Goal: Information Seeking & Learning: Learn about a topic

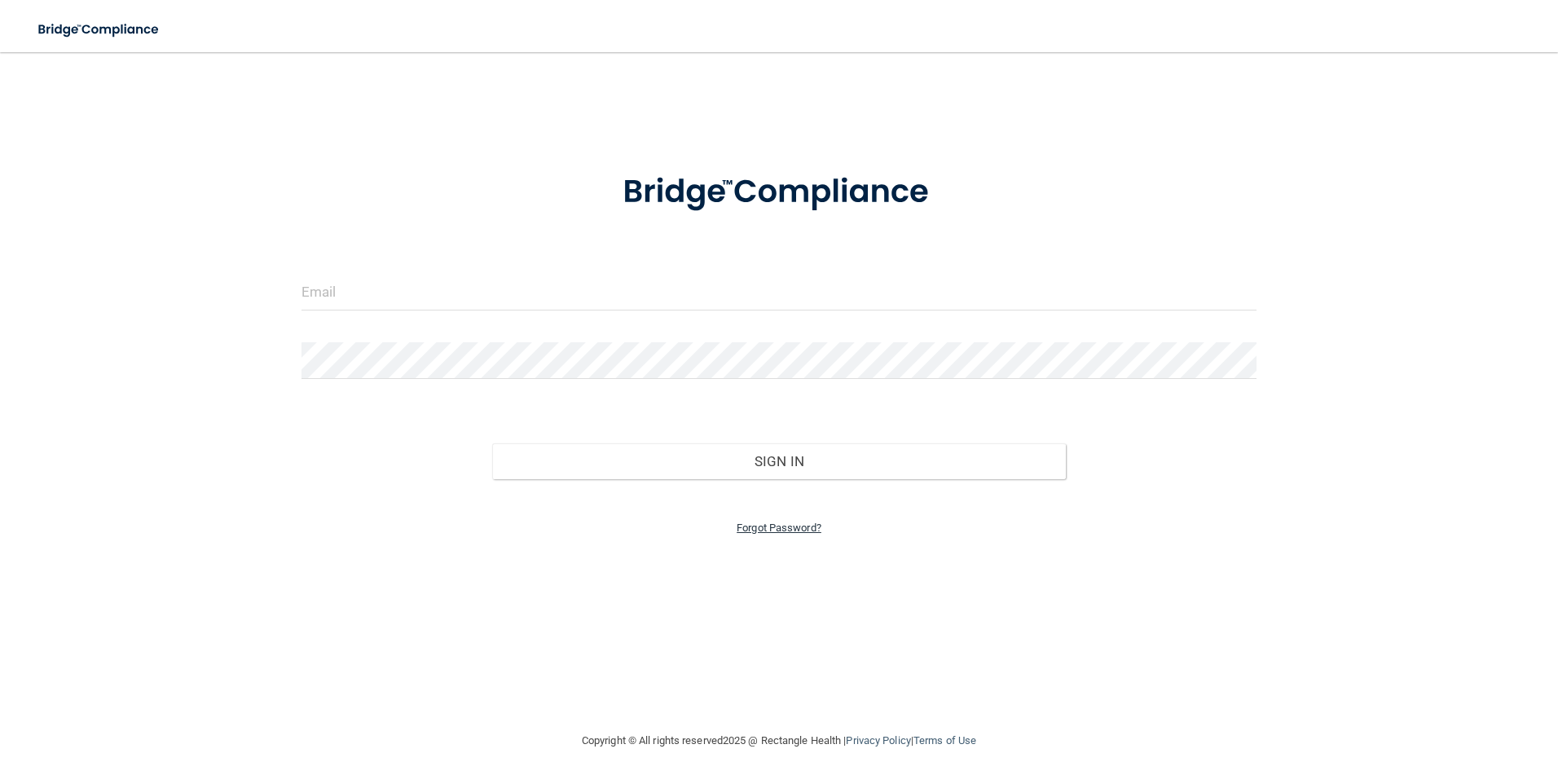
click at [783, 524] on link "Forgot Password?" at bounding box center [779, 527] width 85 height 12
click at [654, 332] on input "email" at bounding box center [779, 341] width 498 height 37
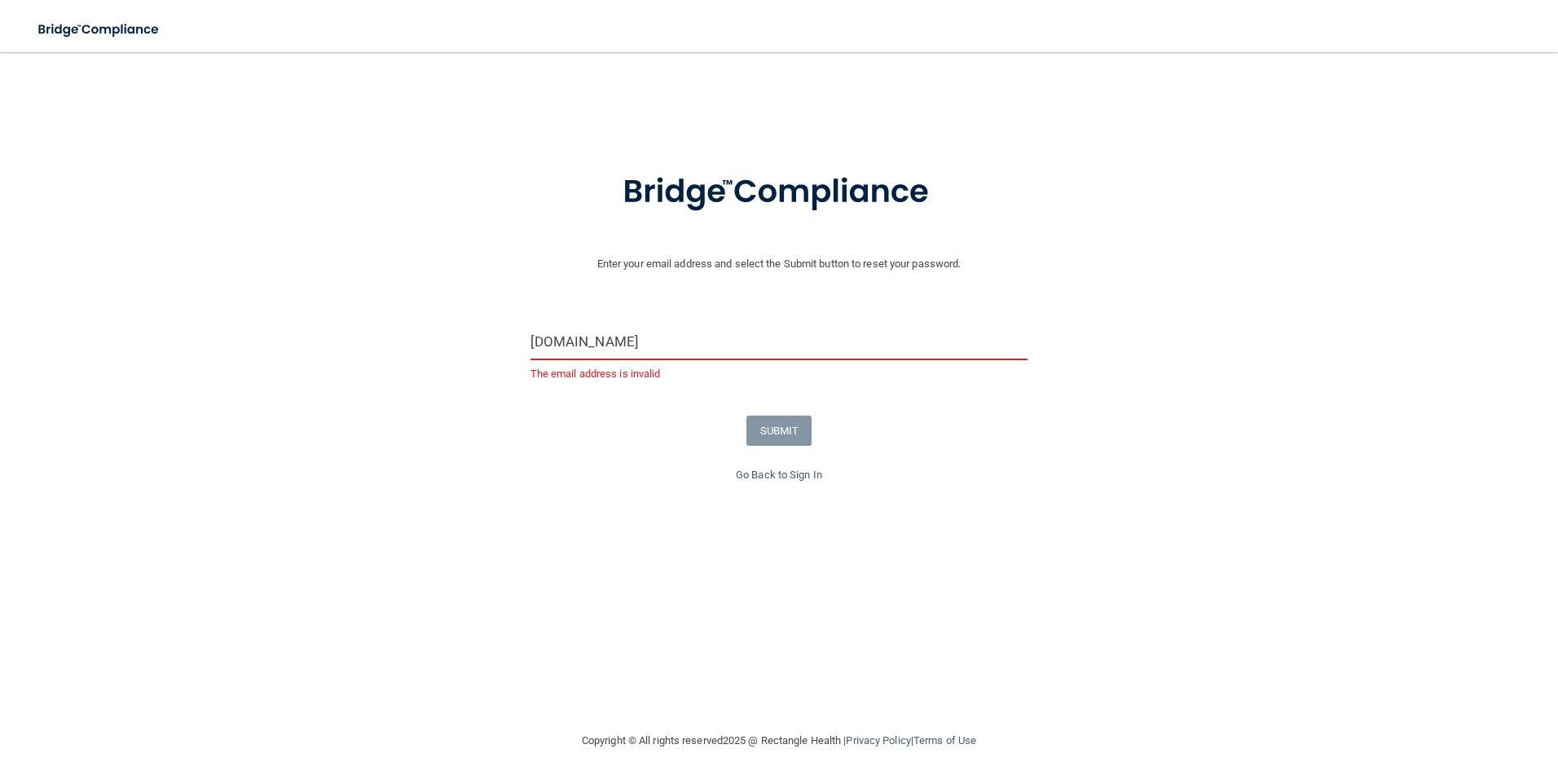
click at [735, 347] on input "ocowette.manchesterob.com" at bounding box center [779, 341] width 498 height 37
click at [586, 344] on input "ocowette.manchesterob.com" at bounding box center [779, 341] width 498 height 37
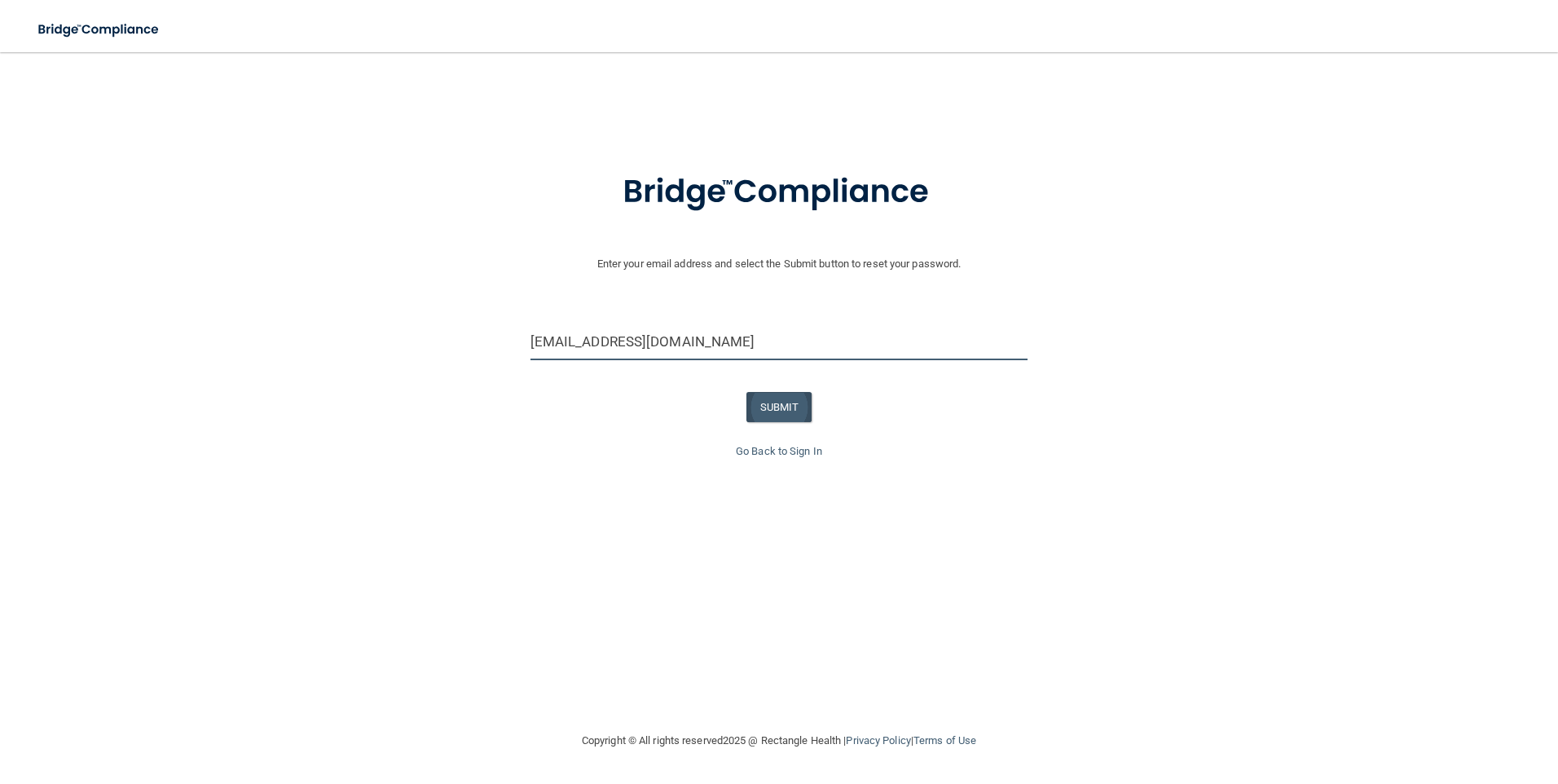
type input "[EMAIL_ADDRESS][DOMAIN_NAME]"
click at [783, 418] on button "SUBMIT" at bounding box center [779, 407] width 66 height 30
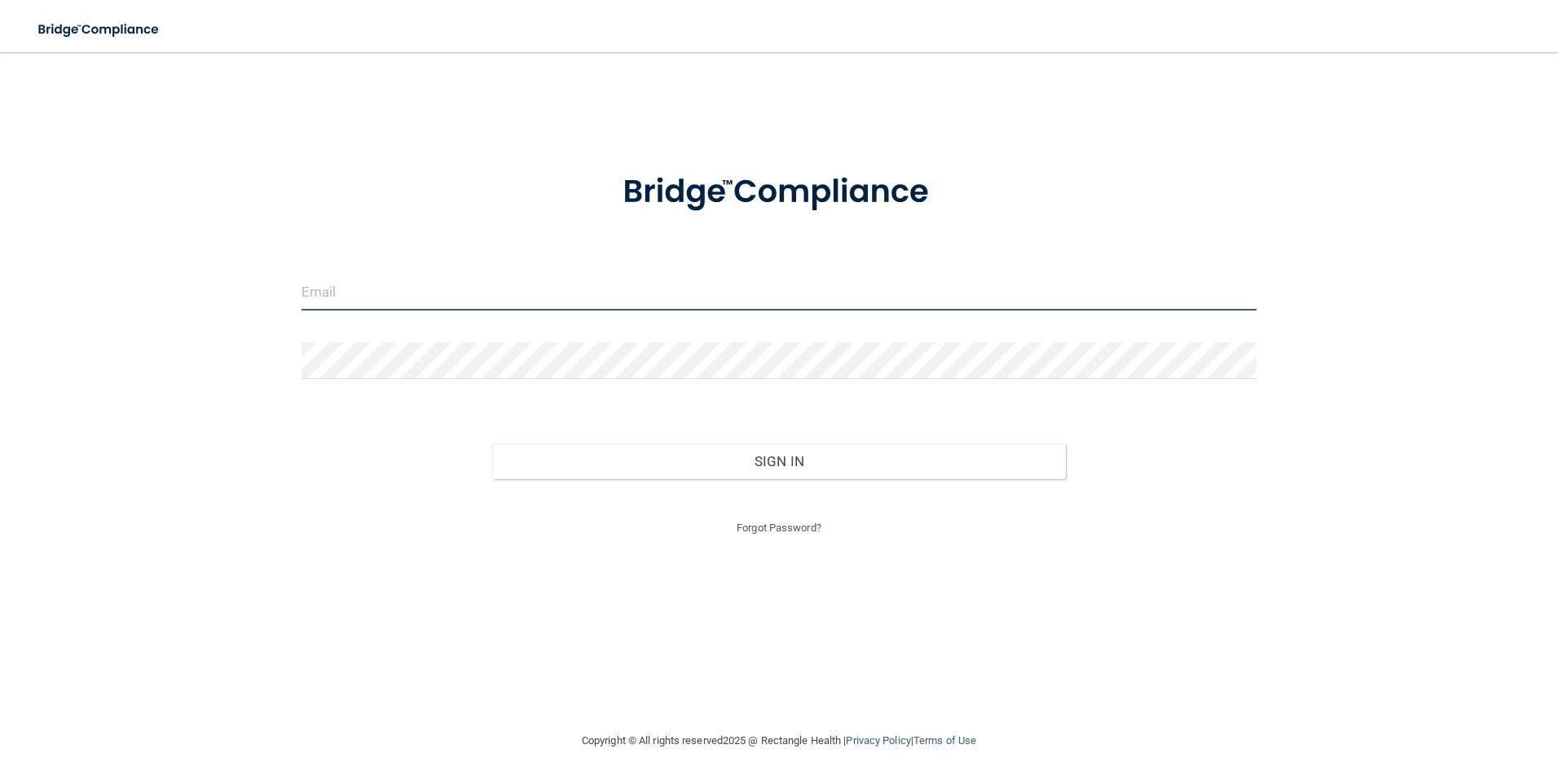
click at [470, 288] on input "email" at bounding box center [779, 292] width 956 height 37
click at [471, 287] on input "email" at bounding box center [779, 292] width 956 height 37
click at [492, 467] on button "Sign In" at bounding box center [779, 485] width 574 height 36
click at [312, 301] on input "[PERSON_NAME][EMAIL_ADDRESS][DOMAIN_NAME]" at bounding box center [779, 292] width 956 height 37
type input "[EMAIL_ADDRESS][DOMAIN_NAME]"
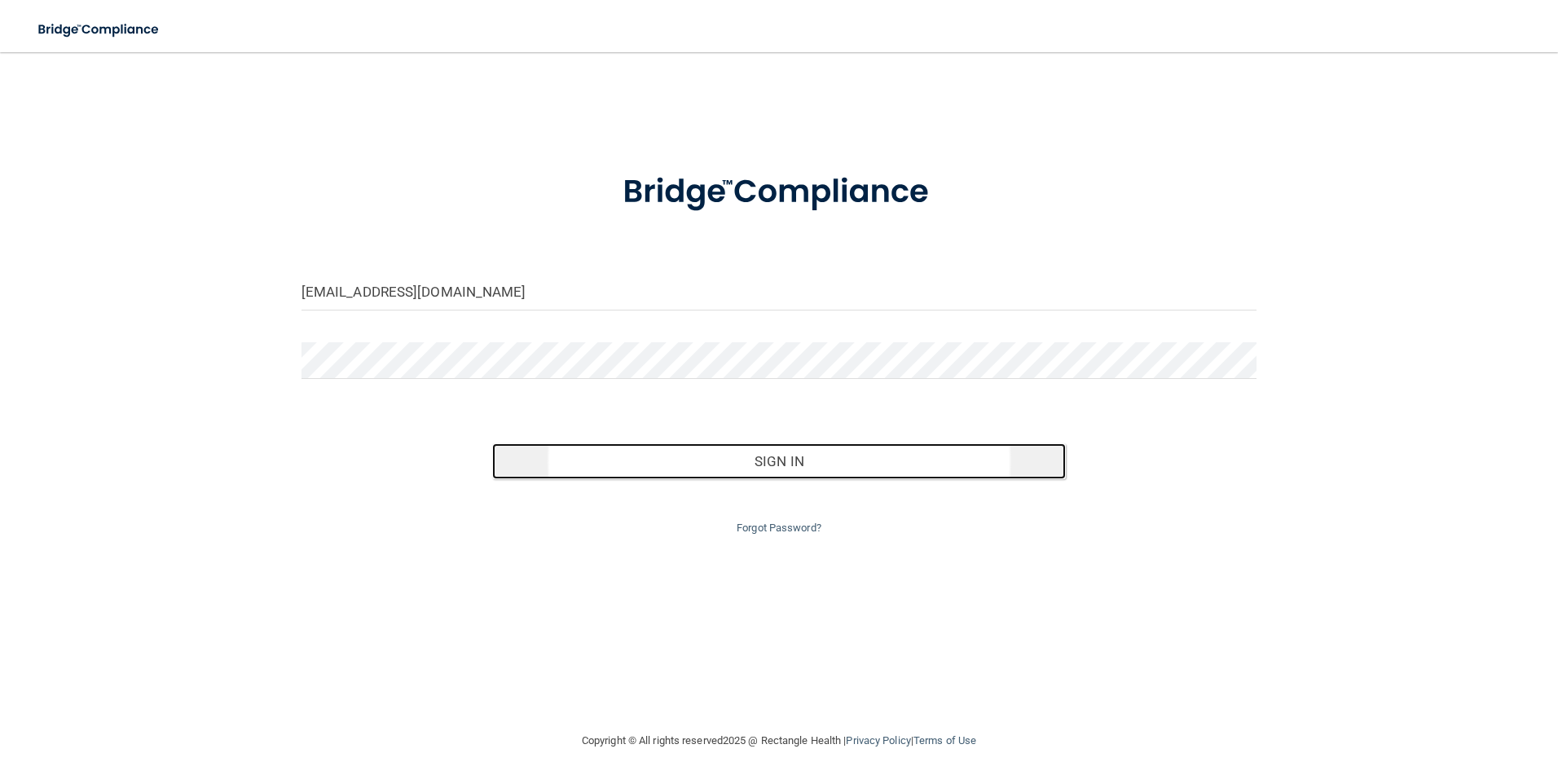
click at [983, 462] on button "Sign In" at bounding box center [779, 461] width 574 height 36
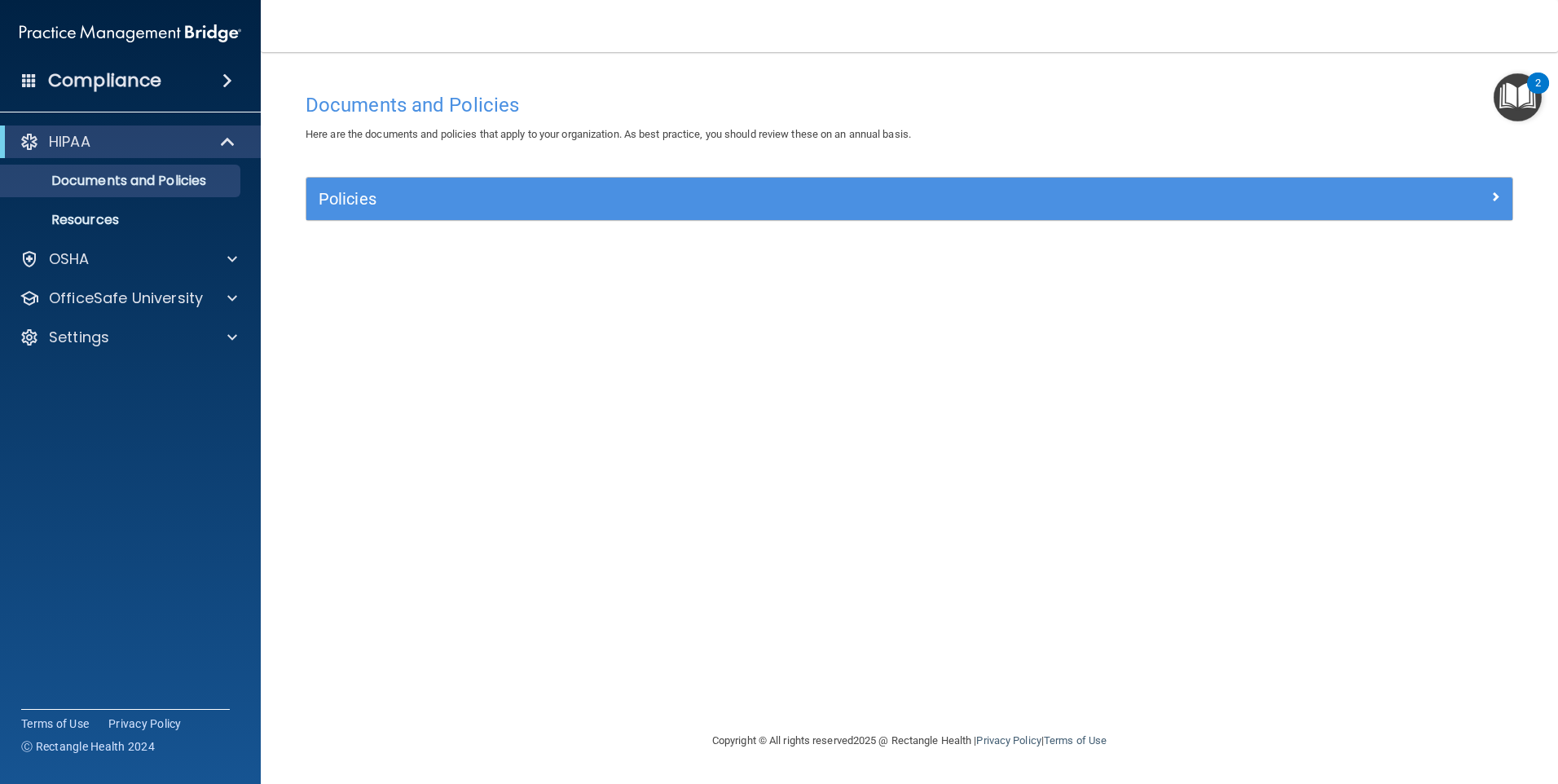
click at [113, 319] on div "HIPAA Documents and Policies Report an Incident Business Associates Emergency P…" at bounding box center [130, 243] width 262 height 247
click at [114, 334] on div "Settings" at bounding box center [109, 337] width 202 height 20
click at [120, 370] on p "My Account" at bounding box center [121, 376] width 222 height 16
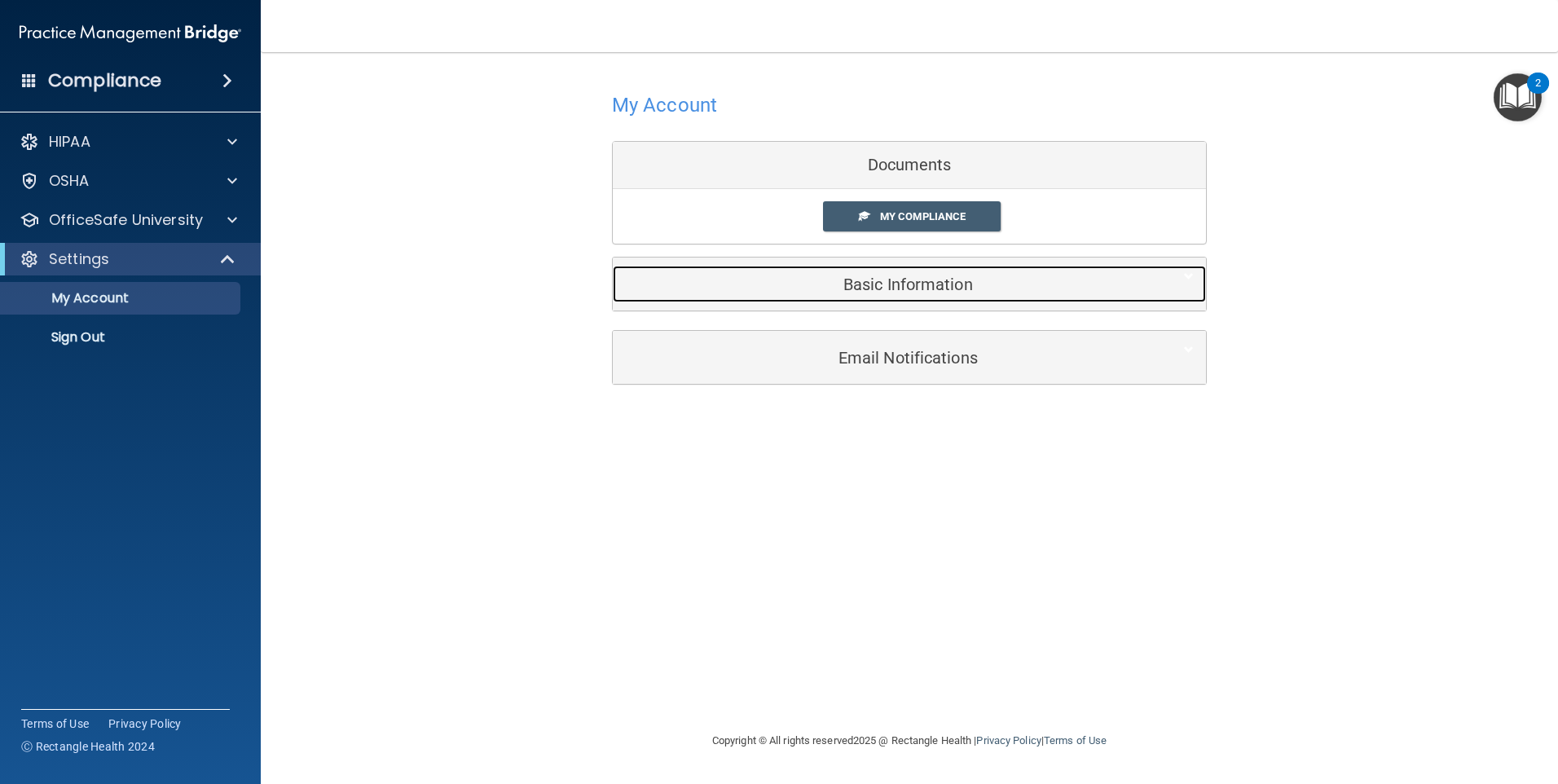
click at [948, 287] on h5 "Basic Information" at bounding box center [884, 284] width 519 height 18
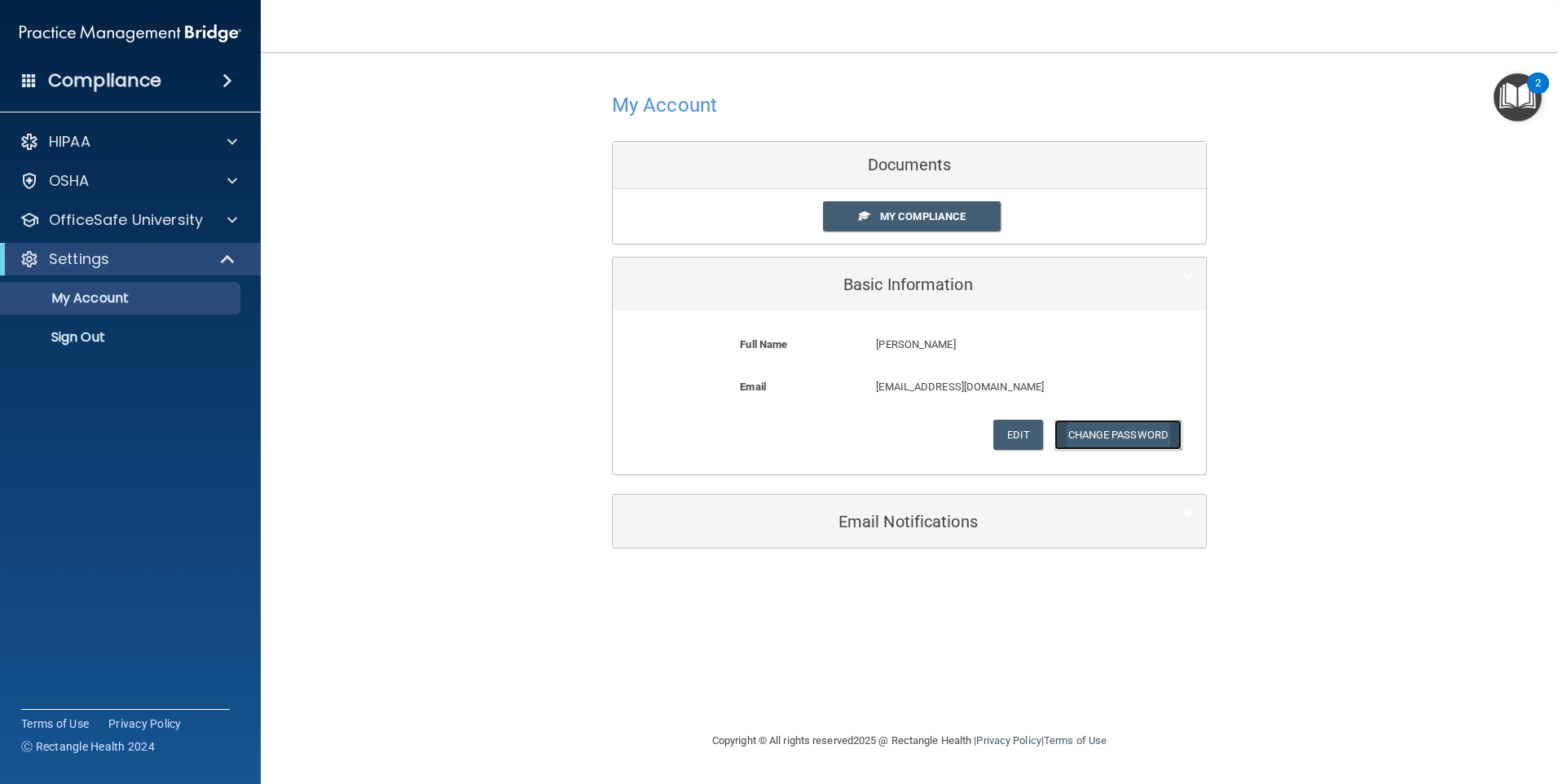
click at [1129, 423] on button "Change Password" at bounding box center [1118, 435] width 128 height 30
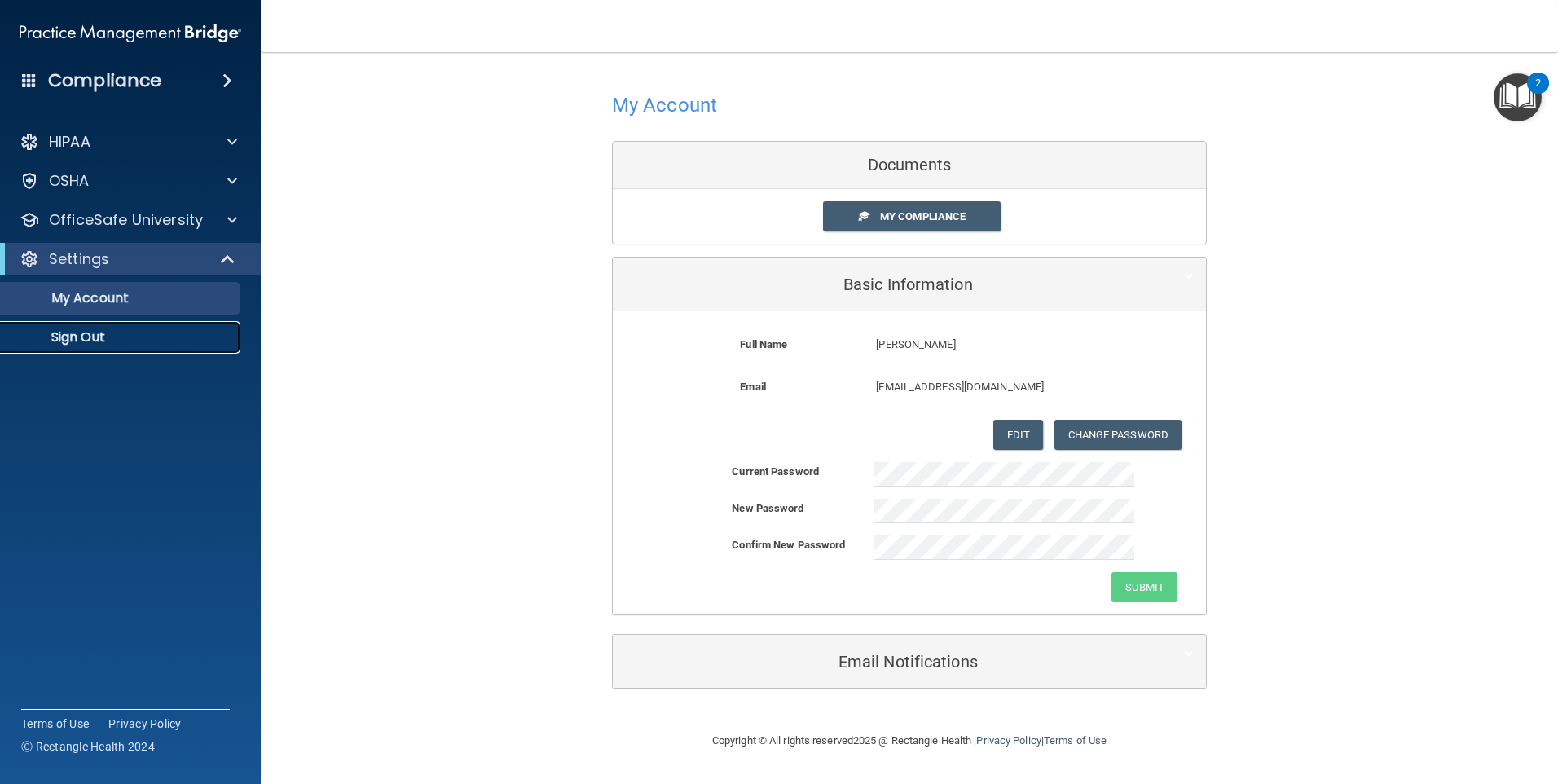
click at [68, 340] on p "Sign Out" at bounding box center [121, 336] width 222 height 16
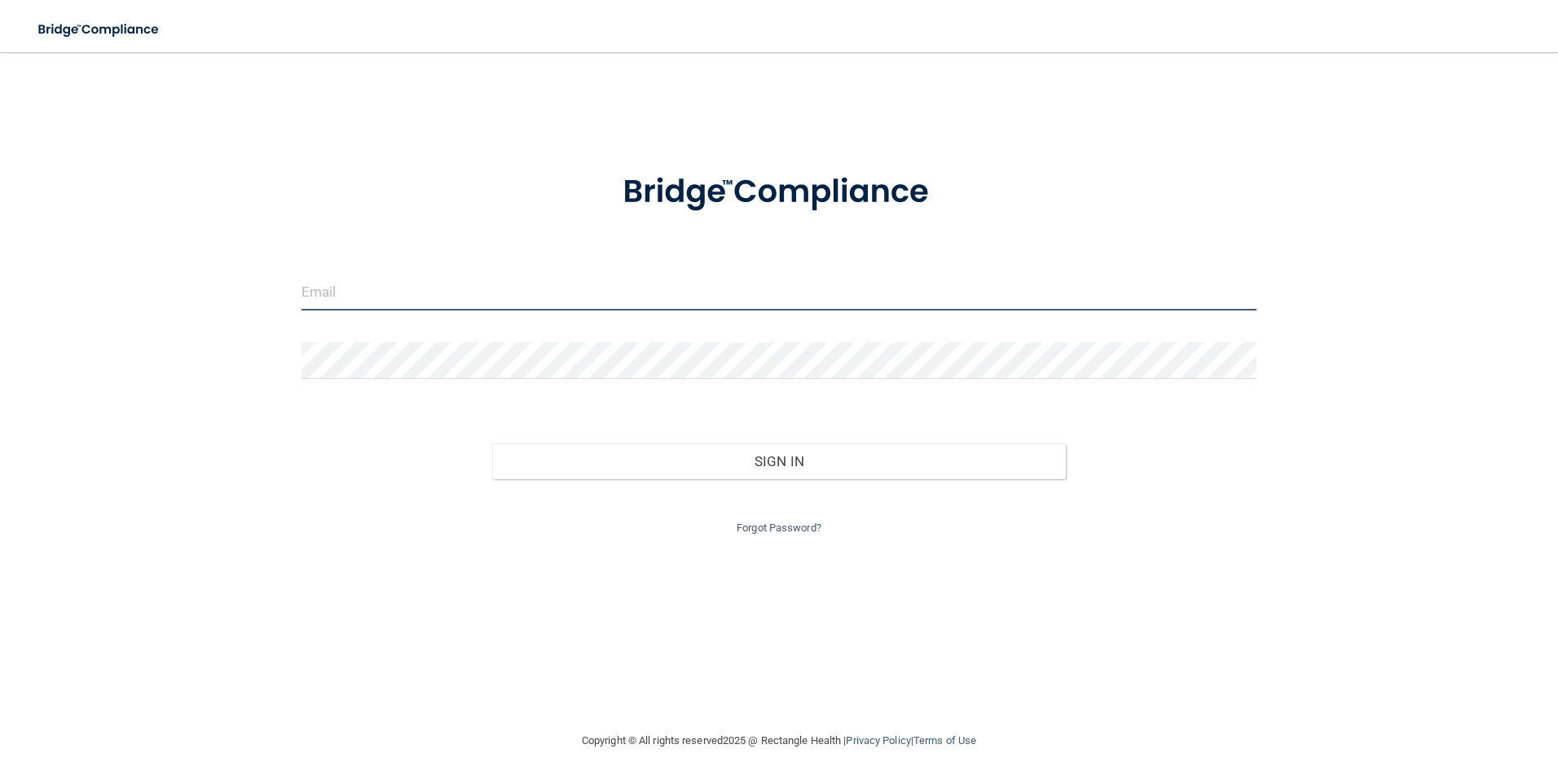
click at [545, 293] on input "email" at bounding box center [779, 292] width 956 height 37
type input "[EMAIL_ADDRESS][DOMAIN_NAME]"
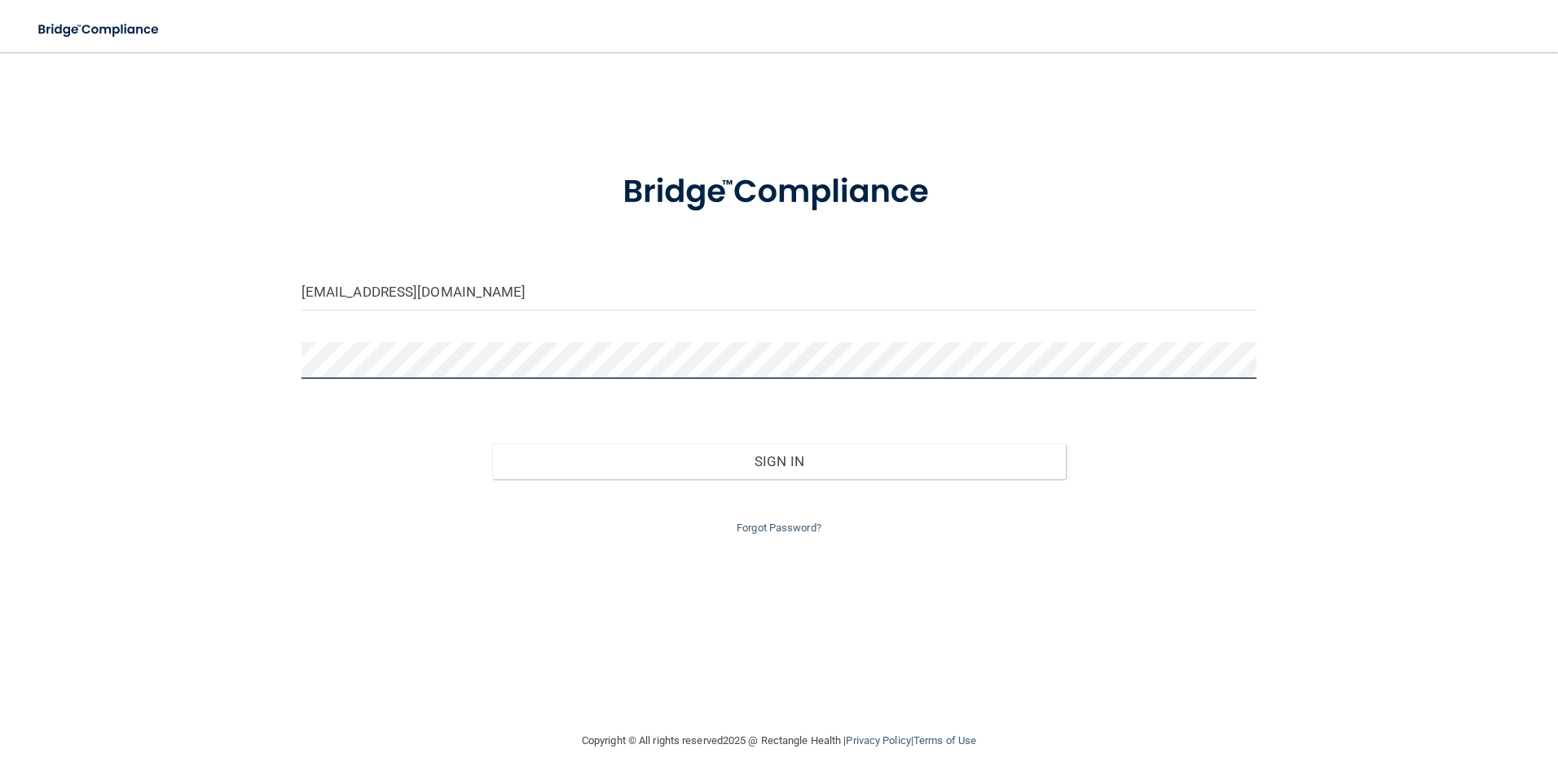
click at [492, 443] on button "Sign In" at bounding box center [779, 461] width 574 height 36
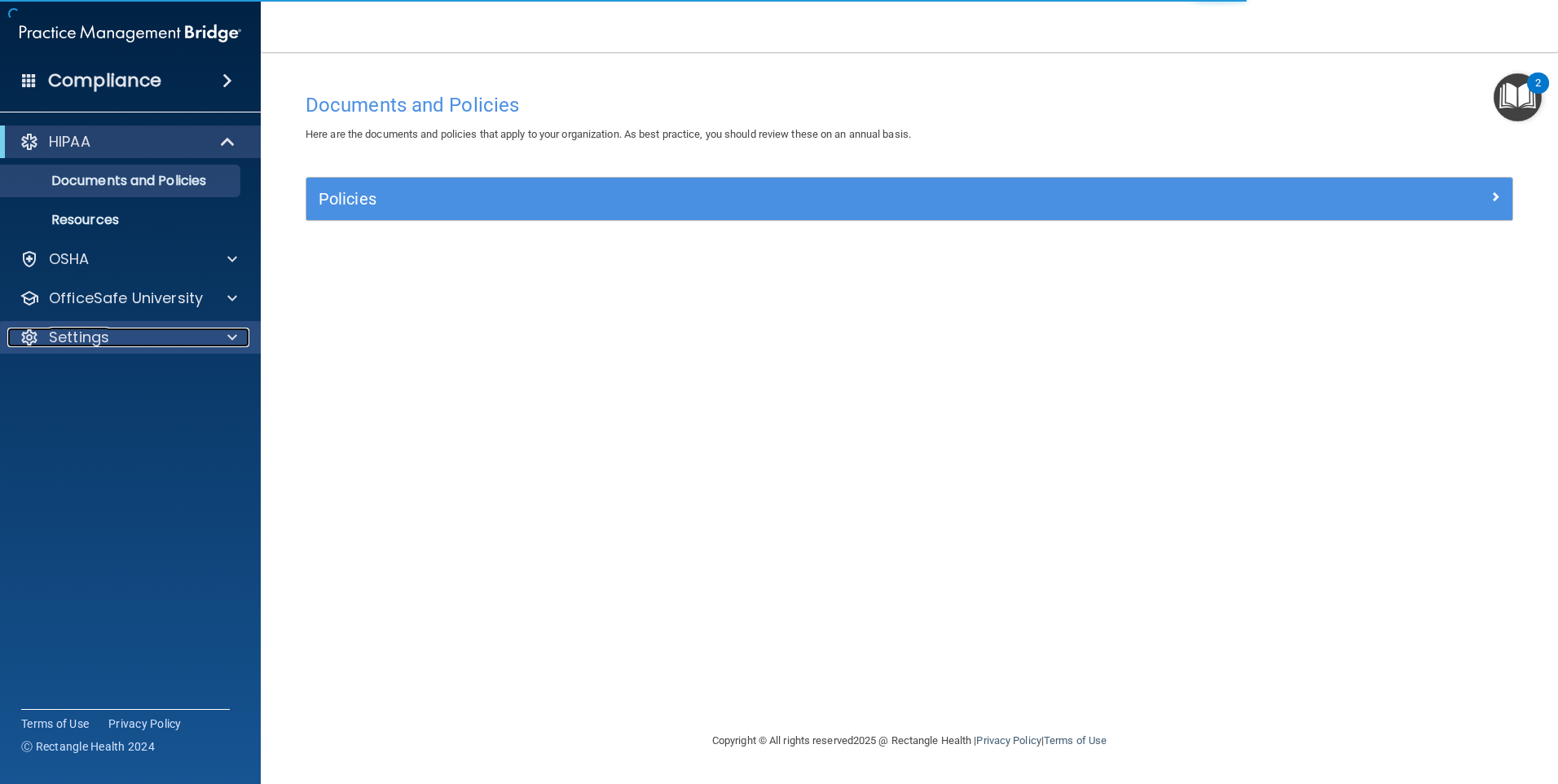
click at [106, 335] on p "Settings" at bounding box center [79, 337] width 60 height 20
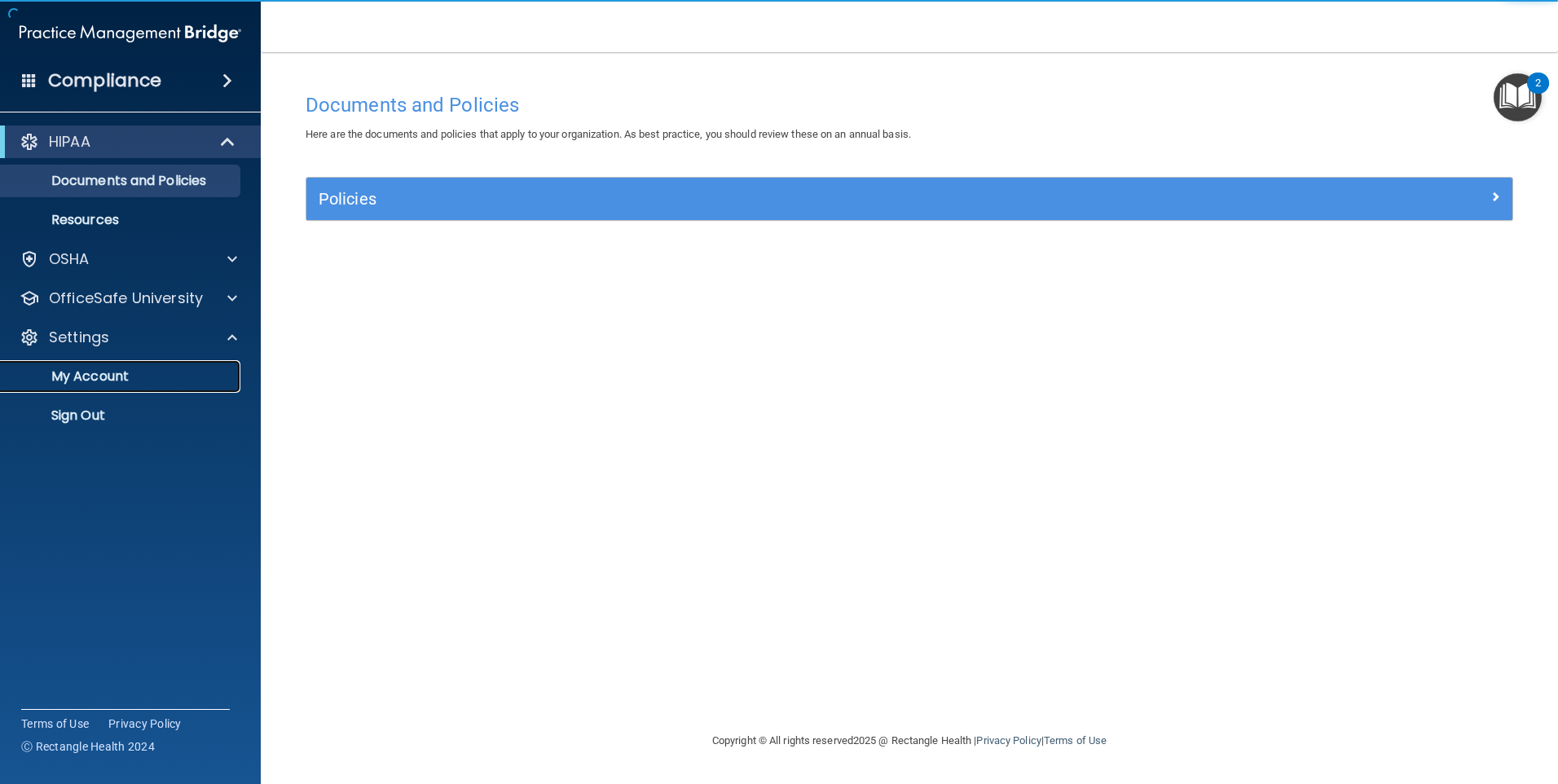
click at [84, 375] on p "My Account" at bounding box center [121, 376] width 222 height 16
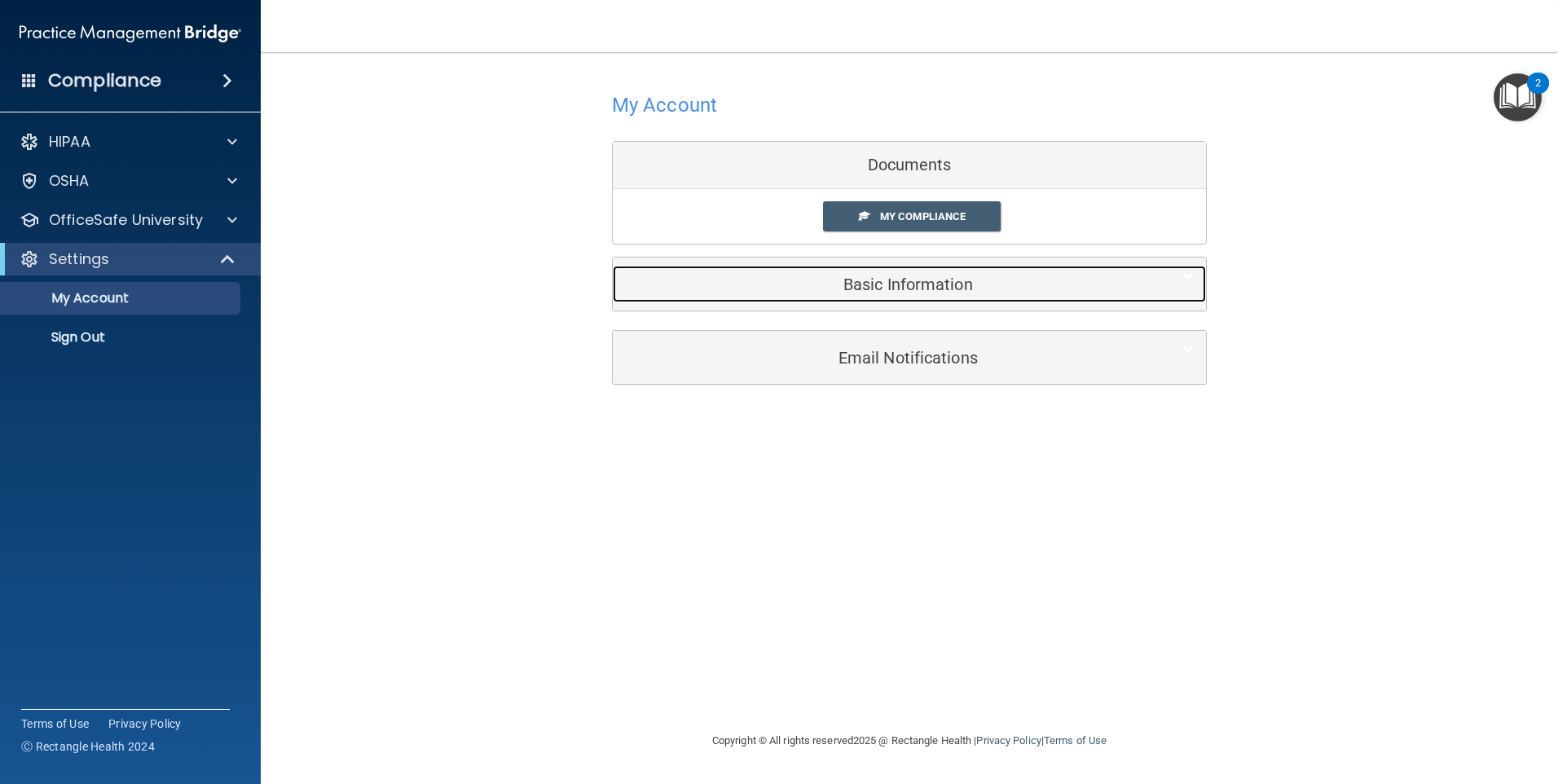
click at [874, 276] on h5 "Basic Information" at bounding box center [884, 284] width 519 height 18
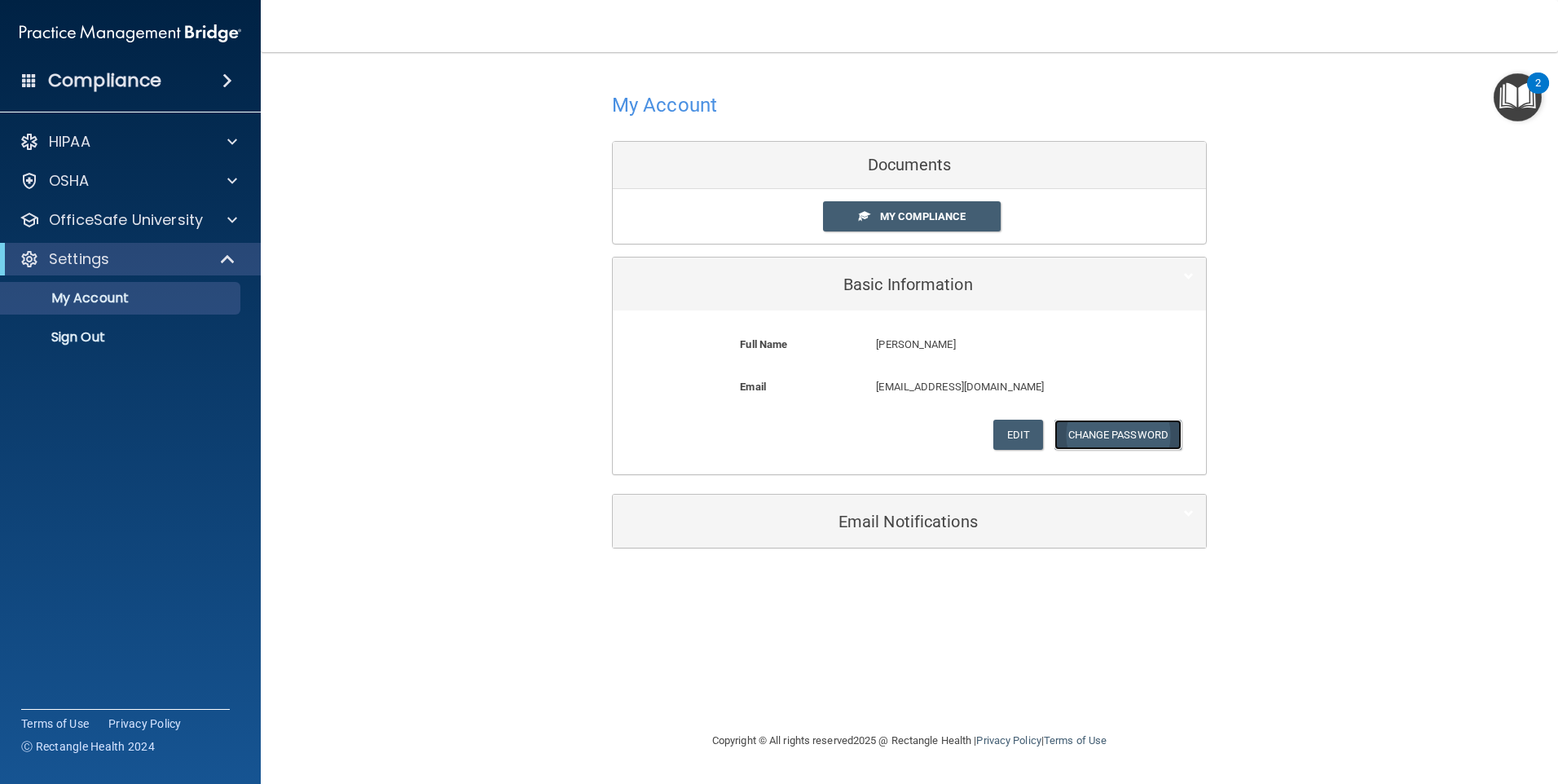
click at [1147, 435] on button "Change Password" at bounding box center [1118, 435] width 128 height 30
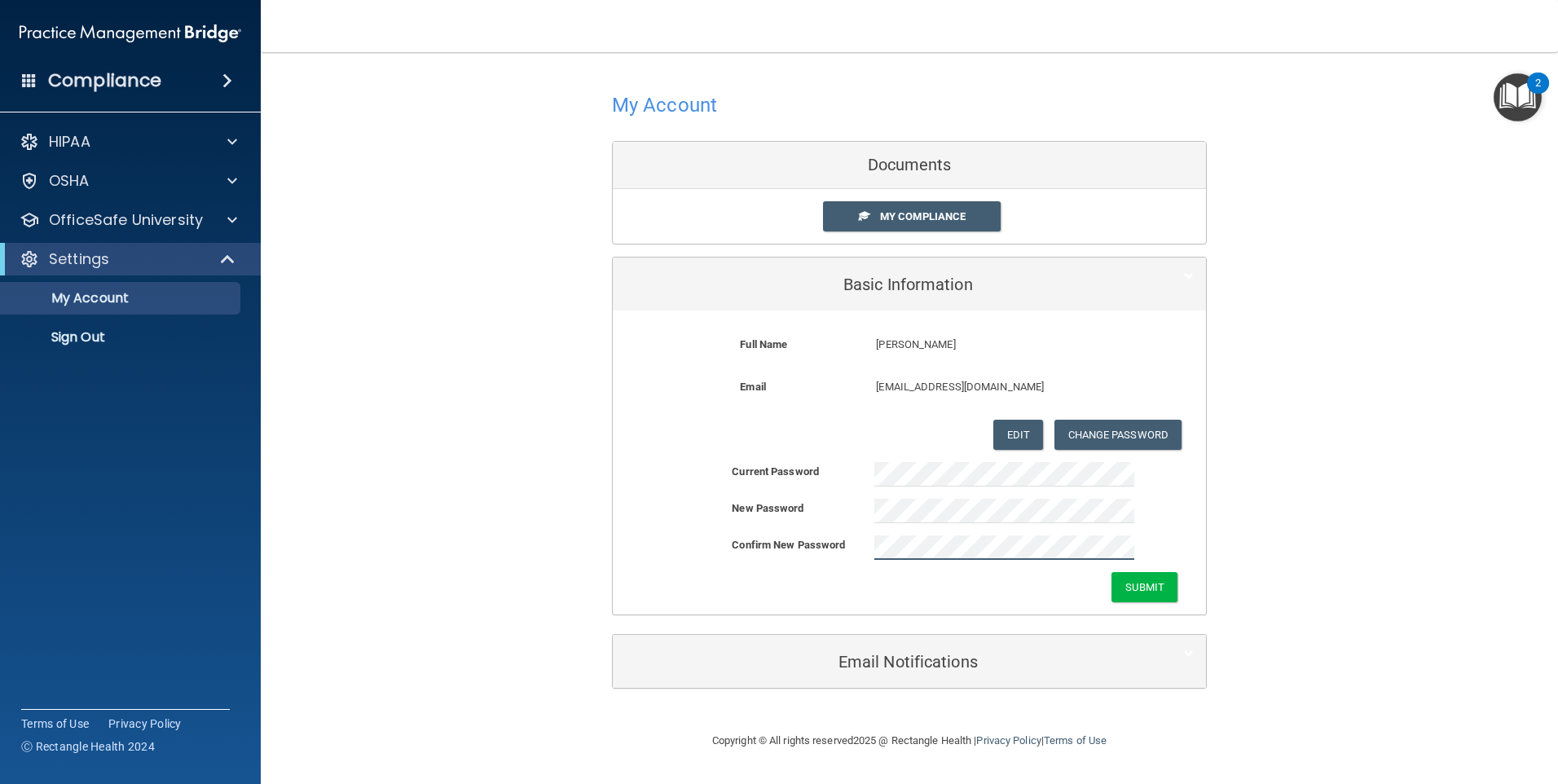
click at [1111, 571] on button "Submit" at bounding box center [1144, 587] width 66 height 30
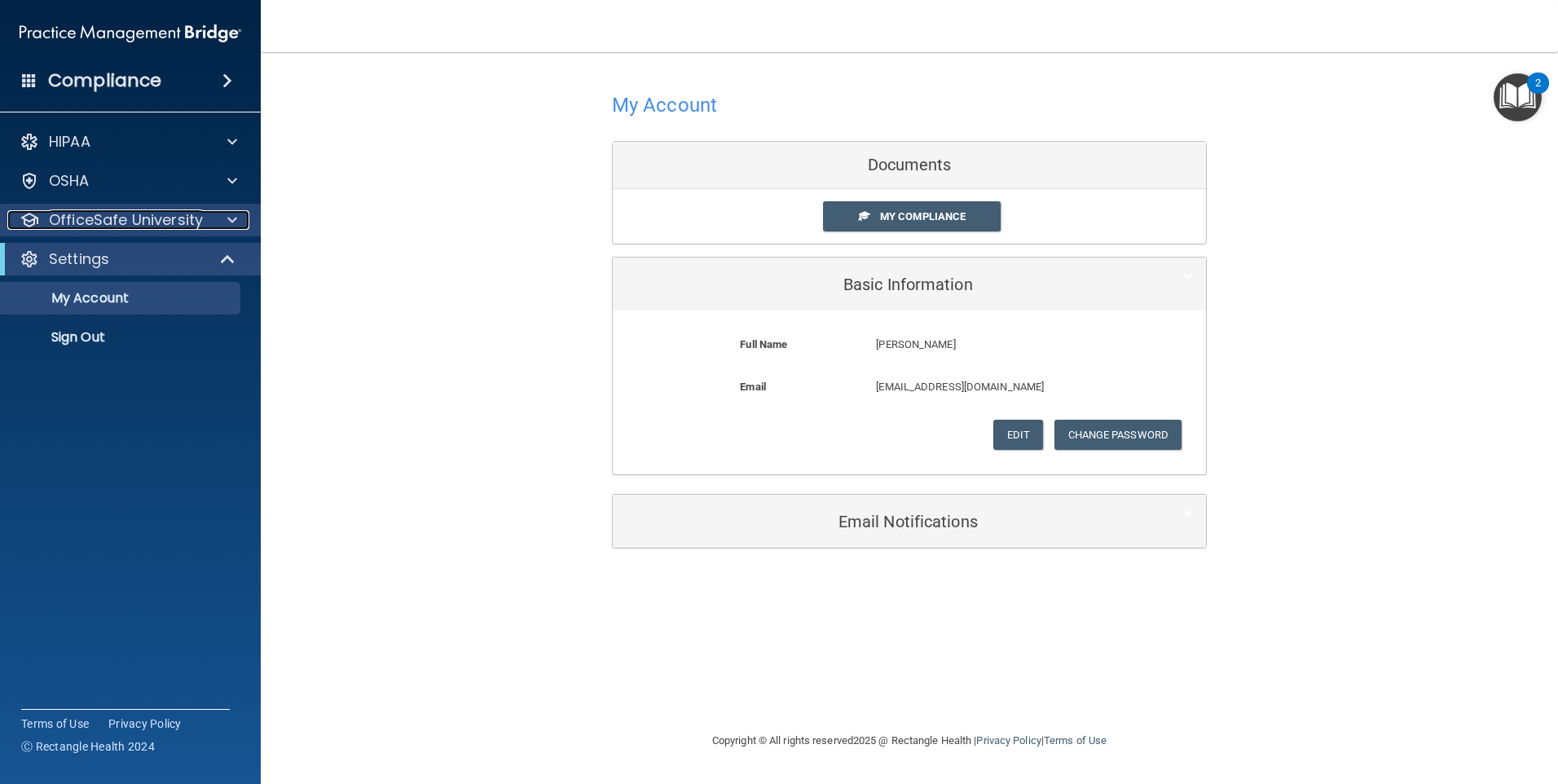
click at [82, 219] on p "OfficeSafe University" at bounding box center [126, 220] width 154 height 20
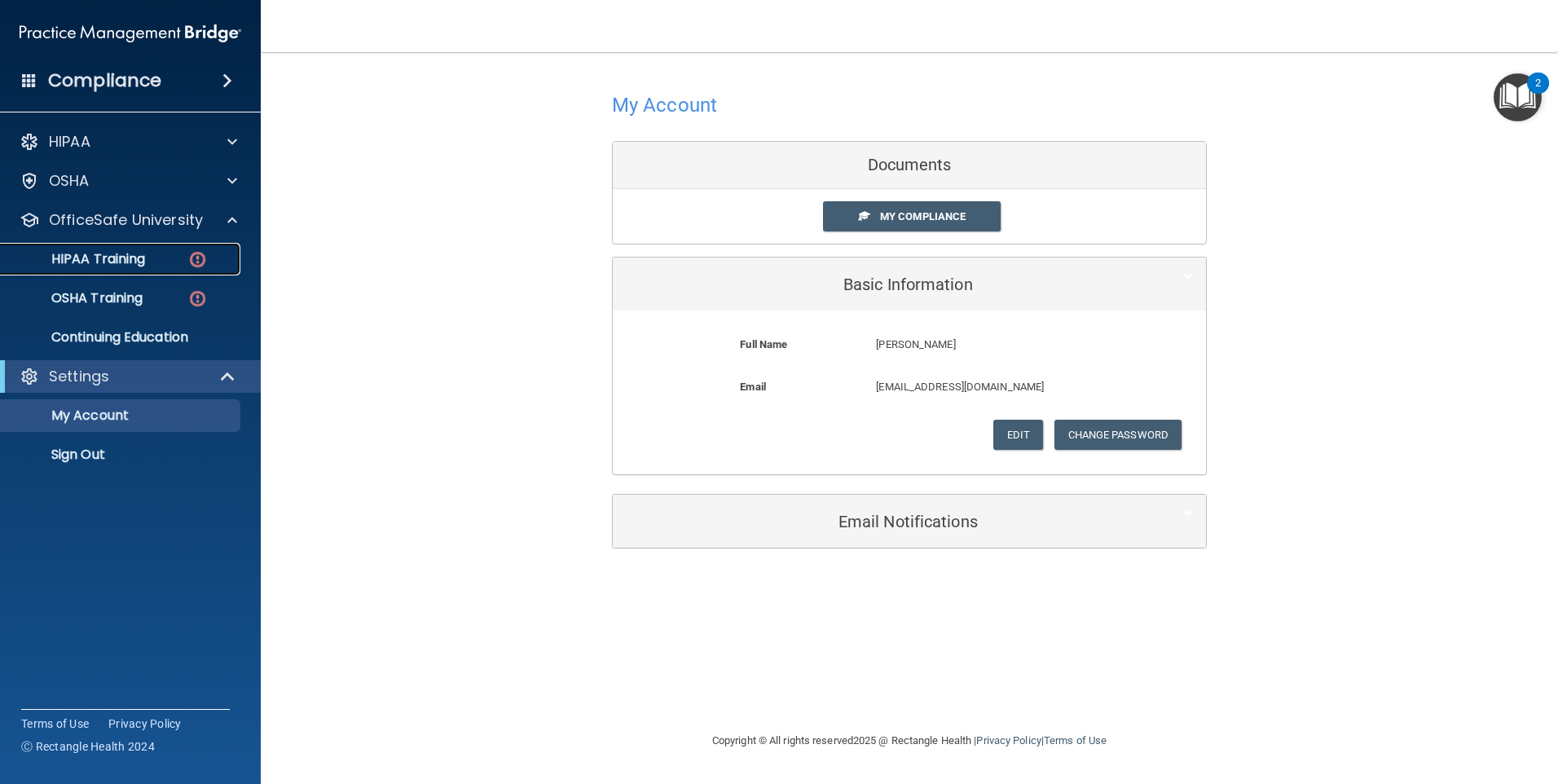
click at [83, 263] on p "HIPAA Training" at bounding box center [77, 259] width 134 height 16
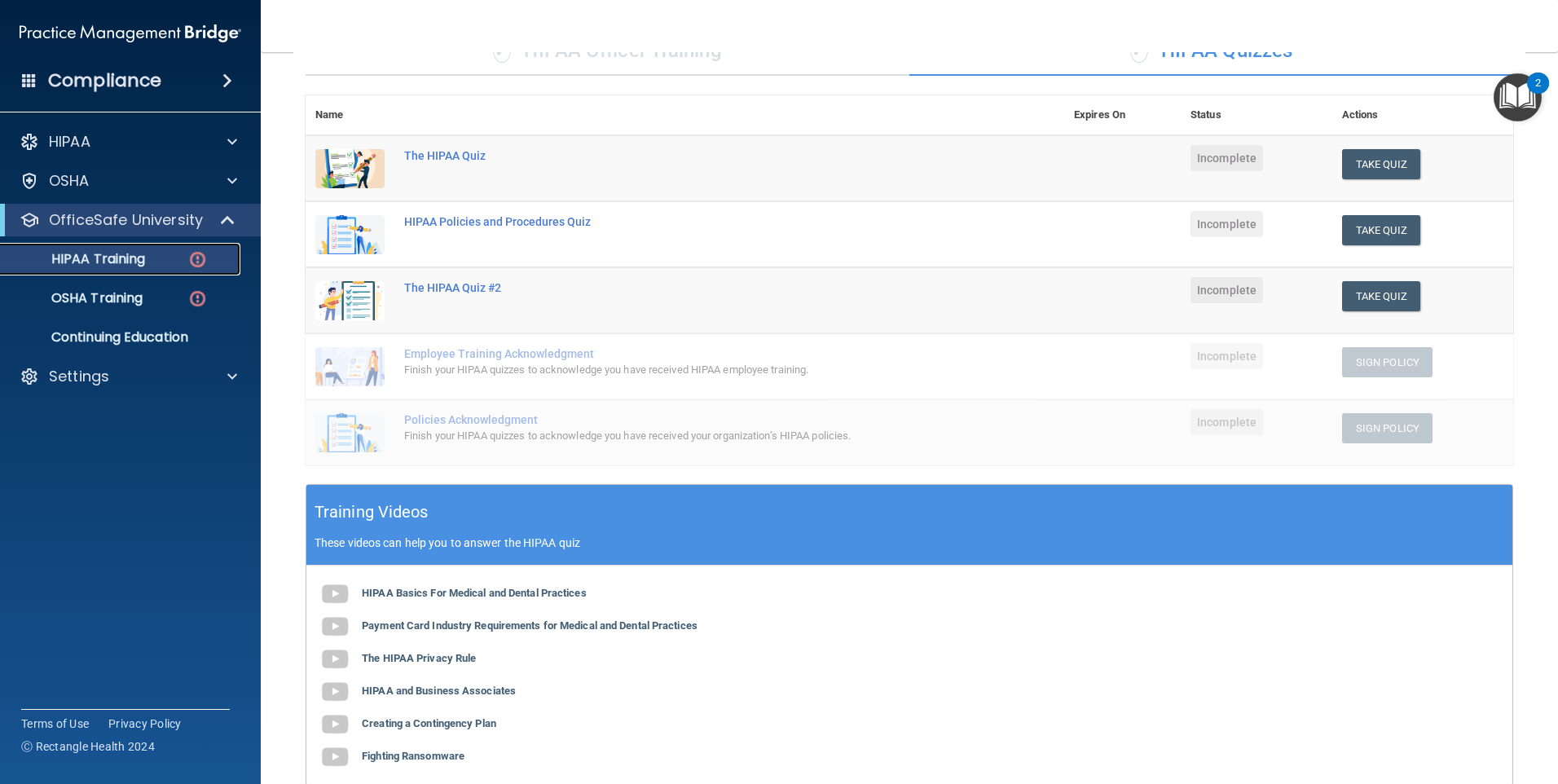
scroll to position [113, 0]
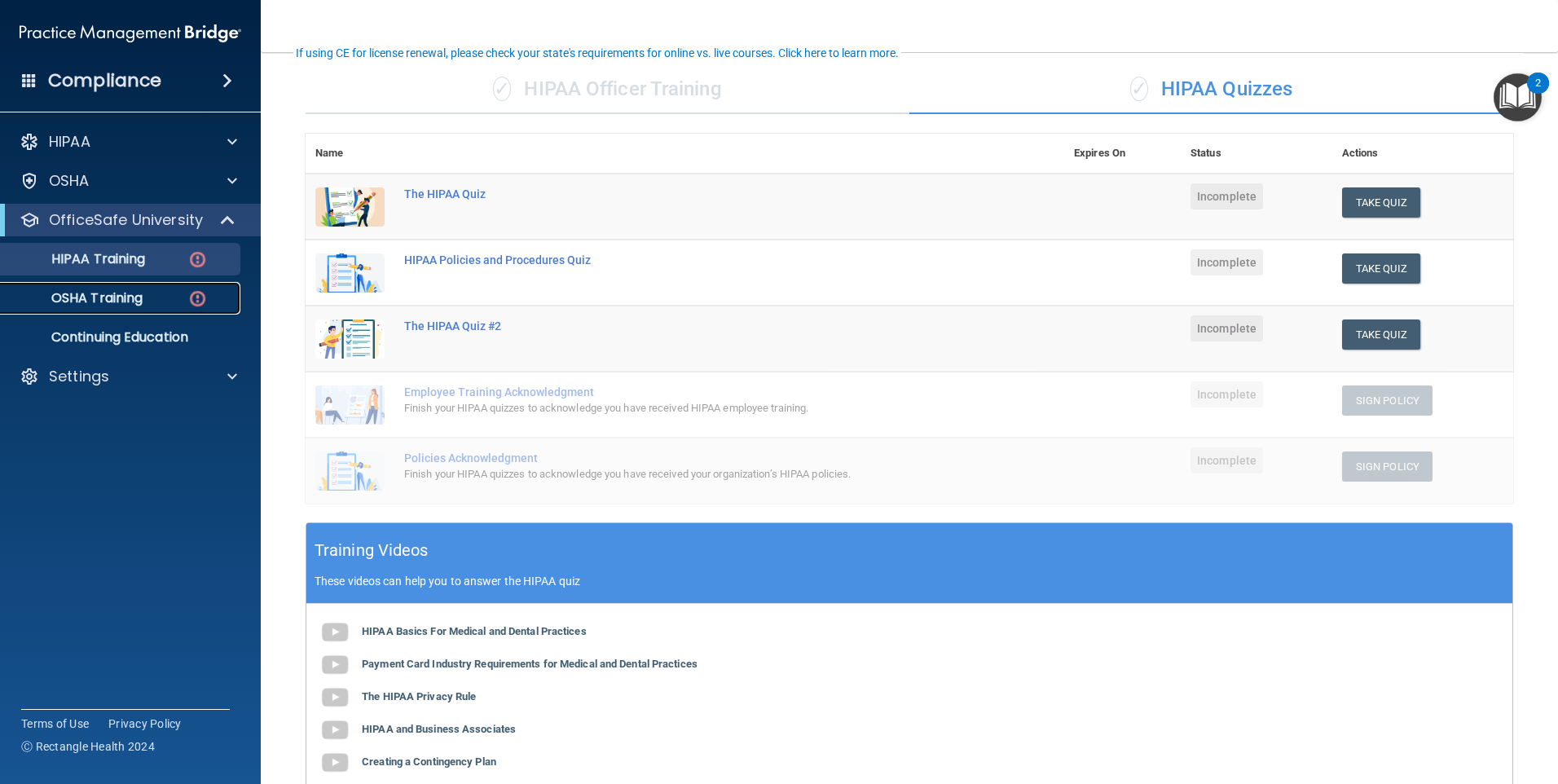
click at [123, 306] on p "OSHA Training" at bounding box center [77, 298] width 132 height 16
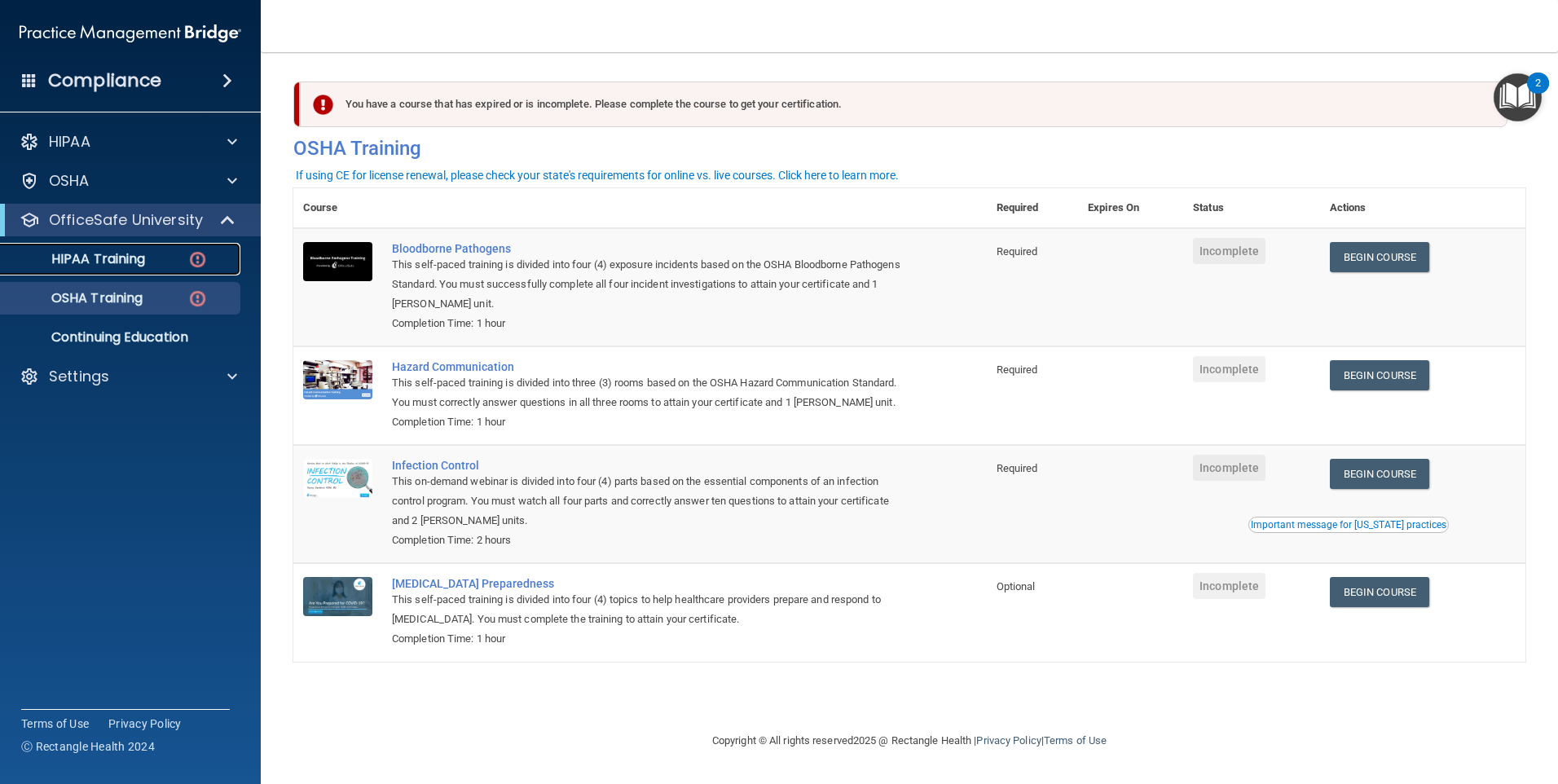
click at [56, 254] on p "HIPAA Training" at bounding box center [77, 259] width 134 height 16
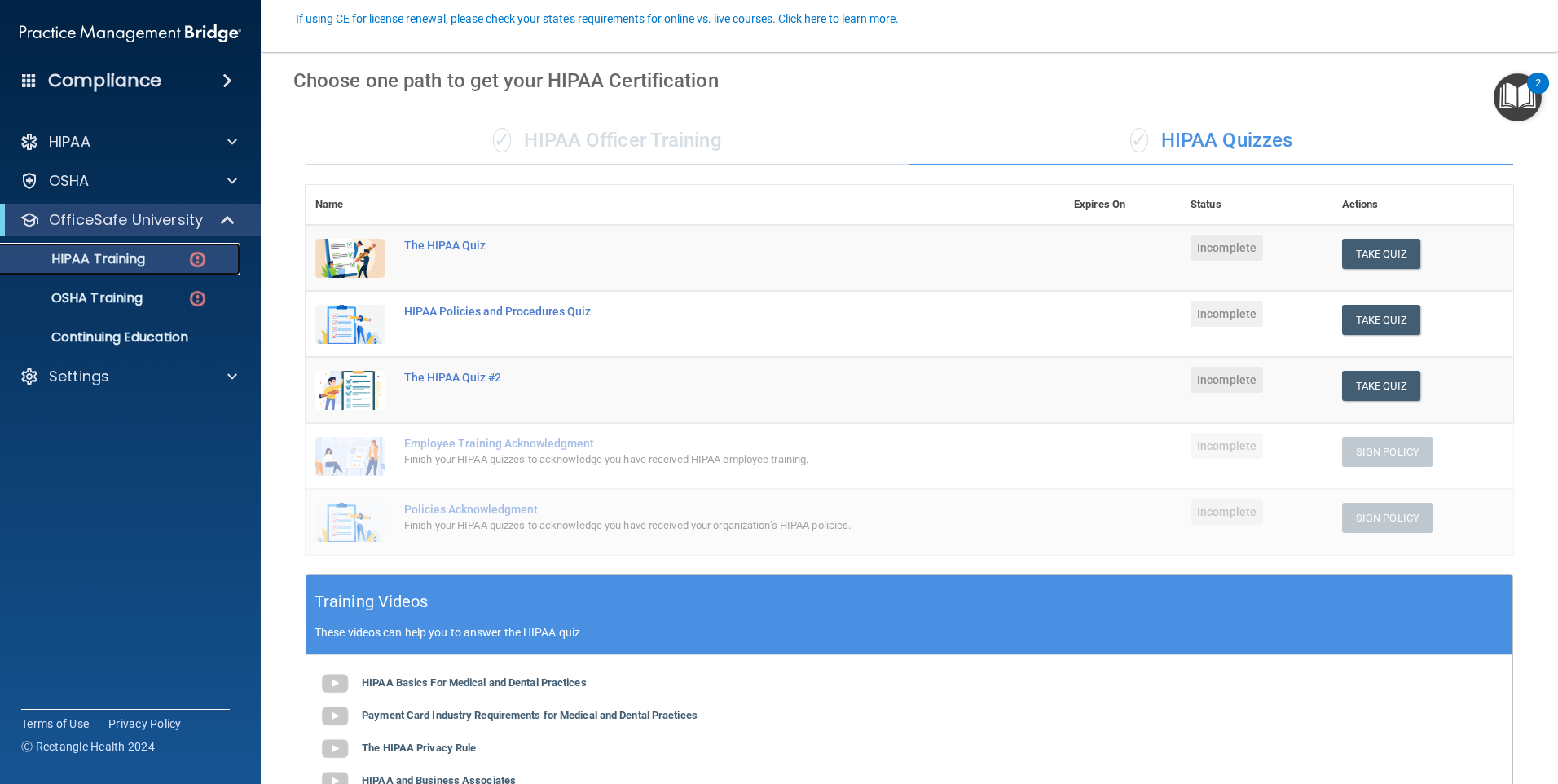
scroll to position [162, 0]
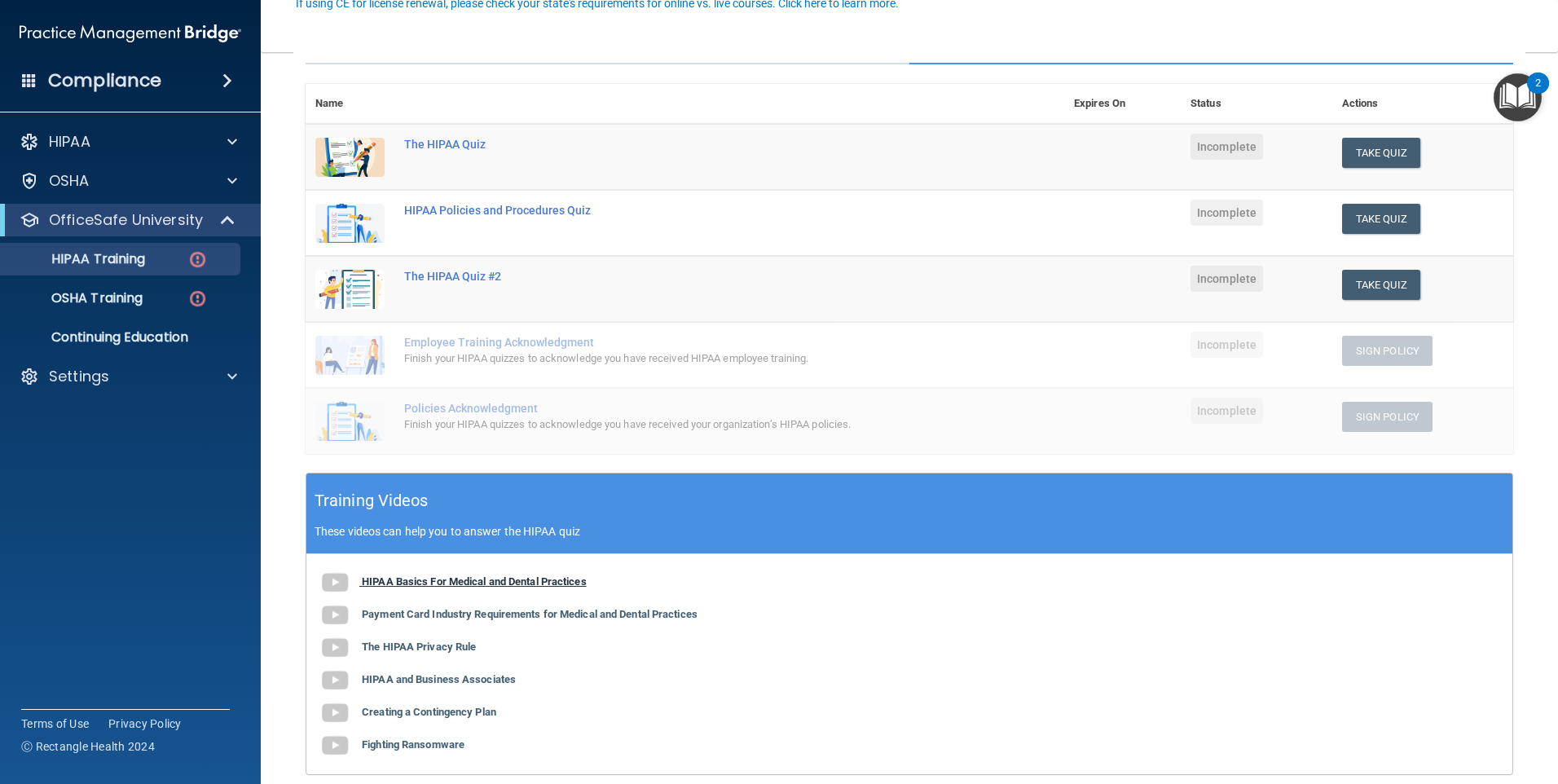
click at [507, 580] on b "HIPAA Basics For Medical and Dental Practices" at bounding box center [474, 581] width 225 height 12
click at [454, 617] on b "Payment Card Industry Requirements for Medical and Dental Practices" at bounding box center [529, 613] width 335 height 12
click at [463, 649] on b "The HIPAA Privacy Rule" at bounding box center [419, 646] width 114 height 12
click at [420, 676] on b "HIPAA and Business Associates" at bounding box center [438, 678] width 154 height 12
click at [421, 710] on b "Creating a Contingency Plan" at bounding box center [429, 711] width 134 height 12
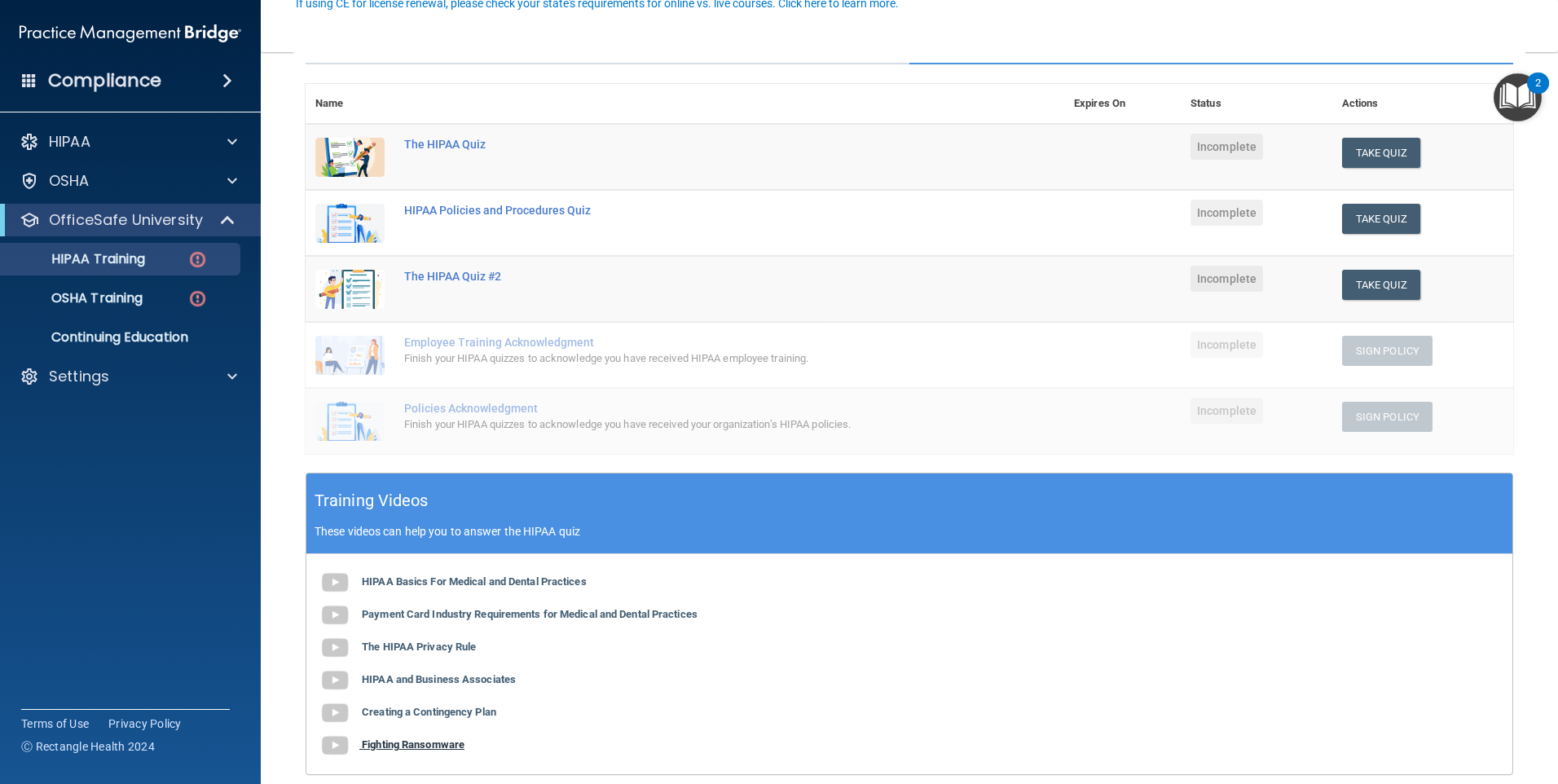
click at [384, 743] on b "Fighting Ransomware" at bounding box center [413, 743] width 103 height 12
click at [1378, 145] on button "Take Quiz" at bounding box center [1381, 153] width 78 height 30
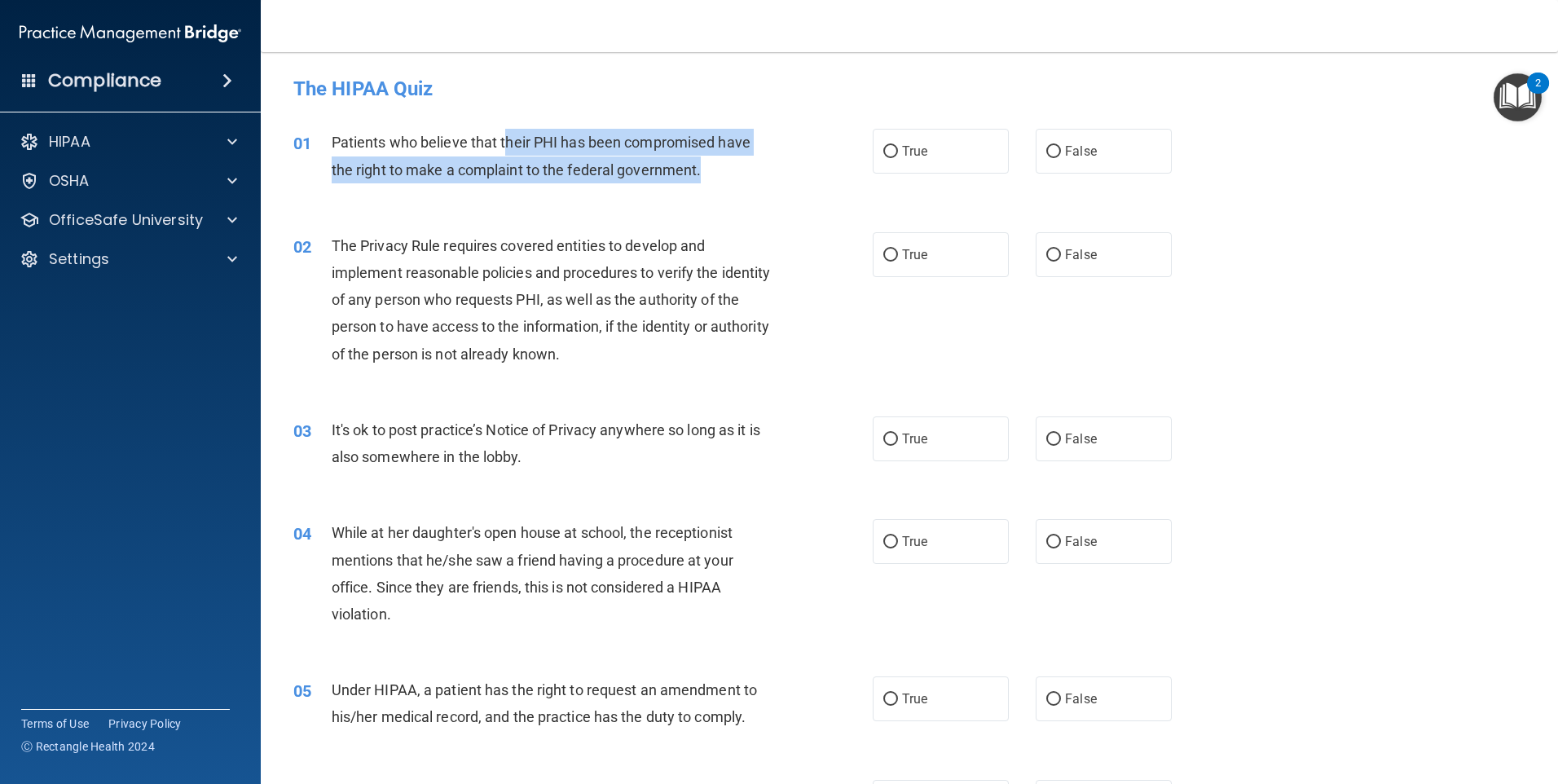
drag, startPoint x: 505, startPoint y: 149, endPoint x: 702, endPoint y: 162, distance: 197.4
click at [702, 162] on div "Patients who believe that their PHI has been compromised have the right to make…" at bounding box center [558, 155] width 454 height 54
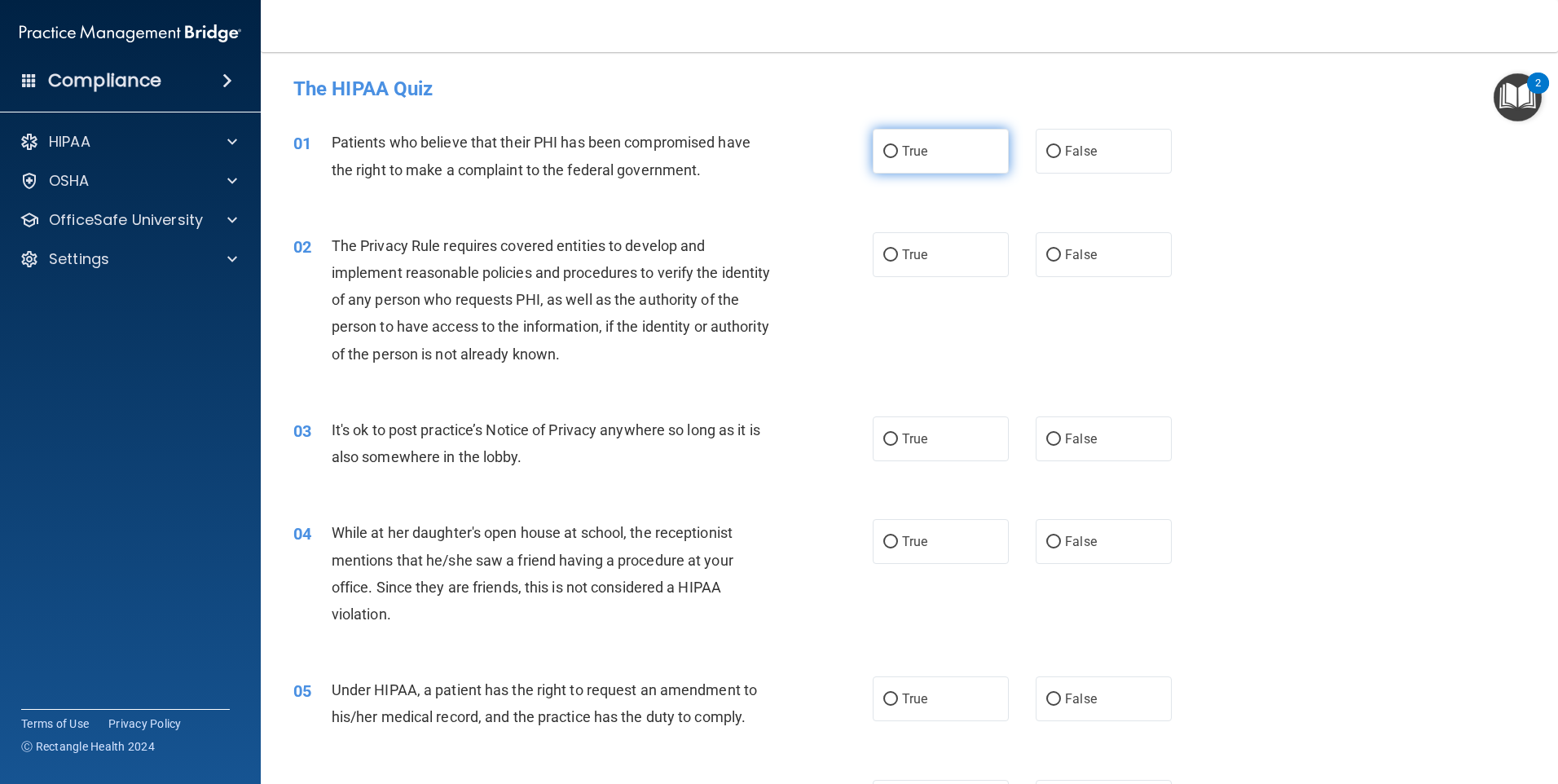
drag, startPoint x: 702, startPoint y: 162, endPoint x: 877, endPoint y: 165, distance: 175.0
click at [877, 165] on label "True" at bounding box center [941, 150] width 136 height 44
click at [883, 158] on input "True" at bounding box center [891, 151] width 15 height 12
radio input "true"
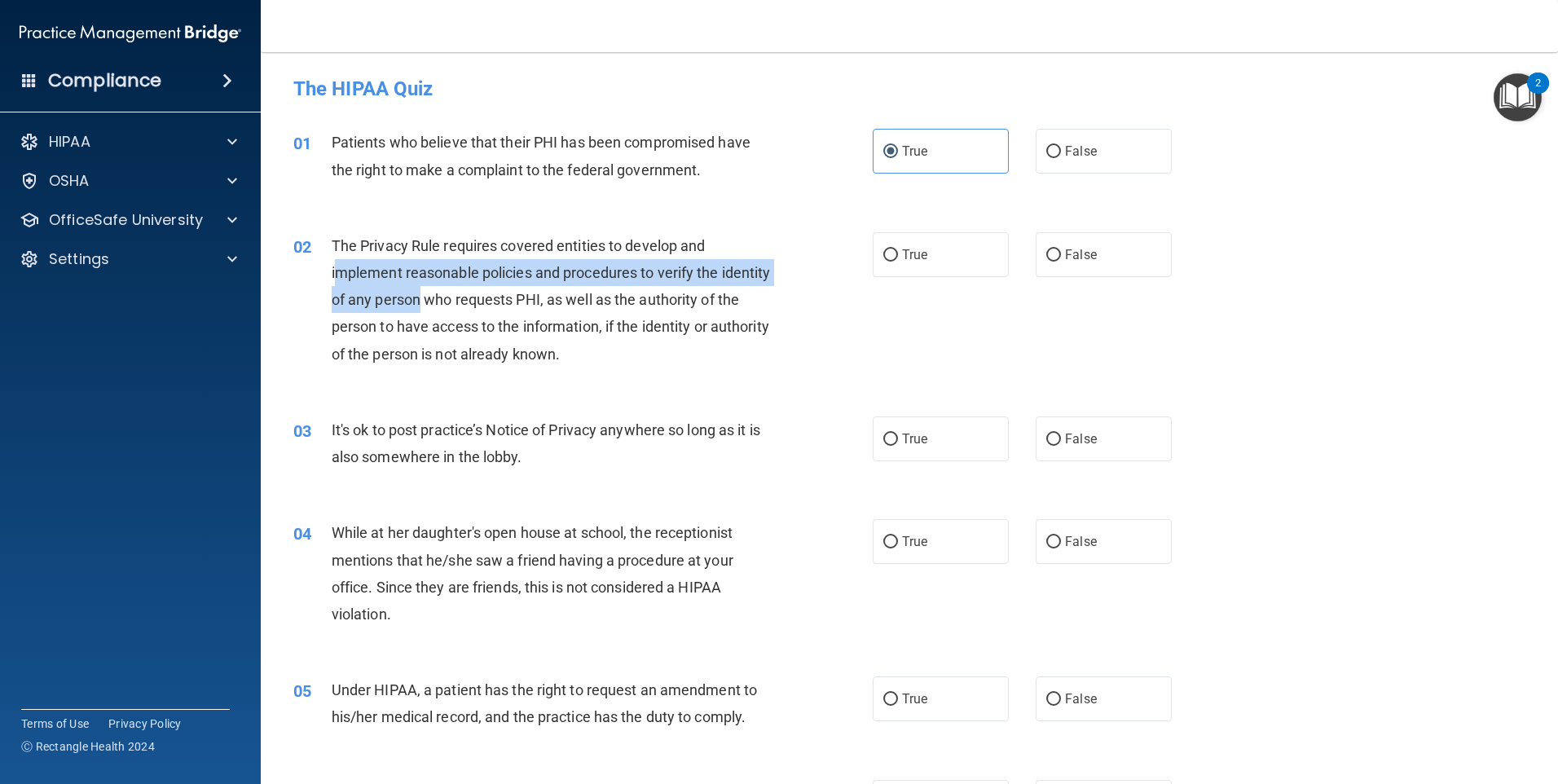
drag, startPoint x: 341, startPoint y: 264, endPoint x: 473, endPoint y: 287, distance: 134.0
click at [473, 287] on div "The Privacy Rule requires covered entities to develop and implement reasonable …" at bounding box center [558, 299] width 454 height 135
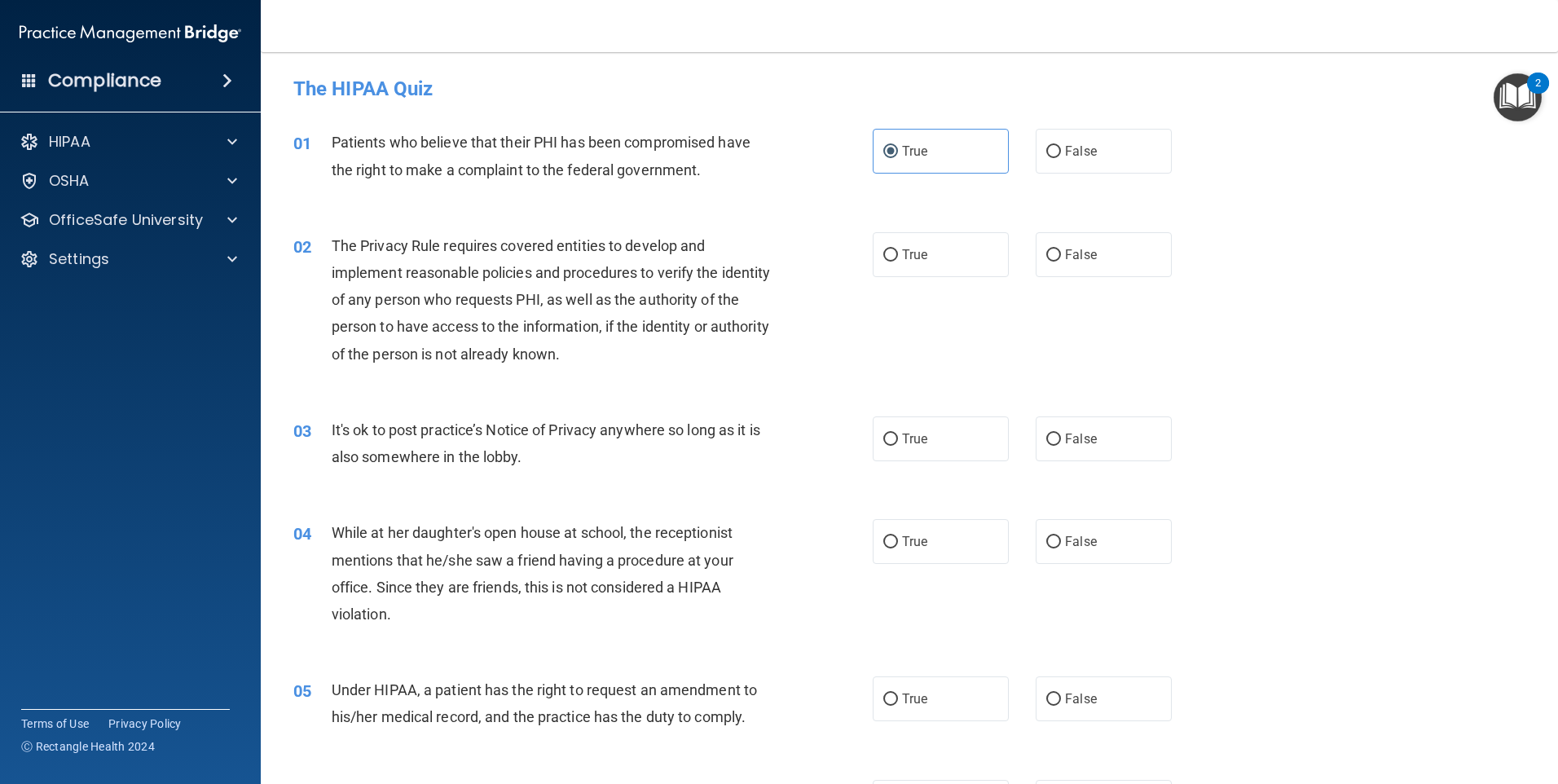
drag, startPoint x: 473, startPoint y: 287, endPoint x: 294, endPoint y: 244, distance: 184.1
click at [294, 244] on span "02" at bounding box center [301, 247] width 18 height 20
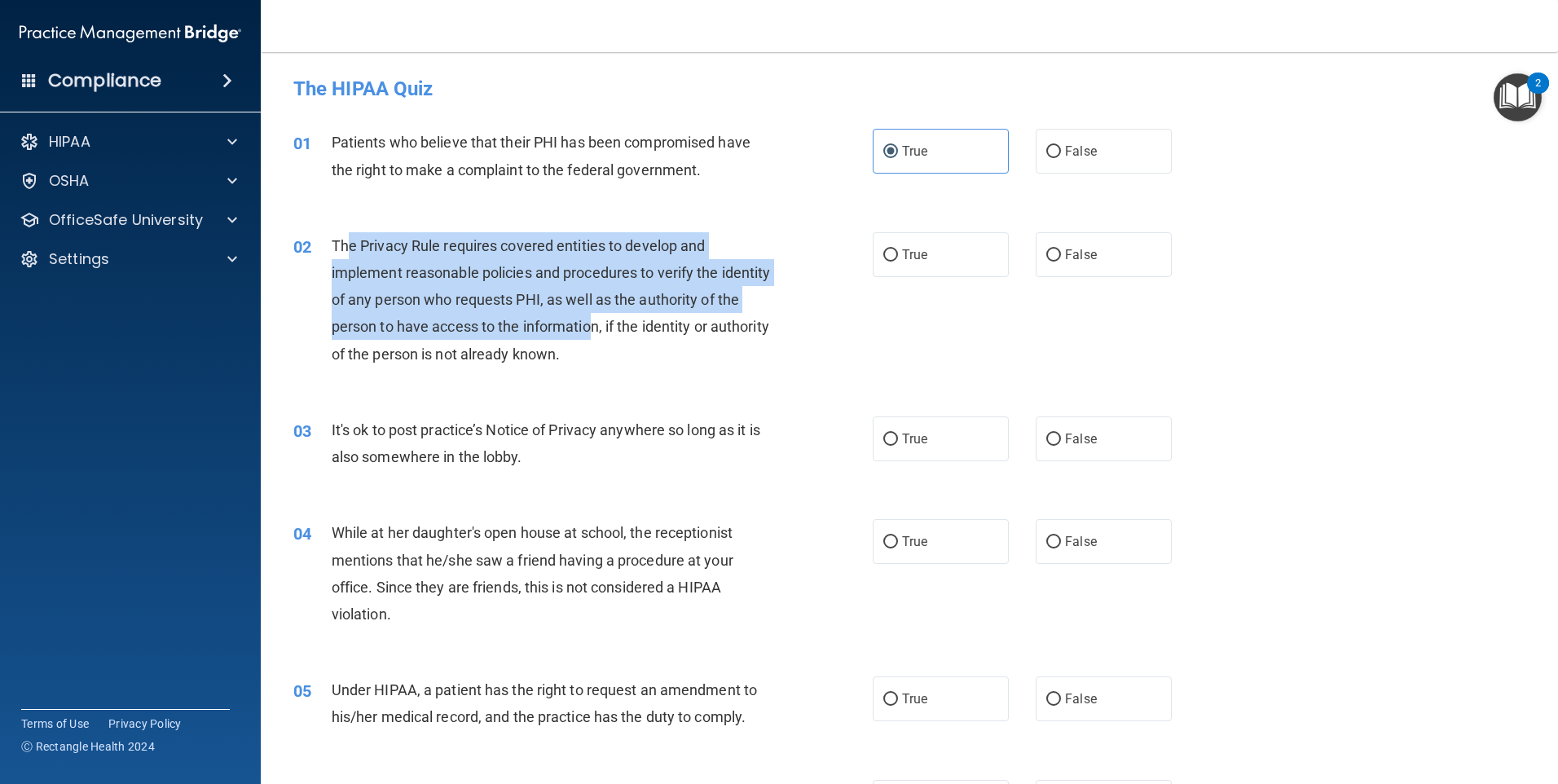
drag, startPoint x: 347, startPoint y: 239, endPoint x: 637, endPoint y: 326, distance: 302.8
click at [637, 326] on span "The Privacy Rule requires covered entities to develop and implement reasonable …" at bounding box center [551, 299] width 439 height 126
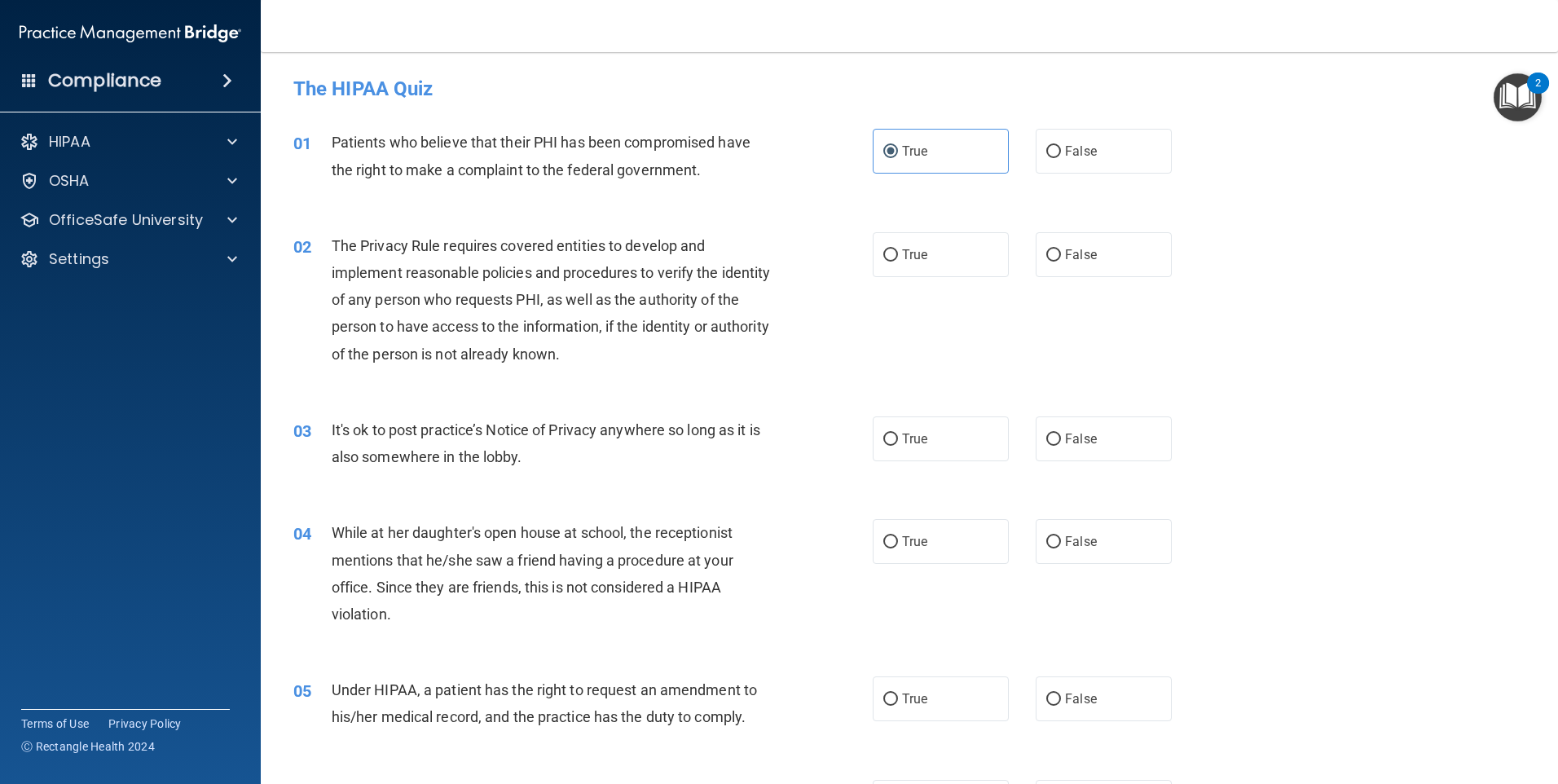
drag, startPoint x: 637, startPoint y: 326, endPoint x: 693, endPoint y: 324, distance: 56.0
click at [693, 324] on span "The Privacy Rule requires covered entities to develop and implement reasonable …" at bounding box center [551, 299] width 439 height 126
drag, startPoint x: 693, startPoint y: 324, endPoint x: 726, endPoint y: 316, distance: 34.0
click at [719, 318] on span "The Privacy Rule requires covered entities to develop and implement reasonable …" at bounding box center [551, 299] width 439 height 126
drag, startPoint x: 726, startPoint y: 316, endPoint x: 913, endPoint y: 253, distance: 197.3
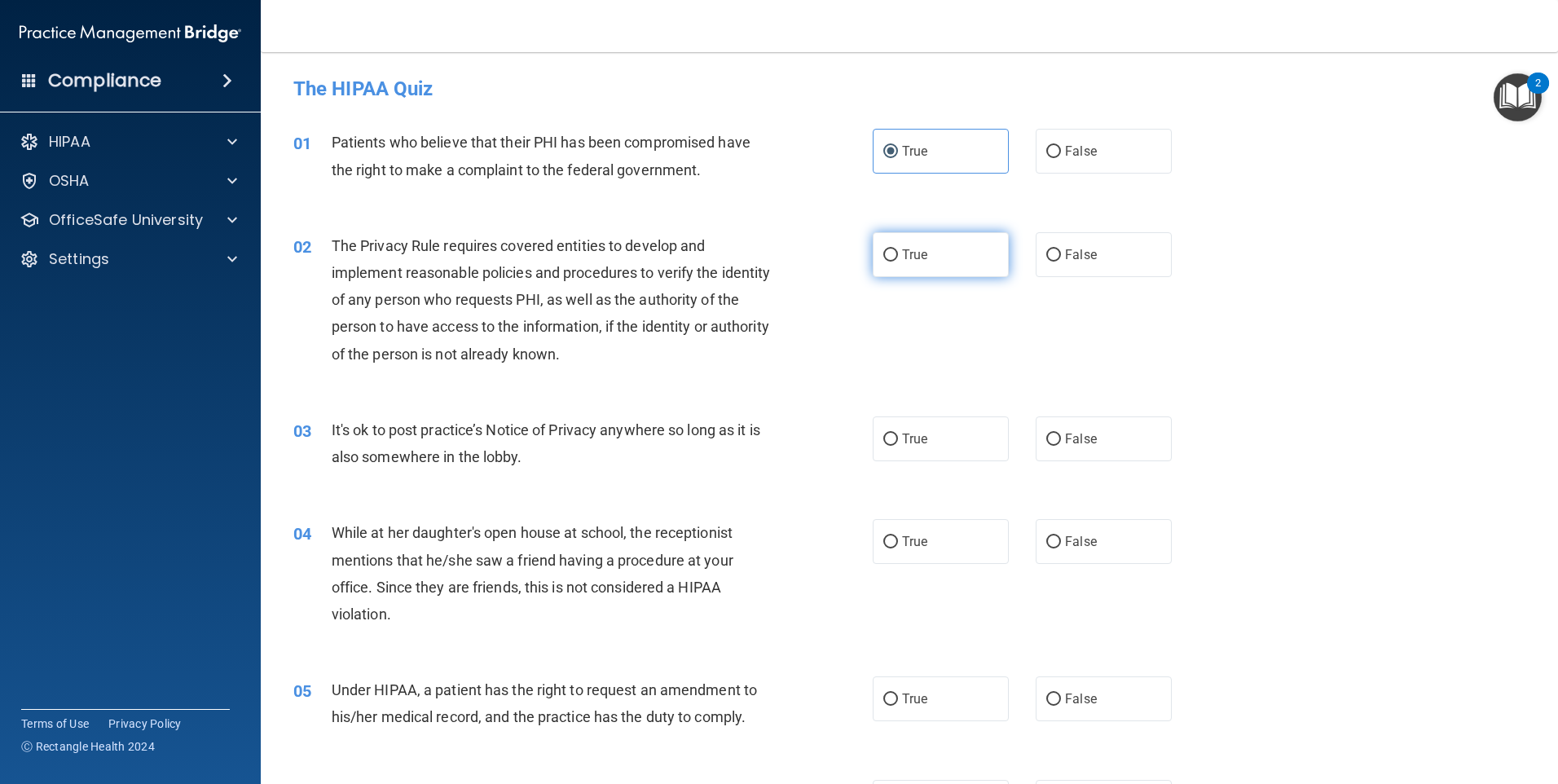
click at [913, 253] on span "True" at bounding box center [915, 254] width 26 height 15
click at [898, 253] on input "True" at bounding box center [891, 255] width 15 height 12
radio input "true"
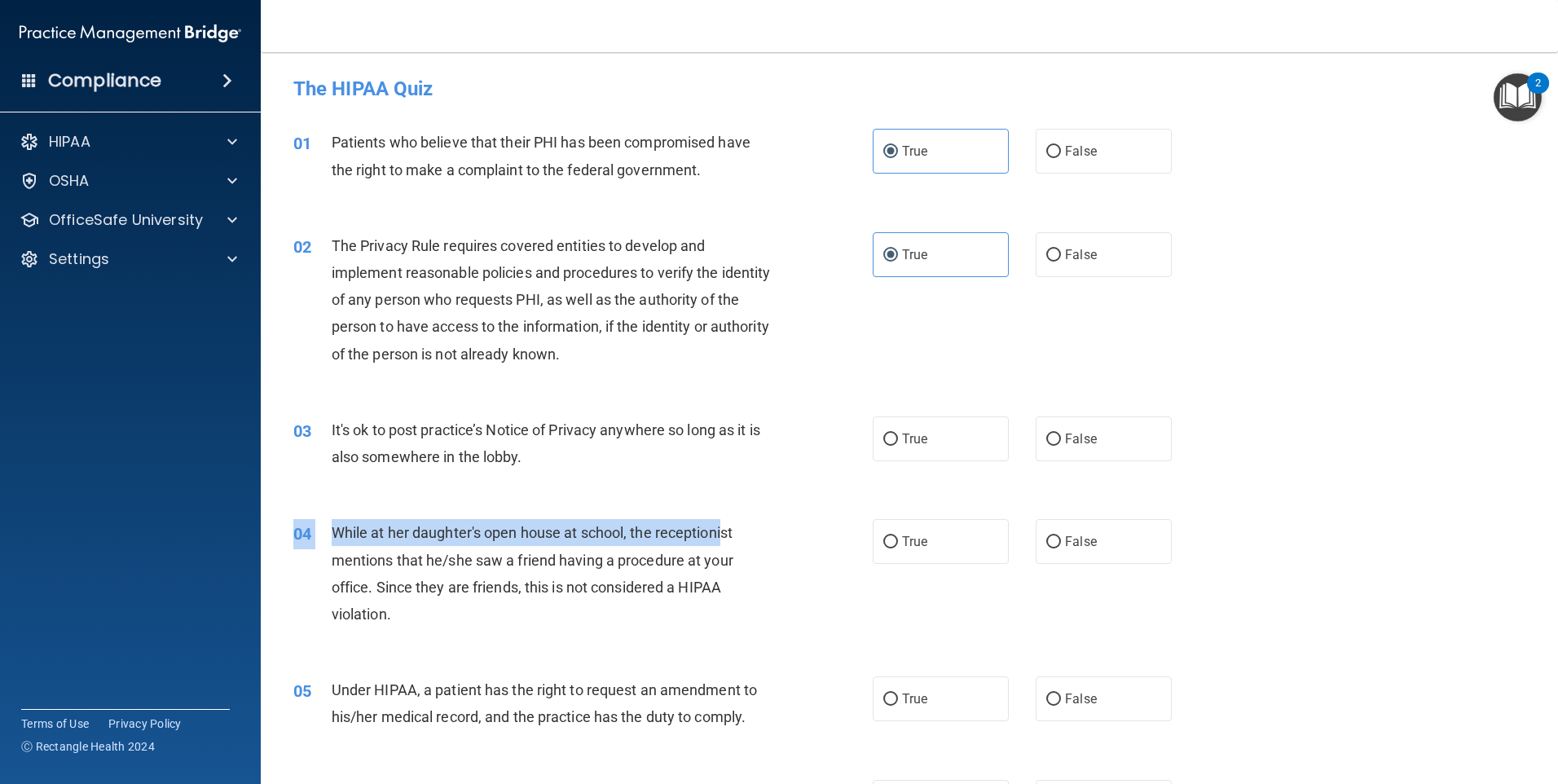
drag, startPoint x: 389, startPoint y: 511, endPoint x: 725, endPoint y: 537, distance: 337.0
click at [727, 537] on div "04 While at her daughter's open house at school, the receptionist mentions that…" at bounding box center [910, 577] width 1257 height 157
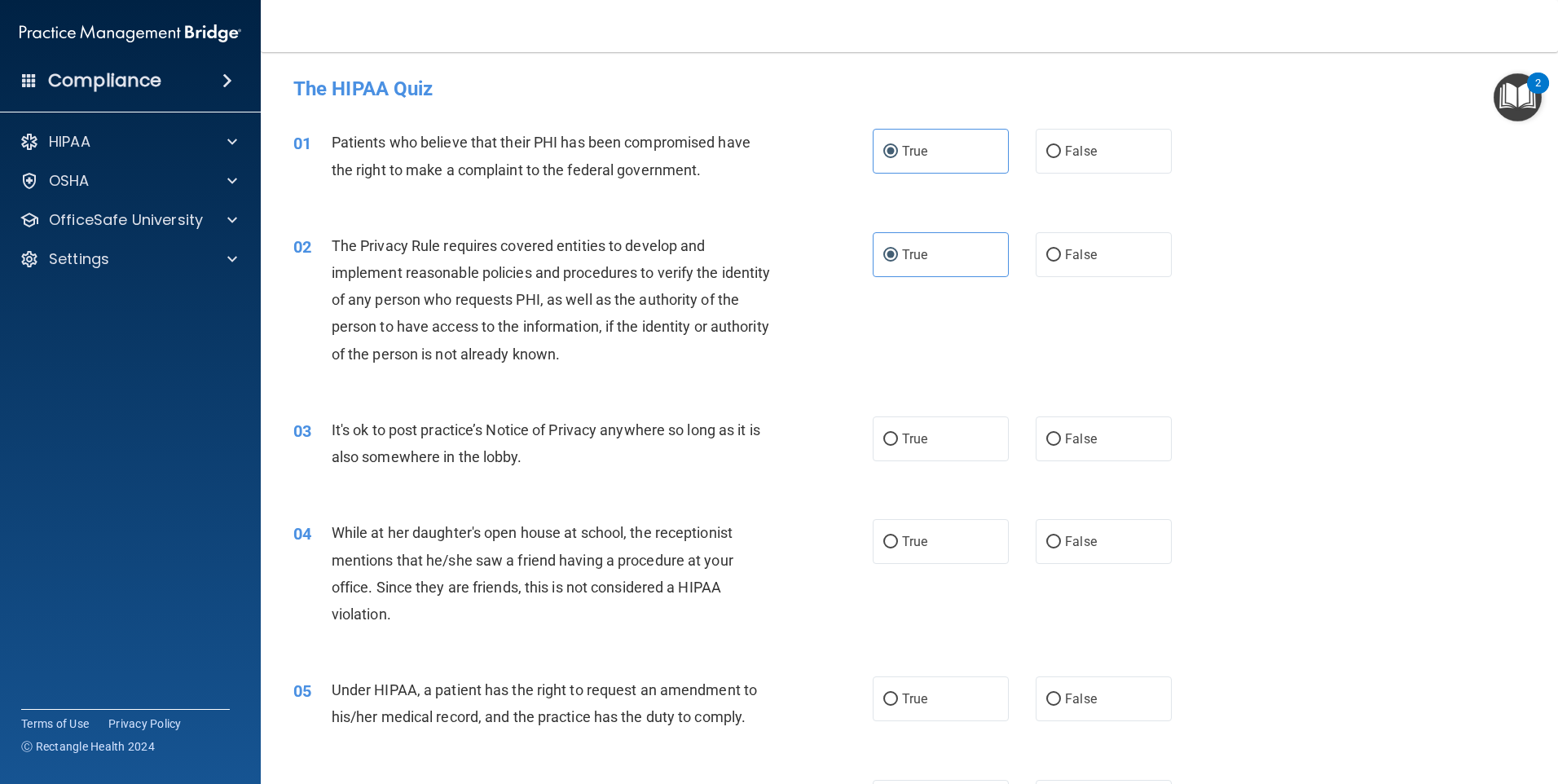
drag, startPoint x: 725, startPoint y: 537, endPoint x: 564, endPoint y: 550, distance: 161.5
click at [564, 550] on span "While at her daughter's open house at school, the receptionist mentions that he…" at bounding box center [532, 573] width 402 height 98
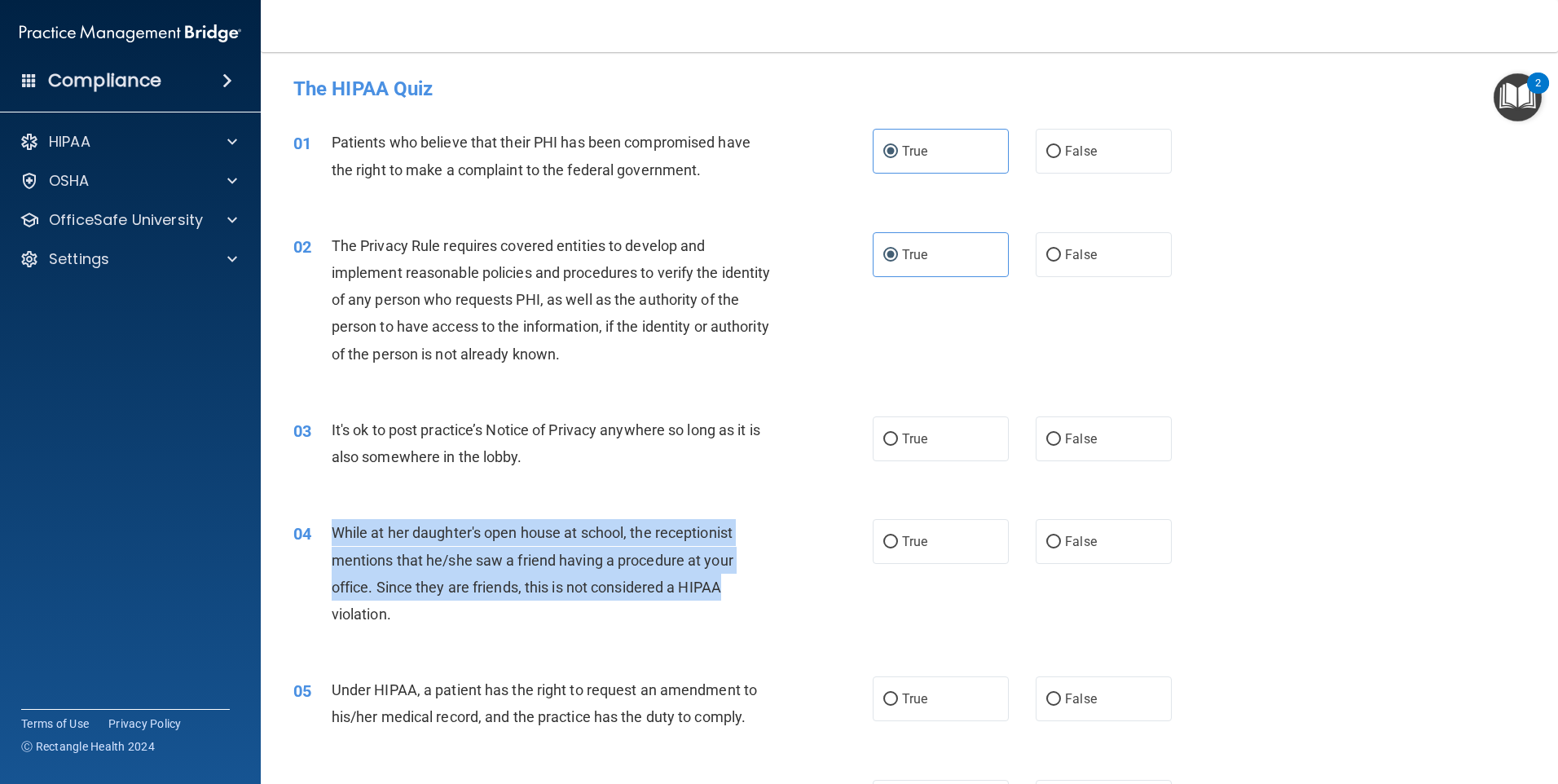
drag, startPoint x: 318, startPoint y: 531, endPoint x: 736, endPoint y: 576, distance: 420.4
click at [736, 576] on div "04 While at her daughter's open house at school, the receptionist mentions that…" at bounding box center [583, 576] width 628 height 116
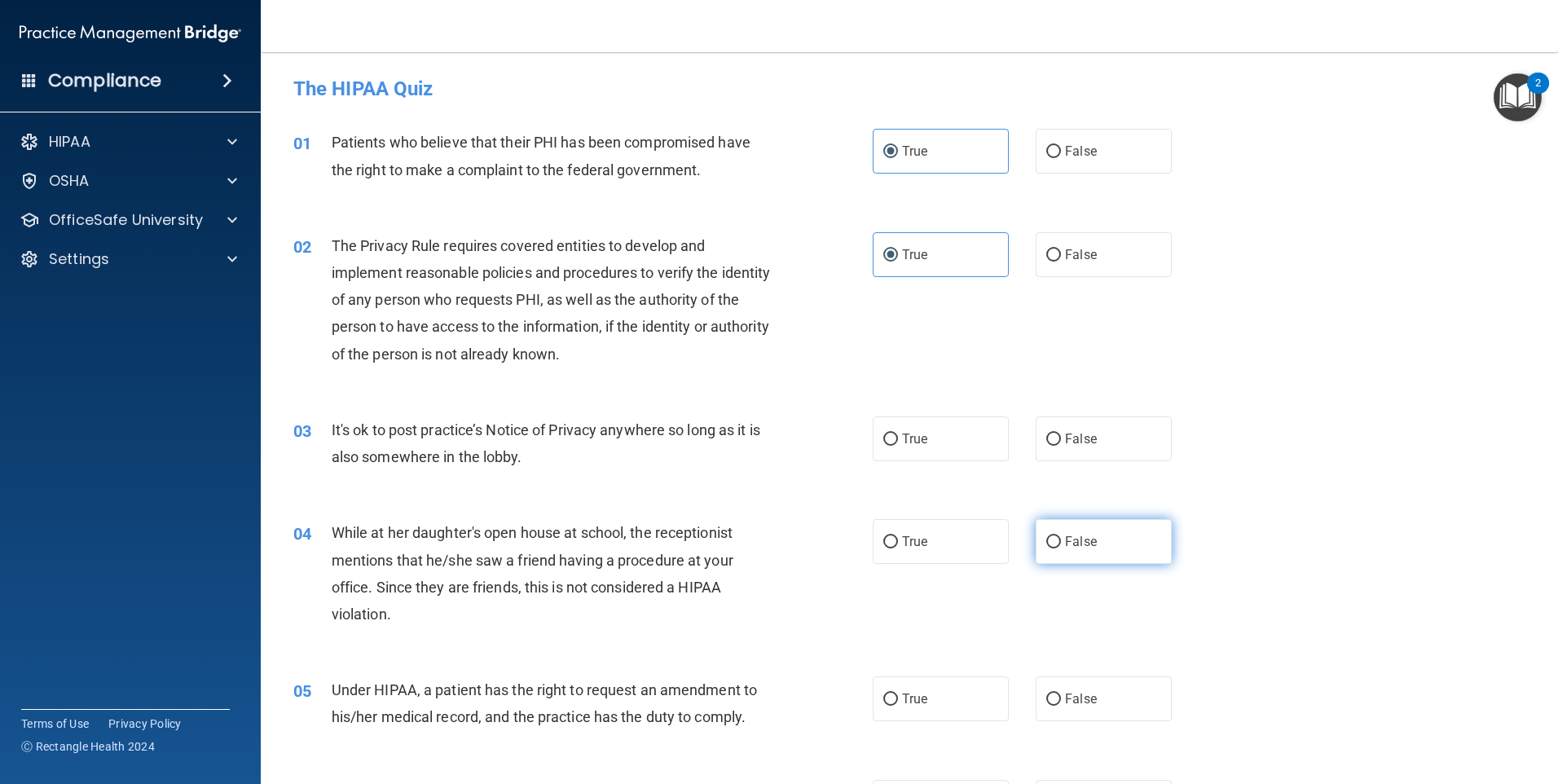
click at [1036, 540] on label "False" at bounding box center [1104, 540] width 136 height 44
click at [1046, 540] on input "False" at bounding box center [1053, 542] width 15 height 12
radio input "true"
click at [1036, 448] on label "False" at bounding box center [1104, 438] width 136 height 44
click at [1046, 446] on input "False" at bounding box center [1053, 439] width 15 height 12
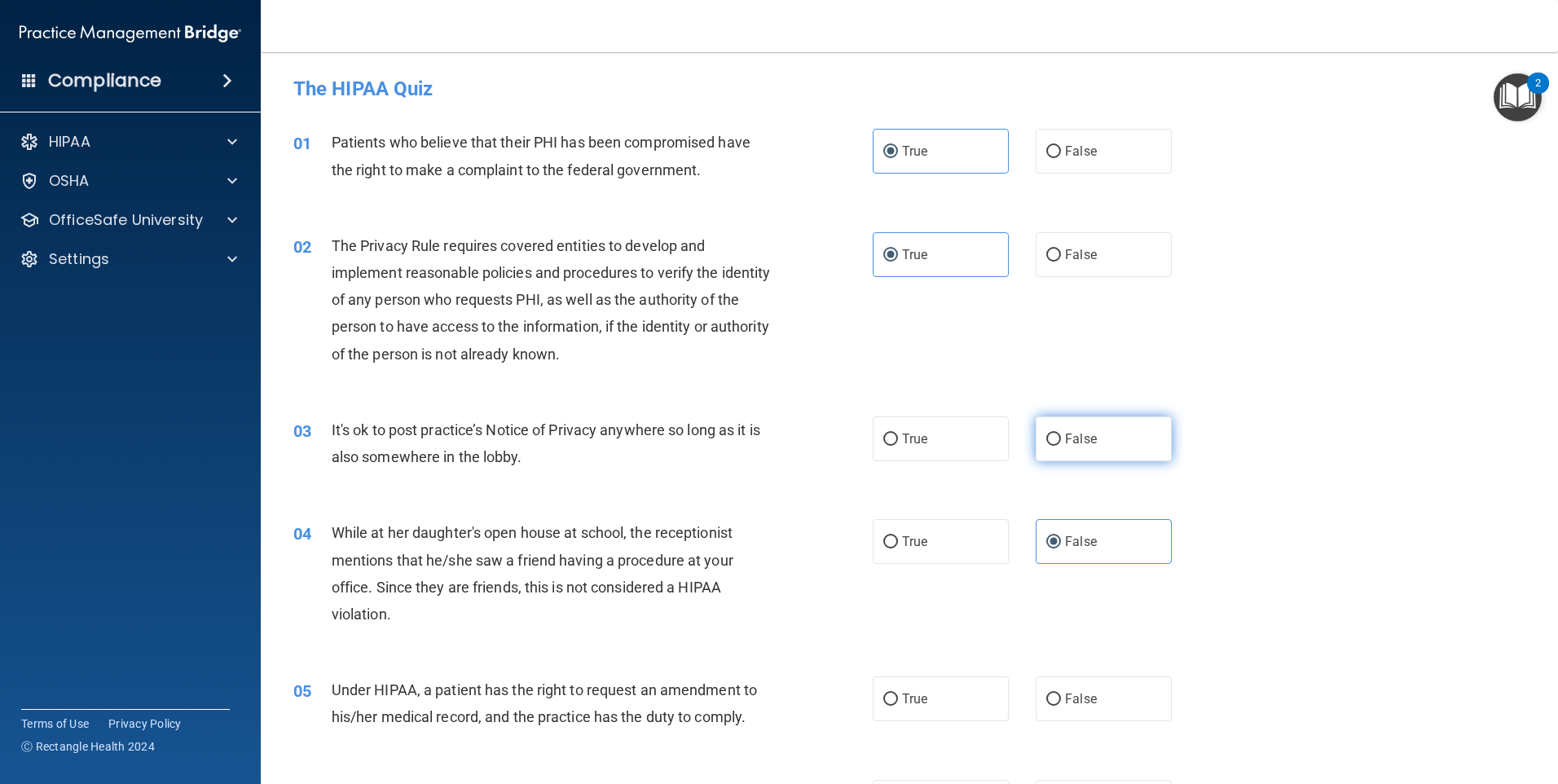
radio input "true"
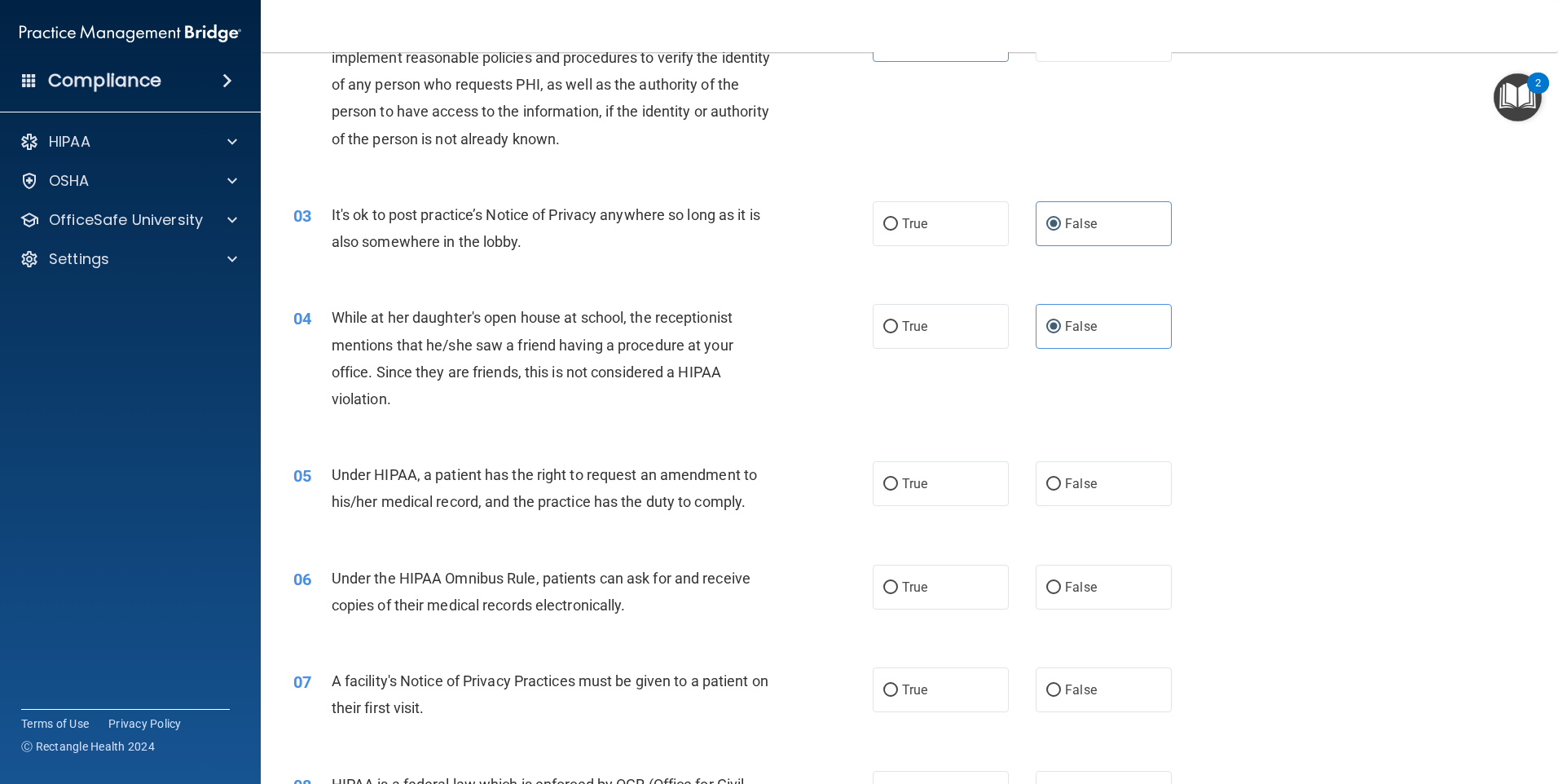
scroll to position [245, 0]
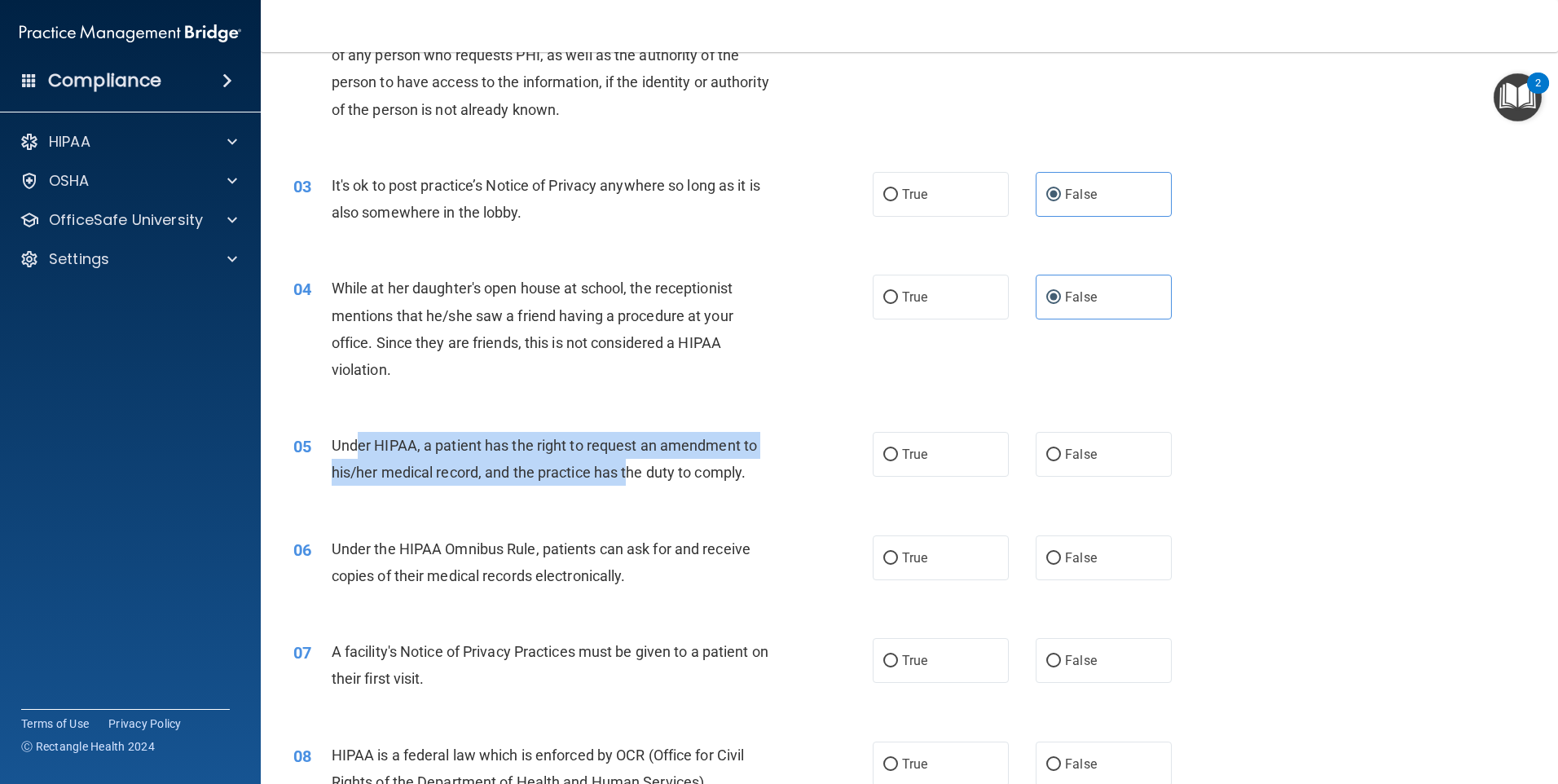
drag, startPoint x: 358, startPoint y: 453, endPoint x: 595, endPoint y: 473, distance: 237.8
click at [603, 475] on span "Under HIPAA, a patient has the right to request an amendment to his/her medical…" at bounding box center [544, 458] width 425 height 44
drag, startPoint x: 595, startPoint y: 473, endPoint x: 467, endPoint y: 457, distance: 129.0
click at [467, 457] on div "Under HIPAA, a patient has the right to request an amendment to his/her medical…" at bounding box center [558, 458] width 454 height 54
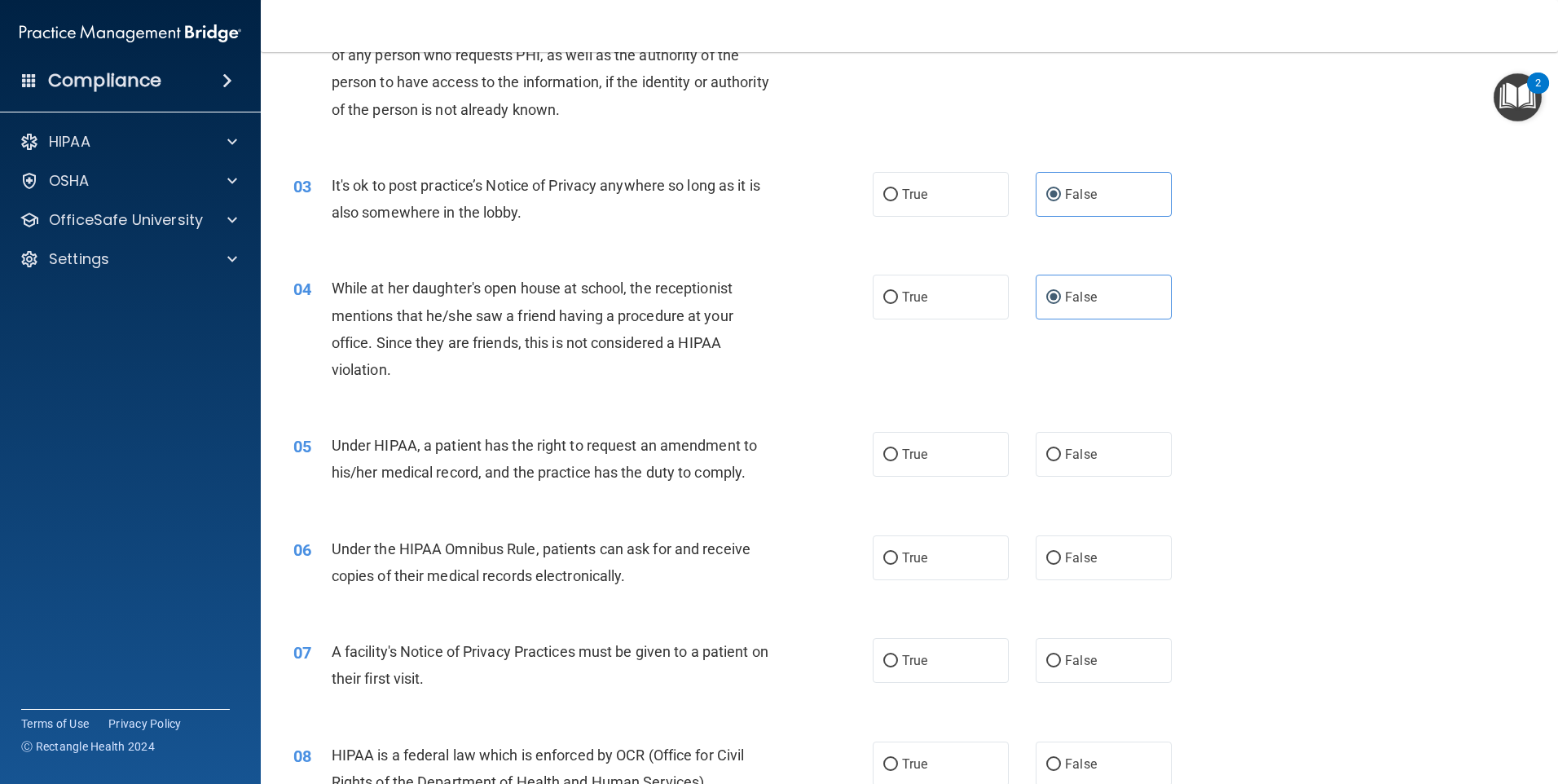
click at [513, 443] on span "Under HIPAA, a patient has the right to request an amendment to his/her medical…" at bounding box center [544, 458] width 425 height 44
click at [891, 446] on label "True" at bounding box center [941, 453] width 136 height 44
click at [891, 449] on input "True" at bounding box center [891, 454] width 15 height 12
radio input "true"
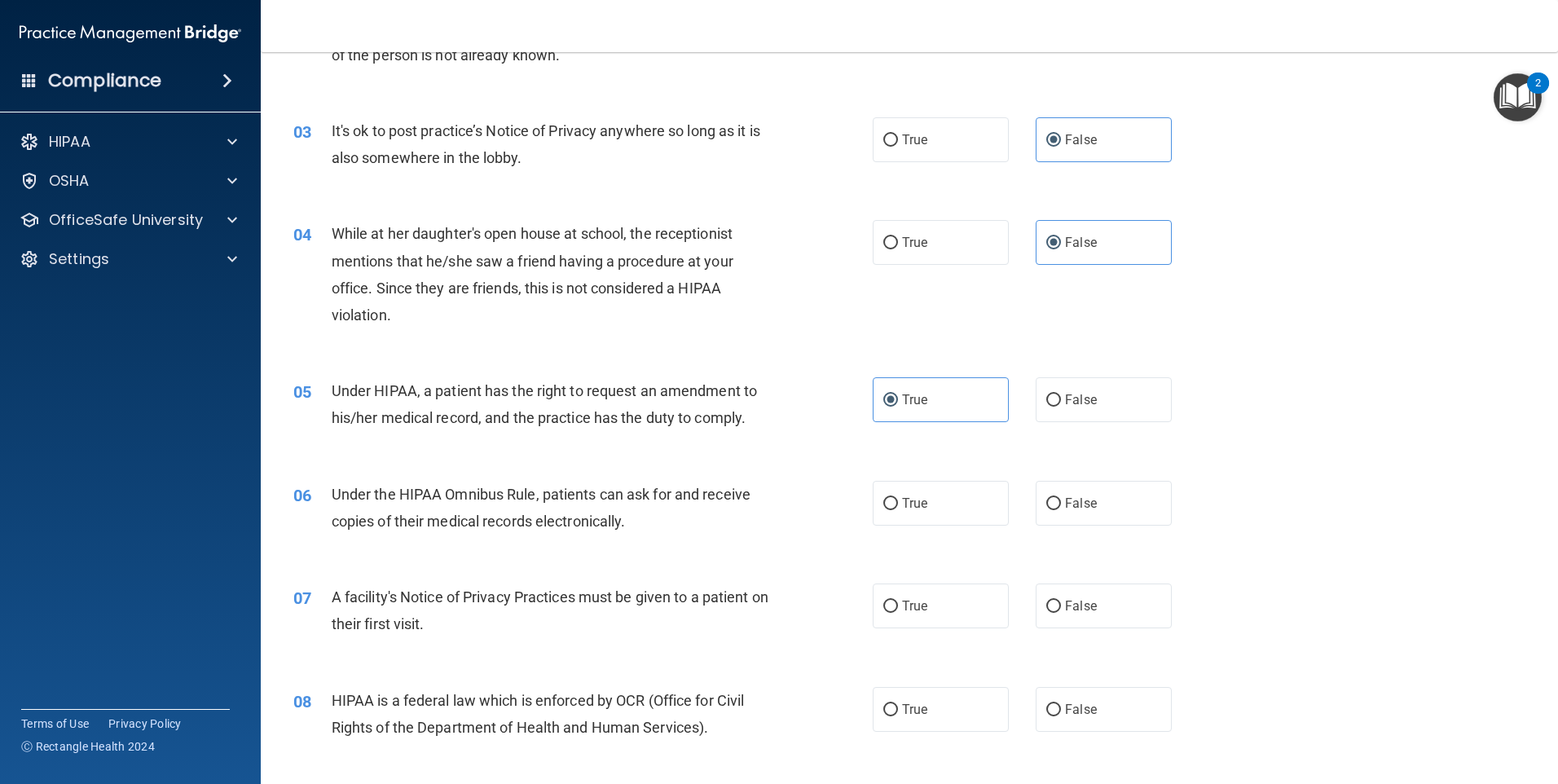
scroll to position [407, 0]
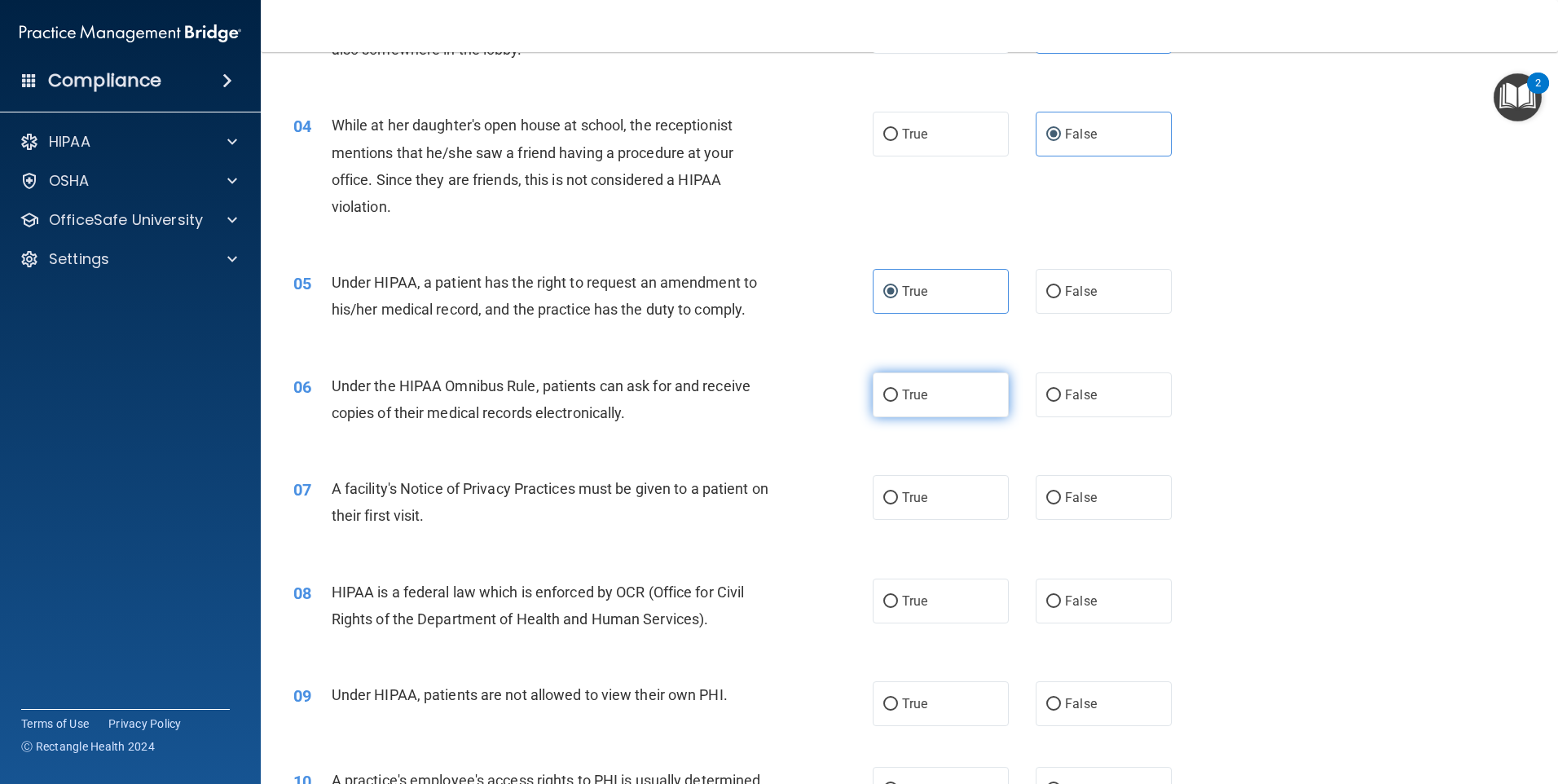
click at [902, 383] on label "True" at bounding box center [941, 394] width 136 height 44
click at [898, 389] on input "True" at bounding box center [891, 395] width 15 height 12
radio input "true"
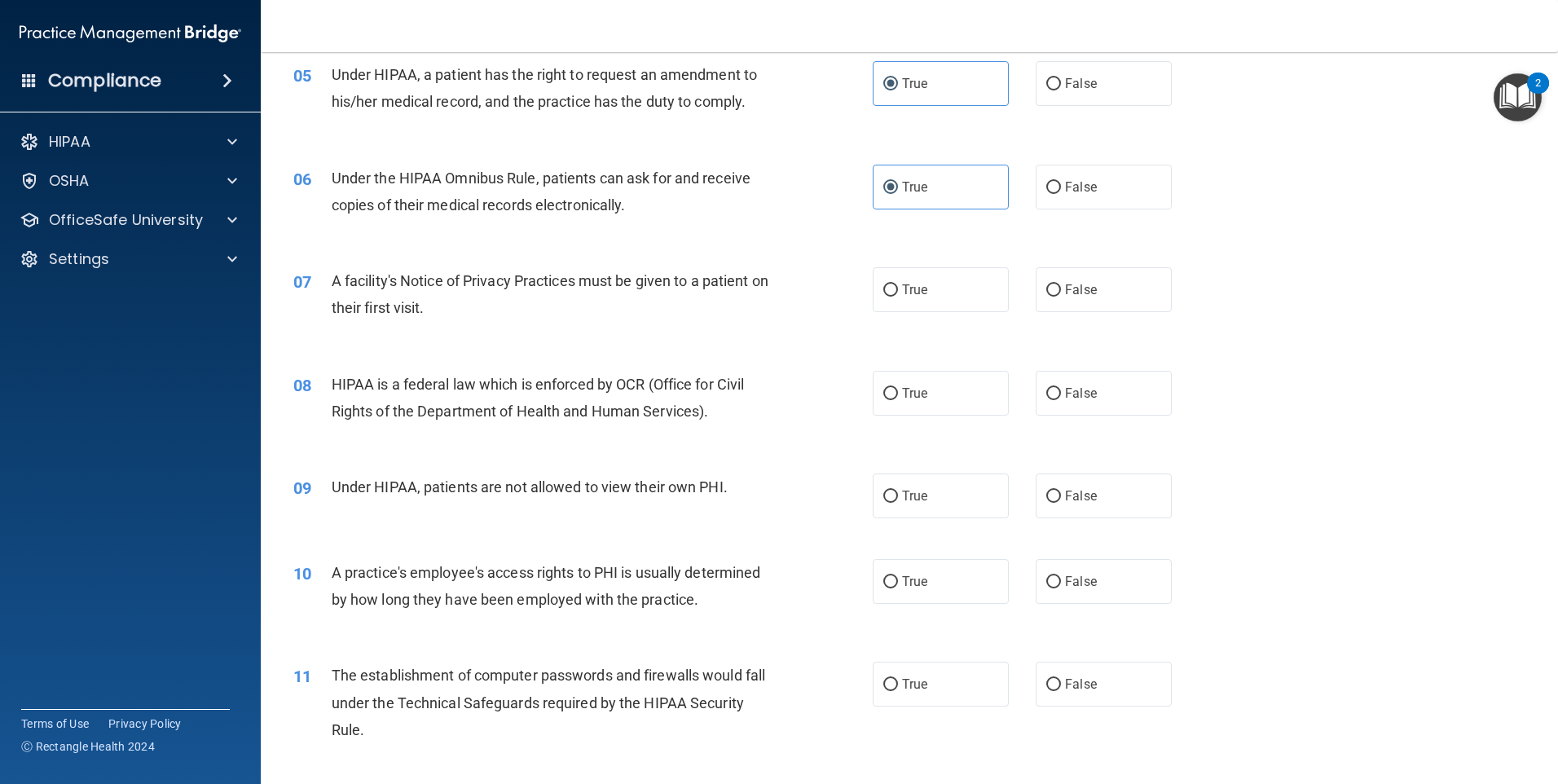
scroll to position [652, 0]
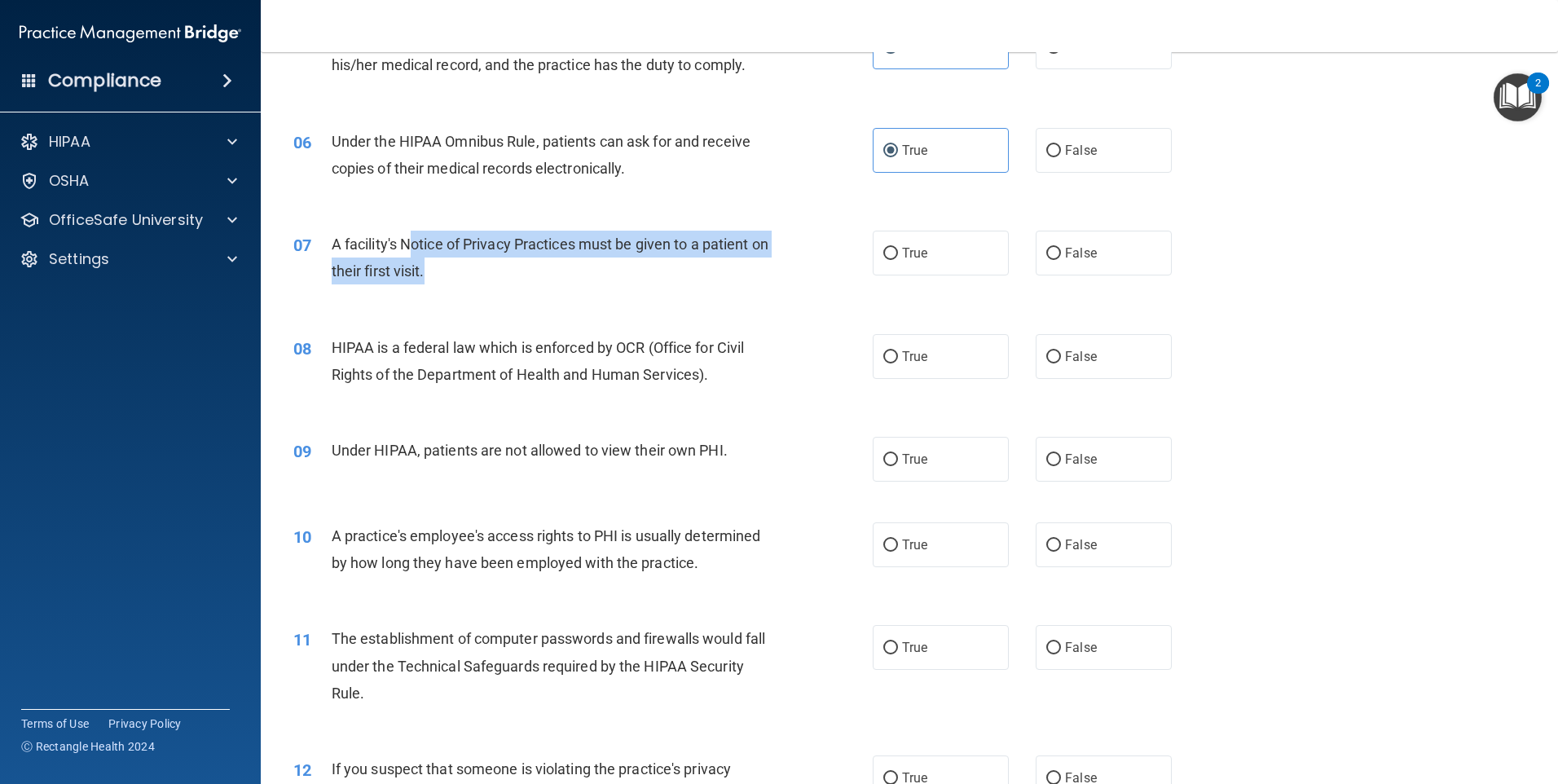
drag, startPoint x: 454, startPoint y: 257, endPoint x: 415, endPoint y: 232, distance: 46.3
click at [415, 232] on div "A facility's Notice of Privacy Practices must be given to a patient on their fi…" at bounding box center [558, 257] width 454 height 54
drag, startPoint x: 415, startPoint y: 232, endPoint x: 530, endPoint y: 257, distance: 117.7
click at [530, 257] on div "A facility's Notice of Privacy Practices must be given to a patient on their fi…" at bounding box center [558, 257] width 454 height 54
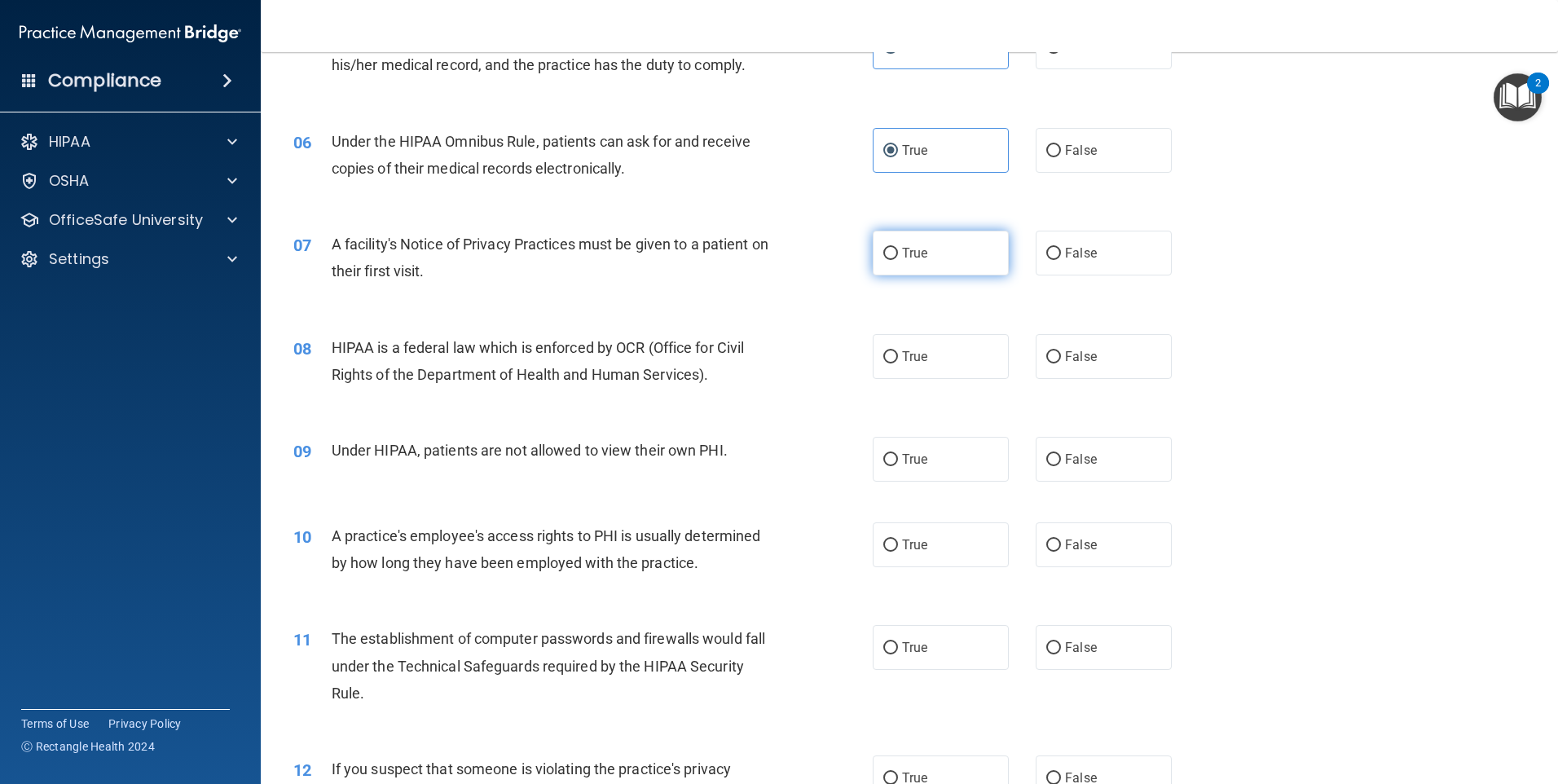
click at [975, 246] on label "True" at bounding box center [941, 252] width 136 height 44
click at [898, 247] on input "True" at bounding box center [891, 253] width 15 height 12
radio input "true"
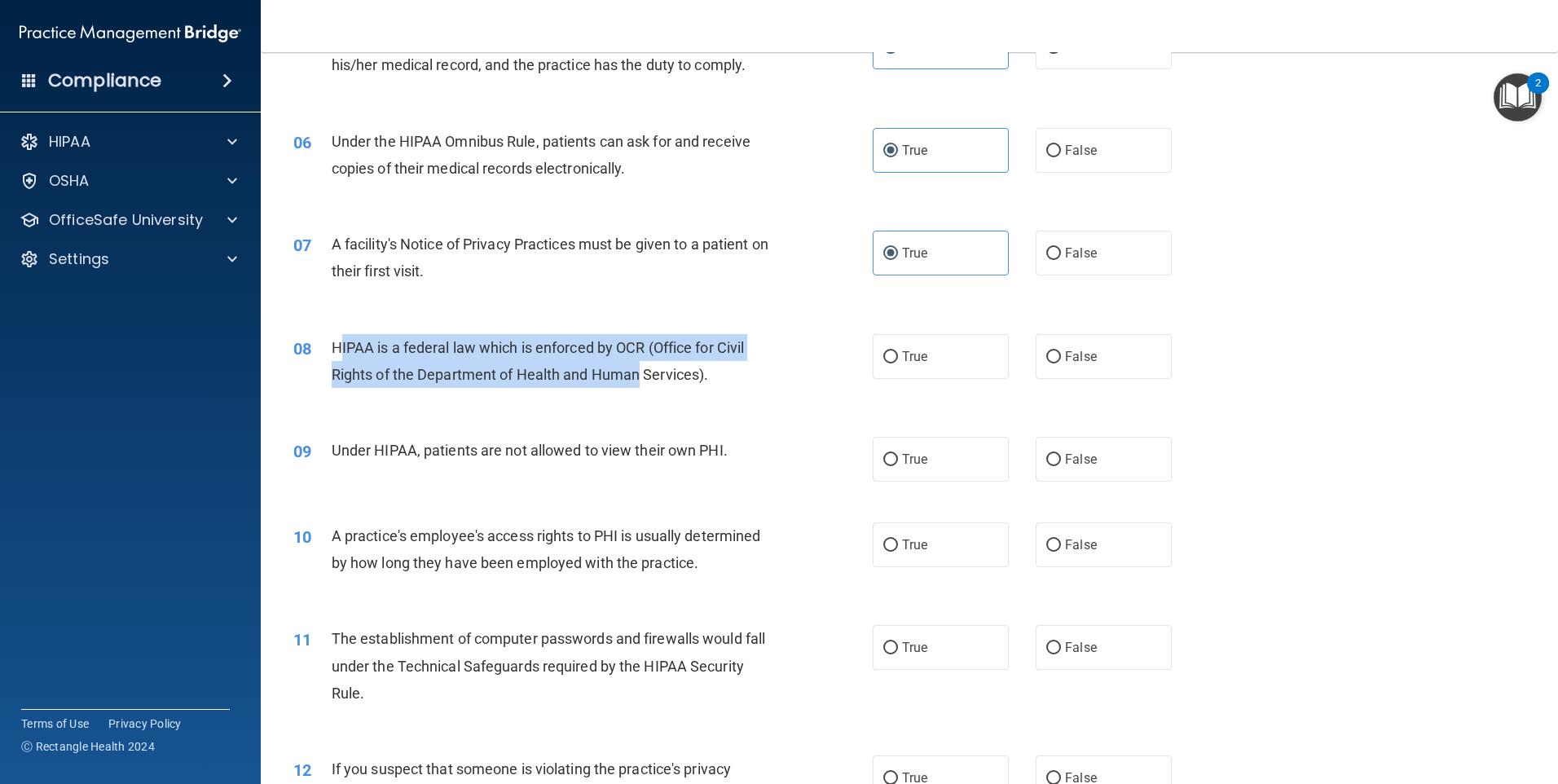
drag, startPoint x: 347, startPoint y: 343, endPoint x: 638, endPoint y: 377, distance: 293.0
click at [638, 377] on span "HIPAA is a federal law which is enforced by OCR (Office for Civil Rights of the…" at bounding box center [538, 361] width 413 height 44
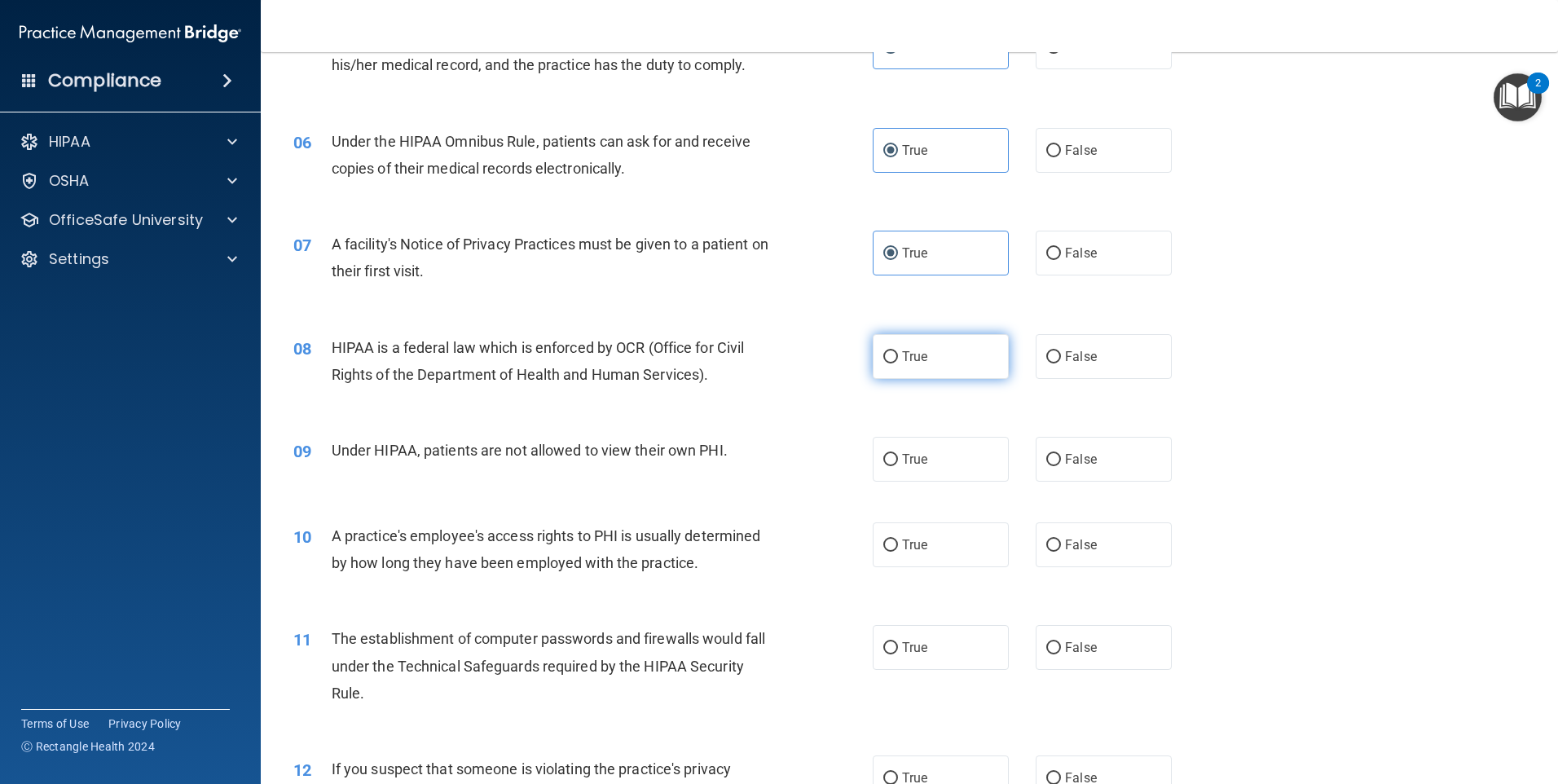
click at [921, 367] on label "True" at bounding box center [941, 356] width 136 height 44
click at [898, 364] on input "True" at bounding box center [891, 357] width 15 height 12
radio input "true"
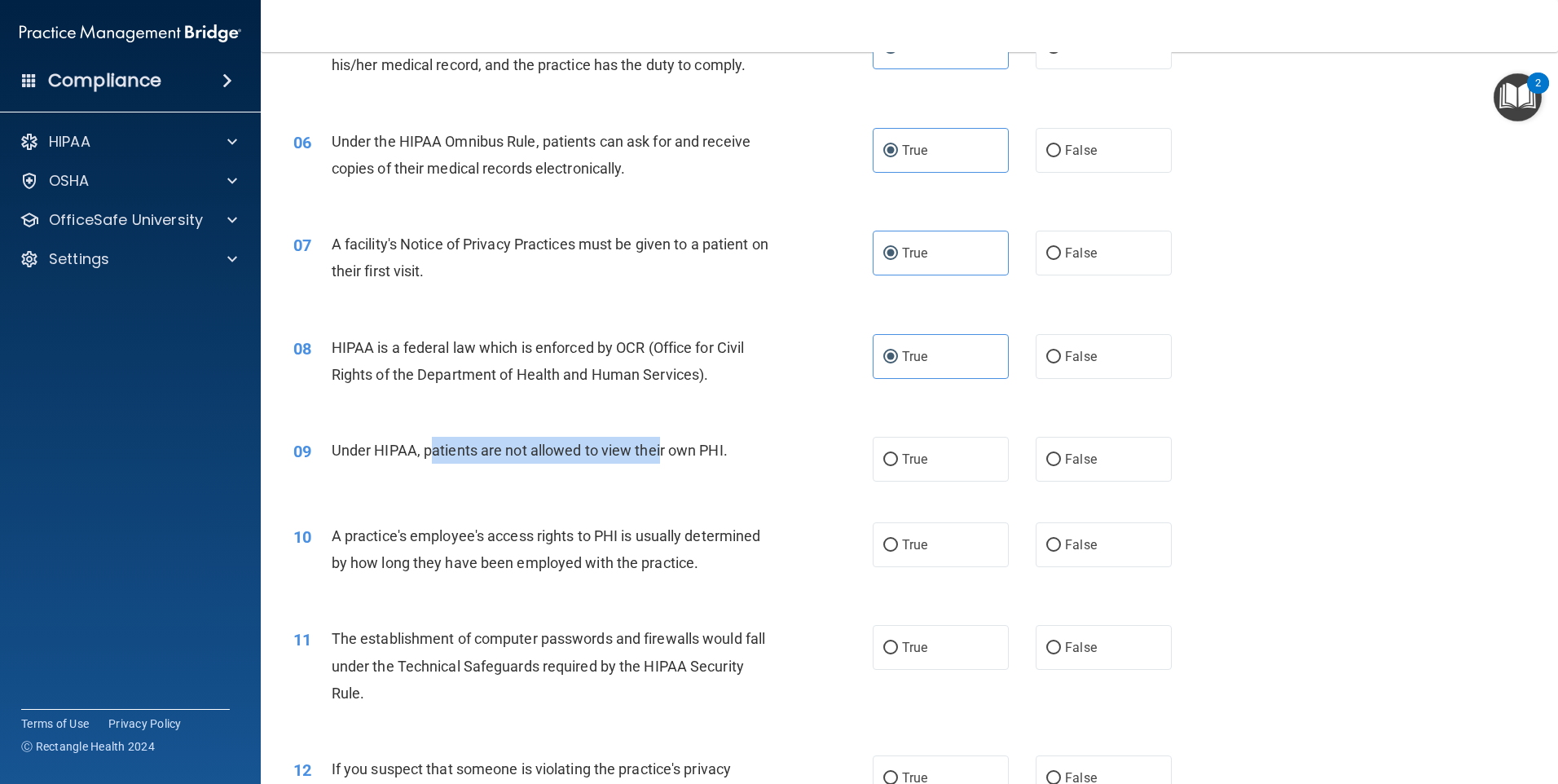
drag, startPoint x: 430, startPoint y: 461, endPoint x: 659, endPoint y: 466, distance: 229.1
click at [659, 466] on div "09 Under HIPAA, patients are not allowed to view their own PHI." at bounding box center [583, 453] width 628 height 35
drag, startPoint x: 659, startPoint y: 466, endPoint x: 669, endPoint y: 463, distance: 10.4
click at [669, 463] on div "Under HIPAA, patients are not allowed to view their own PHI." at bounding box center [558, 450] width 454 height 26
click at [1061, 447] on label "False" at bounding box center [1104, 458] width 136 height 44
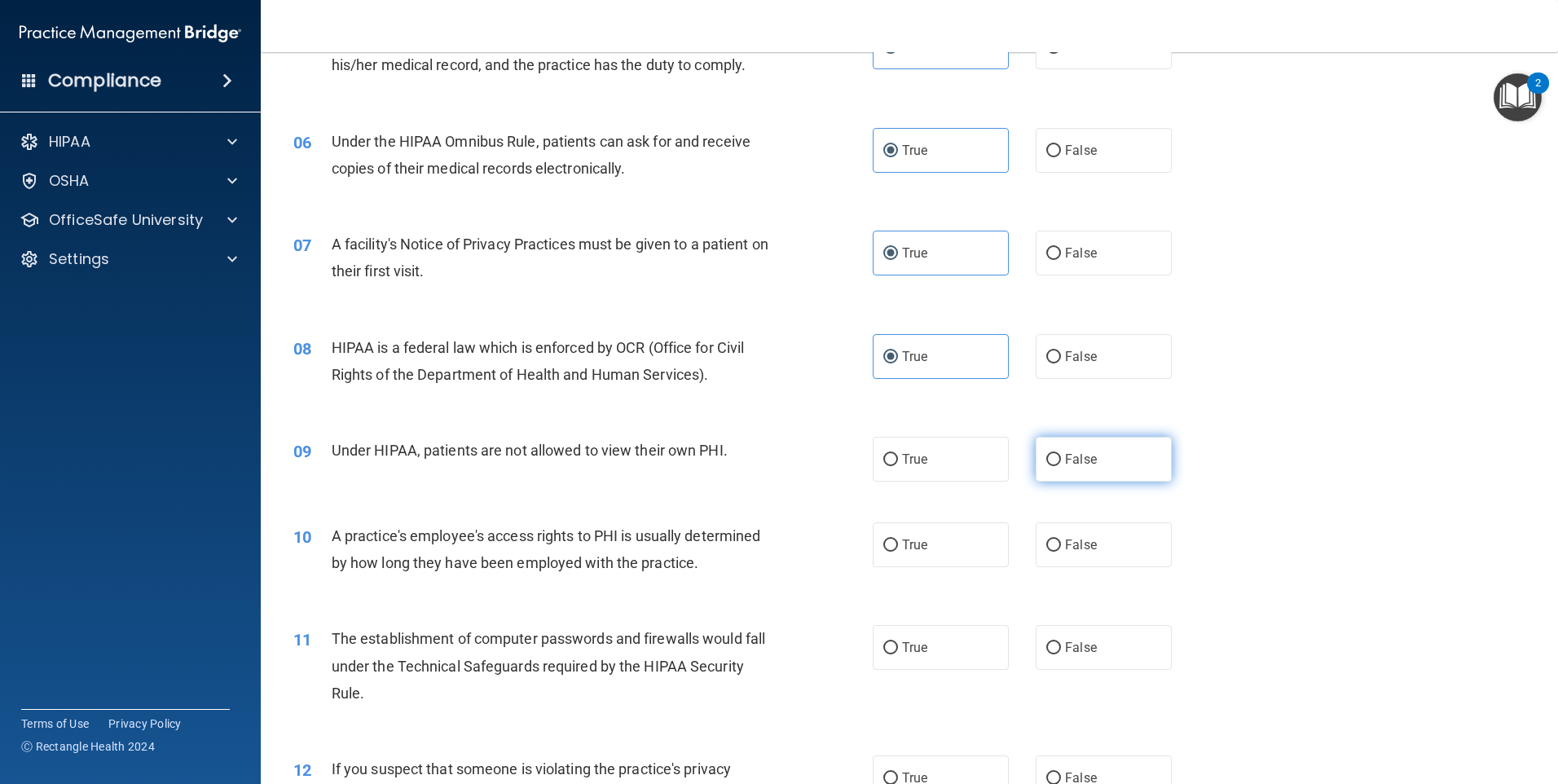
click at [1061, 453] on input "False" at bounding box center [1053, 459] width 15 height 12
radio input "true"
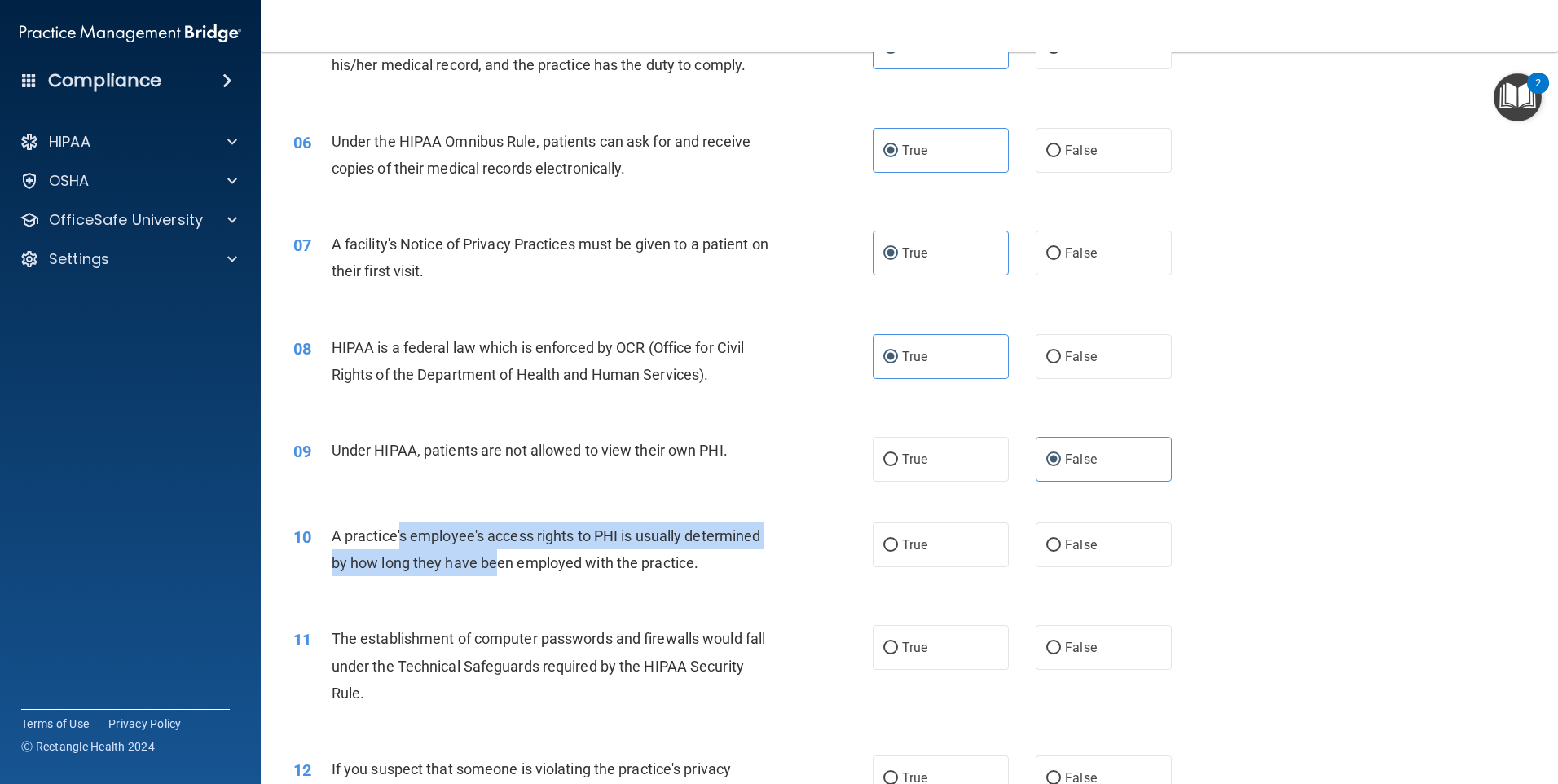
drag, startPoint x: 402, startPoint y: 535, endPoint x: 530, endPoint y: 565, distance: 131.5
click at [530, 565] on span "A practice's employee's access rights to PHI is usually determined by how long …" at bounding box center [546, 549] width 430 height 44
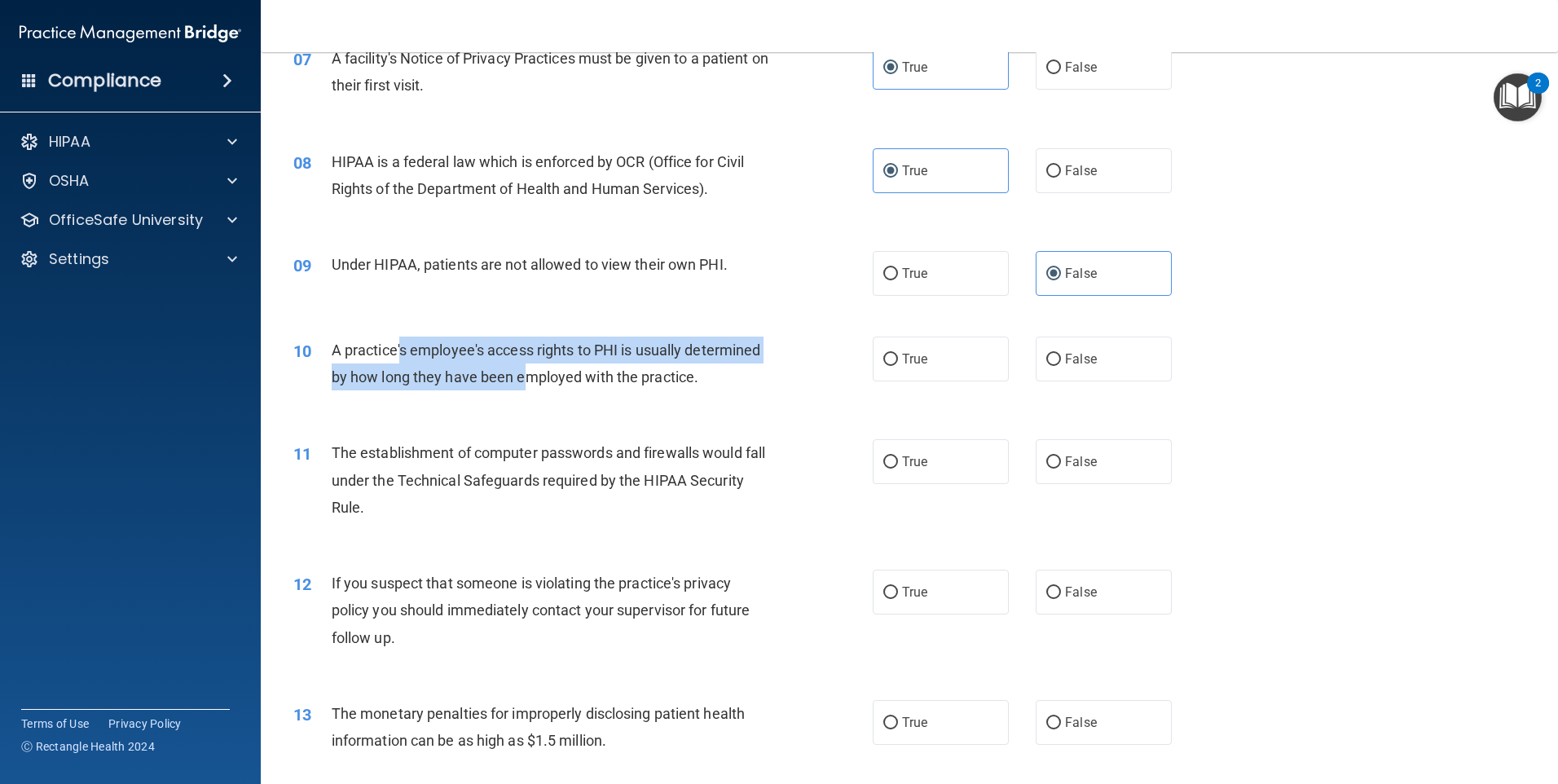
scroll to position [896, 0]
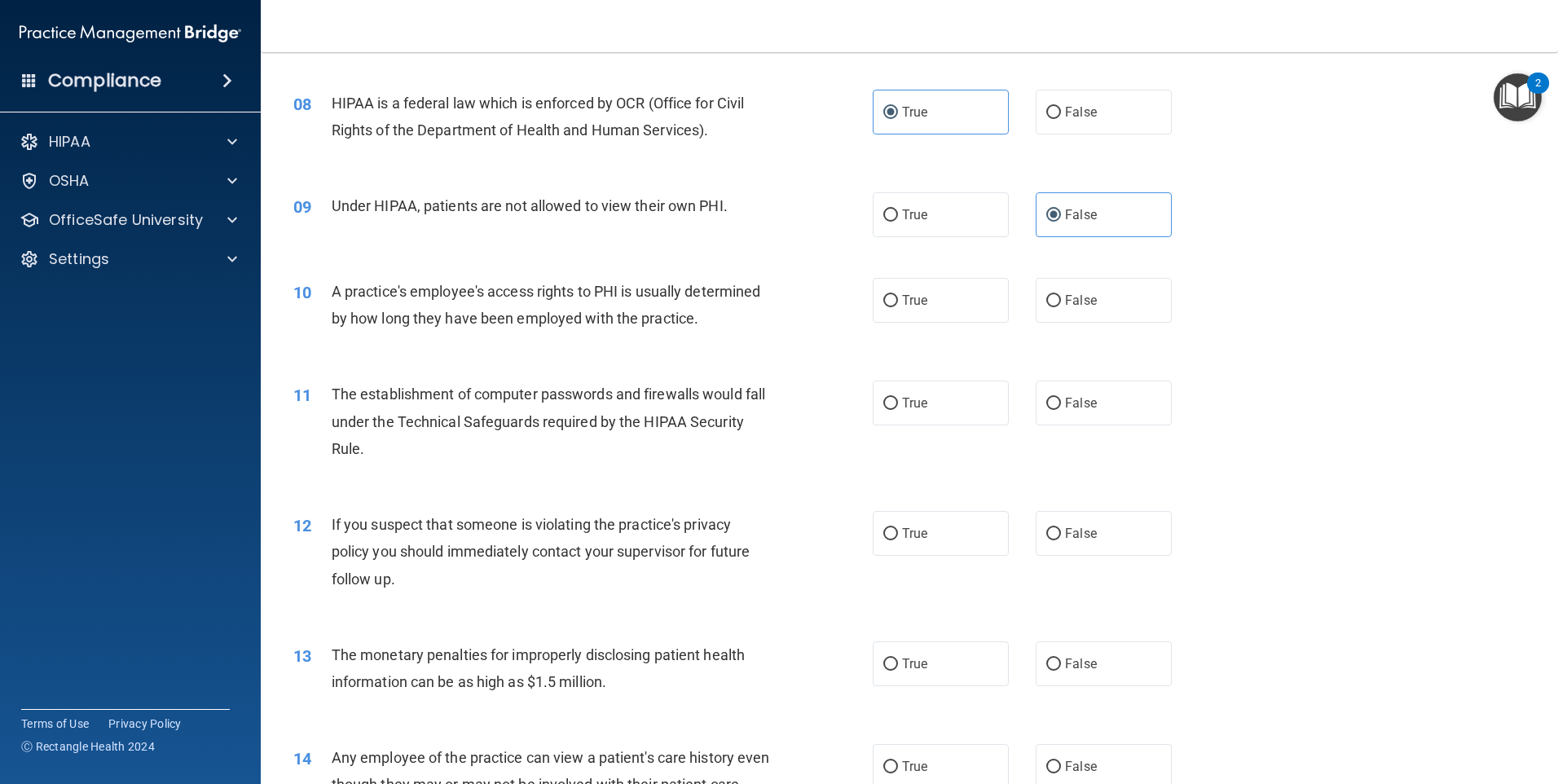
click at [468, 346] on div "10 A practice's employee's access rights to PHI is usually determined by how lo…" at bounding box center [910, 309] width 1257 height 103
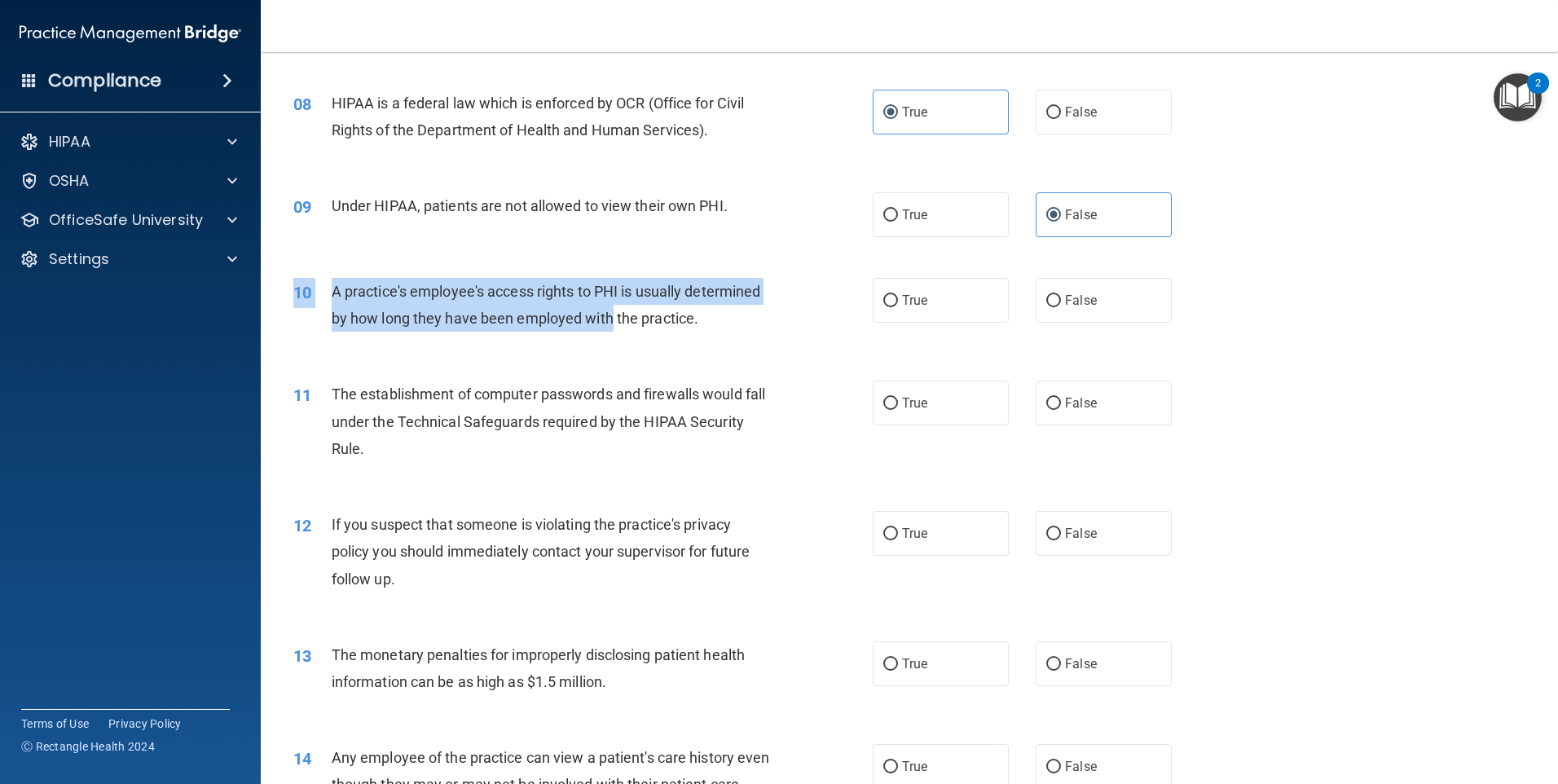
drag, startPoint x: 458, startPoint y: 261, endPoint x: 612, endPoint y: 321, distance: 165.3
click at [612, 321] on div "10 A practice's employee's access rights to PHI is usually determined by how lo…" at bounding box center [910, 309] width 1257 height 103
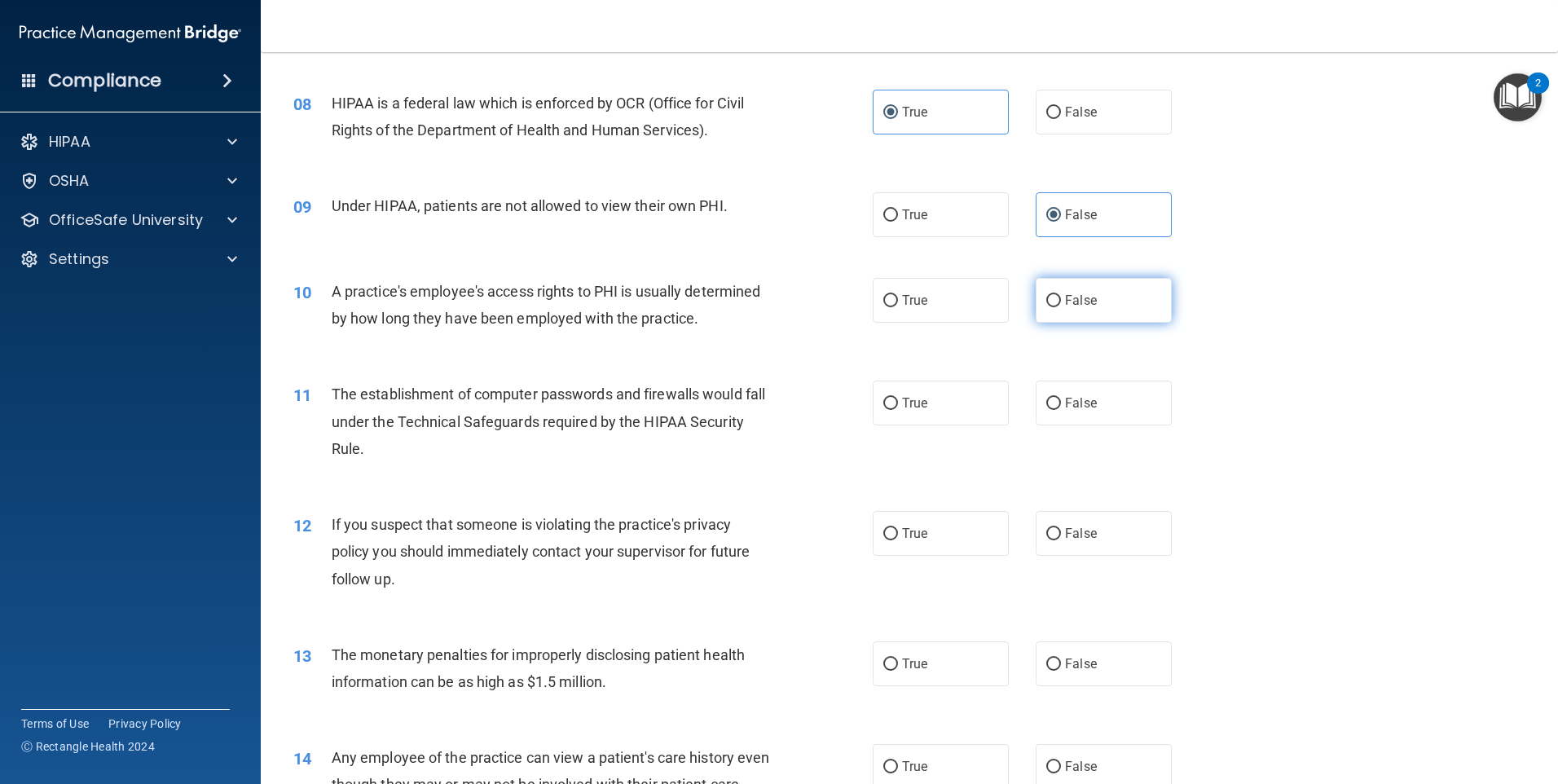
click at [1056, 284] on label "False" at bounding box center [1104, 299] width 136 height 44
click at [1056, 295] on input "False" at bounding box center [1053, 300] width 15 height 12
radio input "true"
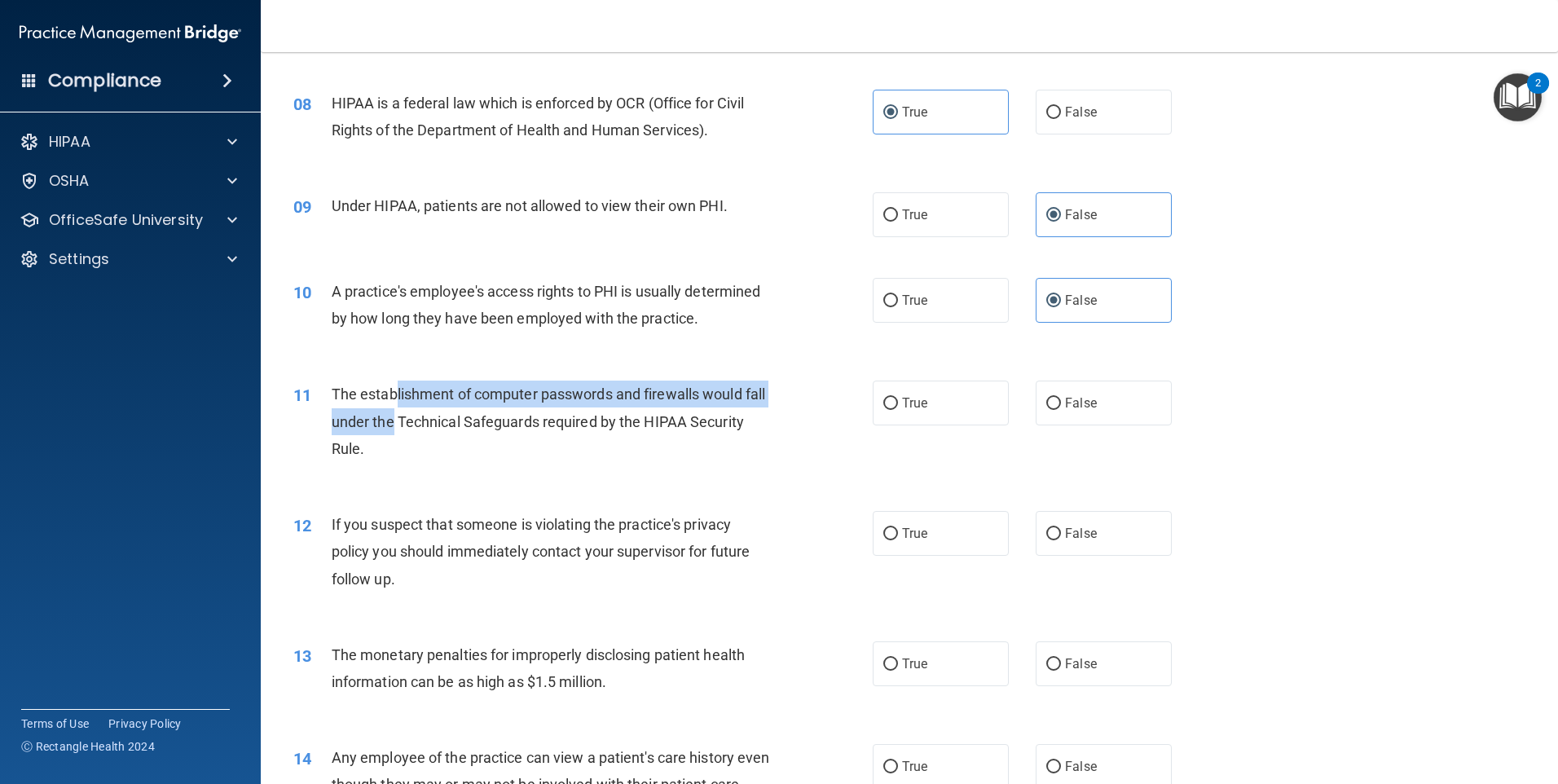
drag, startPoint x: 397, startPoint y: 389, endPoint x: 414, endPoint y: 411, distance: 27.8
click at [414, 411] on div "The establishment of computer passwords and firewalls would fall under the Tech…" at bounding box center [558, 421] width 454 height 81
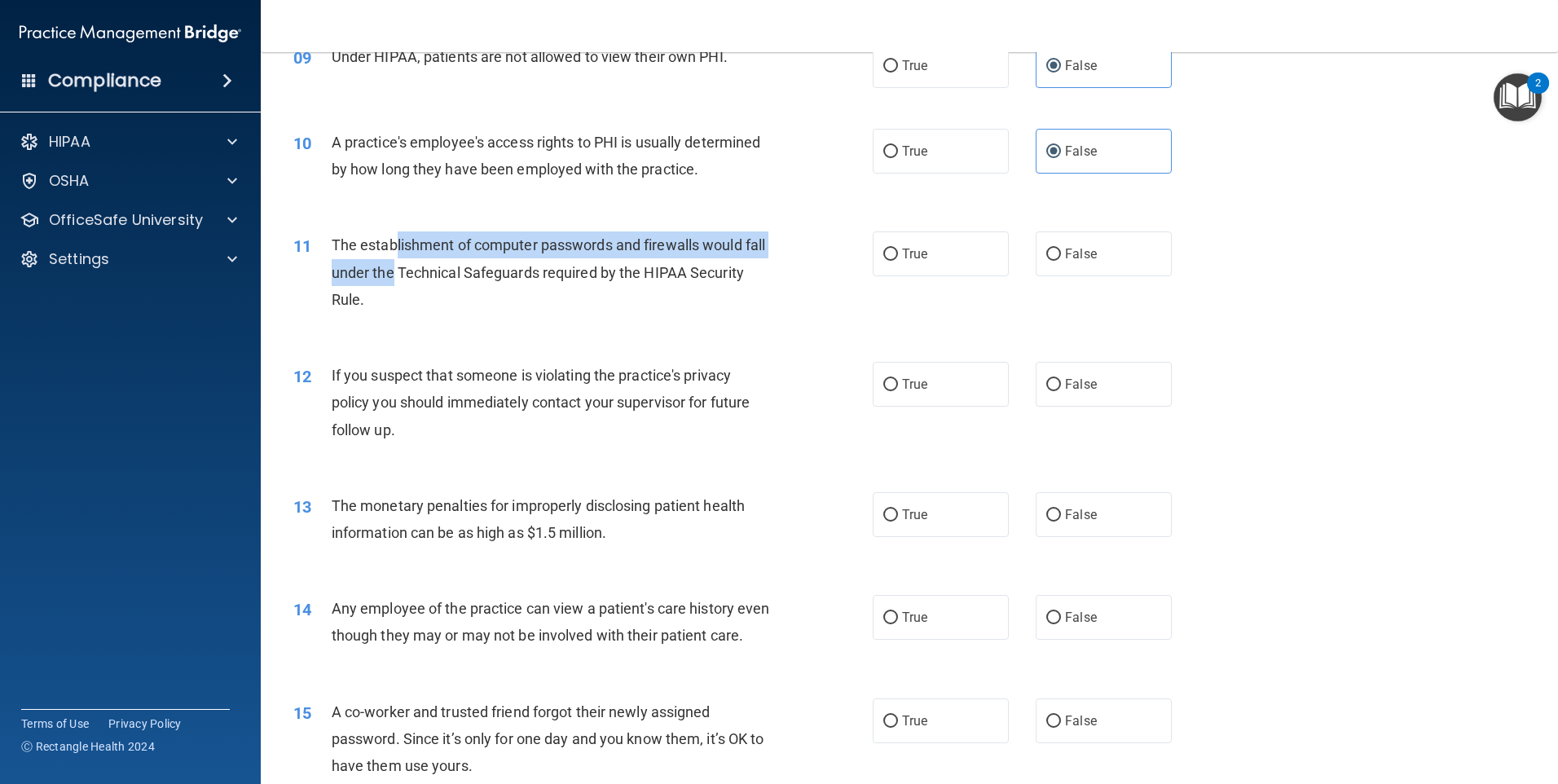
scroll to position [1059, 0]
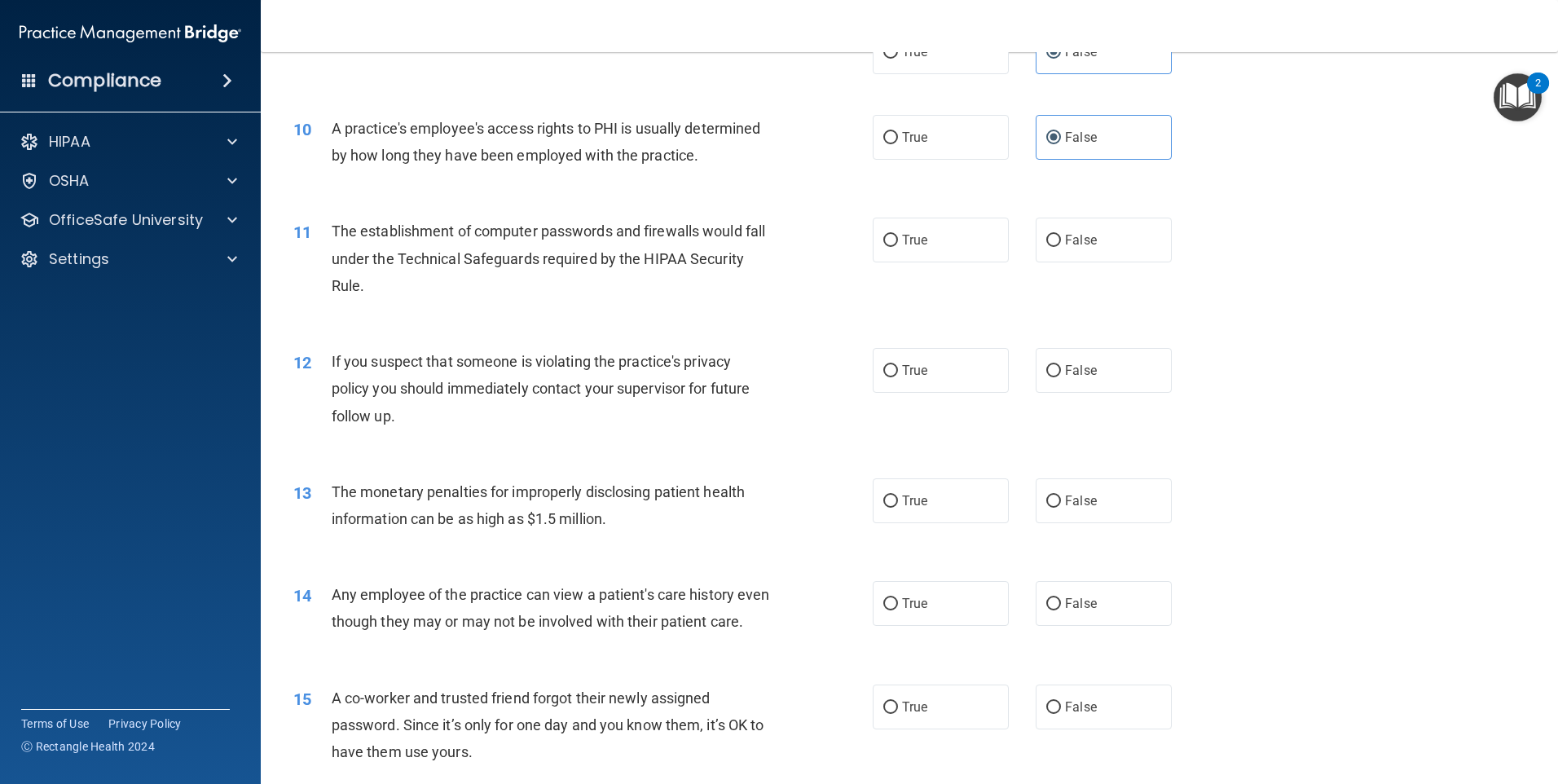
click at [488, 351] on div "If you suspect that someone is violating the practice's privacy policy you shou…" at bounding box center [558, 388] width 454 height 81
drag, startPoint x: 444, startPoint y: 217, endPoint x: 726, endPoint y: 243, distance: 283.2
click at [726, 243] on div "The establishment of computer passwords and firewalls would fall under the Tech…" at bounding box center [558, 258] width 454 height 81
drag, startPoint x: 726, startPoint y: 243, endPoint x: 917, endPoint y: 239, distance: 191.0
click at [917, 239] on span "True" at bounding box center [915, 240] width 26 height 15
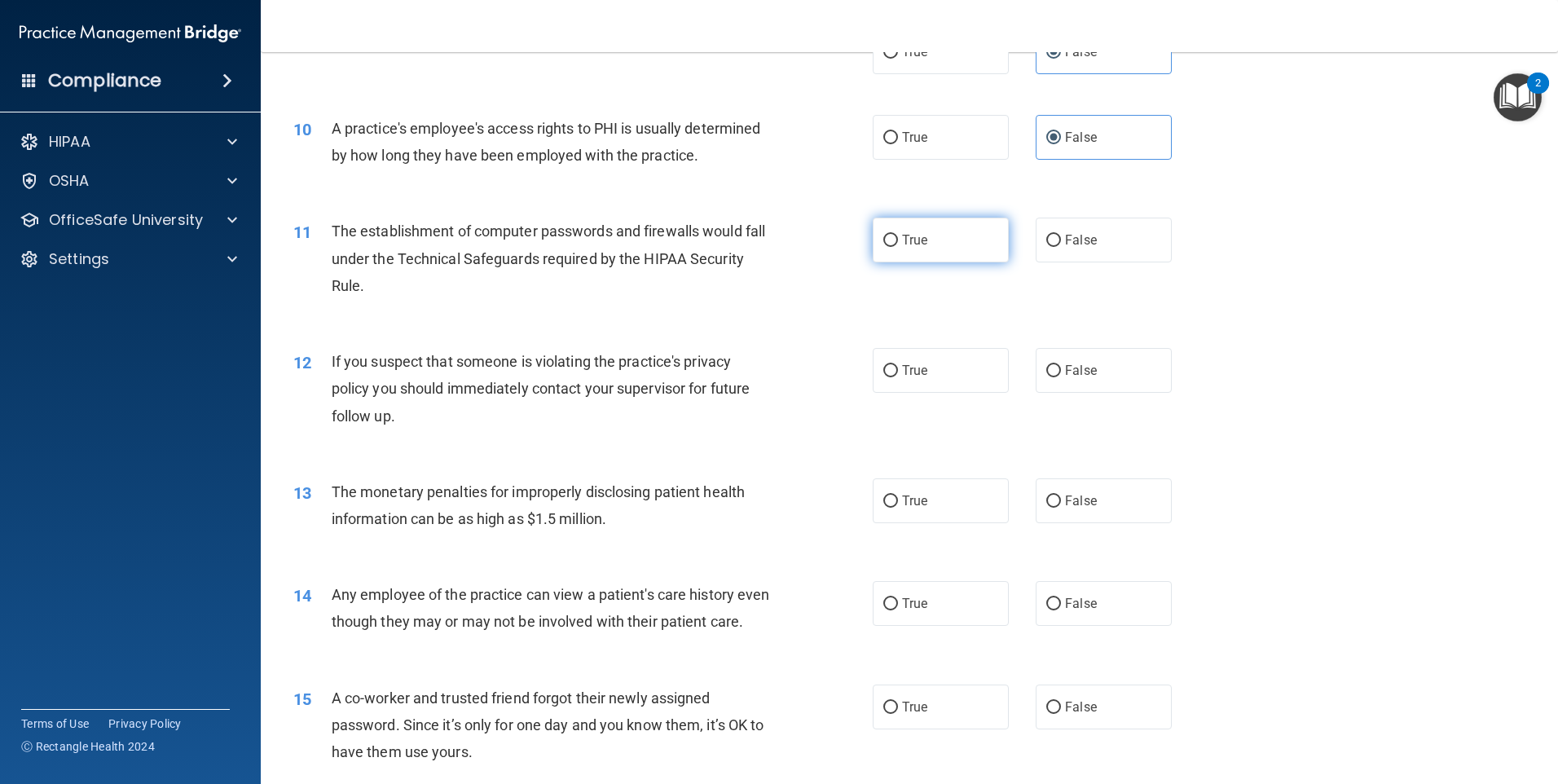
click at [898, 239] on input "True" at bounding box center [891, 240] width 15 height 12
radio input "true"
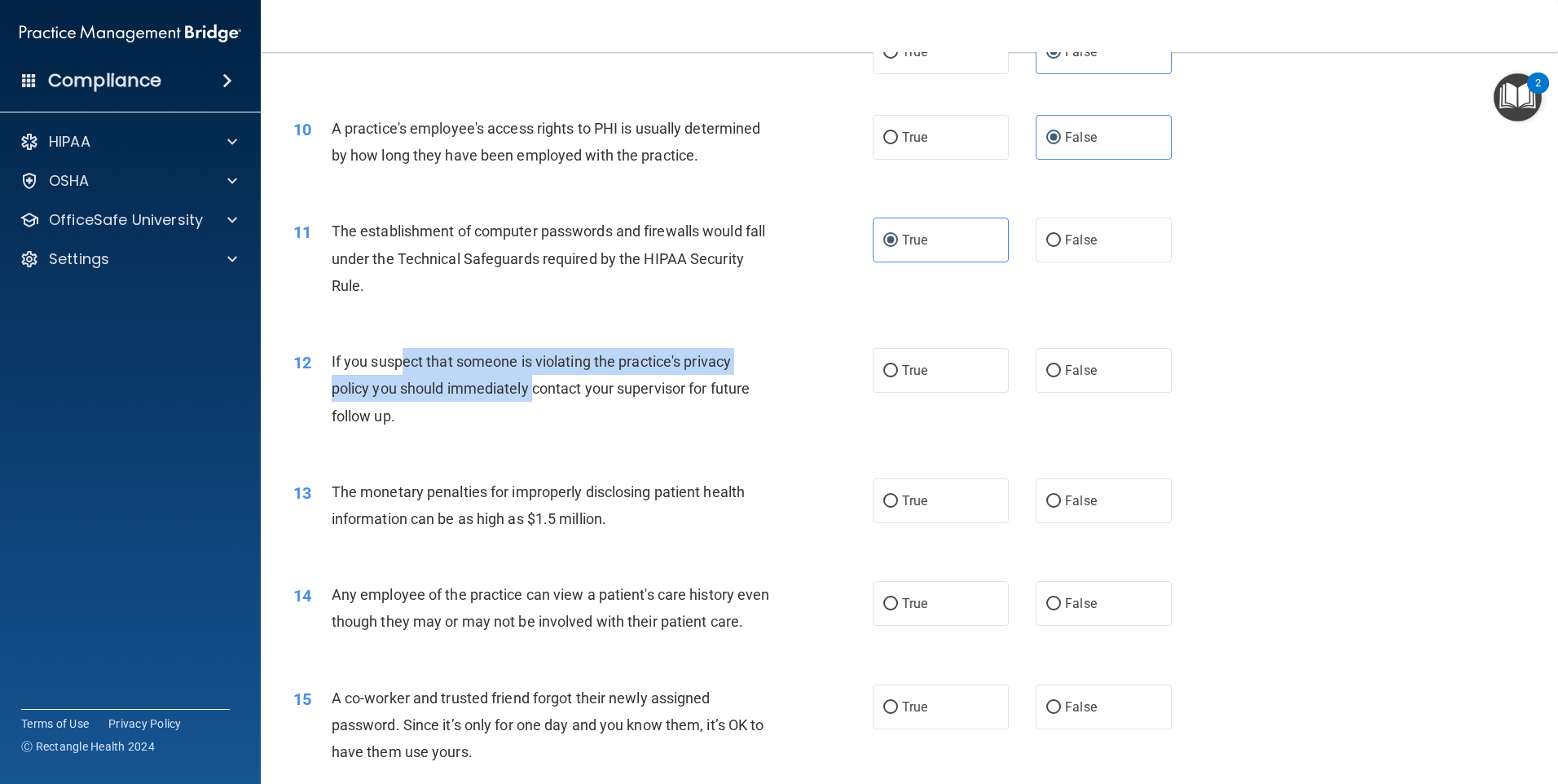
drag, startPoint x: 400, startPoint y: 353, endPoint x: 532, endPoint y: 390, distance: 137.1
click at [532, 390] on span "If you suspect that someone is violating the practice's privacy policy you shou…" at bounding box center [540, 387] width 418 height 71
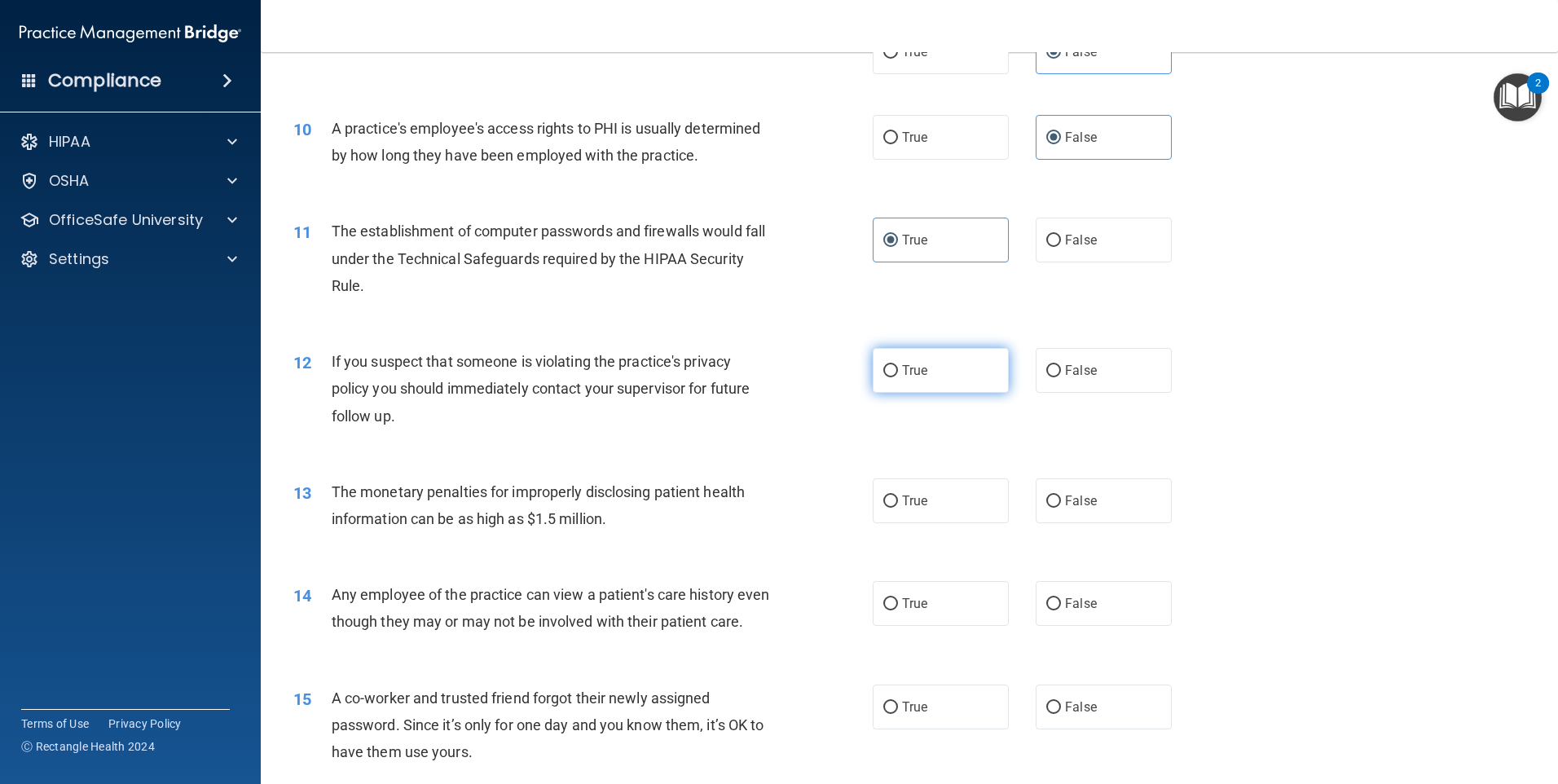
click at [954, 349] on label "True" at bounding box center [941, 369] width 136 height 44
click at [898, 365] on input "True" at bounding box center [891, 370] width 15 height 12
radio input "true"
drag, startPoint x: 387, startPoint y: 493, endPoint x: 415, endPoint y: 502, distance: 29.4
click at [415, 501] on div "The monetary penalties for improperly disclosing patient health information can…" at bounding box center [558, 504] width 454 height 54
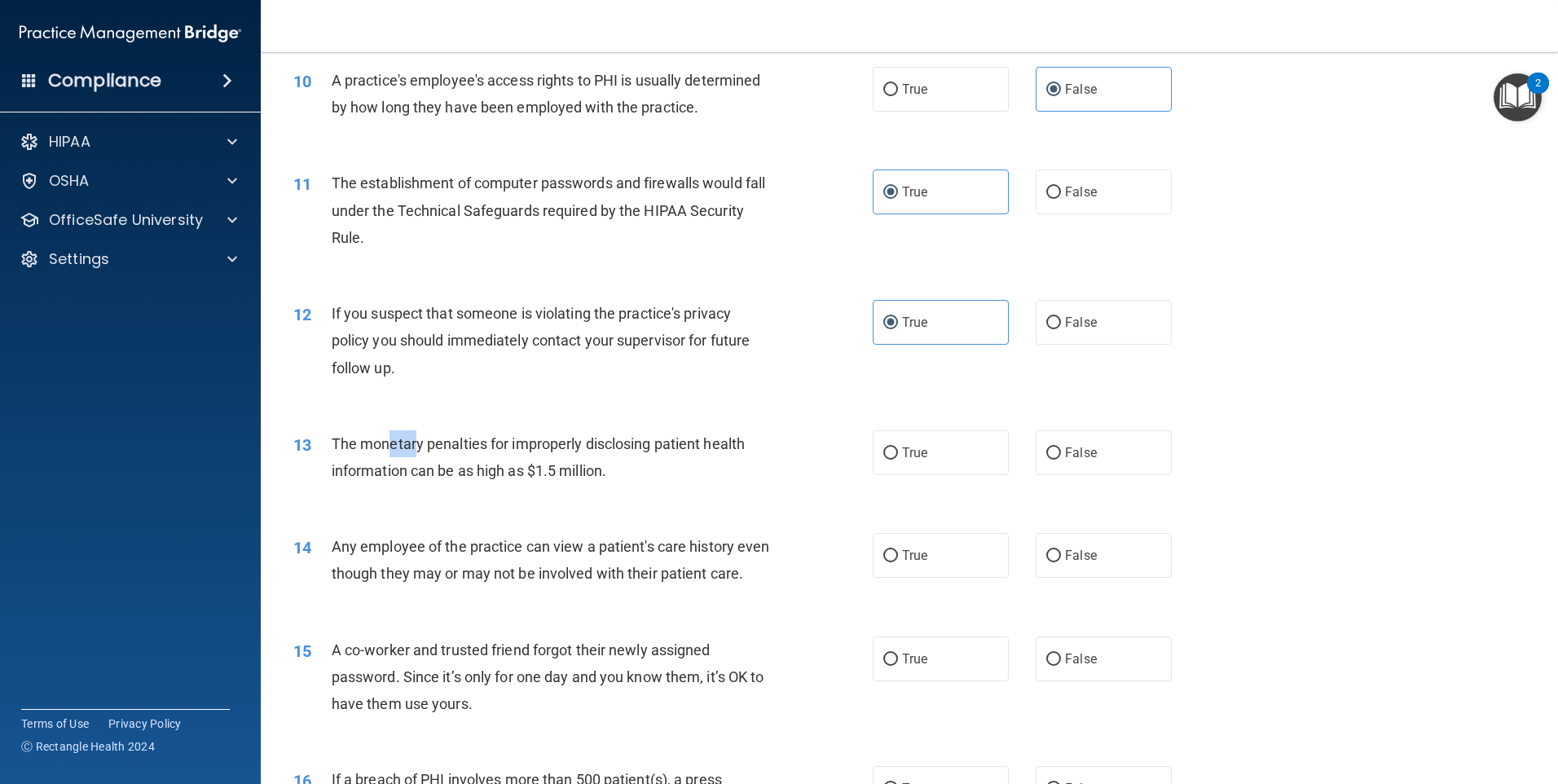
scroll to position [1222, 0]
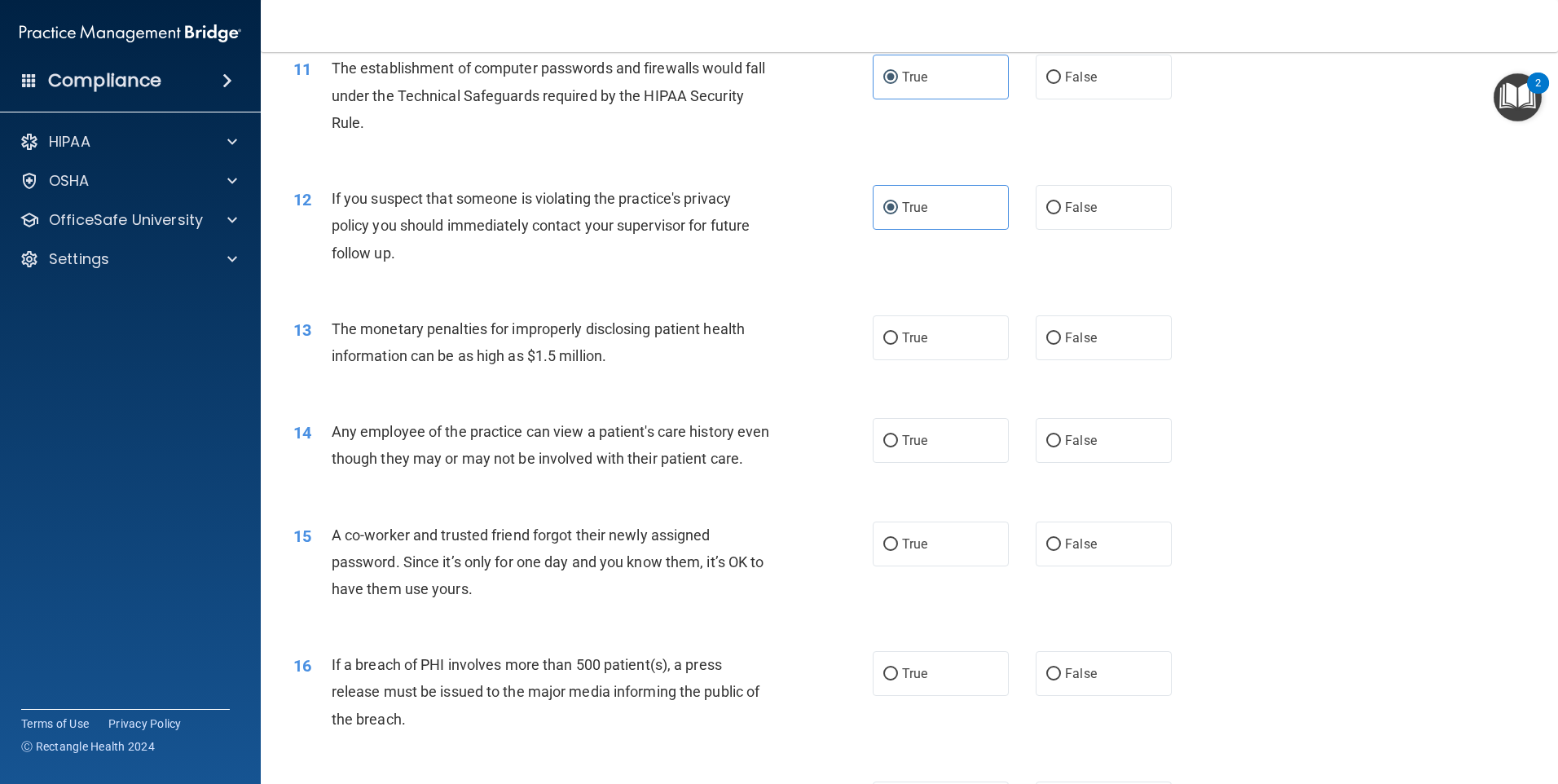
click at [411, 480] on div "14 Any employee of the practice can view a patient's care history even though t…" at bounding box center [583, 449] width 628 height 62
click at [903, 340] on span "True" at bounding box center [915, 337] width 26 height 15
click at [898, 340] on input "True" at bounding box center [891, 338] width 15 height 12
radio input "true"
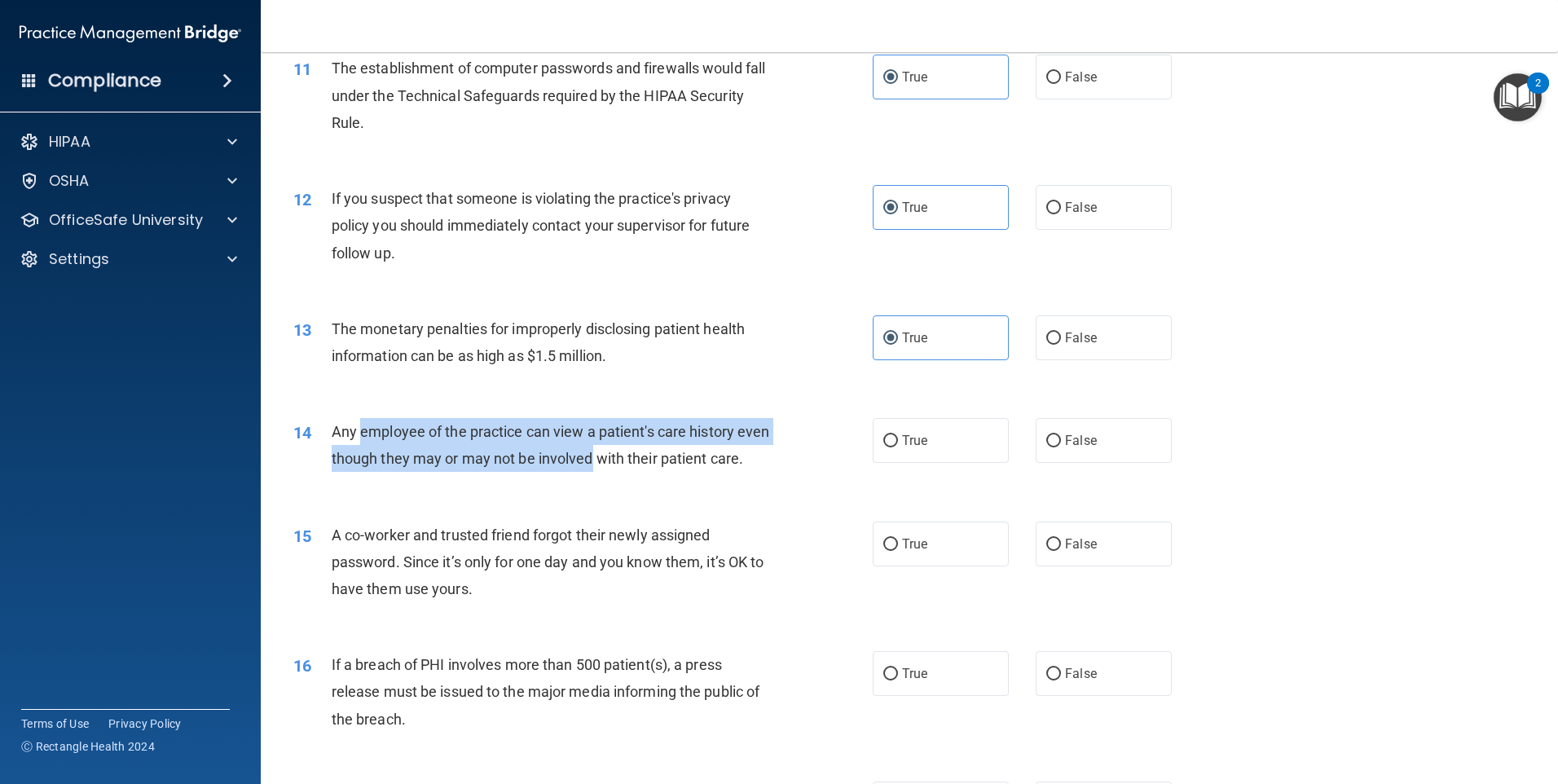
drag, startPoint x: 364, startPoint y: 441, endPoint x: 625, endPoint y: 459, distance: 261.6
click at [625, 459] on div "Any employee of the practice can view a patient's care history even though they…" at bounding box center [558, 444] width 454 height 54
click at [1046, 441] on input "False" at bounding box center [1053, 441] width 15 height 12
radio input "true"
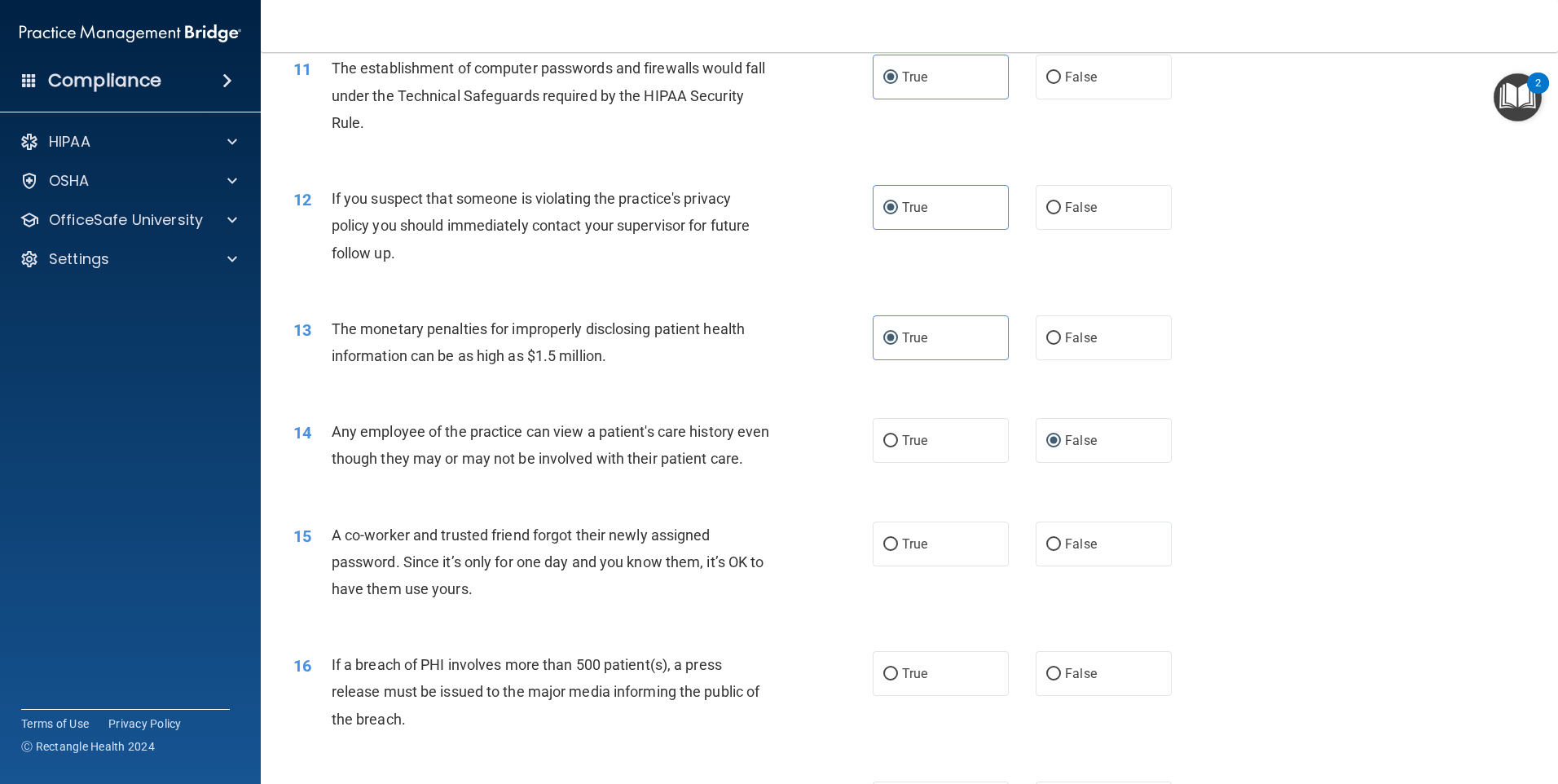
click at [584, 581] on span "A co-worker and trusted friend forgot their newly assigned password. Since it’s…" at bounding box center [548, 561] width 433 height 71
click at [1065, 552] on span "False" at bounding box center [1081, 544] width 32 height 15
click at [1061, 551] on input "False" at bounding box center [1053, 544] width 15 height 12
radio input "true"
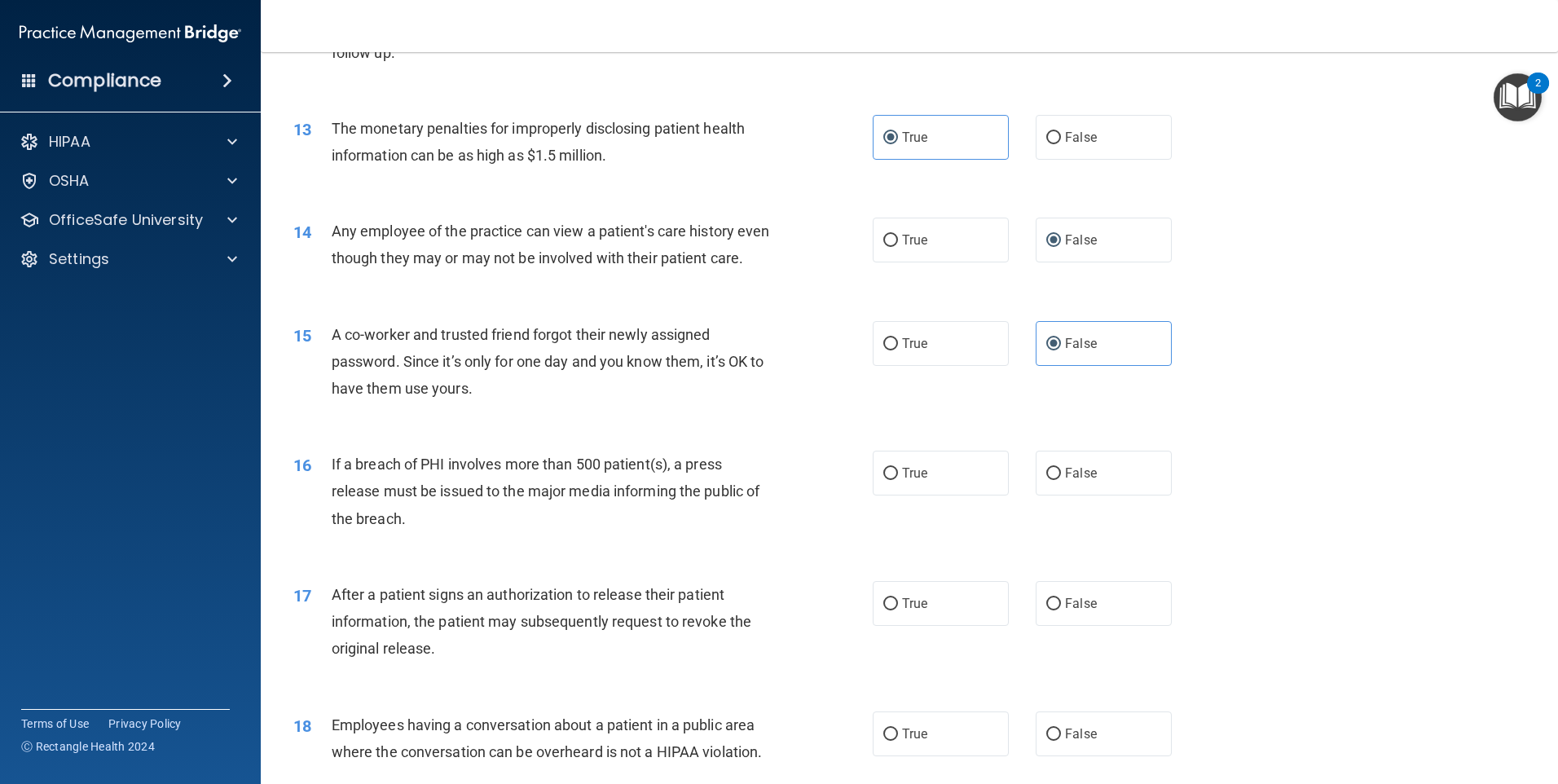
scroll to position [1466, 0]
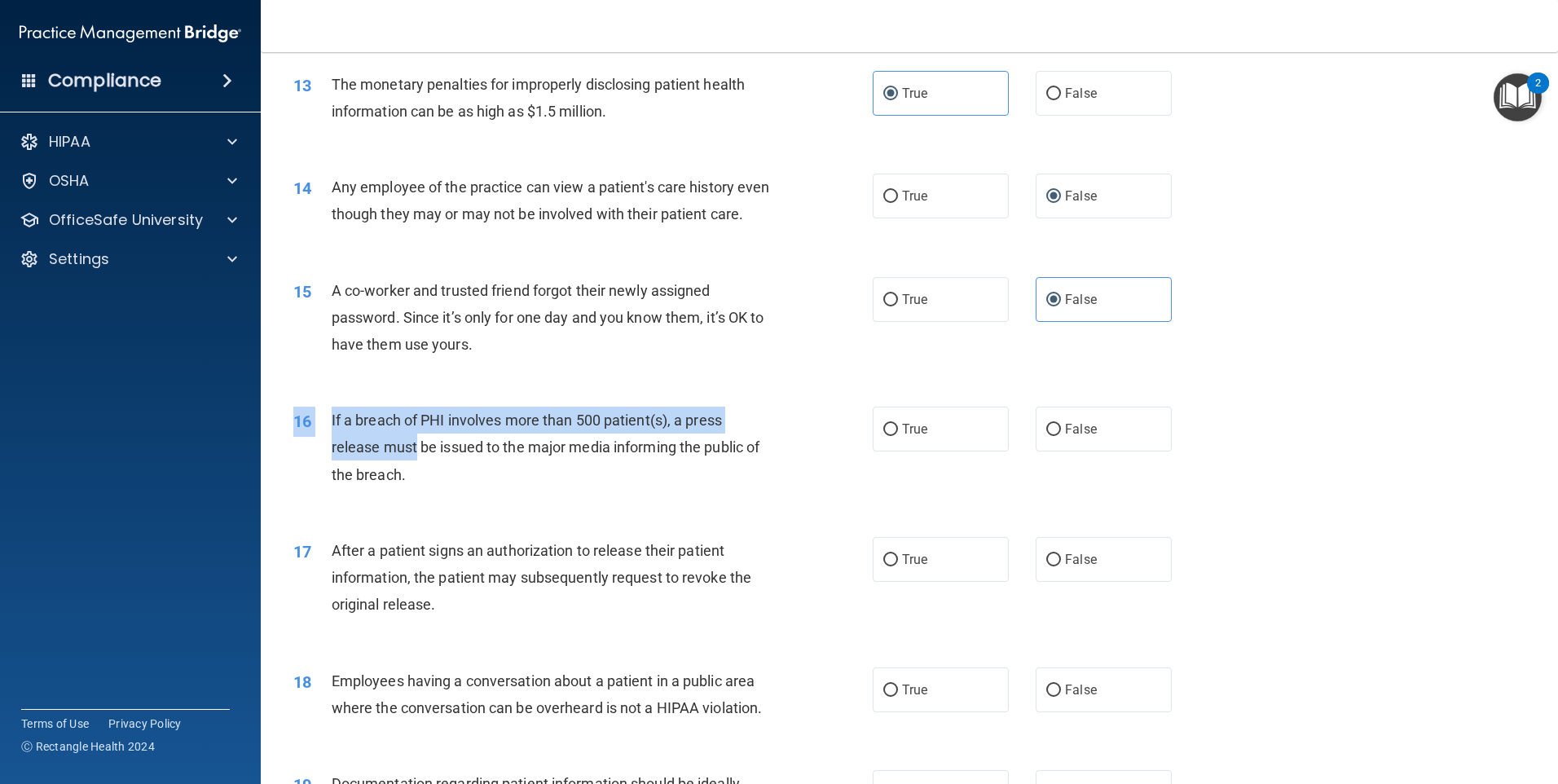
drag, startPoint x: 292, startPoint y: 442, endPoint x: 417, endPoint y: 487, distance: 132.9
click at [417, 487] on div "16 If a breach of PHI involves more than 500 patient(s), a press release must b…" at bounding box center [583, 451] width 628 height 90
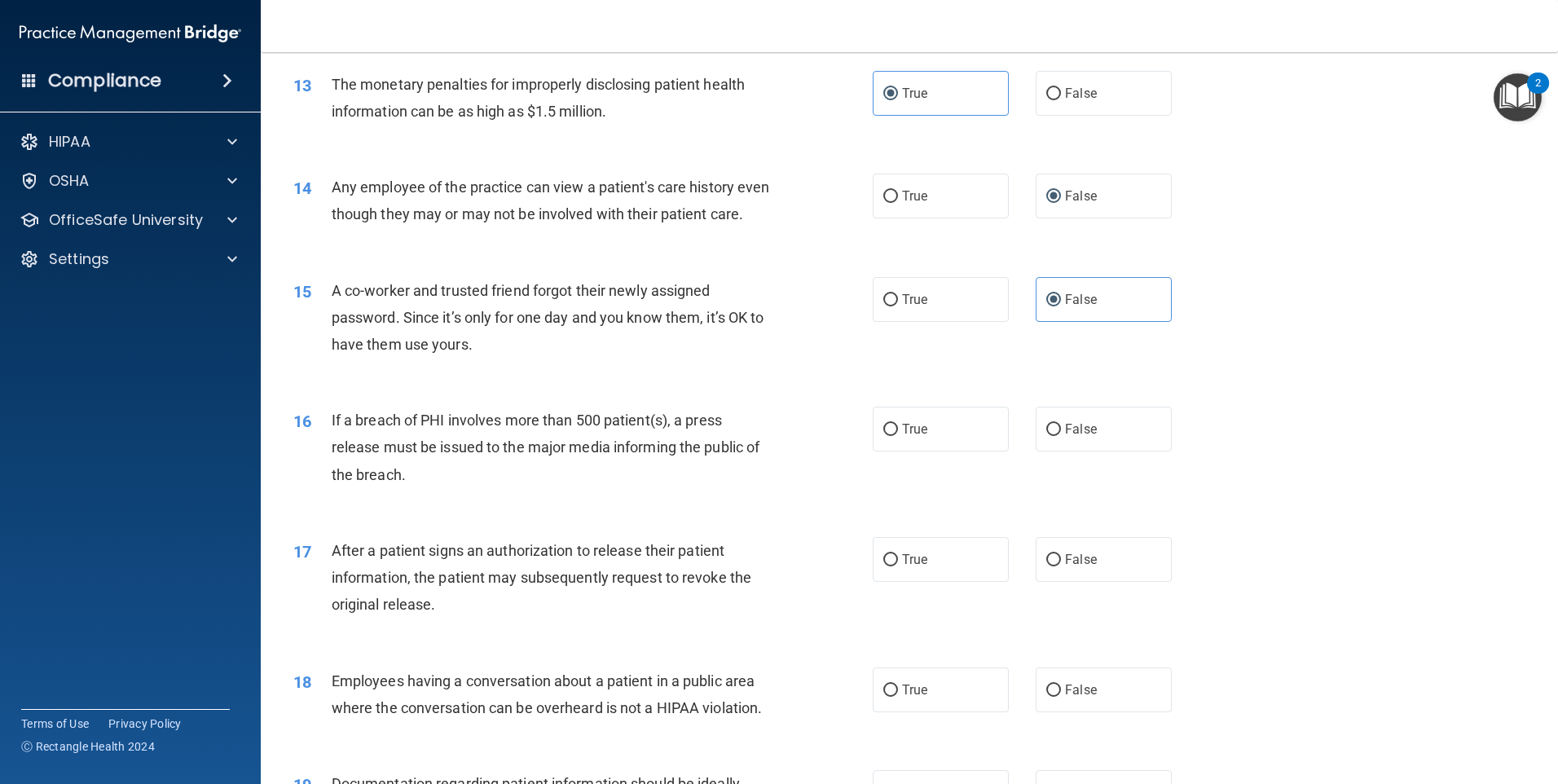
click at [418, 488] on div "If a breach of PHI involves more than 500 patient(s), a press release must be i…" at bounding box center [558, 447] width 454 height 81
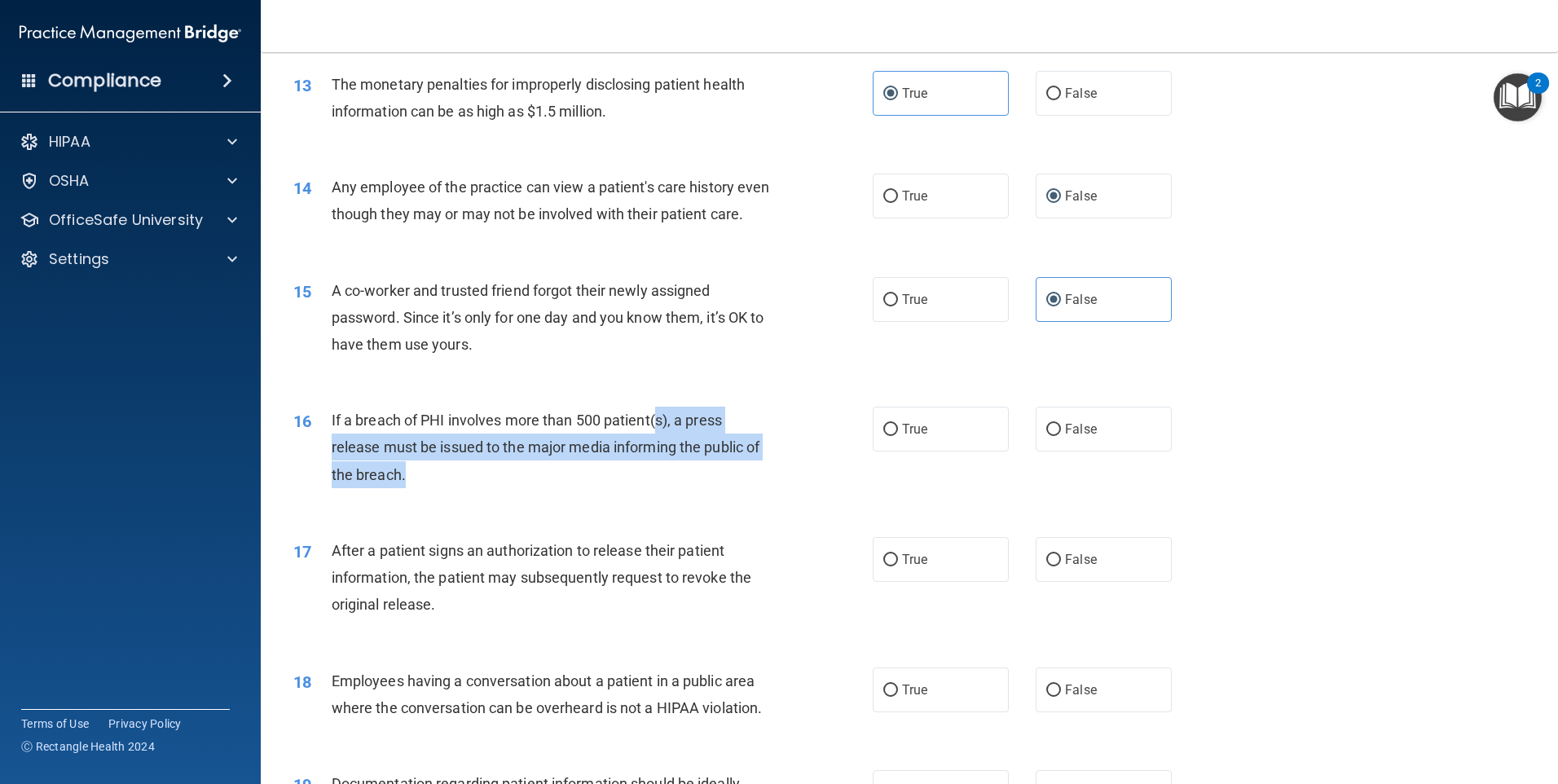
drag, startPoint x: 429, startPoint y: 498, endPoint x: 659, endPoint y: 445, distance: 236.0
click at [659, 445] on div "If a breach of PHI involves more than 500 patient(s), a press release must be i…" at bounding box center [558, 447] width 454 height 81
click at [659, 445] on span "If a breach of PHI involves more than 500 patient(s), a press release must be i…" at bounding box center [546, 447] width 429 height 71
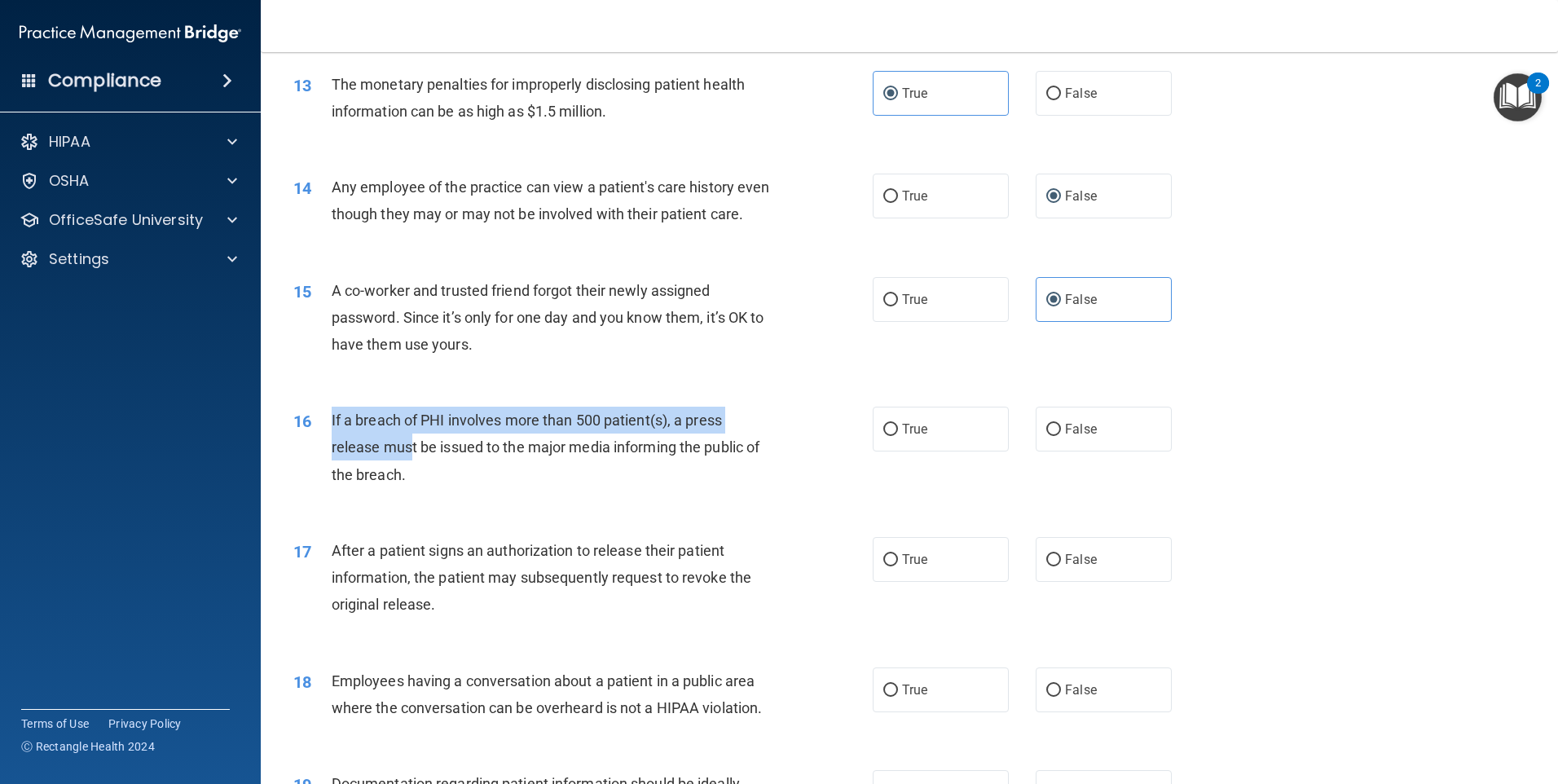
drag, startPoint x: 324, startPoint y: 441, endPoint x: 408, endPoint y: 465, distance: 87.4
click at [408, 465] on div "16 If a breach of PHI involves more than 500 patient(s), a press release must b…" at bounding box center [583, 451] width 628 height 90
click at [408, 465] on span "If a breach of PHI involves more than 500 patient(s), a press release must be i…" at bounding box center [546, 447] width 429 height 71
drag, startPoint x: 408, startPoint y: 465, endPoint x: 554, endPoint y: 449, distance: 146.9
click at [554, 449] on span "If a breach of PHI involves more than 500 patient(s), a press release must be i…" at bounding box center [546, 447] width 429 height 71
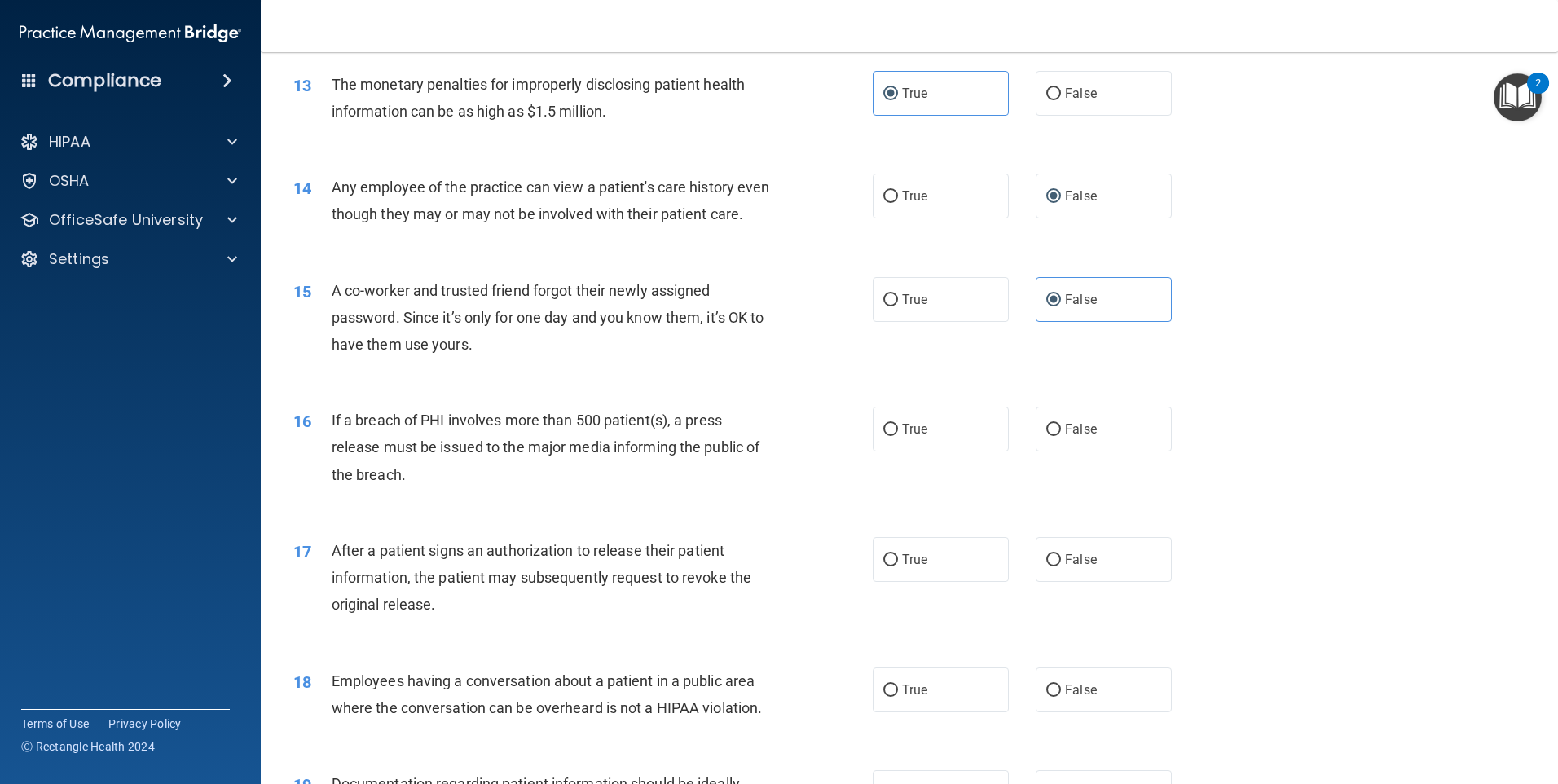
click at [551, 449] on span "If a breach of PHI involves more than 500 patient(s), a press release must be i…" at bounding box center [546, 447] width 429 height 71
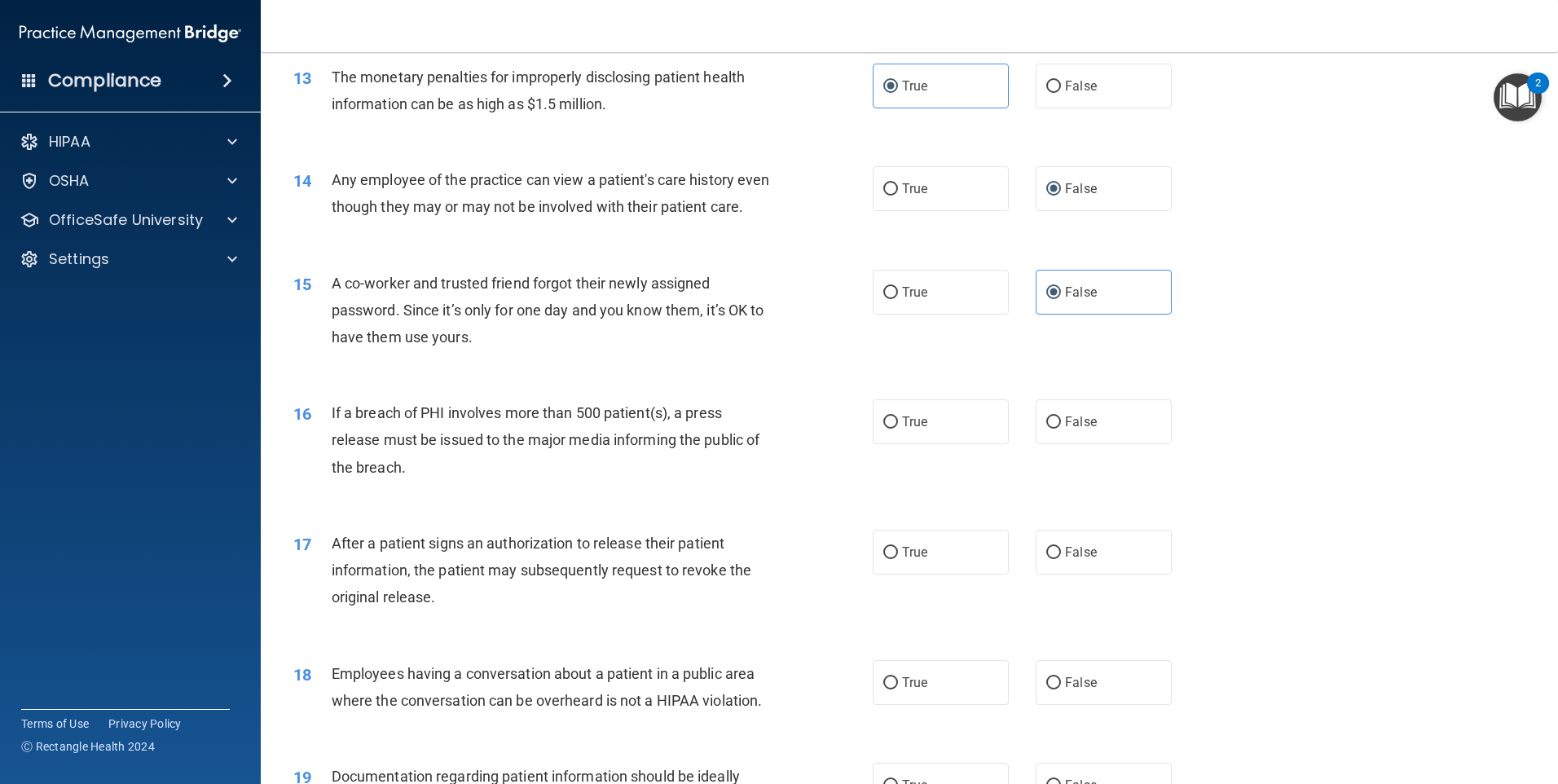
scroll to position [1385, 0]
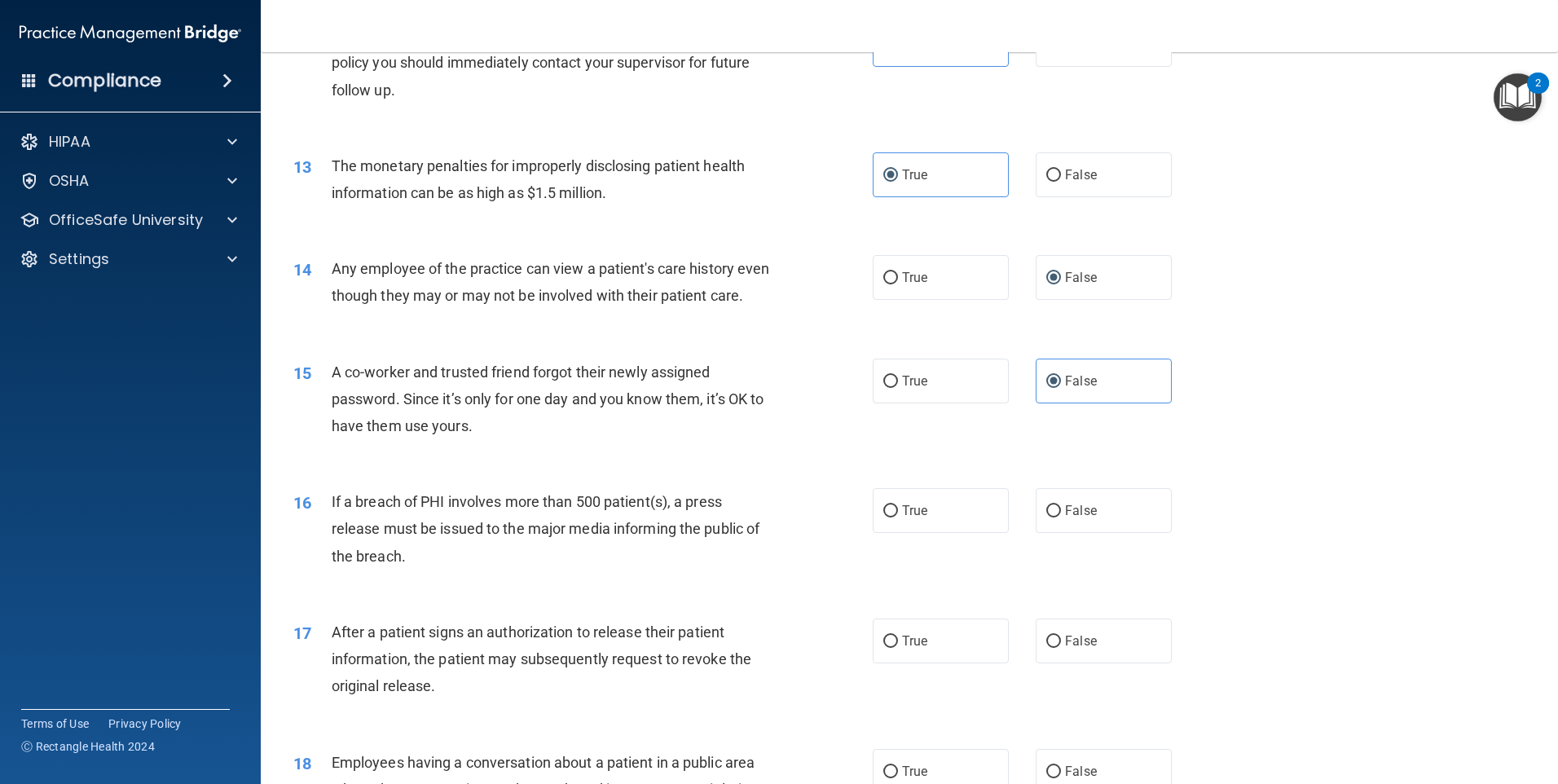
click at [804, 443] on div "15 A co-worker and trusted friend forgot their newly assigned password. Since i…" at bounding box center [583, 402] width 628 height 90
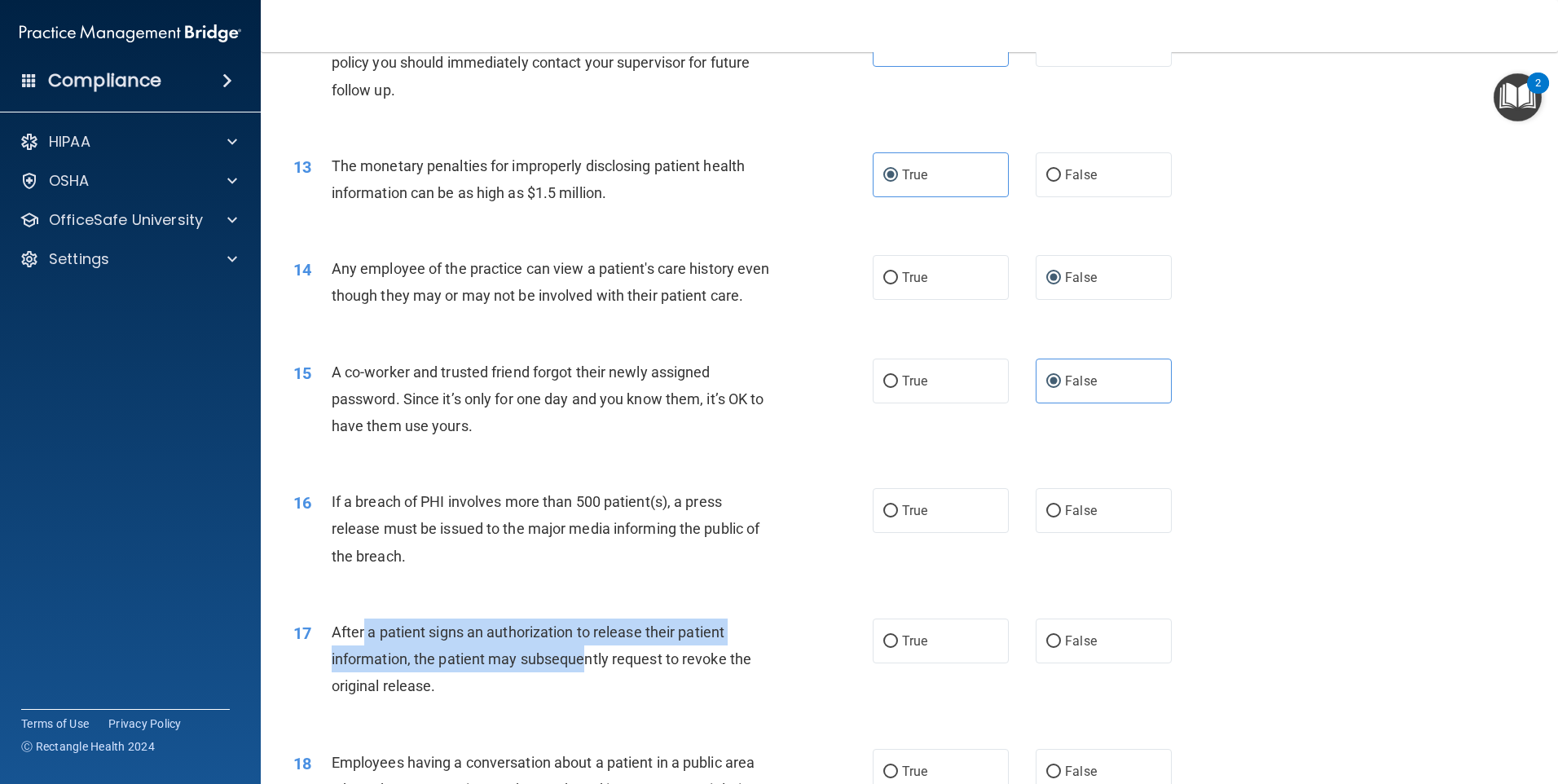
drag, startPoint x: 362, startPoint y: 653, endPoint x: 584, endPoint y: 685, distance: 224.3
click at [587, 689] on span "After a patient signs an authorization to release their patient information, th…" at bounding box center [541, 658] width 419 height 71
drag, startPoint x: 584, startPoint y: 685, endPoint x: 578, endPoint y: 675, distance: 11.7
click at [578, 675] on div "After a patient signs an authorization to release their patient information, th…" at bounding box center [558, 659] width 454 height 81
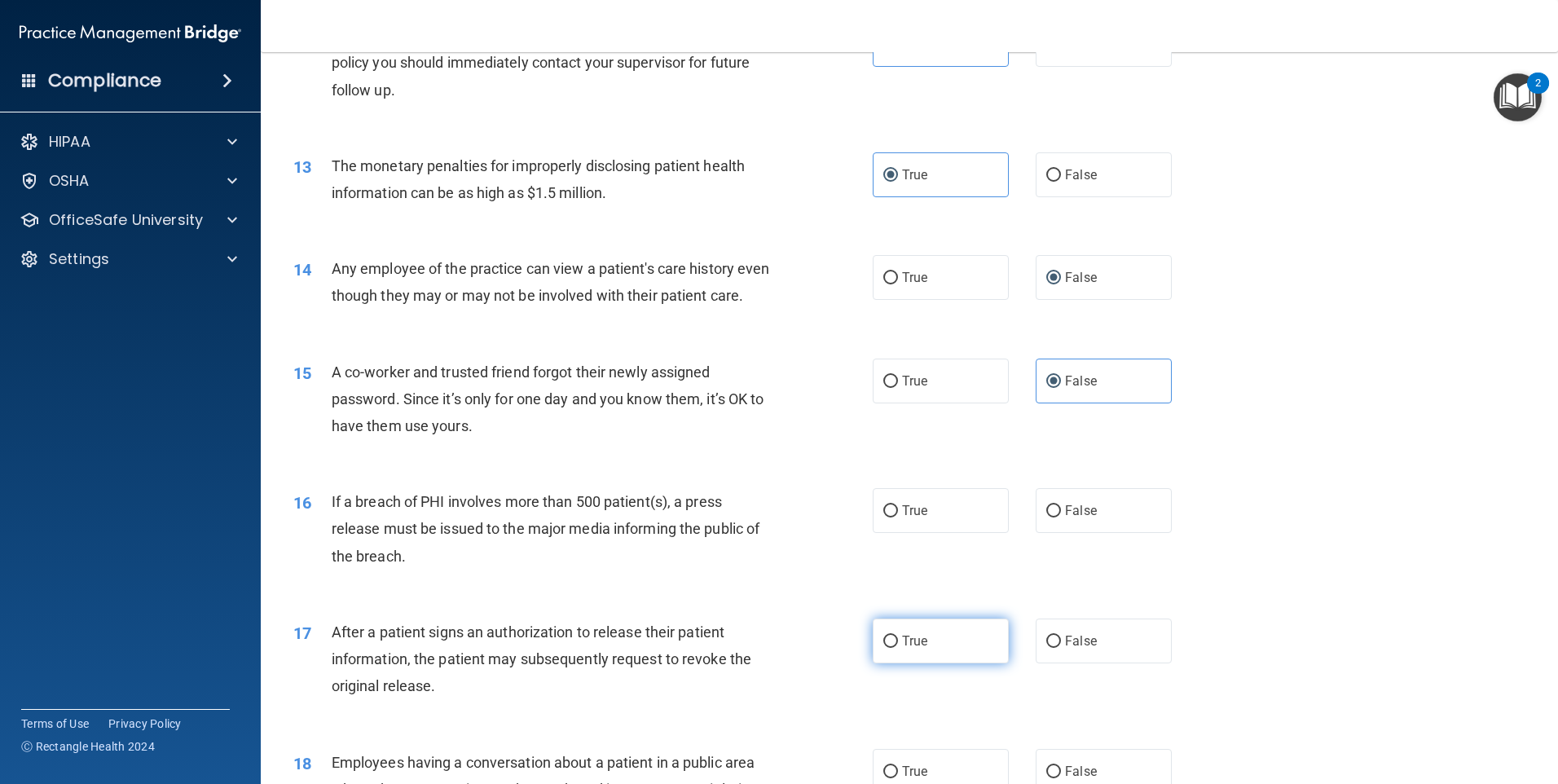
click at [886, 651] on label "True" at bounding box center [941, 640] width 136 height 44
click at [886, 648] on input "True" at bounding box center [891, 641] width 15 height 12
radio input "true"
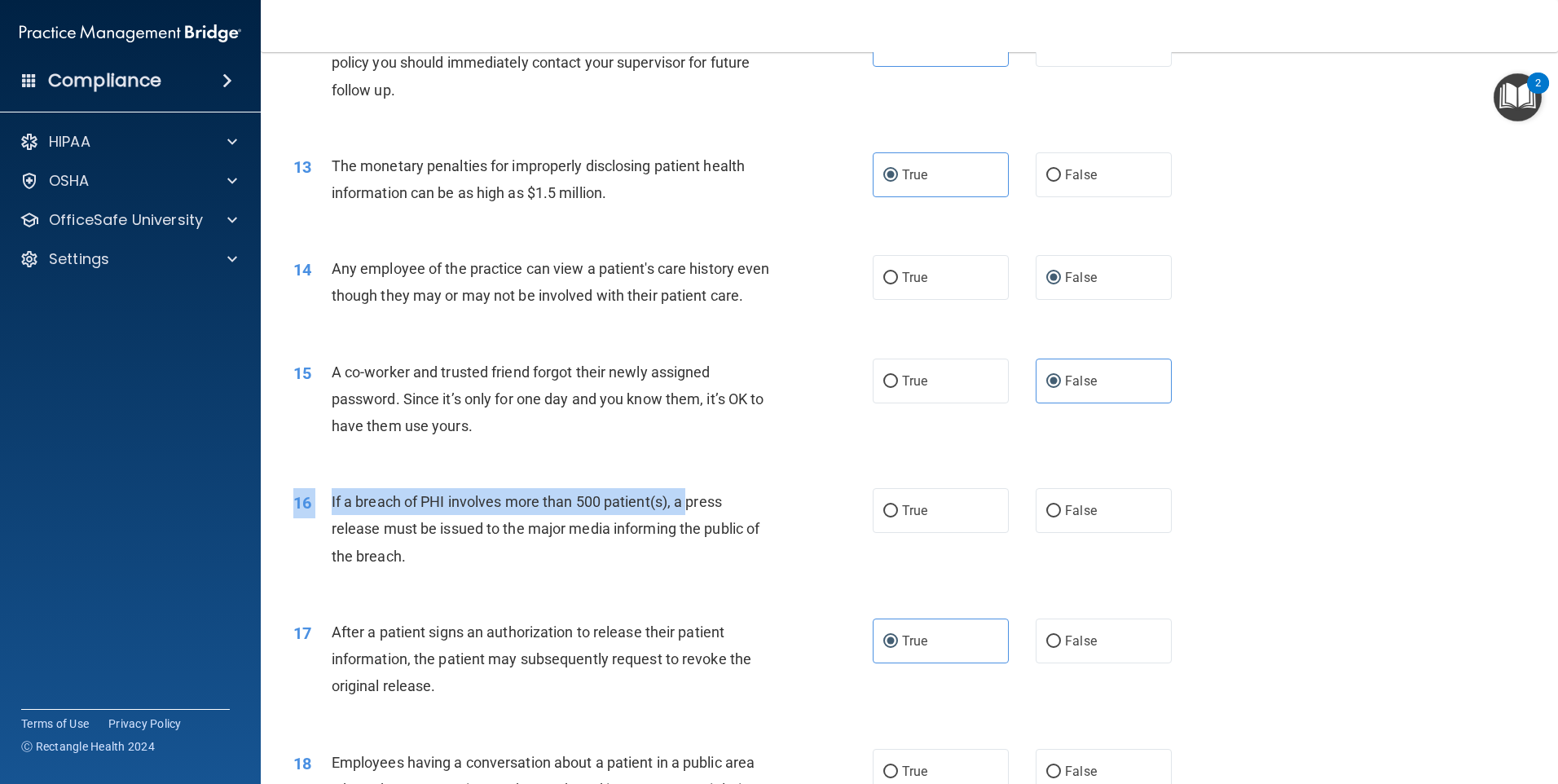
drag, startPoint x: 358, startPoint y: 514, endPoint x: 687, endPoint y: 541, distance: 330.1
click at [687, 541] on div "16 If a breach of PHI involves more than 500 patient(s), a press release must b…" at bounding box center [910, 533] width 1257 height 130
click at [691, 541] on div "If a breach of PHI involves more than 500 patient(s), a press release must be i…" at bounding box center [558, 529] width 454 height 81
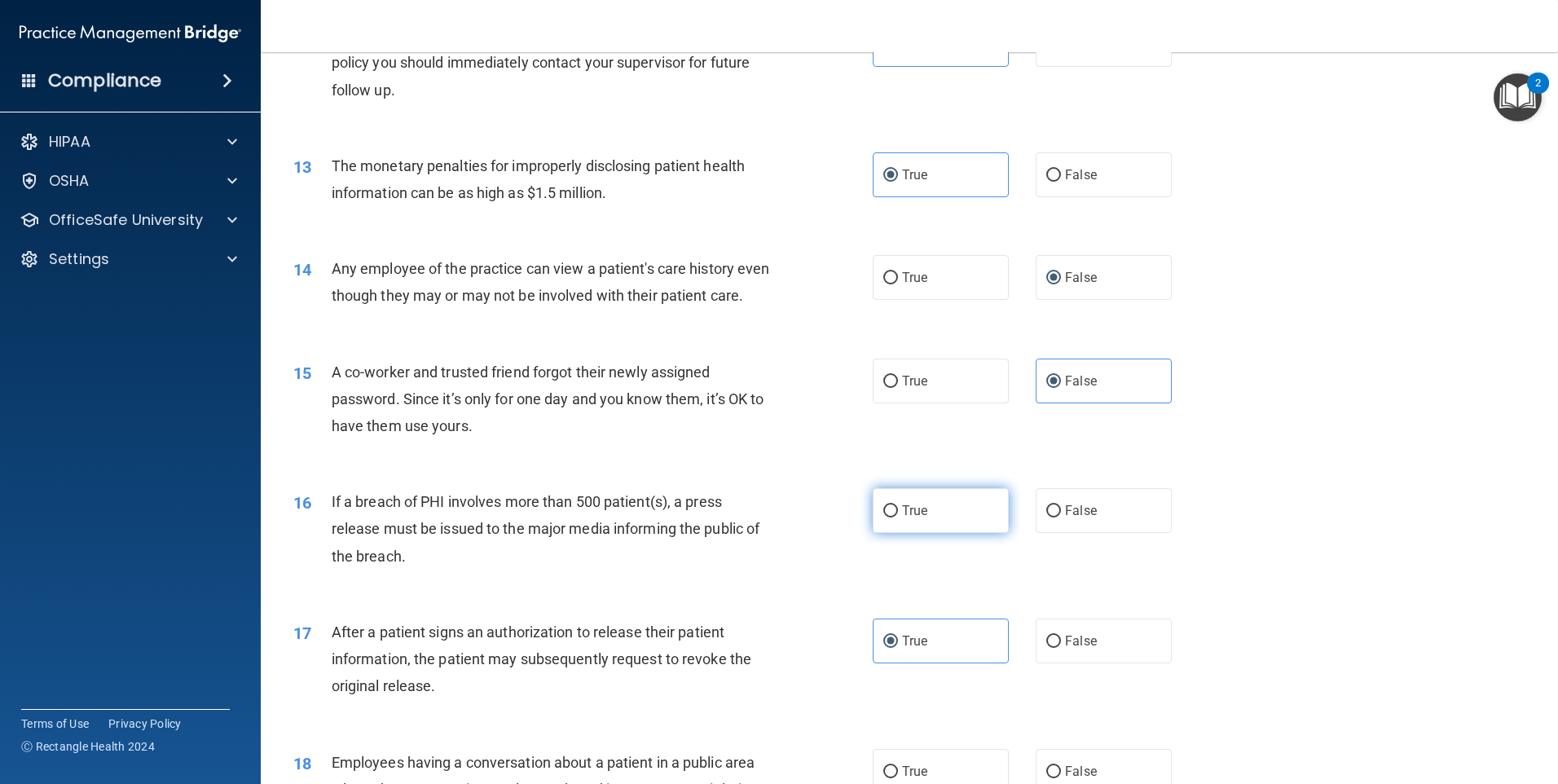
click at [883, 518] on input "True" at bounding box center [891, 511] width 15 height 12
radio input "true"
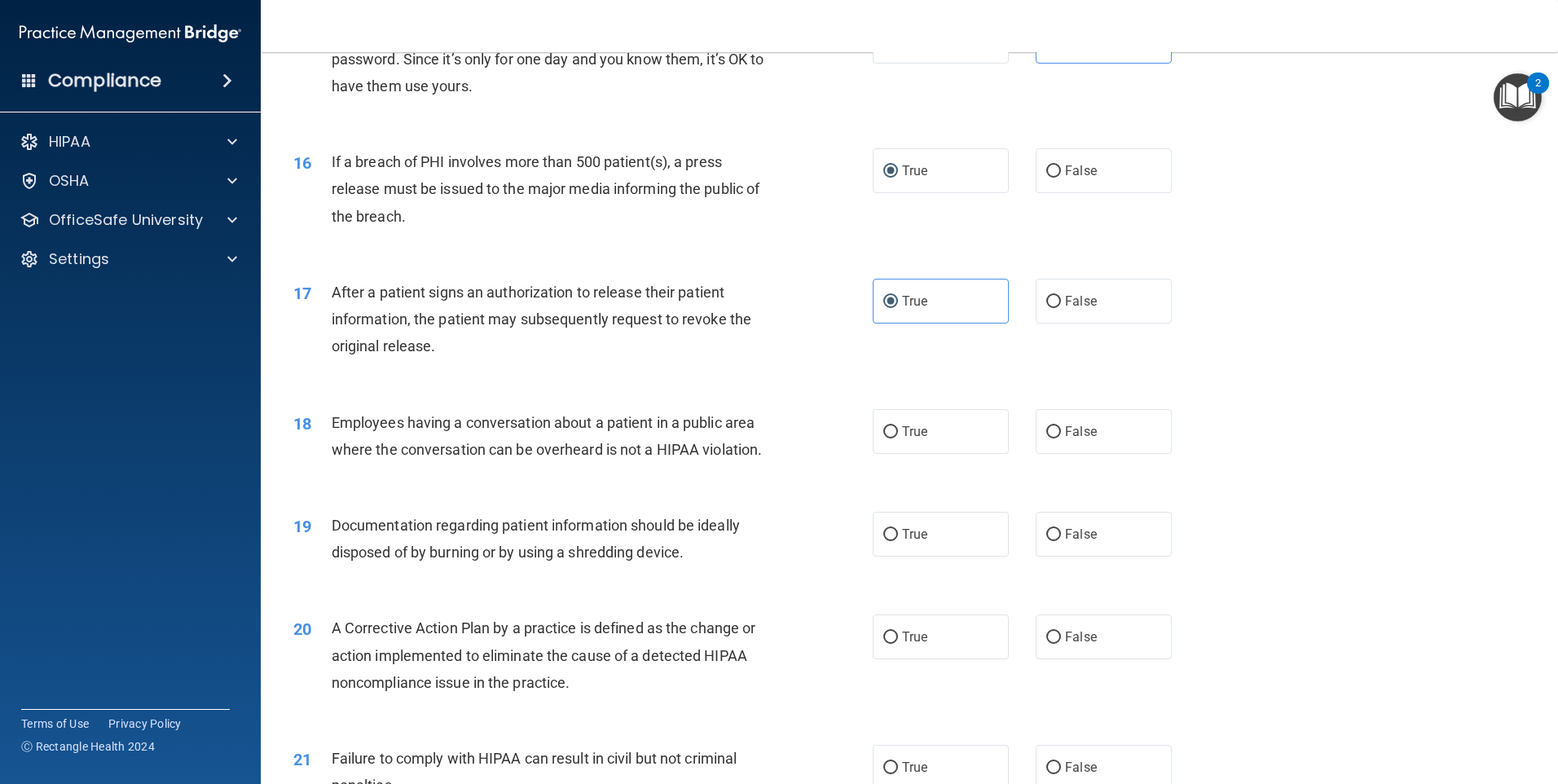
scroll to position [1874, 0]
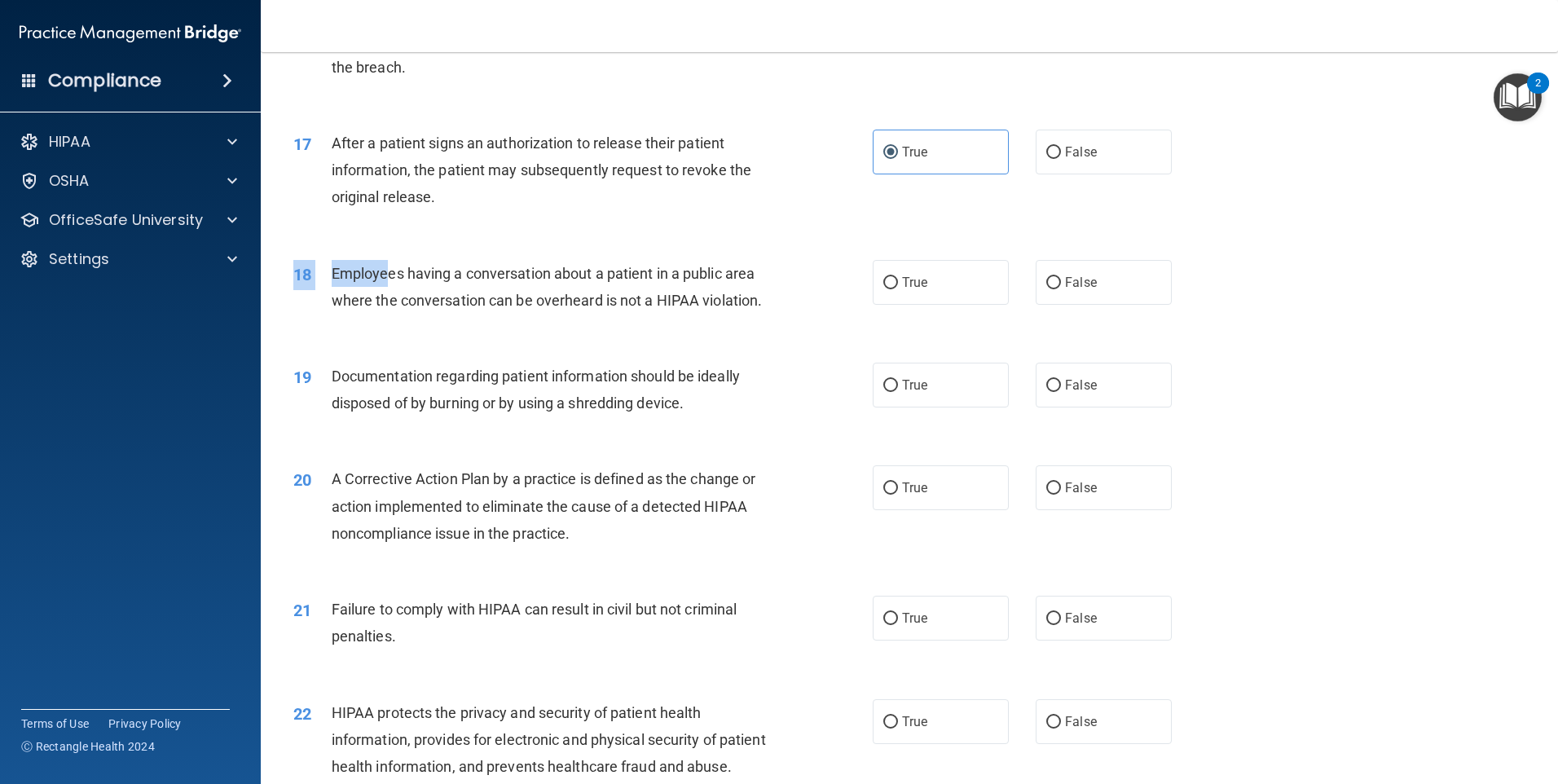
drag, startPoint x: 388, startPoint y: 306, endPoint x: 523, endPoint y: 277, distance: 138.1
click at [523, 277] on div "18 Employees having a conversation about a patient in a public area where the c…" at bounding box center [910, 291] width 1257 height 103
drag, startPoint x: 523, startPoint y: 277, endPoint x: 501, endPoint y: 284, distance: 23.1
click at [501, 284] on div "18 Employees having a conversation about a patient in a public area where the c…" at bounding box center [910, 291] width 1257 height 103
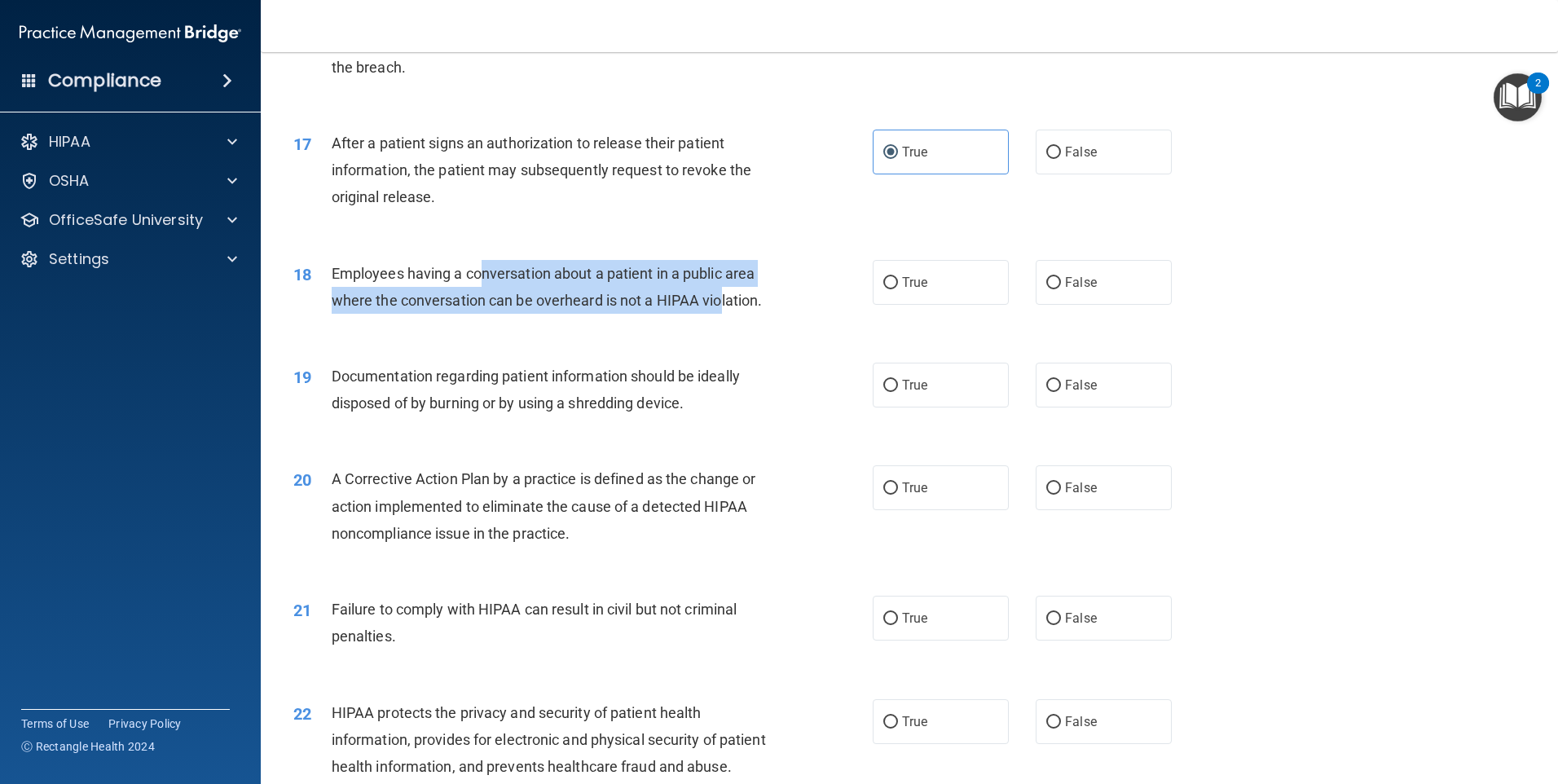
drag, startPoint x: 511, startPoint y: 310, endPoint x: 721, endPoint y: 334, distance: 211.4
click at [721, 309] on span "Employees having a conversation about a patient in a public area where the conv…" at bounding box center [547, 286] width 431 height 44
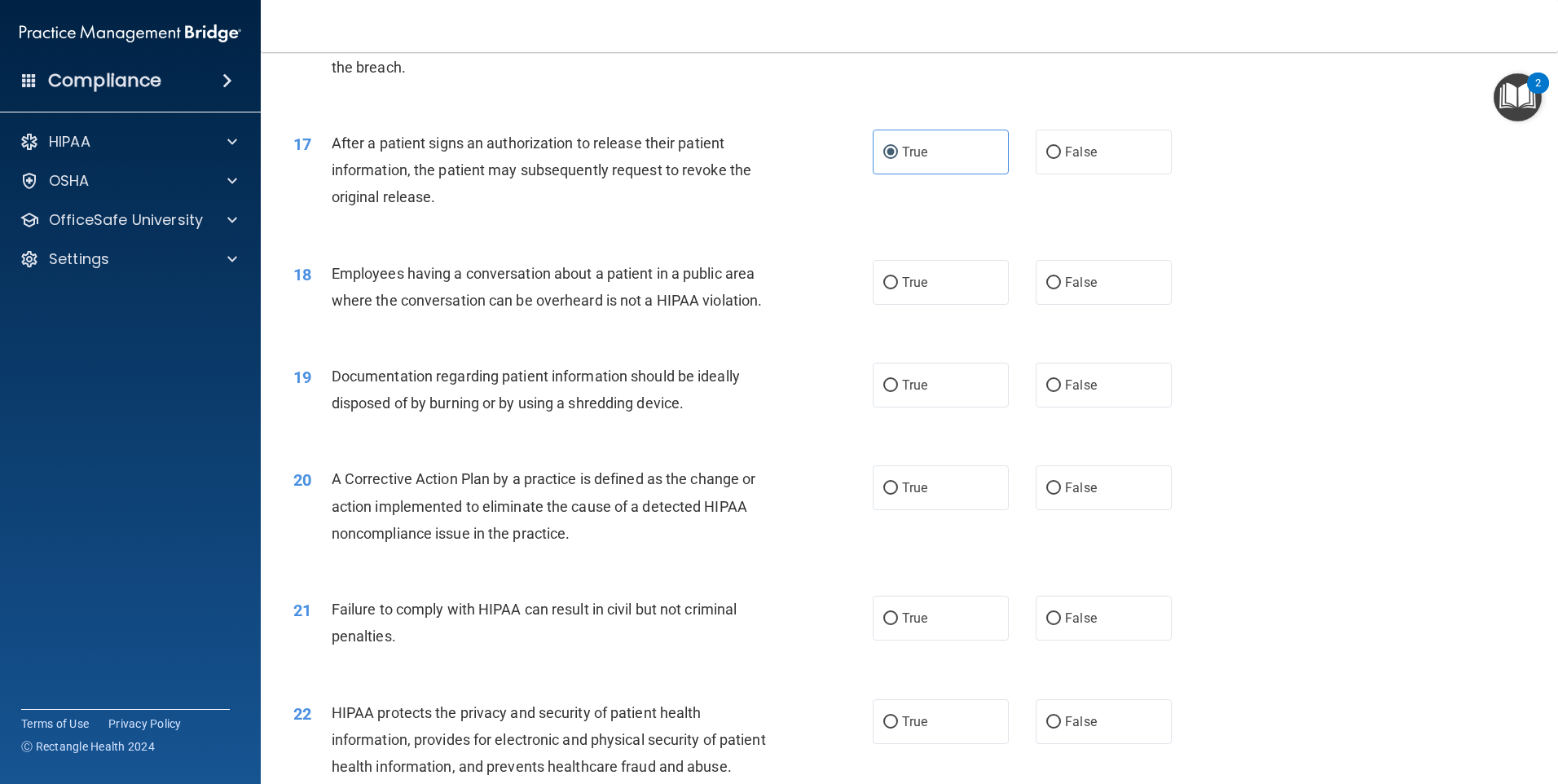
click at [725, 309] on span "Employees having a conversation about a patient in a public area where the conv…" at bounding box center [547, 286] width 431 height 44
click at [1069, 290] on span "False" at bounding box center [1081, 282] width 32 height 15
click at [1061, 289] on input "False" at bounding box center [1053, 282] width 15 height 12
radio input "true"
click at [875, 305] on label "True" at bounding box center [941, 281] width 136 height 44
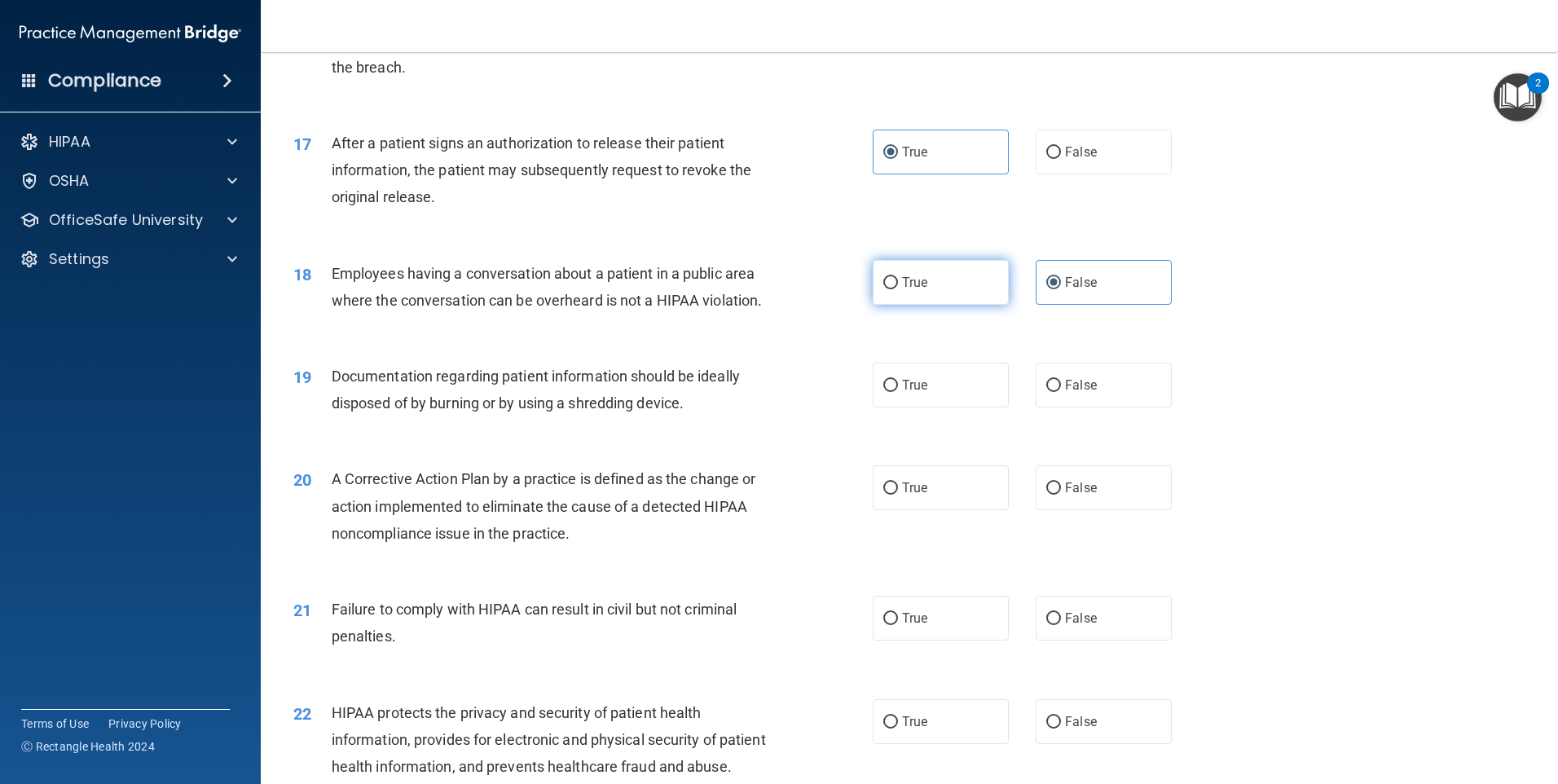
click at [883, 289] on input "True" at bounding box center [891, 282] width 15 height 12
radio input "true"
click at [1085, 290] on label "False" at bounding box center [1104, 281] width 136 height 44
click at [1061, 289] on input "False" at bounding box center [1053, 282] width 15 height 12
radio input "true"
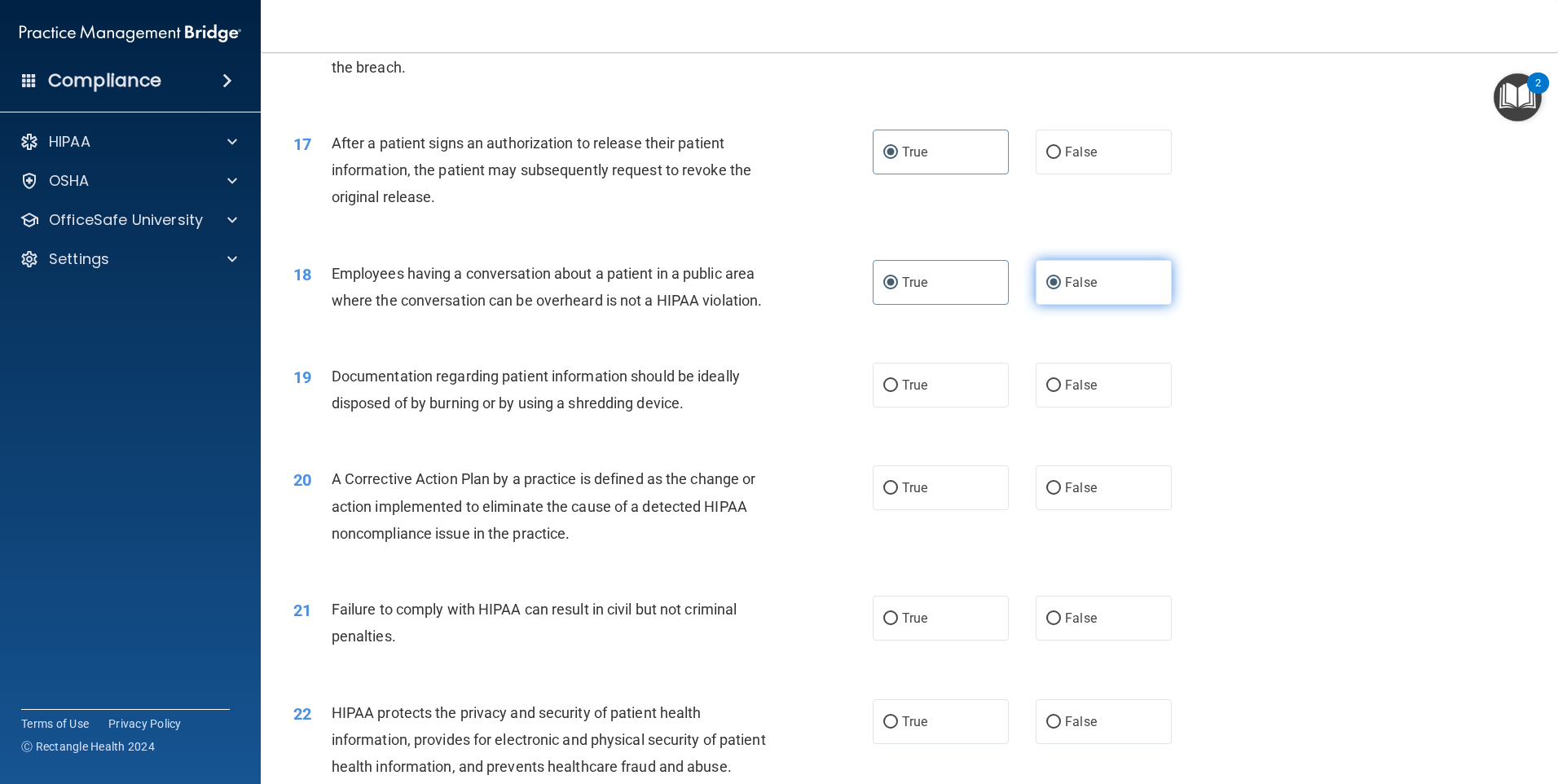
radio input "false"
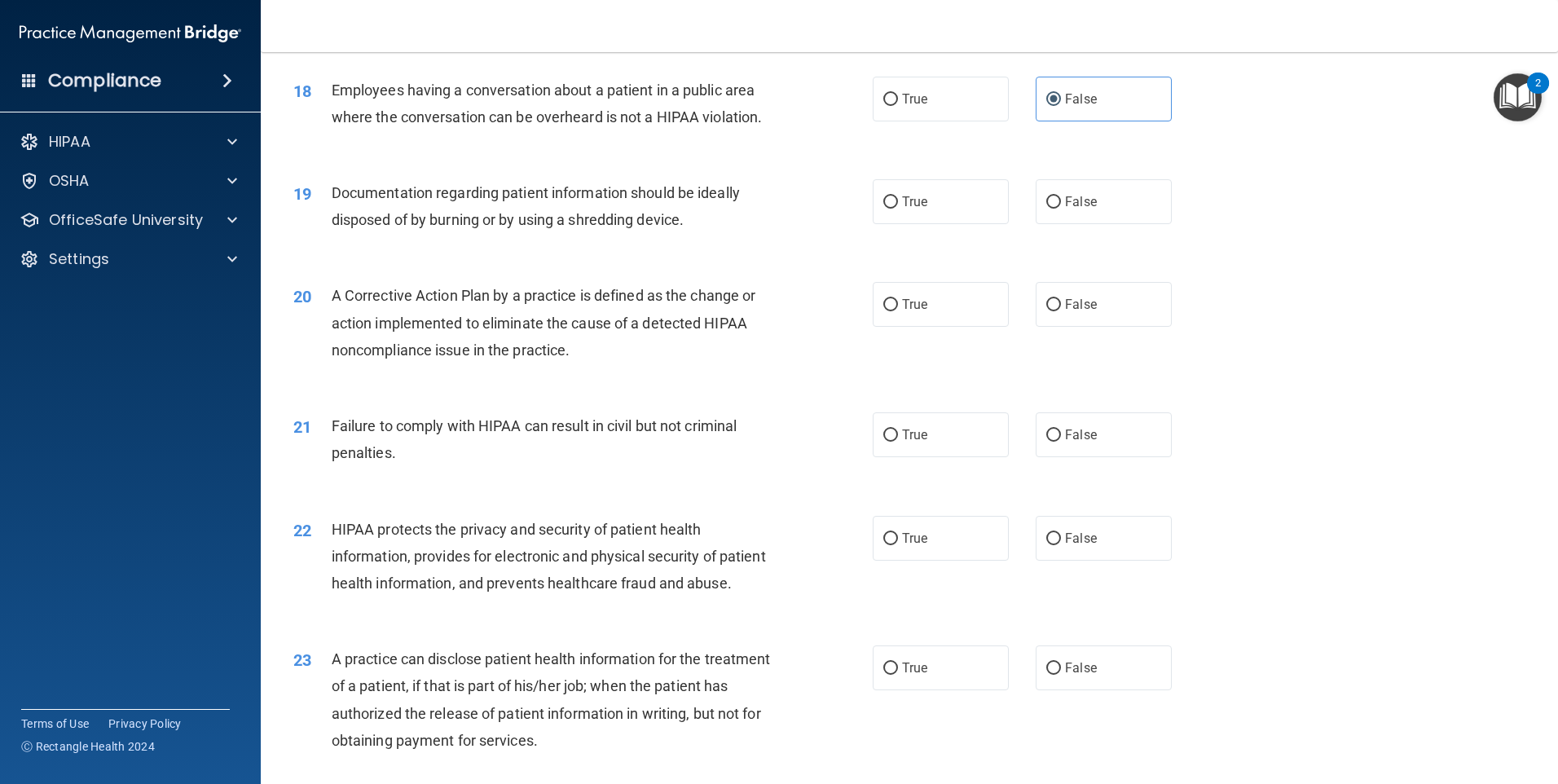
scroll to position [2118, 0]
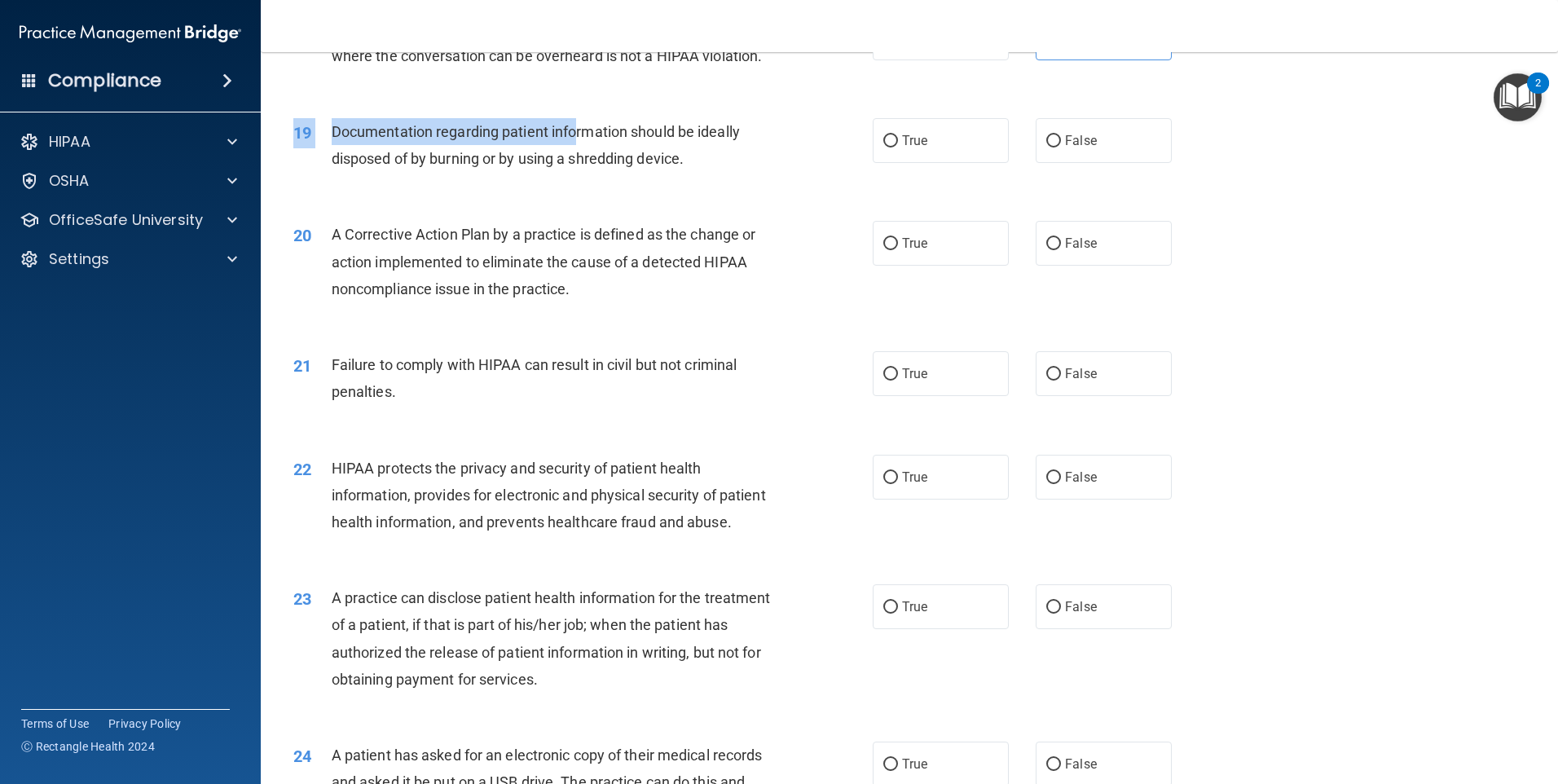
drag, startPoint x: 362, startPoint y: 134, endPoint x: 577, endPoint y: 171, distance: 218.2
click at [577, 171] on div "19 Documentation regarding patient information should be ideally disposed of by…" at bounding box center [910, 148] width 1257 height 103
drag, startPoint x: 577, startPoint y: 171, endPoint x: 528, endPoint y: 178, distance: 49.5
click at [528, 167] on span "Documentation regarding patient information should be ideally disposed of by bu…" at bounding box center [536, 145] width 408 height 44
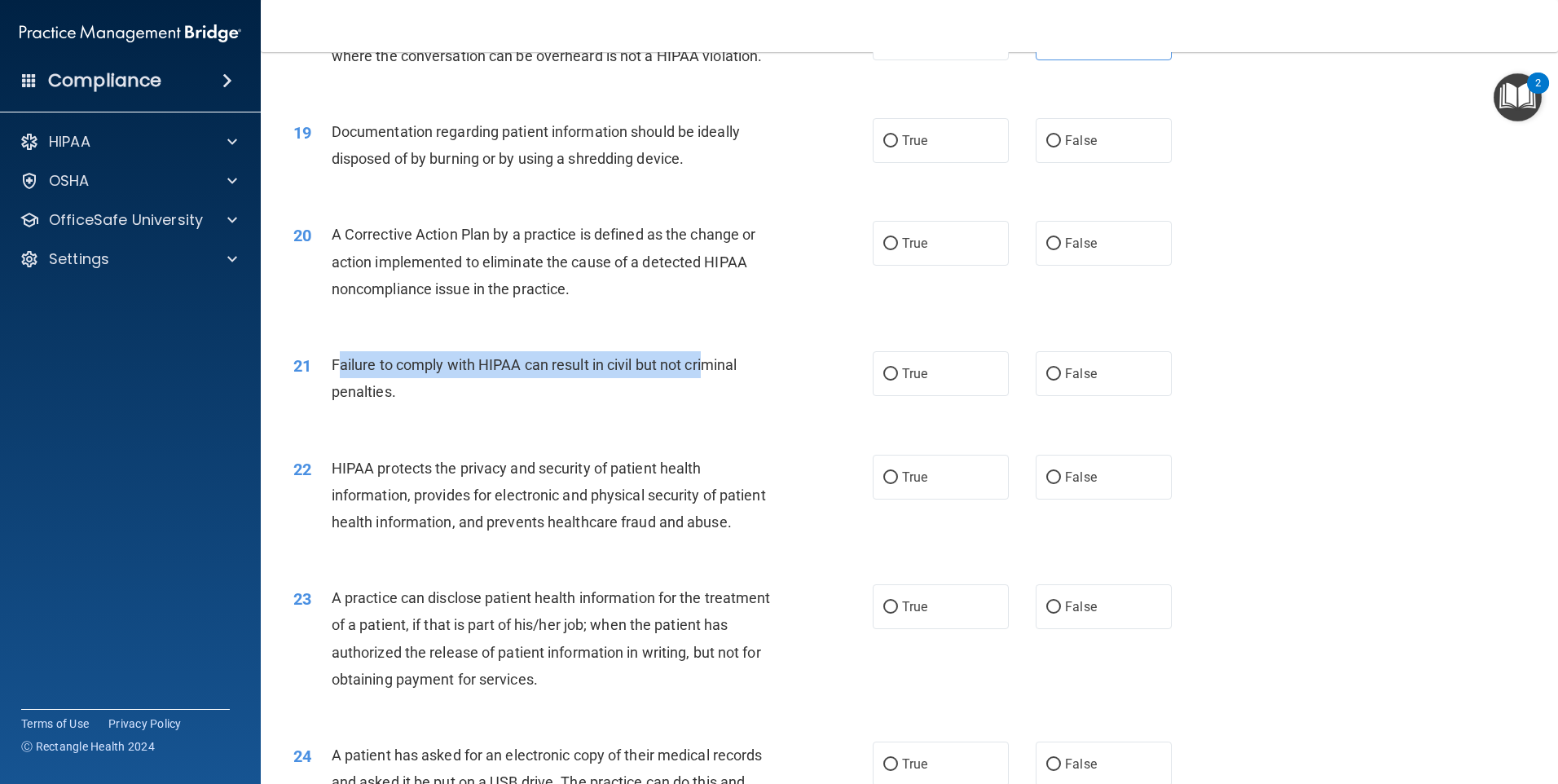
drag, startPoint x: 344, startPoint y: 383, endPoint x: 706, endPoint y: 405, distance: 362.7
click at [706, 405] on div "Failure to comply with HIPAA can result in civil but not criminal penalties." at bounding box center [558, 378] width 454 height 54
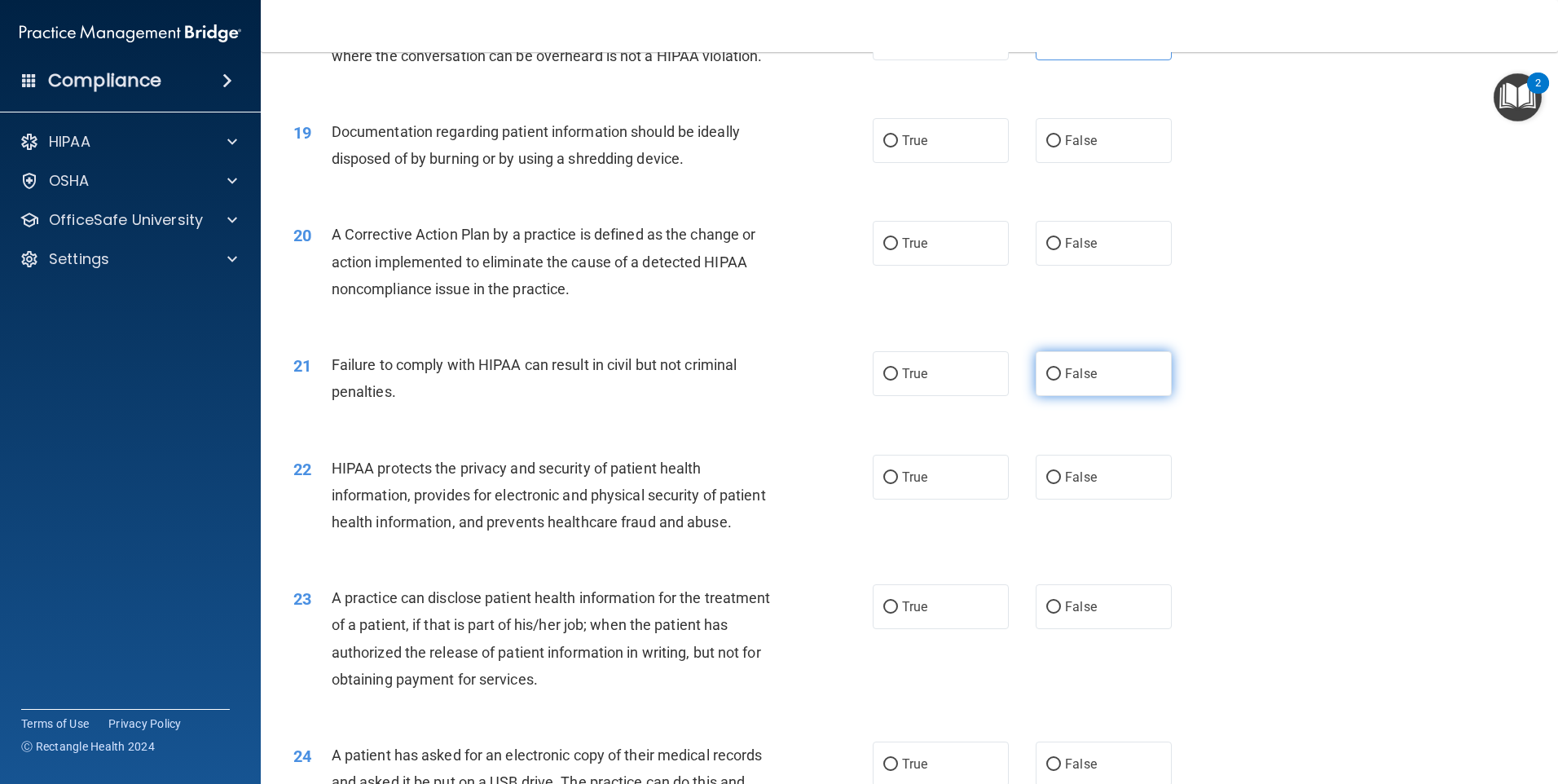
click at [1086, 396] on label "False" at bounding box center [1104, 373] width 136 height 44
click at [1061, 381] on input "False" at bounding box center [1053, 374] width 15 height 12
radio input "true"
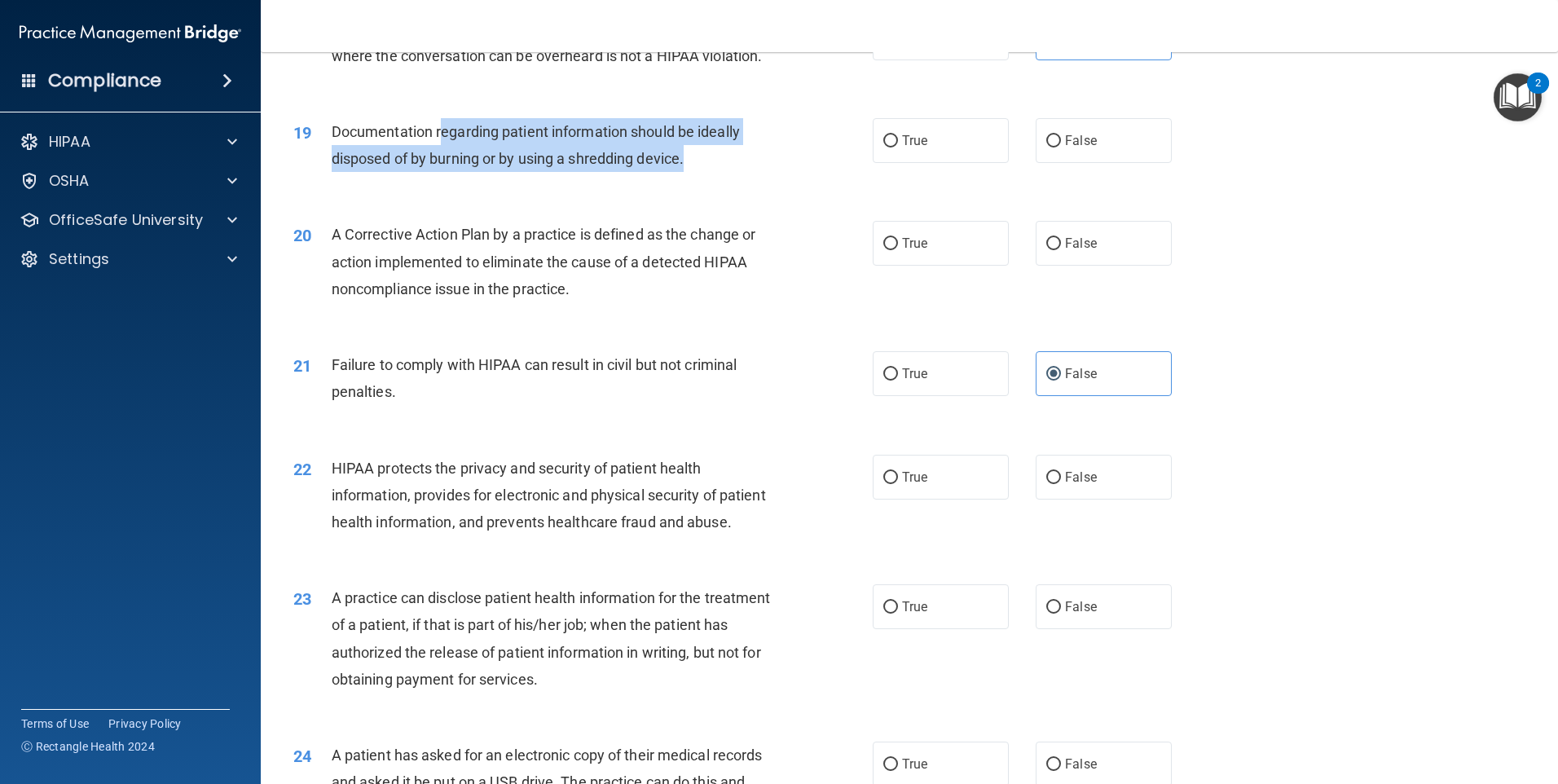
drag, startPoint x: 438, startPoint y: 162, endPoint x: 791, endPoint y: 175, distance: 353.2
click at [791, 175] on div "19 Documentation regarding patient information should be ideally disposed of by…" at bounding box center [583, 149] width 628 height 62
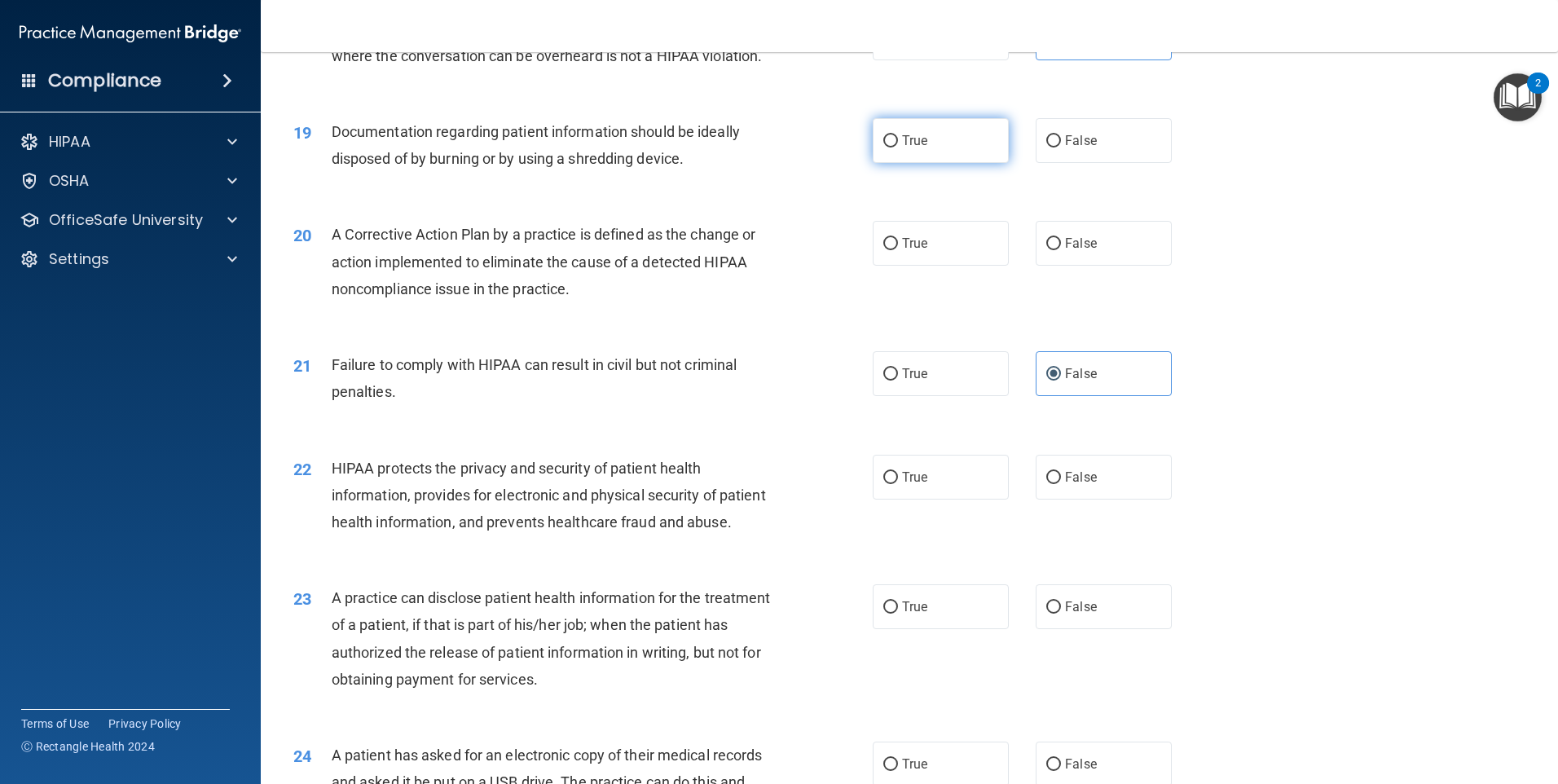
click at [902, 148] on span "True" at bounding box center [915, 141] width 26 height 15
click at [897, 147] on input "True" at bounding box center [891, 141] width 15 height 12
radio input "true"
drag, startPoint x: 389, startPoint y: 254, endPoint x: 548, endPoint y: 274, distance: 160.3
click at [548, 274] on div "A Corrective Action Plan by a practice is defined as the change or action imple…" at bounding box center [558, 262] width 454 height 81
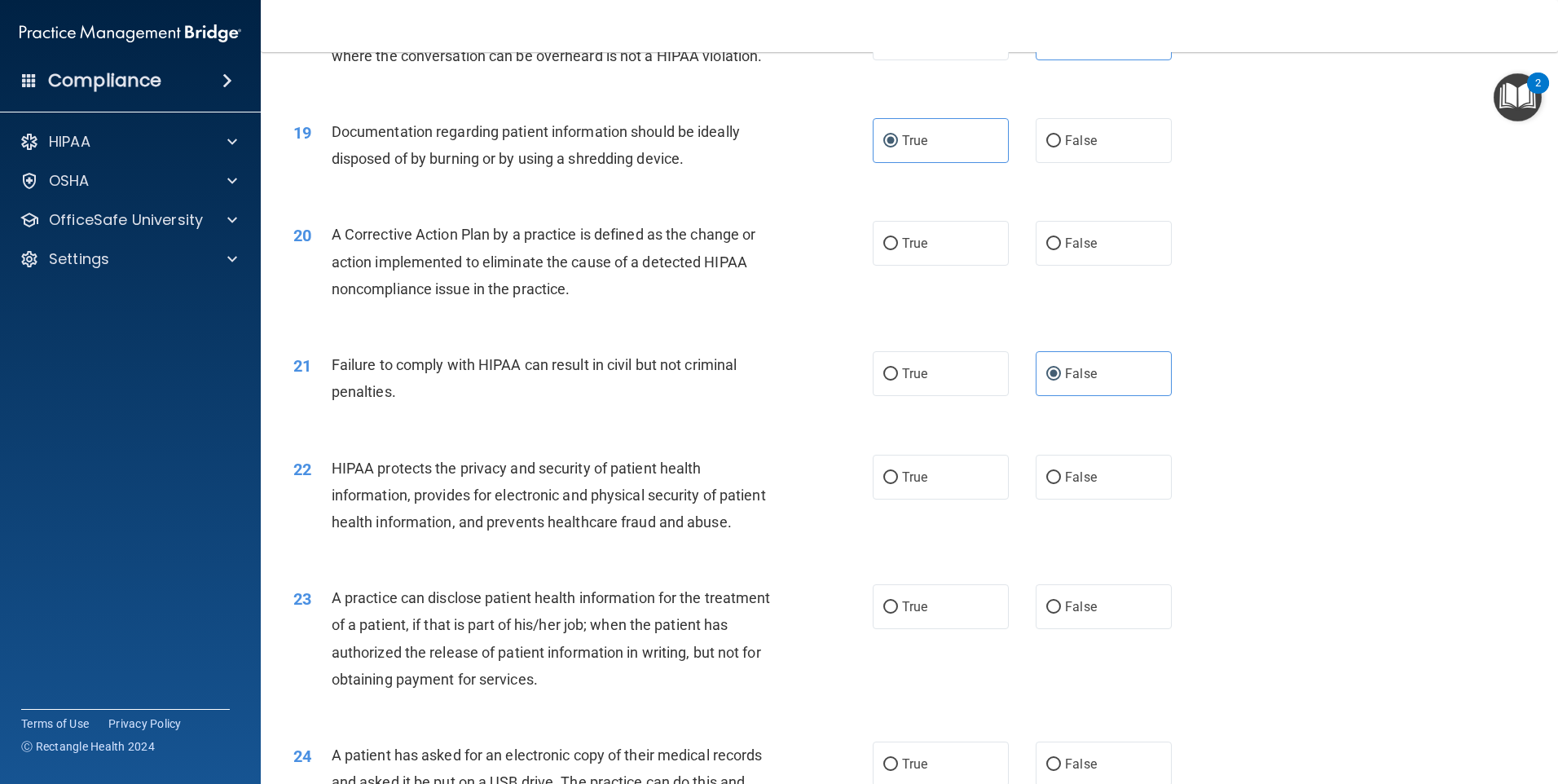
drag, startPoint x: 548, startPoint y: 274, endPoint x: 526, endPoint y: 280, distance: 22.8
click at [526, 280] on span "A Corrective Action Plan by a practice is defined as the change or action imple…" at bounding box center [543, 261] width 424 height 71
drag, startPoint x: 548, startPoint y: 305, endPoint x: 607, endPoint y: 285, distance: 62.3
click at [607, 285] on div "A Corrective Action Plan by a practice is defined as the change or action imple…" at bounding box center [558, 262] width 454 height 81
drag, startPoint x: 607, startPoint y: 285, endPoint x: 738, endPoint y: 350, distance: 146.2
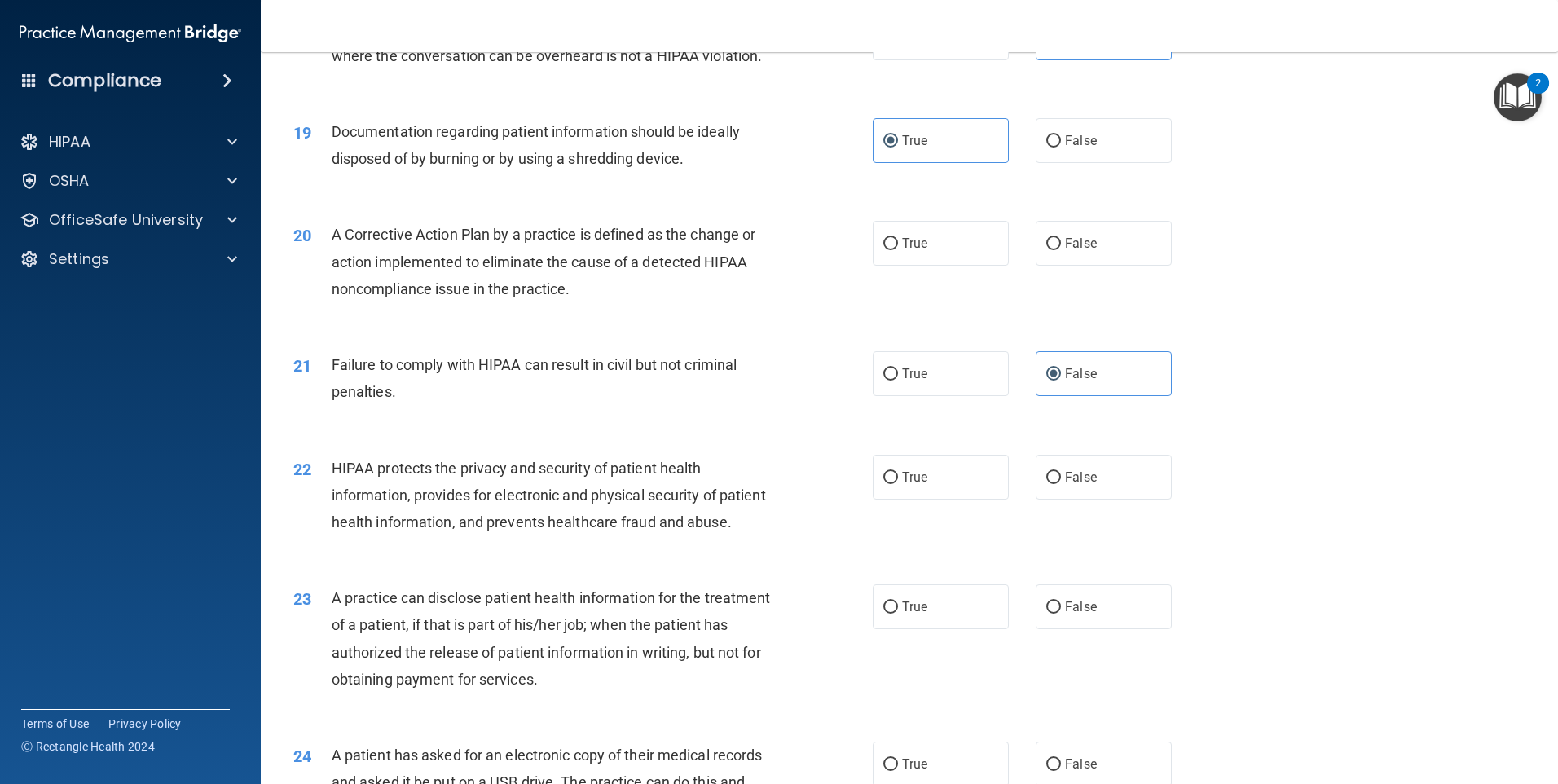
click at [738, 331] on div "20 A Corrective Action Plan by a practice is defined as the change or action im…" at bounding box center [910, 265] width 1257 height 130
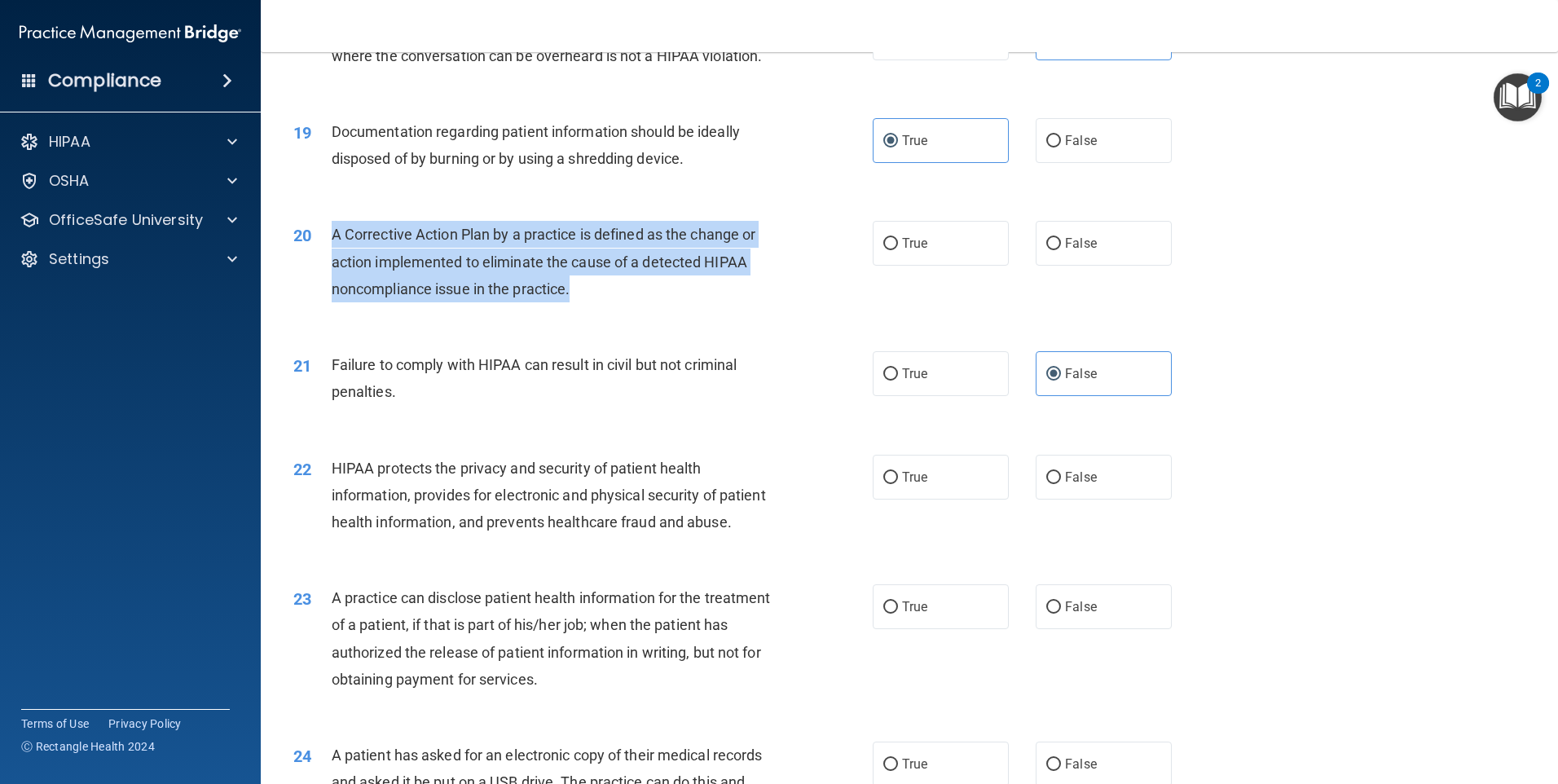
drag, startPoint x: 323, startPoint y: 262, endPoint x: 688, endPoint y: 305, distance: 367.5
click at [689, 305] on div "20 A Corrective Action Plan by a practice is defined as the change or action im…" at bounding box center [583, 265] width 628 height 90
click at [538, 267] on span "A Corrective Action Plan by a practice is defined as the change or action imple…" at bounding box center [543, 261] width 424 height 71
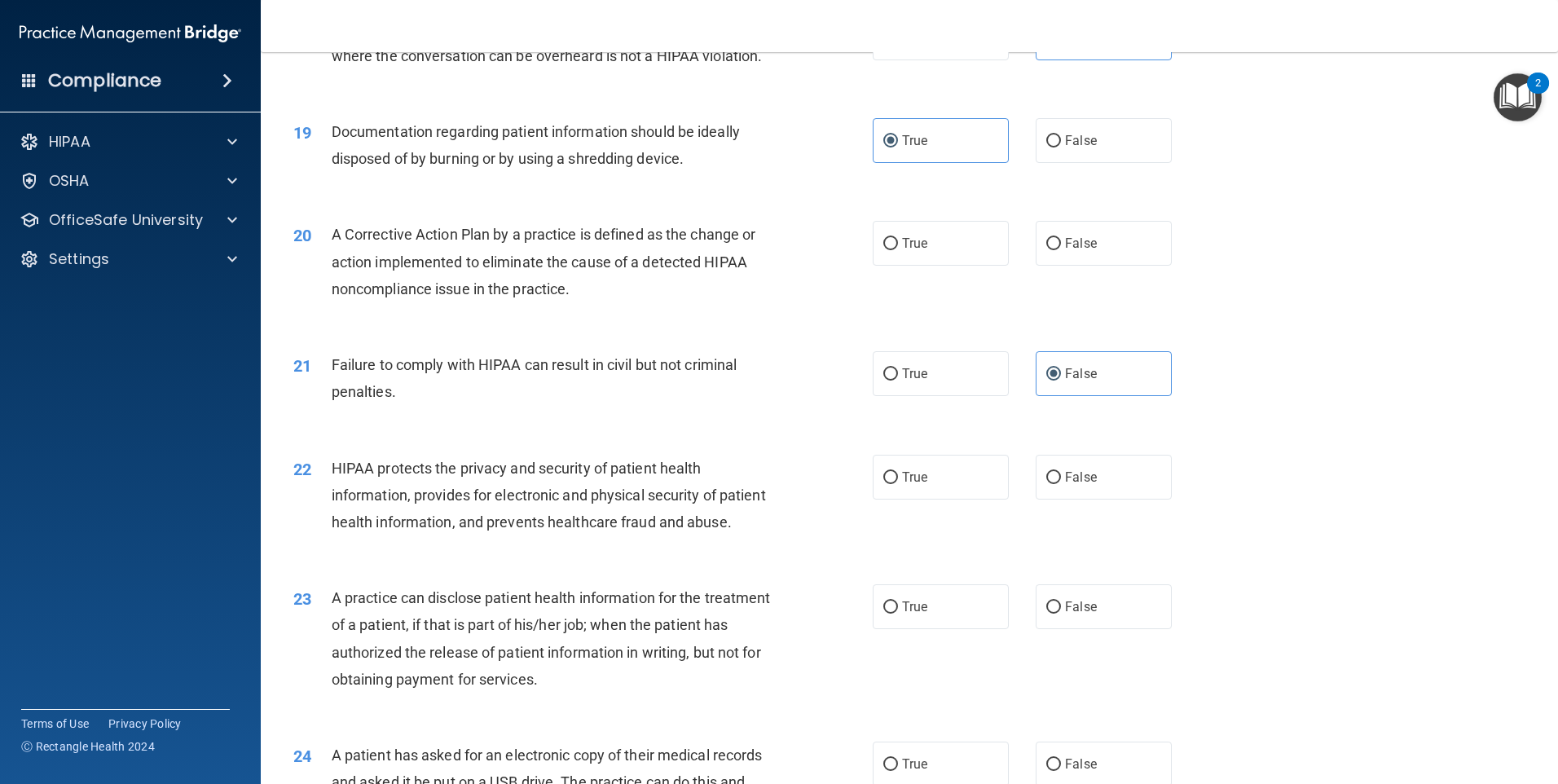
click at [903, 246] on div "20 A Corrective Action Plan by a practice is defined as the change or action im…" at bounding box center [910, 265] width 1257 height 130
click at [919, 251] on span "True" at bounding box center [915, 243] width 26 height 15
click at [898, 250] on input "True" at bounding box center [891, 244] width 15 height 12
radio input "true"
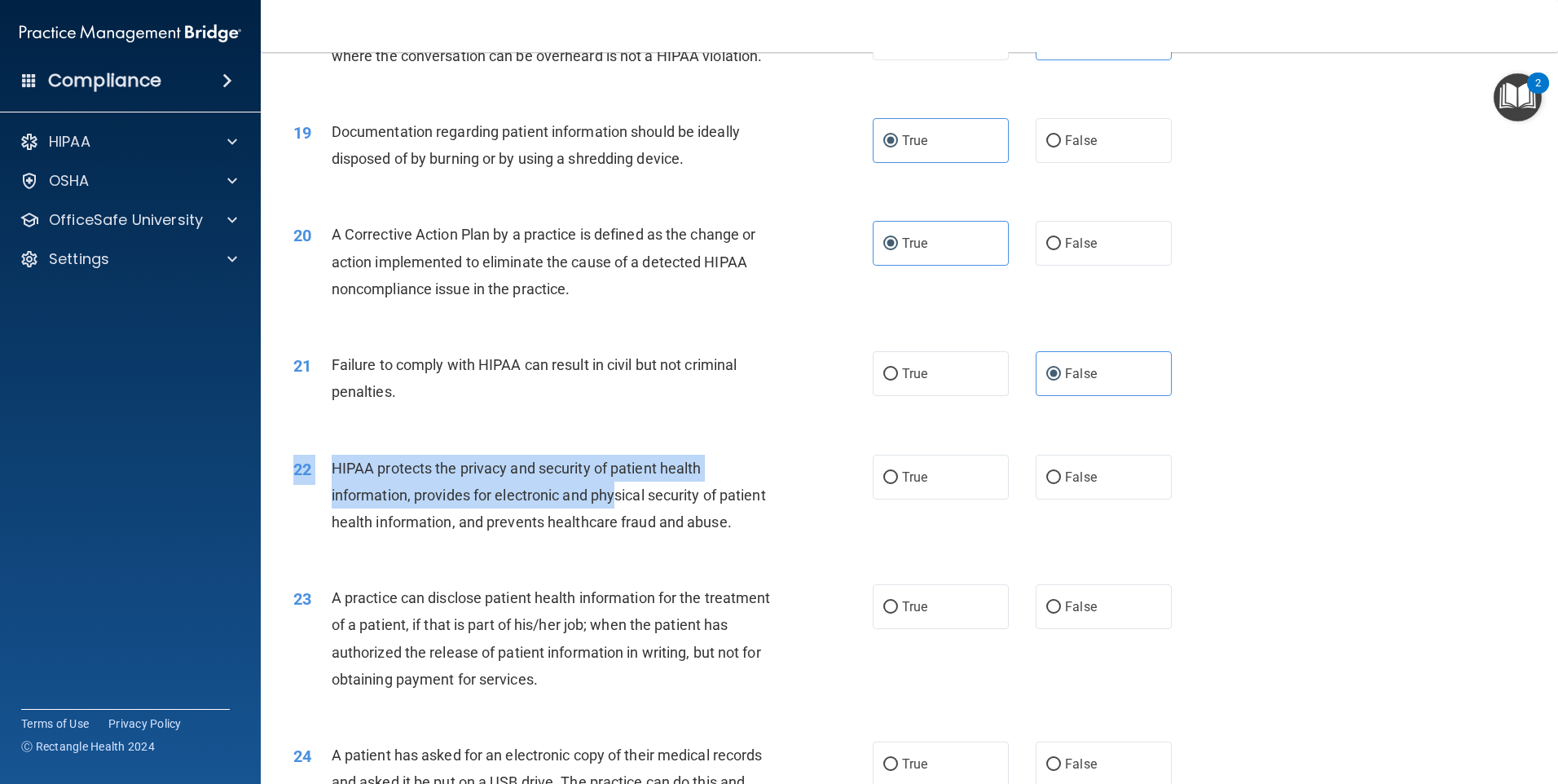
drag, startPoint x: 451, startPoint y: 478, endPoint x: 617, endPoint y: 518, distance: 170.8
click at [617, 518] on div "22 HIPAA protects the privacy and security of patient health information, provi…" at bounding box center [910, 500] width 1257 height 130
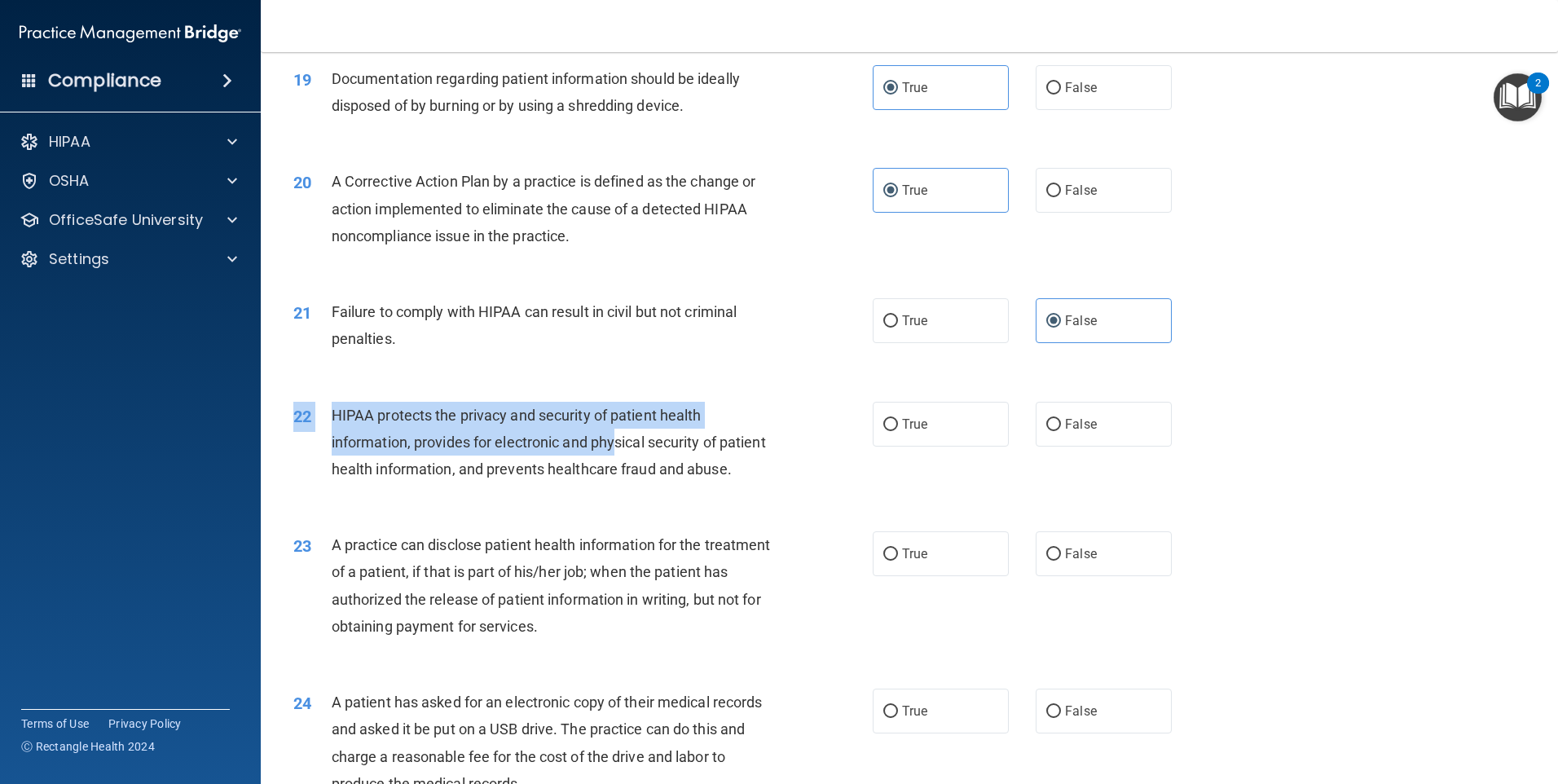
scroll to position [2362, 0]
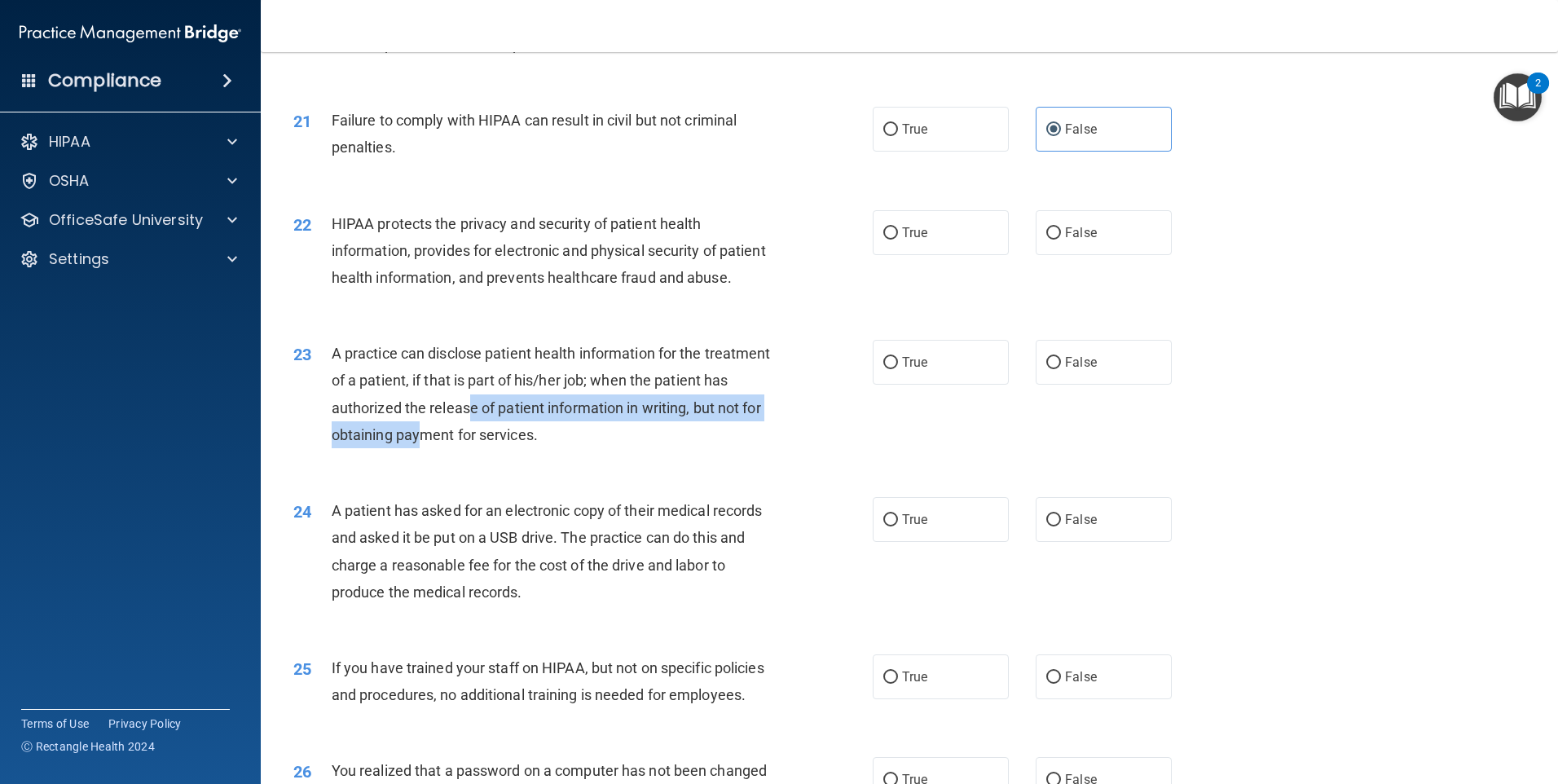
click at [548, 448] on div "A practice can disclose patient health information for the treatment of a patie…" at bounding box center [558, 394] width 454 height 109
drag, startPoint x: 548, startPoint y: 474, endPoint x: 378, endPoint y: 249, distance: 282.0
click at [378, 249] on span "HIPAA protects the privacy and security of patient health information, provides…" at bounding box center [549, 250] width 435 height 71
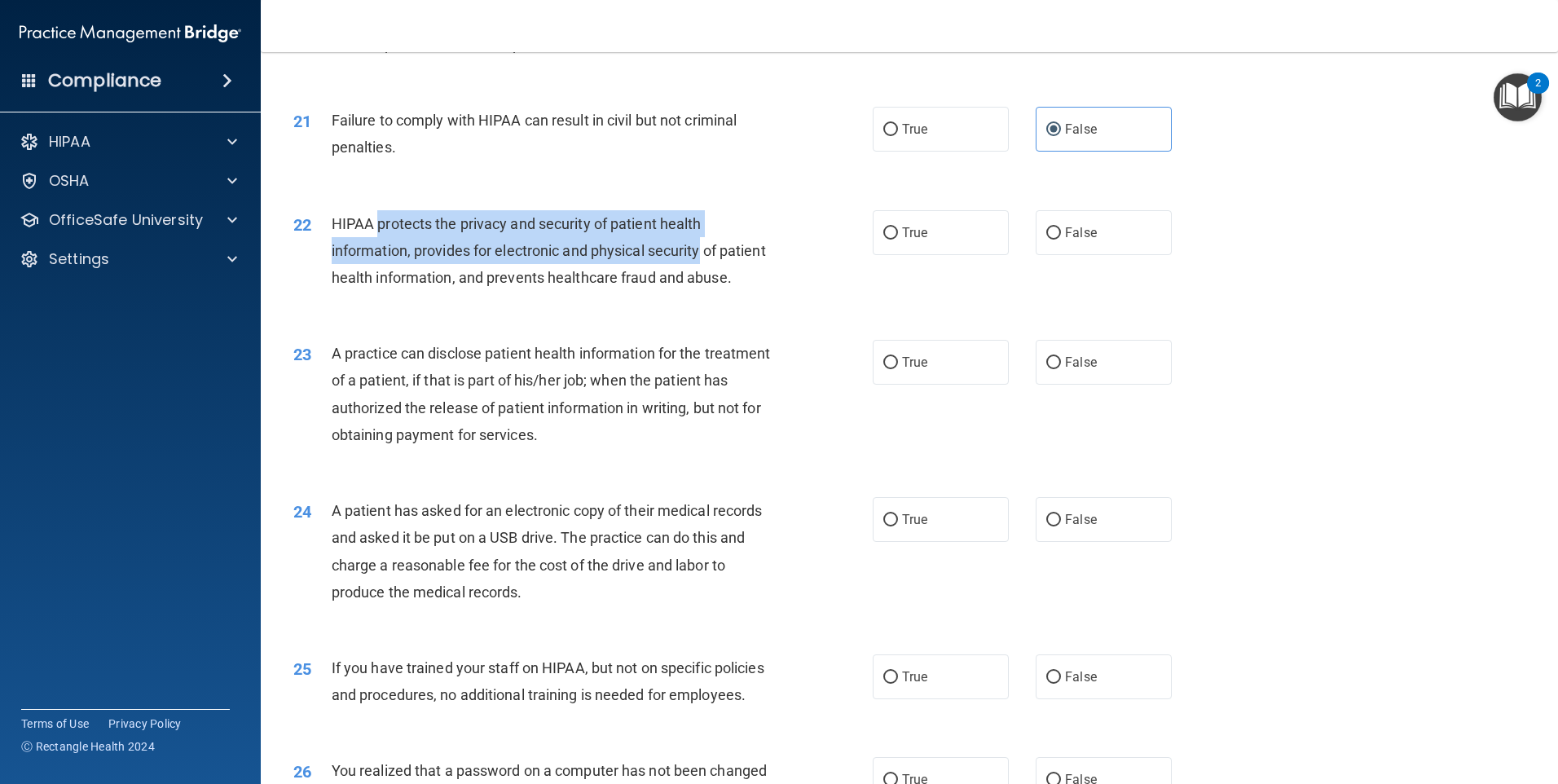
drag, startPoint x: 378, startPoint y: 249, endPoint x: 694, endPoint y: 269, distance: 316.6
click at [693, 270] on span "HIPAA protects the privacy and security of patient health information, provides…" at bounding box center [549, 250] width 435 height 71
click at [694, 269] on span "HIPAA protects the privacy and security of patient health information, provides…" at bounding box center [549, 250] width 435 height 71
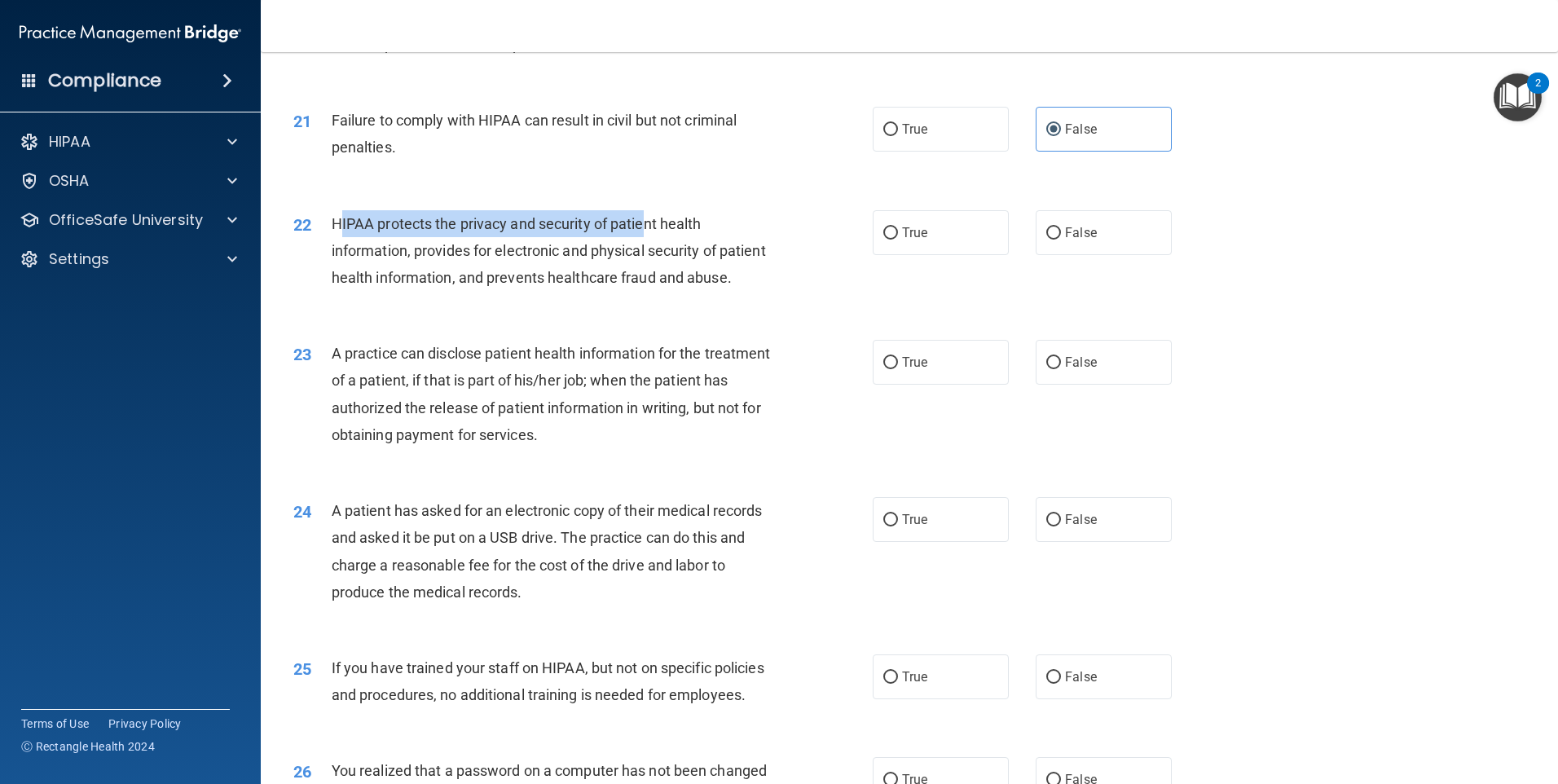
drag, startPoint x: 341, startPoint y: 249, endPoint x: 644, endPoint y: 248, distance: 303.0
click at [644, 248] on span "HIPAA protects the privacy and security of patient health information, provides…" at bounding box center [549, 250] width 435 height 71
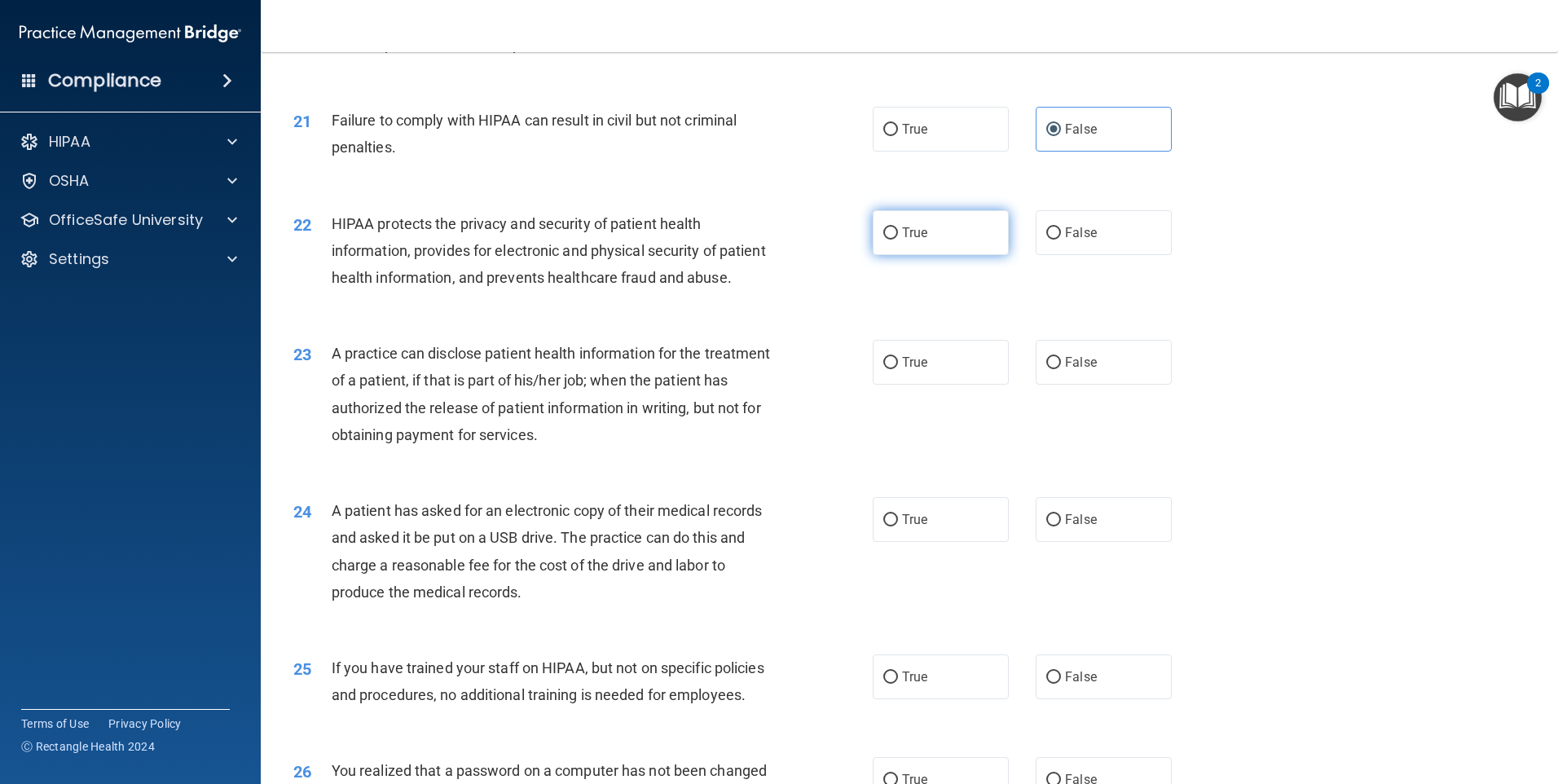
click at [873, 255] on label "True" at bounding box center [941, 232] width 136 height 44
click at [883, 240] on input "True" at bounding box center [891, 233] width 15 height 12
radio input "true"
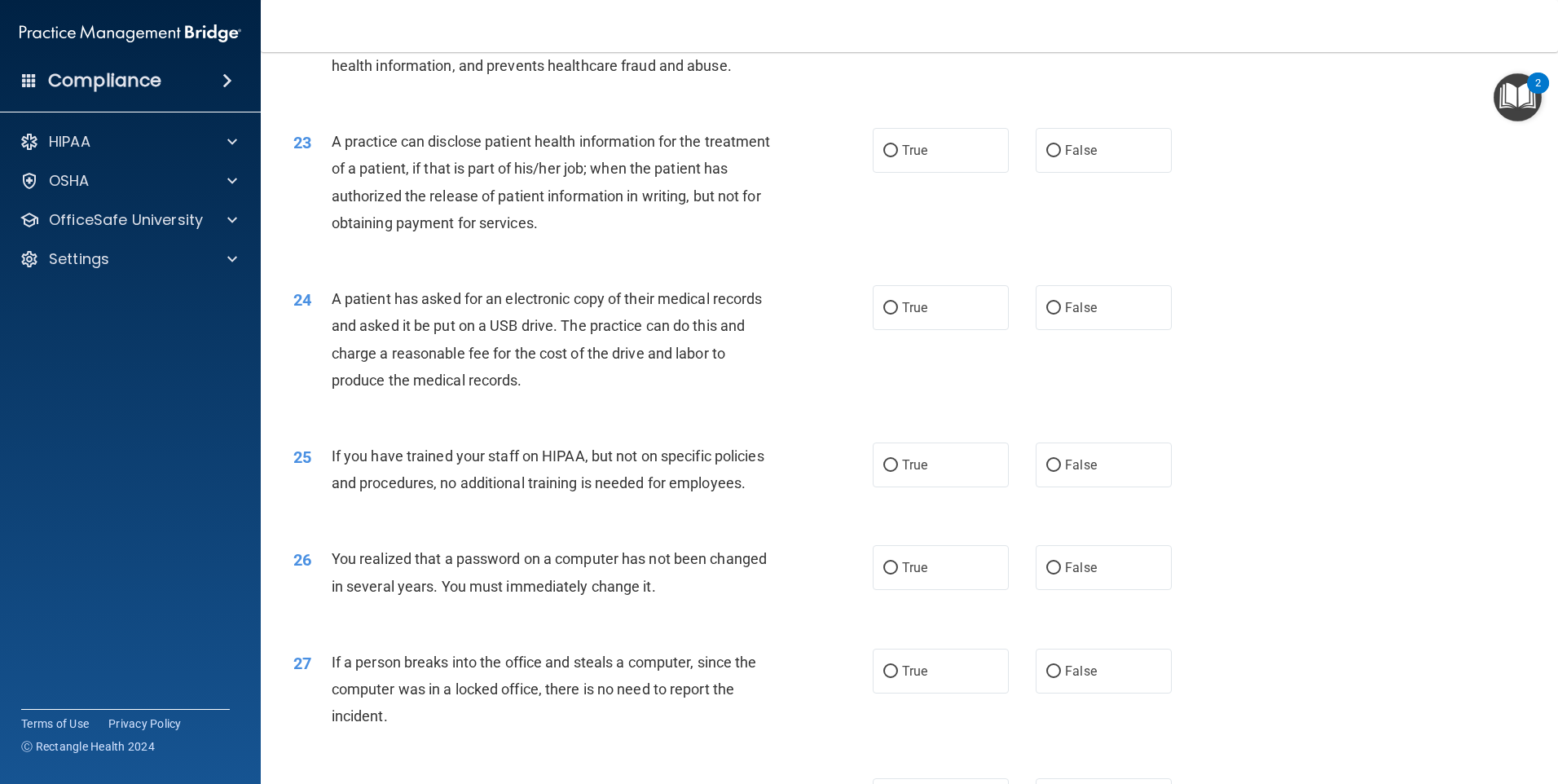
scroll to position [2610, 0]
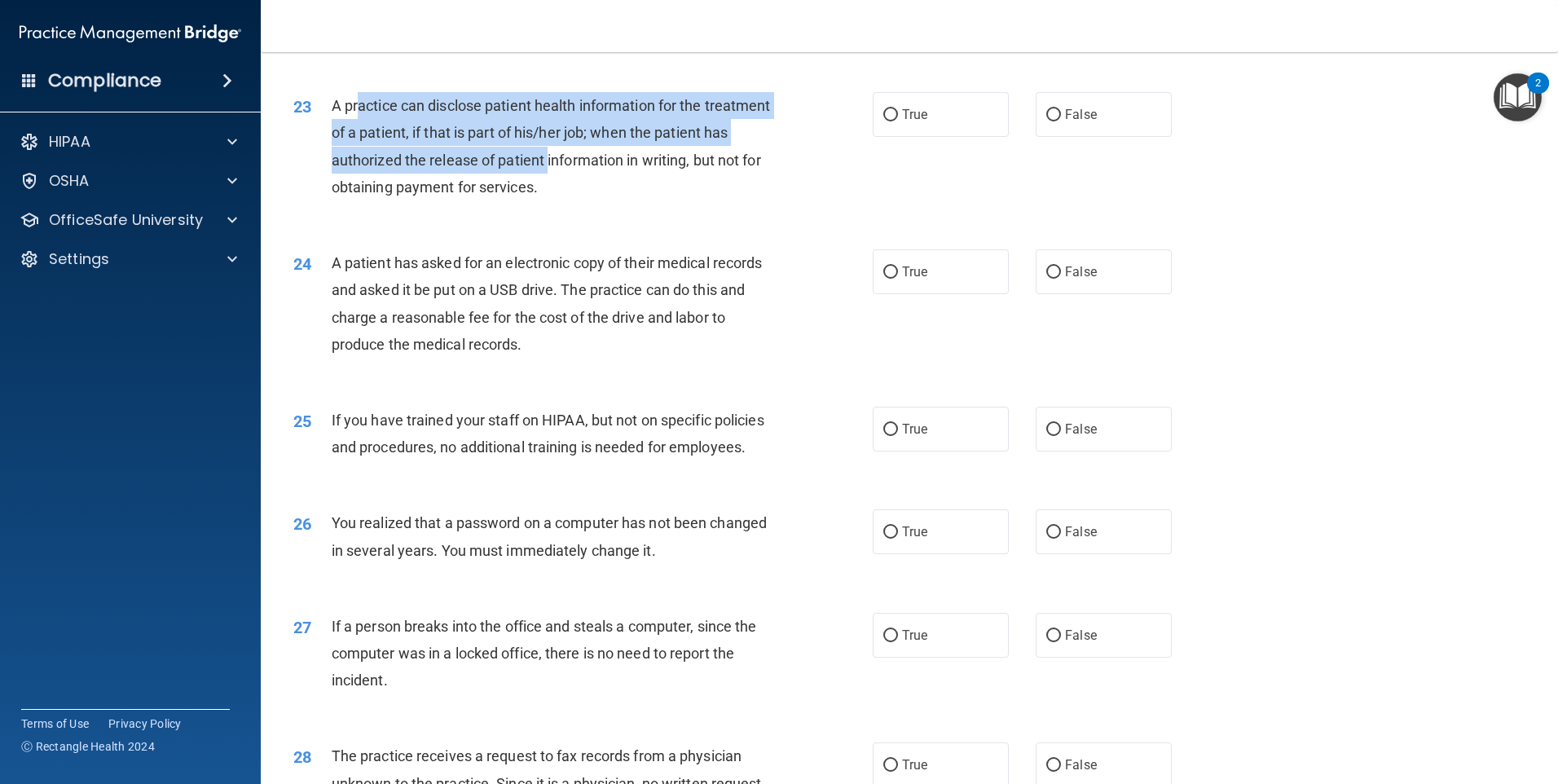
drag, startPoint x: 381, startPoint y: 155, endPoint x: 625, endPoint y: 204, distance: 248.9
click at [625, 196] on span "A practice can disclose patient health information for the treatment of a patie…" at bounding box center [551, 146] width 439 height 98
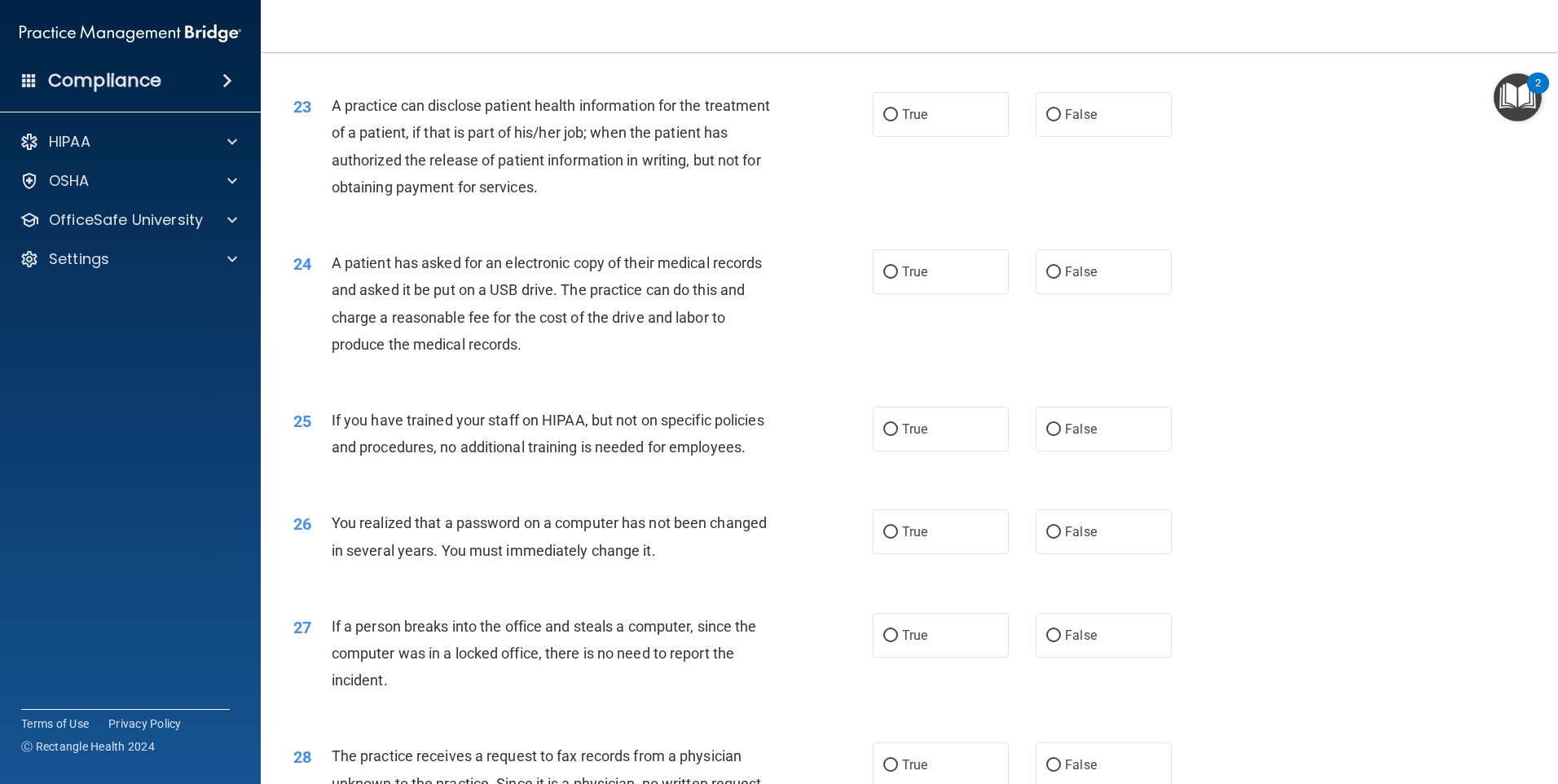
drag, startPoint x: 625, startPoint y: 204, endPoint x: 640, endPoint y: 215, distance: 18.6
click at [640, 196] on span "A practice can disclose patient health information for the treatment of a patie…" at bounding box center [551, 146] width 439 height 98
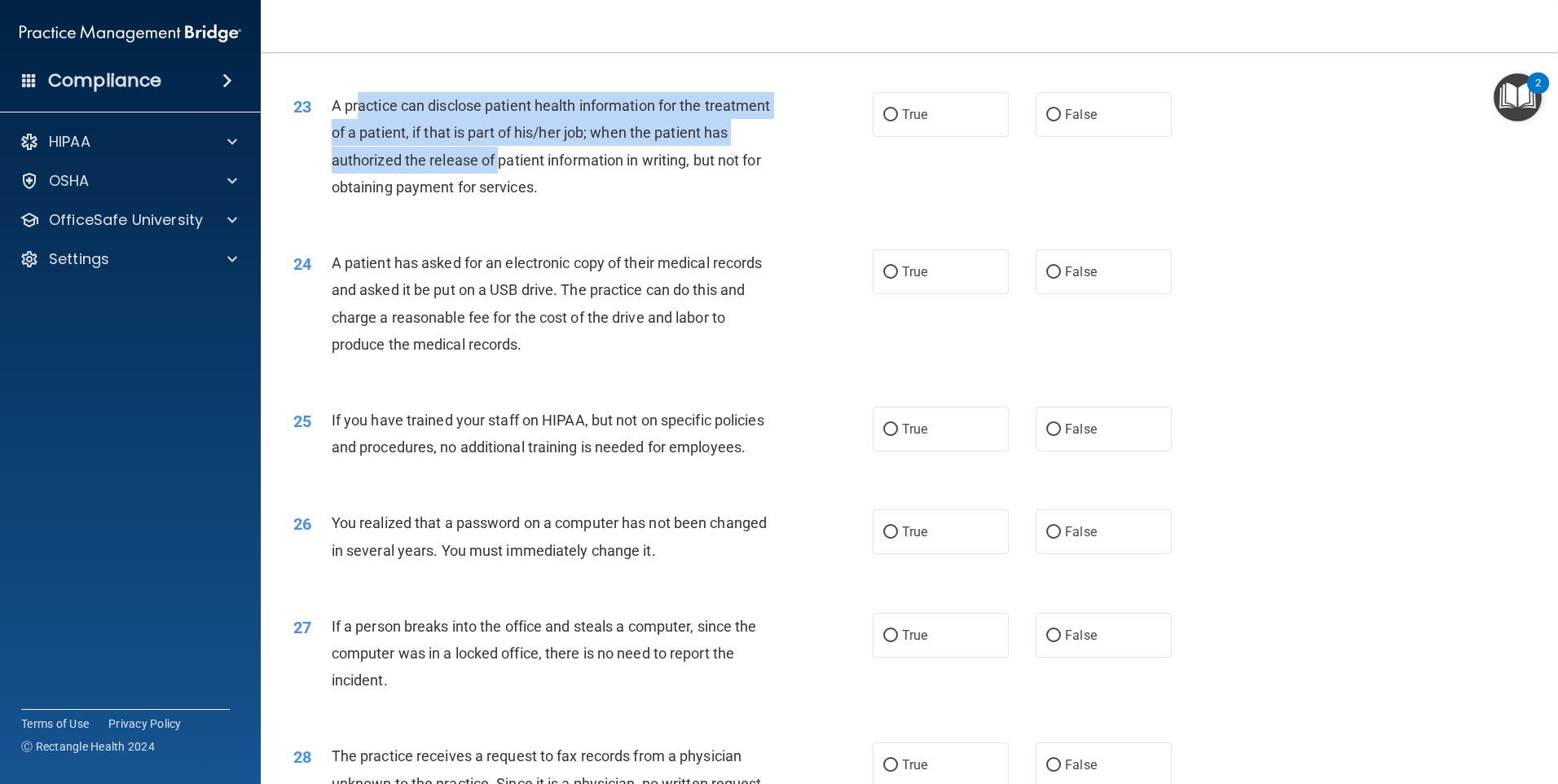
drag, startPoint x: 354, startPoint y: 162, endPoint x: 578, endPoint y: 220, distance: 231.4
click at [578, 196] on span "A practice can disclose patient health information for the treatment of a patie…" at bounding box center [551, 146] width 439 height 98
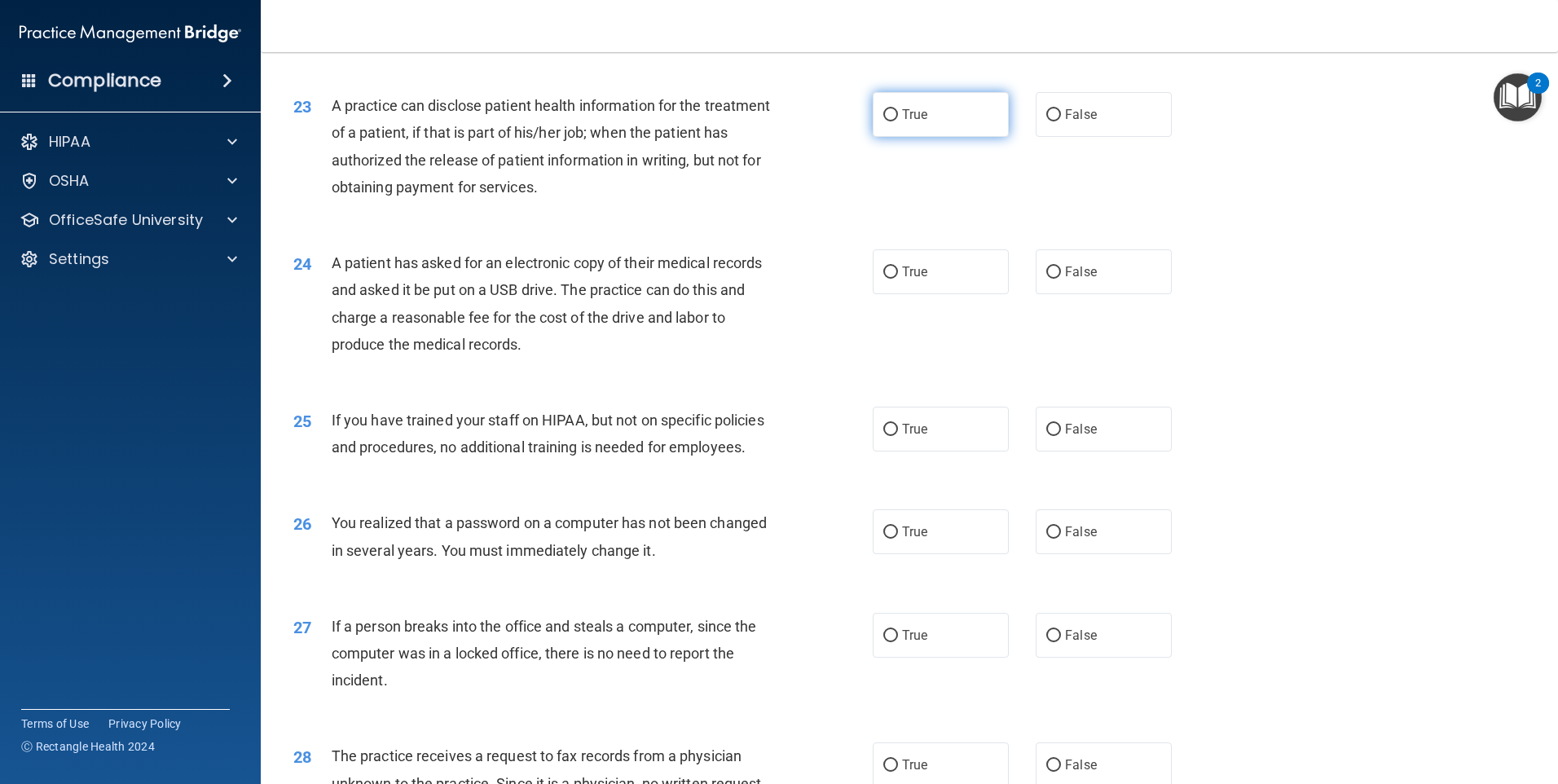
click at [885, 137] on label "True" at bounding box center [941, 113] width 136 height 44
click at [885, 122] on input "True" at bounding box center [891, 115] width 15 height 12
radio input "true"
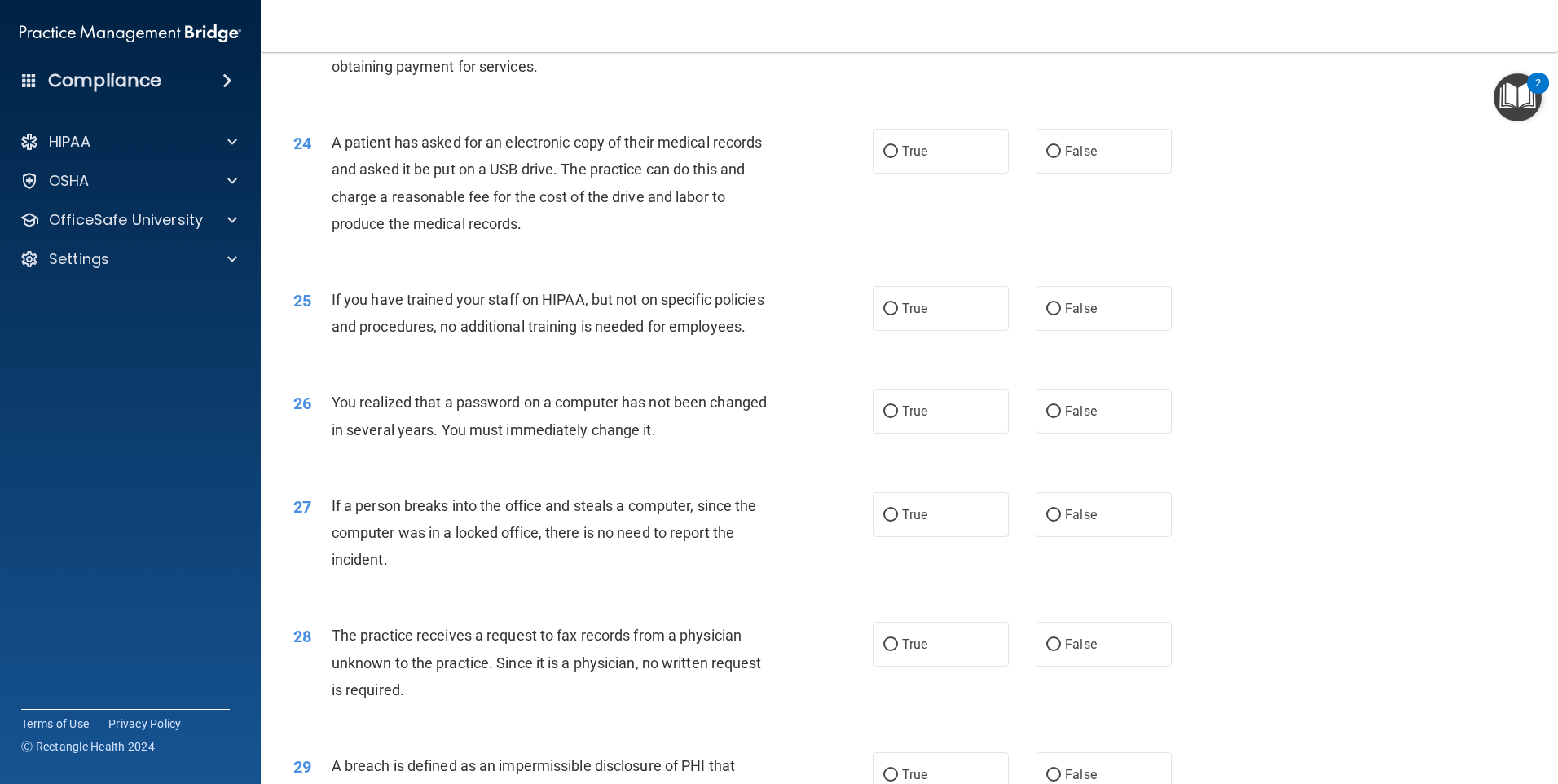
scroll to position [2692, 0]
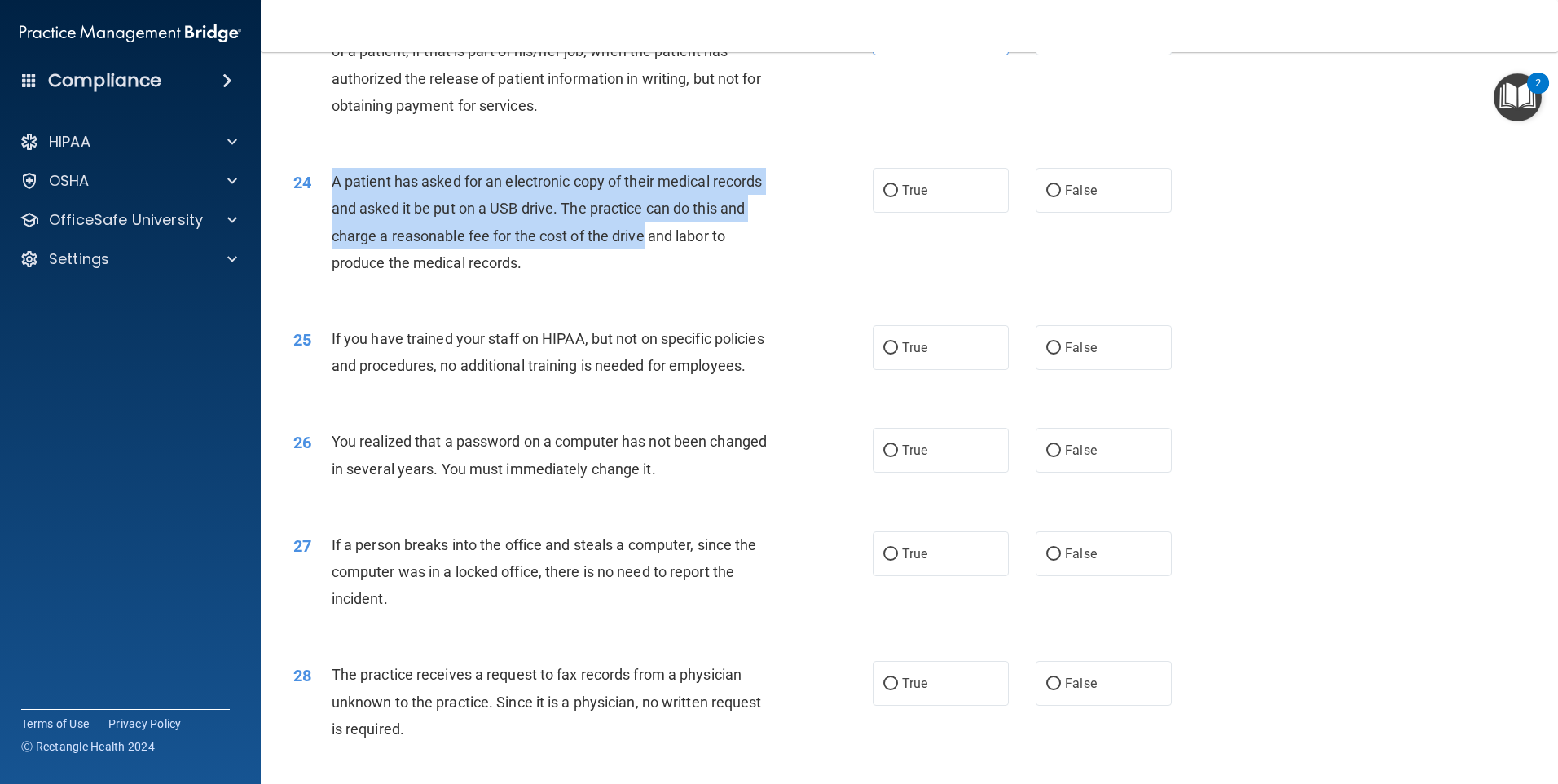
drag, startPoint x: 335, startPoint y: 238, endPoint x: 708, endPoint y: 298, distance: 377.8
click at [705, 276] on div "A patient has asked for an electronic copy of their medical records and asked i…" at bounding box center [558, 222] width 454 height 109
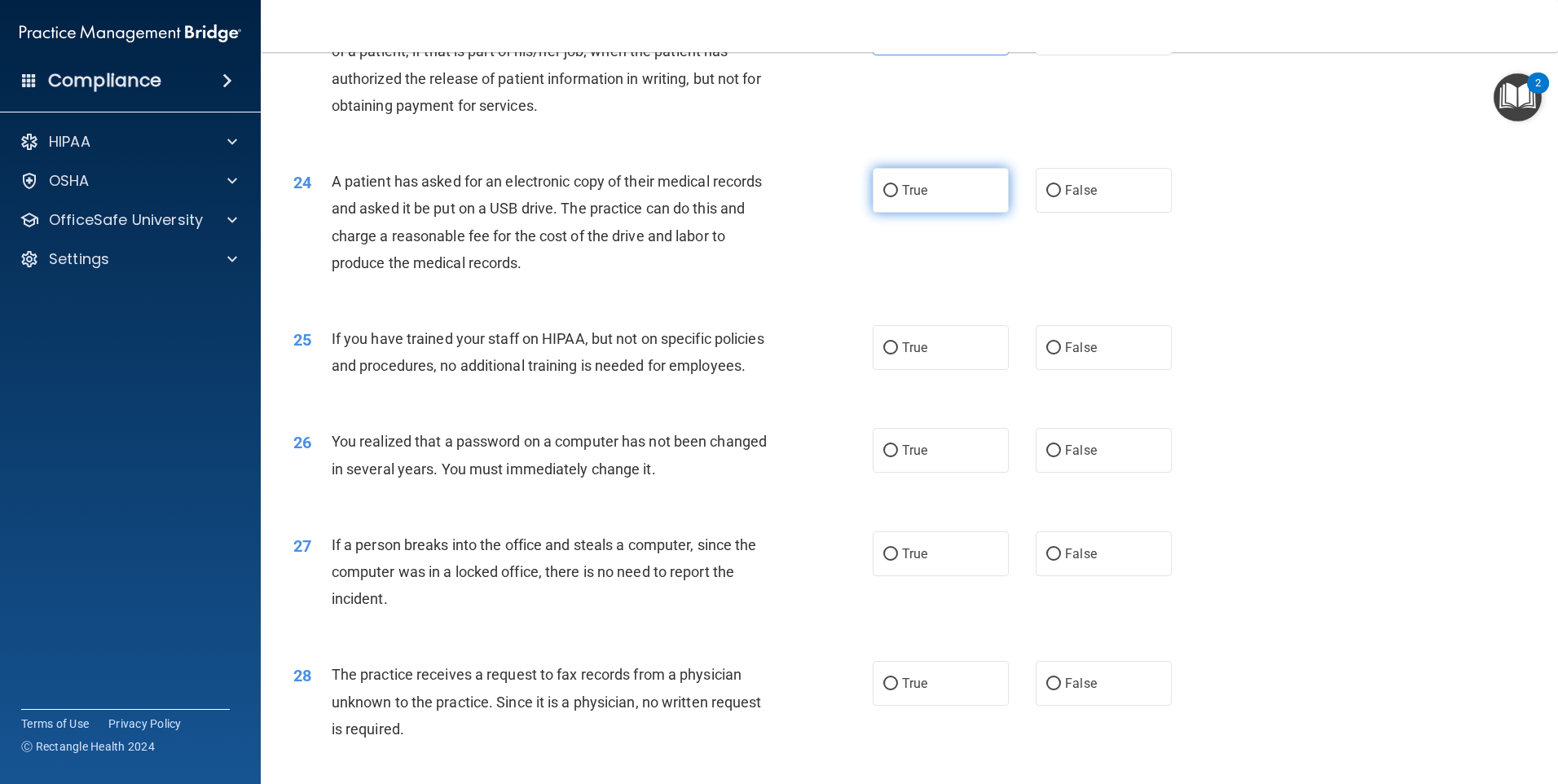
drag, startPoint x: 708, startPoint y: 298, endPoint x: 895, endPoint y: 244, distance: 194.6
click at [895, 213] on label "True" at bounding box center [941, 190] width 136 height 44
click at [895, 197] on input "True" at bounding box center [891, 191] width 15 height 12
radio input "true"
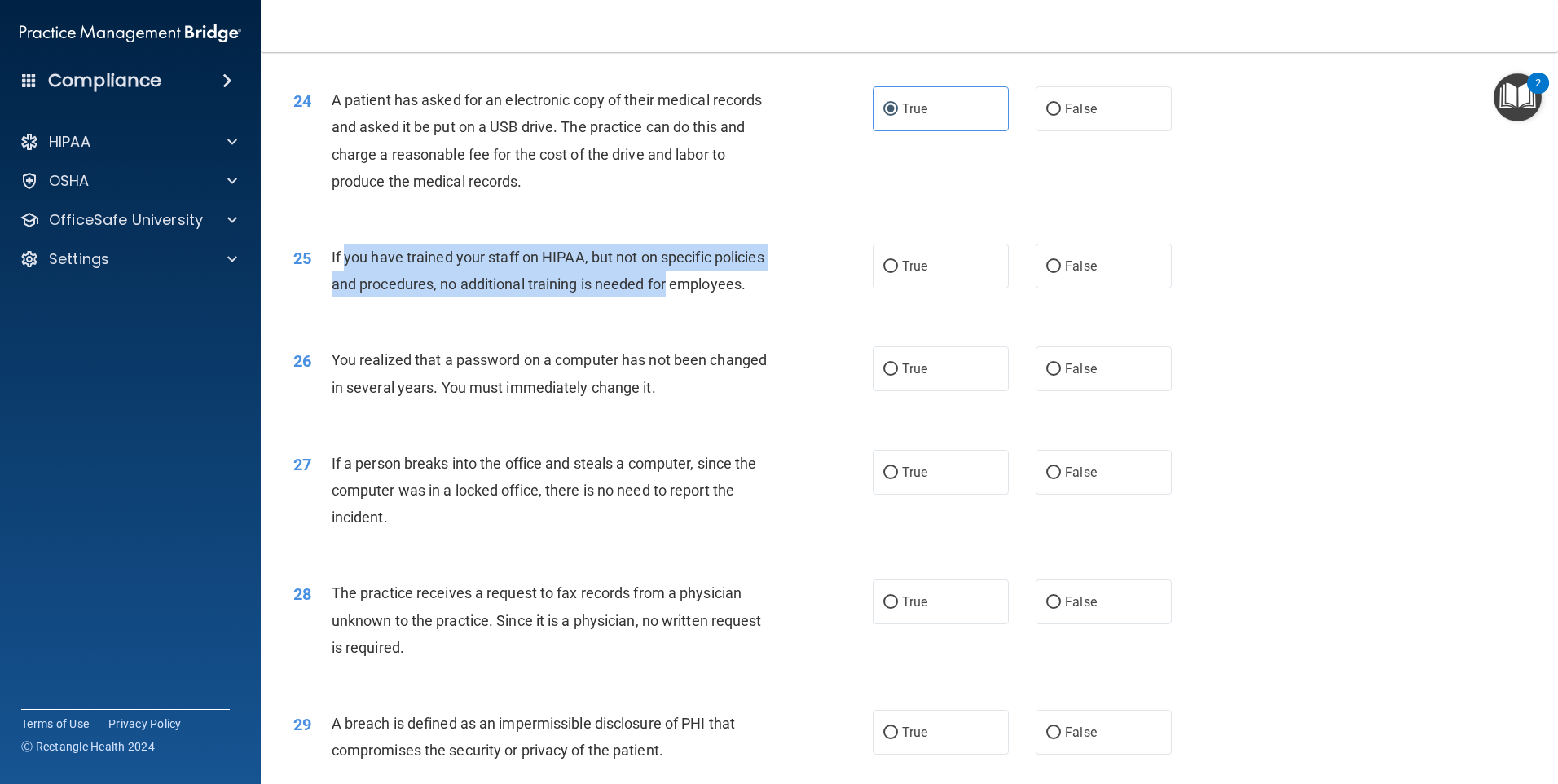
drag, startPoint x: 345, startPoint y: 314, endPoint x: 756, endPoint y: 334, distance: 411.5
click at [756, 298] on div "If you have trained your staff on HIPAA, but not on specific policies and proce…" at bounding box center [558, 270] width 454 height 54
click at [1046, 273] on input "False" at bounding box center [1053, 266] width 15 height 12
radio input "true"
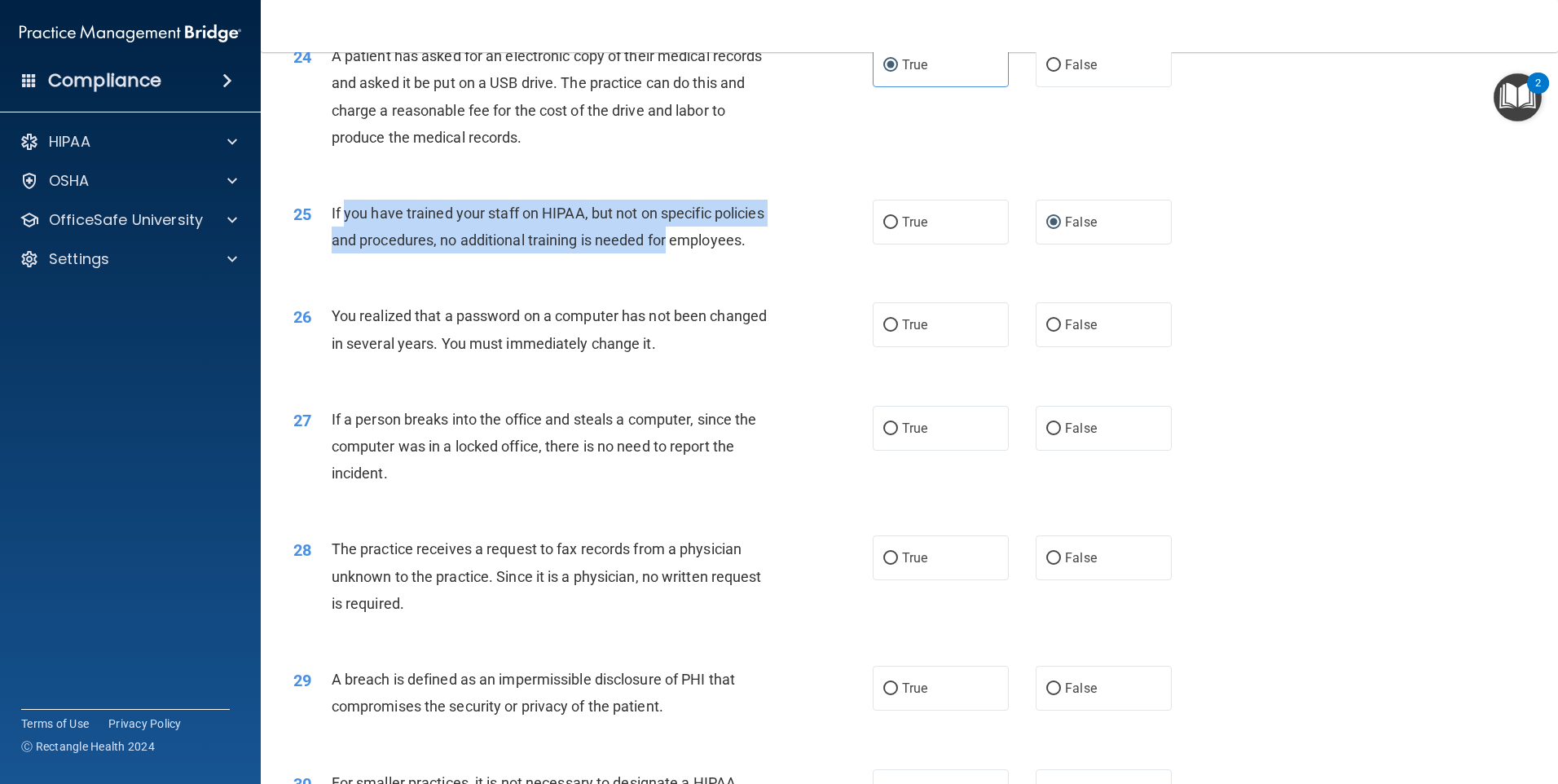
scroll to position [2855, 0]
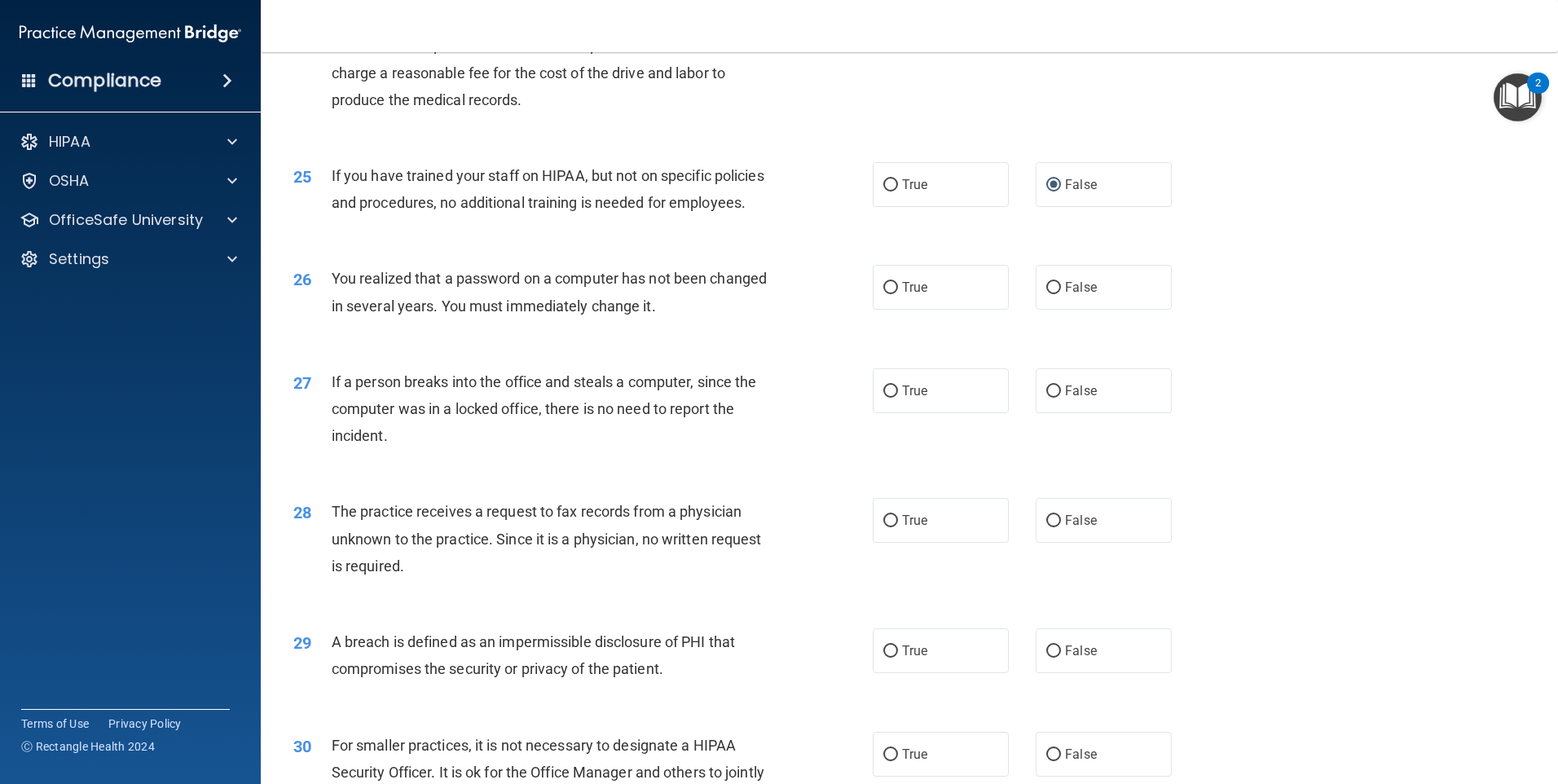
click at [371, 327] on div "26 You realized that a password on a computer has not been changed in several y…" at bounding box center [910, 296] width 1257 height 103
click at [905, 295] on span "True" at bounding box center [915, 287] width 26 height 15
click at [898, 294] on input "True" at bounding box center [891, 287] width 15 height 12
radio input "true"
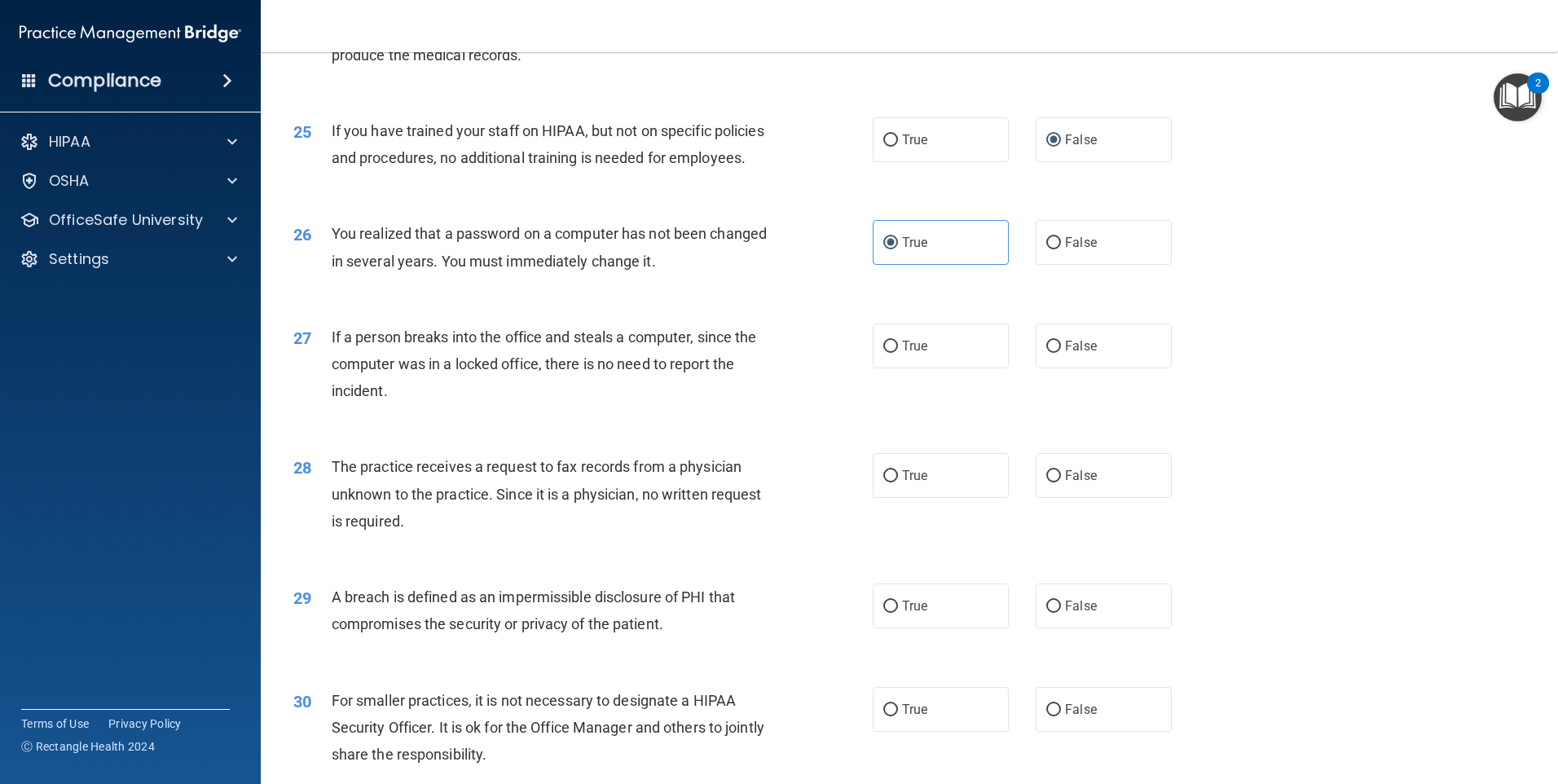
scroll to position [2936, 0]
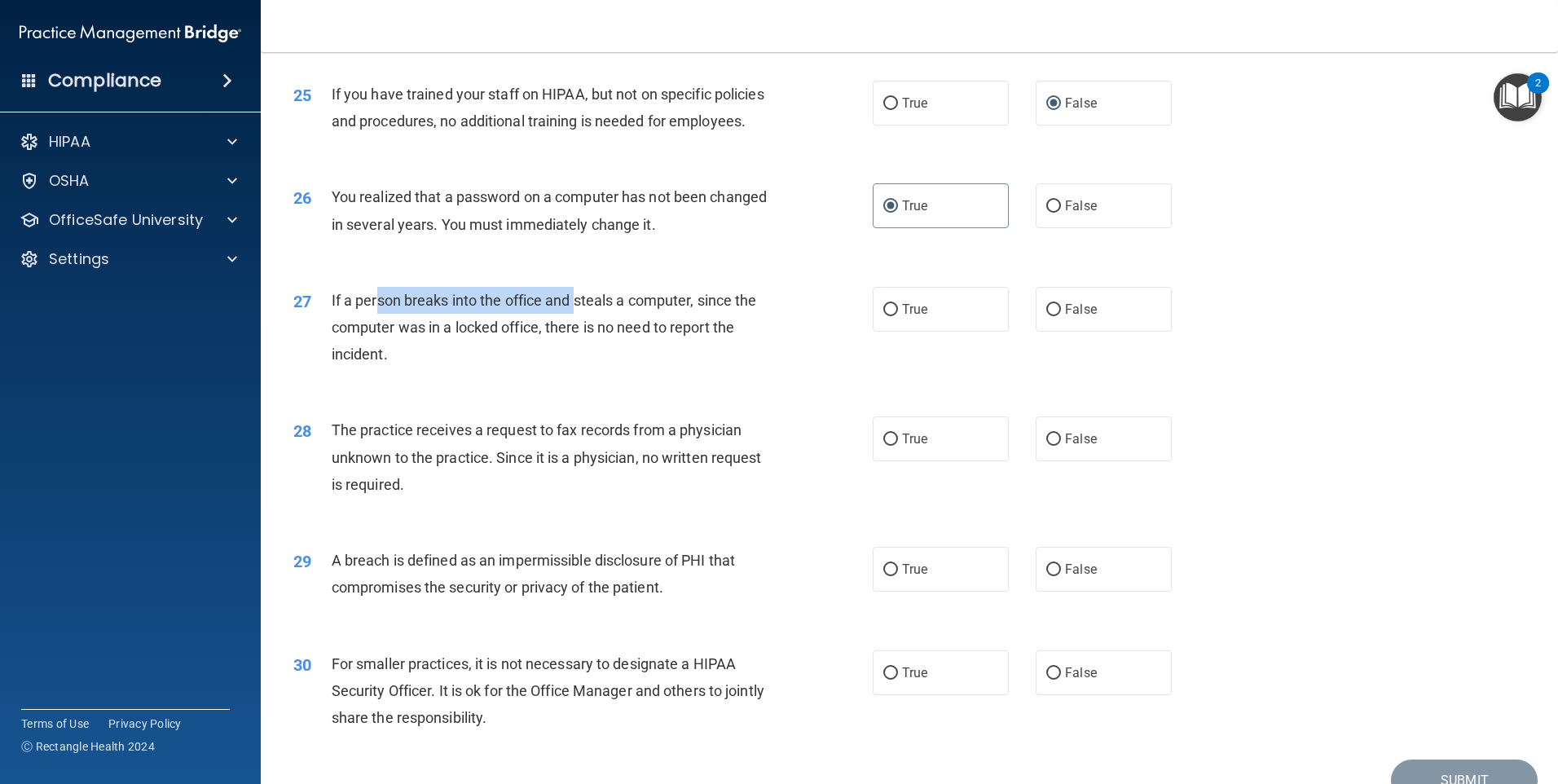
drag, startPoint x: 379, startPoint y: 387, endPoint x: 577, endPoint y: 377, distance: 198.3
click at [577, 363] on span "If a person breaks into the office and steals a computer, since the computer wa…" at bounding box center [544, 327] width 425 height 71
click at [576, 363] on span "If a person breaks into the office and steals a computer, since the computer wa…" at bounding box center [544, 327] width 425 height 71
click at [762, 356] on div "27 If a person breaks into the office and steals a computer, since the computer…" at bounding box center [910, 332] width 1257 height 130
click at [1065, 317] on span "False" at bounding box center [1081, 309] width 32 height 15
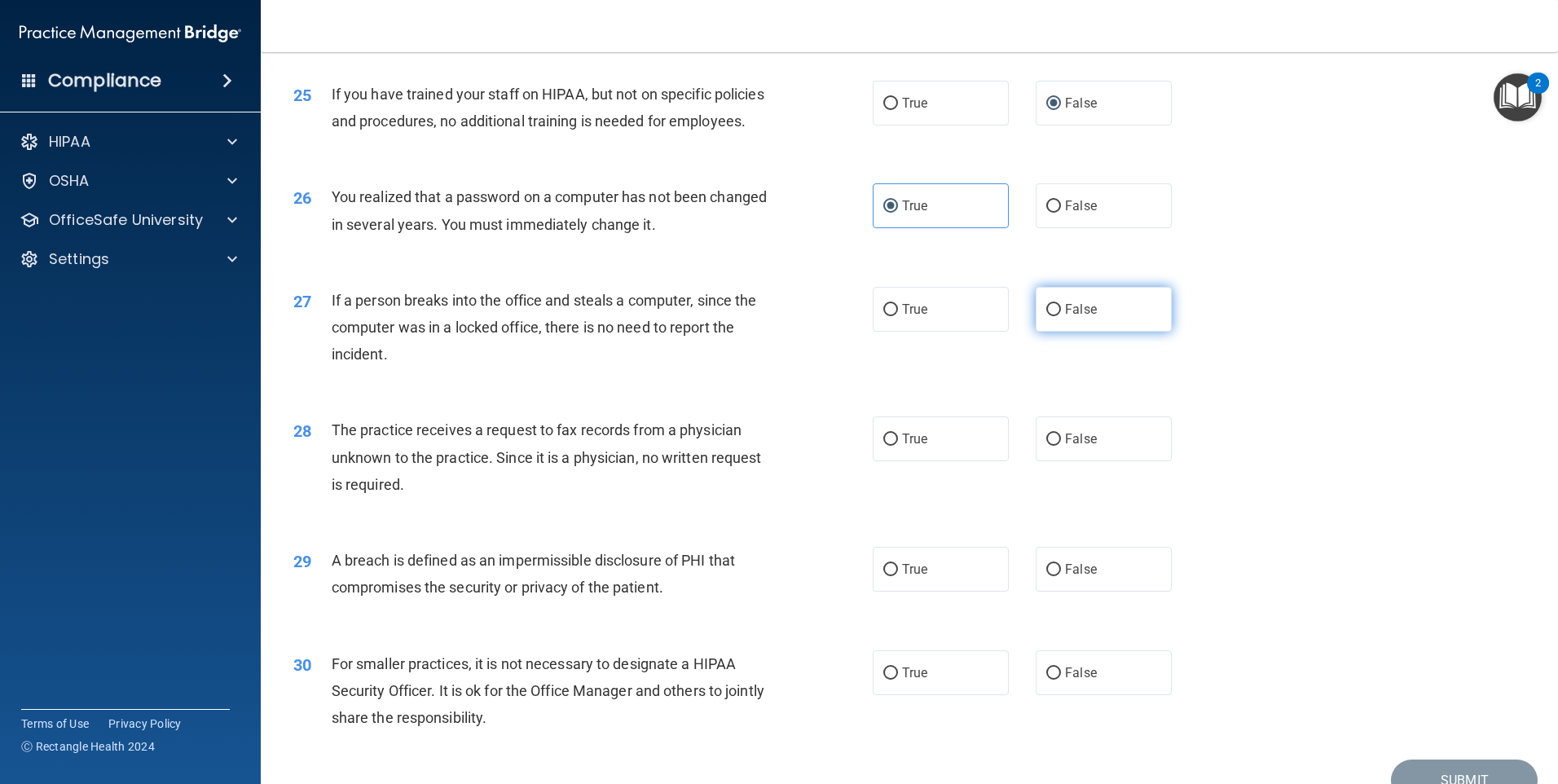
click at [1058, 316] on input "False" at bounding box center [1053, 310] width 15 height 12
radio input "true"
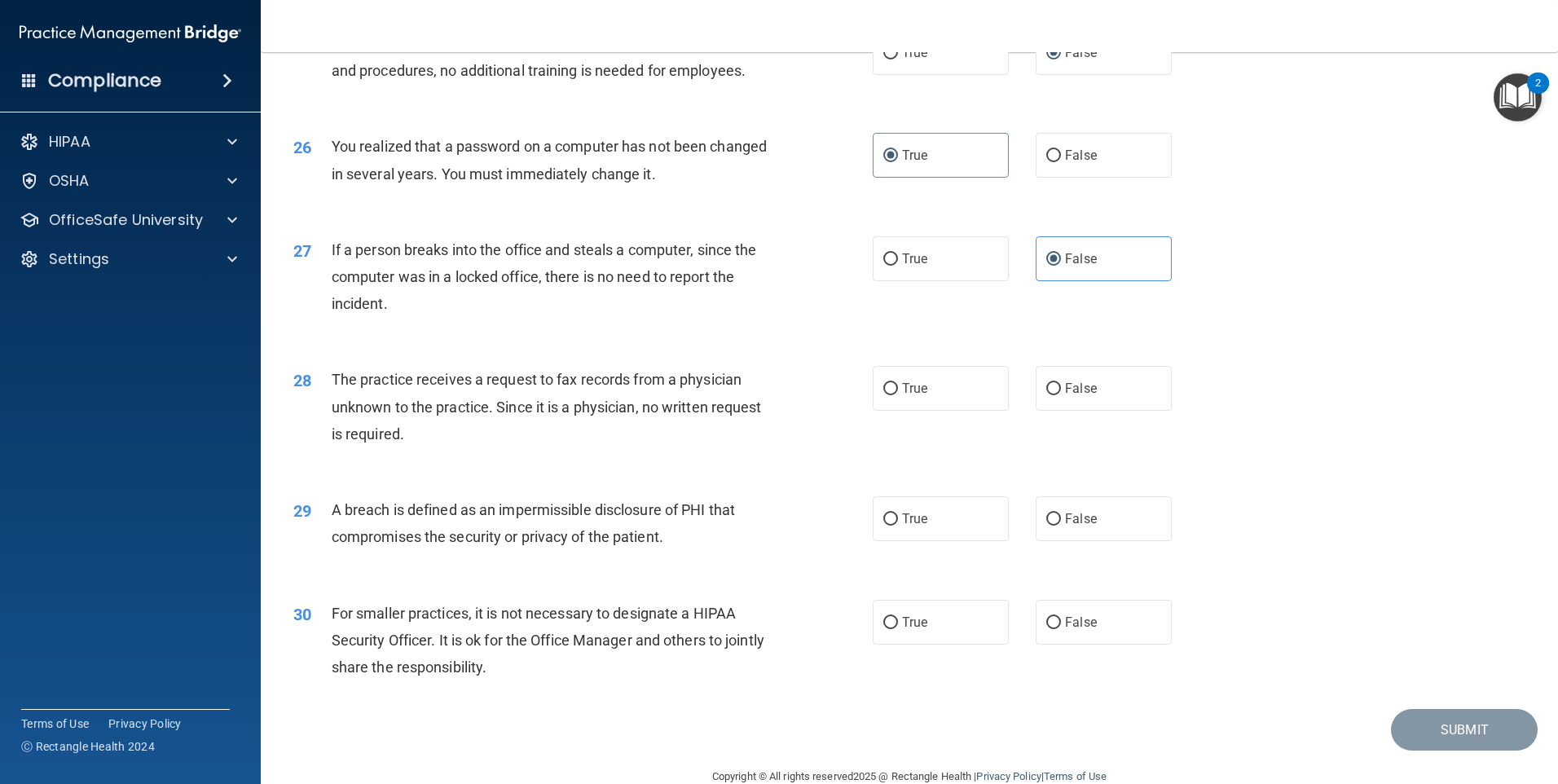
scroll to position [3099, 0]
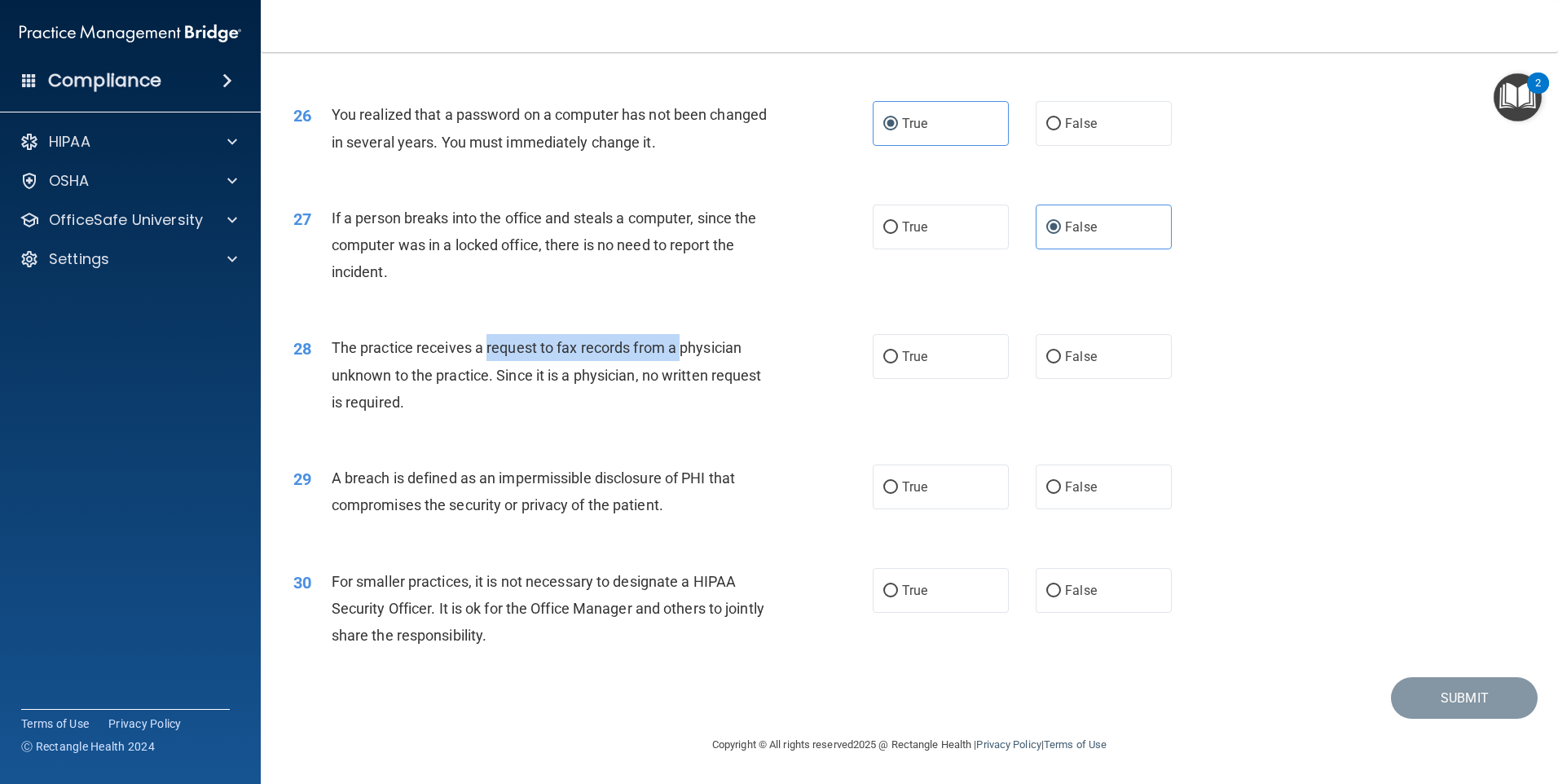
drag, startPoint x: 485, startPoint y: 349, endPoint x: 680, endPoint y: 339, distance: 195.3
click at [680, 339] on span "The practice receives a request to fax records from a physician unknown to the …" at bounding box center [546, 374] width 430 height 71
click at [351, 312] on div "27 If a person breaks into the office and steals a computer, since the computer…" at bounding box center [910, 249] width 1257 height 130
drag, startPoint x: 410, startPoint y: 340, endPoint x: 629, endPoint y: 373, distance: 221.5
click at [629, 373] on span "The practice receives a request to fax records from a physician unknown to the …" at bounding box center [546, 374] width 430 height 71
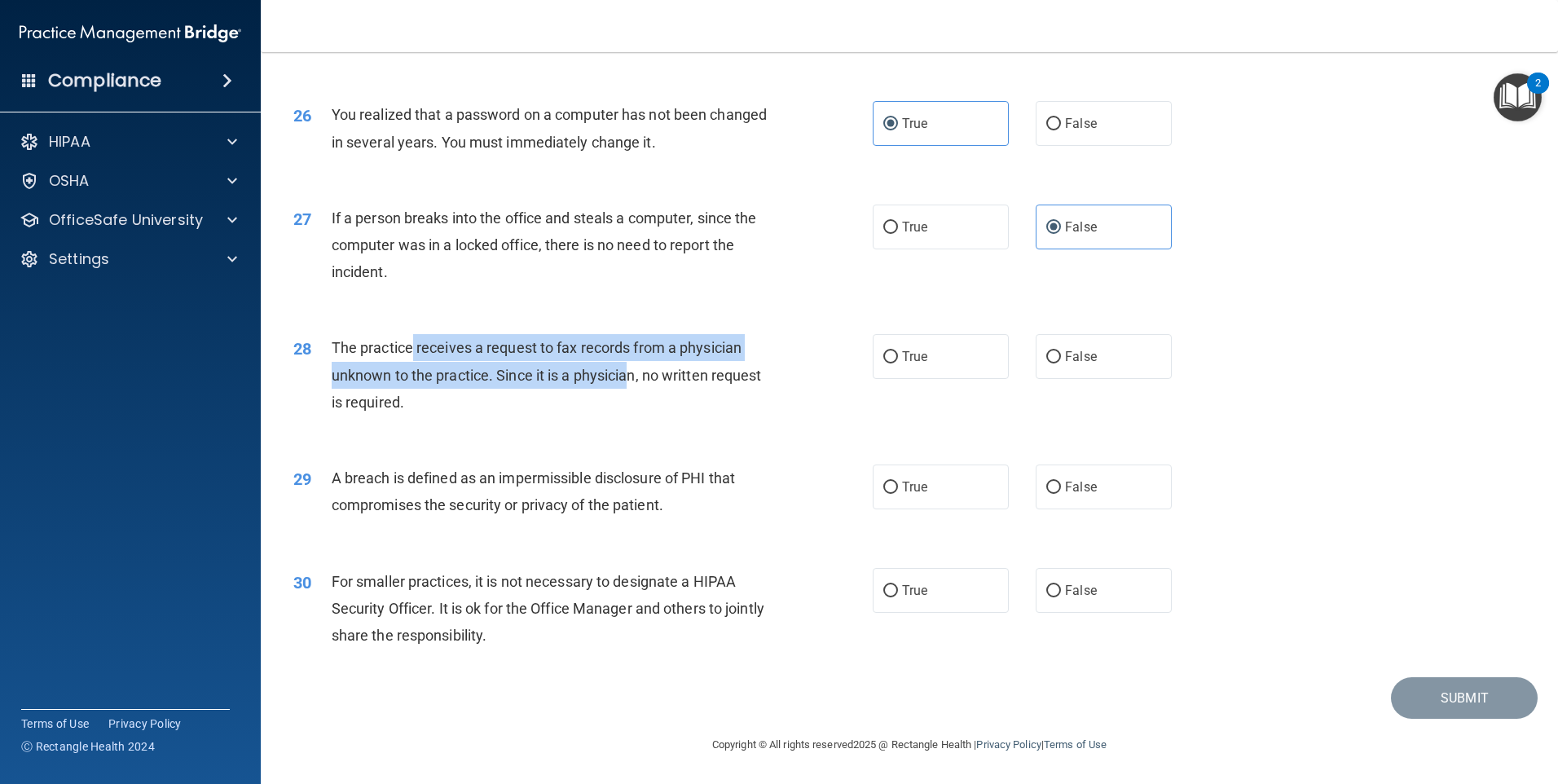
click at [629, 373] on span "The practice receives a request to fax records from a physician unknown to the …" at bounding box center [546, 374] width 430 height 71
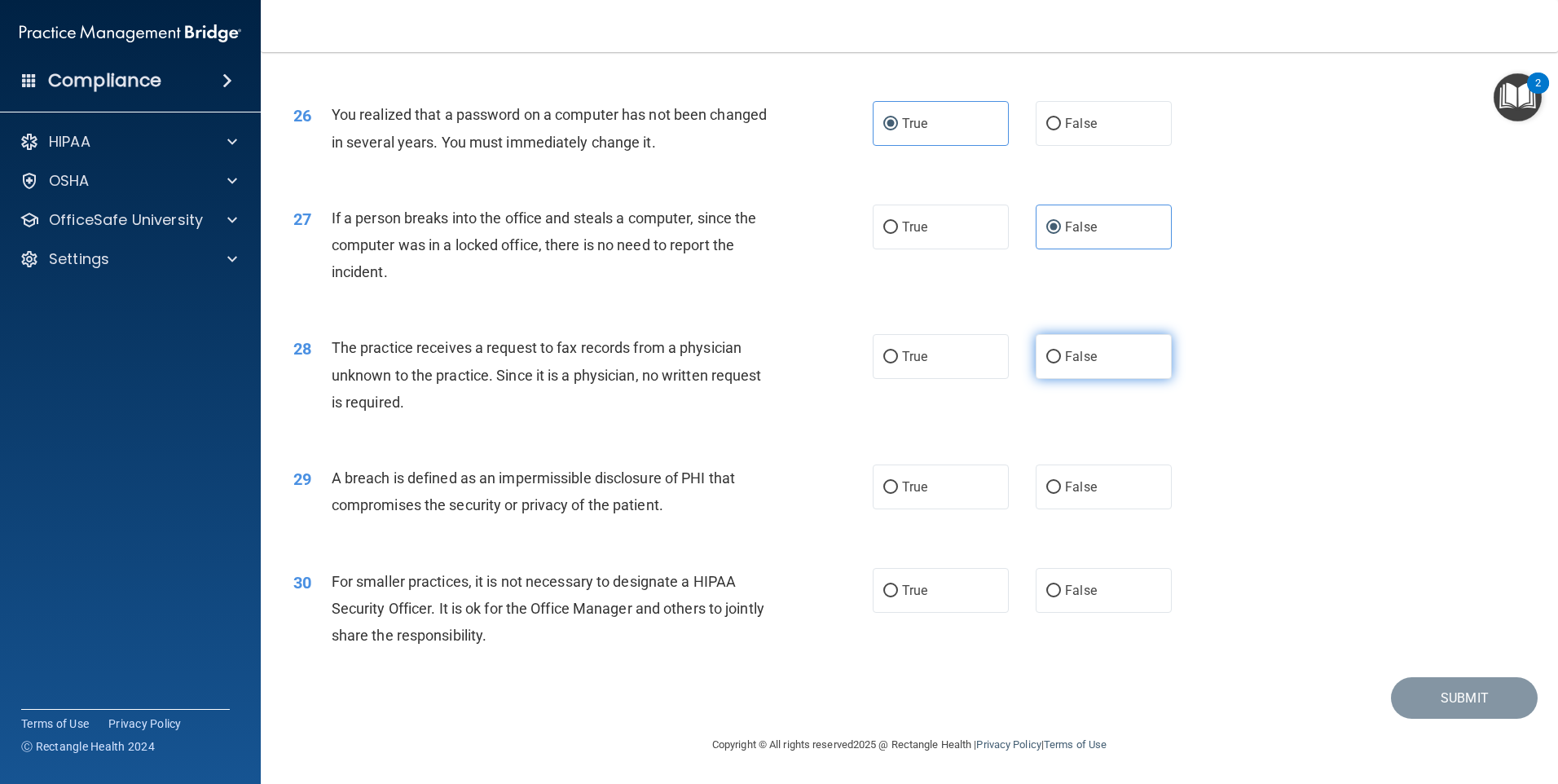
click at [1049, 358] on input "False" at bounding box center [1053, 357] width 15 height 12
radio input "true"
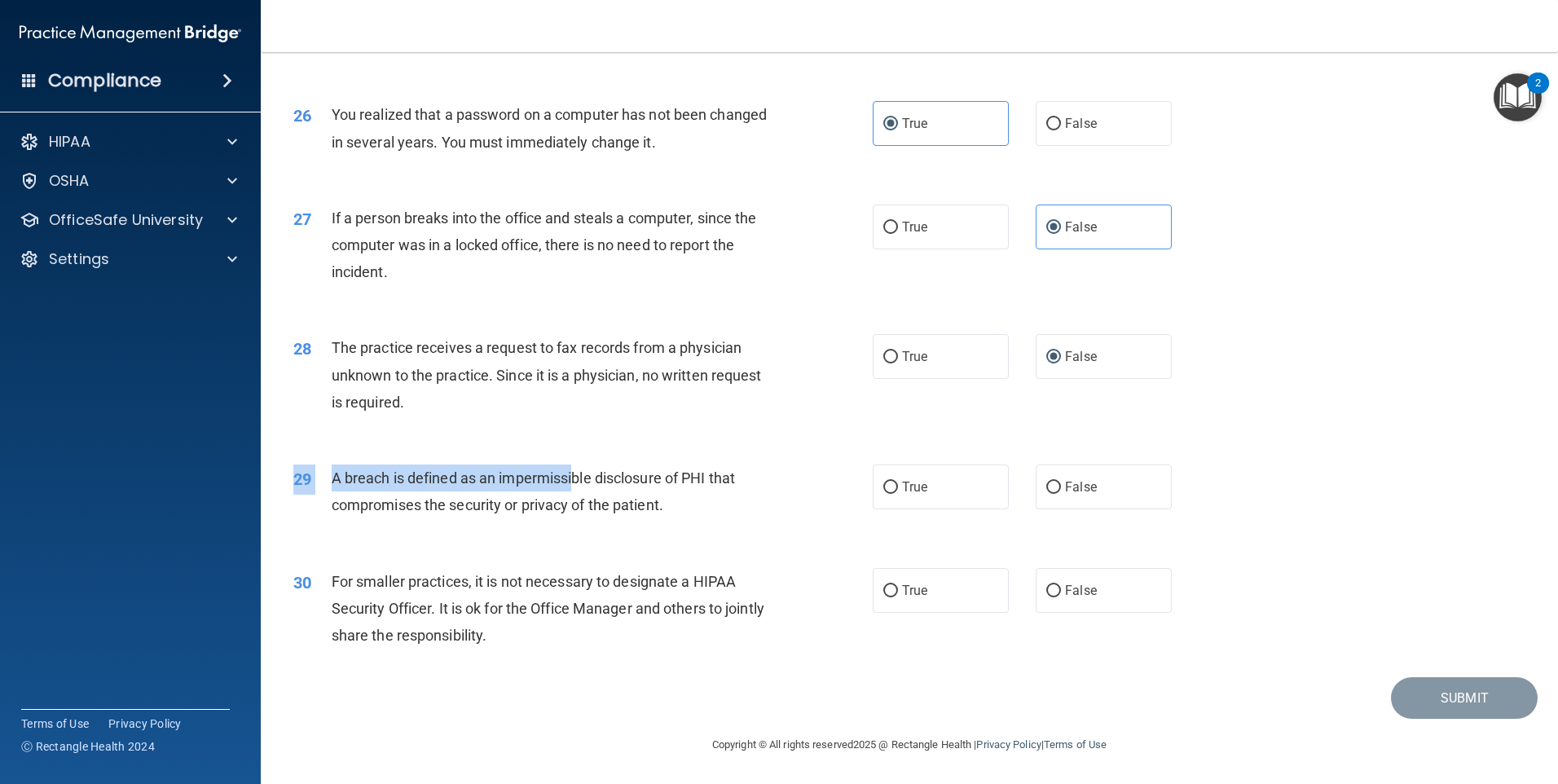
drag, startPoint x: 432, startPoint y: 463, endPoint x: 576, endPoint y: 476, distance: 144.6
click at [576, 476] on div "29 A breach is defined as an impermissible disclosure of PHI that compromises t…" at bounding box center [910, 495] width 1257 height 103
click at [570, 477] on span "A breach is defined as an impermissible disclosure of PHI that compromises the …" at bounding box center [533, 491] width 403 height 44
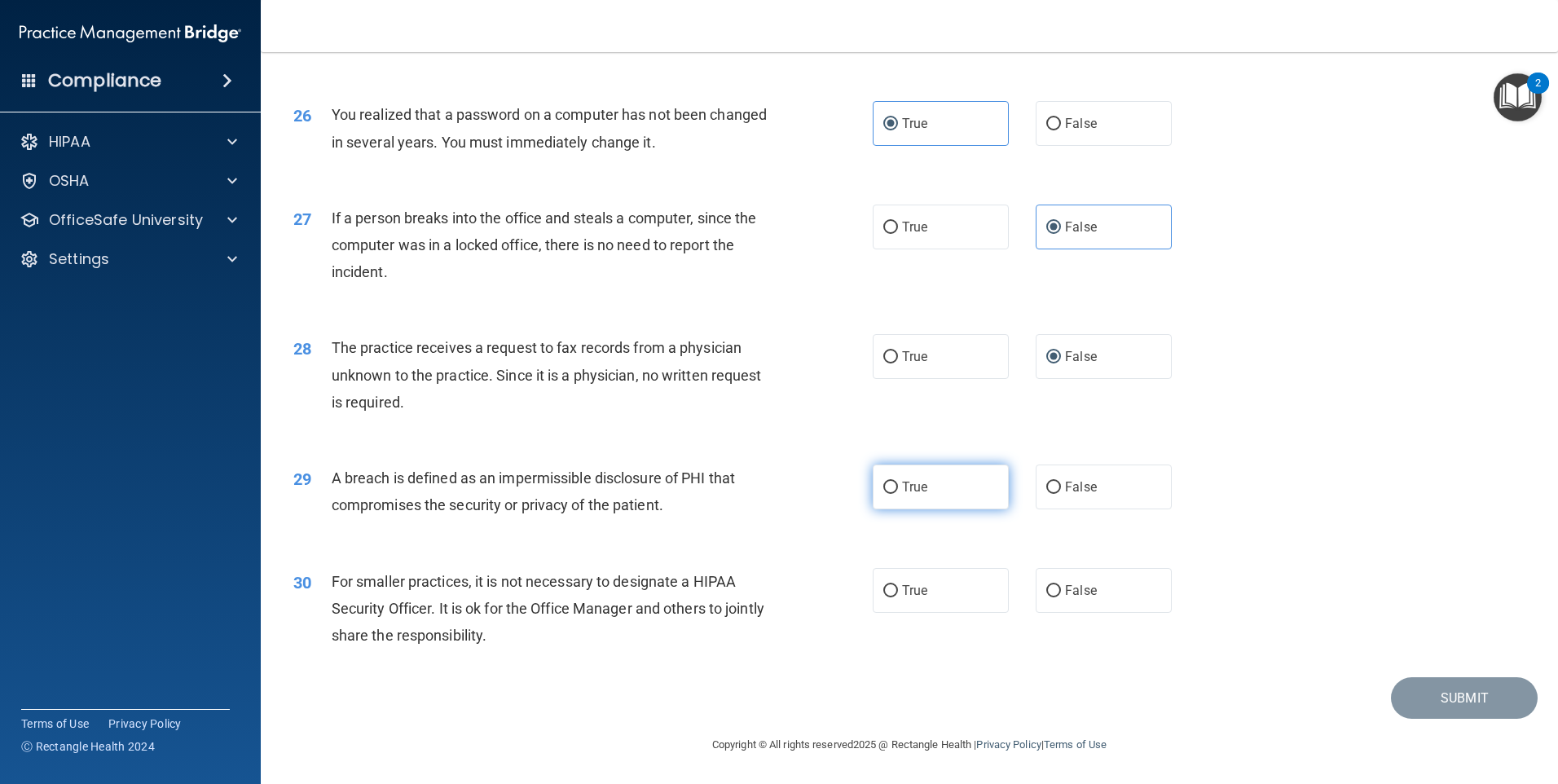
click at [922, 488] on label "True" at bounding box center [941, 486] width 136 height 44
click at [898, 488] on input "True" at bounding box center [891, 487] width 15 height 12
radio input "true"
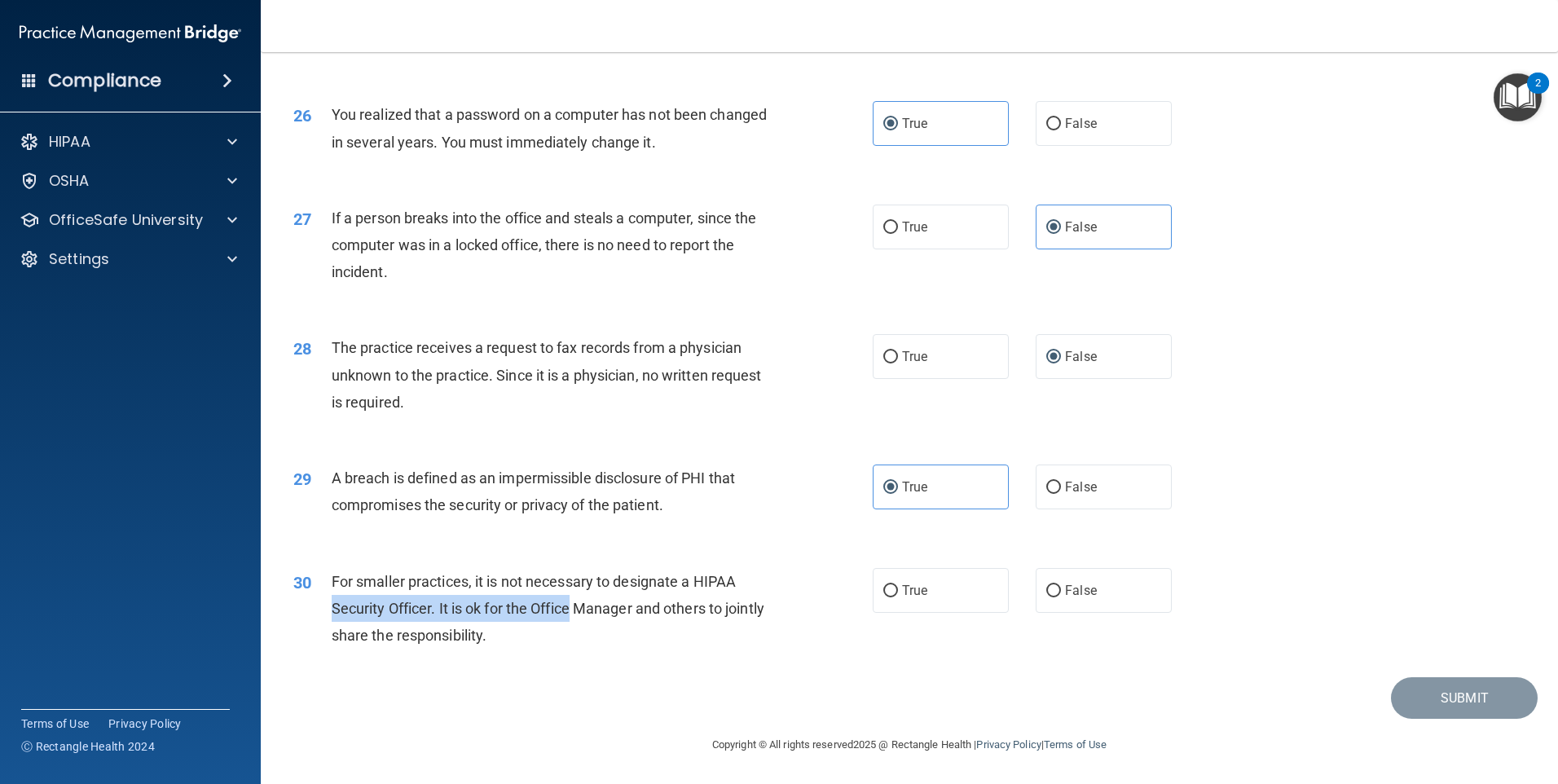
drag, startPoint x: 576, startPoint y: 598, endPoint x: 745, endPoint y: 571, distance: 171.1
click at [745, 571] on div "For smaller practices, it is not necessary to designate a HIPAA Security Office…" at bounding box center [558, 608] width 454 height 81
drag, startPoint x: 745, startPoint y: 571, endPoint x: 779, endPoint y: 589, distance: 38.5
click at [779, 589] on div "For smaller practices, it is not necessary to designate a HIPAA Security Office…" at bounding box center [558, 608] width 454 height 81
drag, startPoint x: 1064, startPoint y: 570, endPoint x: 1057, endPoint y: 580, distance: 12.2
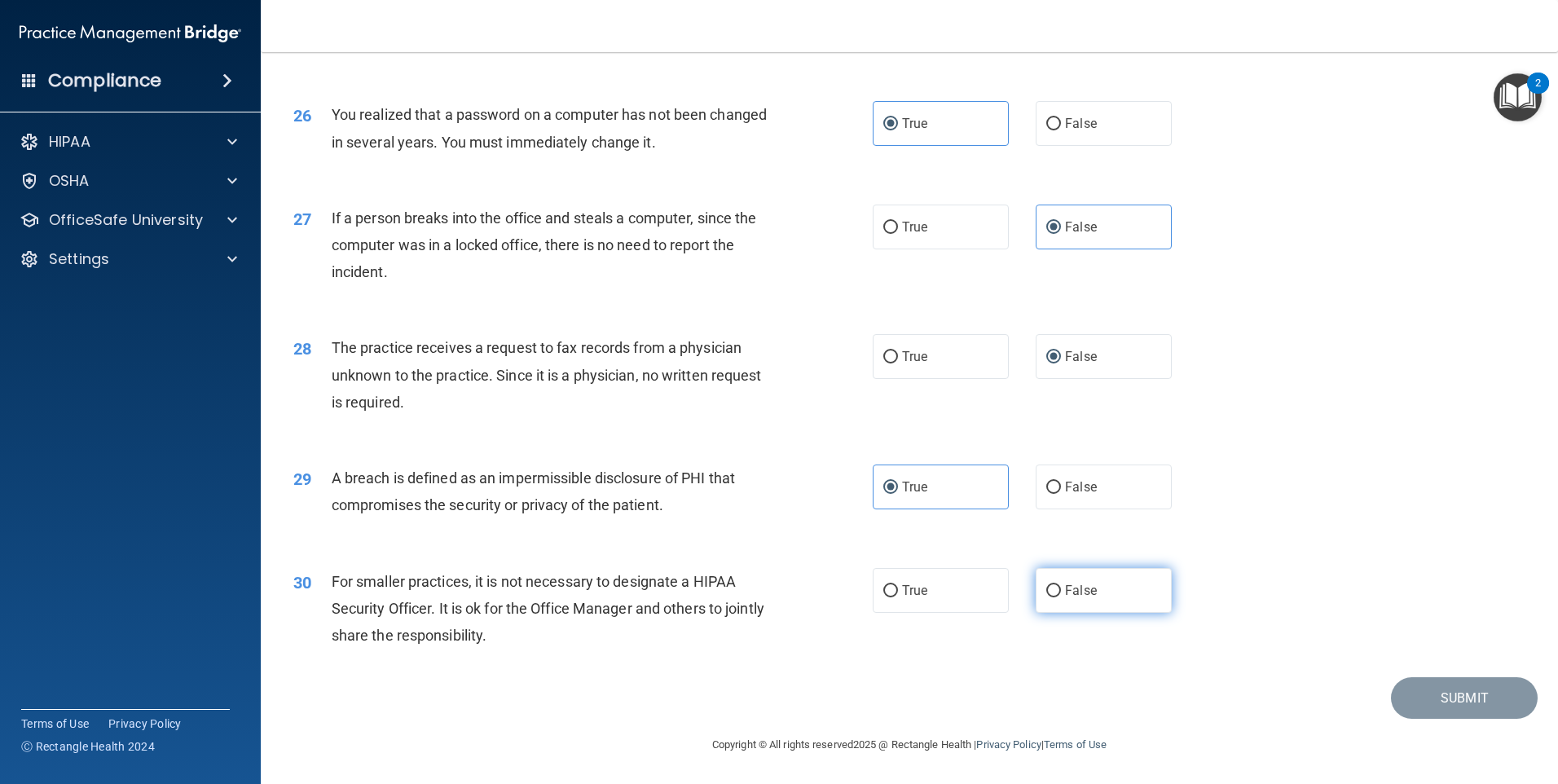
click at [1064, 571] on label "False" at bounding box center [1104, 589] width 136 height 44
click at [1061, 585] on input "False" at bounding box center [1053, 590] width 15 height 12
radio input "true"
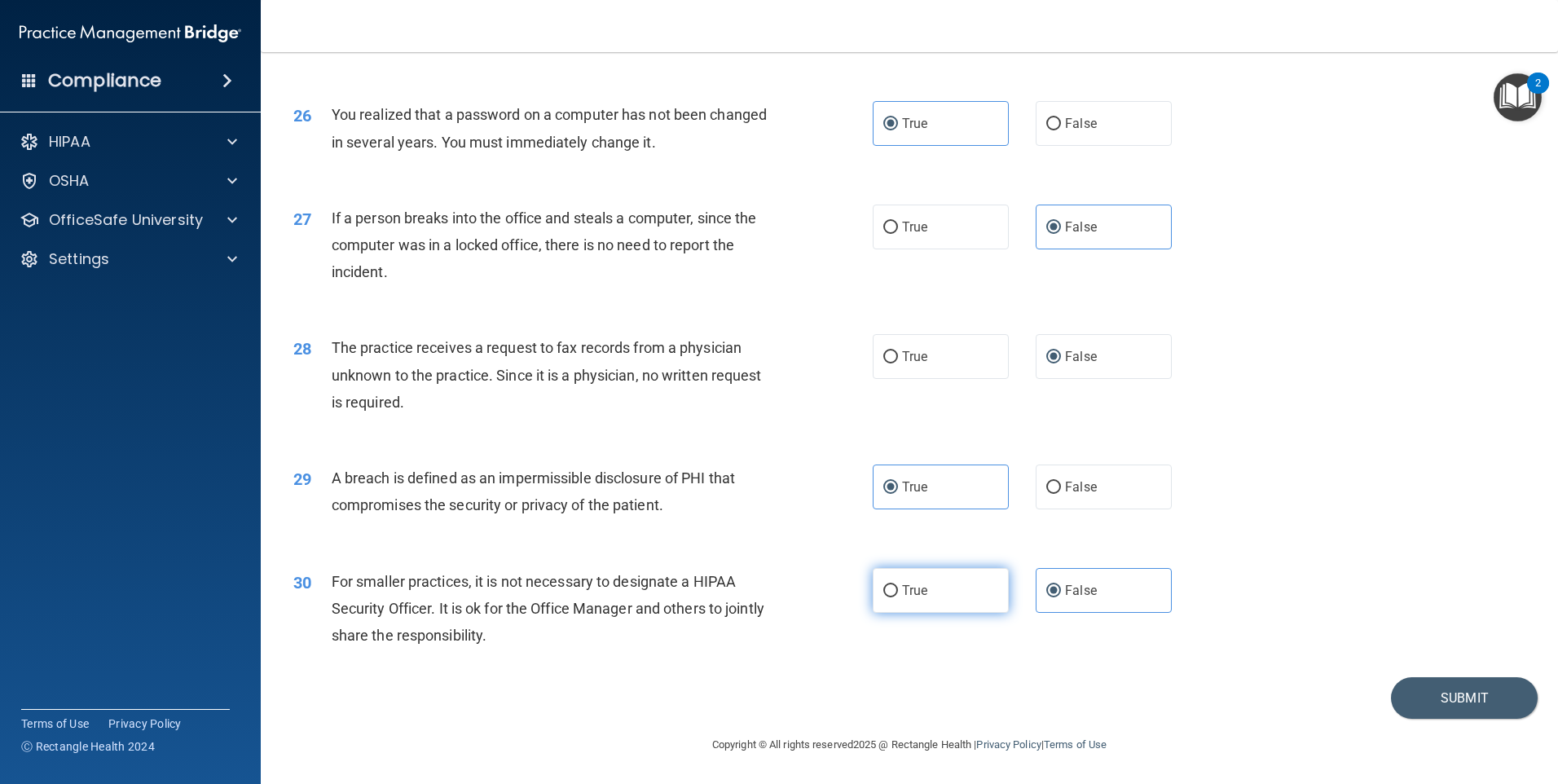
click at [907, 582] on label "True" at bounding box center [941, 589] width 136 height 44
click at [898, 585] on input "True" at bounding box center [891, 590] width 15 height 12
radio input "true"
radio input "false"
drag, startPoint x: 623, startPoint y: 567, endPoint x: 753, endPoint y: 589, distance: 131.8
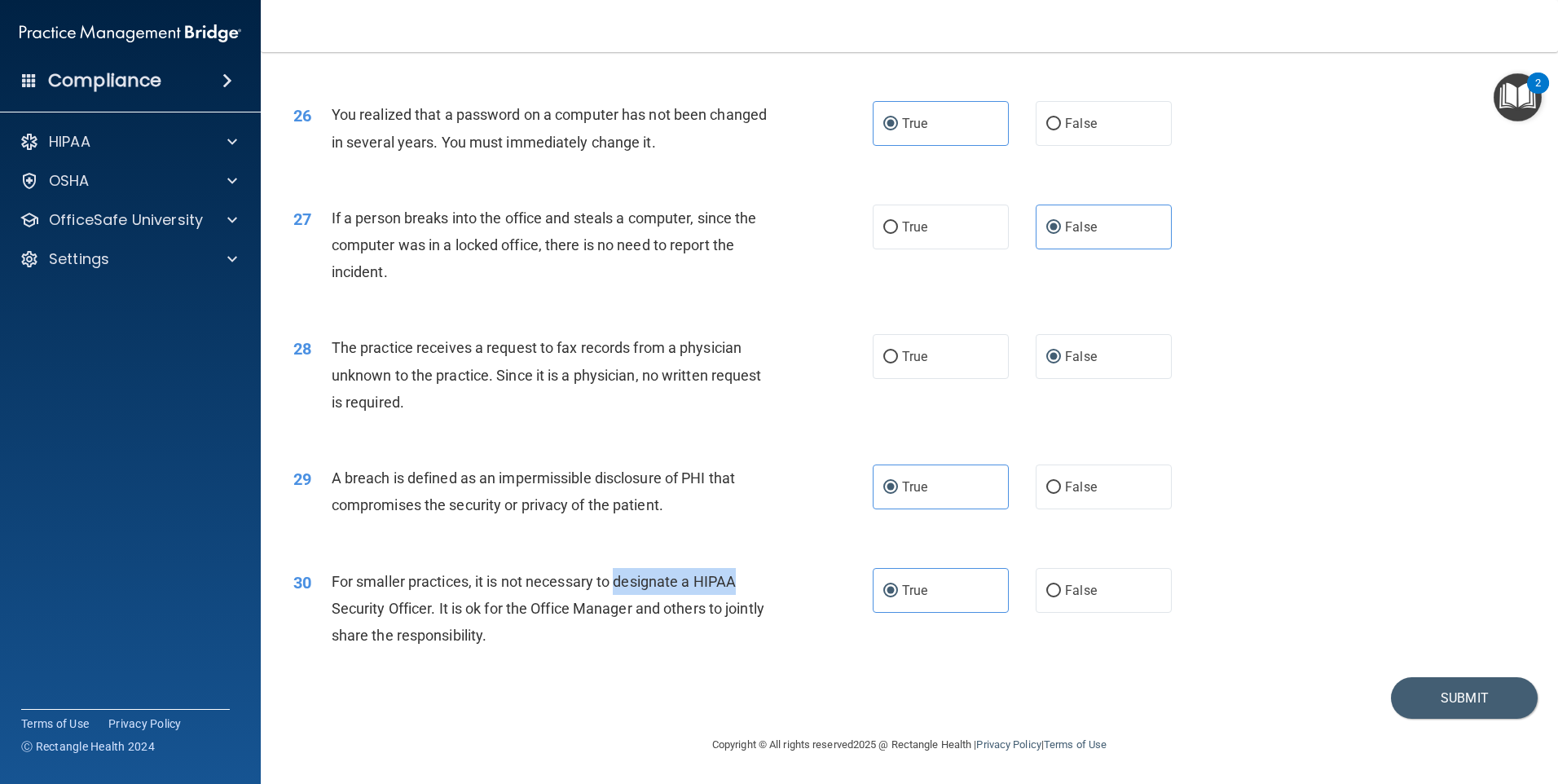
click at [755, 586] on div "For smaller practices, it is not necessary to designate a HIPAA Security Office…" at bounding box center [558, 608] width 454 height 81
drag, startPoint x: 753, startPoint y: 589, endPoint x: 743, endPoint y: 609, distance: 22.4
click at [743, 609] on div "For smaller practices, it is not necessary to designate a HIPAA Security Office…" at bounding box center [558, 608] width 454 height 81
click at [1425, 687] on button "Submit" at bounding box center [1464, 698] width 146 height 42
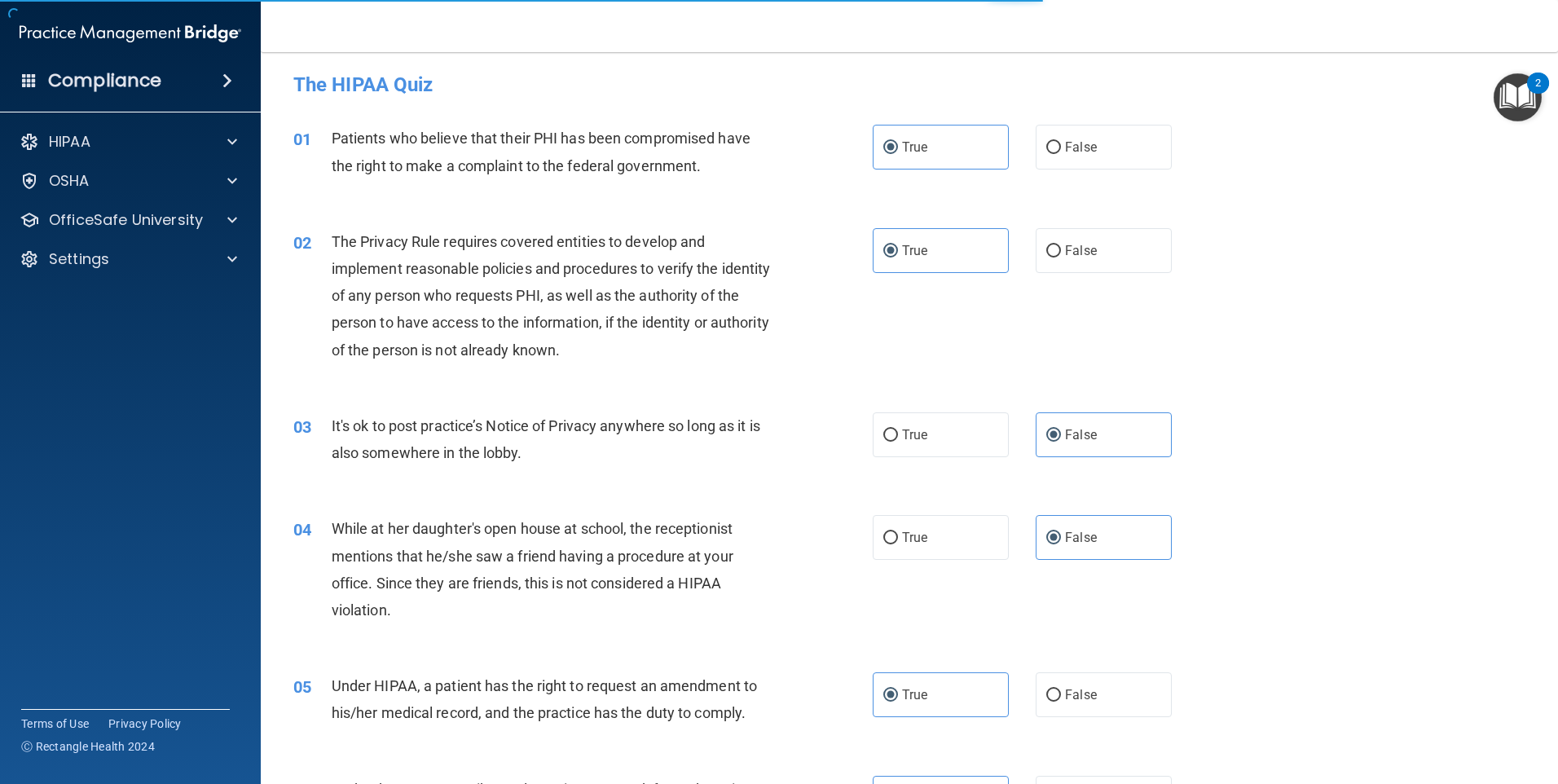
scroll to position [0, 0]
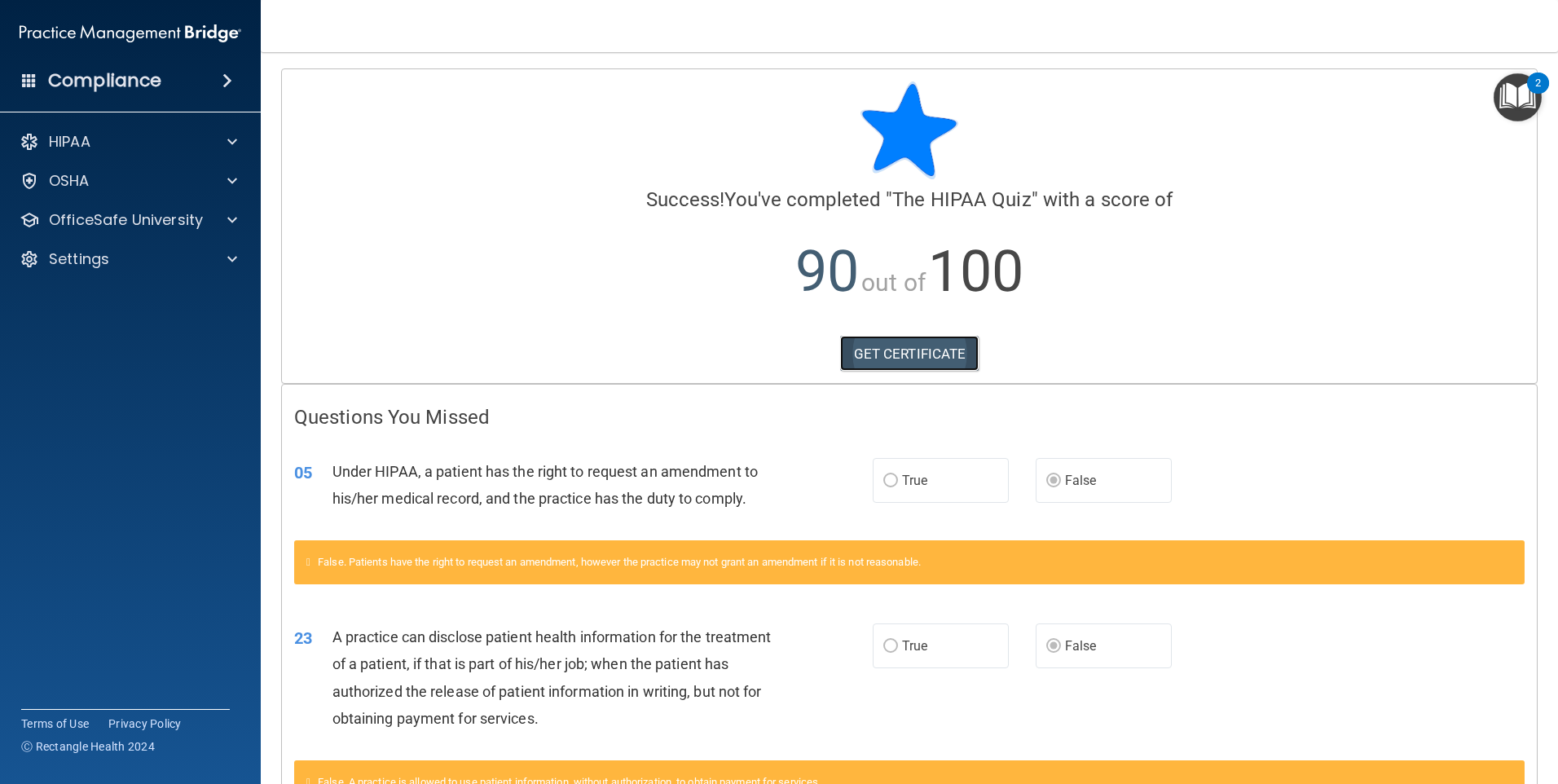
click at [932, 356] on link "GET CERTIFICATE" at bounding box center [909, 353] width 139 height 36
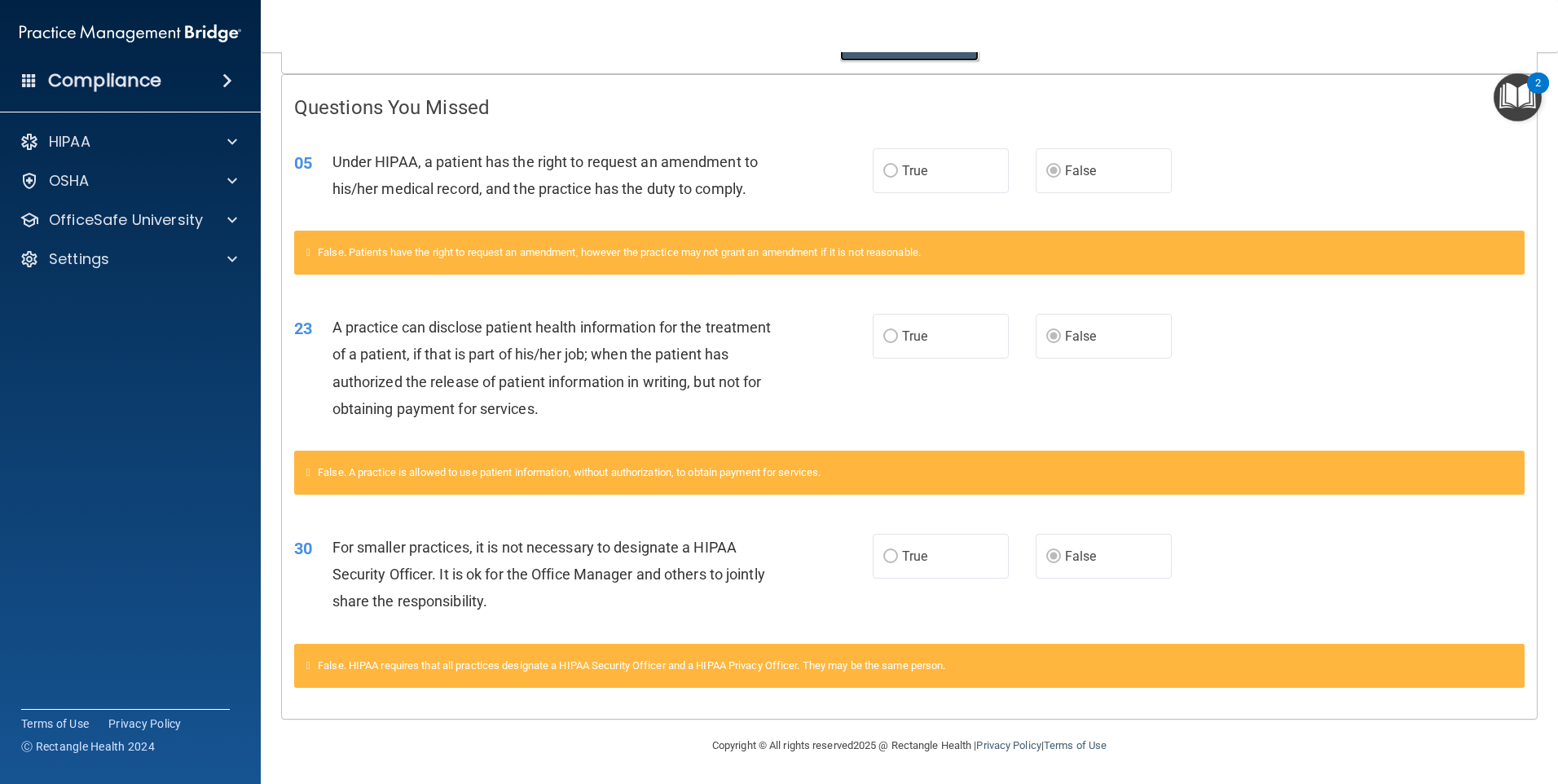
scroll to position [311, 0]
click at [125, 138] on div "HIPAA" at bounding box center [109, 142] width 202 height 20
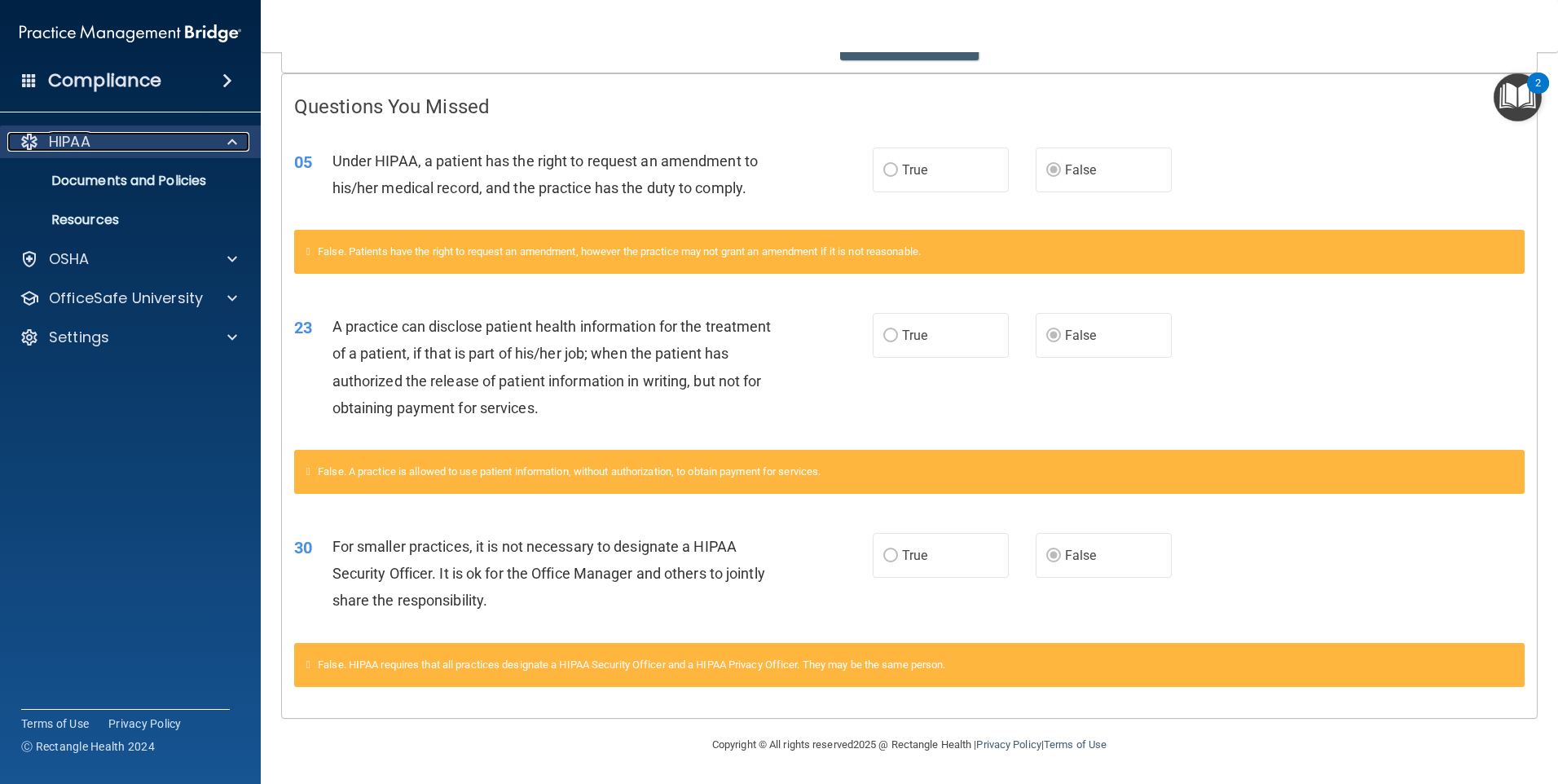
click at [92, 139] on div "HIPAA" at bounding box center [109, 142] width 202 height 20
click at [96, 141] on div "HIPAA" at bounding box center [109, 142] width 202 height 20
click at [117, 181] on p "Documents and Policies" at bounding box center [121, 180] width 222 height 16
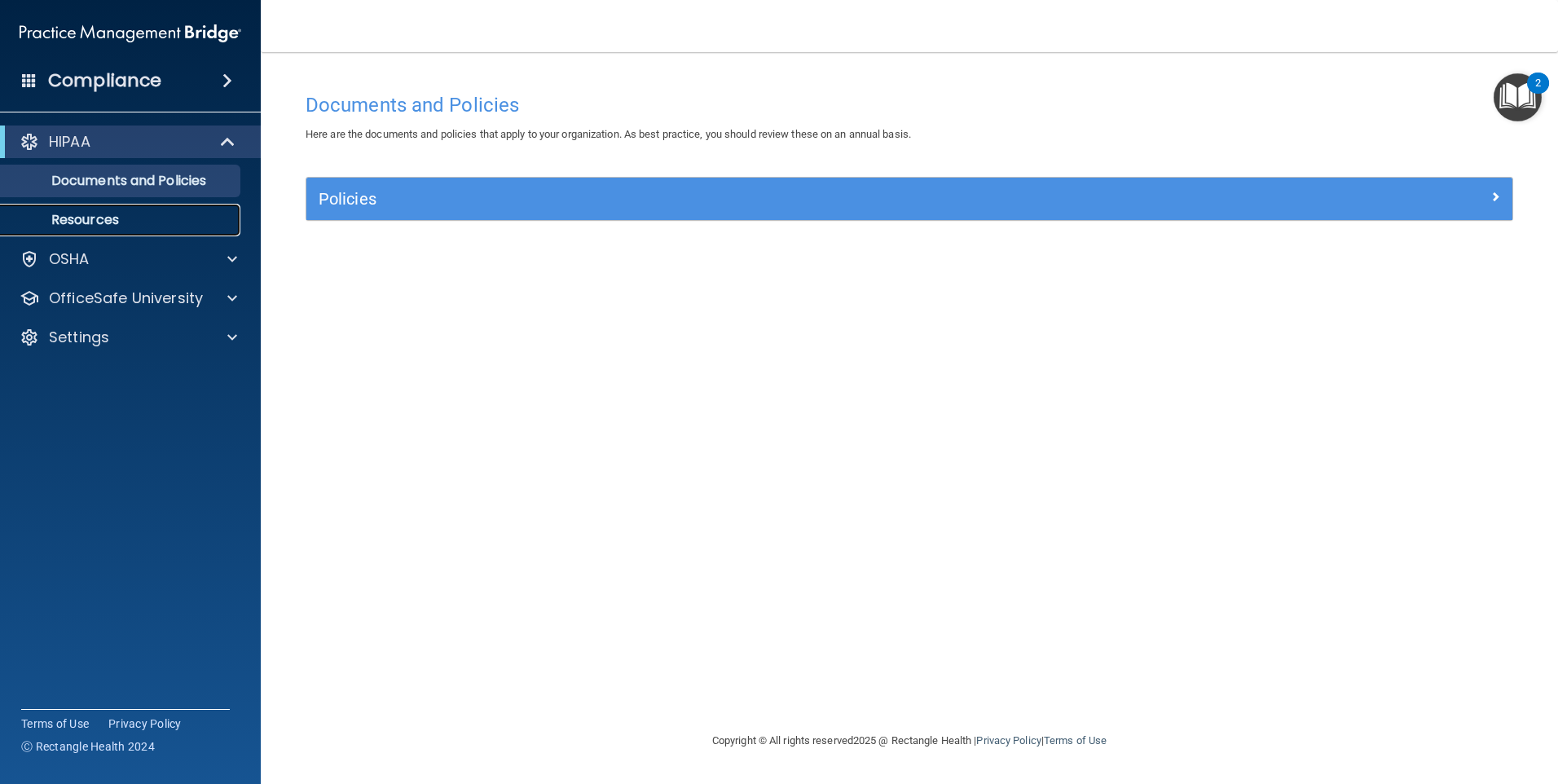
click at [122, 210] on link "Resources" at bounding box center [112, 220] width 257 height 32
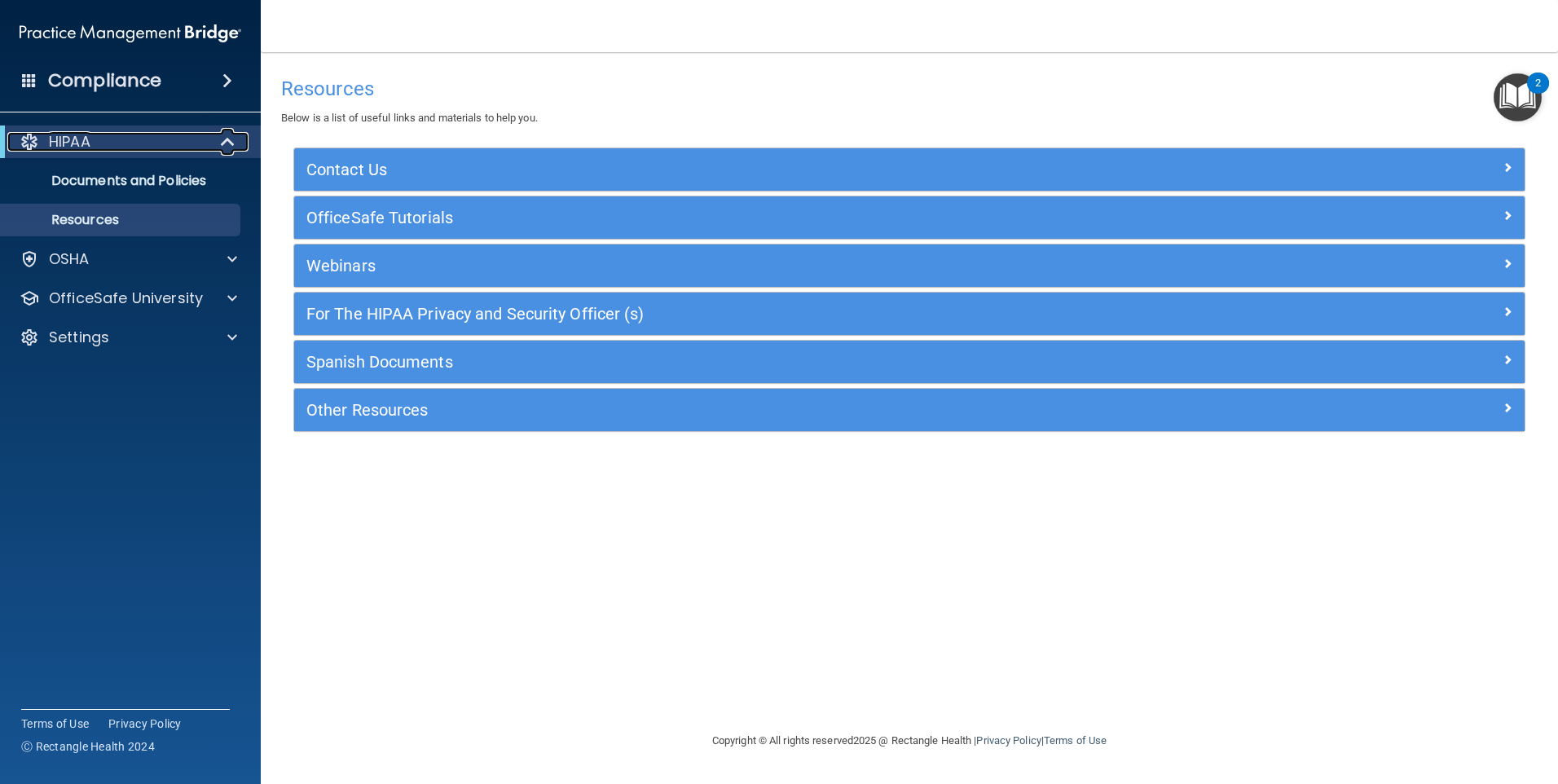
click at [106, 145] on div "HIPAA" at bounding box center [108, 142] width 201 height 20
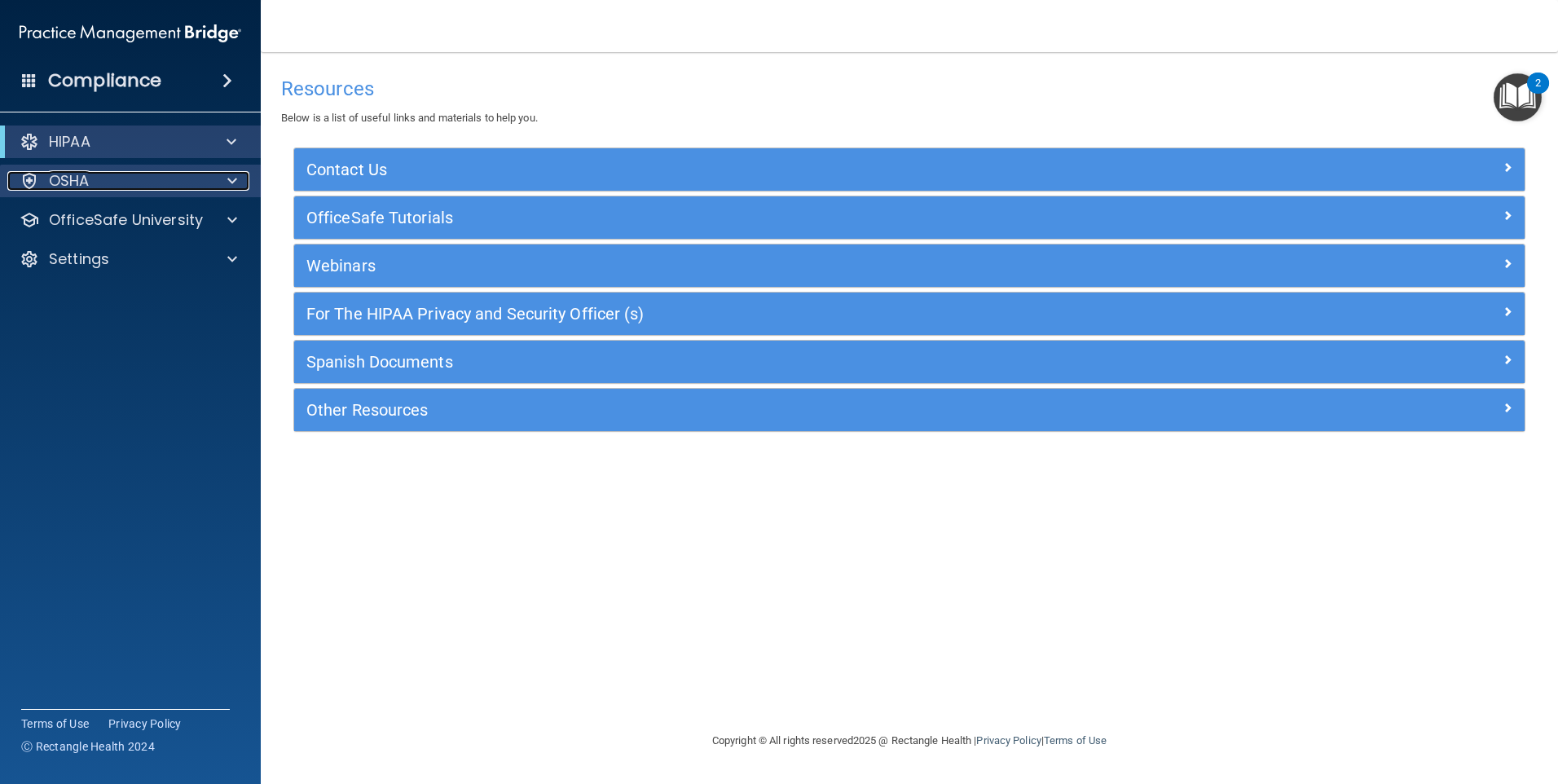
click at [87, 173] on p "OSHA" at bounding box center [69, 180] width 41 height 20
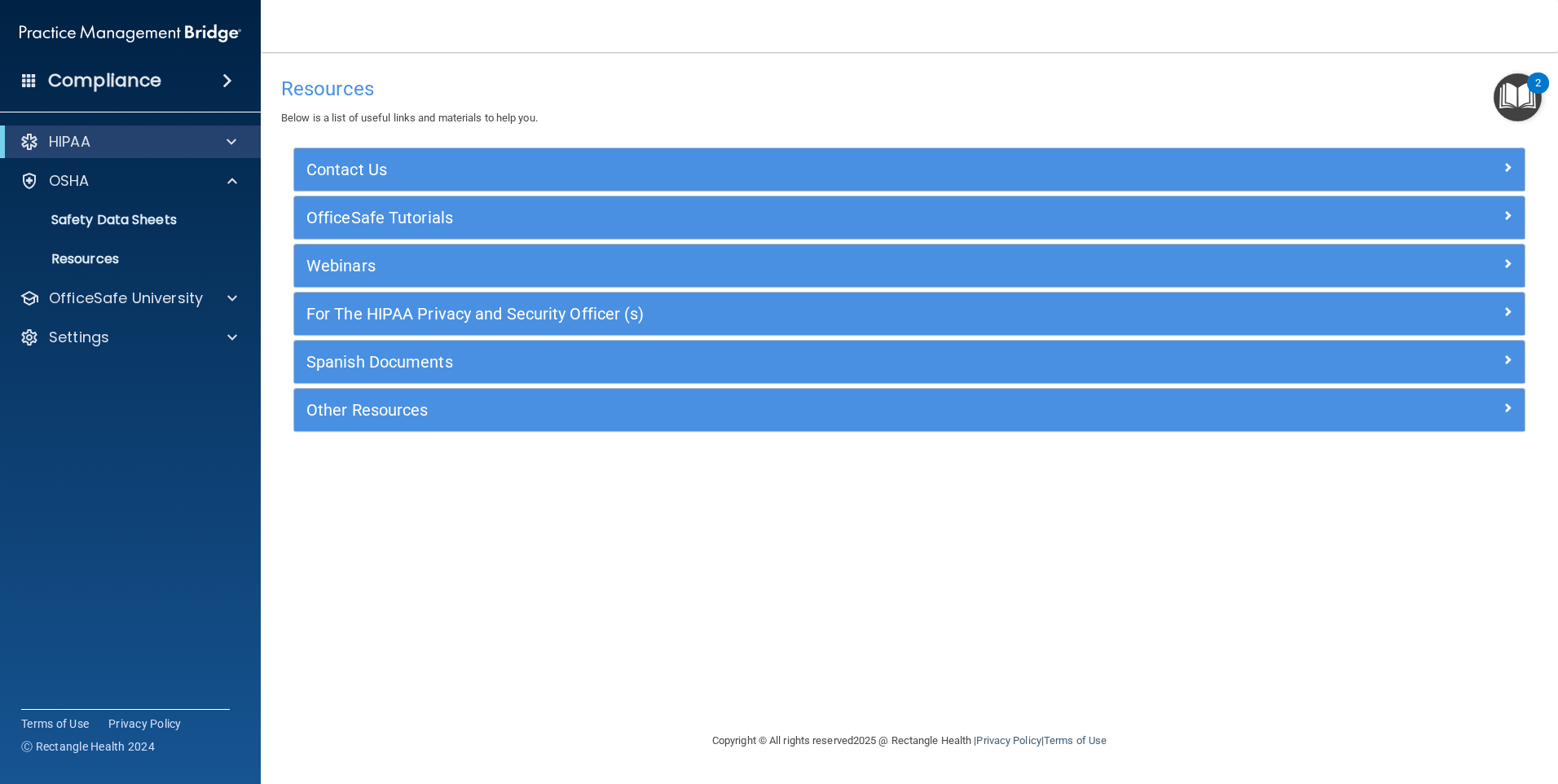
click at [120, 78] on h4 "Compliance" at bounding box center [105, 80] width 113 height 23
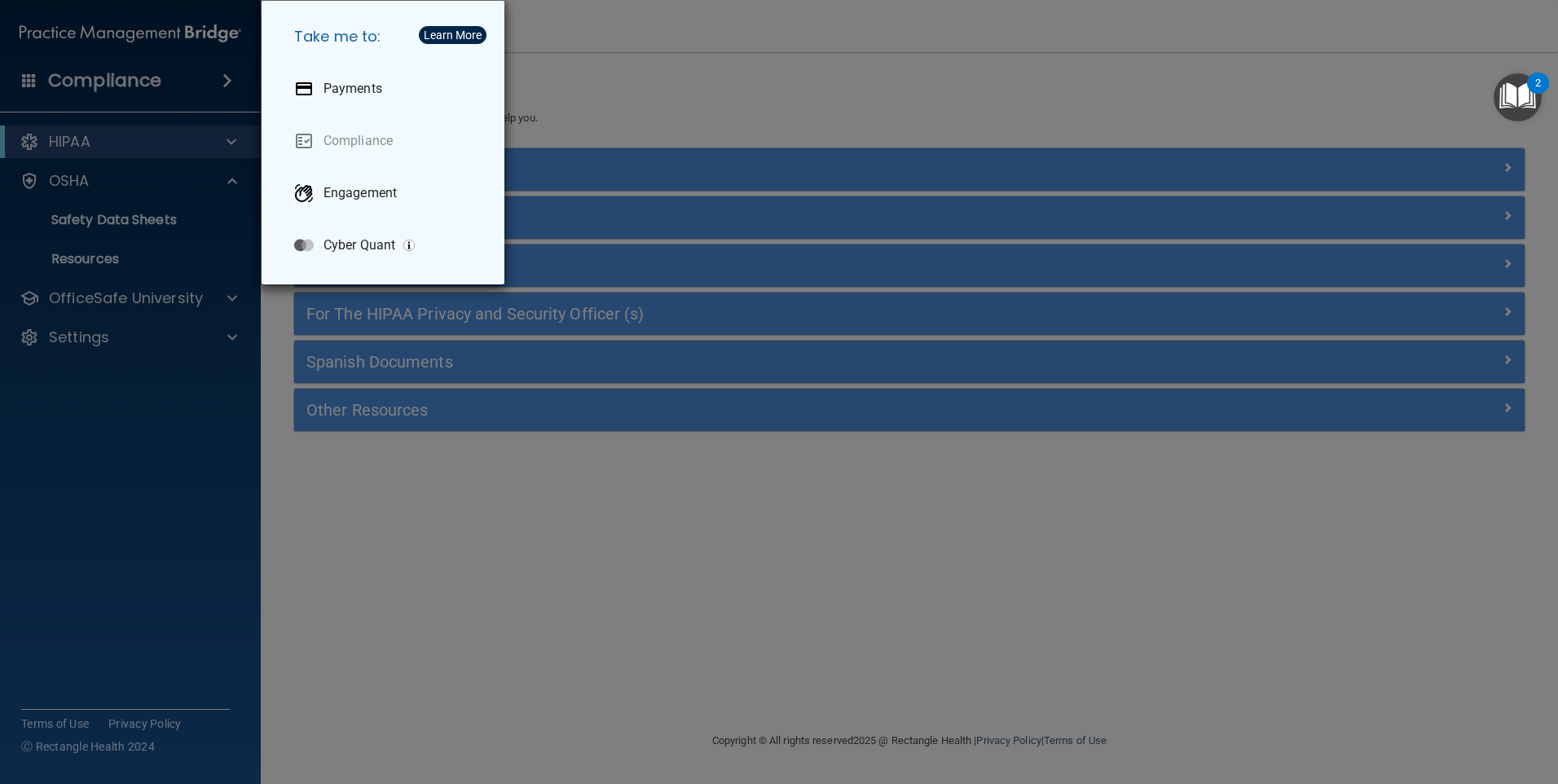
click at [143, 86] on div "Take me to: Payments Compliance Engagement Cyber Quant" at bounding box center [779, 392] width 1558 height 784
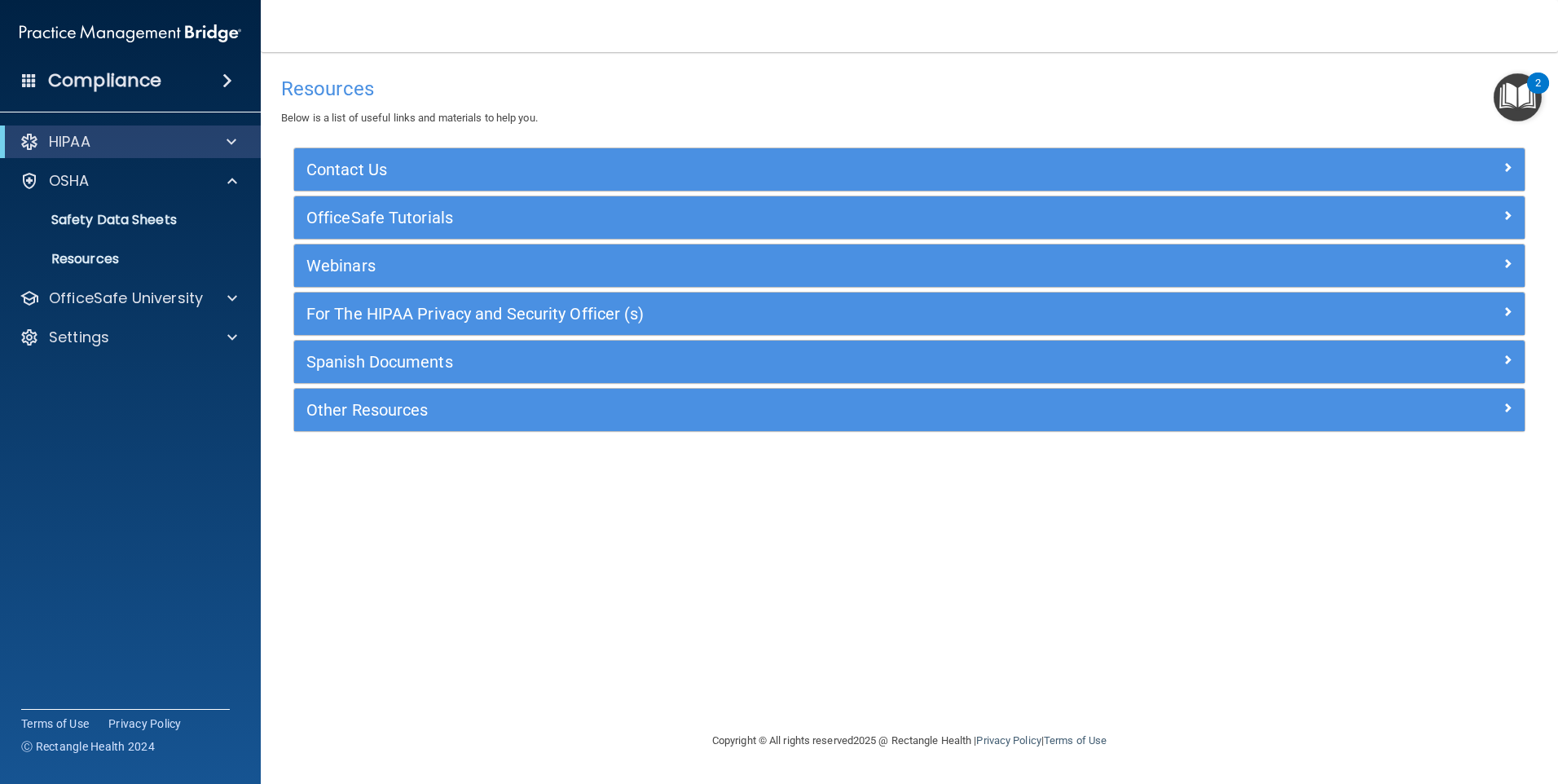
click at [228, 60] on div "Compliance" at bounding box center [129, 49] width 228 height 98
click at [222, 75] on span at bounding box center [227, 80] width 9 height 20
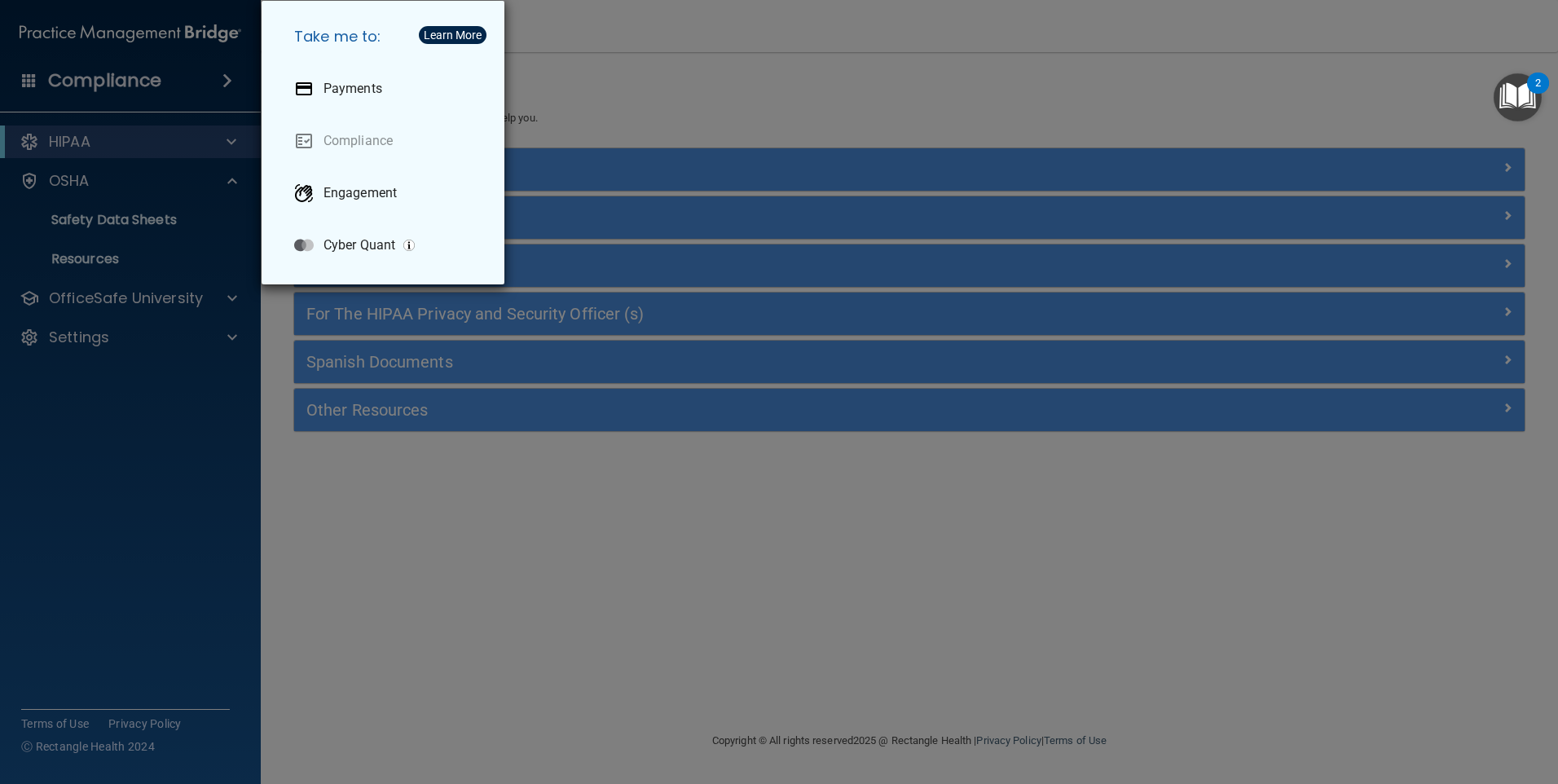
click at [83, 207] on div "Take me to: Payments Compliance Engagement Cyber Quant" at bounding box center [779, 392] width 1558 height 784
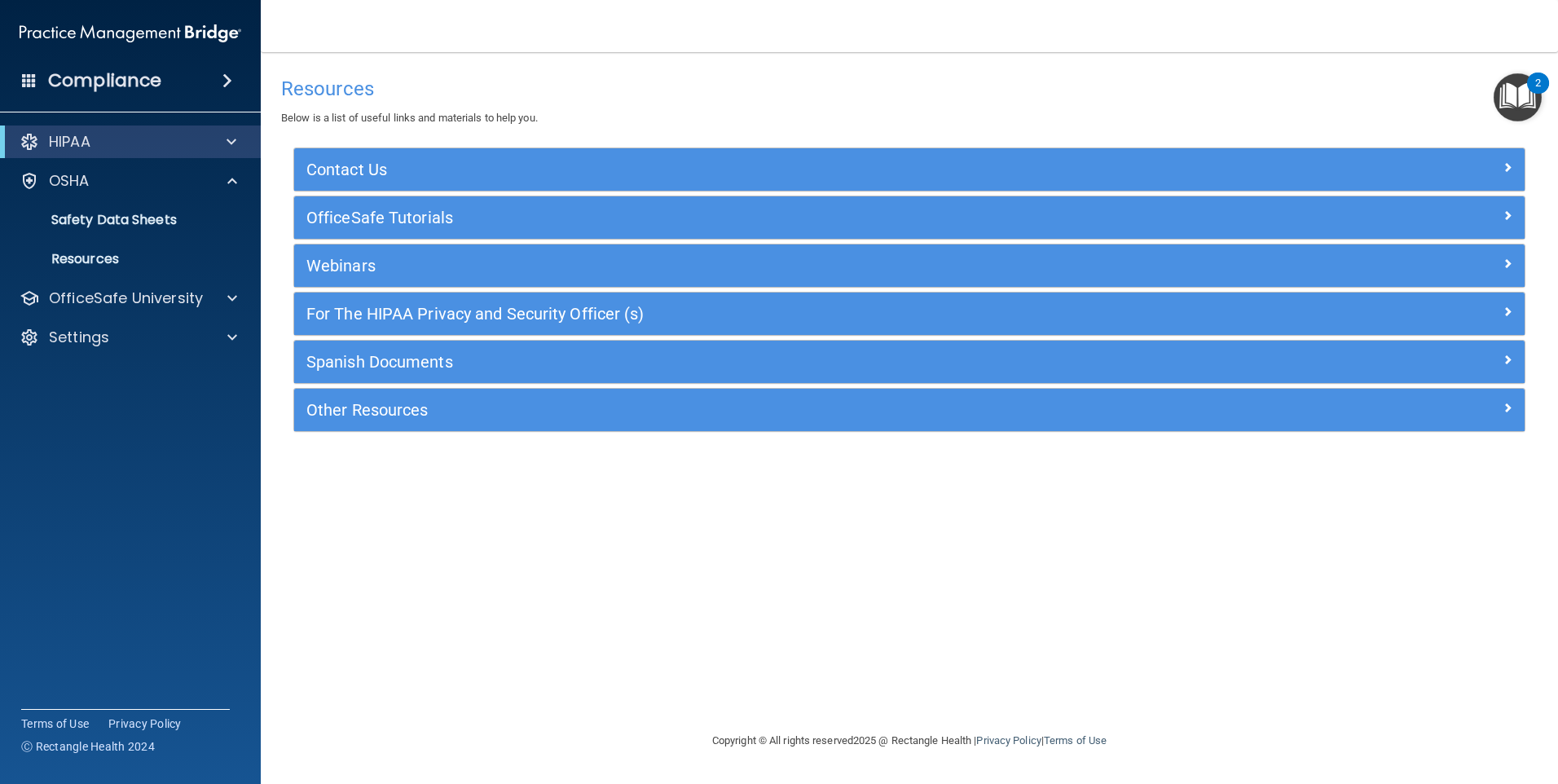
click at [108, 151] on div "HIPAA" at bounding box center [130, 142] width 261 height 32
click at [31, 135] on div at bounding box center [29, 142] width 20 height 20
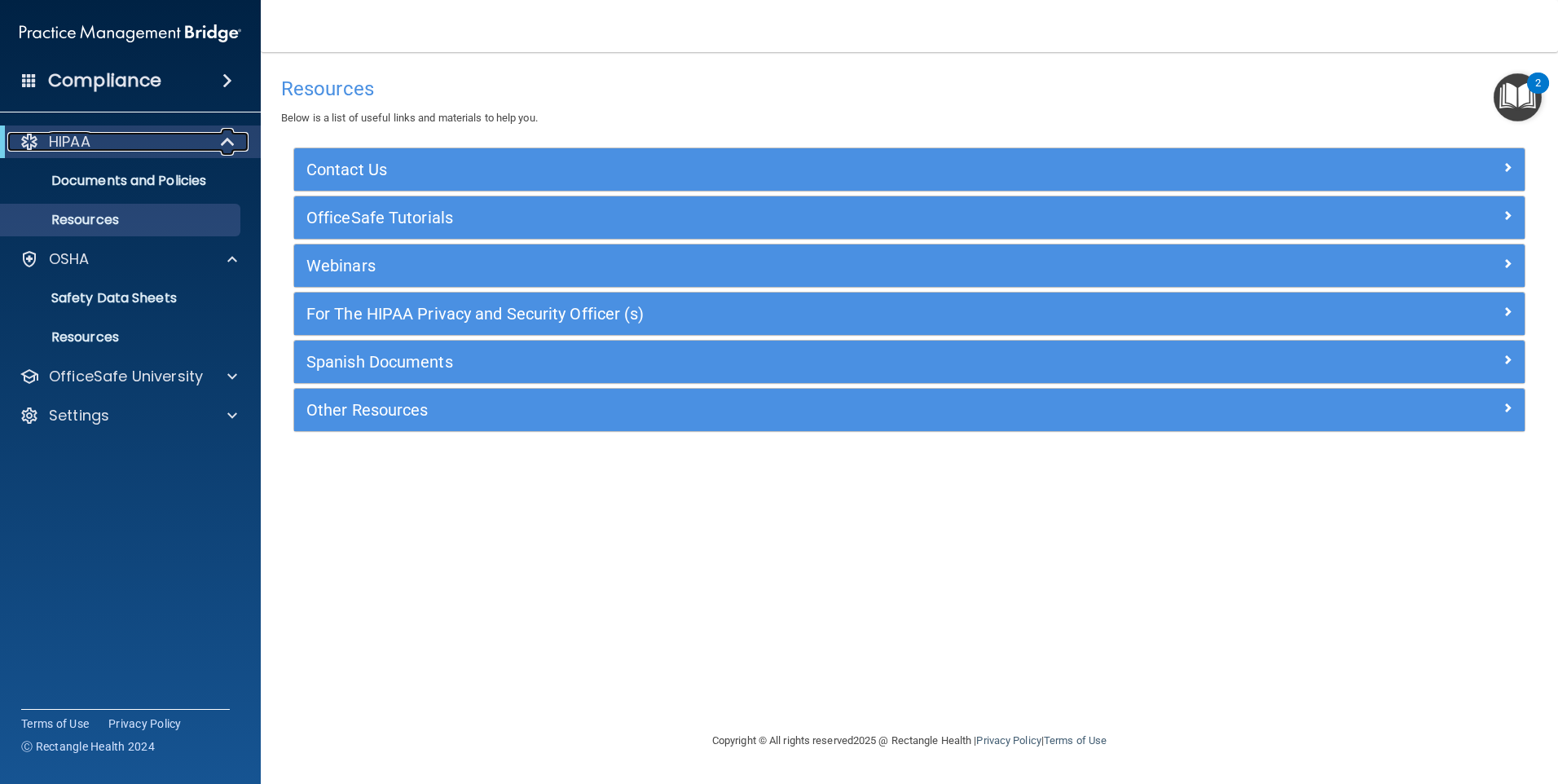
click at [31, 135] on div at bounding box center [29, 142] width 20 height 20
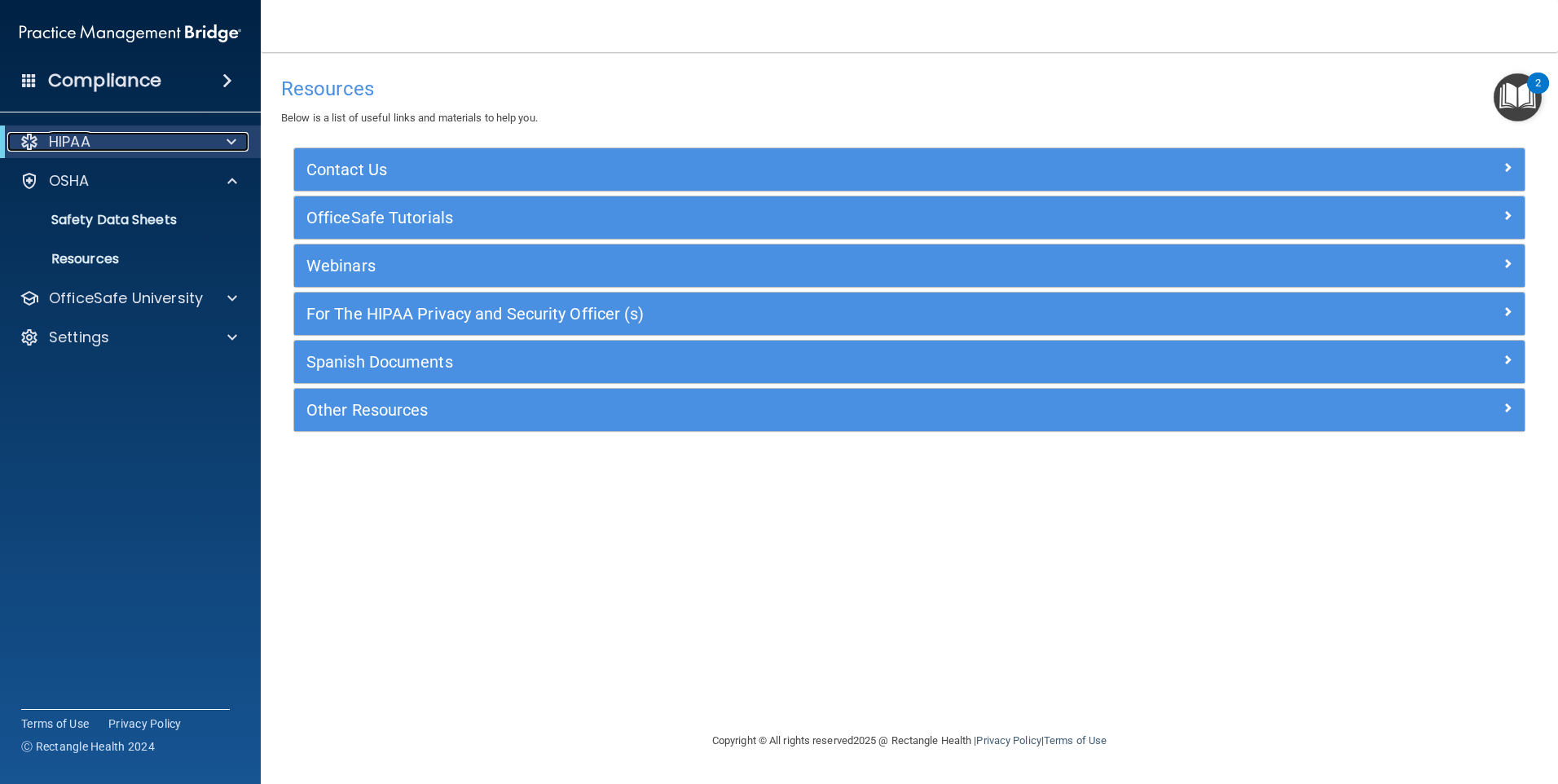
click at [30, 135] on div at bounding box center [29, 142] width 20 height 20
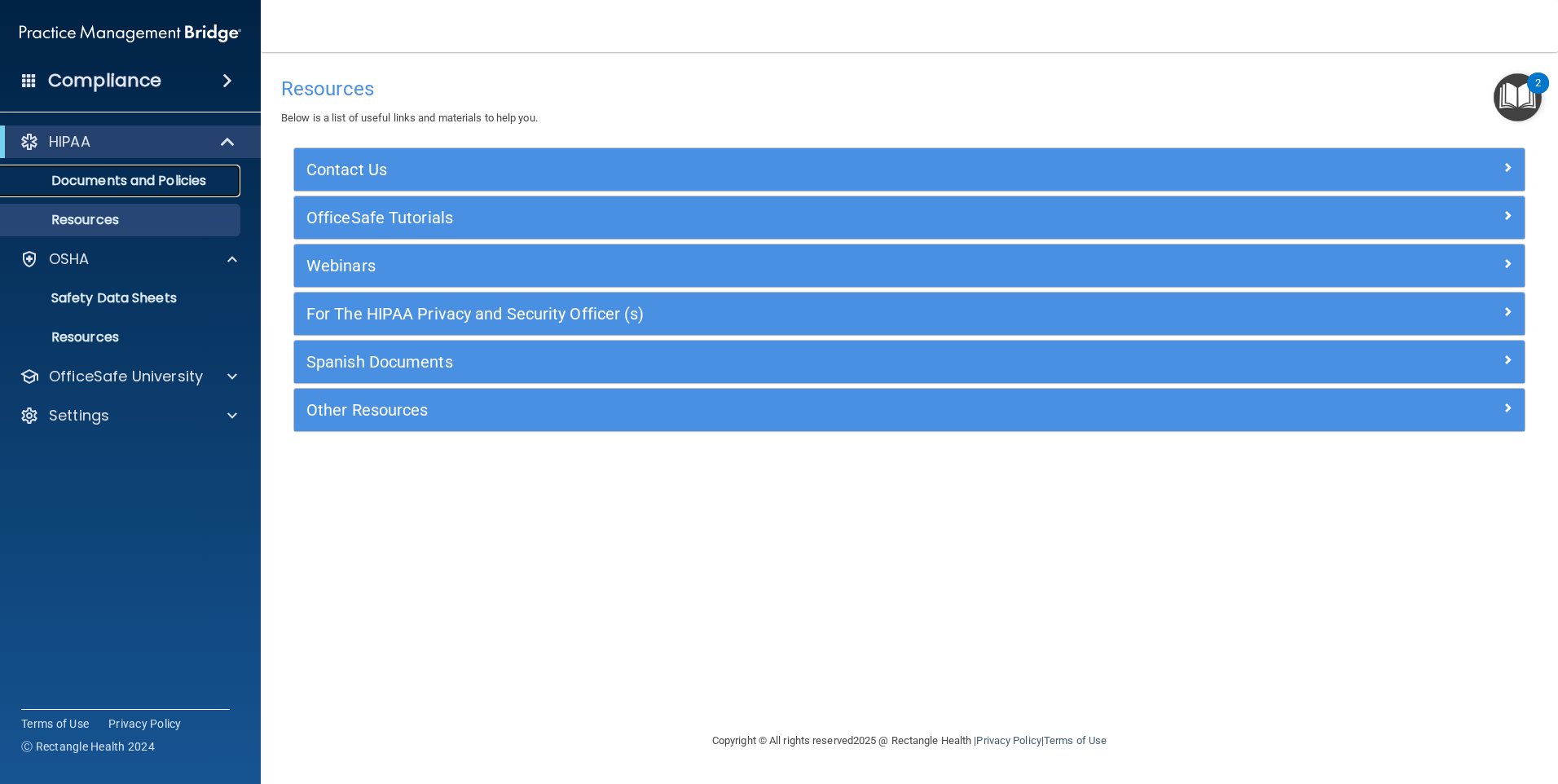
click at [68, 166] on link "Documents and Policies" at bounding box center [112, 180] width 257 height 32
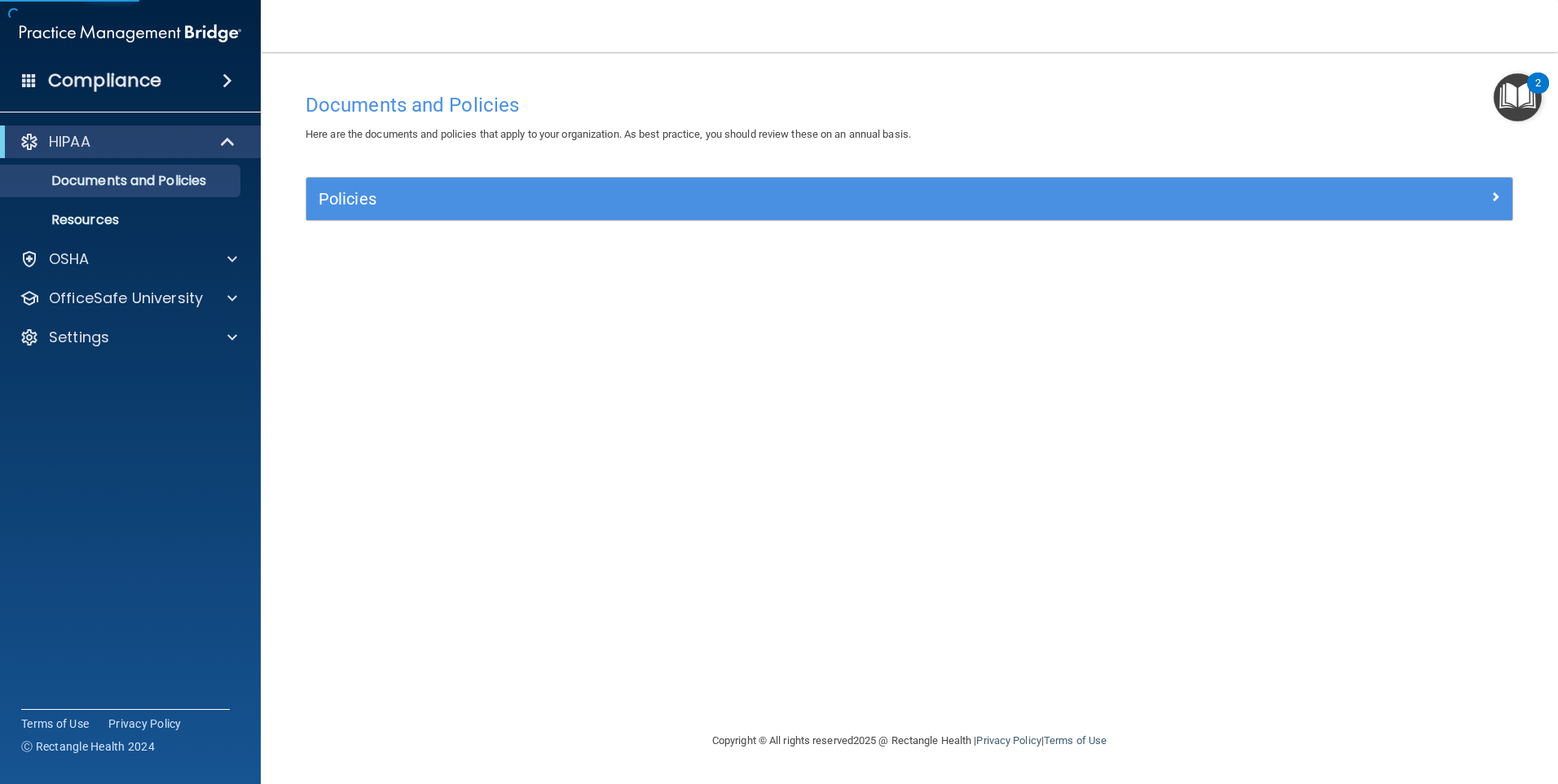
click at [360, 213] on div "Policies" at bounding box center [909, 198] width 1206 height 43
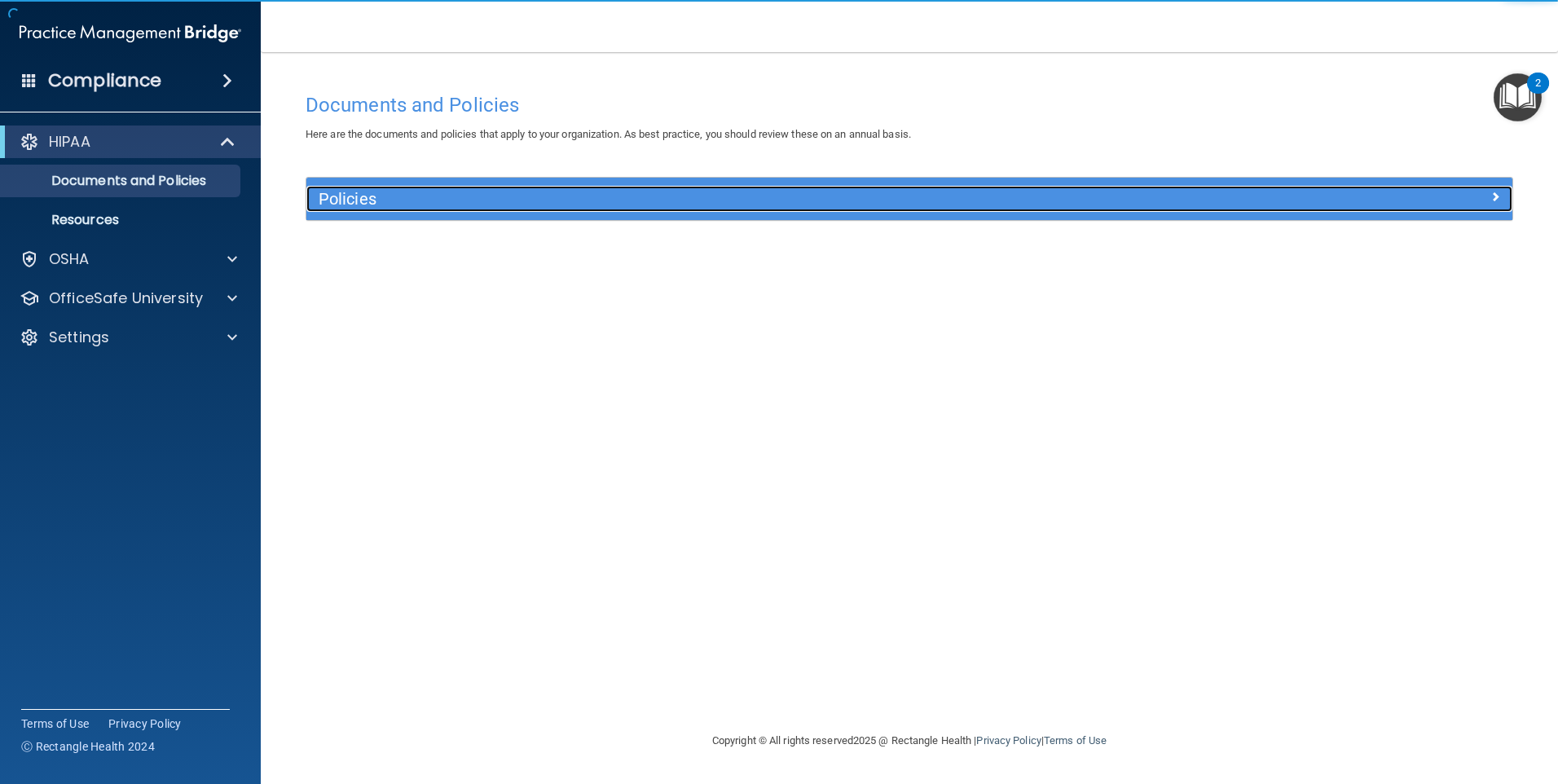
click at [388, 200] on h5 "Policies" at bounding box center [758, 198] width 880 height 18
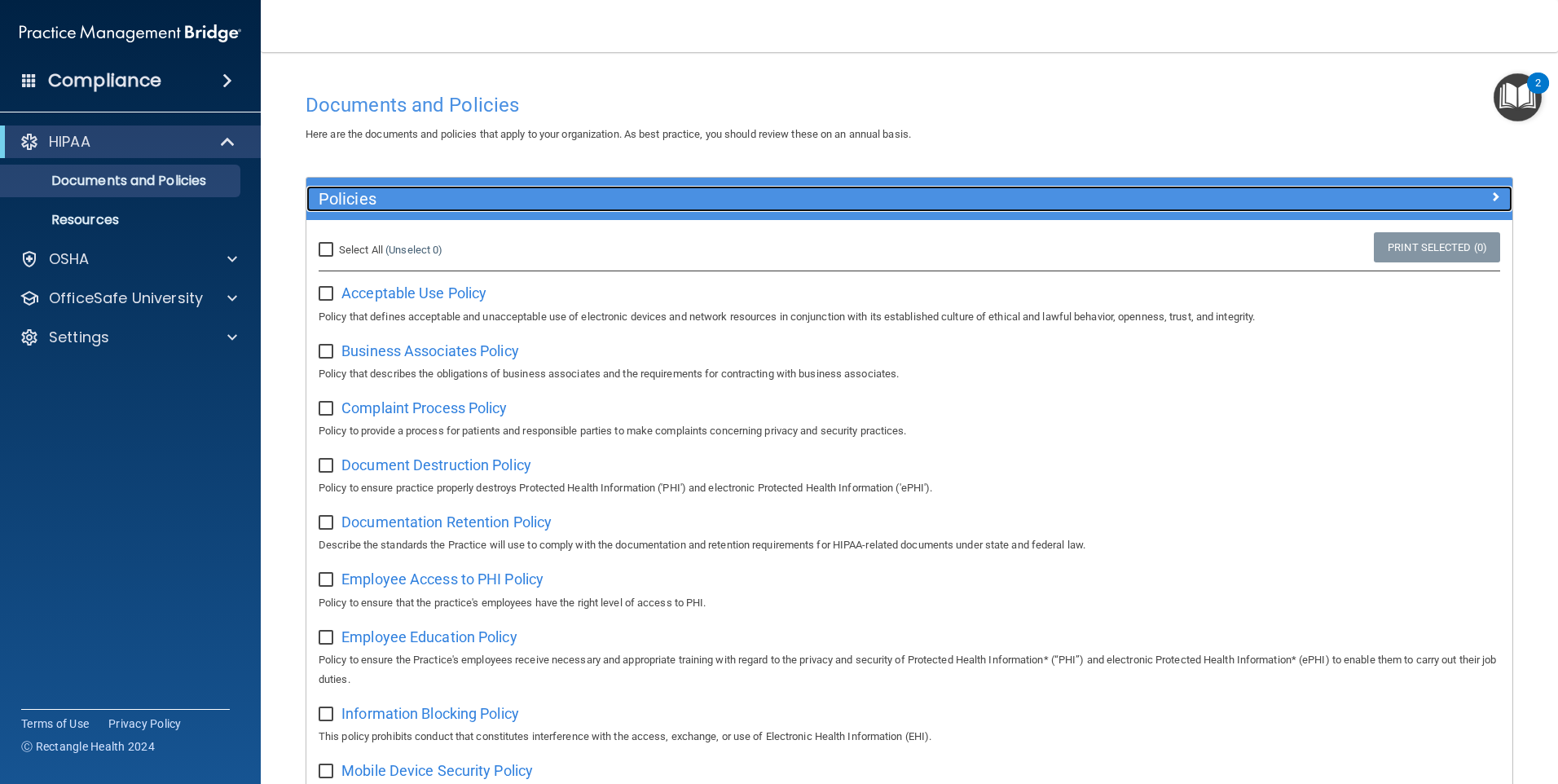
click at [406, 198] on h5 "Policies" at bounding box center [758, 198] width 880 height 18
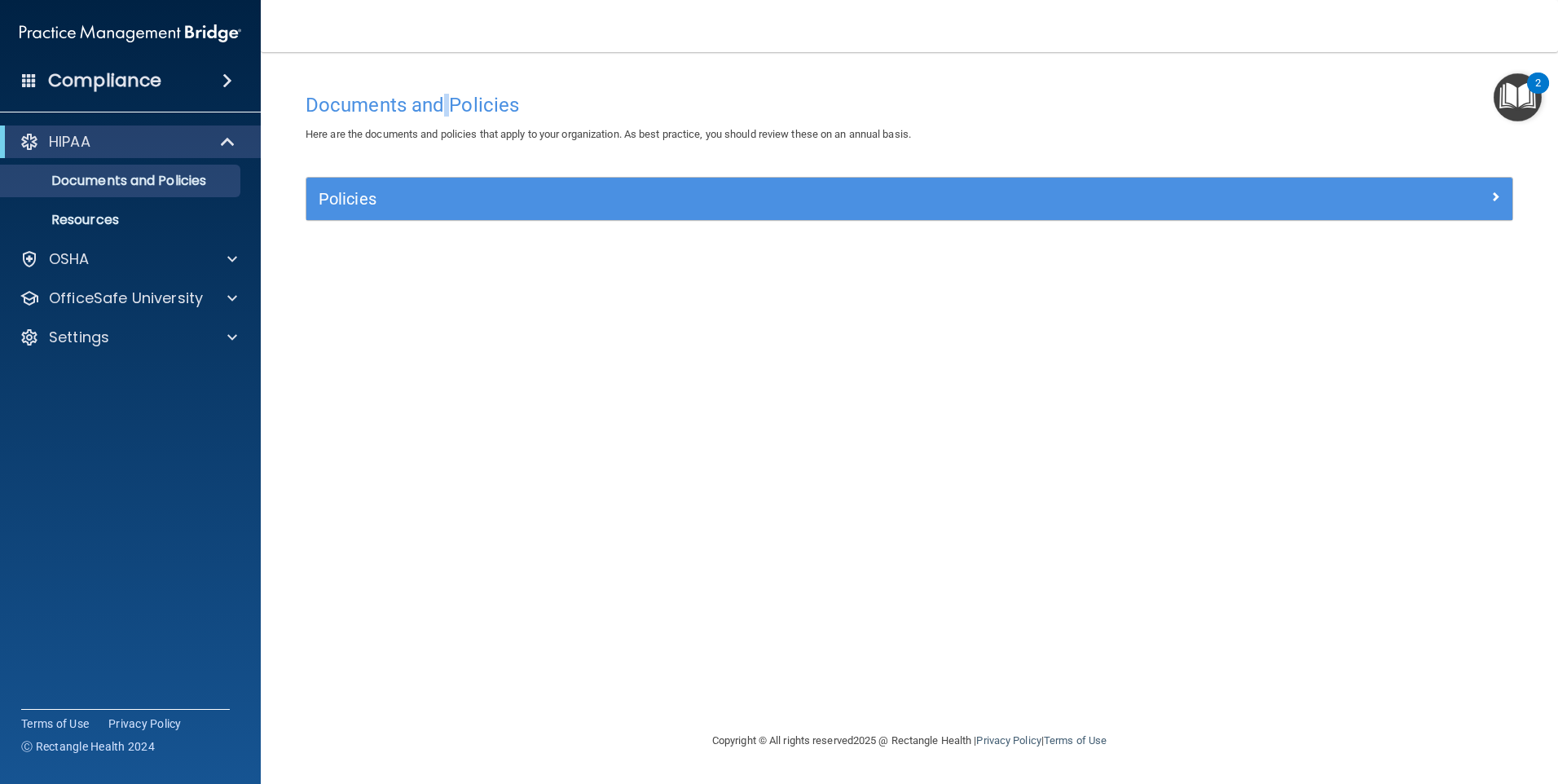
drag, startPoint x: 448, startPoint y: 88, endPoint x: 423, endPoint y: 103, distance: 29.2
click at [431, 100] on div "Documents and Policies" at bounding box center [909, 105] width 1232 height 40
click at [169, 91] on div "Compliance" at bounding box center [130, 80] width 261 height 36
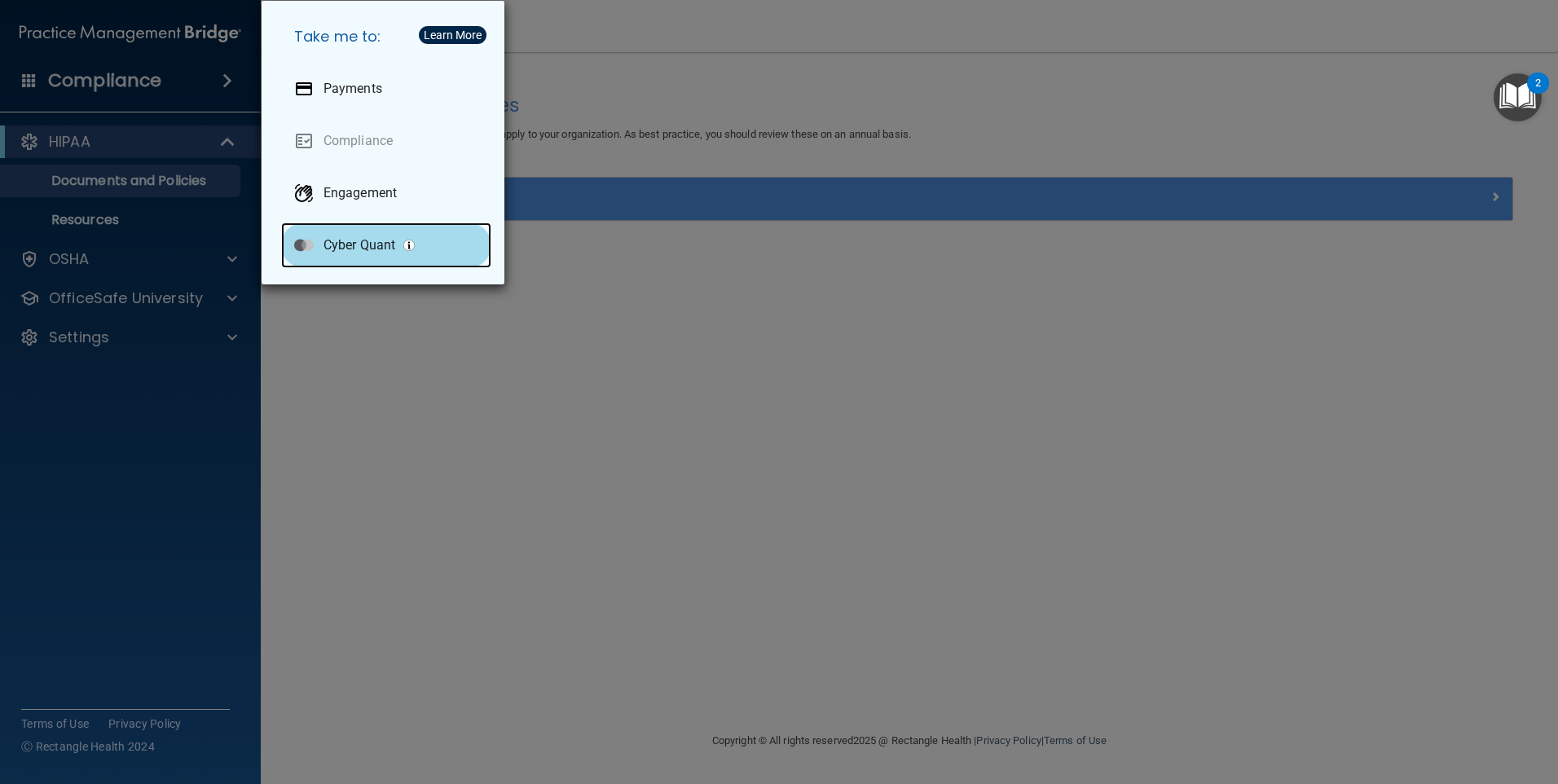
click at [317, 230] on div "Cyber Quant" at bounding box center [386, 245] width 211 height 45
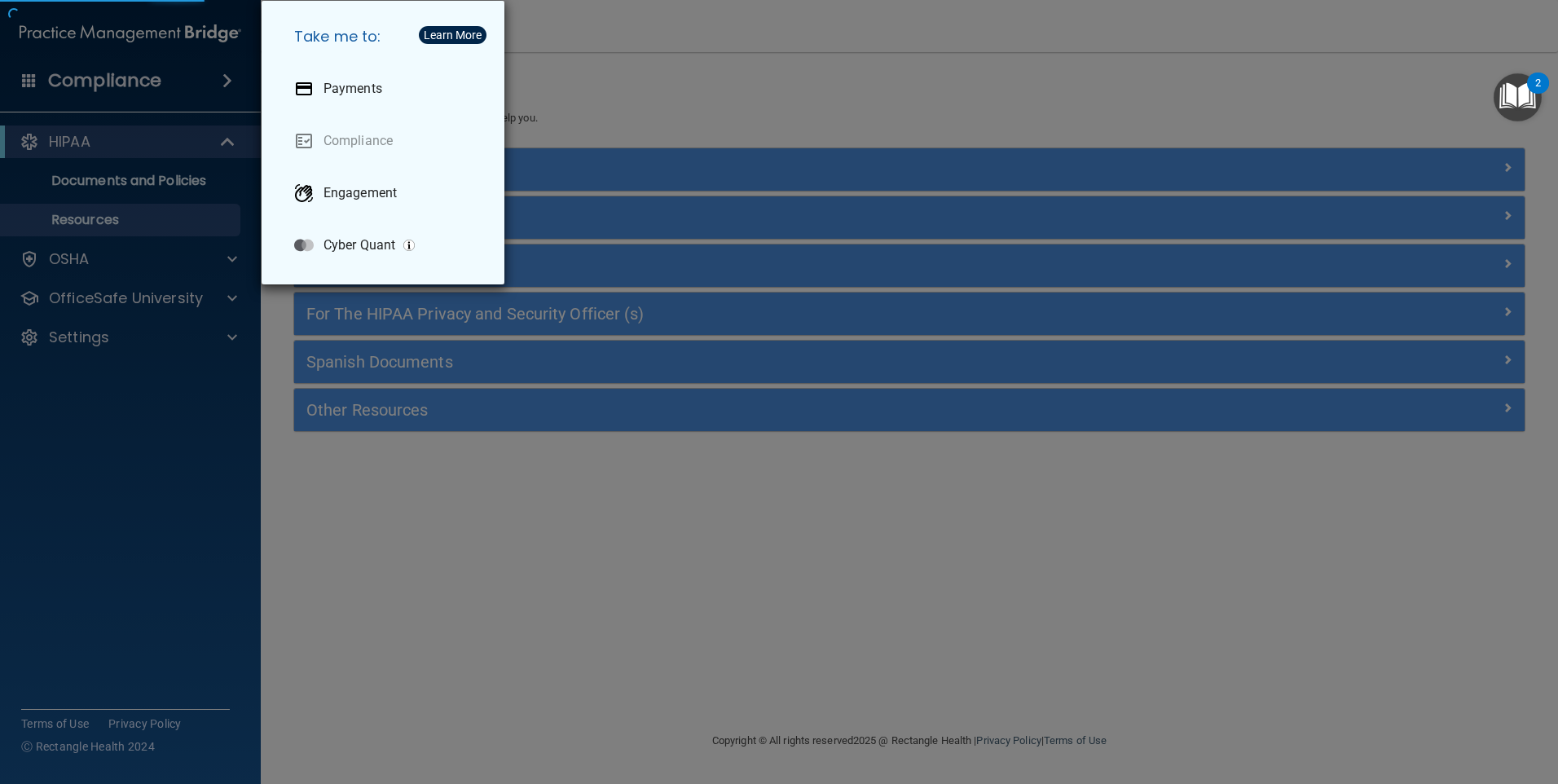
drag, startPoint x: 564, startPoint y: 43, endPoint x: 379, endPoint y: 19, distance: 186.6
click at [554, 44] on div "Take me to: Payments Compliance Engagement Cyber Quant" at bounding box center [779, 392] width 1558 height 784
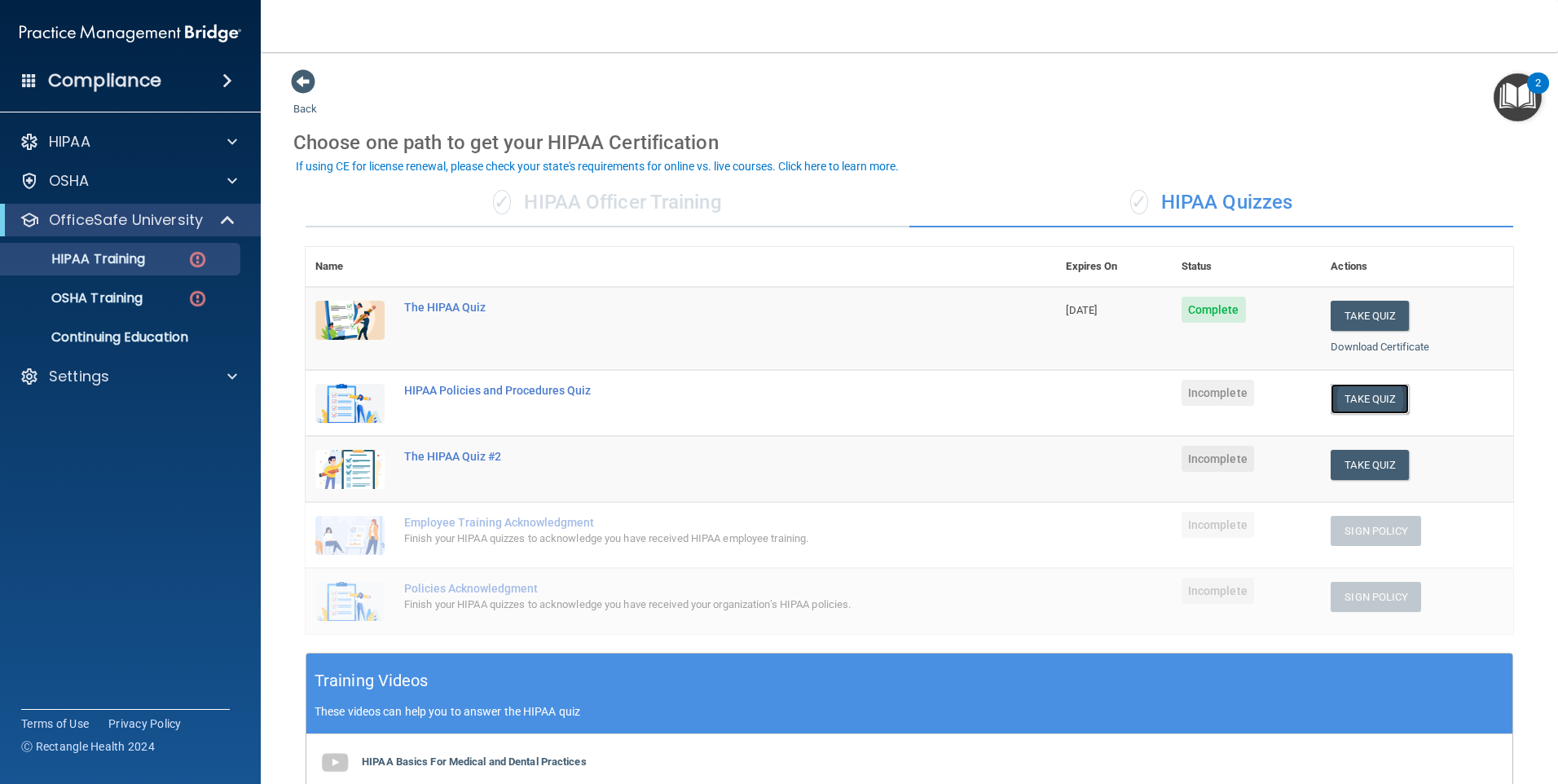
click at [1355, 388] on button "Take Quiz" at bounding box center [1369, 399] width 78 height 30
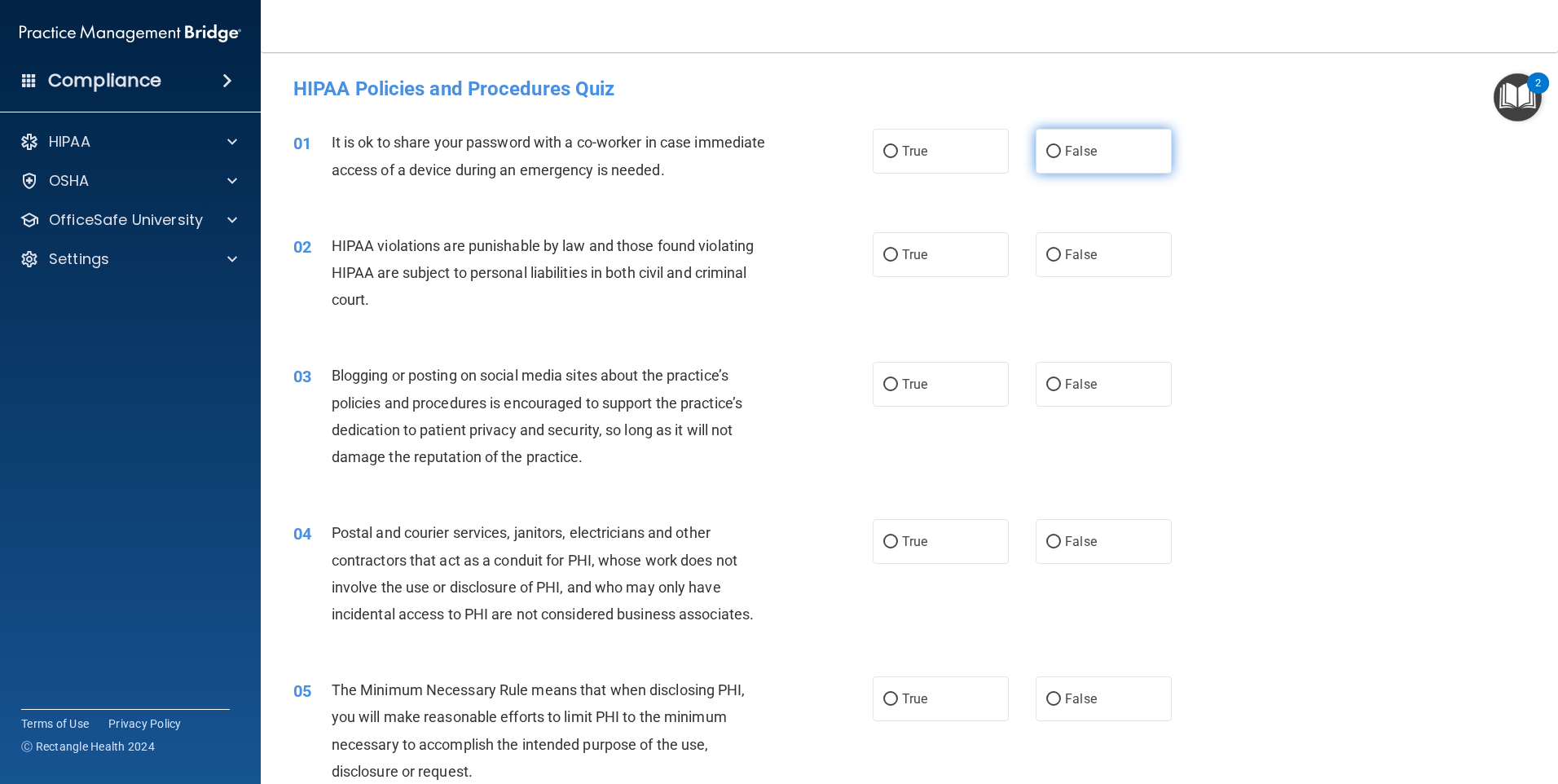
click at [1046, 166] on label "False" at bounding box center [1104, 150] width 136 height 44
click at [1046, 158] on input "False" at bounding box center [1053, 151] width 15 height 12
radio input "true"
click at [873, 249] on label "True" at bounding box center [941, 254] width 136 height 44
click at [883, 249] on input "True" at bounding box center [891, 255] width 15 height 12
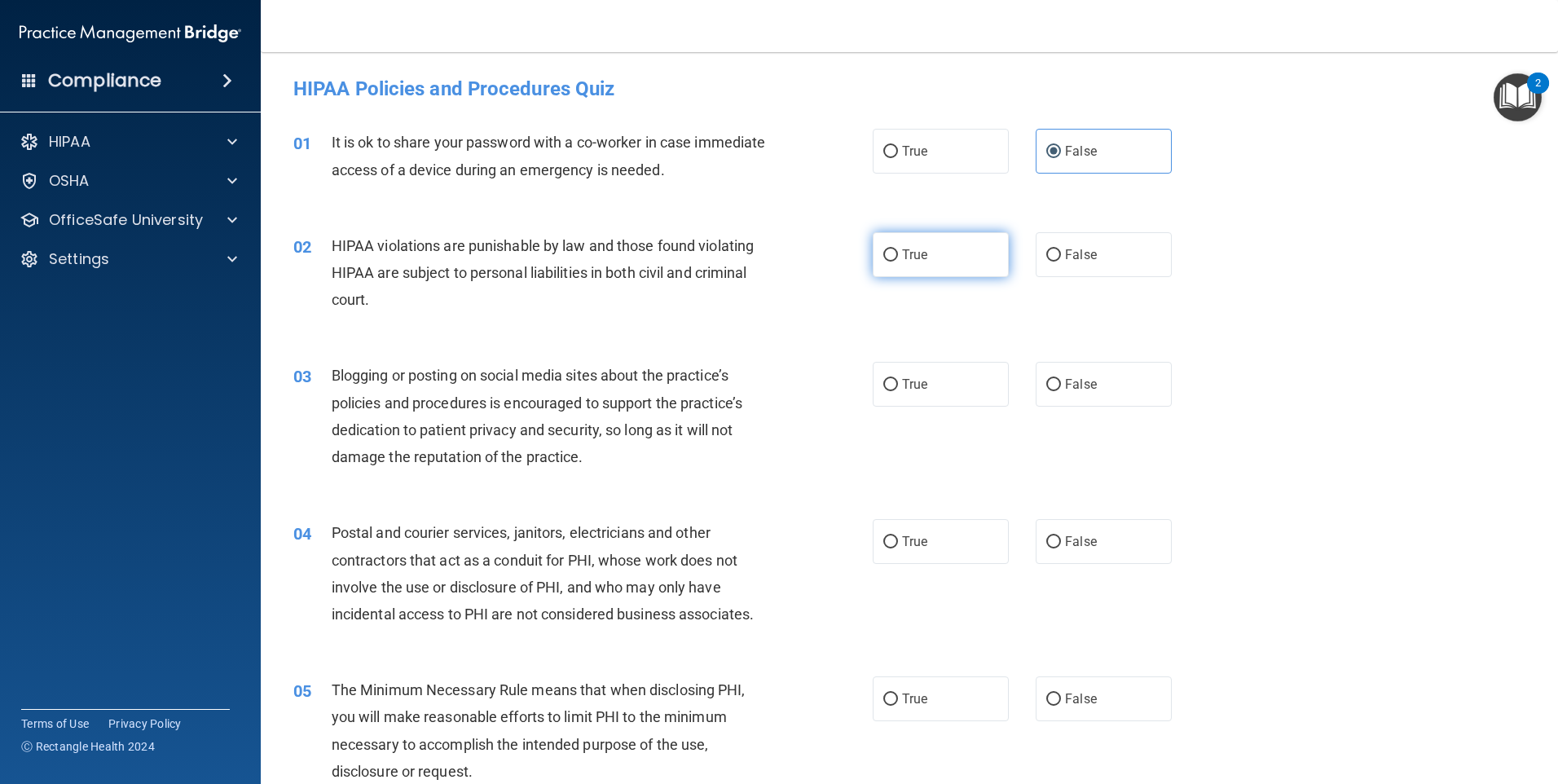
radio input "true"
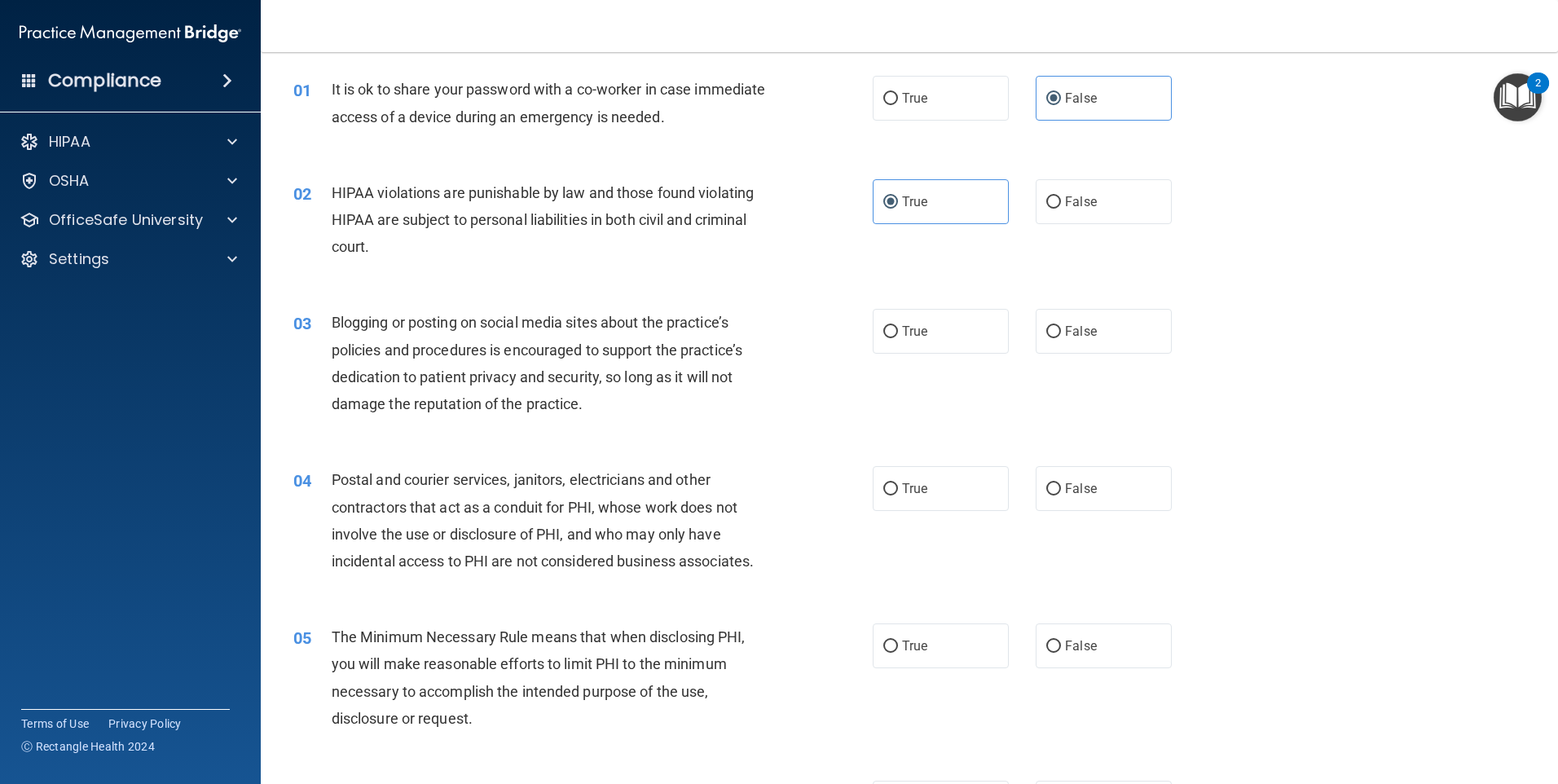
scroll to position [81, 0]
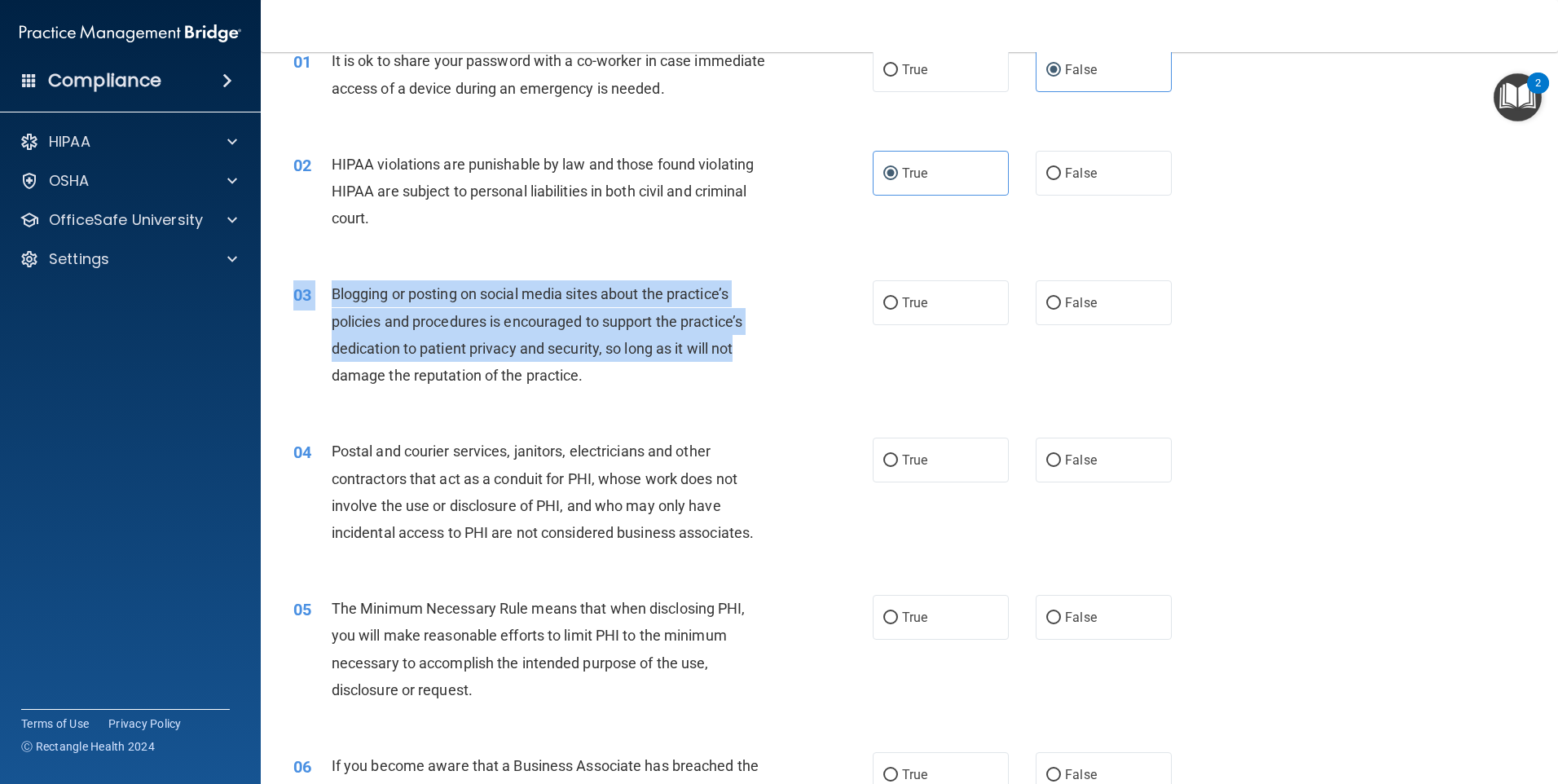
drag, startPoint x: 283, startPoint y: 314, endPoint x: 741, endPoint y: 338, distance: 458.6
click at [742, 338] on div "03 Blogging or posting on social media sites about the practice’s policies and …" at bounding box center [583, 338] width 628 height 116
click at [737, 336] on div "Blogging or posting on social media sites about the practice’s policies and pro…" at bounding box center [558, 334] width 454 height 109
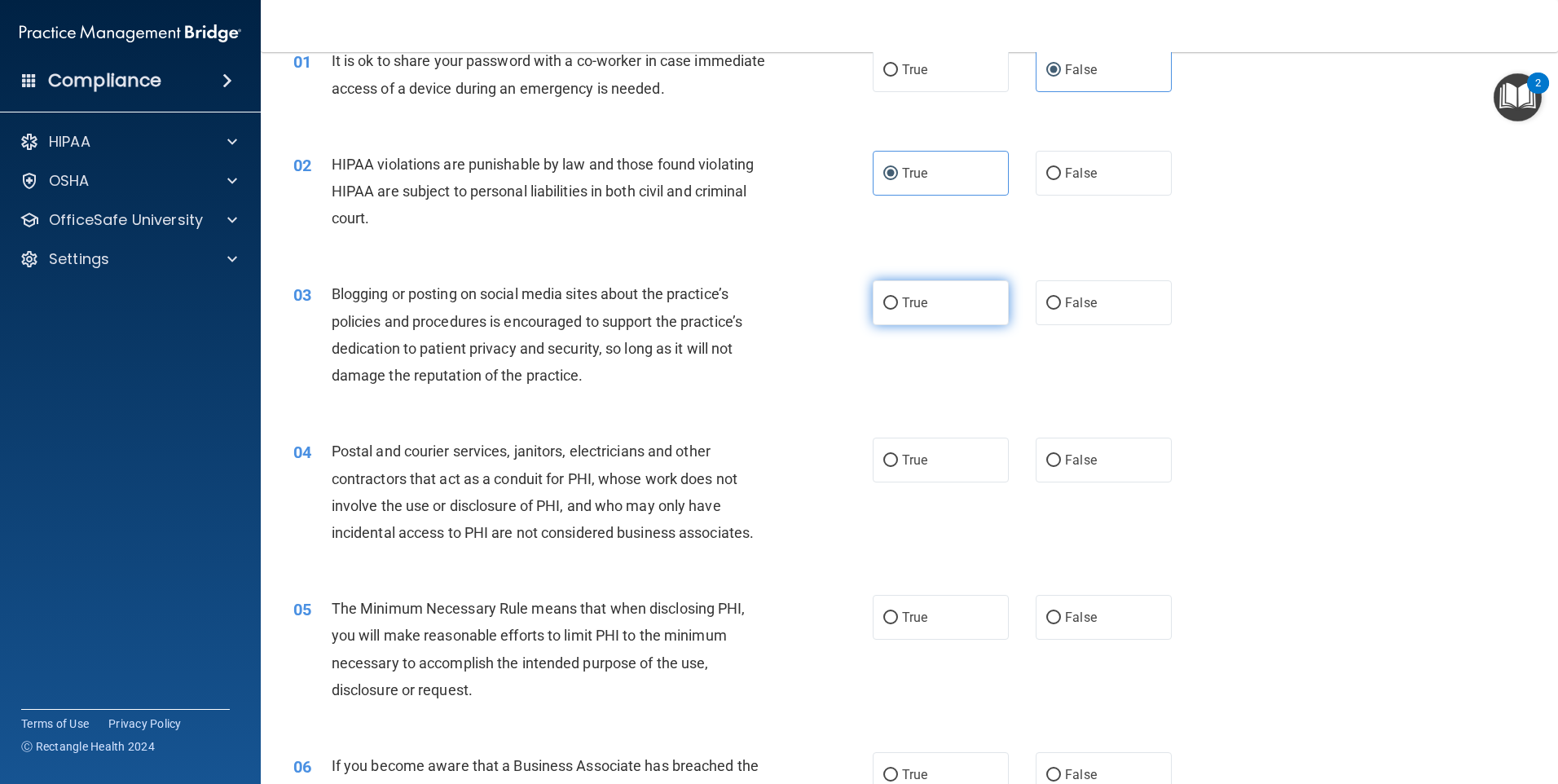
click at [898, 281] on div "03 Blogging or posting on social media sites about the practice’s policies and …" at bounding box center [910, 338] width 1257 height 157
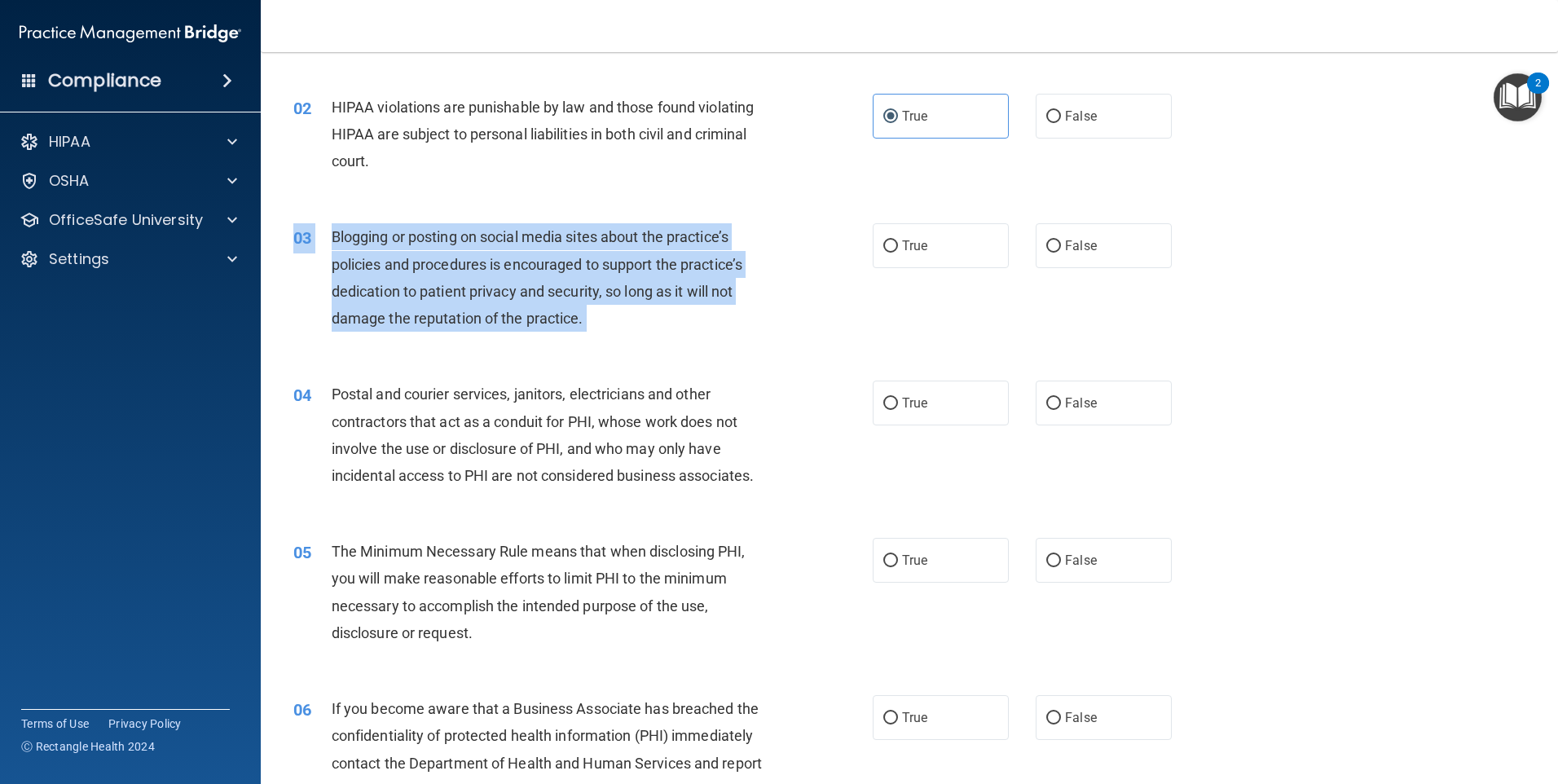
scroll to position [245, 0]
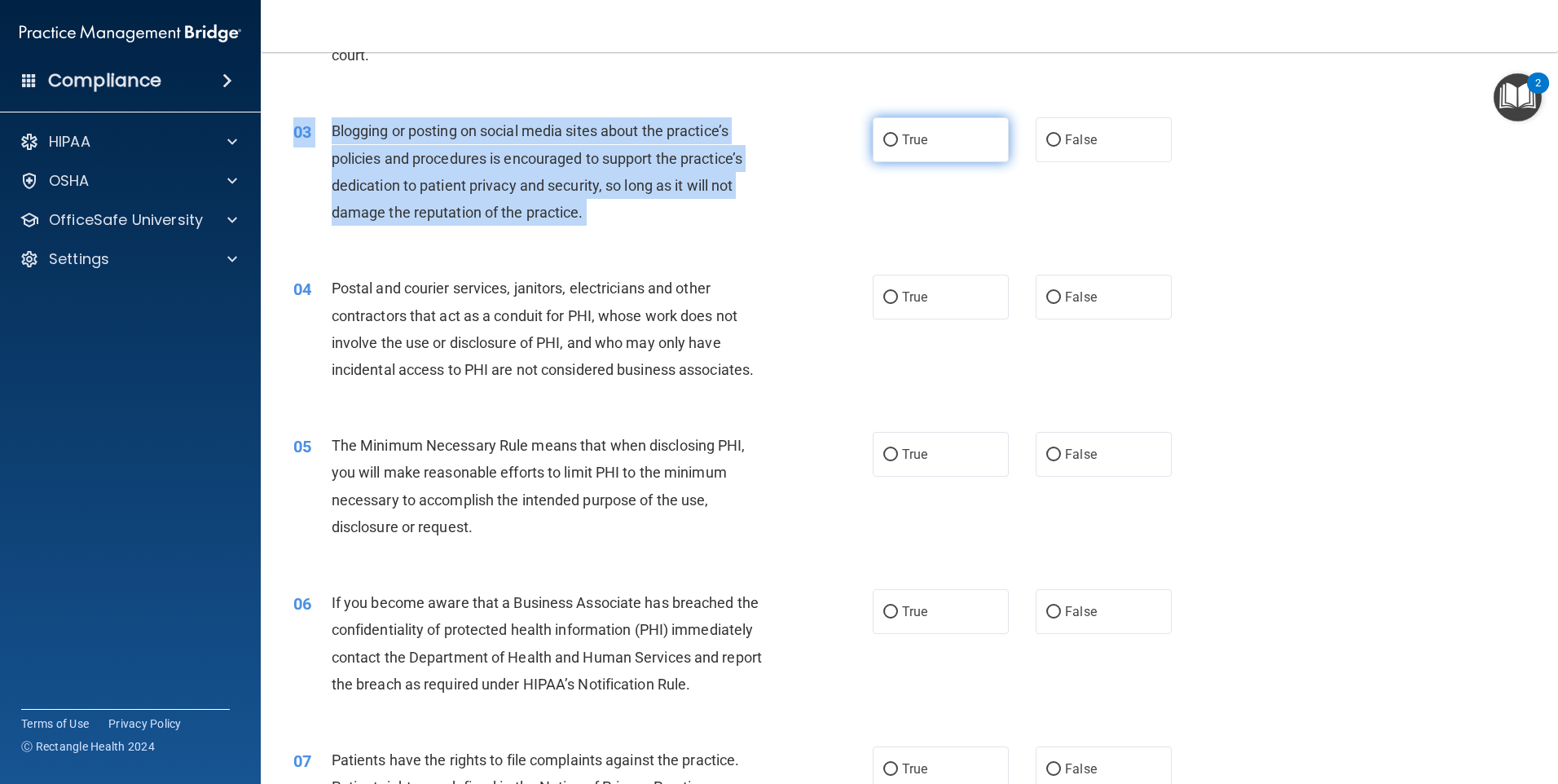
click at [873, 161] on label "True" at bounding box center [941, 139] width 136 height 44
click at [883, 146] on input "True" at bounding box center [891, 140] width 15 height 12
radio input "true"
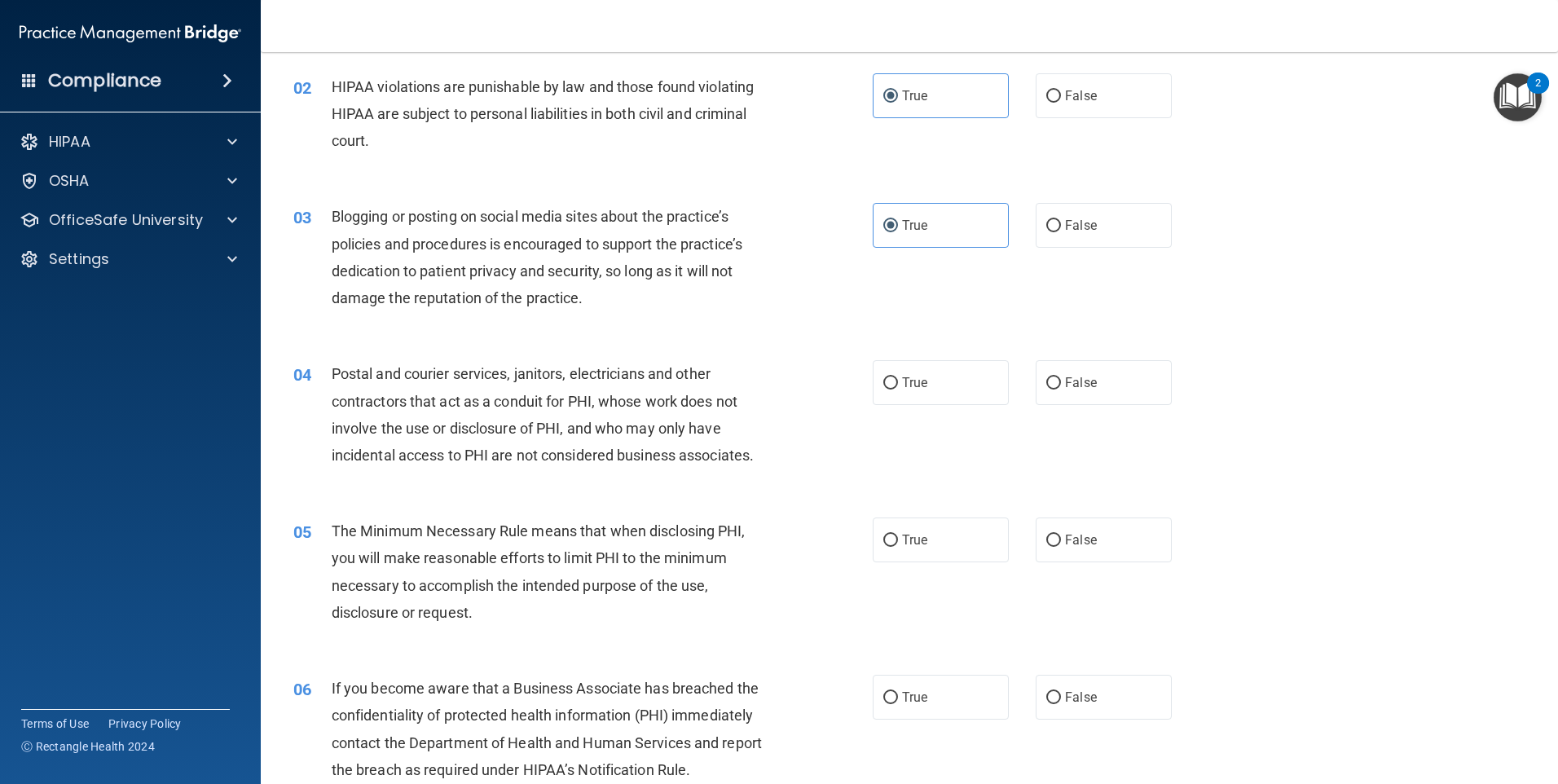
scroll to position [162, 0]
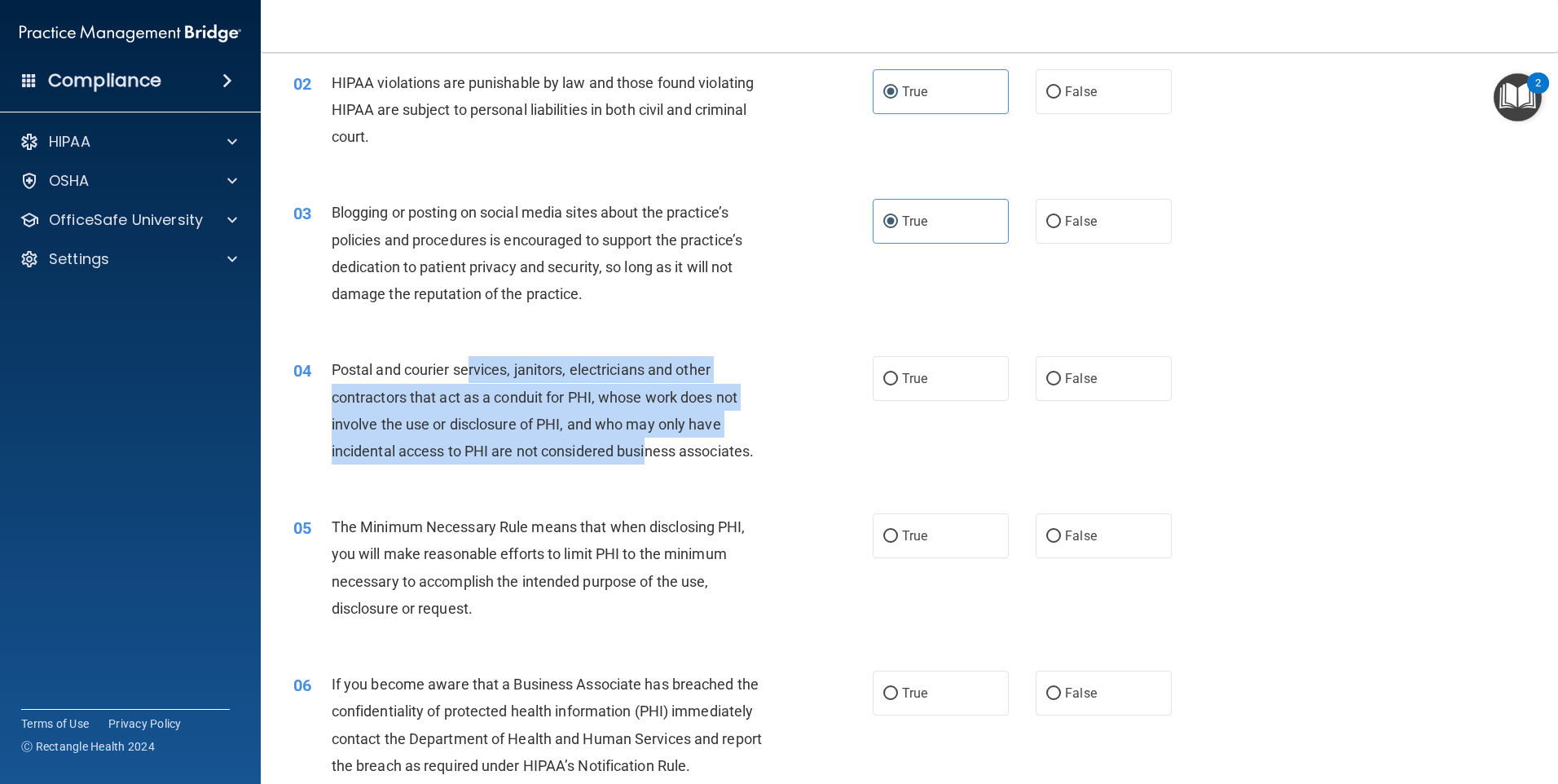
drag, startPoint x: 471, startPoint y: 383, endPoint x: 648, endPoint y: 464, distance: 194.7
click at [648, 465] on div "Postal and courier services, janitors, electricians and other contractors that …" at bounding box center [558, 410] width 454 height 109
click at [644, 461] on div "Postal and courier services, janitors, electricians and other contractors that …" at bounding box center [558, 410] width 454 height 109
click at [693, 393] on span "Postal and courier services, janitors, electricians and other contractors that …" at bounding box center [542, 410] width 422 height 98
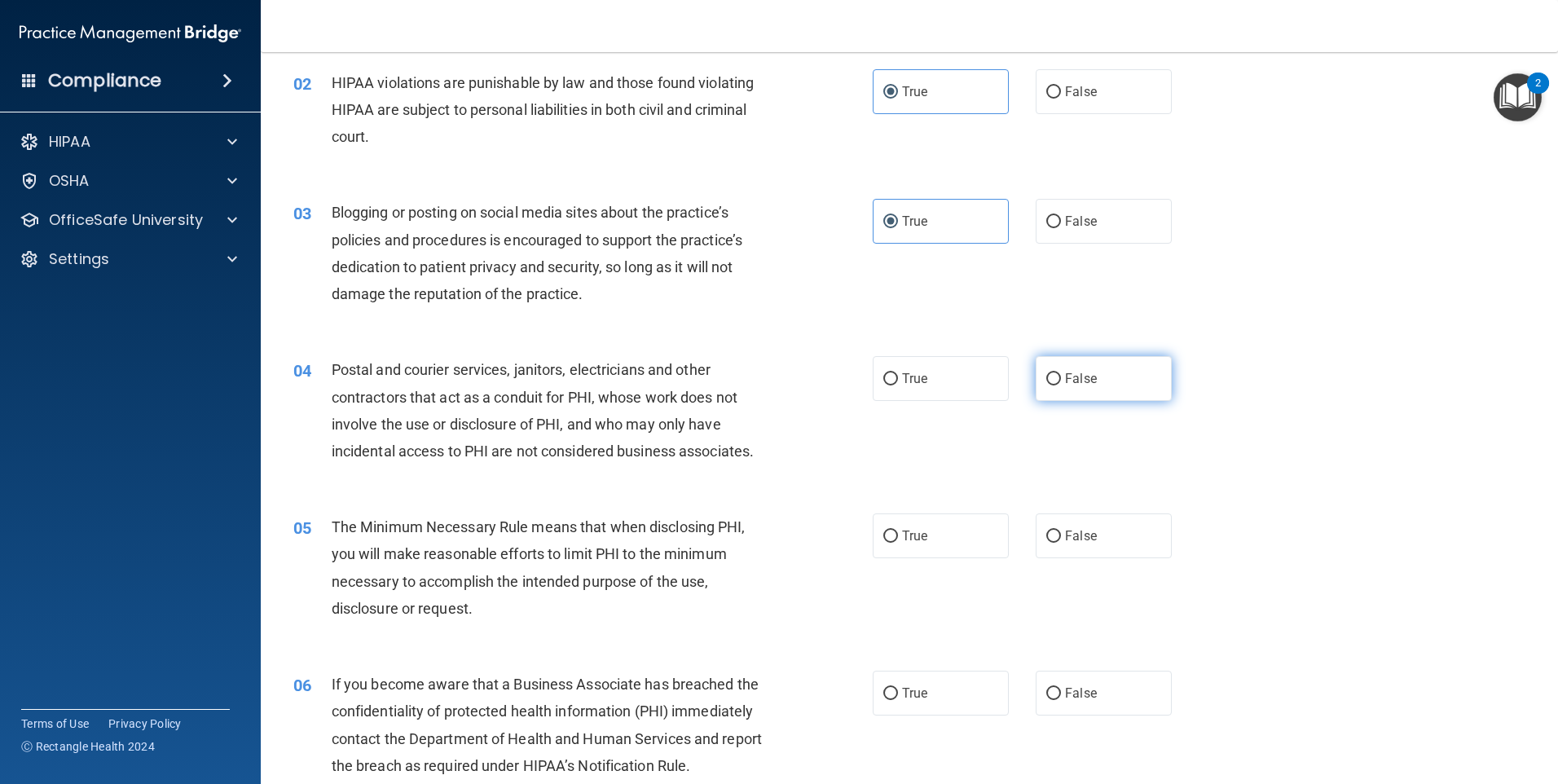
click at [1036, 387] on label "False" at bounding box center [1104, 378] width 136 height 44
click at [1046, 385] on input "False" at bounding box center [1053, 379] width 15 height 12
radio input "true"
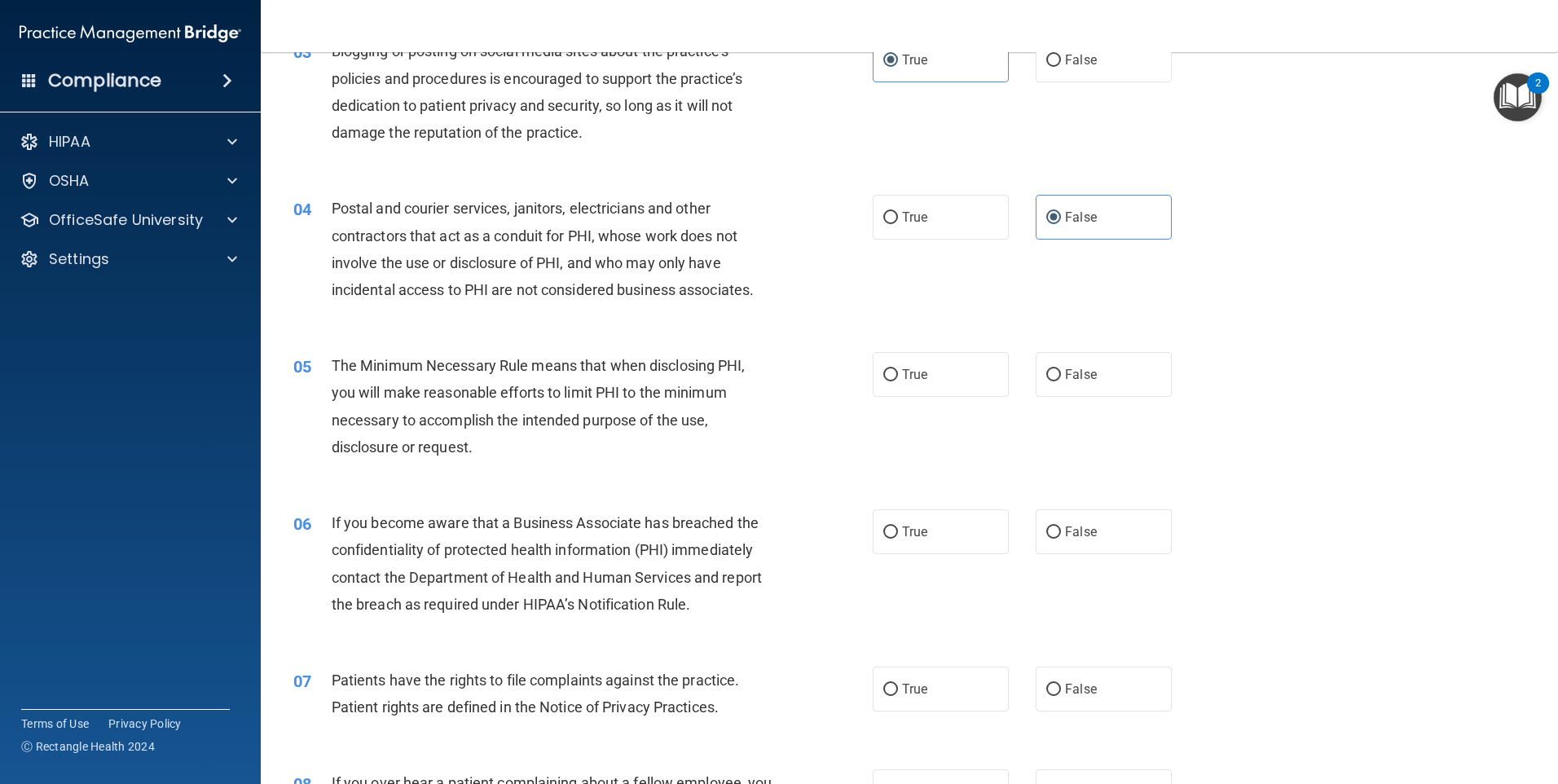
scroll to position [326, 0]
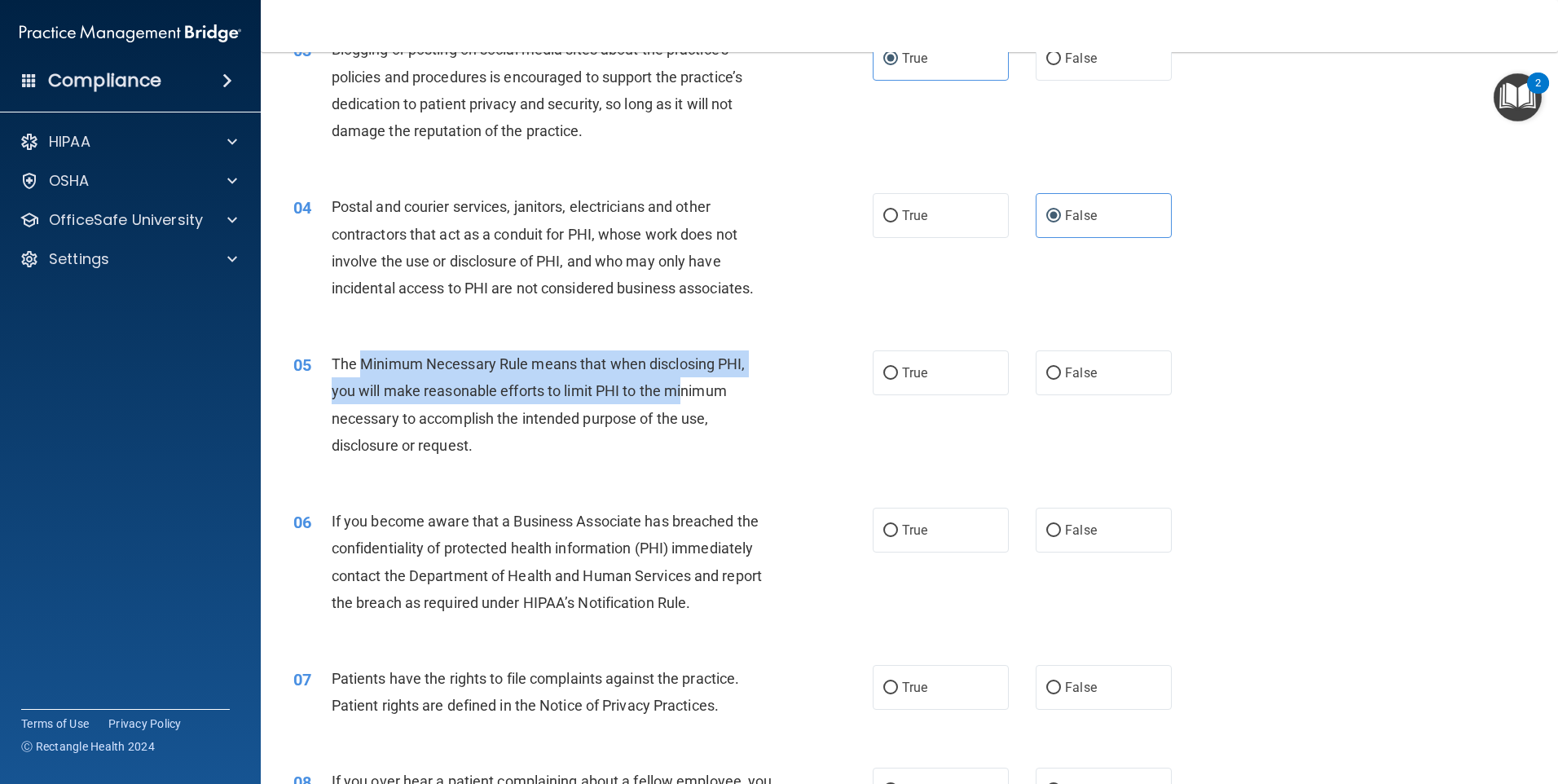
drag, startPoint x: 361, startPoint y: 374, endPoint x: 684, endPoint y: 385, distance: 323.2
click at [684, 385] on div "The Minimum Necessary Rule means that when disclosing PHI, you will make reason…" at bounding box center [558, 404] width 454 height 109
drag, startPoint x: 684, startPoint y: 385, endPoint x: 884, endPoint y: 369, distance: 200.6
click at [884, 369] on input "True" at bounding box center [891, 373] width 15 height 12
radio input "true"
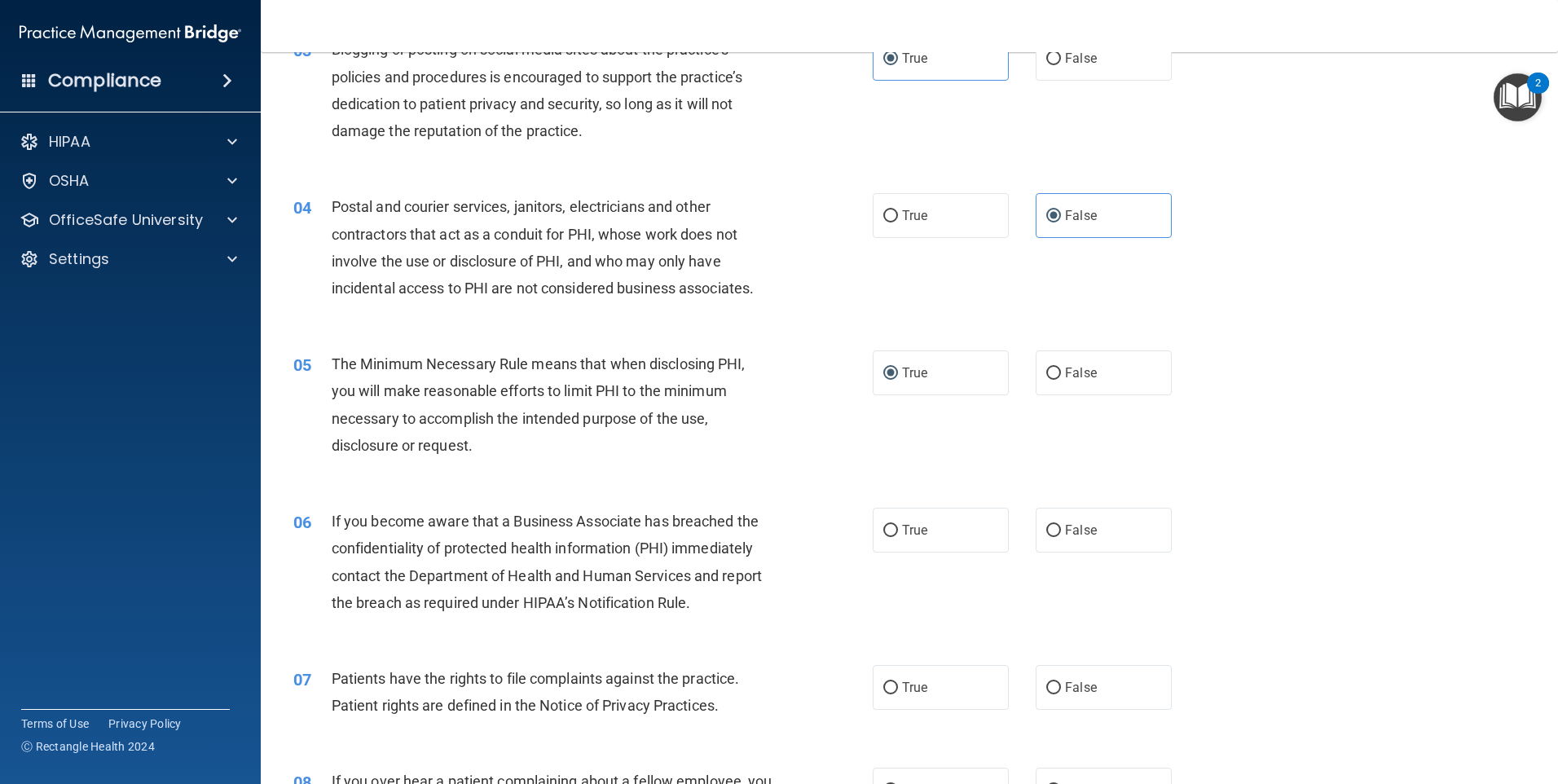
click at [438, 453] on div "The Minimum Necessary Rule means that when disclosing PHI, you will make reason…" at bounding box center [558, 404] width 454 height 109
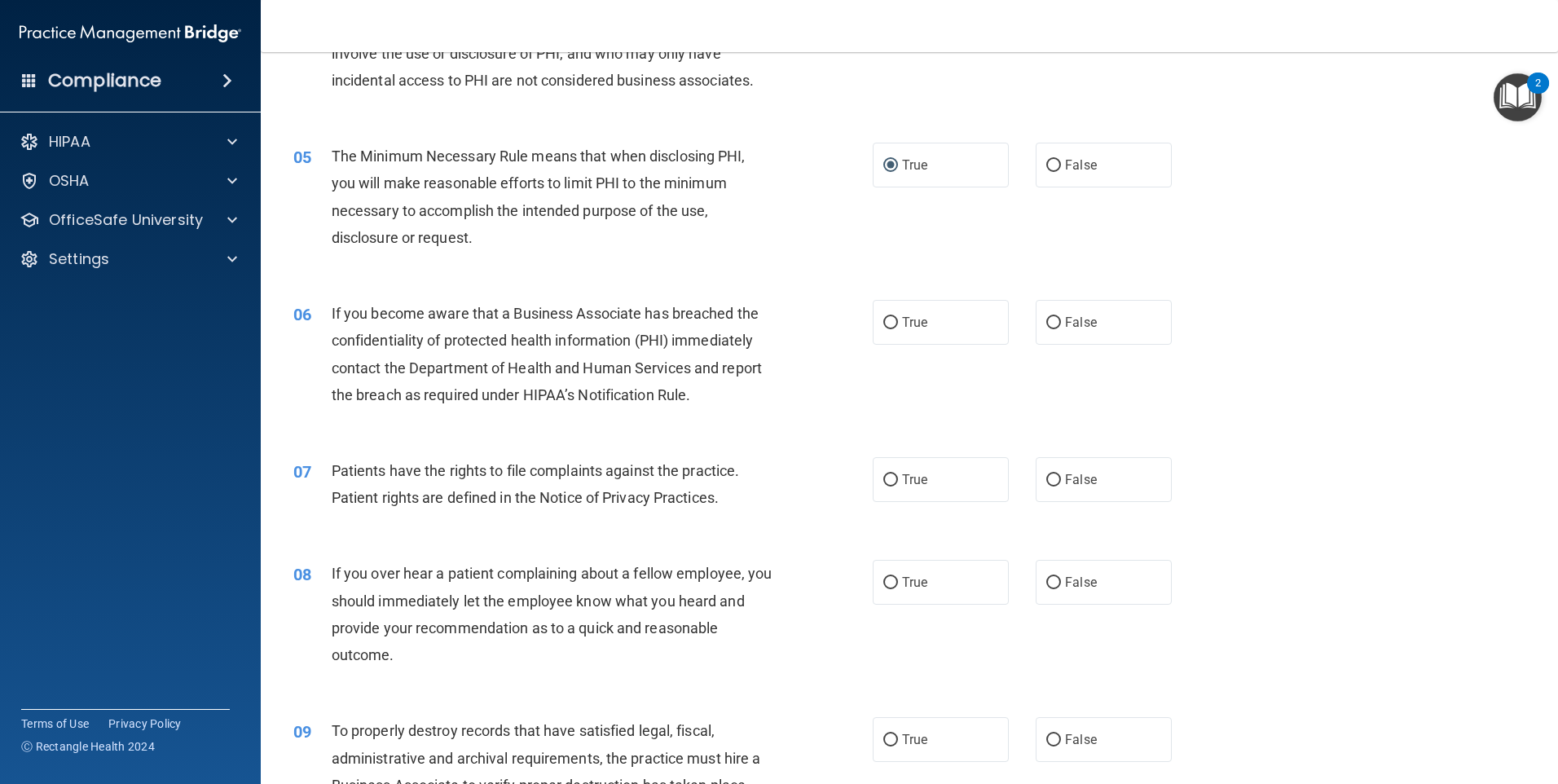
scroll to position [571, 0]
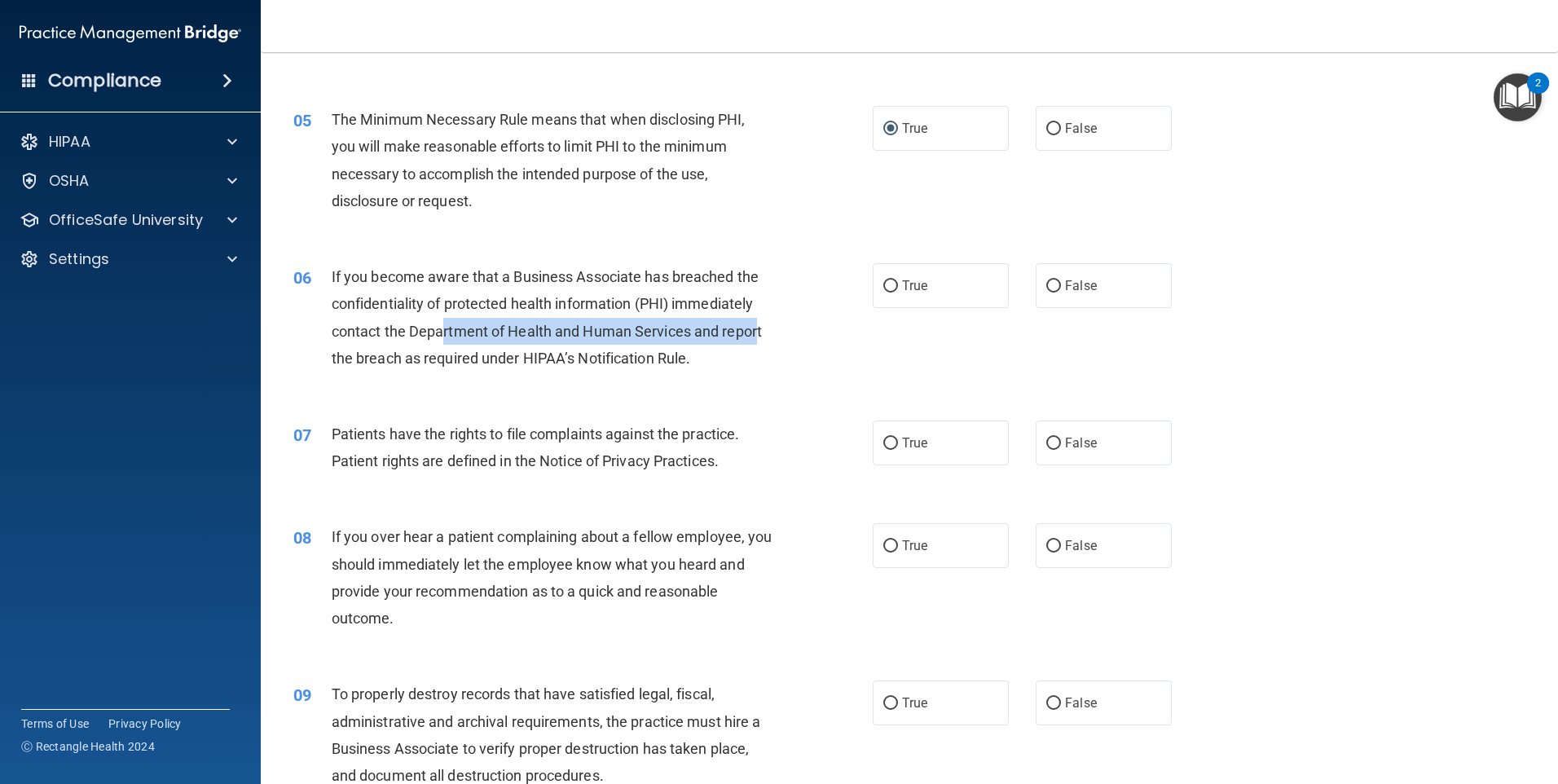
drag, startPoint x: 442, startPoint y: 338, endPoint x: 756, endPoint y: 334, distance: 314.0
click at [756, 334] on span "If you become aware that a Business Associate has breached the confidentiality …" at bounding box center [546, 317] width 430 height 98
click at [717, 361] on div "If you become aware that a Business Associate has breached the confidentiality …" at bounding box center [558, 317] width 454 height 109
drag, startPoint x: 717, startPoint y: 358, endPoint x: 516, endPoint y: 363, distance: 201.1
click at [516, 363] on div "If you become aware that a Business Associate has breached the confidentiality …" at bounding box center [558, 317] width 454 height 109
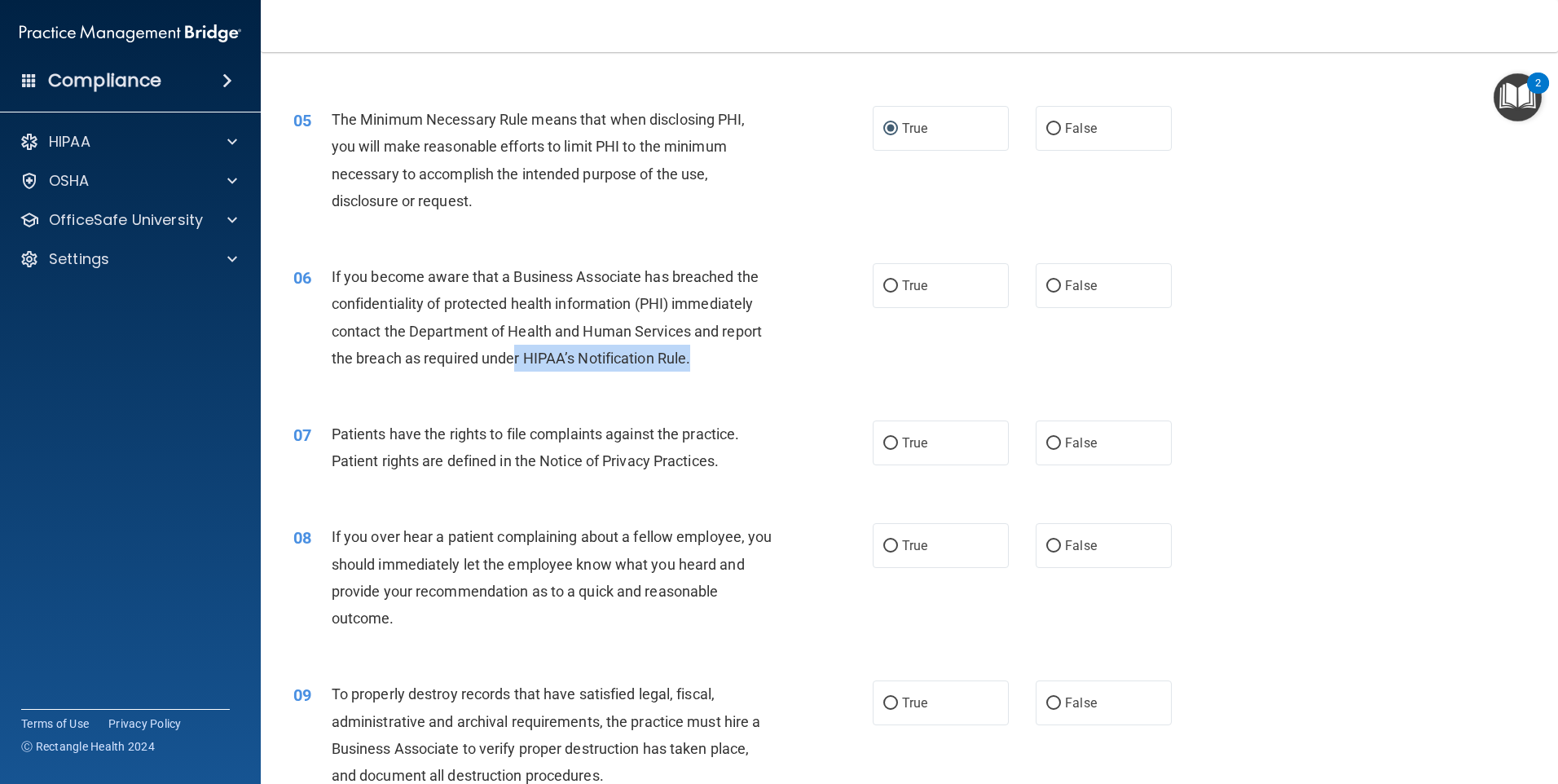
click at [516, 363] on span "If you become aware that a Business Associate has breached the confidentiality …" at bounding box center [546, 317] width 430 height 98
drag, startPoint x: 734, startPoint y: 358, endPoint x: 317, endPoint y: 359, distance: 417.0
click at [317, 359] on div "06 If you become aware that a Business Associate has breached the confidentiali…" at bounding box center [583, 321] width 628 height 116
click at [597, 349] on span "If you become aware that a Business Associate has breached the confidentiality …" at bounding box center [546, 317] width 430 height 98
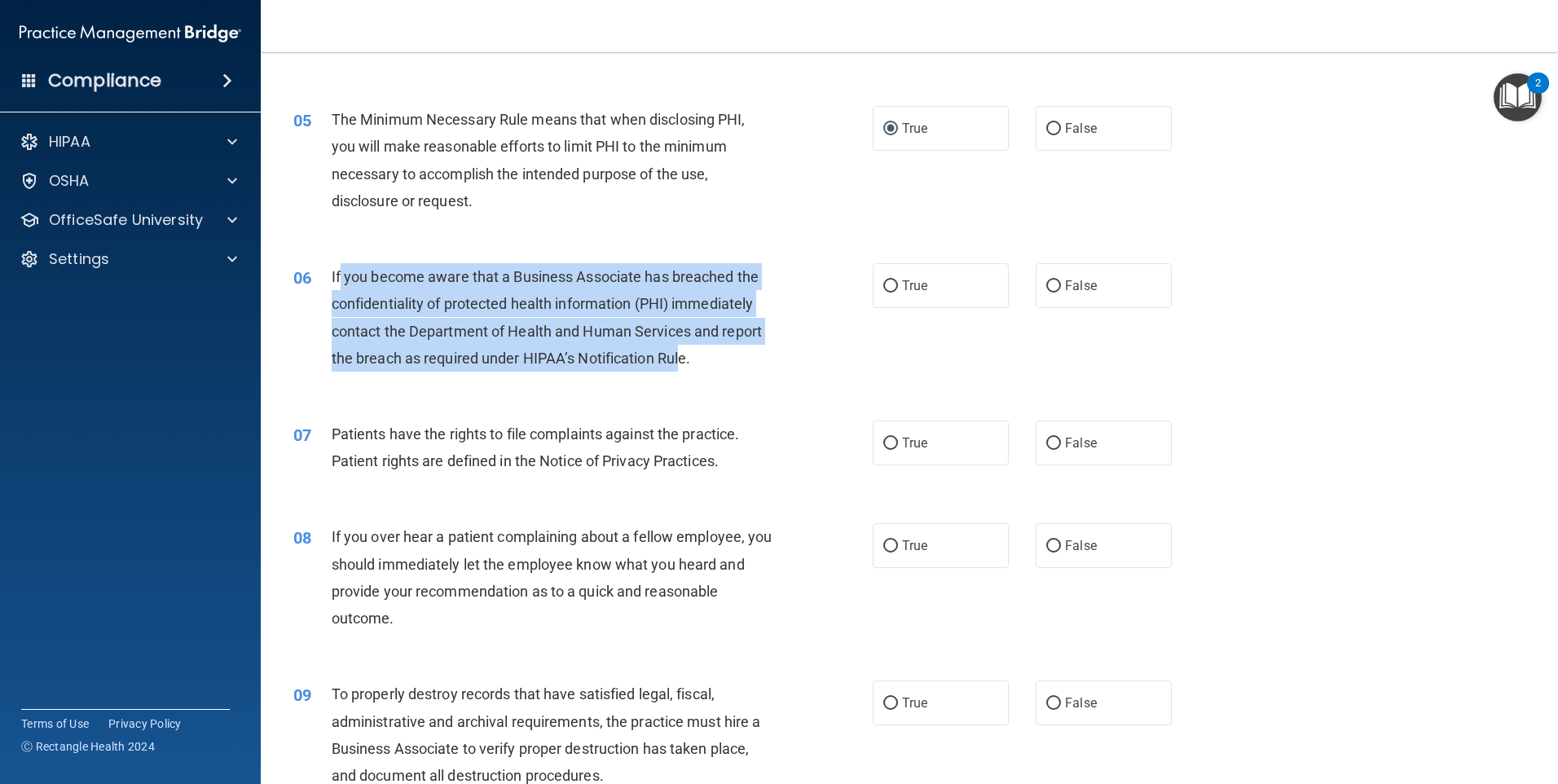
drag, startPoint x: 339, startPoint y: 269, endPoint x: 679, endPoint y: 352, distance: 350.0
click at [679, 352] on span "If you become aware that a Business Associate has breached the confidentiality …" at bounding box center [546, 317] width 430 height 98
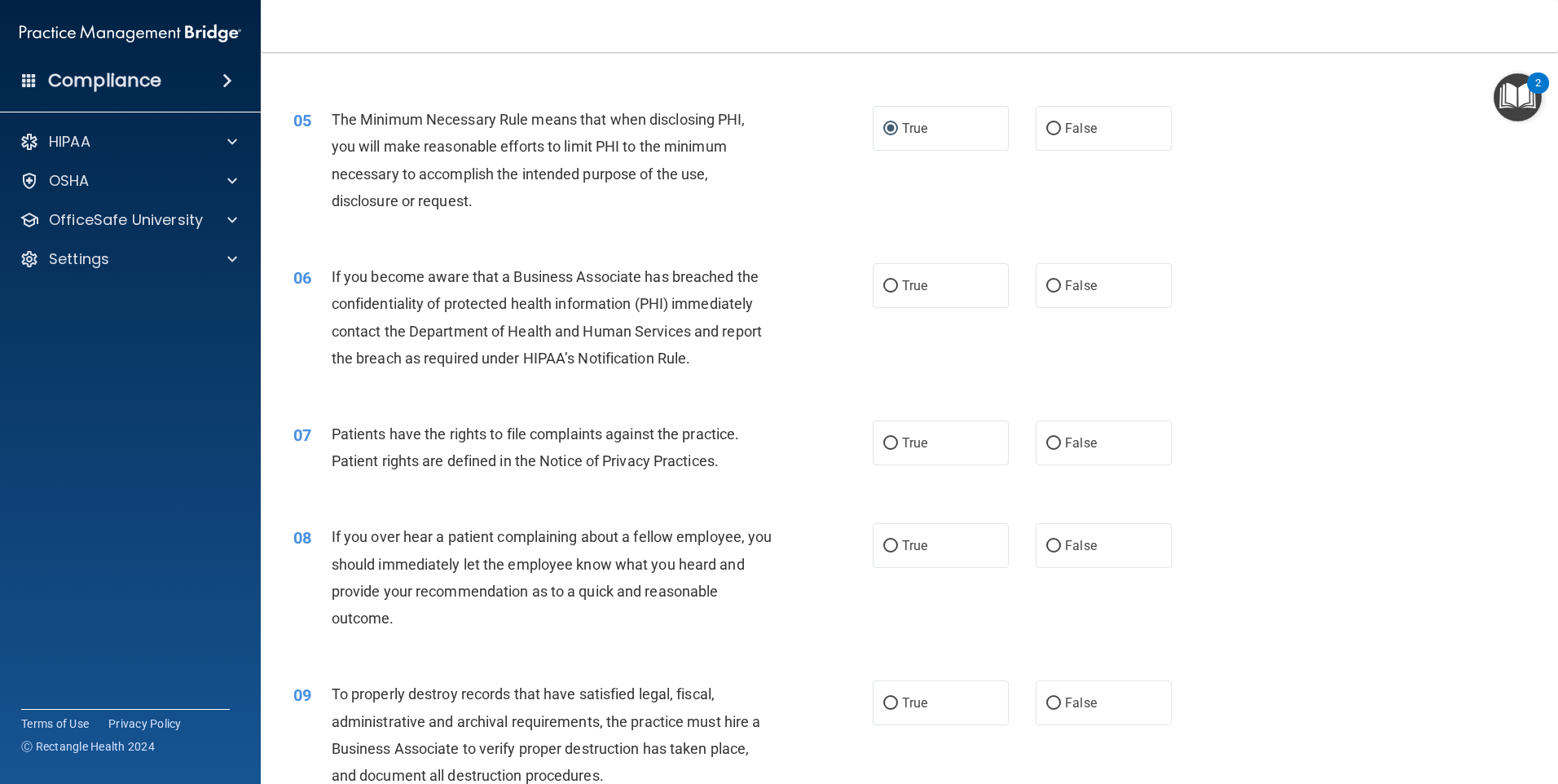
drag, startPoint x: 679, startPoint y: 352, endPoint x: 742, endPoint y: 427, distance: 97.9
click at [740, 427] on span "Patients have the rights to file complaints against the practice. Patient right…" at bounding box center [536, 447] width 408 height 44
click at [892, 284] on input "True" at bounding box center [891, 286] width 15 height 12
radio input "true"
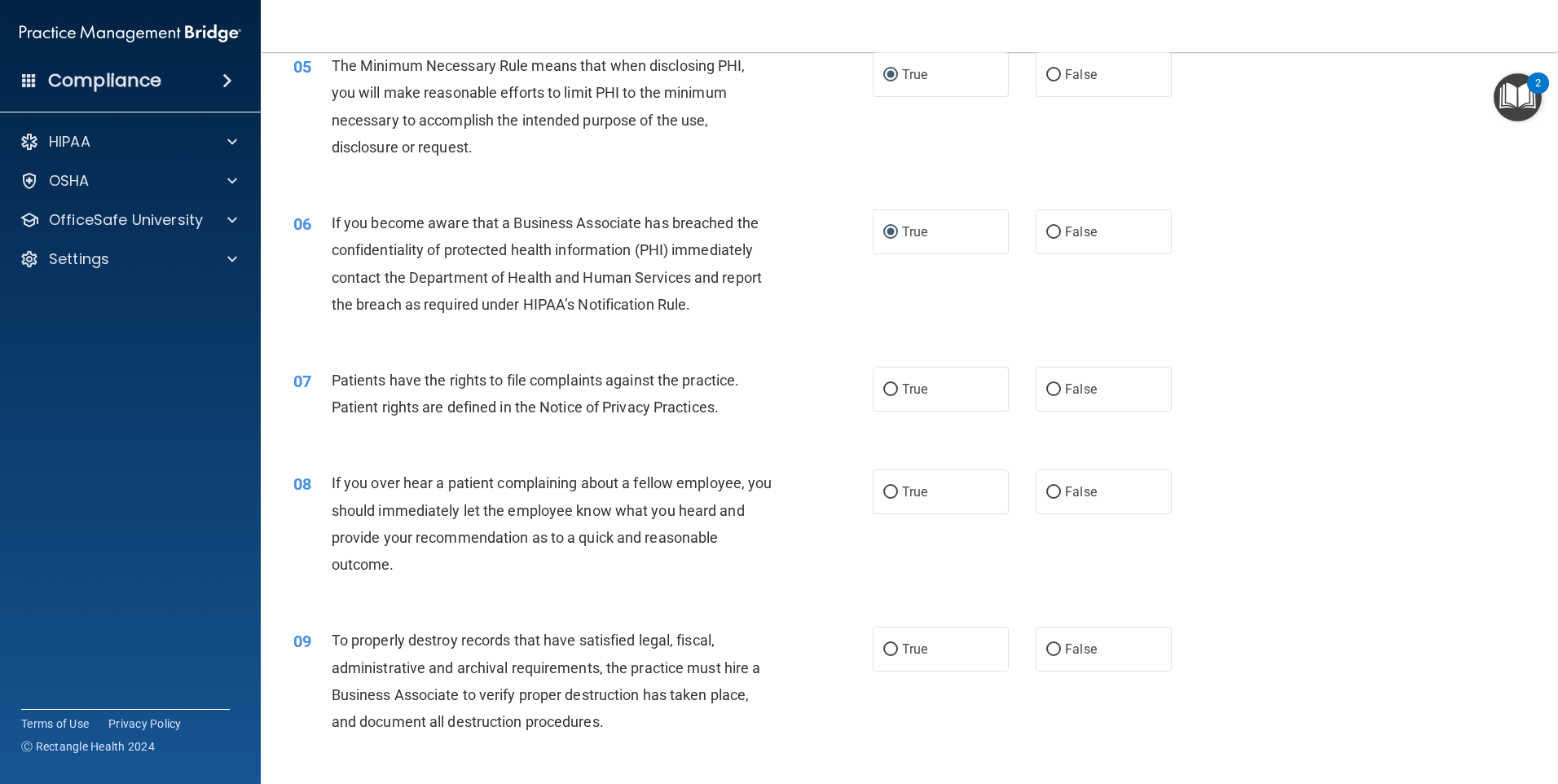
scroll to position [652, 0]
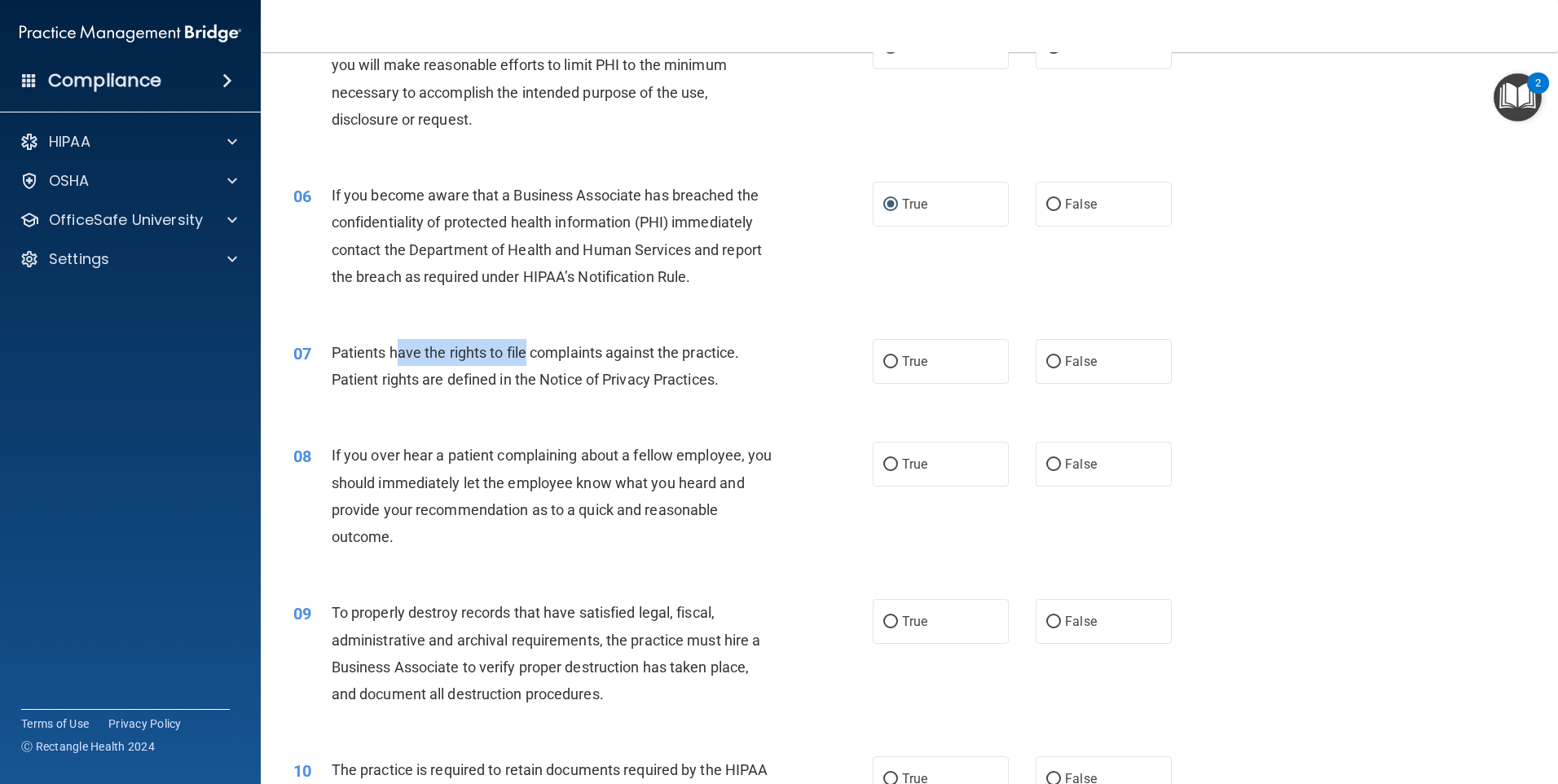
drag, startPoint x: 400, startPoint y: 349, endPoint x: 526, endPoint y: 366, distance: 127.1
click at [526, 366] on div "Patients have the rights to file complaints against the practice. Patient right…" at bounding box center [558, 366] width 454 height 54
drag, startPoint x: 526, startPoint y: 366, endPoint x: 488, endPoint y: 353, distance: 40.2
click at [488, 353] on span "Patients have the rights to file complaints against the practice. Patient right…" at bounding box center [536, 366] width 408 height 44
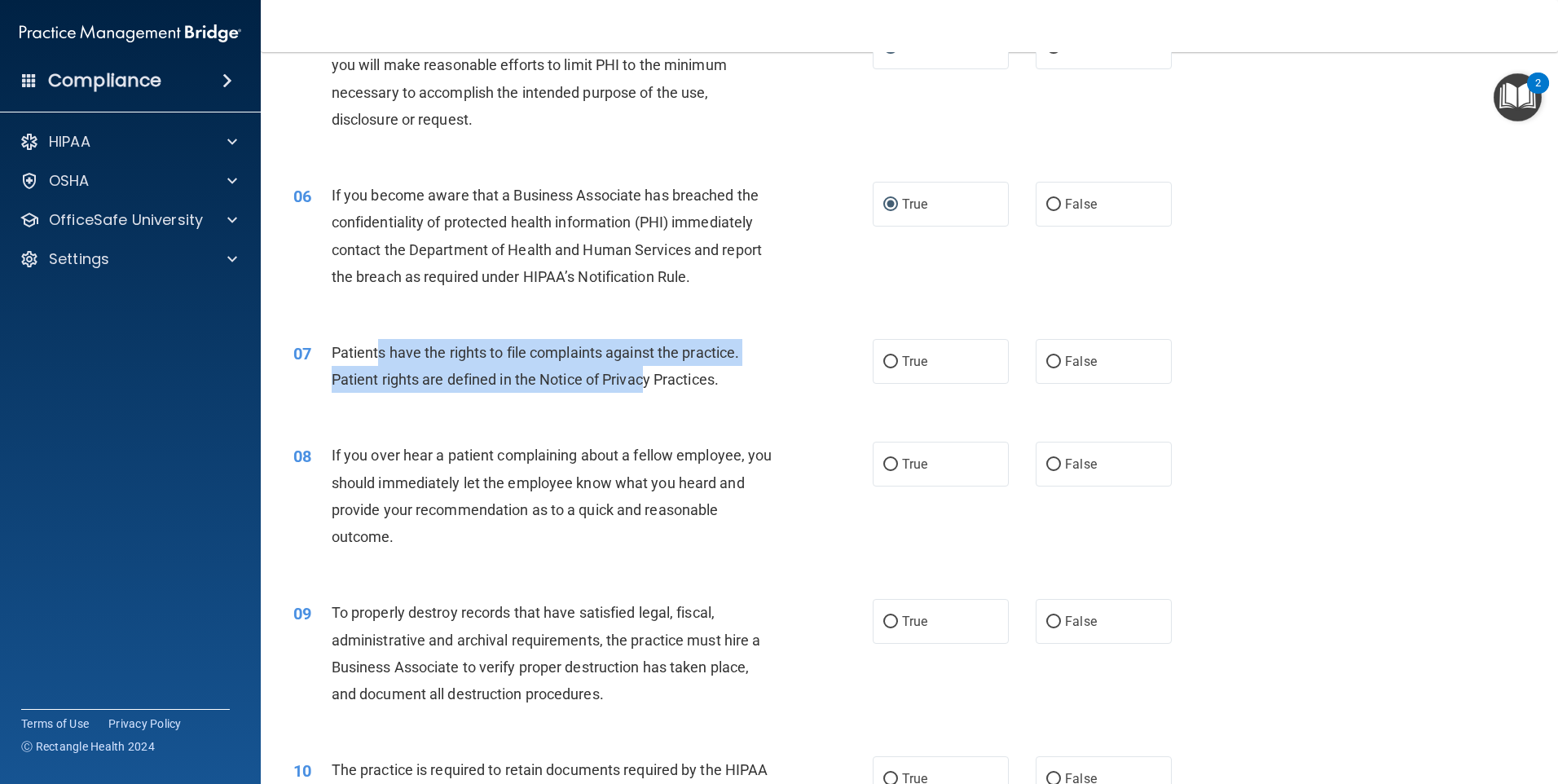
drag, startPoint x: 374, startPoint y: 359, endPoint x: 682, endPoint y: 375, distance: 308.4
click at [682, 375] on div "Patients have the rights to file complaints against the practice. Patient right…" at bounding box center [558, 366] width 454 height 54
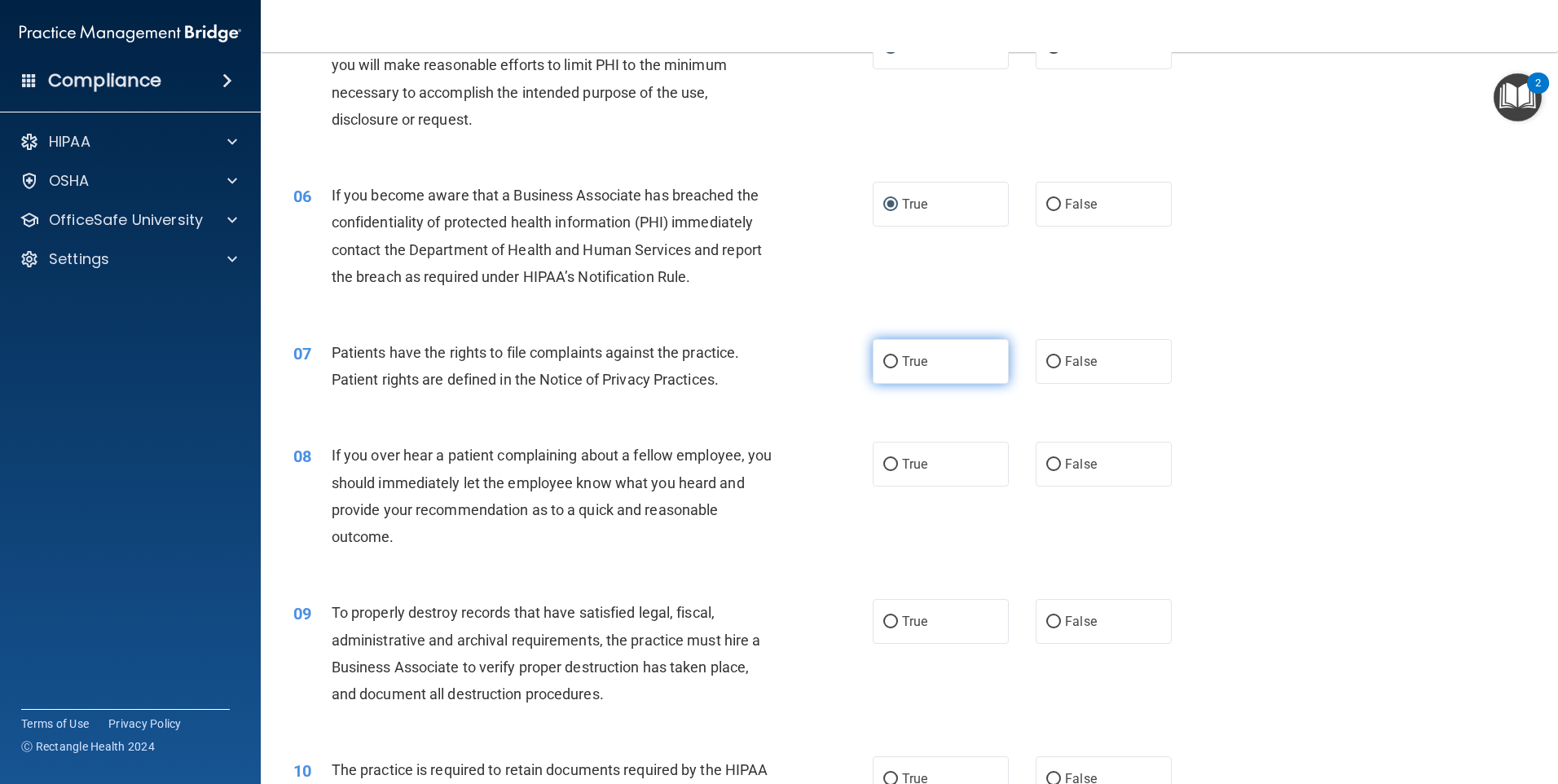
click at [911, 377] on label "True" at bounding box center [941, 361] width 136 height 44
click at [898, 368] on input "True" at bounding box center [891, 362] width 15 height 12
radio input "true"
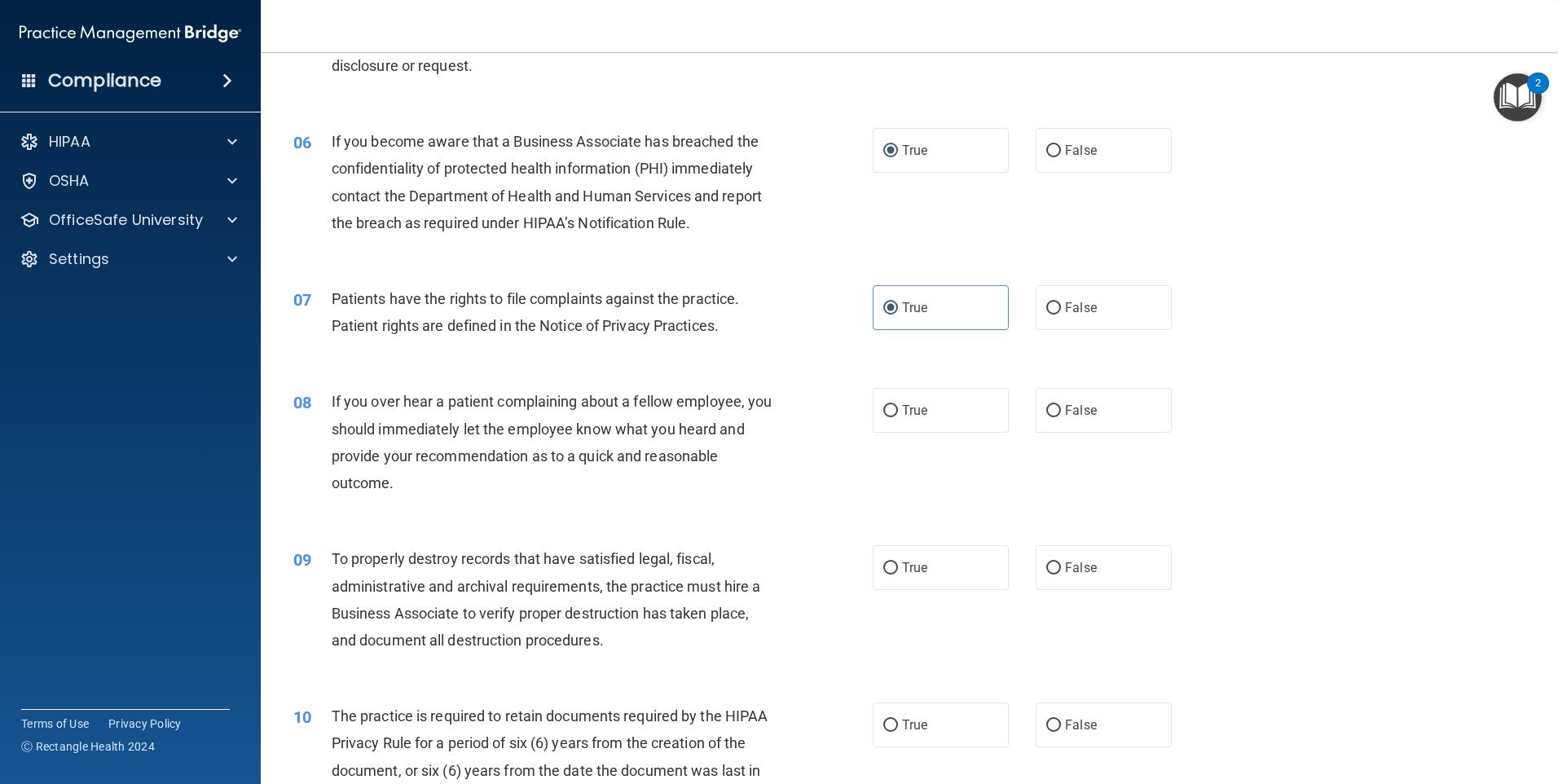
scroll to position [733, 0]
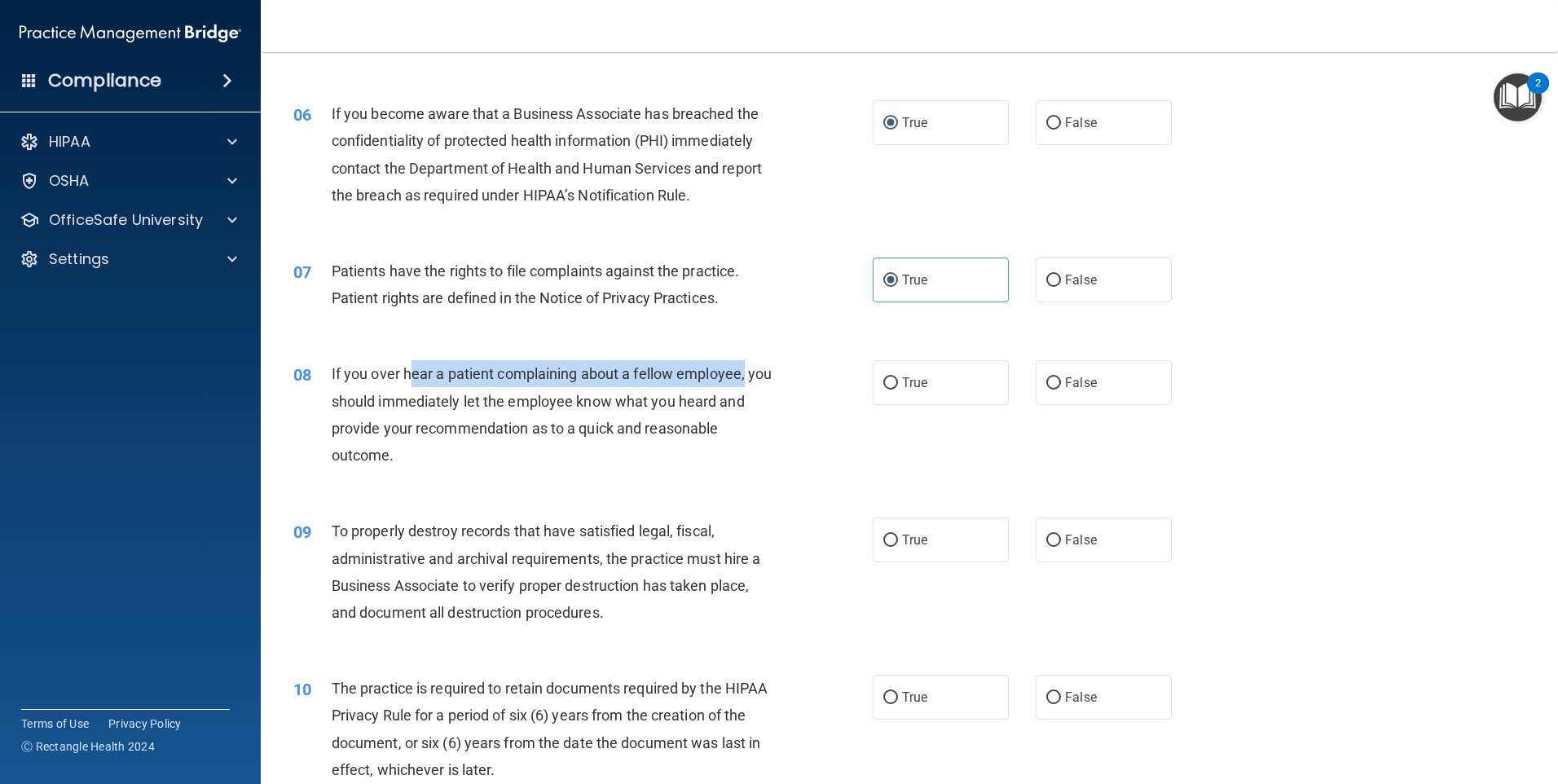
drag, startPoint x: 436, startPoint y: 379, endPoint x: 810, endPoint y: 376, distance: 374.0
click at [810, 376] on div "08 If you over hear a patient complaining about a fellow employee, you should i…" at bounding box center [583, 418] width 628 height 116
drag, startPoint x: 810, startPoint y: 376, endPoint x: 739, endPoint y: 376, distance: 71.0
click at [739, 376] on span "If you over hear a patient complaining about a fellow employee, you should imme…" at bounding box center [552, 414] width 441 height 98
click at [1022, 376] on div "True False" at bounding box center [1036, 382] width 327 height 44
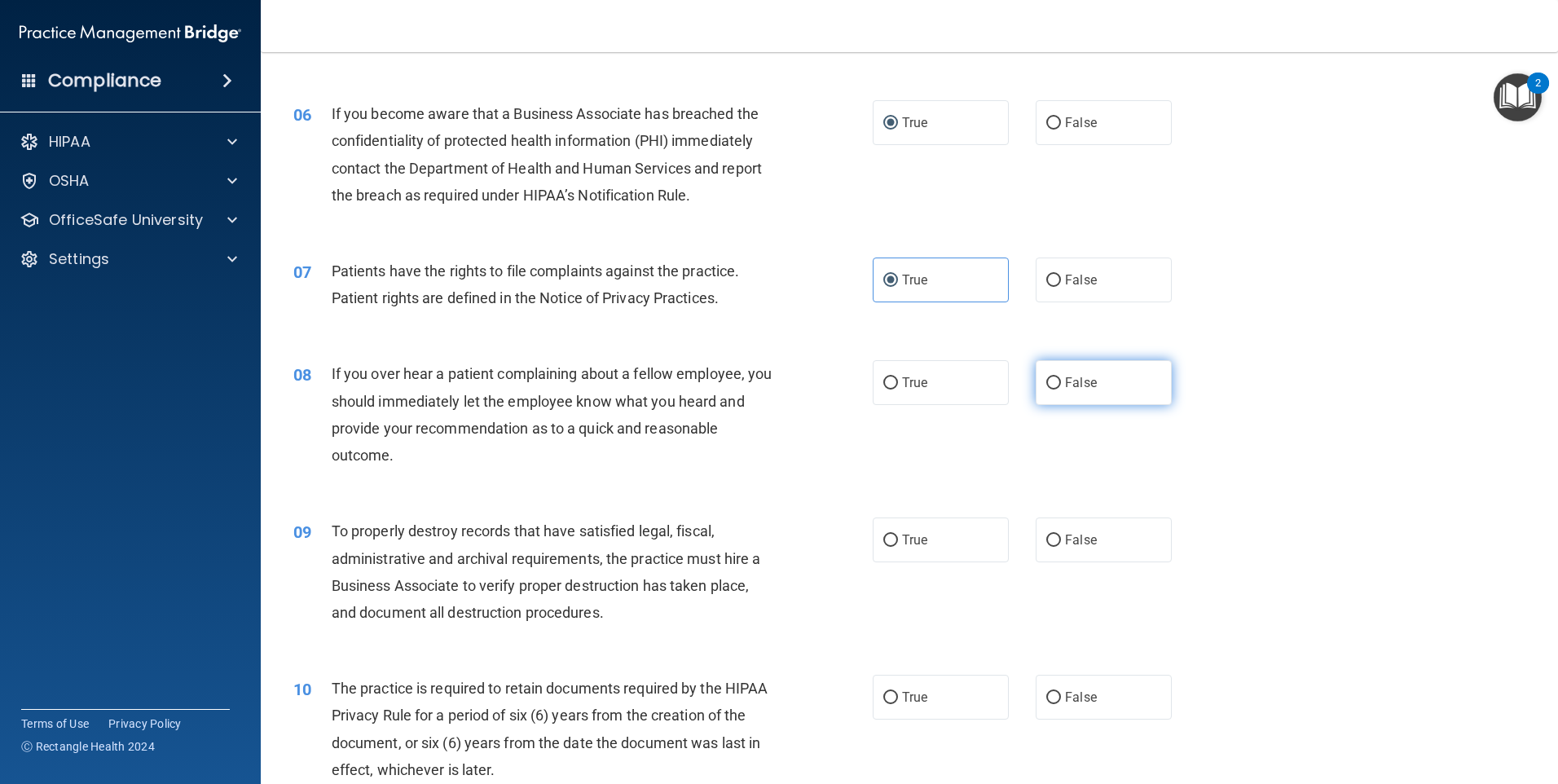
click at [1053, 366] on label "False" at bounding box center [1104, 382] width 136 height 44
click at [1053, 377] on input "False" at bounding box center [1053, 383] width 15 height 12
radio input "true"
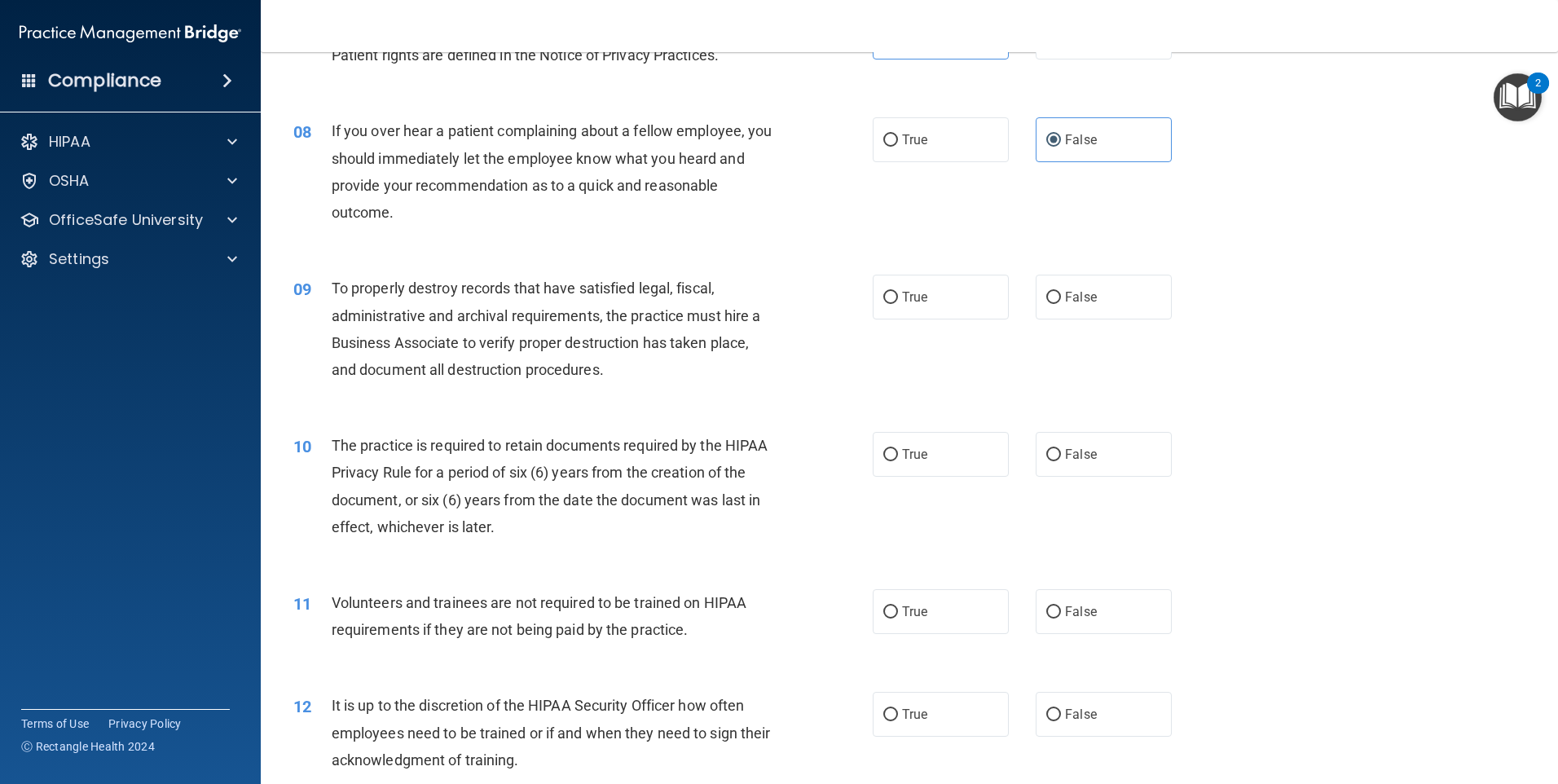
scroll to position [978, 0]
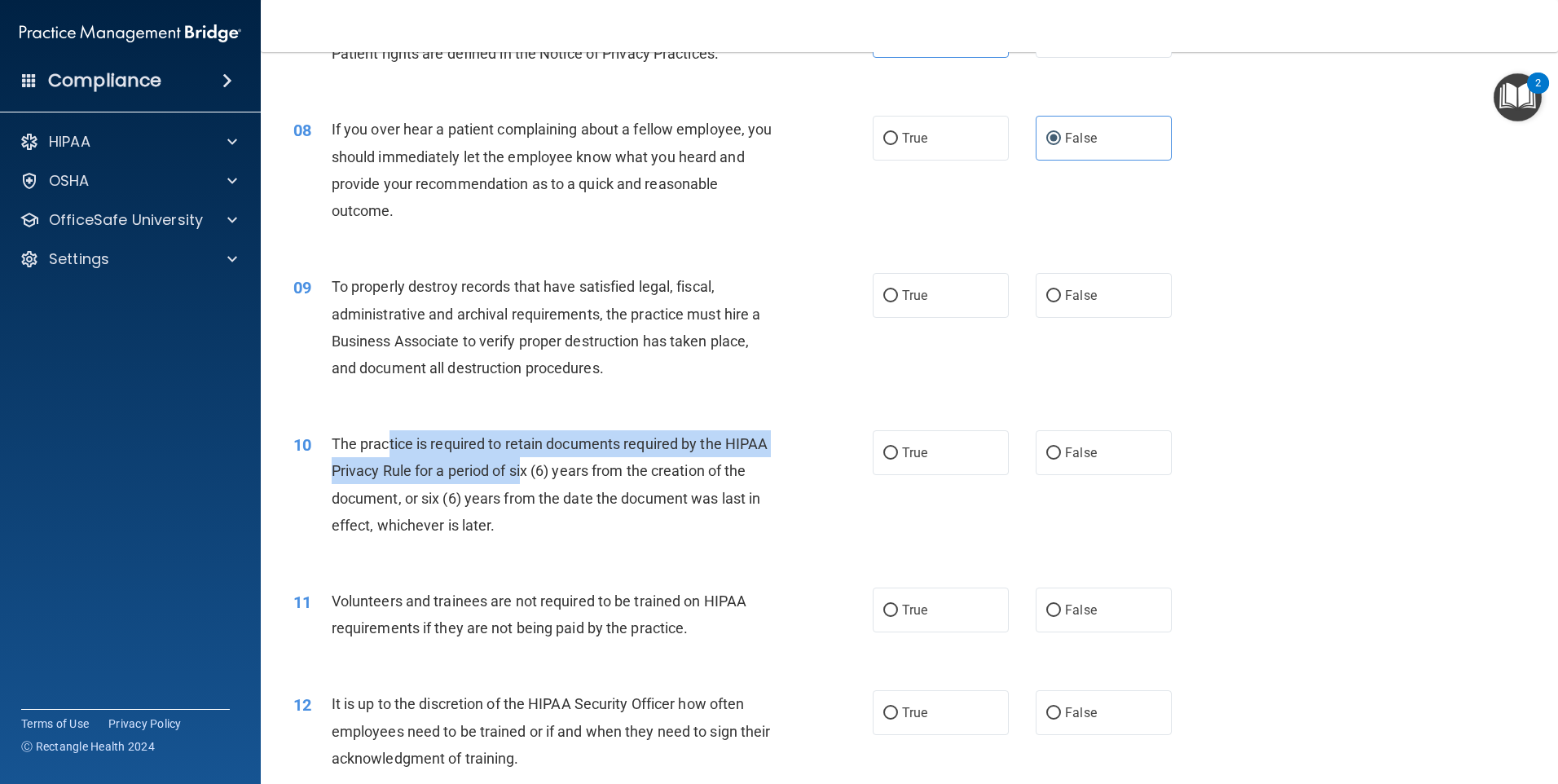
drag, startPoint x: 445, startPoint y: 449, endPoint x: 570, endPoint y: 476, distance: 127.9
click at [570, 476] on span "The practice is required to retain documents required by the HIPAA Privacy Rule…" at bounding box center [550, 485] width 437 height 98
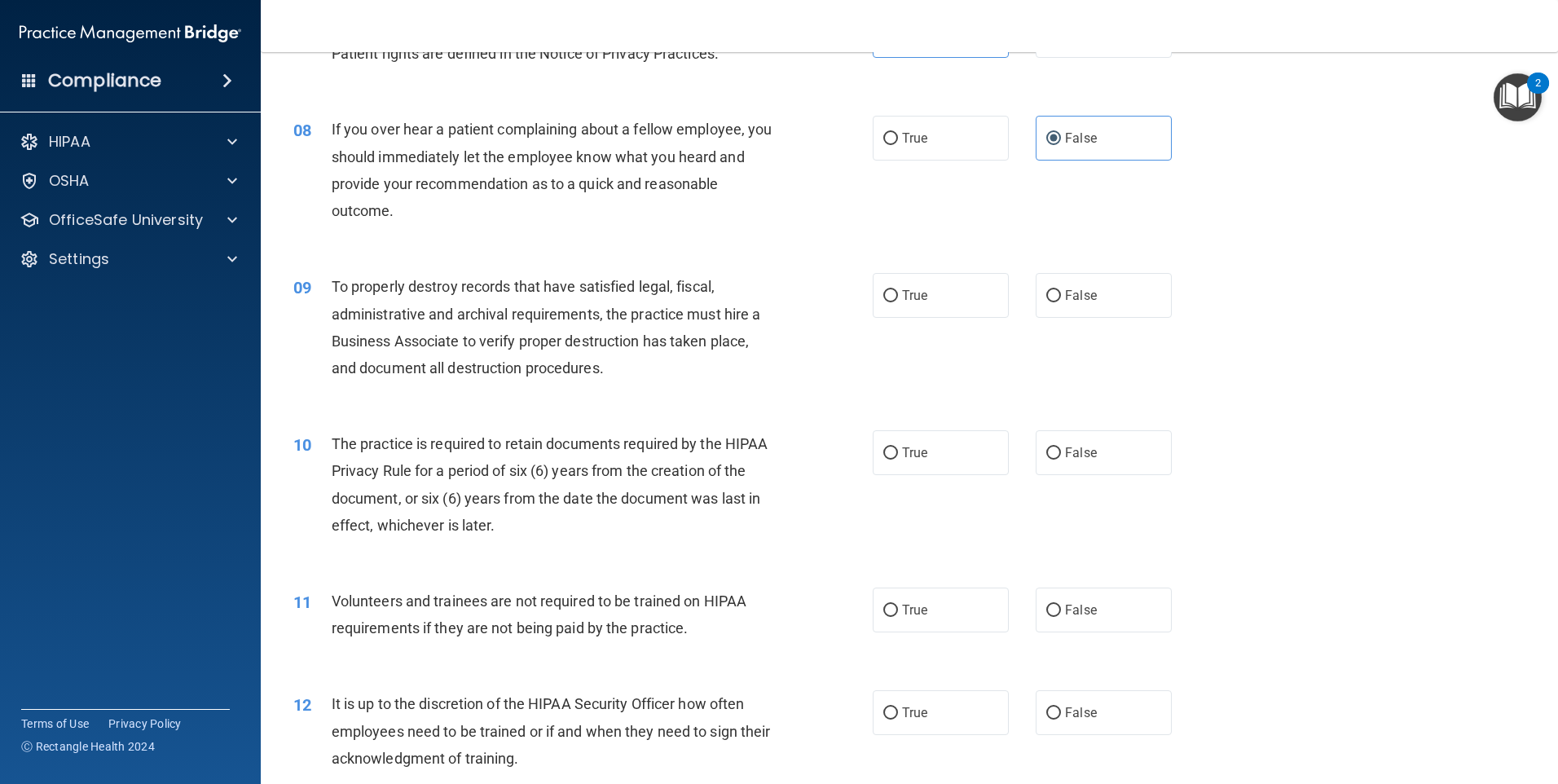
drag, startPoint x: 570, startPoint y: 476, endPoint x: 615, endPoint y: 471, distance: 45.3
click at [615, 471] on span "The practice is required to retain documents required by the HIPAA Privacy Rule…" at bounding box center [550, 485] width 437 height 98
drag, startPoint x: 601, startPoint y: 469, endPoint x: 717, endPoint y: 475, distance: 116.2
click at [717, 475] on span "The practice is required to retain documents required by the HIPAA Privacy Rule…" at bounding box center [550, 485] width 437 height 98
click at [465, 439] on span "The practice is required to retain documents required by the HIPAA Privacy Rule…" at bounding box center [550, 485] width 437 height 98
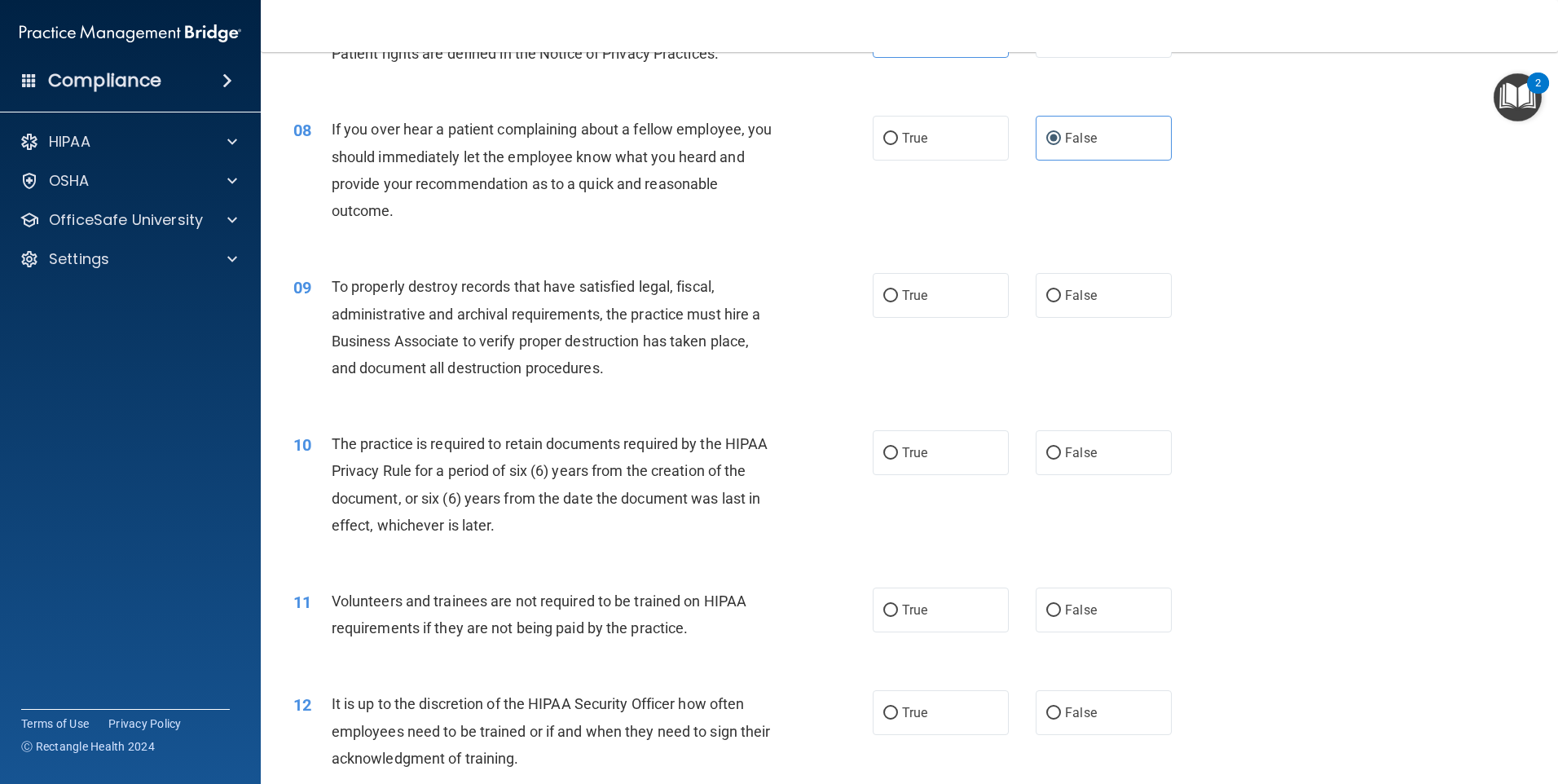
drag, startPoint x: 465, startPoint y: 439, endPoint x: 408, endPoint y: 443, distance: 57.1
click at [408, 443] on span "The practice is required to retain documents required by the HIPAA Privacy Rule…" at bounding box center [550, 485] width 437 height 98
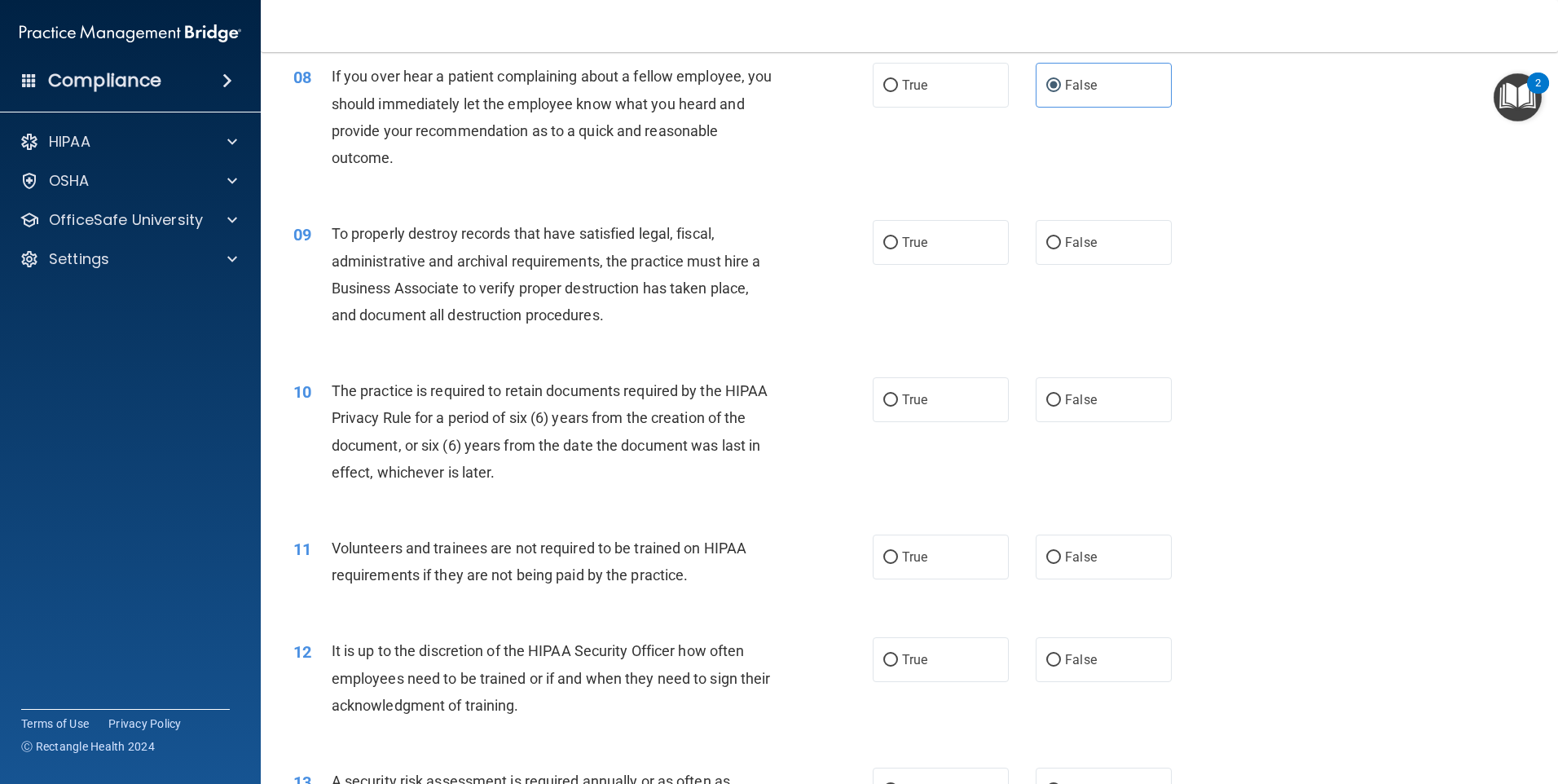
scroll to position [1059, 0]
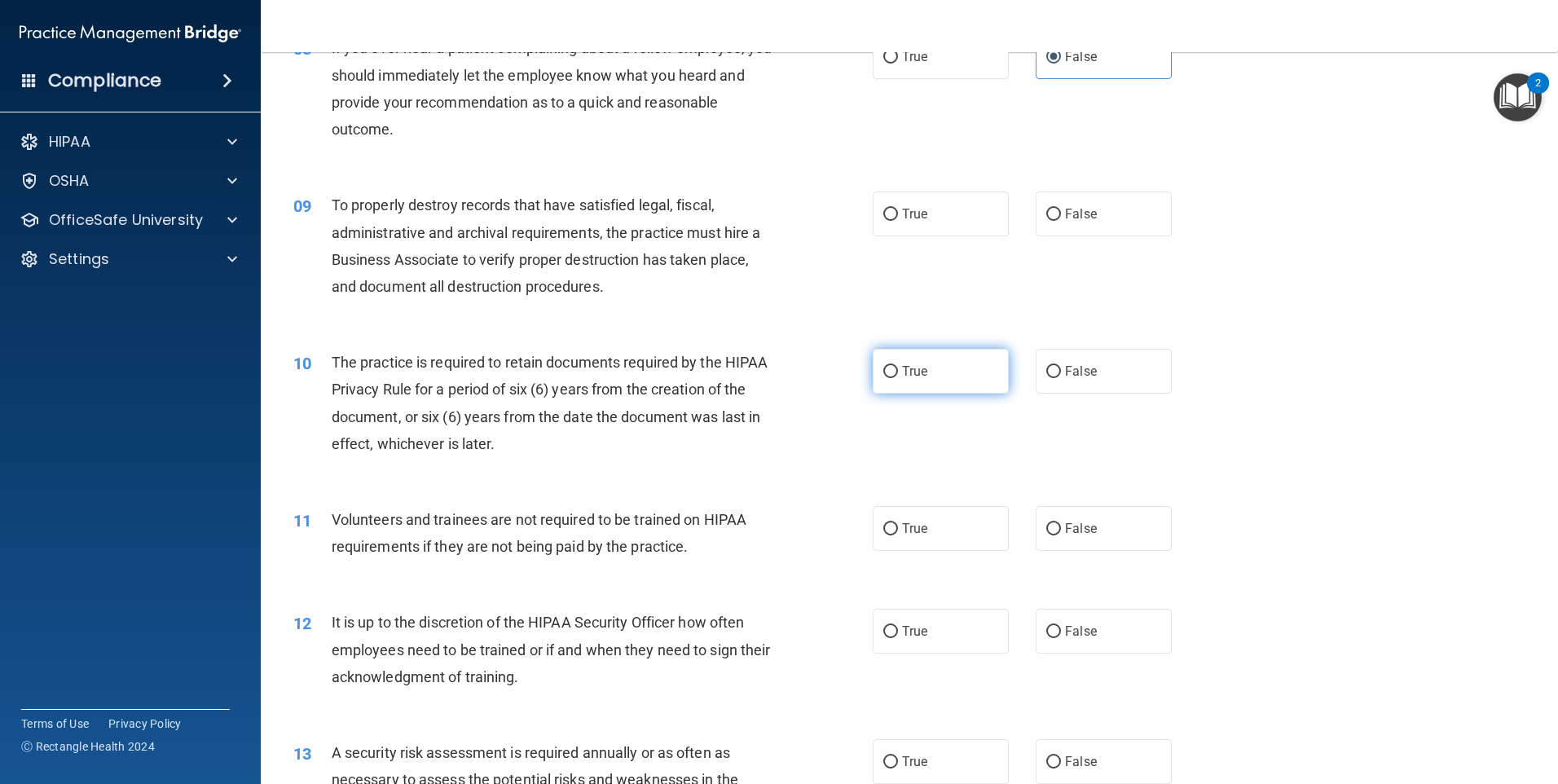
click at [918, 375] on span "True" at bounding box center [915, 371] width 26 height 15
click at [898, 375] on input "True" at bounding box center [891, 371] width 15 height 12
radio input "true"
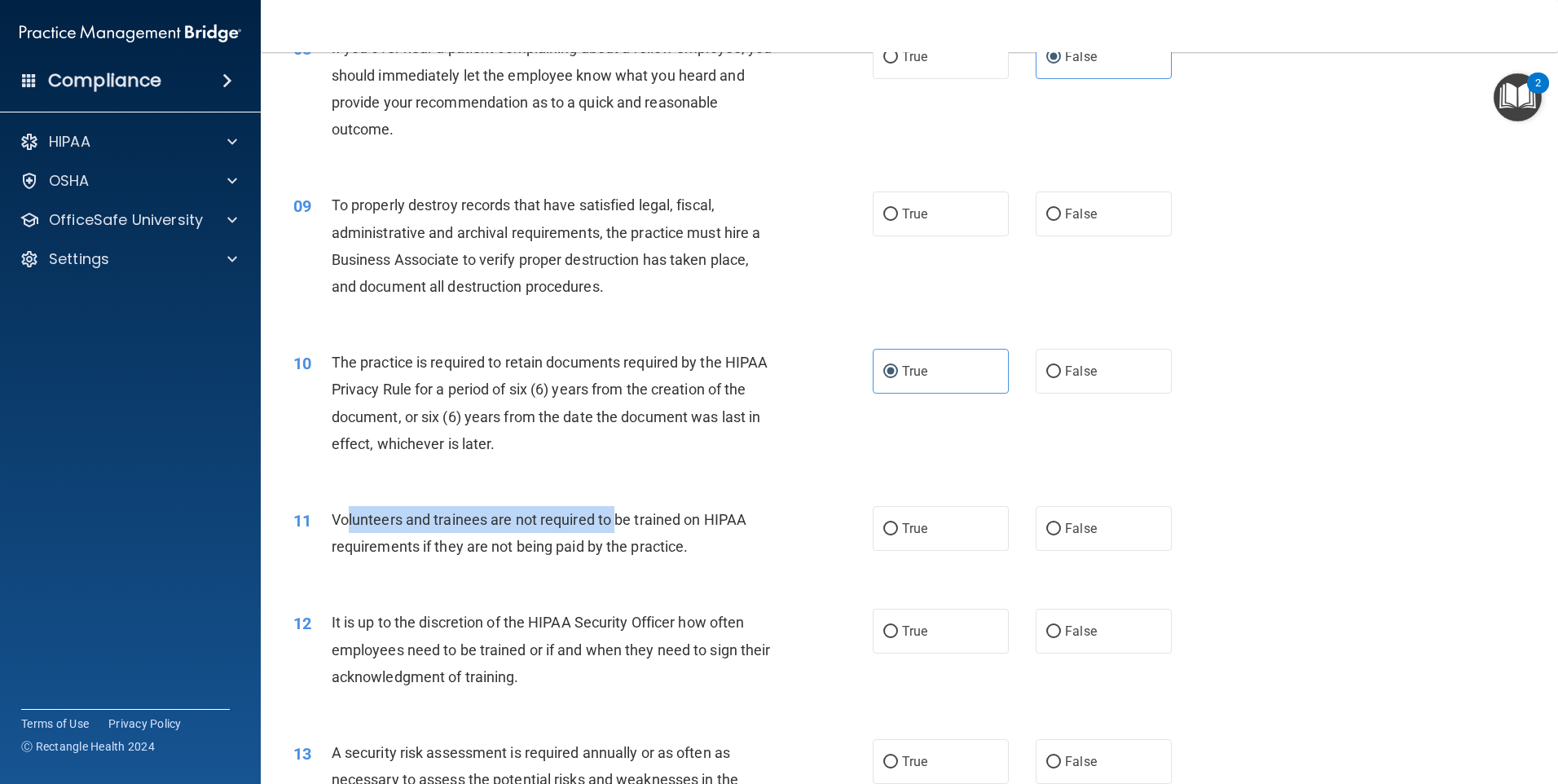
drag, startPoint x: 350, startPoint y: 516, endPoint x: 621, endPoint y: 528, distance: 271.3
click at [621, 526] on span "Volunteers and trainees are not required to be trained on HIPAA requirements if…" at bounding box center [539, 533] width 415 height 44
drag, startPoint x: 621, startPoint y: 528, endPoint x: 614, endPoint y: 543, distance: 16.6
click at [614, 543] on span "Volunteers and trainees are not required to be trained on HIPAA requirements if…" at bounding box center [539, 533] width 415 height 44
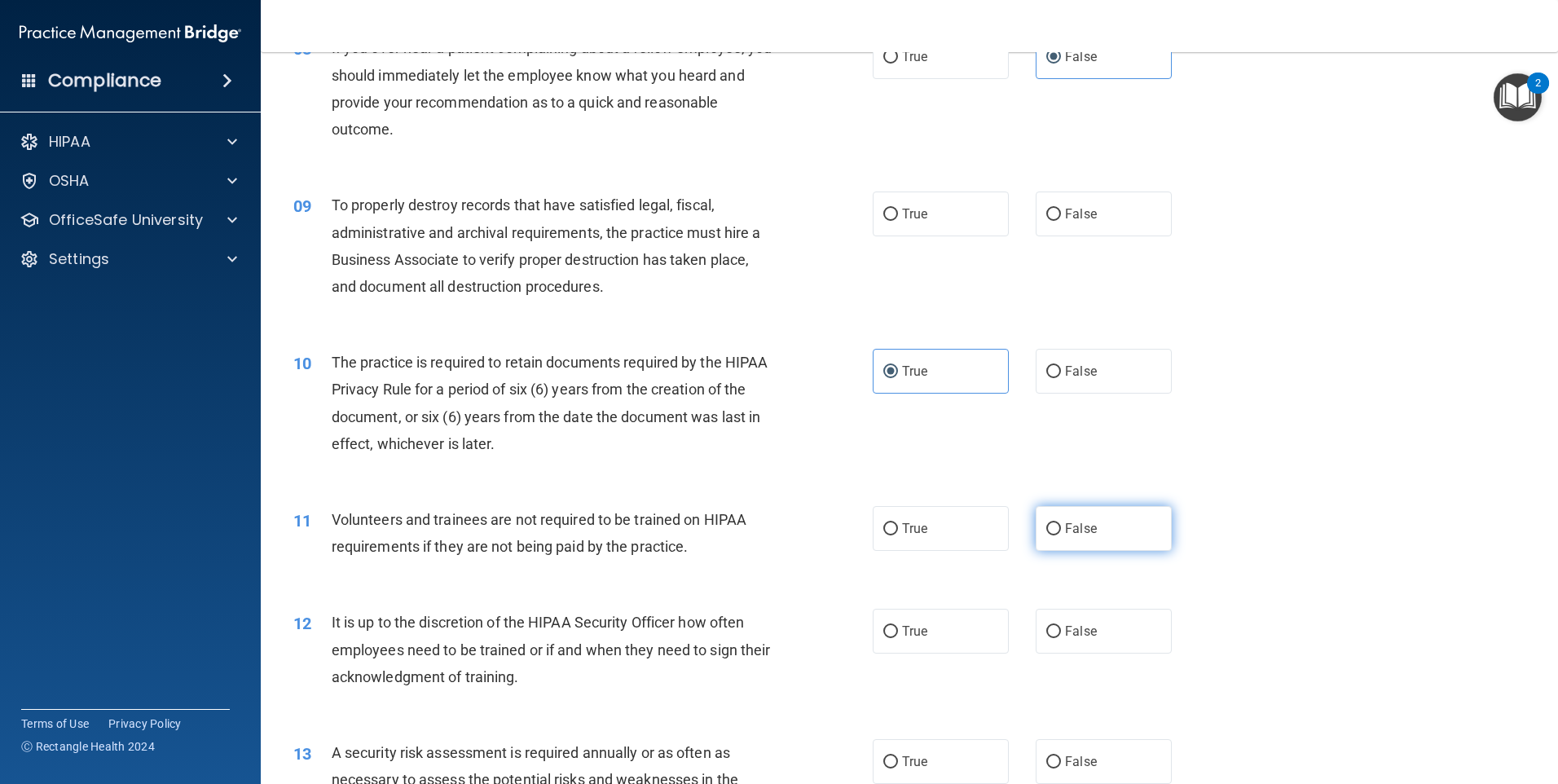
click at [1099, 531] on label "False" at bounding box center [1104, 528] width 136 height 44
click at [1061, 531] on input "False" at bounding box center [1053, 529] width 15 height 12
radio input "true"
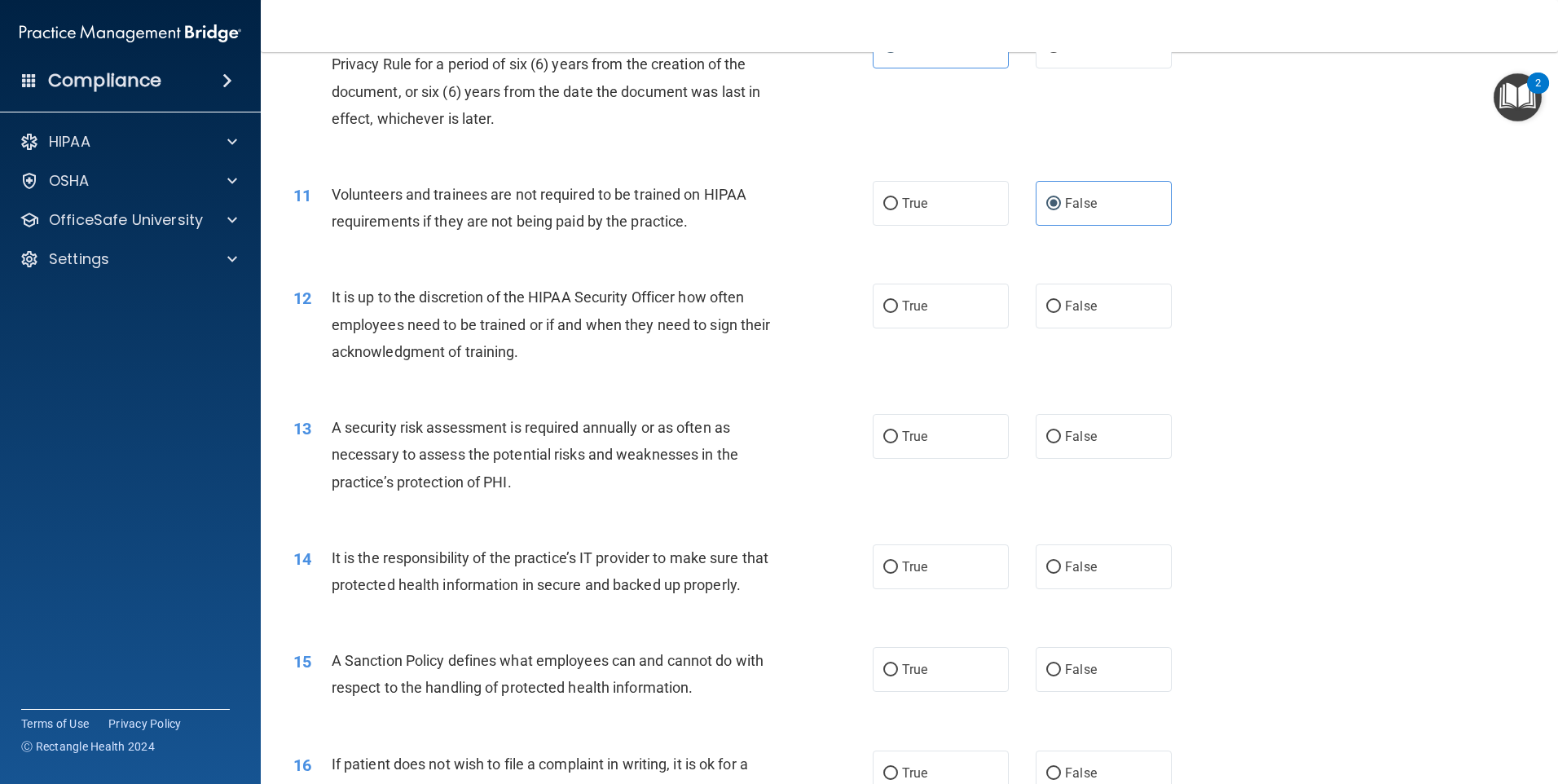
scroll to position [1385, 0]
drag, startPoint x: 412, startPoint y: 291, endPoint x: 681, endPoint y: 297, distance: 269.1
click at [681, 297] on span "It is up to the discretion of the HIPAA Security Officer how often employees ne…" at bounding box center [551, 322] width 439 height 71
click at [680, 297] on span "It is up to the discretion of the HIPAA Security Officer how often employees ne…" at bounding box center [551, 322] width 439 height 71
click at [1065, 315] on label "False" at bounding box center [1104, 304] width 136 height 44
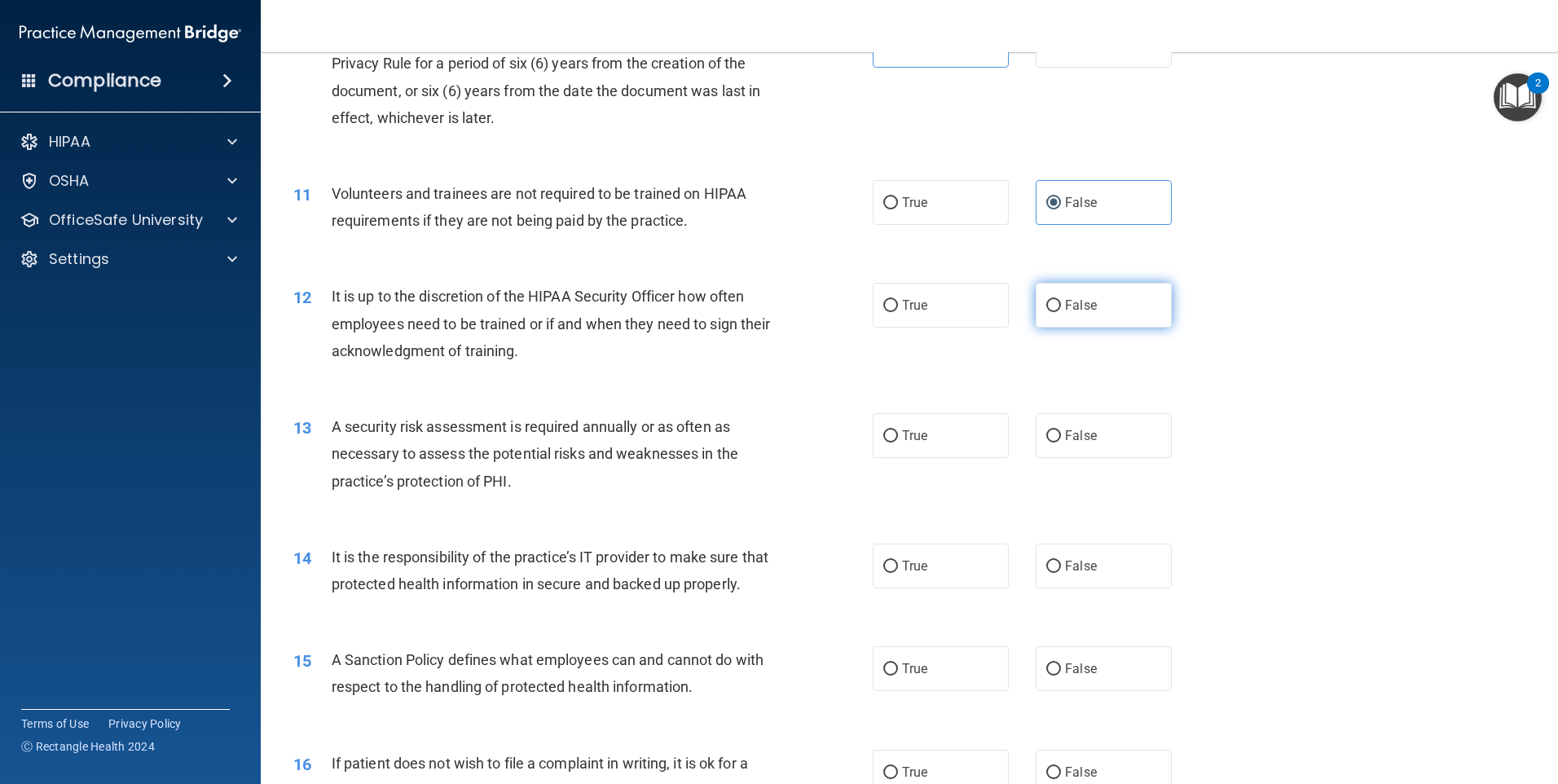
click at [1061, 312] on input "False" at bounding box center [1053, 305] width 15 height 12
radio input "true"
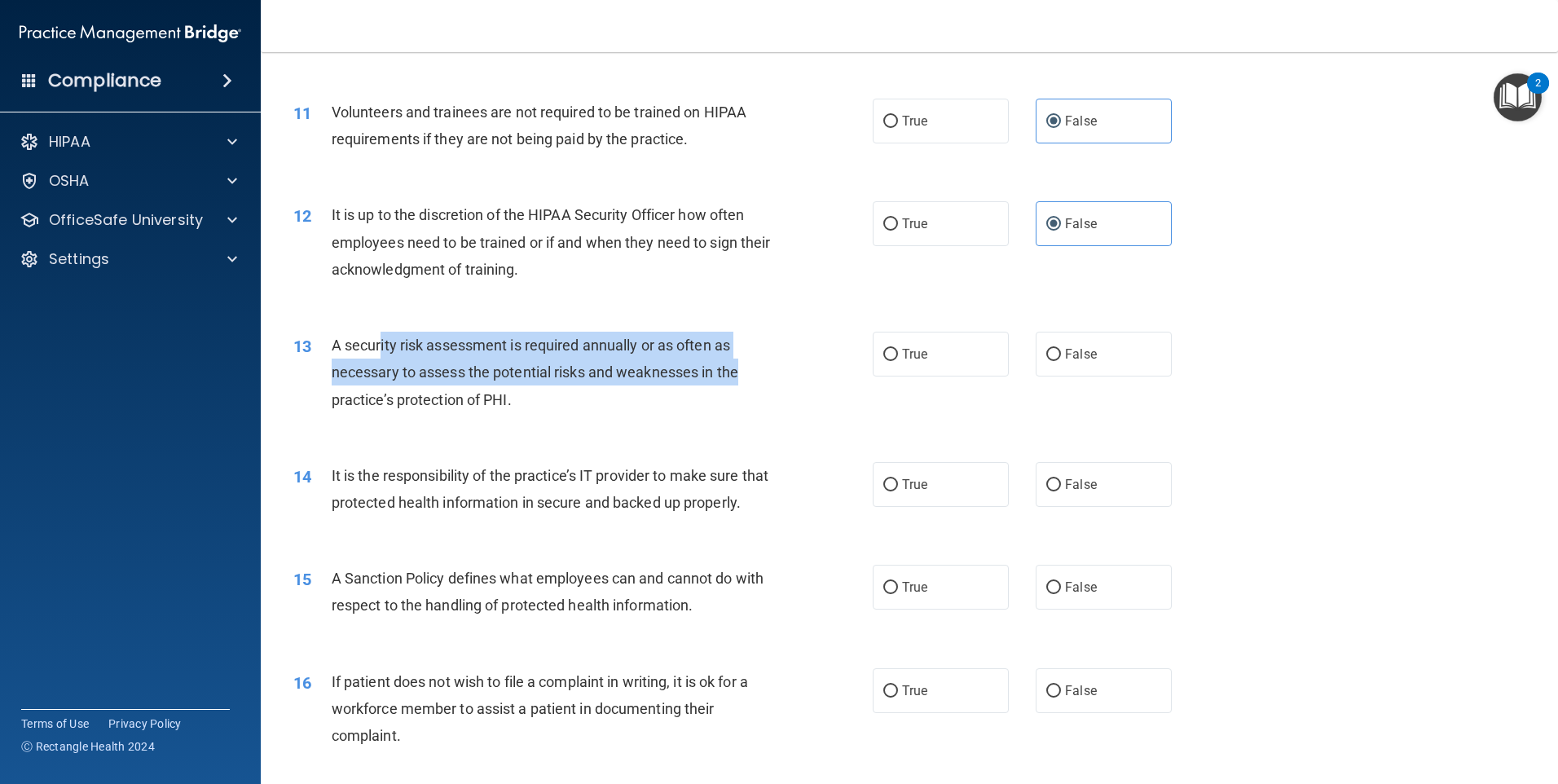
drag, startPoint x: 446, startPoint y: 330, endPoint x: 752, endPoint y: 372, distance: 308.9
click at [746, 371] on div "A security risk assessment is required annually or as often as necessary to ass…" at bounding box center [558, 372] width 454 height 81
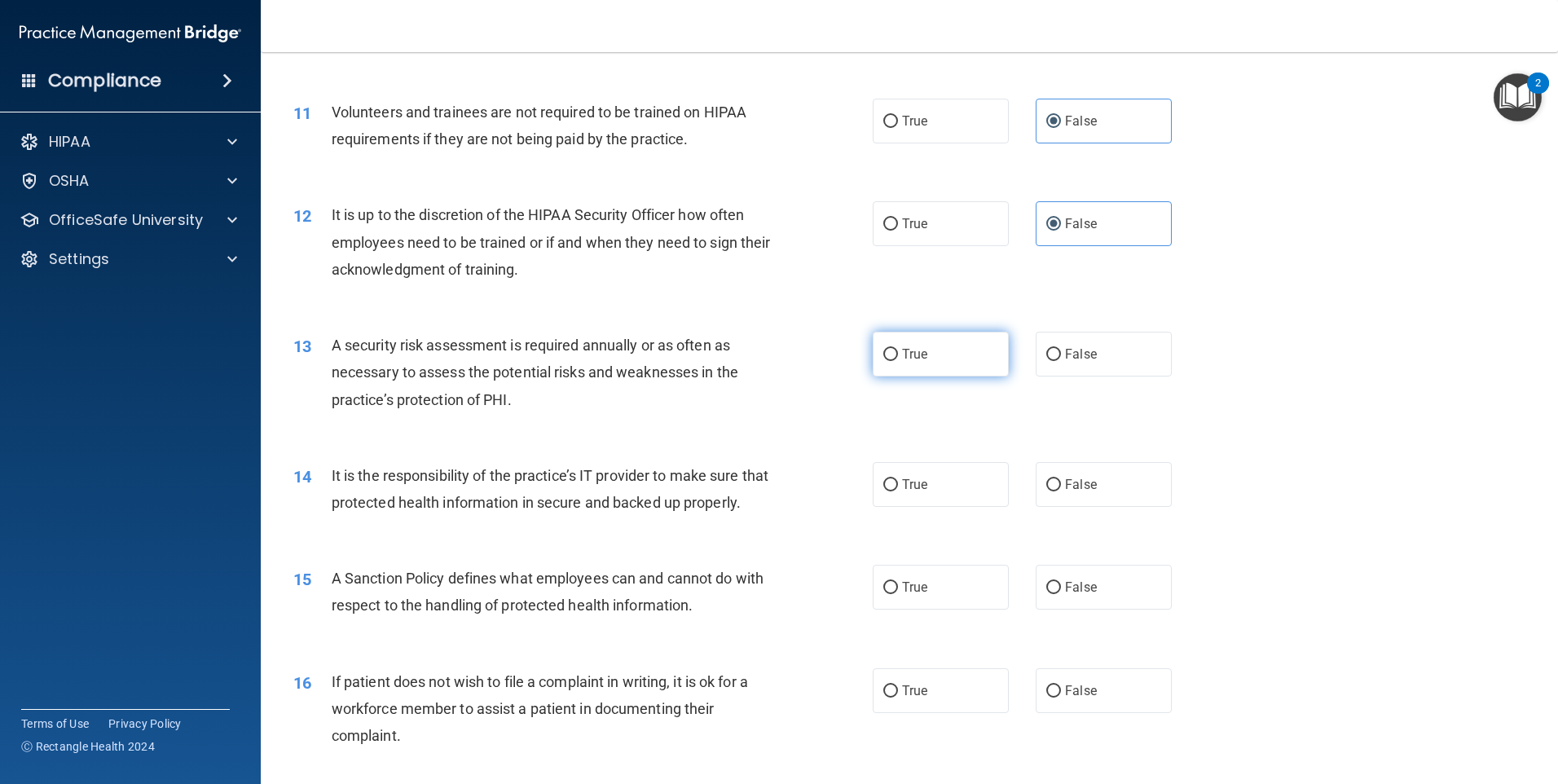
drag, startPoint x: 752, startPoint y: 372, endPoint x: 907, endPoint y: 358, distance: 155.6
click at [907, 358] on span "True" at bounding box center [915, 354] width 26 height 15
click at [898, 358] on input "True" at bounding box center [891, 354] width 15 height 12
radio input "true"
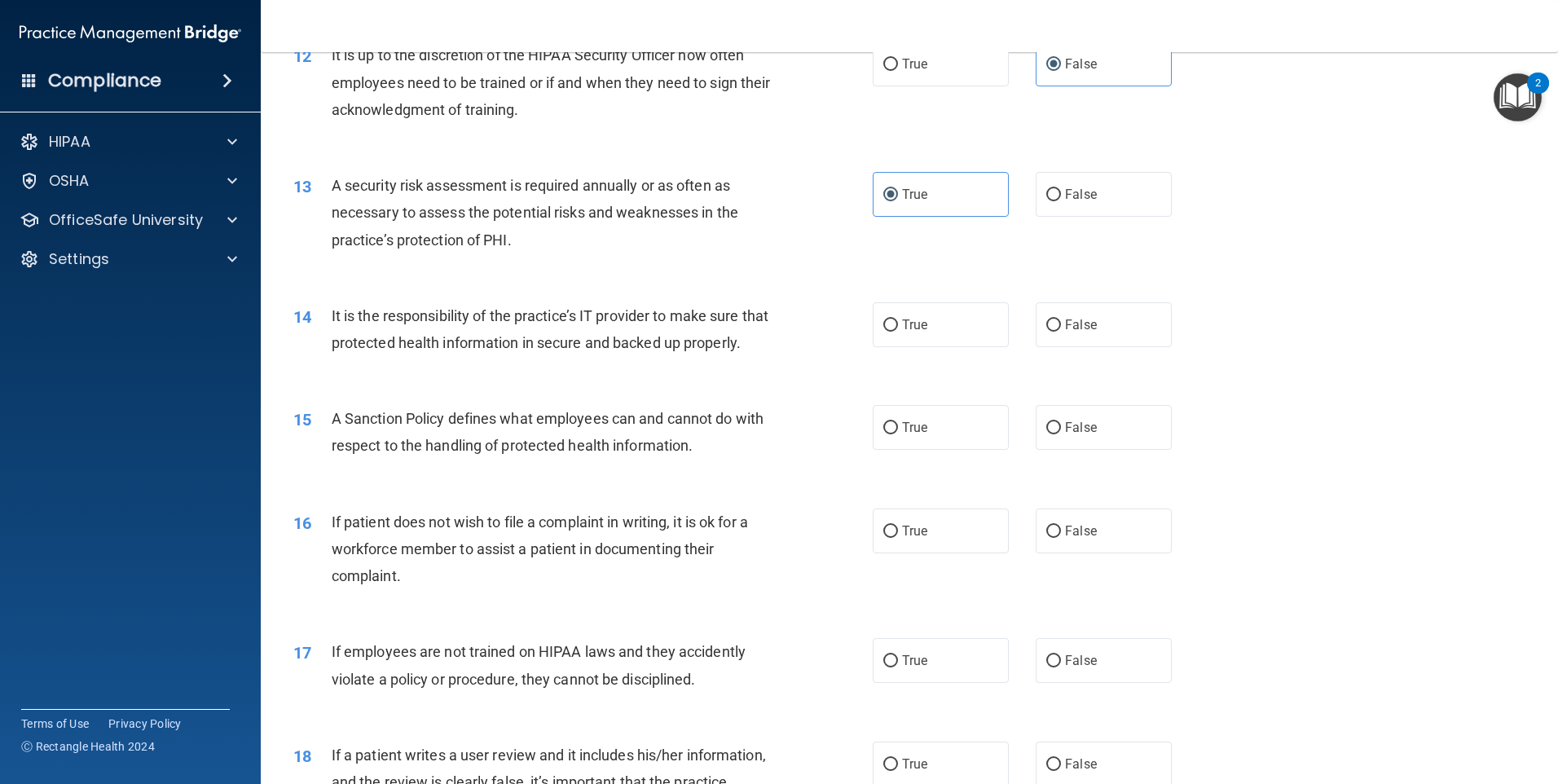
scroll to position [1629, 0]
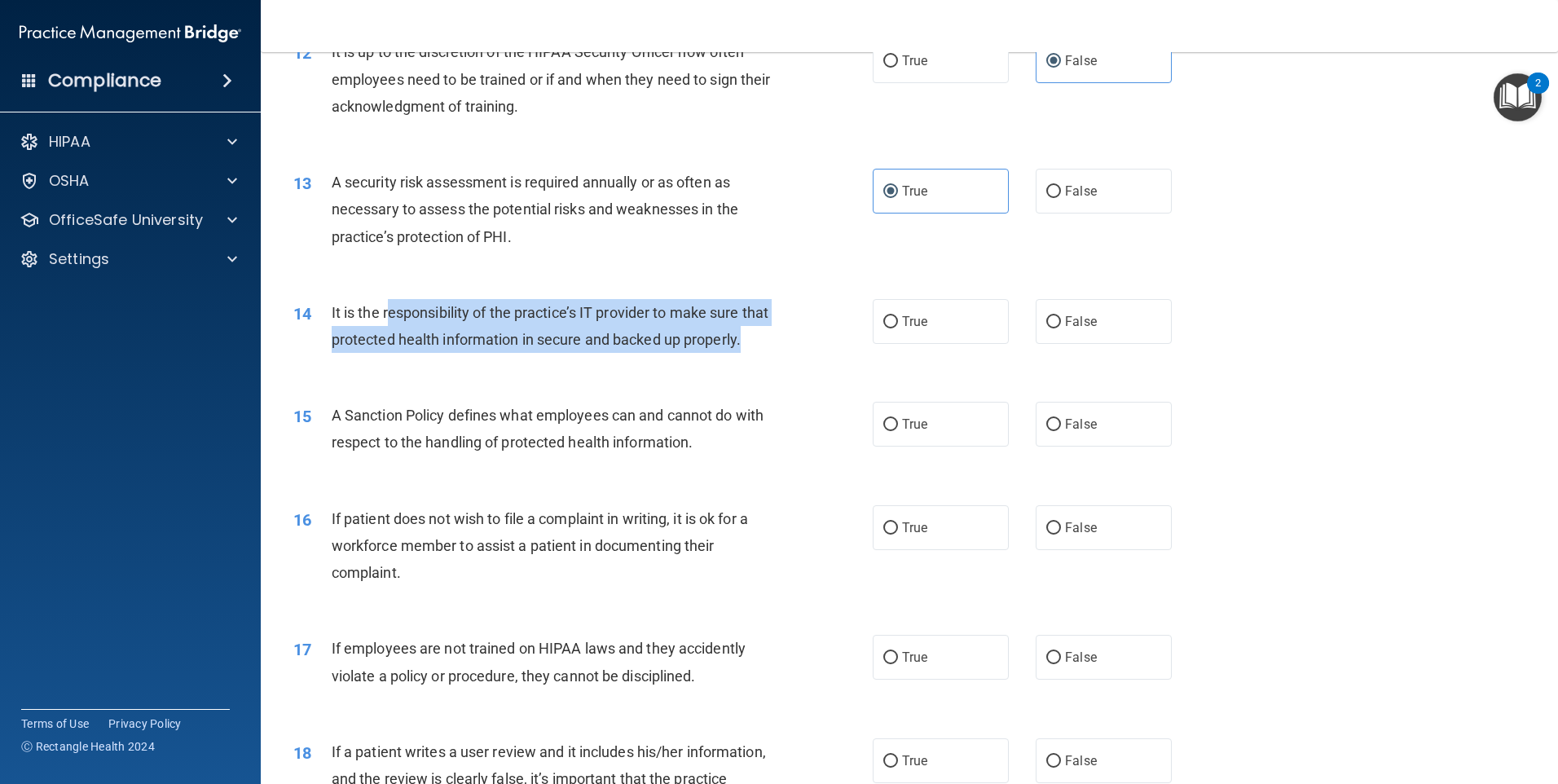
drag, startPoint x: 386, startPoint y: 301, endPoint x: 454, endPoint y: 369, distance: 96.2
click at [454, 352] on div "It is the responsibility of the practice’s IT provider to make sure that protec…" at bounding box center [558, 326] width 454 height 54
click at [739, 352] on div "It is the responsibility of the practice’s IT provider to make sure that protec…" at bounding box center [558, 326] width 454 height 54
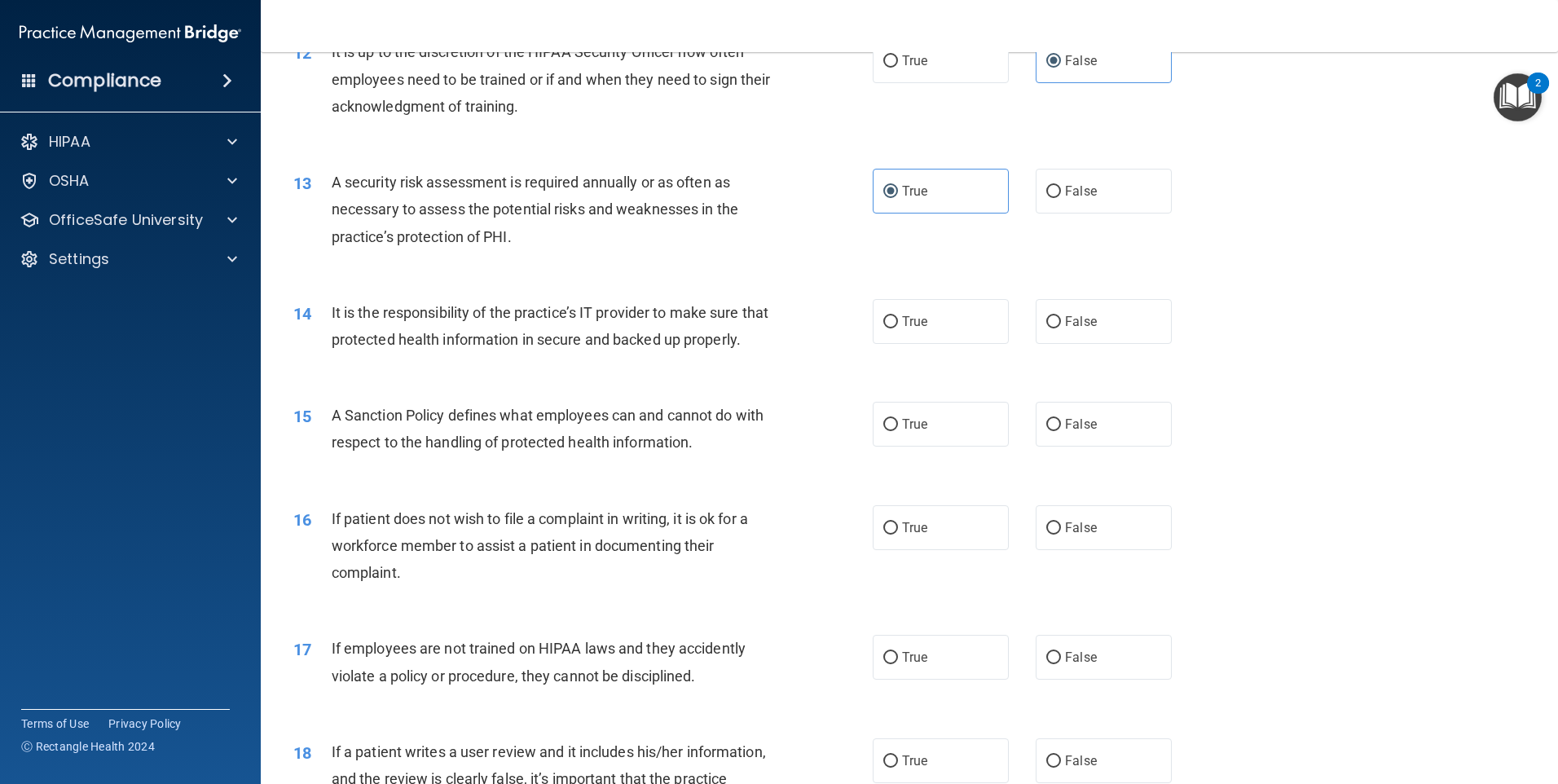
click at [957, 294] on div "14 It is the responsibility of the practice’s IT provider to make sure that pro…" at bounding box center [910, 330] width 1257 height 103
click at [933, 299] on label "True" at bounding box center [941, 321] width 136 height 44
click at [898, 316] on input "True" at bounding box center [891, 322] width 15 height 12
radio input "true"
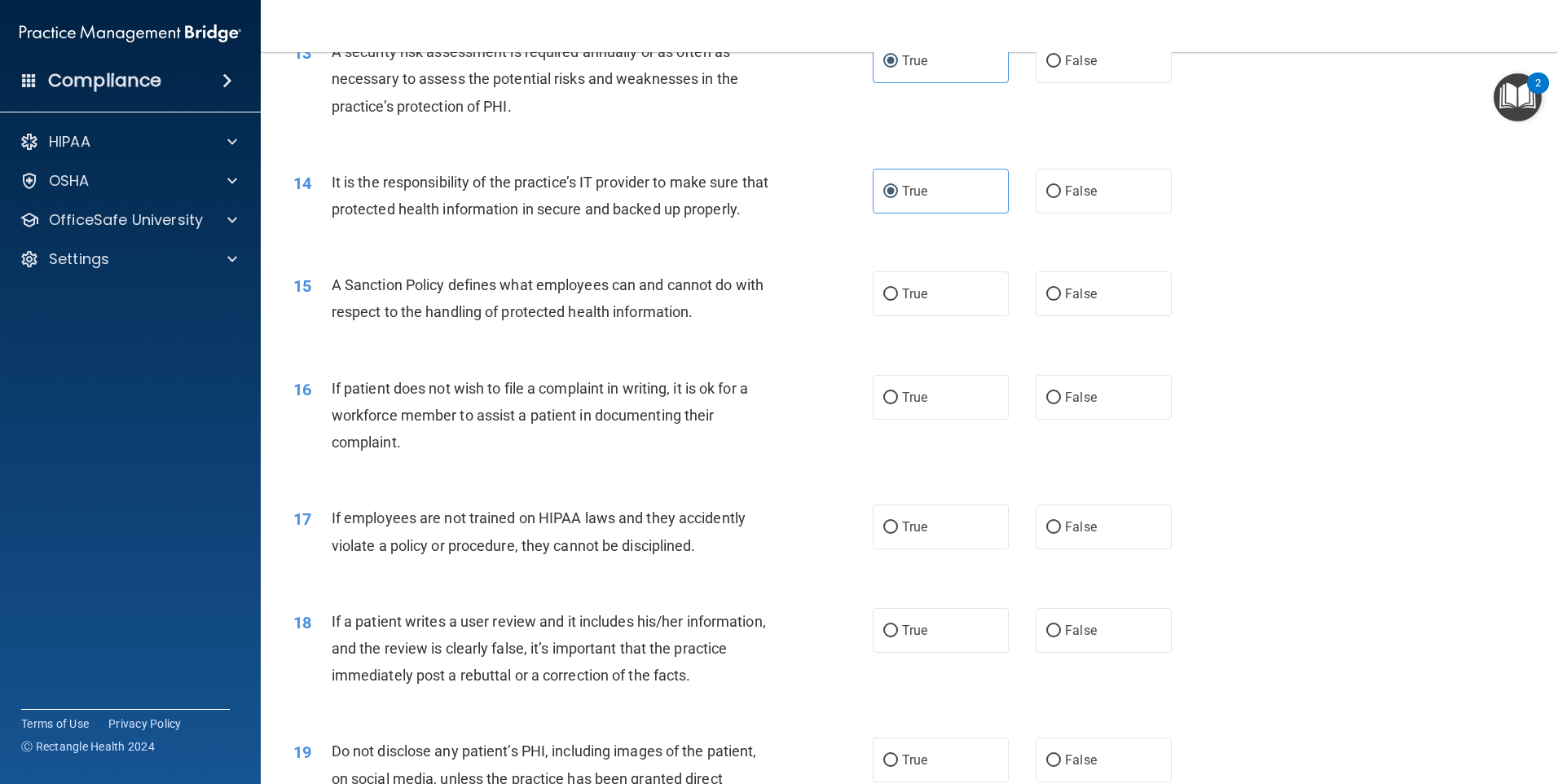
scroll to position [1792, 0]
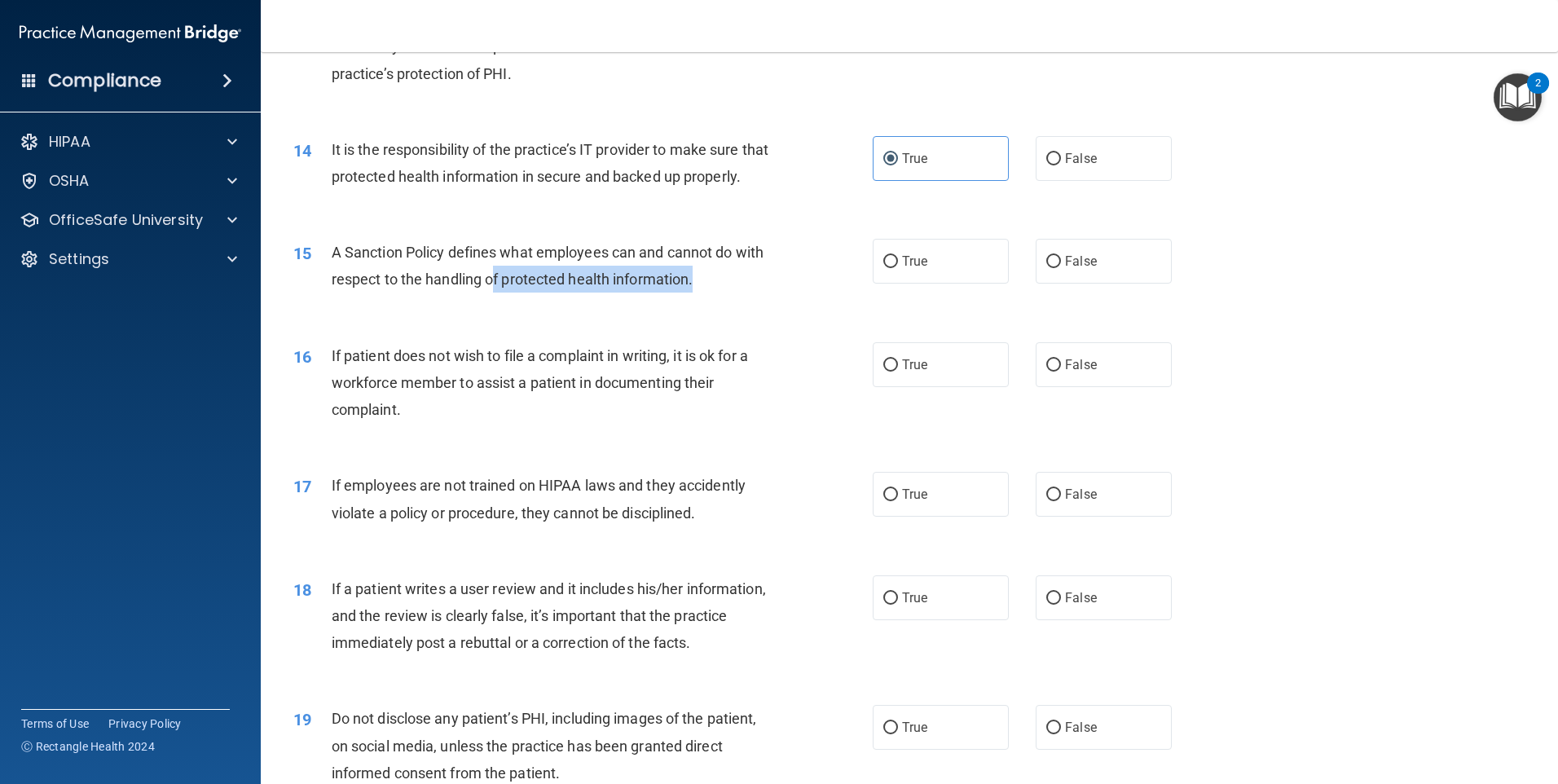
drag, startPoint x: 493, startPoint y: 292, endPoint x: 702, endPoint y: 308, distance: 209.6
click at [702, 293] on div "A Sanction Policy defines what employees can and cannot do with respect to the …" at bounding box center [558, 265] width 454 height 54
drag, startPoint x: 702, startPoint y: 308, endPoint x: 703, endPoint y: 287, distance: 21.0
click at [703, 287] on div "A Sanction Policy defines what employees can and cannot do with respect to the …" at bounding box center [558, 265] width 454 height 54
click at [1119, 283] on label "False" at bounding box center [1104, 261] width 136 height 44
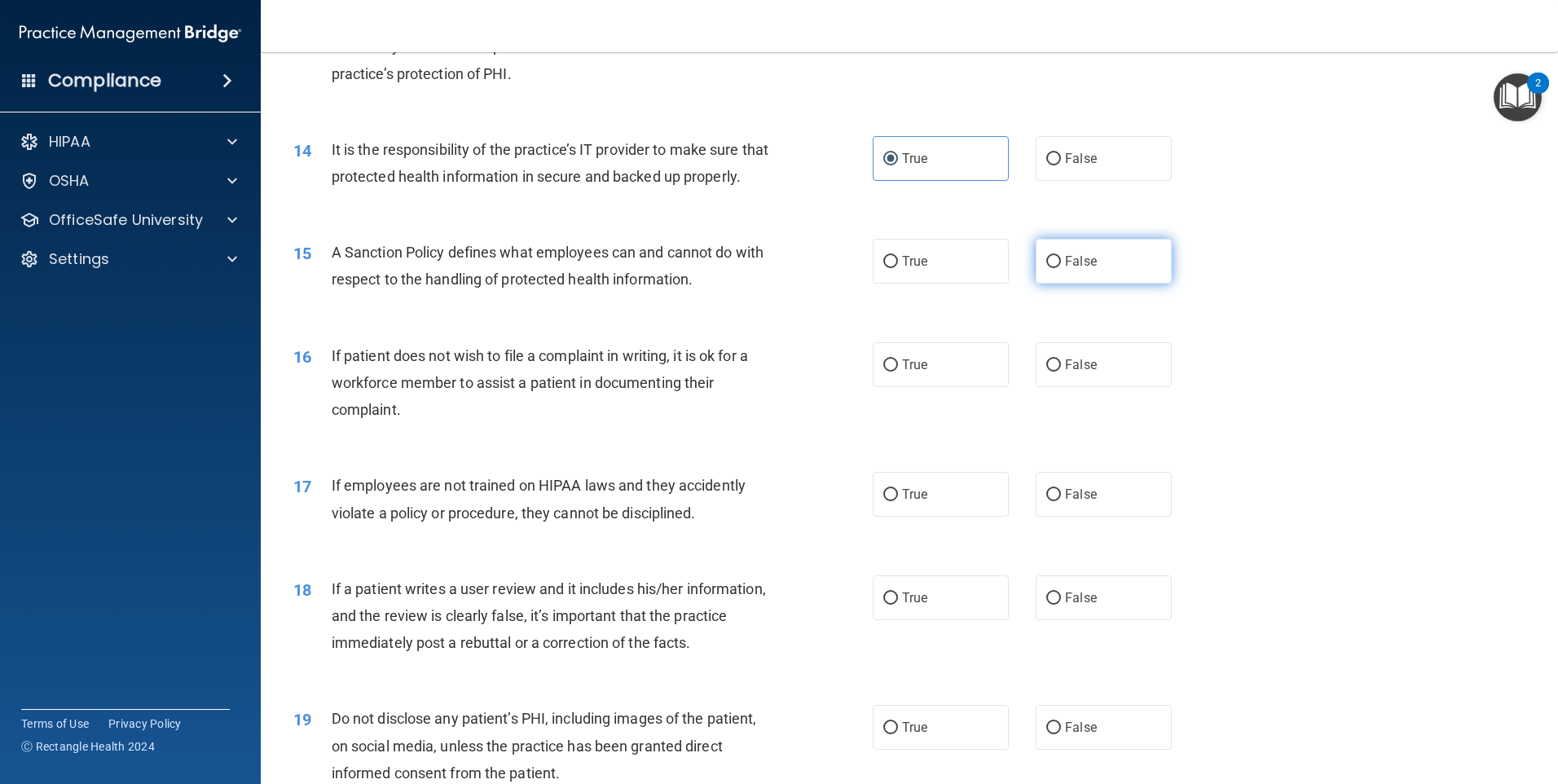
click at [1061, 268] on input "False" at bounding box center [1053, 262] width 15 height 12
radio input "true"
click at [437, 376] on span "If patient does not wish to file a complaint in writing, it is ok for a workfor…" at bounding box center [539, 382] width 417 height 71
click at [859, 394] on div "16 If patient does not wish to file a complaint in writing, it is ok for a work…" at bounding box center [583, 386] width 628 height 90
click at [873, 387] on label "True" at bounding box center [941, 364] width 136 height 44
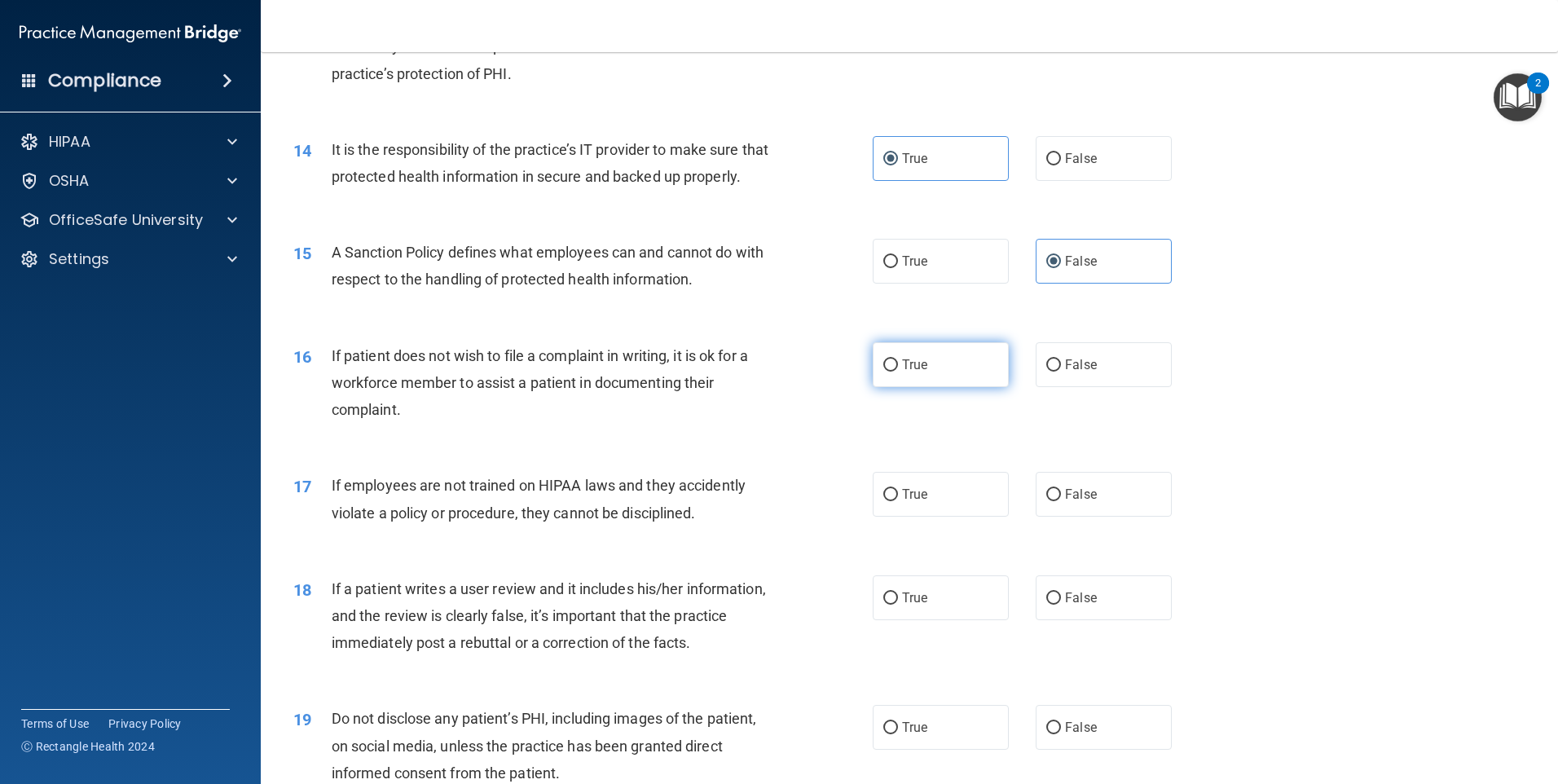
click at [883, 371] on input "True" at bounding box center [891, 365] width 15 height 12
radio input "true"
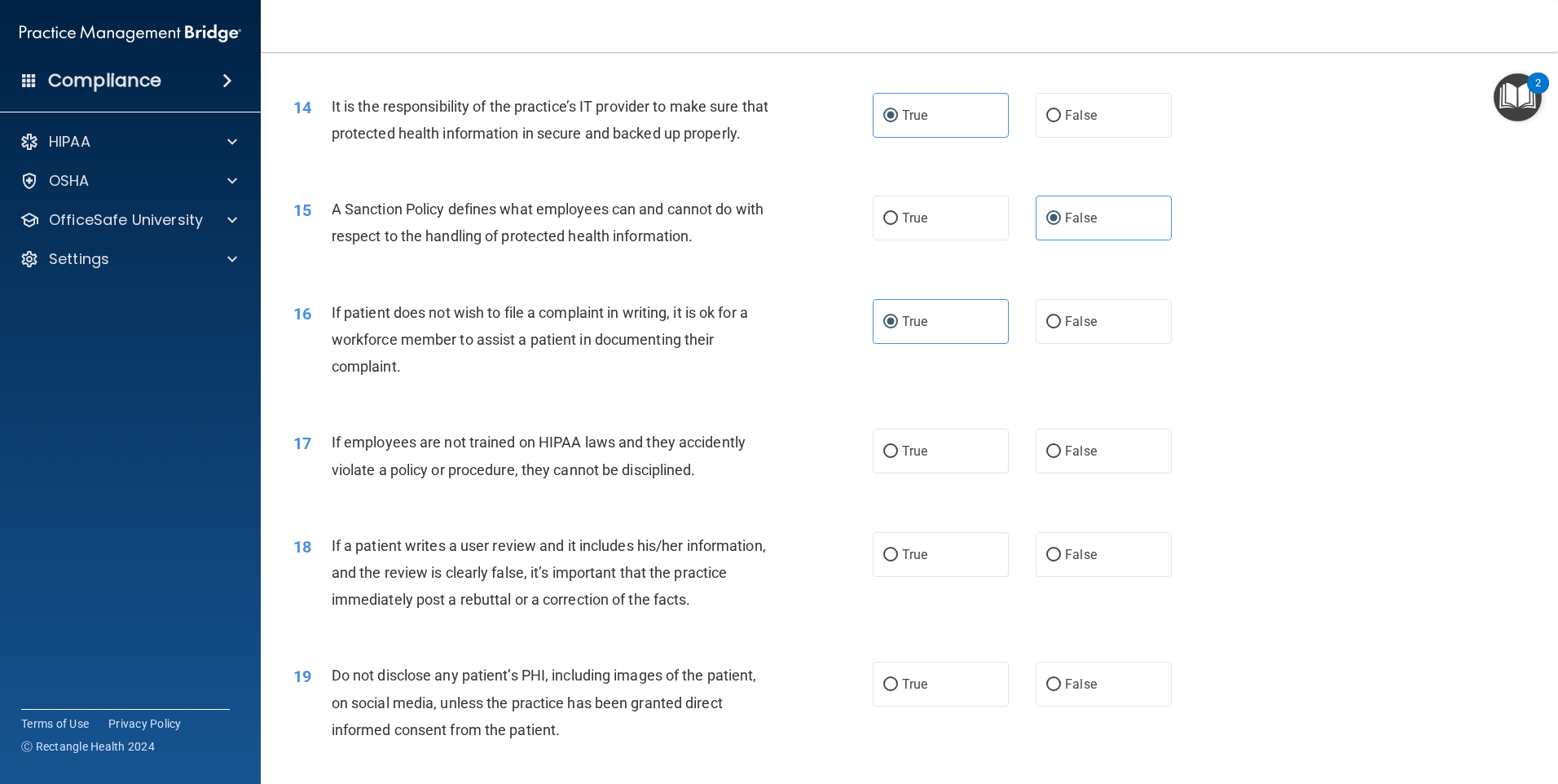
scroll to position [1874, 0]
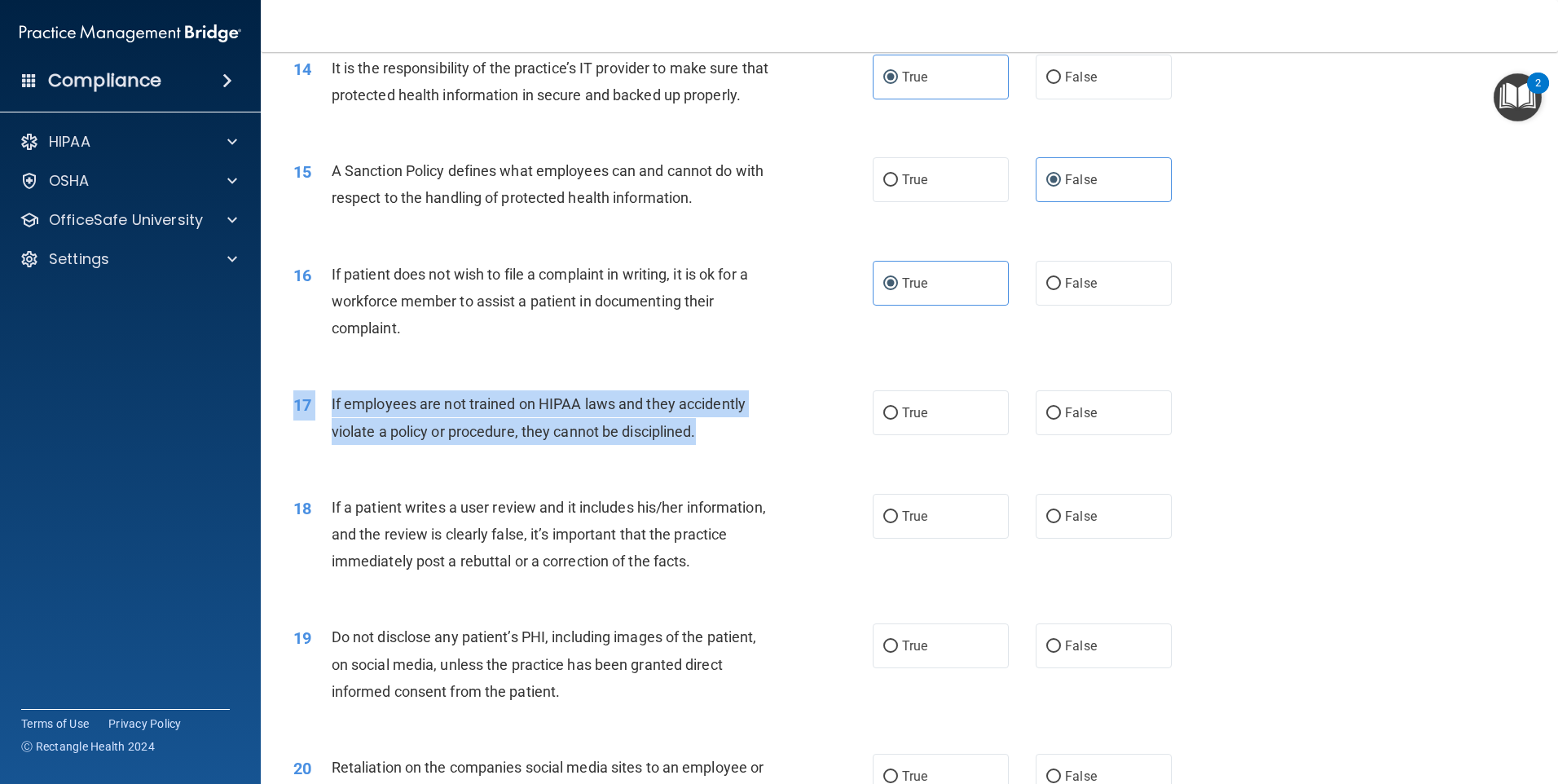
drag, startPoint x: 329, startPoint y: 393, endPoint x: 704, endPoint y: 449, distance: 379.2
click at [704, 449] on div "01 It is ok to share your password with a co-worker in case immediate access of…" at bounding box center [910, 159] width 1257 height 3848
click at [706, 444] on div "If employees are not trained on HIPAA laws and they accidently violate a policy…" at bounding box center [558, 417] width 454 height 54
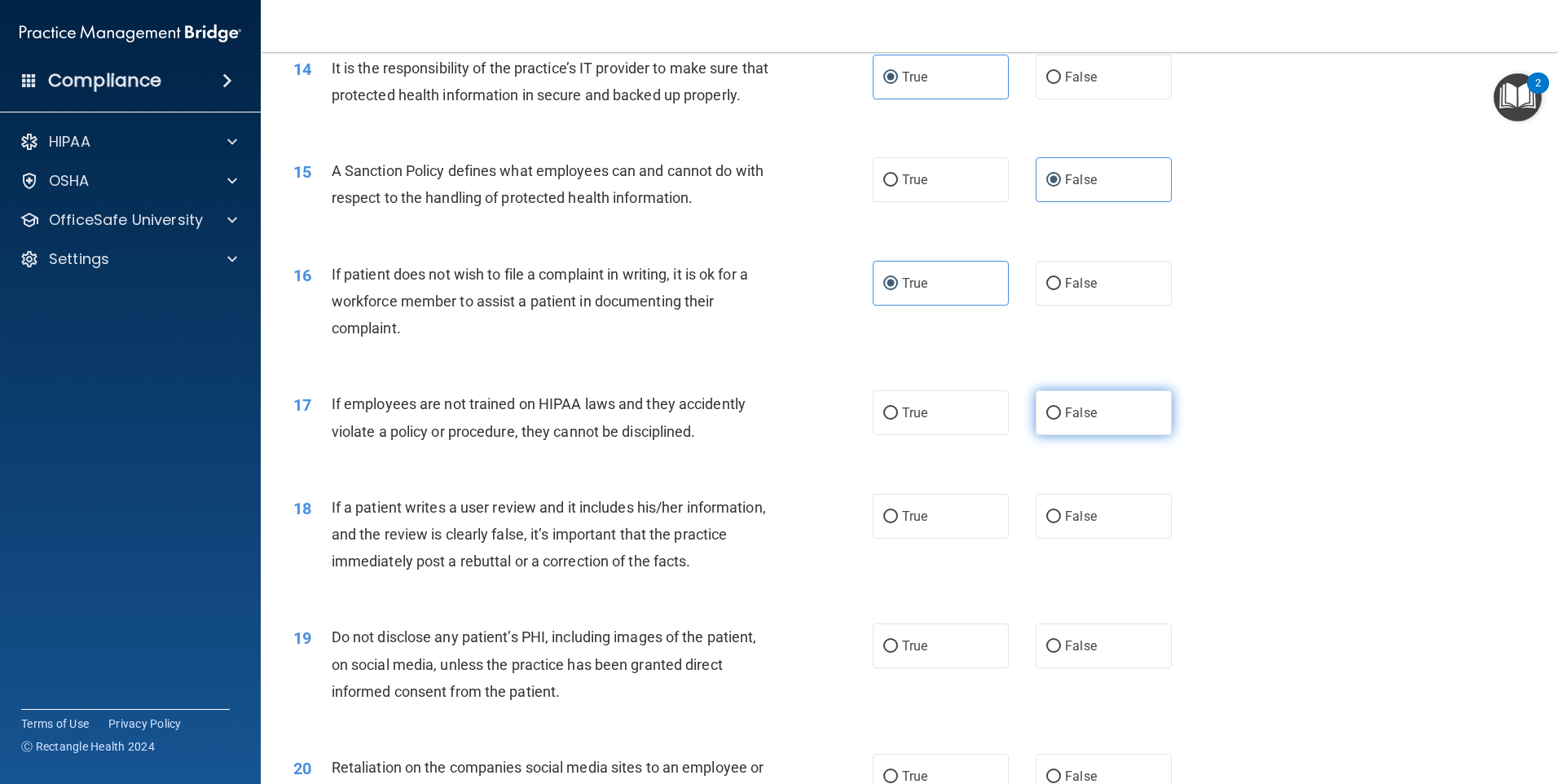
click at [1038, 420] on label "False" at bounding box center [1104, 412] width 136 height 44
click at [1046, 419] on input "False" at bounding box center [1053, 413] width 15 height 12
radio input "true"
click at [941, 435] on label "True" at bounding box center [941, 412] width 136 height 44
click at [898, 419] on input "True" at bounding box center [891, 413] width 15 height 12
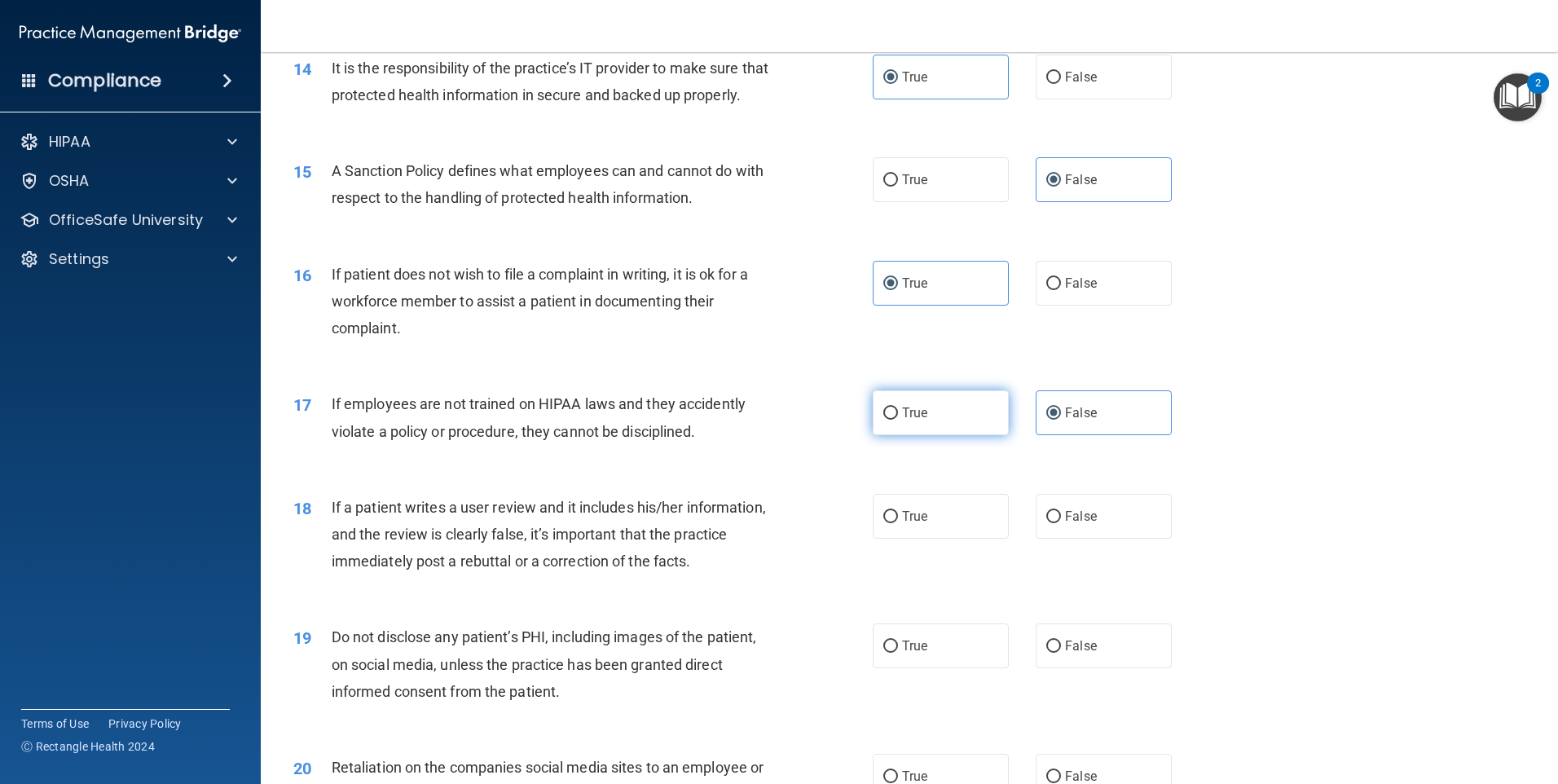
radio input "true"
radio input "false"
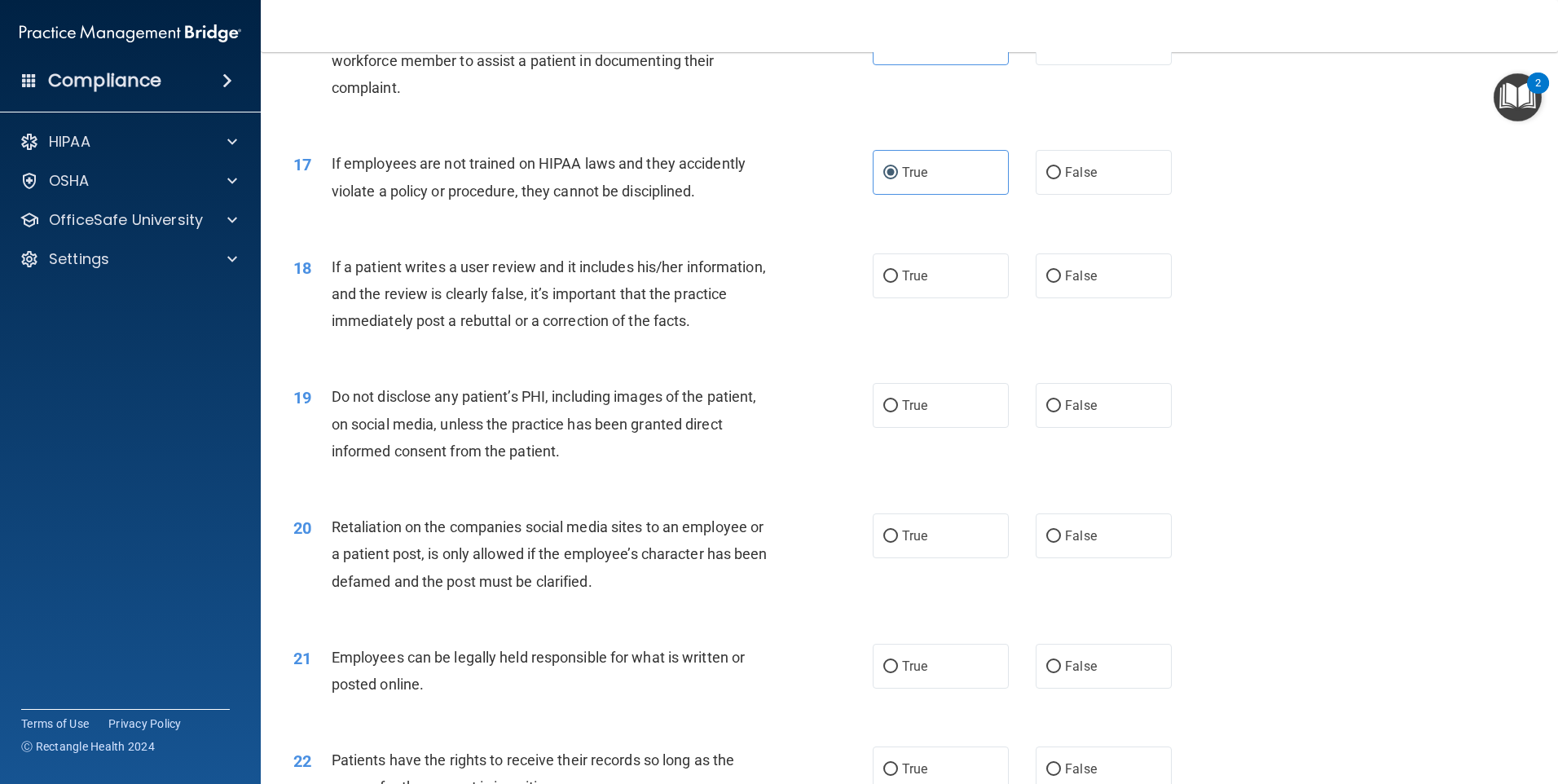
scroll to position [2118, 0]
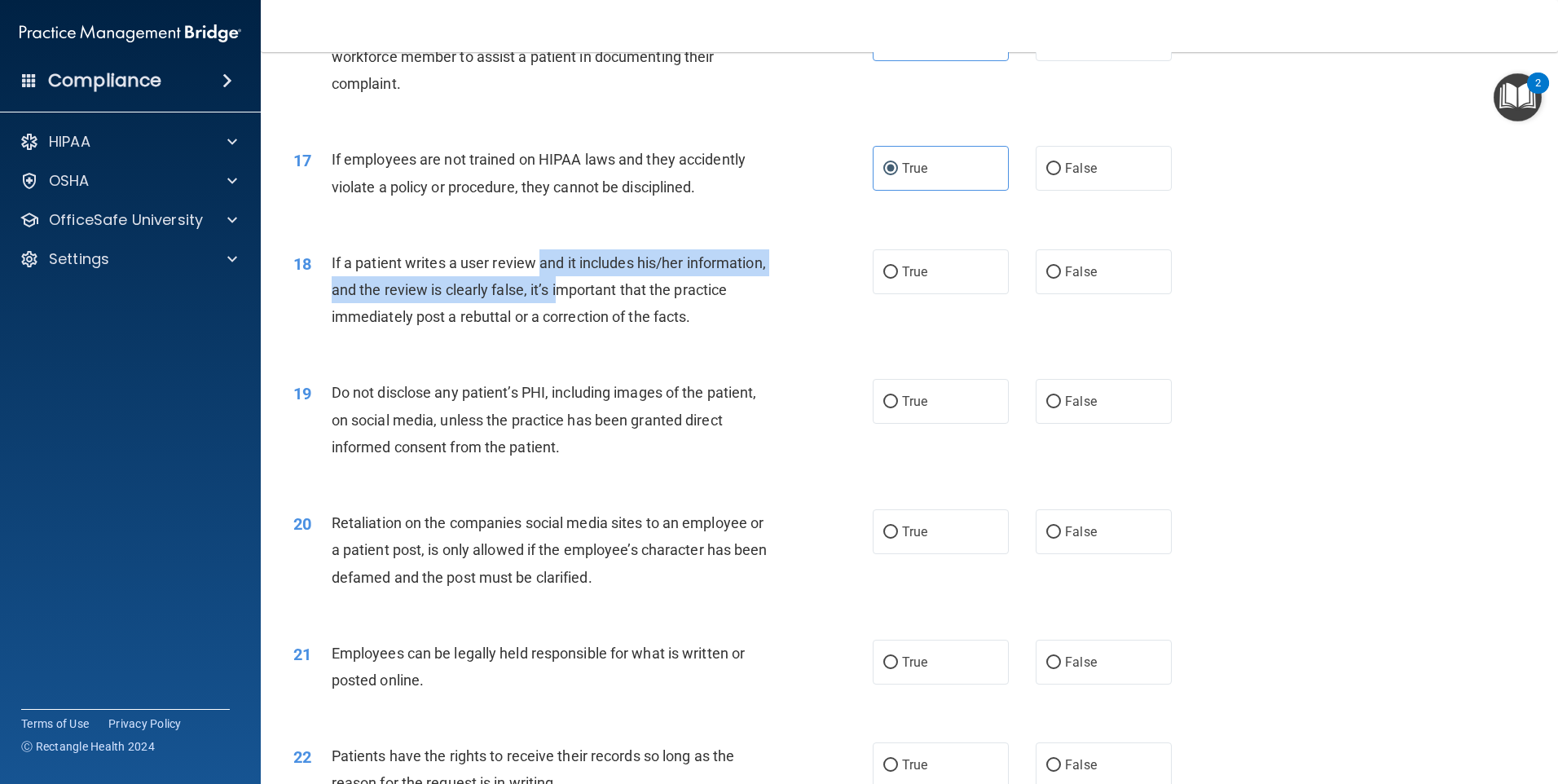
drag, startPoint x: 542, startPoint y: 283, endPoint x: 641, endPoint y: 315, distance: 104.0
click at [641, 316] on span "If a patient writes a user review and it includes his/her information, and the …" at bounding box center [549, 289] width 435 height 71
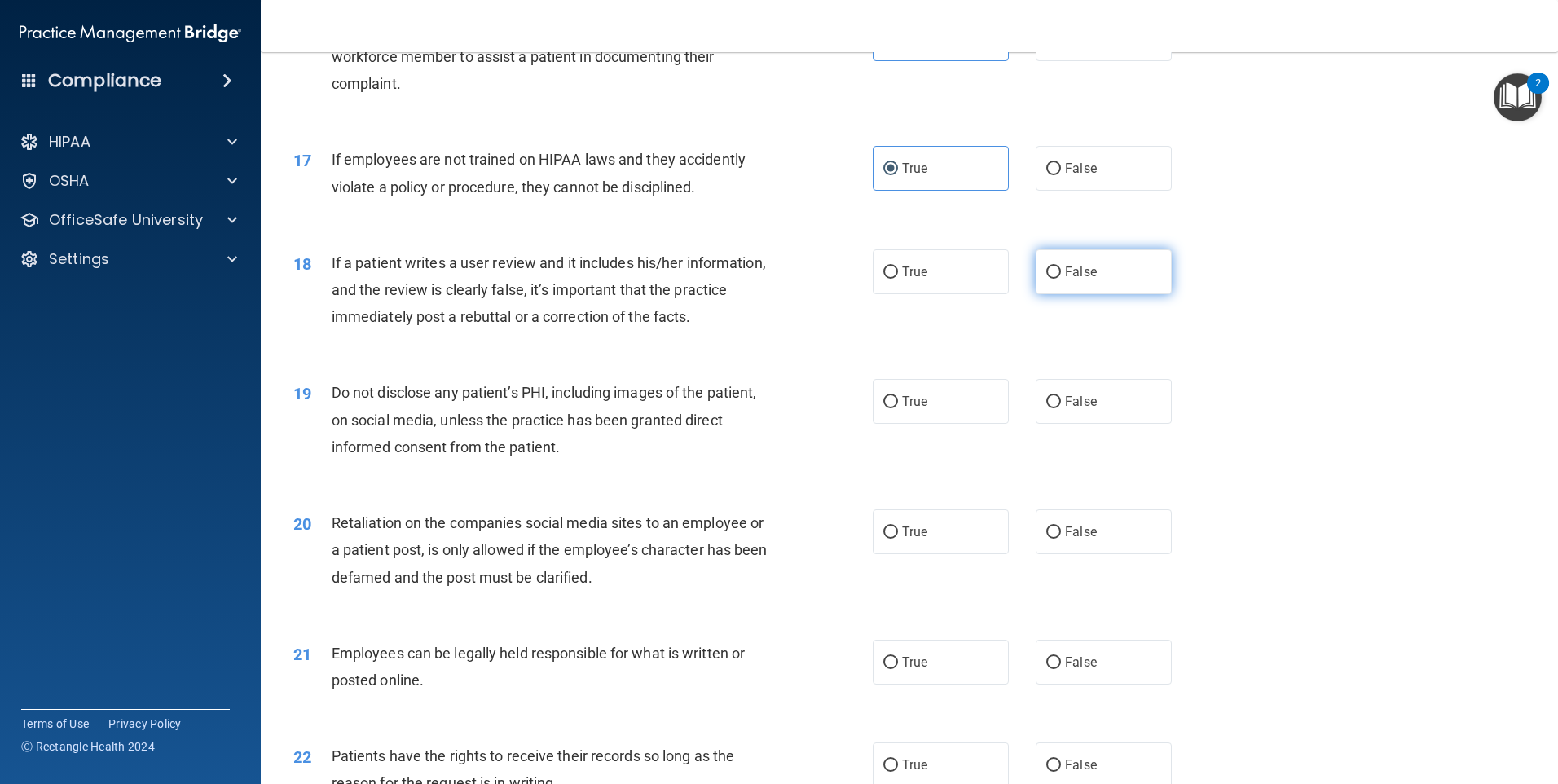
click at [1070, 281] on label "False" at bounding box center [1104, 271] width 136 height 44
click at [1061, 279] on input "False" at bounding box center [1053, 272] width 15 height 12
radio input "true"
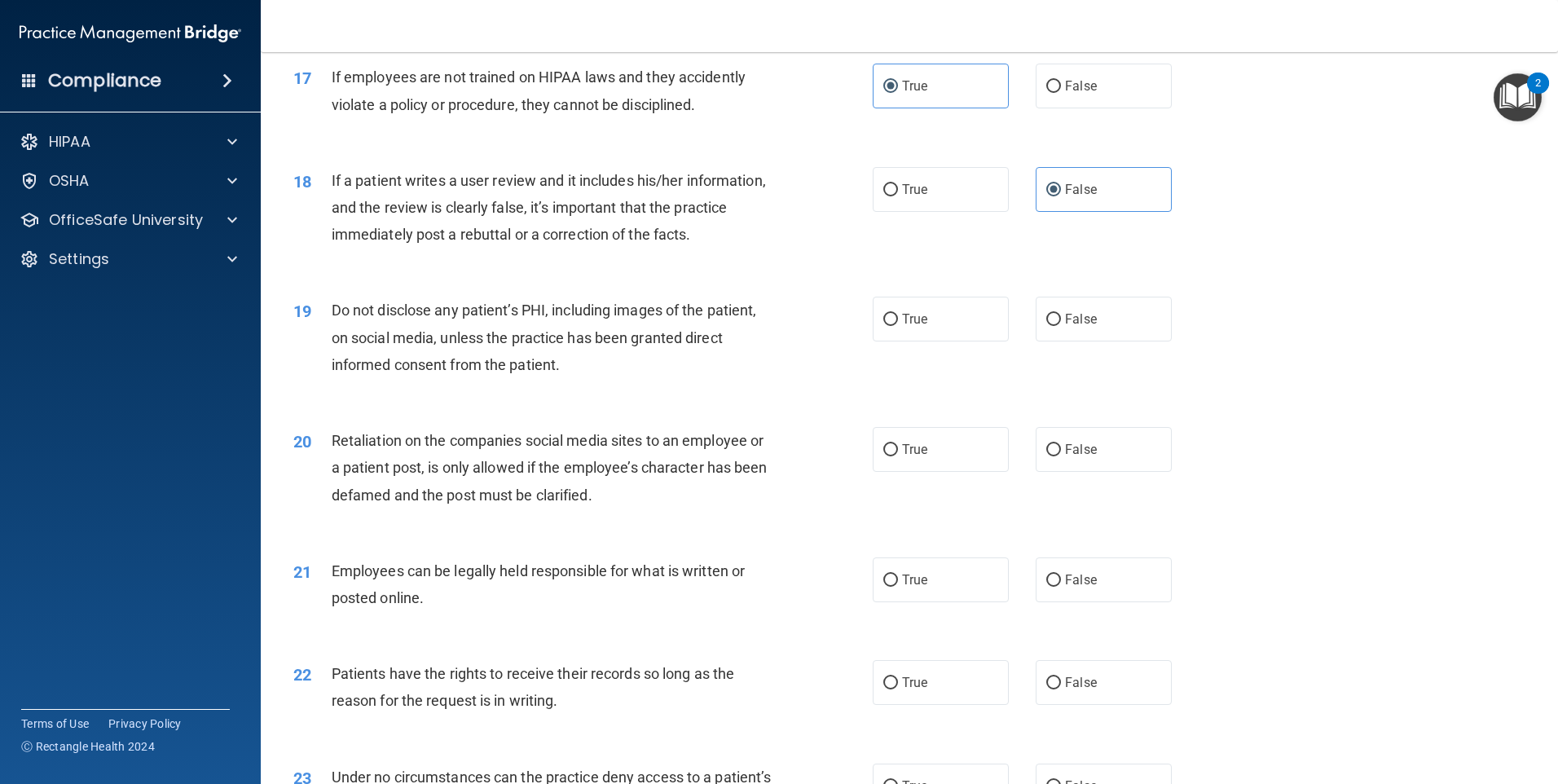
scroll to position [2362, 0]
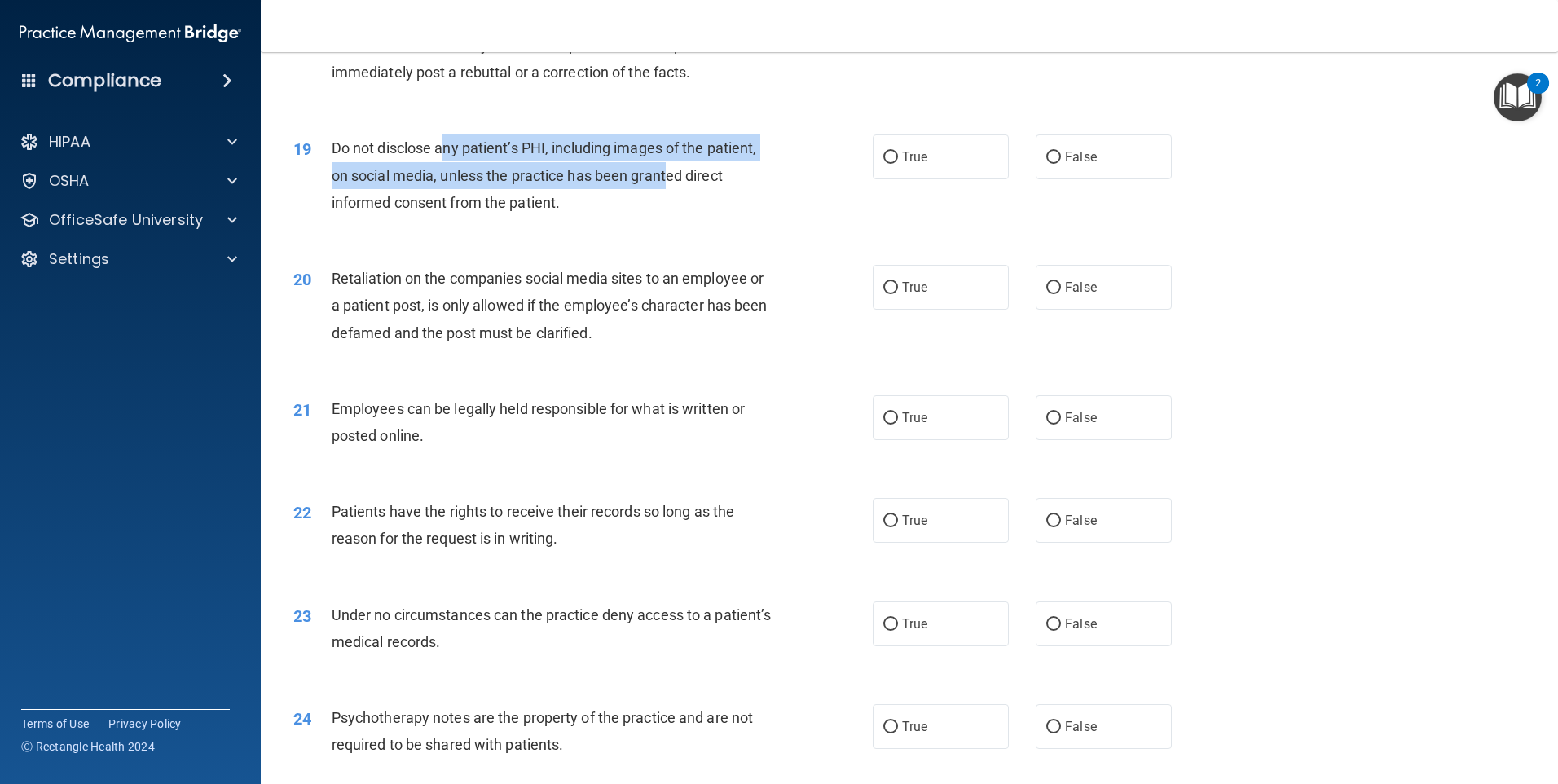
drag, startPoint x: 454, startPoint y: 167, endPoint x: 667, endPoint y: 212, distance: 217.7
click at [667, 212] on div "Do not disclose any patient’s PHI, including images of the patient, on social m…" at bounding box center [558, 175] width 454 height 81
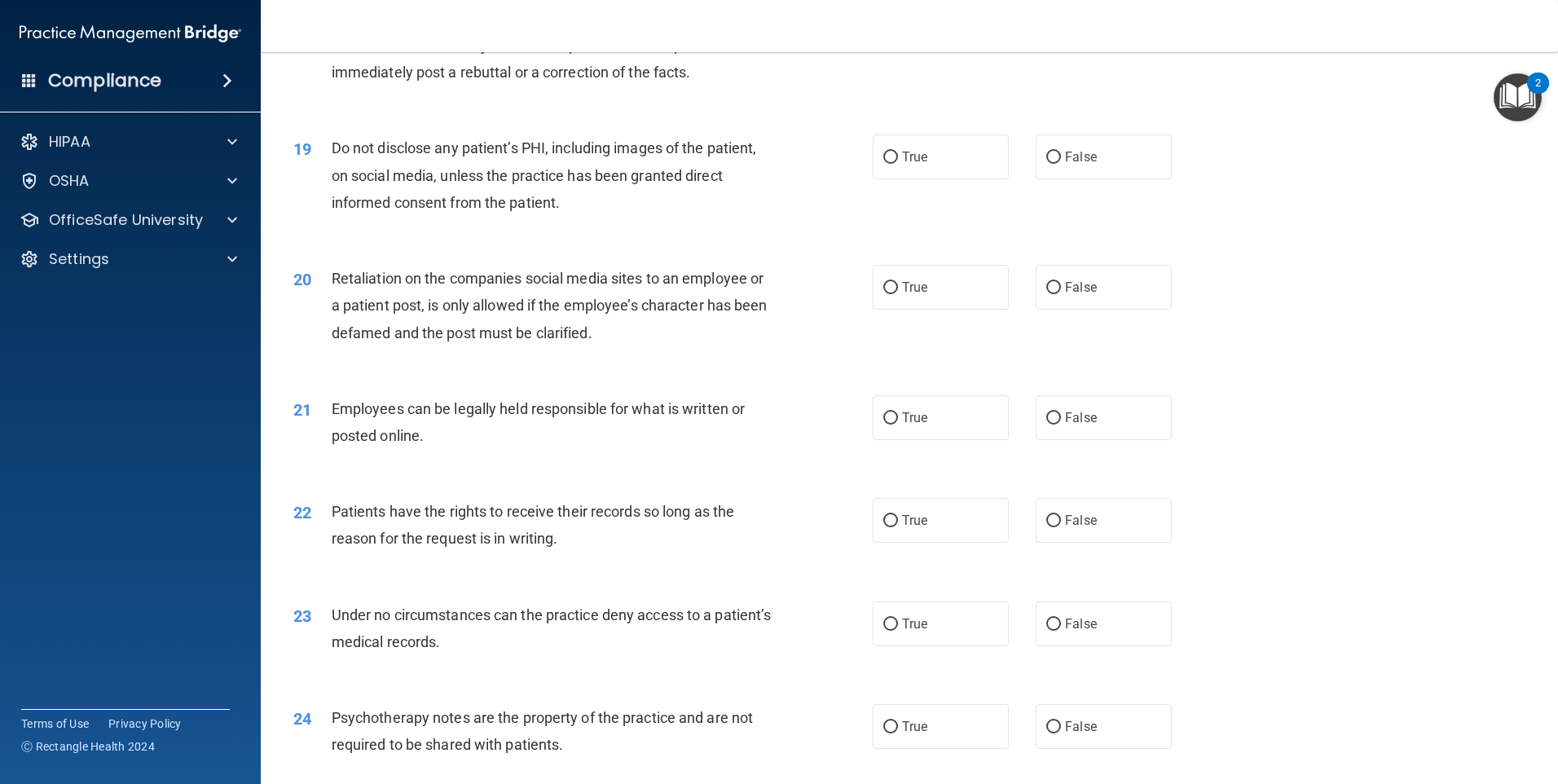
drag, startPoint x: 667, startPoint y: 212, endPoint x: 738, endPoint y: 202, distance: 71.7
click at [730, 204] on div "Do not disclose any patient’s PHI, including images of the patient, on social m…" at bounding box center [558, 175] width 454 height 81
click at [902, 164] on span "True" at bounding box center [915, 157] width 26 height 15
click at [898, 163] on input "True" at bounding box center [891, 157] width 15 height 12
radio input "true"
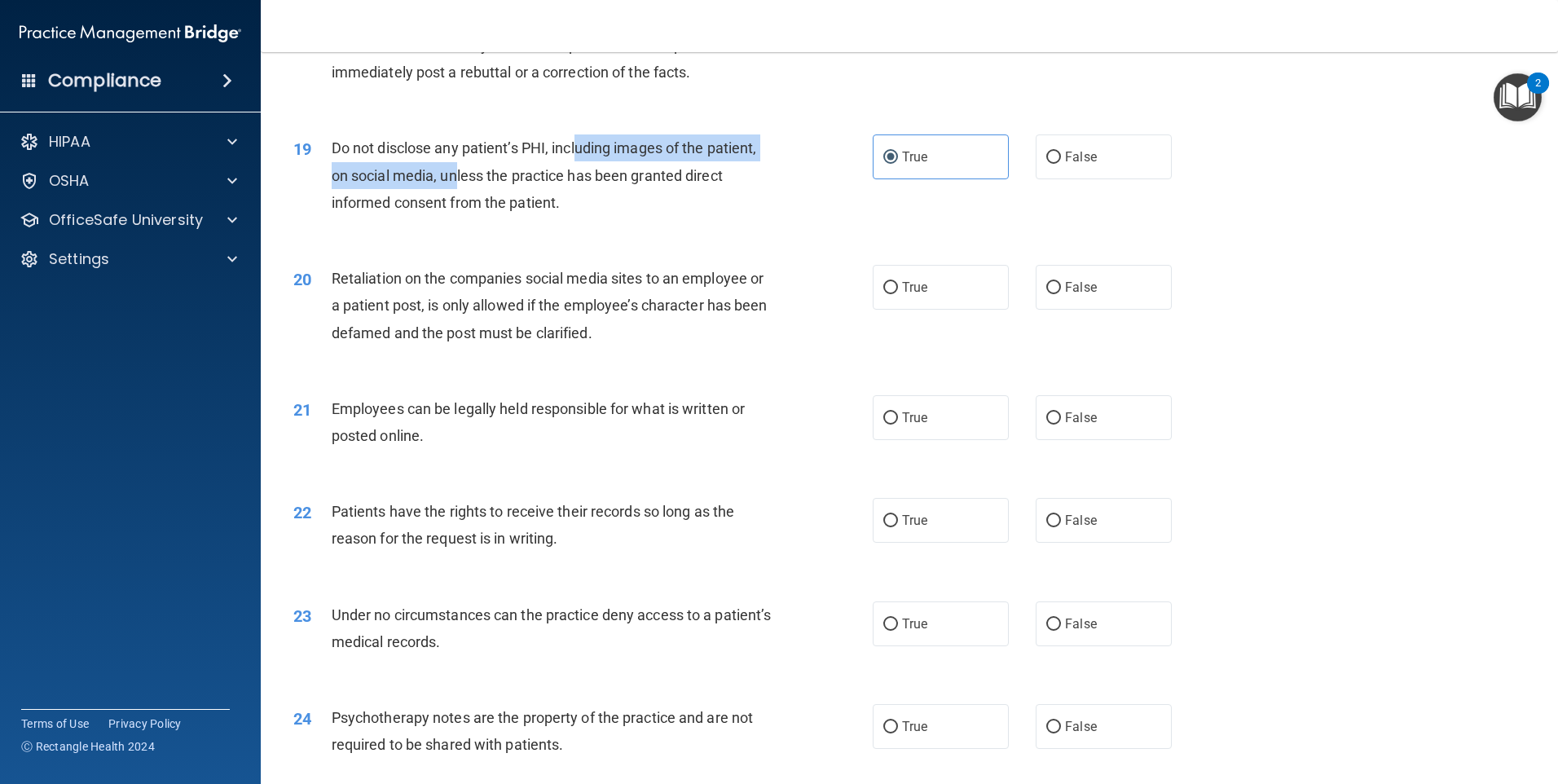
drag, startPoint x: 574, startPoint y: 167, endPoint x: 465, endPoint y: 217, distance: 119.9
click at [462, 216] on div "Do not disclose any patient’s PHI, including images of the patient, on social m…" at bounding box center [558, 175] width 454 height 81
drag, startPoint x: 465, startPoint y: 217, endPoint x: 479, endPoint y: 246, distance: 32.2
click at [479, 224] on div "19 Do not disclose any patient’s PHI, including images of the patient, on socia…" at bounding box center [583, 179] width 628 height 90
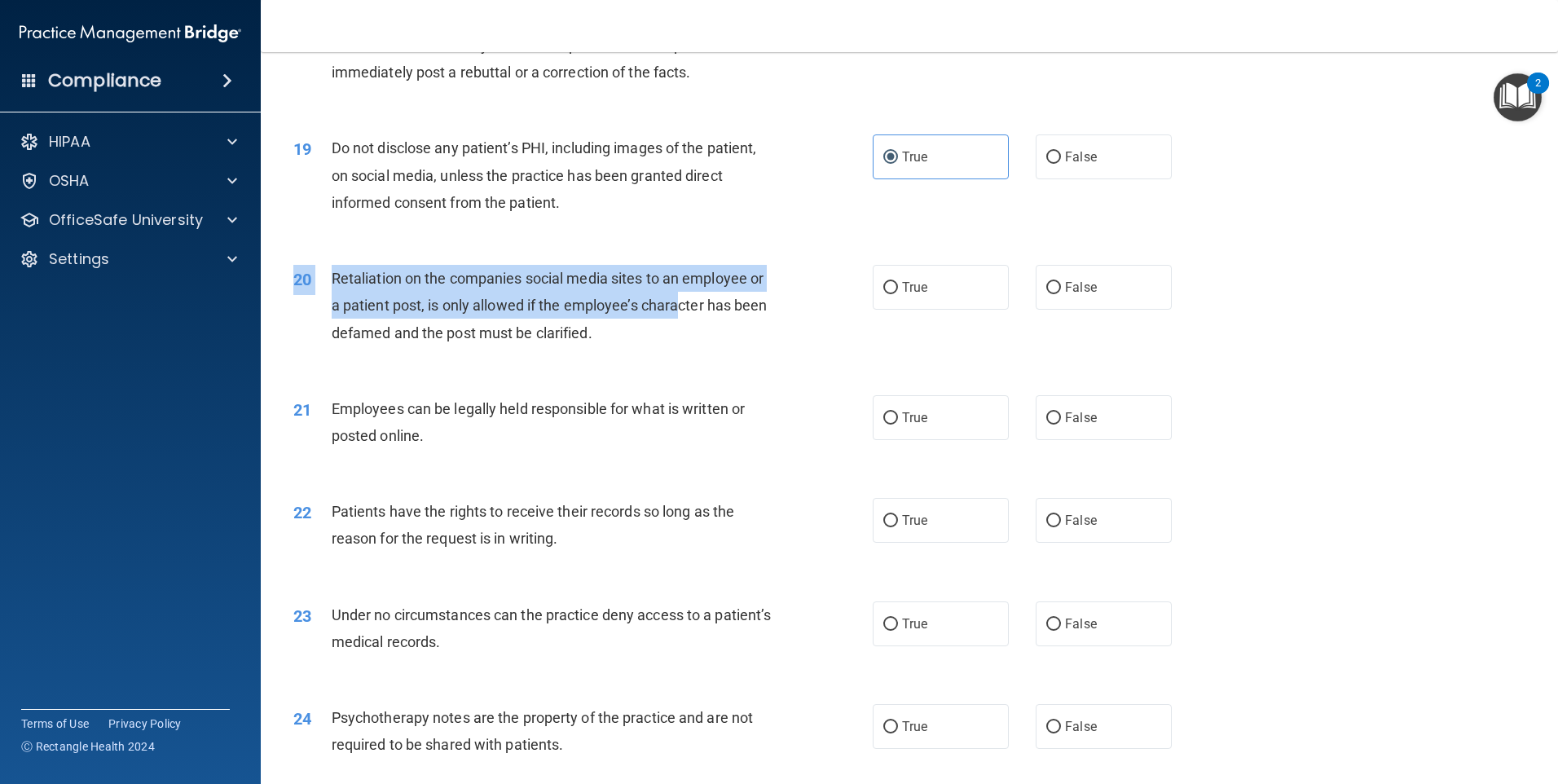
drag, startPoint x: 353, startPoint y: 289, endPoint x: 683, endPoint y: 331, distance: 332.7
click at [684, 331] on div "20 Retaliation on the companies social media sites to an employee or a patient …" at bounding box center [910, 310] width 1257 height 130
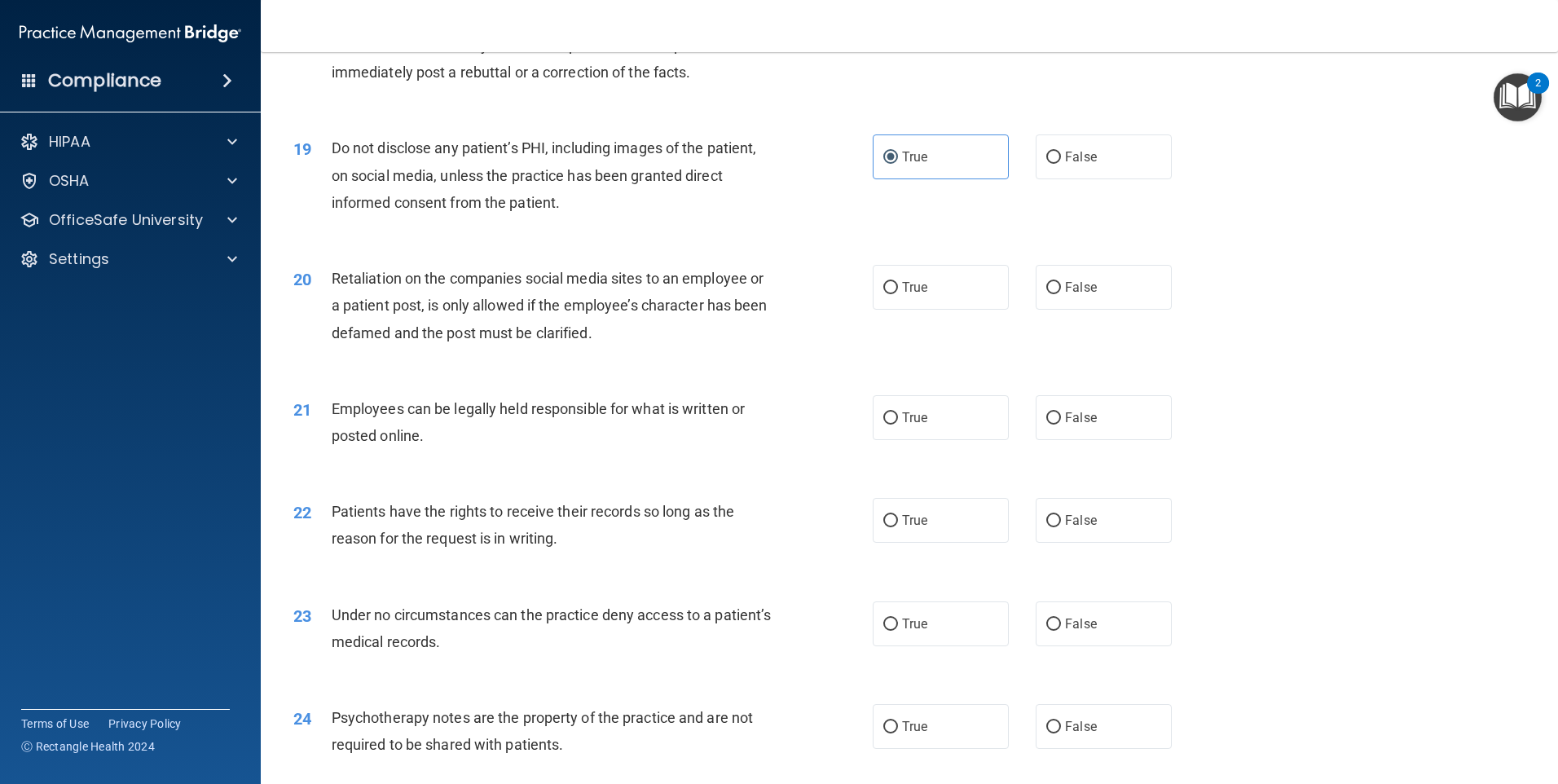
drag, startPoint x: 683, startPoint y: 331, endPoint x: 690, endPoint y: 354, distance: 24.0
click at [690, 347] on div "Retaliation on the companies social media sites to an employee or a patient pos…" at bounding box center [558, 305] width 454 height 81
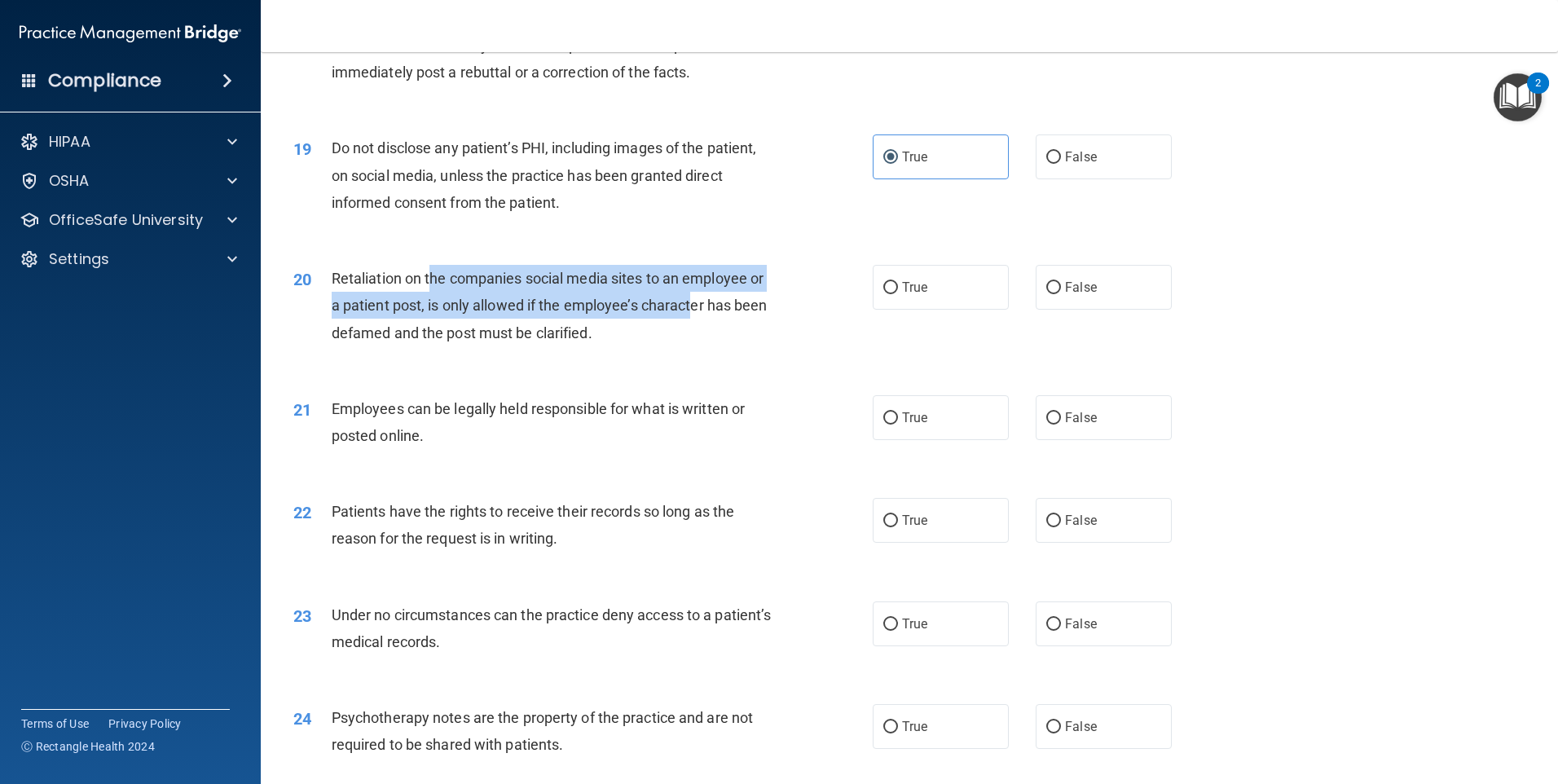
drag, startPoint x: 450, startPoint y: 303, endPoint x: 714, endPoint y: 339, distance: 266.4
click at [712, 338] on span "Retaliation on the companies social media sites to an employee or a patient pos…" at bounding box center [549, 304] width 436 height 71
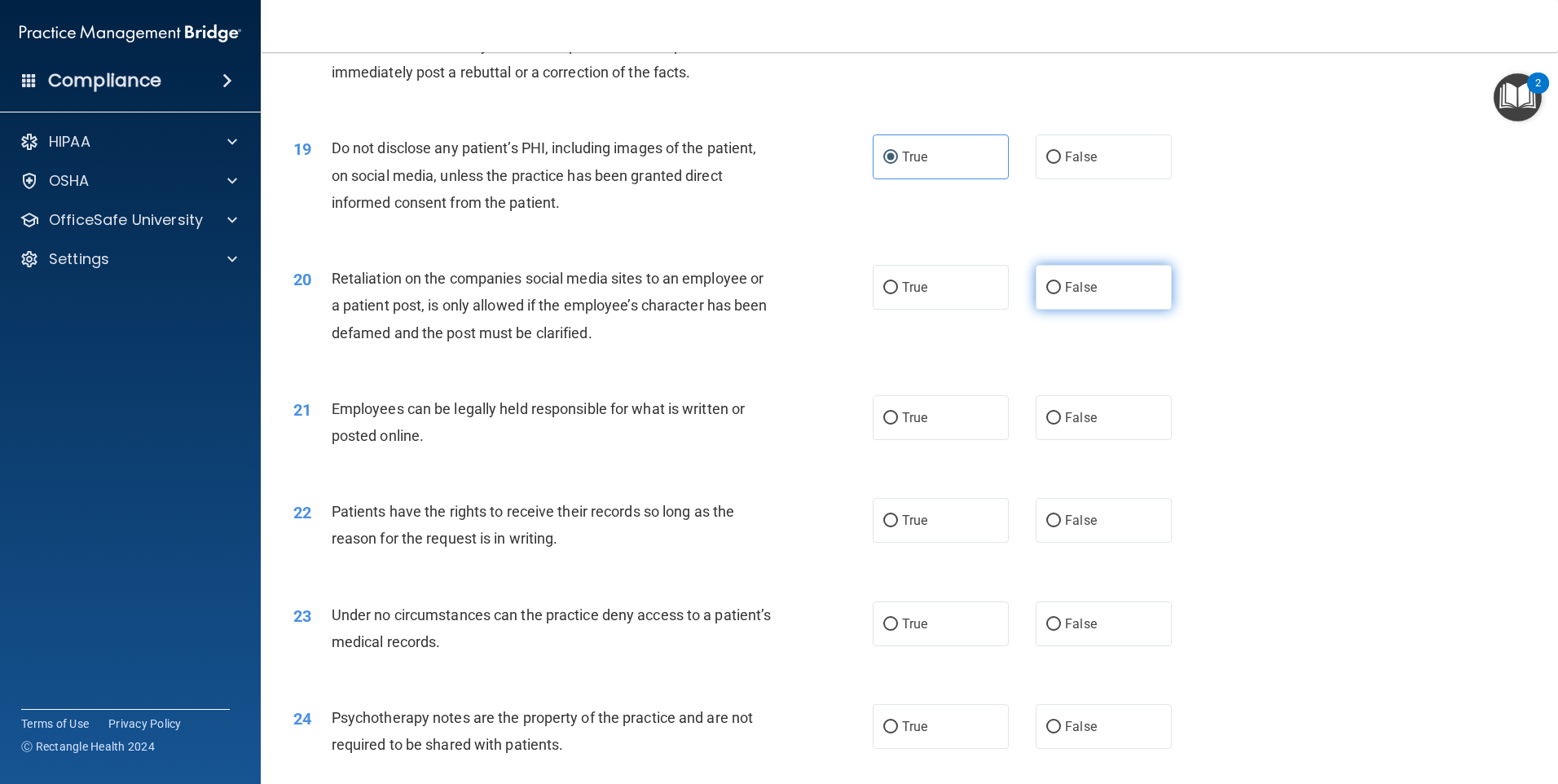
click at [1058, 310] on label "False" at bounding box center [1104, 286] width 136 height 44
click at [1058, 294] on input "False" at bounding box center [1053, 287] width 15 height 12
radio input "true"
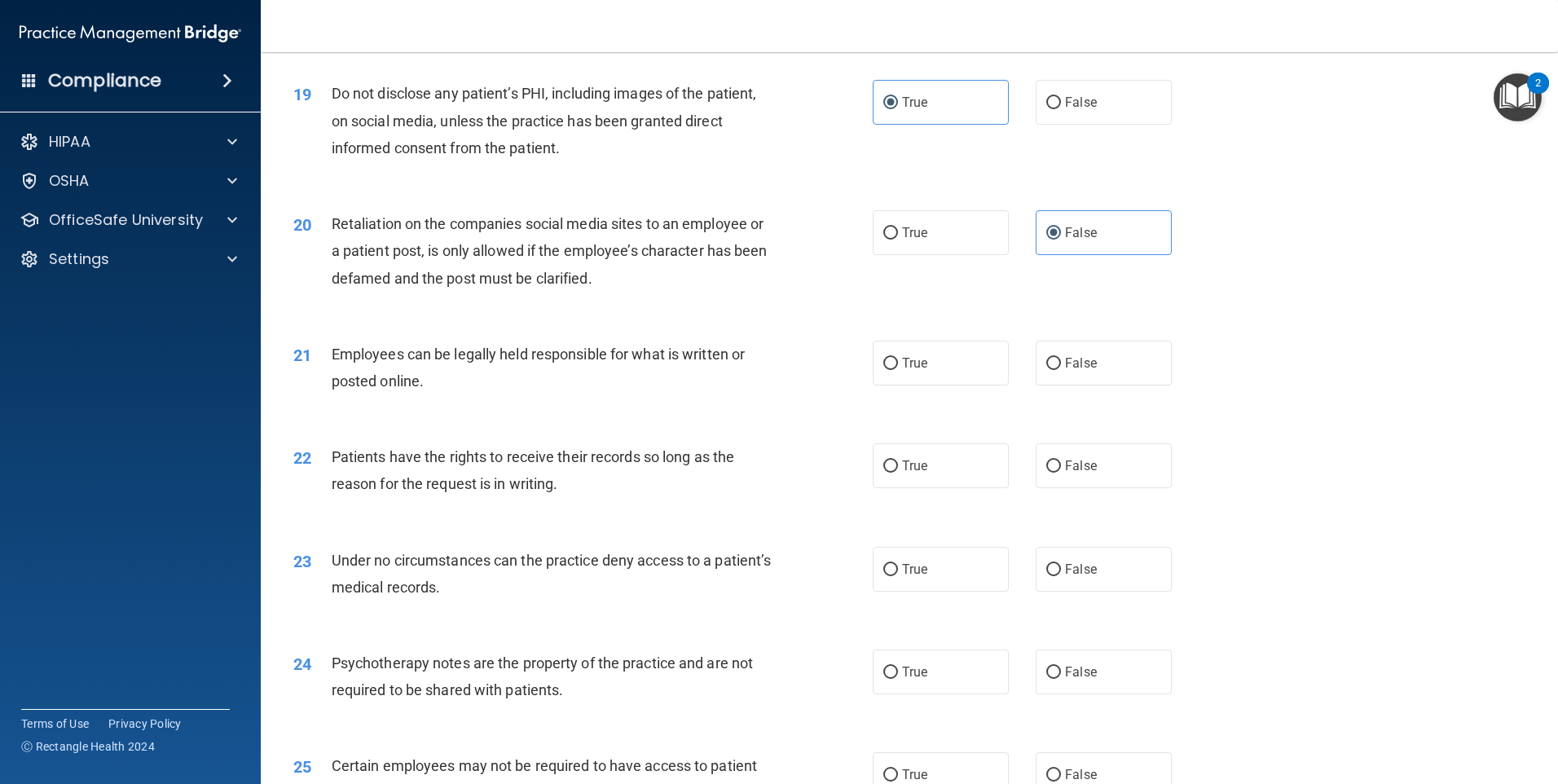
scroll to position [2444, 0]
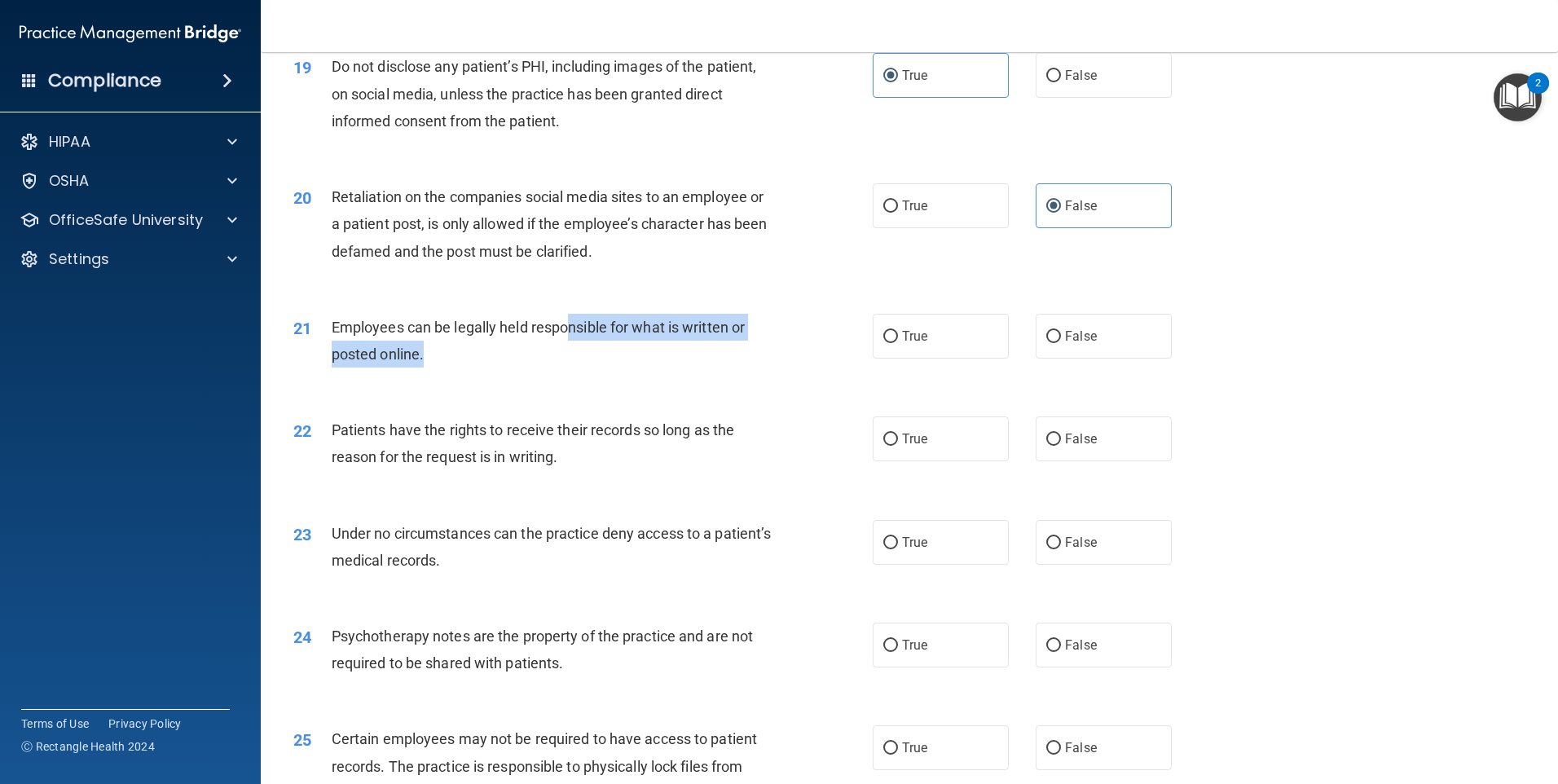
drag, startPoint x: 571, startPoint y: 346, endPoint x: 544, endPoint y: 382, distance: 45.0
click at [544, 367] on div "Employees can be legally held responsible for what is written or posted online." at bounding box center [558, 340] width 454 height 54
drag, startPoint x: 544, startPoint y: 382, endPoint x: 663, endPoint y: 368, distance: 119.8
click at [663, 367] on div "Employees can be legally held responsible for what is written or posted online." at bounding box center [558, 340] width 454 height 54
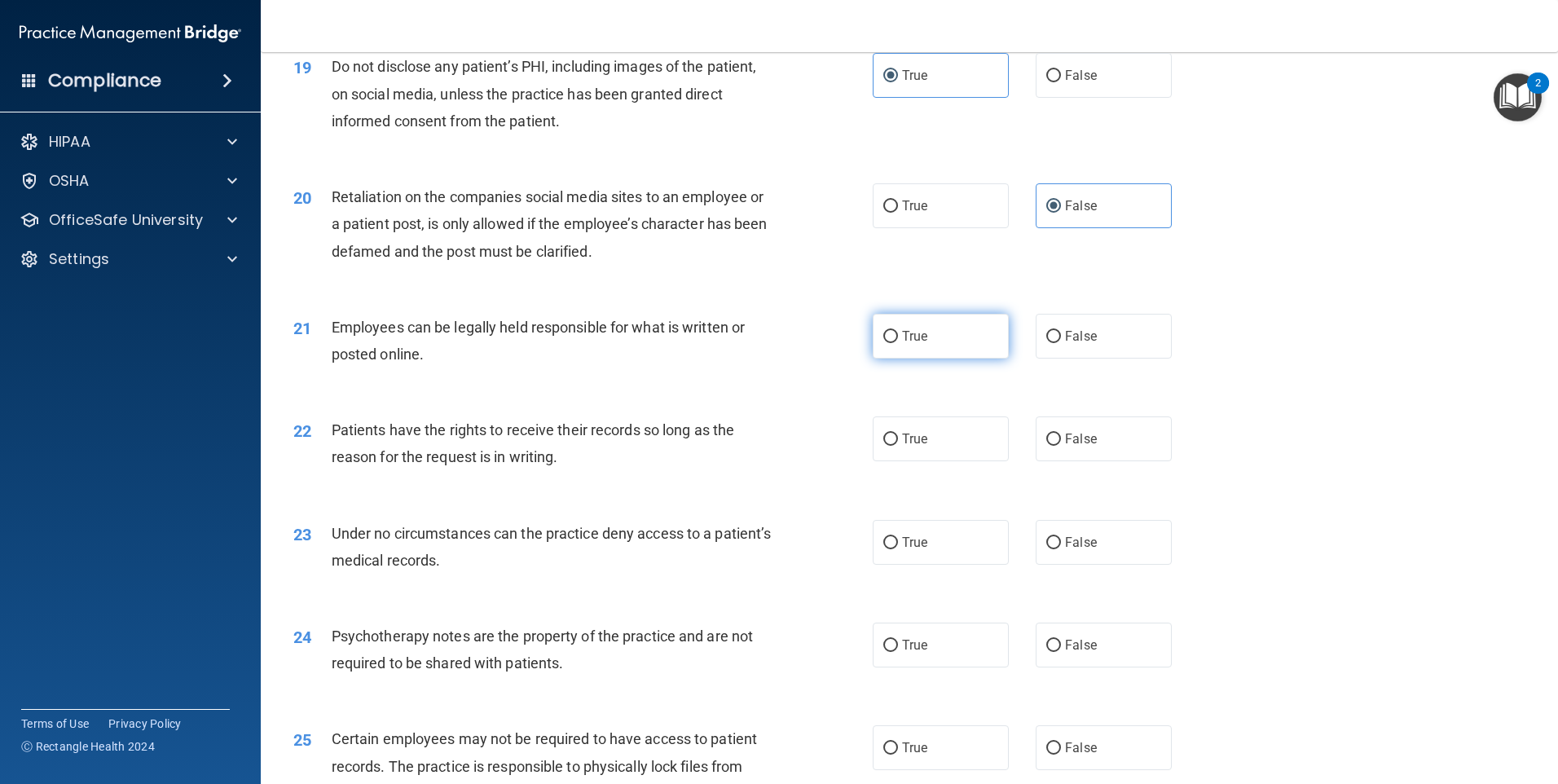
click at [906, 341] on label "True" at bounding box center [941, 335] width 136 height 44
click at [898, 341] on input "True" at bounding box center [891, 336] width 15 height 12
radio input "true"
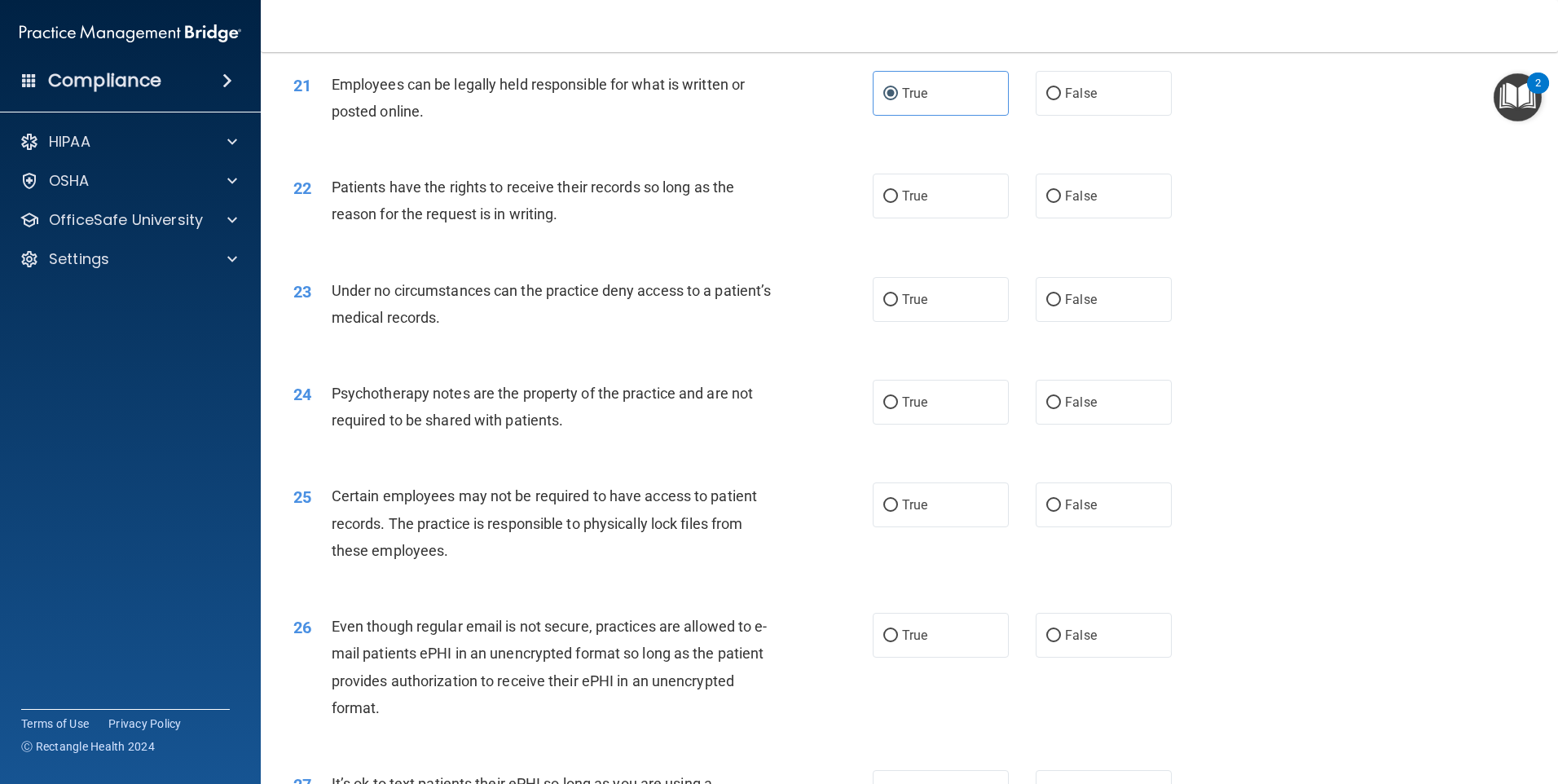
scroll to position [2688, 0]
click at [886, 201] on input "True" at bounding box center [891, 195] width 15 height 12
radio input "true"
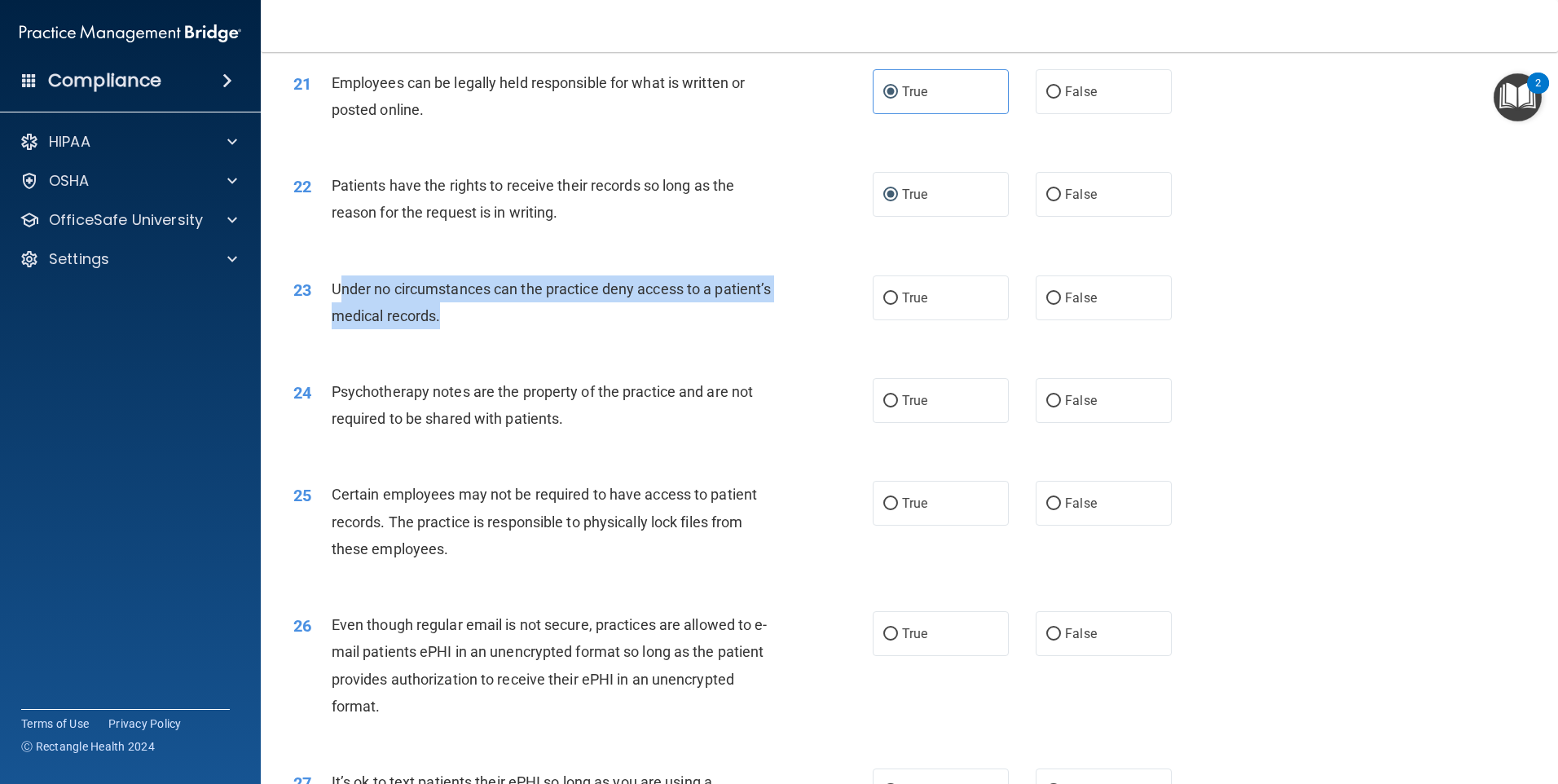
drag, startPoint x: 334, startPoint y: 315, endPoint x: 653, endPoint y: 336, distance: 319.7
click at [653, 329] on div "Under no circumstances can the practice deny access to a patient’s medical reco…" at bounding box center [558, 302] width 454 height 54
drag, startPoint x: 653, startPoint y: 336, endPoint x: 673, endPoint y: 338, distance: 20.1
click at [659, 329] on div "Under no circumstances can the practice deny access to a patient’s medical reco…" at bounding box center [558, 302] width 454 height 54
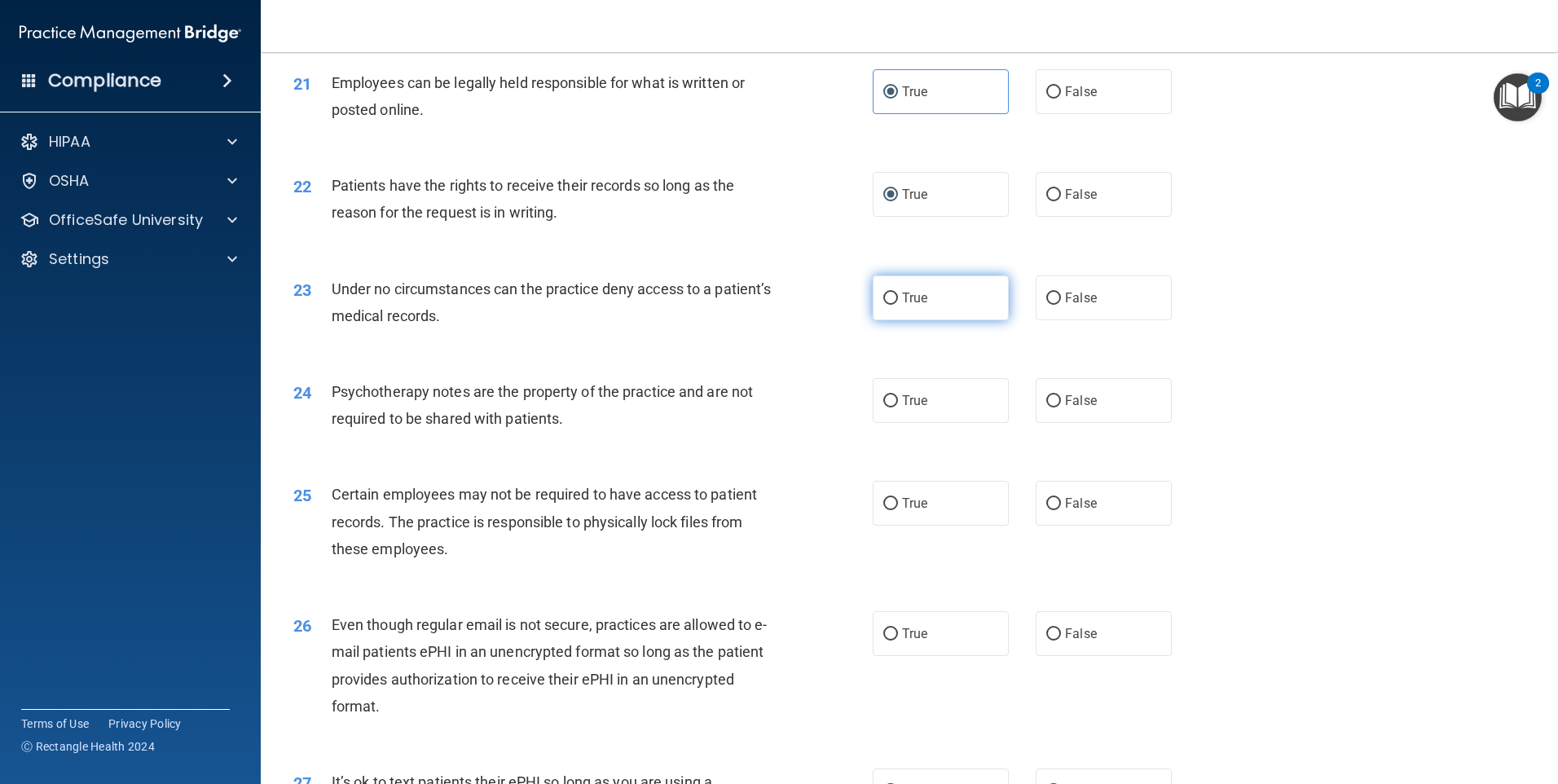
drag, startPoint x: 911, startPoint y: 307, endPoint x: 887, endPoint y: 324, distance: 29.4
click at [911, 308] on label "True" at bounding box center [941, 298] width 136 height 44
click at [898, 305] on input "True" at bounding box center [891, 298] width 15 height 12
radio input "true"
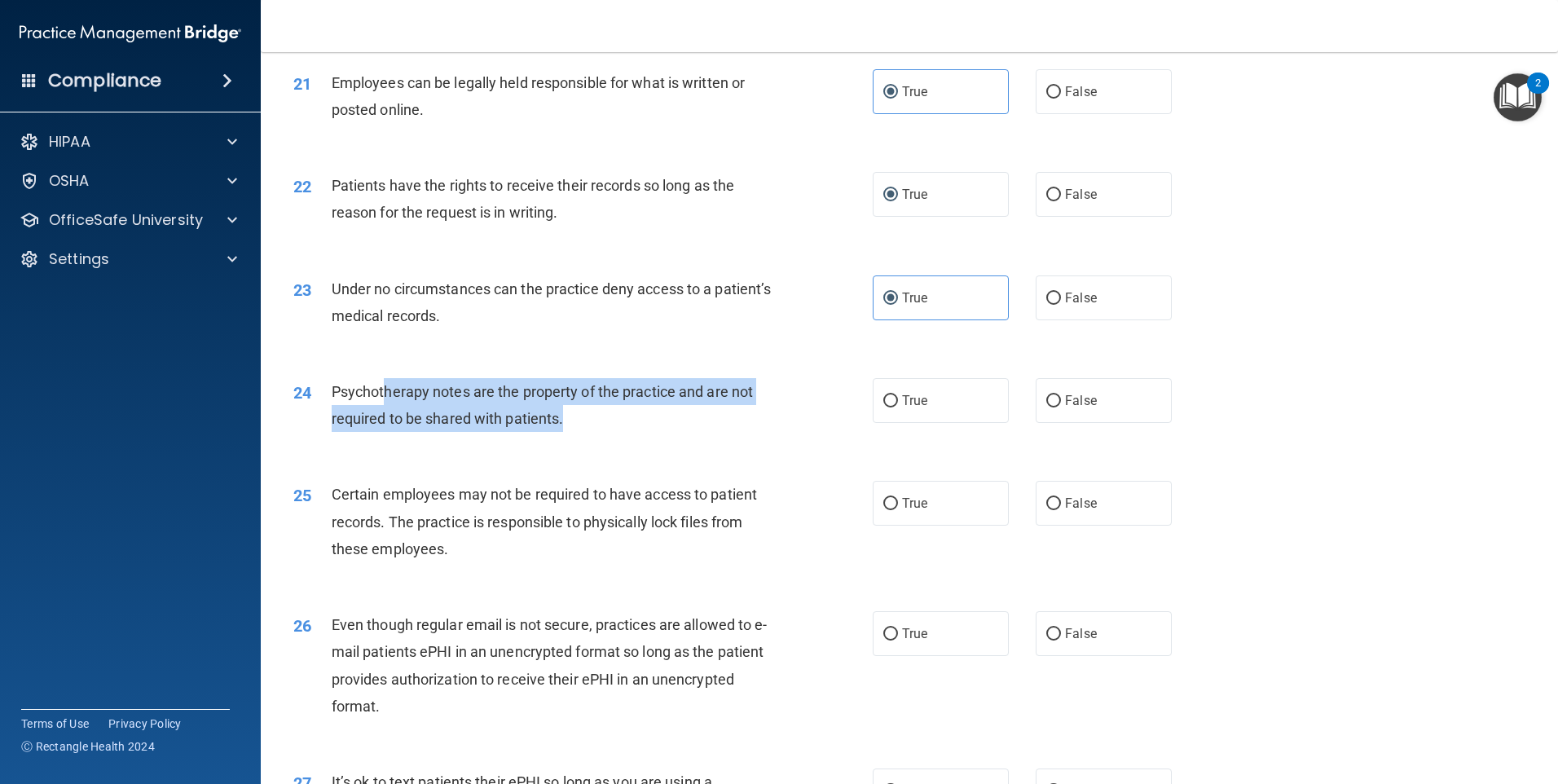
drag, startPoint x: 382, startPoint y: 411, endPoint x: 583, endPoint y: 448, distance: 204.4
click at [583, 432] on div "Psychotherapy notes are the property of the practice and are not required to be…" at bounding box center [558, 404] width 454 height 54
click at [584, 432] on div "Psychotherapy notes are the property of the practice and are not required to be…" at bounding box center [558, 404] width 454 height 54
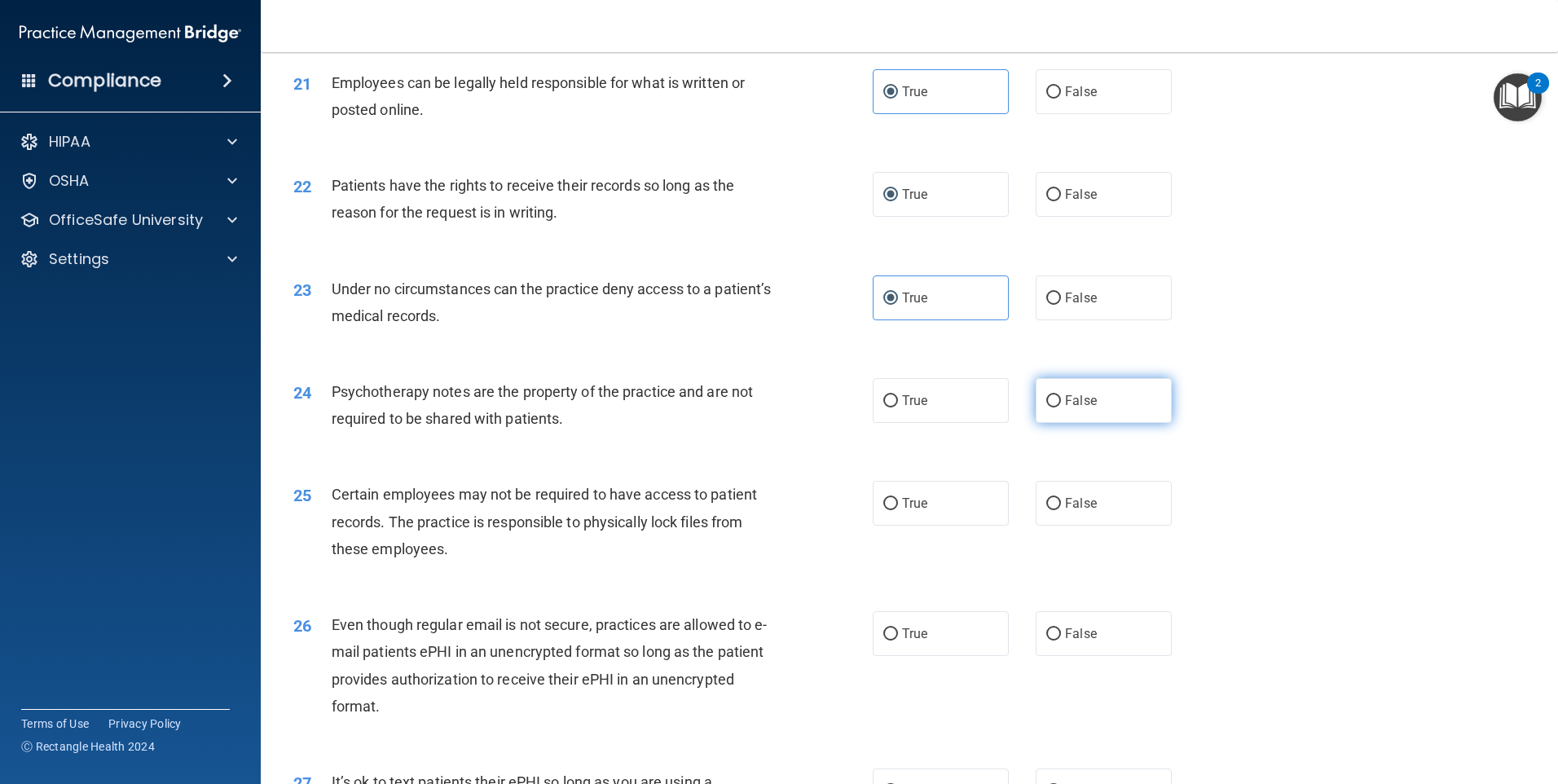
click at [1052, 423] on label "False" at bounding box center [1104, 400] width 136 height 44
click at [1052, 407] on input "False" at bounding box center [1053, 401] width 15 height 12
radio input "true"
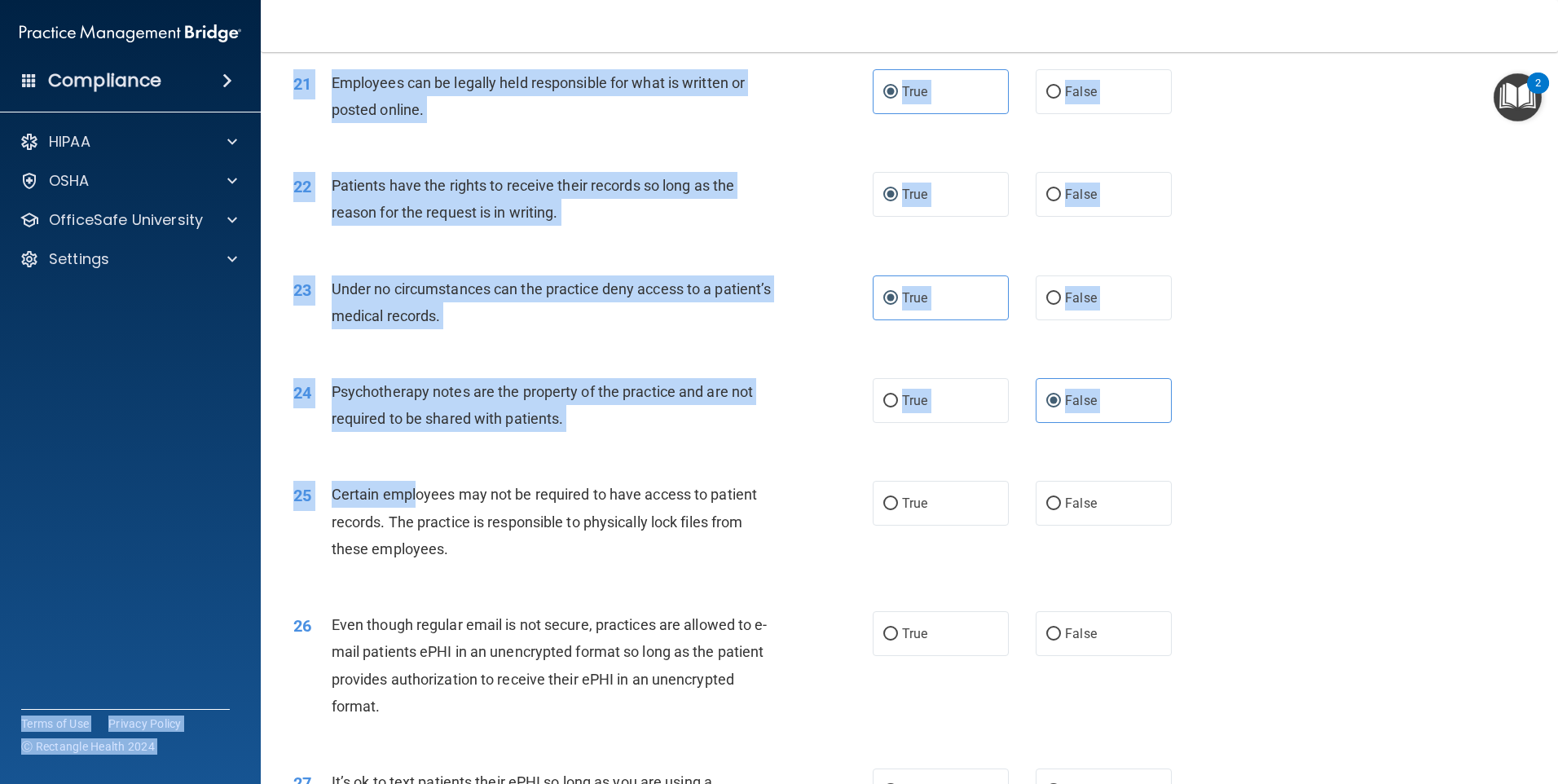
drag, startPoint x: 197, startPoint y: 538, endPoint x: 418, endPoint y: 518, distance: 221.9
click at [418, 518] on div "Compliance HIPAA Documents and Policies Report an Incident Business Associates …" at bounding box center [779, 392] width 1558 height 784
click at [419, 518] on span "Certain employees may not be required to have access to patient records. The pr…" at bounding box center [544, 520] width 425 height 71
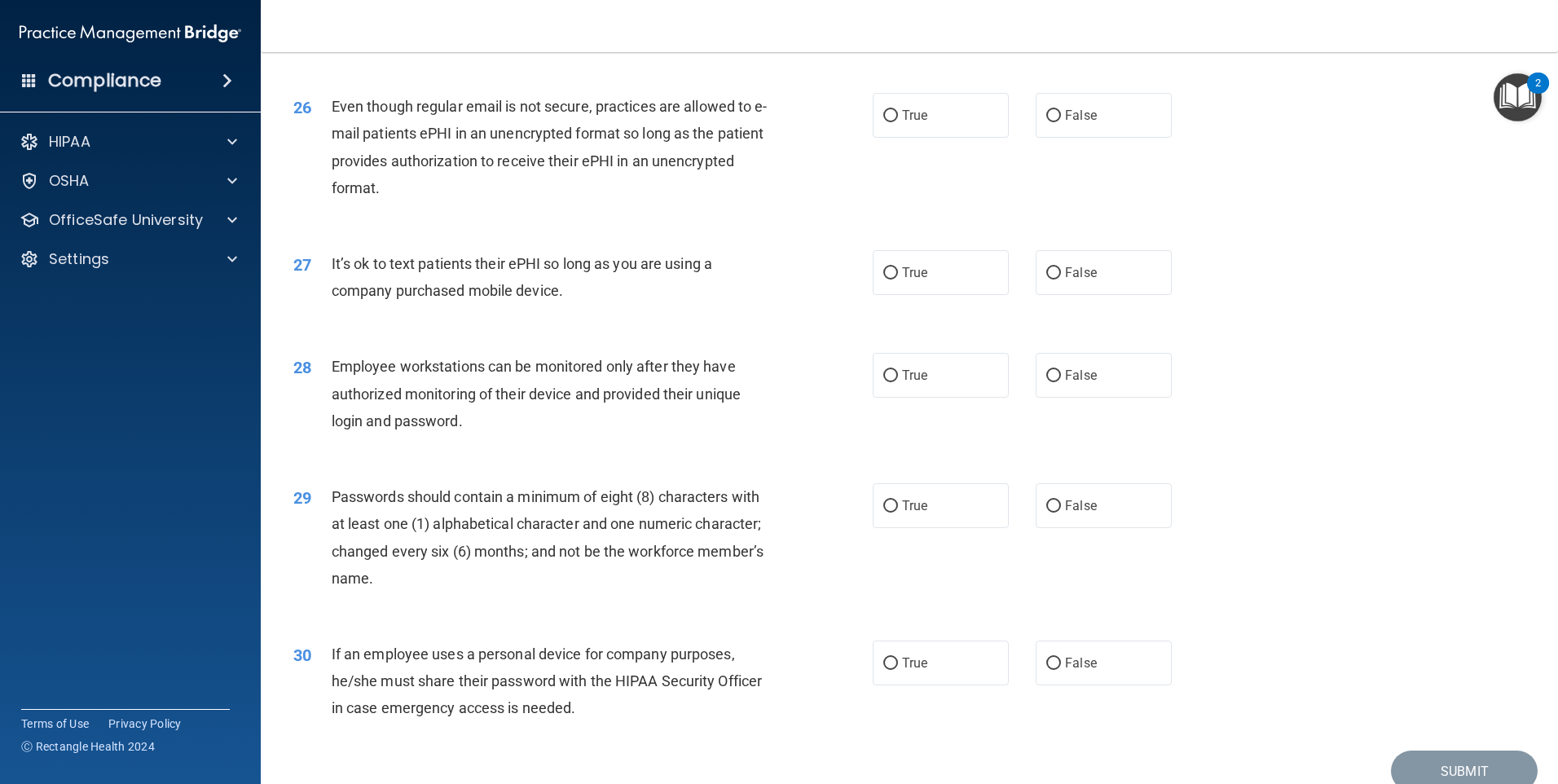
scroll to position [3095, 0]
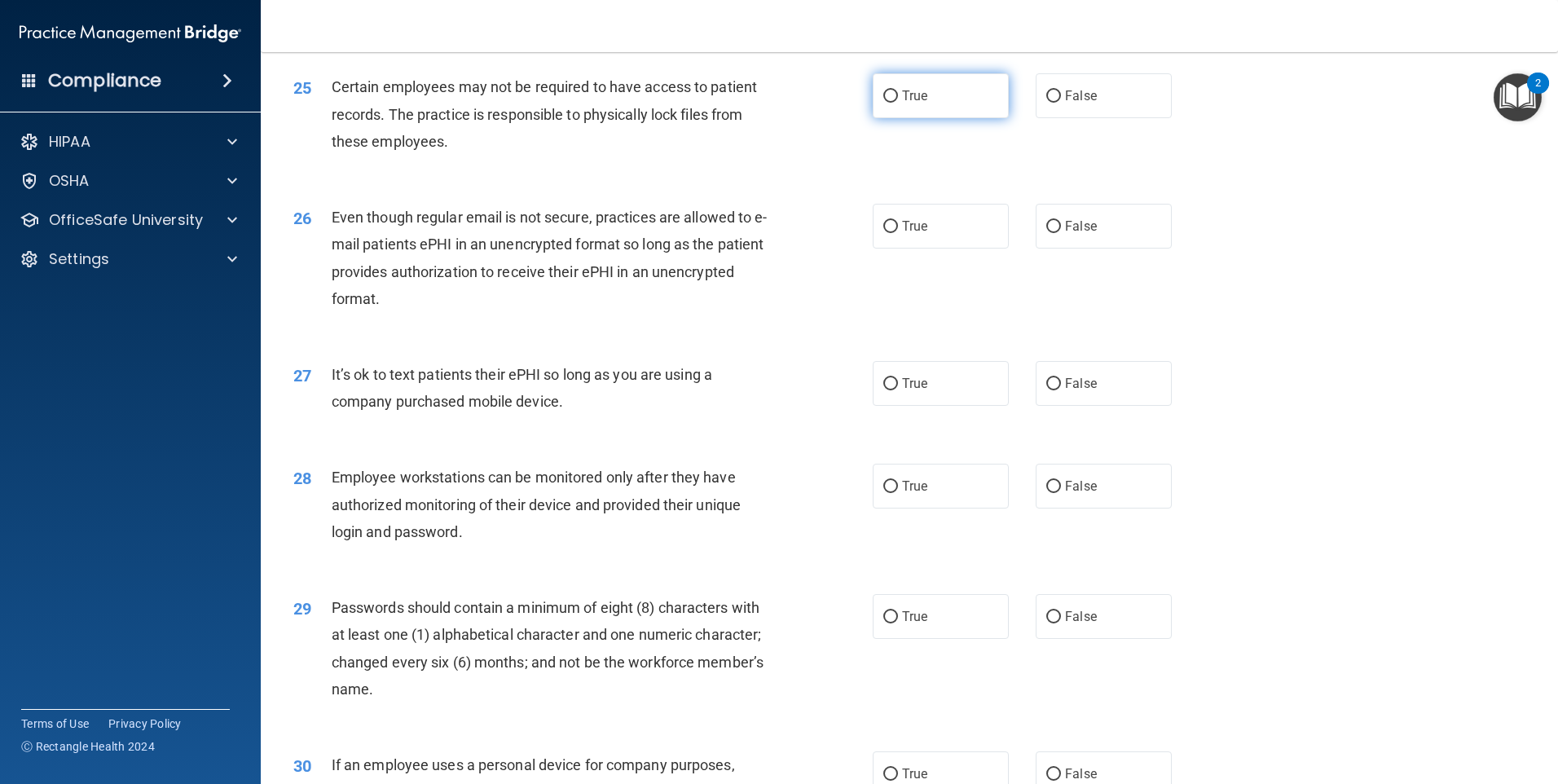
click at [910, 104] on span "True" at bounding box center [915, 95] width 26 height 15
click at [898, 103] on input "True" at bounding box center [891, 96] width 15 height 12
radio input "true"
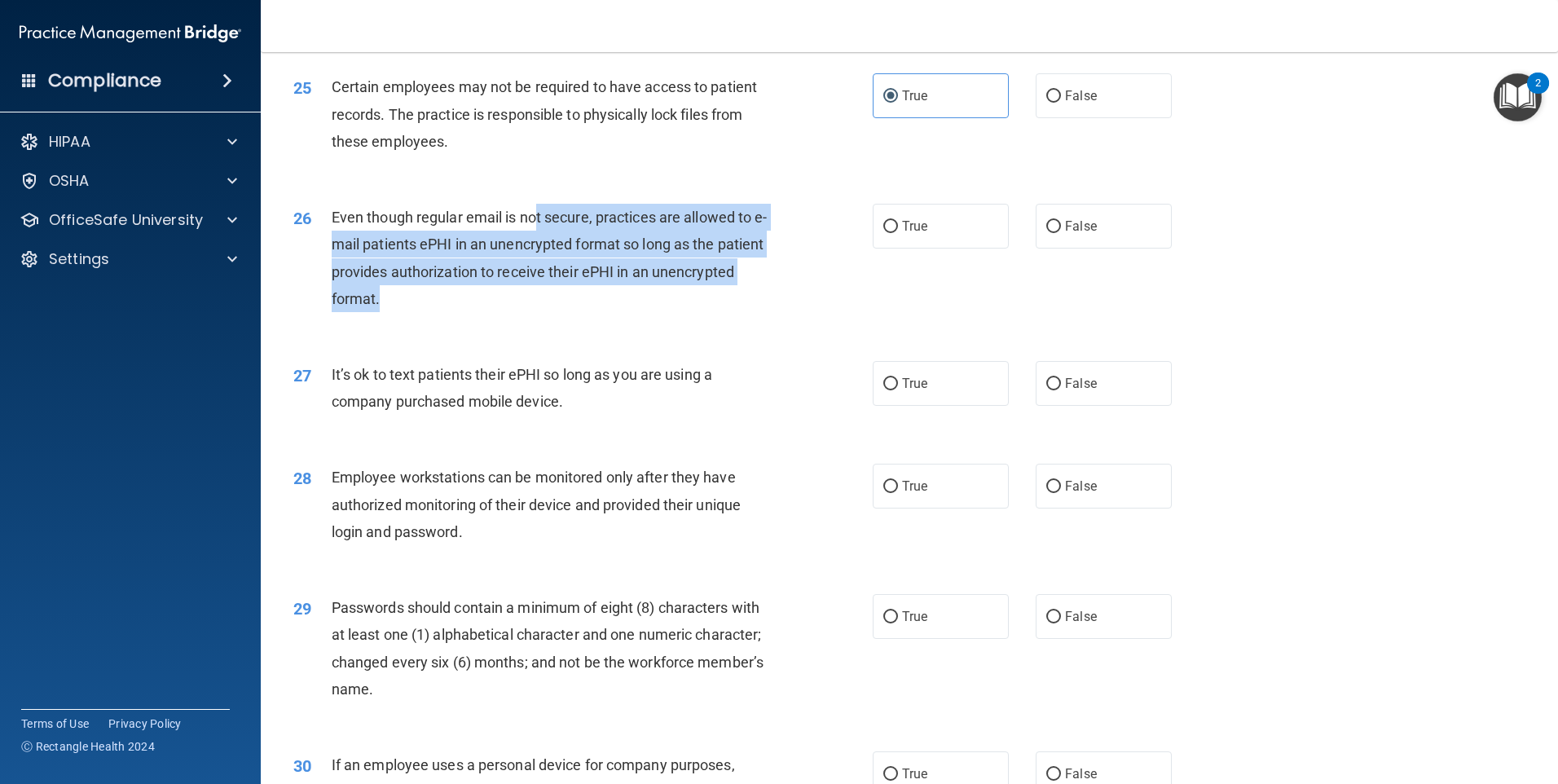
drag, startPoint x: 539, startPoint y: 250, endPoint x: 629, endPoint y: 321, distance: 114.6
click at [629, 312] on div "Even though regular email is not secure, practices are allowed to e-mail patien…" at bounding box center [558, 258] width 454 height 109
click at [626, 312] on div "Even though regular email is not secure, practices are allowed to e-mail patien…" at bounding box center [558, 258] width 454 height 109
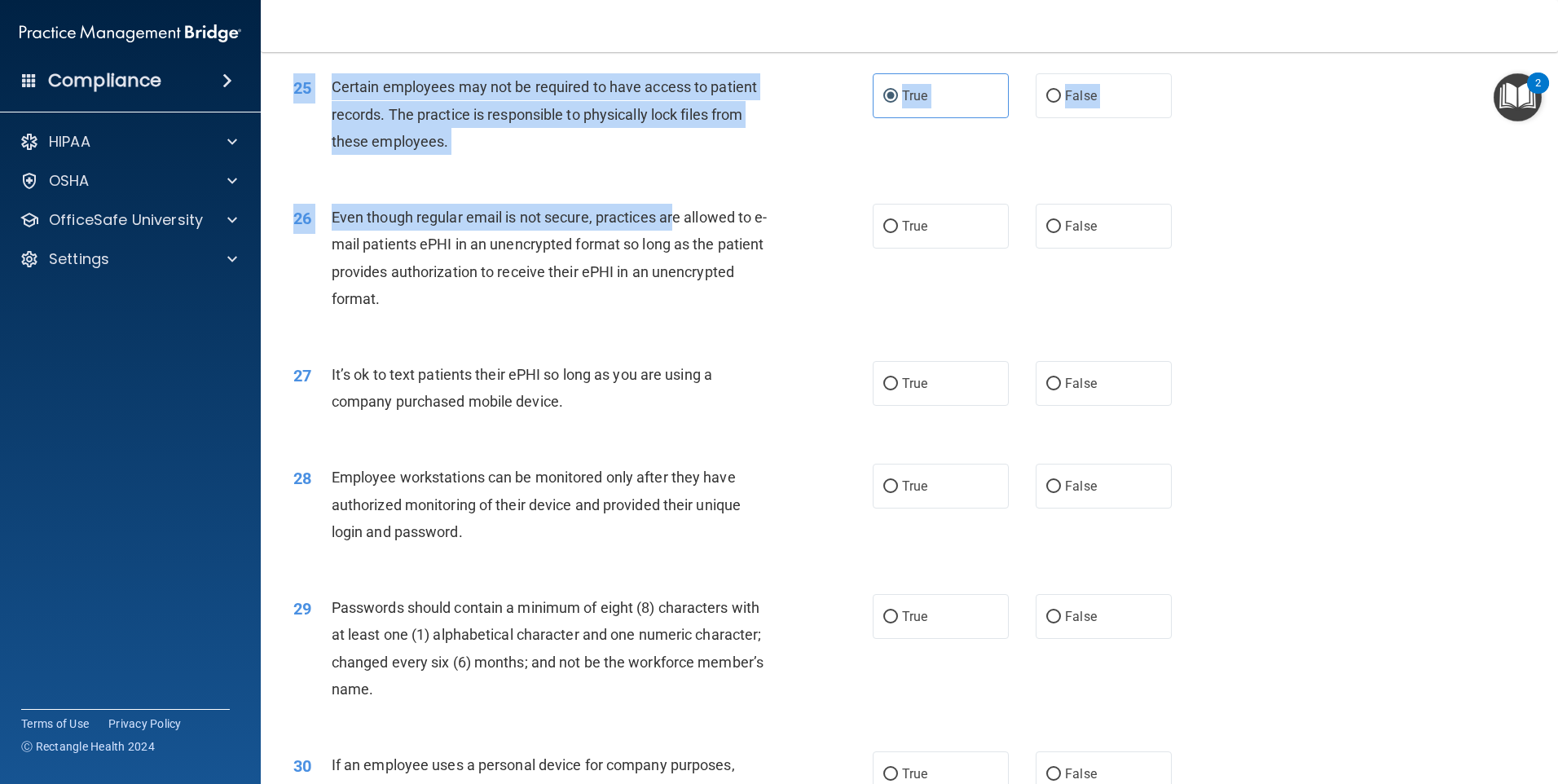
drag, startPoint x: 439, startPoint y: 230, endPoint x: 673, endPoint y: 249, distance: 234.8
click at [671, 249] on span "Even though regular email is not secure, practices are allowed to e-mail patien…" at bounding box center [549, 258] width 436 height 98
click at [667, 230] on div "Even though regular email is not secure, practices are allowed to e-mail patien…" at bounding box center [558, 258] width 454 height 109
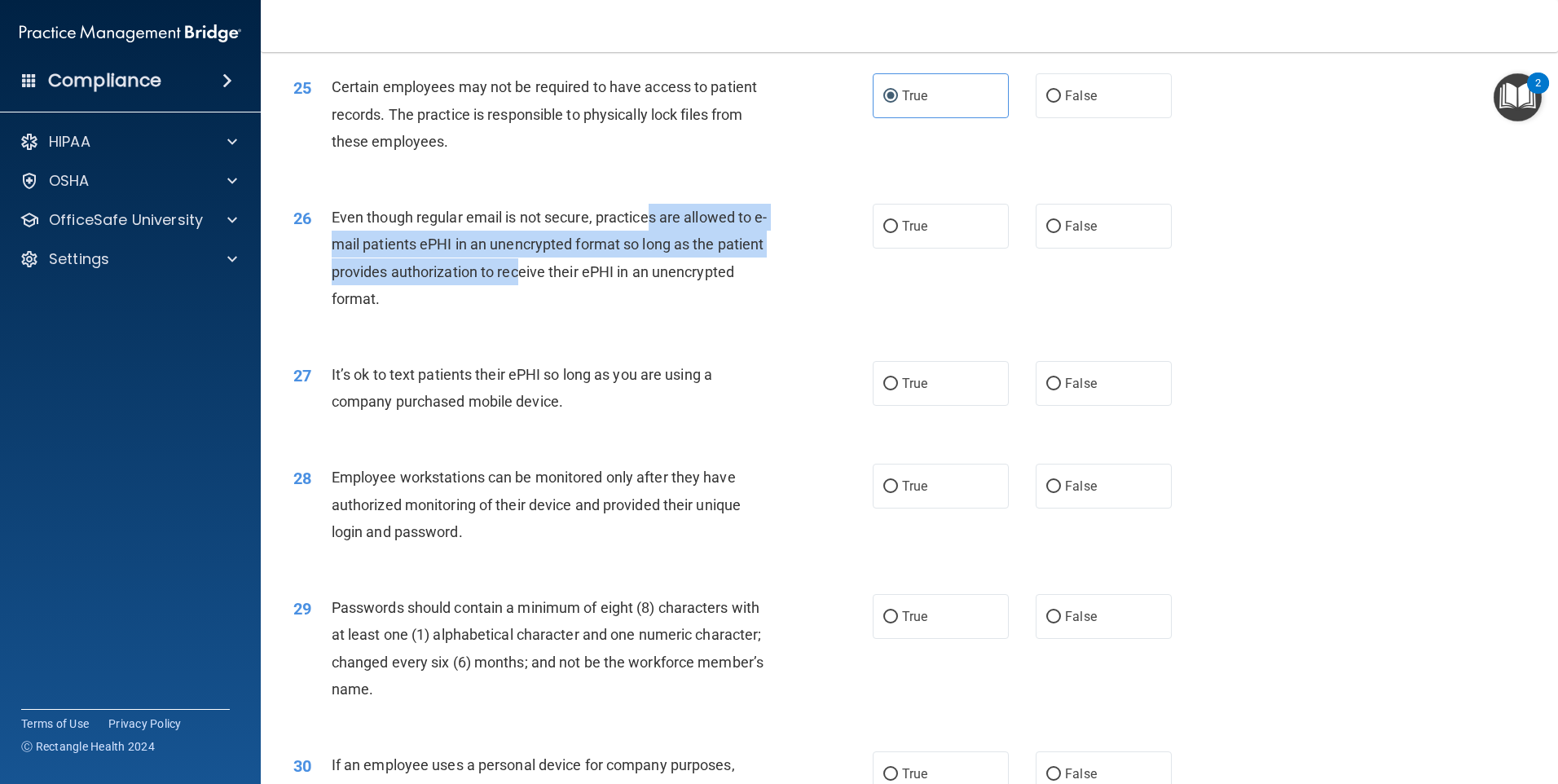
drag, startPoint x: 666, startPoint y: 247, endPoint x: 576, endPoint y: 290, distance: 99.7
click at [574, 290] on span "Even though regular email is not secure, practices are allowed to e-mail patien…" at bounding box center [549, 258] width 436 height 98
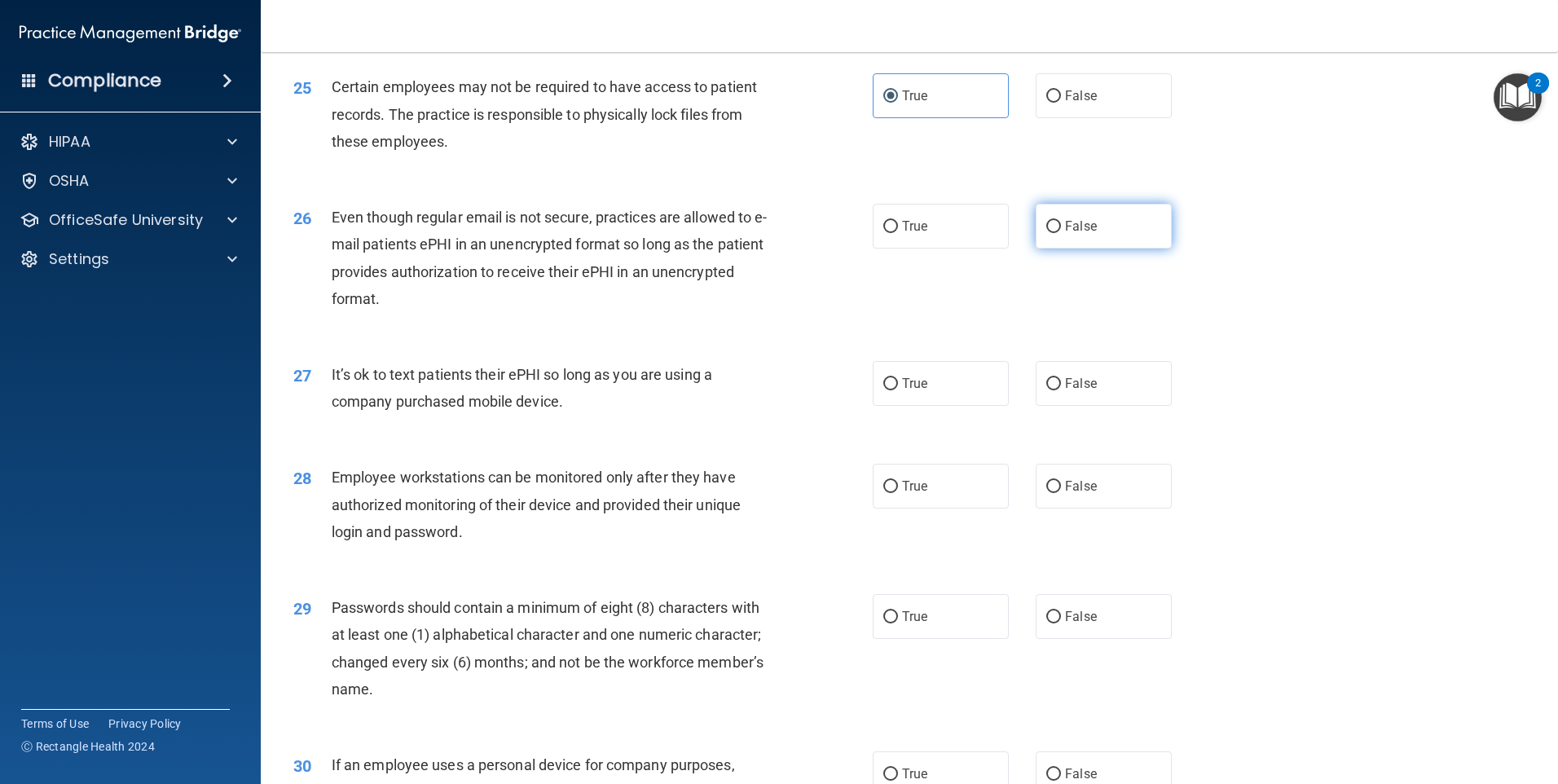
click at [1122, 244] on label "False" at bounding box center [1104, 226] width 136 height 44
click at [1061, 233] on input "False" at bounding box center [1053, 227] width 15 height 12
radio input "true"
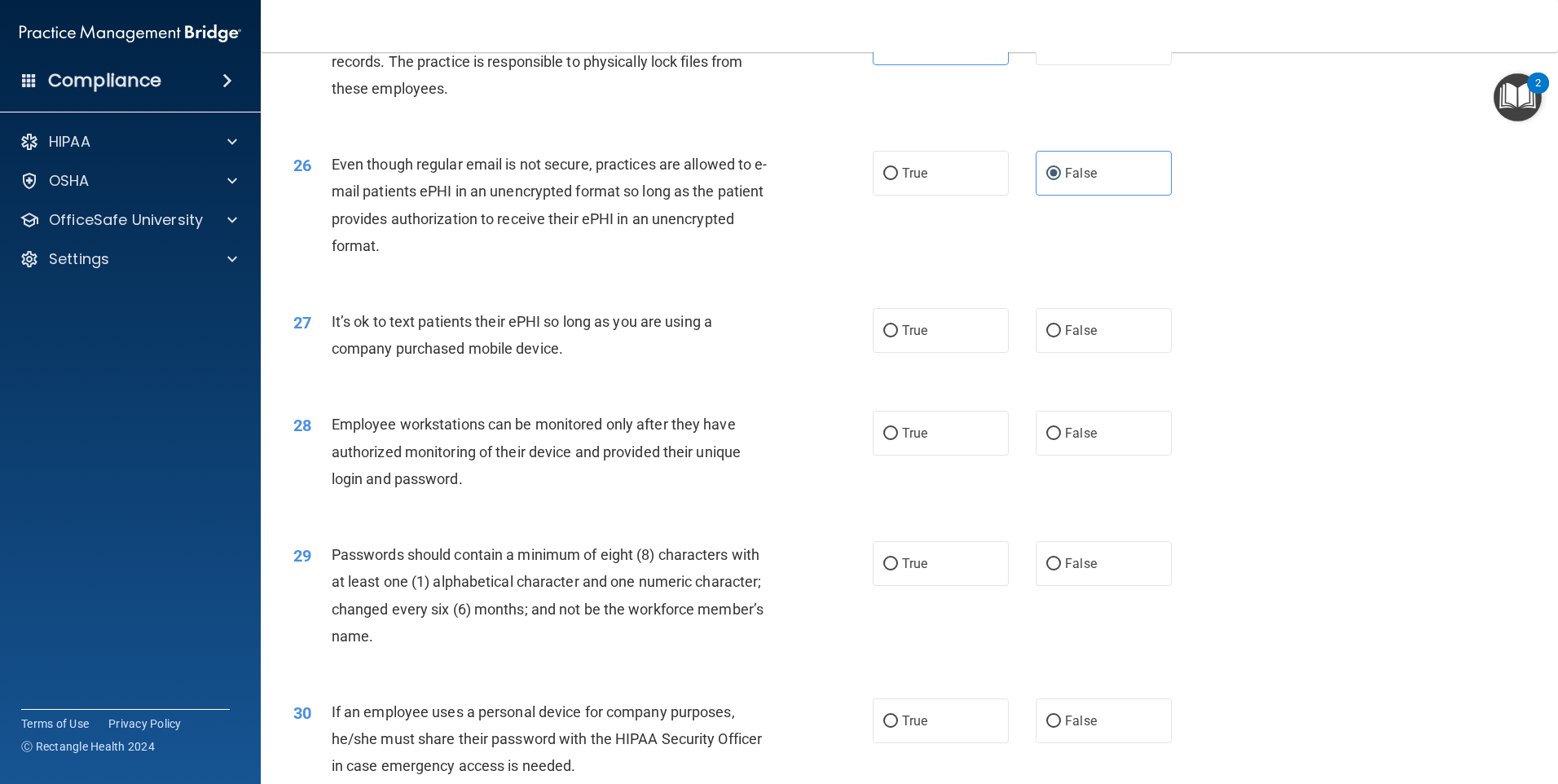
scroll to position [3178, 0]
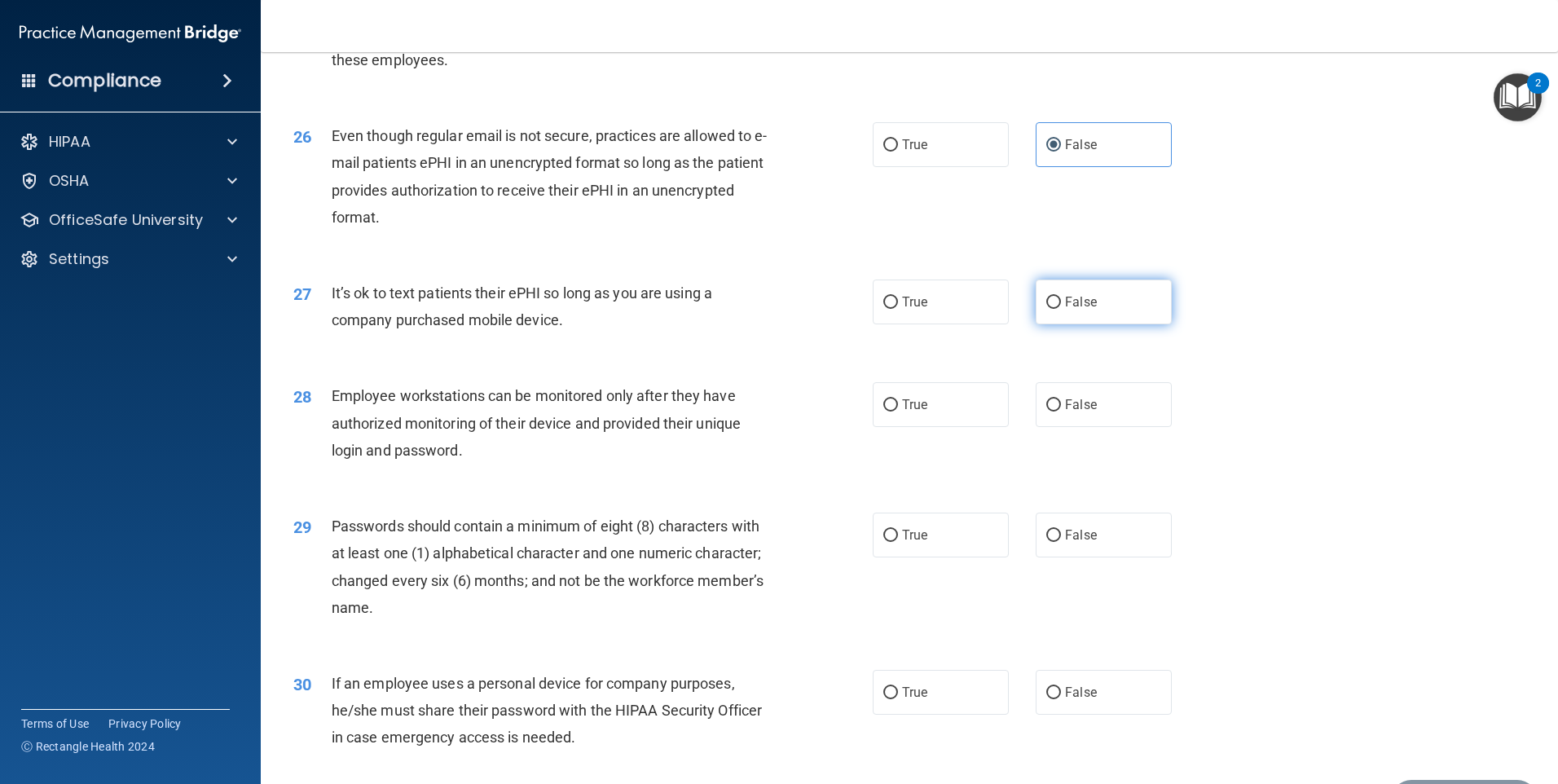
click at [1102, 324] on label "False" at bounding box center [1104, 301] width 136 height 44
click at [1061, 309] on input "False" at bounding box center [1053, 302] width 15 height 12
radio input "true"
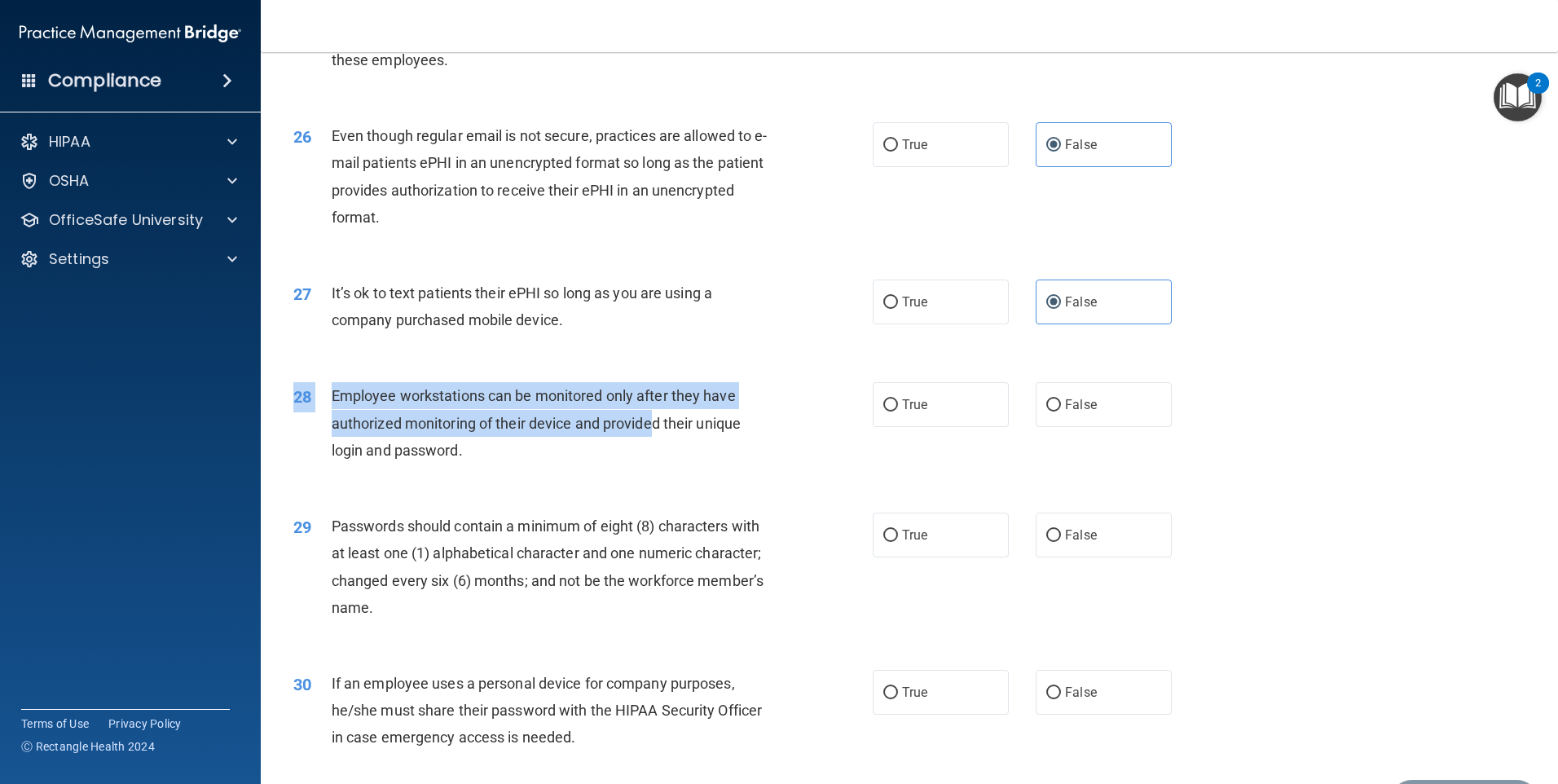
drag, startPoint x: 372, startPoint y: 405, endPoint x: 655, endPoint y: 435, distance: 284.6
click at [655, 435] on div "28 Employee workstations can be monitored only after they have authorized monit…" at bounding box center [910, 427] width 1257 height 130
click at [653, 434] on div "Employee workstations can be monitored only after they have authorized monitori…" at bounding box center [558, 423] width 454 height 81
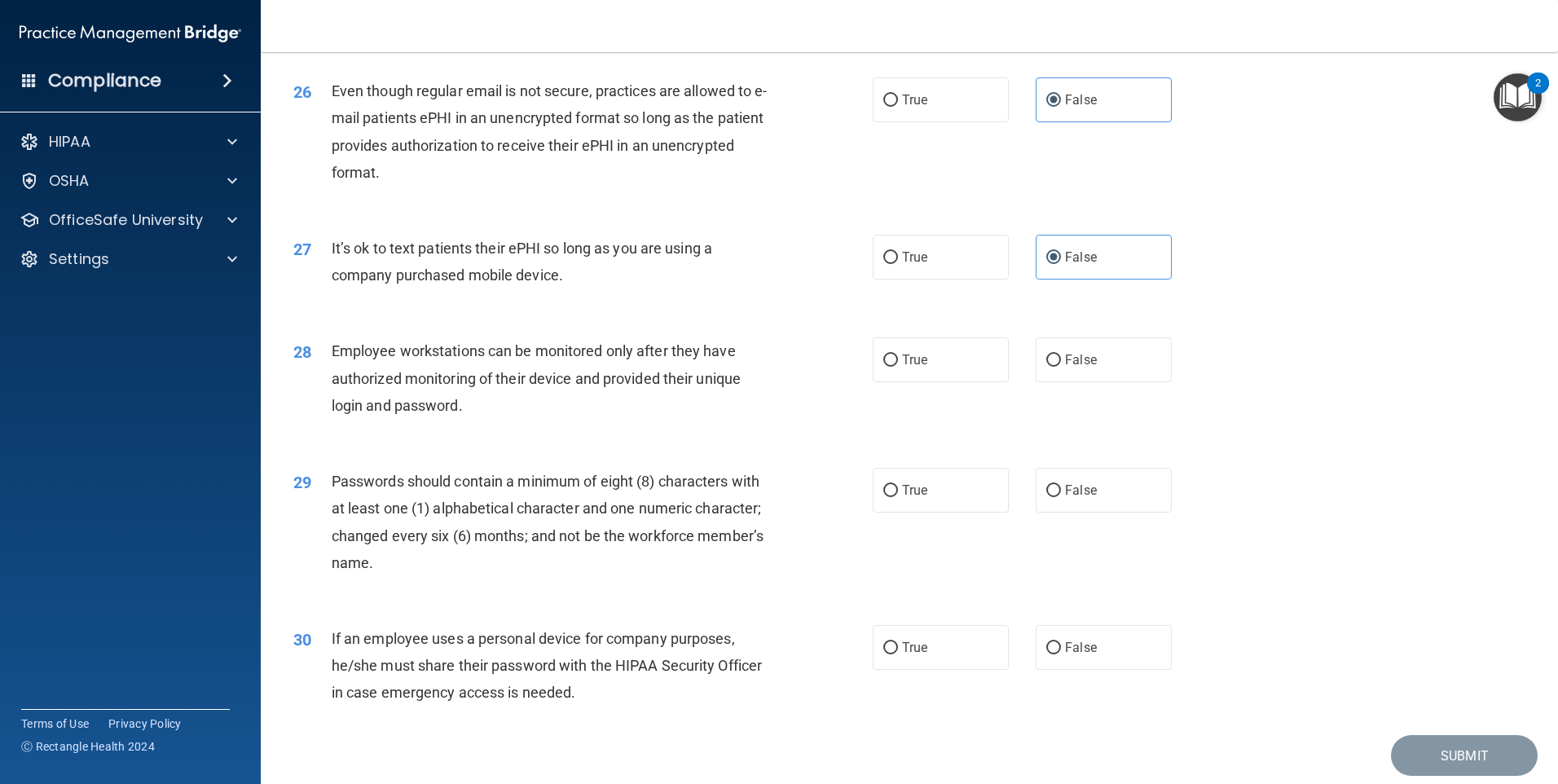
scroll to position [3259, 0]
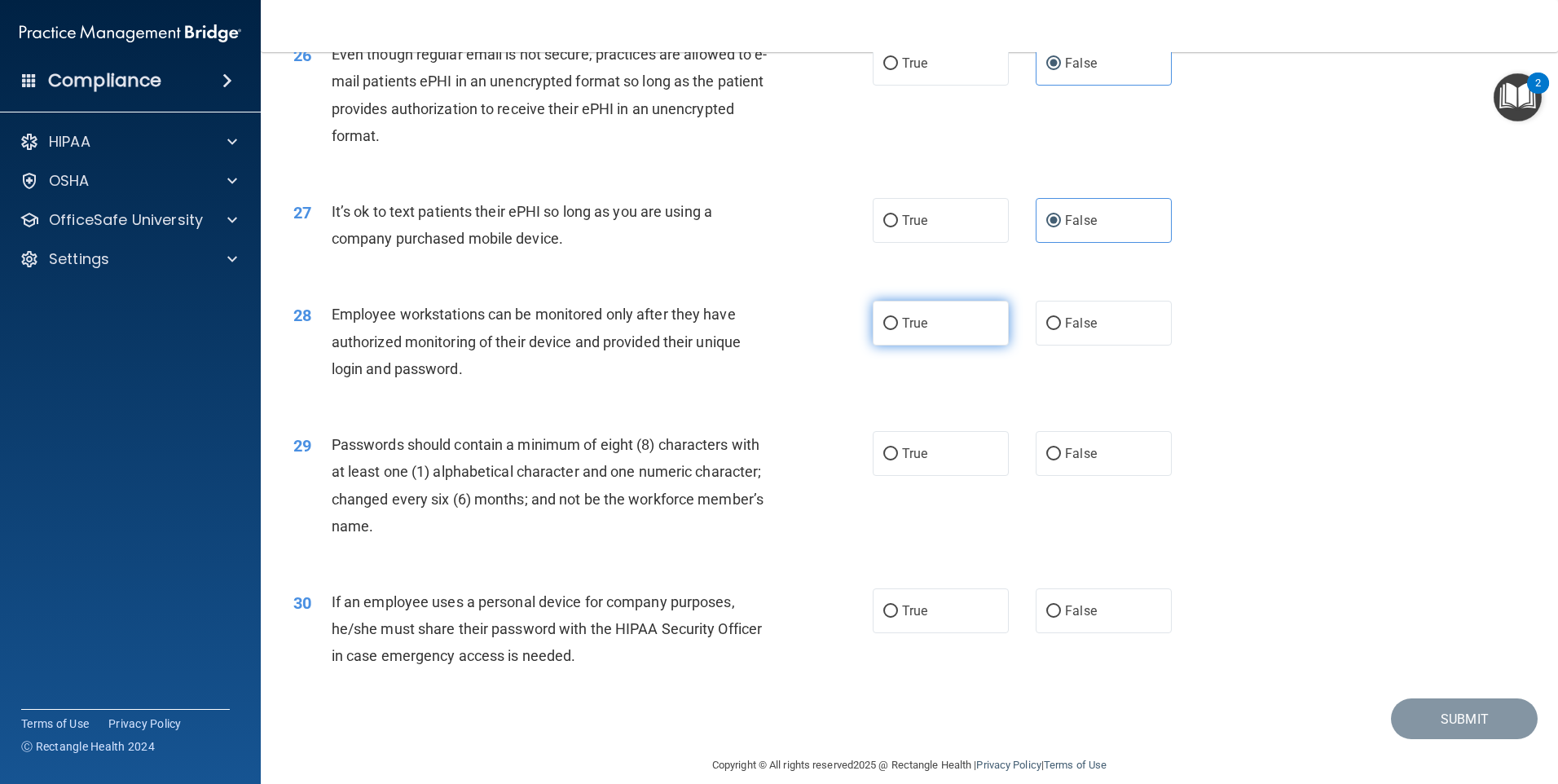
click at [914, 331] on label "True" at bounding box center [941, 322] width 136 height 44
click at [898, 330] on input "True" at bounding box center [891, 323] width 15 height 12
radio input "true"
click at [945, 476] on label "True" at bounding box center [941, 452] width 136 height 44
click at [898, 460] on input "True" at bounding box center [891, 453] width 15 height 12
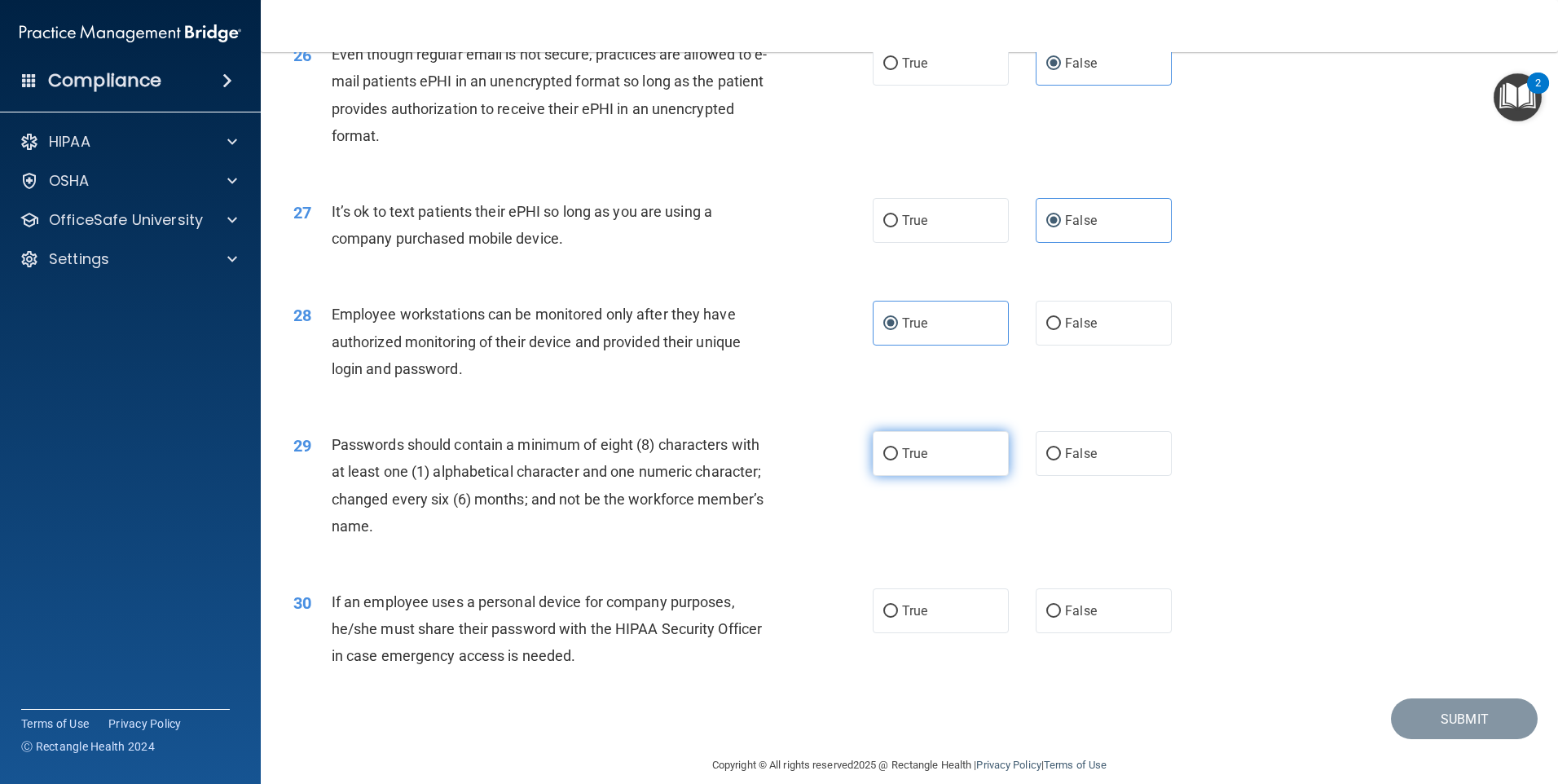
radio input "true"
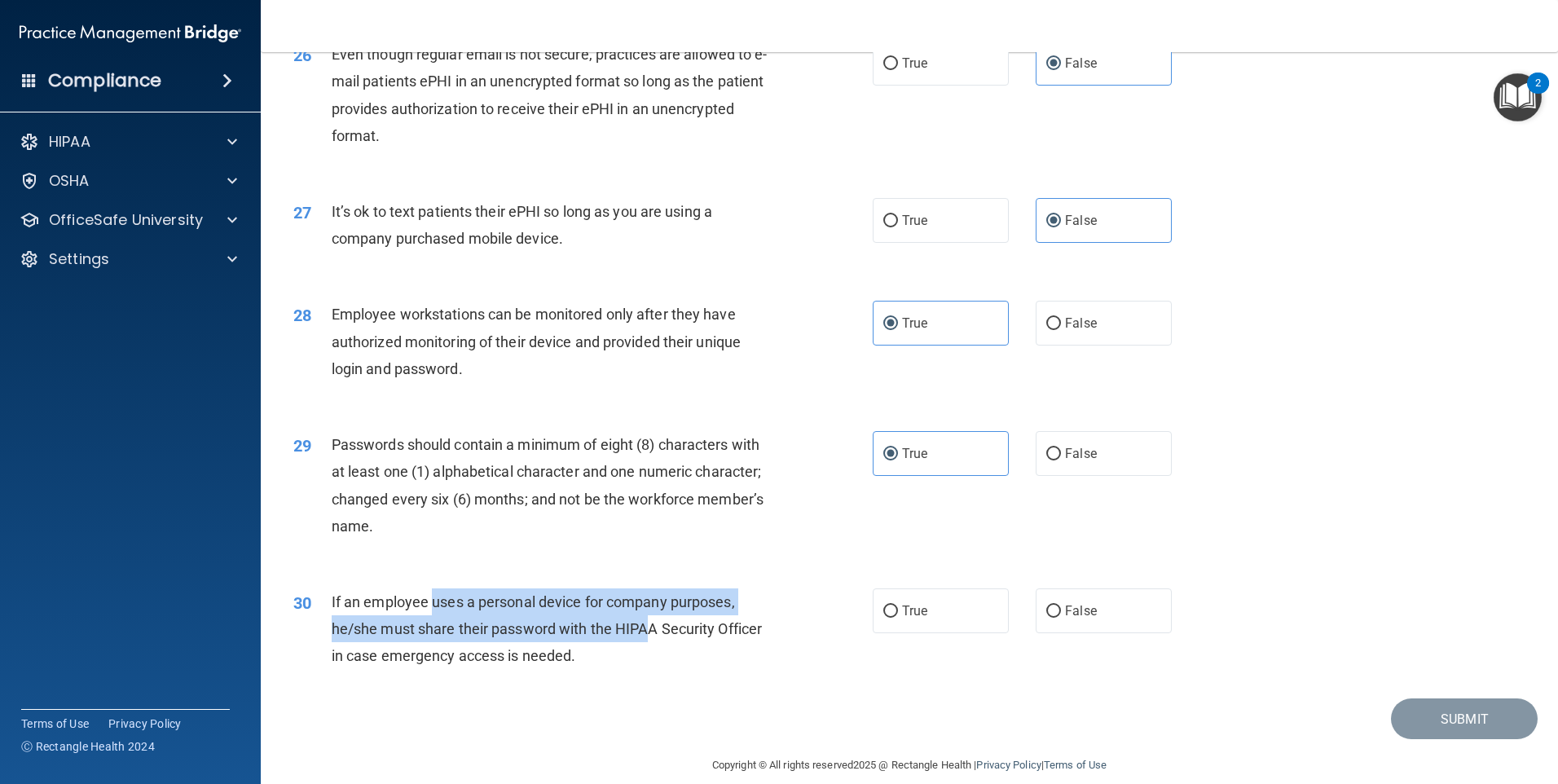
drag, startPoint x: 435, startPoint y: 629, endPoint x: 643, endPoint y: 654, distance: 209.5
click at [643, 654] on span "If an employee uses a personal device for company purposes, he/she must share t…" at bounding box center [546, 628] width 430 height 71
click at [644, 654] on span "If an employee uses a personal device for company purposes, he/she must share t…" at bounding box center [546, 628] width 430 height 71
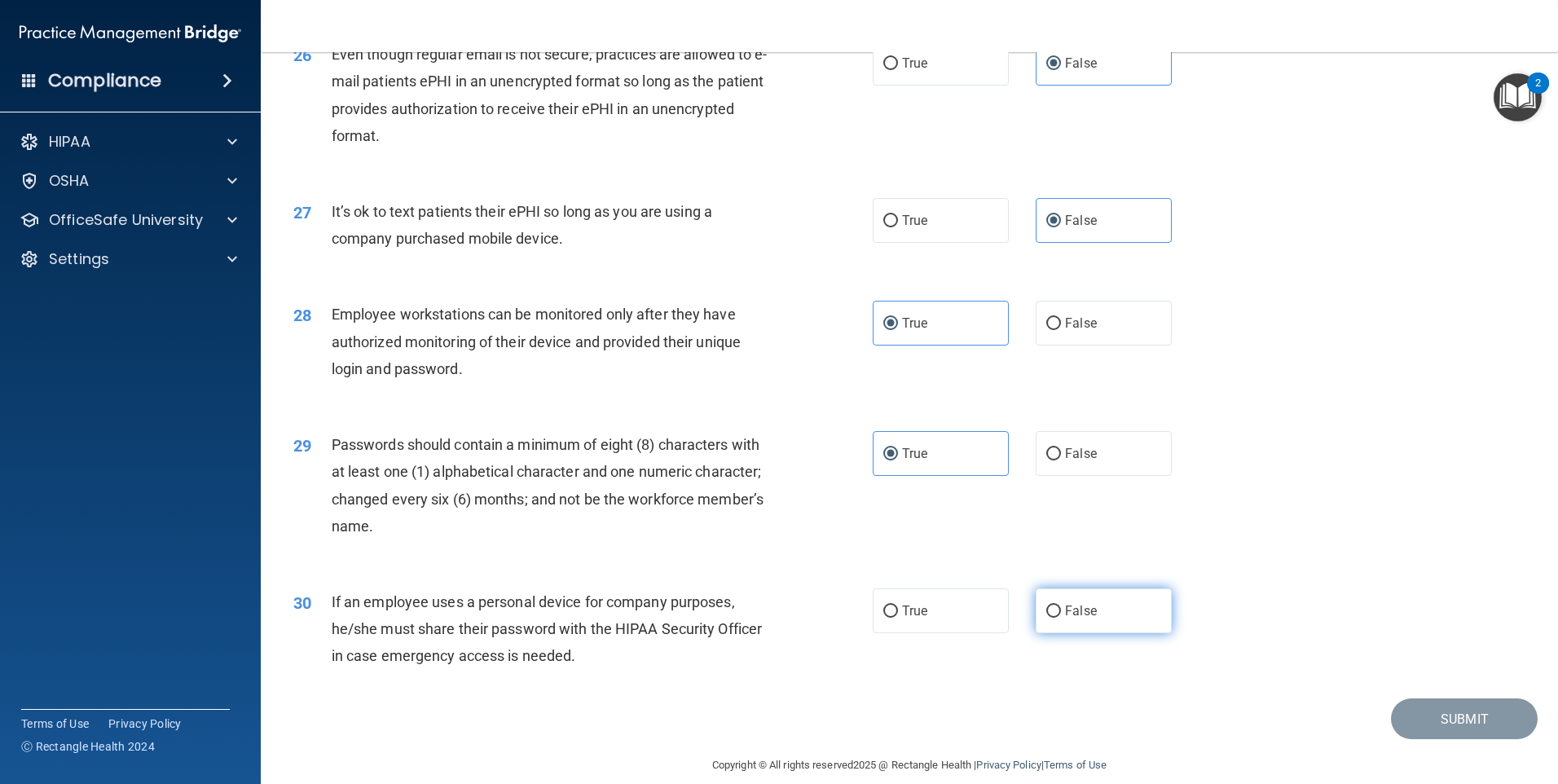
click at [1049, 618] on input "False" at bounding box center [1053, 611] width 15 height 12
radio input "true"
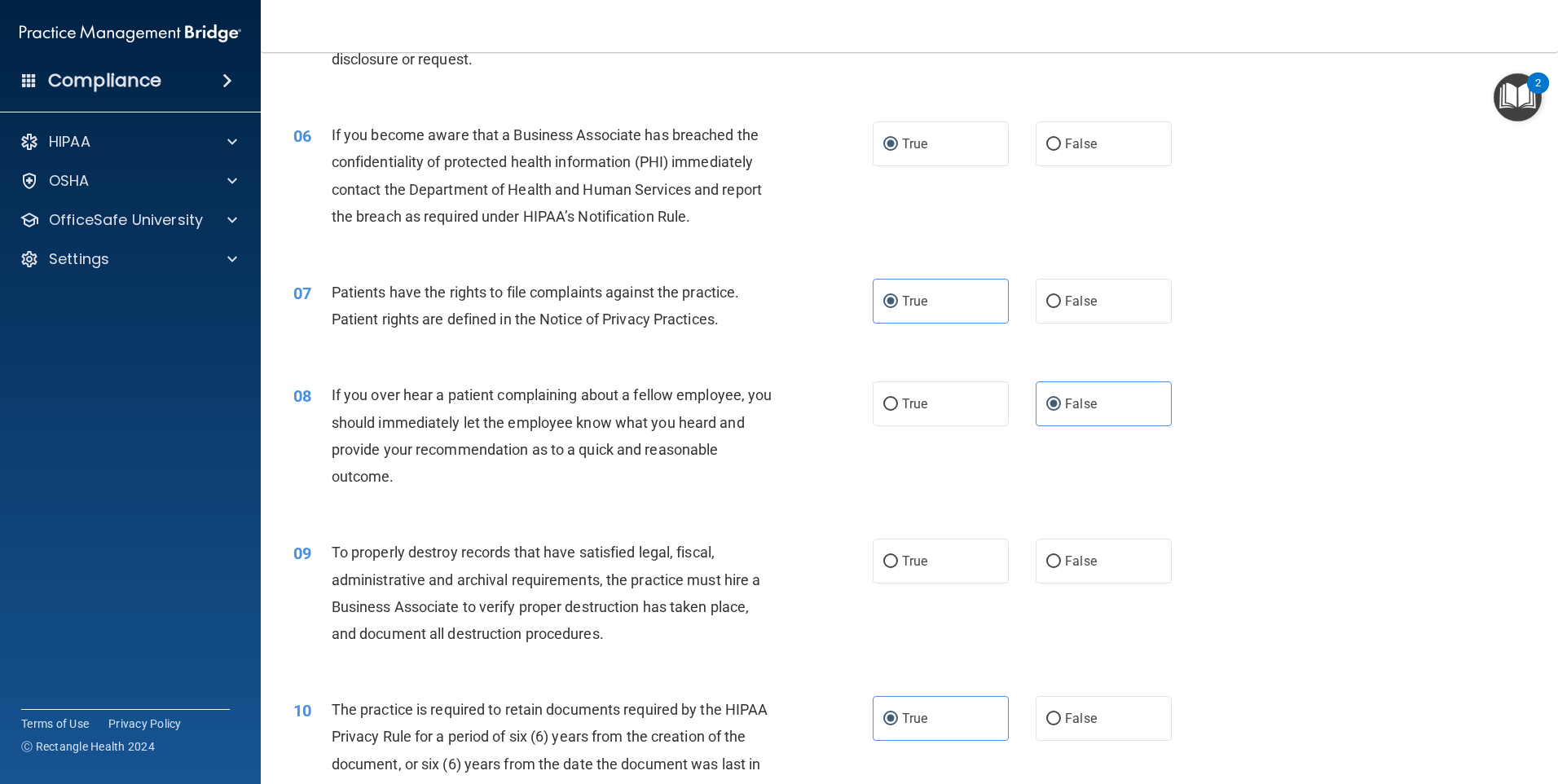
scroll to position [699, 0]
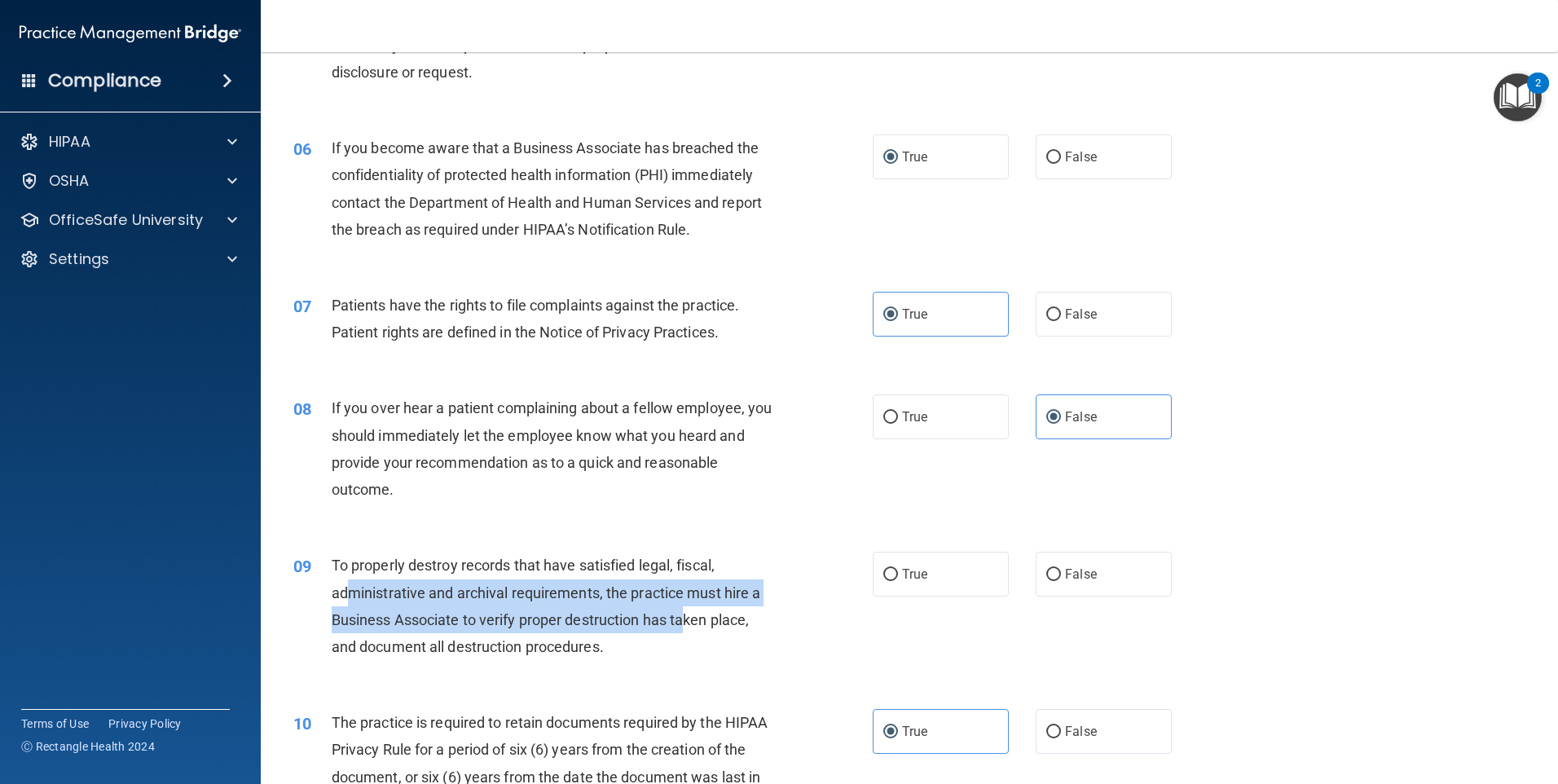
drag, startPoint x: 352, startPoint y: 581, endPoint x: 689, endPoint y: 602, distance: 337.7
click at [689, 603] on div "To properly destroy records that have satisfied legal, fiscal, administrative a…" at bounding box center [558, 605] width 454 height 109
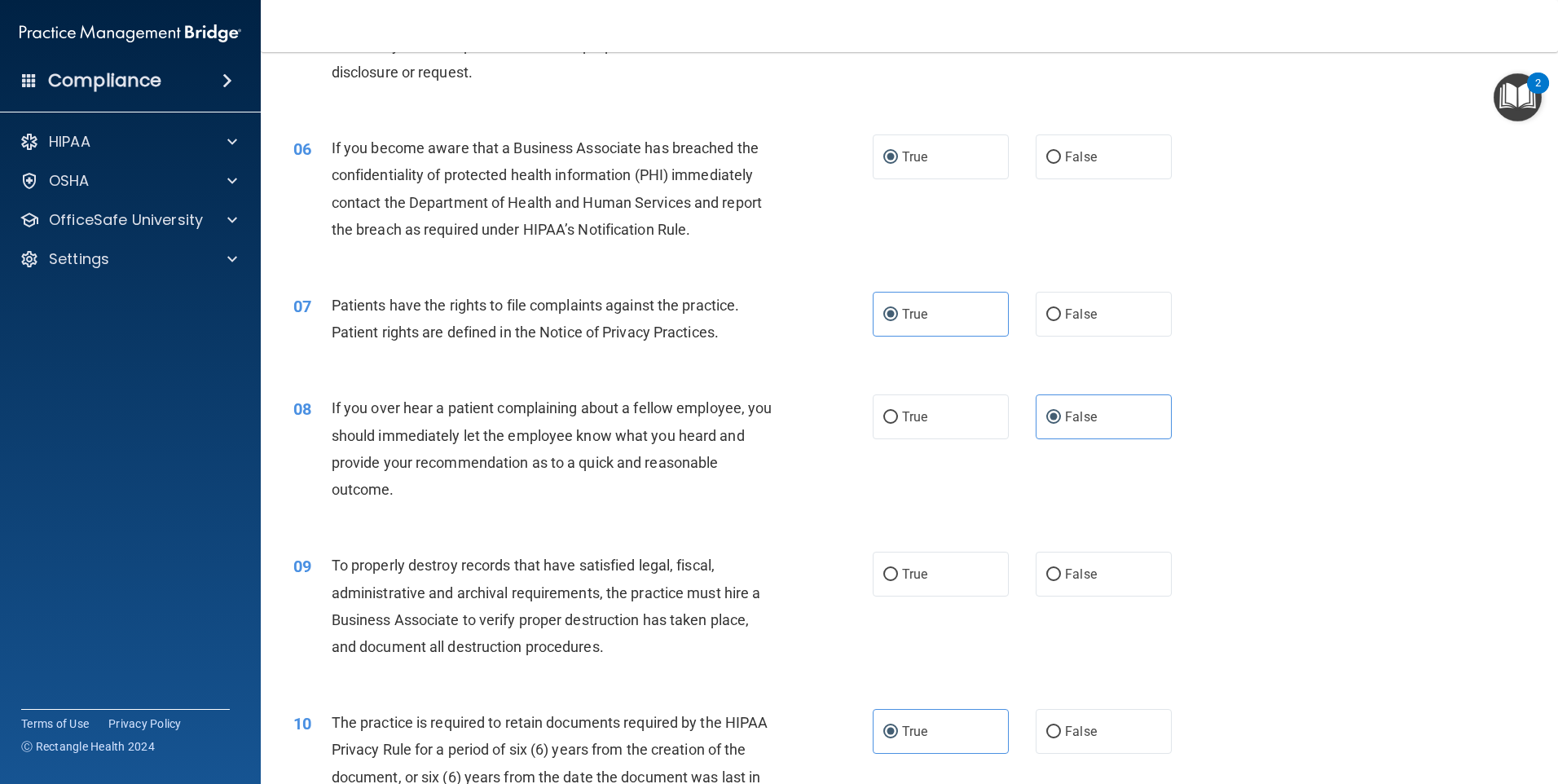
drag, startPoint x: 689, startPoint y: 602, endPoint x: 778, endPoint y: 621, distance: 91.0
click at [778, 621] on div "To properly destroy records that have satisfied legal, fiscal, administrative a…" at bounding box center [558, 605] width 454 height 109
click at [948, 579] on label "True" at bounding box center [941, 573] width 136 height 44
click at [898, 579] on input "True" at bounding box center [891, 574] width 15 height 12
radio input "true"
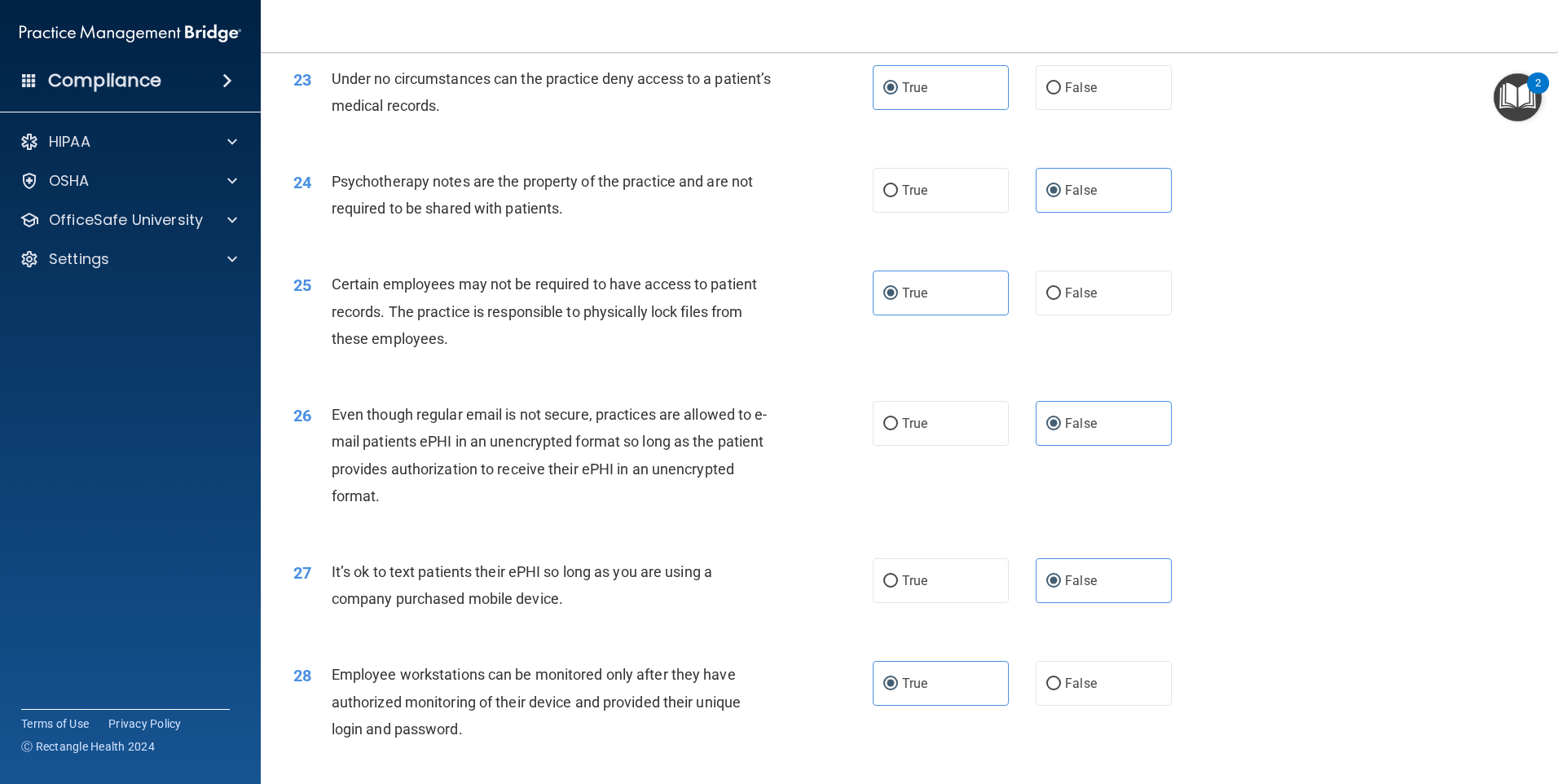
scroll to position [3306, 0]
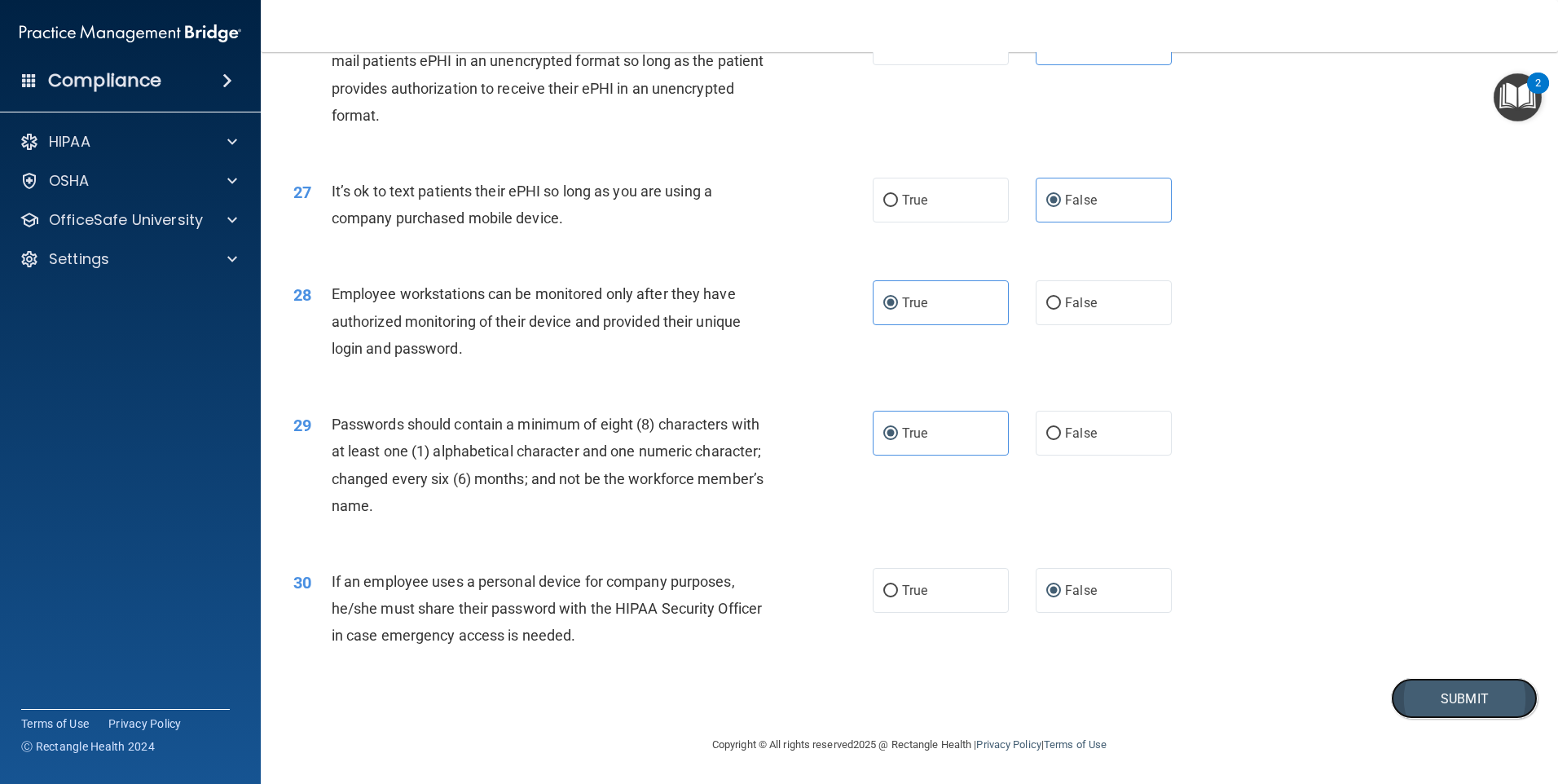
click at [1432, 682] on button "Submit" at bounding box center [1464, 699] width 146 height 42
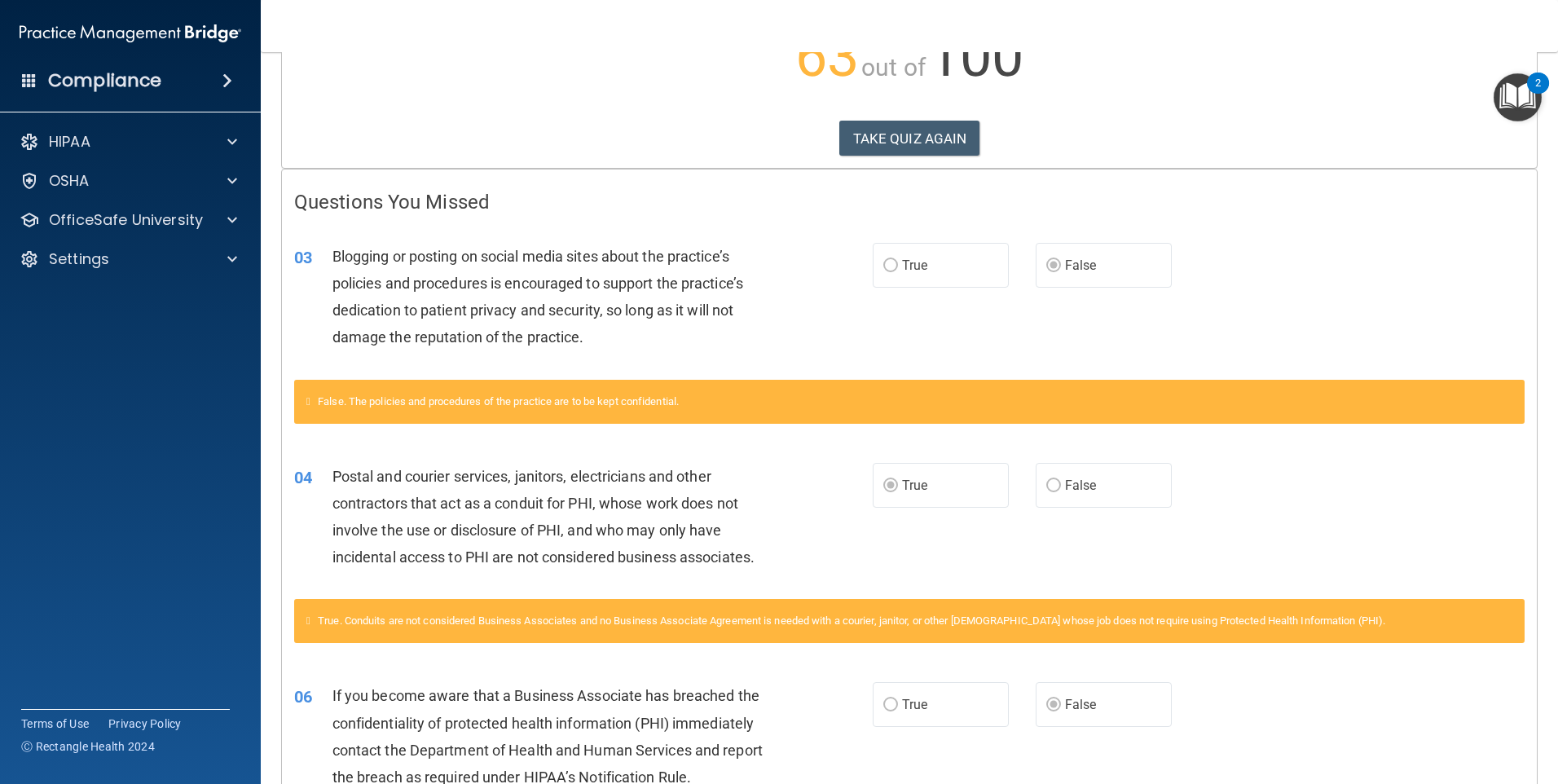
scroll to position [245, 0]
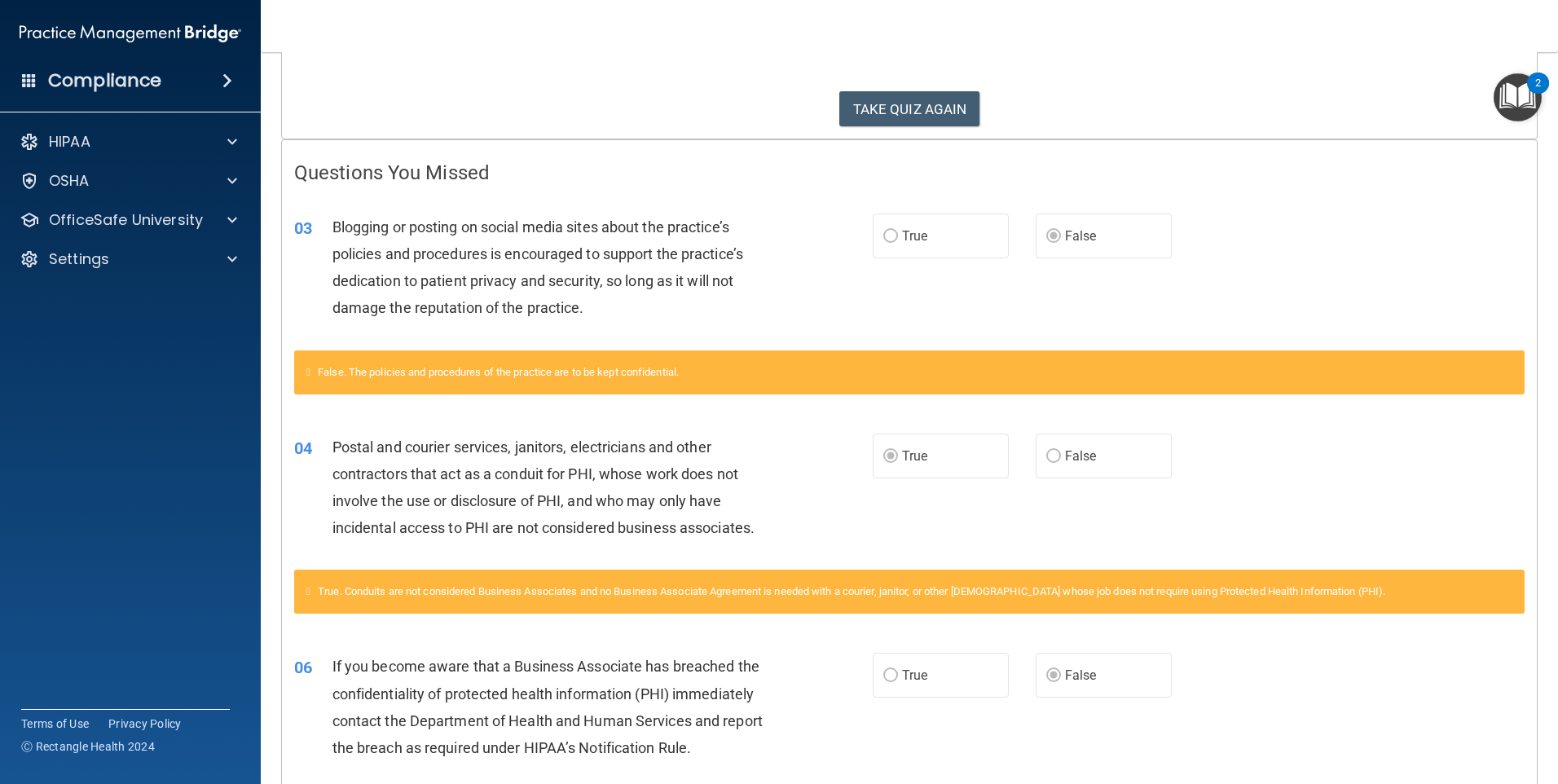
click at [917, 119] on button "TAKE QUIZ AGAIN" at bounding box center [909, 110] width 141 height 36
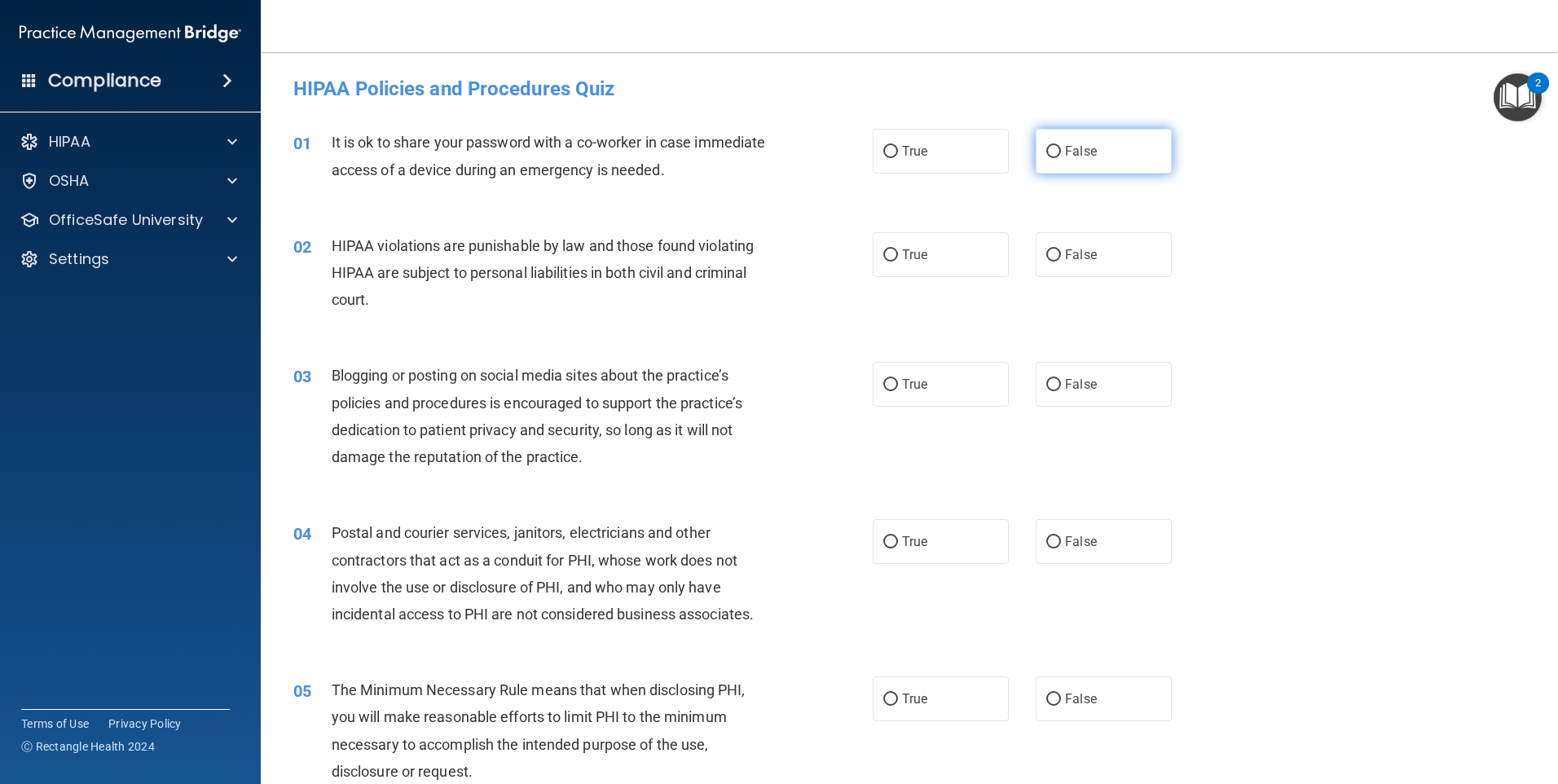
click at [1050, 147] on input "False" at bounding box center [1053, 151] width 15 height 12
radio input "true"
click at [902, 255] on span "True" at bounding box center [915, 254] width 26 height 15
click at [898, 255] on input "True" at bounding box center [891, 255] width 15 height 12
radio input "true"
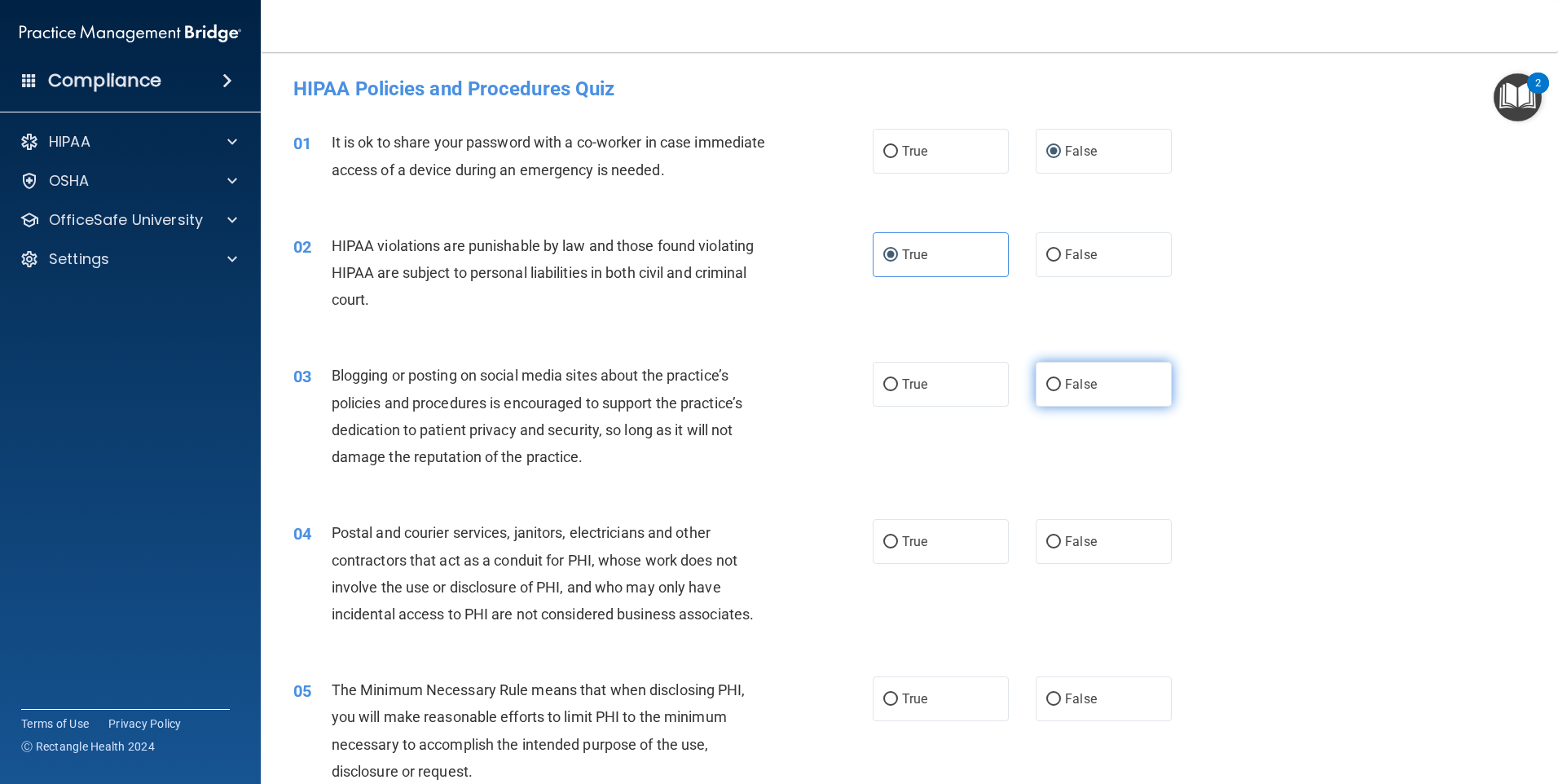
click at [1065, 394] on label "False" at bounding box center [1104, 383] width 136 height 44
click at [1061, 391] on input "False" at bounding box center [1053, 384] width 15 height 12
radio input "true"
click at [979, 376] on label "True" at bounding box center [941, 383] width 136 height 44
click at [898, 379] on input "True" at bounding box center [891, 384] width 15 height 12
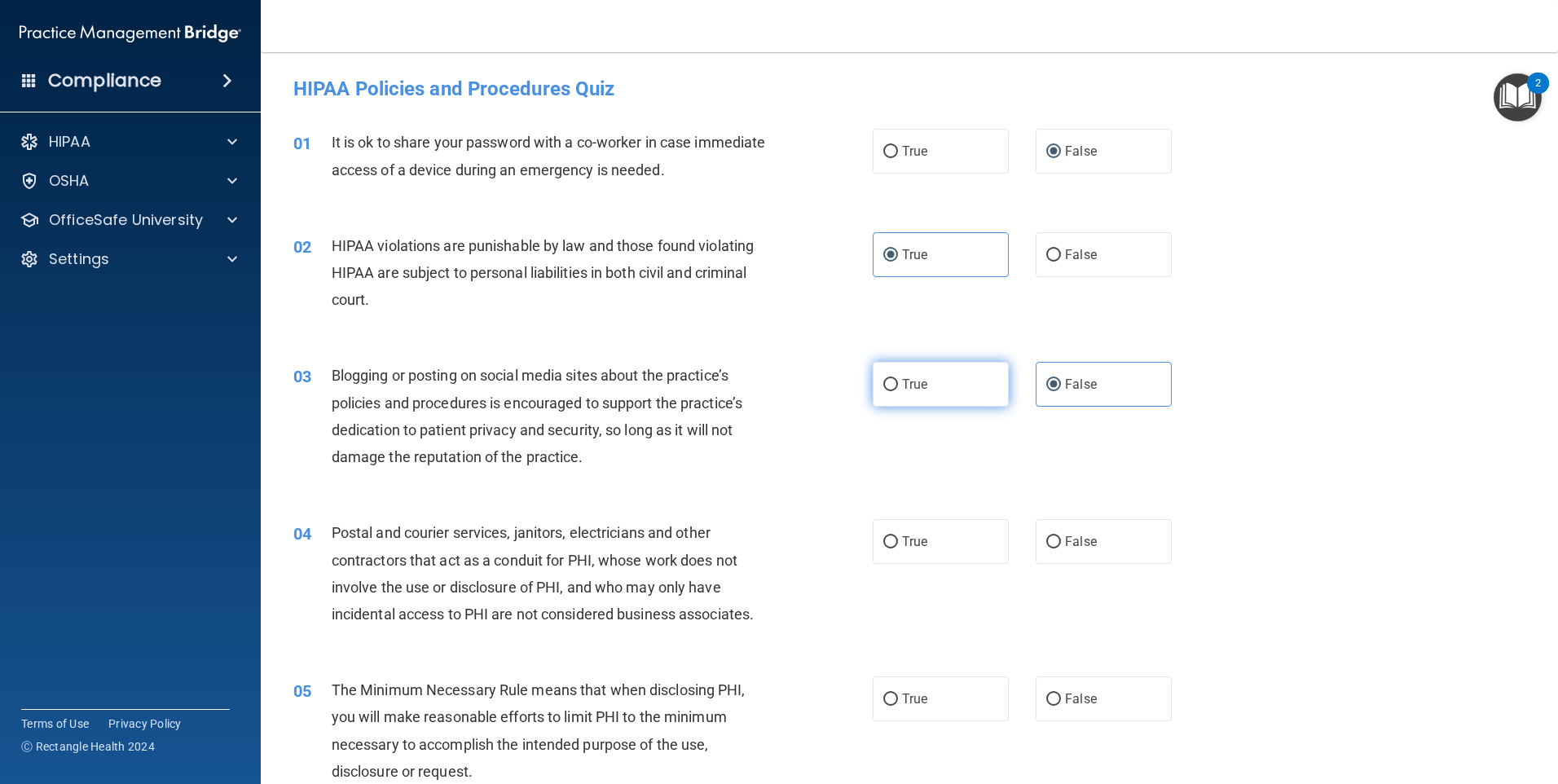
radio input "true"
radio input "false"
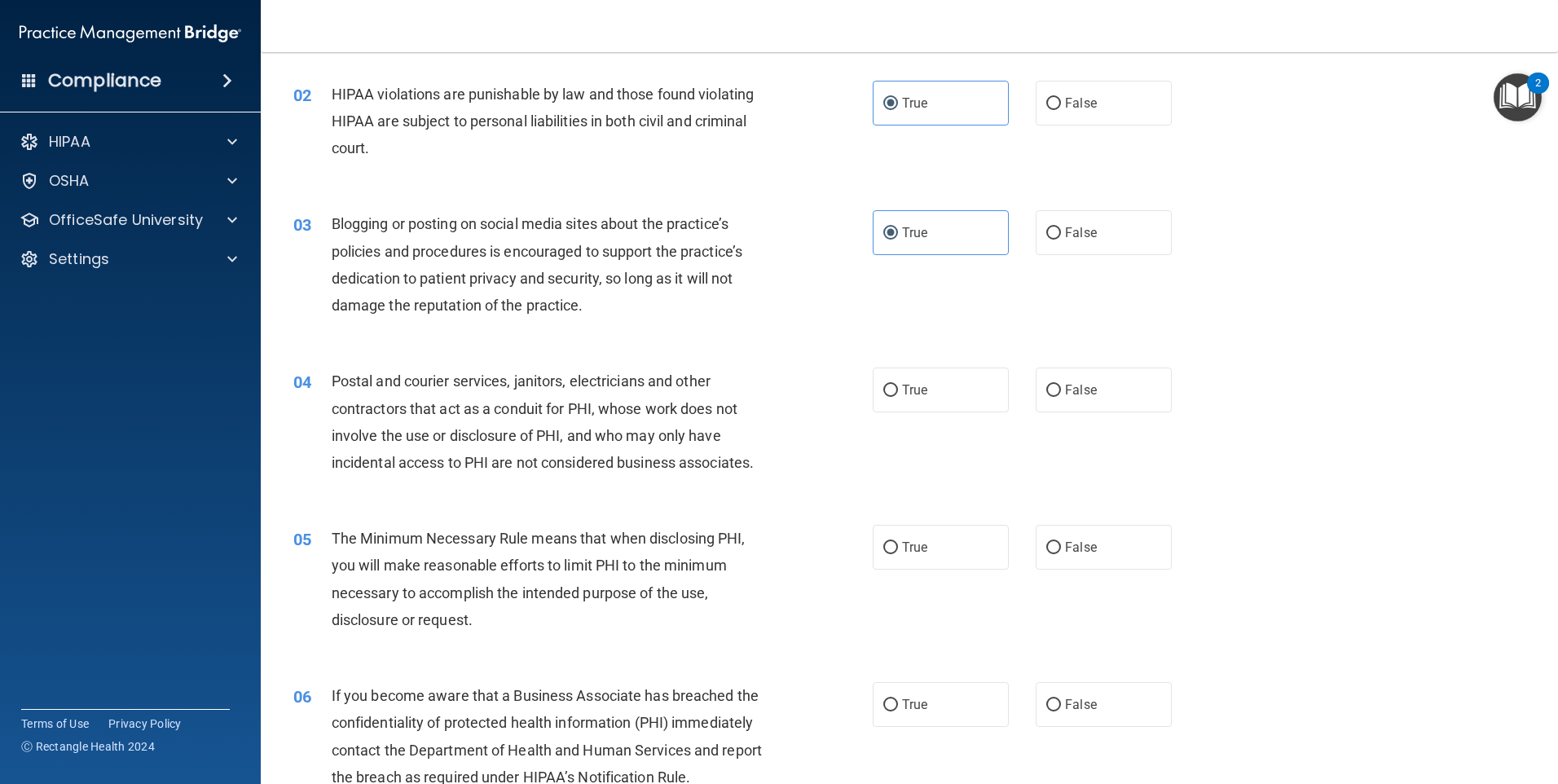
scroll to position [162, 0]
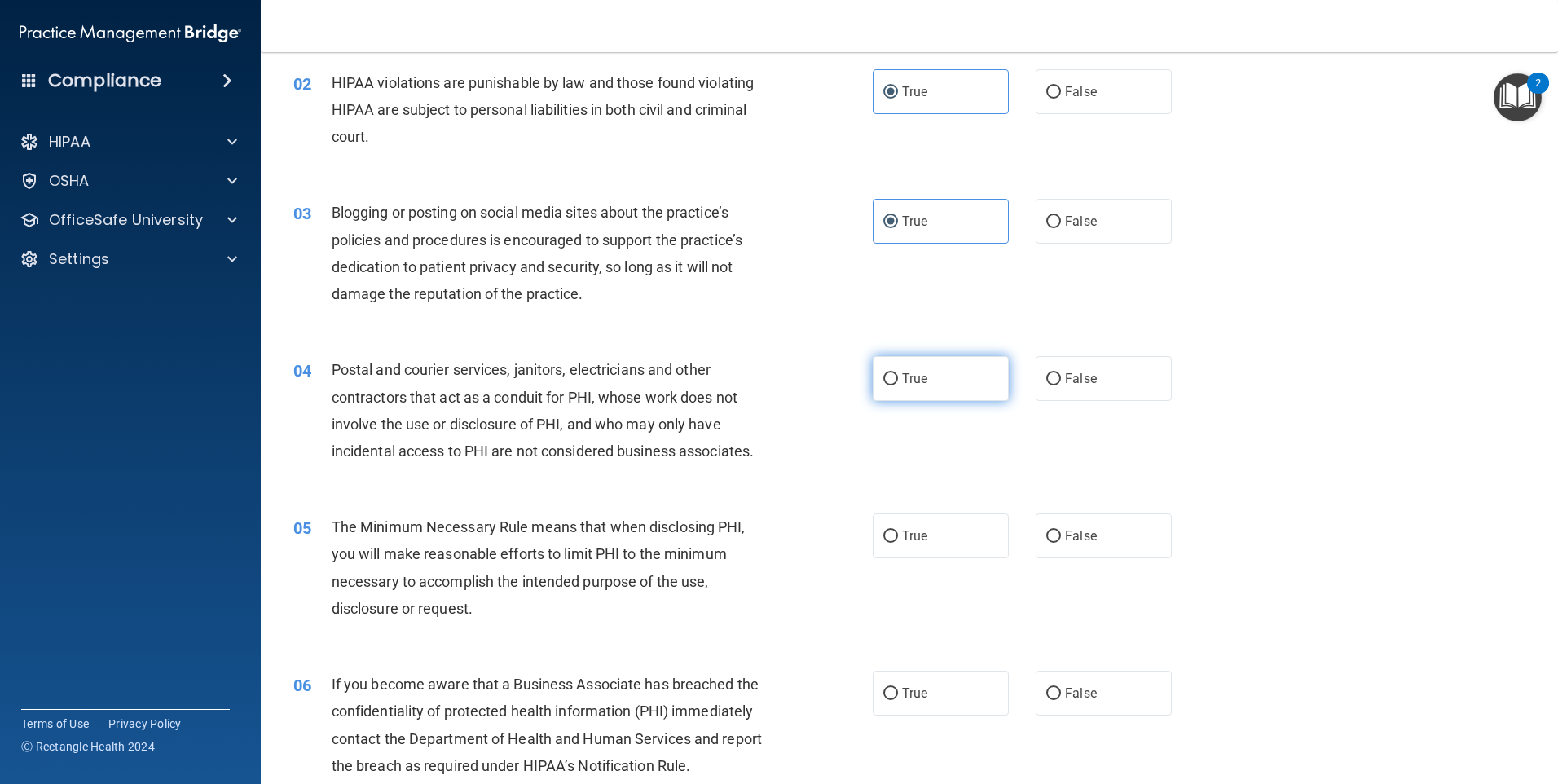
click at [958, 387] on label "True" at bounding box center [941, 378] width 136 height 44
click at [898, 385] on input "True" at bounding box center [891, 379] width 15 height 12
radio input "true"
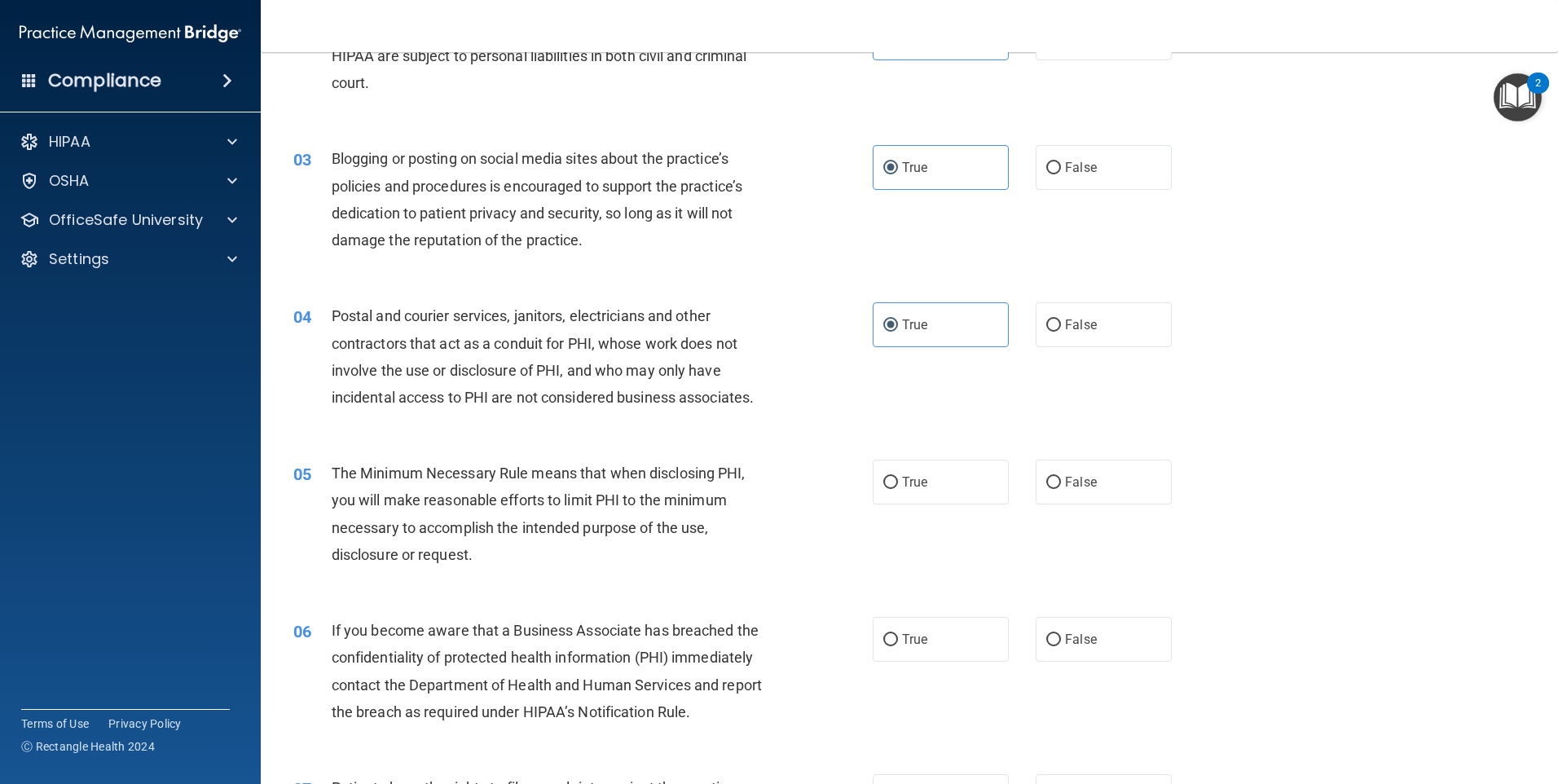
scroll to position [245, 0]
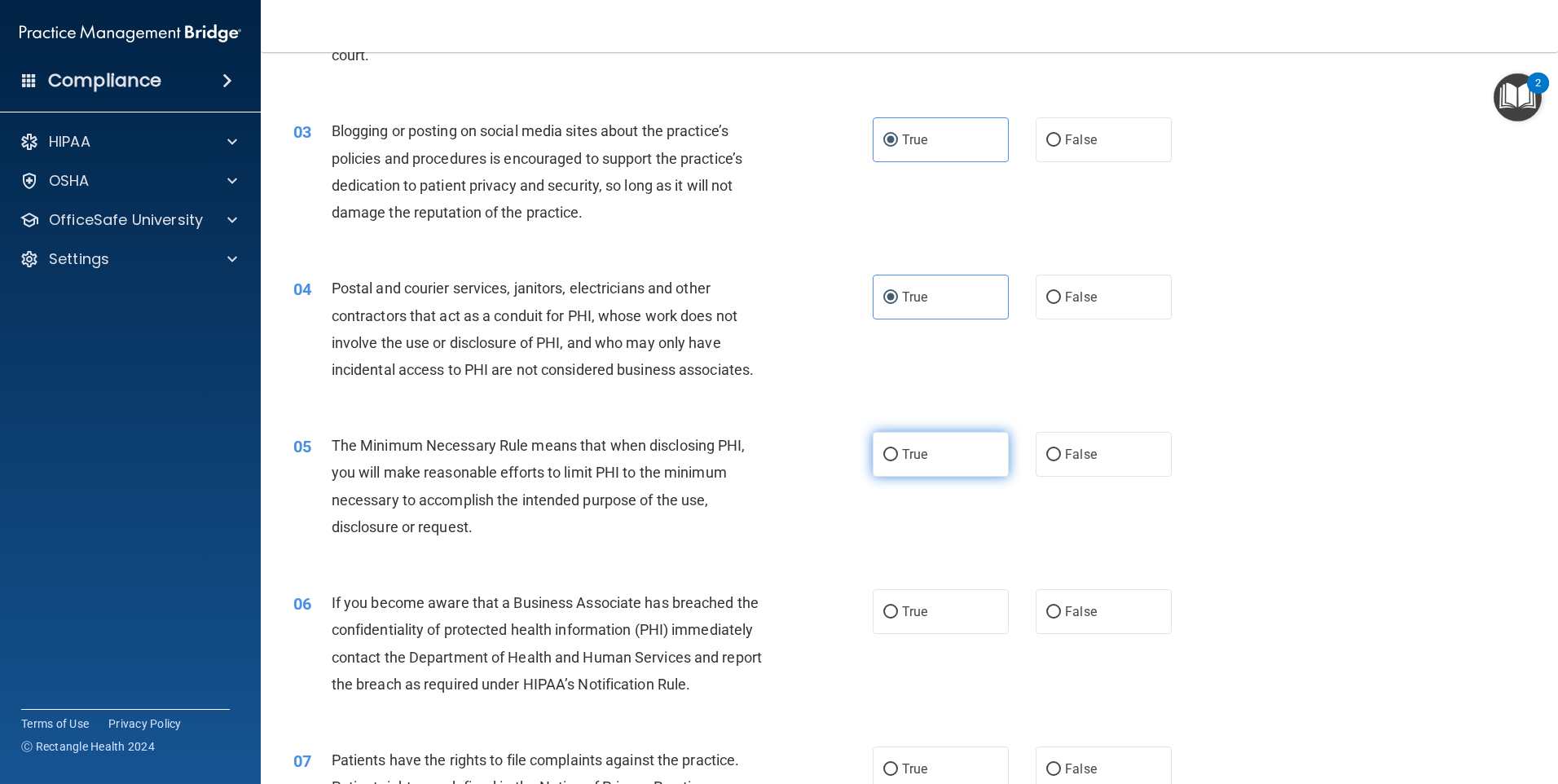
click at [911, 458] on span "True" at bounding box center [915, 454] width 26 height 15
click at [898, 458] on input "True" at bounding box center [891, 454] width 15 height 12
radio input "true"
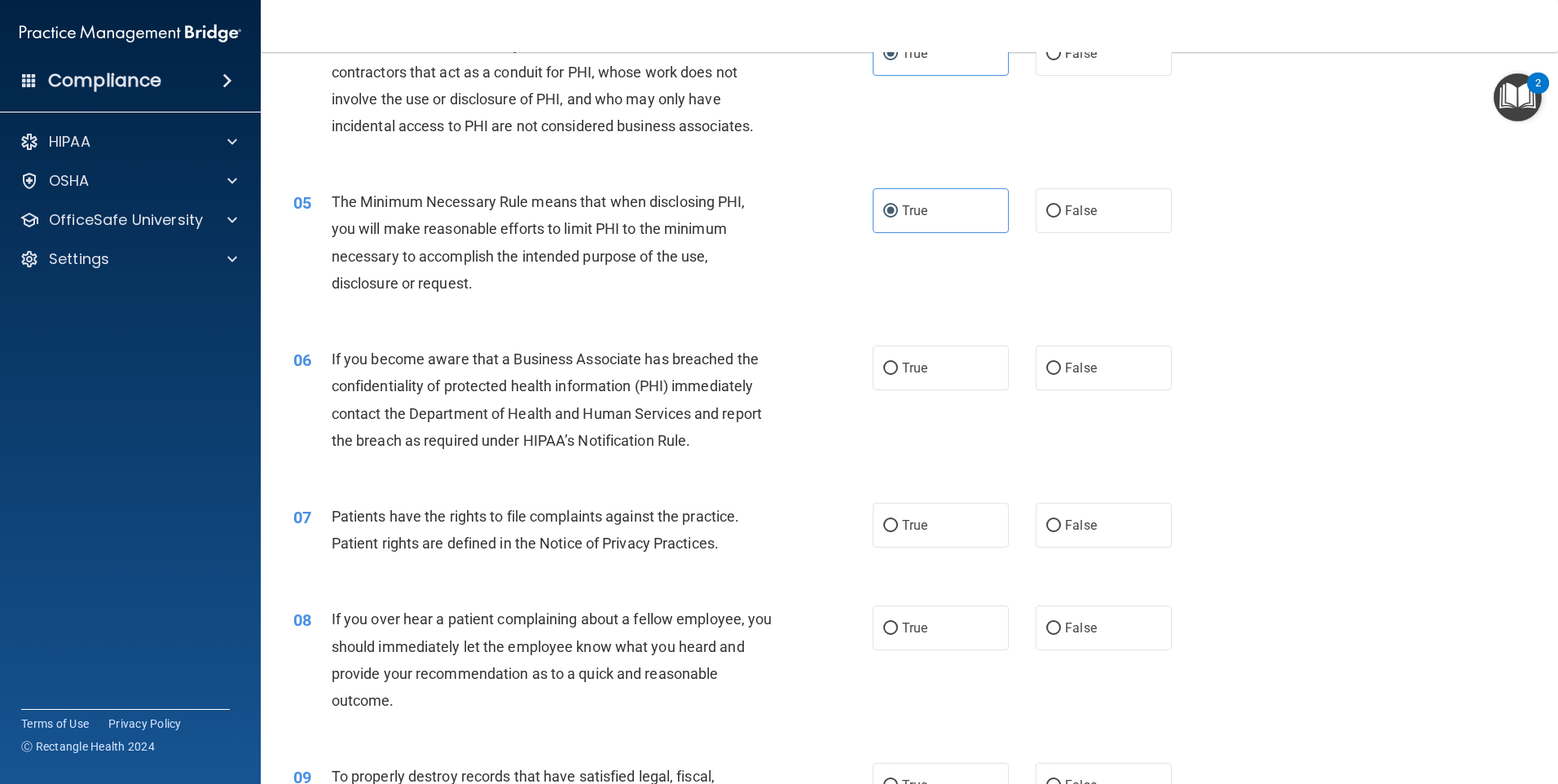
scroll to position [488, 0]
click at [961, 371] on label "True" at bounding box center [941, 366] width 136 height 44
click at [898, 371] on input "True" at bounding box center [891, 367] width 15 height 12
radio input "true"
click at [902, 519] on span "True" at bounding box center [915, 524] width 26 height 15
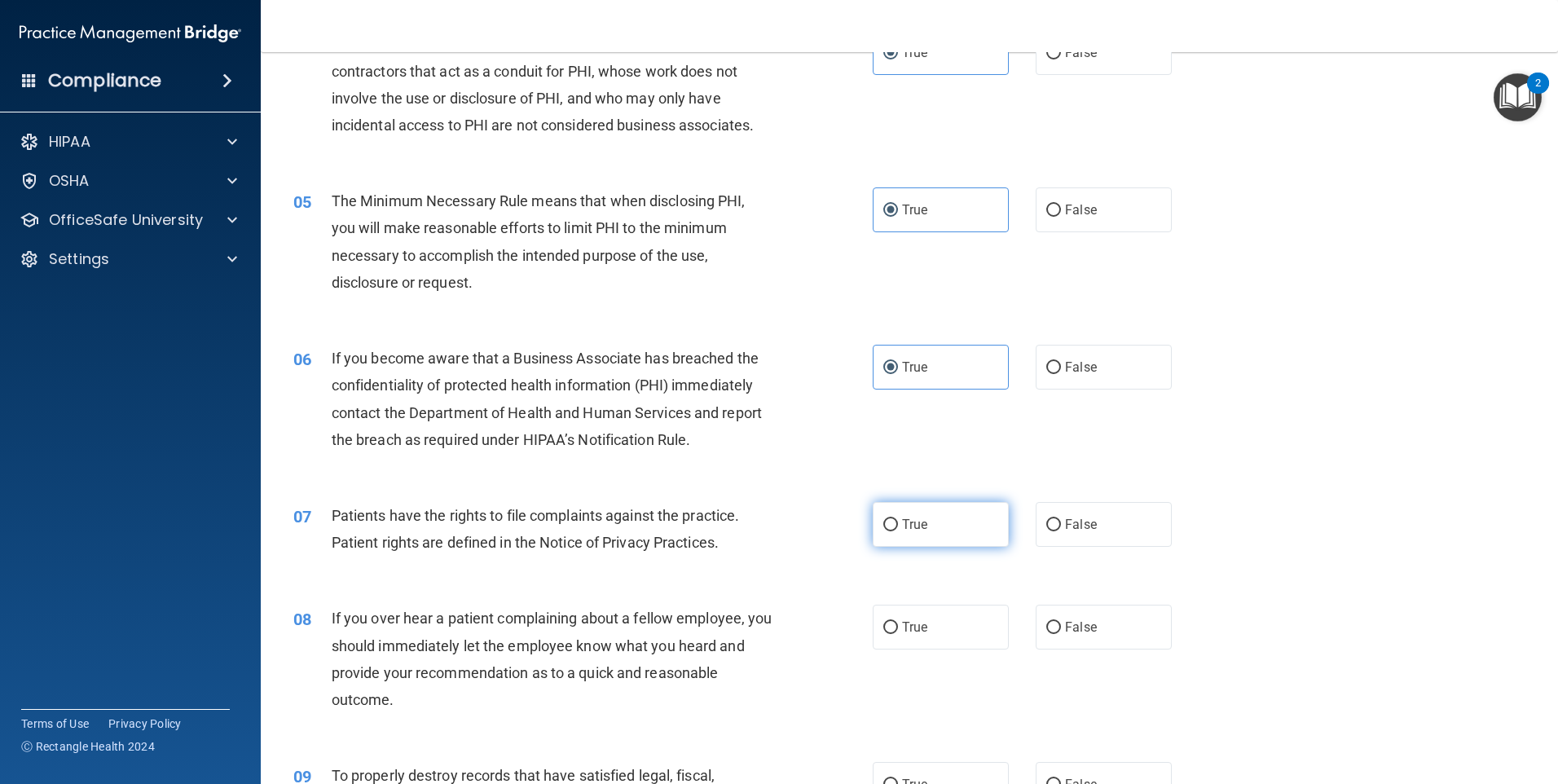
click at [898, 519] on input "True" at bounding box center [891, 524] width 15 height 12
radio input "true"
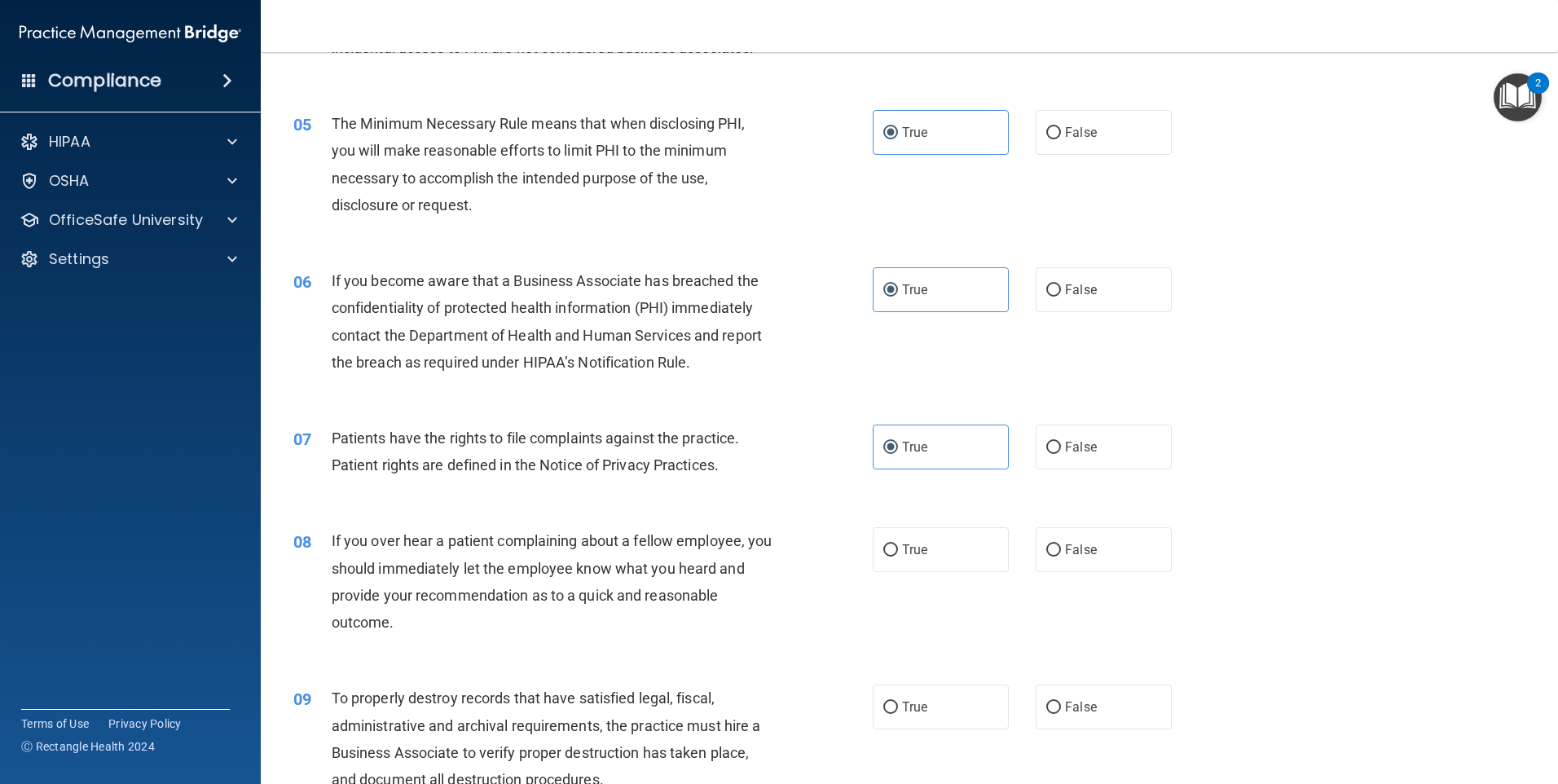
scroll to position [652, 0]
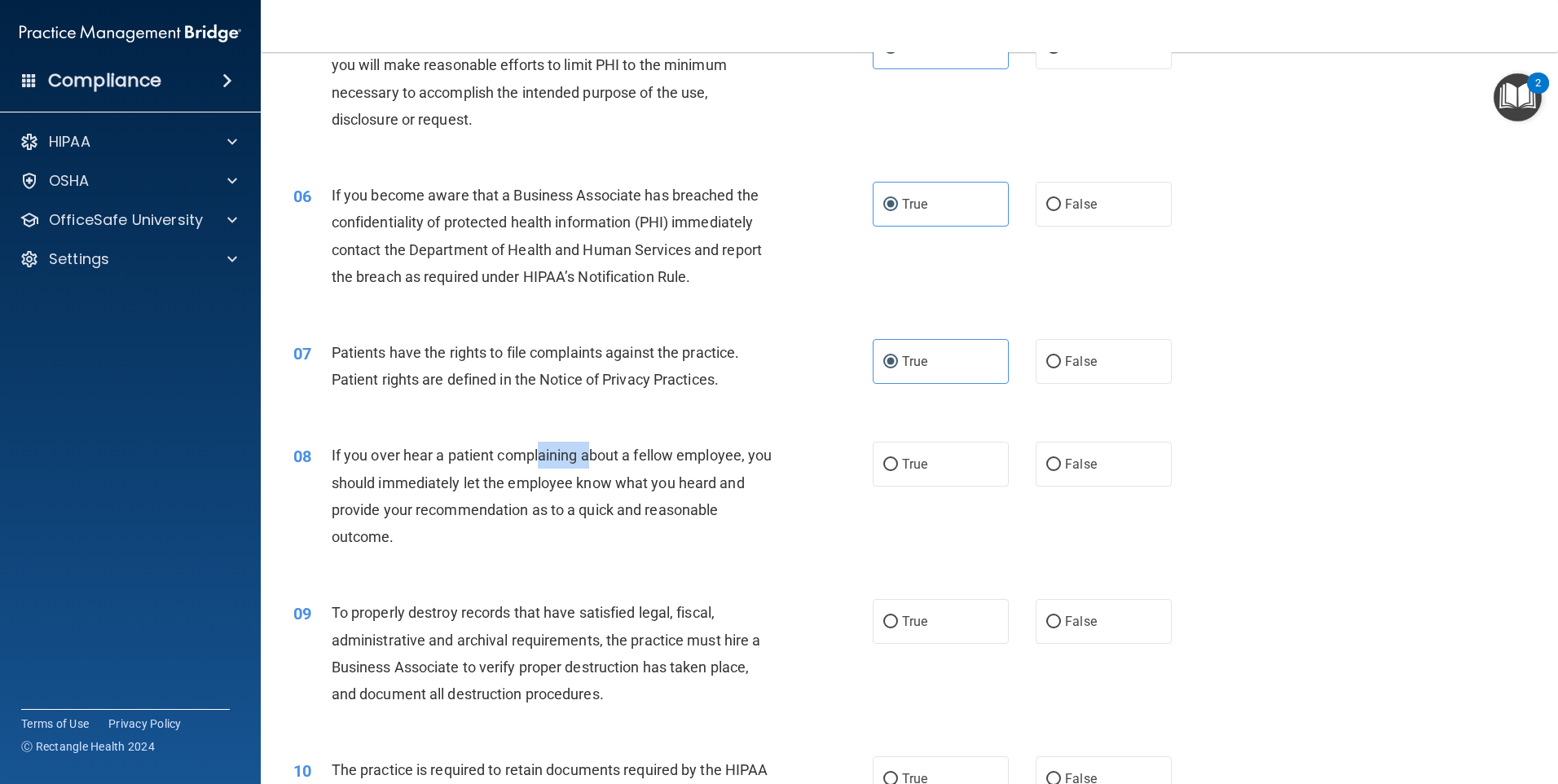
drag, startPoint x: 540, startPoint y: 452, endPoint x: 591, endPoint y: 454, distance: 51.0
click at [590, 454] on span "If you over hear a patient complaining about a fellow employee, you should imme…" at bounding box center [552, 496] width 441 height 98
drag, startPoint x: 591, startPoint y: 454, endPoint x: 640, endPoint y: 466, distance: 50.4
click at [640, 466] on div "If you over hear a patient complaining about a fellow employee, you should imme…" at bounding box center [558, 495] width 454 height 109
click at [1052, 456] on label "False" at bounding box center [1104, 463] width 136 height 44
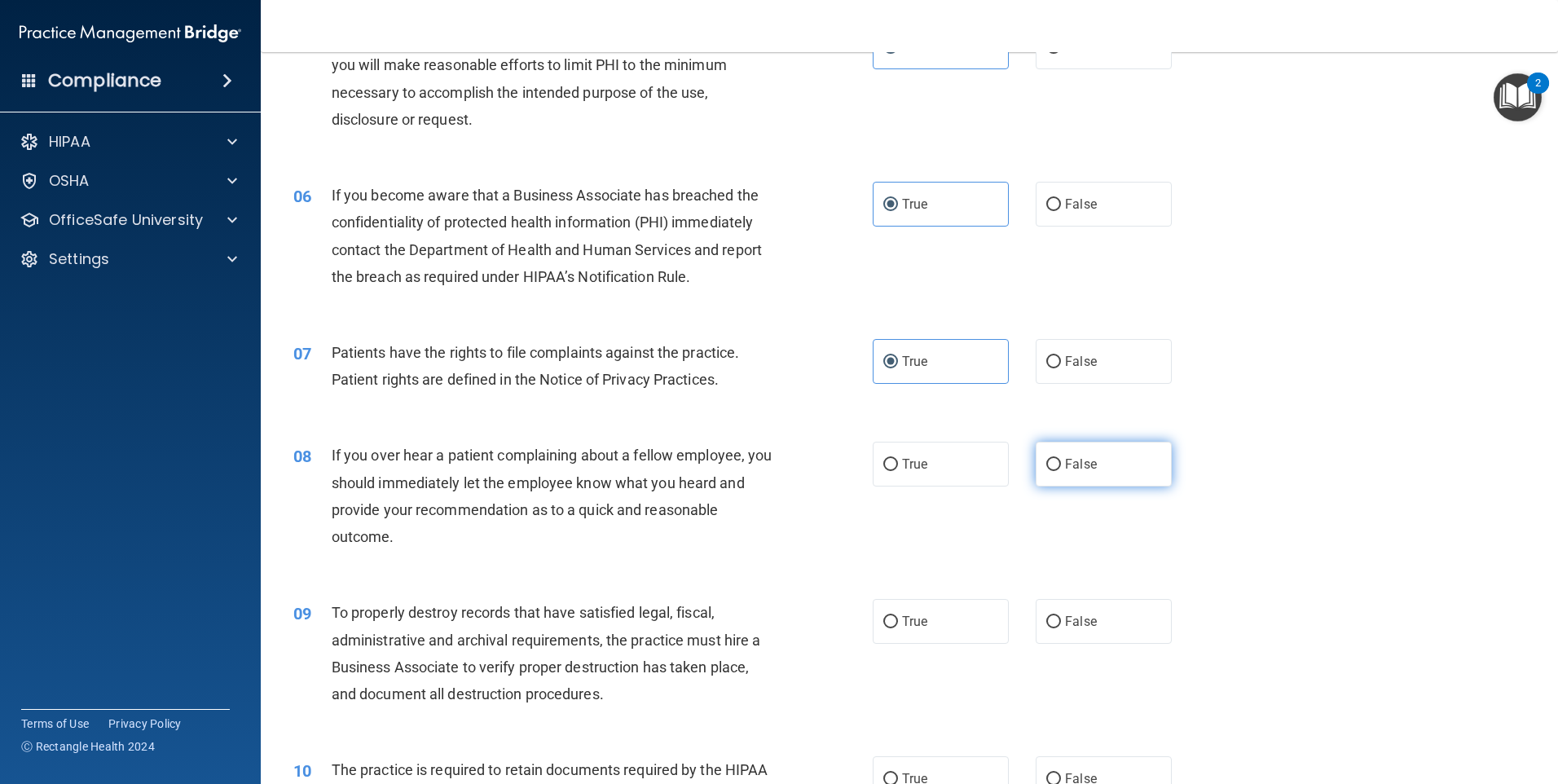
click at [1052, 459] on input "False" at bounding box center [1053, 465] width 15 height 12
radio input "true"
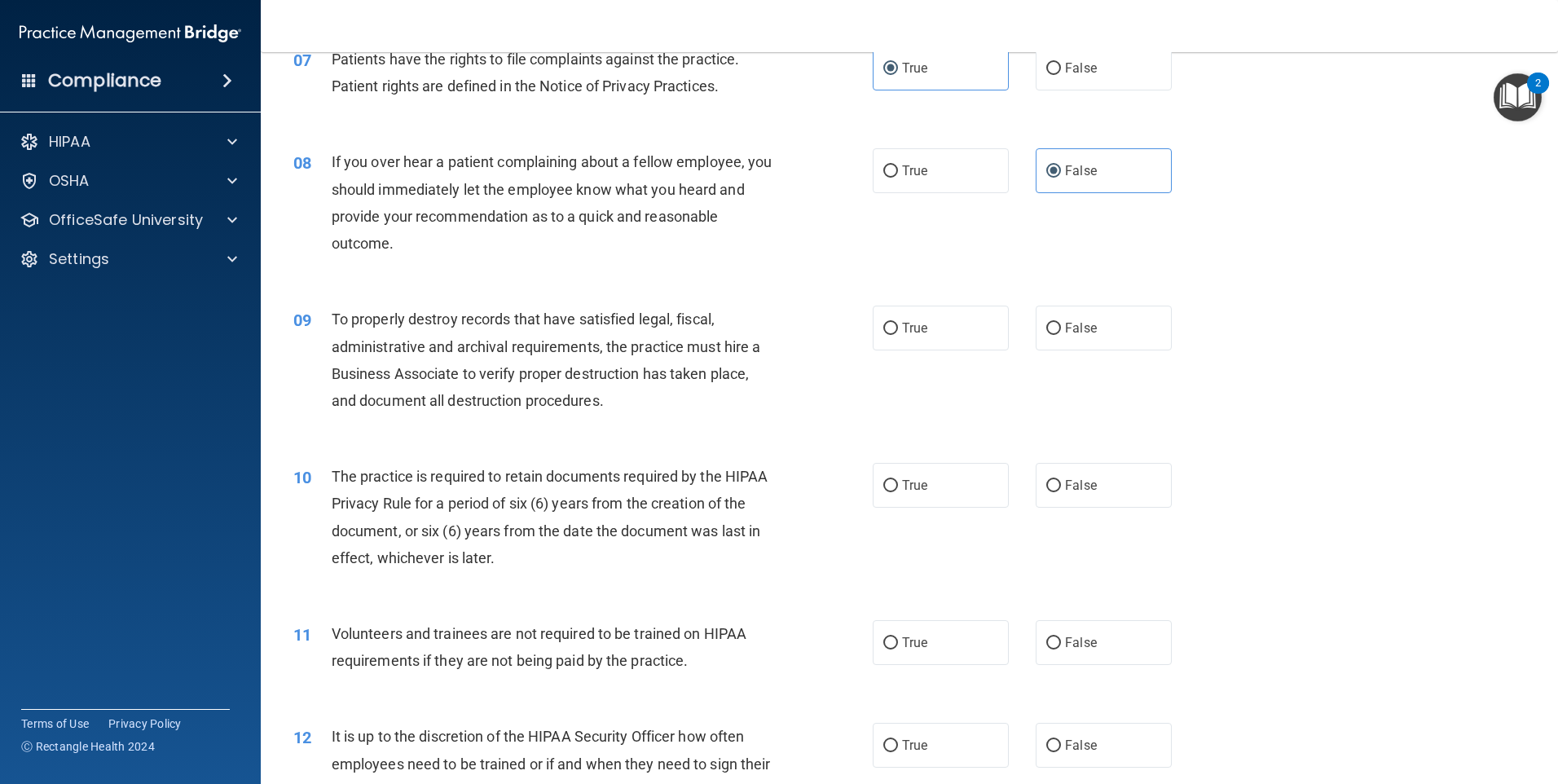
scroll to position [978, 0]
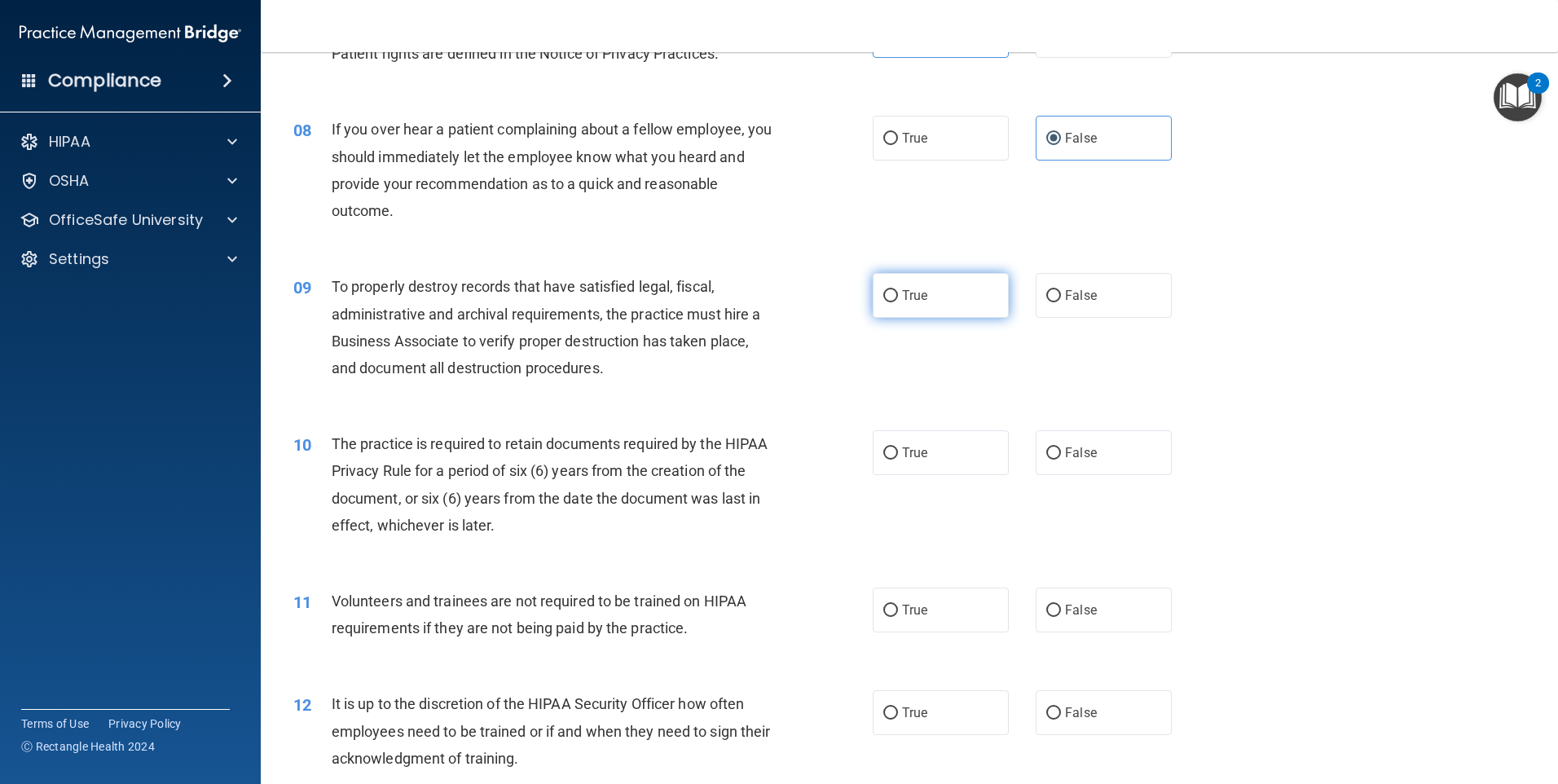
click at [910, 277] on label "True" at bounding box center [941, 295] width 136 height 44
click at [898, 290] on input "True" at bounding box center [891, 296] width 15 height 12
radio input "true"
click at [912, 470] on label "True" at bounding box center [941, 452] width 136 height 44
click at [898, 459] on input "True" at bounding box center [891, 453] width 15 height 12
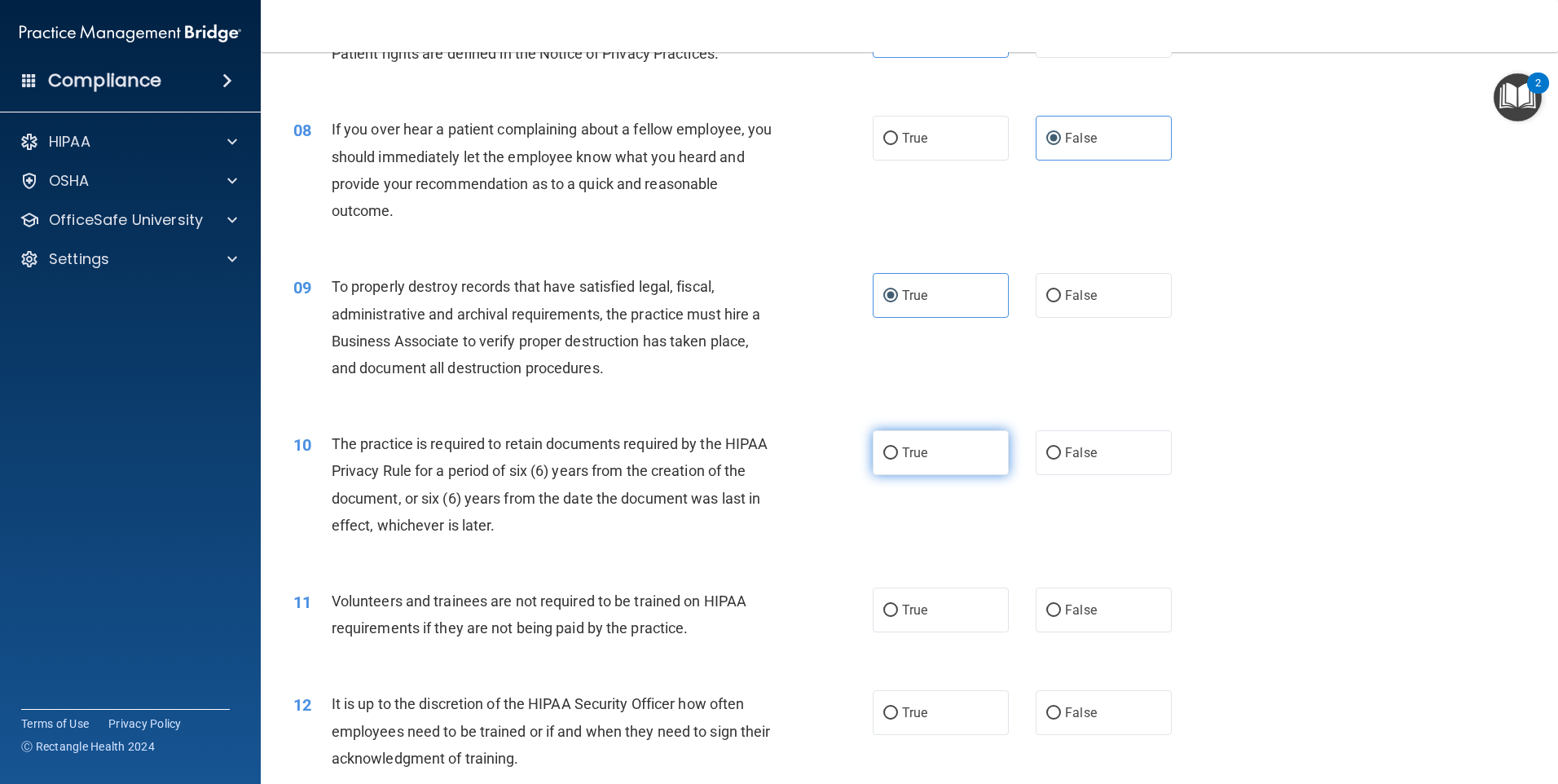
radio input "true"
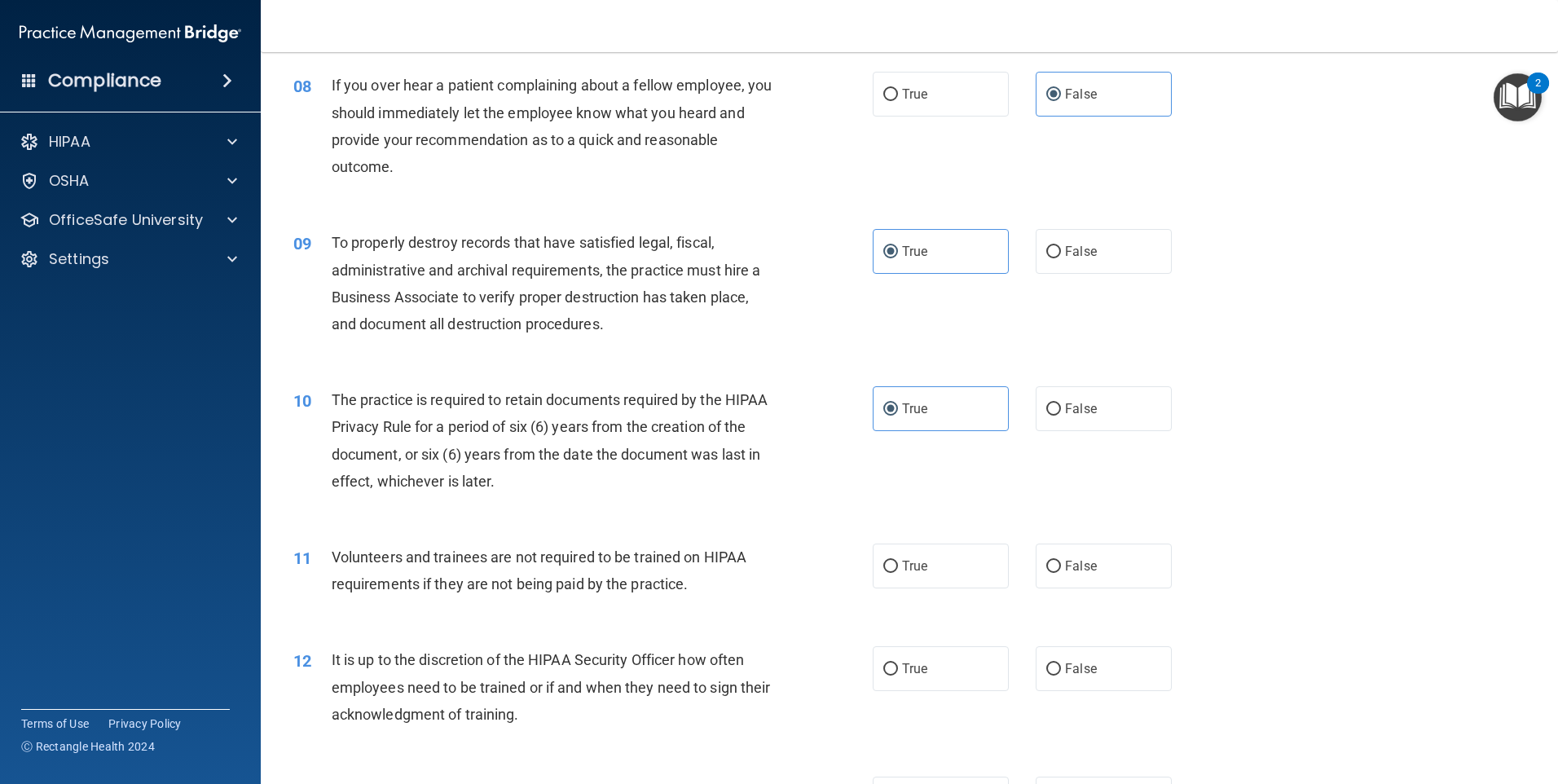
scroll to position [1059, 0]
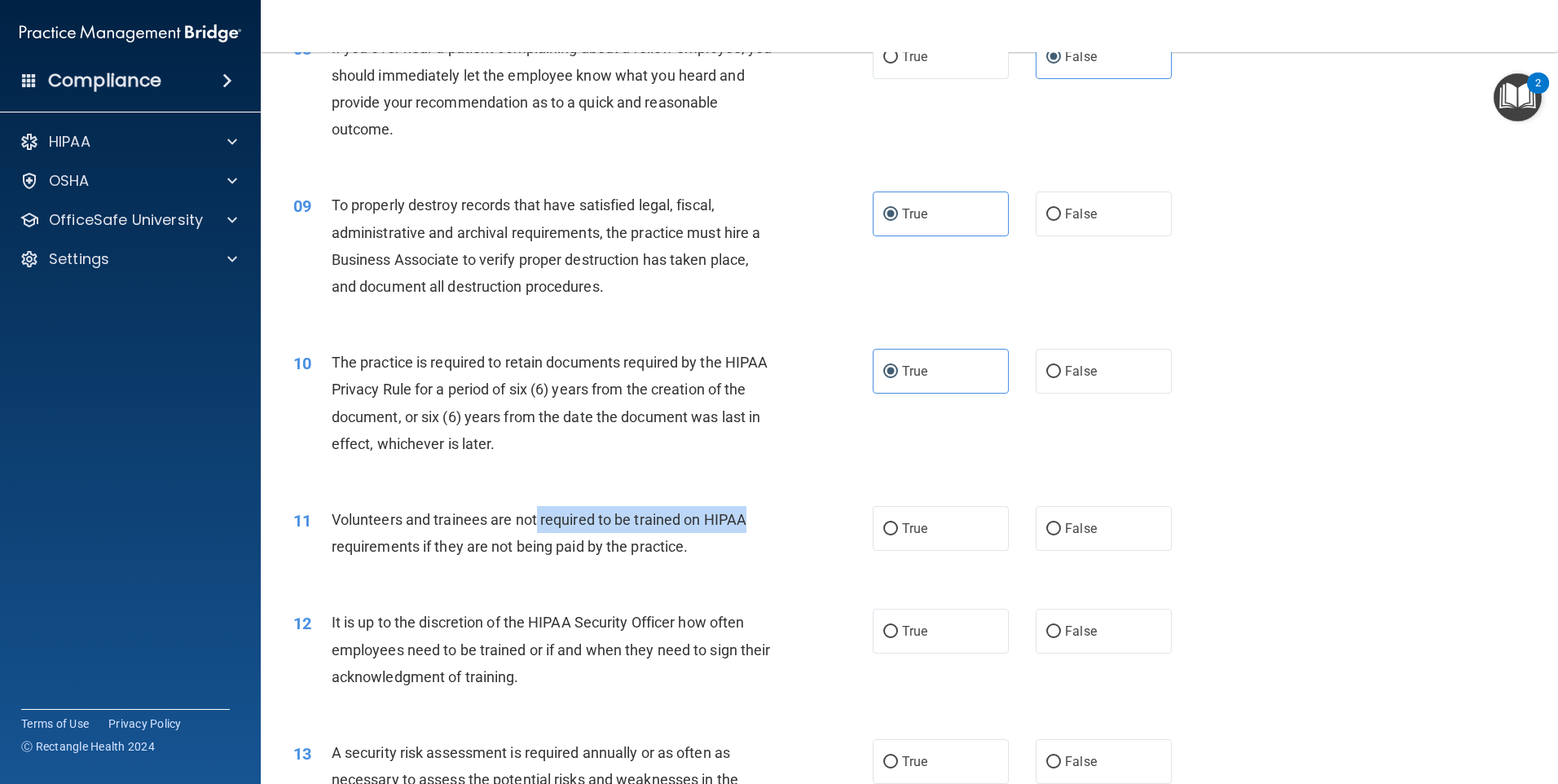
drag, startPoint x: 570, startPoint y: 520, endPoint x: 761, endPoint y: 522, distance: 191.0
click at [761, 522] on div "Volunteers and trainees are not required to be trained on HIPAA requirements if…" at bounding box center [558, 533] width 454 height 54
drag, startPoint x: 761, startPoint y: 522, endPoint x: 804, endPoint y: 554, distance: 53.6
click at [804, 554] on div "11 Volunteers and trainees are not required to be trained on HIPAA requirements…" at bounding box center [583, 537] width 628 height 62
click at [1078, 521] on span "False" at bounding box center [1081, 528] width 32 height 15
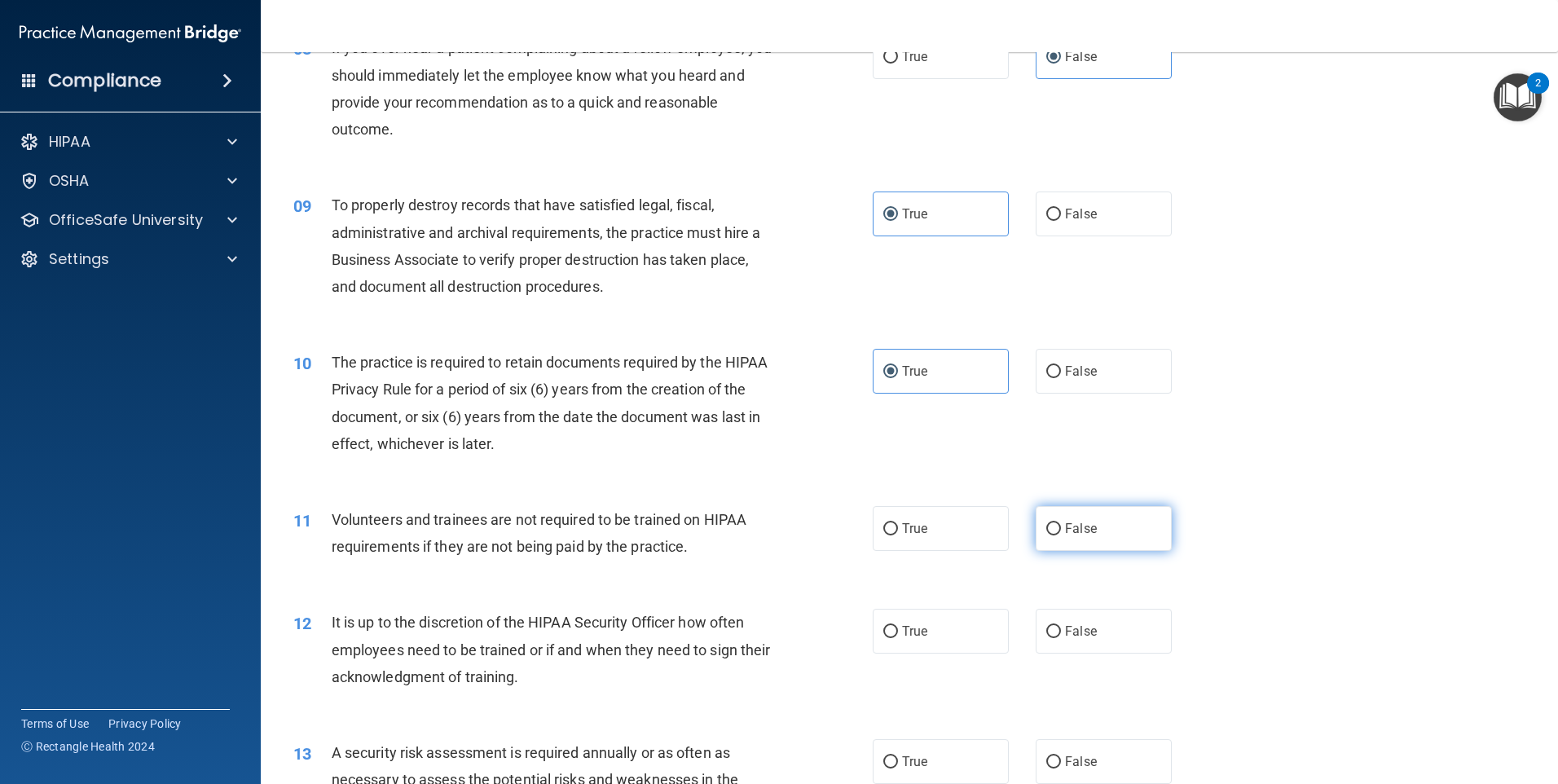
click at [1061, 523] on input "False" at bounding box center [1053, 529] width 15 height 12
radio input "true"
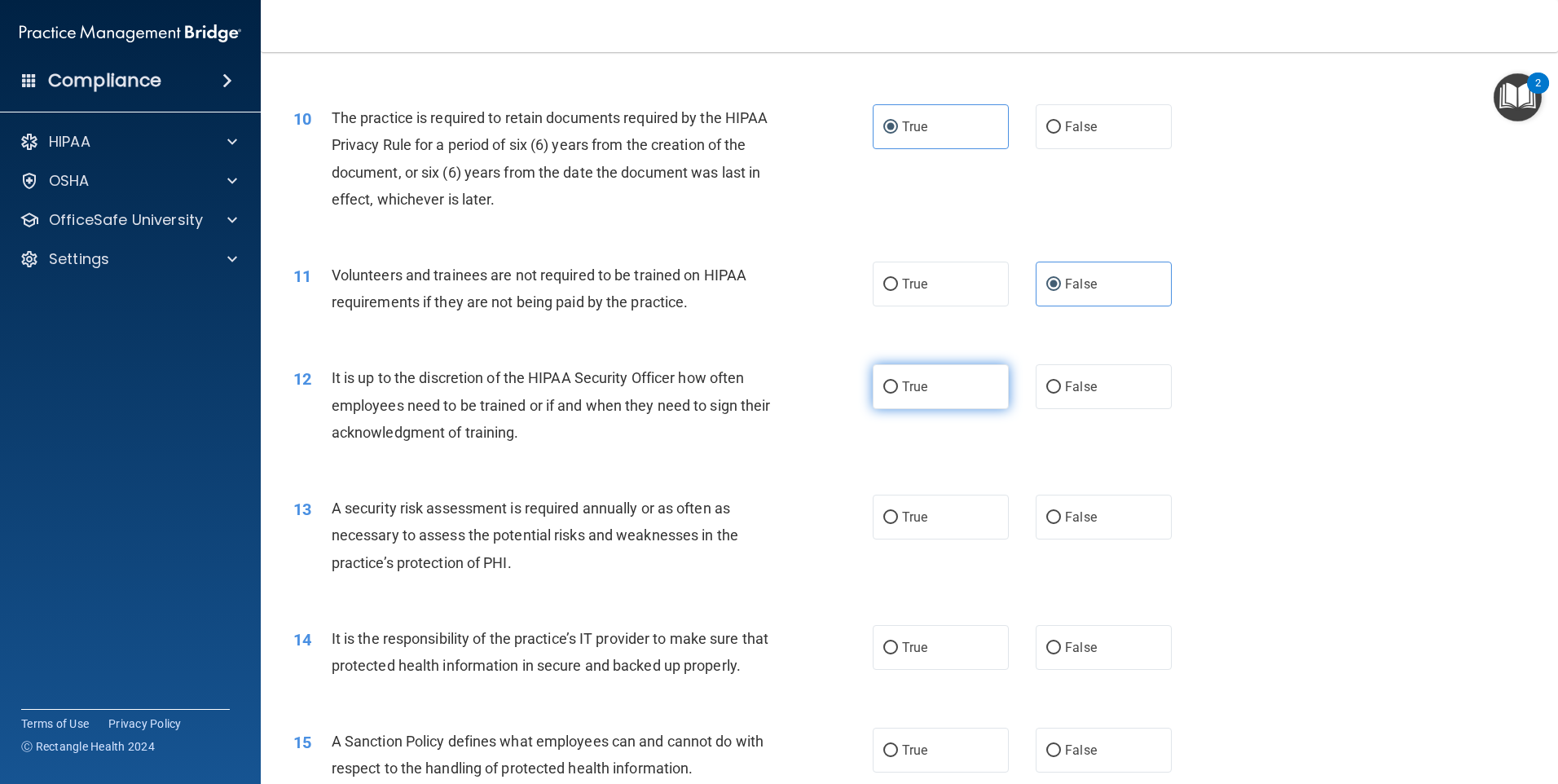
click at [951, 391] on label "True" at bounding box center [941, 386] width 136 height 44
click at [898, 391] on input "True" at bounding box center [891, 387] width 15 height 12
radio input "true"
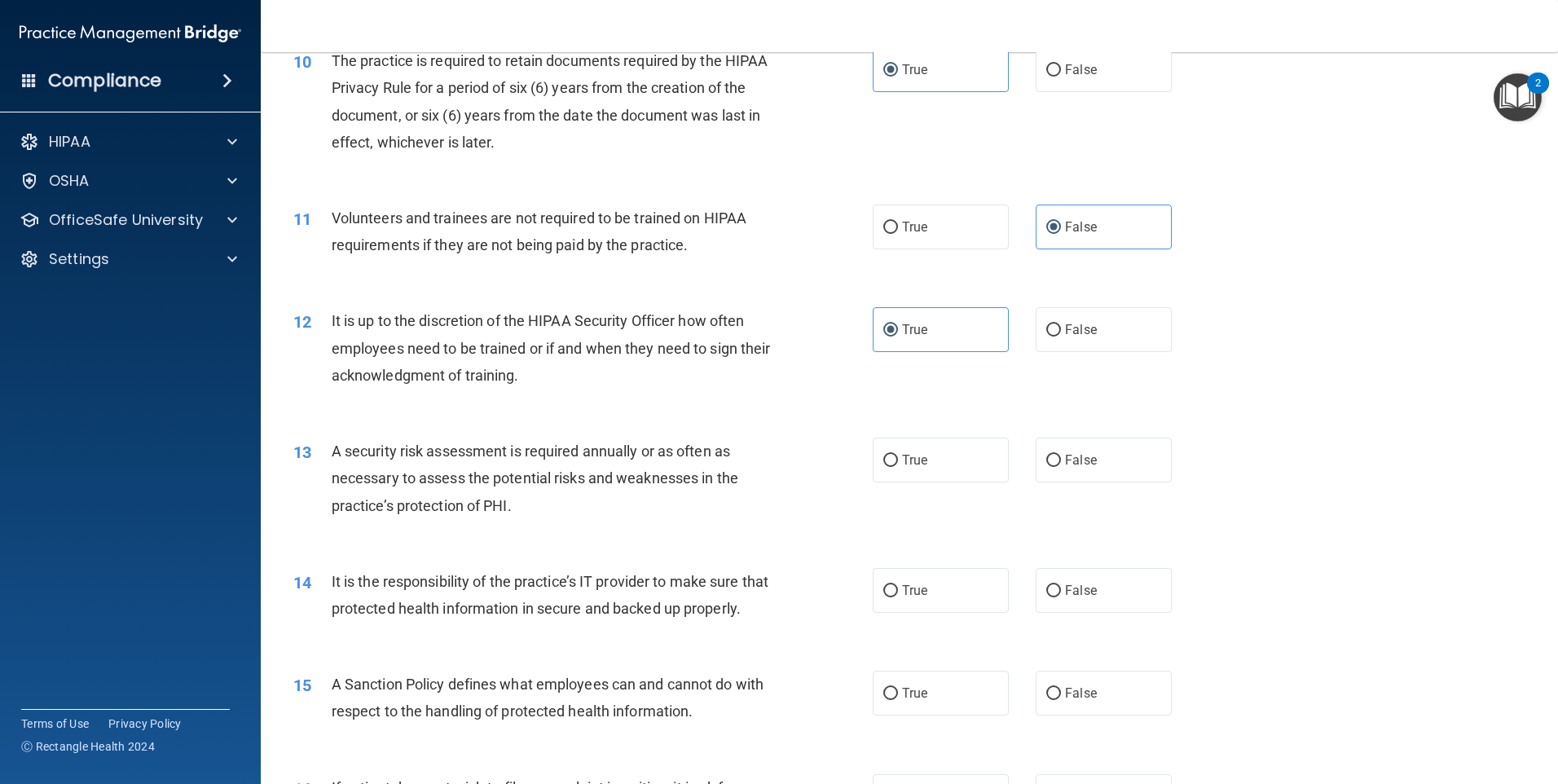
scroll to position [1385, 0]
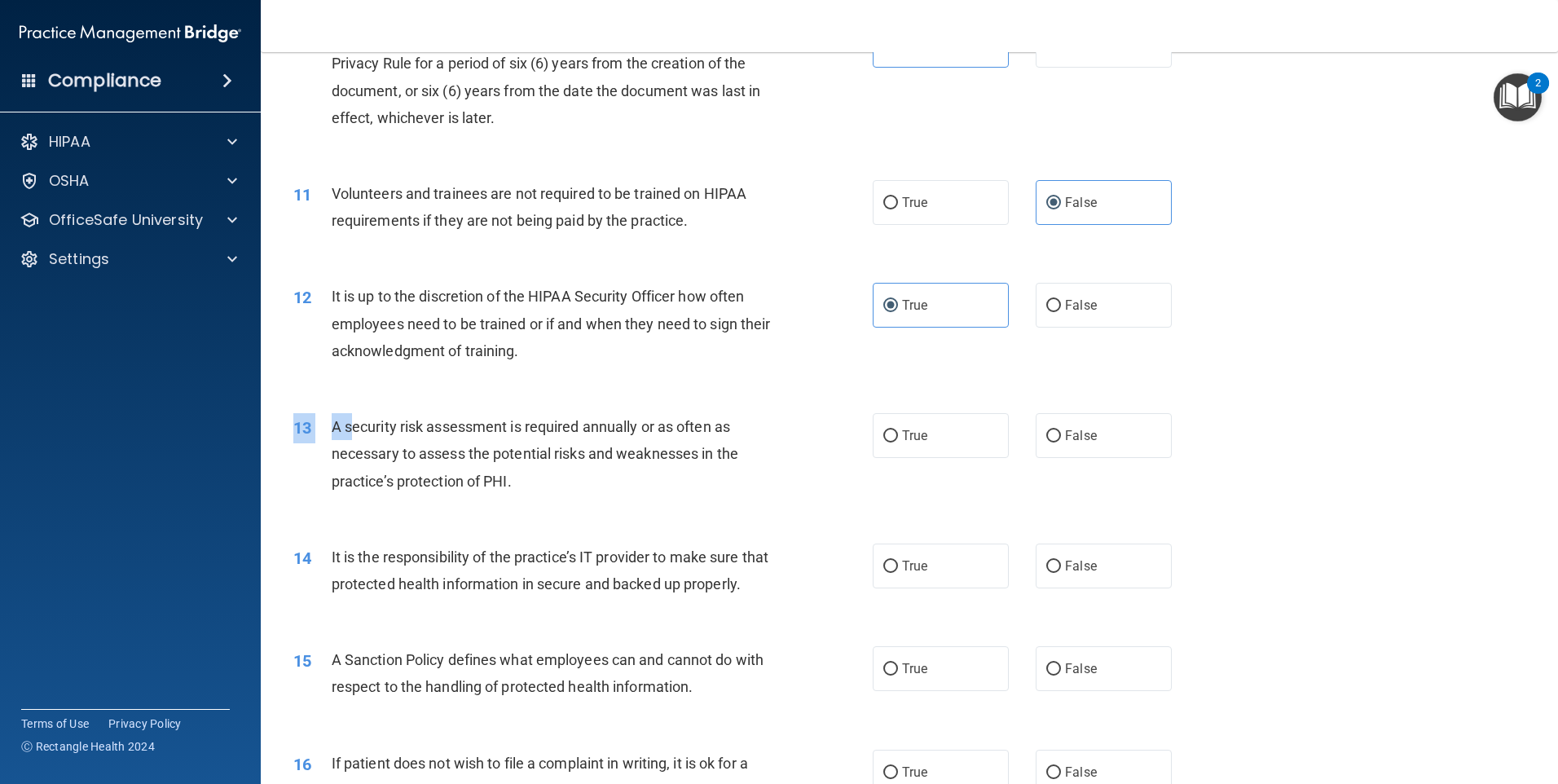
drag, startPoint x: 352, startPoint y: 438, endPoint x: 636, endPoint y: 406, distance: 285.8
click at [633, 404] on div "13 A security risk assessment is required annually or as often as necessary to …" at bounding box center [910, 458] width 1257 height 130
drag, startPoint x: 636, startPoint y: 406, endPoint x: 673, endPoint y: 430, distance: 44.1
click at [673, 430] on span "A security risk assessment is required annually or as often as necessary to ass…" at bounding box center [535, 452] width 406 height 71
click at [886, 448] on label "True" at bounding box center [941, 435] width 136 height 44
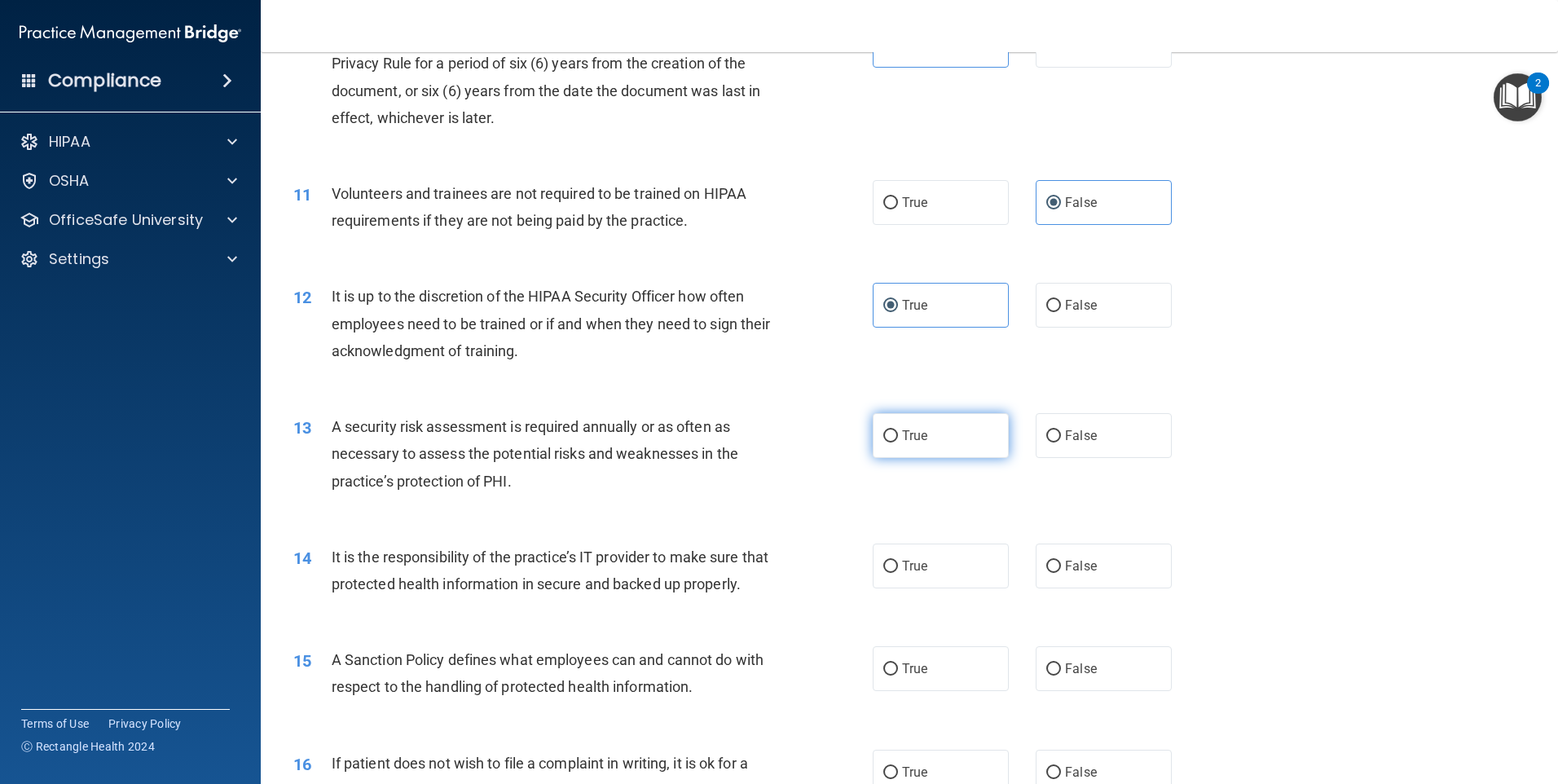
click at [886, 442] on input "True" at bounding box center [891, 435] width 15 height 12
radio input "true"
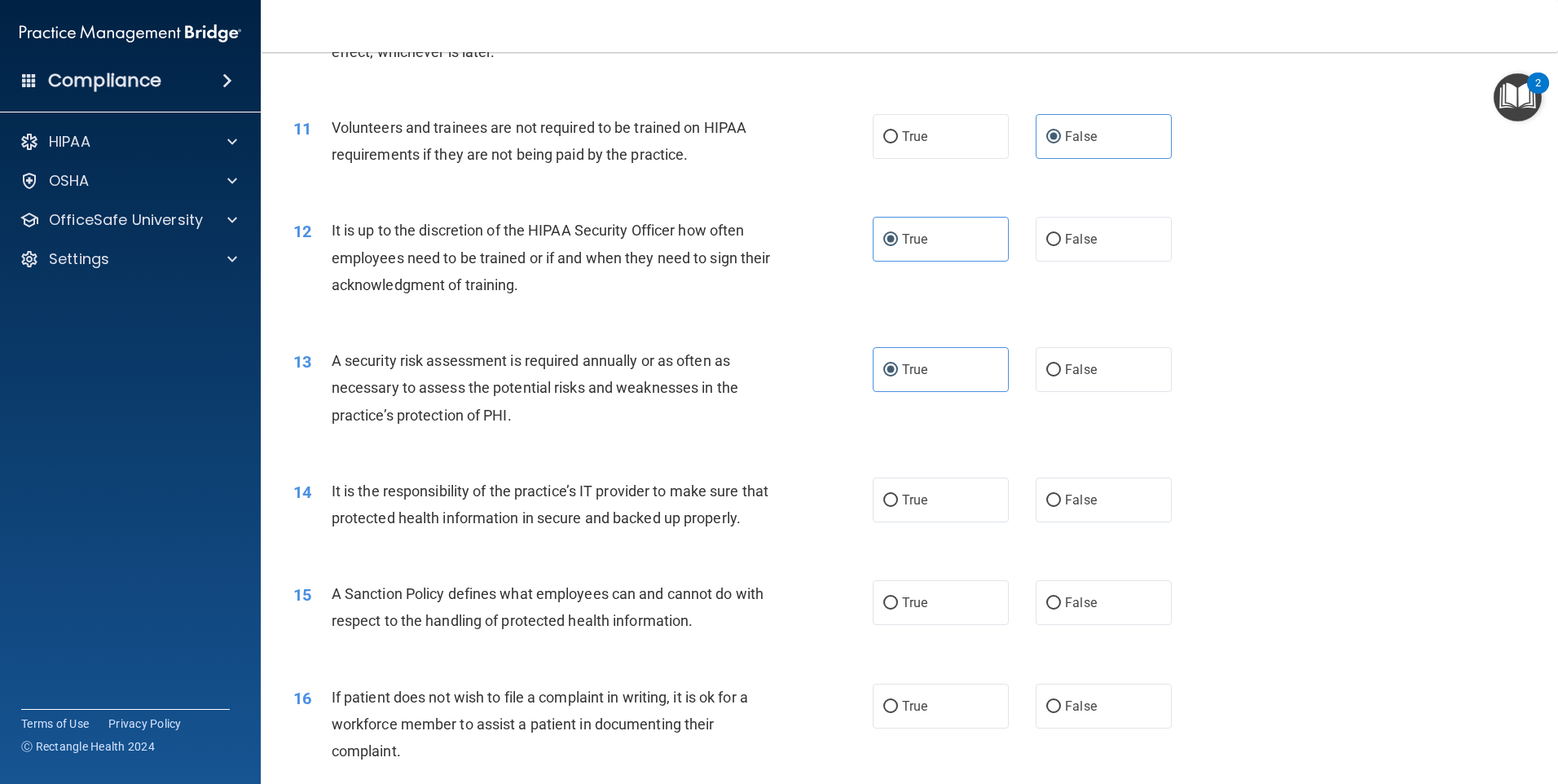
scroll to position [1548, 0]
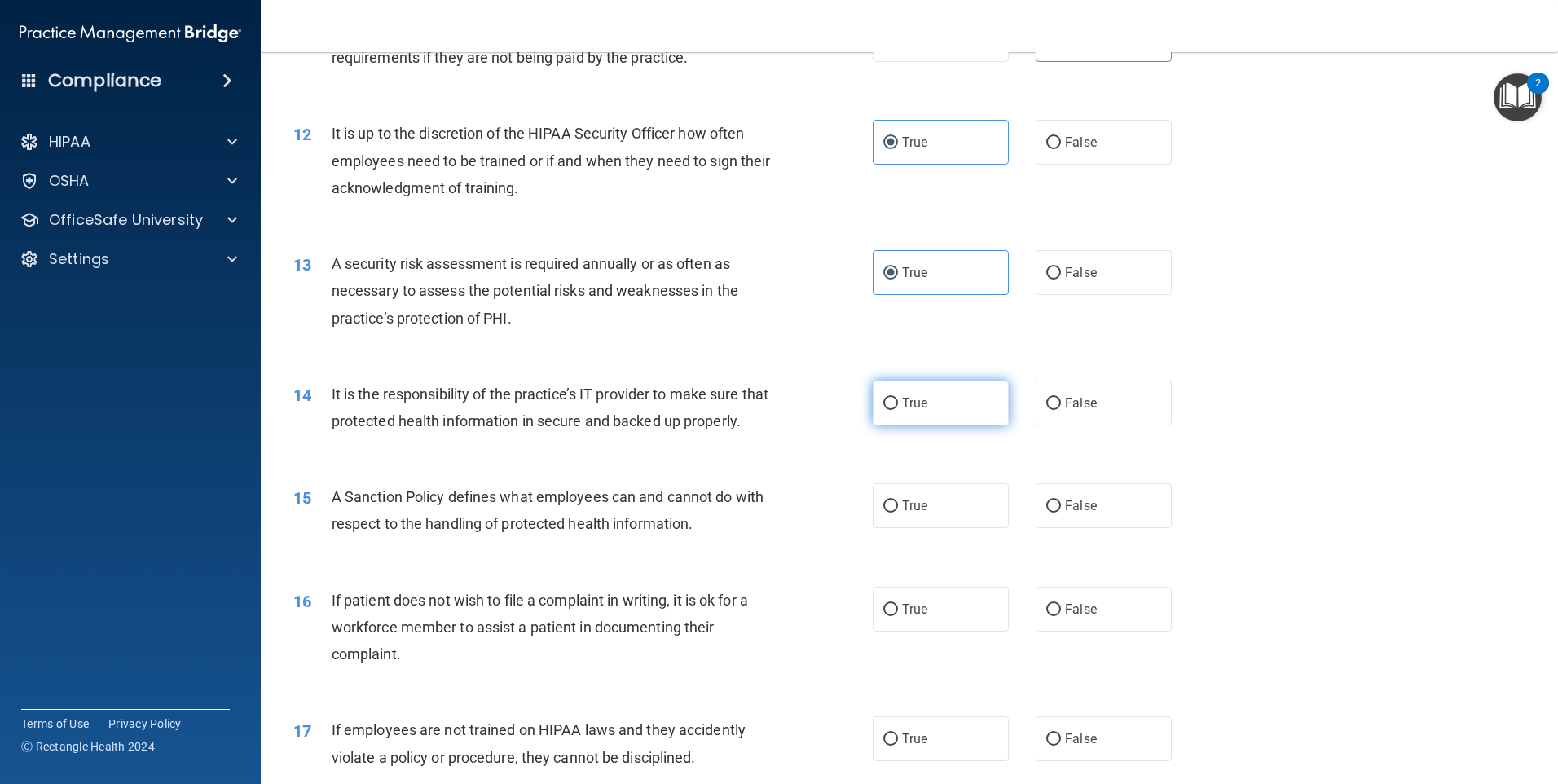
click at [896, 407] on label "True" at bounding box center [941, 402] width 136 height 44
click at [896, 407] on input "True" at bounding box center [891, 403] width 15 height 12
radio input "true"
drag, startPoint x: 1052, startPoint y: 530, endPoint x: 874, endPoint y: 568, distance: 182.0
click at [1052, 513] on input "False" at bounding box center [1053, 506] width 15 height 12
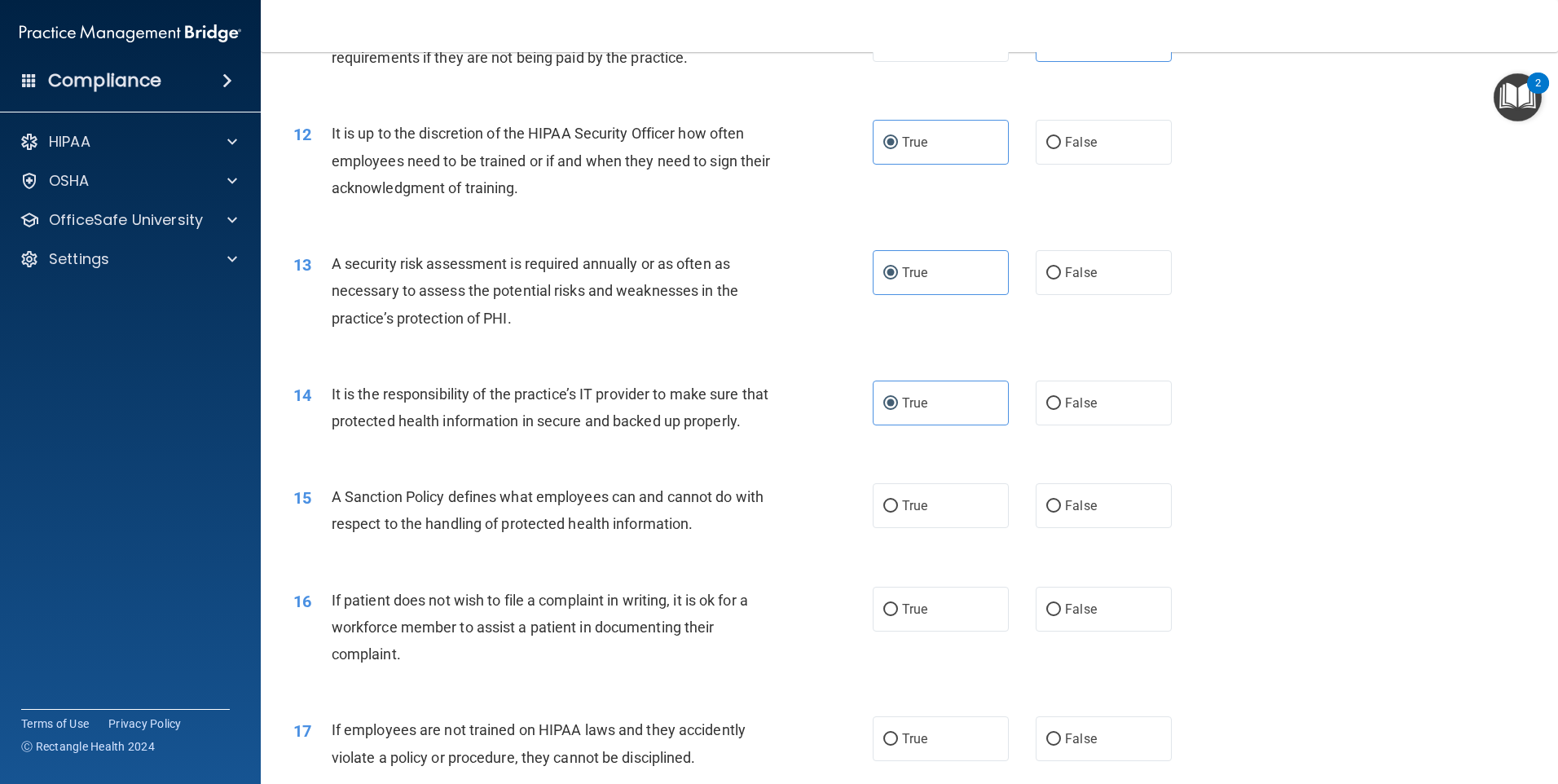
radio input "true"
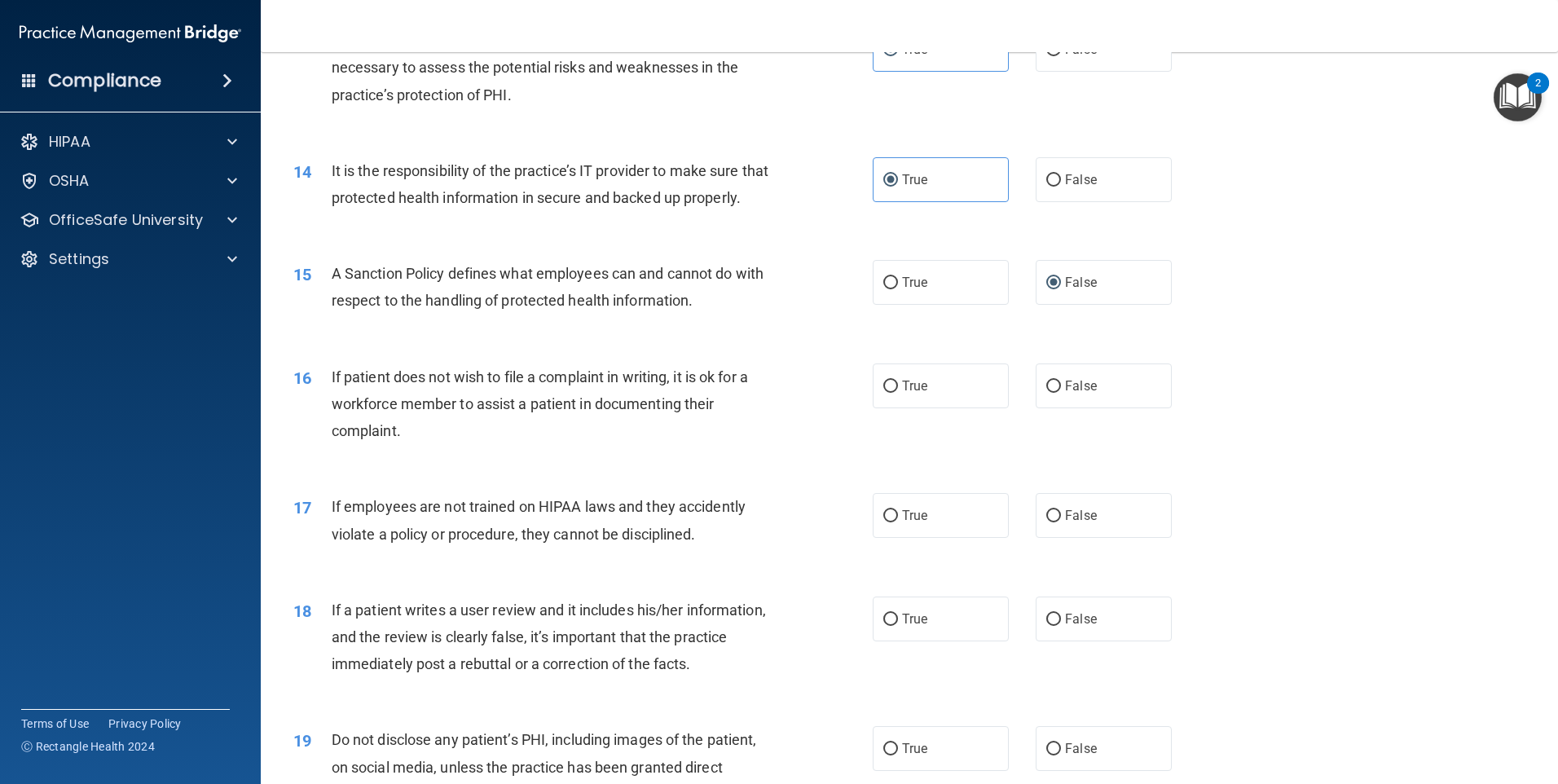
scroll to position [1792, 0]
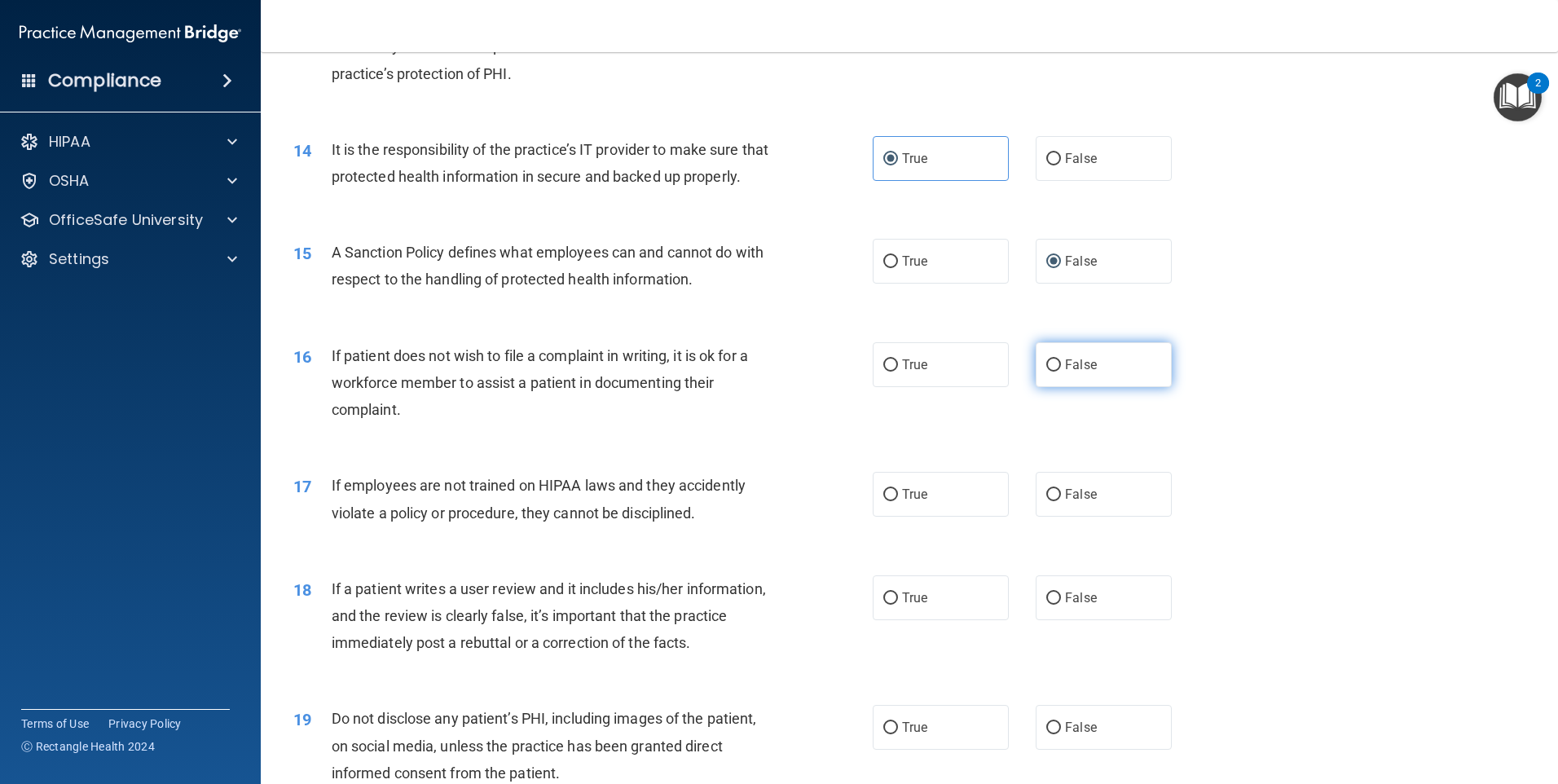
click at [1056, 375] on label "False" at bounding box center [1104, 364] width 136 height 44
click at [1056, 371] on input "False" at bounding box center [1053, 365] width 15 height 12
radio input "true"
drag, startPoint x: 505, startPoint y: 506, endPoint x: 691, endPoint y: 515, distance: 186.2
click at [679, 516] on span "If employees are not trained on HIPAA laws and they accidently violate a policy…" at bounding box center [539, 499] width 414 height 44
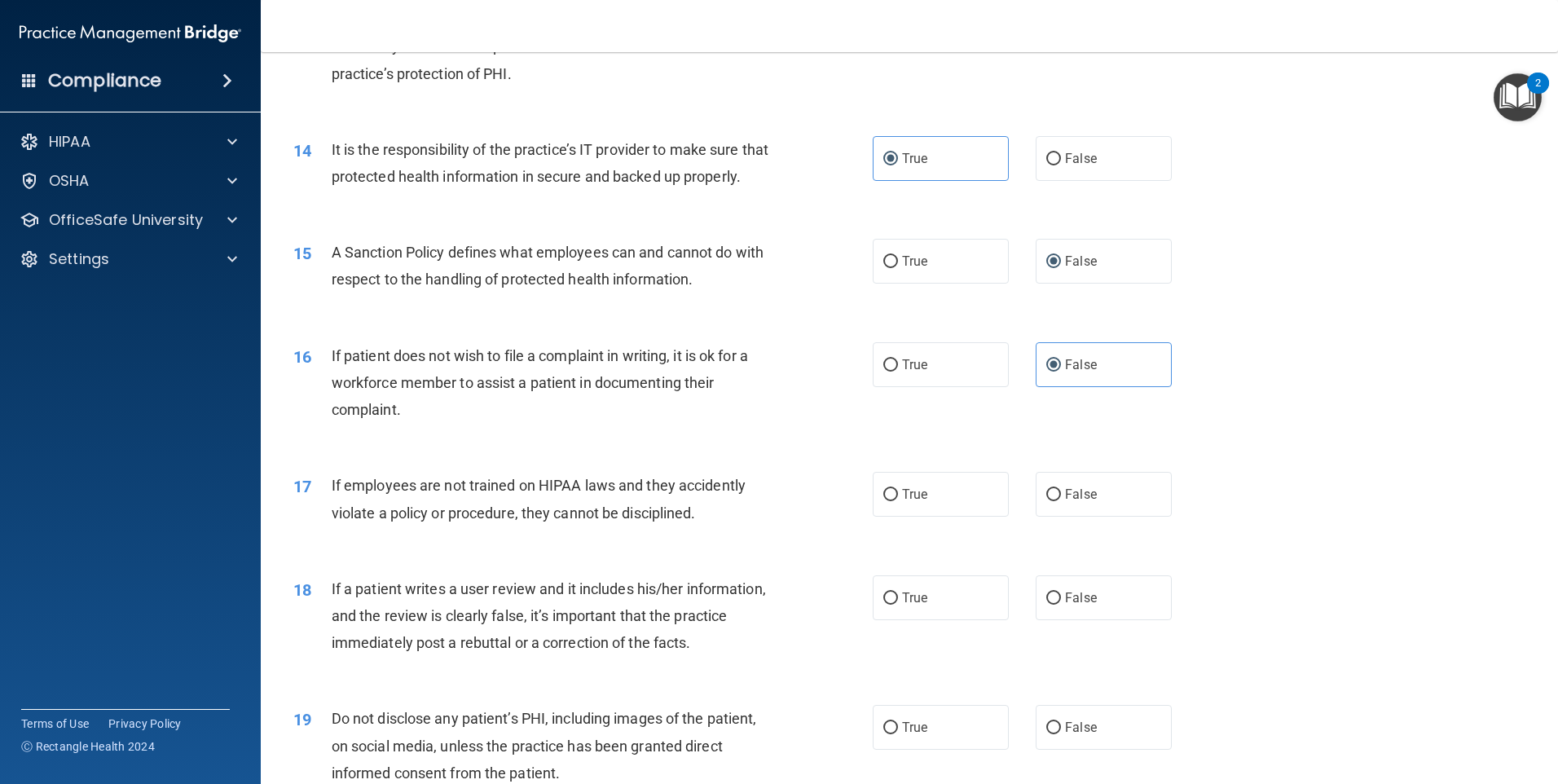
drag, startPoint x: 691, startPoint y: 515, endPoint x: 720, endPoint y: 515, distance: 29.0
click at [720, 515] on span "If employees are not trained on HIPAA laws and they accidently violate a policy…" at bounding box center [539, 499] width 414 height 44
click at [989, 387] on label "True" at bounding box center [941, 364] width 136 height 44
click at [898, 371] on input "True" at bounding box center [891, 365] width 15 height 12
radio input "true"
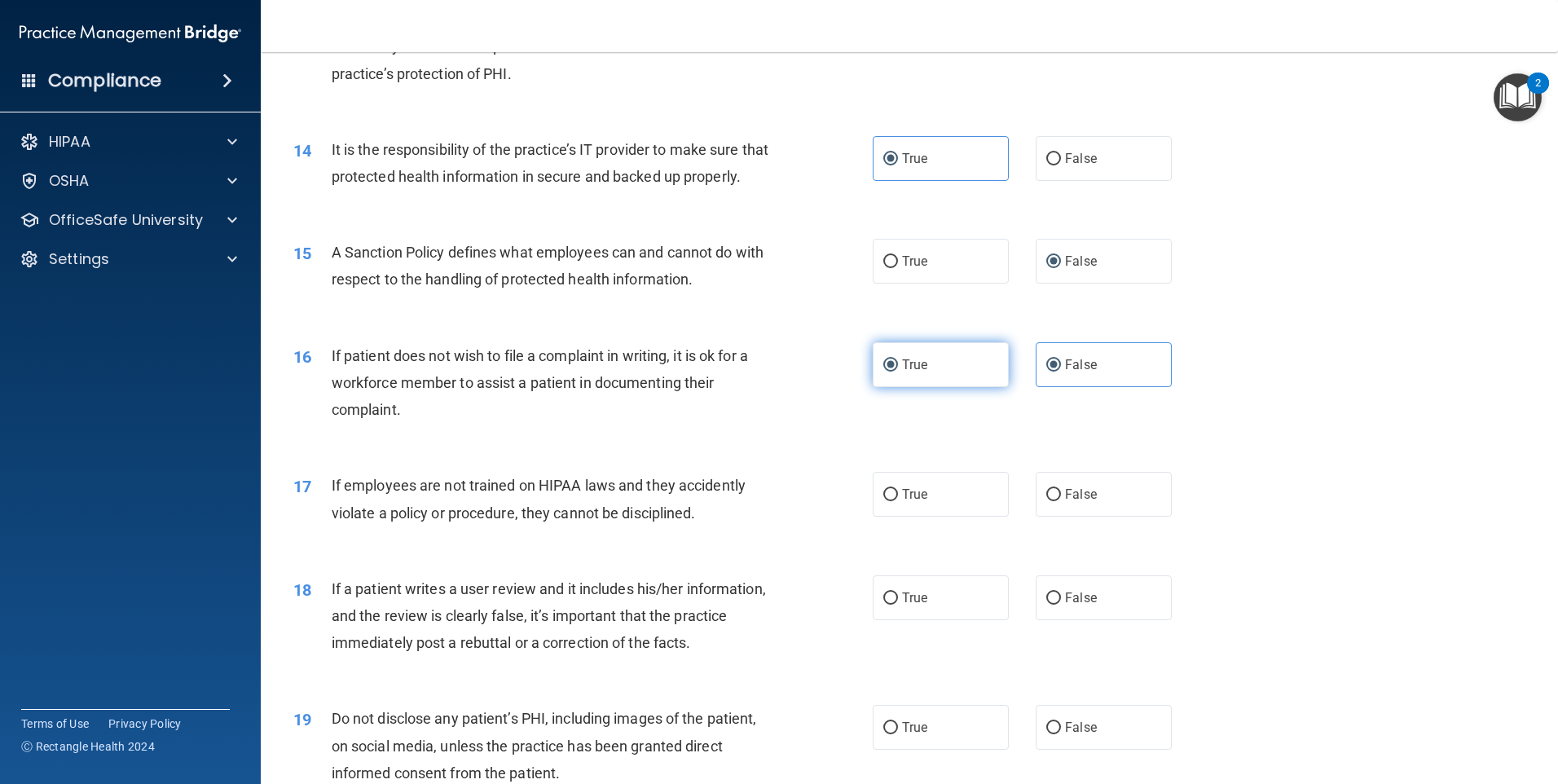
radio input "false"
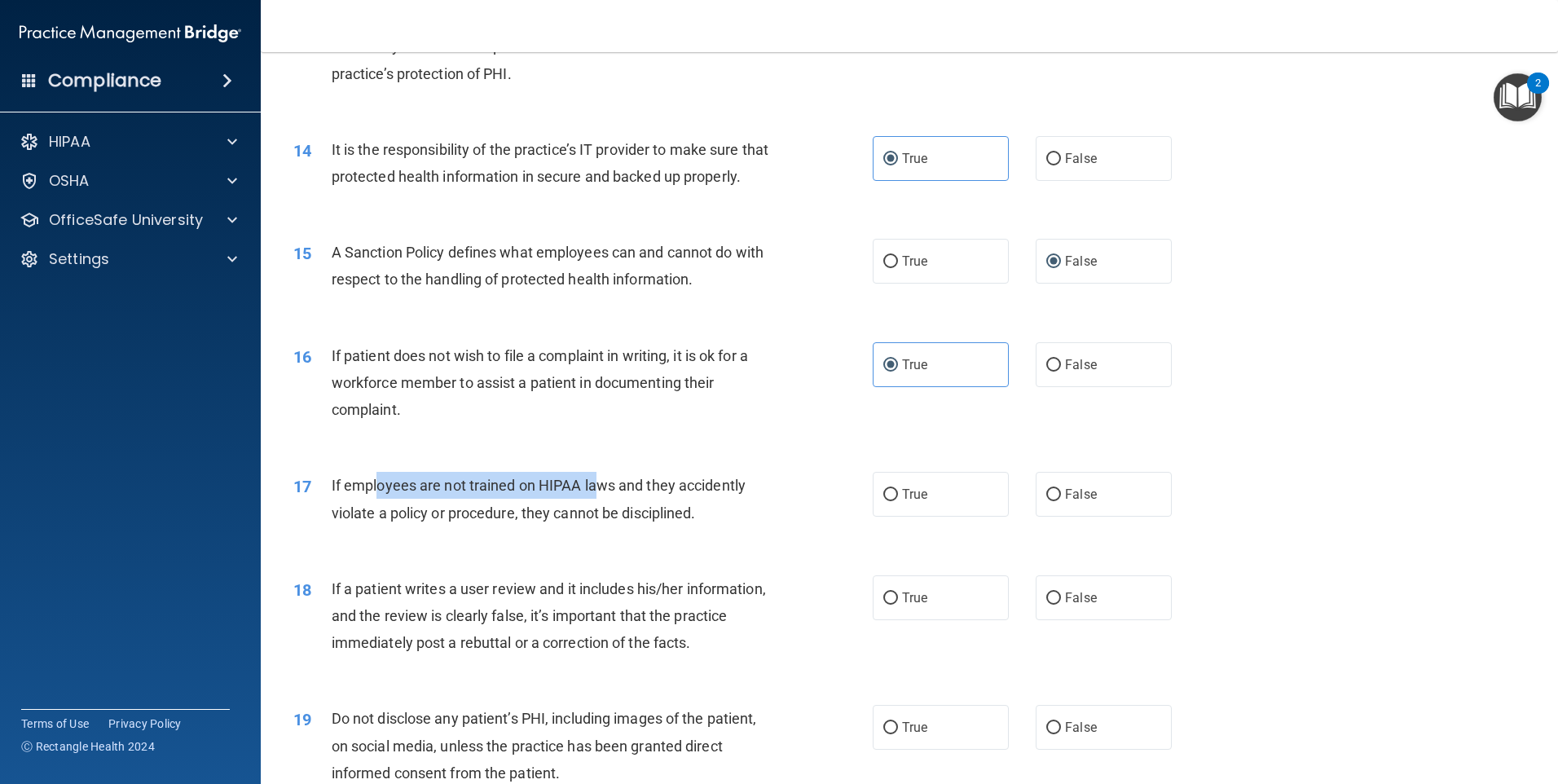
drag, startPoint x: 378, startPoint y: 525, endPoint x: 599, endPoint y: 522, distance: 221.0
click at [599, 522] on div "If employees are not trained on HIPAA laws and they accidently violate a policy…" at bounding box center [558, 498] width 454 height 54
drag, startPoint x: 599, startPoint y: 522, endPoint x: 621, endPoint y: 519, distance: 22.2
click at [621, 519] on span "If employees are not trained on HIPAA laws and they accidently violate a policy…" at bounding box center [539, 499] width 414 height 44
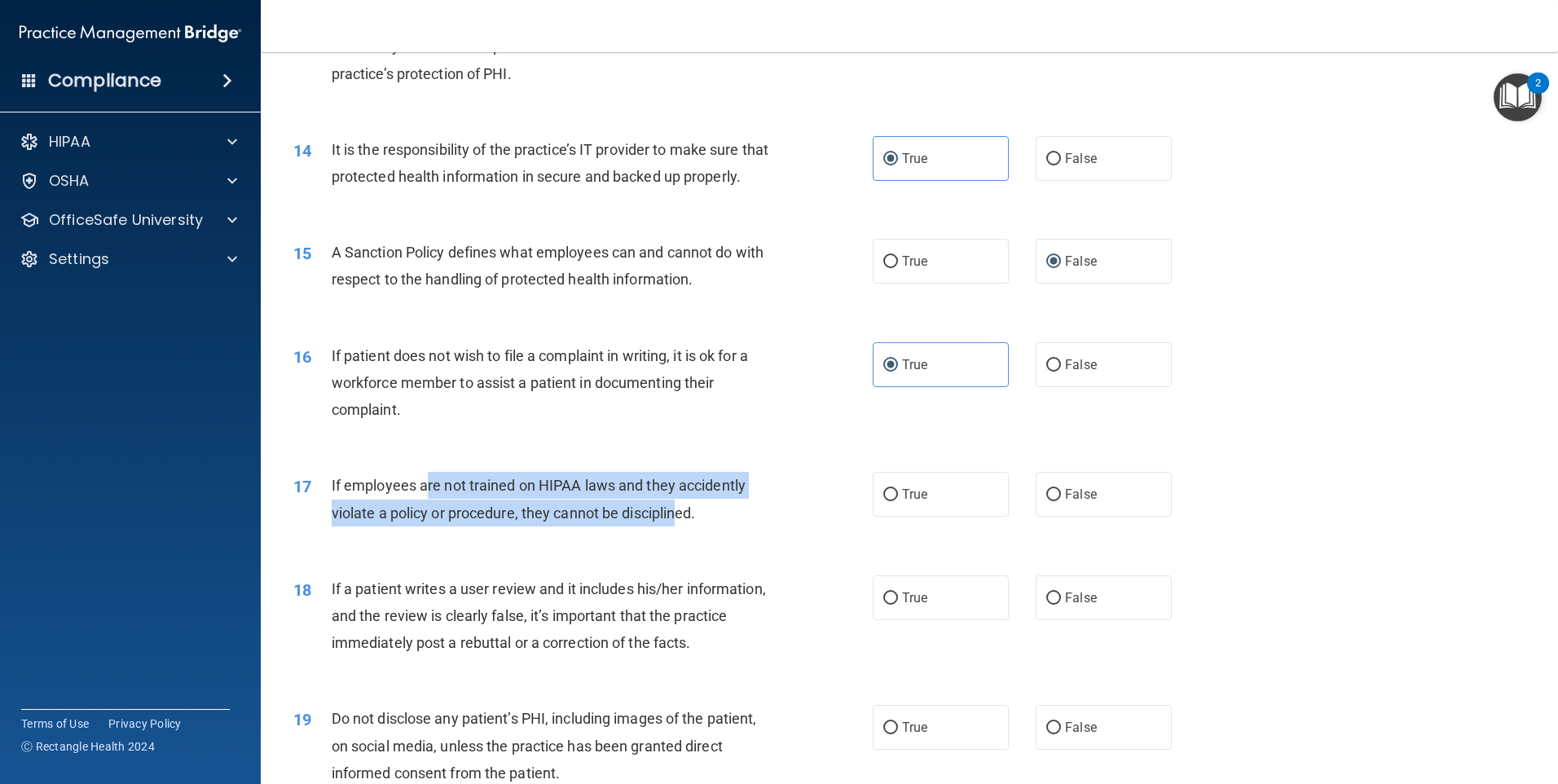
drag, startPoint x: 448, startPoint y: 518, endPoint x: 677, endPoint y: 532, distance: 229.4
click at [677, 520] on span "If employees are not trained on HIPAA laws and they accidently violate a policy…" at bounding box center [539, 499] width 414 height 44
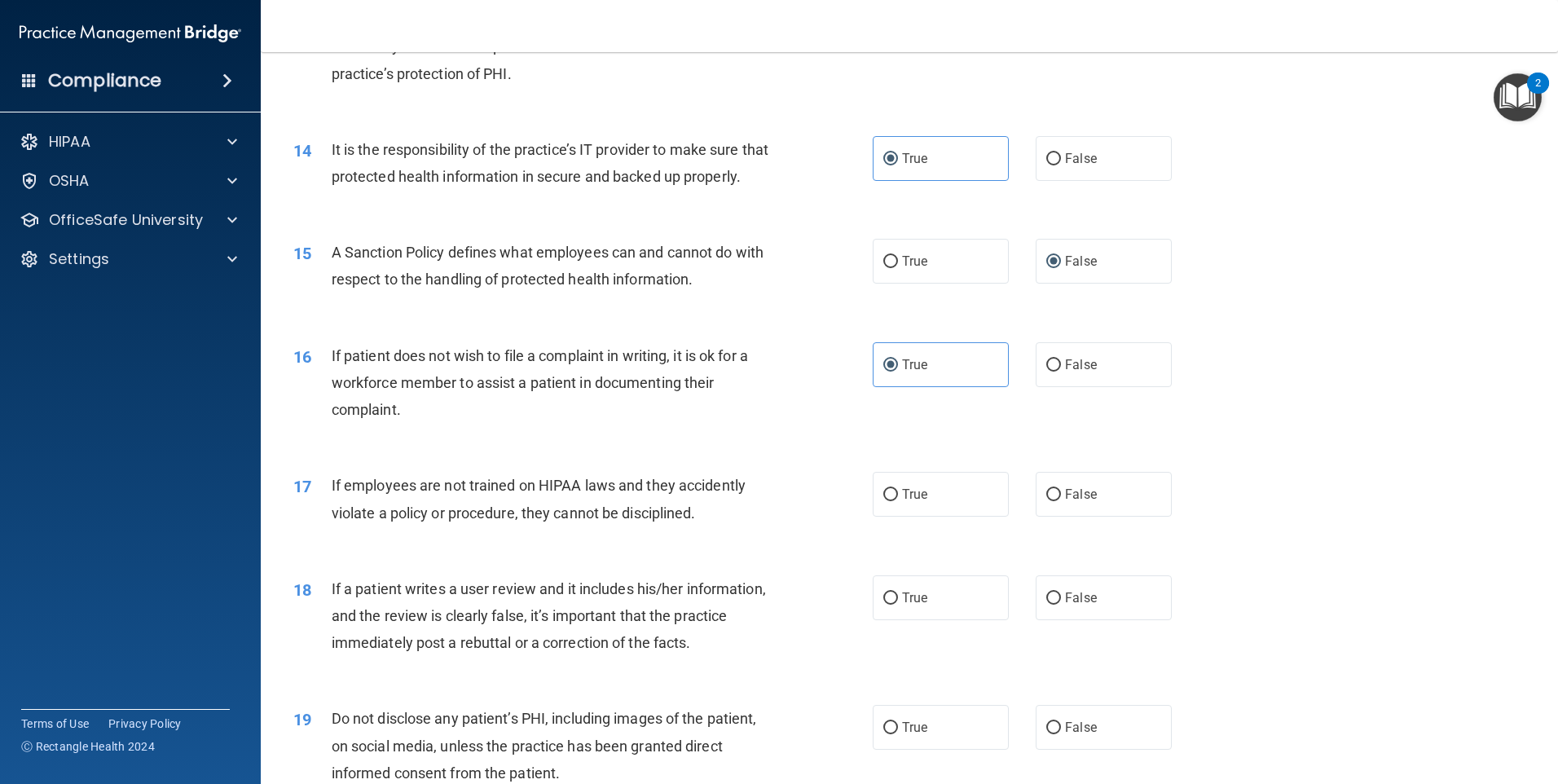
drag, startPoint x: 677, startPoint y: 532, endPoint x: 719, endPoint y: 535, distance: 42.1
click at [719, 525] on div "If employees are not trained on HIPAA laws and they accidently violate a policy…" at bounding box center [558, 498] width 454 height 54
click at [1082, 506] on label "False" at bounding box center [1104, 493] width 136 height 44
click at [1061, 501] on input "False" at bounding box center [1053, 494] width 15 height 12
radio input "true"
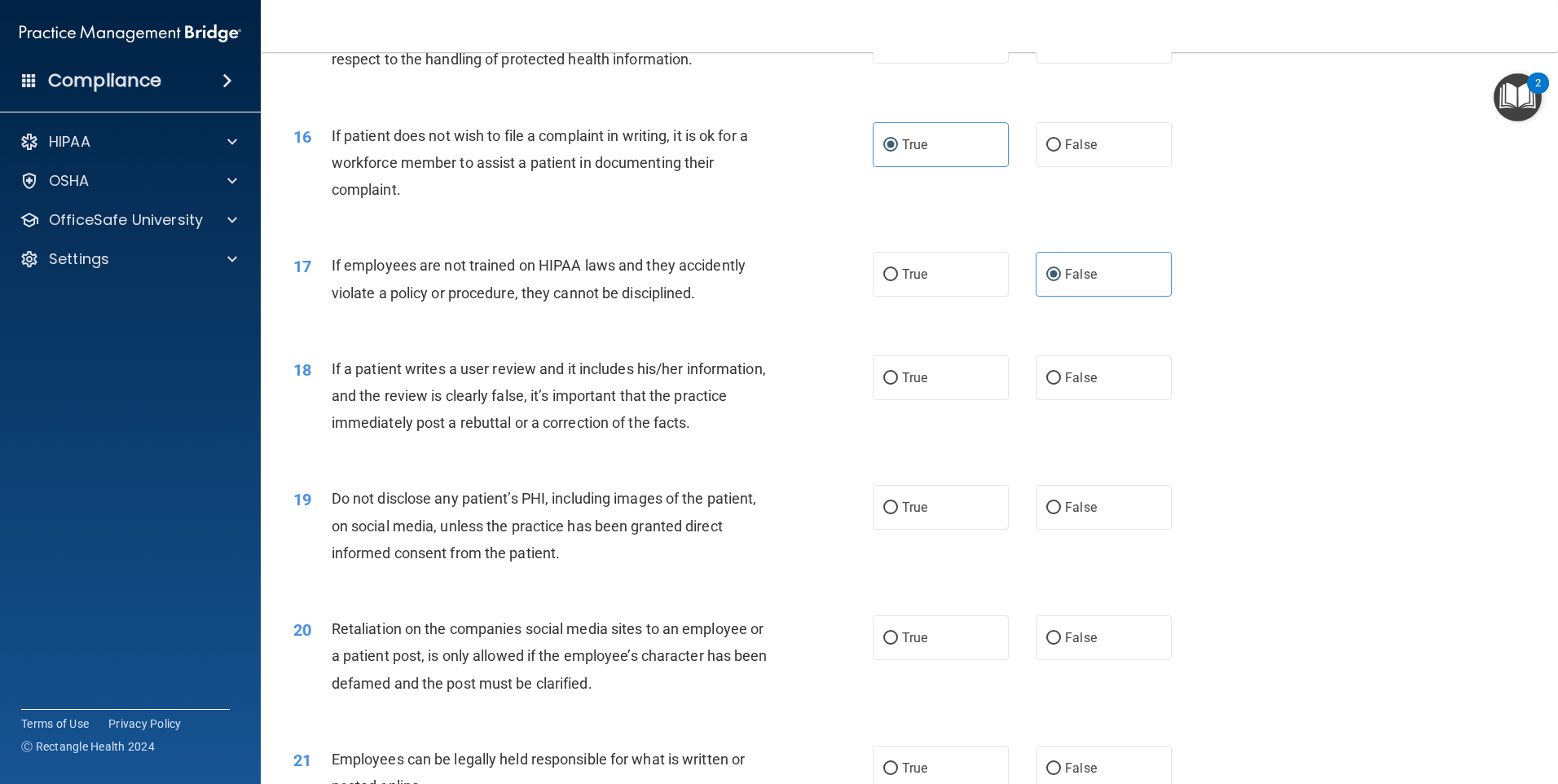
scroll to position [2037, 0]
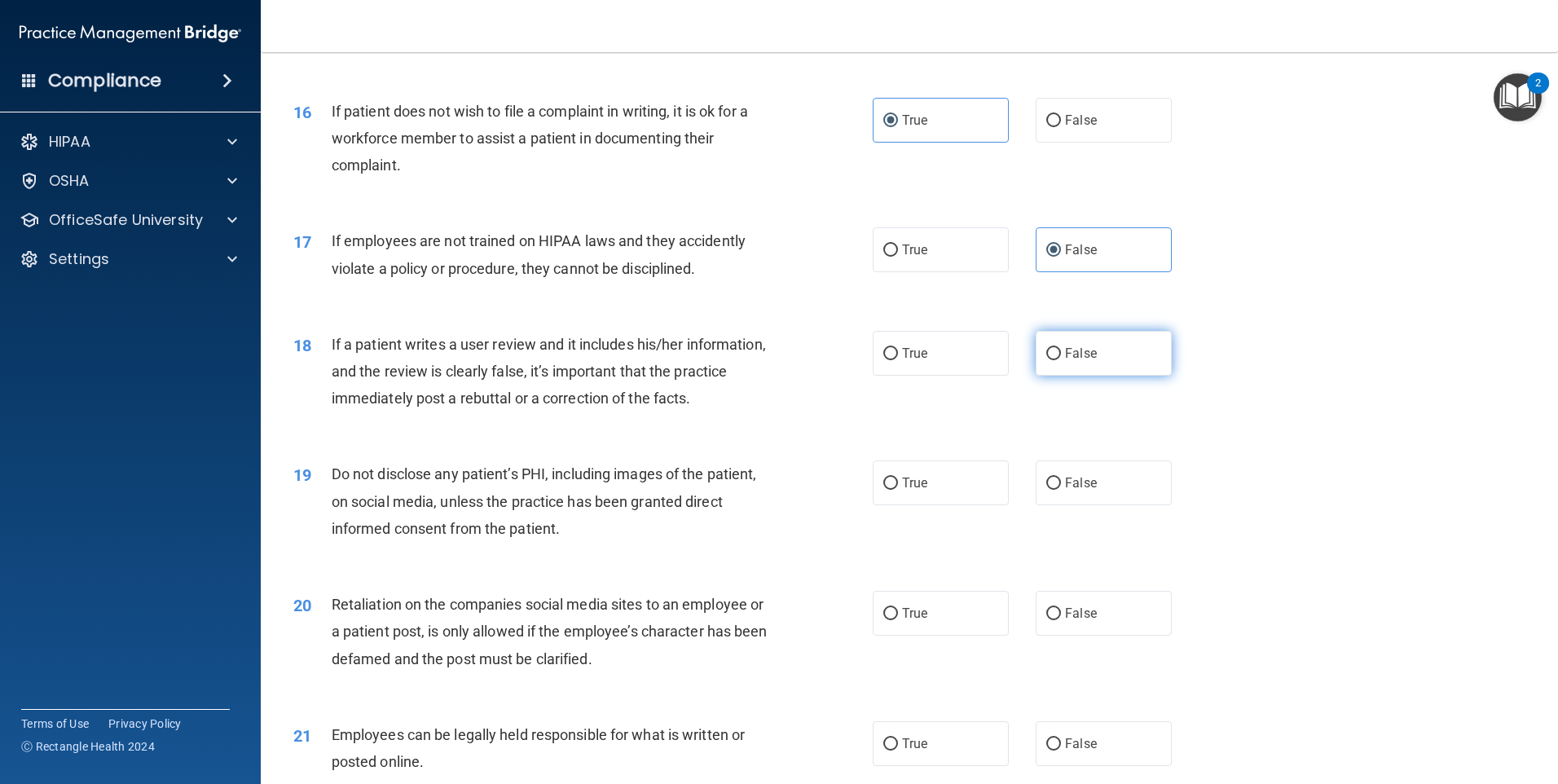
click at [1036, 376] on label "False" at bounding box center [1104, 352] width 136 height 44
click at [1046, 360] on input "False" at bounding box center [1053, 353] width 15 height 12
radio input "true"
drag, startPoint x: 876, startPoint y: 503, endPoint x: 873, endPoint y: 515, distance: 12.4
click at [874, 503] on label "True" at bounding box center [941, 482] width 136 height 44
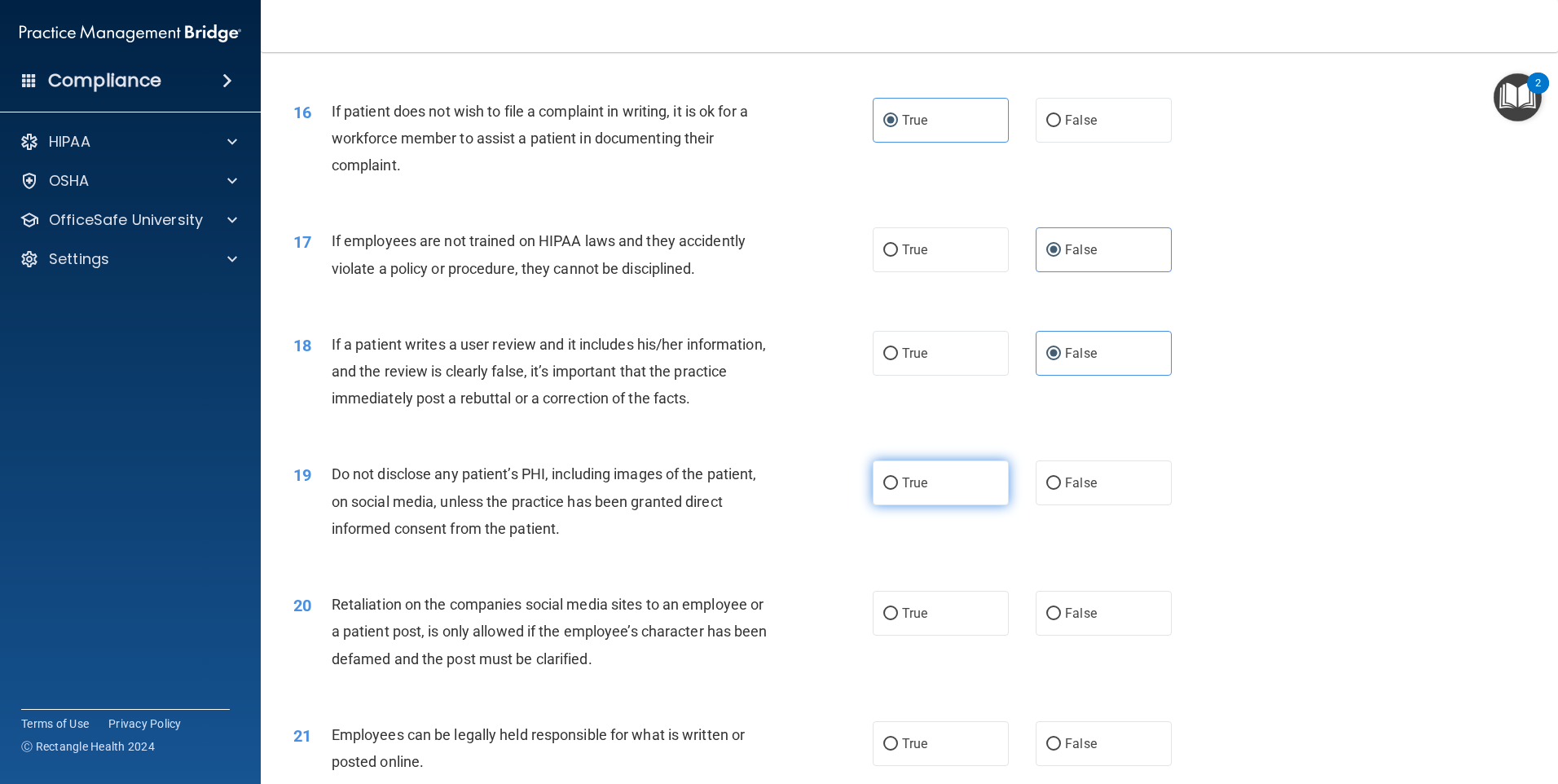
click at [883, 489] on input "True" at bounding box center [891, 483] width 15 height 12
radio input "true"
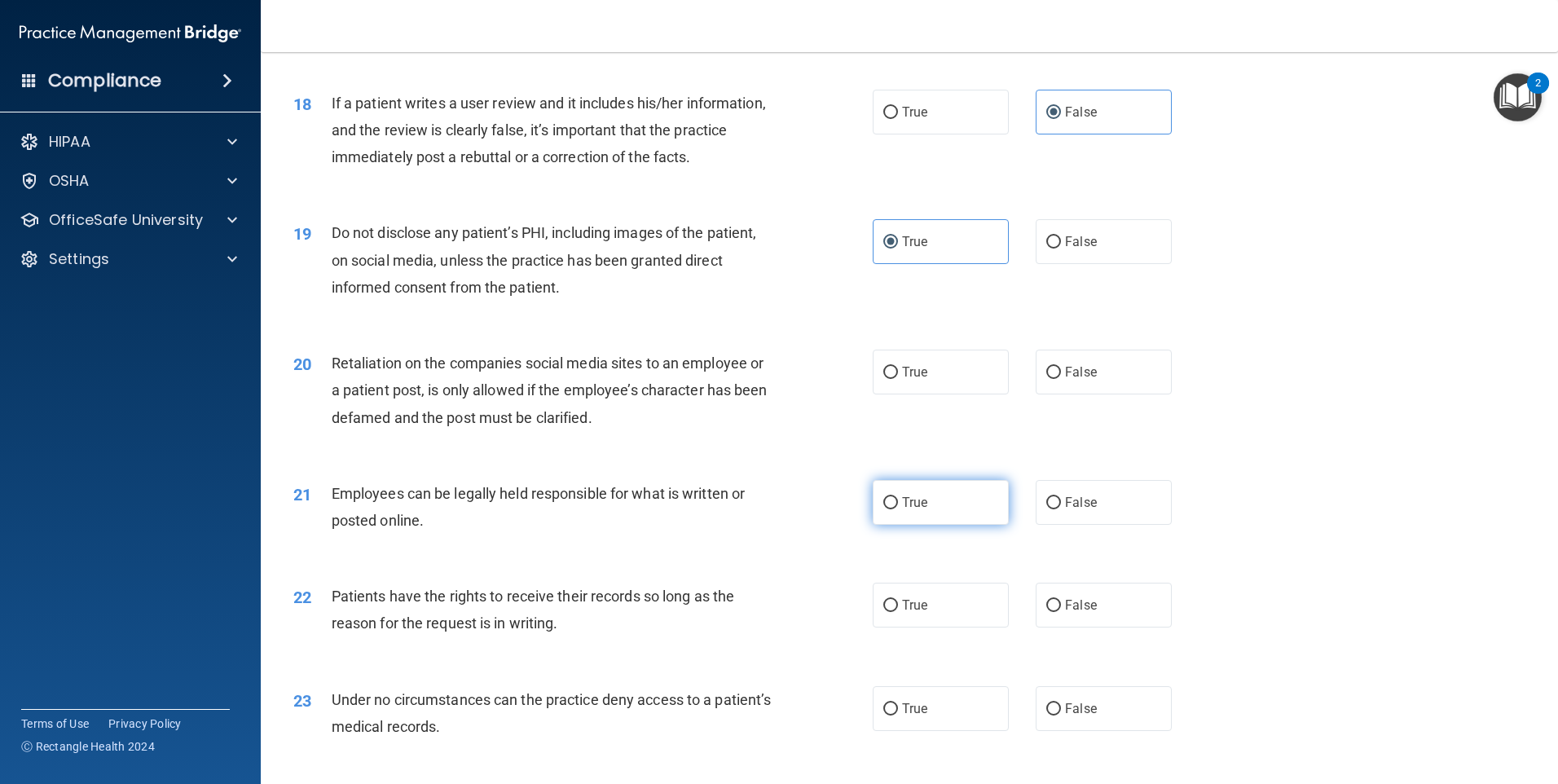
scroll to position [2281, 0]
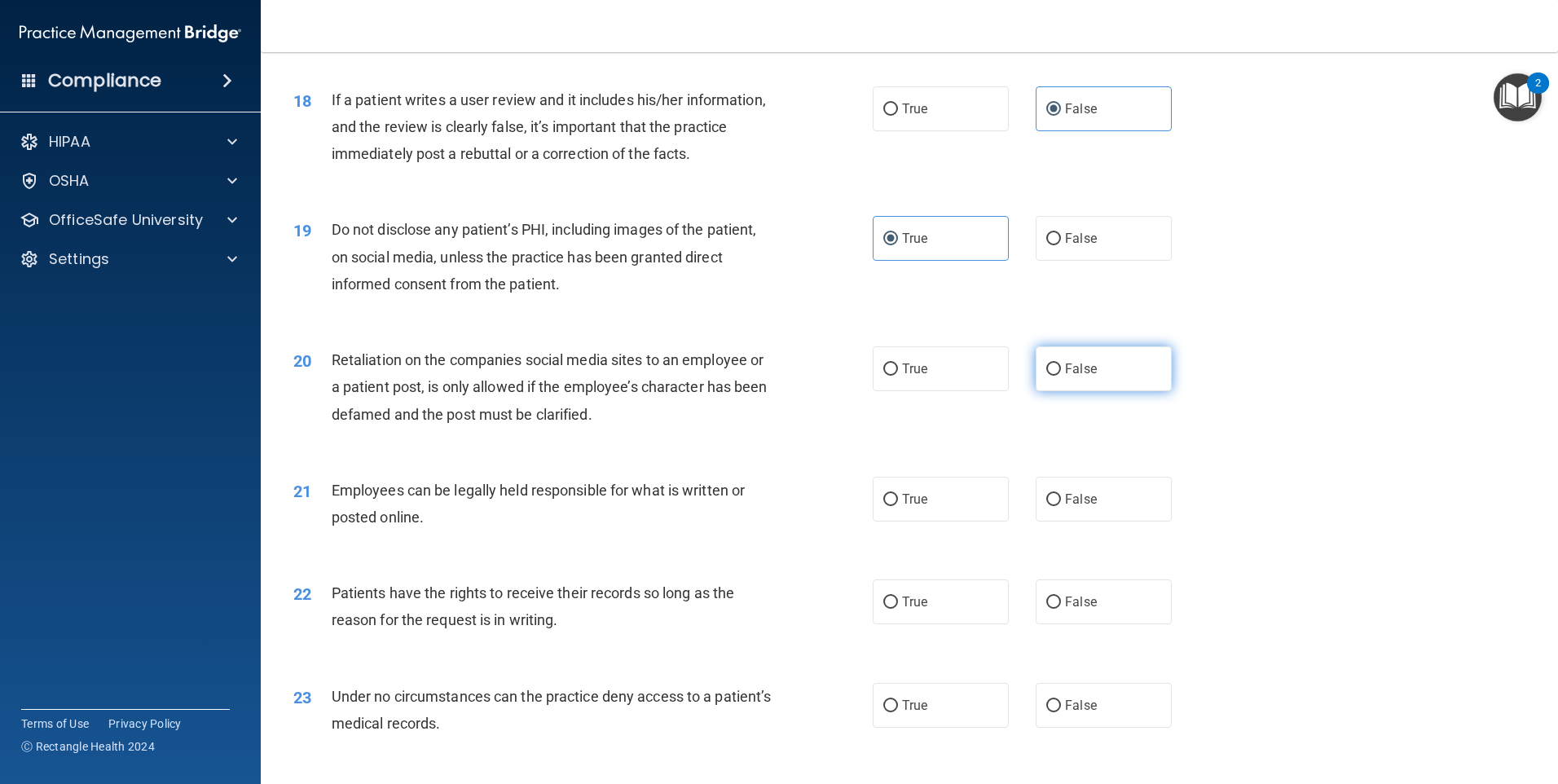
click at [1079, 391] on label "False" at bounding box center [1104, 368] width 136 height 44
click at [1061, 376] on input "False" at bounding box center [1053, 369] width 15 height 12
radio input "true"
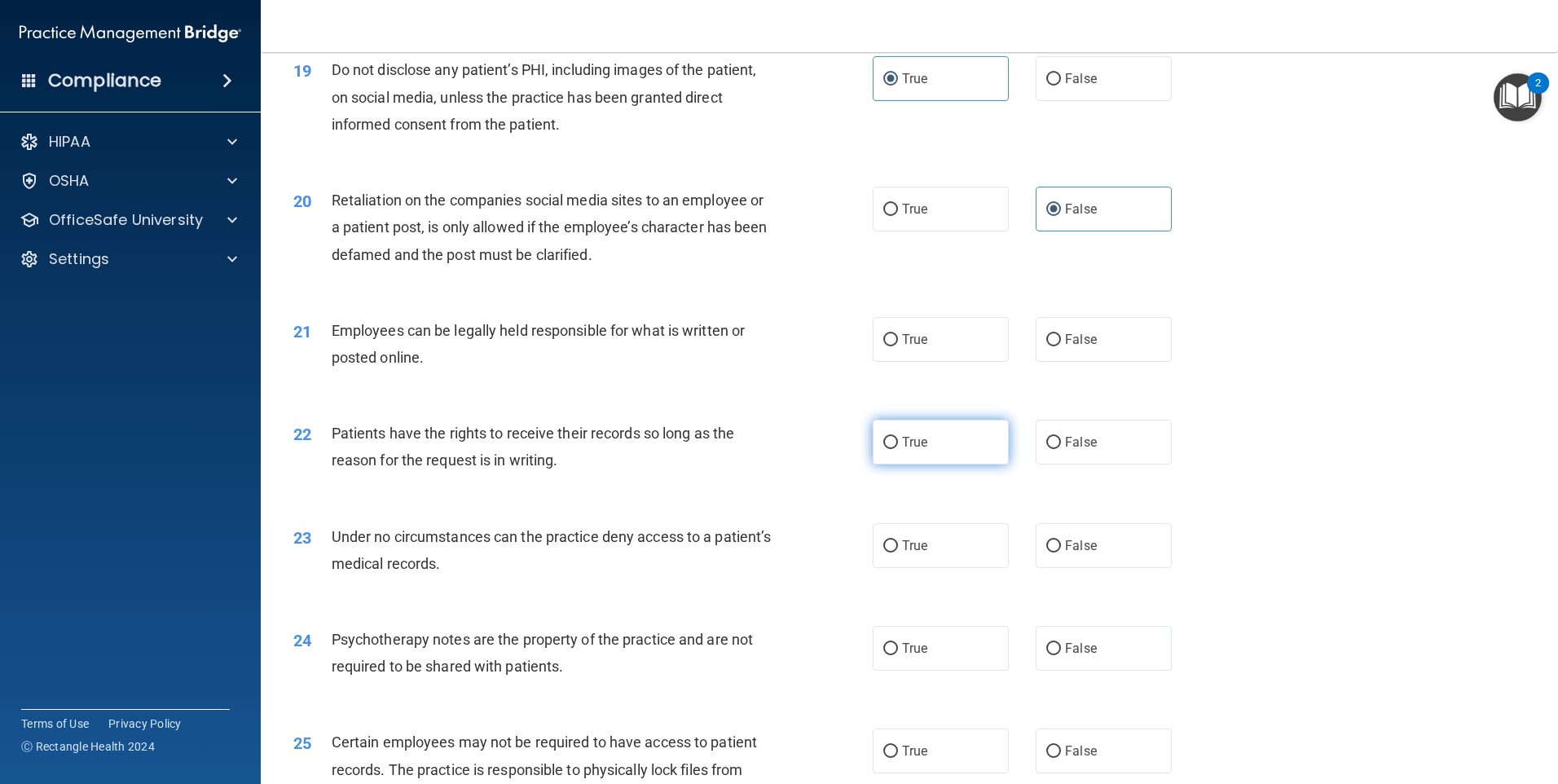
scroll to position [2444, 0]
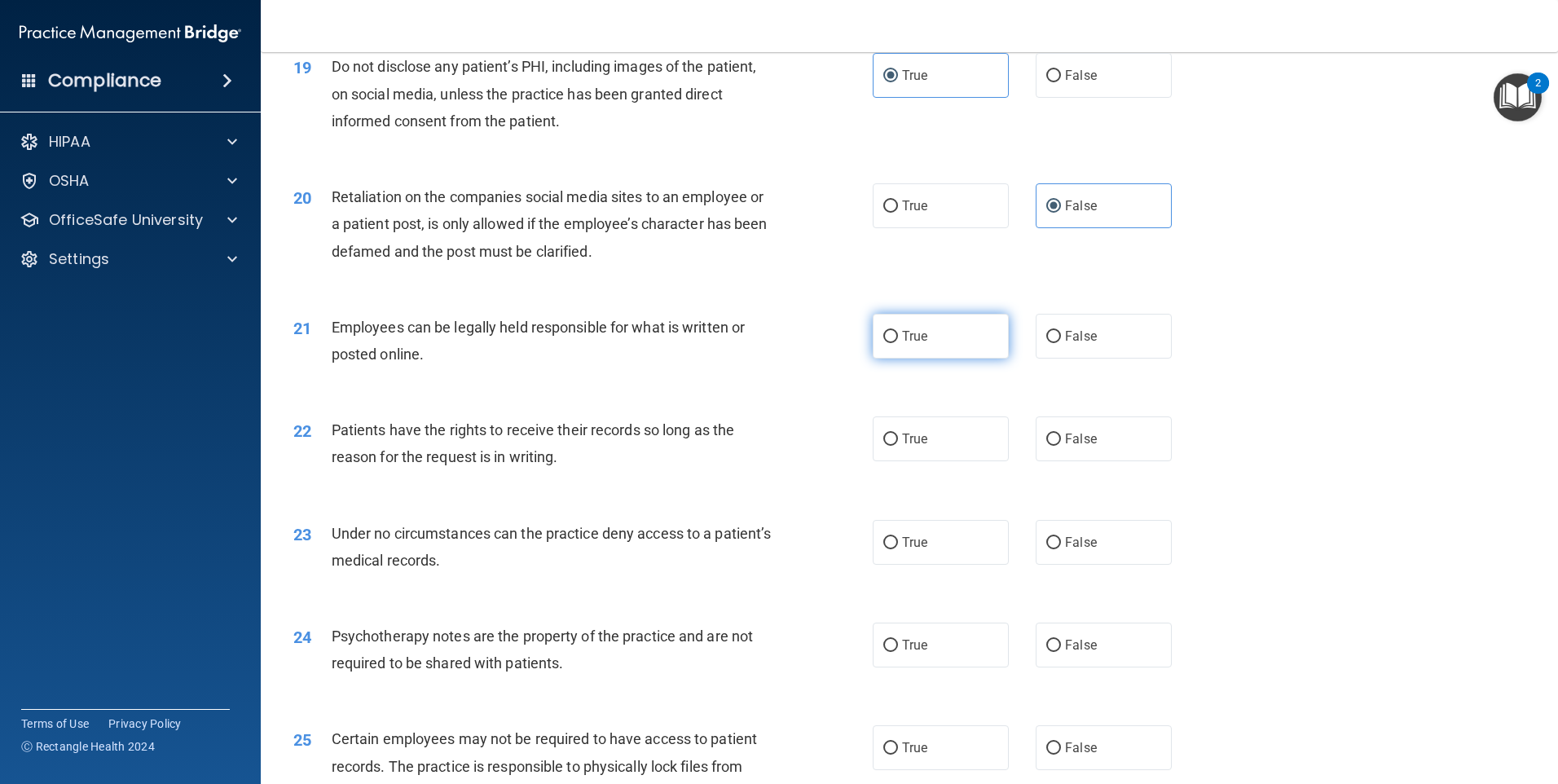
click at [924, 358] on label "True" at bounding box center [941, 335] width 136 height 44
click at [898, 343] on input "True" at bounding box center [891, 336] width 15 height 12
radio input "true"
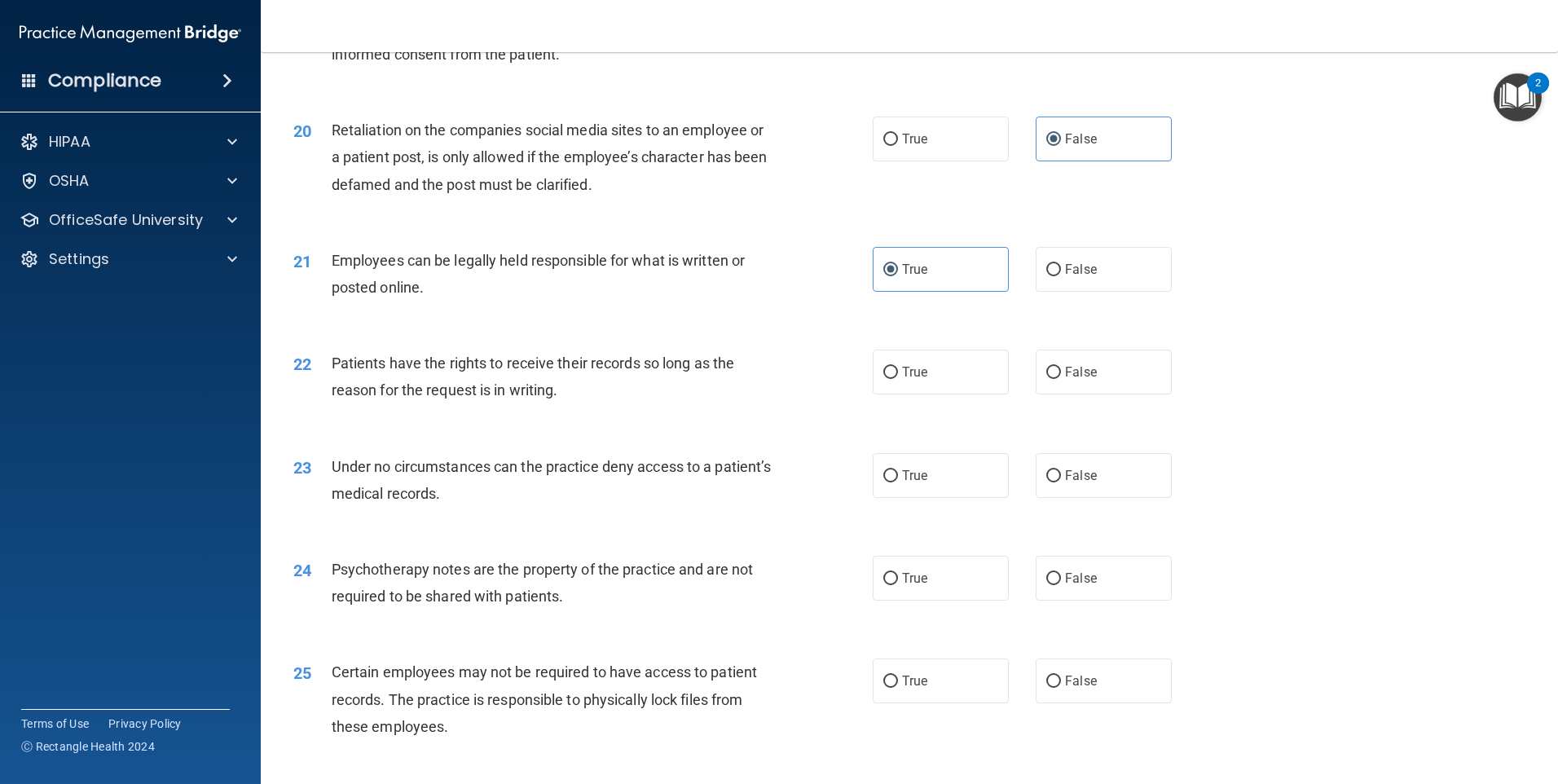
scroll to position [2607, 0]
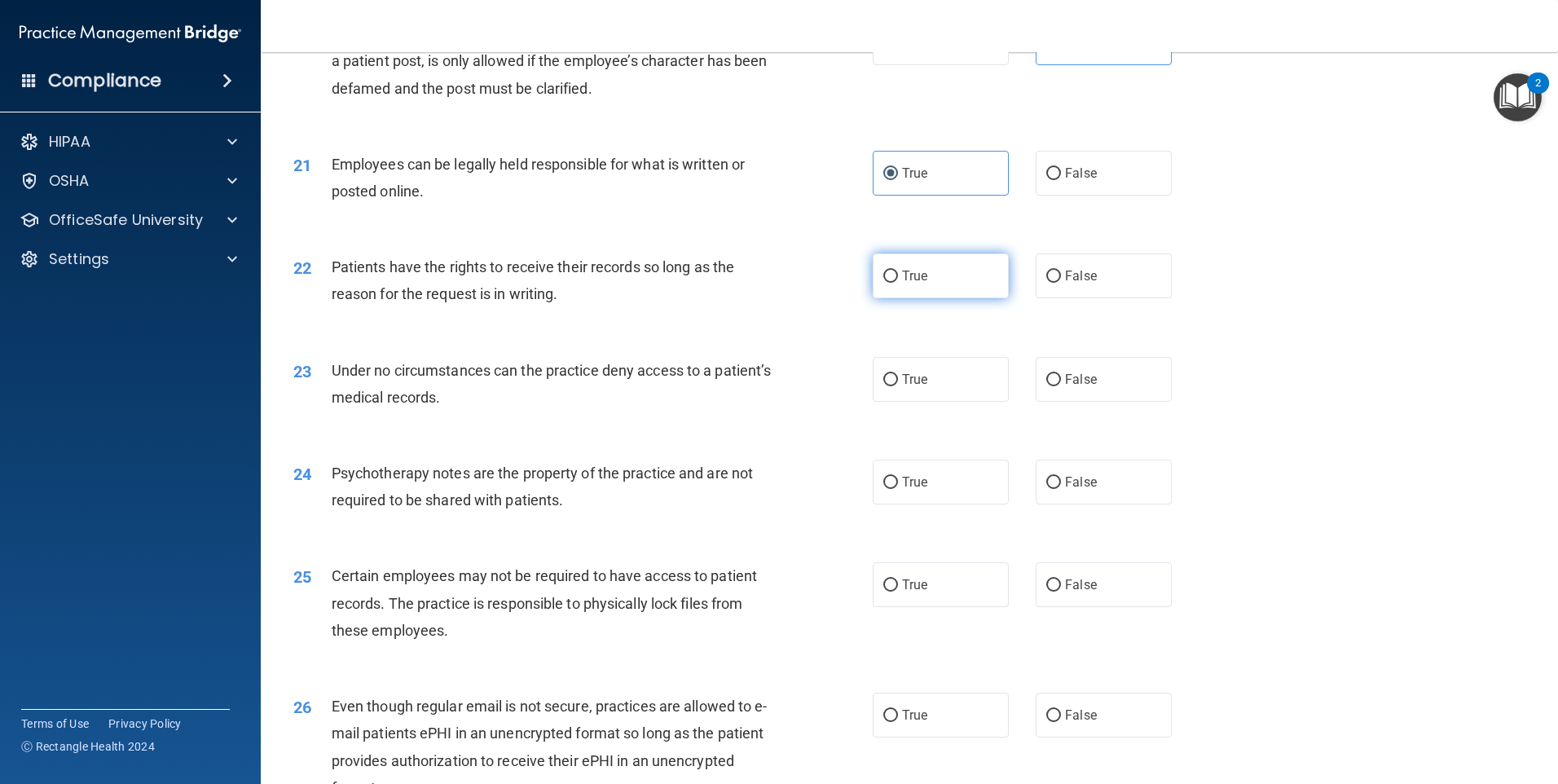
click at [945, 298] on label "True" at bounding box center [941, 275] width 136 height 44
click at [898, 282] on input "True" at bounding box center [891, 276] width 15 height 12
radio input "true"
click at [947, 401] on label "True" at bounding box center [941, 379] width 136 height 44
click at [898, 386] on input "True" at bounding box center [891, 380] width 15 height 12
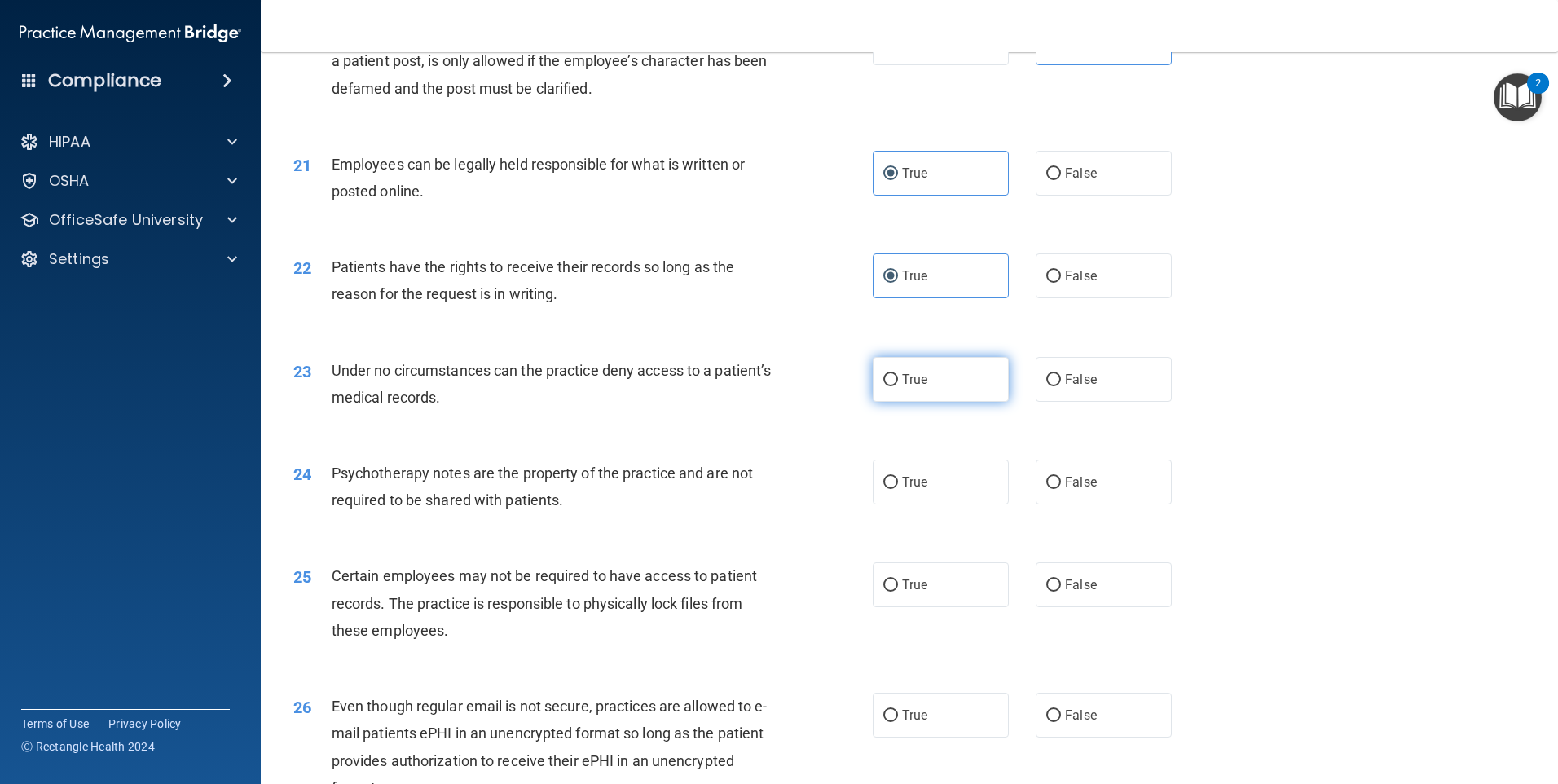
radio input "true"
click at [884, 502] on label "True" at bounding box center [941, 481] width 136 height 44
click at [933, 504] on label "True" at bounding box center [941, 481] width 136 height 44
click at [898, 488] on input "True" at bounding box center [891, 483] width 15 height 12
radio input "true"
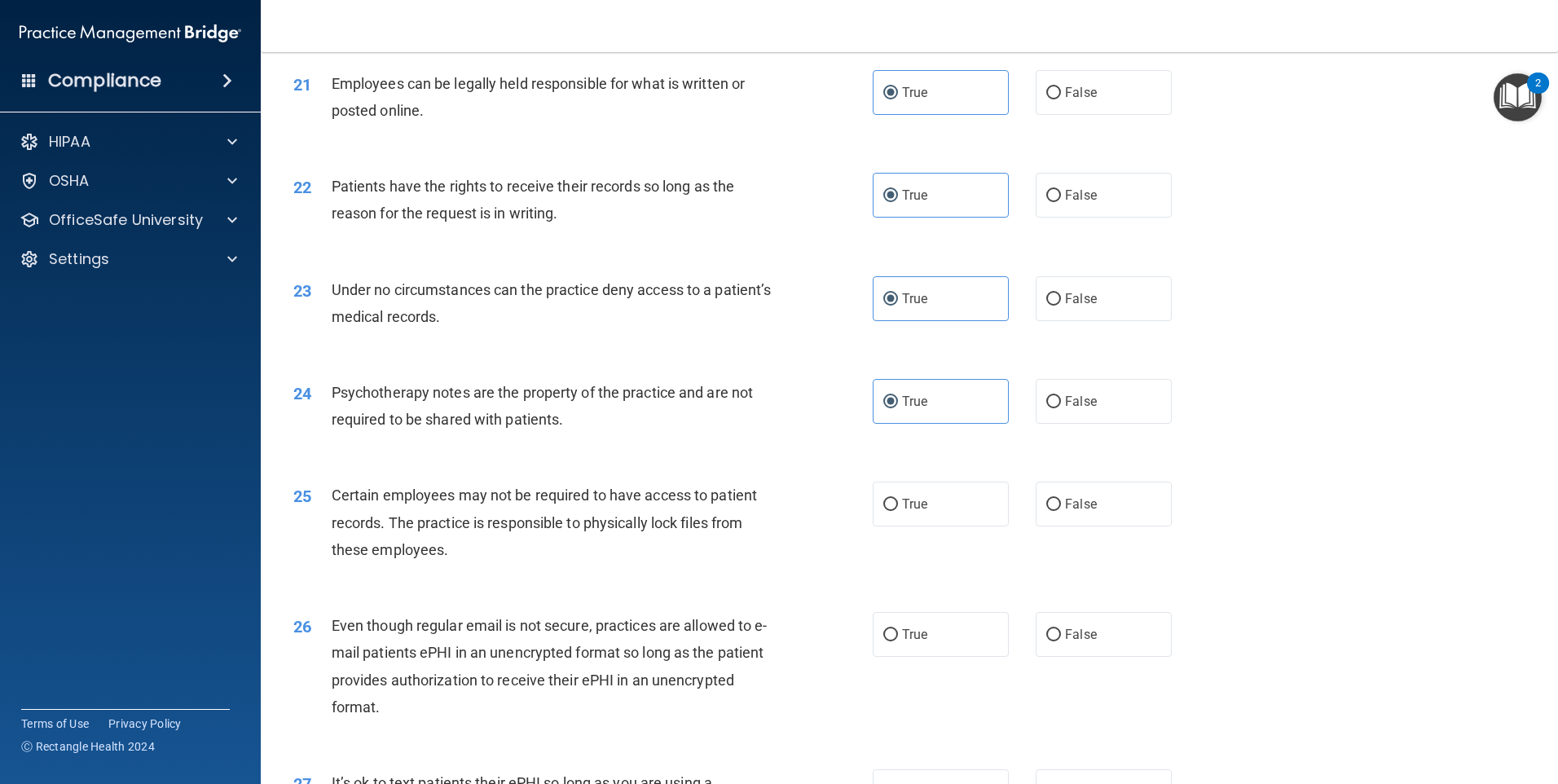
scroll to position [2688, 0]
click at [1036, 423] on label "False" at bounding box center [1104, 400] width 136 height 44
click at [1046, 407] on input "False" at bounding box center [1053, 401] width 15 height 12
radio input "true"
radio input "false"
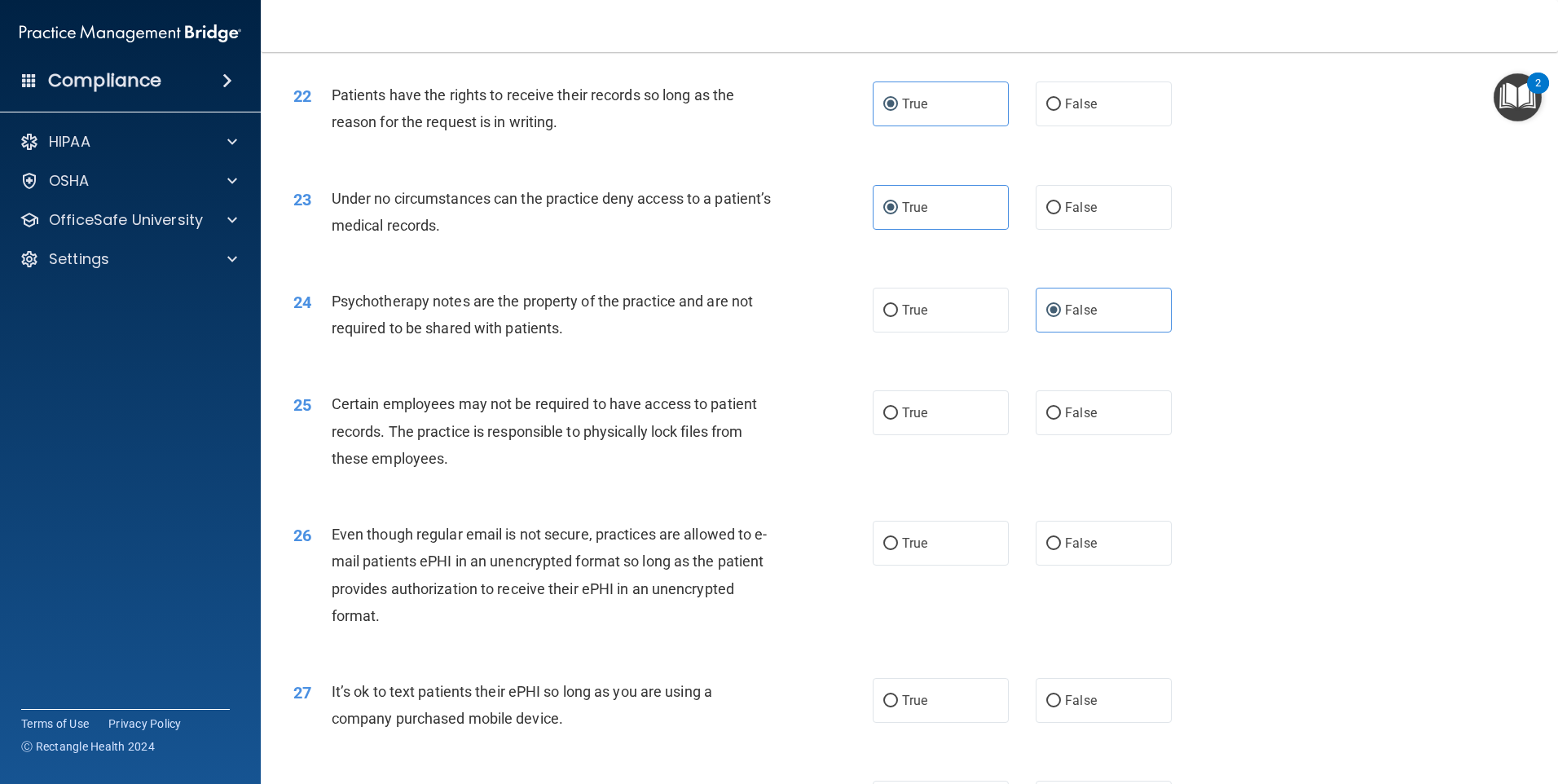
scroll to position [2852, 0]
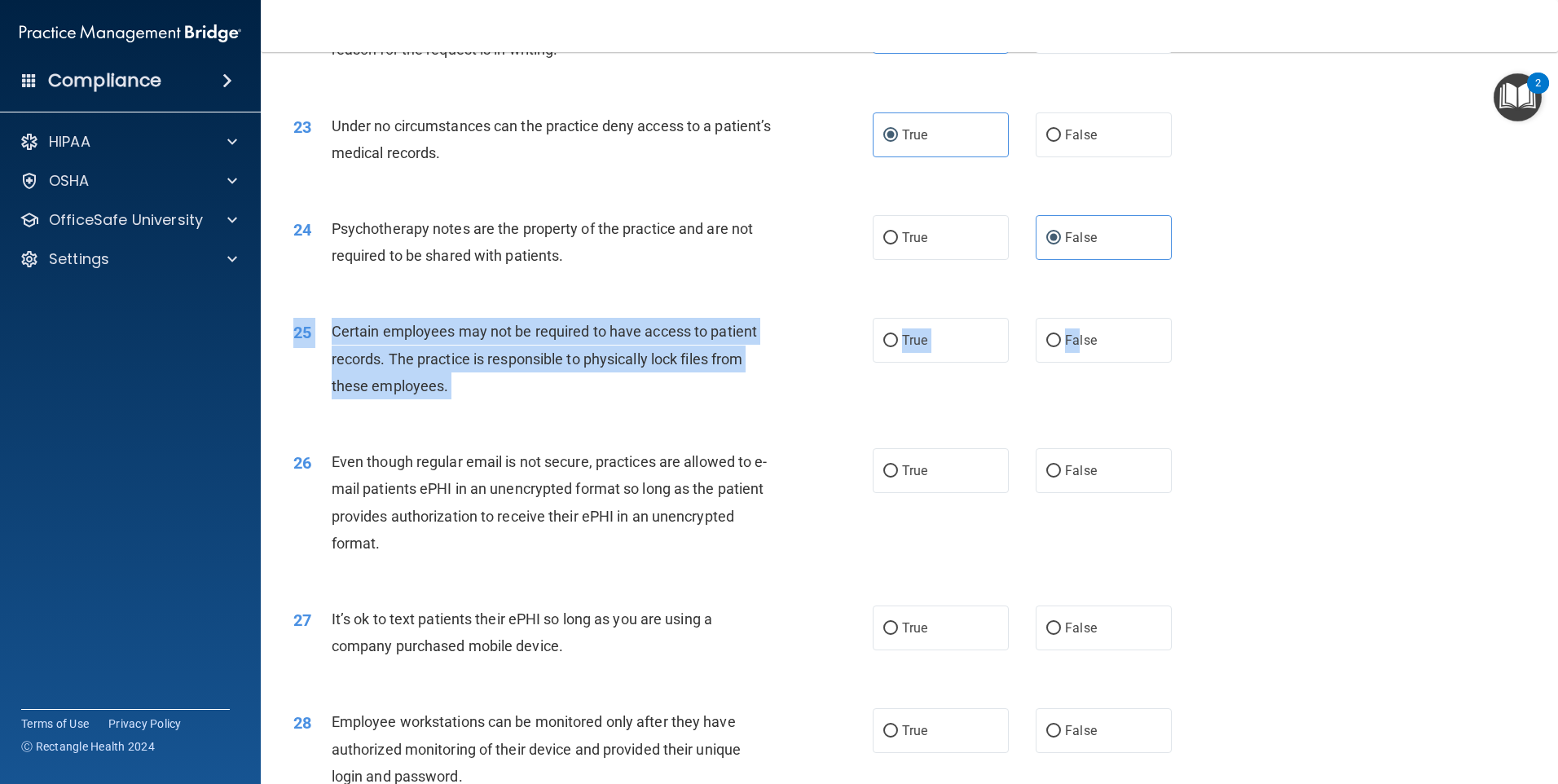
drag, startPoint x: 1073, startPoint y: 375, endPoint x: 924, endPoint y: 399, distance: 150.9
click at [926, 400] on div "25 Certain employees may not be required to have access to patient records. The…" at bounding box center [910, 363] width 1257 height 130
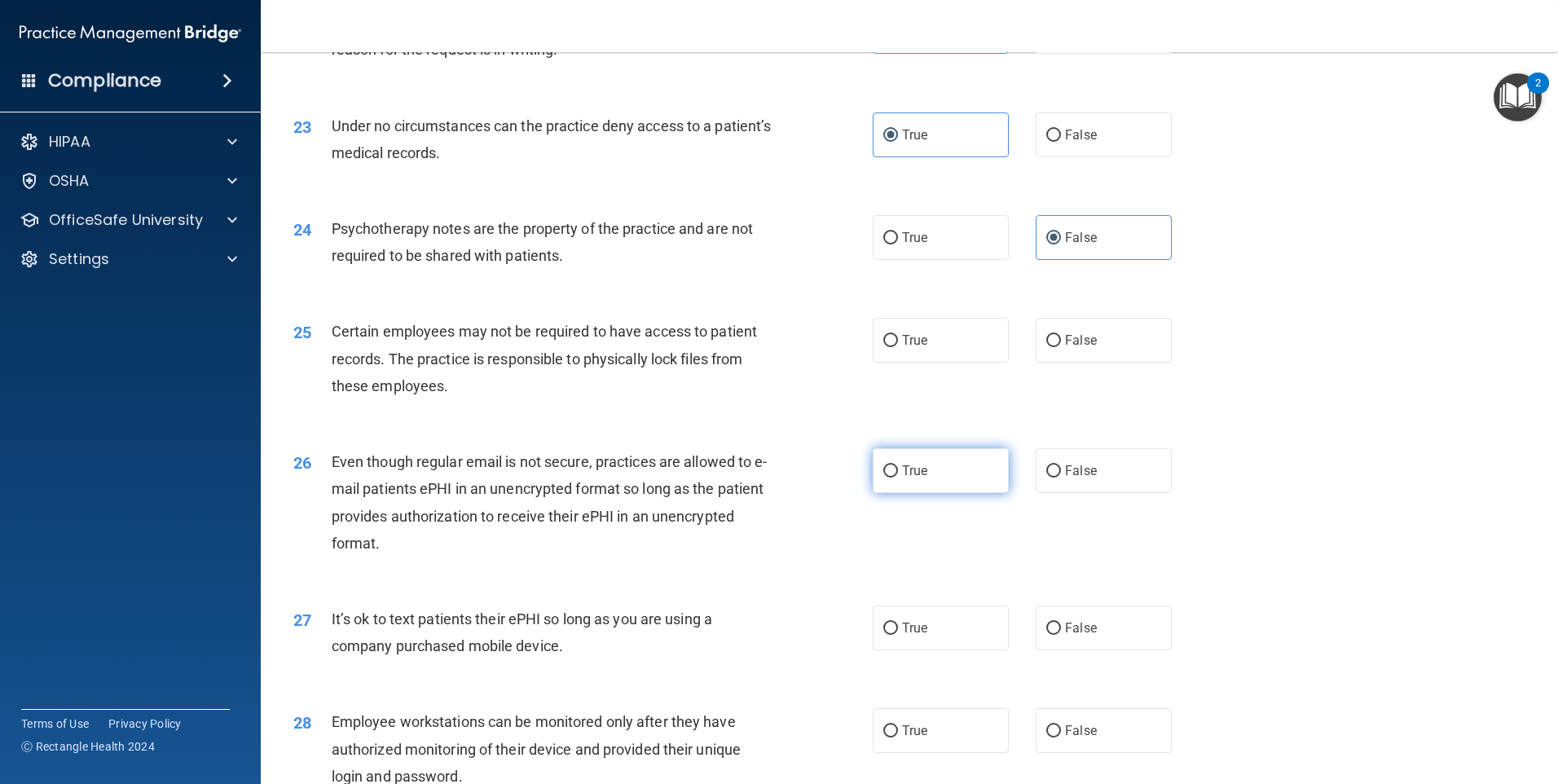
click at [939, 493] on label "True" at bounding box center [941, 469] width 136 height 44
click at [898, 477] on input "True" at bounding box center [891, 470] width 15 height 12
radio input "true"
click at [921, 363] on label "True" at bounding box center [941, 339] width 136 height 44
click at [898, 347] on input "True" at bounding box center [891, 340] width 15 height 12
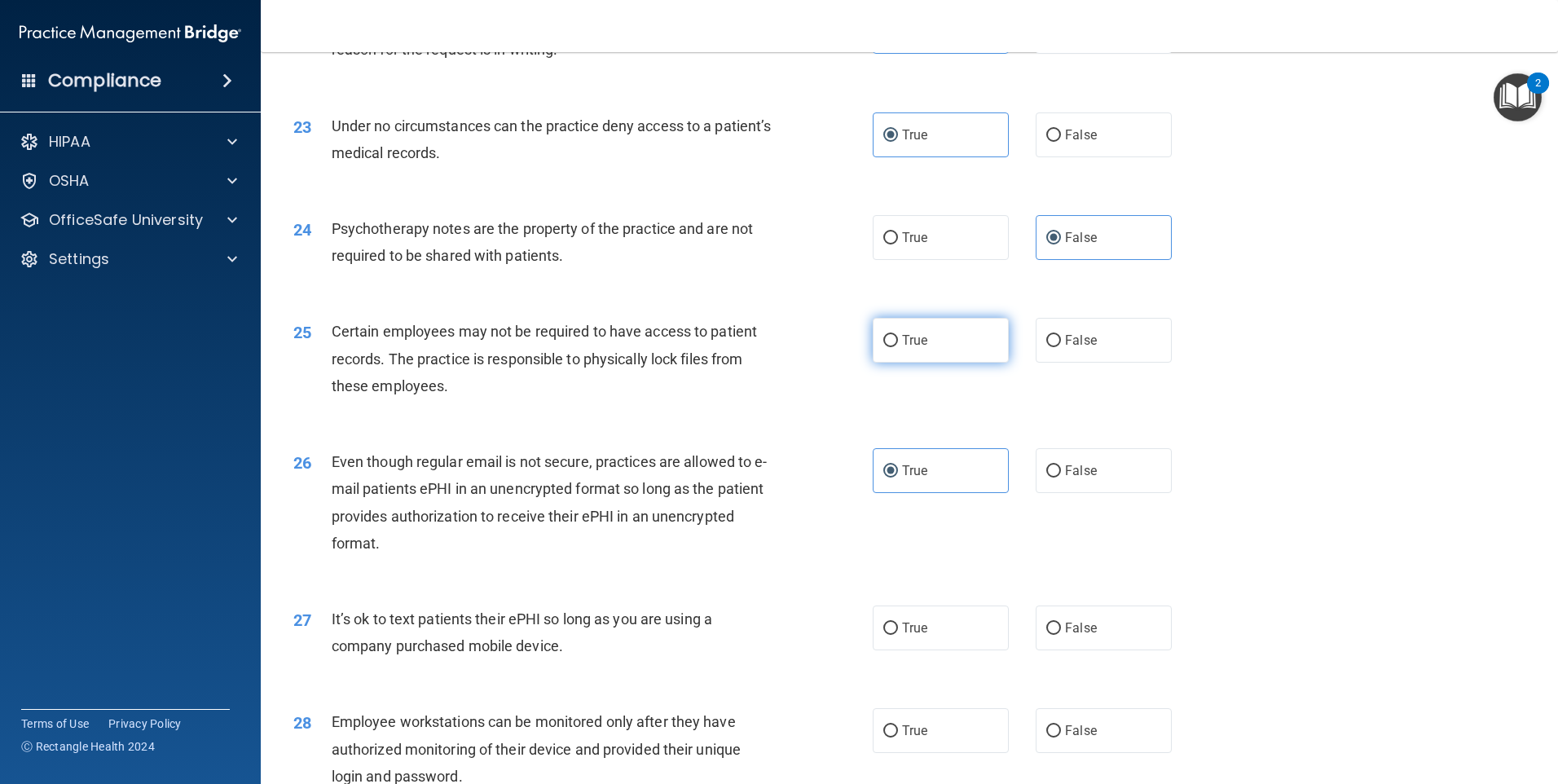
radio input "true"
click at [498, 537] on span "Even though regular email is not secure, practices are allowed to e-mail patien…" at bounding box center [549, 503] width 436 height 98
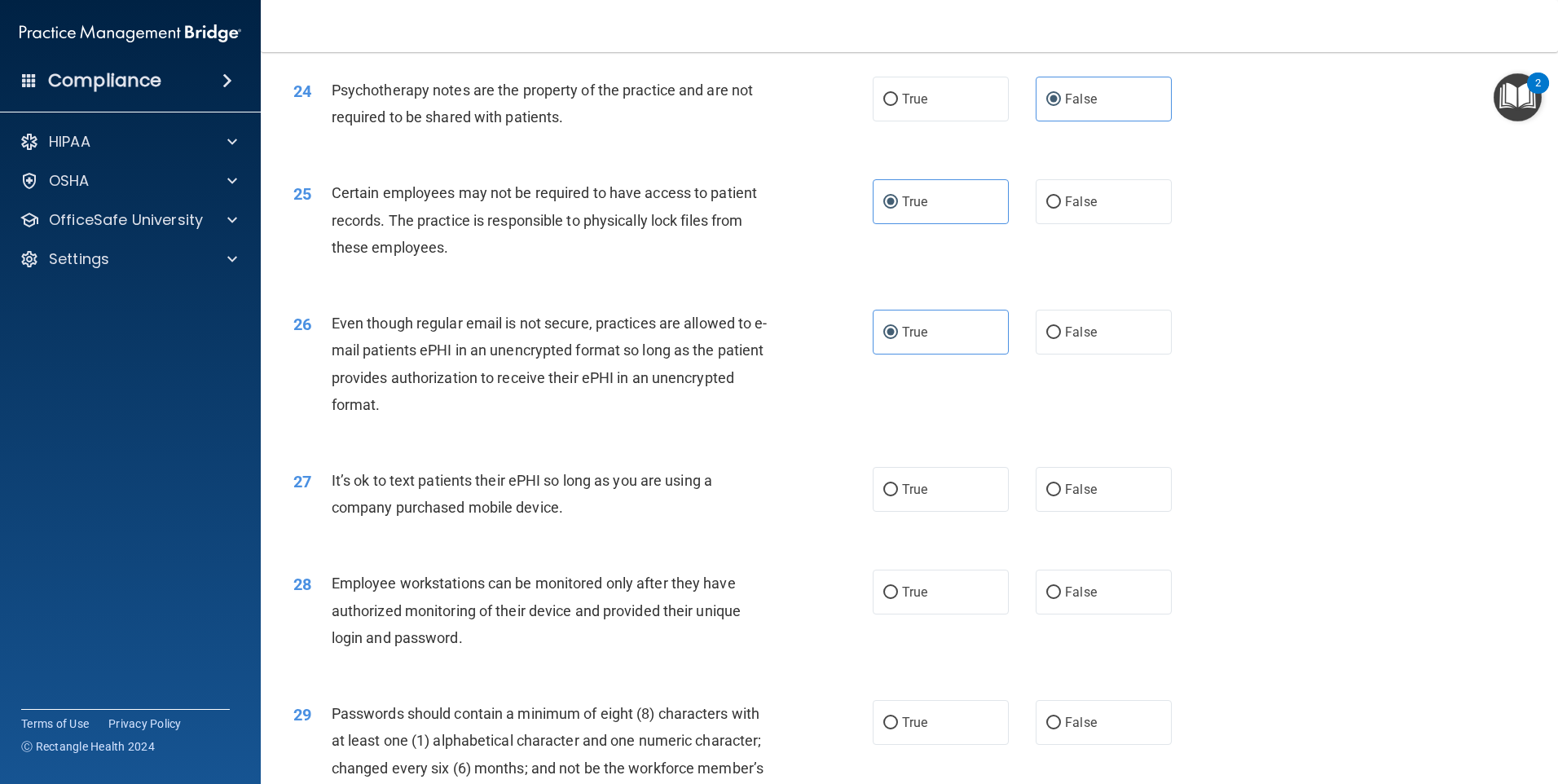
scroll to position [3014, 0]
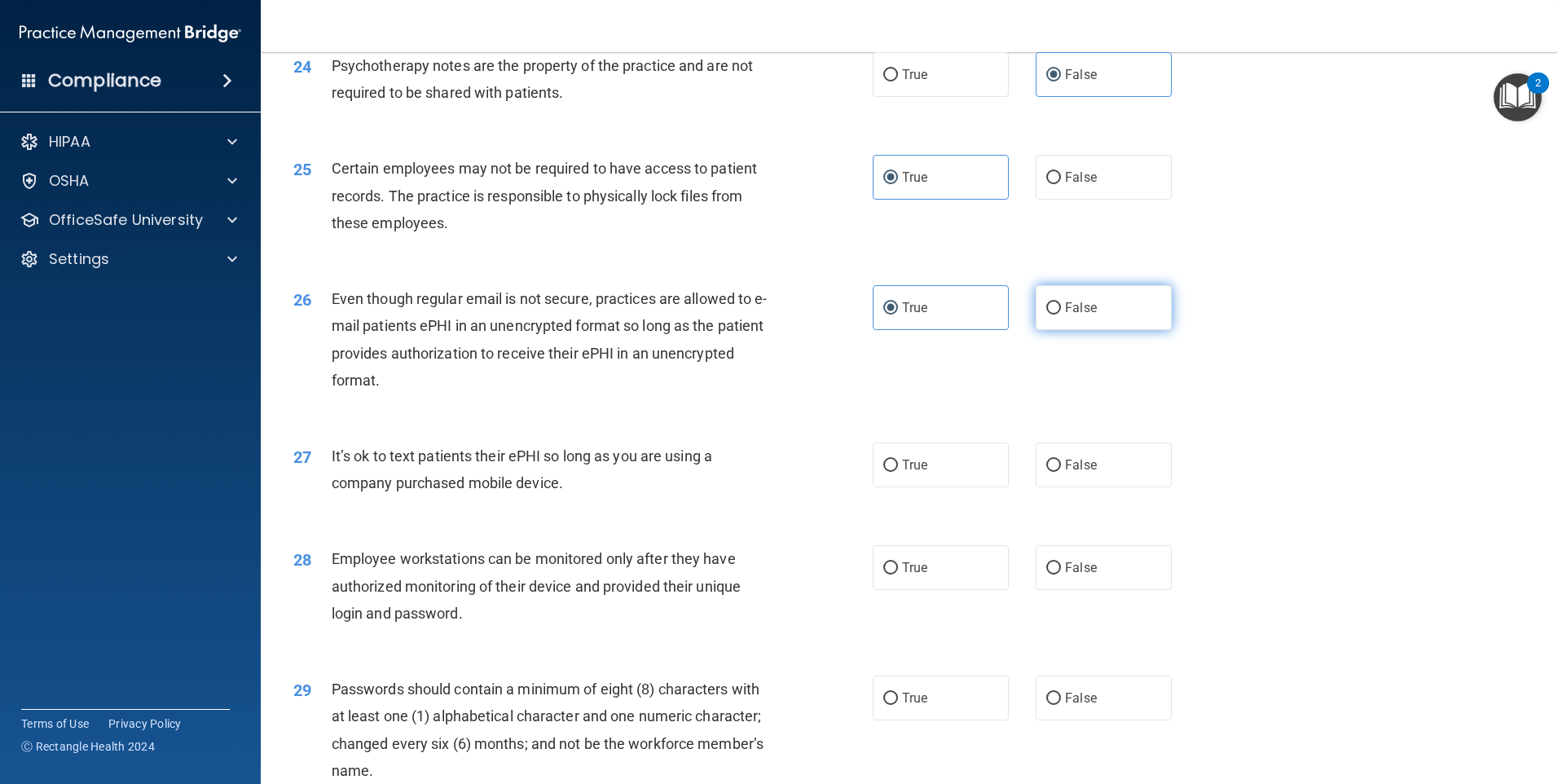
click at [1088, 330] on label "False" at bounding box center [1104, 307] width 136 height 44
click at [1061, 315] on input "False" at bounding box center [1053, 308] width 15 height 12
radio input "true"
radio input "false"
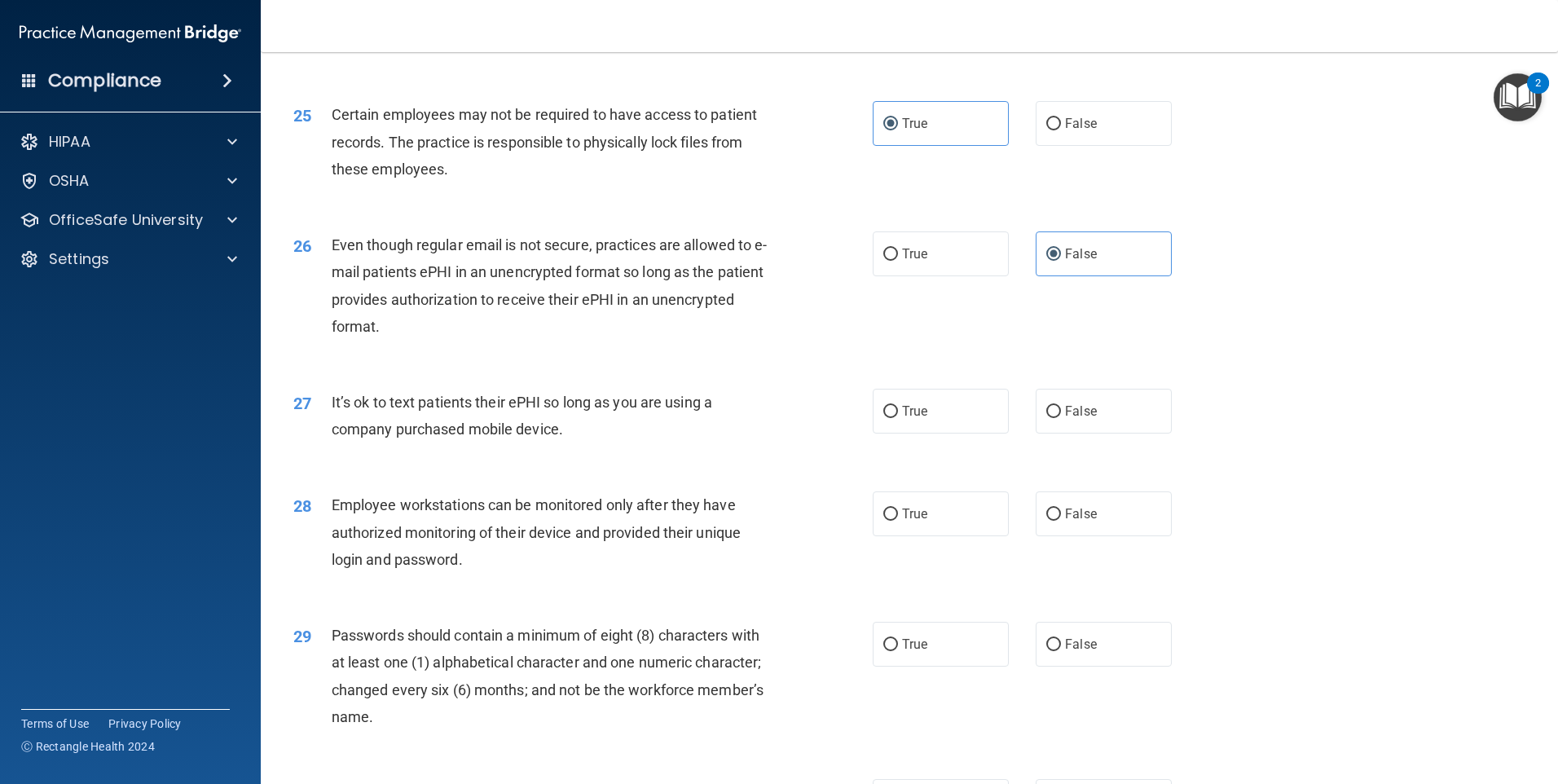
scroll to position [3095, 0]
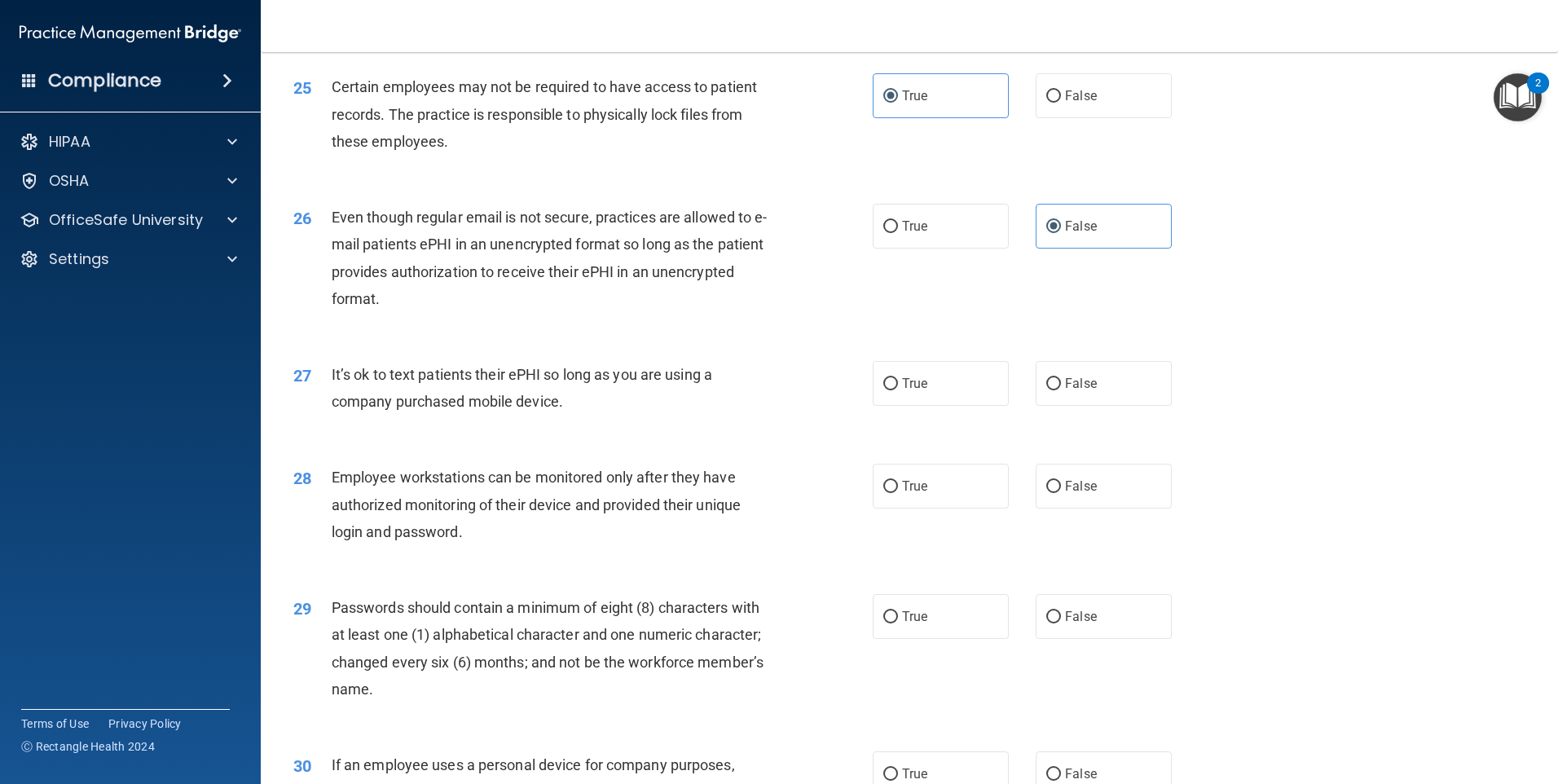
click at [1116, 384] on div "27 It’s ok to text patients their ePHI so long as you are using a company purch…" at bounding box center [910, 392] width 1257 height 103
click at [1114, 406] on label "False" at bounding box center [1104, 383] width 136 height 44
click at [1061, 390] on input "False" at bounding box center [1053, 383] width 15 height 12
radio input "true"
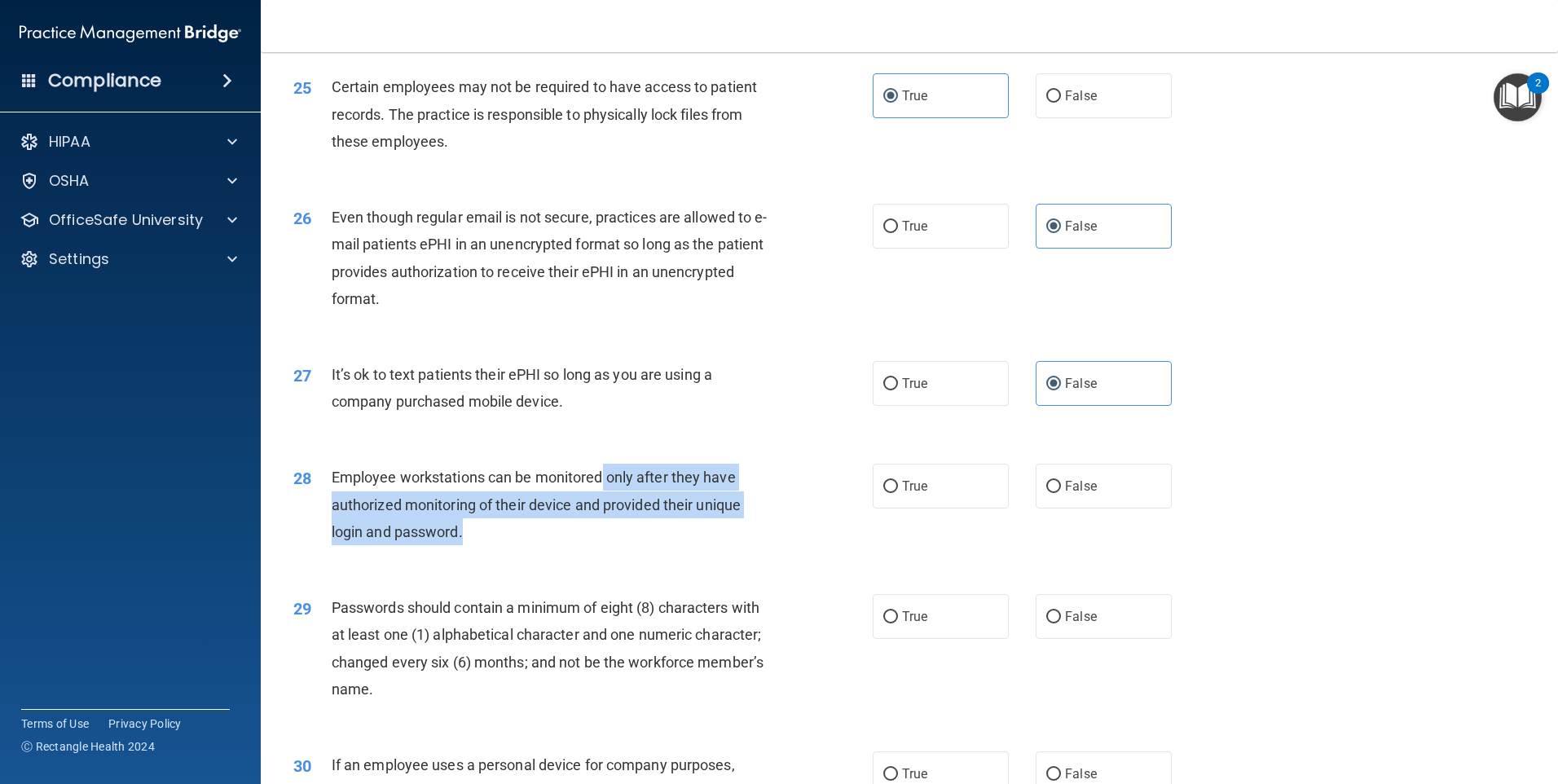
drag, startPoint x: 603, startPoint y: 500, endPoint x: 505, endPoint y: 551, distance: 110.5
click at [505, 545] on div "Employee workstations can be monitored only after they have authorized monitori…" at bounding box center [558, 504] width 454 height 81
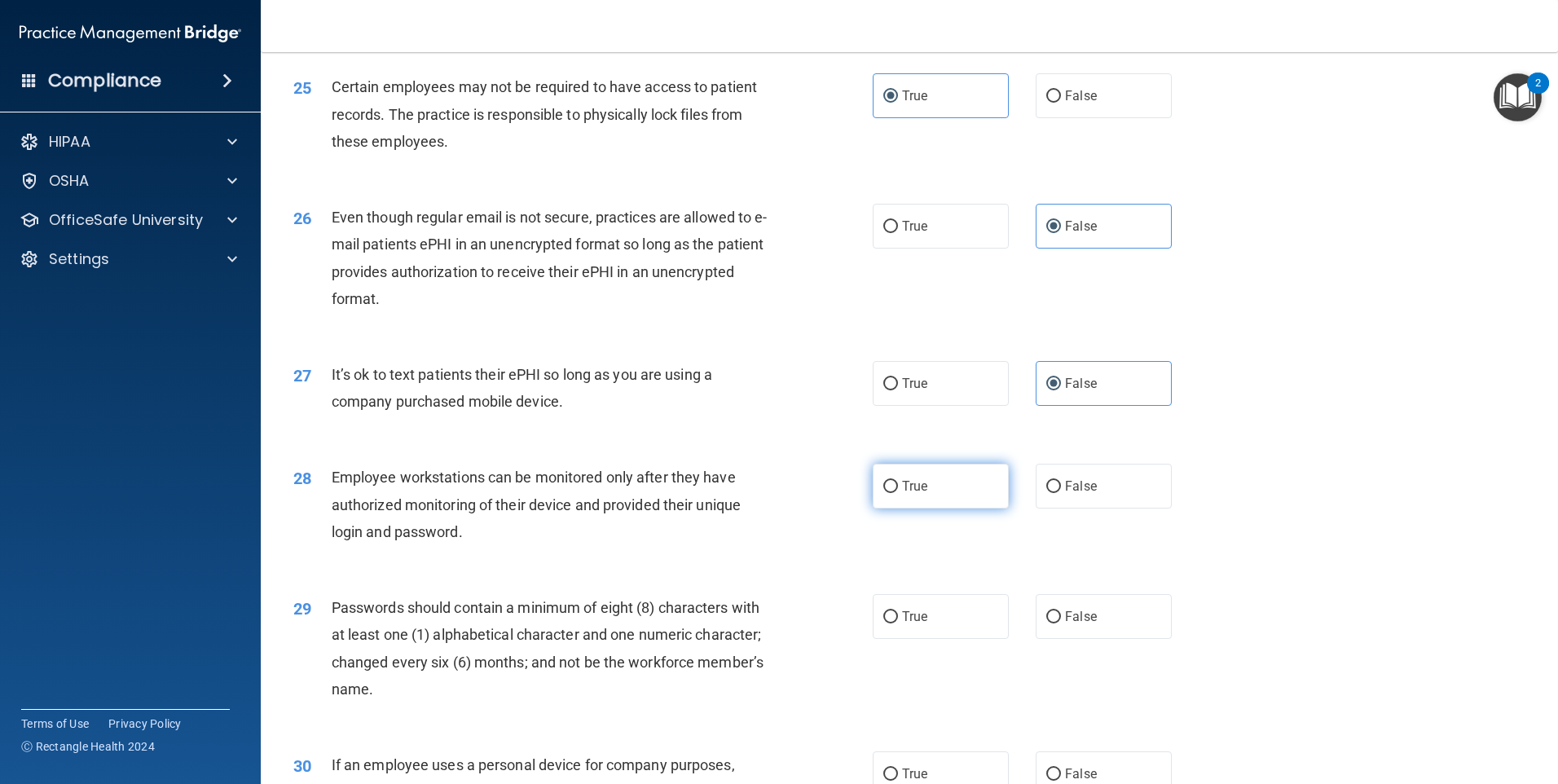
click at [895, 508] on label "True" at bounding box center [941, 486] width 136 height 44
click at [895, 493] on input "True" at bounding box center [891, 486] width 15 height 12
radio input "true"
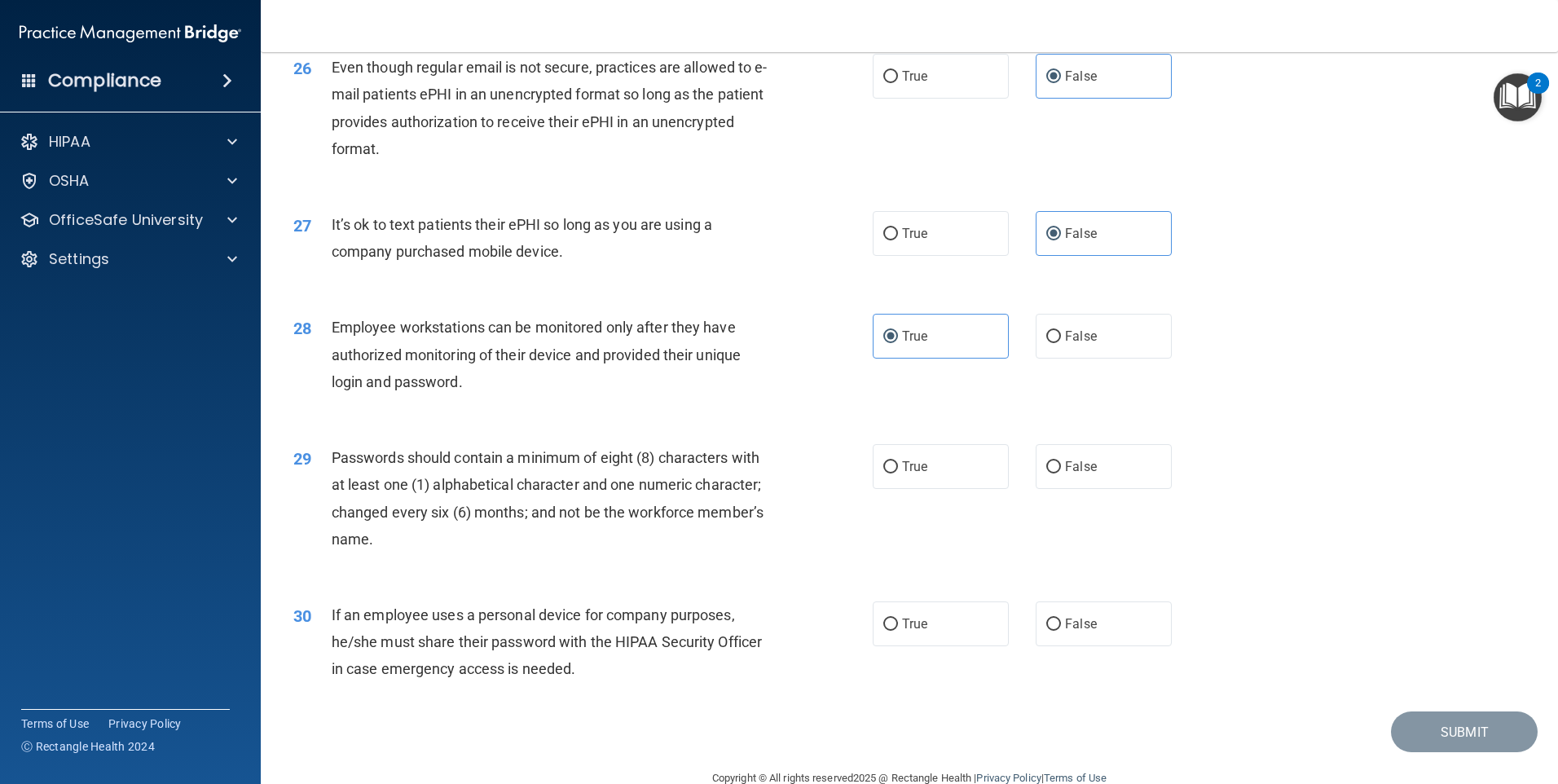
scroll to position [3259, 0]
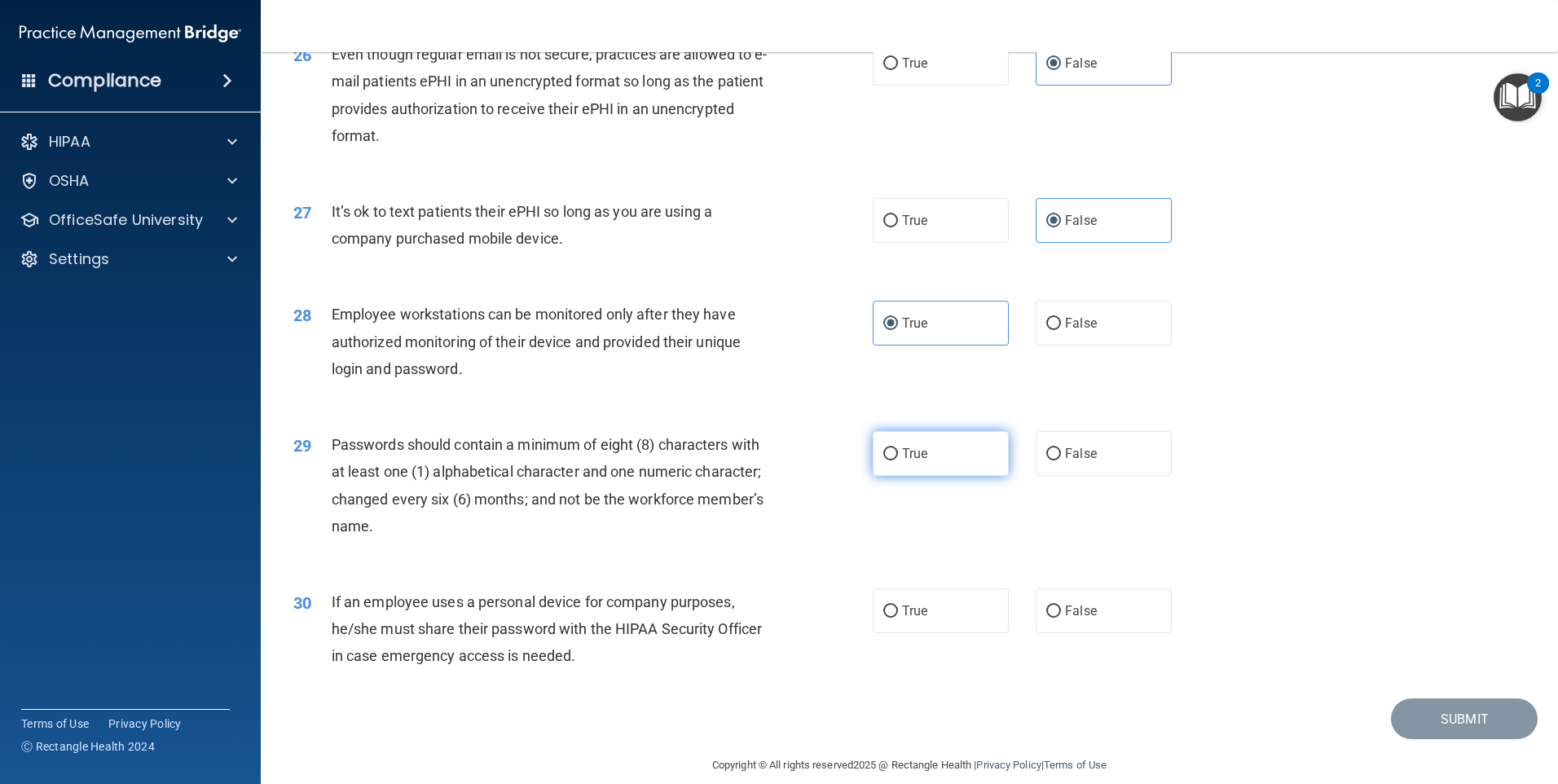
click at [957, 476] on label "True" at bounding box center [941, 452] width 136 height 44
click at [898, 460] on input "True" at bounding box center [891, 453] width 15 height 12
radio input "true"
click at [1109, 614] on div "30 If an employee uses a personal device for company purposes, he/she must shar…" at bounding box center [910, 633] width 1257 height 130
click at [1122, 622] on label "False" at bounding box center [1104, 610] width 136 height 44
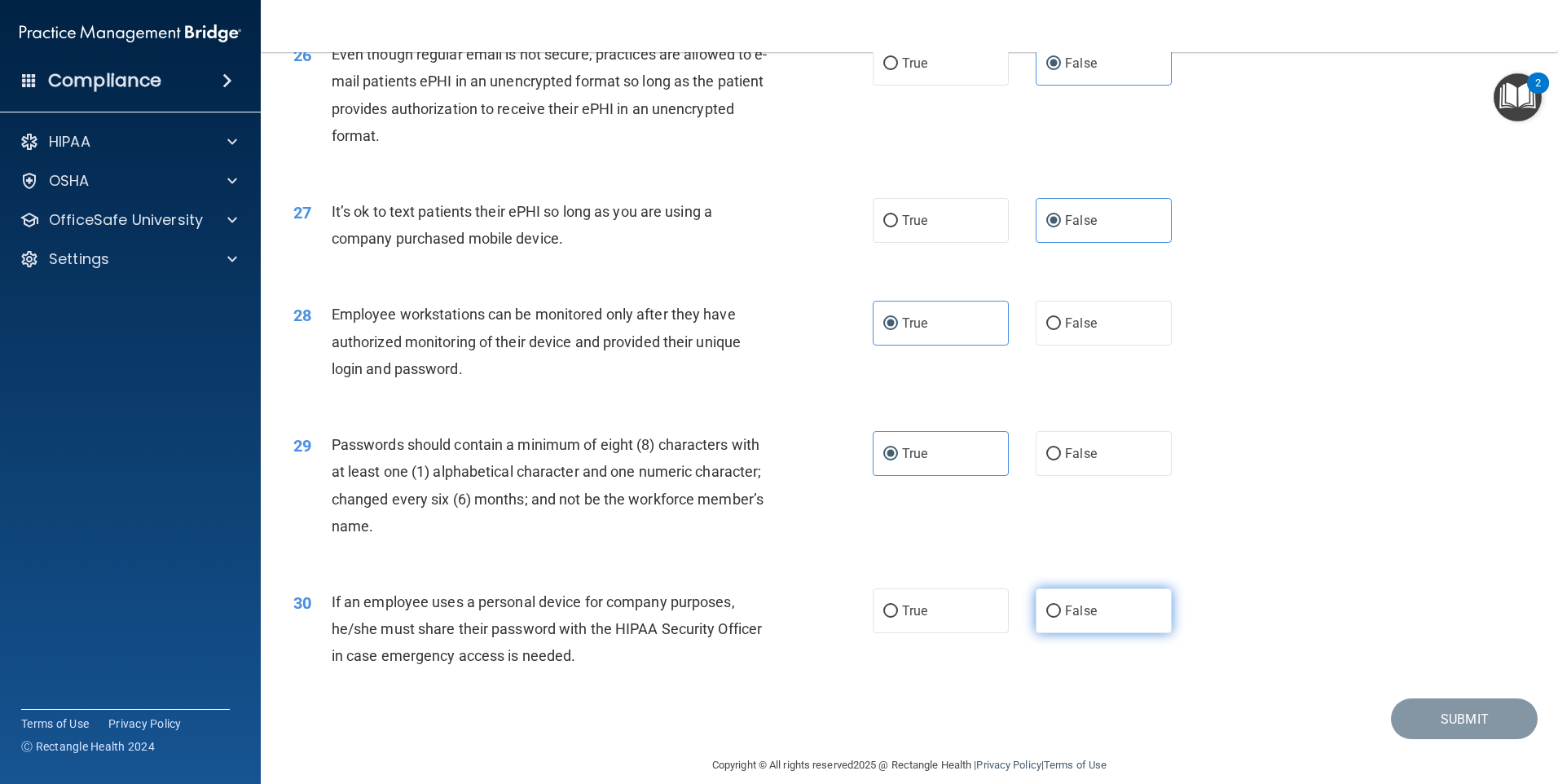
click at [1061, 618] on input "False" at bounding box center [1053, 611] width 15 height 12
radio input "true"
click at [1516, 740] on button "Submit" at bounding box center [1464, 719] width 146 height 42
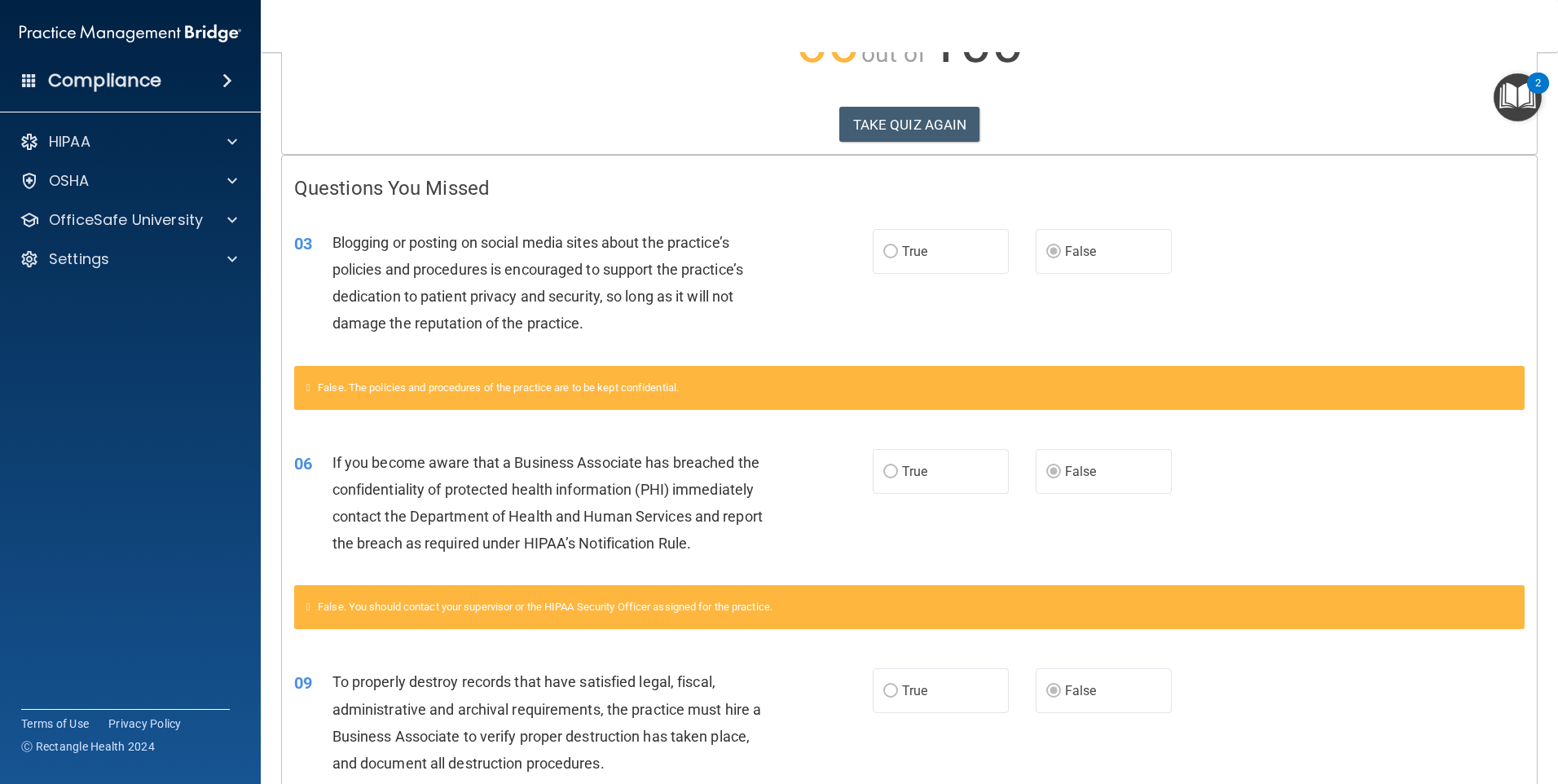
scroll to position [245, 0]
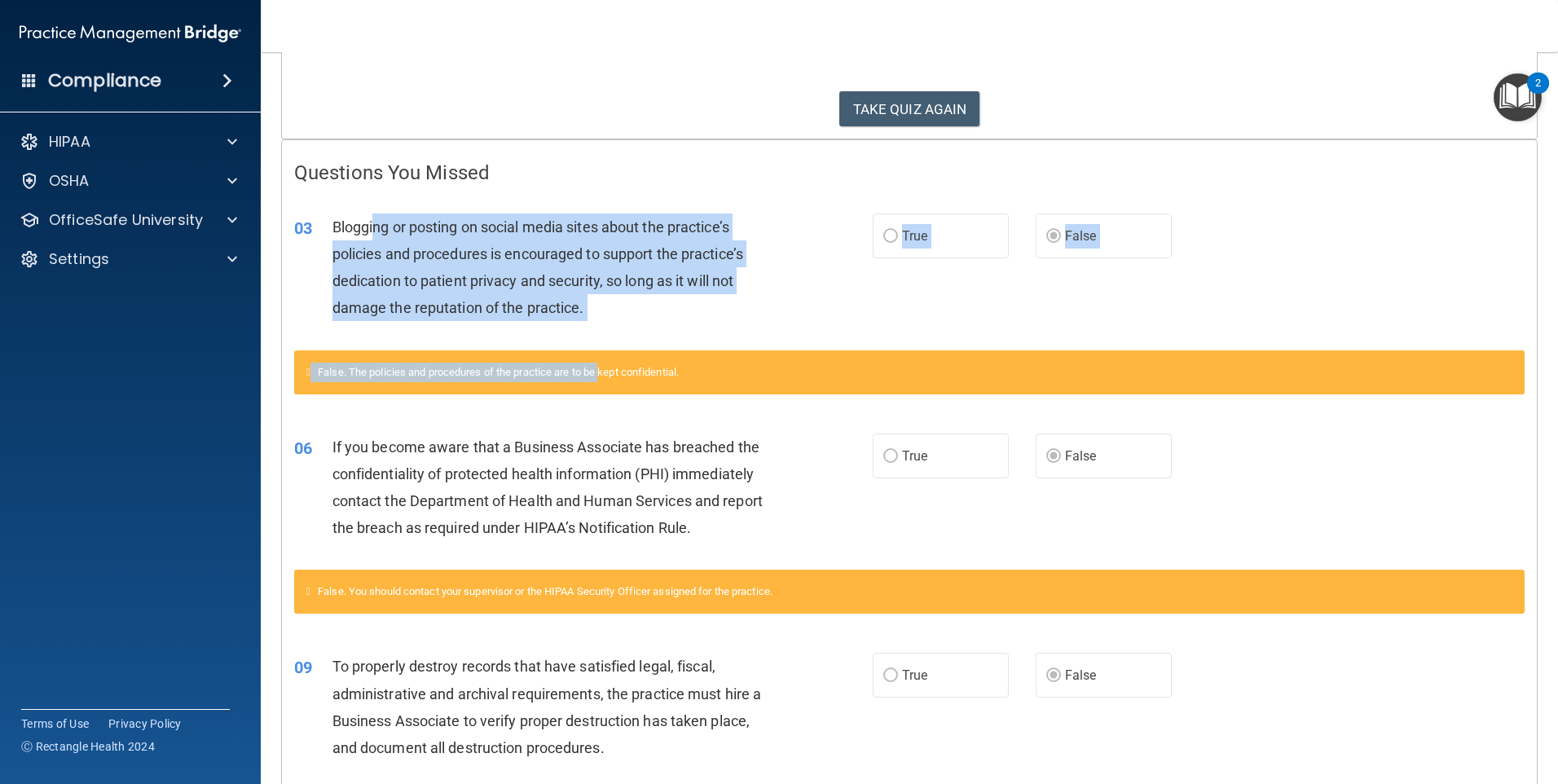
drag, startPoint x: 376, startPoint y: 217, endPoint x: 608, endPoint y: 355, distance: 269.9
click at [608, 355] on div "03 Blogging or posting on social media sites about the practice’s policies and …" at bounding box center [909, 302] width 1230 height 220
drag, startPoint x: 608, startPoint y: 355, endPoint x: 464, endPoint y: 309, distance: 151.2
click at [464, 309] on span "Blogging or posting on social media sites about the practice’s policies and pro…" at bounding box center [538, 267] width 411 height 98
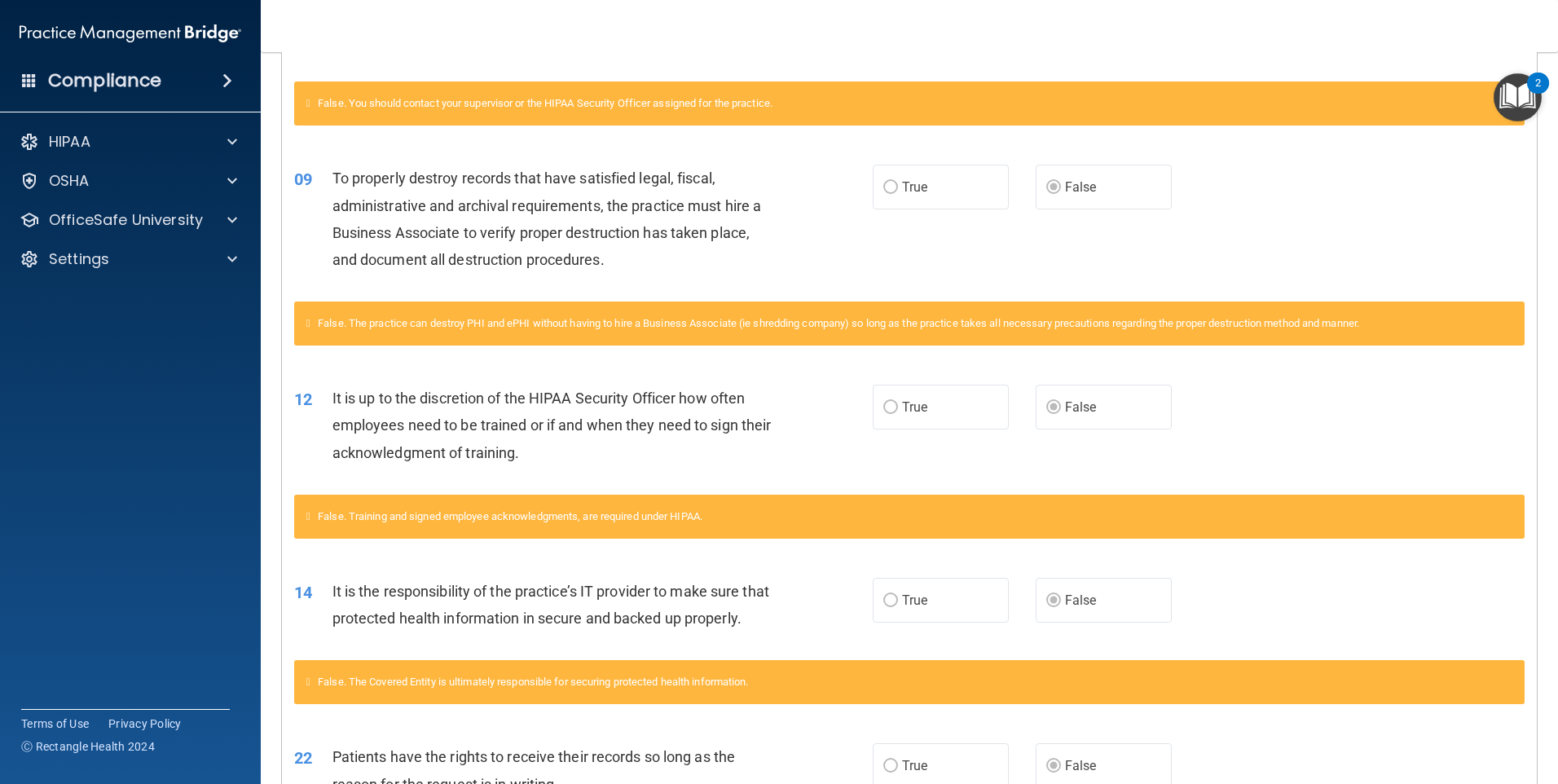
scroll to position [733, 0]
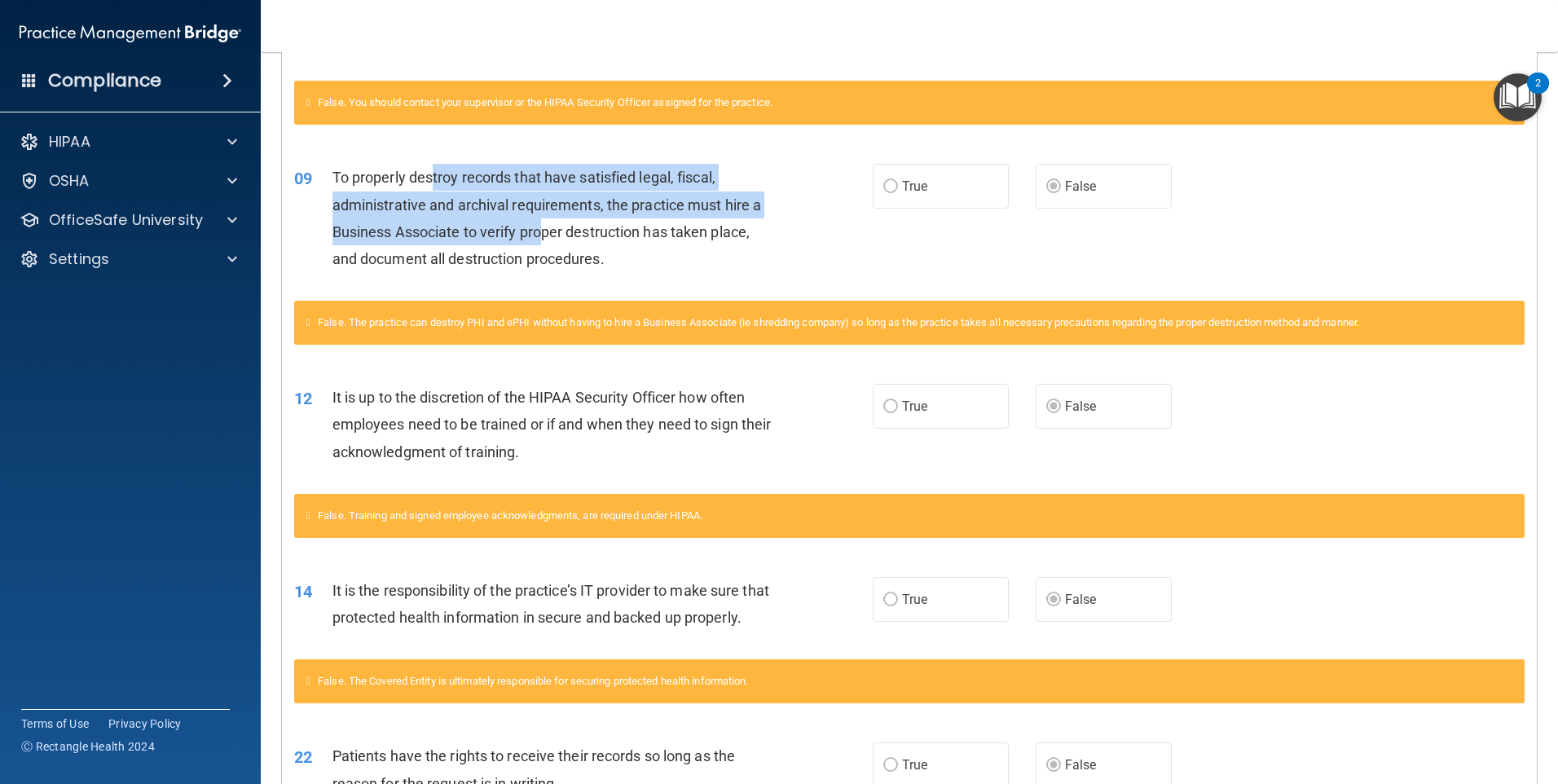
drag, startPoint x: 464, startPoint y: 187, endPoint x: 545, endPoint y: 243, distance: 98.5
click at [545, 243] on div "To properly destroy records that have satisfied legal, fiscal, administrative a…" at bounding box center [558, 217] width 453 height 109
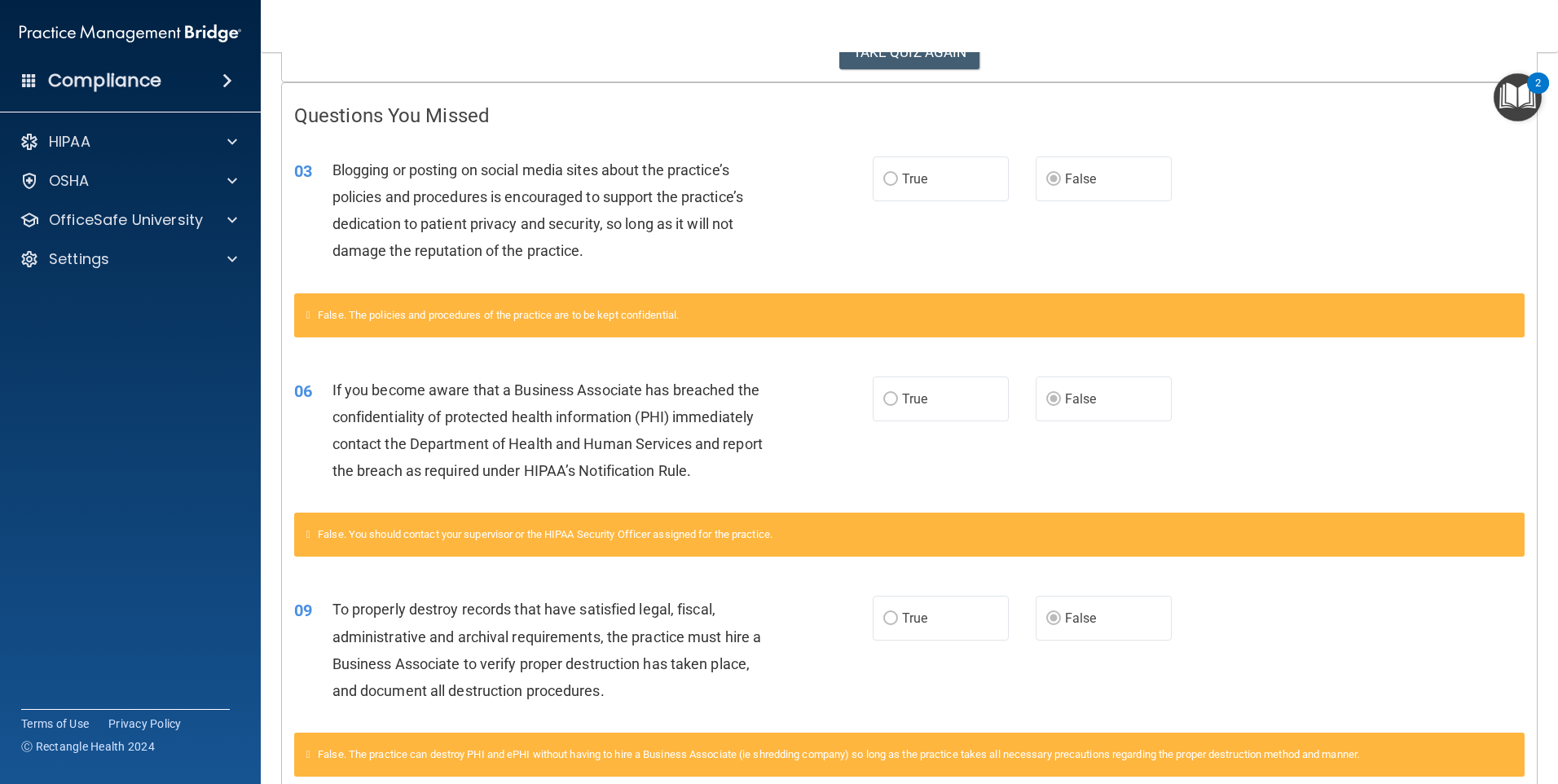
scroll to position [0, 0]
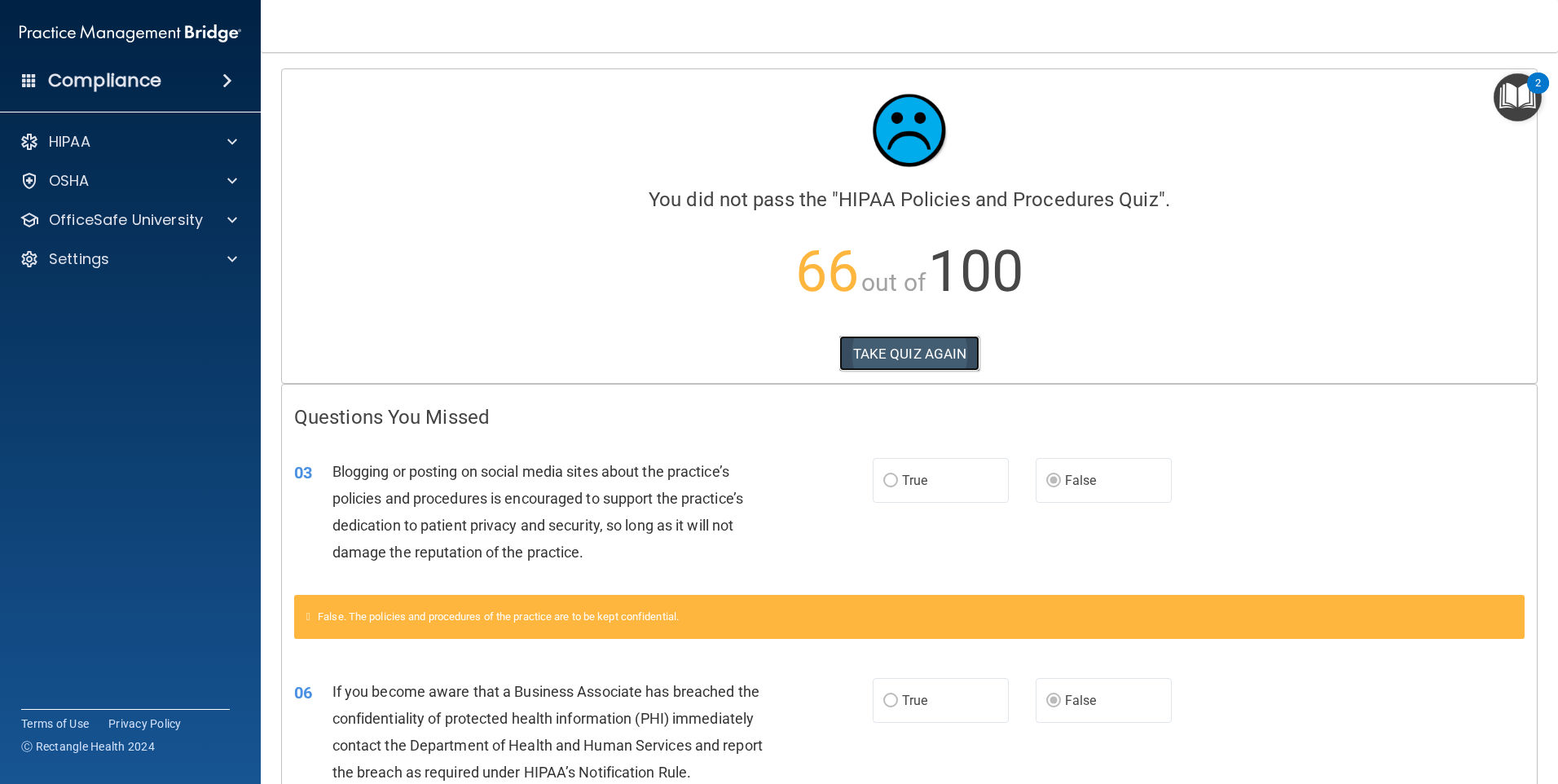
click at [952, 353] on button "TAKE QUIZ AGAIN" at bounding box center [909, 353] width 141 height 36
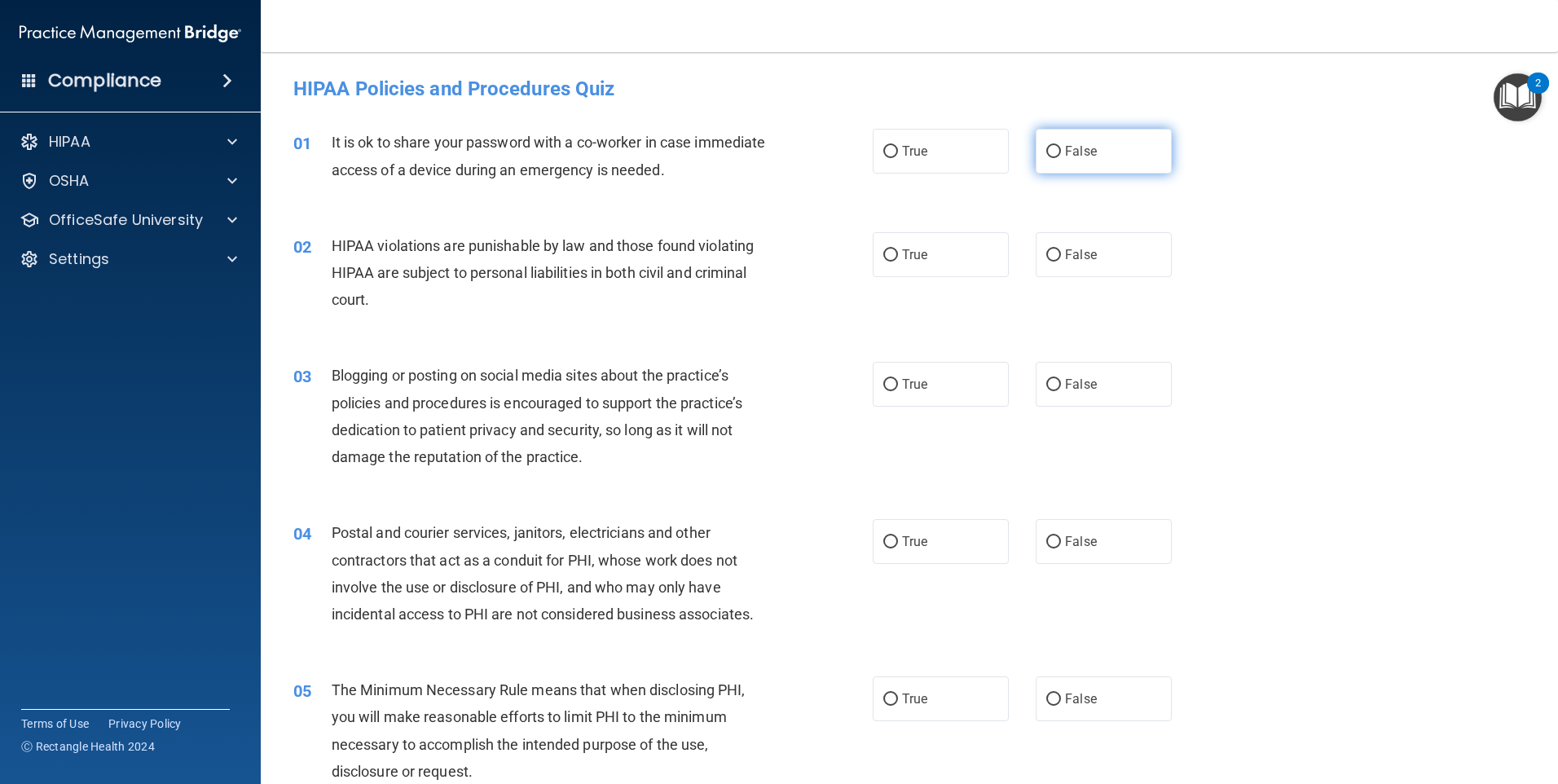
click at [1058, 139] on label "False" at bounding box center [1104, 150] width 136 height 44
click at [1058, 145] on input "False" at bounding box center [1053, 151] width 15 height 12
radio input "true"
click at [898, 265] on label "True" at bounding box center [941, 254] width 136 height 44
click at [898, 262] on input "True" at bounding box center [891, 255] width 15 height 12
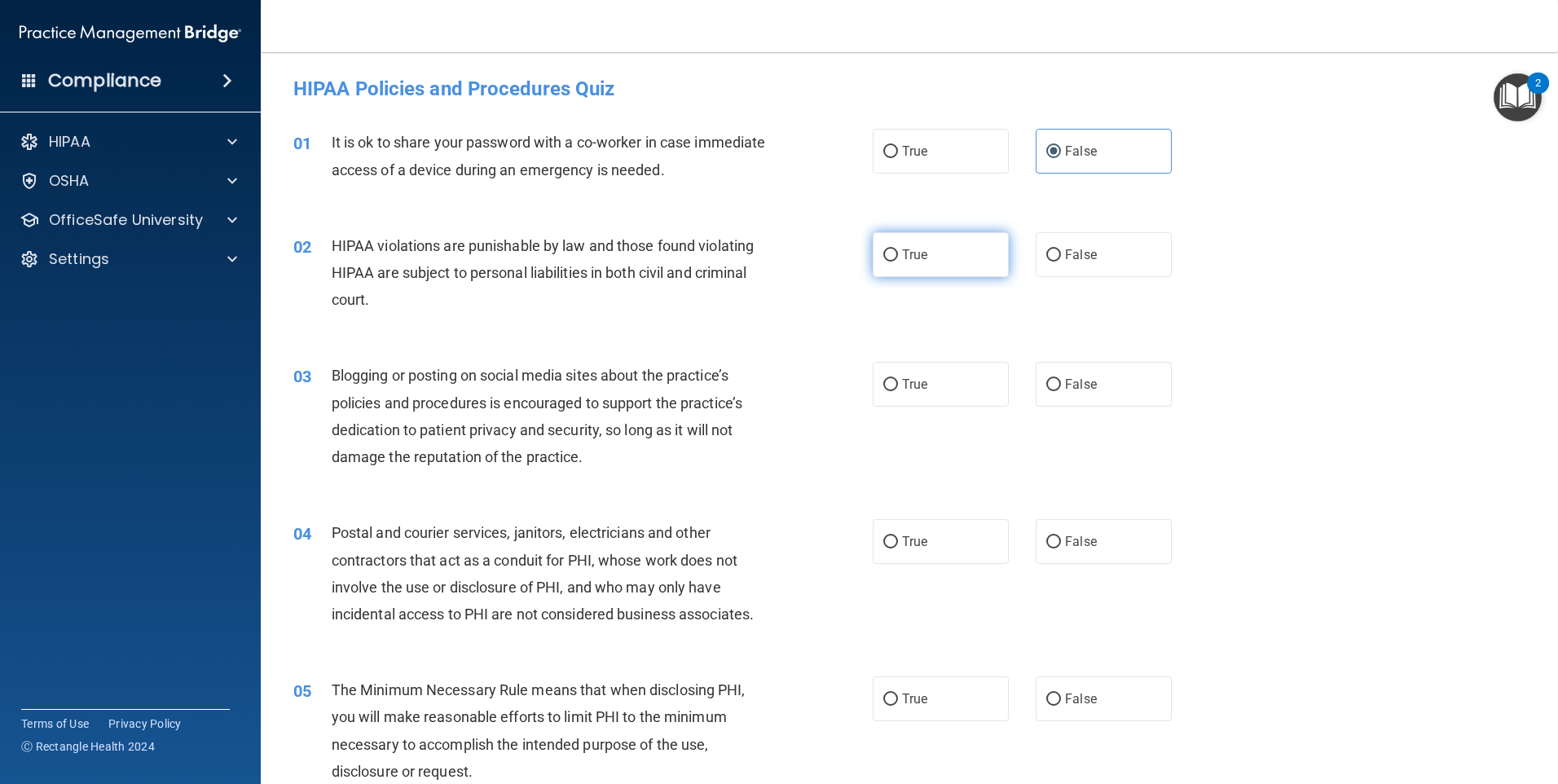
radio input "true"
click at [1046, 390] on input "False" at bounding box center [1053, 384] width 15 height 12
radio input "true"
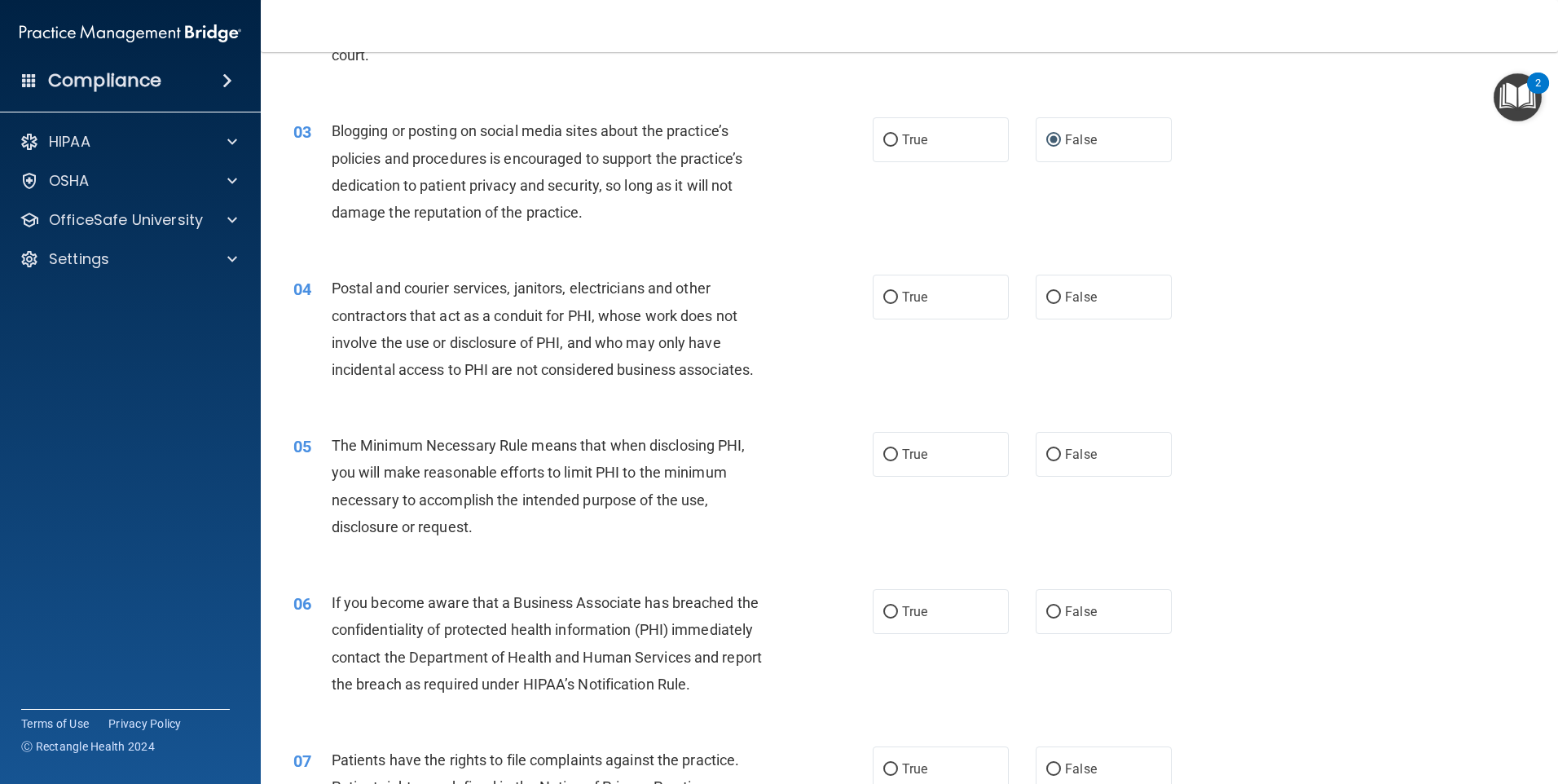
scroll to position [162, 0]
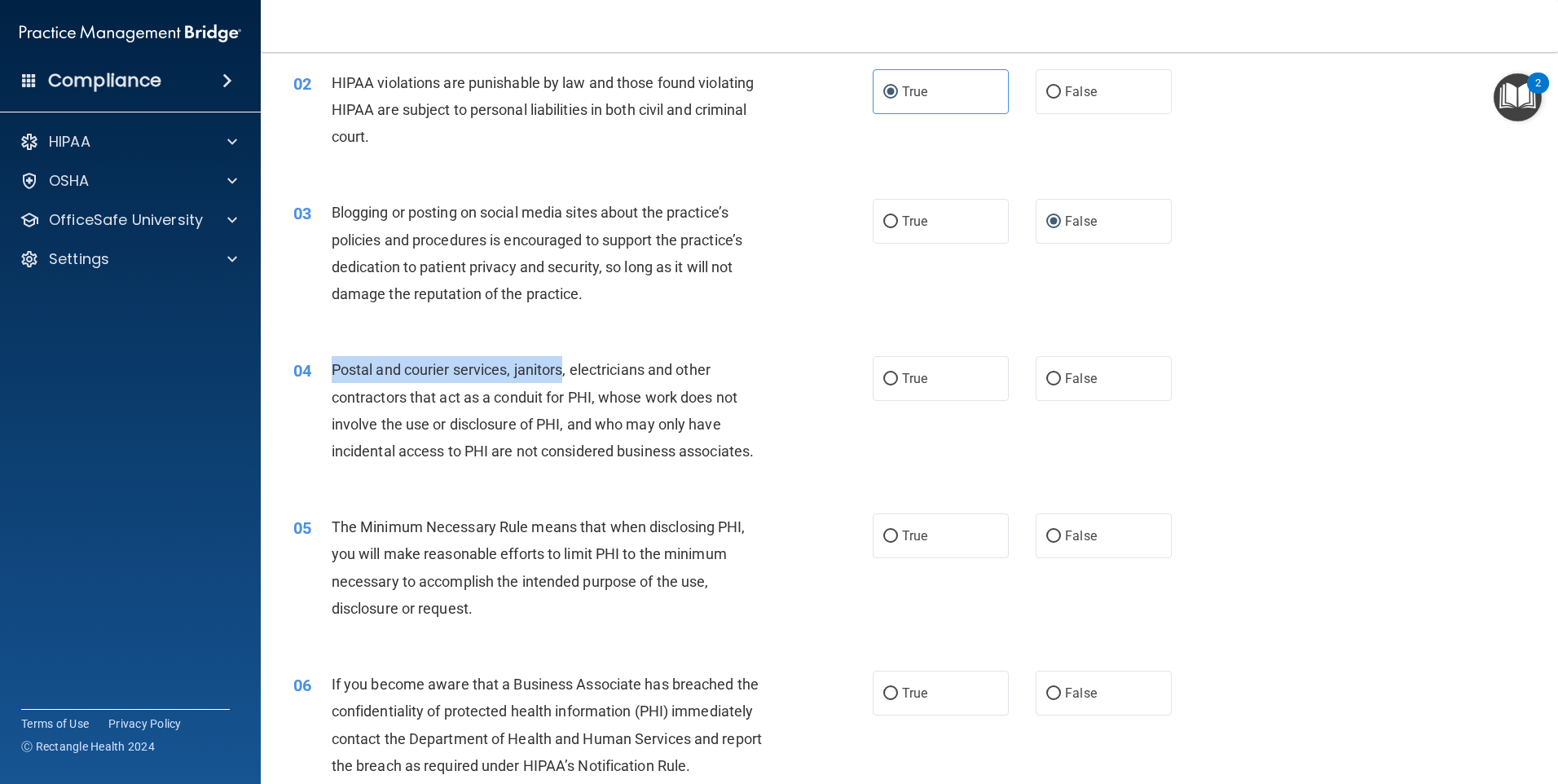
drag, startPoint x: 315, startPoint y: 365, endPoint x: 566, endPoint y: 379, distance: 251.4
click at [566, 379] on div "04 Postal and courier services, janitors, electricians and other contractors th…" at bounding box center [583, 414] width 628 height 116
drag, startPoint x: 566, startPoint y: 379, endPoint x: 575, endPoint y: 379, distance: 9.0
click at [566, 381] on div "Postal and courier services, janitors, electricians and other contractors that …" at bounding box center [558, 410] width 454 height 109
click at [1112, 399] on label "False" at bounding box center [1104, 378] width 136 height 44
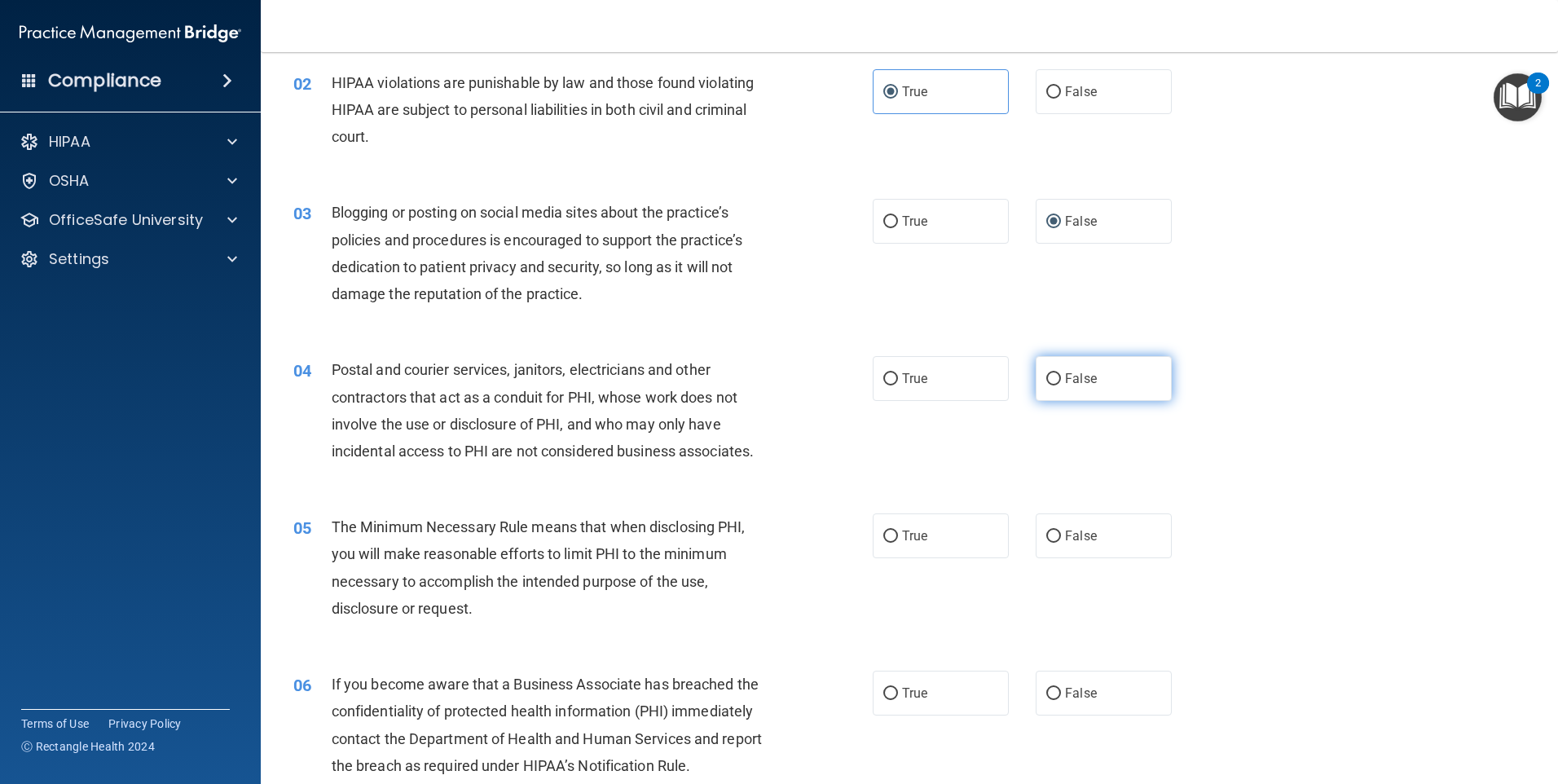
click at [1061, 385] on input "False" at bounding box center [1053, 379] width 15 height 12
radio input "true"
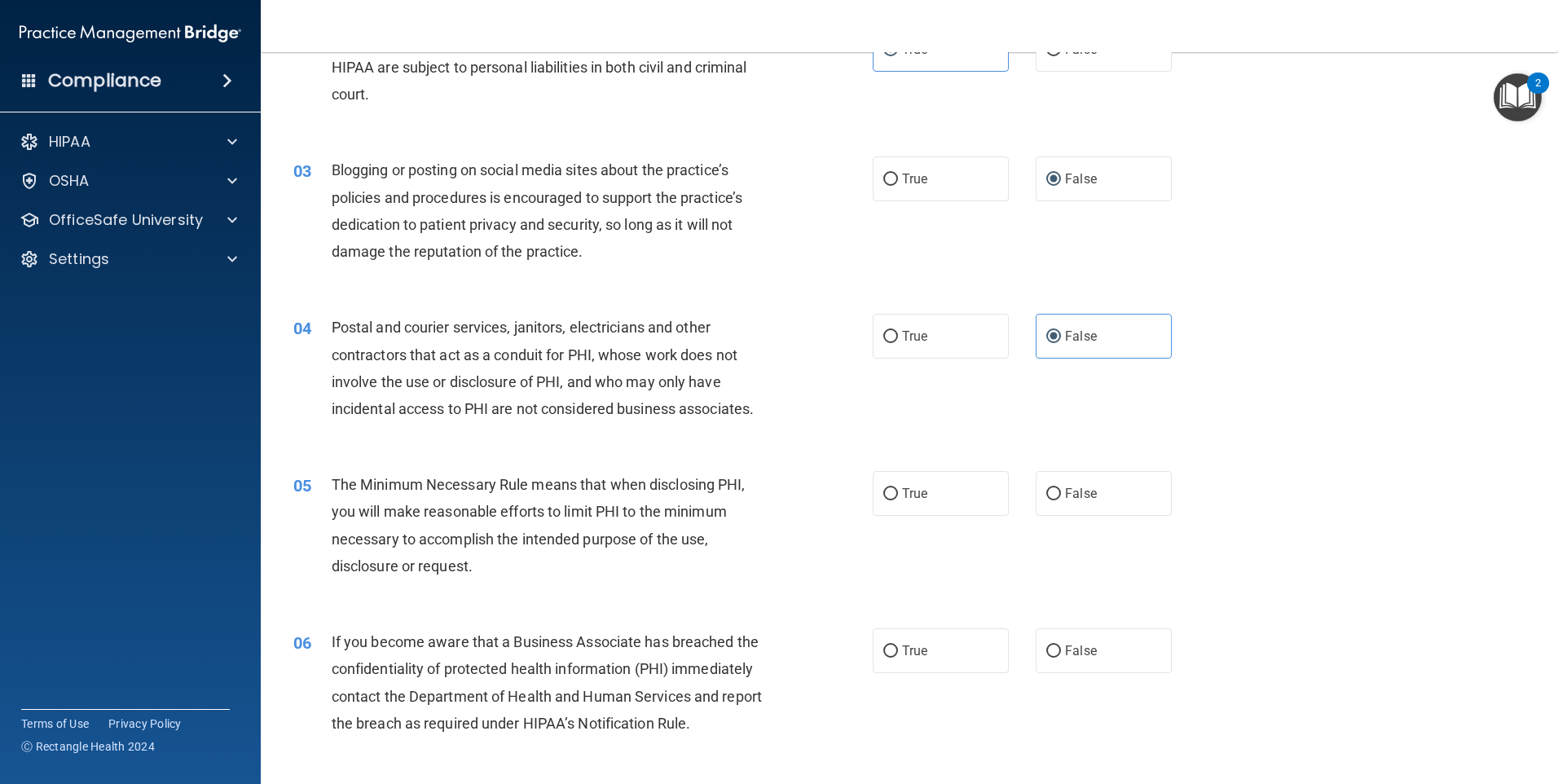
scroll to position [326, 0]
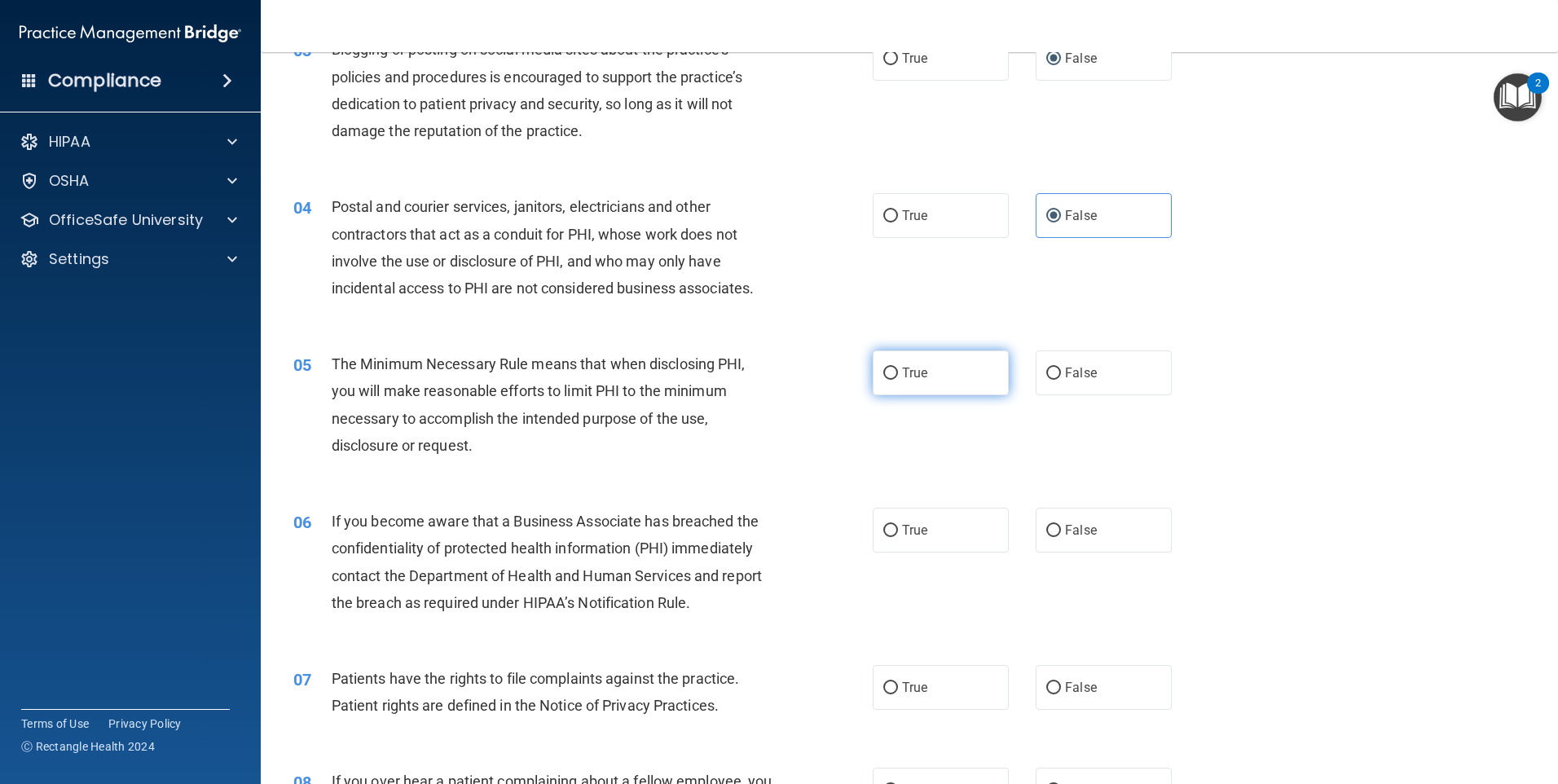
click at [873, 390] on label "True" at bounding box center [941, 372] width 136 height 44
click at [883, 380] on input "True" at bounding box center [891, 373] width 15 height 12
radio input "true"
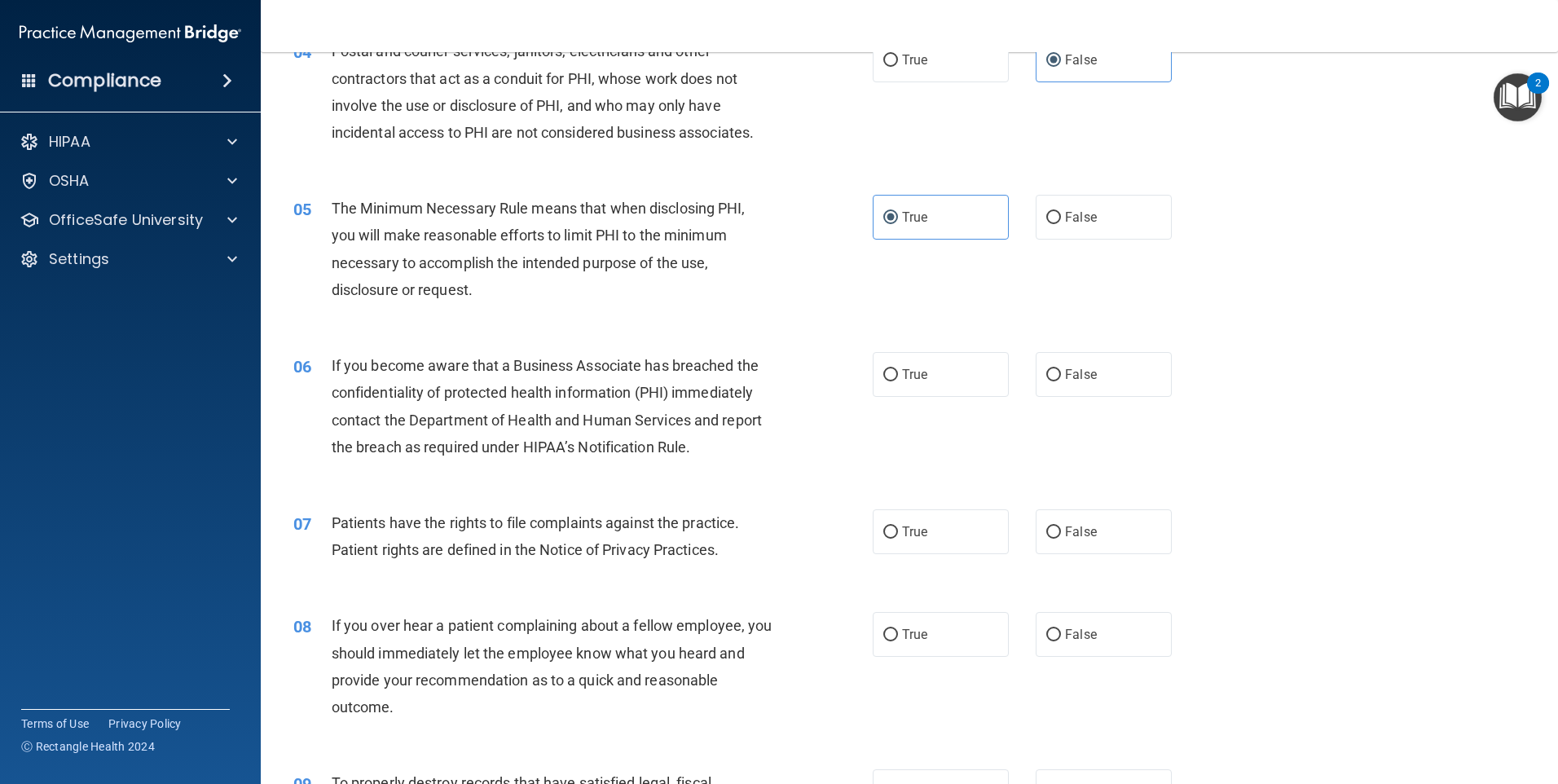
scroll to position [488, 0]
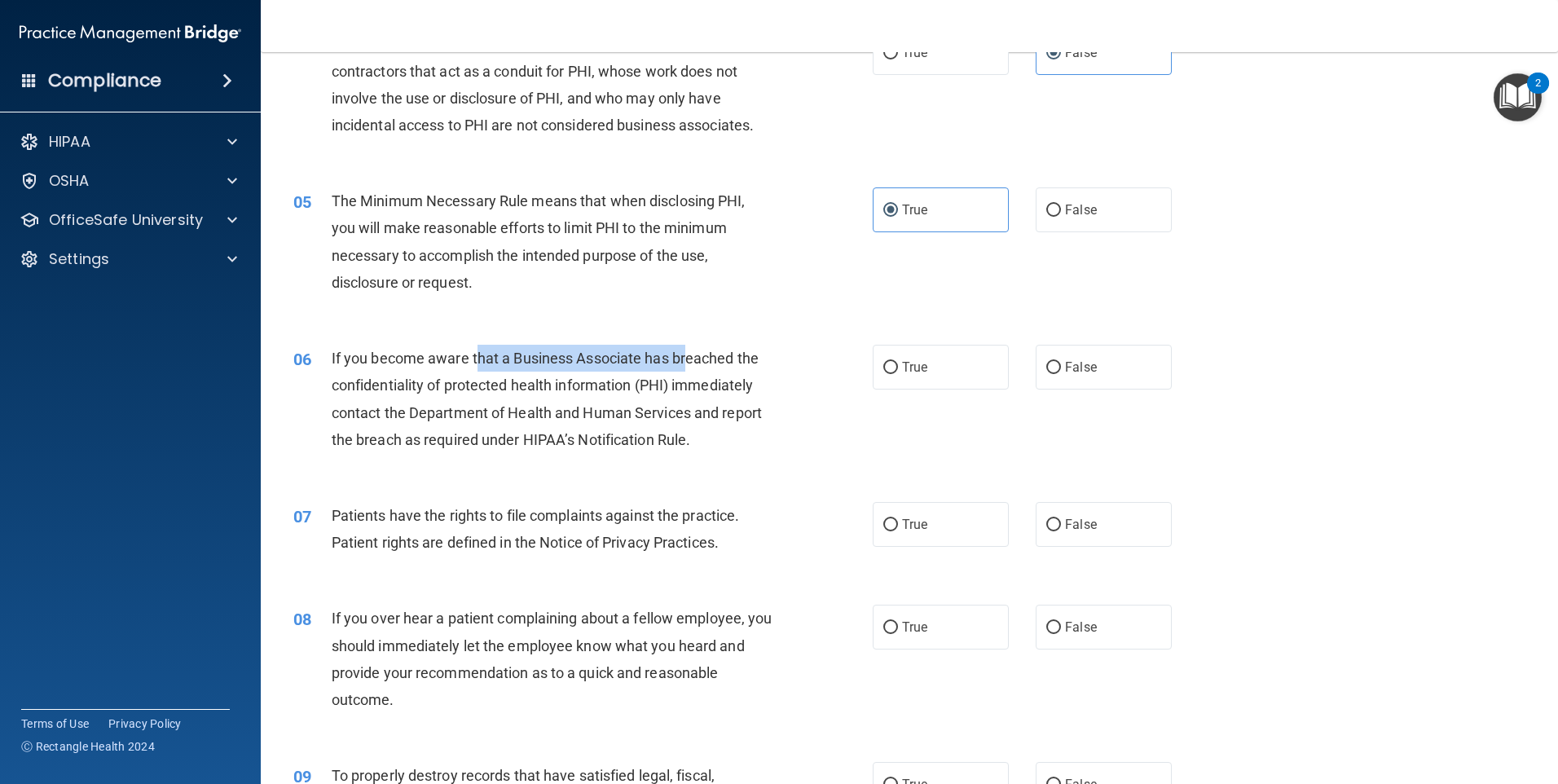
drag, startPoint x: 486, startPoint y: 369, endPoint x: 687, endPoint y: 364, distance: 201.1
click at [687, 364] on span "If you become aware that a Business Associate has breached the confidentiality …" at bounding box center [546, 399] width 430 height 98
click at [1142, 369] on label "False" at bounding box center [1104, 366] width 136 height 44
click at [1061, 369] on input "False" at bounding box center [1053, 367] width 15 height 12
radio input "true"
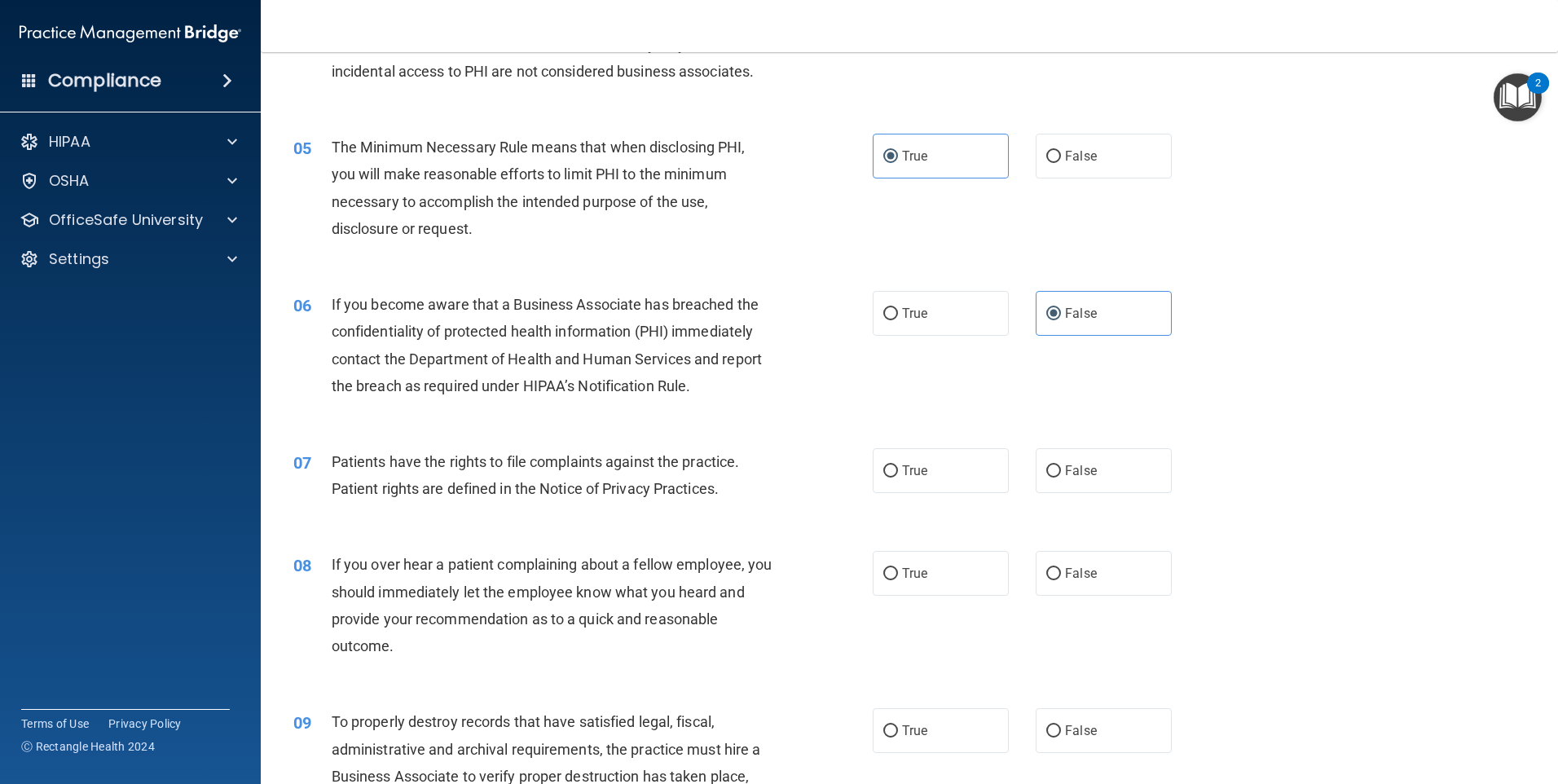
scroll to position [652, 0]
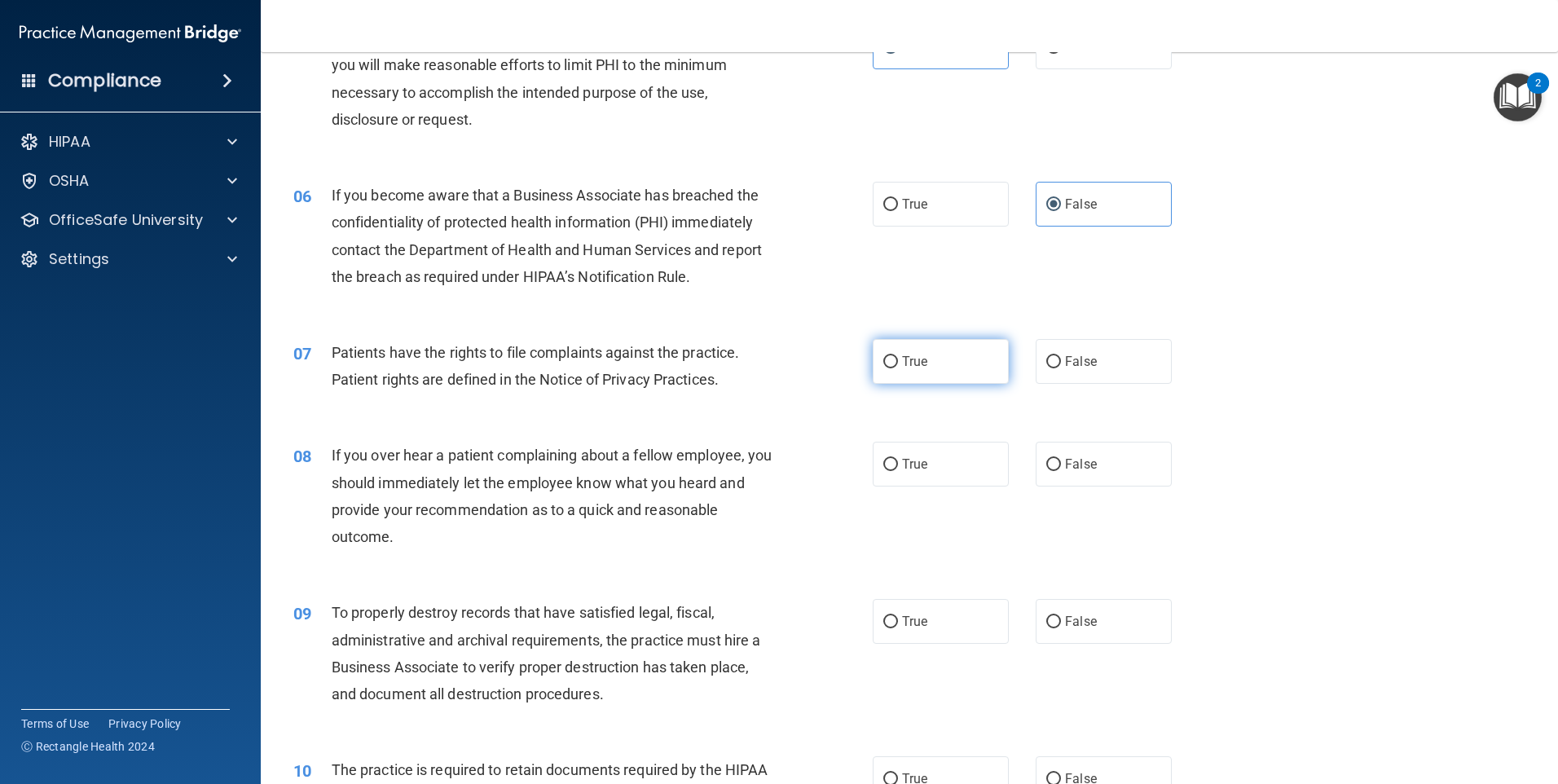
click at [900, 376] on label "True" at bounding box center [941, 361] width 136 height 44
click at [898, 368] on input "True" at bounding box center [891, 362] width 15 height 12
radio input "true"
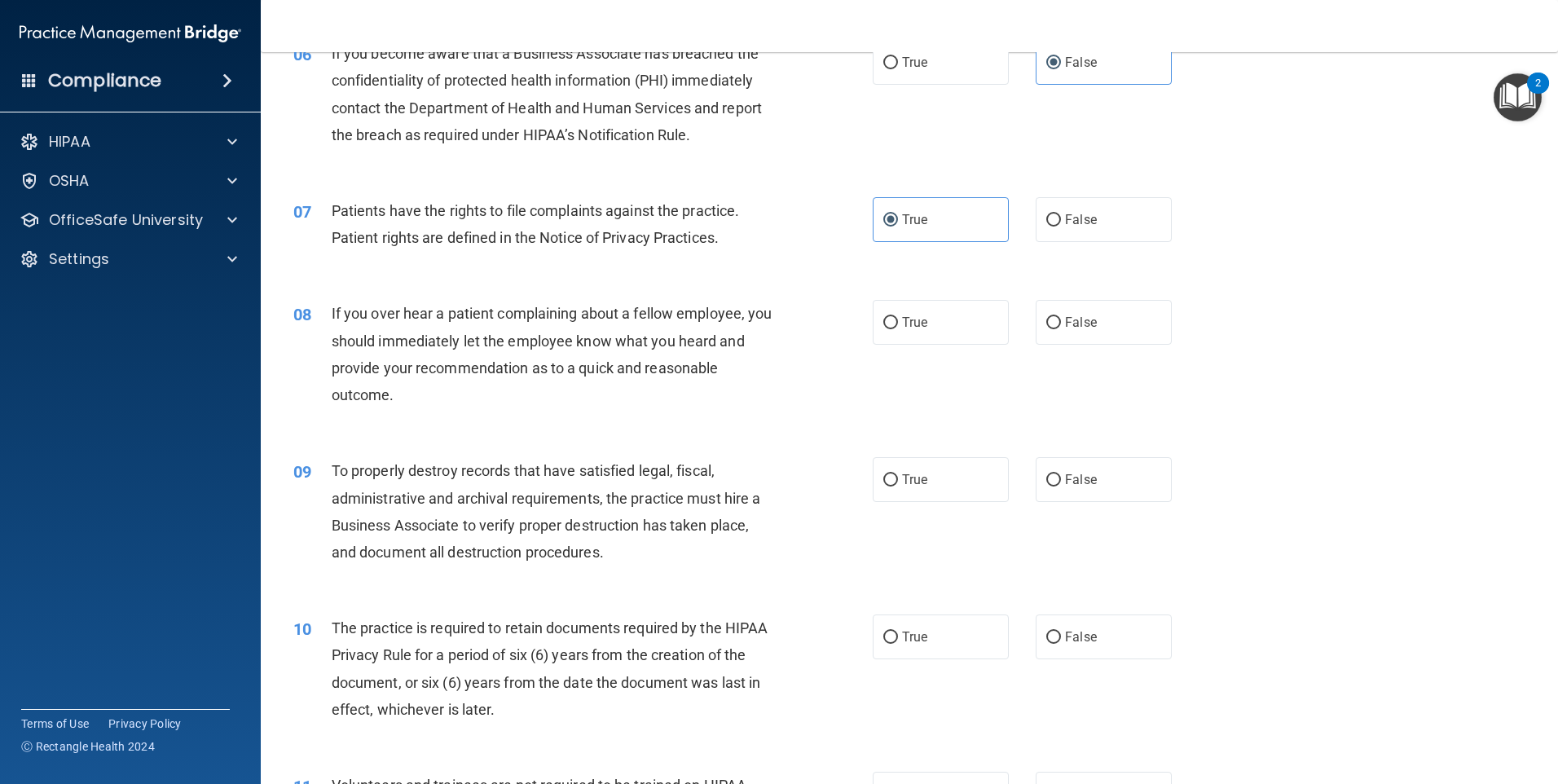
scroll to position [814, 0]
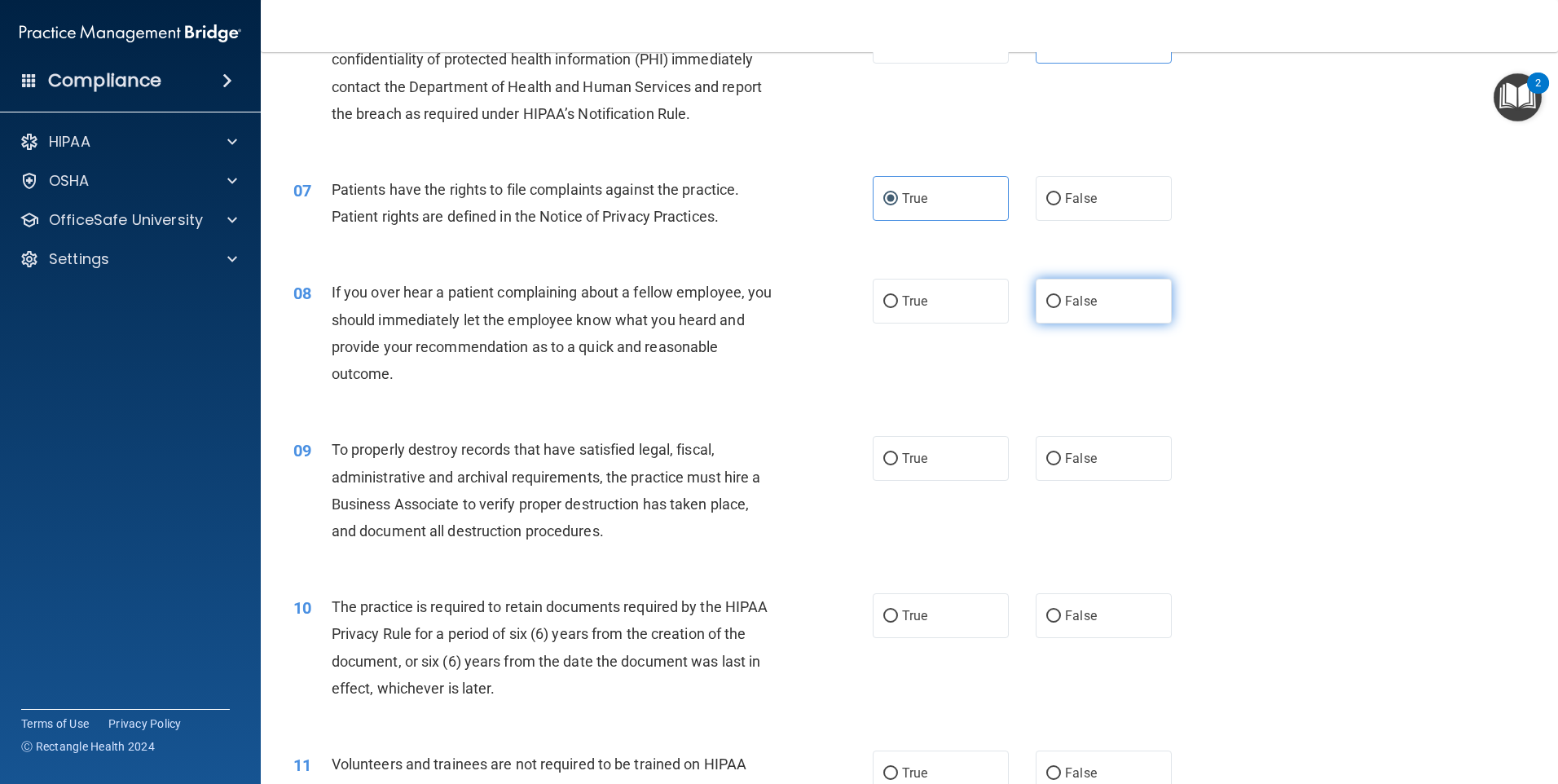
click at [1099, 298] on label "False" at bounding box center [1104, 300] width 136 height 44
click at [1061, 298] on input "False" at bounding box center [1053, 301] width 15 height 12
radio input "true"
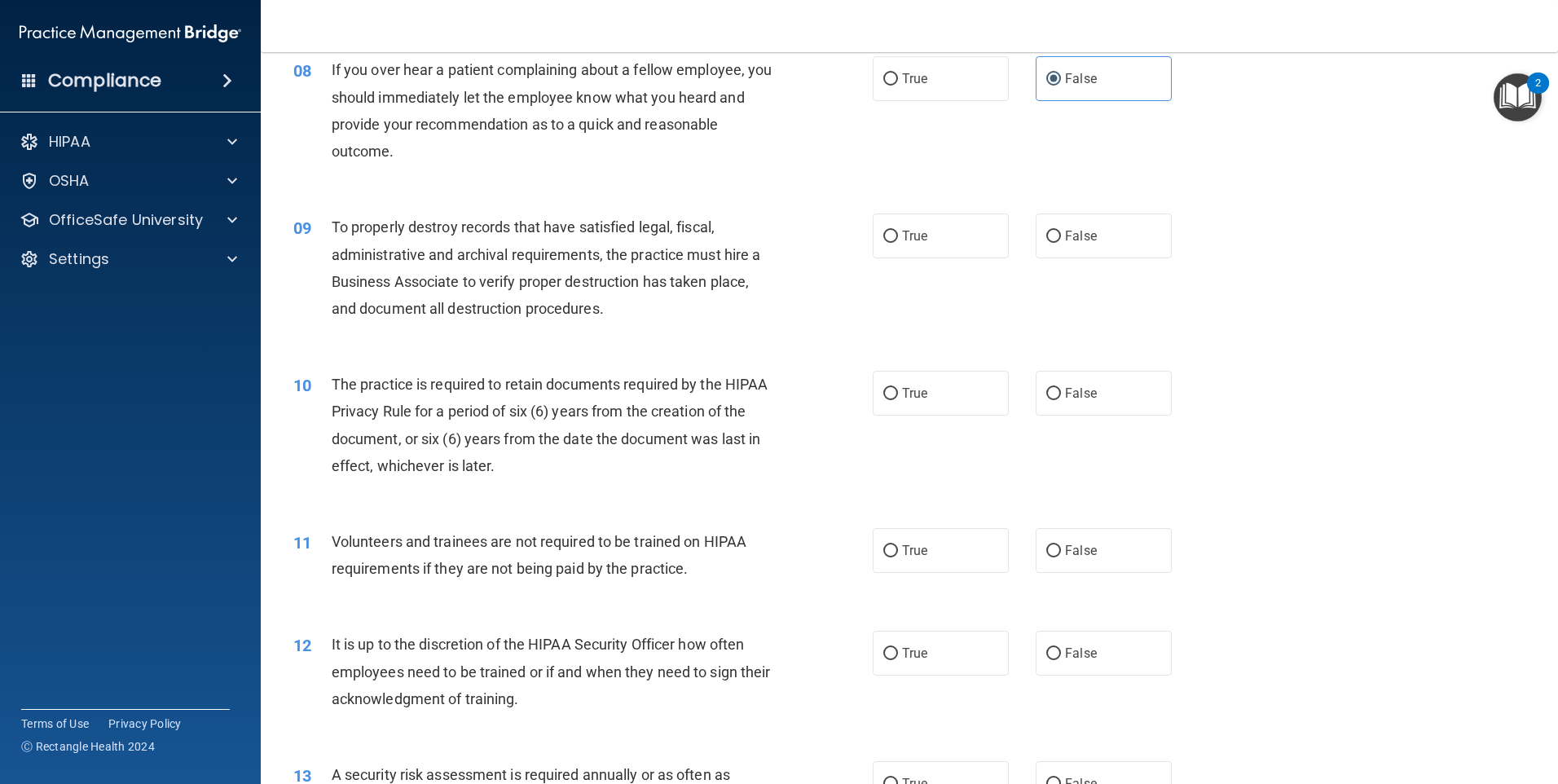
scroll to position [1059, 0]
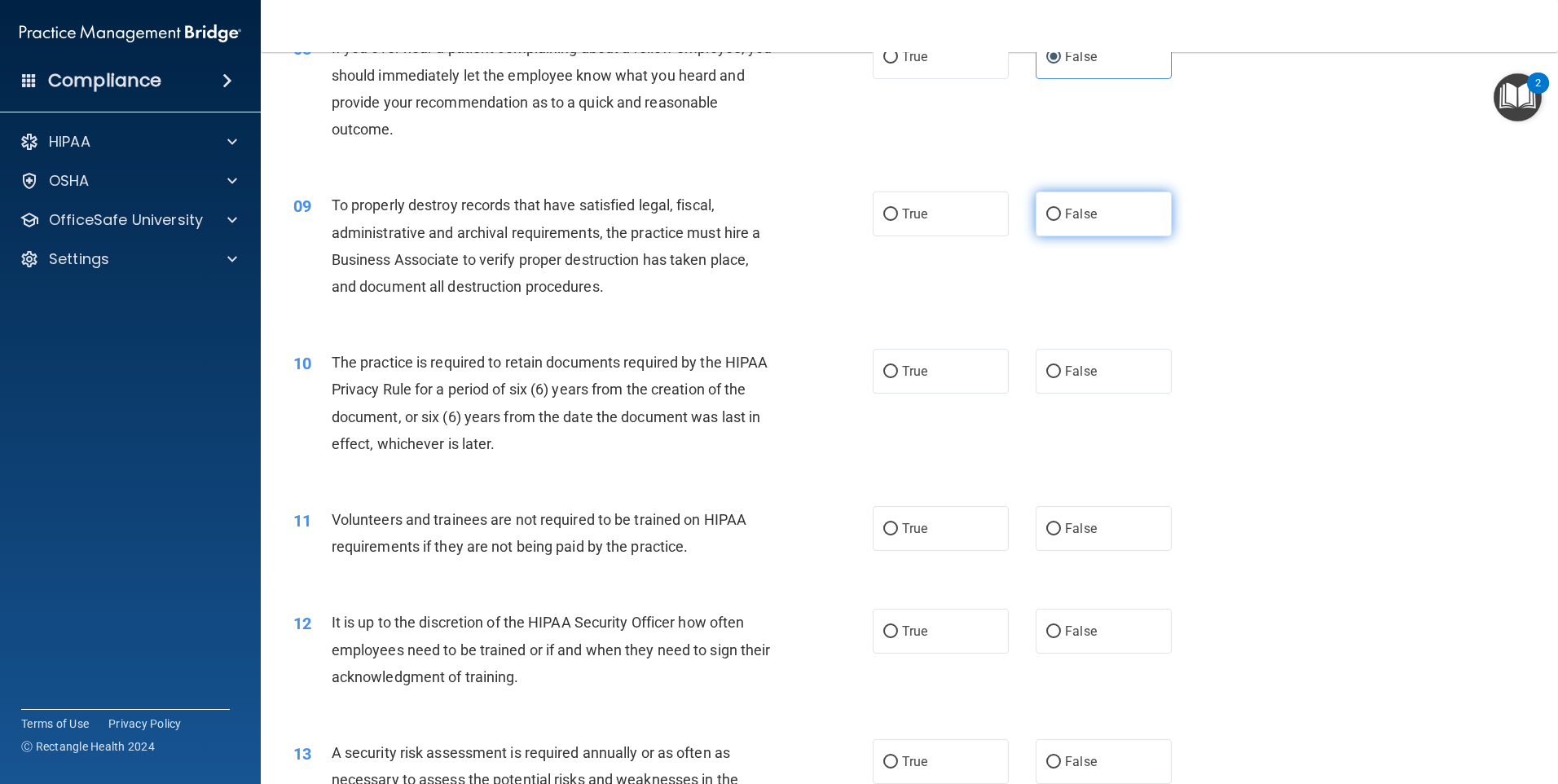
click at [1045, 226] on label "False" at bounding box center [1104, 213] width 136 height 44
click at [1046, 221] on input "False" at bounding box center [1053, 214] width 15 height 12
radio input "true"
click at [902, 370] on span "True" at bounding box center [915, 371] width 26 height 15
click at [898, 370] on input "True" at bounding box center [891, 371] width 15 height 12
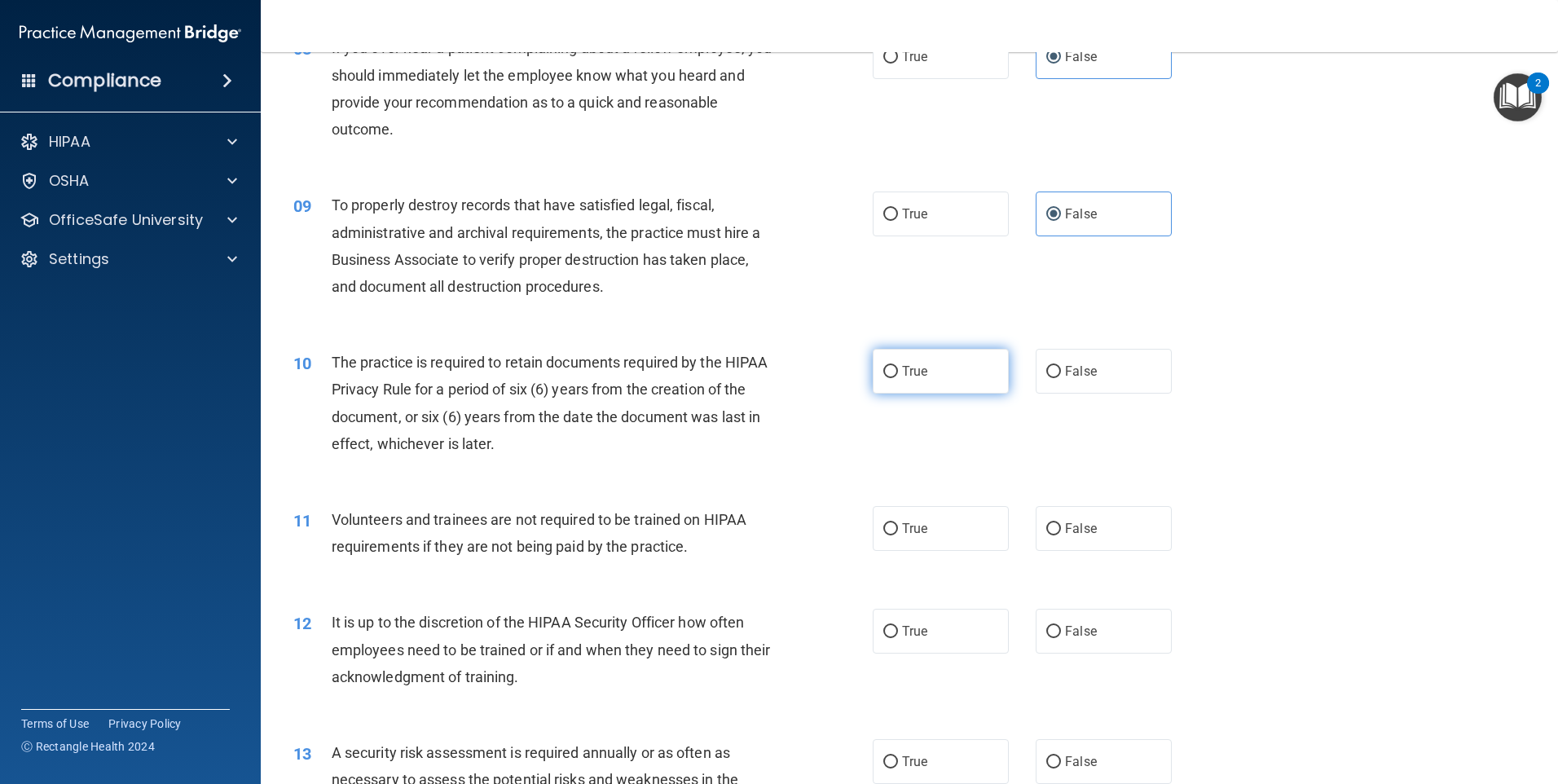
radio input "true"
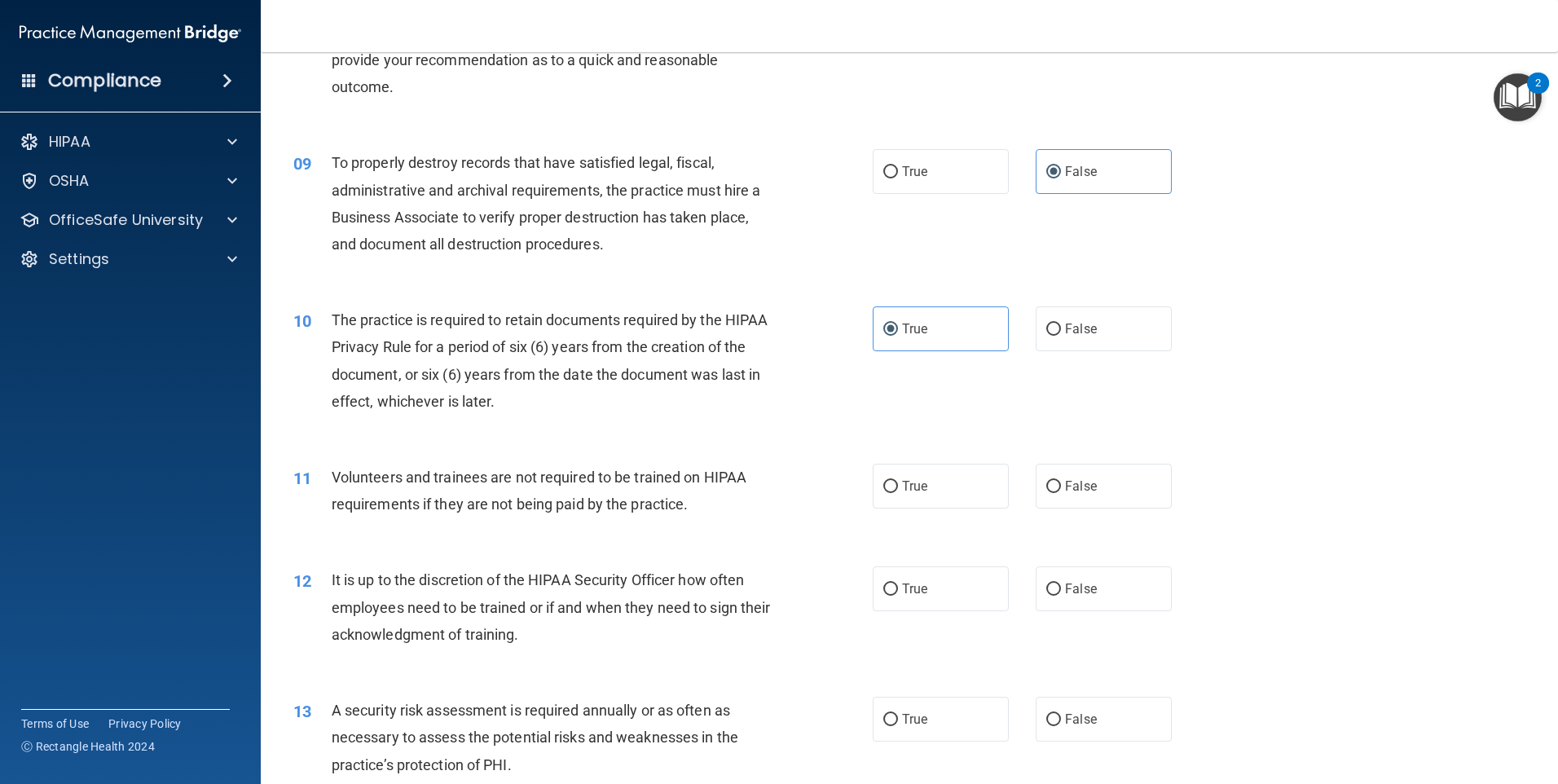
scroll to position [1140, 0]
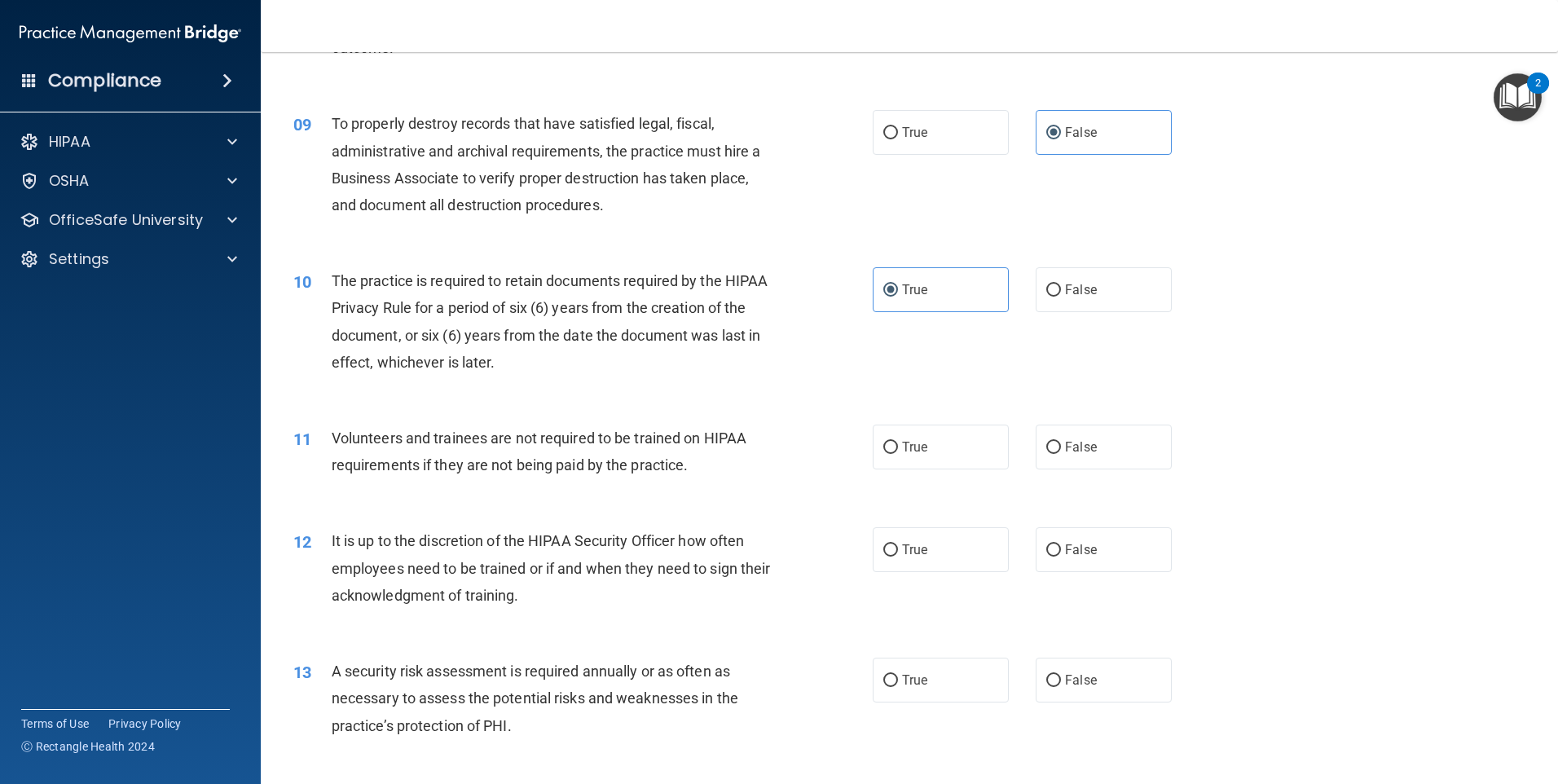
click at [1188, 453] on div "True False" at bounding box center [1036, 446] width 327 height 44
click at [1161, 451] on label "False" at bounding box center [1104, 446] width 136 height 44
click at [1061, 451] on input "False" at bounding box center [1053, 447] width 15 height 12
radio input "true"
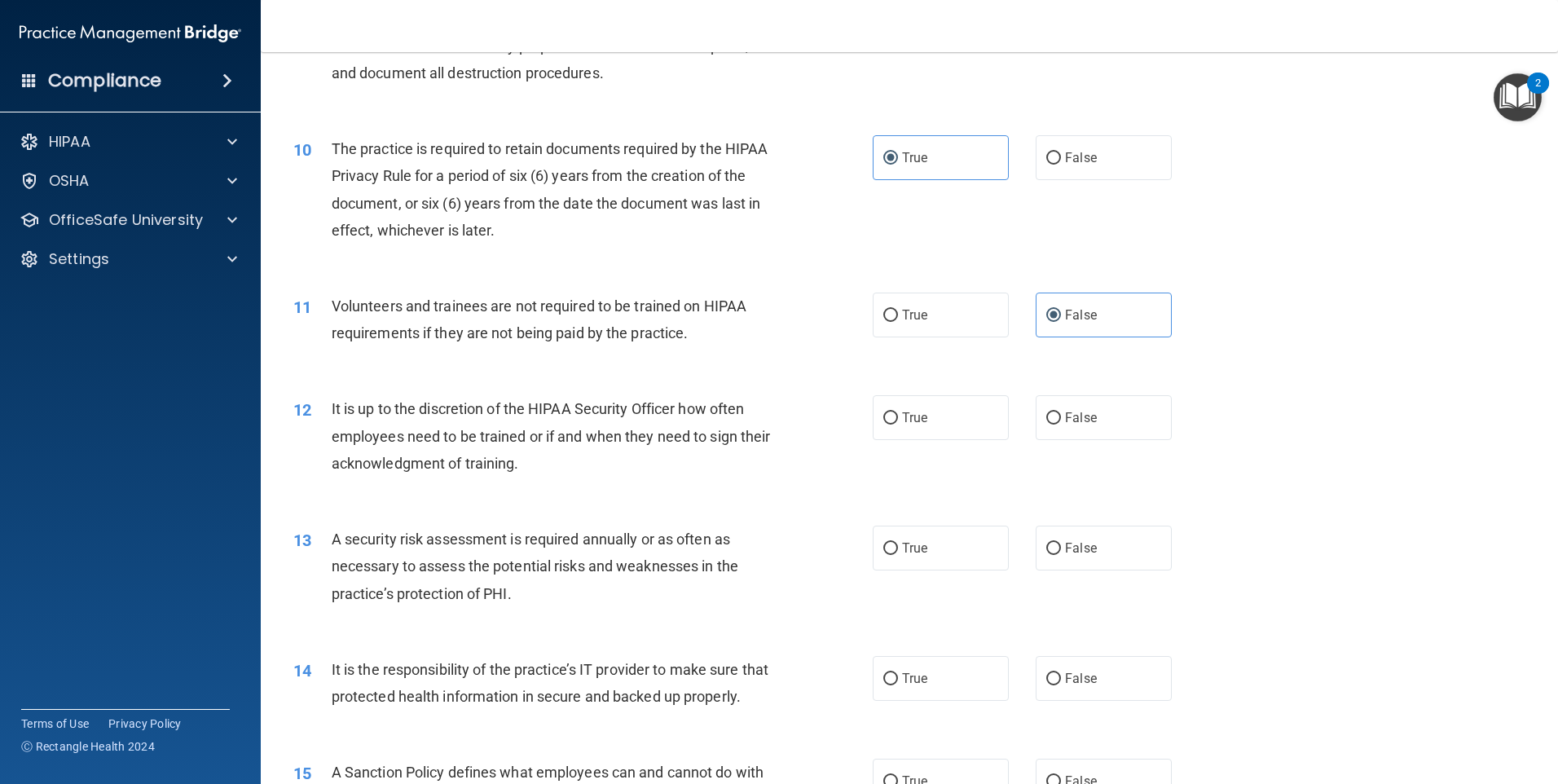
scroll to position [1304, 0]
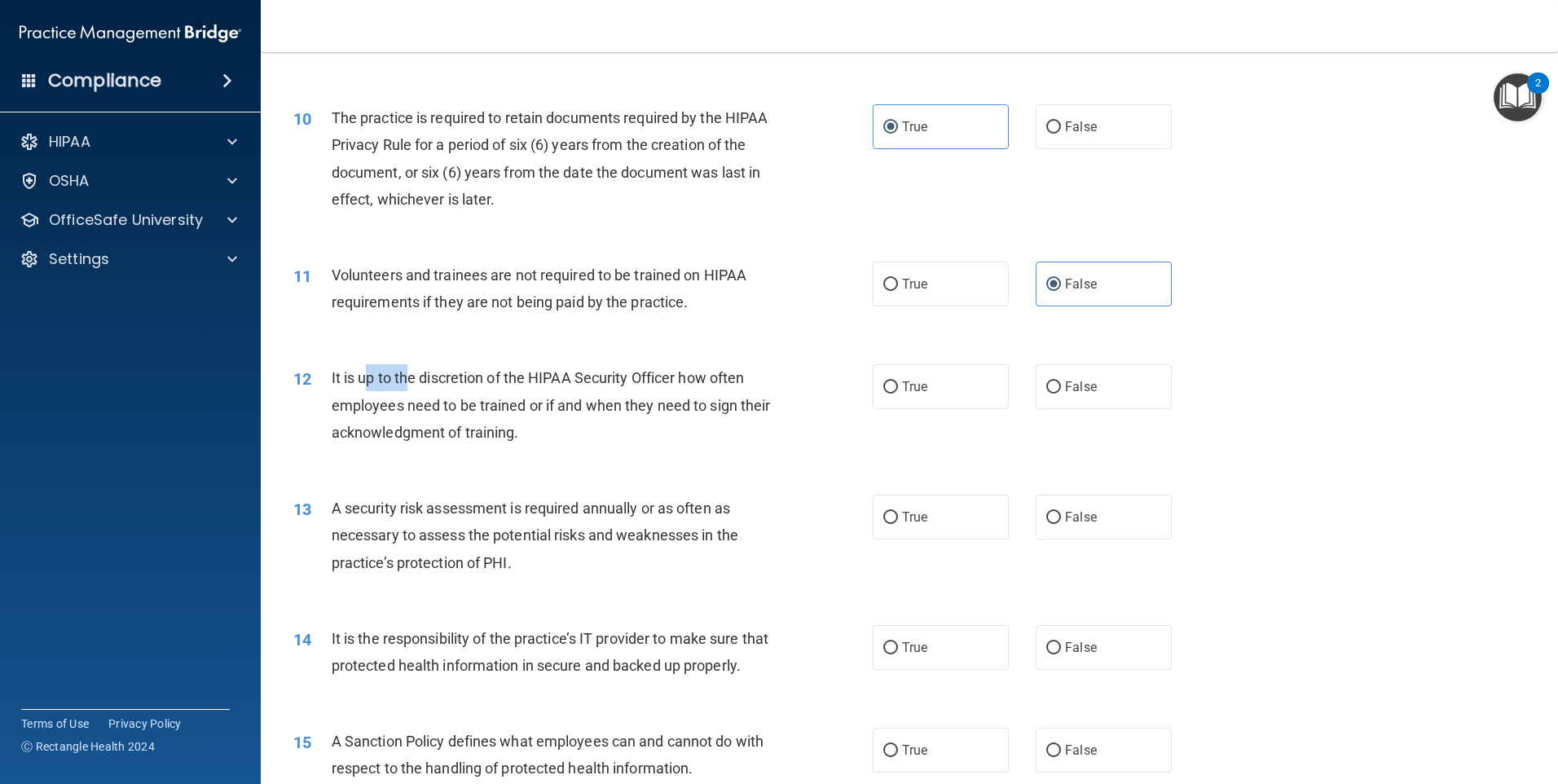
drag, startPoint x: 408, startPoint y: 380, endPoint x: 365, endPoint y: 382, distance: 43.0
click at [365, 382] on span "It is up to the discretion of the HIPAA Security Officer how often employees ne…" at bounding box center [551, 404] width 439 height 71
drag, startPoint x: 365, startPoint y: 382, endPoint x: 353, endPoint y: 383, distance: 12.0
click at [353, 383] on span "It is up to the discretion of the HIPAA Security Officer how often employees ne…" at bounding box center [551, 404] width 439 height 71
drag, startPoint x: 365, startPoint y: 371, endPoint x: 718, endPoint y: 383, distance: 353.2
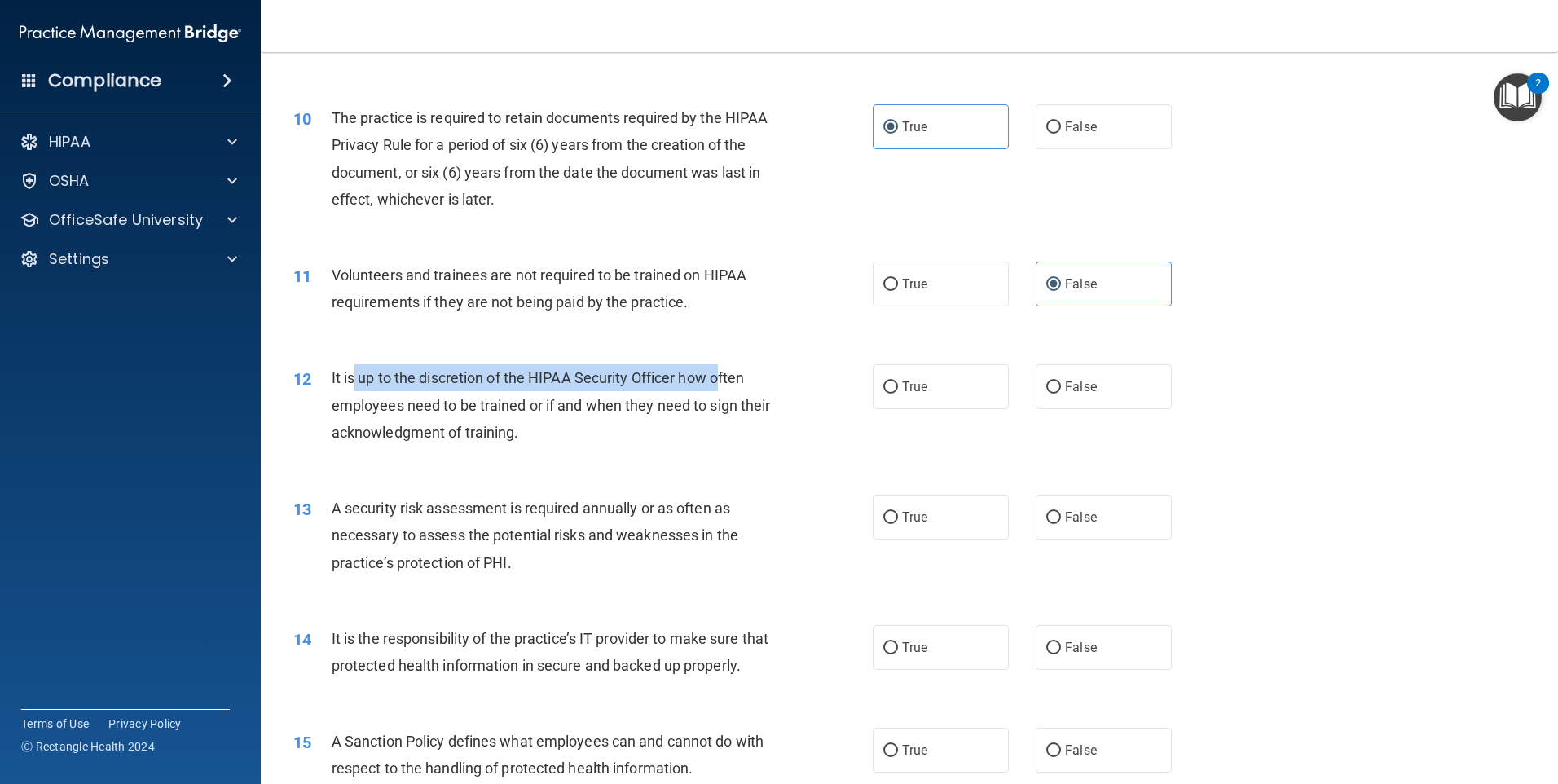
click at [723, 383] on span "It is up to the discretion of the HIPAA Security Officer how often employees ne…" at bounding box center [551, 404] width 439 height 71
drag, startPoint x: 772, startPoint y: 421, endPoint x: 738, endPoint y: 407, distance: 36.8
click at [749, 410] on div "It is up to the discretion of the HIPAA Security Officer how often employees ne…" at bounding box center [558, 405] width 454 height 81
click at [559, 419] on div "It is up to the discretion of the HIPAA Security Officer how often employees ne…" at bounding box center [558, 405] width 454 height 81
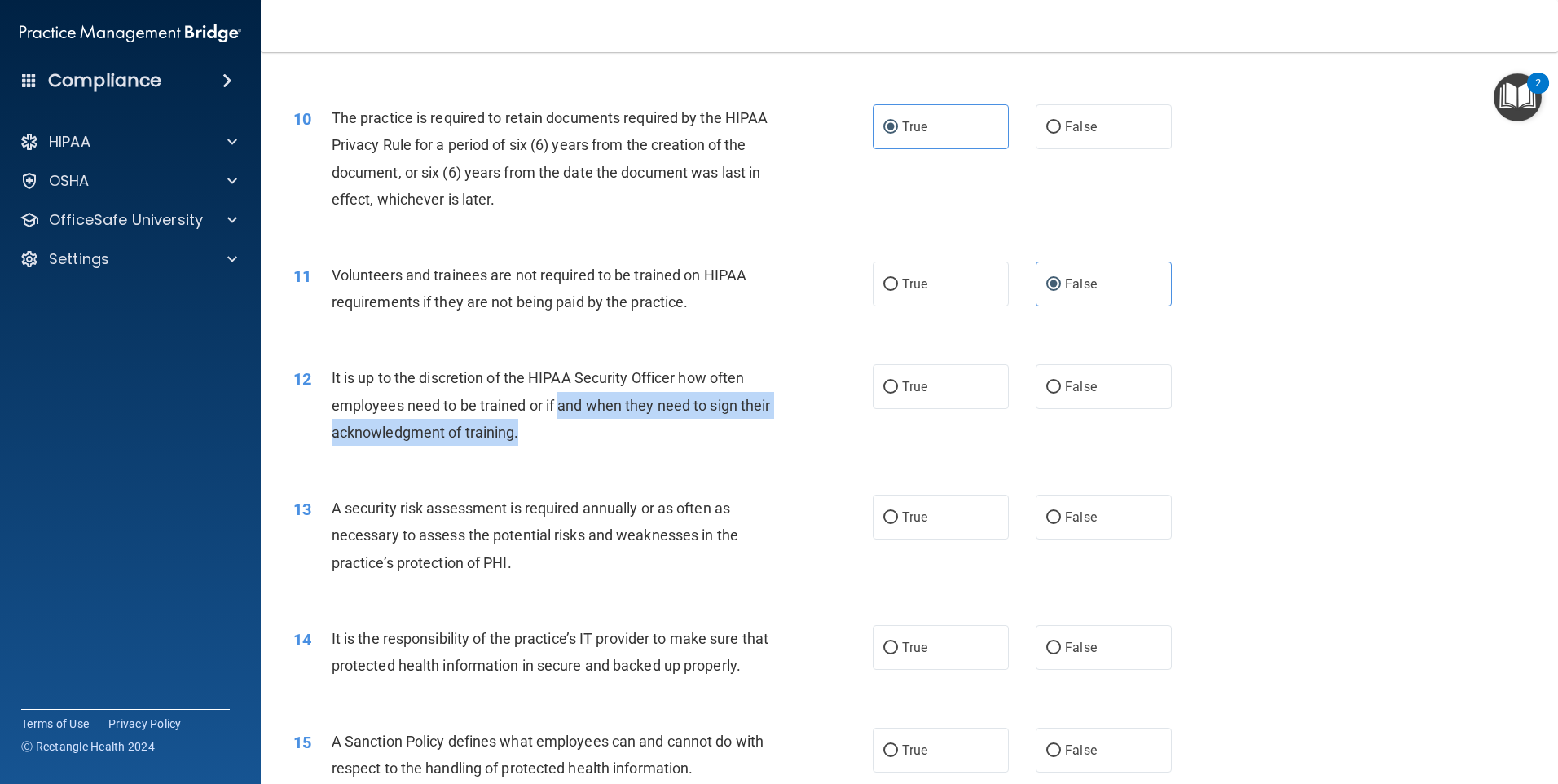
click at [565, 431] on div "It is up to the discretion of the HIPAA Security Officer how often employees ne…" at bounding box center [558, 405] width 454 height 81
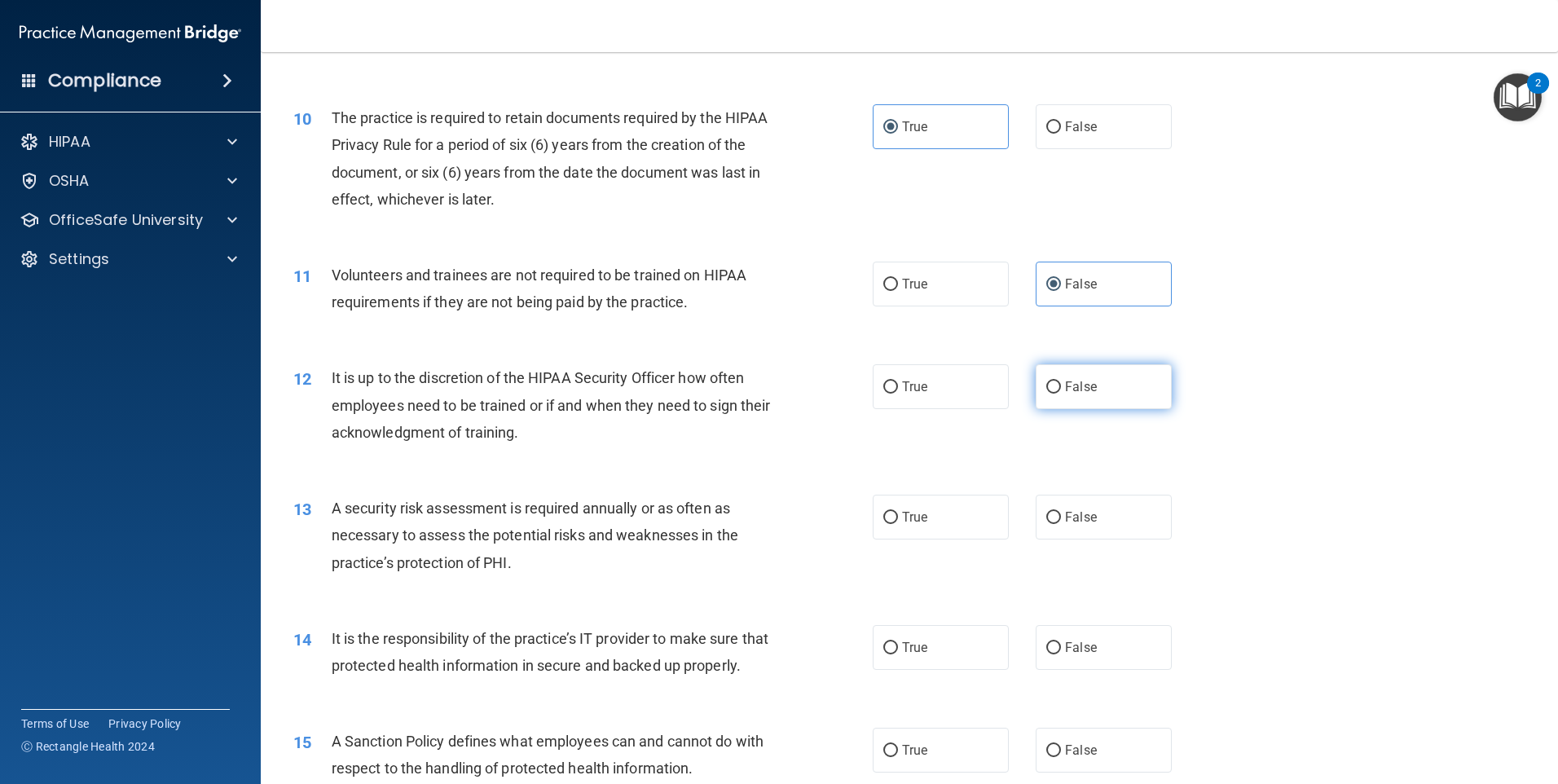
click at [1062, 375] on label "False" at bounding box center [1104, 386] width 136 height 44
click at [1061, 382] on input "False" at bounding box center [1053, 387] width 15 height 12
radio input "true"
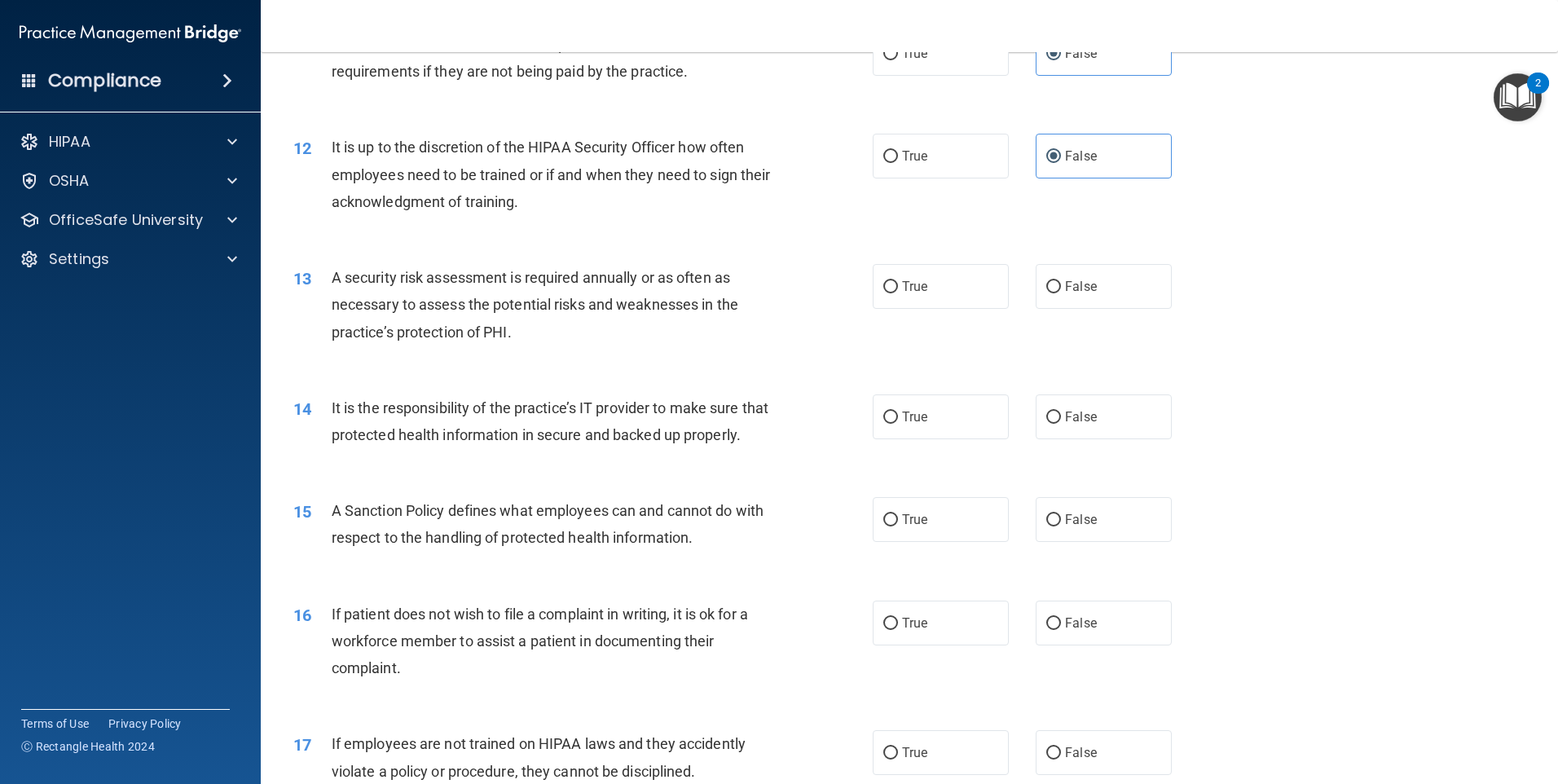
scroll to position [1548, 0]
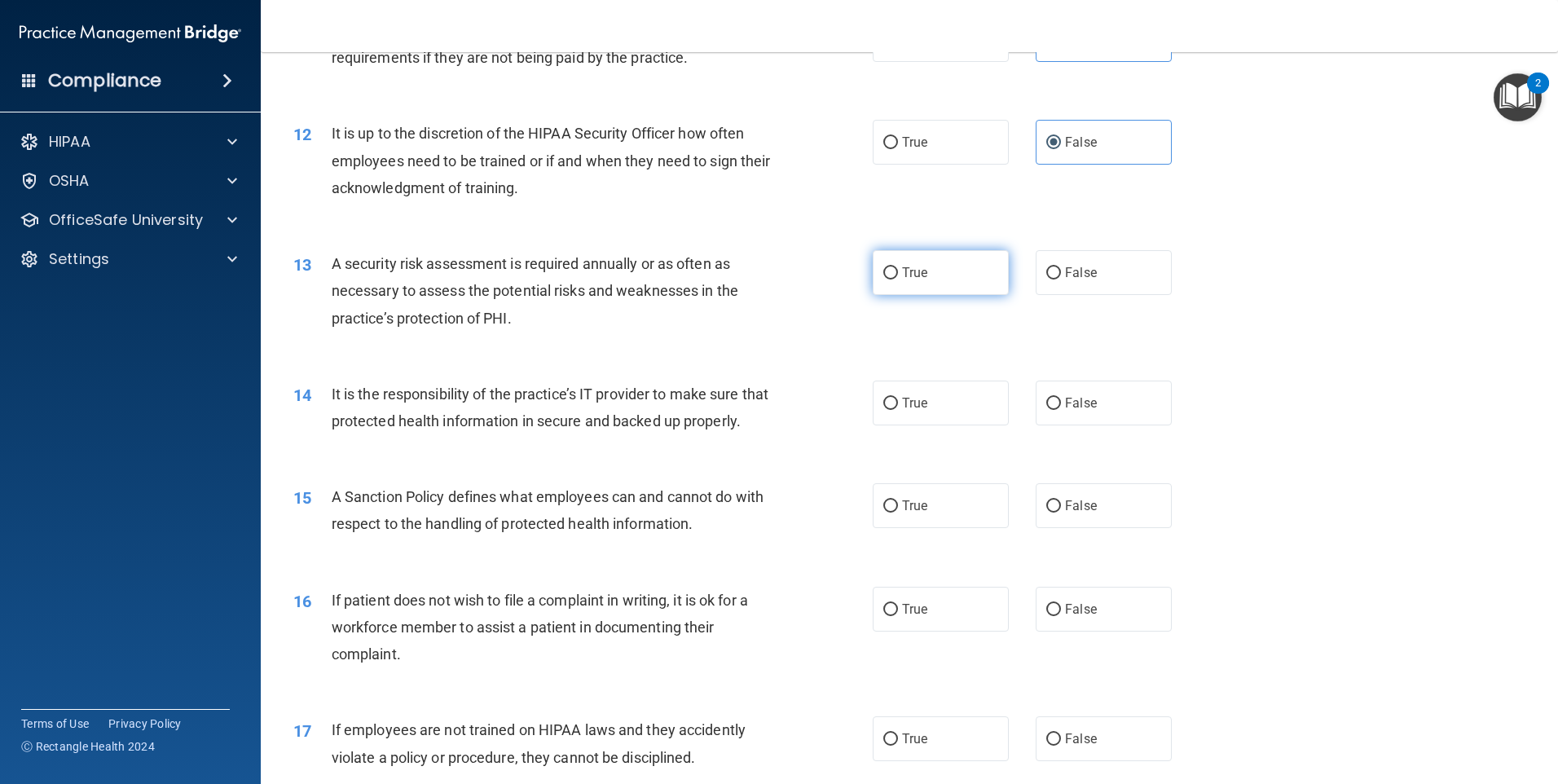
click at [873, 280] on label "True" at bounding box center [941, 272] width 136 height 44
click at [883, 280] on input "True" at bounding box center [891, 273] width 15 height 12
radio input "true"
click at [1067, 397] on span "False" at bounding box center [1081, 402] width 32 height 15
click at [1061, 398] on input "False" at bounding box center [1053, 403] width 15 height 12
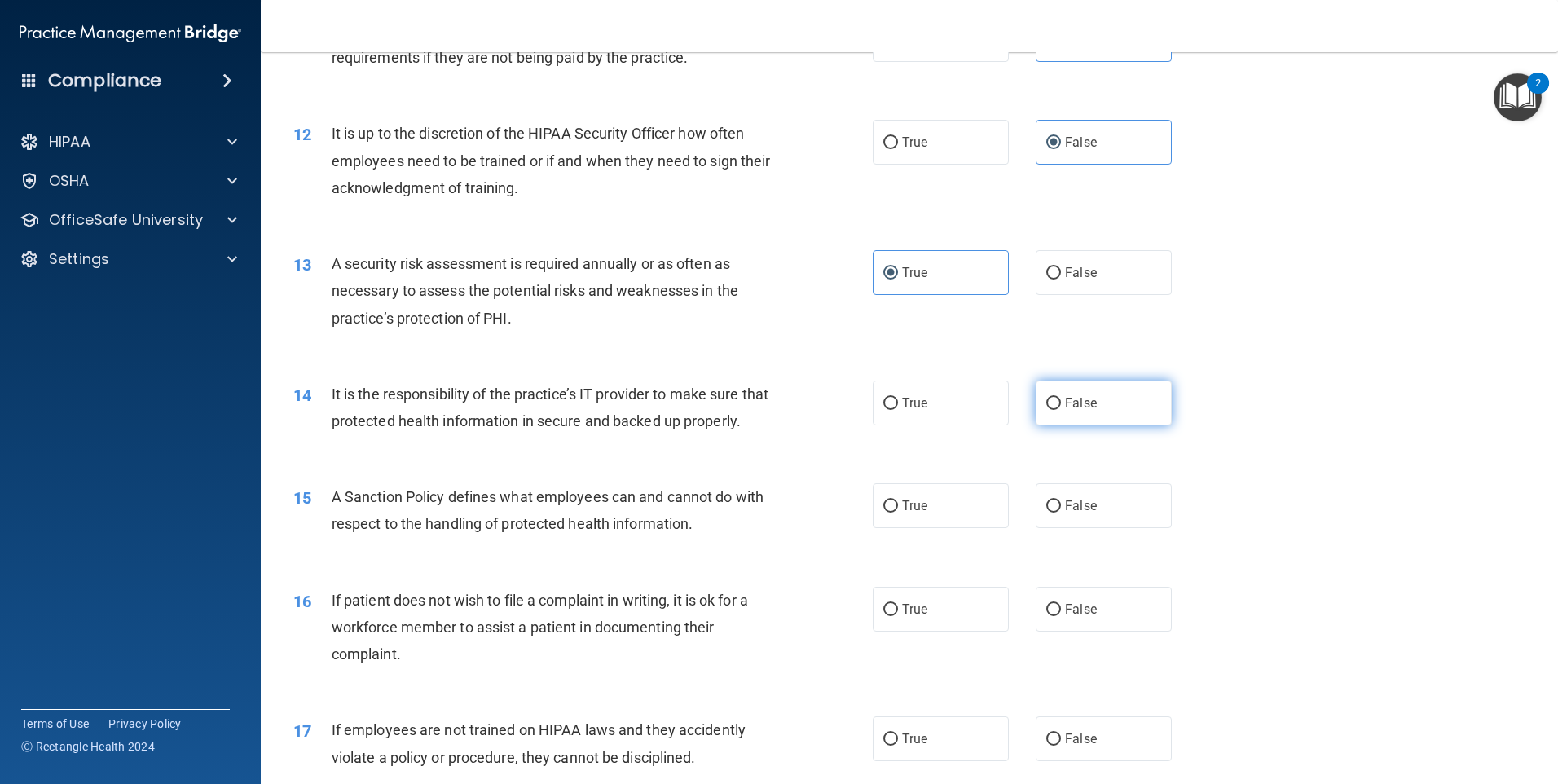
radio input "true"
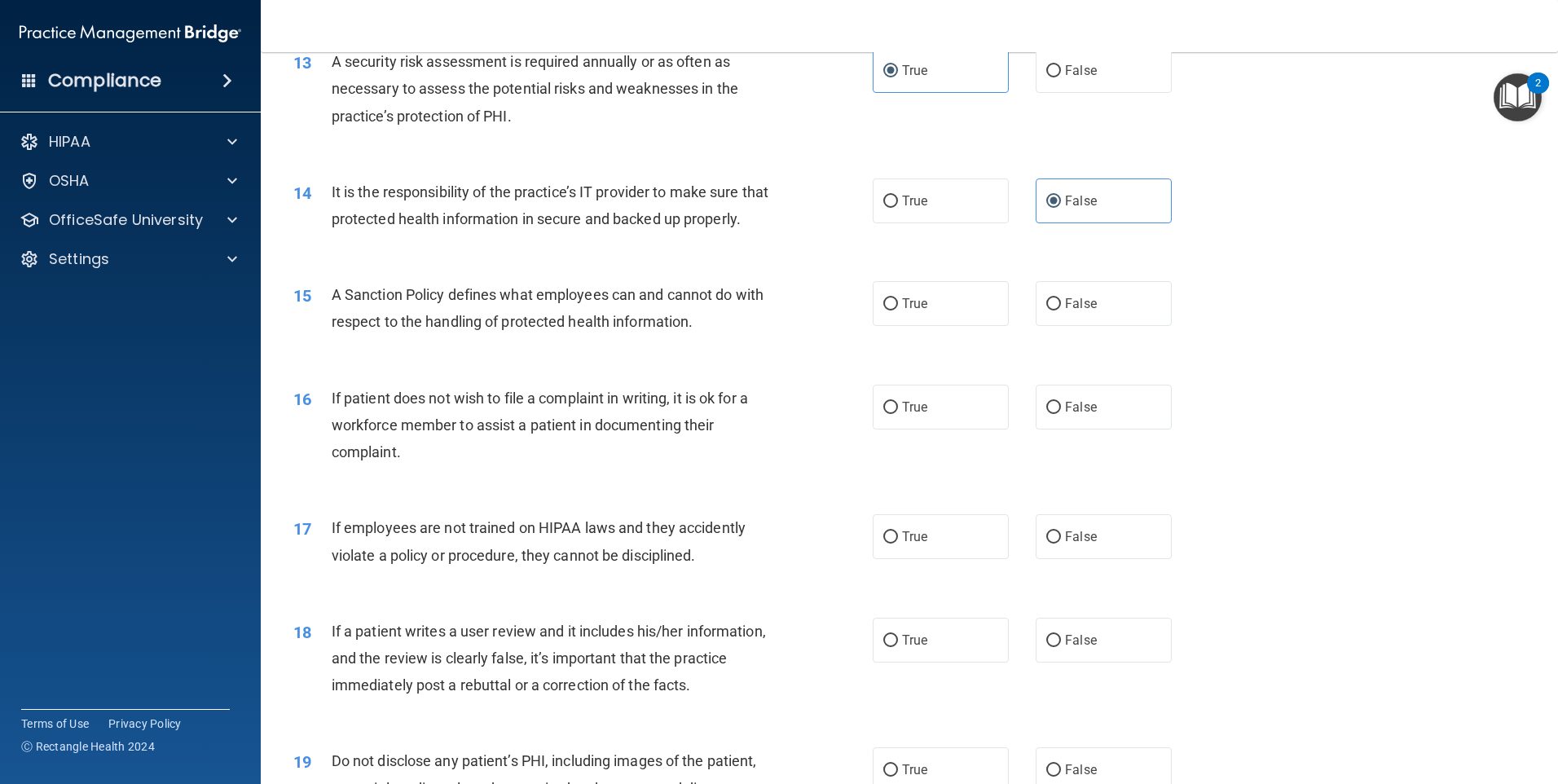
scroll to position [1792, 0]
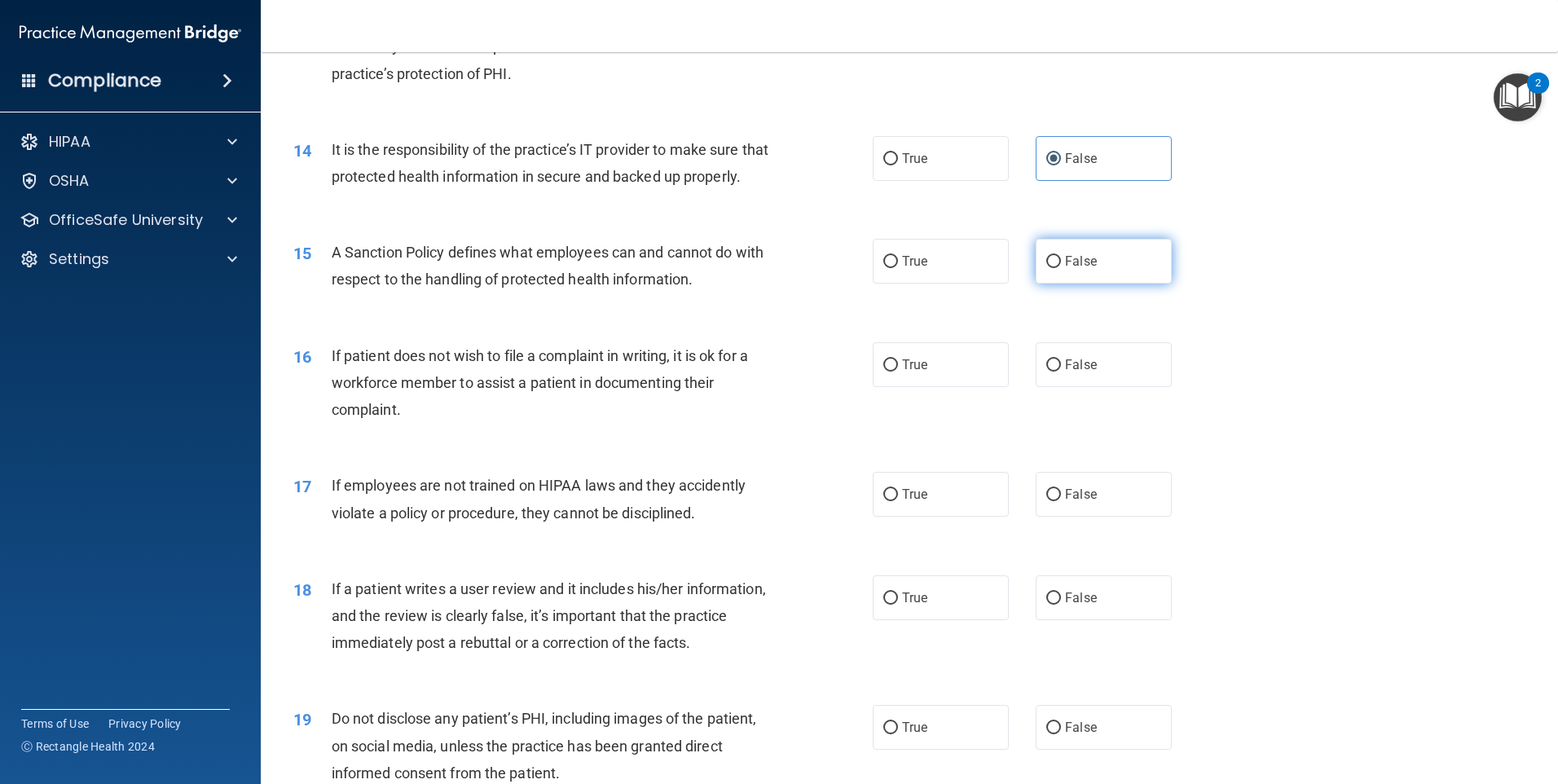
click at [1082, 269] on span "False" at bounding box center [1081, 261] width 32 height 15
click at [1061, 268] on input "False" at bounding box center [1053, 262] width 15 height 12
radio input "true"
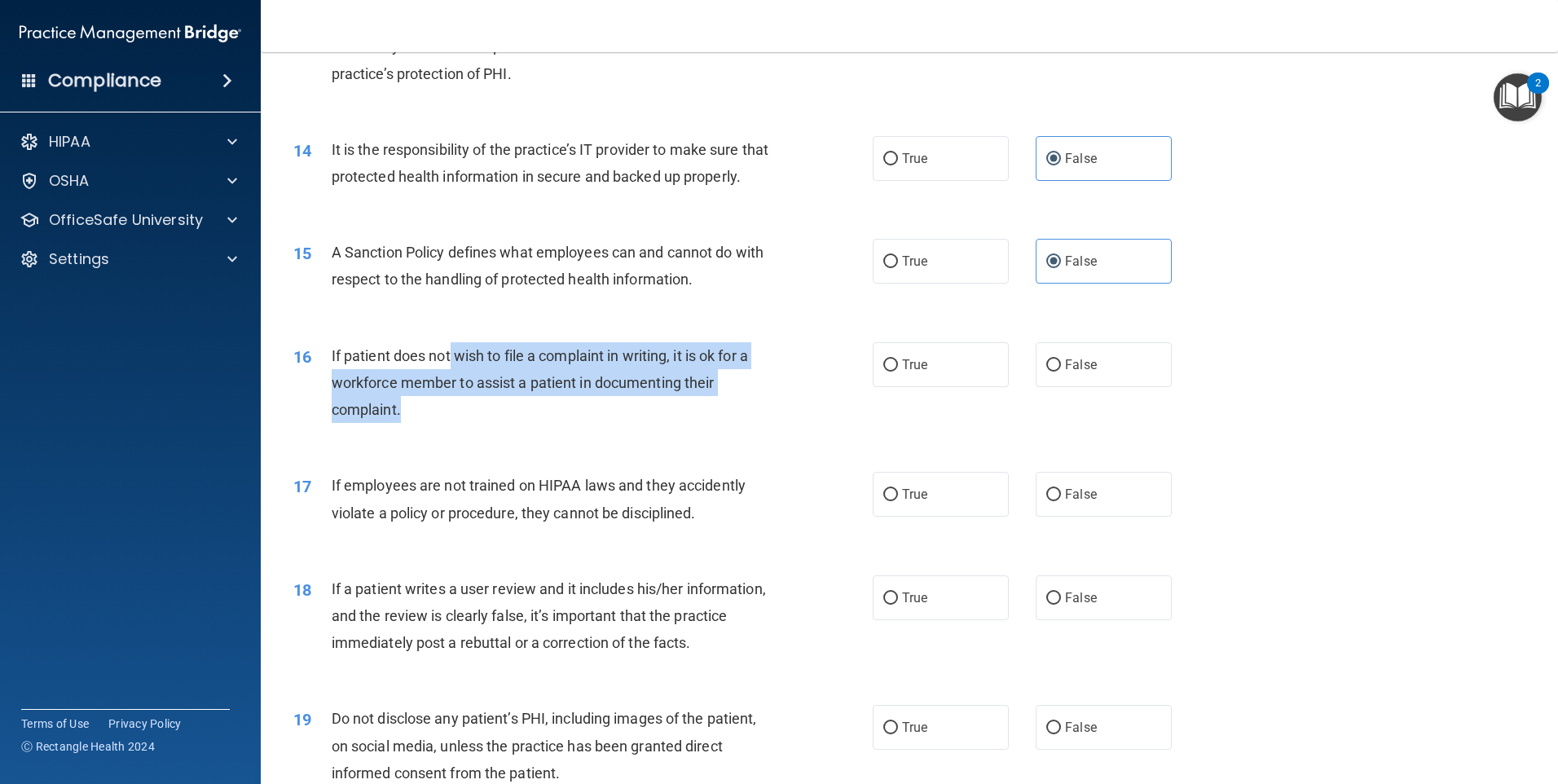
drag, startPoint x: 458, startPoint y: 389, endPoint x: 739, endPoint y: 433, distance: 284.4
click at [739, 423] on div "If patient does not wish to file a complaint in writing, it is ok for a workfor…" at bounding box center [558, 383] width 454 height 81
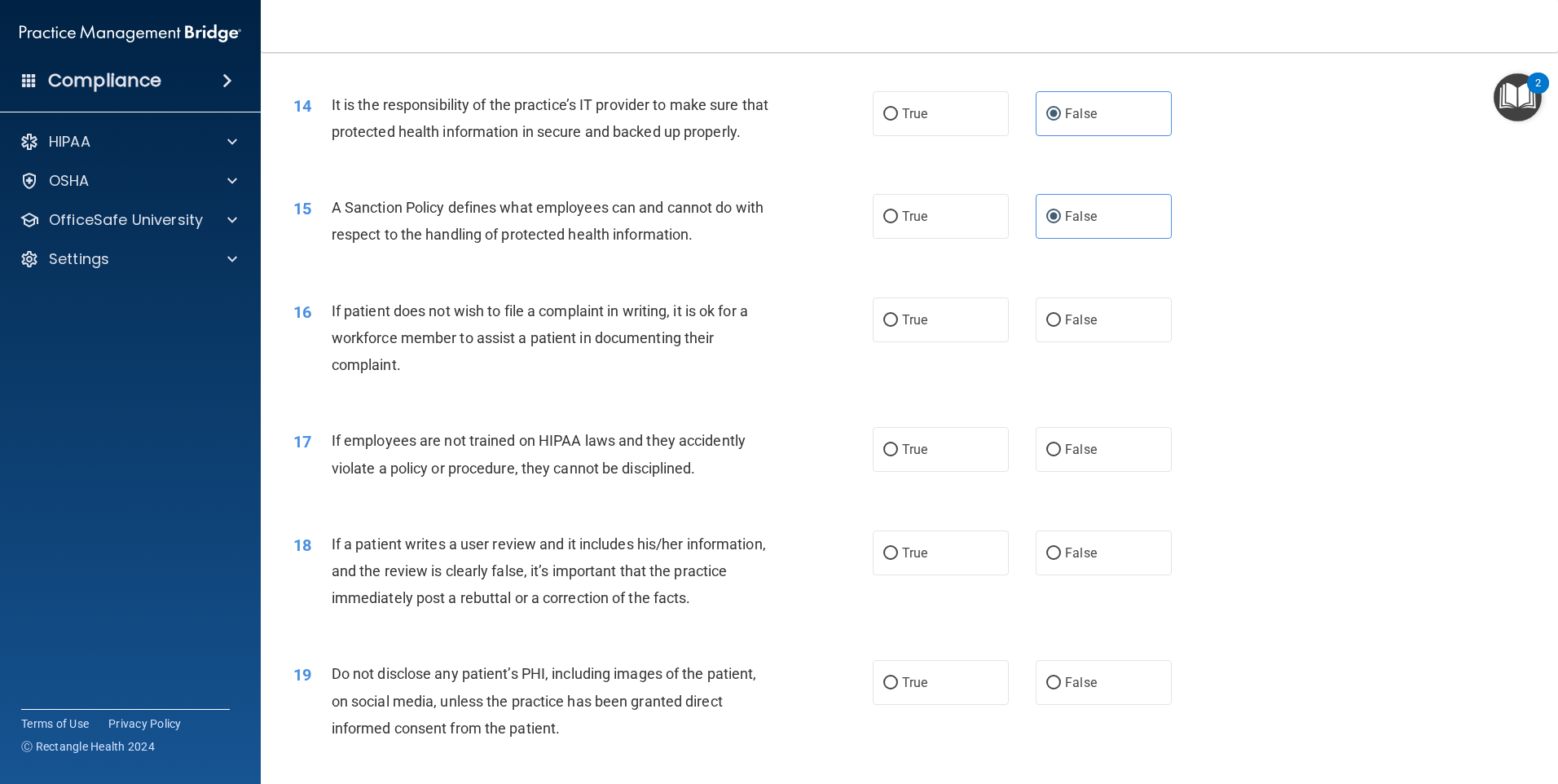
scroll to position [1874, 0]
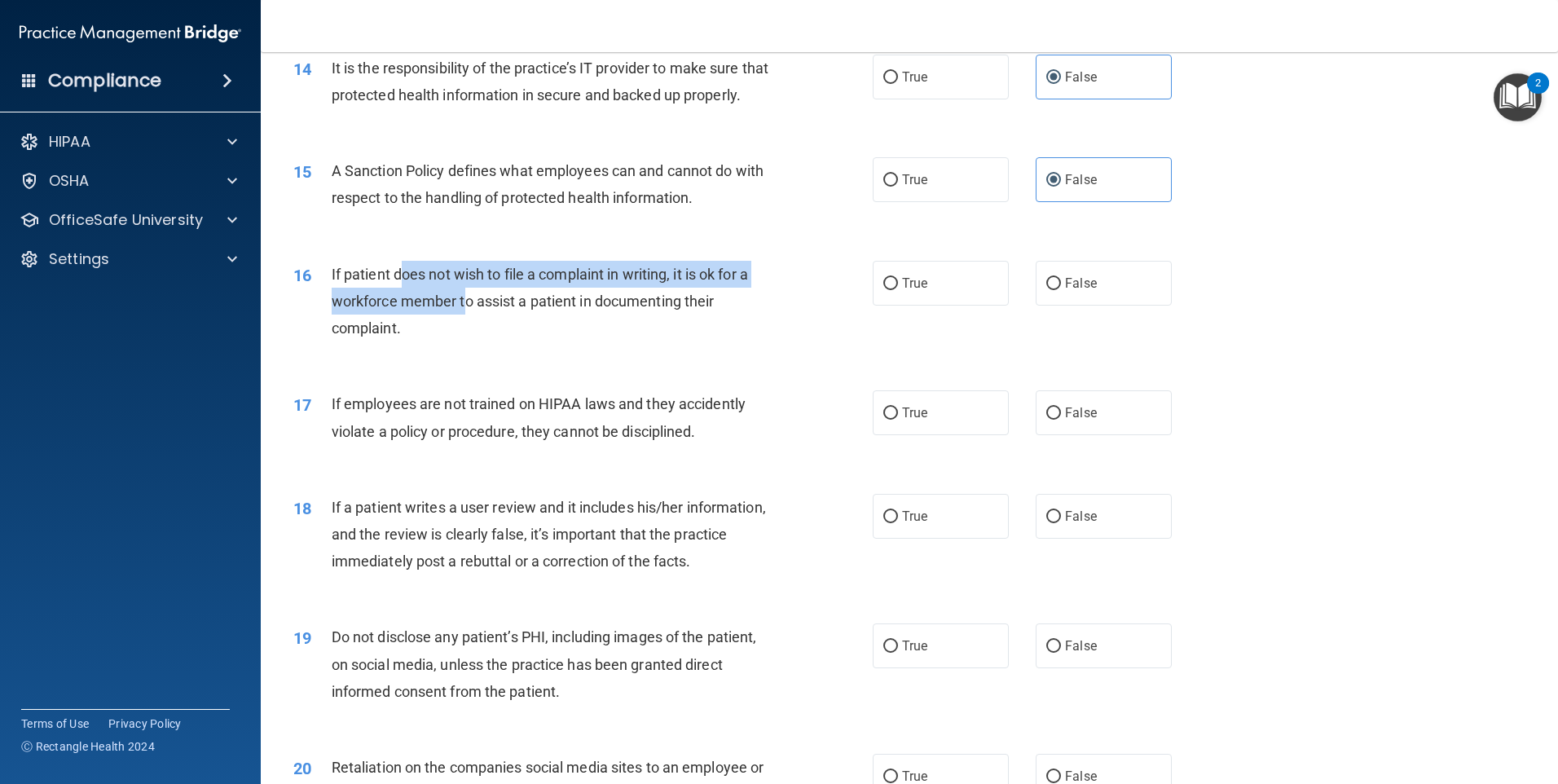
drag, startPoint x: 517, startPoint y: 323, endPoint x: 465, endPoint y: 340, distance: 54.7
click at [465, 340] on div "If patient does not wish to file a complaint in writing, it is ok for a workfor…" at bounding box center [558, 301] width 454 height 81
drag, startPoint x: 329, startPoint y: 290, endPoint x: 715, endPoint y: 334, distance: 388.5
click at [715, 334] on div "16 If patient does not wish to file a complaint in writing, it is ok for a work…" at bounding box center [583, 305] width 628 height 90
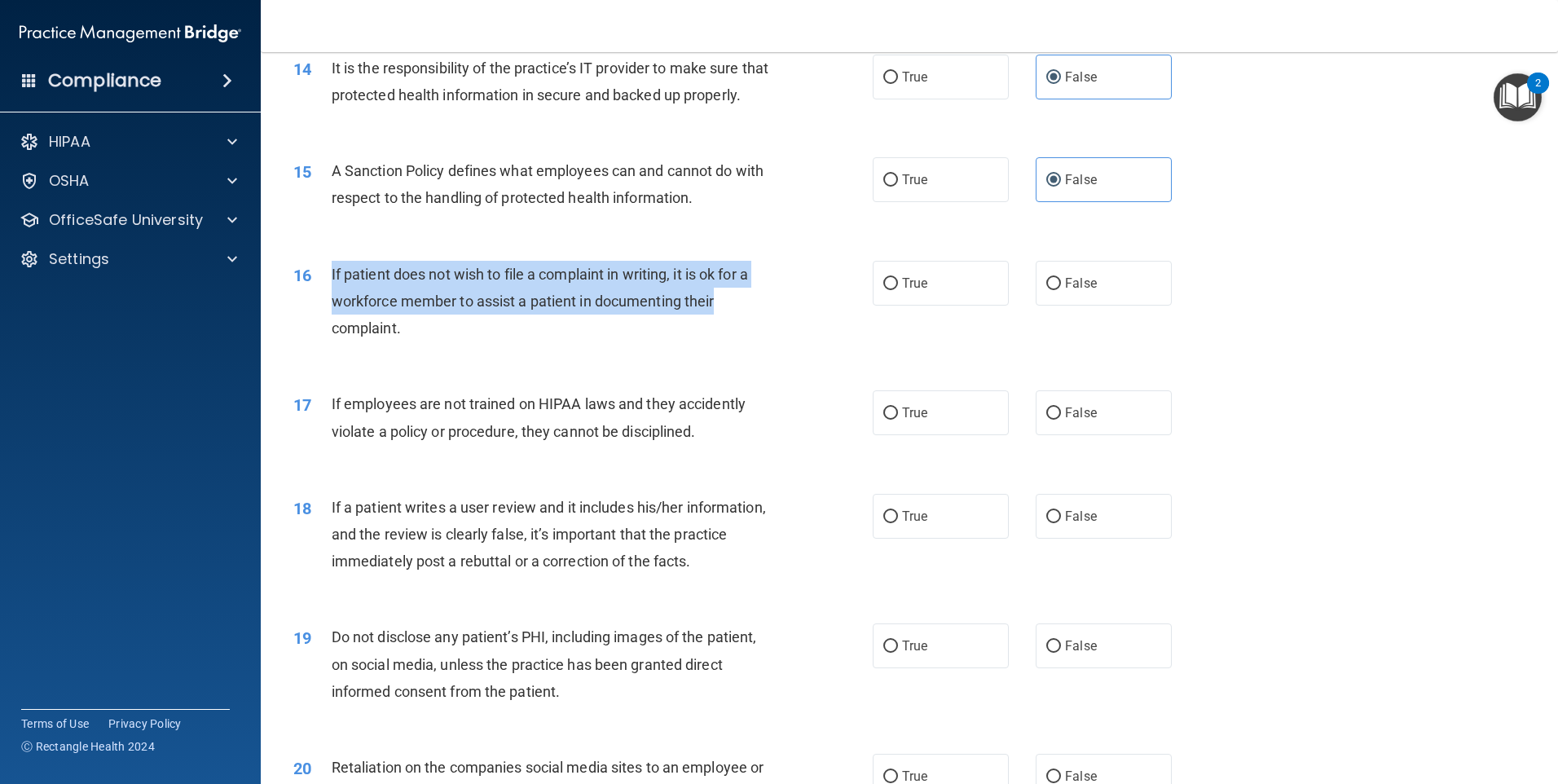
click at [715, 334] on span "If patient does not wish to file a complaint in writing, it is ok for a workfor…" at bounding box center [539, 300] width 417 height 71
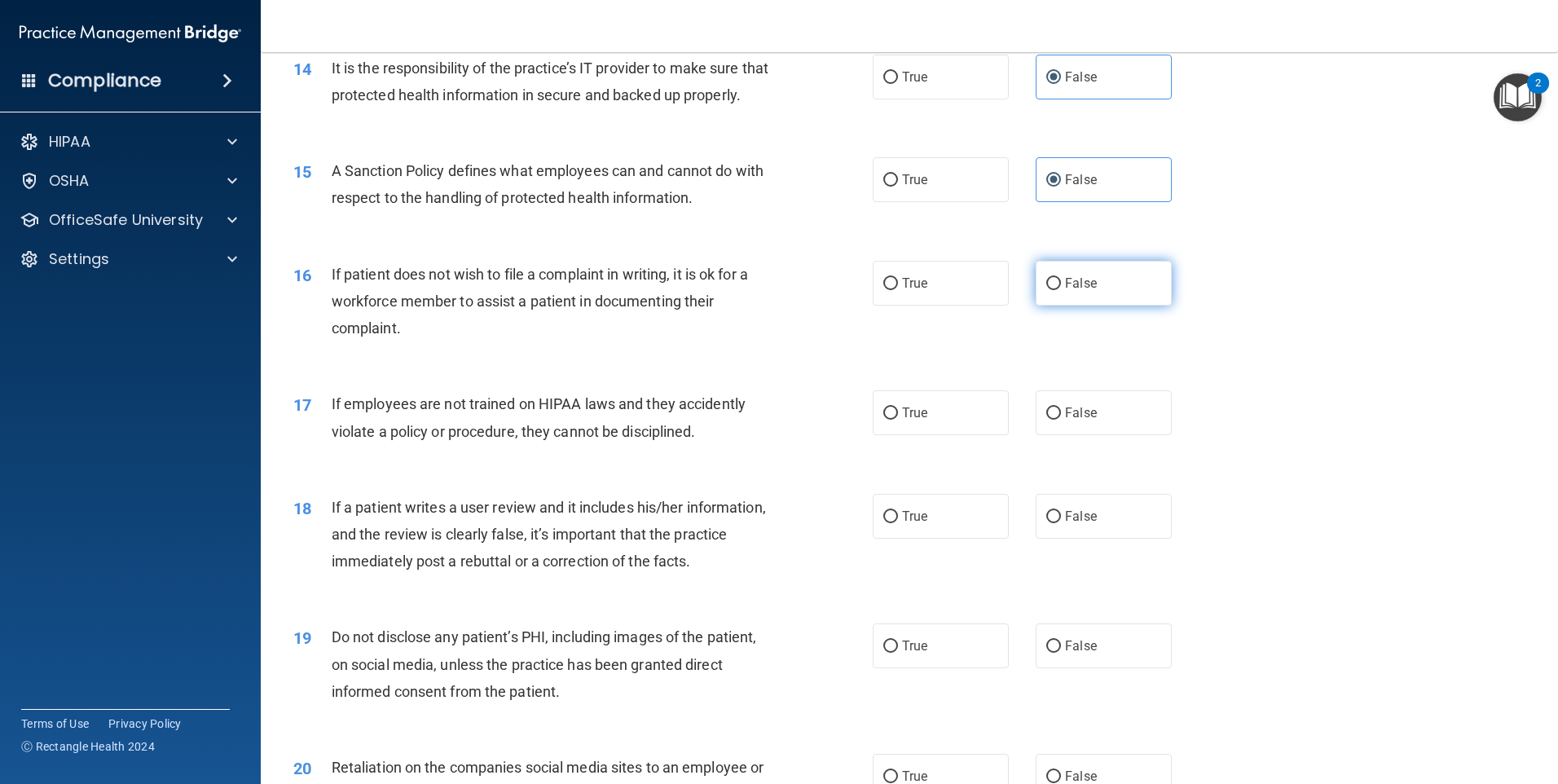
click at [1053, 305] on label "False" at bounding box center [1104, 282] width 136 height 44
click at [1053, 290] on input "False" at bounding box center [1053, 283] width 15 height 12
radio input "true"
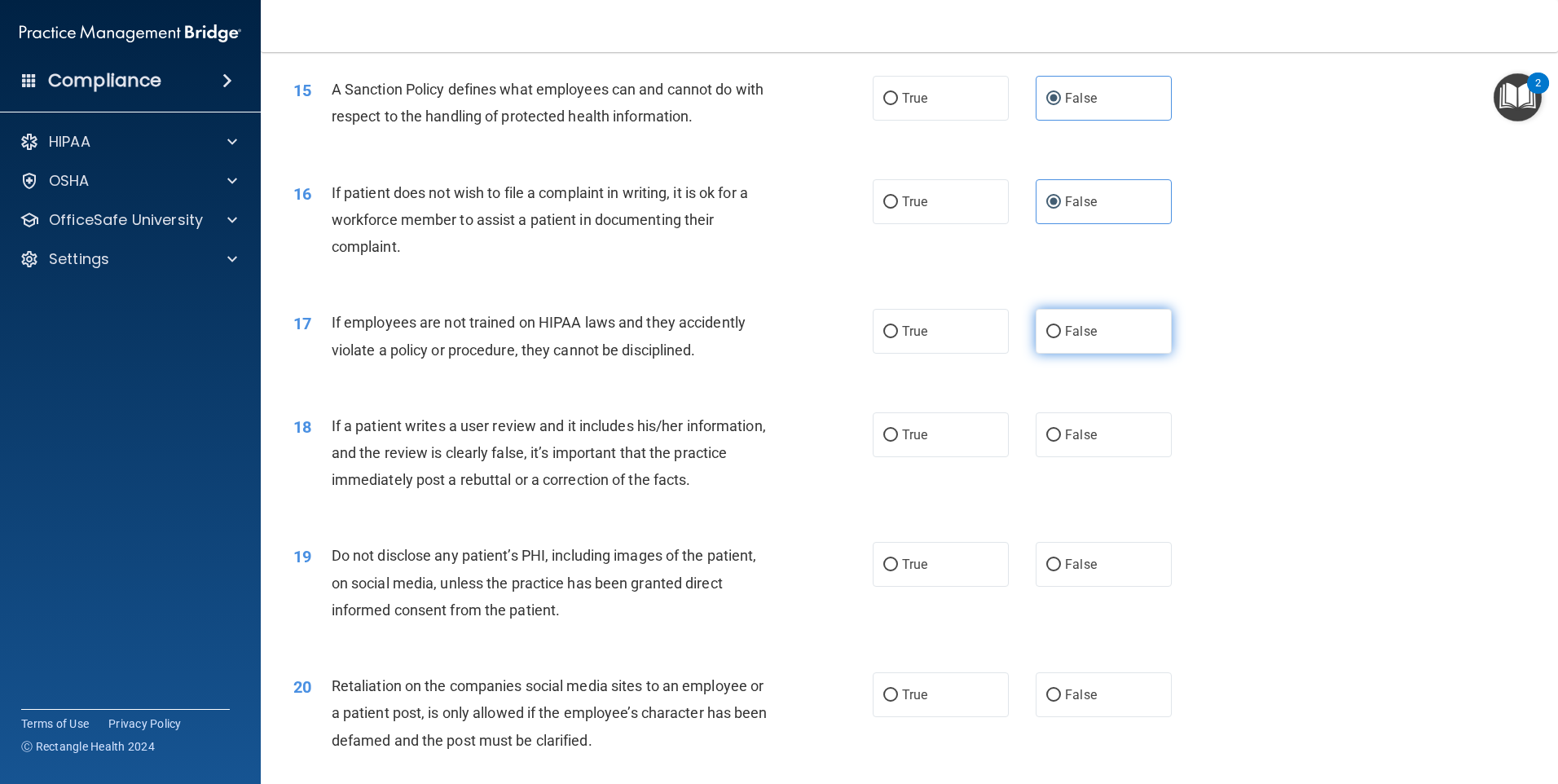
drag, startPoint x: 940, startPoint y: 341, endPoint x: 1039, endPoint y: 370, distance: 103.2
click at [1038, 353] on div "True False" at bounding box center [1036, 331] width 327 height 44
drag, startPoint x: 1039, startPoint y: 370, endPoint x: 1059, endPoint y: 365, distance: 20.6
click at [1065, 339] on span "False" at bounding box center [1081, 331] width 32 height 15
click at [1059, 338] on input "False" at bounding box center [1053, 332] width 15 height 12
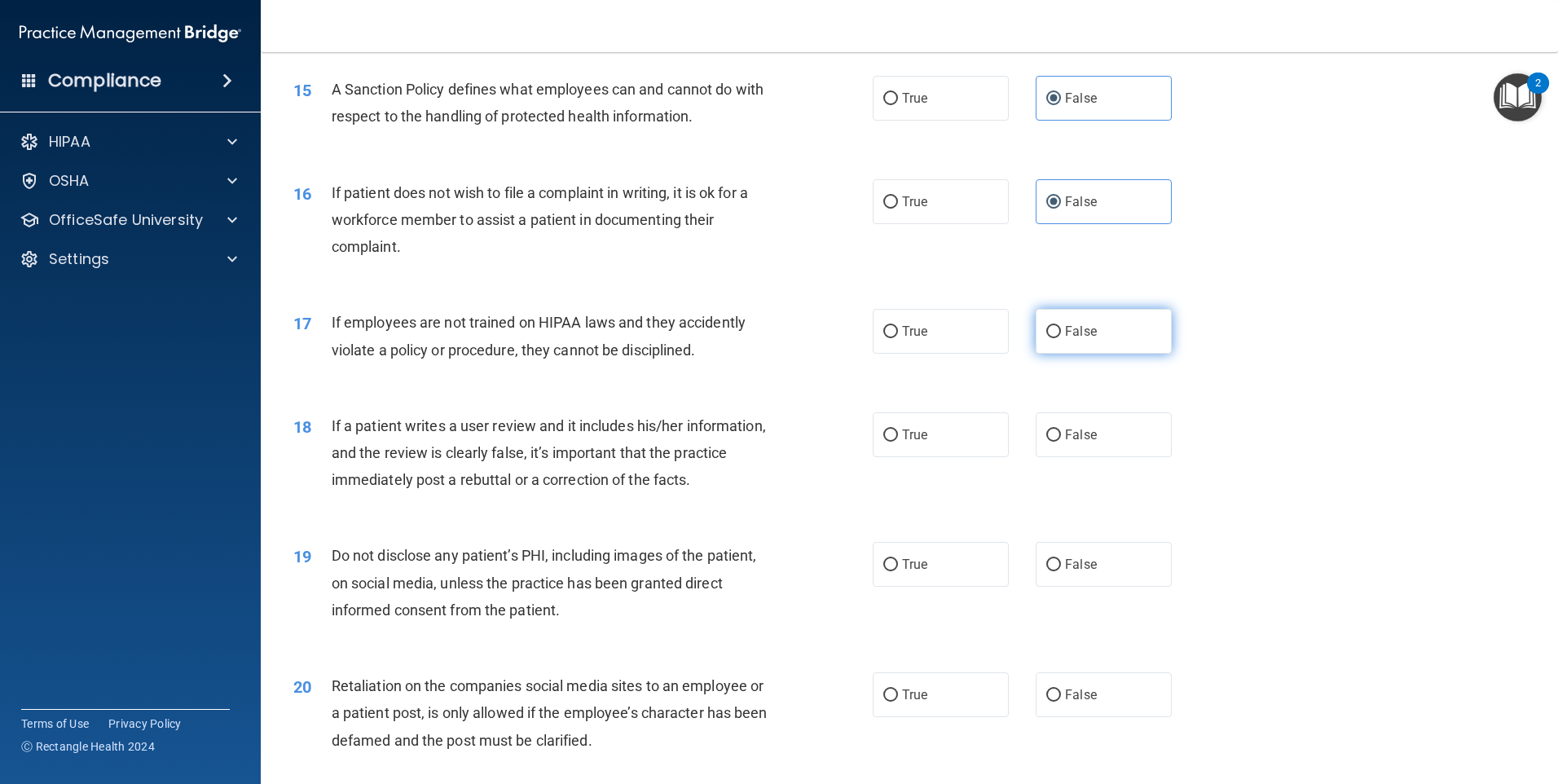
radio input "true"
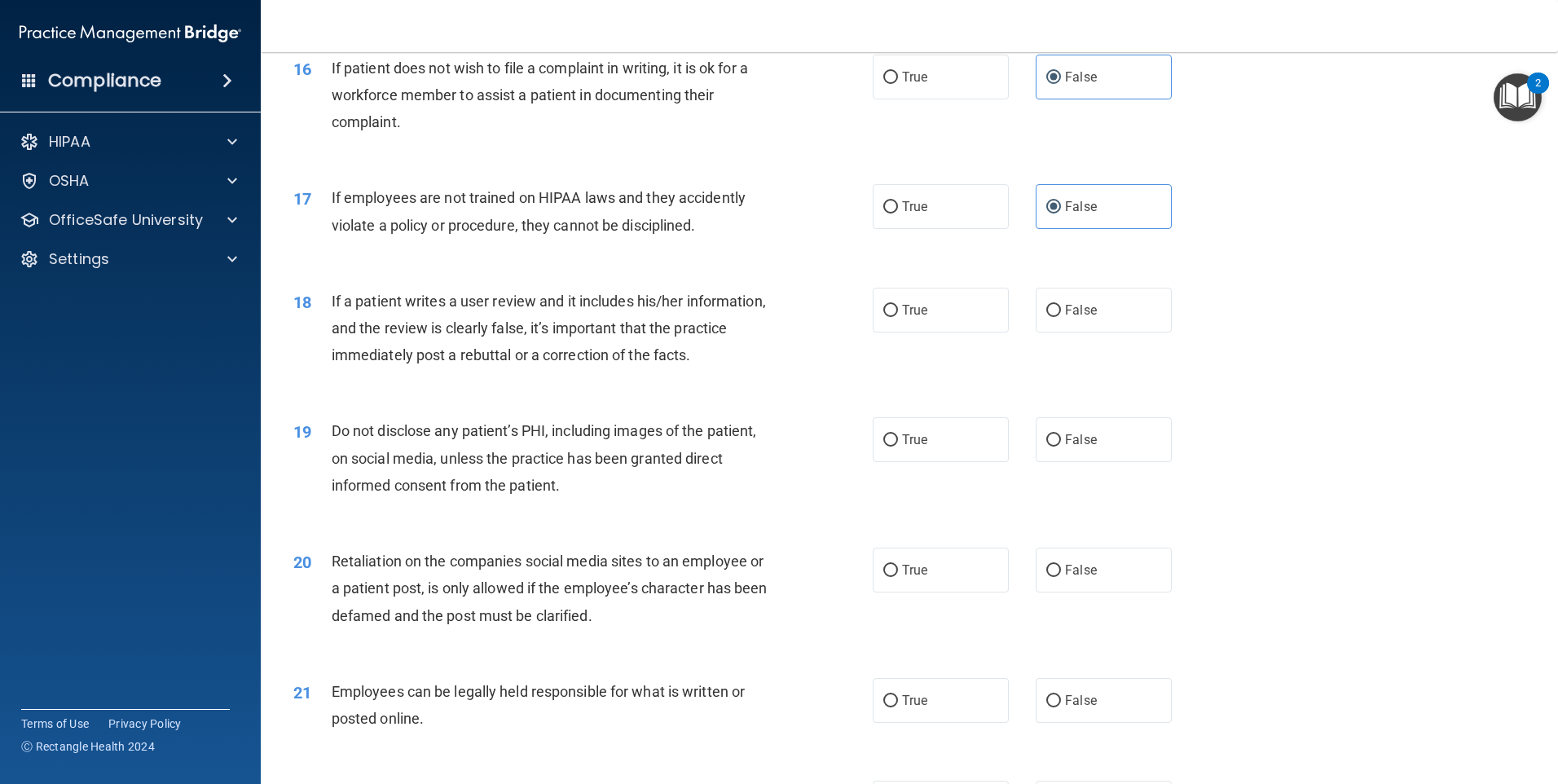
scroll to position [2118, 0]
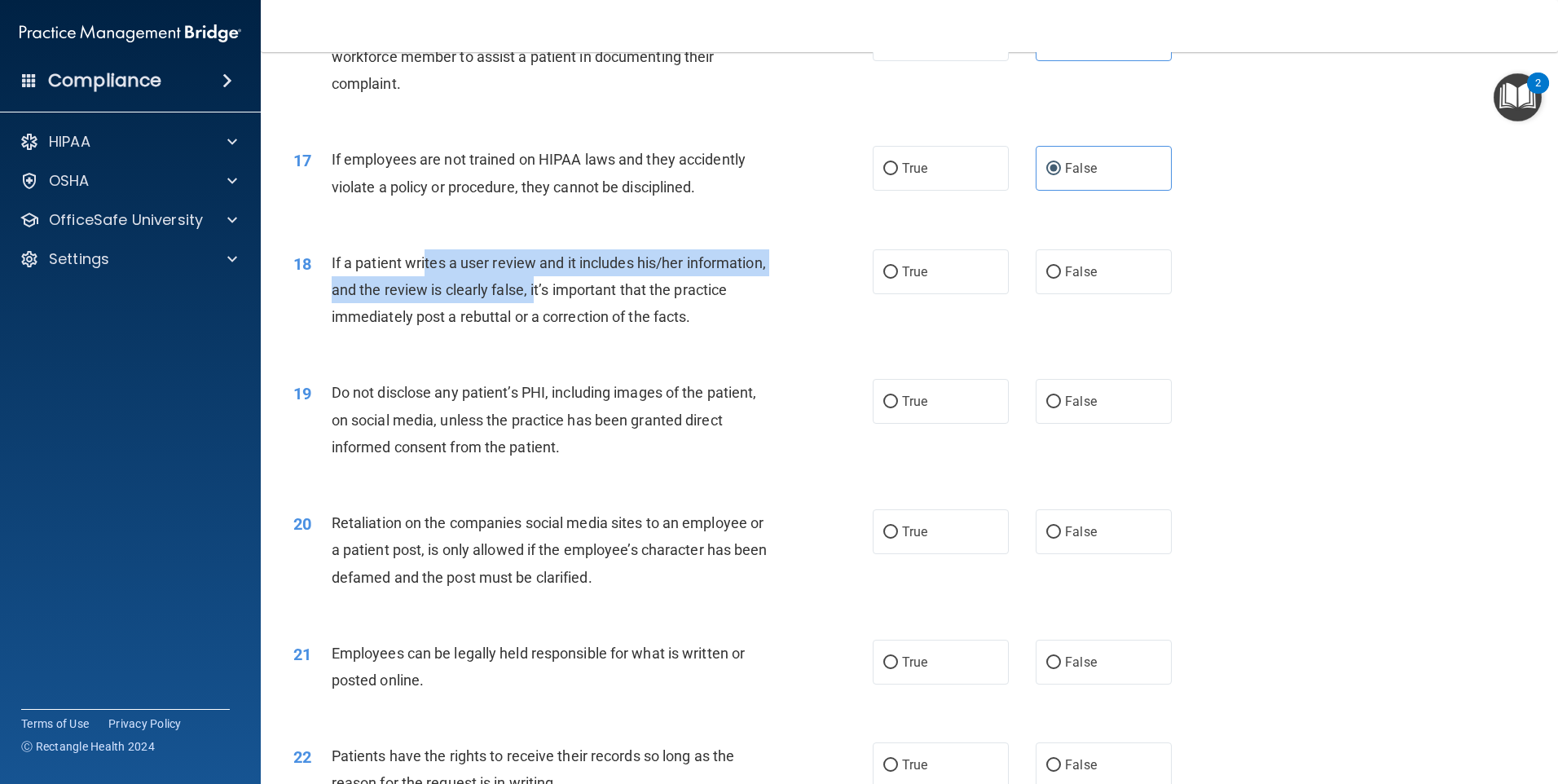
drag, startPoint x: 423, startPoint y: 287, endPoint x: 617, endPoint y: 330, distance: 198.7
click at [617, 330] on div "If a patient writes a user review and it includes his/her information, and the …" at bounding box center [558, 290] width 454 height 81
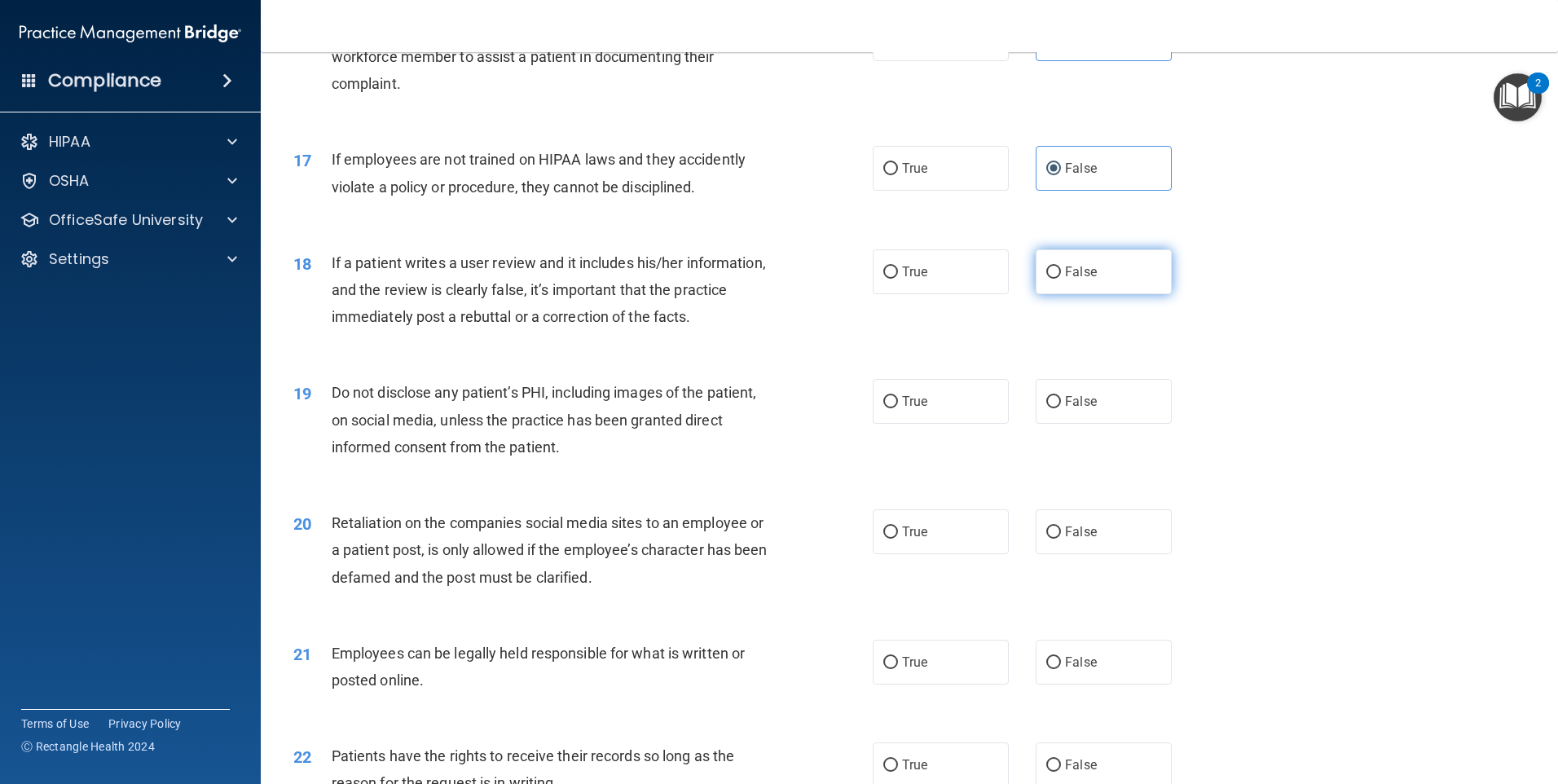
click at [1070, 280] on span "False" at bounding box center [1081, 271] width 32 height 15
click at [1061, 279] on input "False" at bounding box center [1053, 272] width 15 height 12
radio input "true"
click at [873, 423] on label "True" at bounding box center [941, 401] width 136 height 44
click at [883, 408] on input "True" at bounding box center [891, 401] width 15 height 12
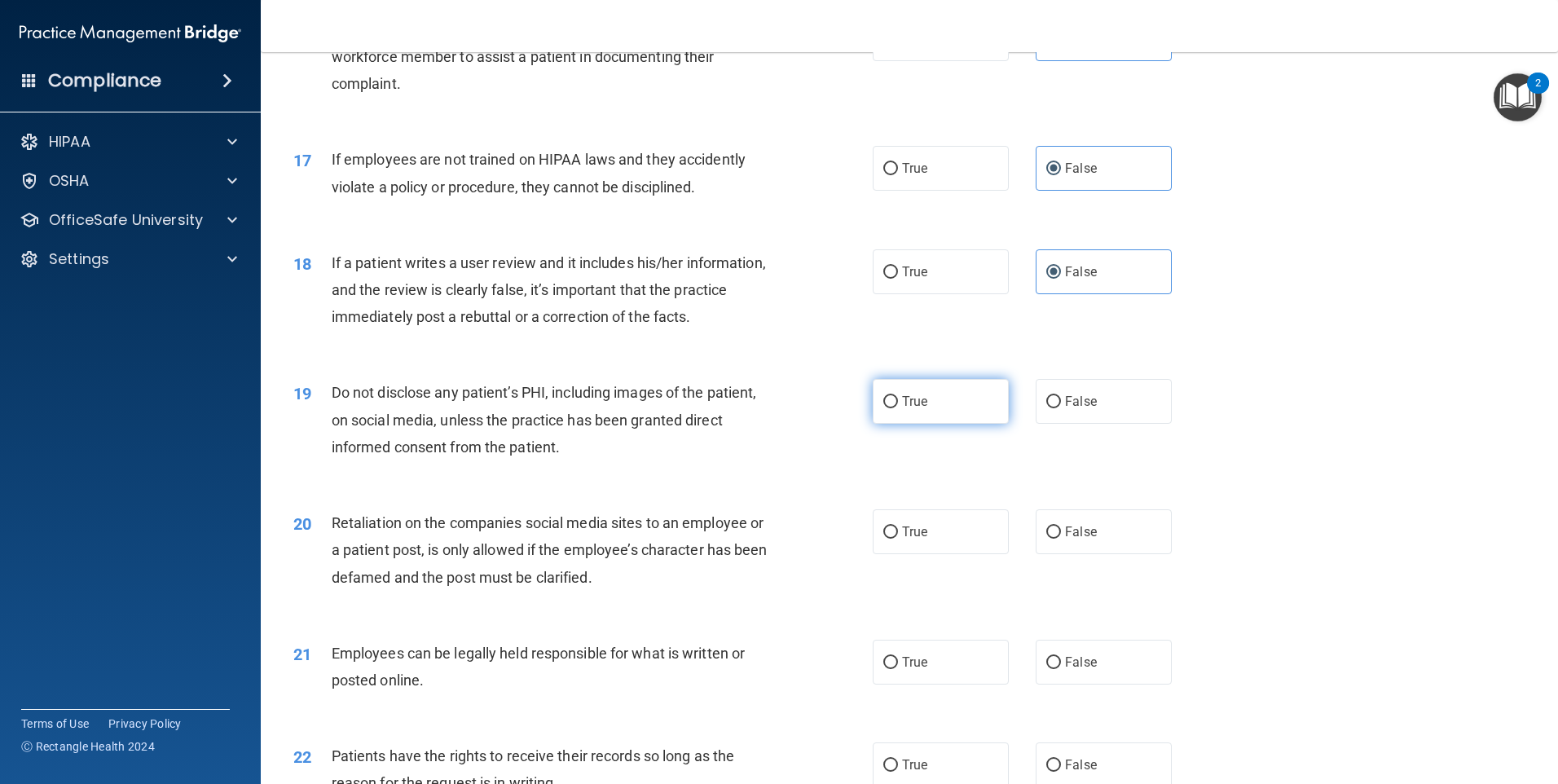
radio input "true"
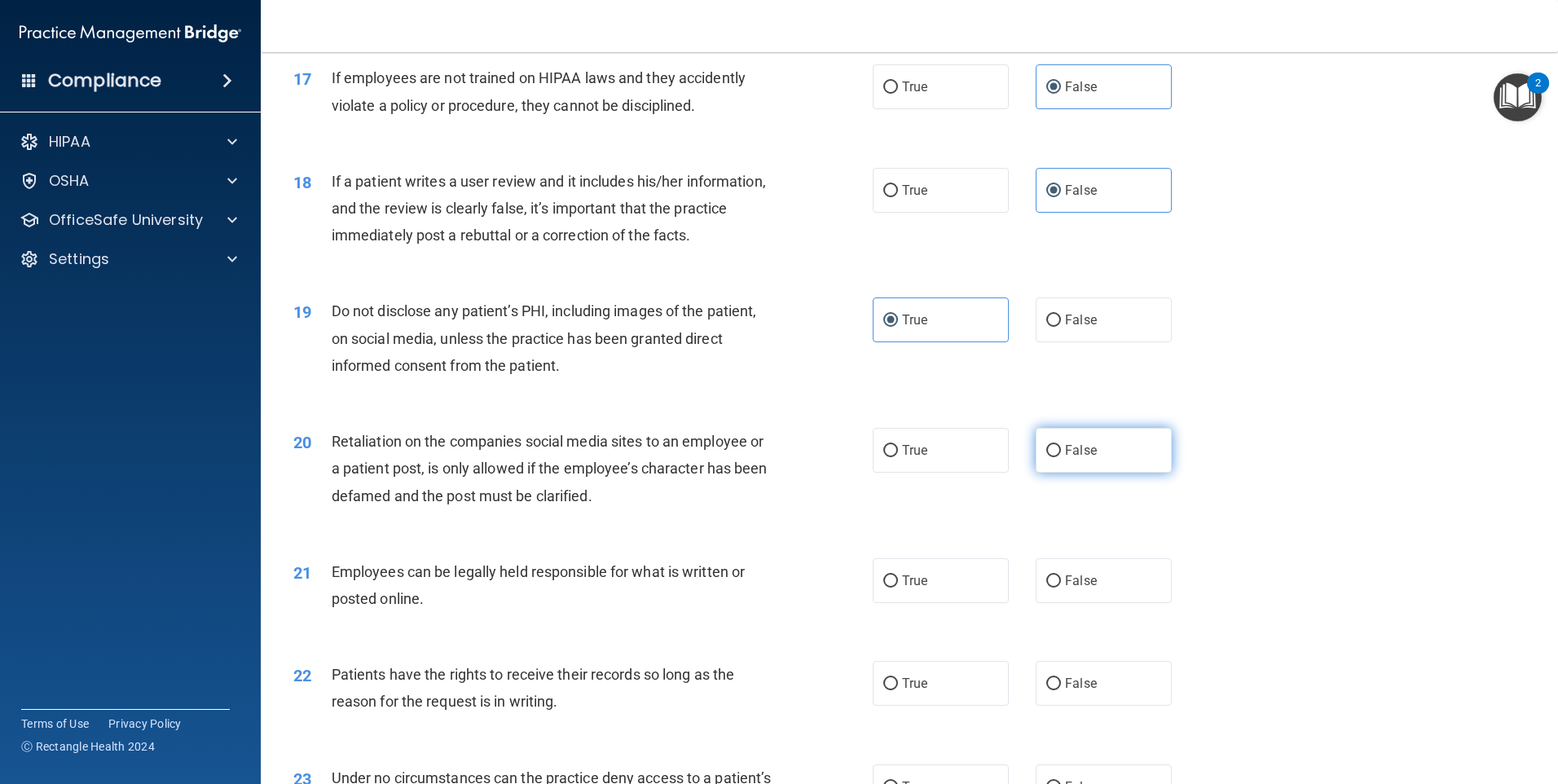
click at [1077, 458] on span "False" at bounding box center [1081, 450] width 32 height 15
click at [1061, 457] on input "False" at bounding box center [1053, 451] width 15 height 12
radio input "true"
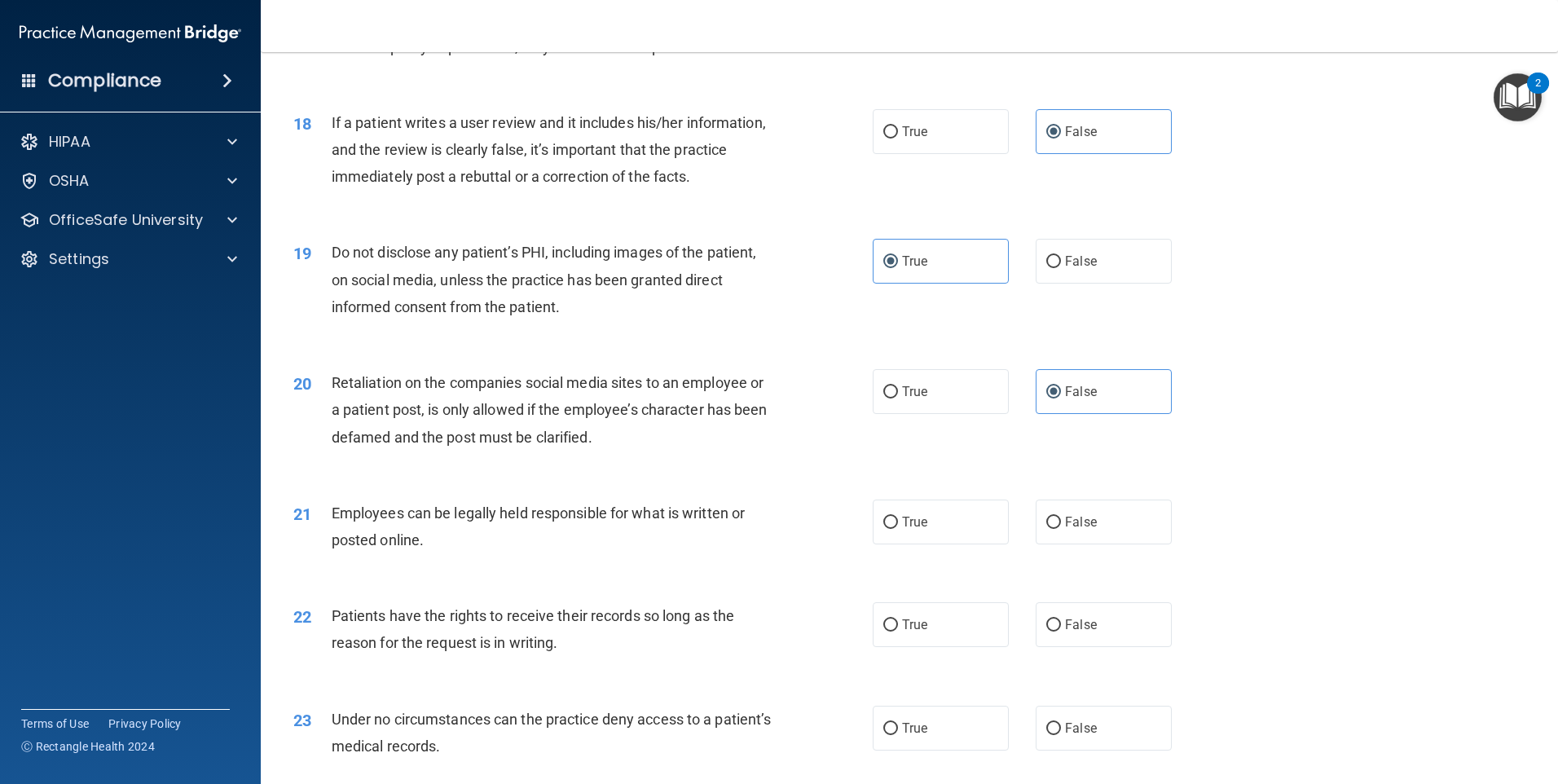
scroll to position [2362, 0]
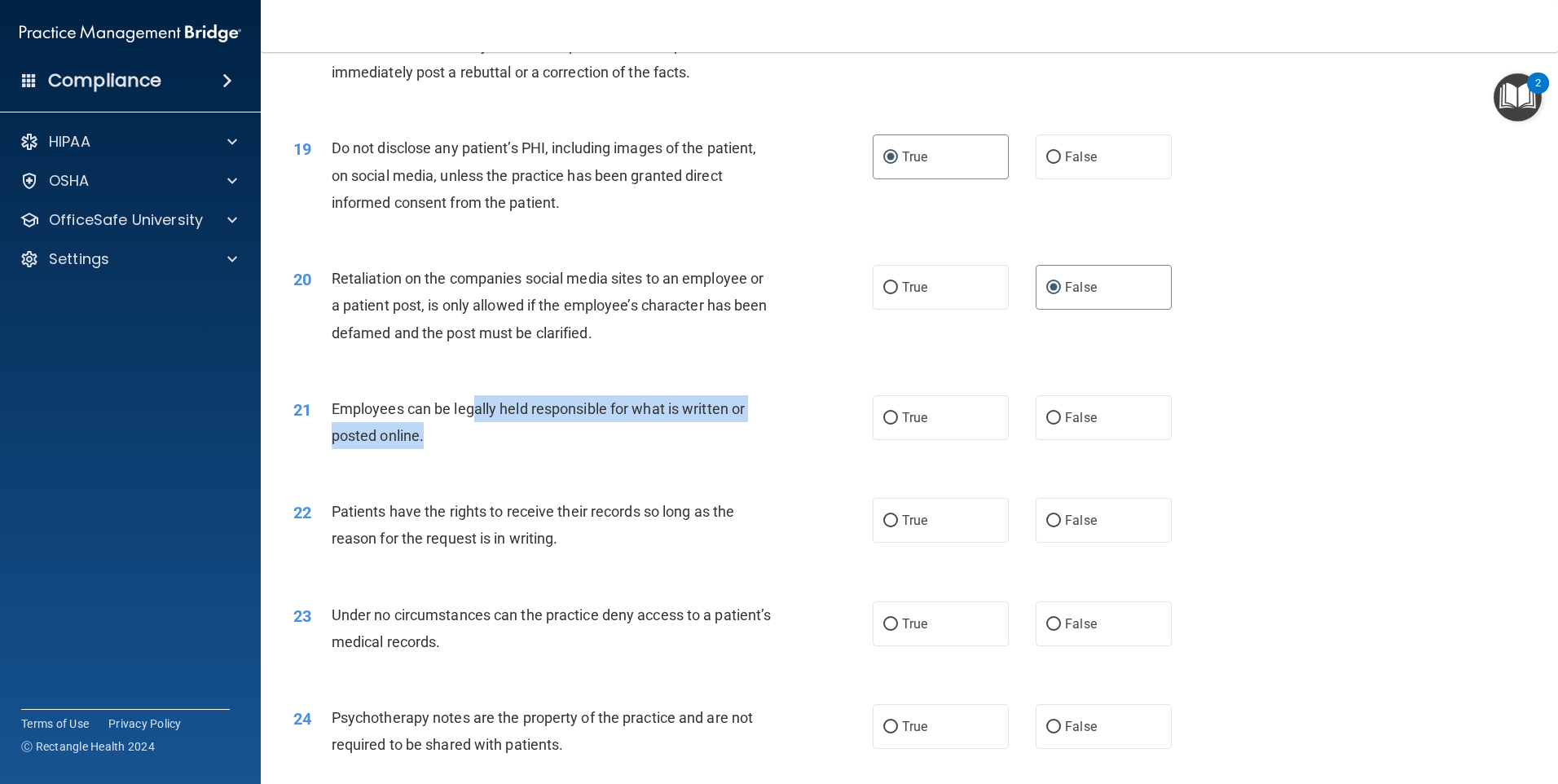
drag, startPoint x: 475, startPoint y: 438, endPoint x: 683, endPoint y: 459, distance: 209.1
click at [683, 449] on div "Employees can be legally held responsible for what is written or posted online." at bounding box center [558, 421] width 454 height 54
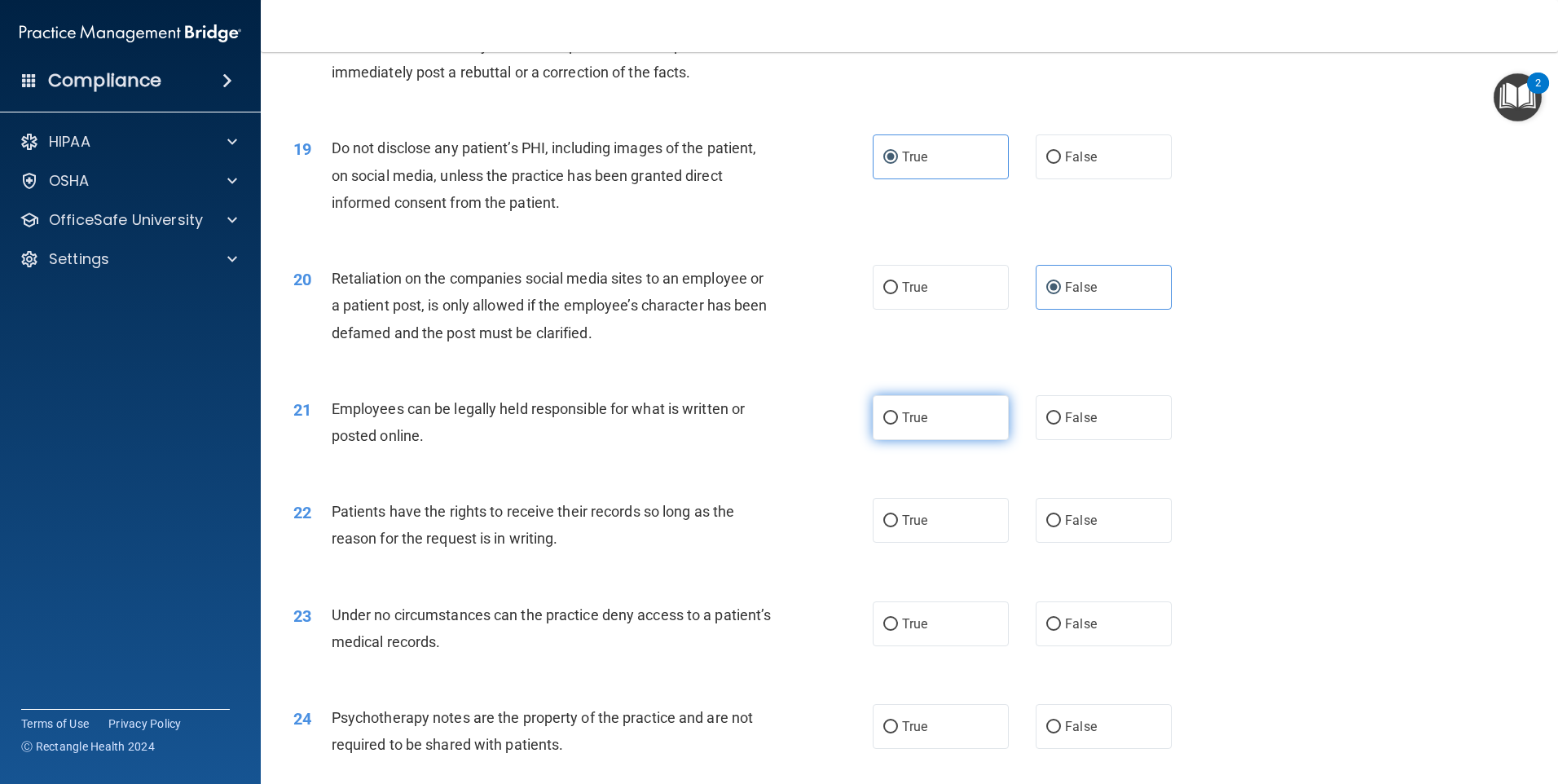
click at [983, 440] on label "True" at bounding box center [941, 417] width 136 height 44
click at [898, 424] on input "True" at bounding box center [891, 418] width 15 height 12
radio input "true"
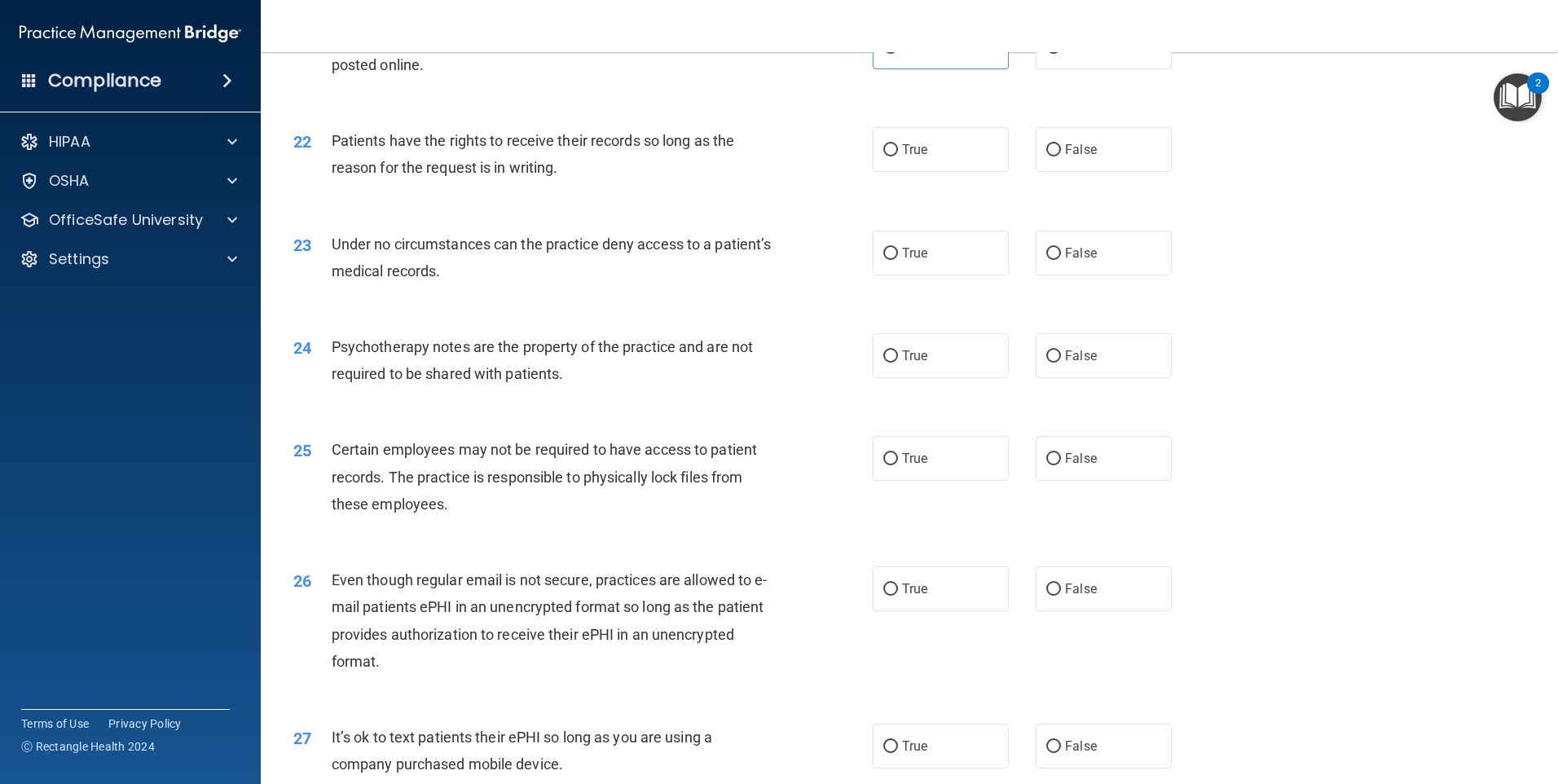
scroll to position [2770, 0]
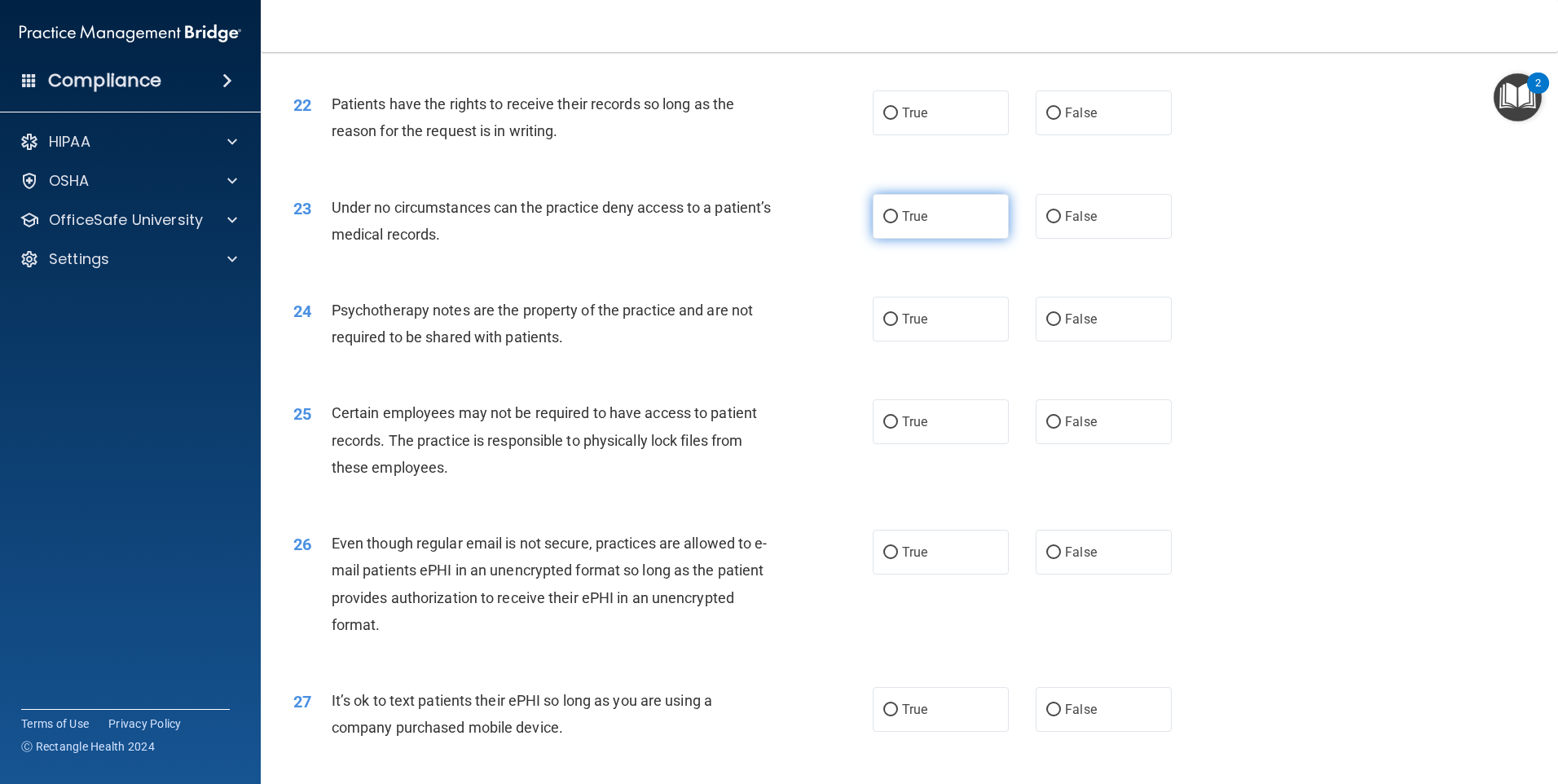
click at [963, 239] on label "True" at bounding box center [941, 215] width 136 height 44
click at [898, 223] on input "True" at bounding box center [891, 216] width 15 height 12
radio input "true"
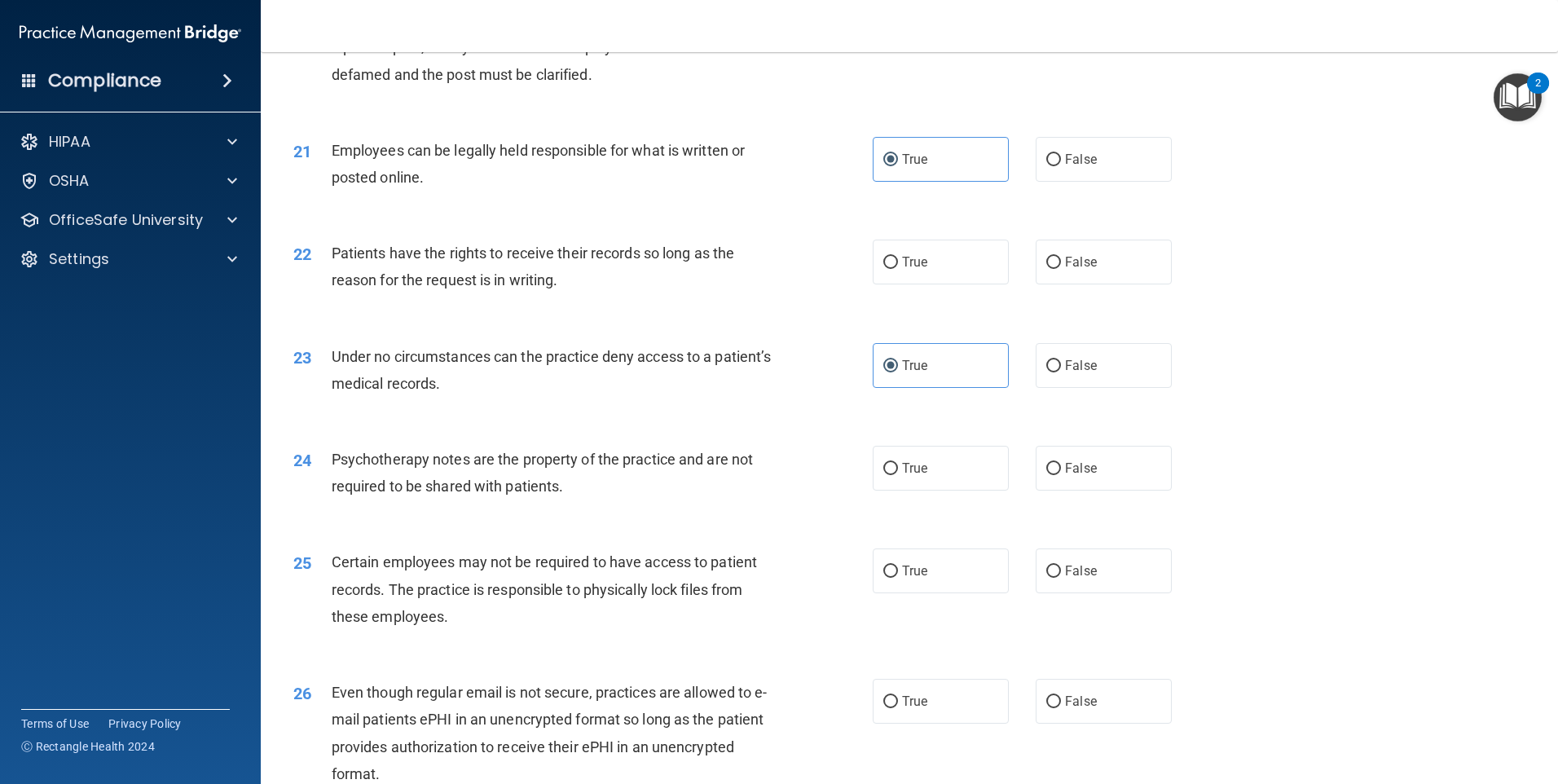
scroll to position [2607, 0]
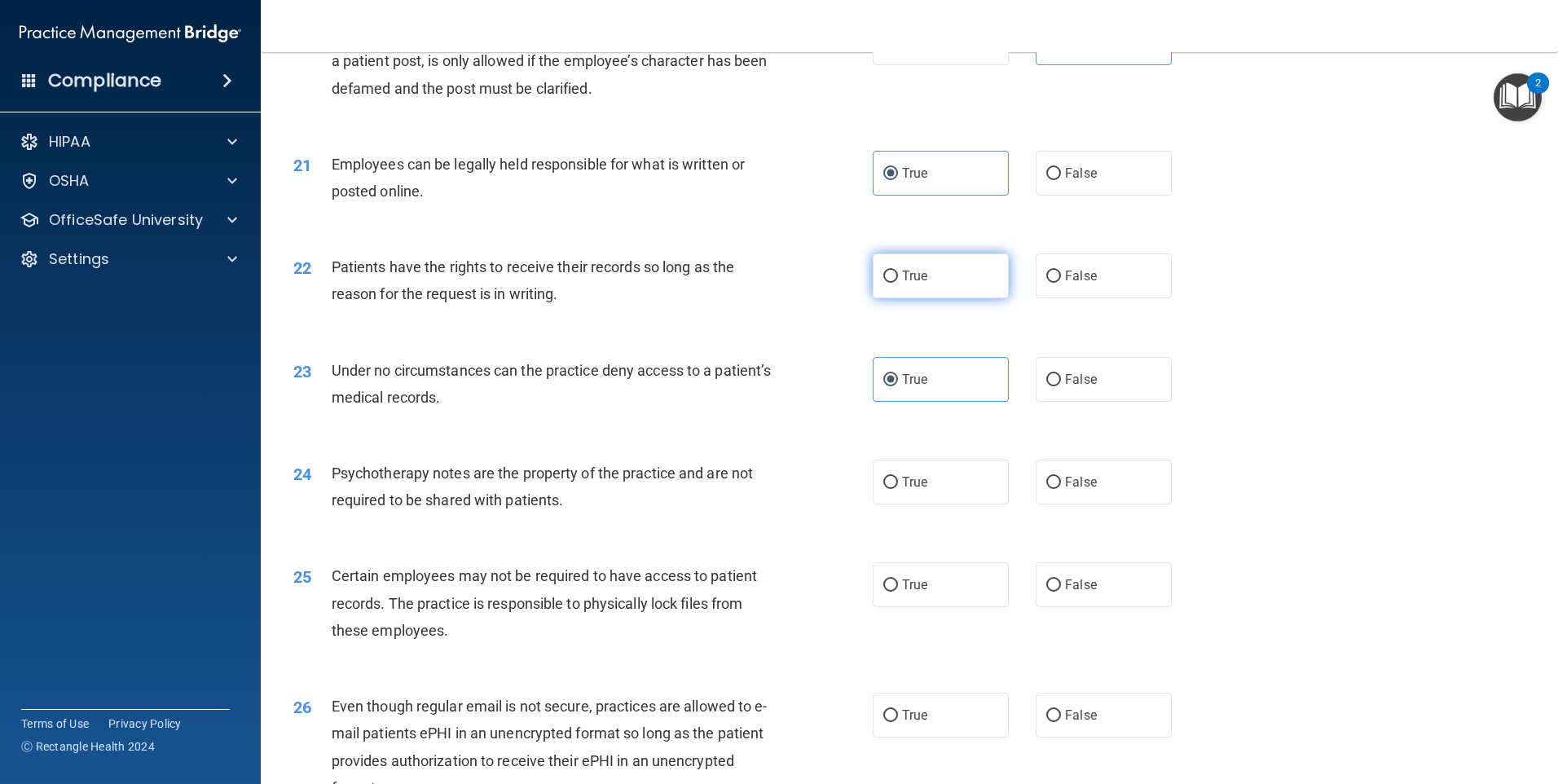
click at [914, 283] on span "True" at bounding box center [915, 276] width 26 height 15
click at [898, 282] on input "True" at bounding box center [891, 276] width 15 height 12
radio input "true"
click at [905, 495] on label "True" at bounding box center [941, 481] width 136 height 44
click at [898, 488] on input "True" at bounding box center [891, 483] width 15 height 12
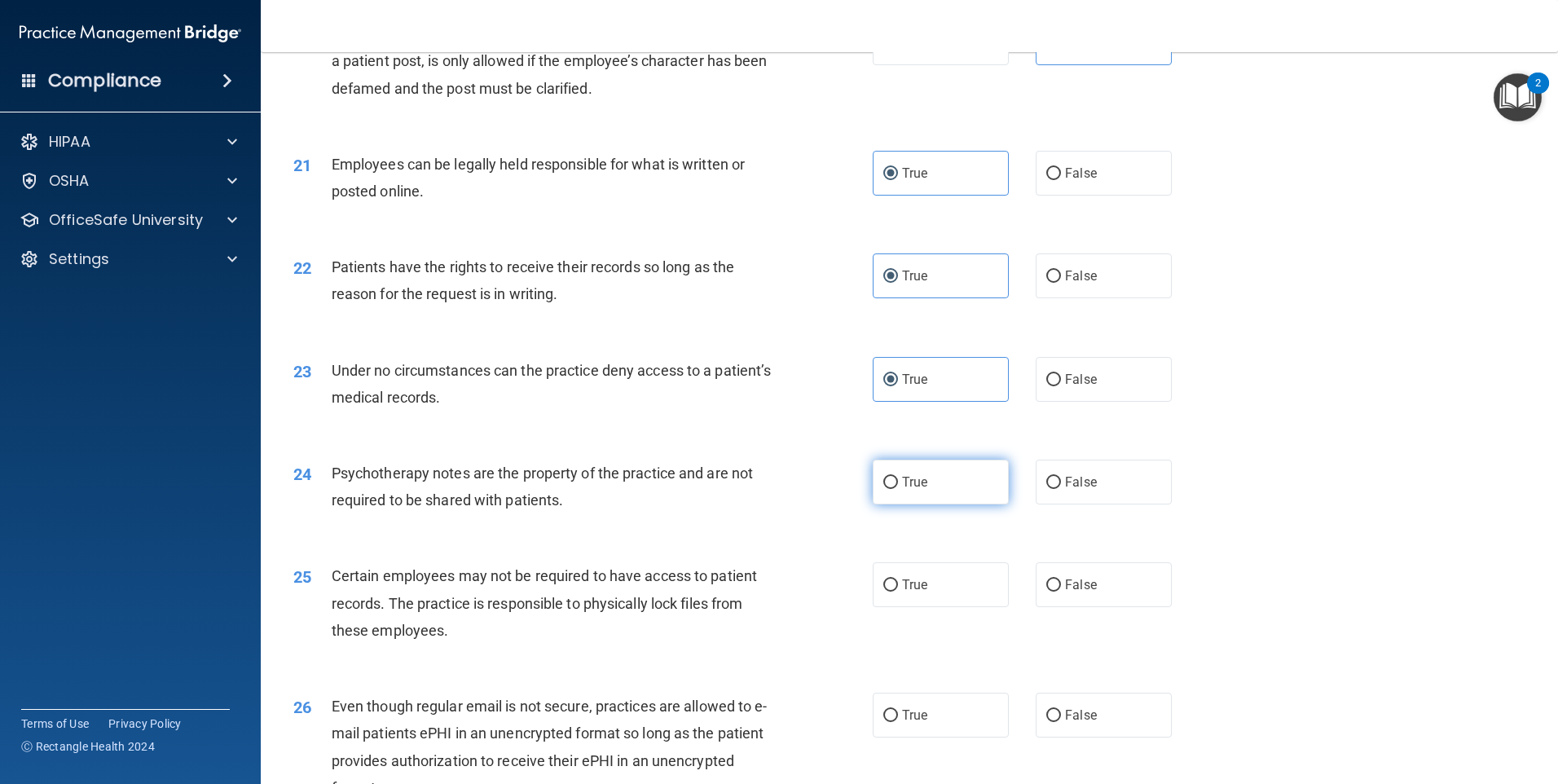
radio input "true"
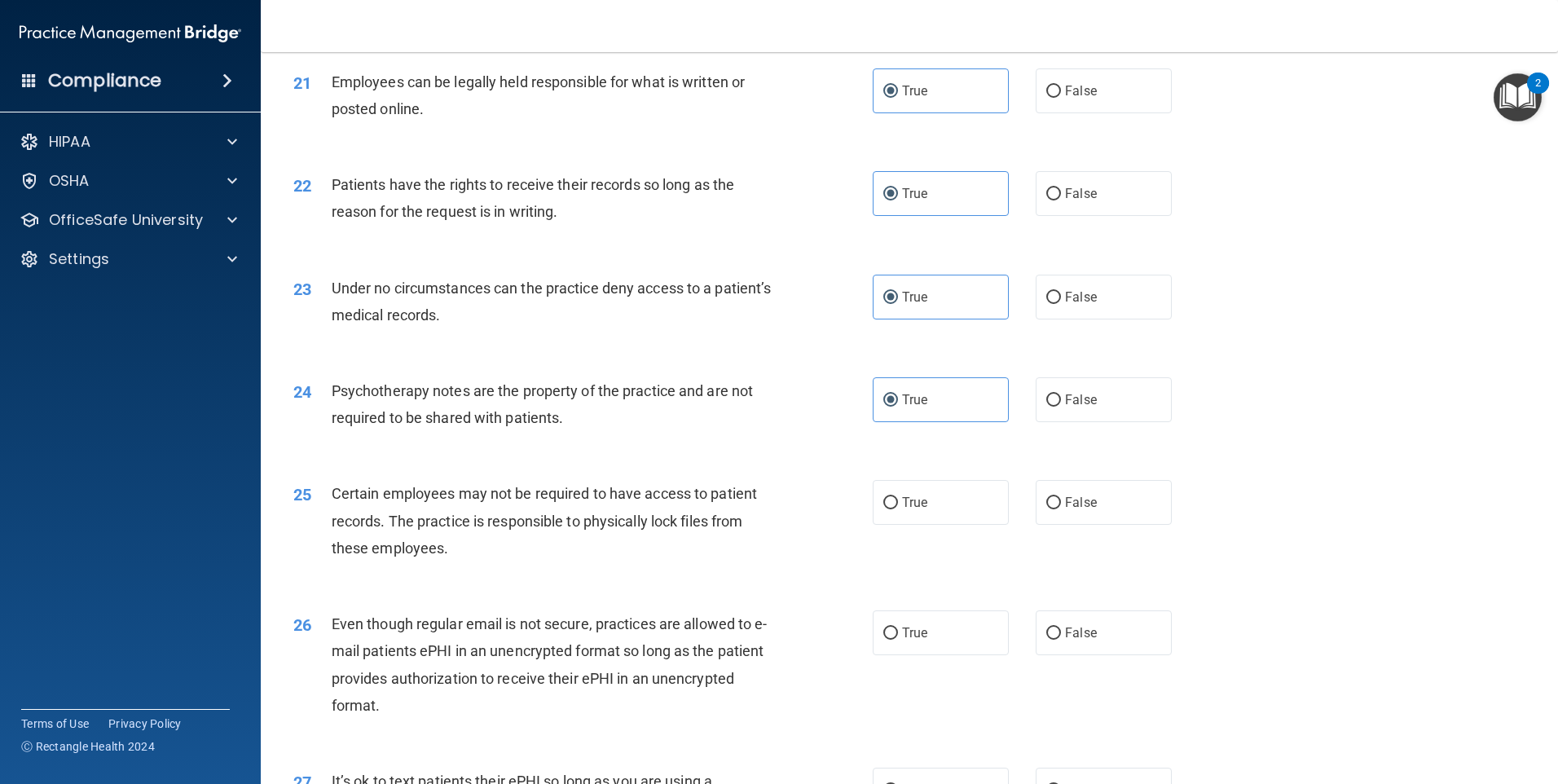
scroll to position [2852, 0]
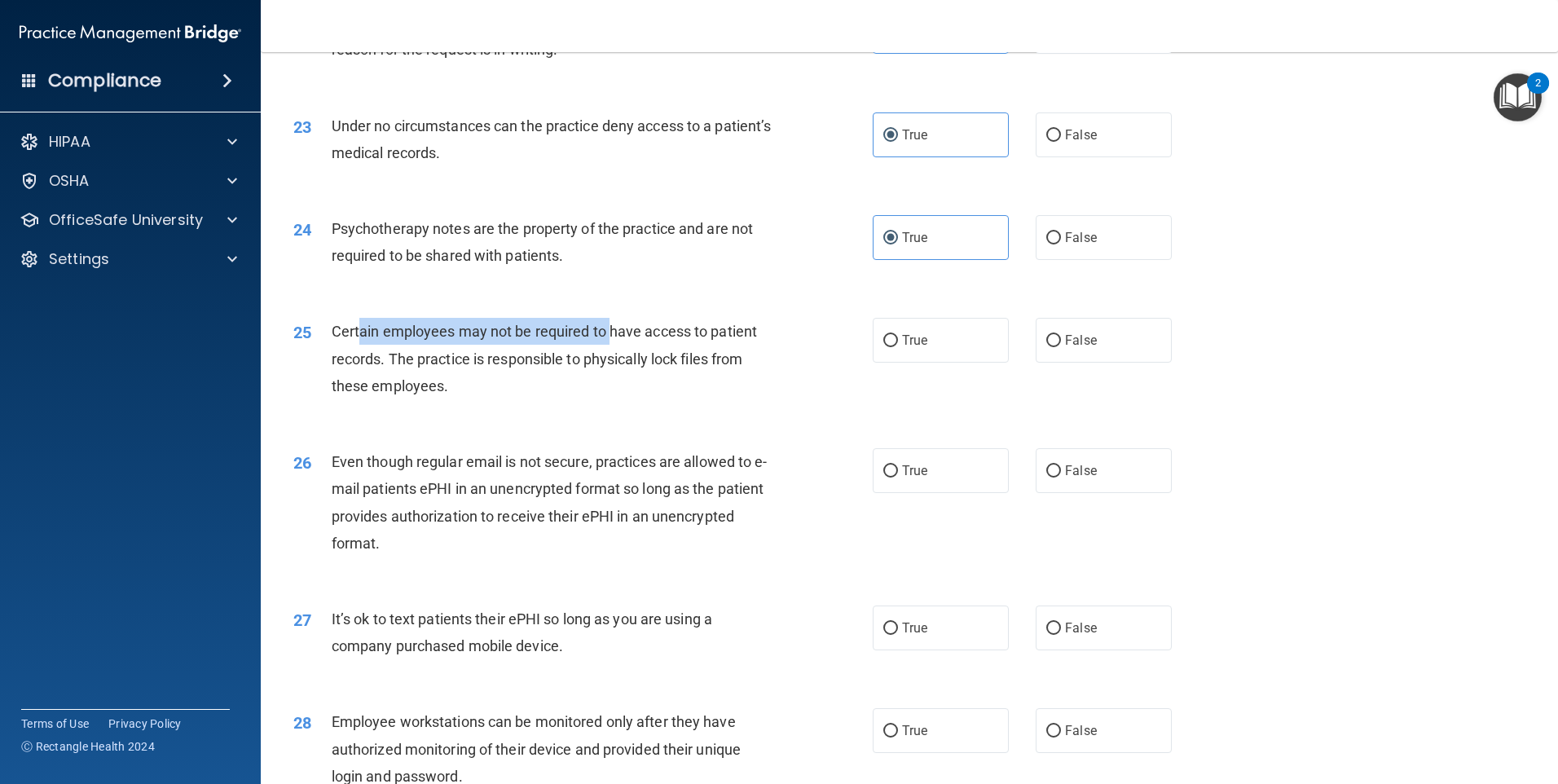
drag, startPoint x: 359, startPoint y: 363, endPoint x: 611, endPoint y: 368, distance: 252.0
click at [611, 368] on div "Certain employees may not be required to have access to patient records. The pr…" at bounding box center [558, 358] width 454 height 81
drag, startPoint x: 611, startPoint y: 368, endPoint x: 632, endPoint y: 376, distance: 22.5
click at [632, 376] on span "Certain employees may not be required to have access to patient records. The pr…" at bounding box center [544, 358] width 425 height 71
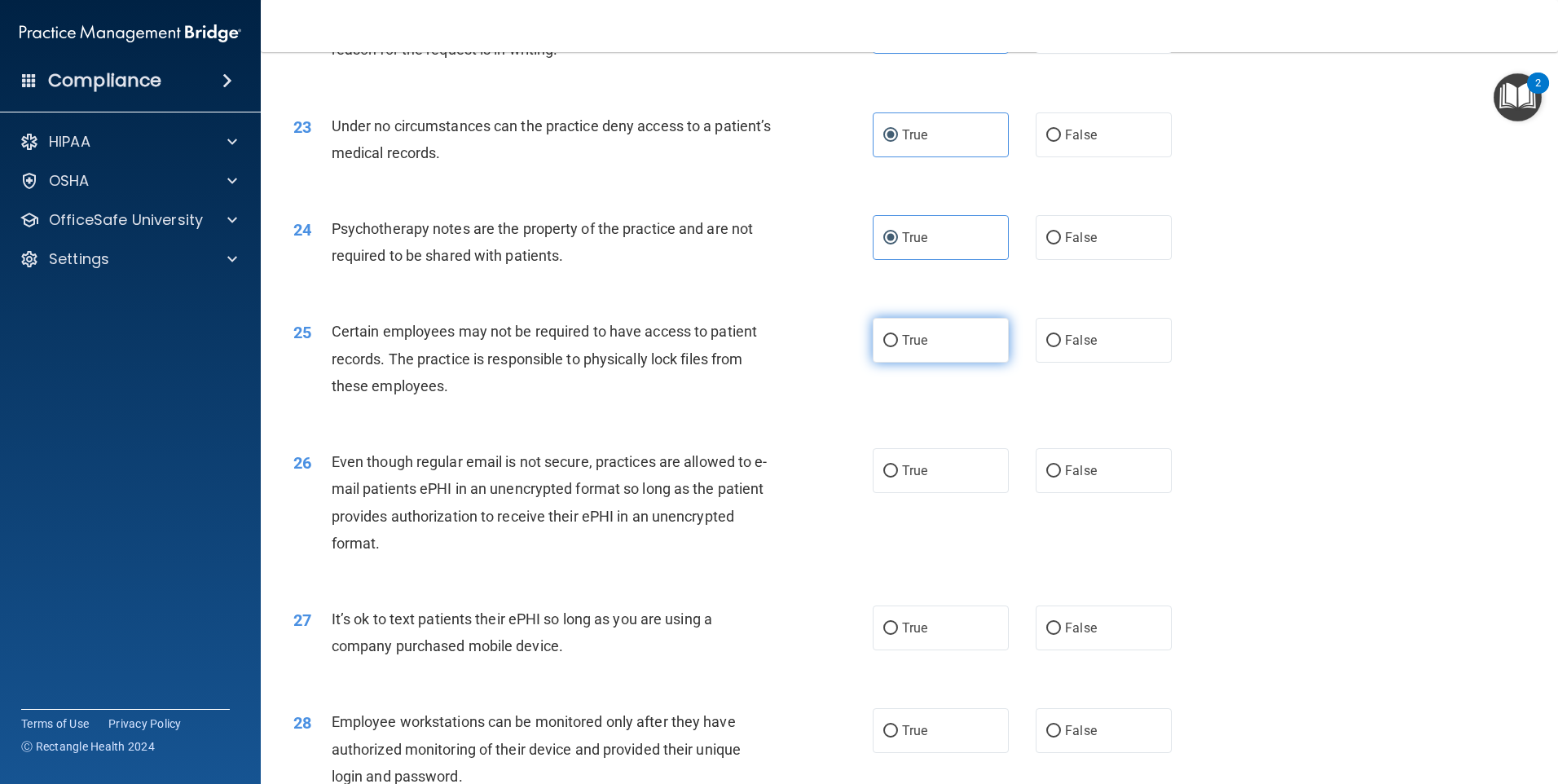
click at [933, 363] on label "True" at bounding box center [941, 339] width 136 height 44
click at [898, 347] on input "True" at bounding box center [891, 340] width 15 height 12
radio input "true"
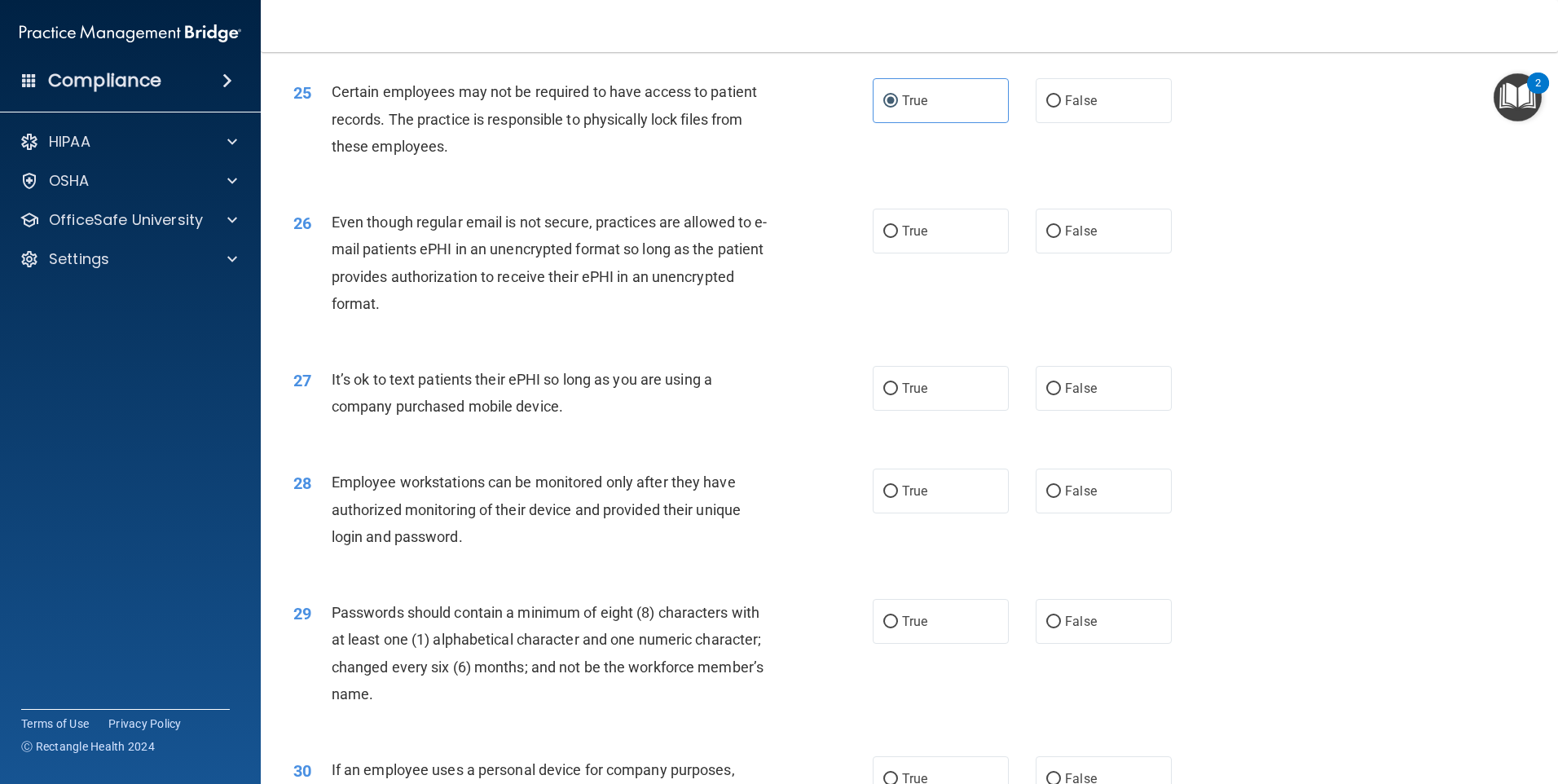
scroll to position [3095, 0]
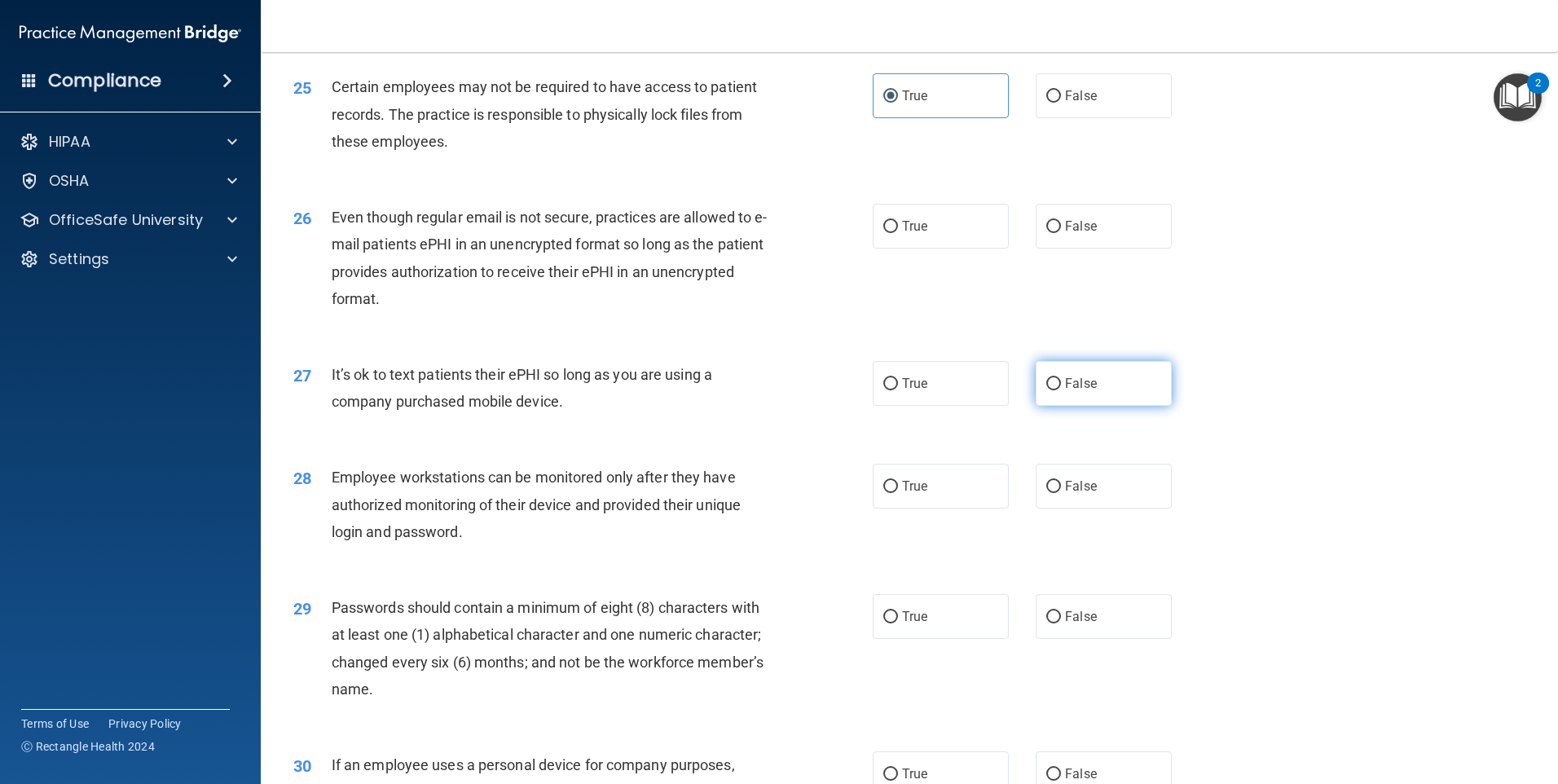
click at [1111, 406] on label "False" at bounding box center [1104, 383] width 136 height 44
click at [1061, 390] on input "False" at bounding box center [1053, 383] width 15 height 12
radio input "true"
click at [950, 507] on label "True" at bounding box center [941, 486] width 136 height 44
click at [898, 493] on input "True" at bounding box center [891, 486] width 15 height 12
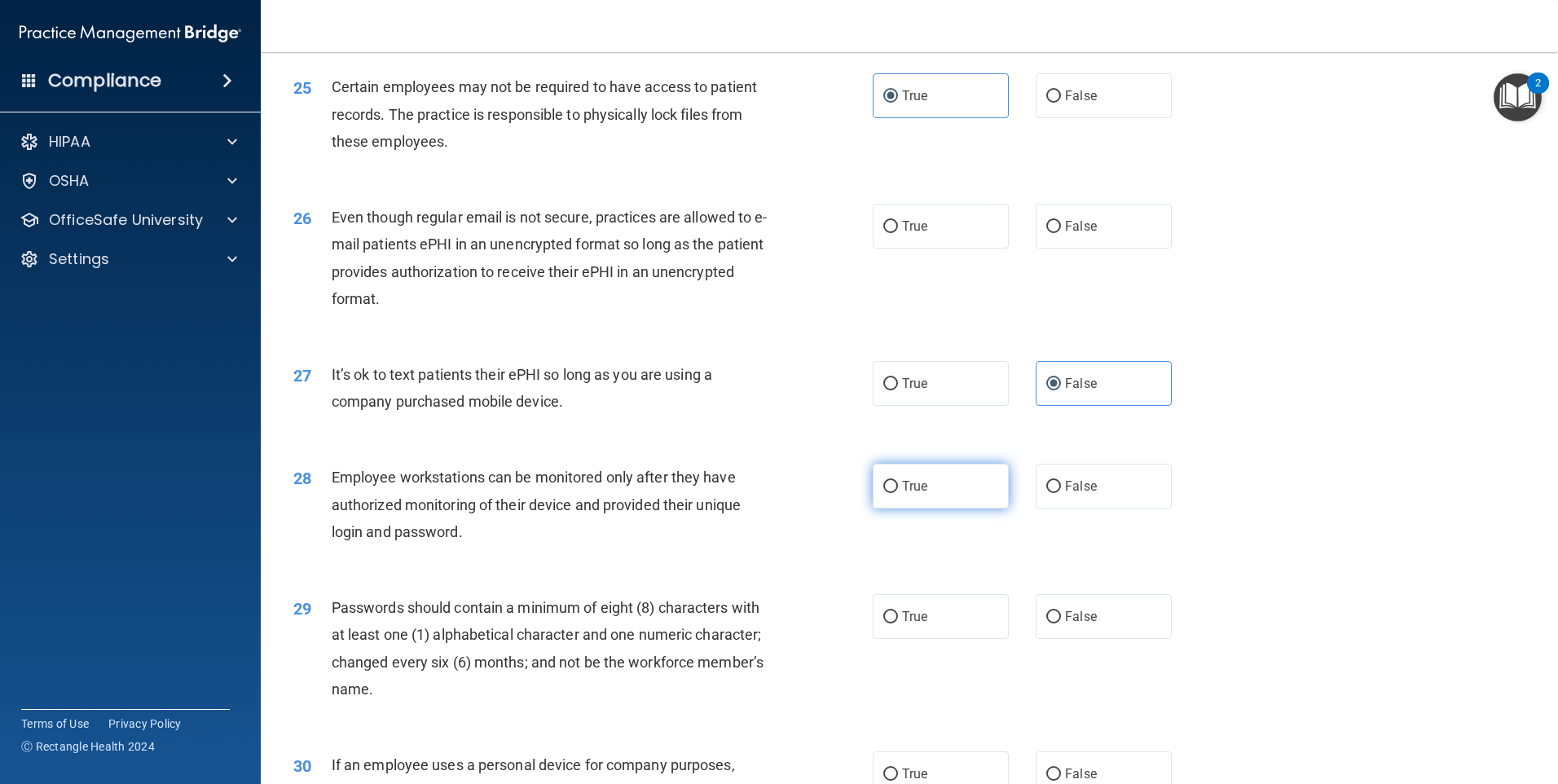
radio input "true"
click at [1089, 248] on label "False" at bounding box center [1104, 226] width 136 height 44
click at [1061, 233] on input "False" at bounding box center [1053, 227] width 15 height 12
radio input "true"
click at [933, 637] on label "True" at bounding box center [941, 616] width 136 height 44
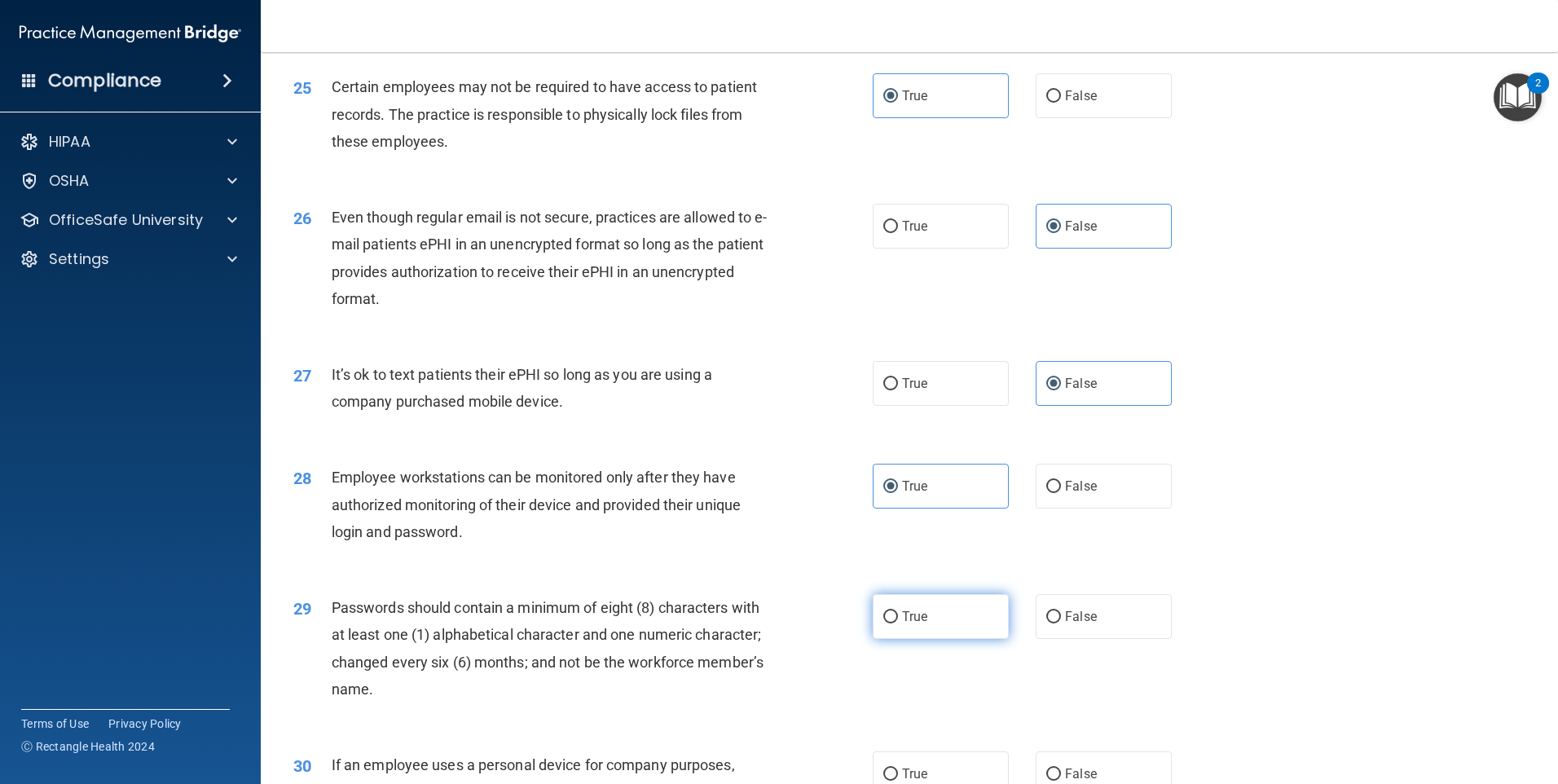
click at [898, 623] on input "True" at bounding box center [891, 617] width 15 height 12
radio input "true"
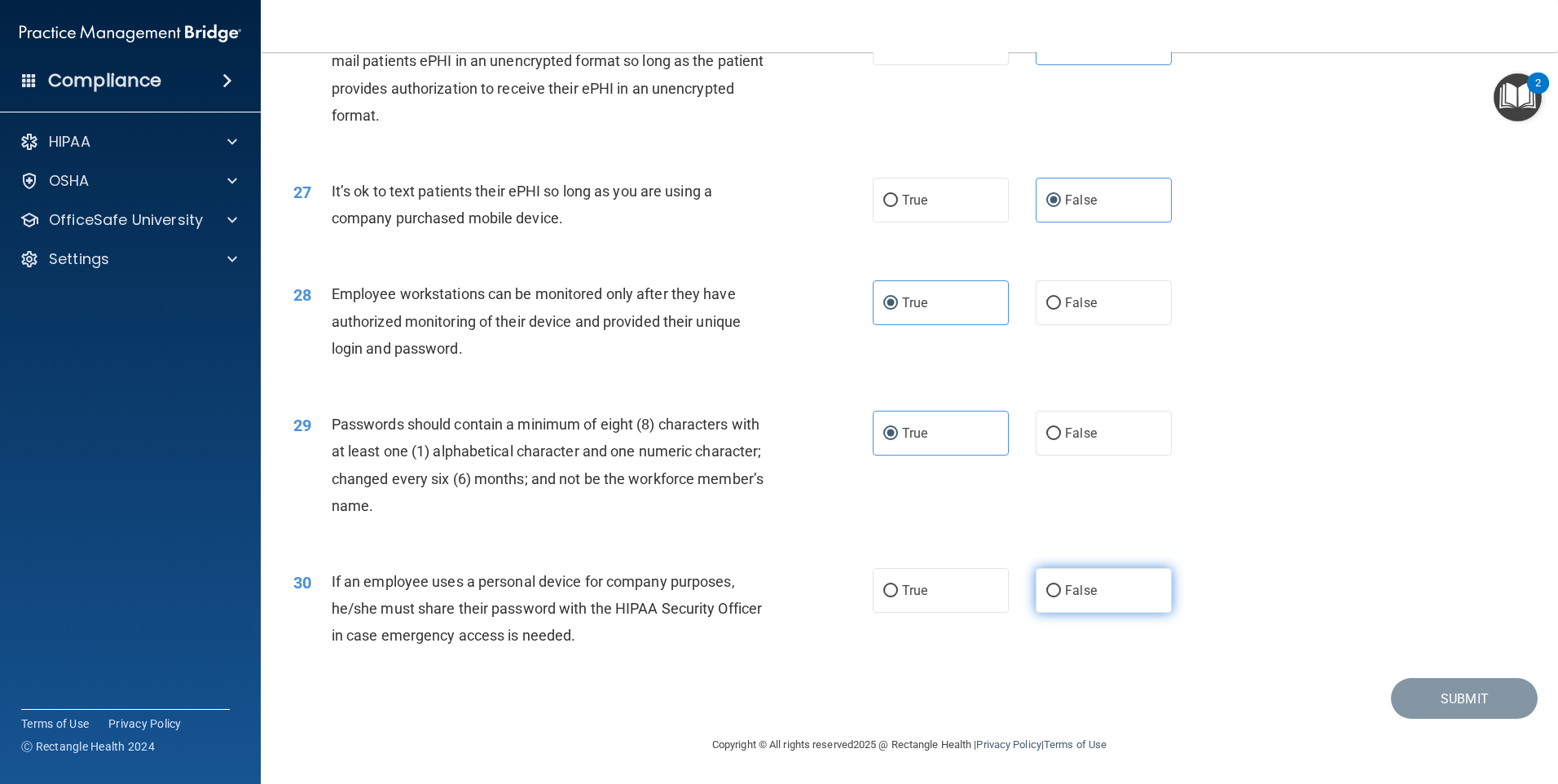
click at [1083, 588] on span "False" at bounding box center [1081, 590] width 32 height 15
click at [1061, 588] on input "False" at bounding box center [1053, 590] width 15 height 12
radio input "true"
click at [1413, 690] on button "Submit" at bounding box center [1464, 699] width 146 height 42
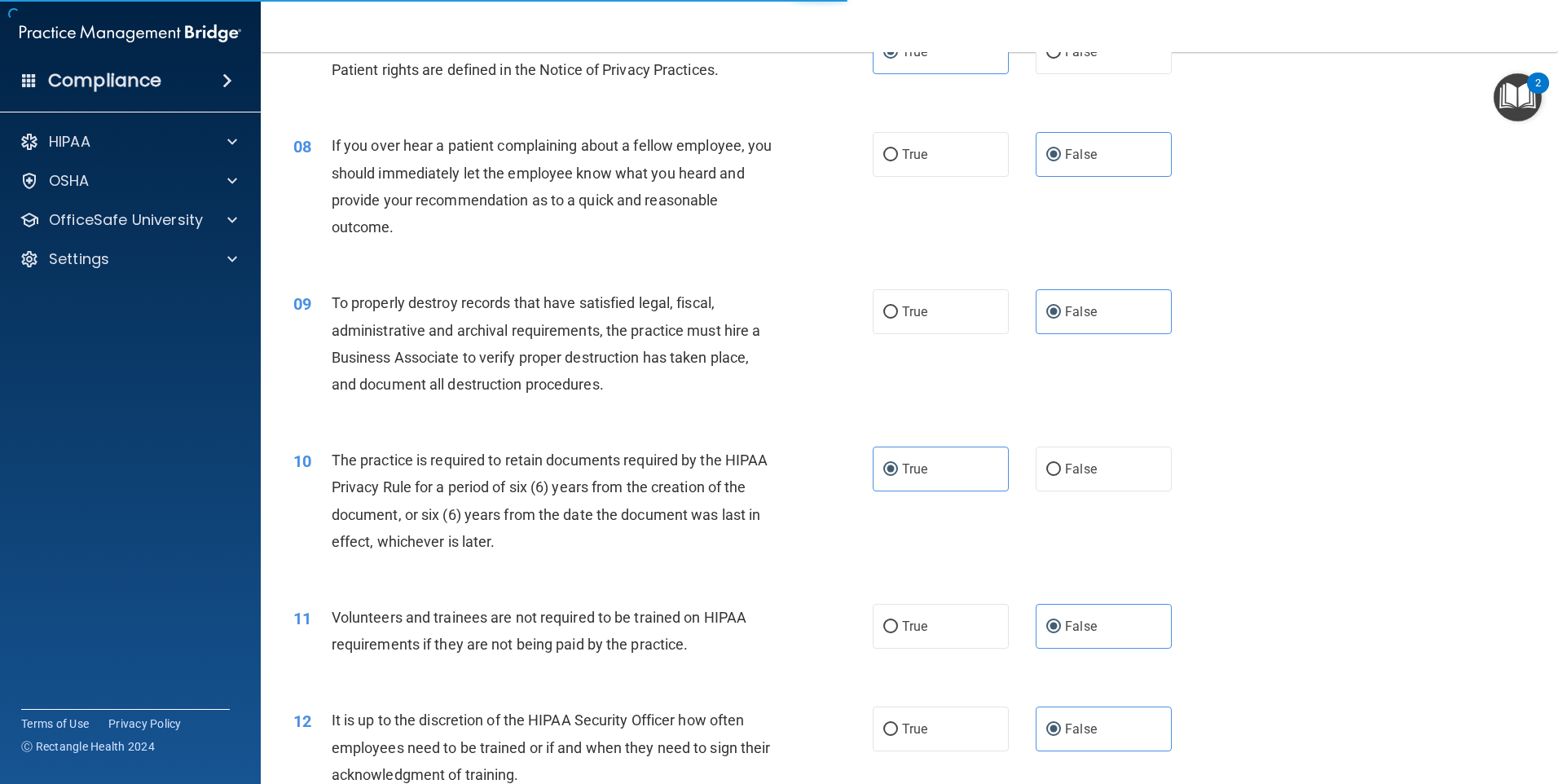
scroll to position [944, 0]
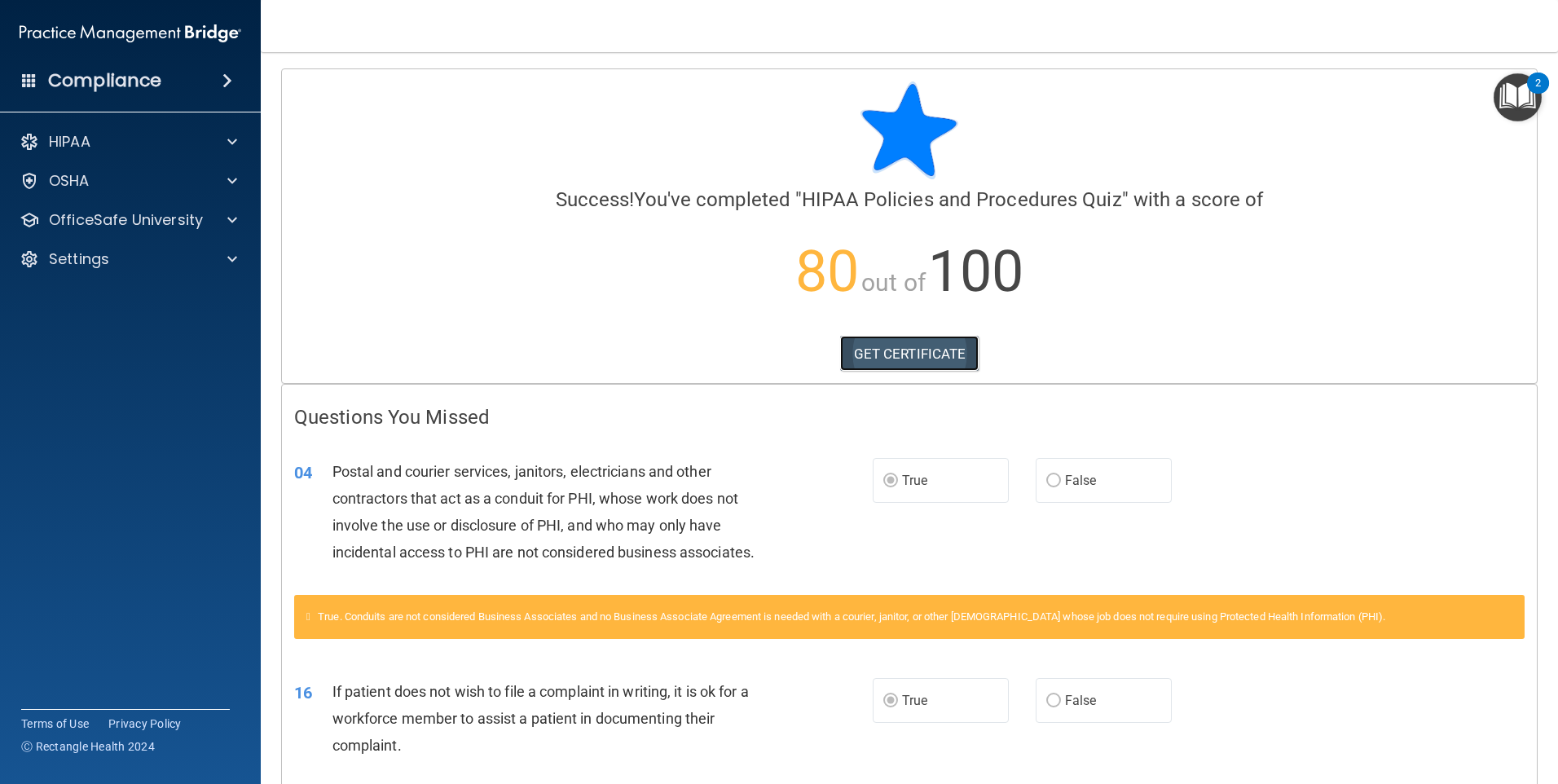
click at [920, 359] on link "GET CERTIFICATE" at bounding box center [909, 353] width 139 height 36
click at [163, 227] on p "OfficeSafe University" at bounding box center [126, 220] width 154 height 20
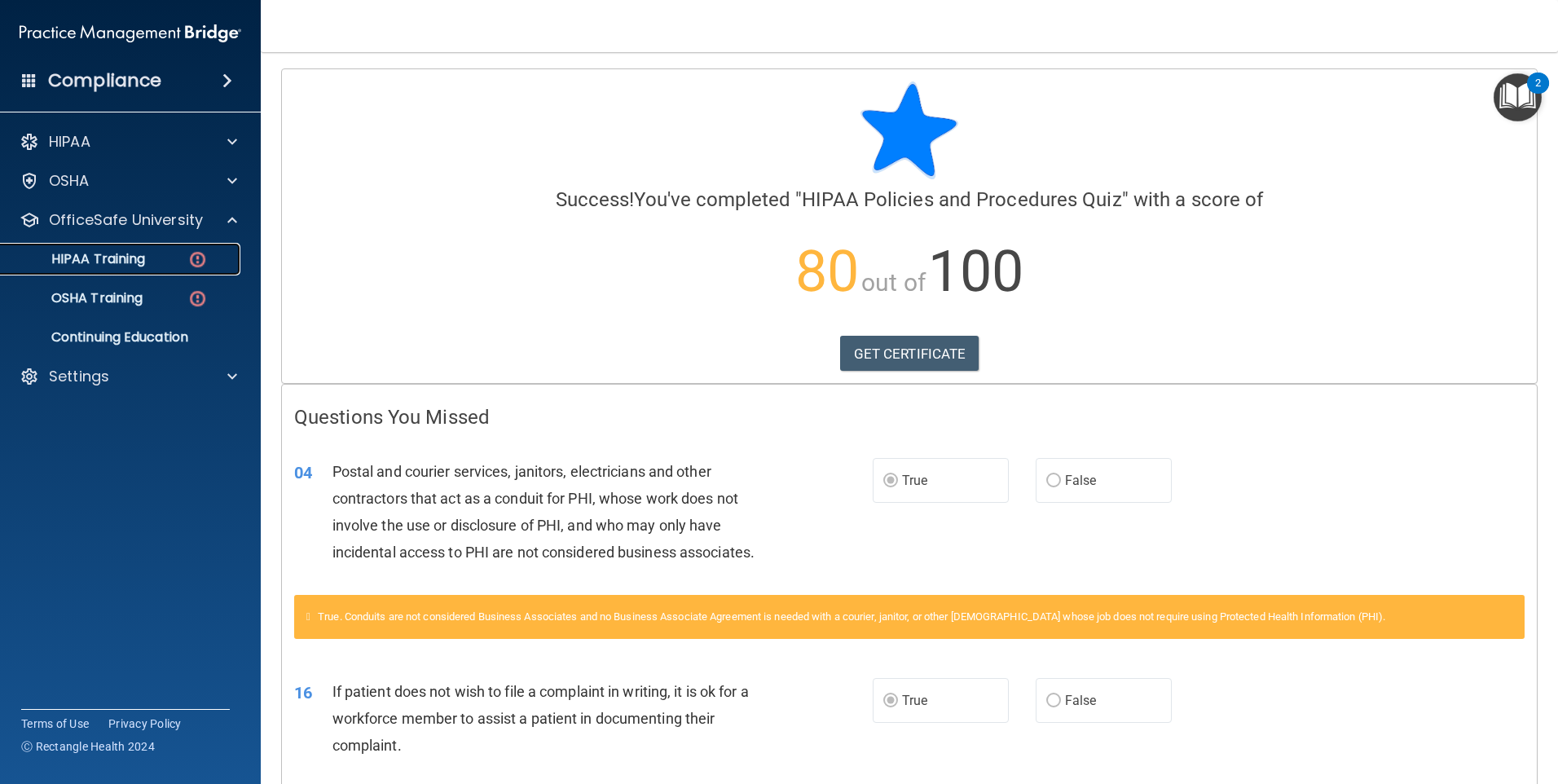
click at [115, 264] on p "HIPAA Training" at bounding box center [77, 259] width 134 height 16
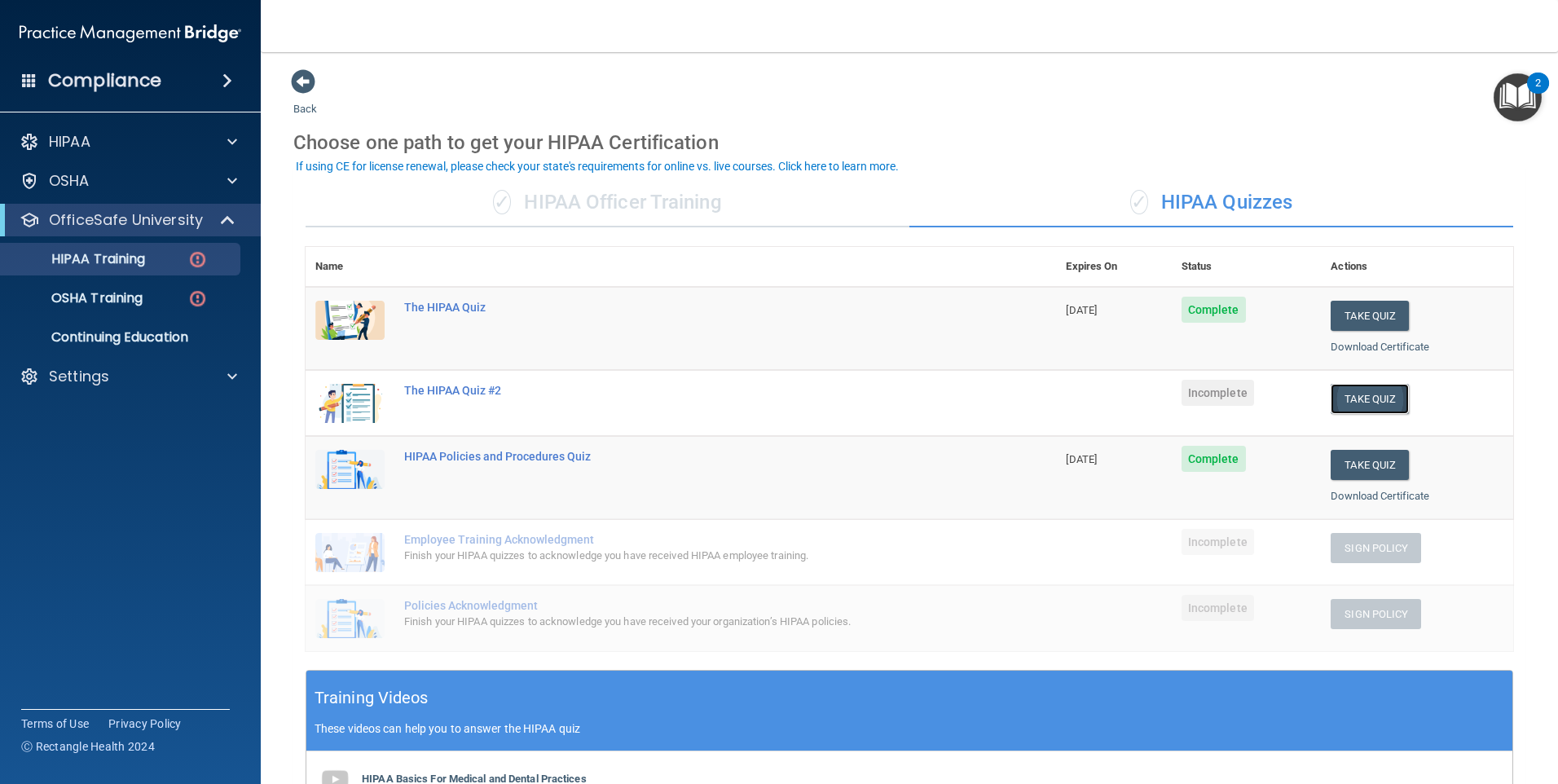
click at [1360, 401] on button "Take Quiz" at bounding box center [1369, 399] width 78 height 30
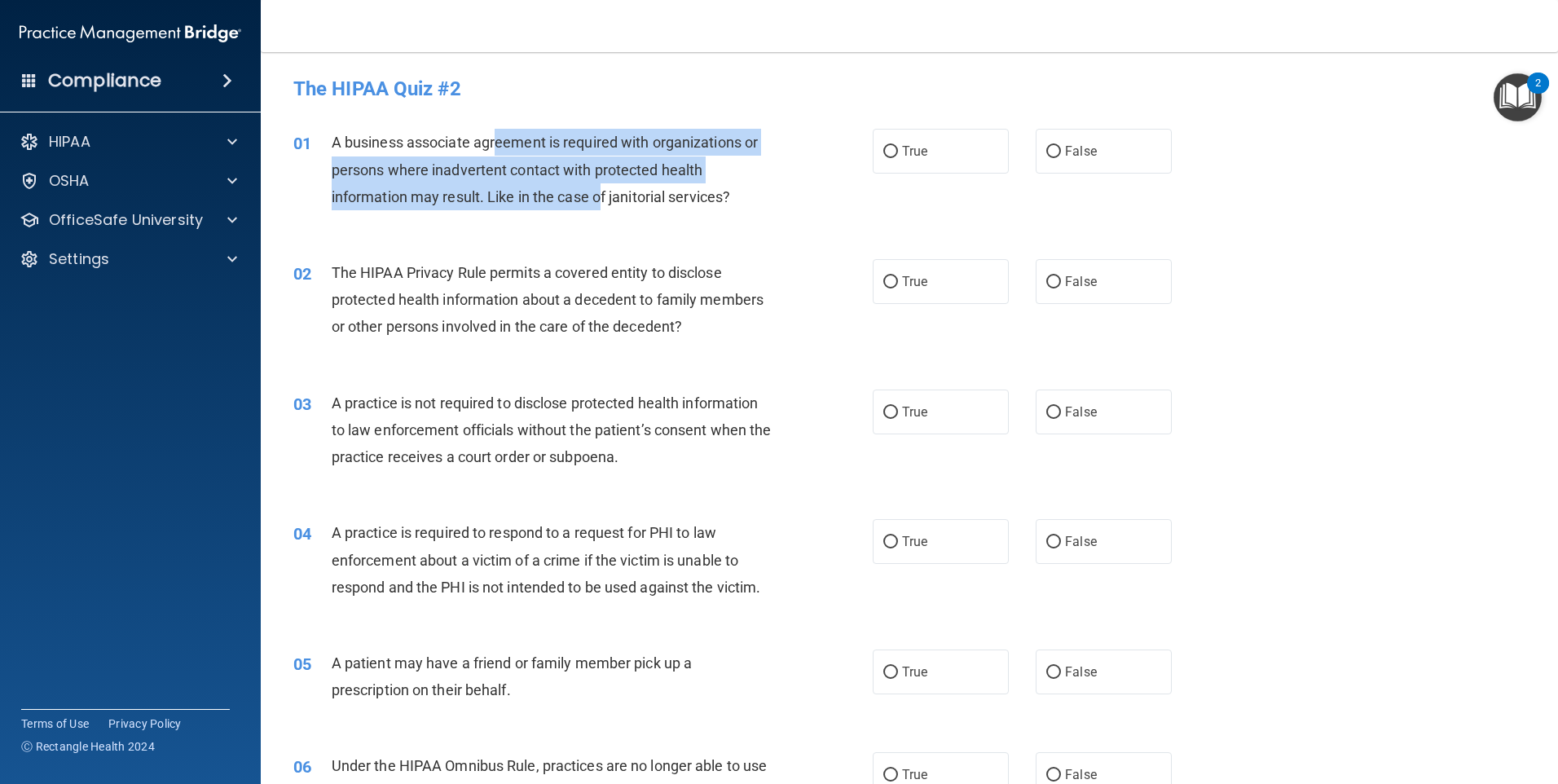
drag, startPoint x: 525, startPoint y: 136, endPoint x: 602, endPoint y: 204, distance: 102.7
click at [602, 204] on span "A business associate agreement is required with organizations or persons where …" at bounding box center [544, 168] width 426 height 71
click at [604, 199] on span "A business associate agreement is required with organizations or persons where …" at bounding box center [544, 168] width 426 height 71
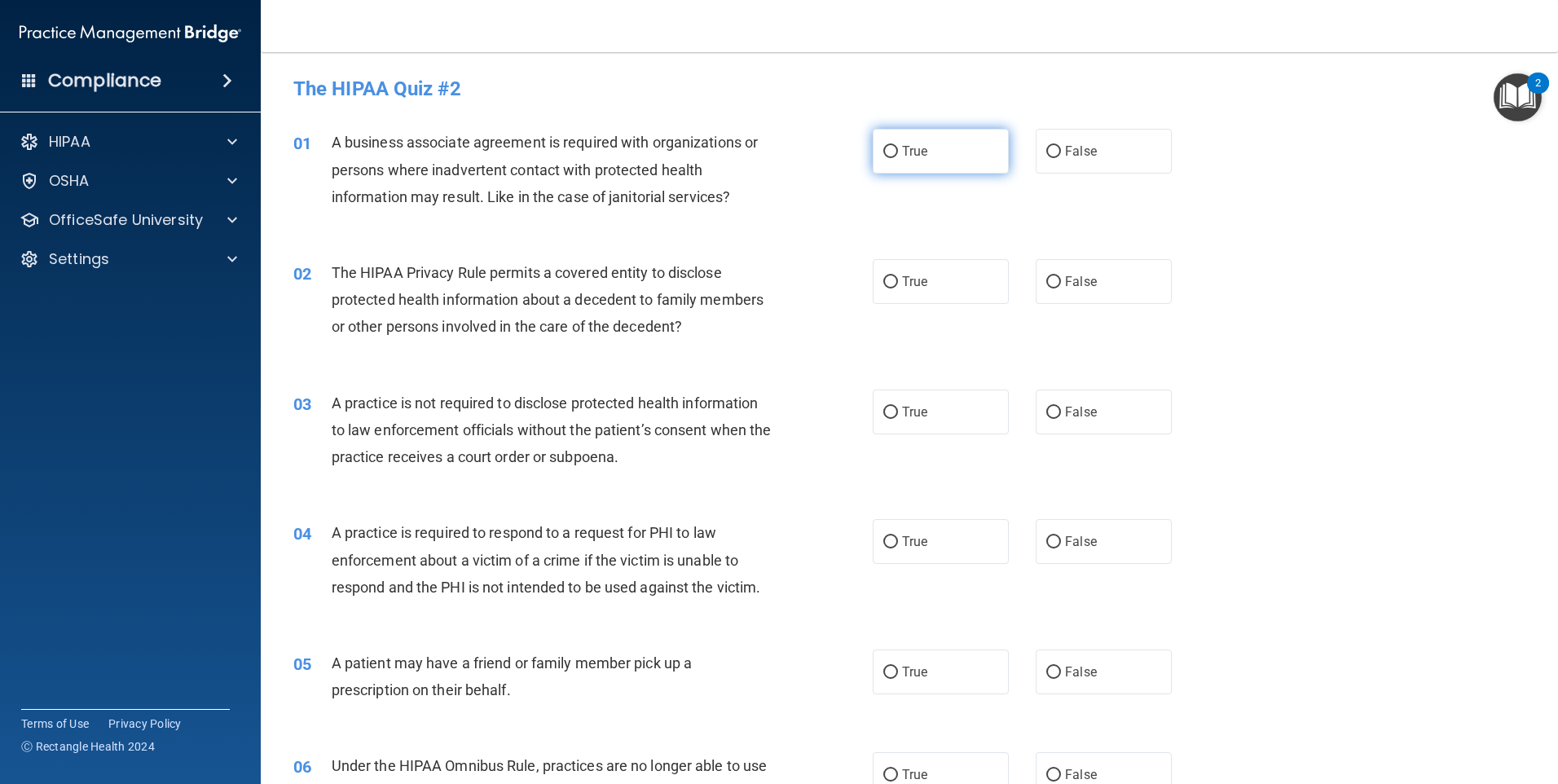
click at [902, 154] on span "True" at bounding box center [915, 151] width 26 height 15
click at [898, 154] on input "True" at bounding box center [891, 151] width 15 height 12
radio input "true"
click at [347, 254] on div "02 The HIPAA Privacy Rule permits a covered entity to disclose protected health…" at bounding box center [910, 304] width 1257 height 130
click at [348, 251] on div "02 The HIPAA Privacy Rule permits a covered entity to disclose protected health…" at bounding box center [910, 304] width 1257 height 130
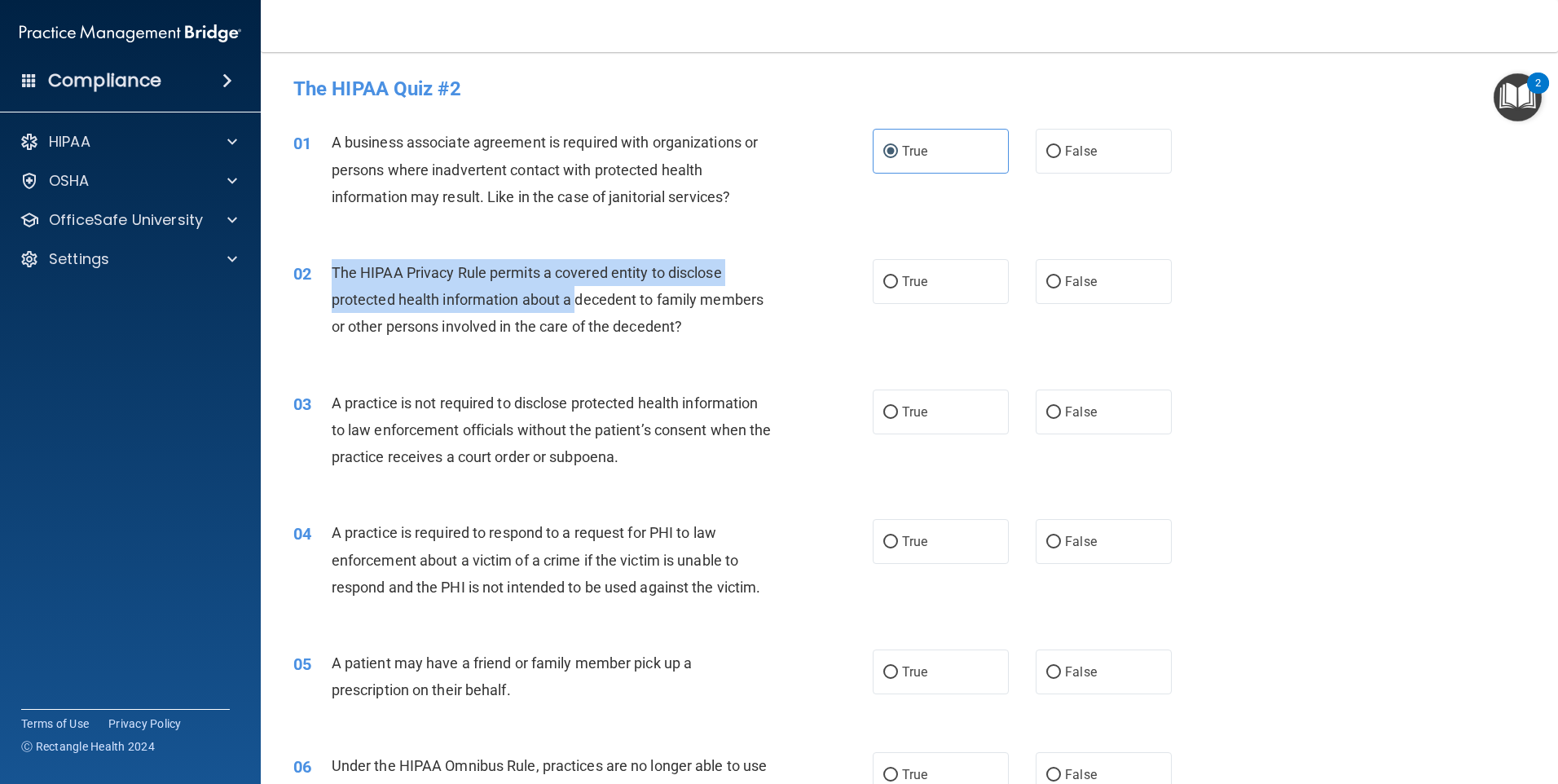
drag, startPoint x: 326, startPoint y: 264, endPoint x: 576, endPoint y: 291, distance: 251.5
click at [576, 291] on div "02 The HIPAA Privacy Rule permits a covered entity to disclose protected health…" at bounding box center [583, 303] width 628 height 90
click at [412, 264] on span "The HIPAA Privacy Rule permits a covered entity to disclose protected health in…" at bounding box center [547, 298] width 432 height 71
drag, startPoint x: 364, startPoint y: 266, endPoint x: 593, endPoint y: 311, distance: 233.4
click at [593, 311] on div "The HIPAA Privacy Rule permits a covered entity to disclose protected health in…" at bounding box center [558, 299] width 454 height 81
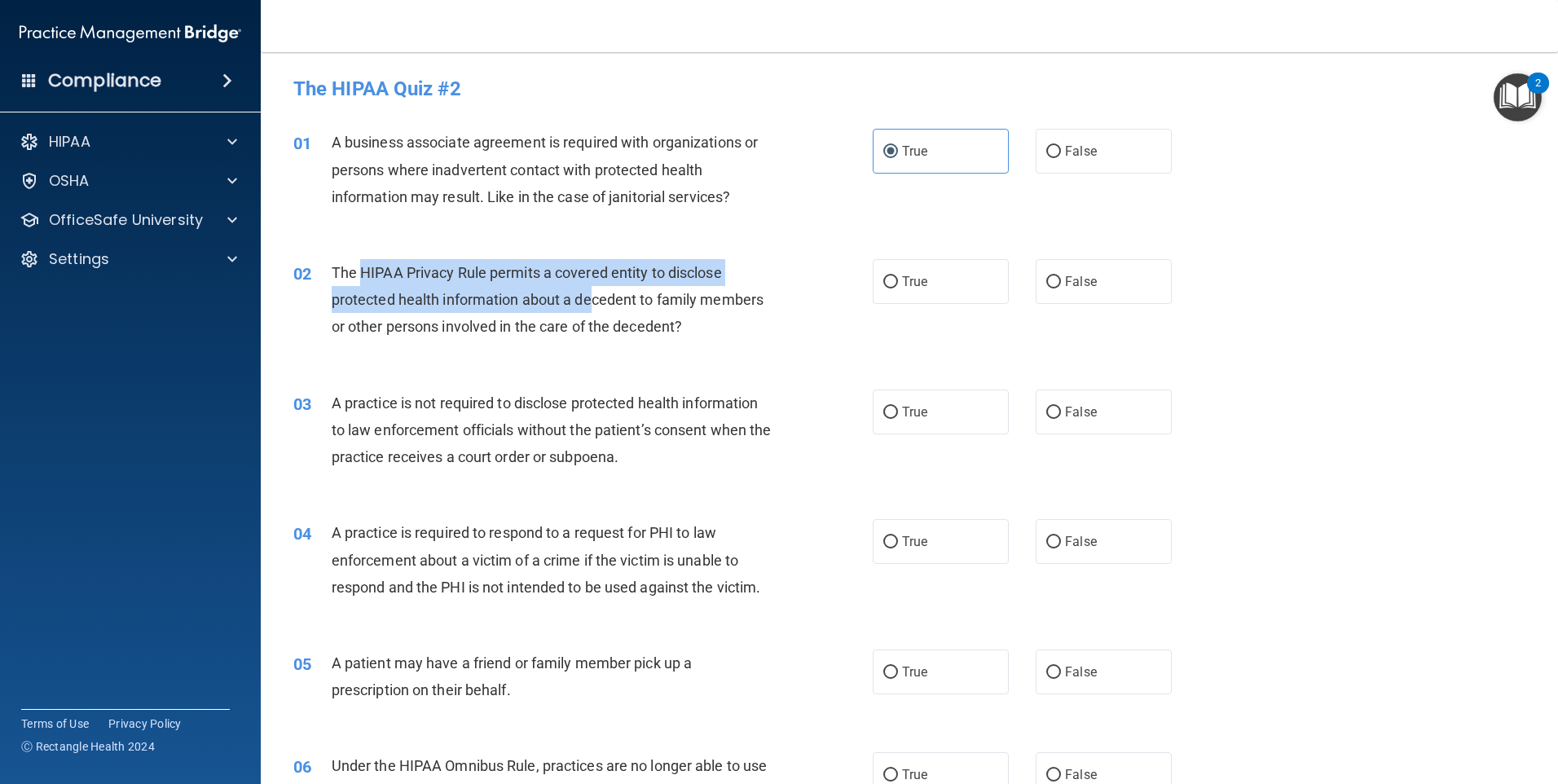
drag, startPoint x: 593, startPoint y: 311, endPoint x: 586, endPoint y: 299, distance: 13.9
click at [586, 299] on span "The HIPAA Privacy Rule permits a covered entity to disclose protected health in…" at bounding box center [547, 298] width 432 height 71
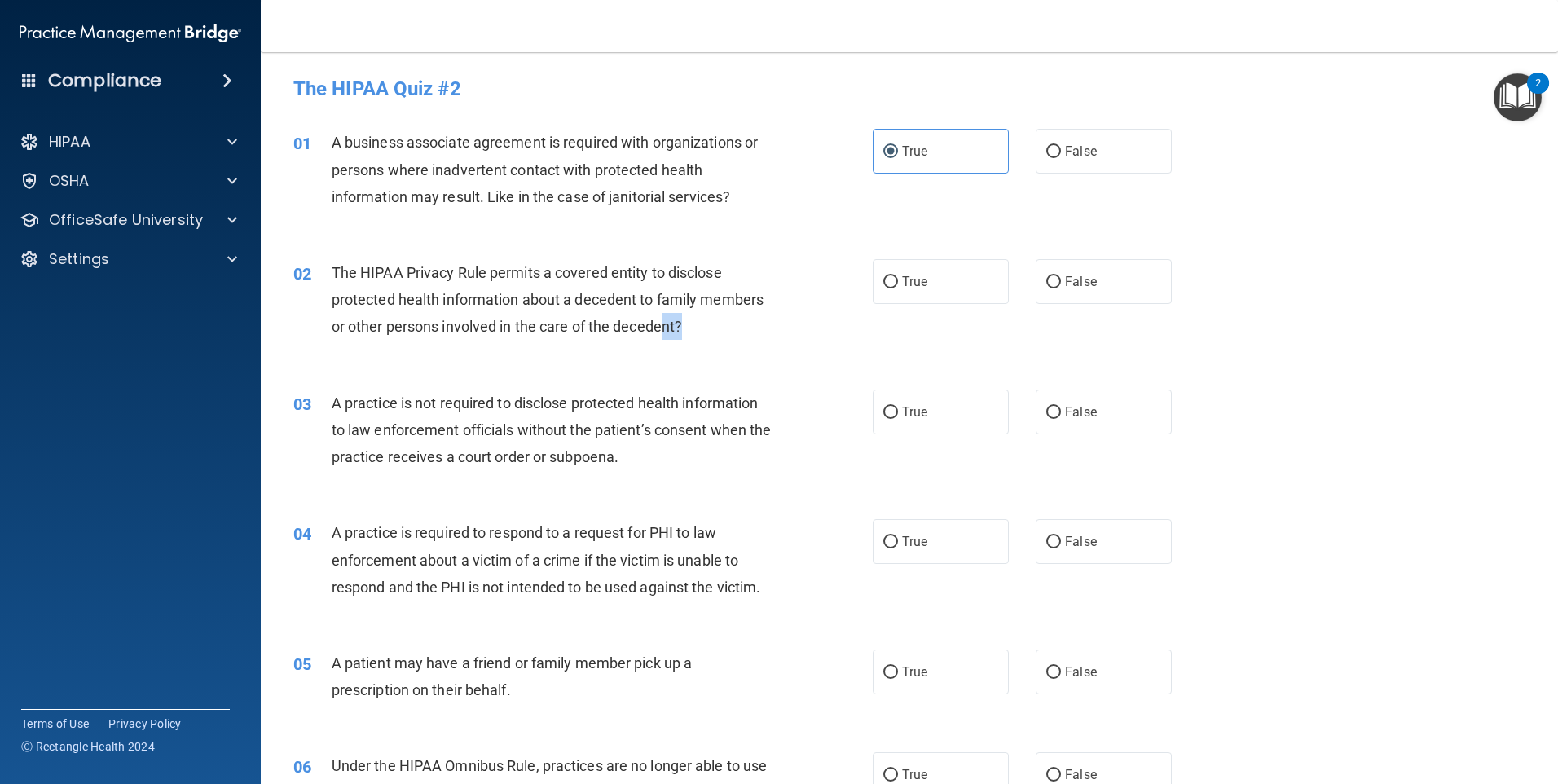
drag, startPoint x: 711, startPoint y: 333, endPoint x: 666, endPoint y: 327, distance: 45.4
click at [681, 334] on div "The HIPAA Privacy Rule permits a covered entity to disclose protected health in…" at bounding box center [558, 299] width 454 height 81
click at [1109, 293] on label "False" at bounding box center [1104, 281] width 136 height 44
click at [1061, 288] on input "False" at bounding box center [1053, 281] width 15 height 12
radio input "true"
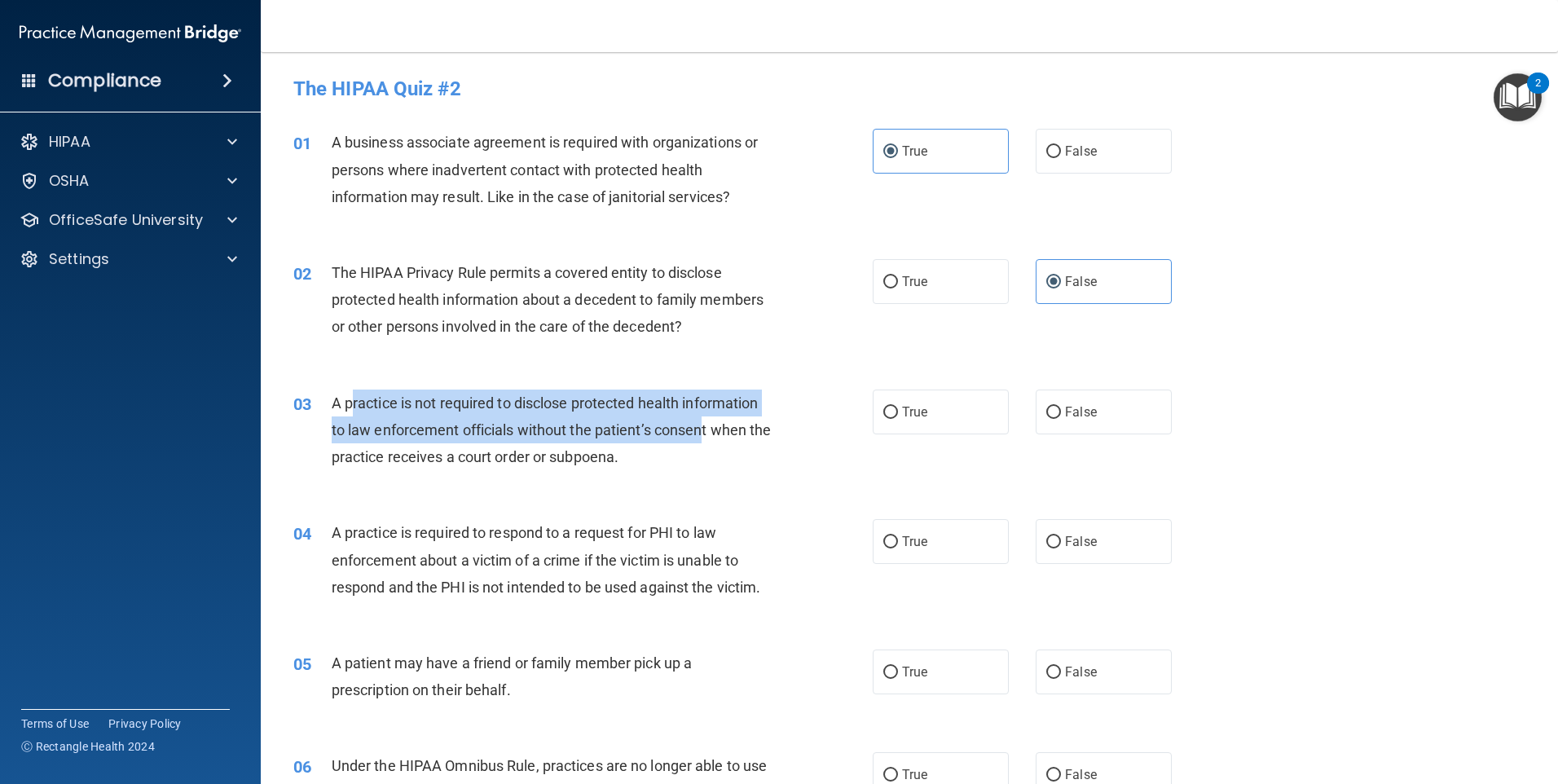
drag, startPoint x: 353, startPoint y: 410, endPoint x: 702, endPoint y: 441, distance: 350.4
click at [702, 441] on div "A practice is not required to disclose protected health information to law enfo…" at bounding box center [558, 430] width 454 height 81
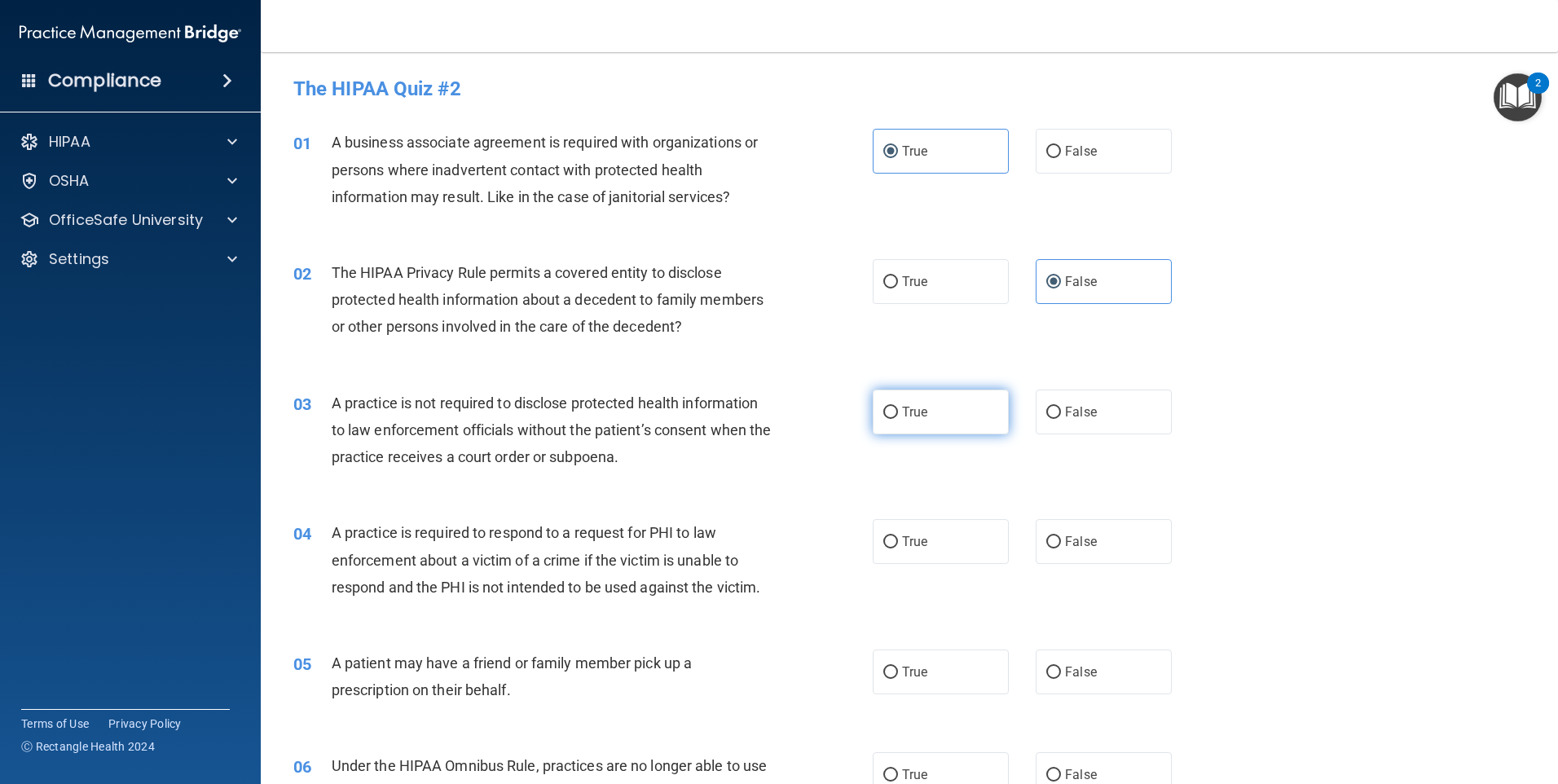
drag, startPoint x: 702, startPoint y: 441, endPoint x: 905, endPoint y: 398, distance: 207.5
click at [905, 398] on label "True" at bounding box center [941, 411] width 136 height 44
click at [898, 406] on input "True" at bounding box center [891, 412] width 15 height 12
radio input "true"
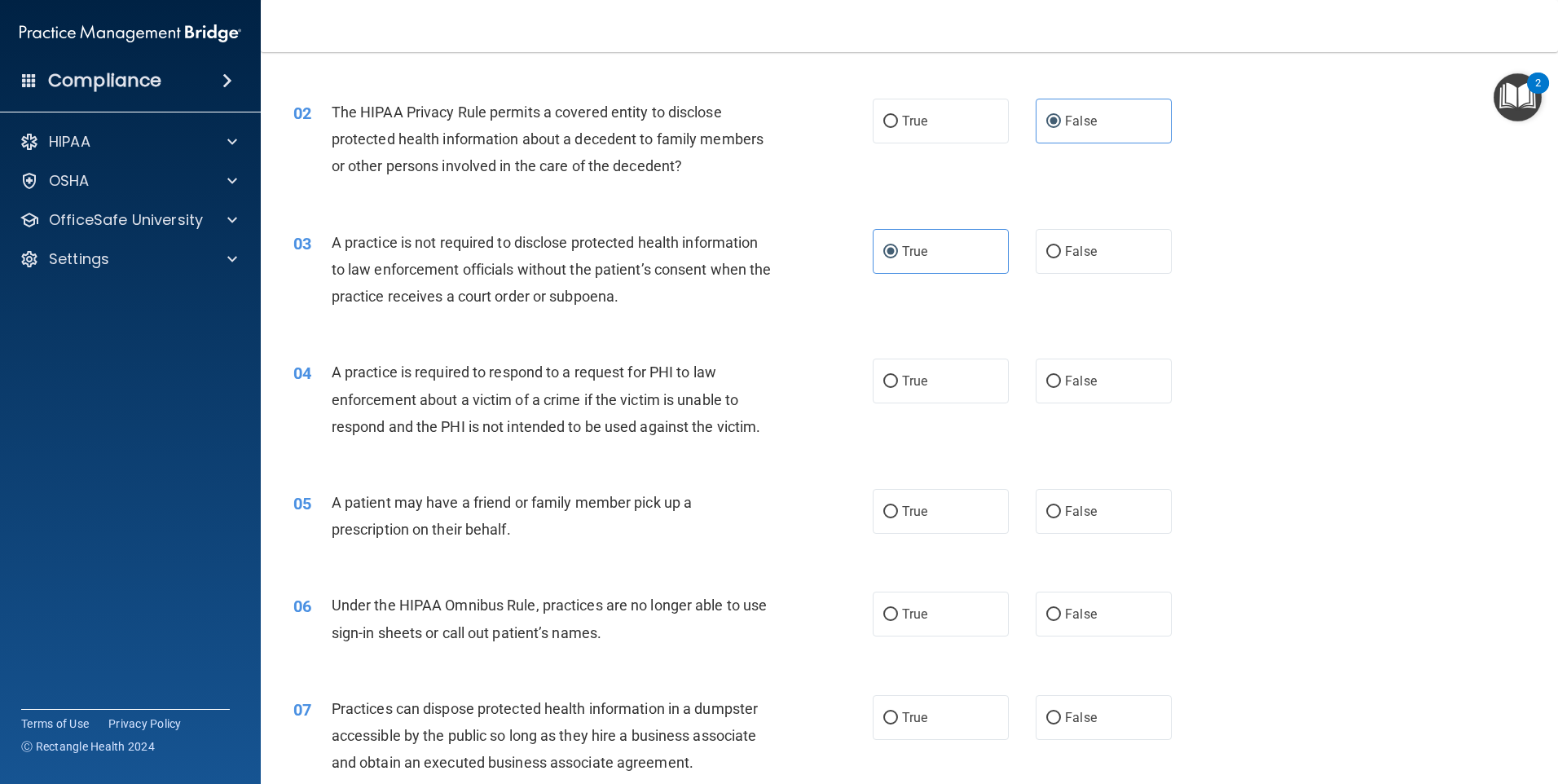
scroll to position [162, 0]
drag, startPoint x: 365, startPoint y: 373, endPoint x: 717, endPoint y: 374, distance: 352.0
click at [717, 374] on span "A practice is required to respond to a request for PHI to law enforcement about…" at bounding box center [546, 396] width 430 height 71
drag, startPoint x: 717, startPoint y: 374, endPoint x: 673, endPoint y: 403, distance: 52.7
click at [673, 403] on span "A practice is required to respond to a request for PHI to law enforcement about…" at bounding box center [546, 396] width 430 height 71
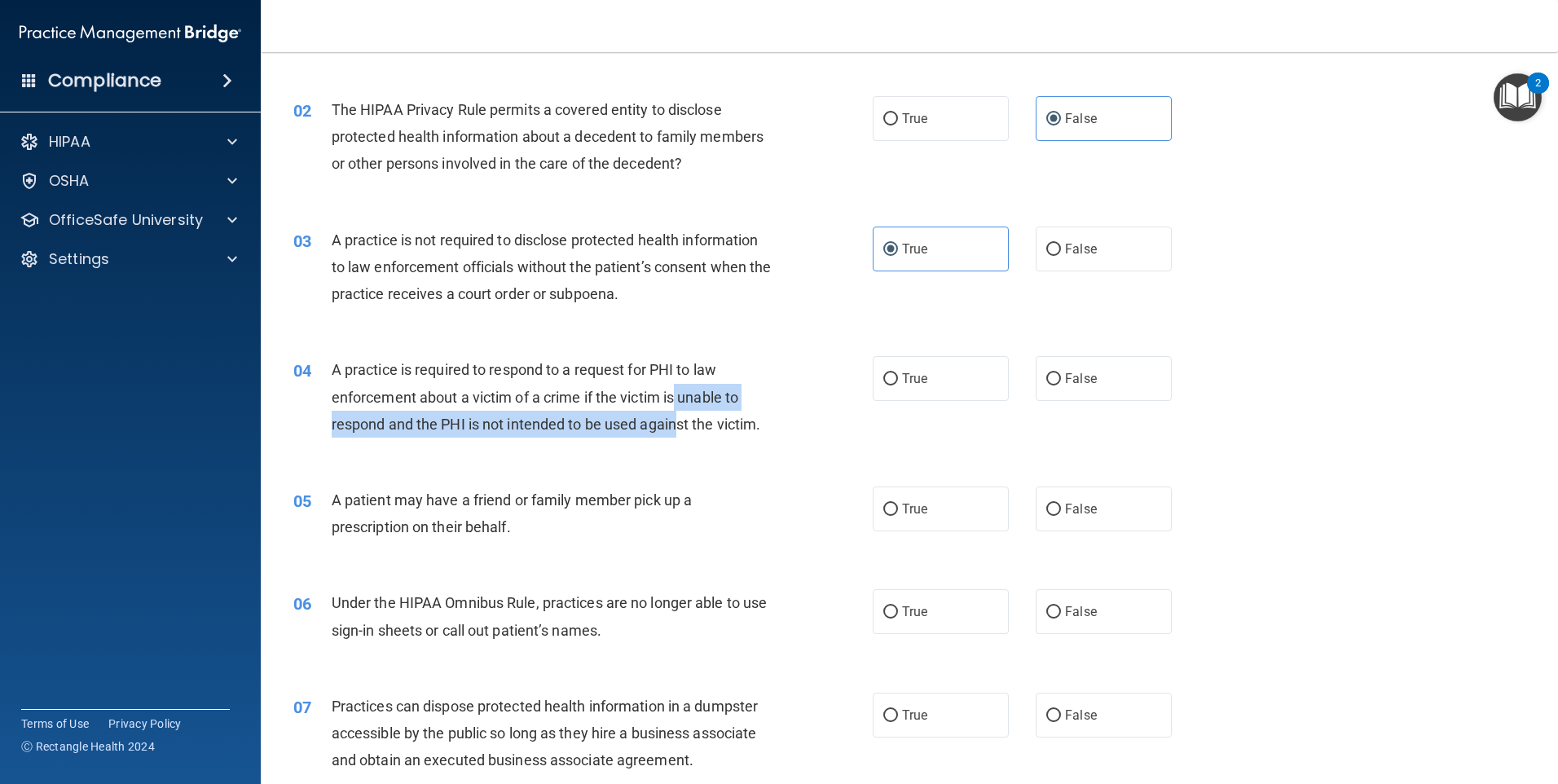
drag, startPoint x: 676, startPoint y: 398, endPoint x: 678, endPoint y: 412, distance: 14.1
click at [678, 412] on div "A practice is required to respond to a request for PHI to law enforcement about…" at bounding box center [558, 397] width 454 height 81
drag, startPoint x: 678, startPoint y: 412, endPoint x: 644, endPoint y: 401, distance: 35.7
click at [644, 401] on span "A practice is required to respond to a request for PHI to law enforcement about…" at bounding box center [546, 396] width 430 height 71
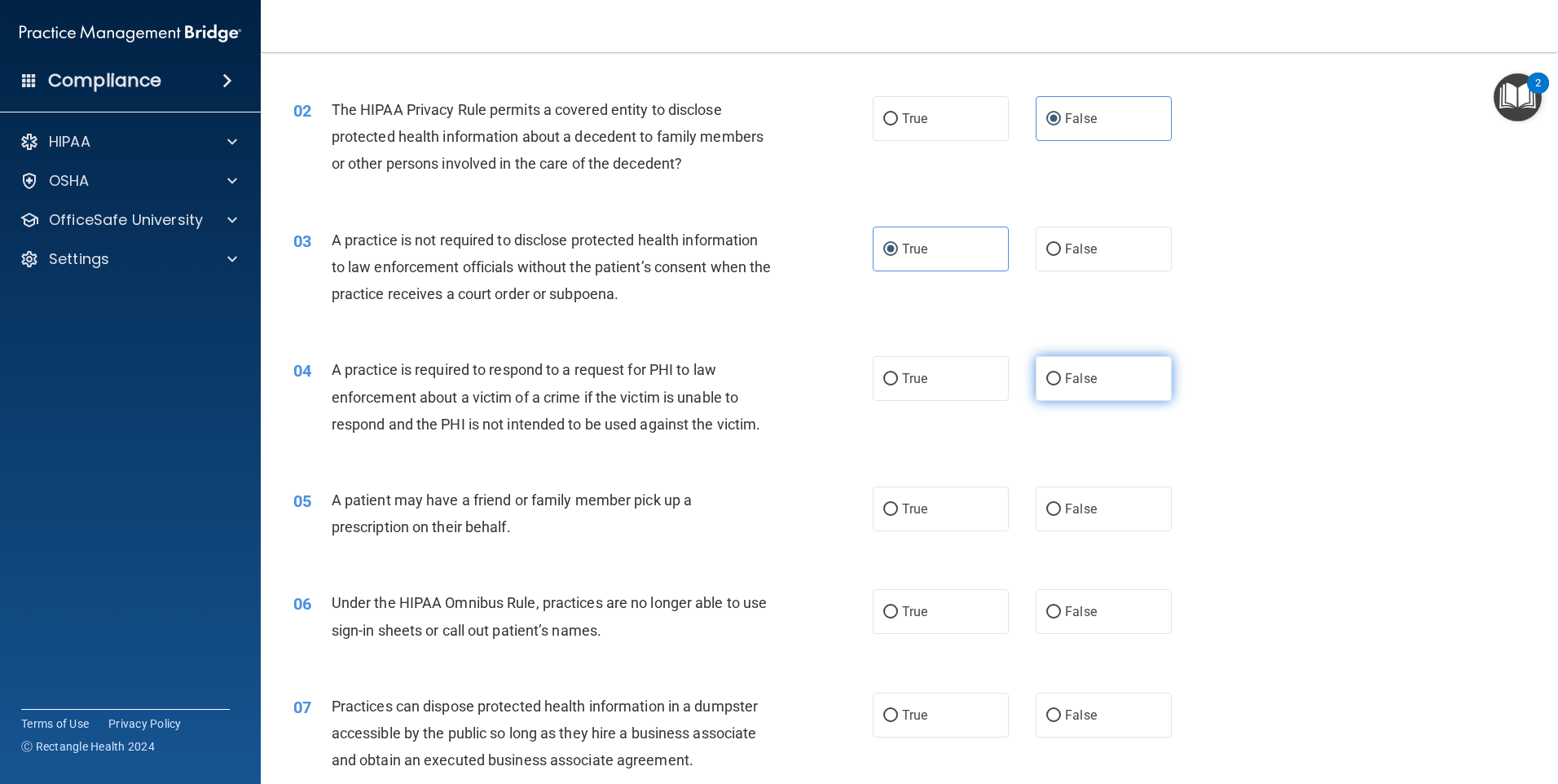
click at [1055, 378] on label "False" at bounding box center [1104, 378] width 136 height 44
click at [1055, 378] on input "False" at bounding box center [1053, 379] width 15 height 12
radio input "true"
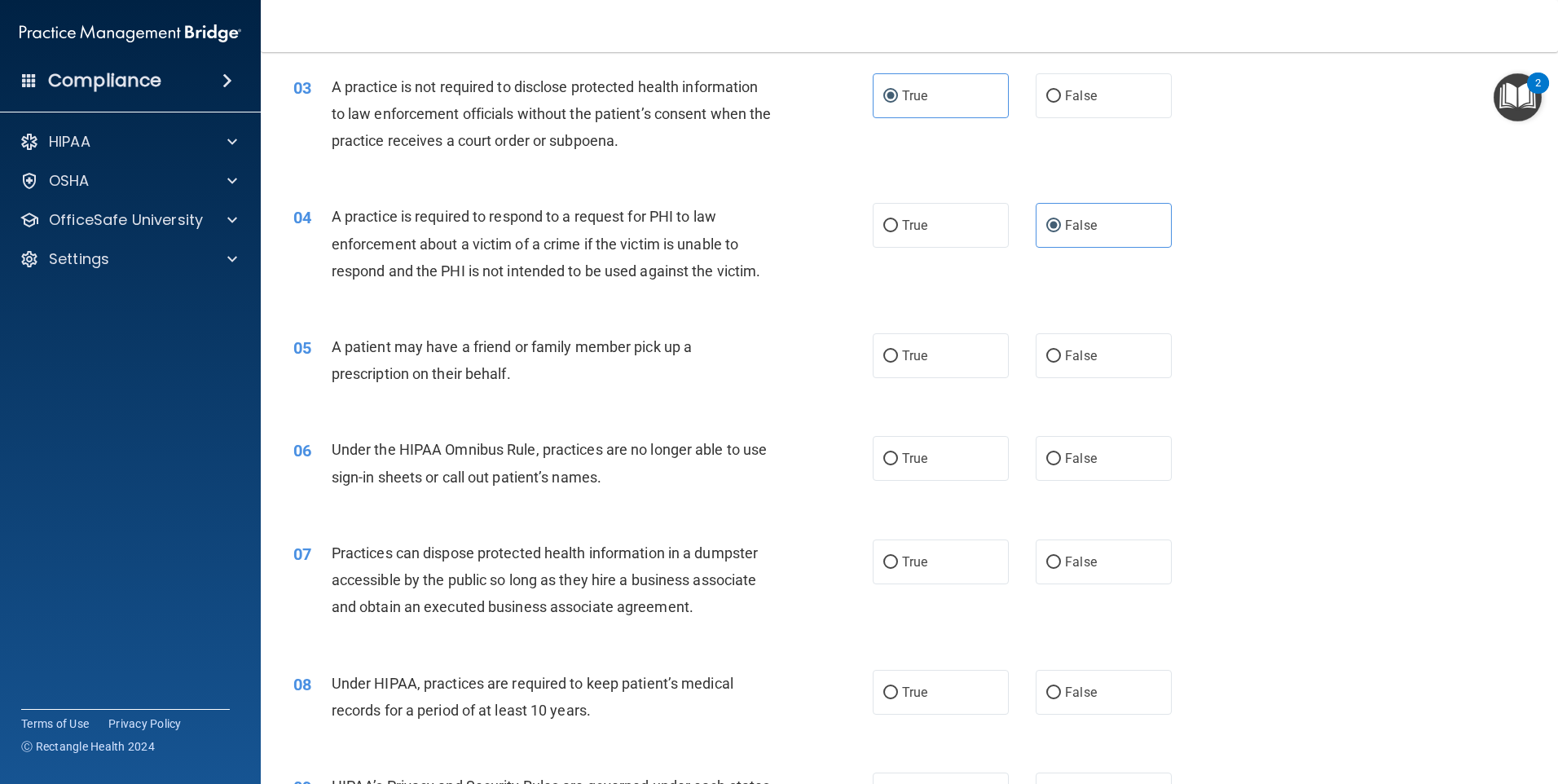
scroll to position [326, 0]
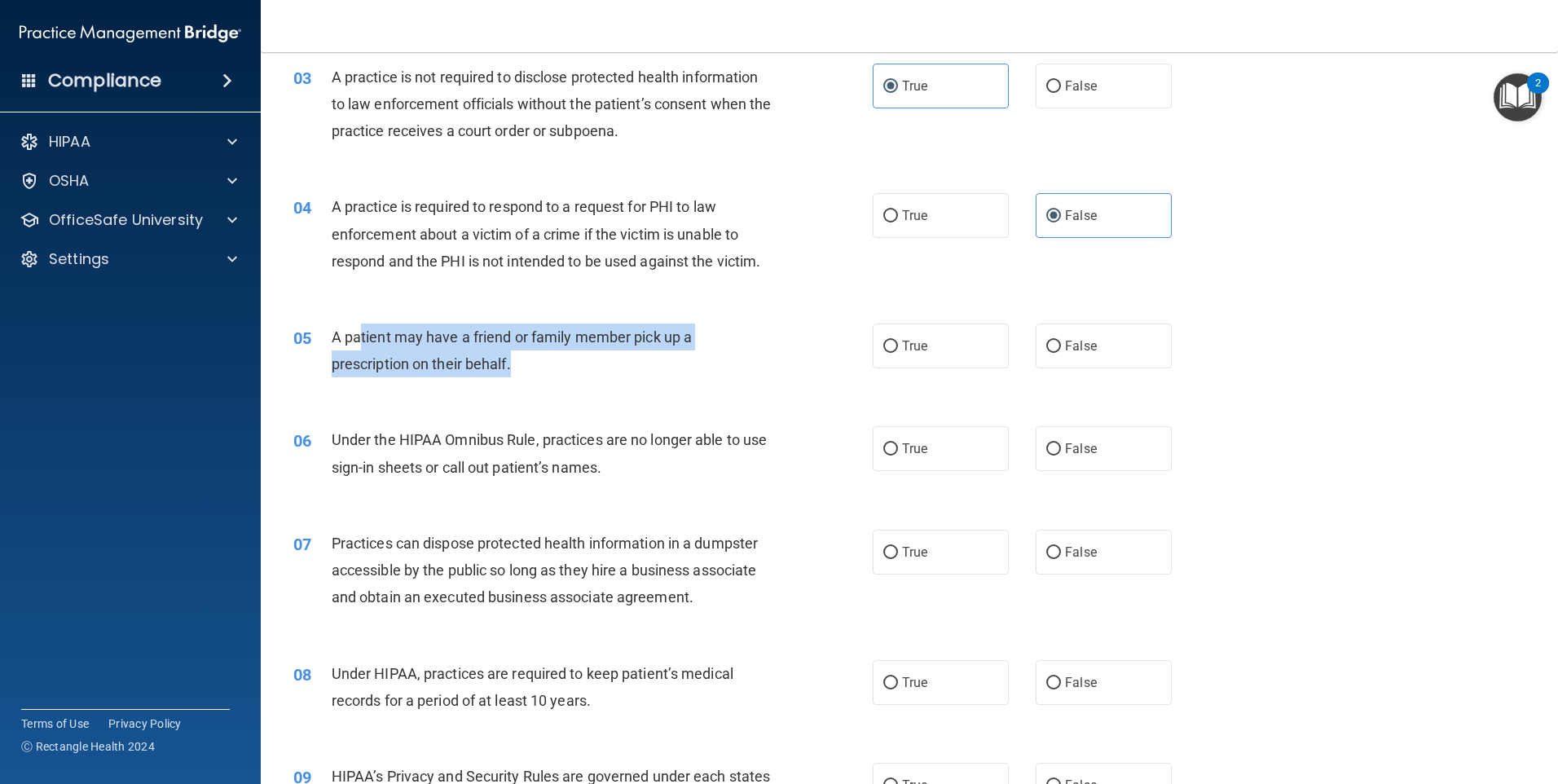
drag, startPoint x: 362, startPoint y: 332, endPoint x: 546, endPoint y: 361, distance: 186.3
click at [543, 363] on div "A patient may have a friend or family member pick up a prescription on their be…" at bounding box center [558, 349] width 454 height 54
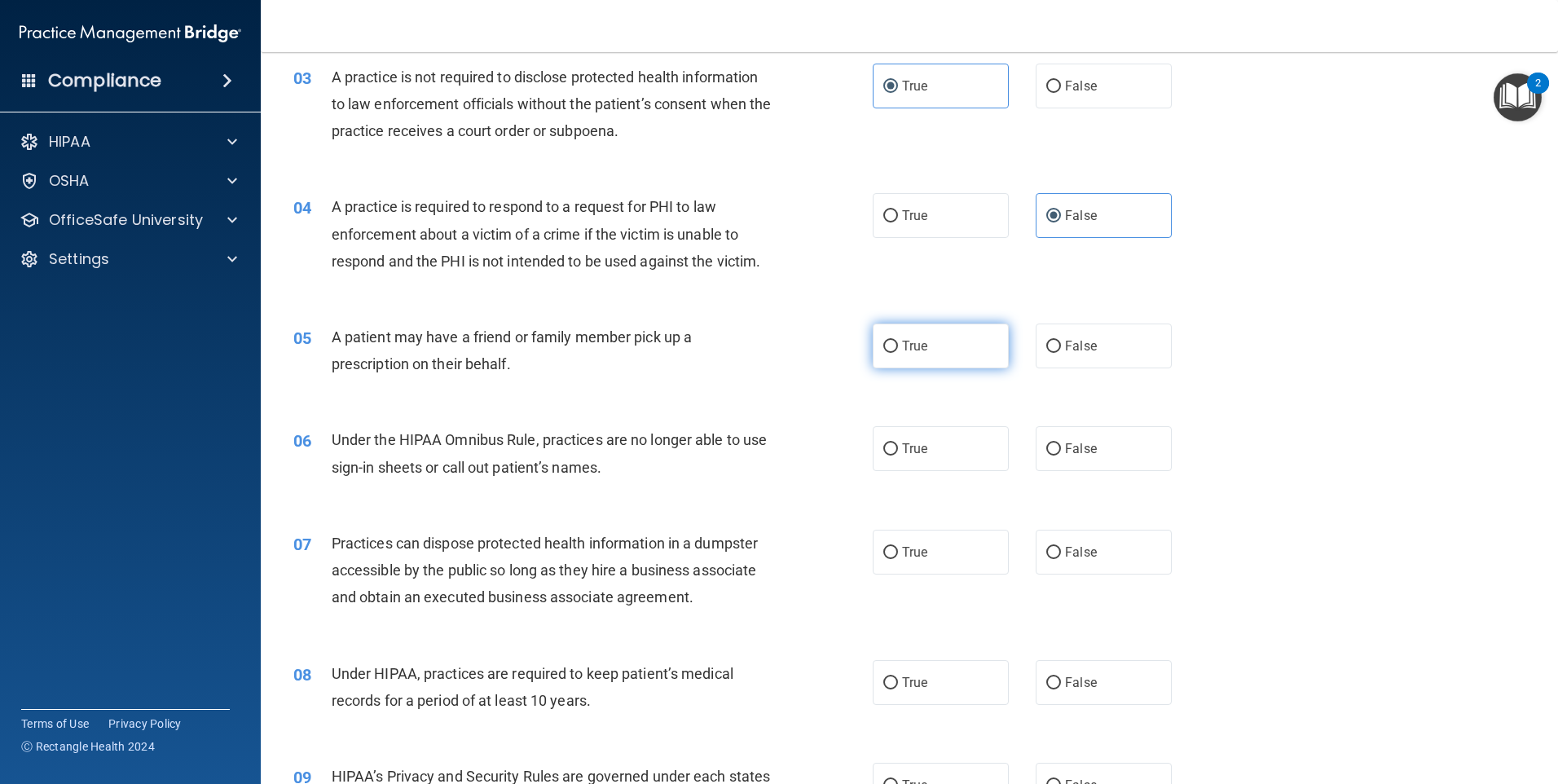
click at [916, 346] on span "True" at bounding box center [915, 346] width 26 height 15
click at [898, 346] on input "True" at bounding box center [891, 347] width 15 height 12
radio input "true"
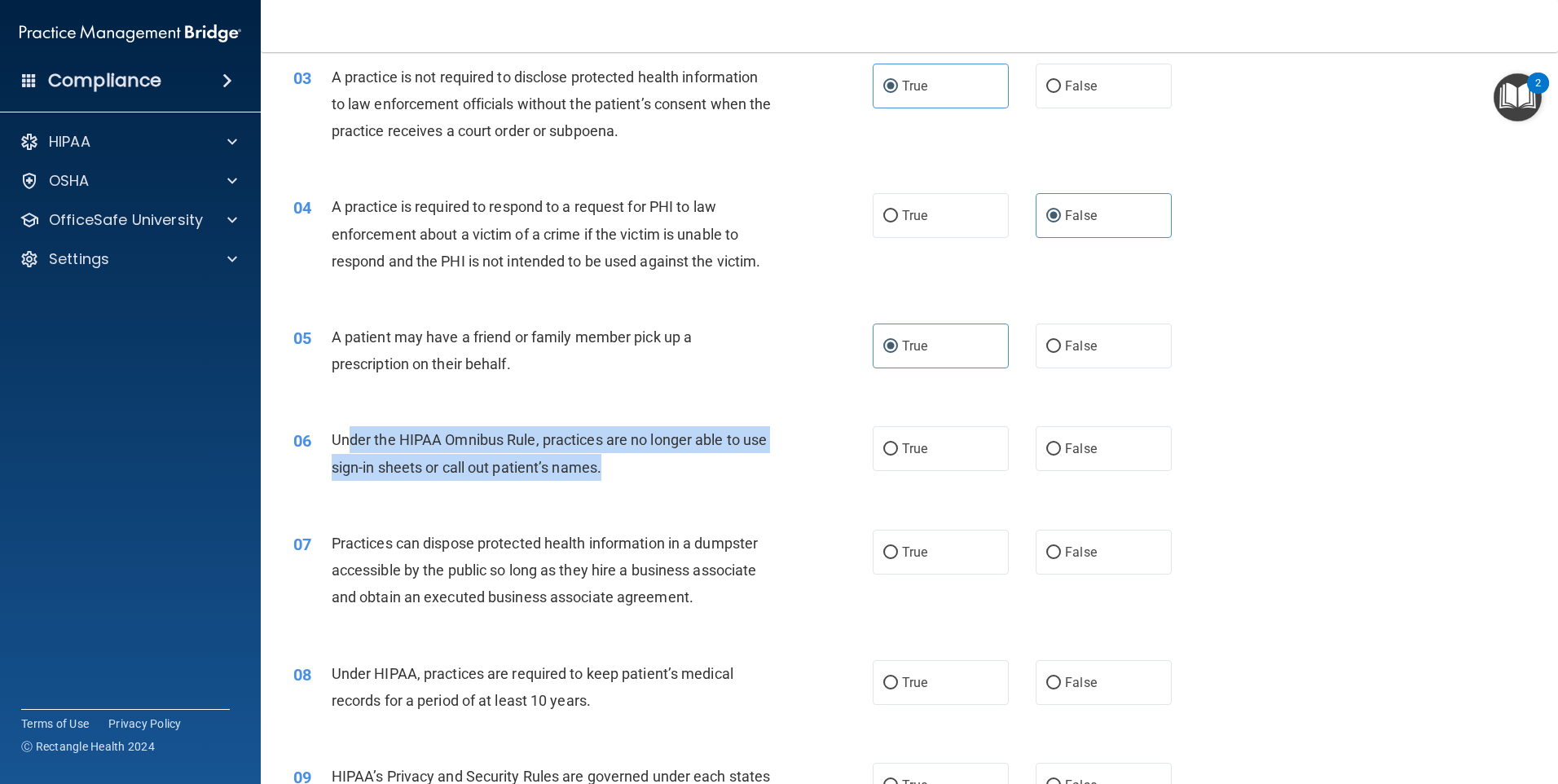
drag, startPoint x: 351, startPoint y: 450, endPoint x: 678, endPoint y: 459, distance: 327.1
click at [678, 459] on div "Under the HIPAA Omnibus Rule, practices are no longer able to use sign-in sheet…" at bounding box center [558, 452] width 454 height 54
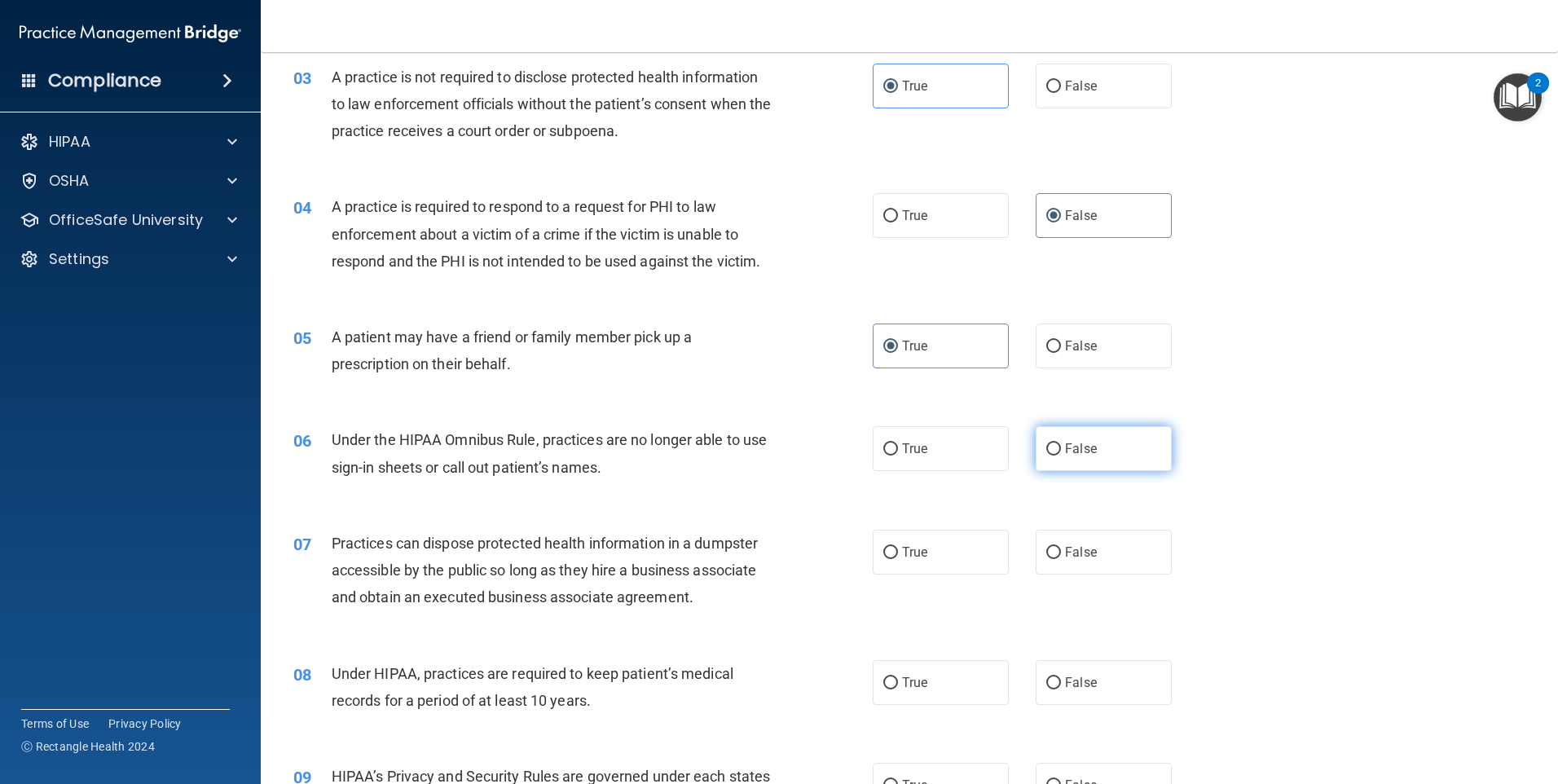
click at [1091, 448] on label "False" at bounding box center [1104, 448] width 136 height 44
click at [1061, 448] on input "False" at bounding box center [1053, 449] width 15 height 12
radio input "true"
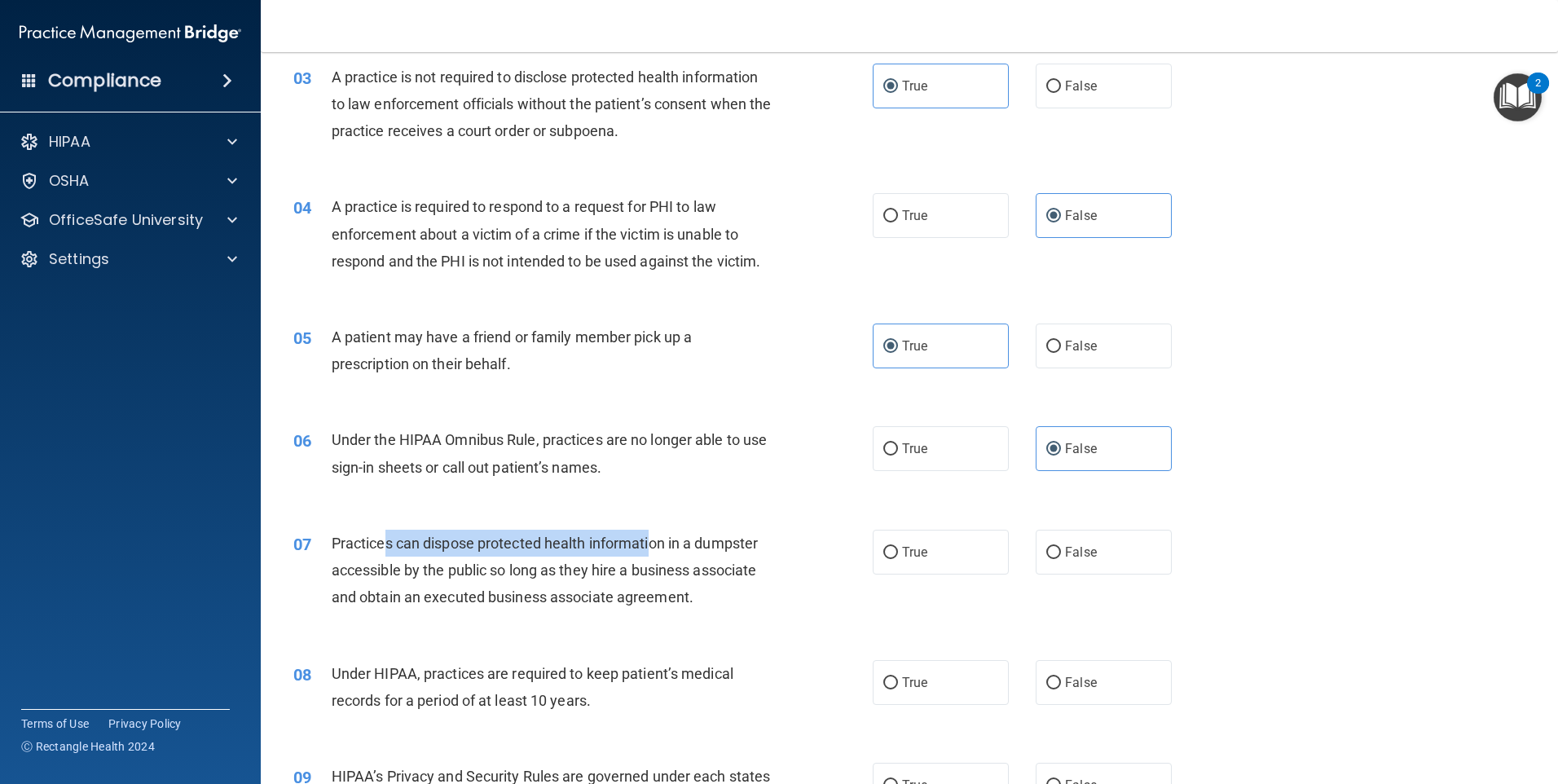
drag, startPoint x: 385, startPoint y: 529, endPoint x: 654, endPoint y: 539, distance: 269.2
click at [654, 539] on div "Practices can dispose protected health information in a dumpster accessible by …" at bounding box center [558, 571] width 454 height 81
click at [657, 539] on span "Practices can dispose protected health information in a dumpster accessible by …" at bounding box center [544, 570] width 426 height 71
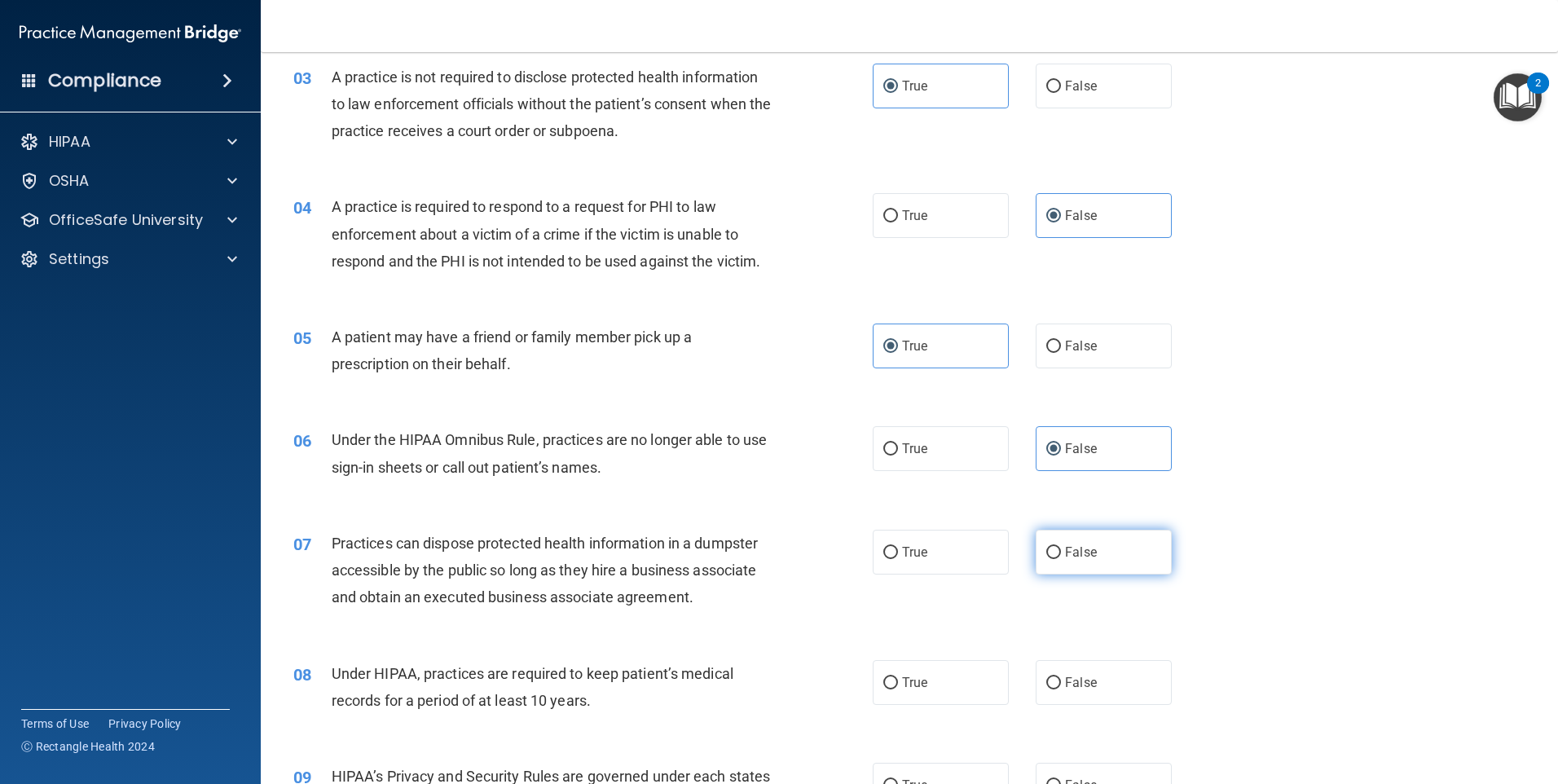
click at [1046, 547] on input "False" at bounding box center [1053, 553] width 15 height 12
radio input "true"
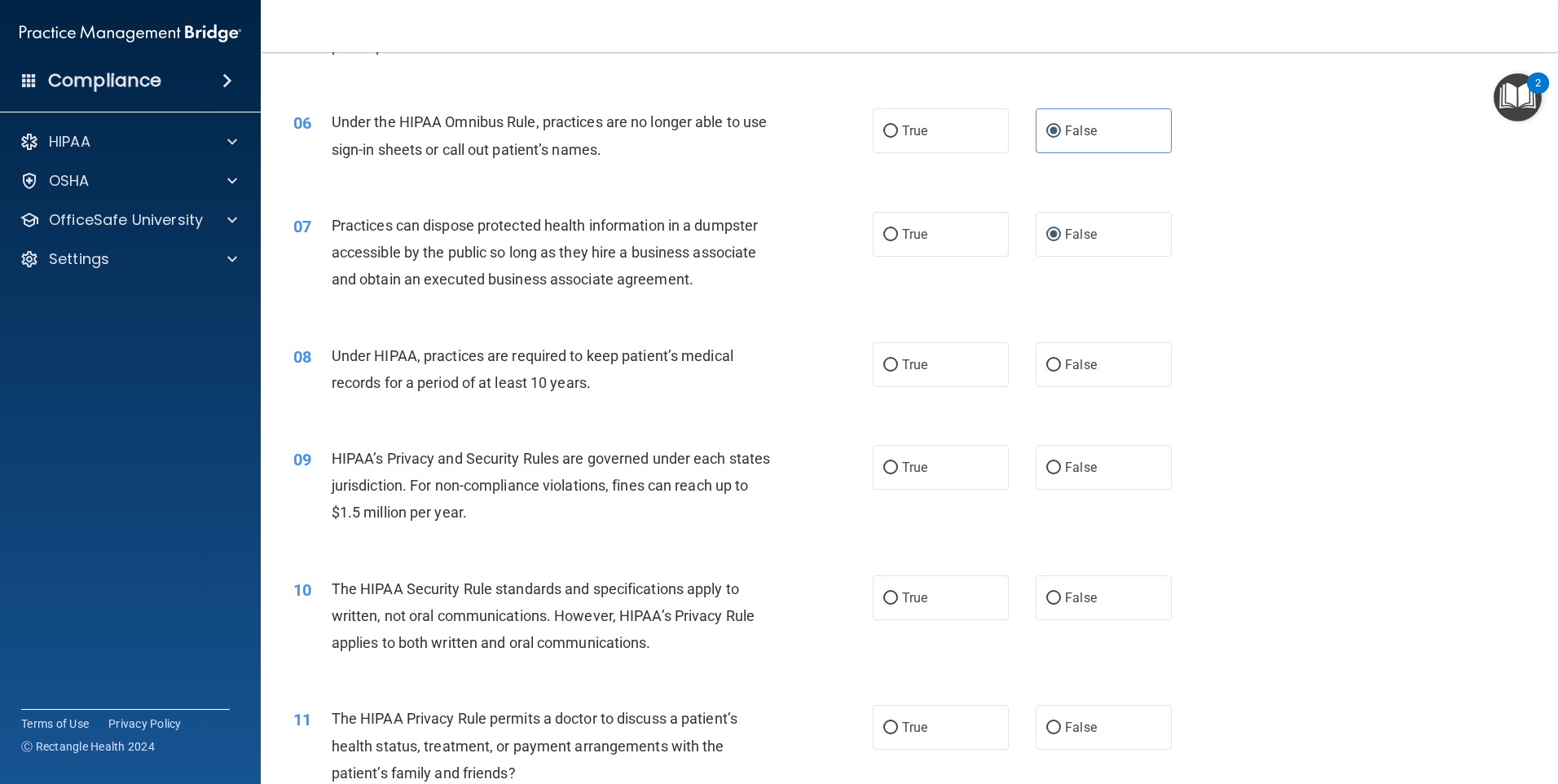
scroll to position [652, 0]
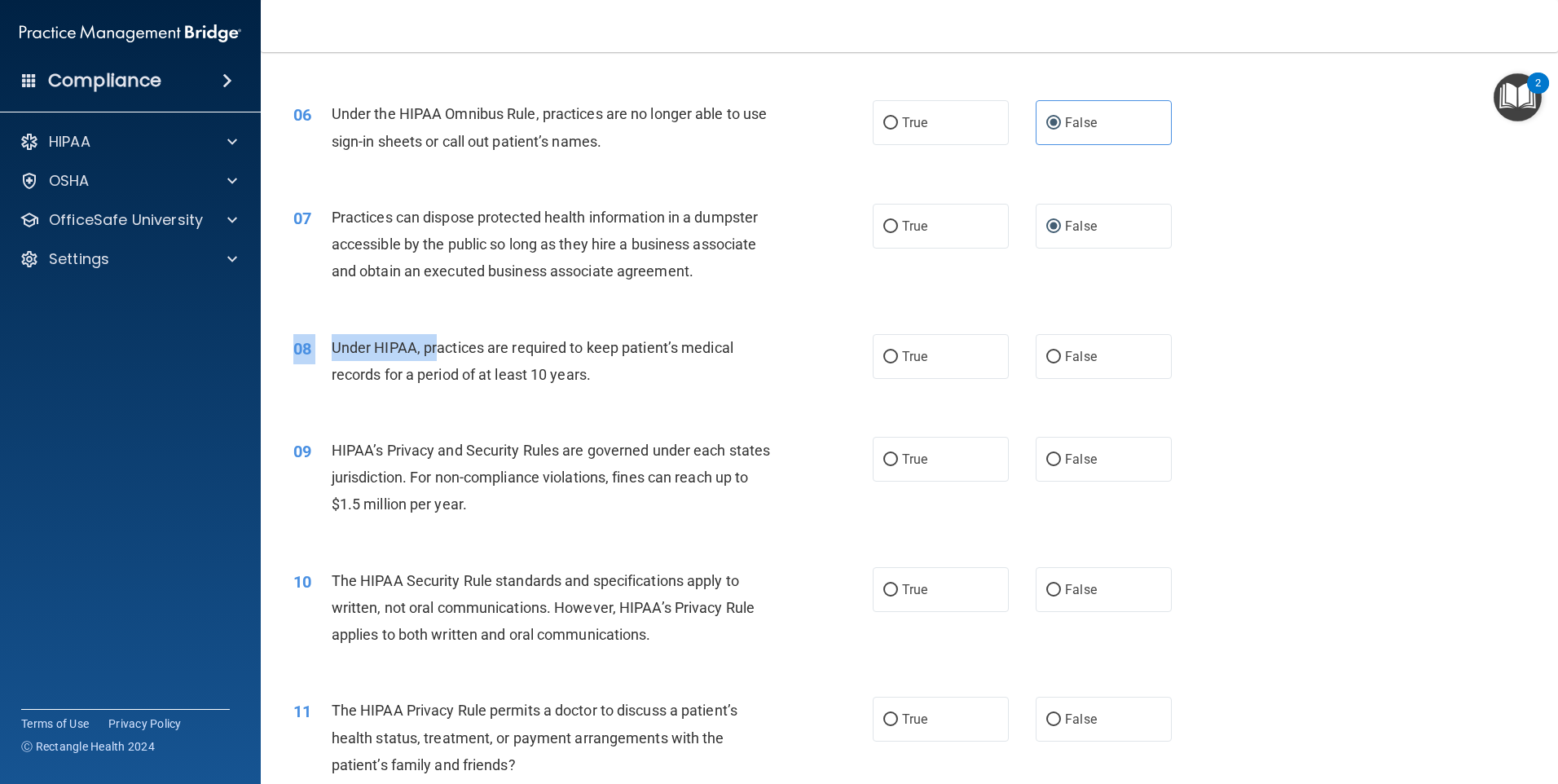
drag, startPoint x: 437, startPoint y: 345, endPoint x: 861, endPoint y: 324, distance: 424.5
click at [861, 324] on div "08 Under HIPAA, practices are required to keep patient’s medical records for a …" at bounding box center [910, 365] width 1257 height 103
drag, startPoint x: 861, startPoint y: 324, endPoint x: 613, endPoint y: 337, distance: 248.3
click at [613, 339] on span "Under HIPAA, practices are required to keep patient’s medical records for a per…" at bounding box center [532, 361] width 402 height 44
click at [1046, 358] on input "False" at bounding box center [1053, 357] width 15 height 12
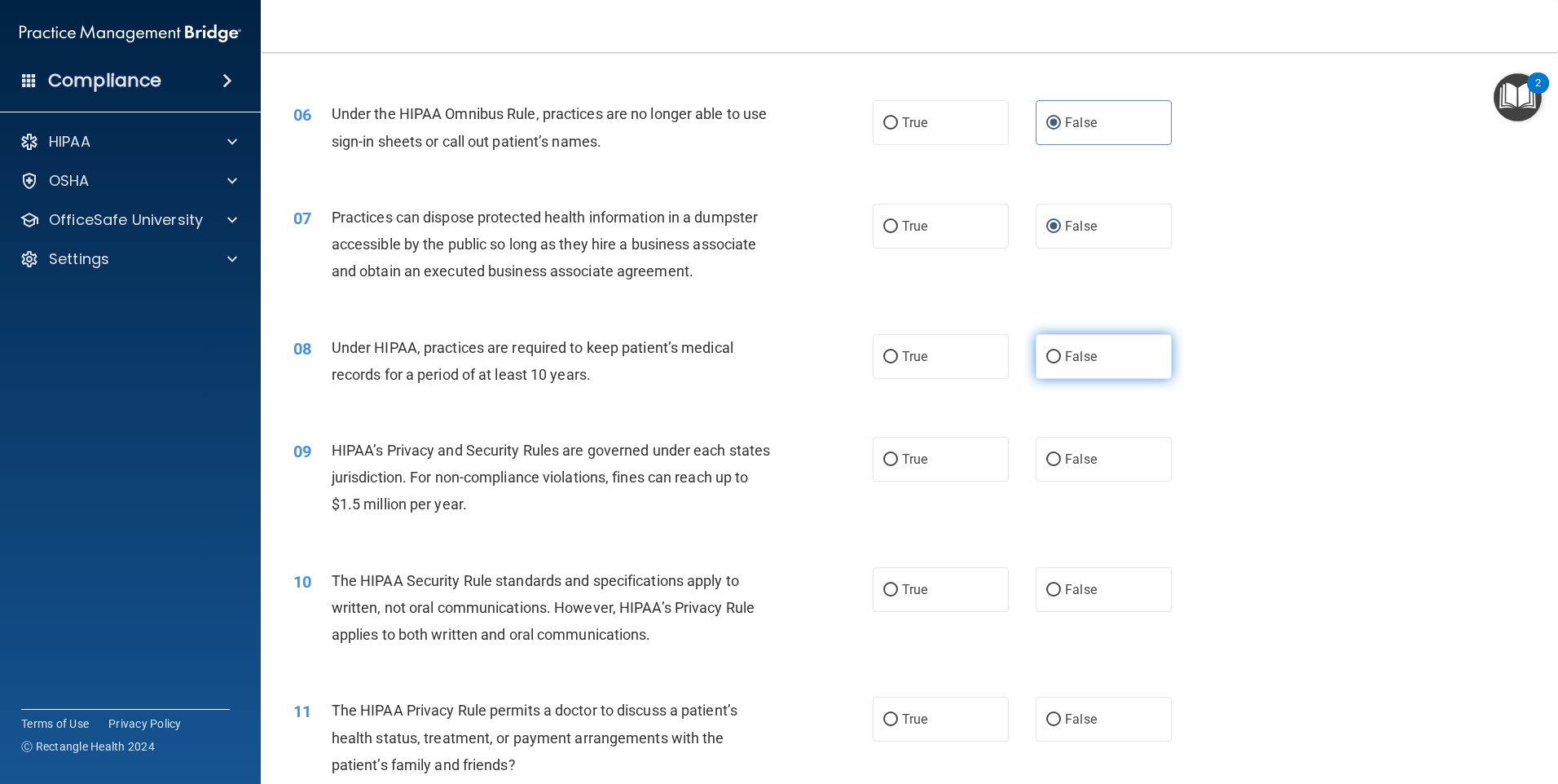
radio input "true"
click at [890, 455] on input "True" at bounding box center [891, 459] width 15 height 12
radio input "true"
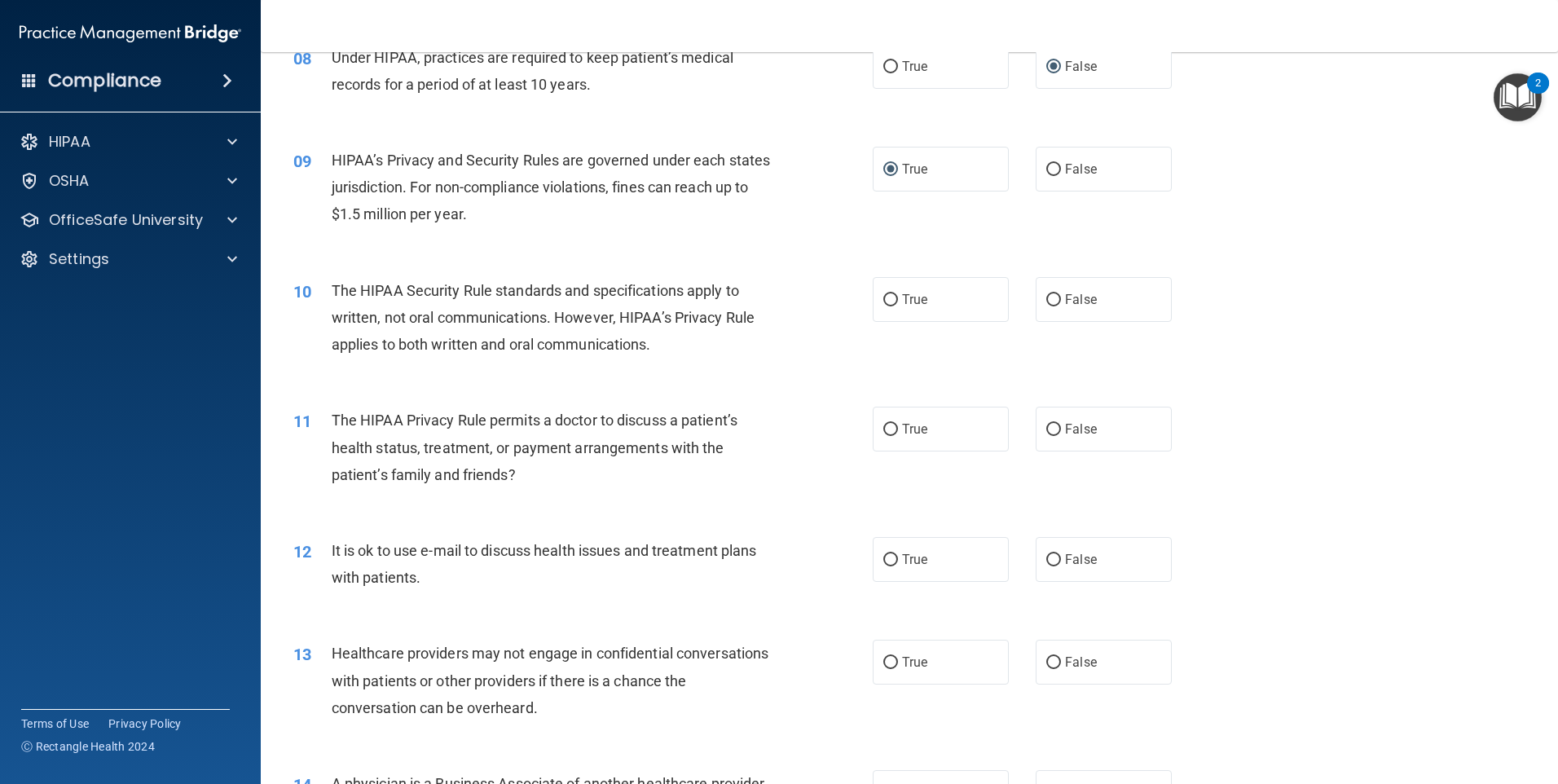
scroll to position [978, 0]
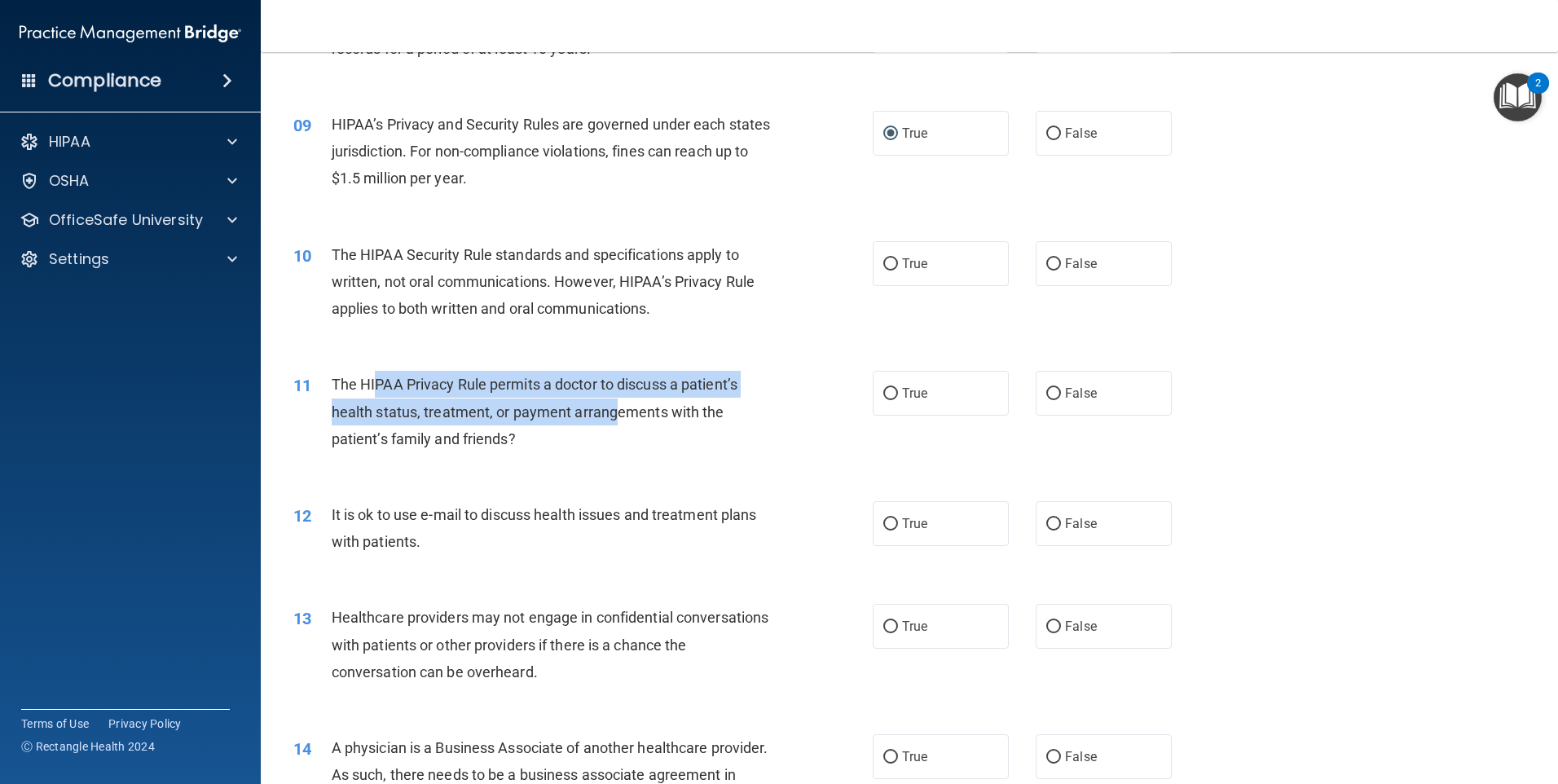
drag, startPoint x: 376, startPoint y: 382, endPoint x: 619, endPoint y: 404, distance: 244.0
click at [619, 404] on span "The HIPAA Privacy Rule permits a doctor to discuss a patient’s health status, t…" at bounding box center [535, 411] width 406 height 71
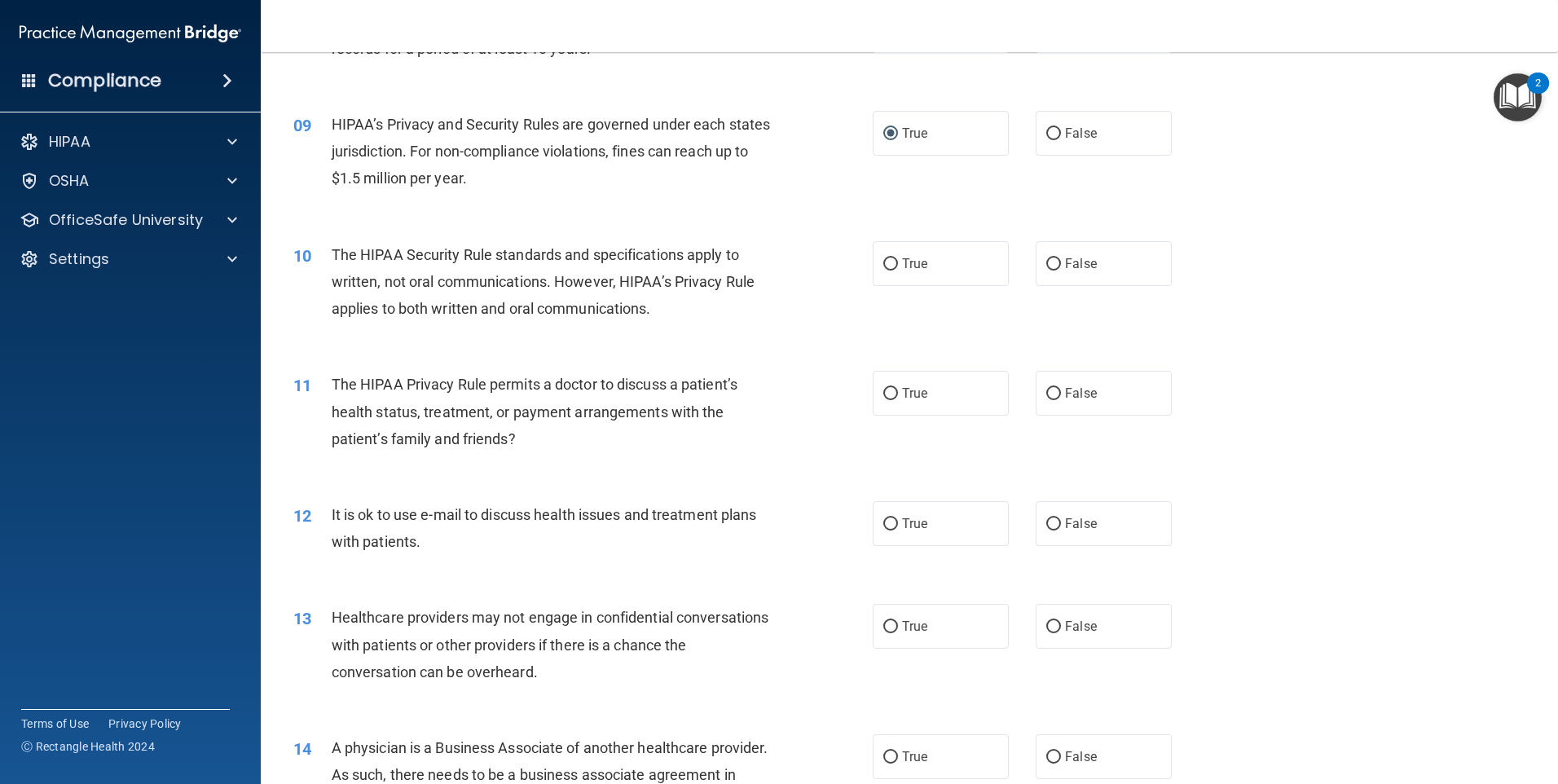
drag, startPoint x: 619, startPoint y: 404, endPoint x: 716, endPoint y: 420, distance: 98.3
click at [716, 420] on div "The HIPAA Privacy Rule permits a doctor to discuss a patient’s health status, t…" at bounding box center [558, 411] width 454 height 81
click at [1075, 398] on span "False" at bounding box center [1081, 393] width 32 height 15
click at [1096, 429] on div "11 The HIPAA Privacy Rule permits a doctor to discuss a patient’s health status…" at bounding box center [910, 416] width 1257 height 130
click at [1098, 401] on label "False" at bounding box center [1104, 392] width 136 height 44
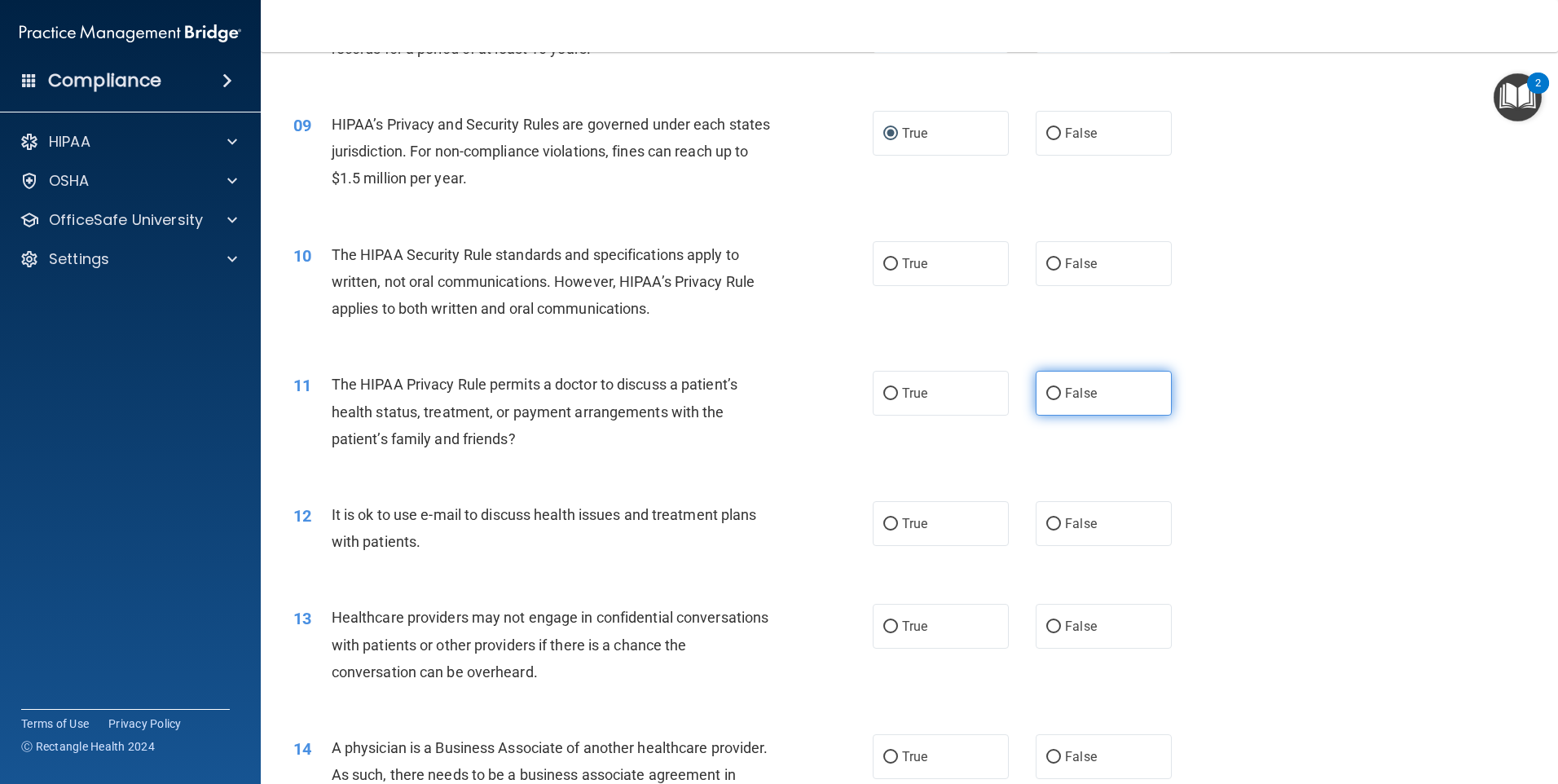
click at [1061, 400] on input "False" at bounding box center [1053, 394] width 15 height 12
radio input "true"
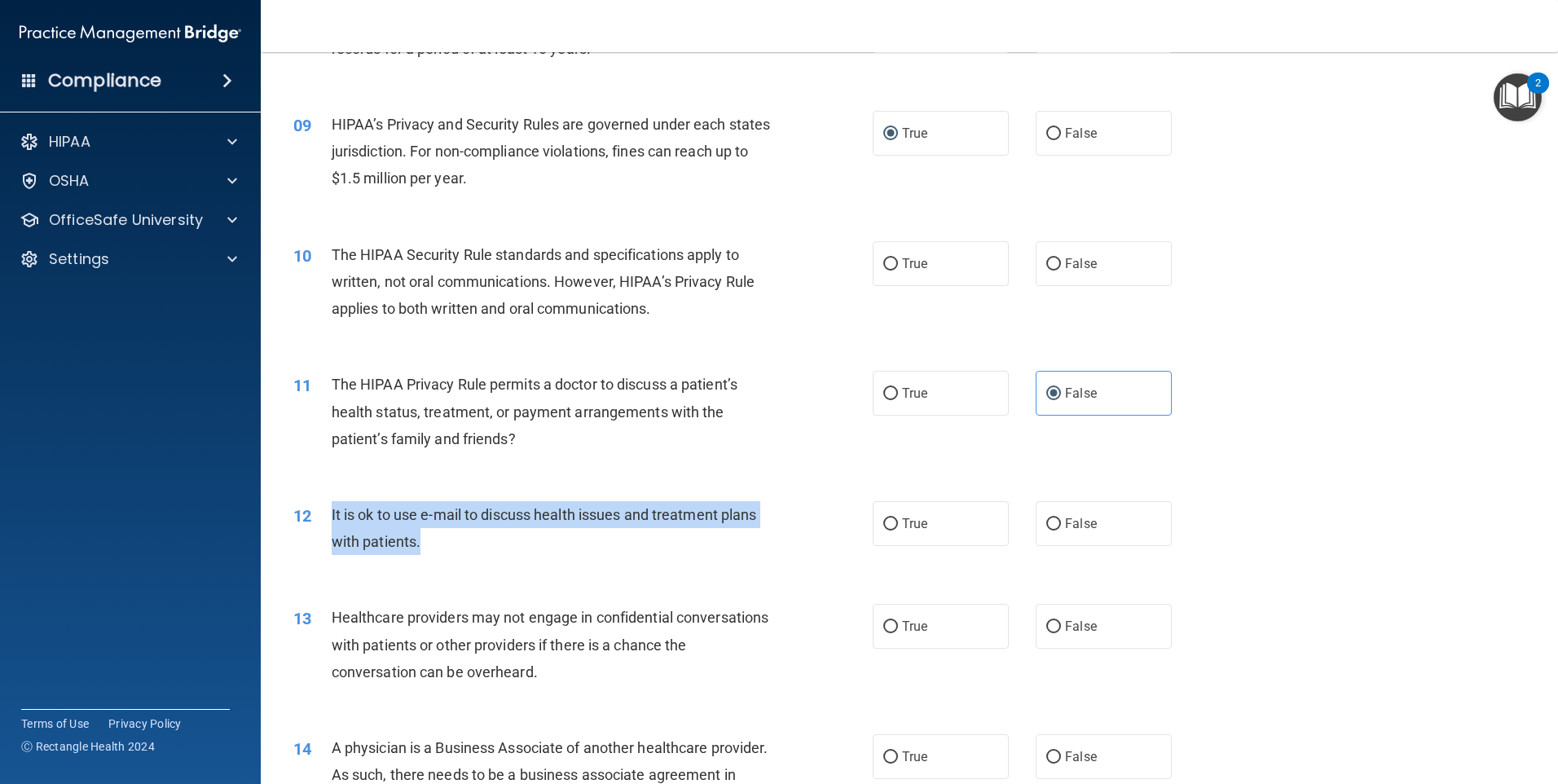
drag, startPoint x: 319, startPoint y: 510, endPoint x: 721, endPoint y: 529, distance: 402.4
click at [721, 529] on div "12 It is ok to use e-mail to discuss health issues and treatment plans with pat…" at bounding box center [583, 532] width 628 height 62
click at [721, 529] on div "It is ok to use e-mail to discuss health issues and treatment plans with patien…" at bounding box center [558, 527] width 454 height 54
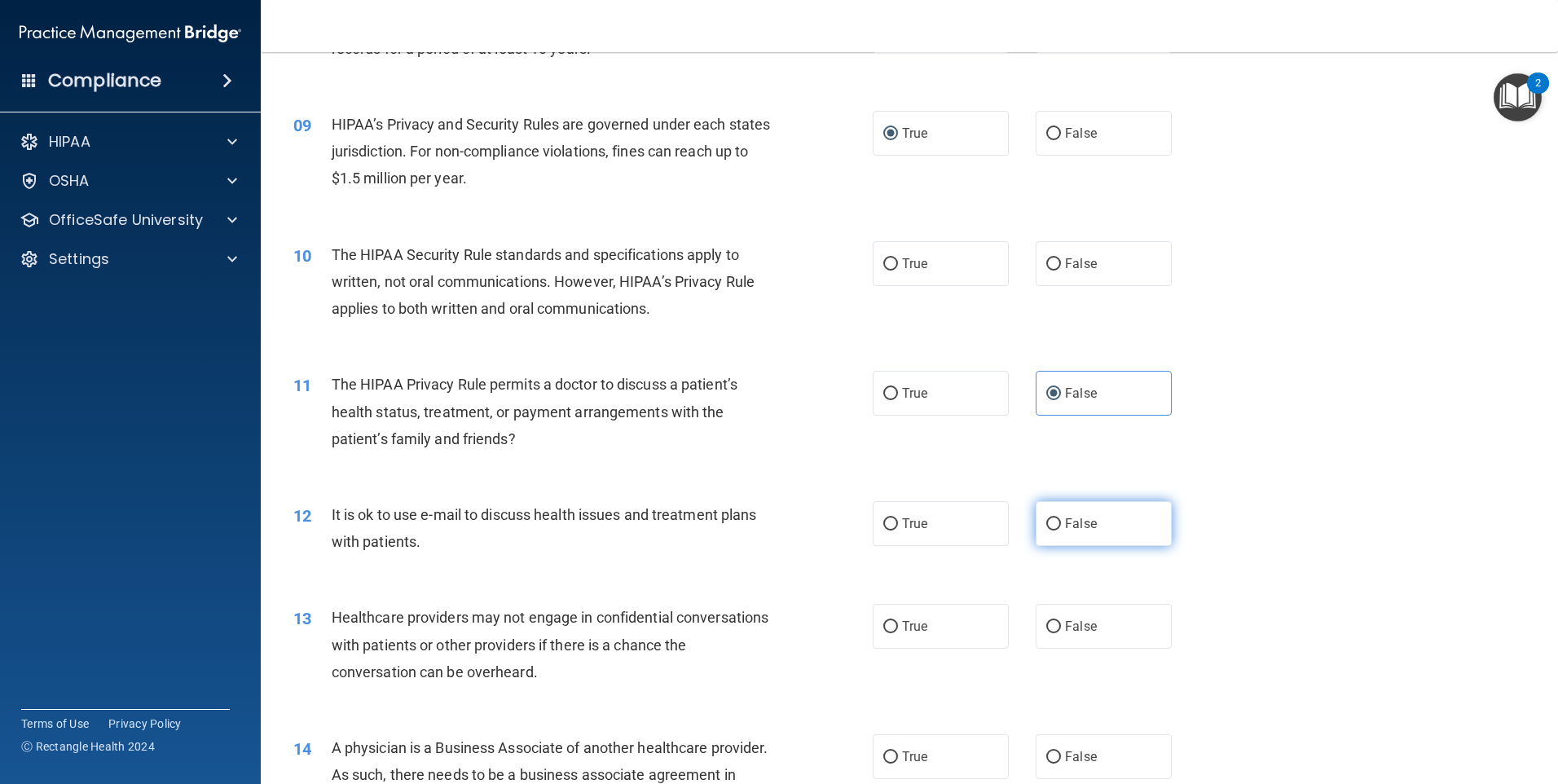
click at [1046, 520] on input "False" at bounding box center [1053, 524] width 15 height 12
radio input "true"
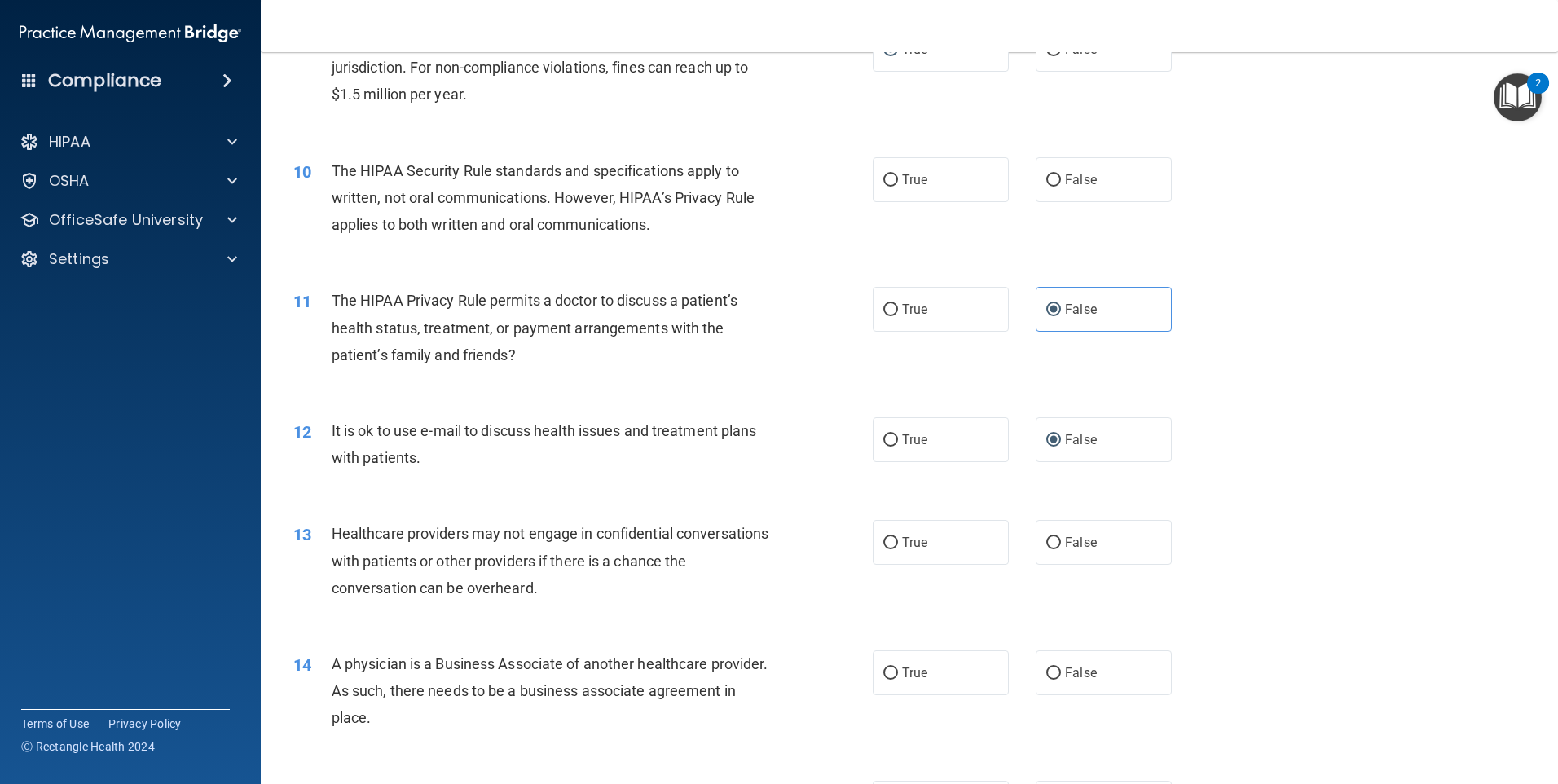
scroll to position [1222, 0]
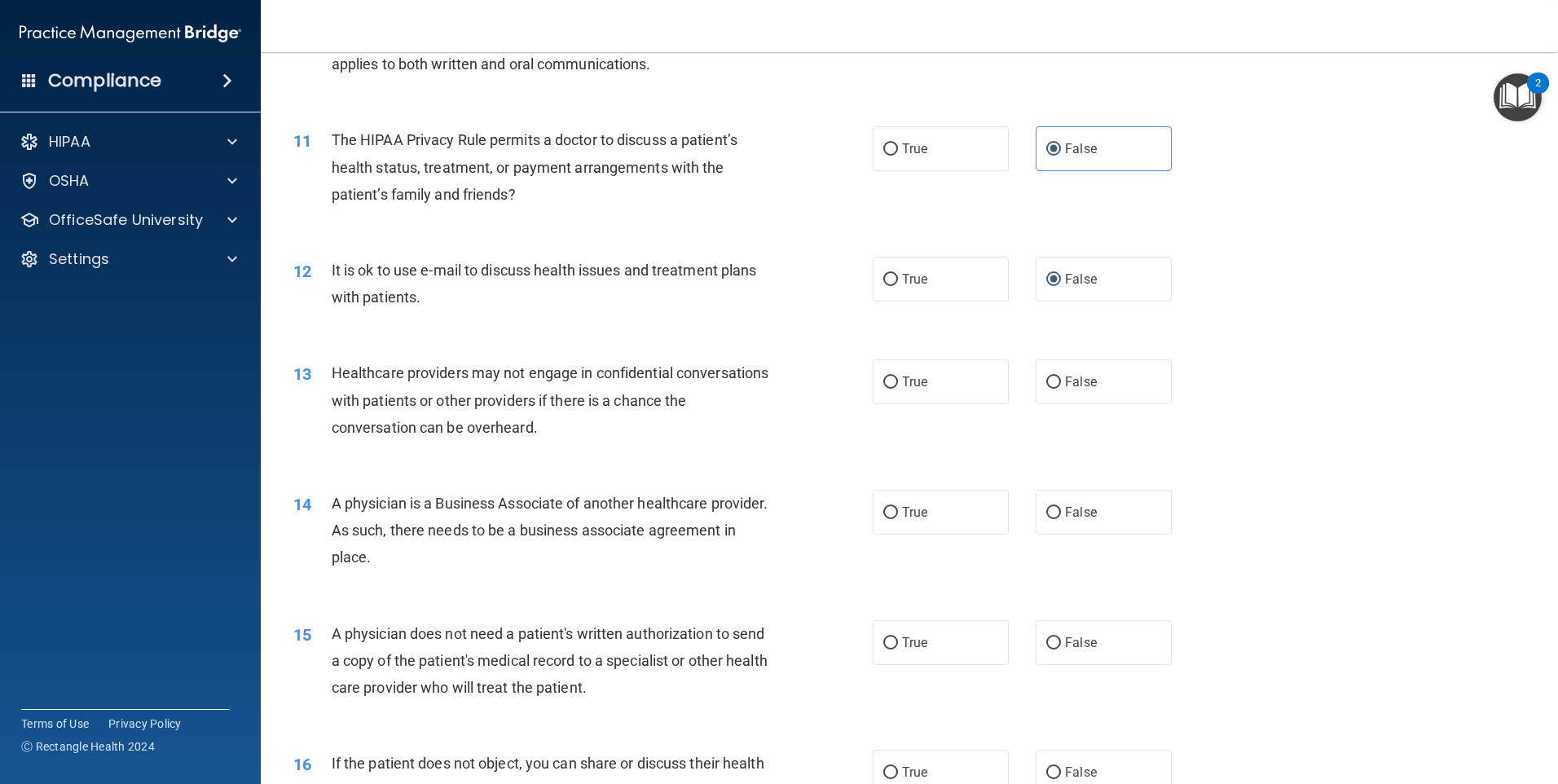
click at [391, 358] on div "13 Healthcare providers may not engage in confidential conversations with patie…" at bounding box center [910, 404] width 1257 height 130
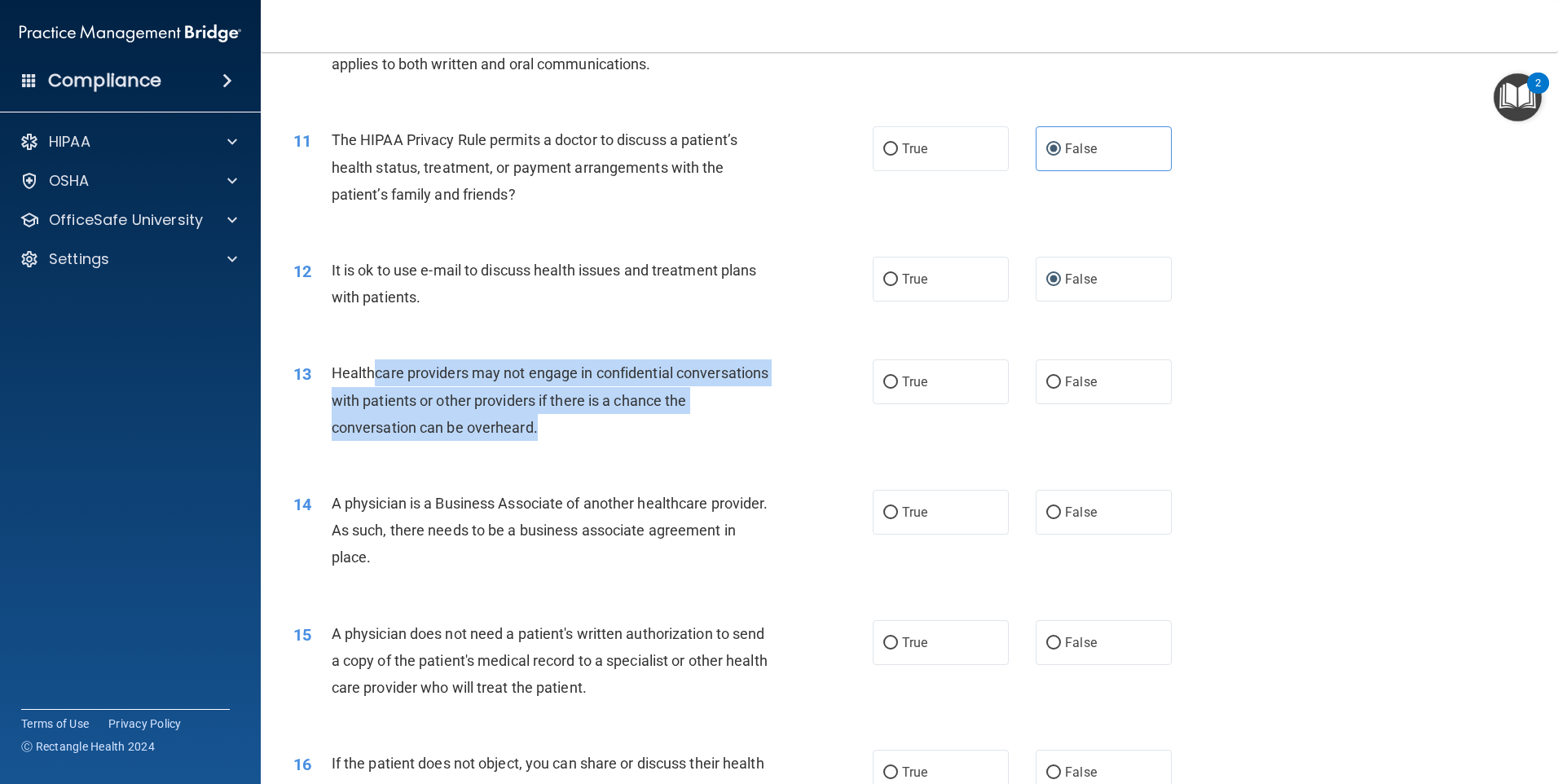
drag, startPoint x: 372, startPoint y: 370, endPoint x: 586, endPoint y: 435, distance: 223.7
click at [586, 435] on div "Healthcare providers may not engage in confidential conversations with patients…" at bounding box center [558, 400] width 454 height 81
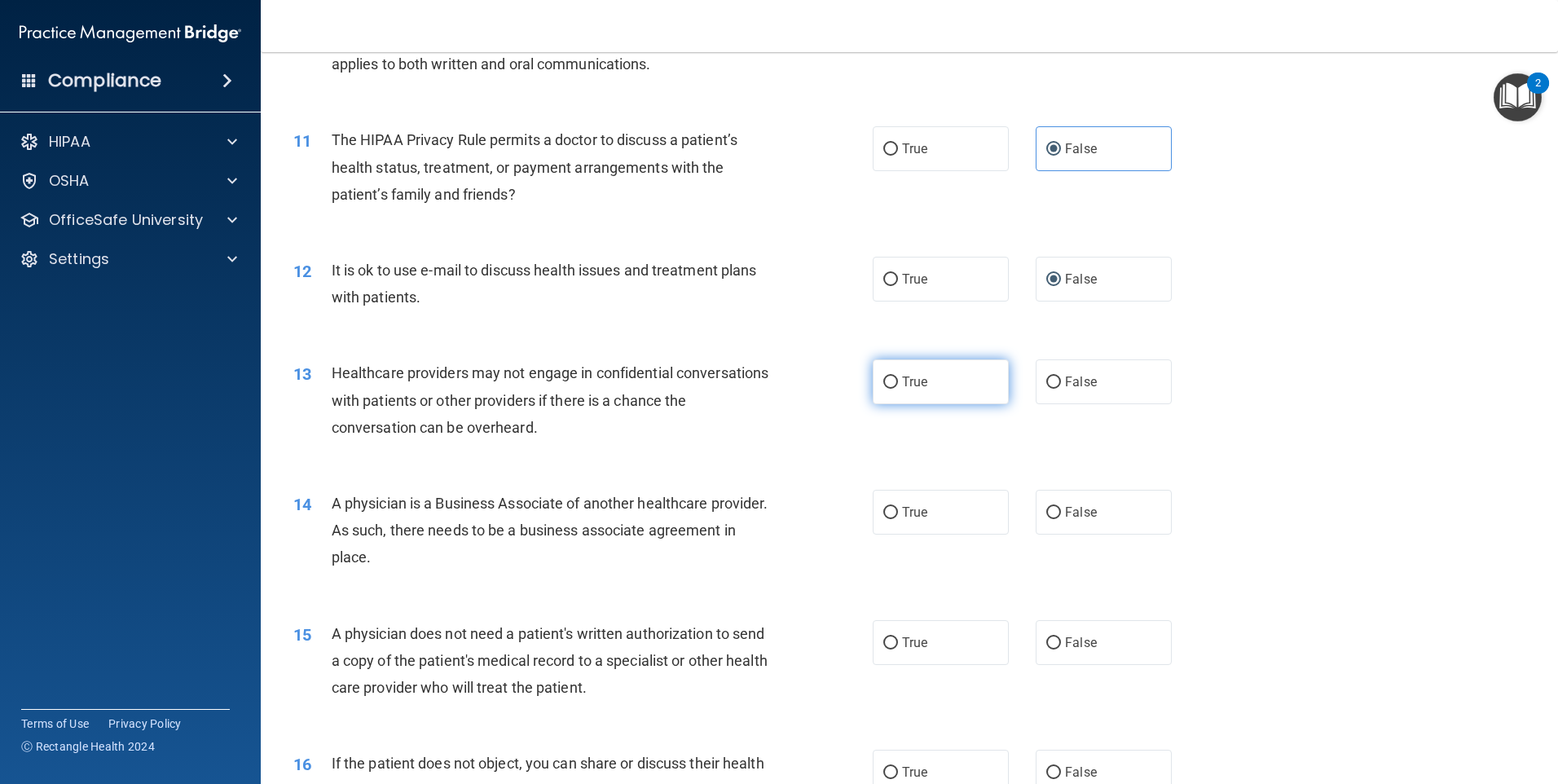
click at [902, 386] on span "True" at bounding box center [915, 382] width 26 height 15
click at [898, 386] on input "True" at bounding box center [891, 382] width 15 height 12
radio input "true"
drag, startPoint x: 904, startPoint y: 531, endPoint x: 854, endPoint y: 520, distance: 51.2
click at [903, 532] on label "True" at bounding box center [941, 511] width 136 height 44
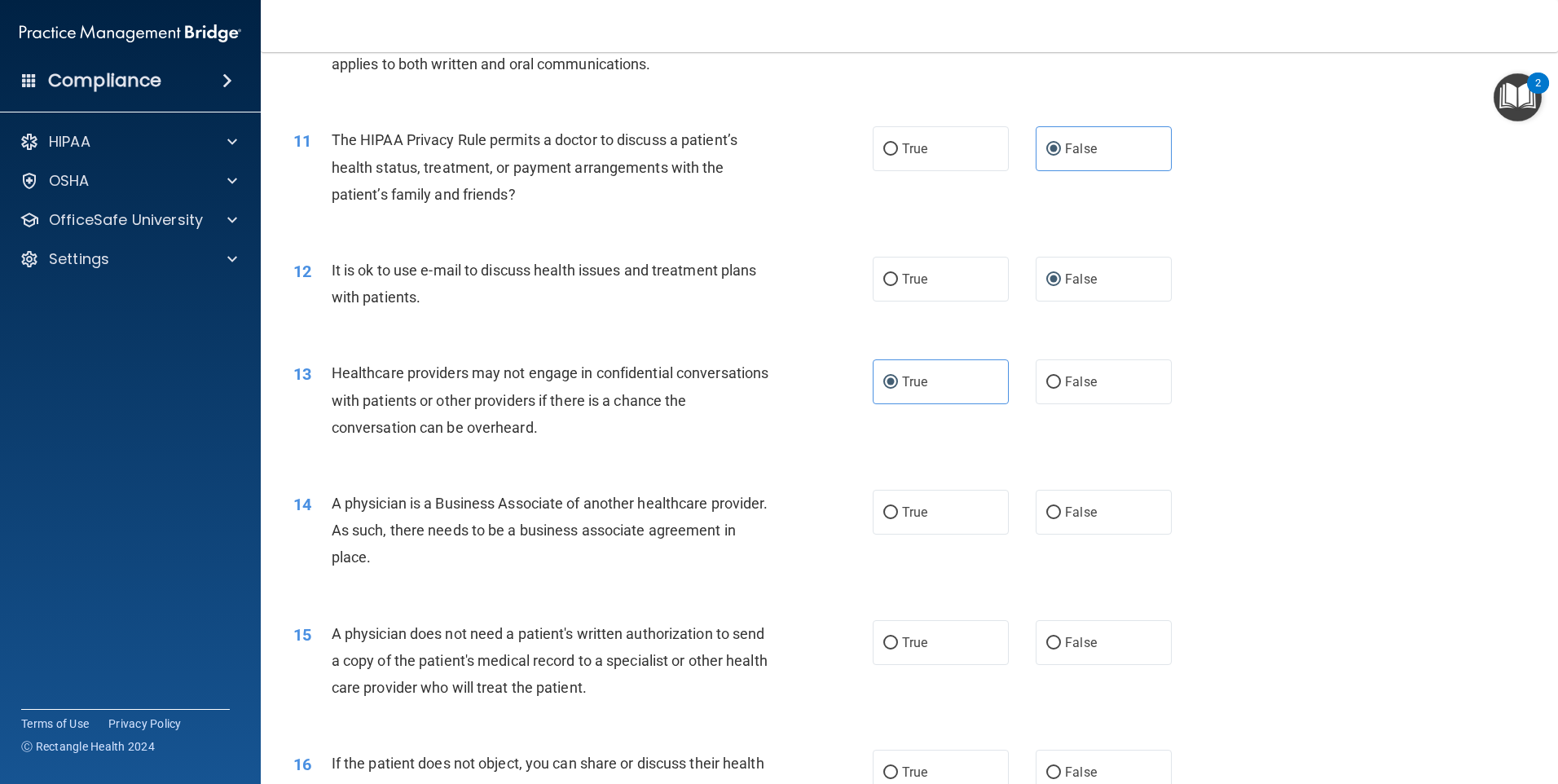
click at [898, 519] on input "True" at bounding box center [891, 512] width 15 height 12
radio input "true"
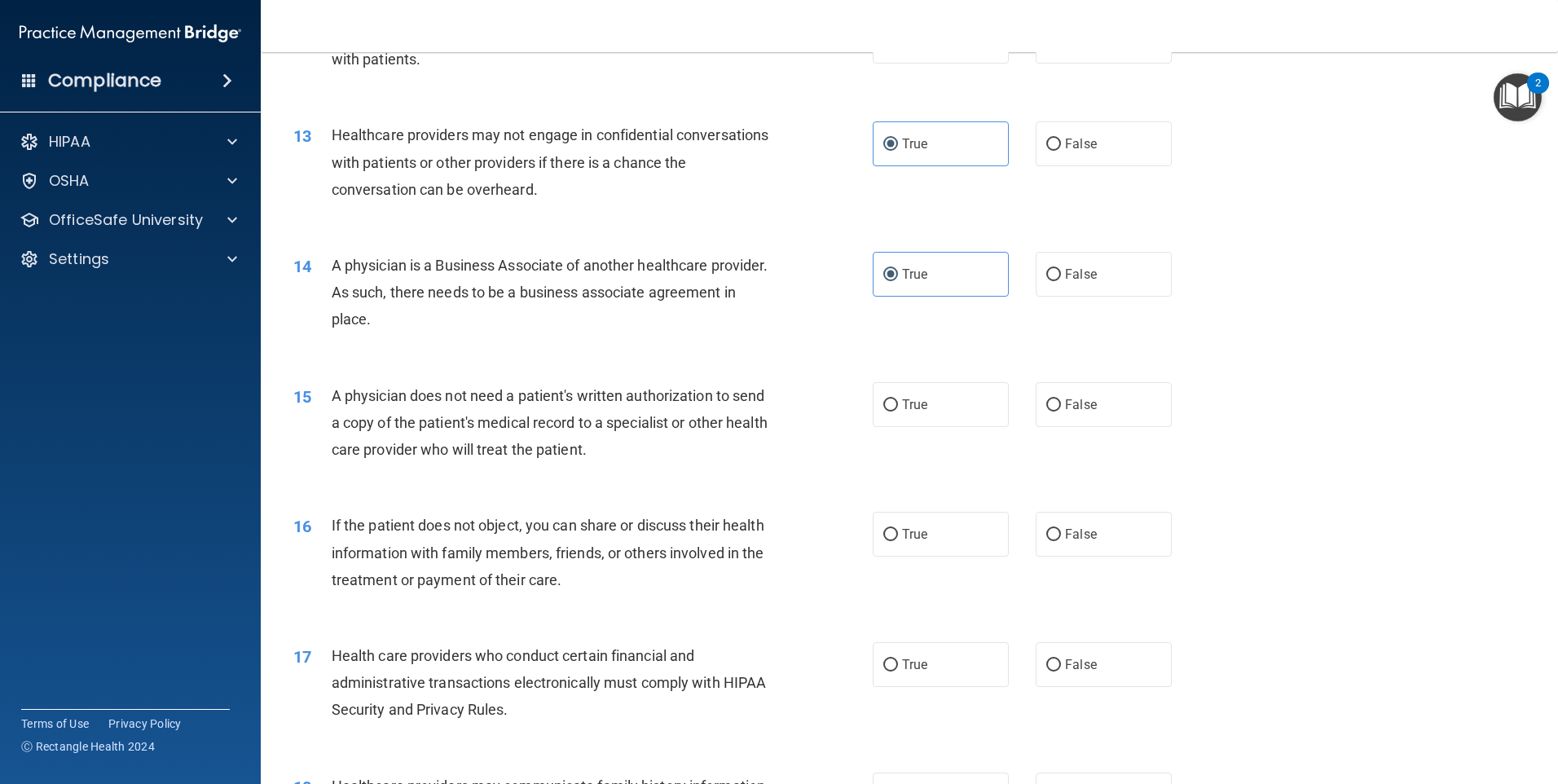
scroll to position [1466, 0]
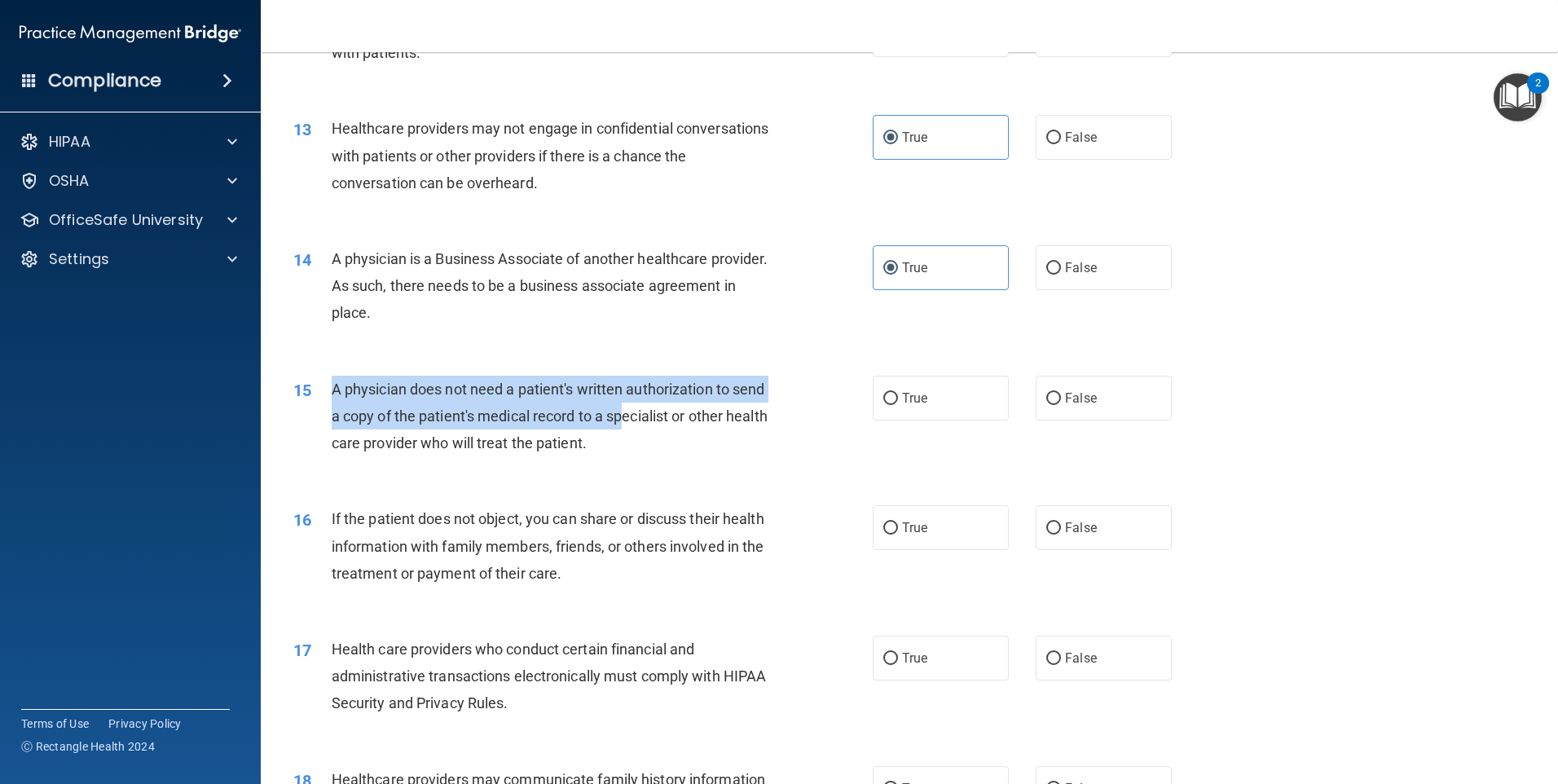
drag, startPoint x: 334, startPoint y: 399, endPoint x: 659, endPoint y: 424, distance: 326.0
click at [659, 424] on div "A physician does not need a patient's written authorization to send a copy of t…" at bounding box center [558, 417] width 454 height 81
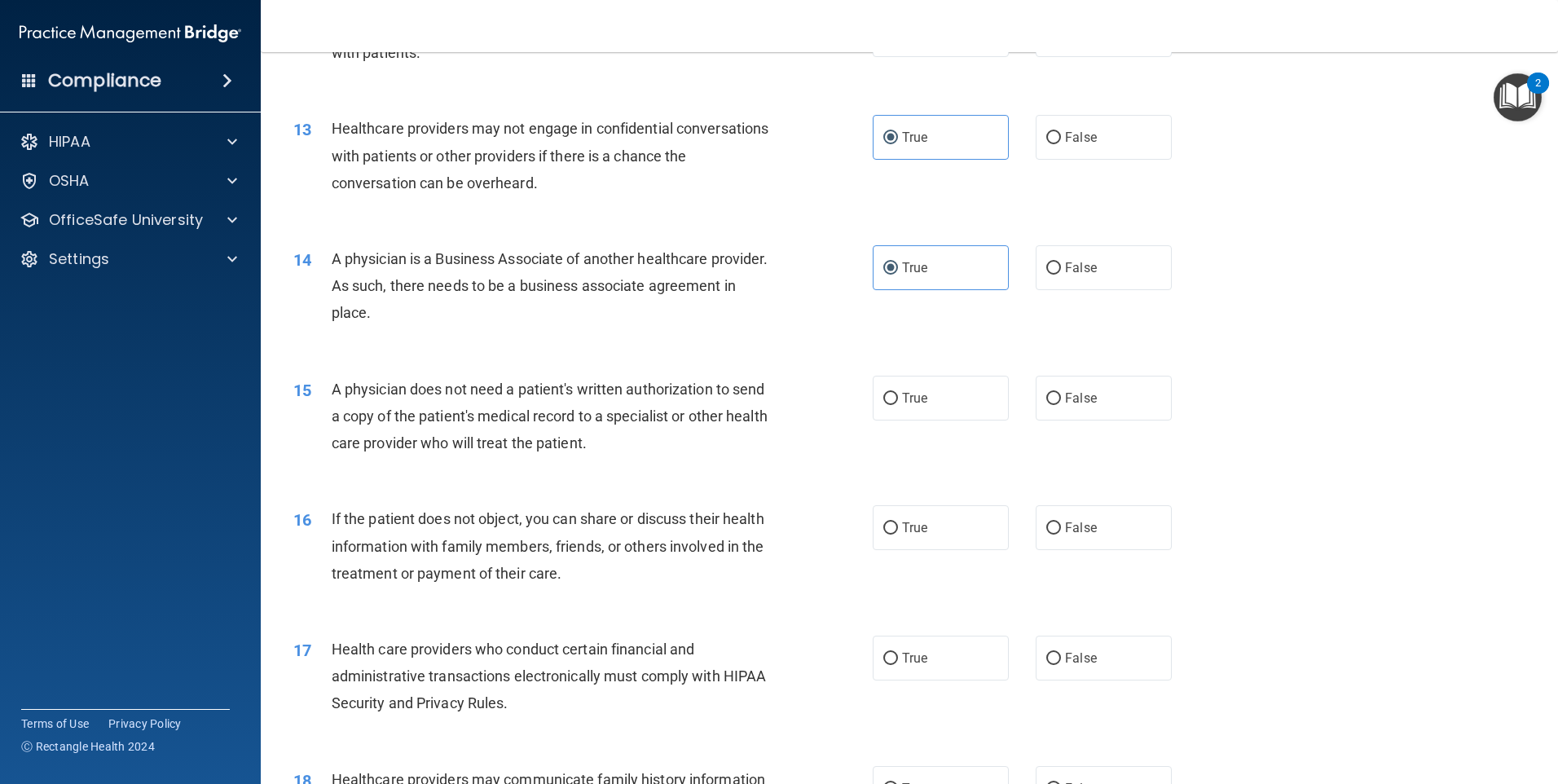
drag, startPoint x: 659, startPoint y: 424, endPoint x: 659, endPoint y: 436, distance: 12.0
click at [659, 436] on div "A physician does not need a patient's written authorization to send a copy of t…" at bounding box center [558, 417] width 454 height 81
click at [1082, 390] on span "False" at bounding box center [1081, 398] width 32 height 15
click at [1061, 393] on input "False" at bounding box center [1053, 399] width 15 height 12
radio input "true"
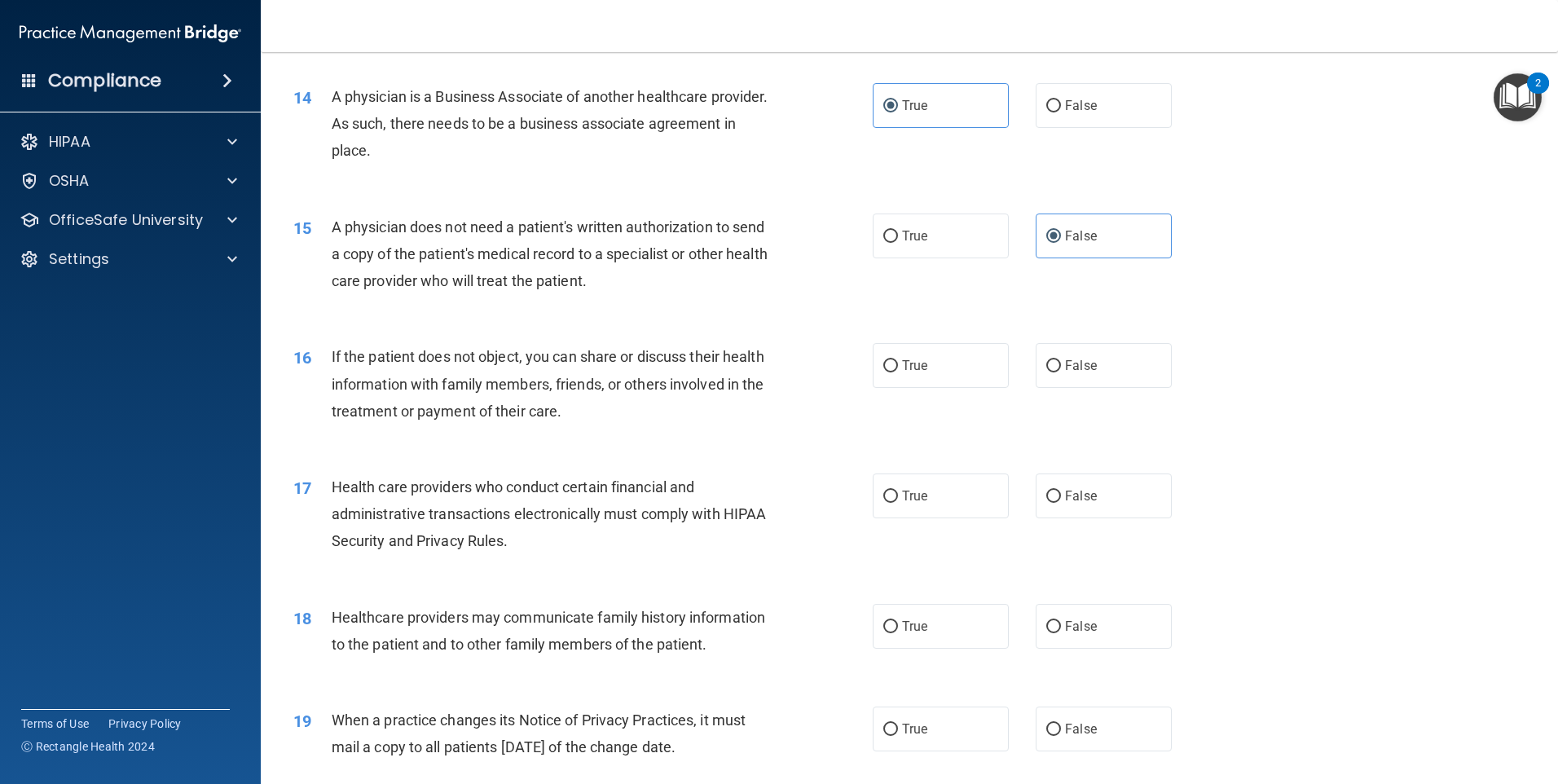
scroll to position [1629, 0]
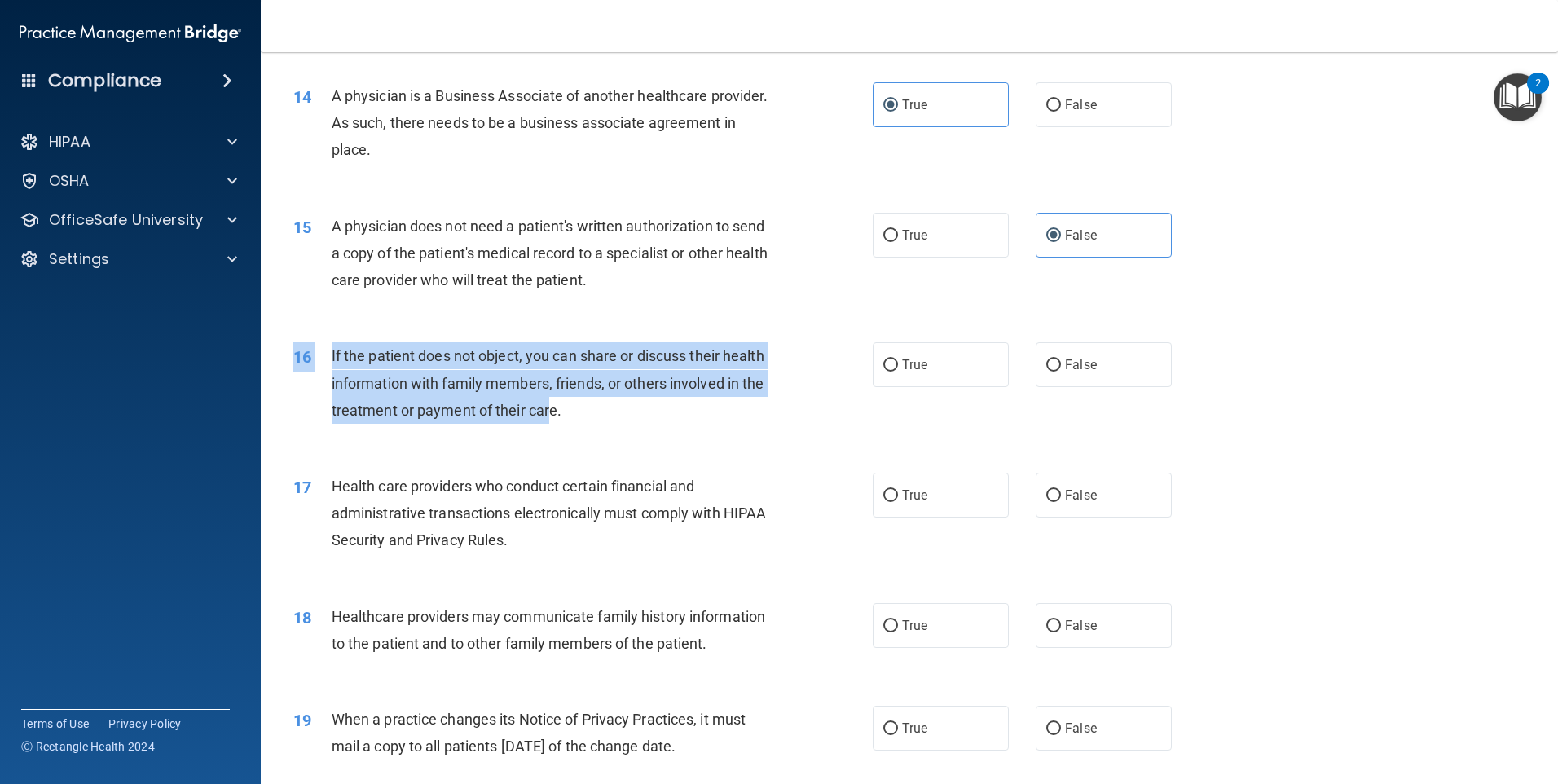
drag, startPoint x: 383, startPoint y: 341, endPoint x: 649, endPoint y: 412, distance: 275.3
click at [649, 412] on div "16 If the patient does not object, you can share or discuss their health inform…" at bounding box center [910, 387] width 1257 height 130
click at [647, 408] on span "If the patient does not object, you can share or discuss their health informati…" at bounding box center [548, 382] width 433 height 71
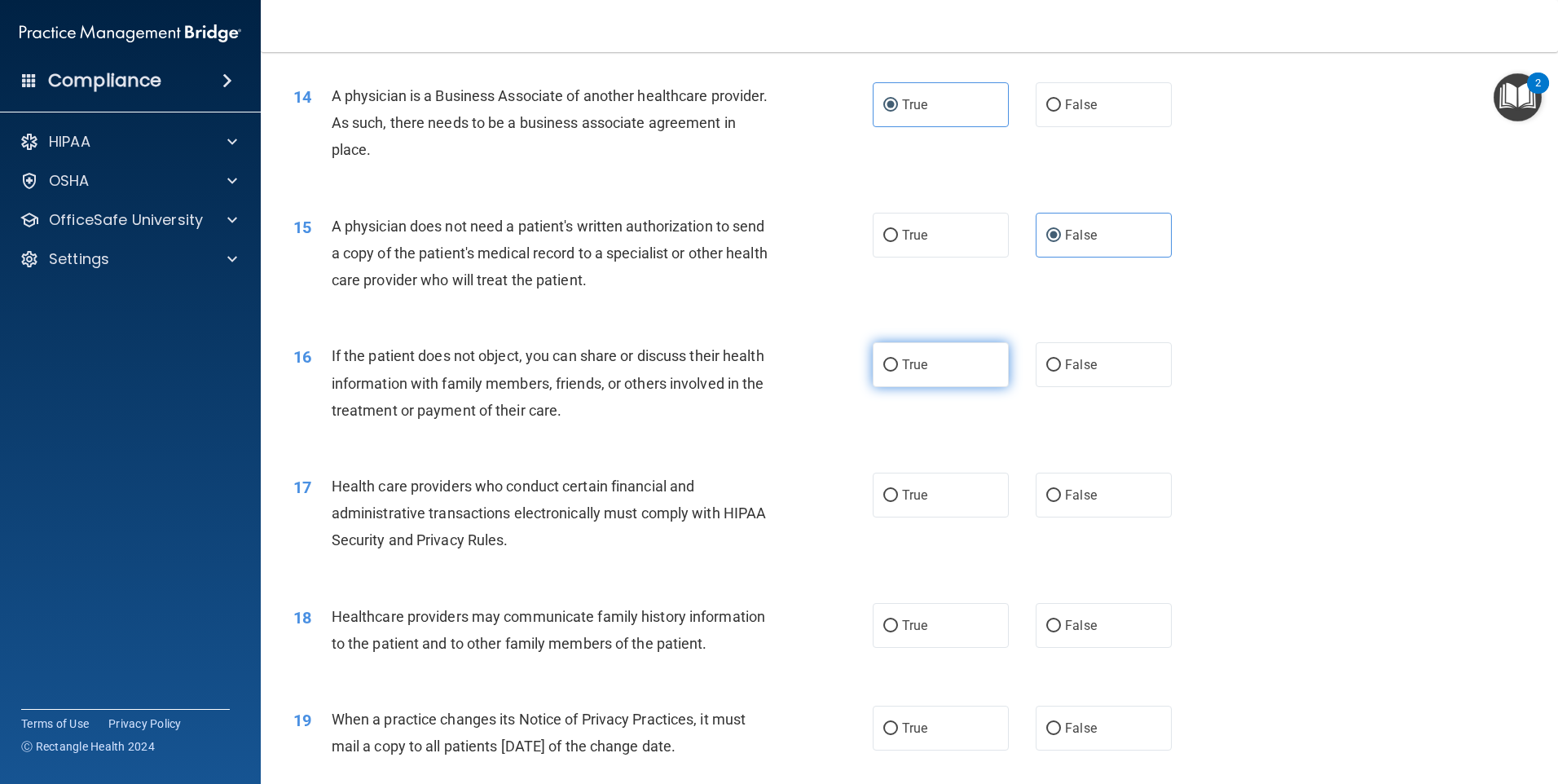
click at [926, 368] on label "True" at bounding box center [941, 364] width 136 height 44
click at [898, 368] on input "True" at bounding box center [891, 365] width 15 height 12
radio input "true"
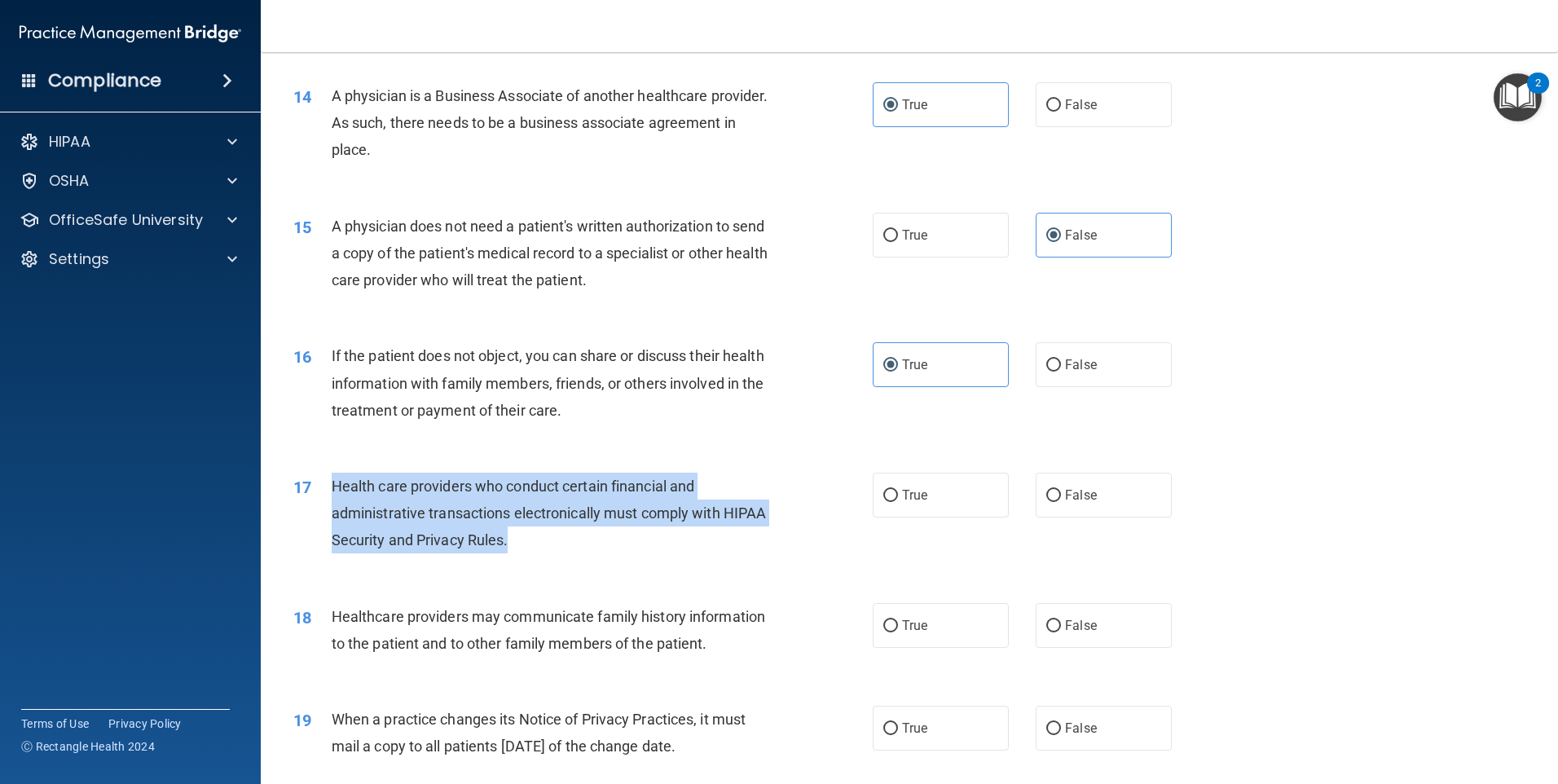
drag, startPoint x: 329, startPoint y: 480, endPoint x: 553, endPoint y: 547, distance: 233.8
click at [553, 547] on div "17 Health care providers who conduct certain financial and administrative trans…" at bounding box center [583, 517] width 628 height 90
click at [552, 547] on span "Health care providers who conduct certain financial and administrative transact…" at bounding box center [549, 512] width 436 height 71
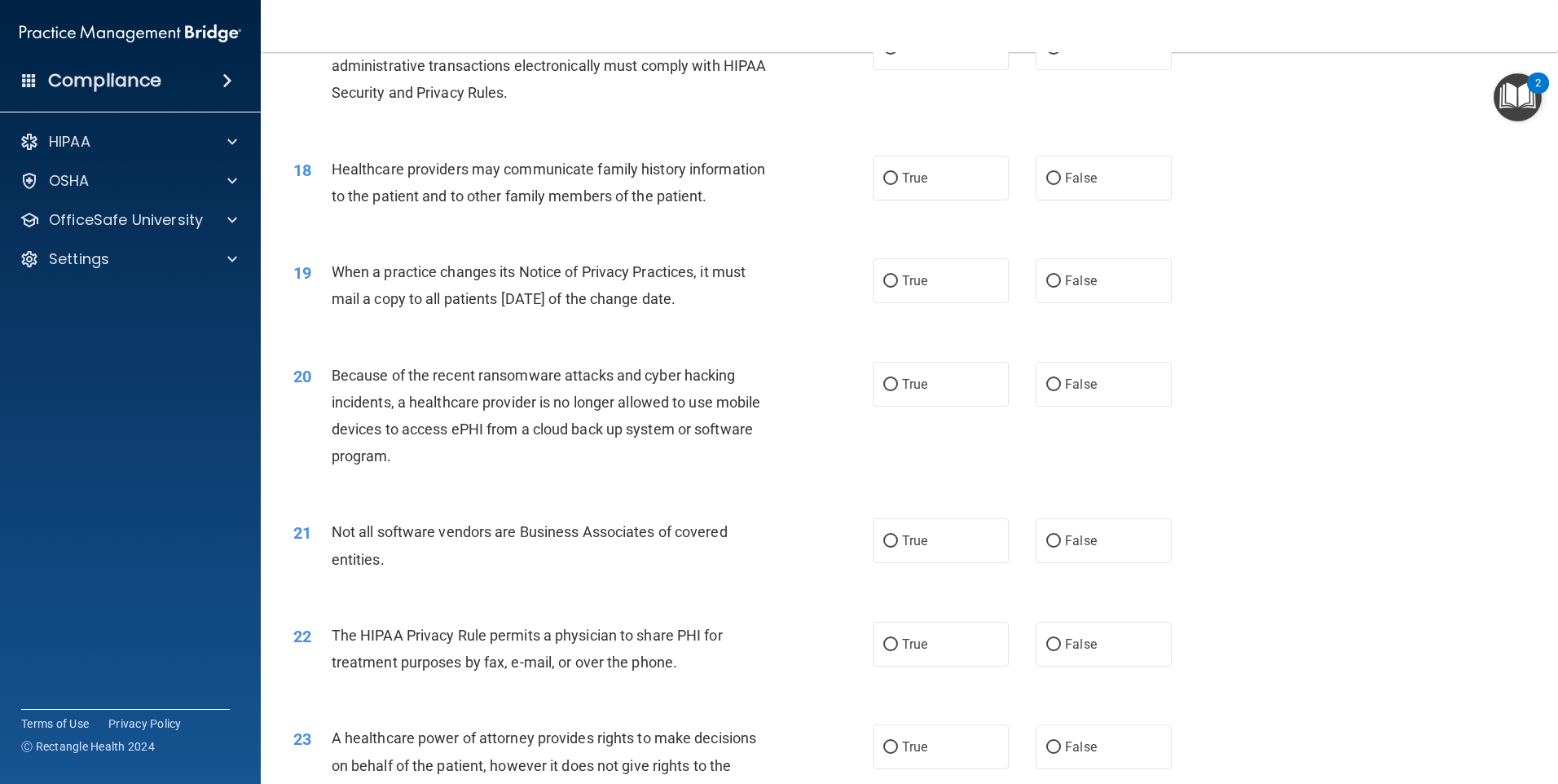
scroll to position [2037, 0]
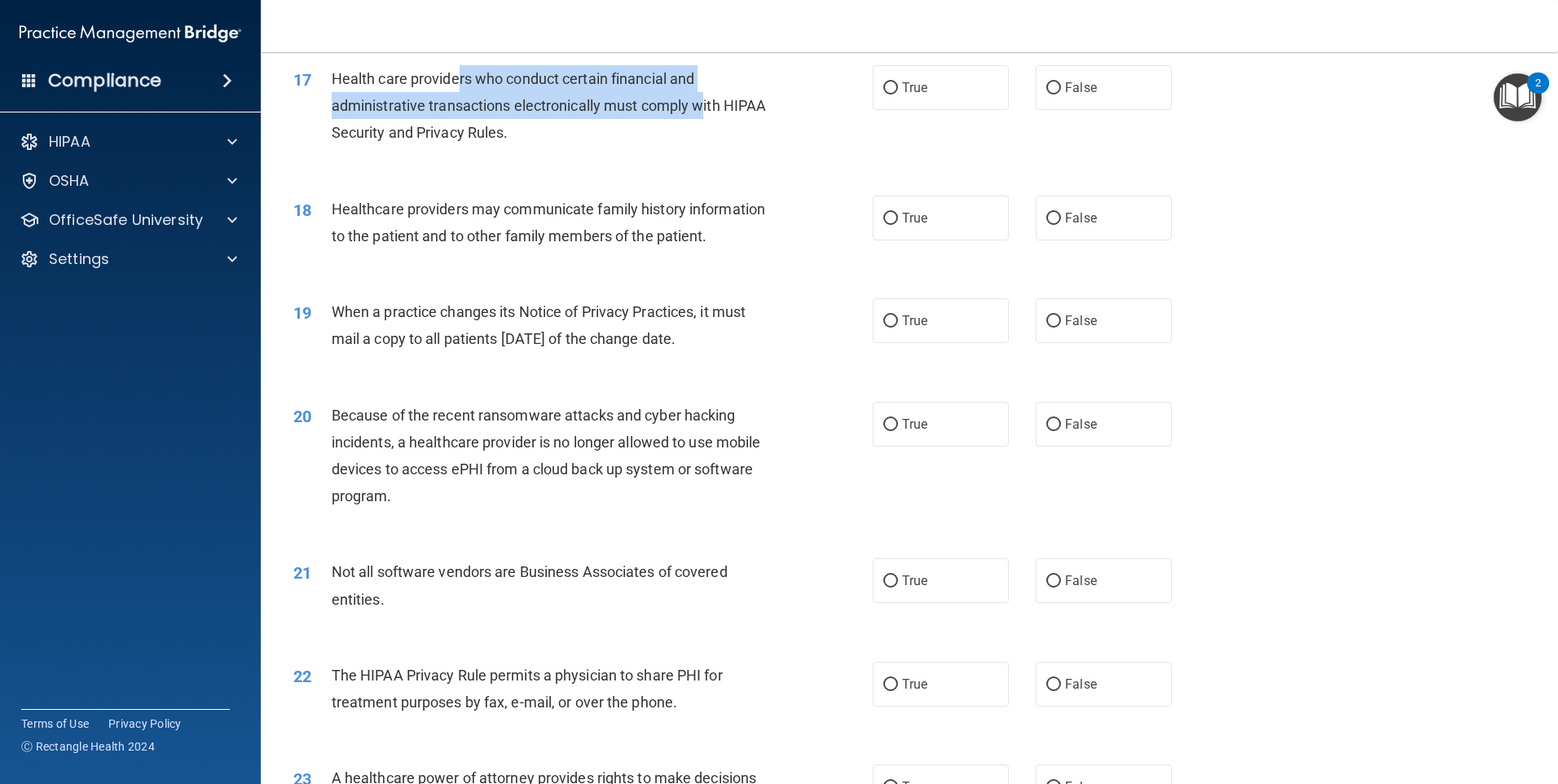
drag, startPoint x: 470, startPoint y: 77, endPoint x: 707, endPoint y: 114, distance: 239.9
click at [707, 114] on span "Health care providers who conduct certain financial and administrative transact…" at bounding box center [549, 105] width 436 height 71
drag, startPoint x: 707, startPoint y: 114, endPoint x: 597, endPoint y: 117, distance: 110.0
click at [597, 117] on div "Health care providers who conduct certain financial and administrative transact…" at bounding box center [558, 106] width 454 height 81
drag, startPoint x: 584, startPoint y: 78, endPoint x: 563, endPoint y: 138, distance: 63.6
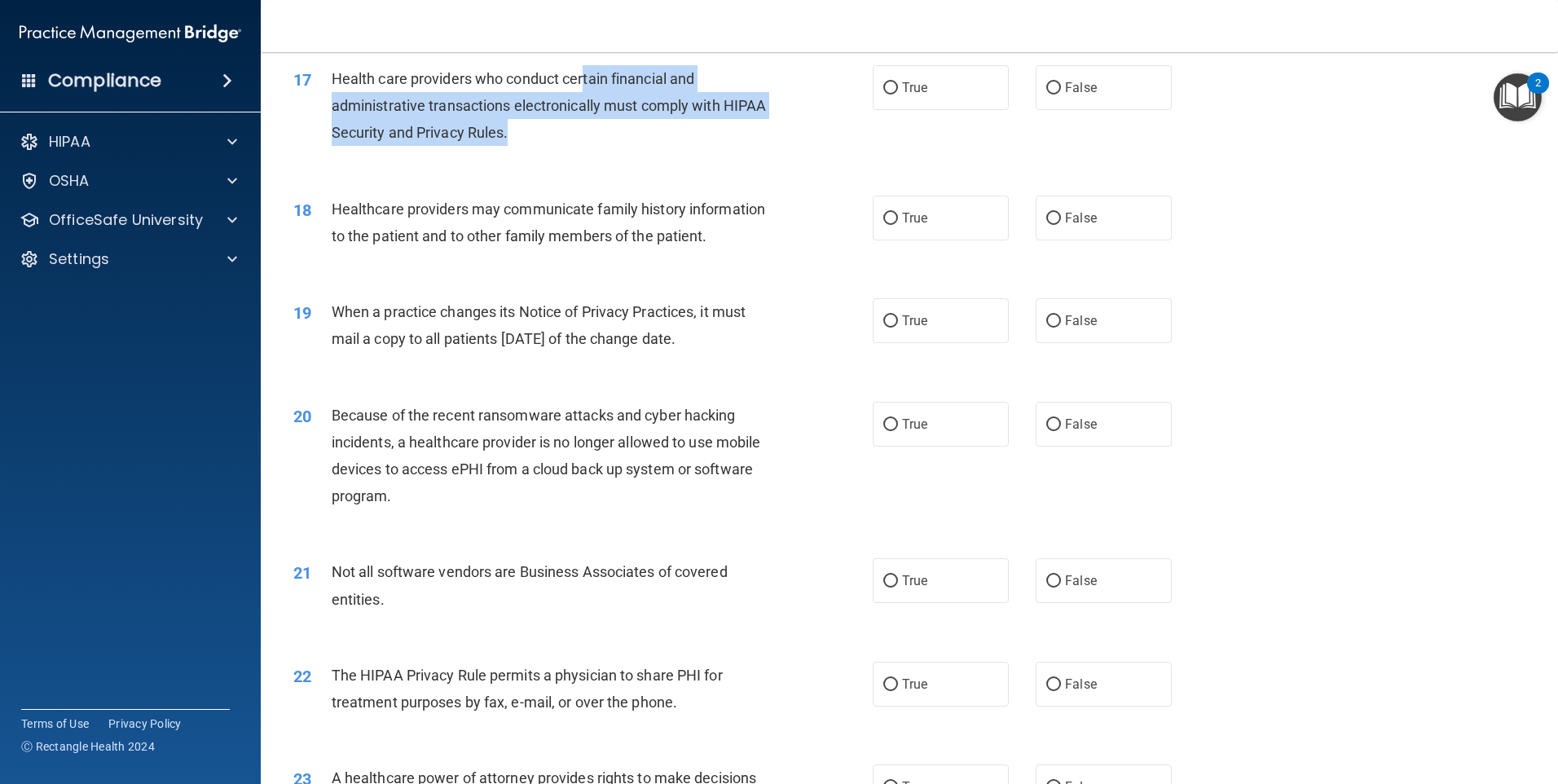
click at [563, 138] on div "Health care providers who conduct certain financial and administrative transact…" at bounding box center [558, 106] width 454 height 81
drag, startPoint x: 563, startPoint y: 138, endPoint x: 763, endPoint y: 83, distance: 207.4
click at [763, 83] on div "Health care providers who conduct certain financial and administrative transact…" at bounding box center [558, 106] width 454 height 81
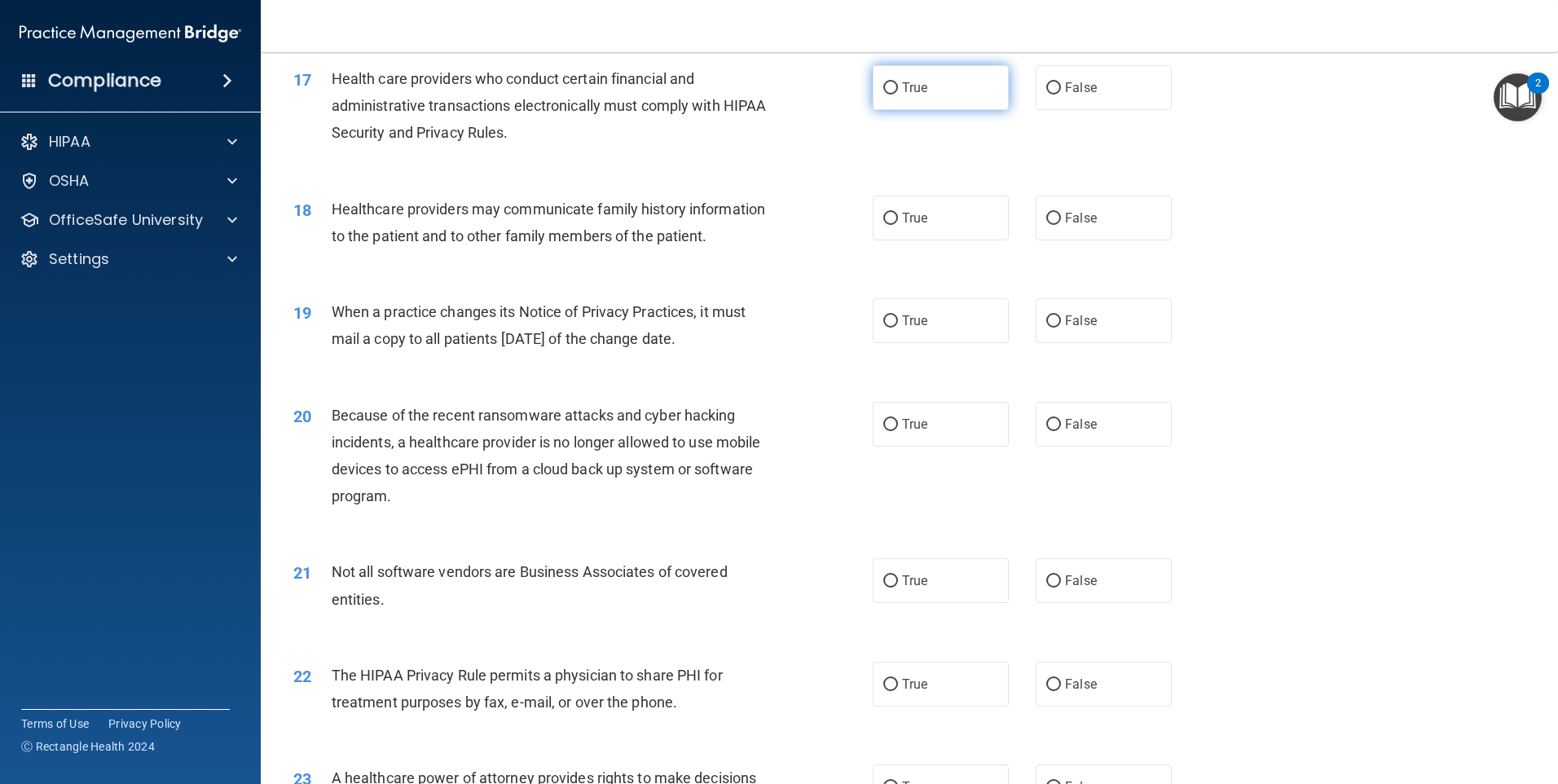
click at [946, 88] on label "True" at bounding box center [941, 87] width 136 height 44
click at [898, 88] on input "True" at bounding box center [891, 88] width 15 height 12
radio input "true"
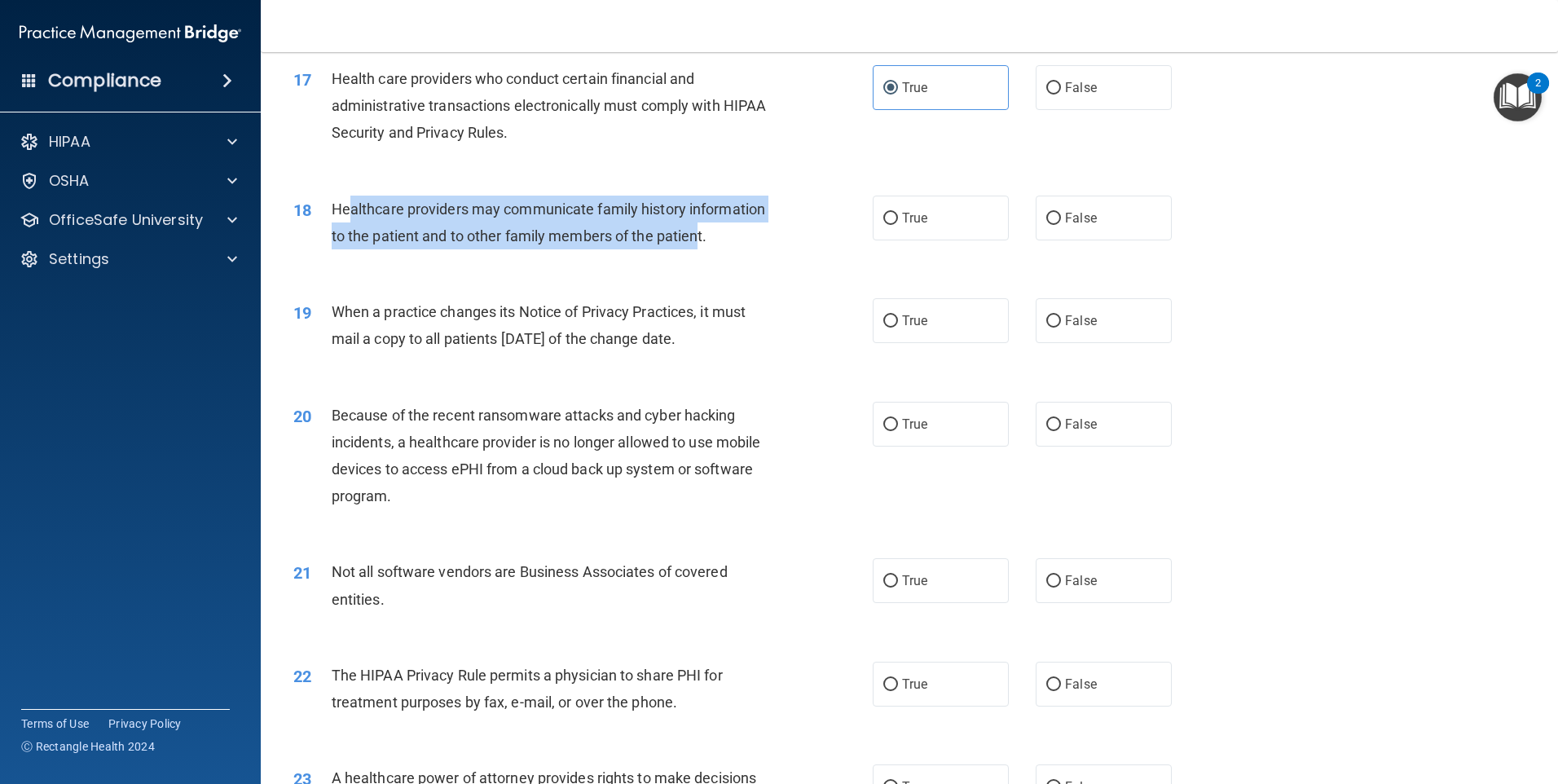
drag, startPoint x: 352, startPoint y: 209, endPoint x: 697, endPoint y: 228, distance: 345.5
click at [697, 228] on span "Healthcare providers may communicate family history information to the patient …" at bounding box center [548, 222] width 434 height 44
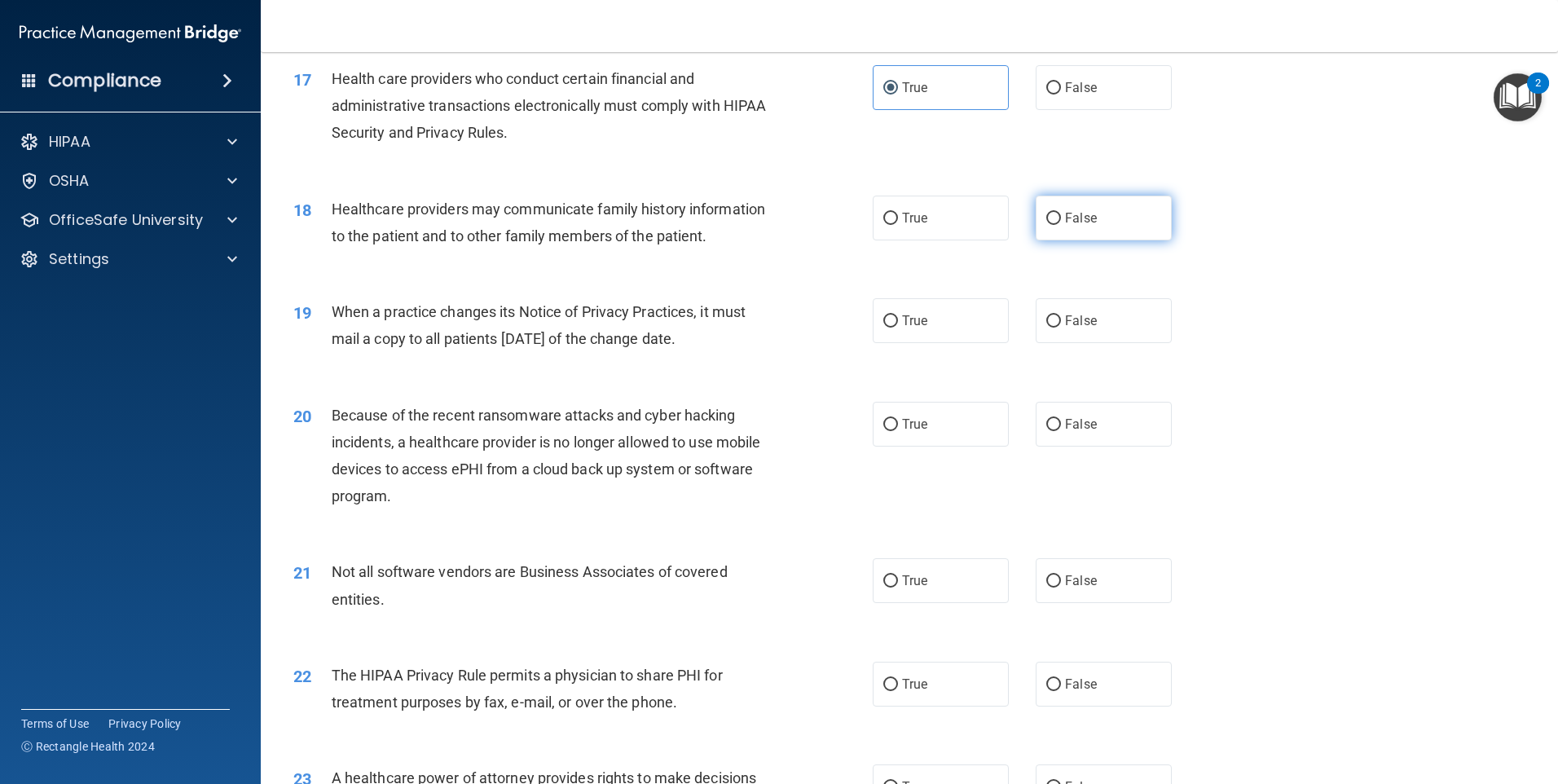
click at [1107, 202] on label "False" at bounding box center [1104, 217] width 136 height 44
click at [1061, 213] on input "False" at bounding box center [1053, 218] width 15 height 12
radio input "true"
click at [887, 326] on input "True" at bounding box center [891, 321] width 15 height 12
radio input "true"
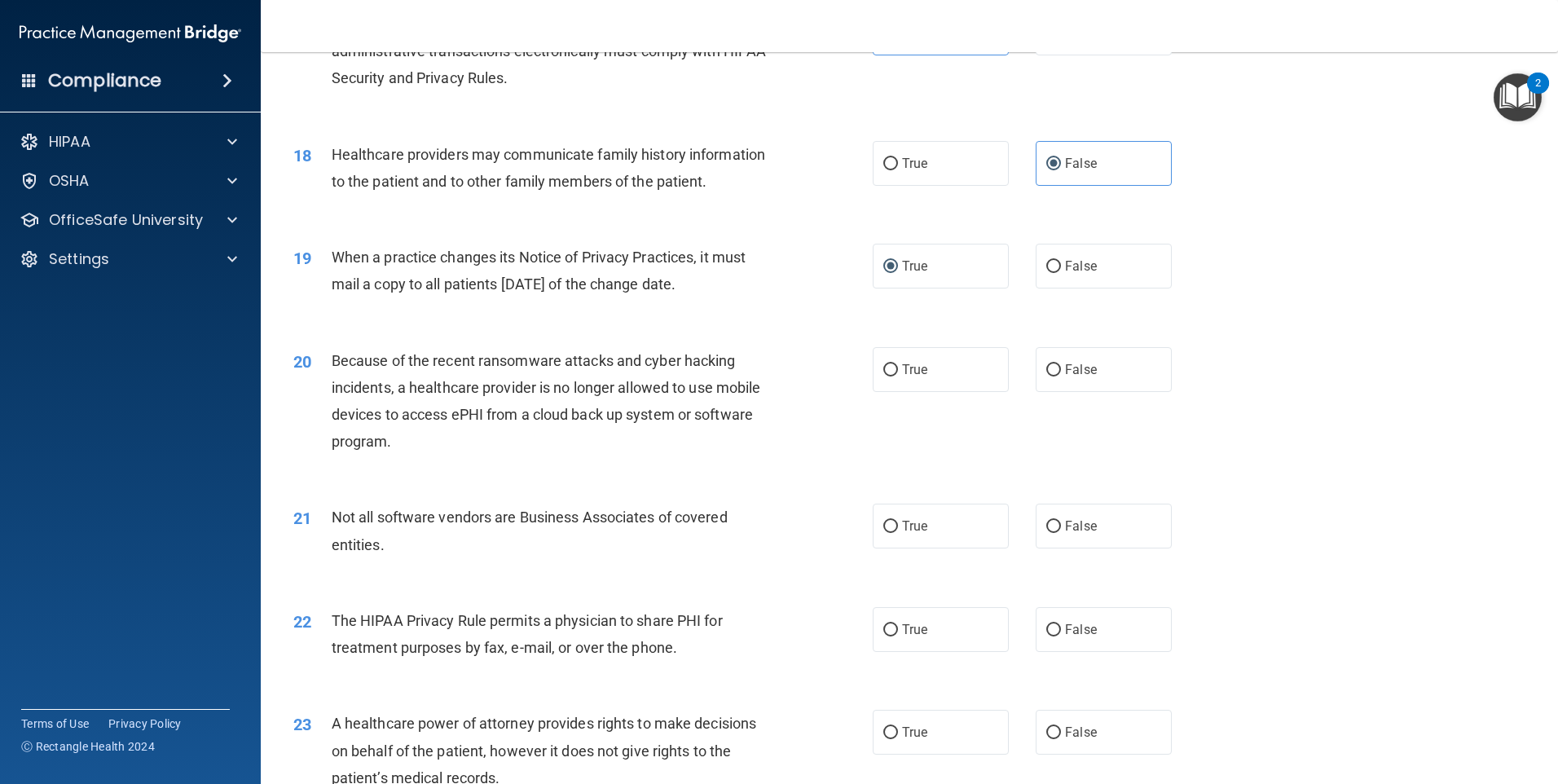
scroll to position [2118, 0]
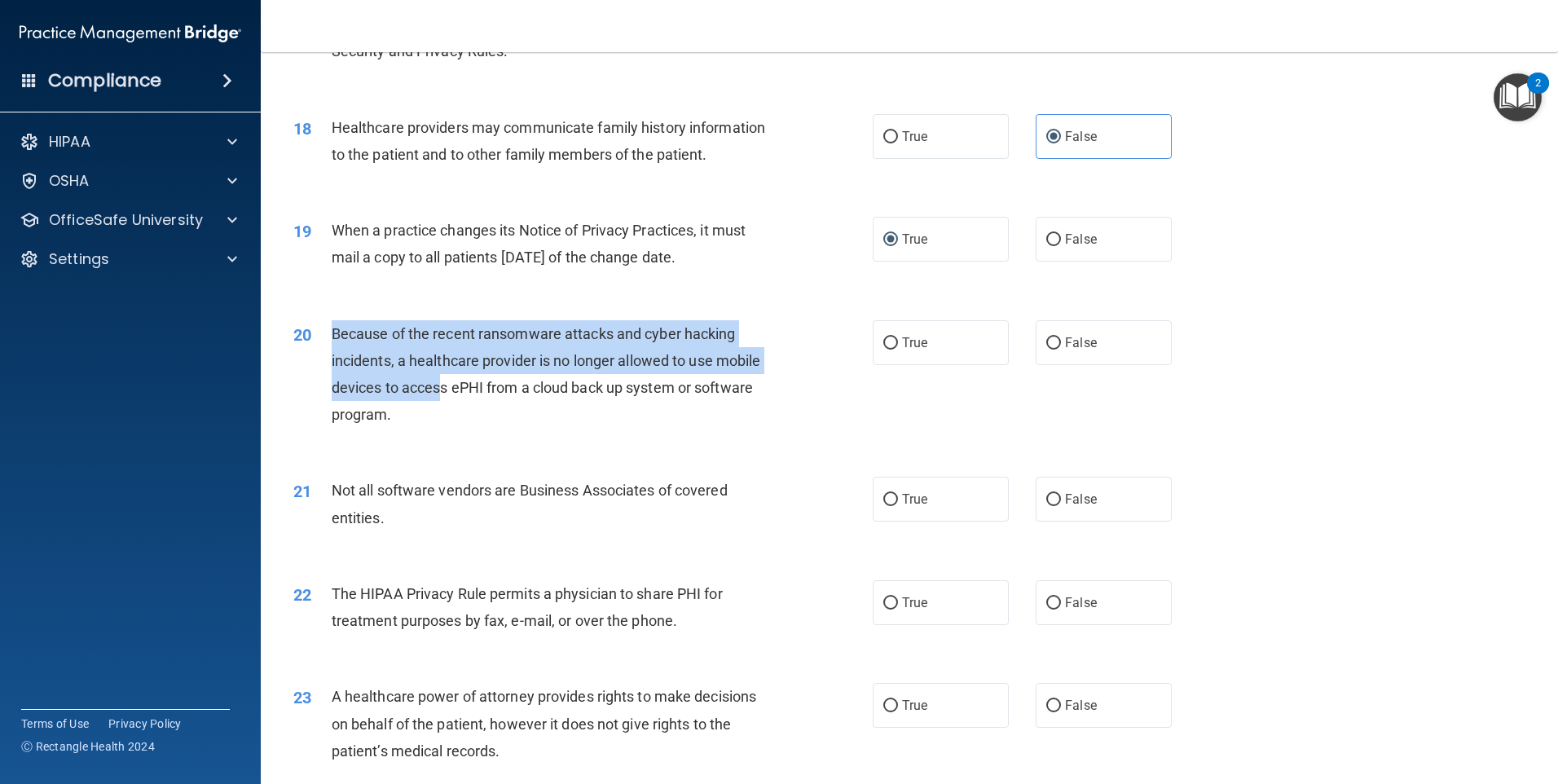
drag, startPoint x: 312, startPoint y: 326, endPoint x: 440, endPoint y: 375, distance: 137.1
click at [440, 375] on div "20 Because of the recent ransomware attacks and cyber hacking incidents, a heal…" at bounding box center [583, 378] width 628 height 116
click at [726, 366] on span "Because of the recent ransomware attacks and cyber hacking incidents, a healthc…" at bounding box center [546, 374] width 430 height 98
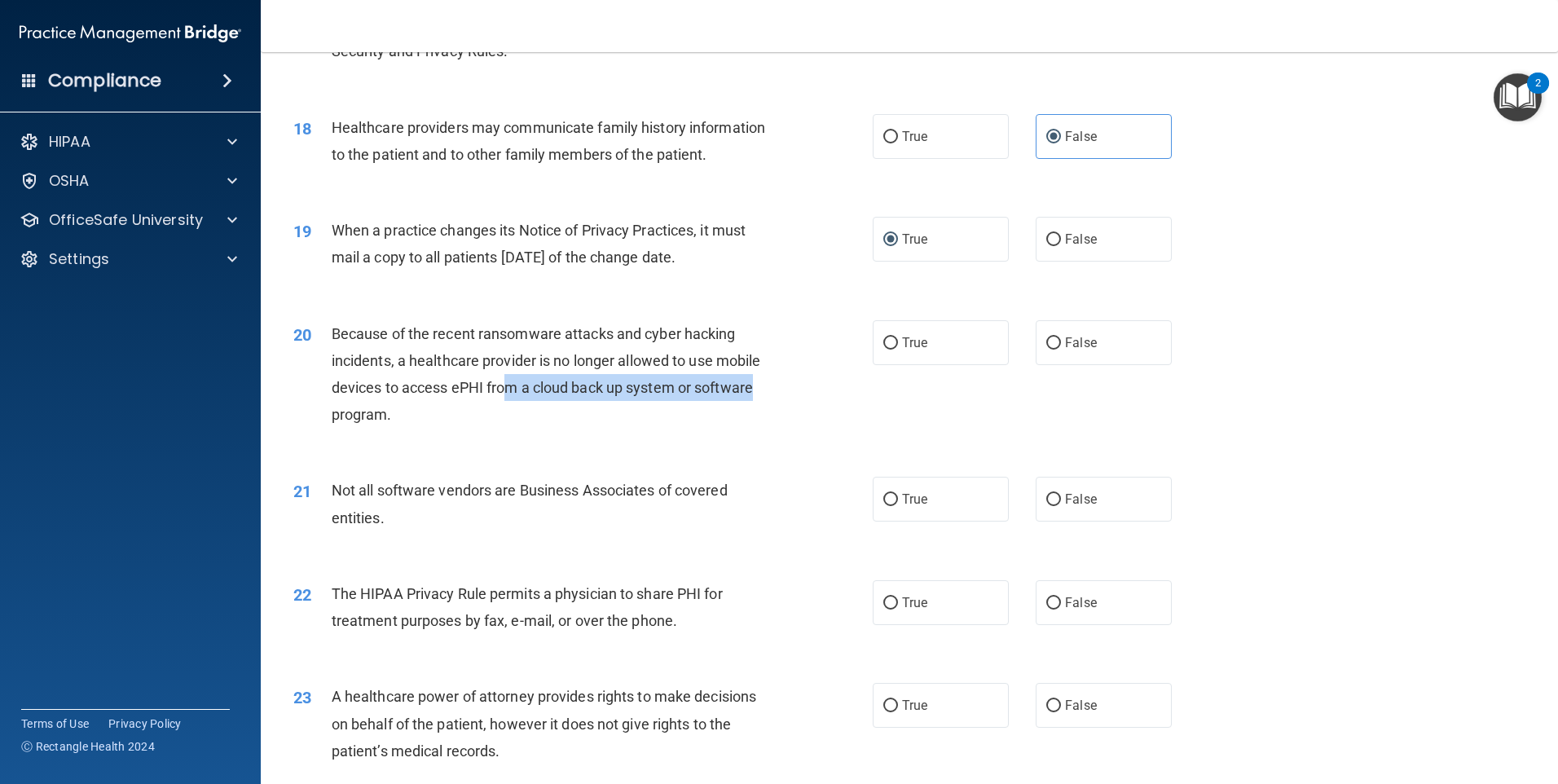
drag, startPoint x: 511, startPoint y: 397, endPoint x: 757, endPoint y: 380, distance: 246.6
click at [757, 380] on div "Because of the recent ransomware attacks and cyber hacking incidents, a healthc…" at bounding box center [558, 374] width 454 height 109
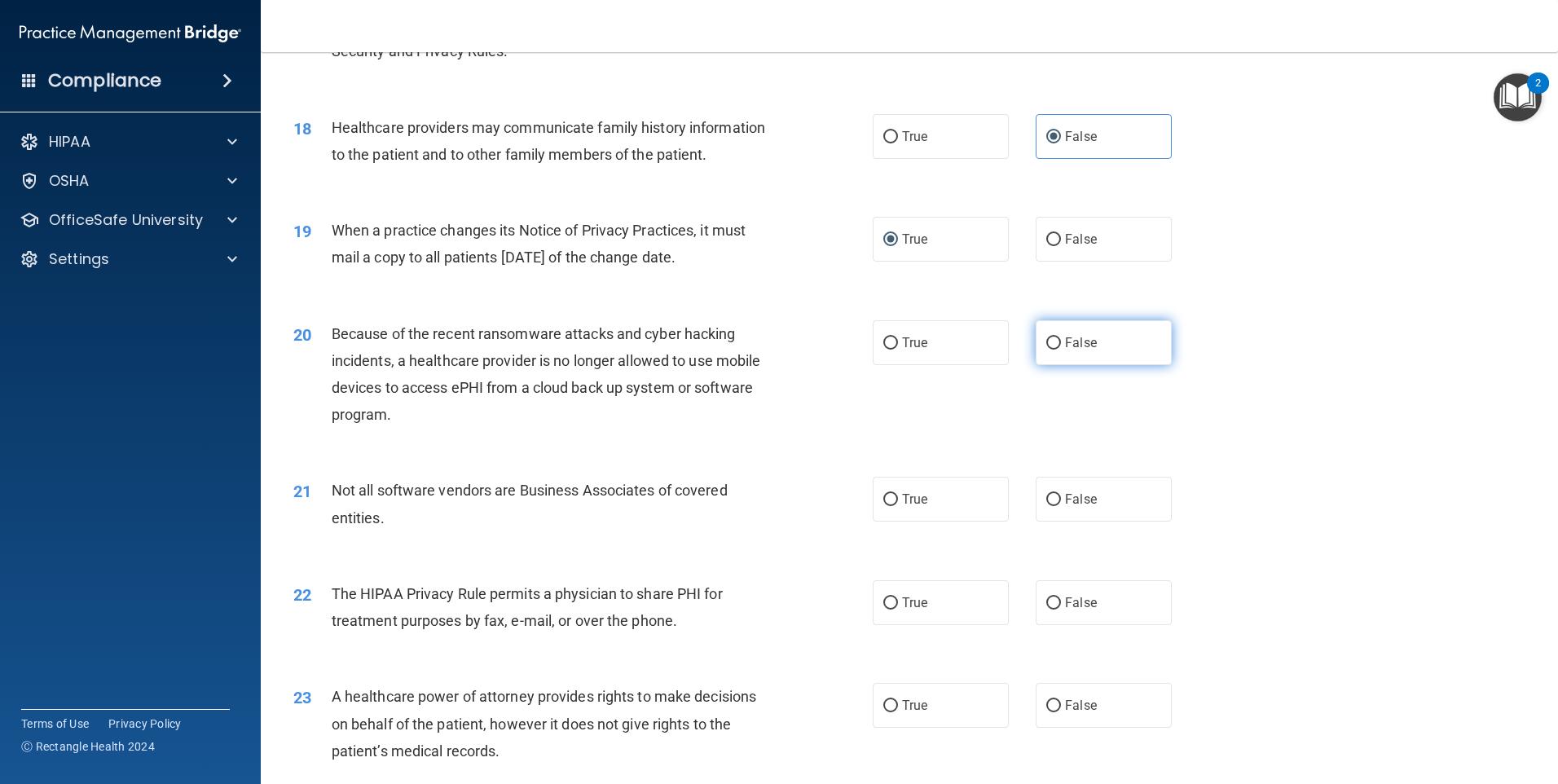
drag, startPoint x: 757, startPoint y: 380, endPoint x: 1063, endPoint y: 354, distance: 307.1
click at [1063, 355] on label "False" at bounding box center [1104, 342] width 136 height 44
click at [1061, 349] on input "False" at bounding box center [1053, 343] width 15 height 12
radio input "true"
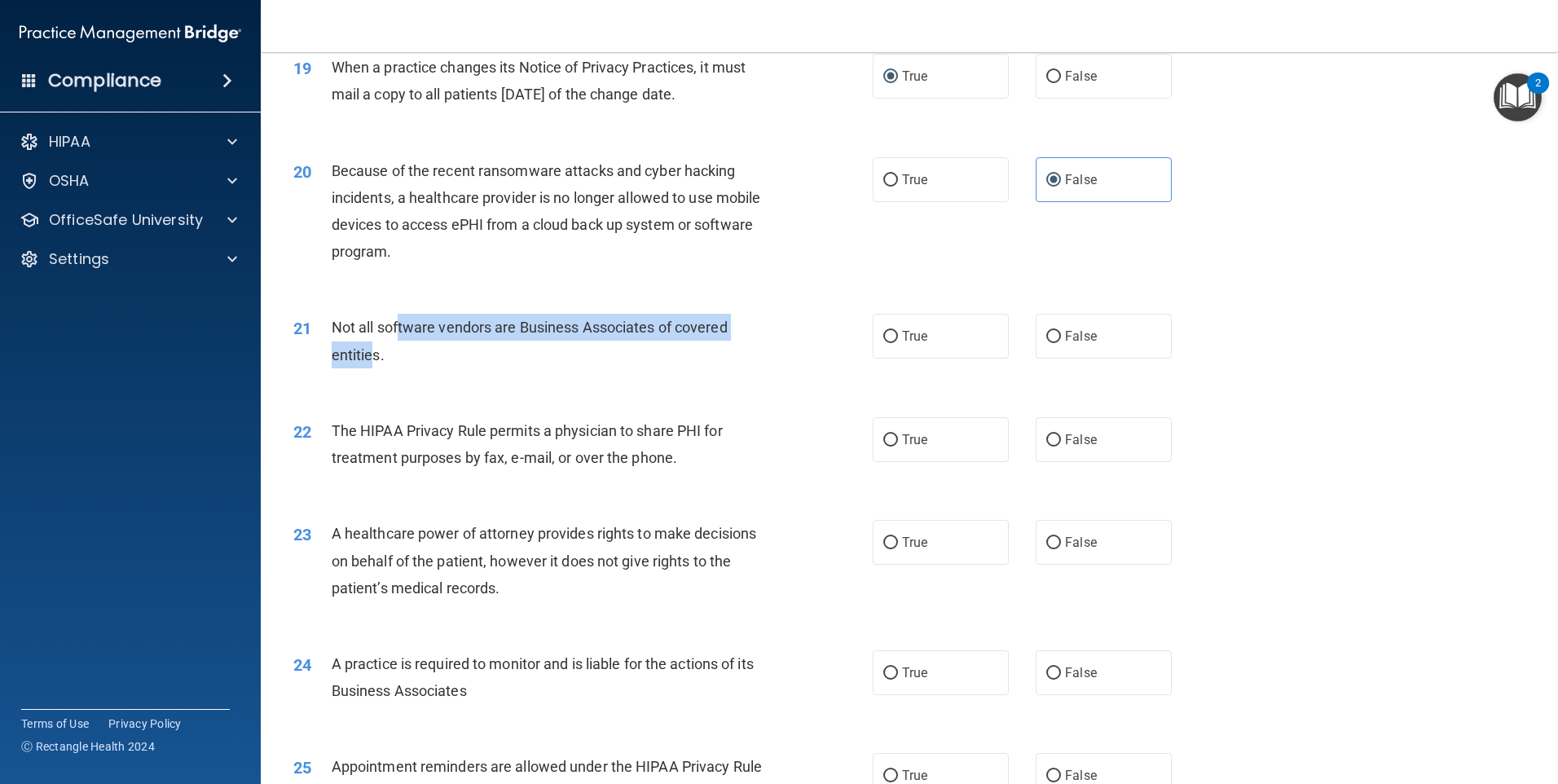
drag, startPoint x: 401, startPoint y: 324, endPoint x: 370, endPoint y: 352, distance: 41.8
click at [370, 352] on span "Not all software vendors are Business Associates of covered entities." at bounding box center [529, 340] width 396 height 44
drag, startPoint x: 370, startPoint y: 352, endPoint x: 411, endPoint y: 358, distance: 41.4
click at [411, 358] on div "Not all software vendors are Business Associates of covered entities." at bounding box center [558, 340] width 454 height 54
drag, startPoint x: 411, startPoint y: 358, endPoint x: 677, endPoint y: 332, distance: 267.3
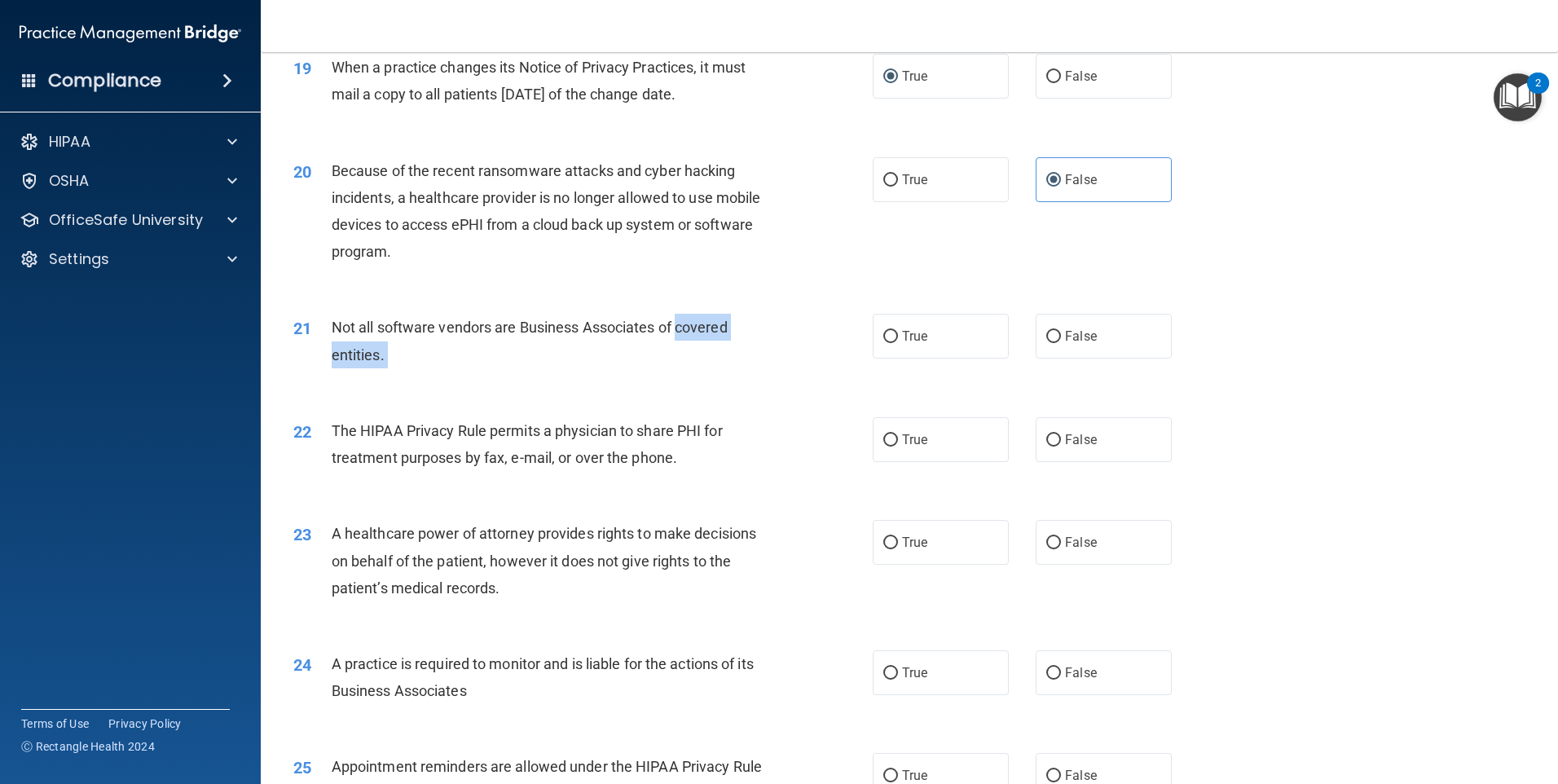
click at [677, 332] on div "Not all software vendors are Business Associates of covered entities." at bounding box center [558, 340] width 454 height 54
drag, startPoint x: 421, startPoint y: 305, endPoint x: 693, endPoint y: 337, distance: 273.9
click at [693, 337] on div "21 Not all software vendors are Business Associates of covered entities. True F…" at bounding box center [910, 344] width 1257 height 103
click at [992, 324] on label "True" at bounding box center [941, 335] width 136 height 44
click at [898, 331] on input "True" at bounding box center [891, 336] width 15 height 12
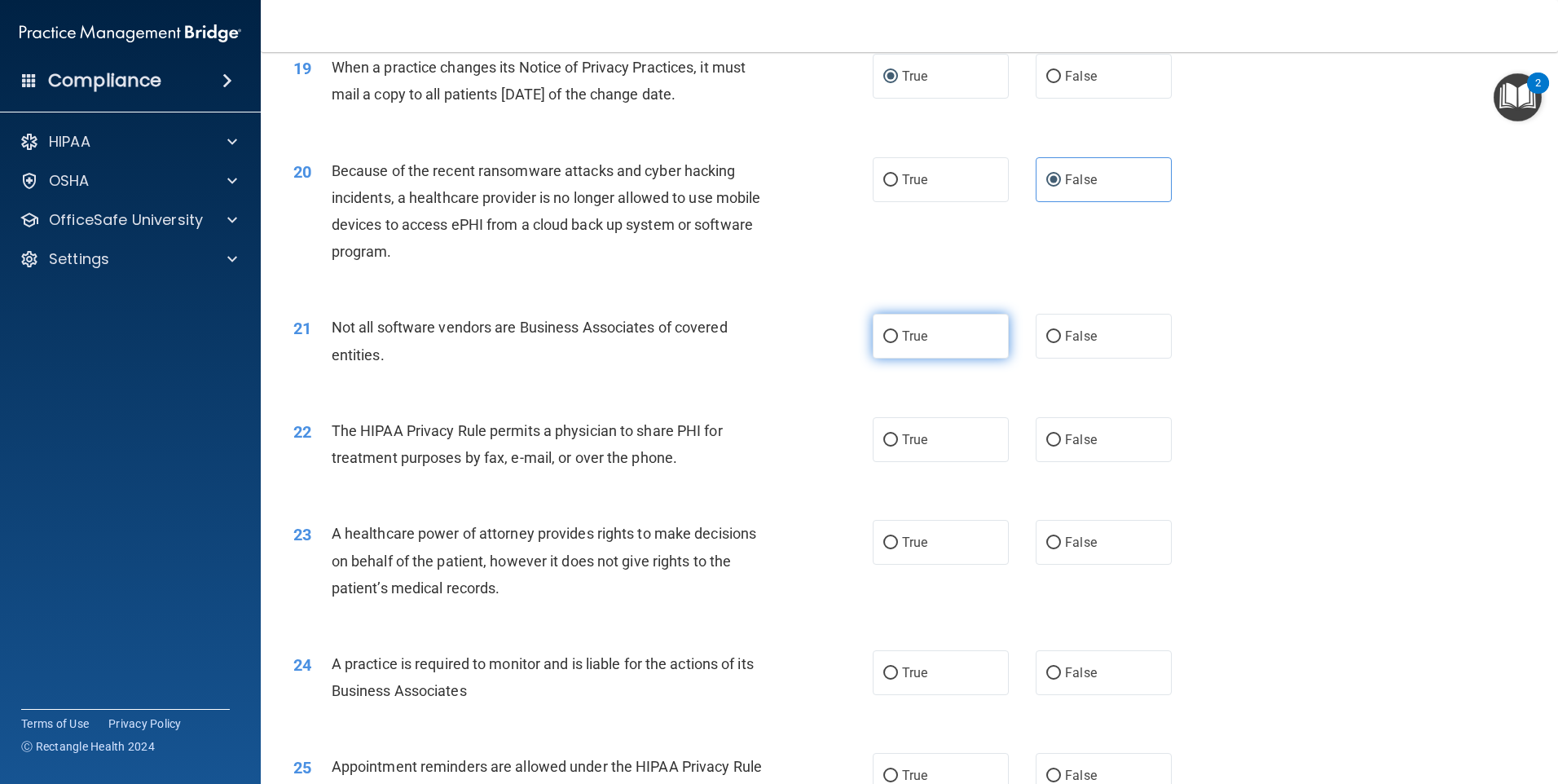
radio input "true"
click at [368, 440] on div "The HIPAA Privacy Rule permits a physician to share PHI for treatment purposes …" at bounding box center [558, 444] width 454 height 54
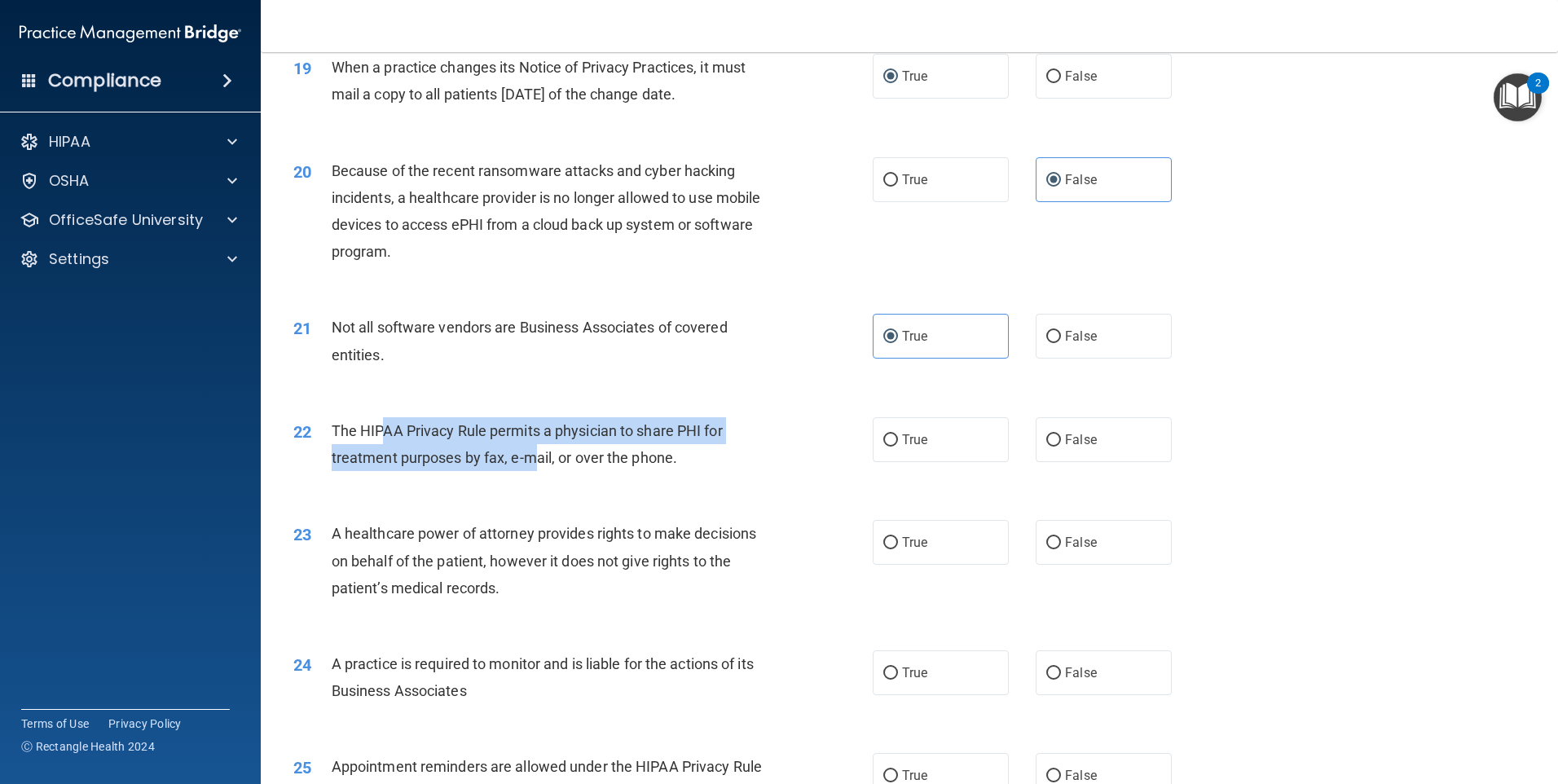
drag, startPoint x: 381, startPoint y: 435, endPoint x: 530, endPoint y: 452, distance: 150.0
click at [530, 452] on span "The HIPAA Privacy Rule permits a physician to share PHI for treatment purposes …" at bounding box center [527, 444] width 391 height 44
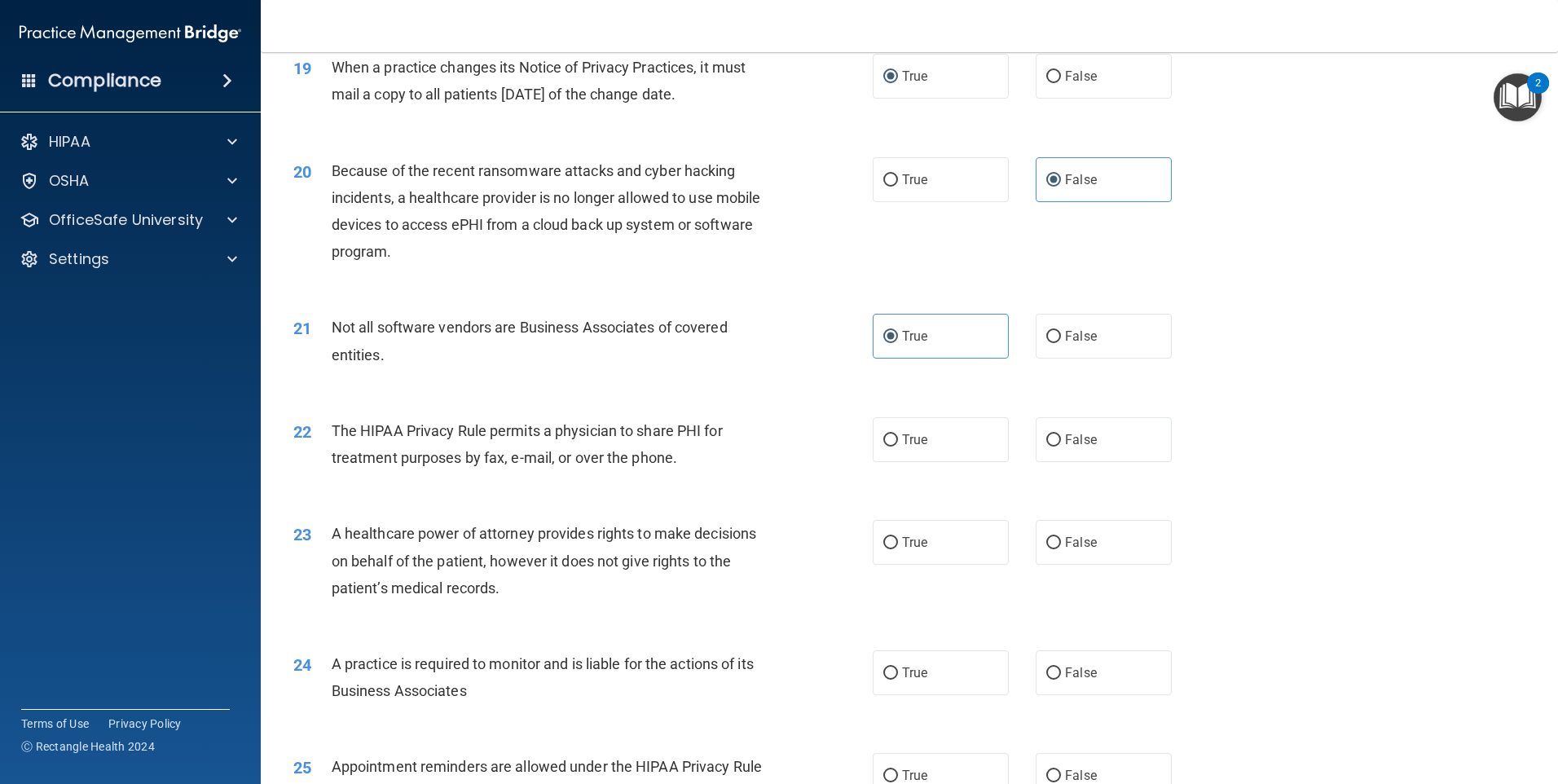
drag, startPoint x: 530, startPoint y: 452, endPoint x: 668, endPoint y: 465, distance: 138.6
click at [668, 465] on span "The HIPAA Privacy Rule permits a physician to share PHI for treatment purposes …" at bounding box center [527, 444] width 391 height 44
drag, startPoint x: 673, startPoint y: 462, endPoint x: 678, endPoint y: 453, distance: 10.3
click at [678, 453] on div "The HIPAA Privacy Rule permits a physician to share PHI for treatment purposes …" at bounding box center [558, 444] width 454 height 54
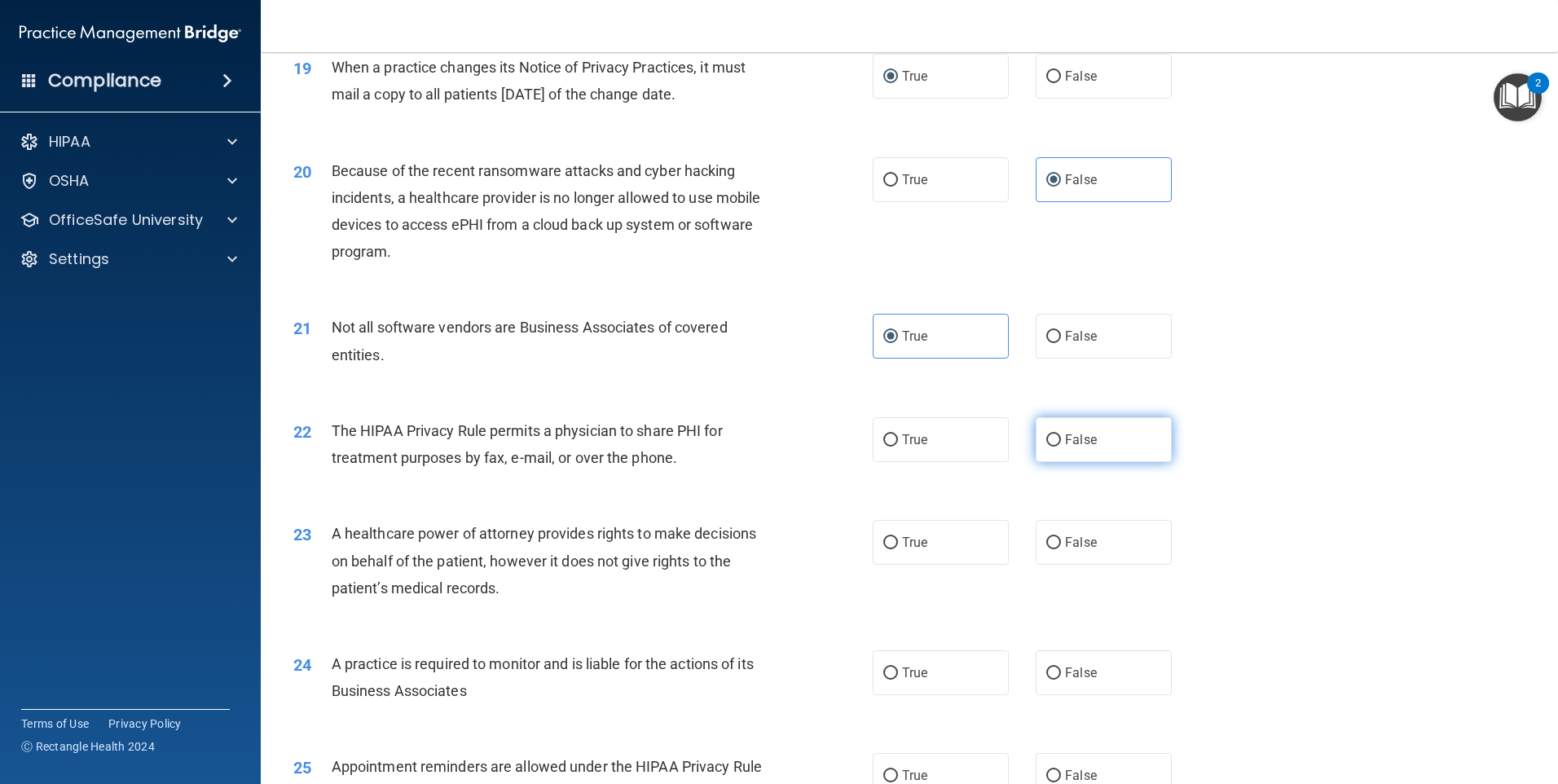
click at [1089, 445] on label "False" at bounding box center [1104, 439] width 136 height 44
click at [1061, 445] on input "False" at bounding box center [1053, 440] width 15 height 12
radio input "true"
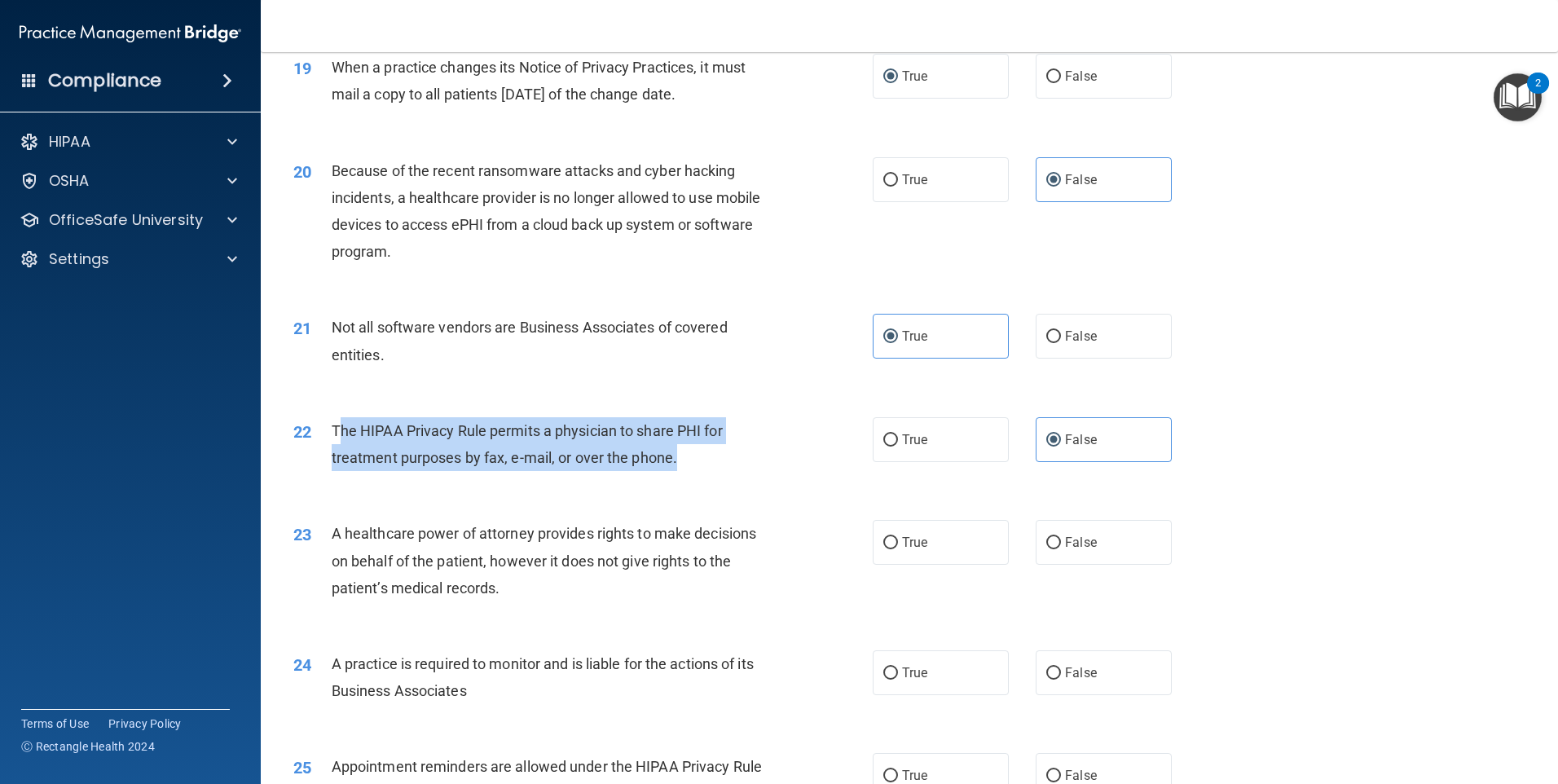
drag, startPoint x: 337, startPoint y: 427, endPoint x: 682, endPoint y: 455, distance: 346.1
click at [682, 455] on div "The HIPAA Privacy Rule permits a physician to share PHI for treatment purposes …" at bounding box center [558, 444] width 454 height 54
drag, startPoint x: 682, startPoint y: 455, endPoint x: 691, endPoint y: 463, distance: 12.0
click at [691, 463] on div "The HIPAA Privacy Rule permits a physician to share PHI for treatment purposes …" at bounding box center [558, 444] width 454 height 54
click at [638, 466] on span "The HIPAA Privacy Rule permits a physician to share PHI for treatment purposes …" at bounding box center [527, 444] width 391 height 44
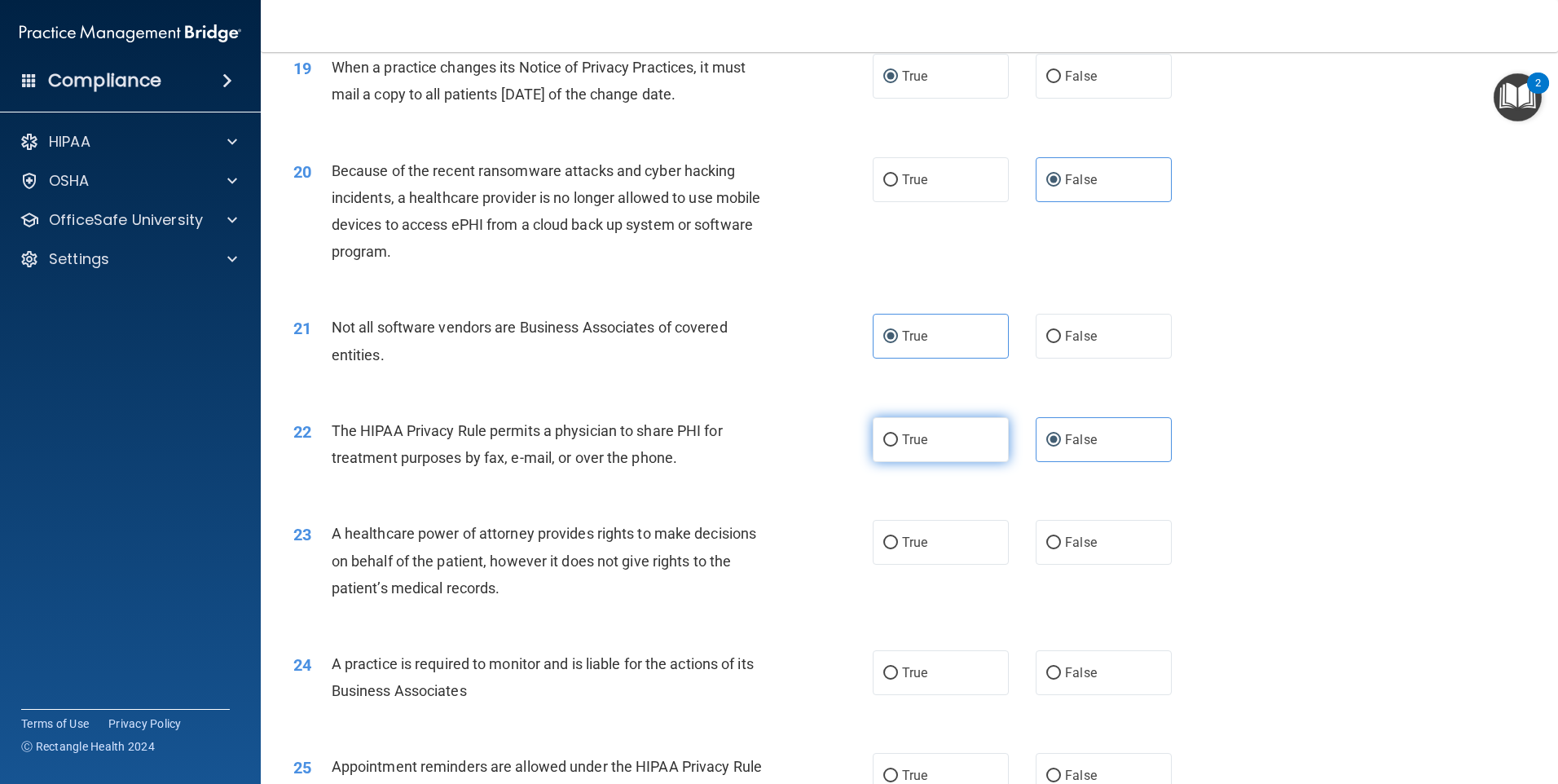
click at [876, 454] on label "True" at bounding box center [941, 439] width 136 height 44
click at [883, 447] on input "True" at bounding box center [891, 440] width 15 height 12
radio input "true"
radio input "false"
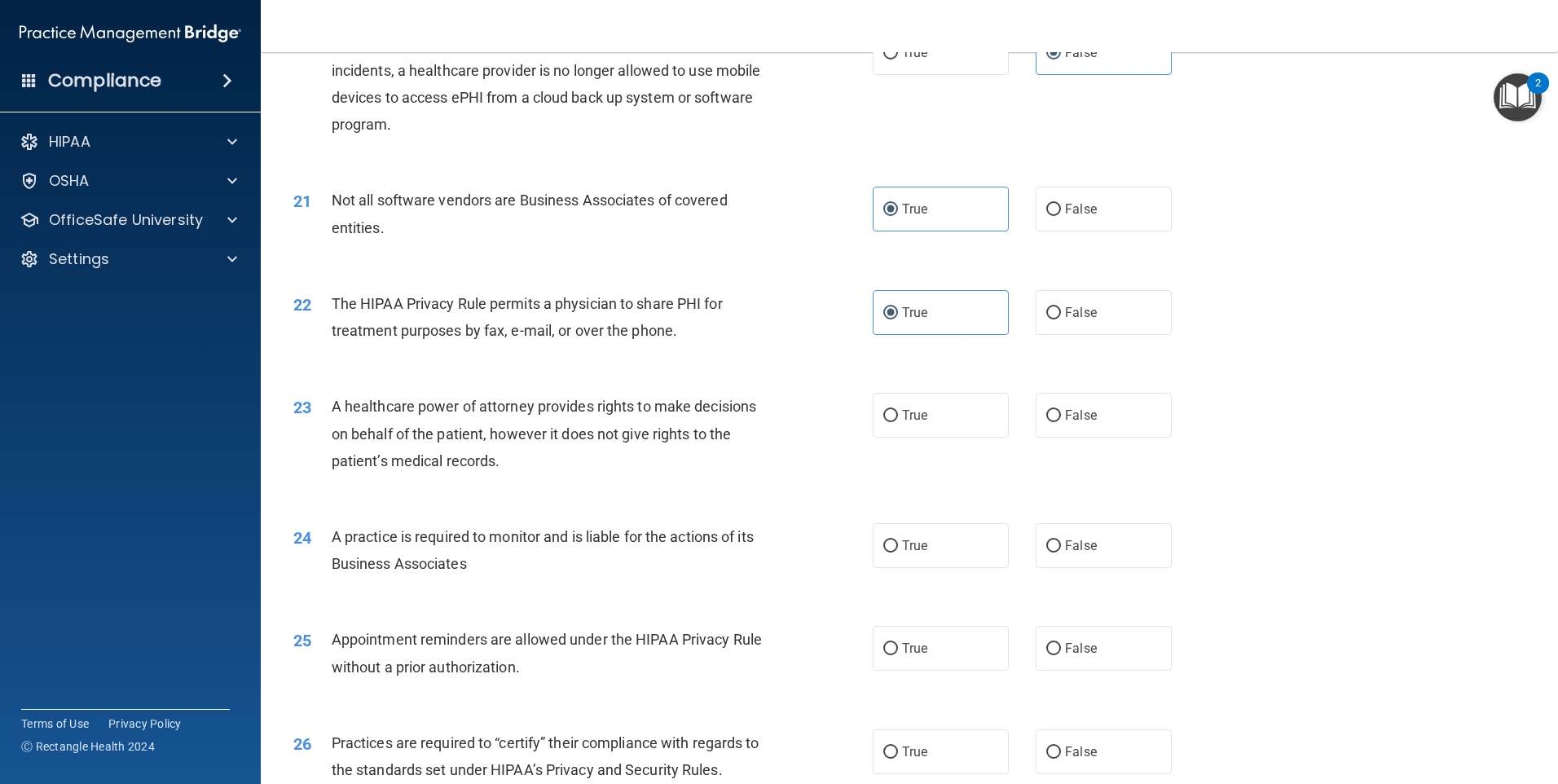
scroll to position [2444, 0]
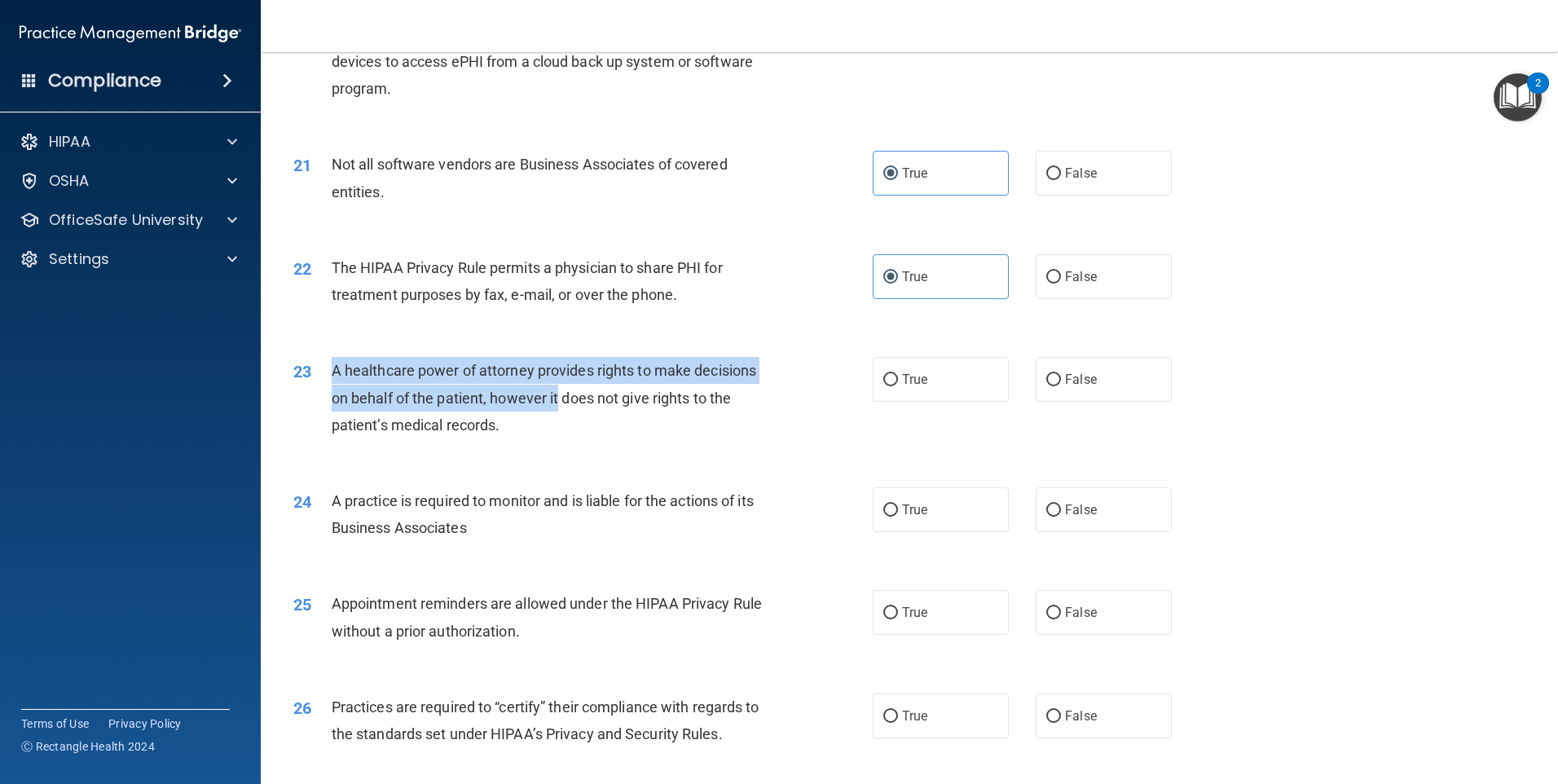
drag, startPoint x: 331, startPoint y: 364, endPoint x: 557, endPoint y: 395, distance: 228.1
click at [557, 395] on span "A healthcare power of attorney provides rights to make decisions on behalf of t…" at bounding box center [543, 397] width 424 height 71
drag, startPoint x: 669, startPoint y: 364, endPoint x: 575, endPoint y: 406, distance: 103.0
click at [575, 406] on span "A healthcare power of attorney provides rights to make decisions on behalf of t…" at bounding box center [543, 397] width 424 height 71
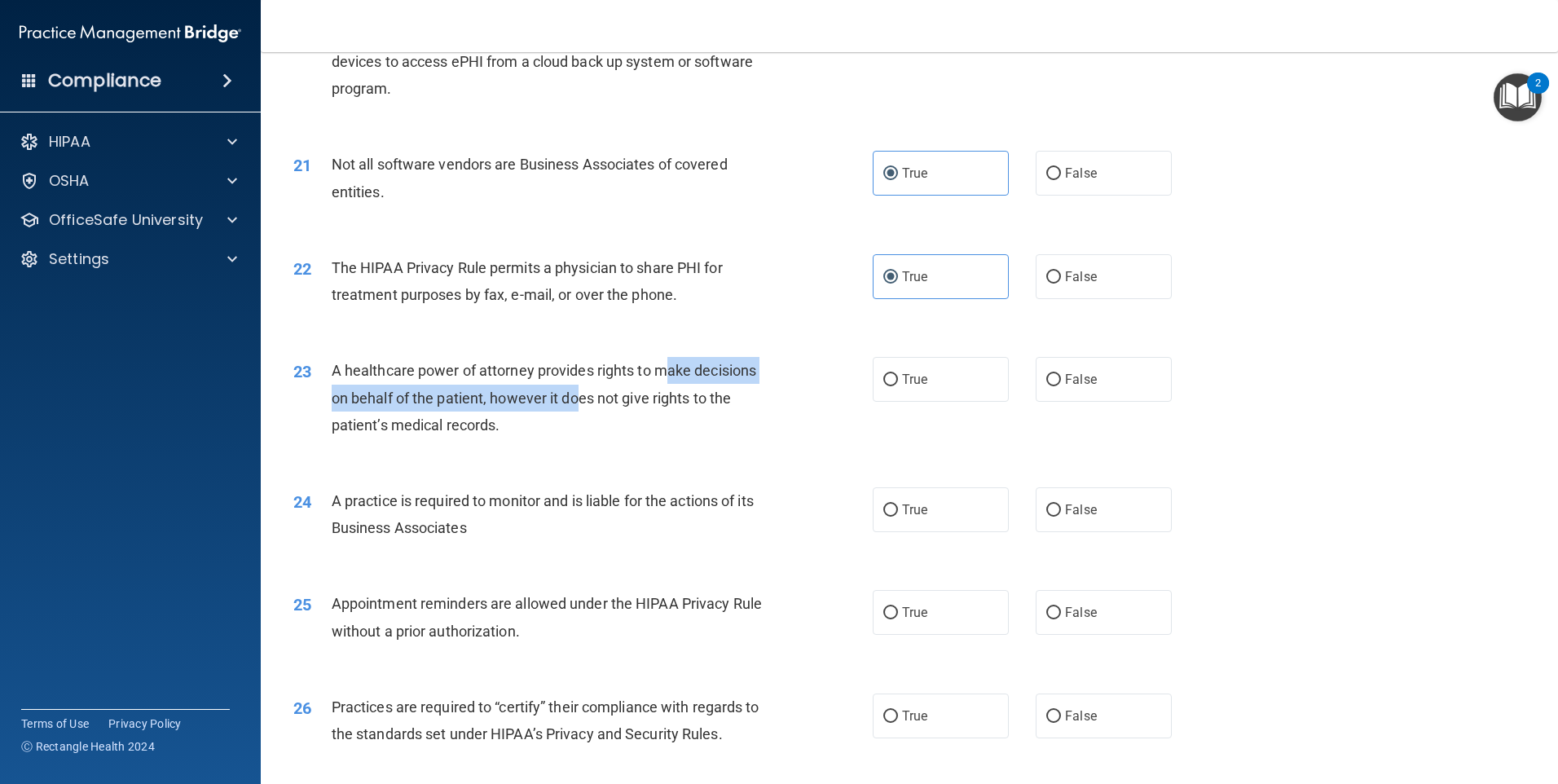
click at [575, 406] on span "A healthcare power of attorney provides rights to make decisions on behalf of t…" at bounding box center [543, 397] width 424 height 71
drag, startPoint x: 641, startPoint y: 399, endPoint x: 566, endPoint y: 377, distance: 78.2
click at [566, 377] on span "A healthcare power of attorney provides rights to make decisions on behalf of t…" at bounding box center [543, 397] width 424 height 71
click at [550, 368] on span "A healthcare power of attorney provides rights to make decisions on behalf of t…" at bounding box center [543, 397] width 424 height 71
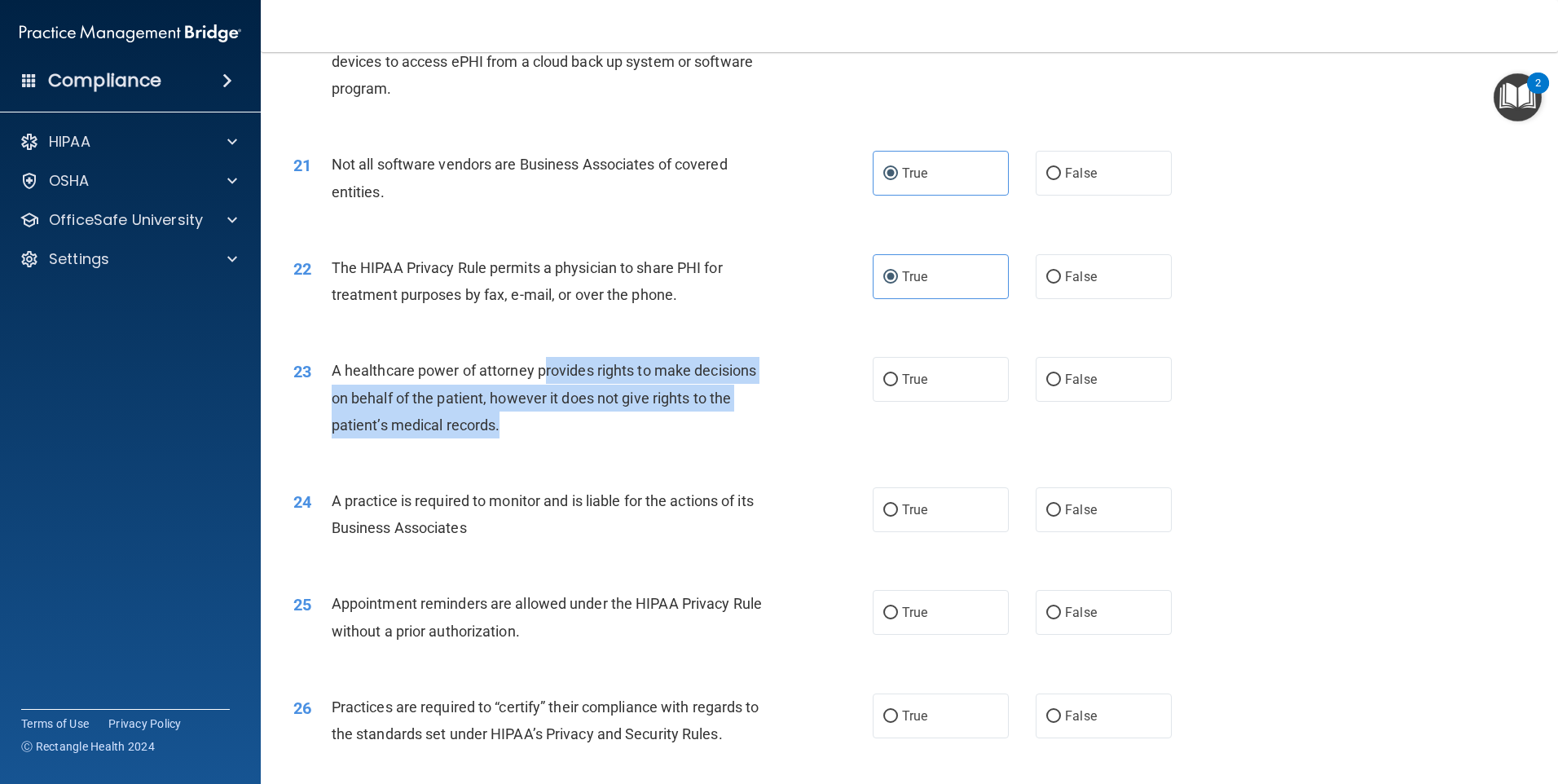
drag, startPoint x: 544, startPoint y: 368, endPoint x: 664, endPoint y: 418, distance: 130.0
click at [664, 418] on div "A healthcare power of attorney provides rights to make decisions on behalf of t…" at bounding box center [558, 398] width 454 height 81
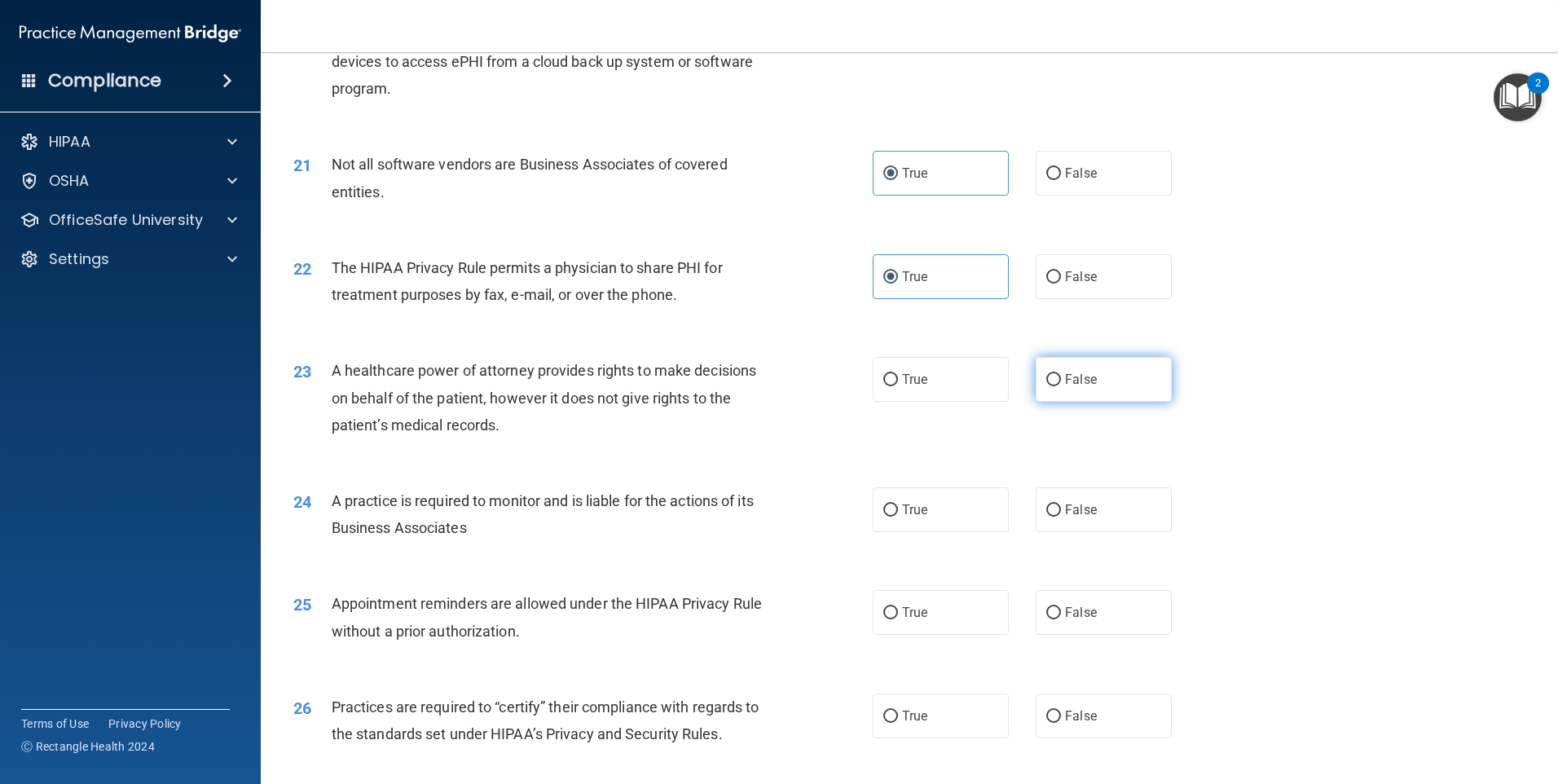
click at [1099, 377] on label "False" at bounding box center [1104, 379] width 136 height 44
click at [1061, 377] on input "False" at bounding box center [1053, 380] width 15 height 12
radio input "true"
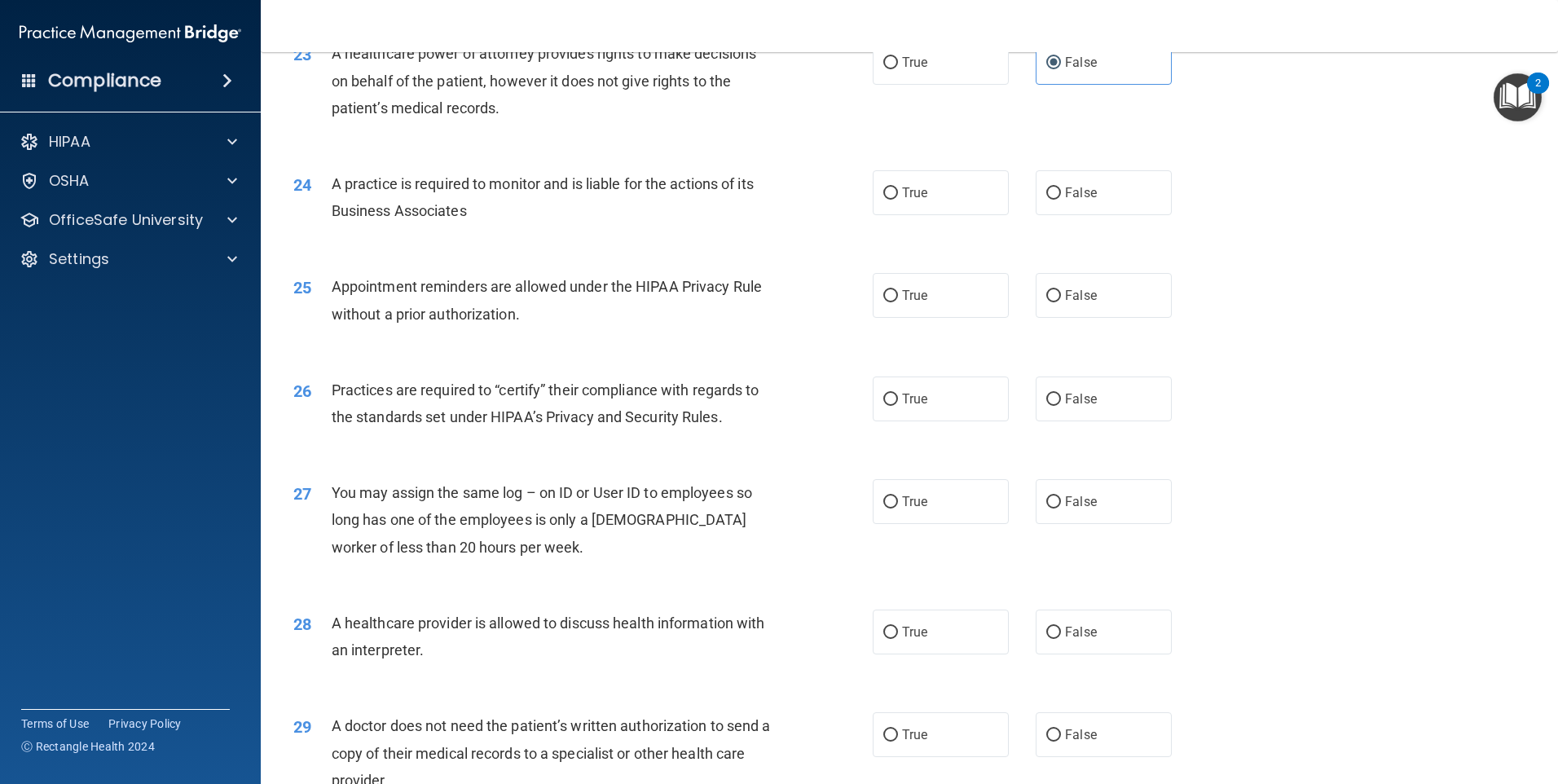
scroll to position [2770, 0]
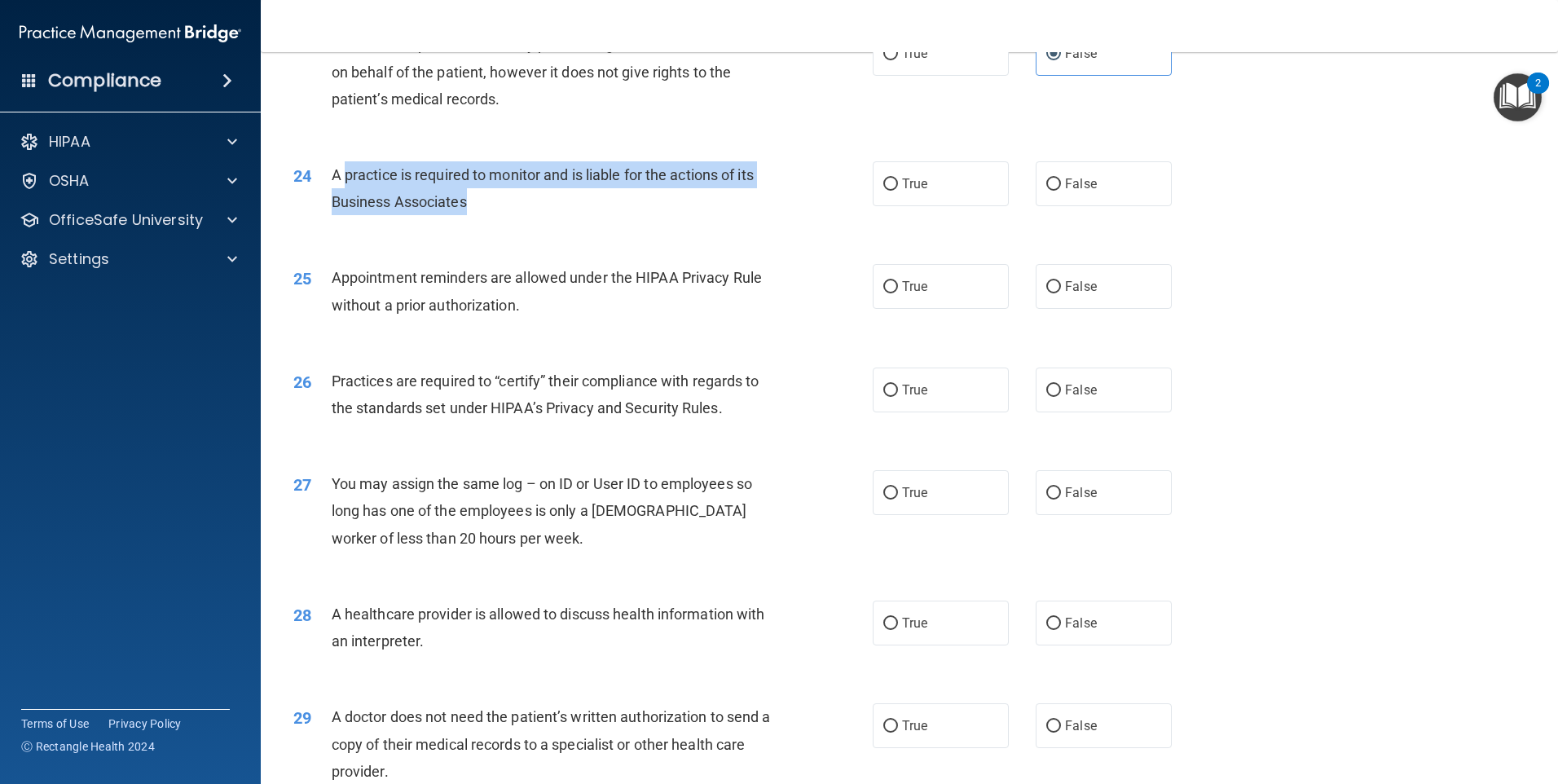
drag, startPoint x: 347, startPoint y: 166, endPoint x: 472, endPoint y: 197, distance: 128.8
click at [472, 197] on div "A practice is required to monitor and is liable for the actions of its Business…" at bounding box center [558, 188] width 454 height 54
click at [472, 196] on div "A practice is required to monitor and is liable for the actions of its Business…" at bounding box center [558, 188] width 454 height 54
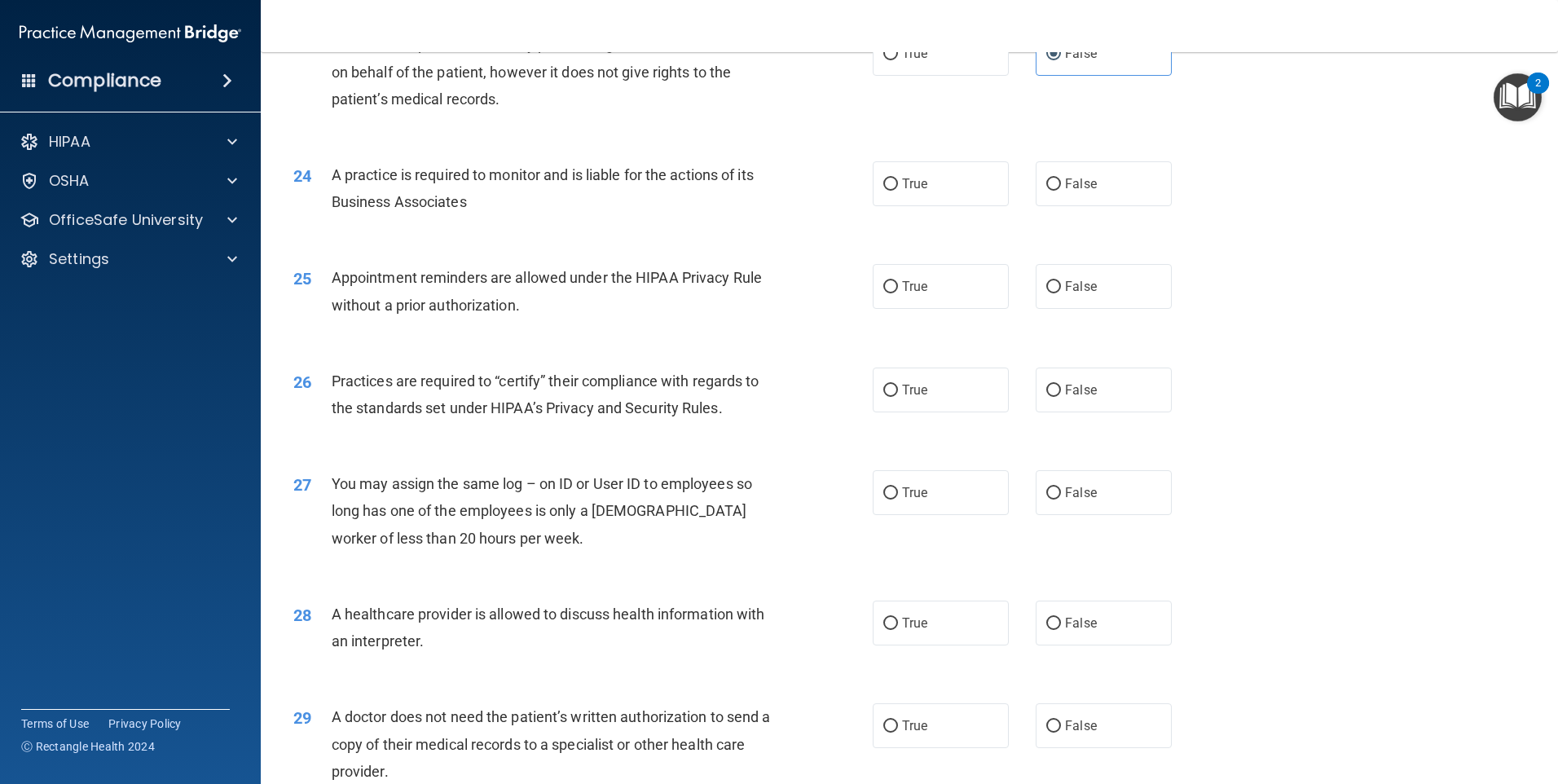
drag, startPoint x: 472, startPoint y: 196, endPoint x: 643, endPoint y: 192, distance: 171.0
click at [640, 192] on div "A practice is required to monitor and is liable for the actions of its Business…" at bounding box center [558, 188] width 454 height 54
drag, startPoint x: 993, startPoint y: 158, endPoint x: 983, endPoint y: 159, distance: 10.0
click at [988, 158] on div "24 A practice is required to monitor and is liable for the actions of its Busin…" at bounding box center [910, 192] width 1257 height 103
drag, startPoint x: 965, startPoint y: 171, endPoint x: 934, endPoint y: 177, distance: 31.6
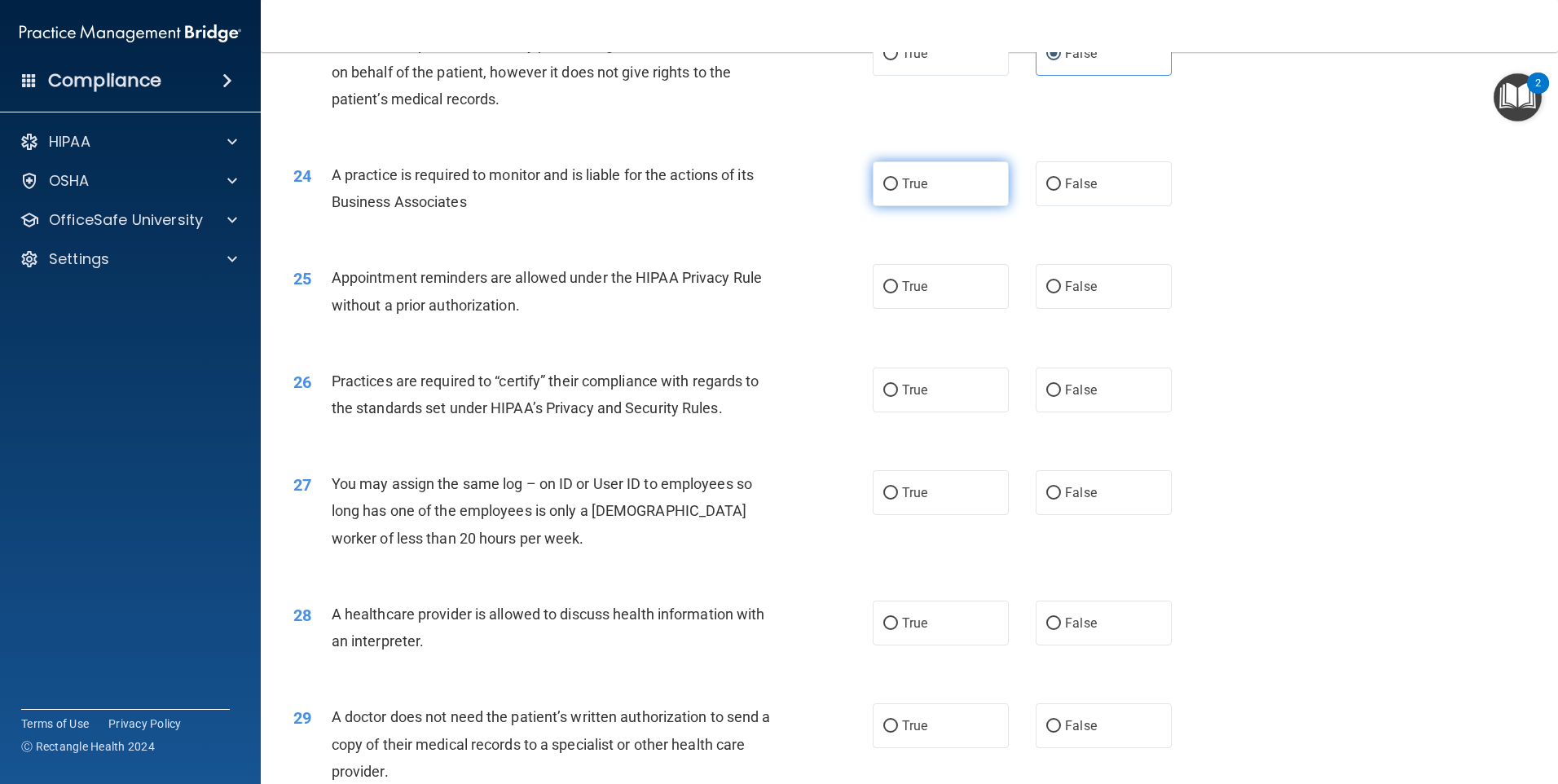
click at [963, 171] on label "True" at bounding box center [941, 183] width 136 height 44
click at [898, 179] on input "True" at bounding box center [891, 184] width 15 height 12
radio input "true"
click at [374, 291] on div "Appointment reminders are allowed under the HIPAA Privacy Rule without a prior …" at bounding box center [558, 290] width 454 height 54
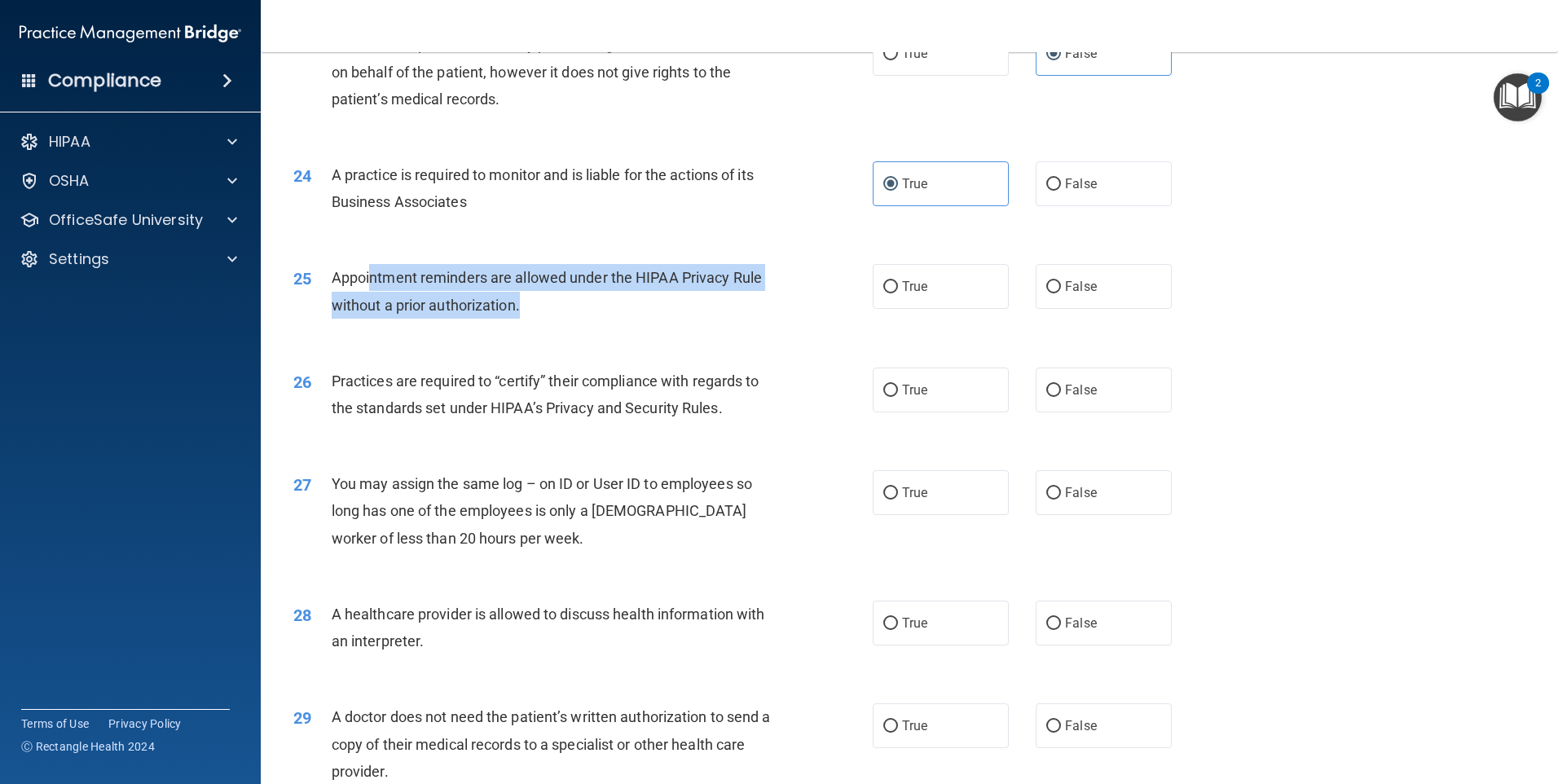
drag, startPoint x: 370, startPoint y: 274, endPoint x: 548, endPoint y: 299, distance: 179.7
click at [548, 299] on div "Appointment reminders are allowed under the HIPAA Privacy Rule without a prior …" at bounding box center [558, 290] width 454 height 54
click at [548, 301] on div "Appointment reminders are allowed under the HIPAA Privacy Rule without a prior …" at bounding box center [558, 290] width 454 height 54
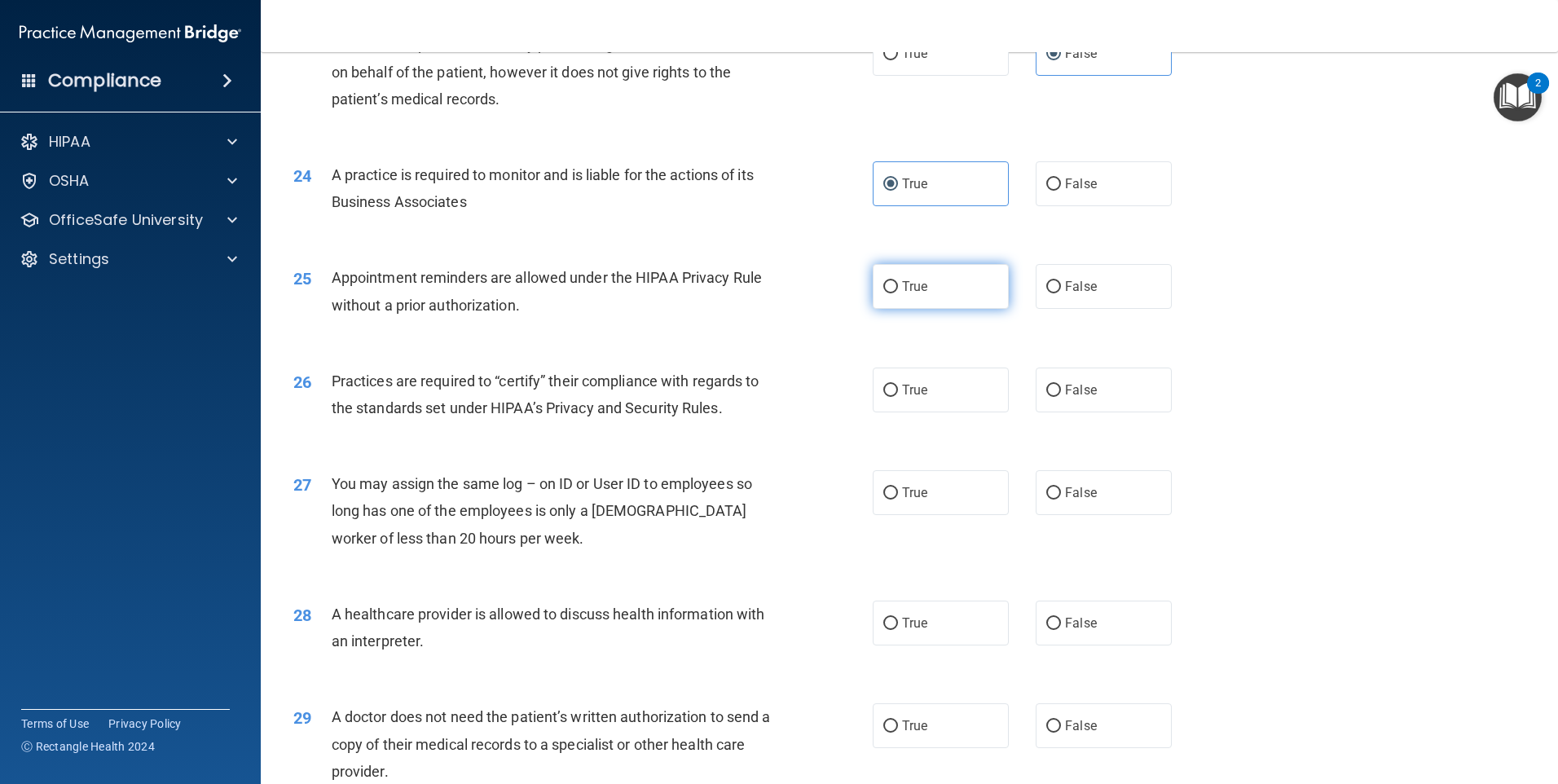
click at [874, 295] on label "True" at bounding box center [941, 285] width 136 height 44
click at [883, 293] on input "True" at bounding box center [891, 287] width 15 height 12
radio input "true"
drag, startPoint x: 366, startPoint y: 370, endPoint x: 537, endPoint y: 383, distance: 171.5
click at [537, 383] on div "Practices are required to “certify” their compliance with regards to the standa…" at bounding box center [558, 394] width 454 height 54
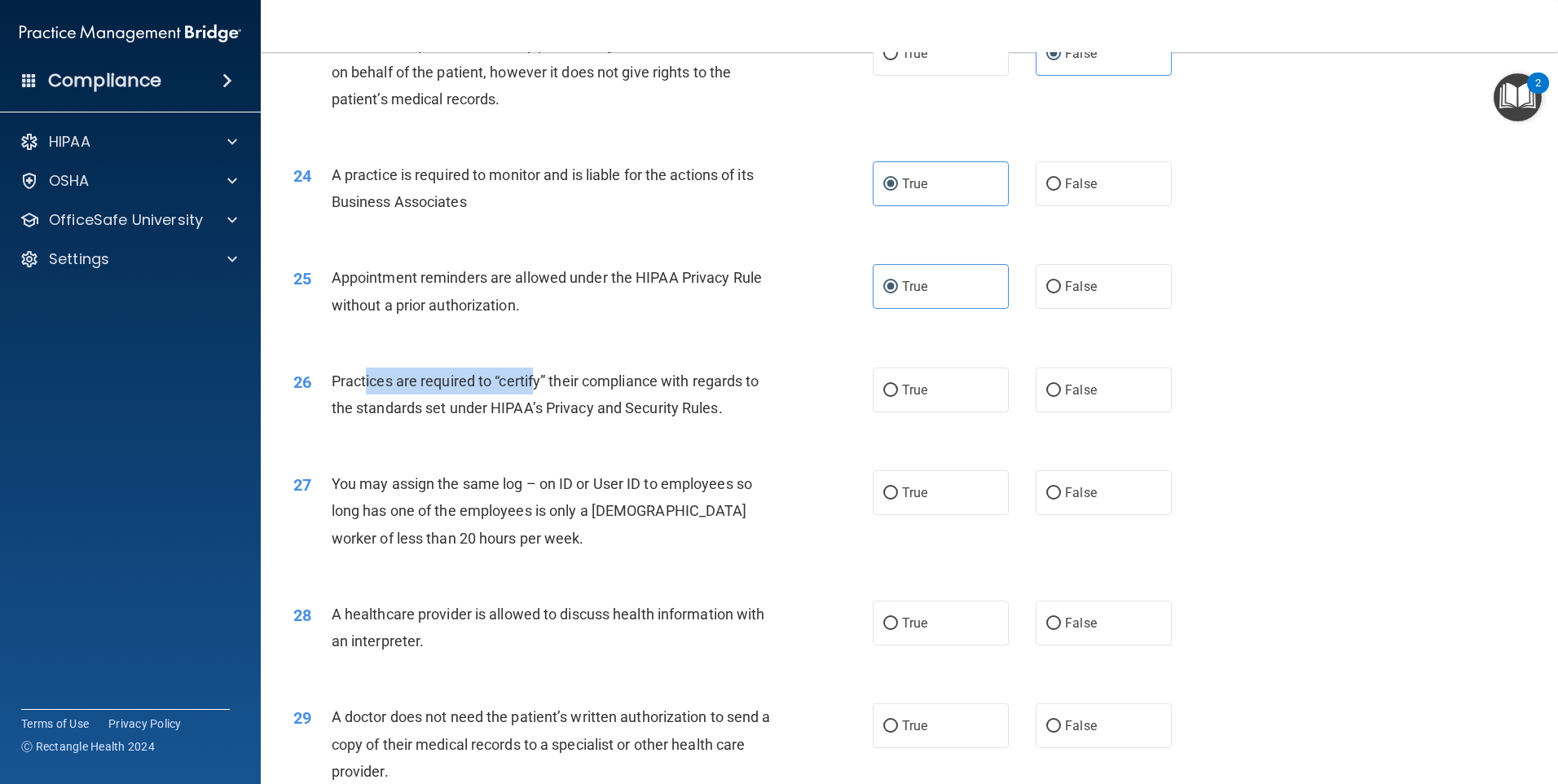
click at [537, 383] on span "Practices are required to “certify” their compliance with regards to the standa…" at bounding box center [545, 394] width 428 height 44
drag, startPoint x: 336, startPoint y: 387, endPoint x: 668, endPoint y: 394, distance: 332.1
click at [670, 394] on div "Practices are required to “certify” their compliance with regards to the standa…" at bounding box center [558, 394] width 454 height 54
drag, startPoint x: 668, startPoint y: 394, endPoint x: 613, endPoint y: 397, distance: 55.1
click at [611, 399] on span "Practices are required to “certify” their compliance with regards to the standa…" at bounding box center [545, 394] width 428 height 44
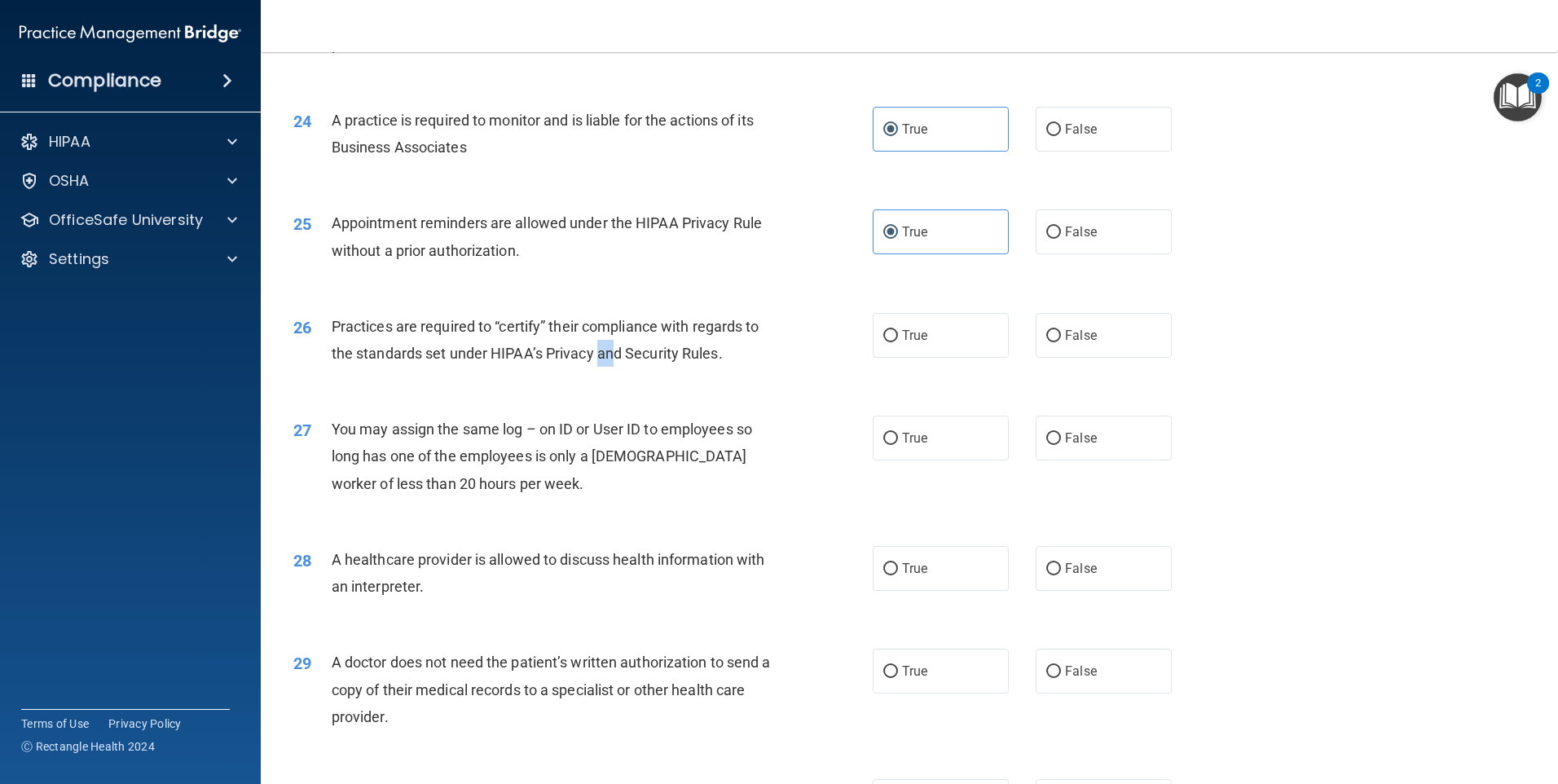
scroll to position [2852, 0]
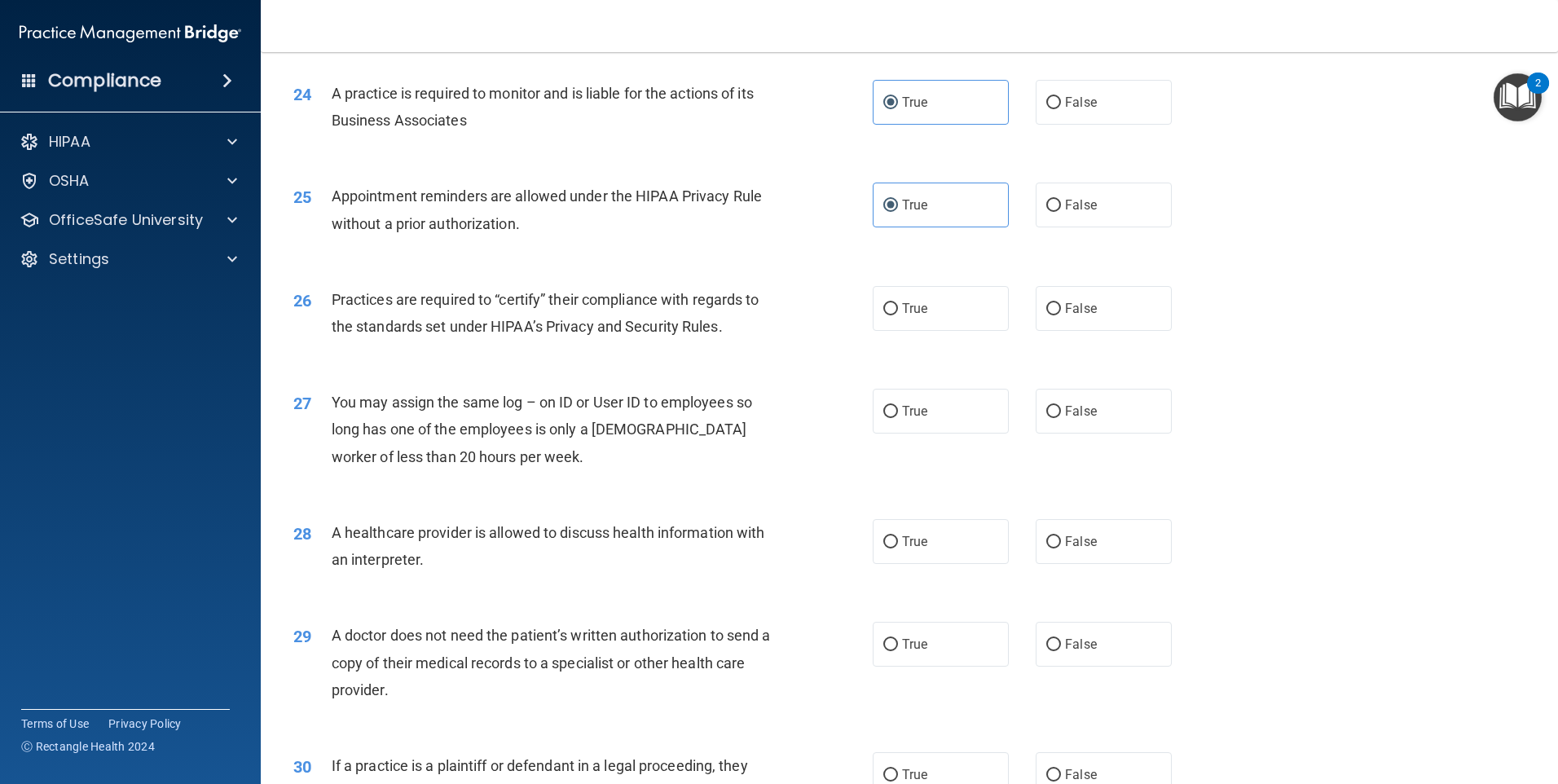
click at [655, 400] on span "You may assign the same log – on ID or User ID to employees so long has one of …" at bounding box center [541, 429] width 420 height 71
click at [900, 290] on label "True" at bounding box center [941, 308] width 136 height 44
click at [898, 303] on input "True" at bounding box center [891, 309] width 15 height 12
radio input "true"
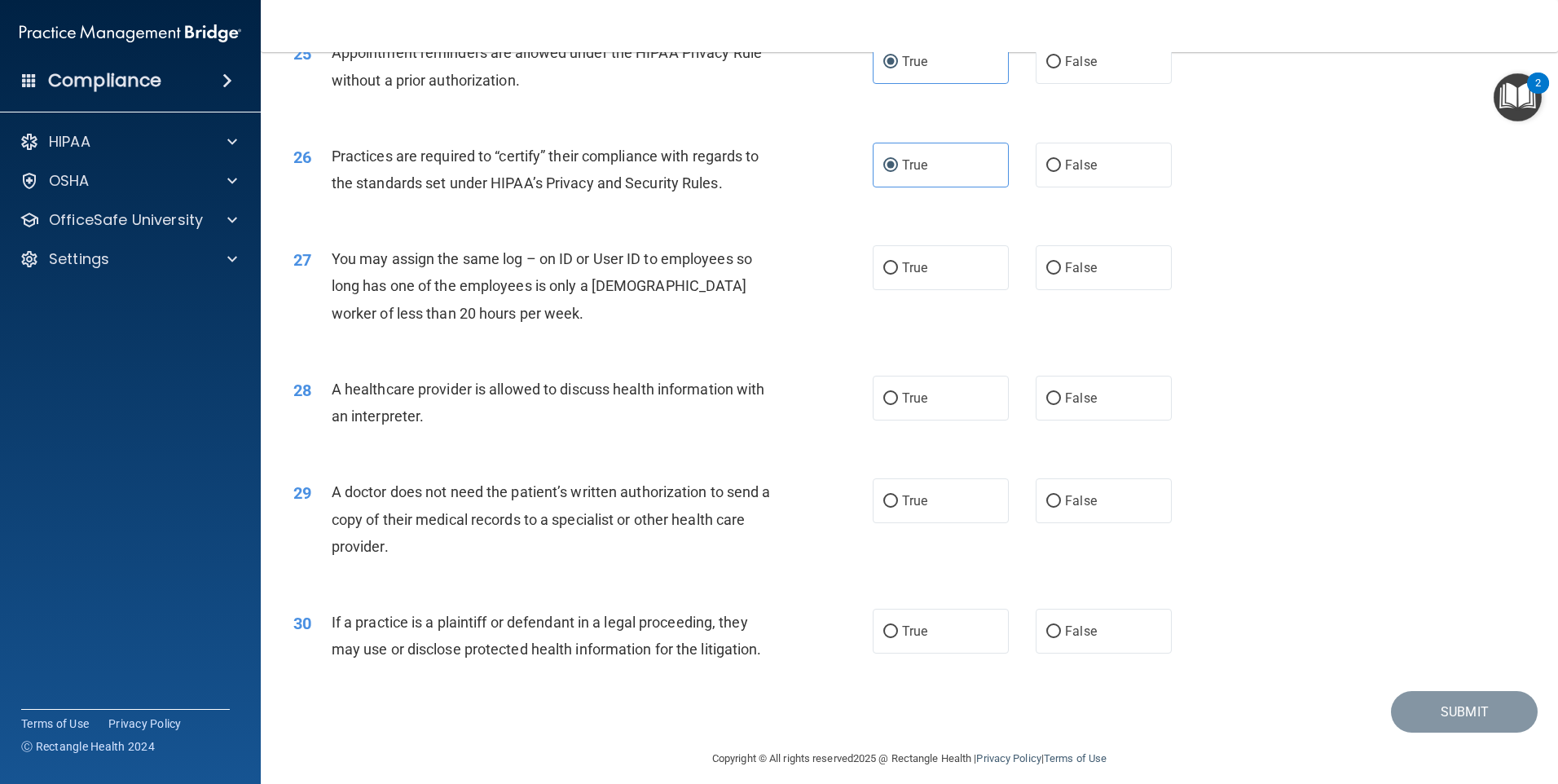
scroll to position [3008, 0]
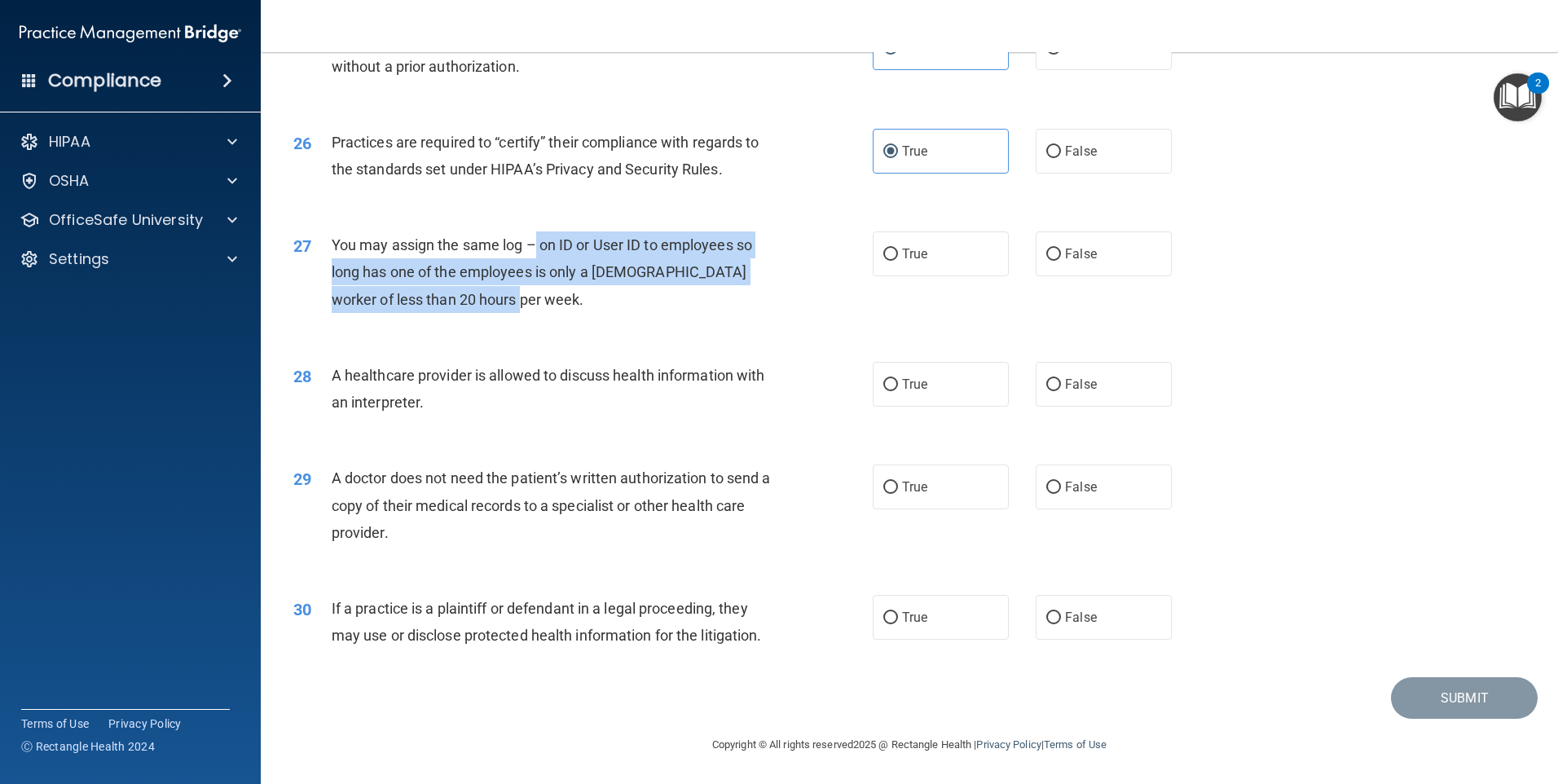
drag, startPoint x: 535, startPoint y: 250, endPoint x: 659, endPoint y: 293, distance: 131.2
click at [659, 294] on div "You may assign the same log – on ID or User ID to employees so long has one of …" at bounding box center [558, 272] width 454 height 81
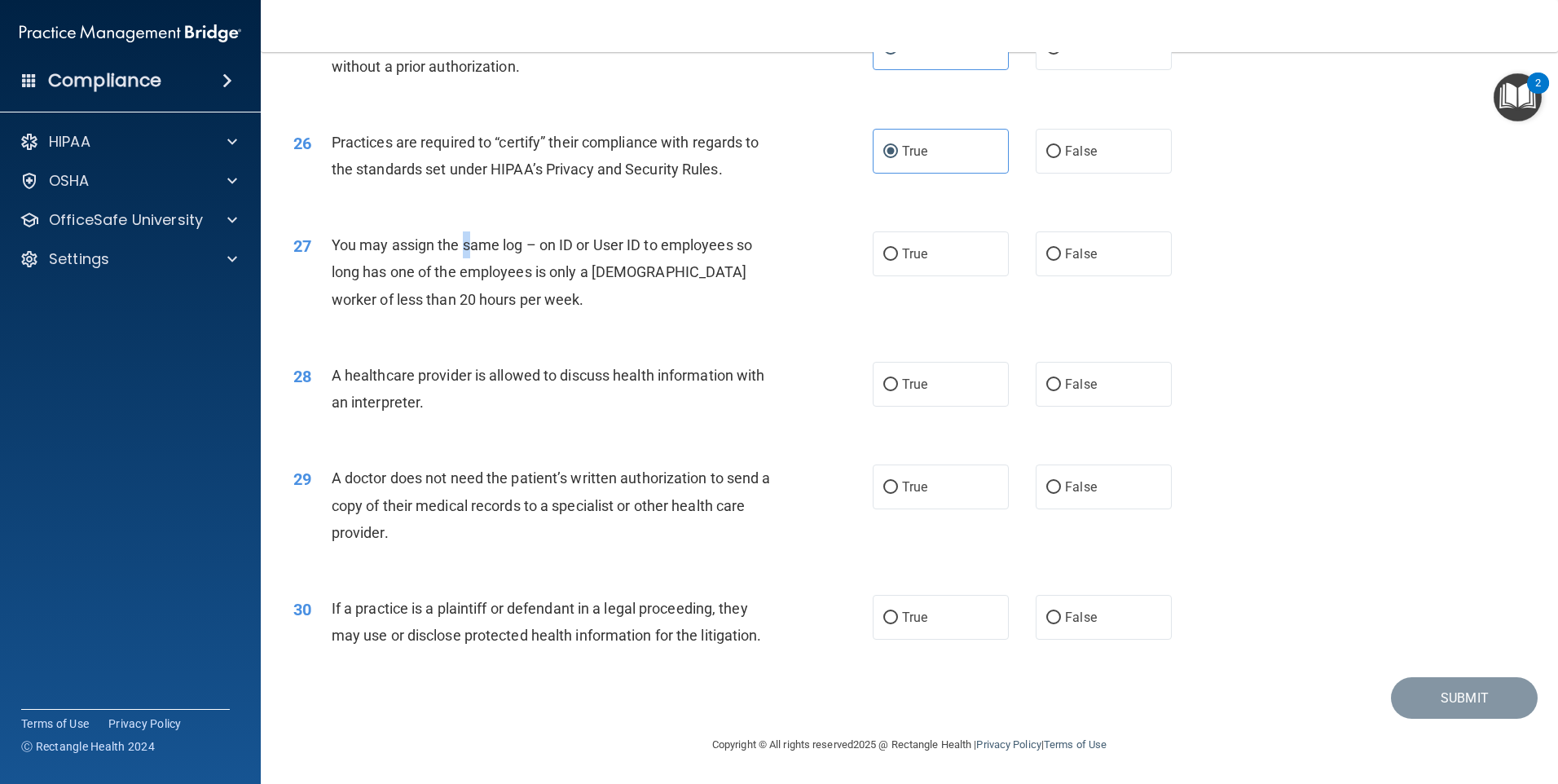
drag, startPoint x: 464, startPoint y: 238, endPoint x: 476, endPoint y: 243, distance: 13.0
click at [475, 243] on div "You may assign the same log – on ID or User ID to employees so long has one of …" at bounding box center [558, 272] width 454 height 81
click at [1036, 252] on label "False" at bounding box center [1104, 253] width 136 height 44
click at [1046, 252] on input "False" at bounding box center [1053, 254] width 15 height 12
radio input "true"
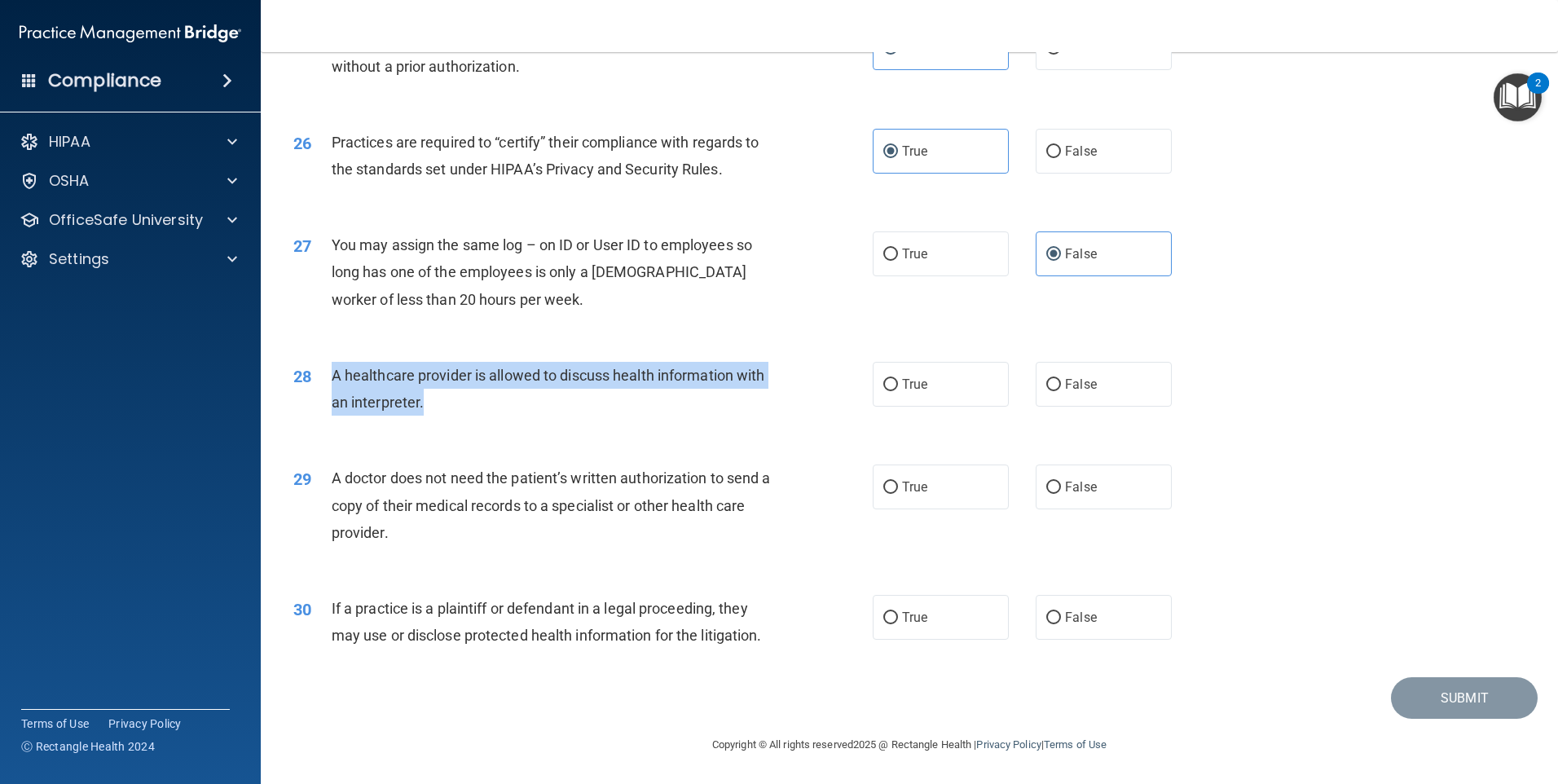
drag, startPoint x: 349, startPoint y: 383, endPoint x: 547, endPoint y: 399, distance: 198.6
click at [547, 399] on div "28 A healthcare provider is allowed to discuss health information with an inter…" at bounding box center [583, 393] width 628 height 62
click at [549, 399] on div "A healthcare provider is allowed to discuss health information with an interpre…" at bounding box center [558, 388] width 454 height 54
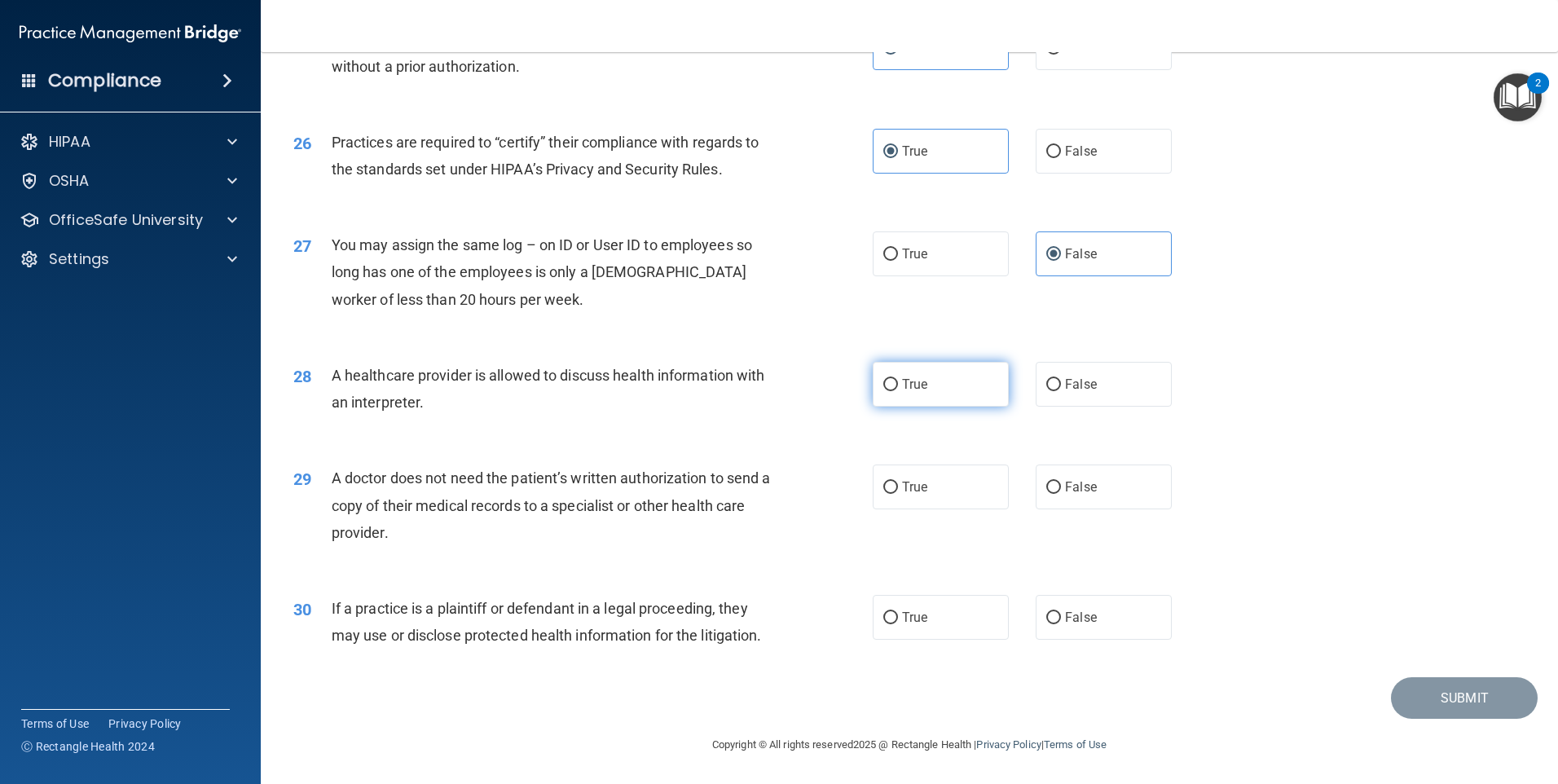
click at [930, 375] on label "True" at bounding box center [941, 383] width 136 height 44
click at [898, 379] on input "True" at bounding box center [891, 384] width 15 height 12
radio input "true"
drag, startPoint x: 404, startPoint y: 531, endPoint x: 804, endPoint y: 489, distance: 402.2
click at [804, 489] on div "29 A doctor does not need the patient’s written authorization to send a copy of…" at bounding box center [583, 509] width 628 height 90
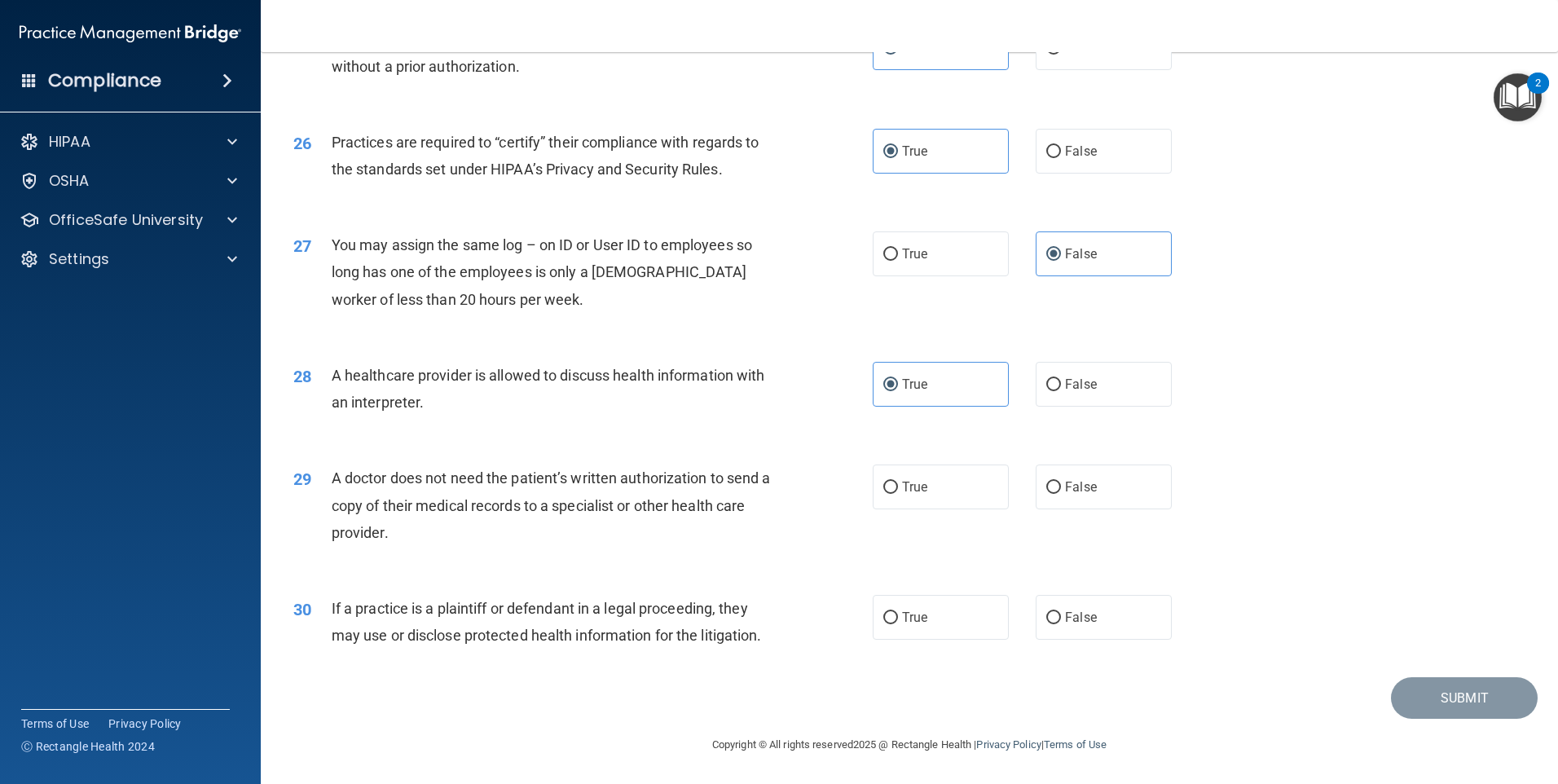
drag, startPoint x: 1056, startPoint y: 482, endPoint x: 989, endPoint y: 524, distance: 79.1
click at [1053, 483] on label "False" at bounding box center [1104, 486] width 136 height 44
click at [1053, 483] on input "False" at bounding box center [1053, 487] width 15 height 12
radio input "true"
click at [530, 639] on span "If a practice is a plaintiff or defendant in a legal proceeding, they may use o…" at bounding box center [546, 622] width 430 height 44
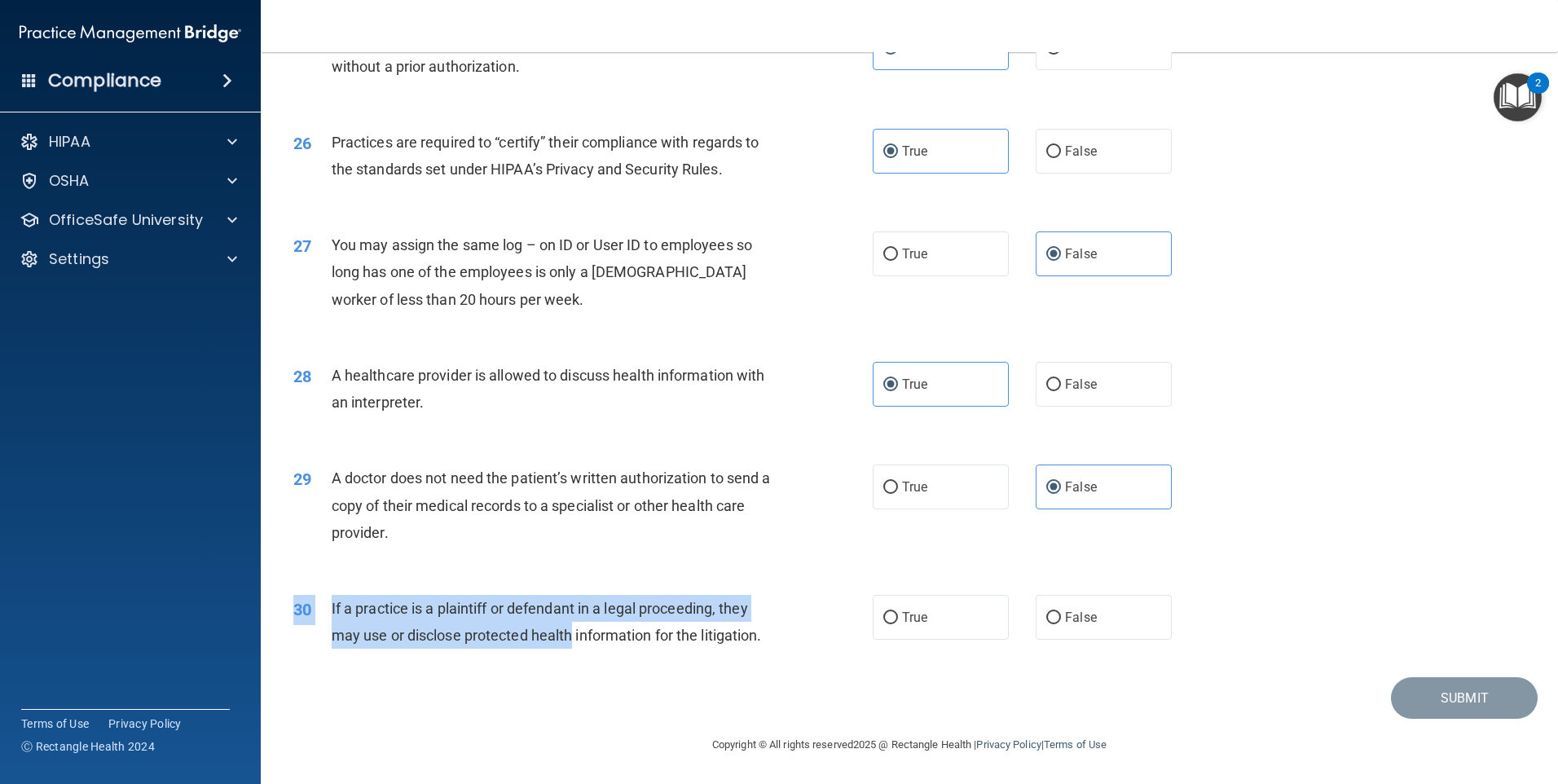
drag, startPoint x: 488, startPoint y: 597, endPoint x: 572, endPoint y: 635, distance: 92.2
click at [572, 635] on div "30 If a practice is a plaintiff or defendant in a legal proceeding, they may us…" at bounding box center [910, 625] width 1257 height 103
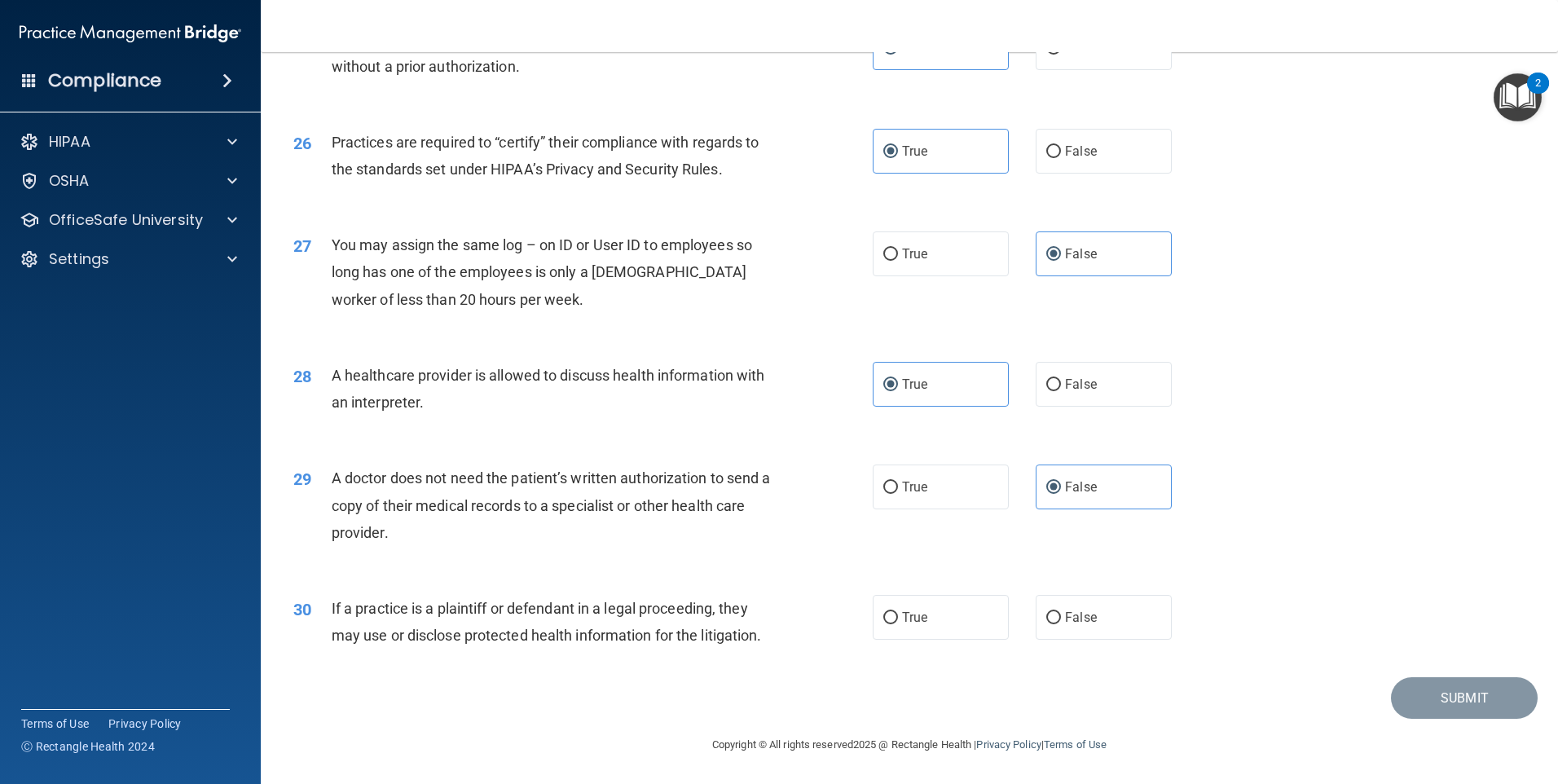
drag, startPoint x: 572, startPoint y: 635, endPoint x: 642, endPoint y: 639, distance: 70.1
click at [642, 639] on span "If a practice is a plaintiff or defendant in a legal proceeding, they may use o…" at bounding box center [546, 622] width 430 height 44
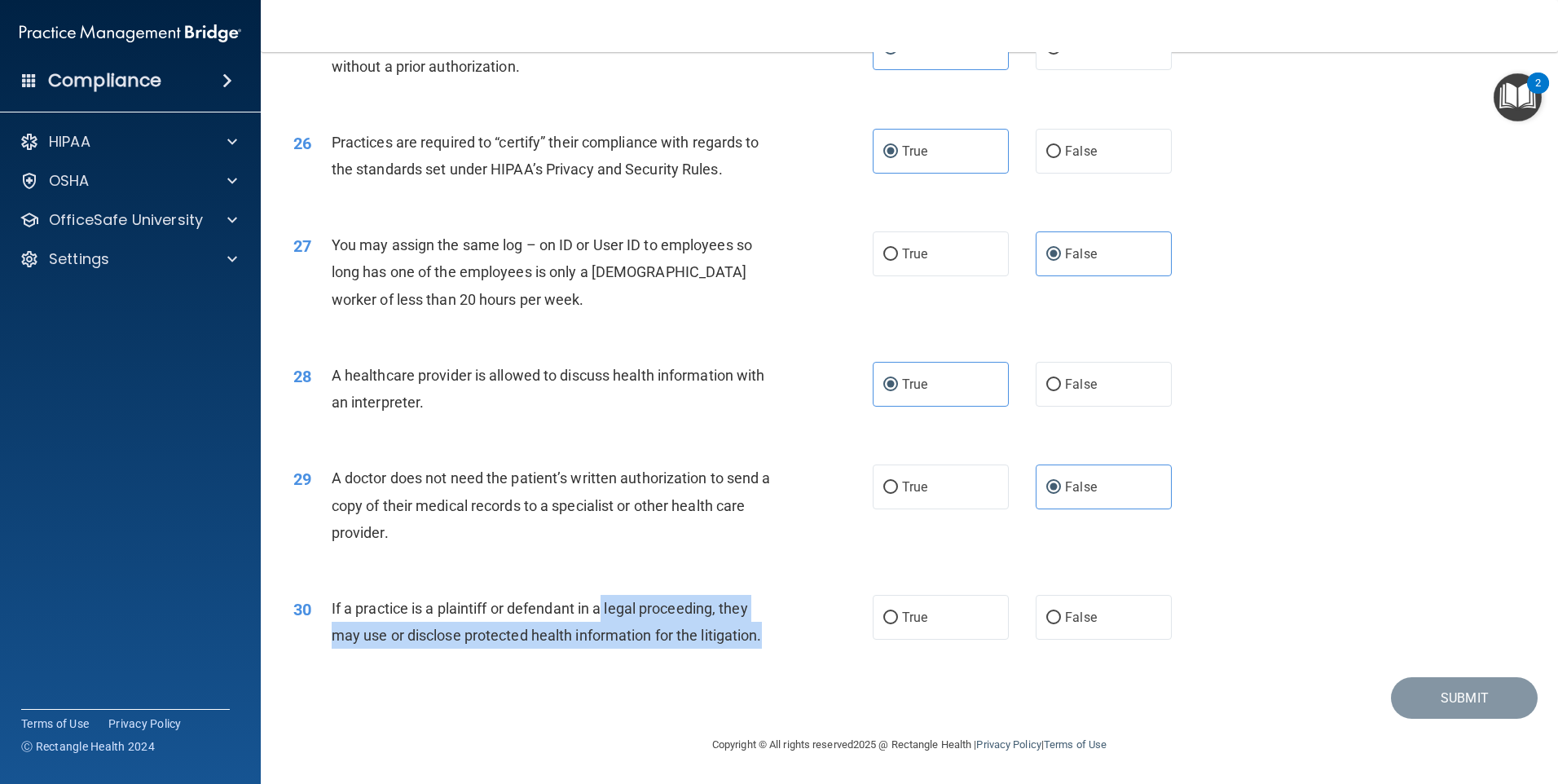
drag, startPoint x: 604, startPoint y: 613, endPoint x: 803, endPoint y: 638, distance: 200.6
click at [803, 638] on div "30 If a practice is a plaintiff or defendant in a legal proceeding, they may us…" at bounding box center [583, 626] width 628 height 62
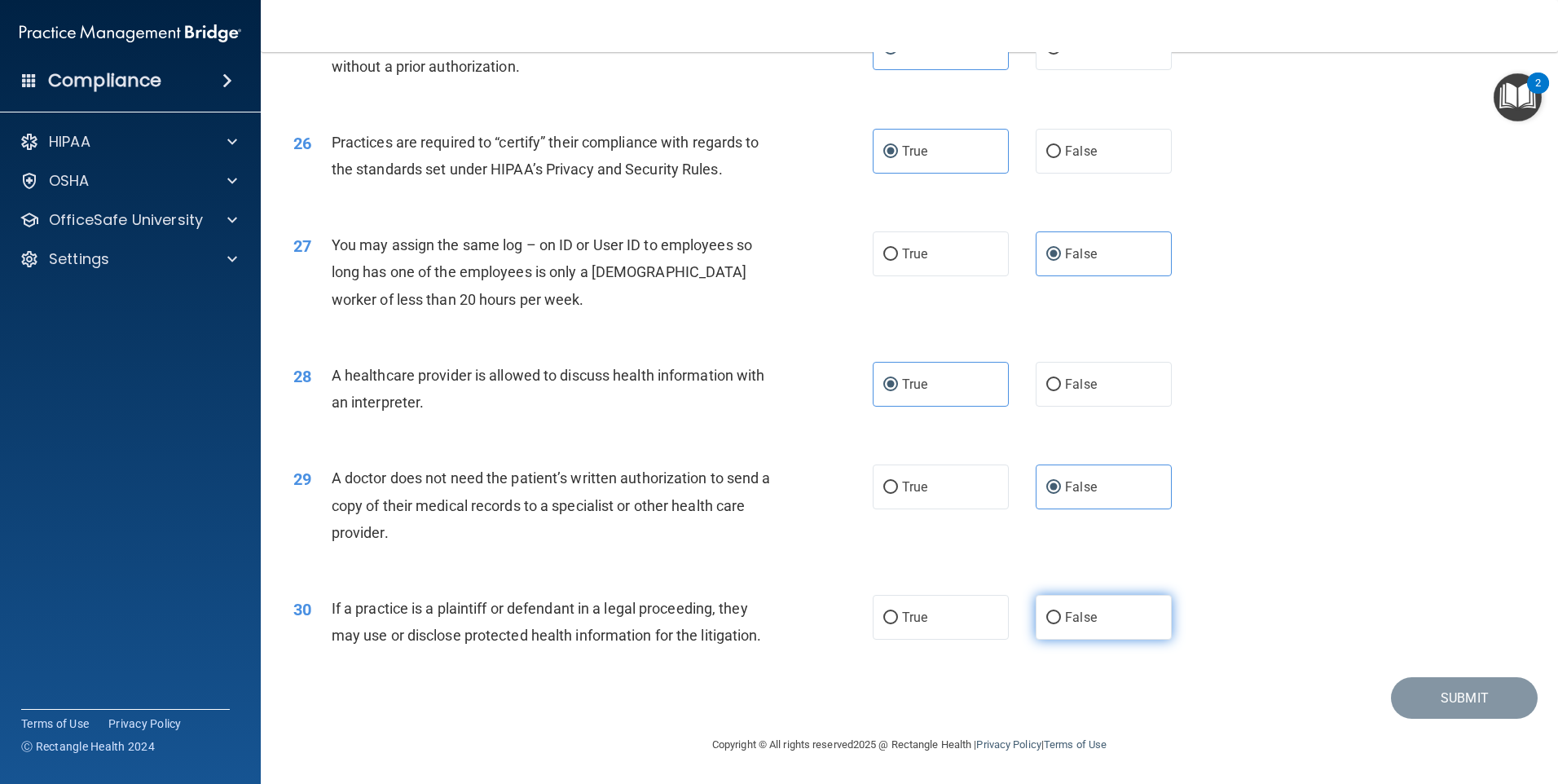
click at [1059, 625] on label "False" at bounding box center [1104, 617] width 136 height 44
click at [1059, 624] on input "False" at bounding box center [1053, 618] width 15 height 12
radio input "true"
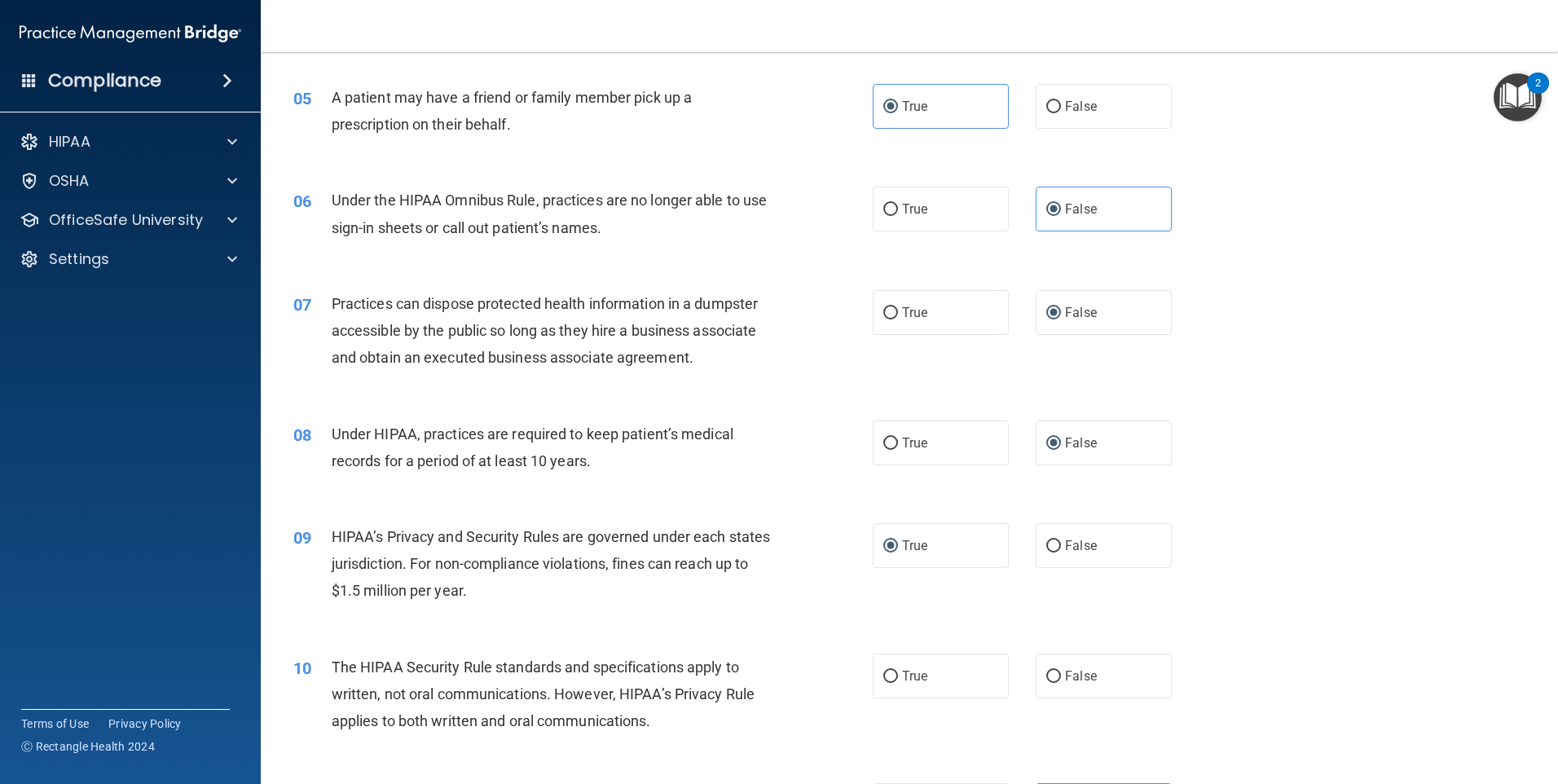
scroll to position [646, 0]
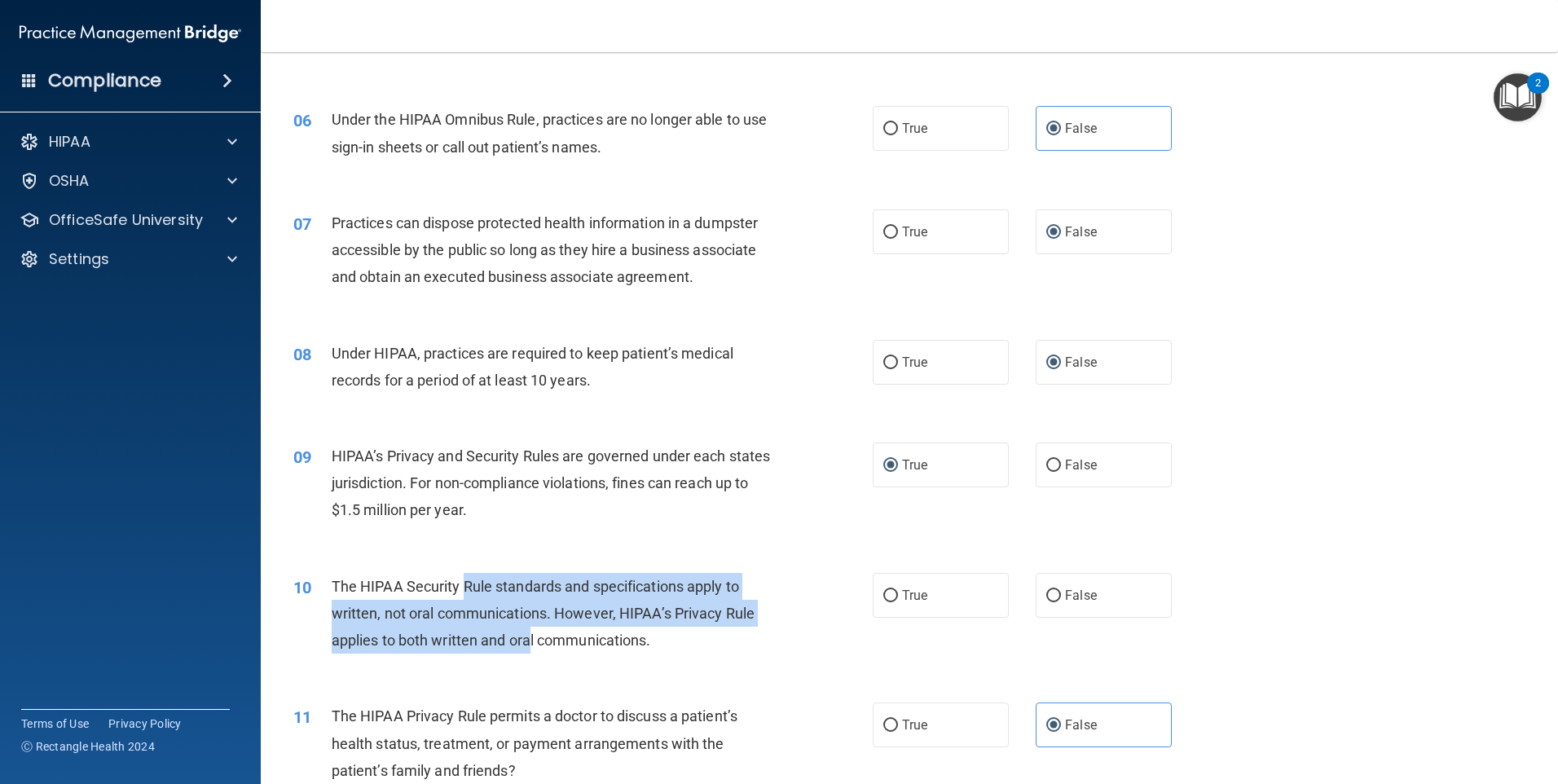
drag, startPoint x: 467, startPoint y: 590, endPoint x: 530, endPoint y: 636, distance: 78.0
click at [530, 636] on span "The HIPAA Security Rule standards and specifications apply to written, not oral…" at bounding box center [543, 612] width 423 height 71
drag, startPoint x: 584, startPoint y: 566, endPoint x: 668, endPoint y: 633, distance: 107.4
click at [668, 633] on div "10 The HIPAA Security Rule standards and specifications apply to written, not o…" at bounding box center [910, 618] width 1257 height 130
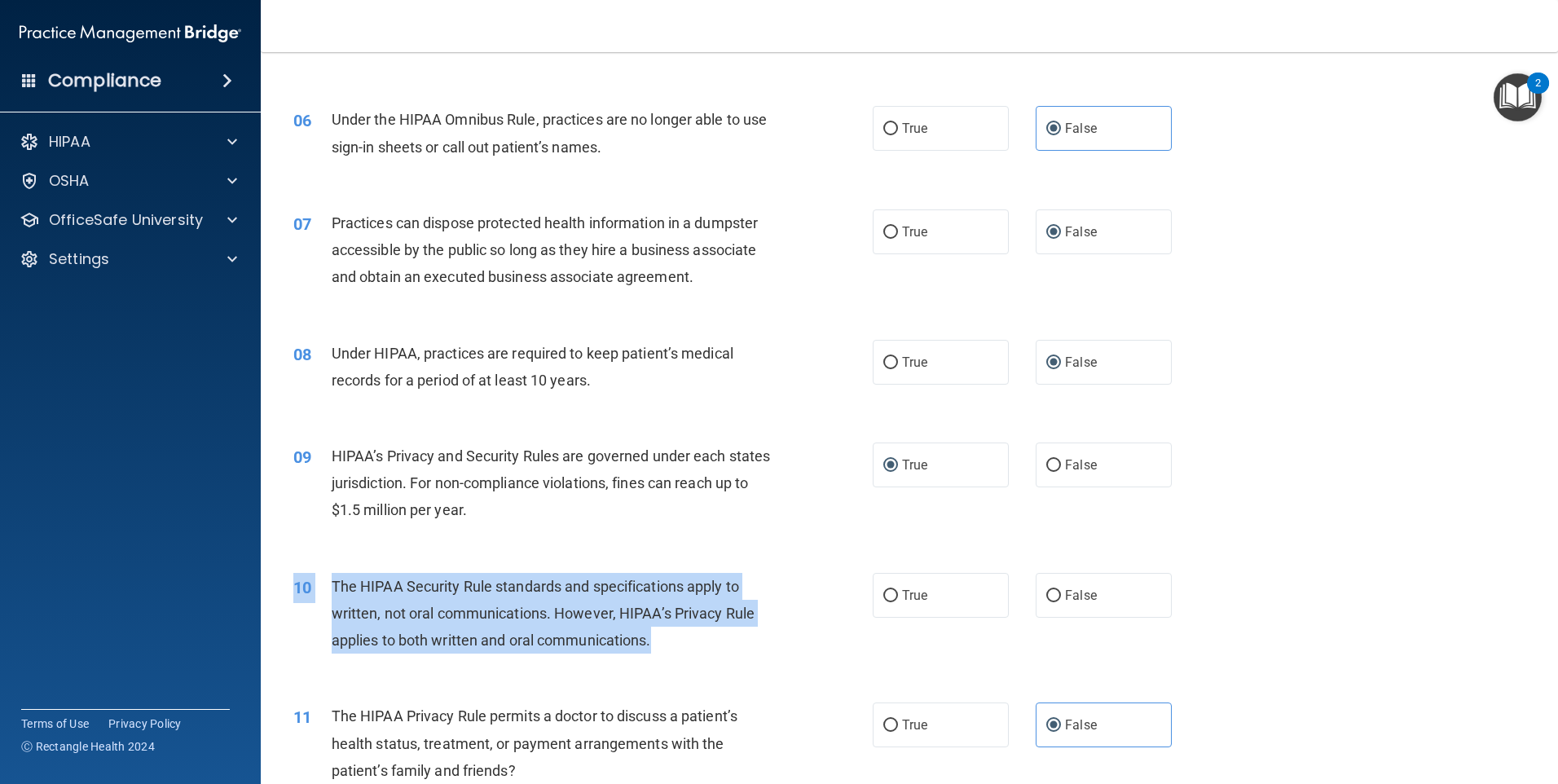
click at [669, 631] on div "The HIPAA Security Rule standards and specifications apply to written, not oral…" at bounding box center [558, 613] width 454 height 81
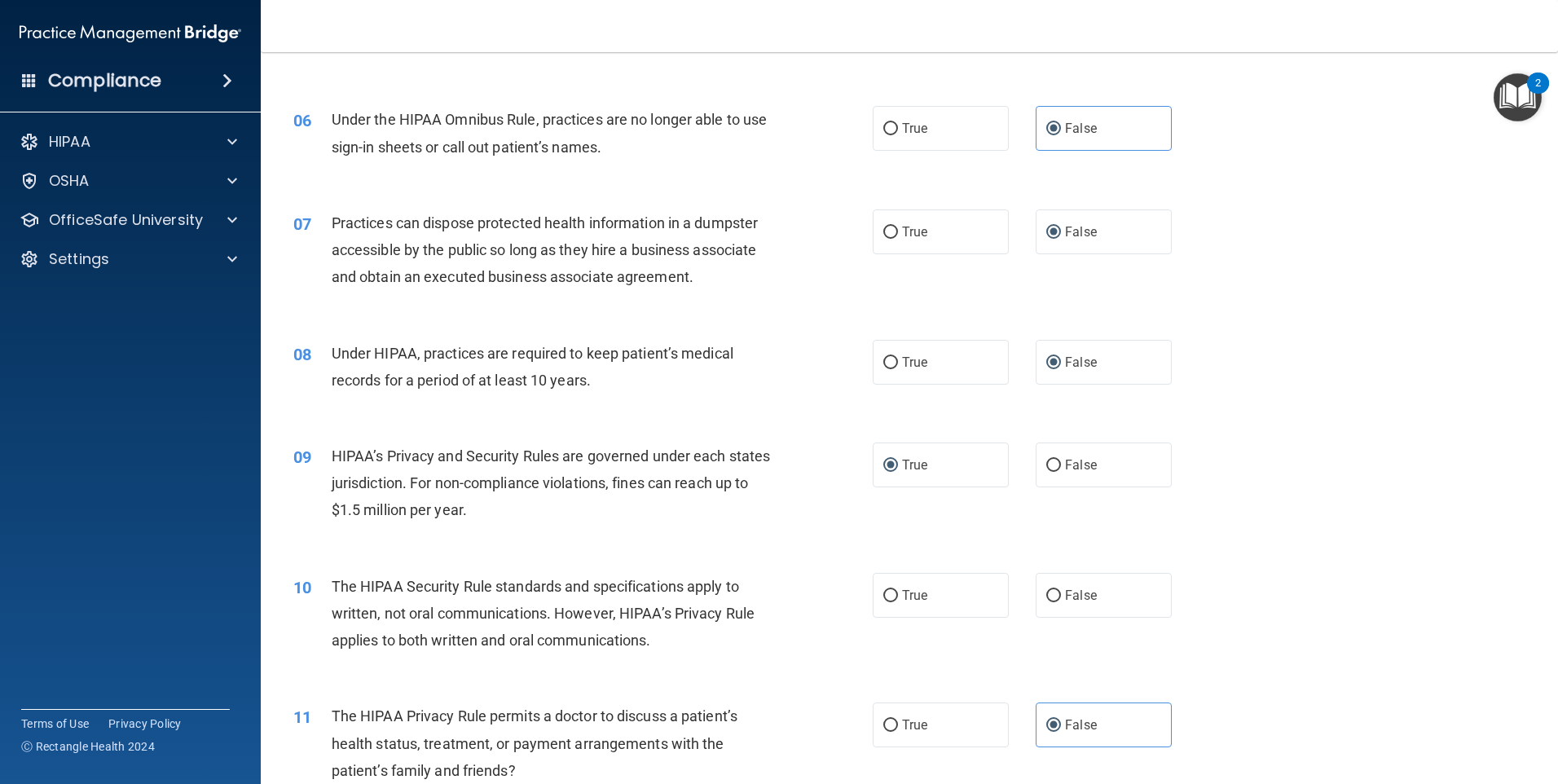
click at [863, 598] on div "10 The HIPAA Security Rule standards and specifications apply to written, not o…" at bounding box center [583, 617] width 628 height 90
click at [891, 589] on input "True" at bounding box center [891, 595] width 15 height 12
radio input "true"
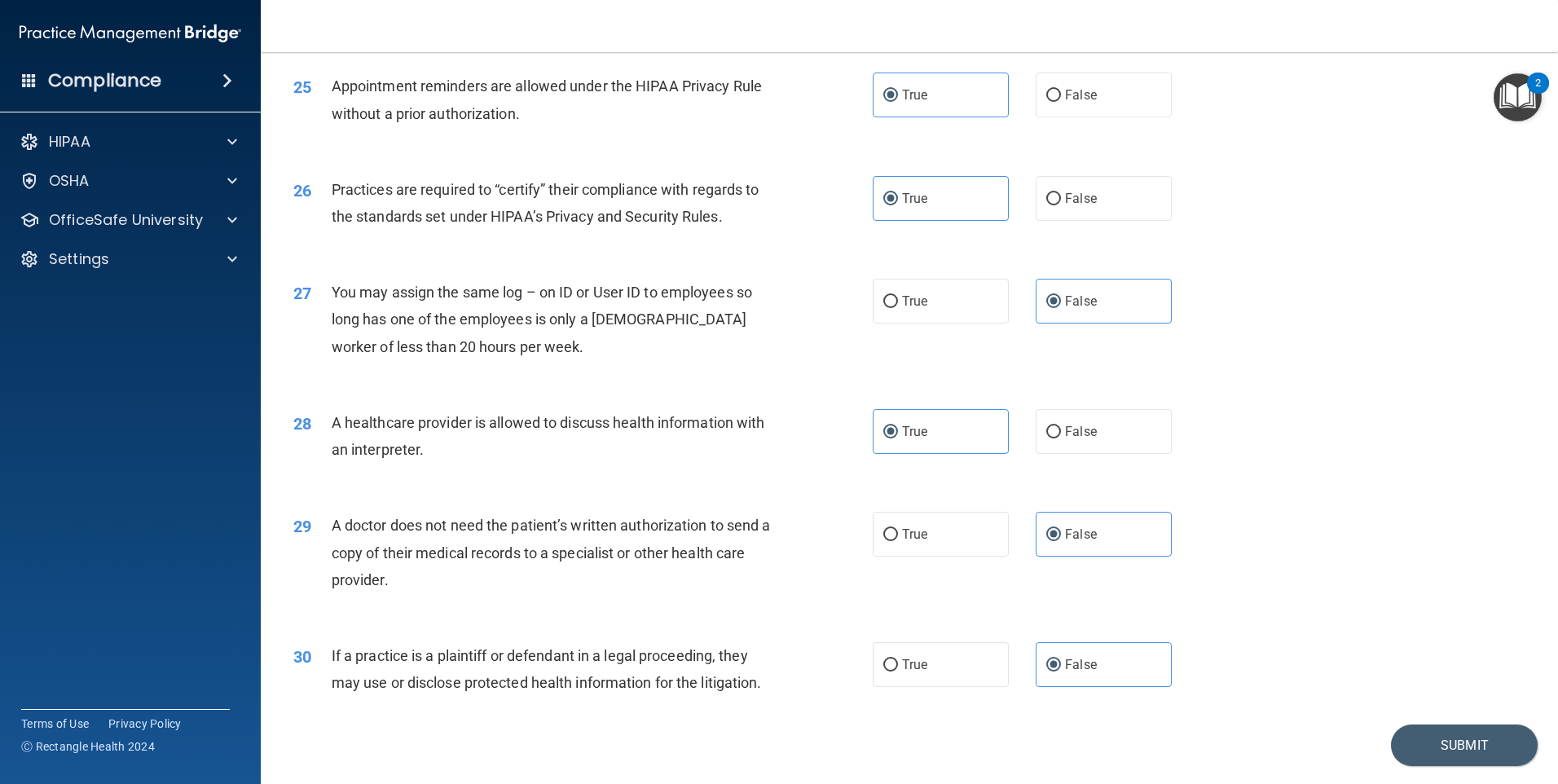
scroll to position [3008, 0]
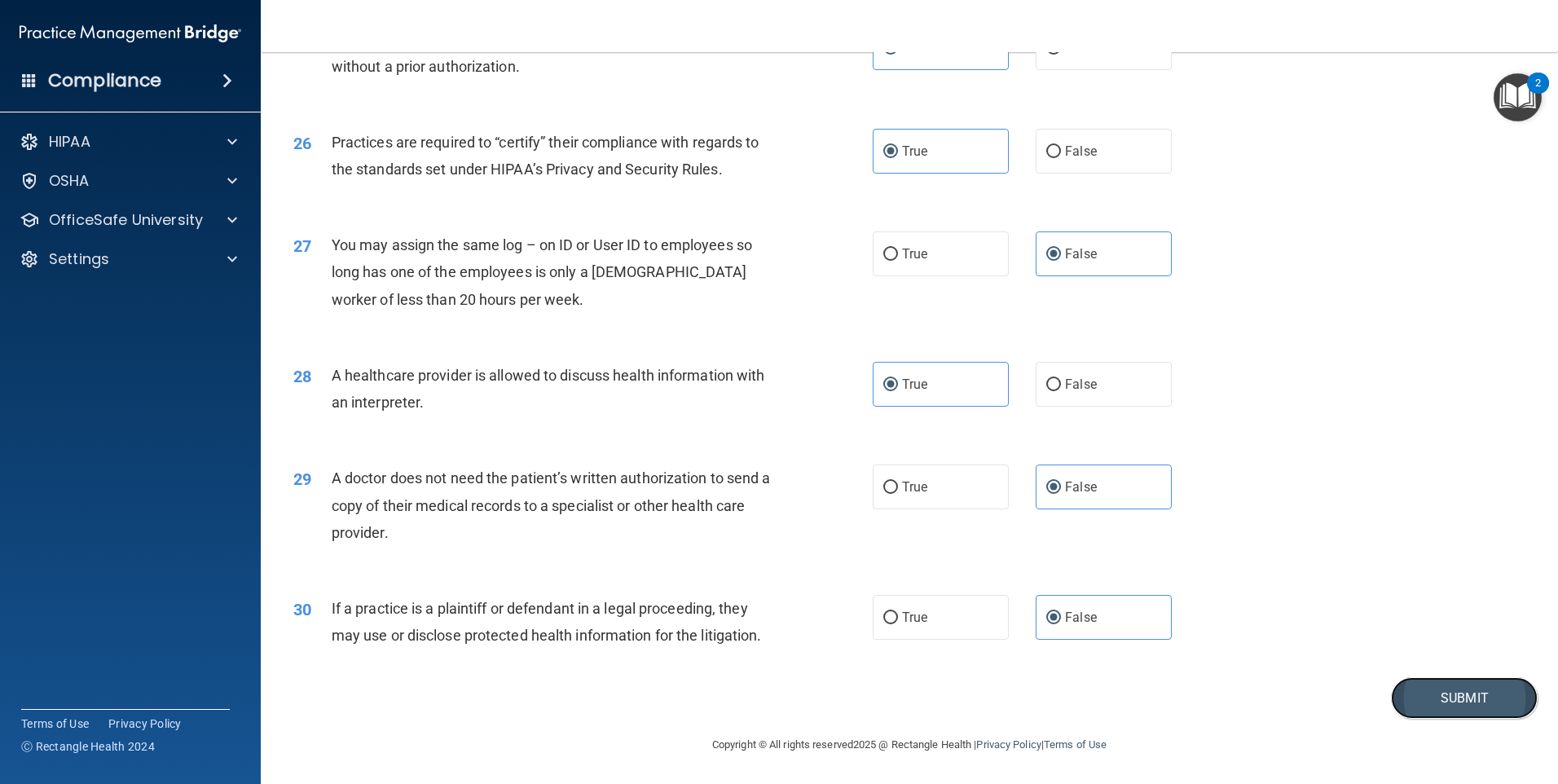
click at [1391, 698] on button "Submit" at bounding box center [1464, 698] width 146 height 42
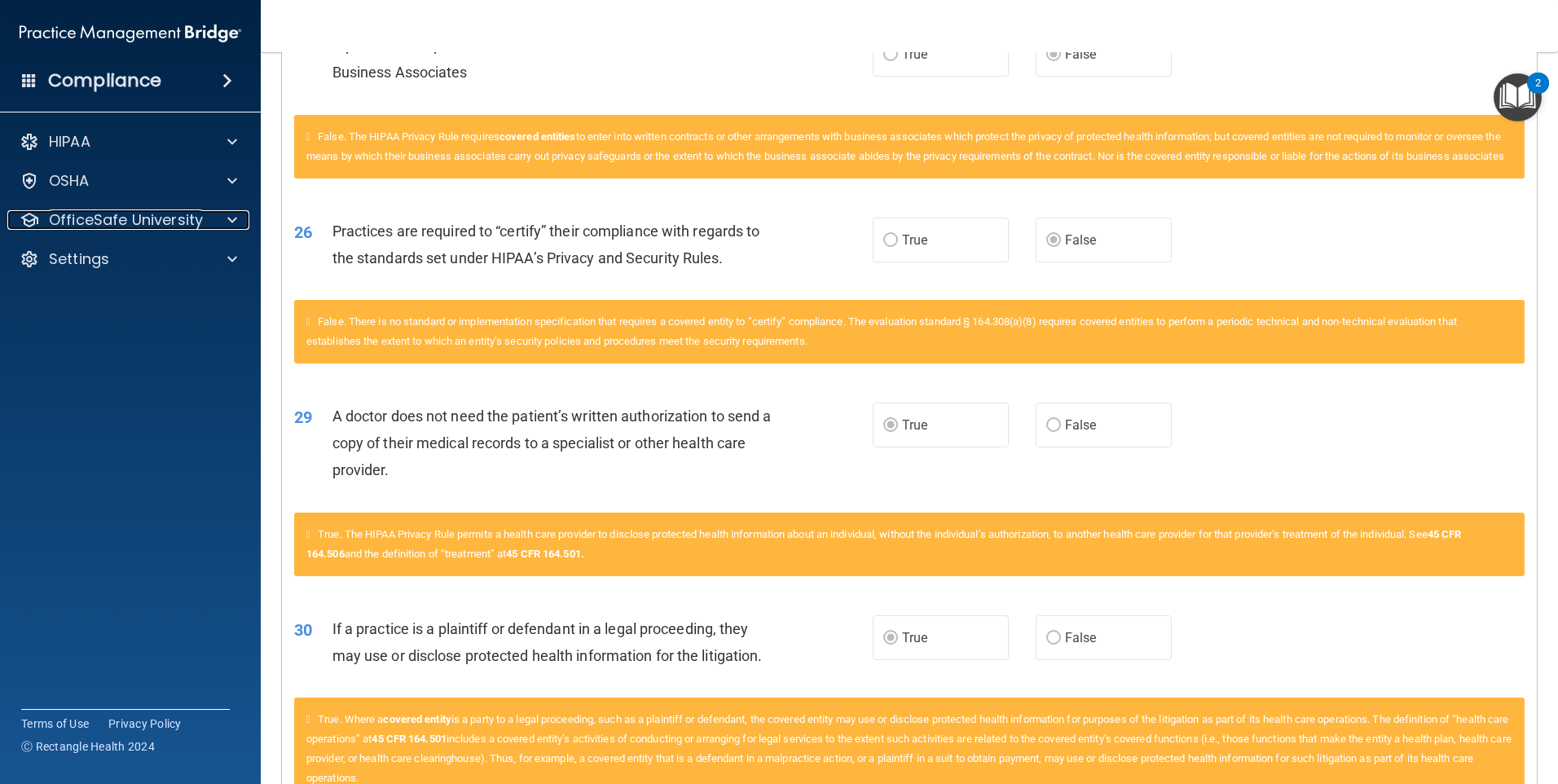
scroll to position [2821, 0]
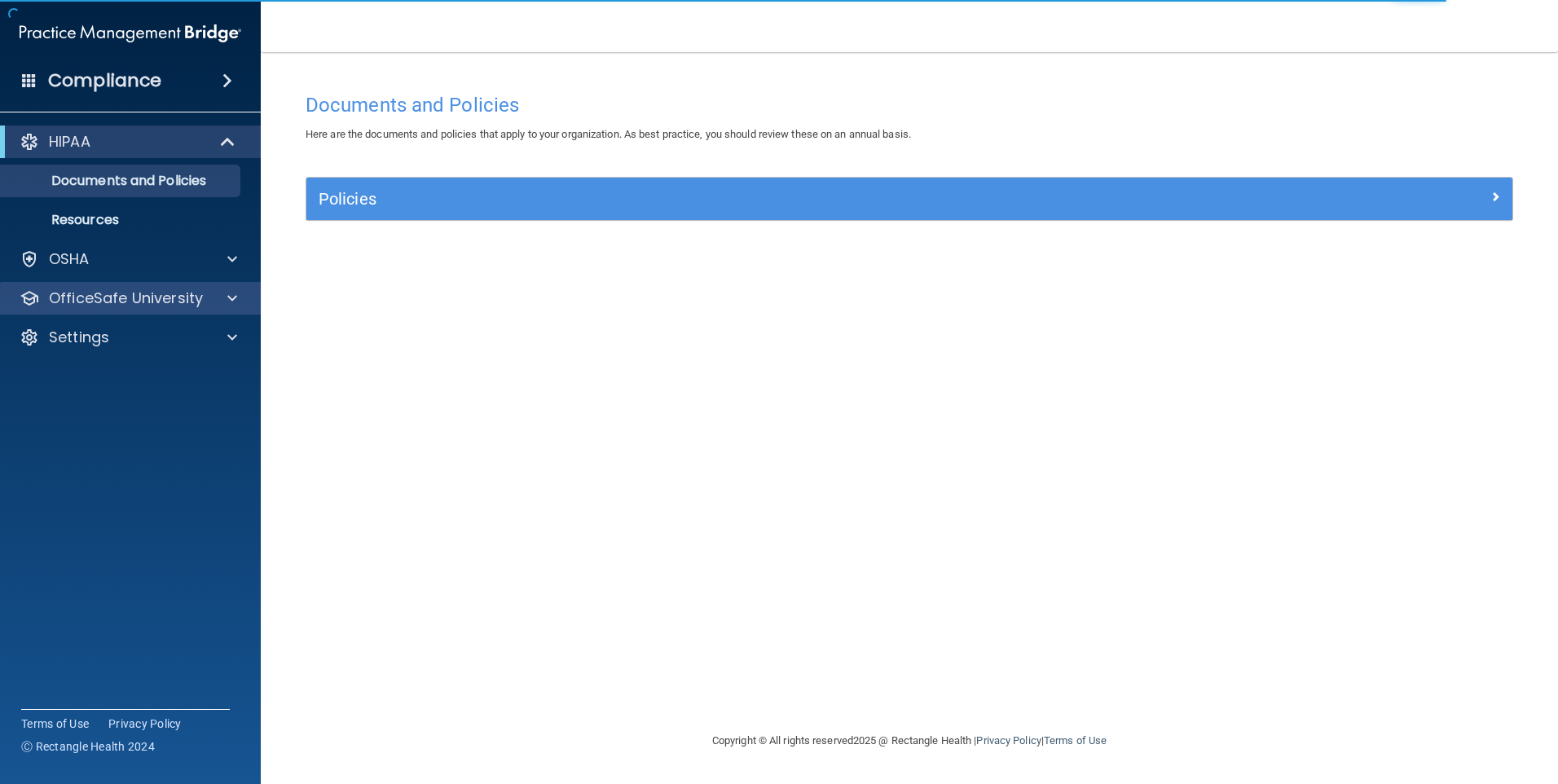
click at [136, 283] on div "OfficeSafe University" at bounding box center [130, 298] width 262 height 32
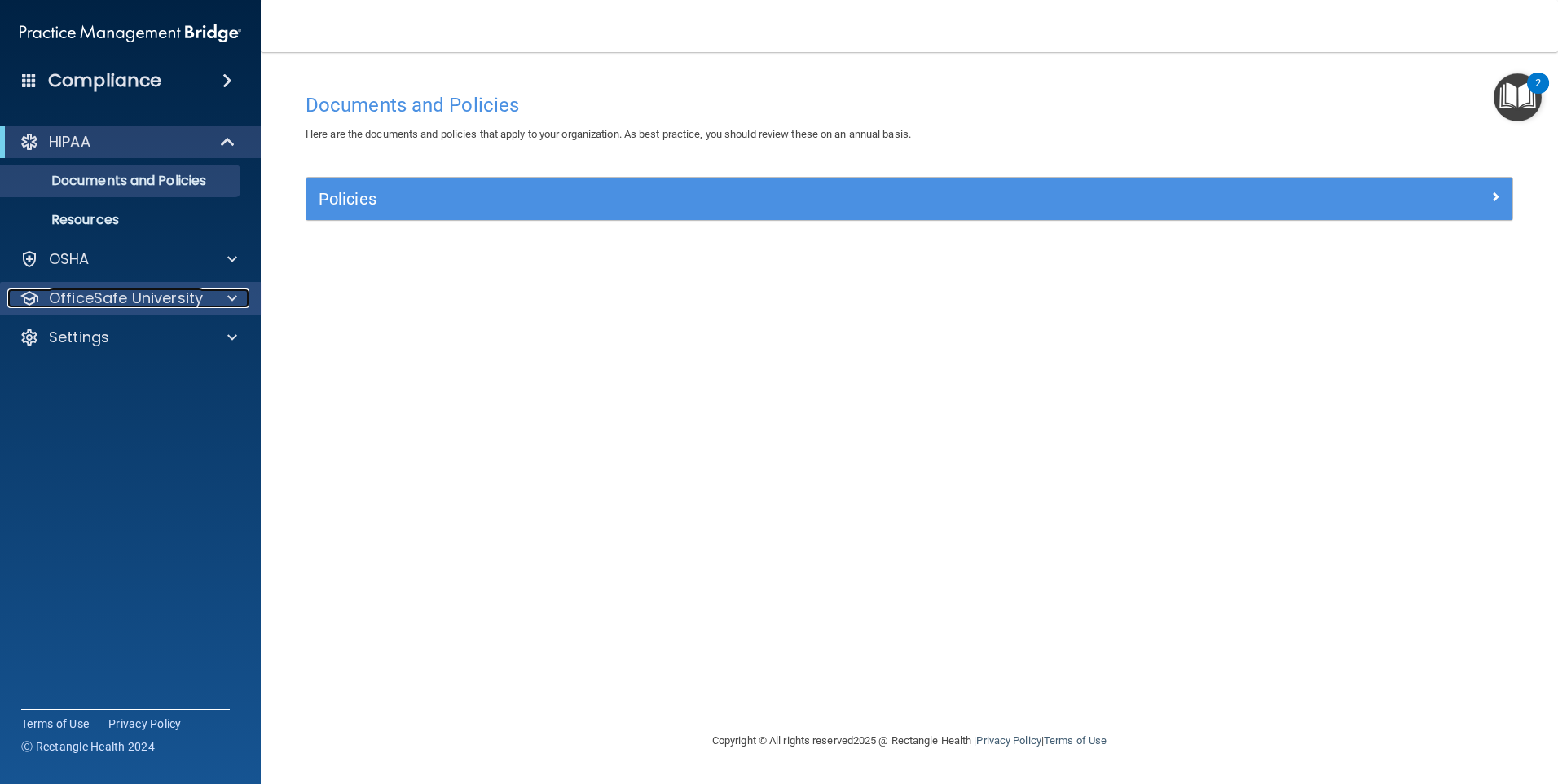
click at [65, 298] on p "OfficeSafe University" at bounding box center [126, 298] width 154 height 20
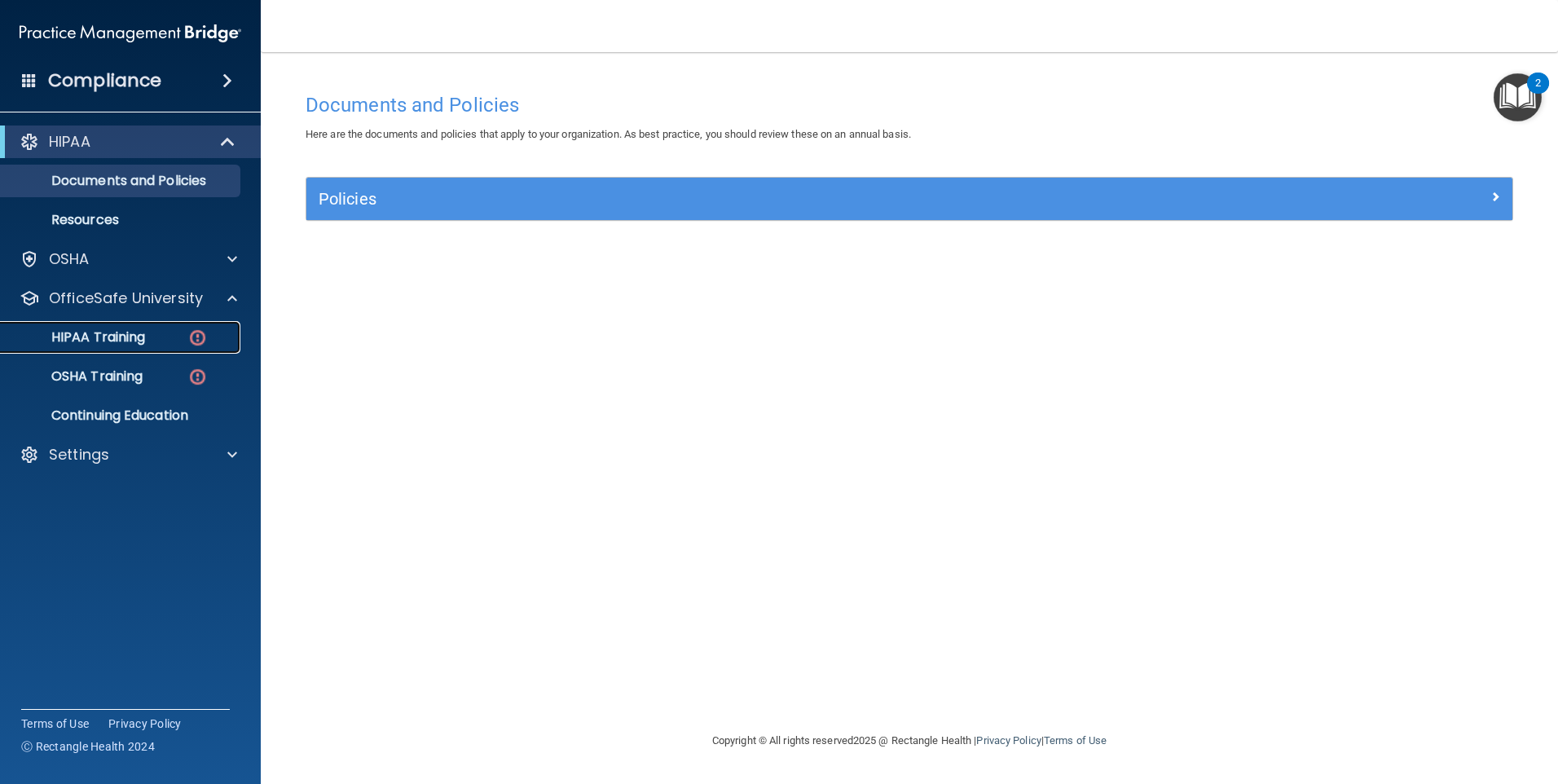
click at [109, 336] on p "HIPAA Training" at bounding box center [77, 336] width 134 height 16
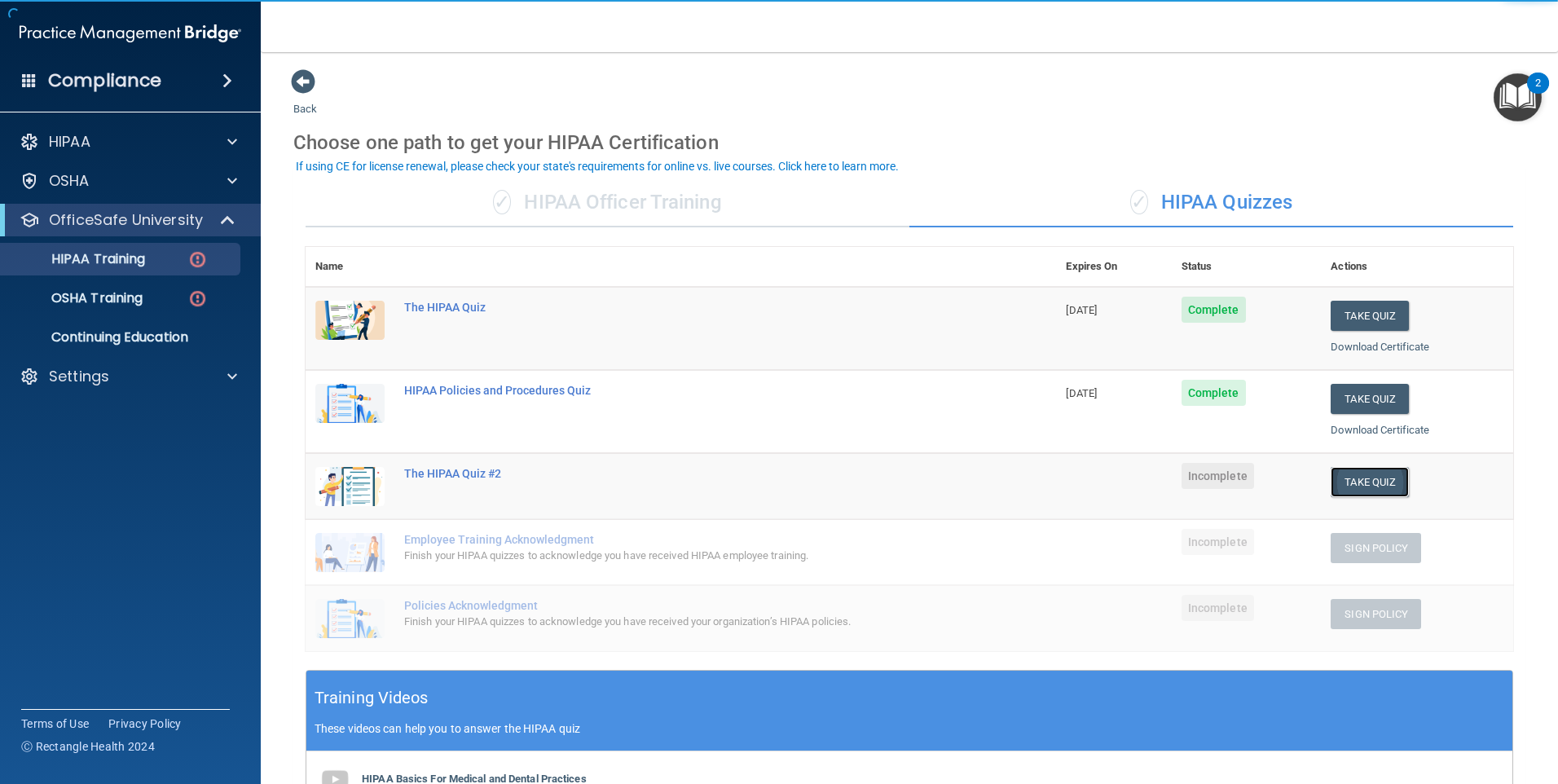
click at [1348, 472] on button "Take Quiz" at bounding box center [1369, 482] width 78 height 30
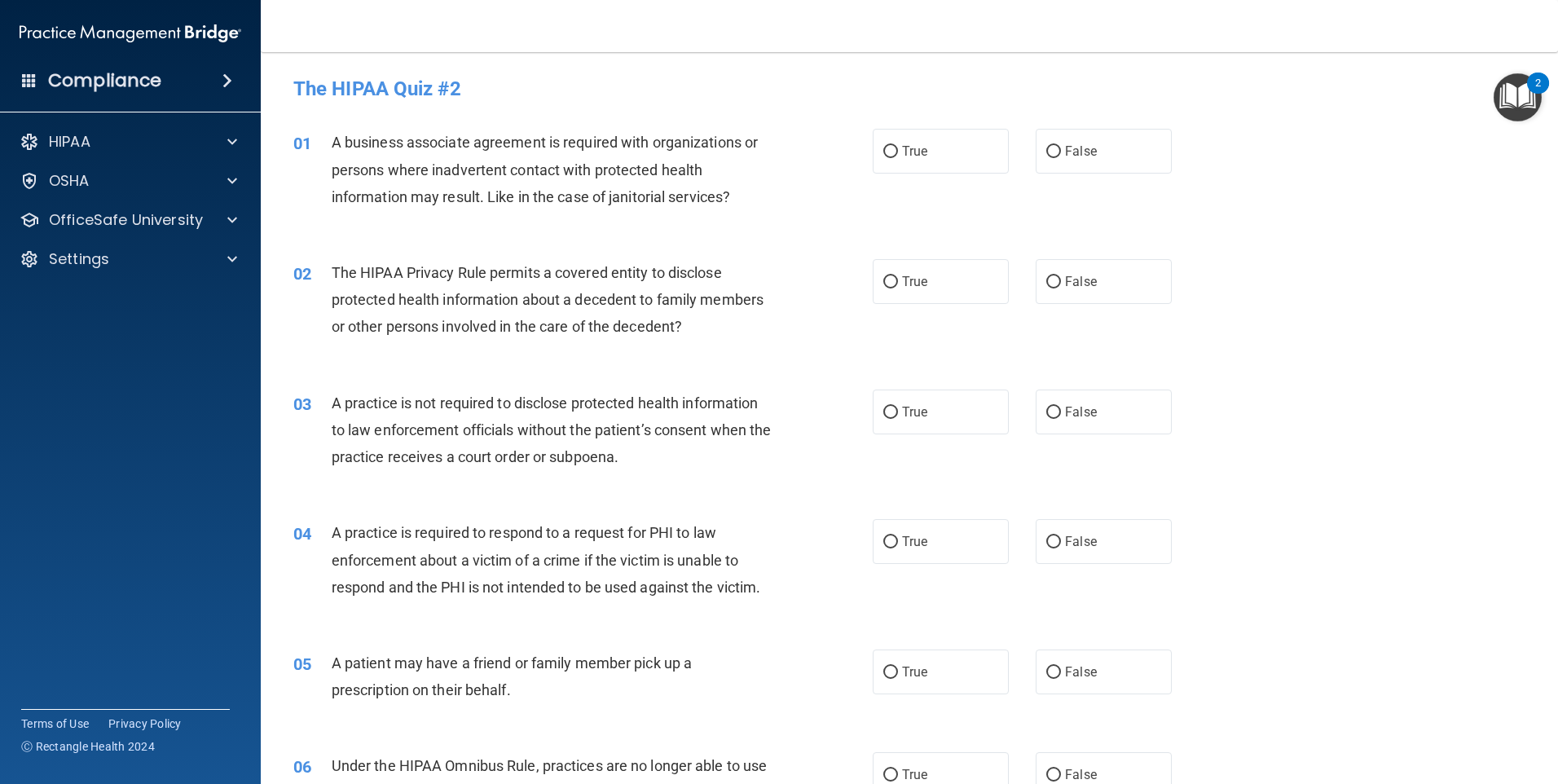
drag, startPoint x: 1122, startPoint y: 151, endPoint x: 981, endPoint y: 118, distance: 144.8
click at [1122, 151] on label "False" at bounding box center [1104, 150] width 136 height 44
click at [1061, 151] on input "False" at bounding box center [1053, 151] width 15 height 12
radio input "true"
drag, startPoint x: 925, startPoint y: 270, endPoint x: 900, endPoint y: 264, distance: 25.7
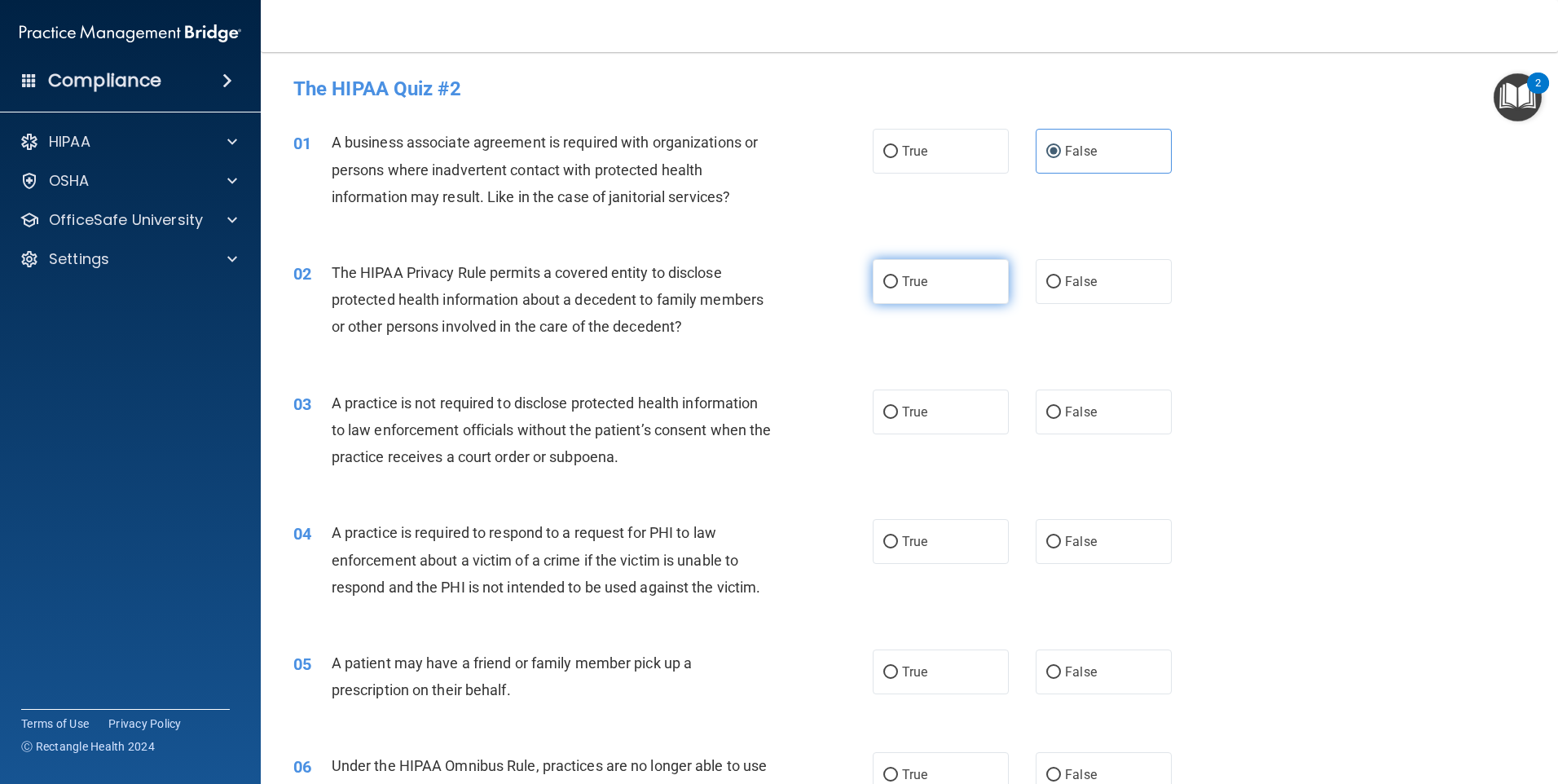
click at [924, 270] on label "True" at bounding box center [941, 281] width 136 height 44
click at [898, 276] on input "True" at bounding box center [891, 281] width 15 height 12
radio input "true"
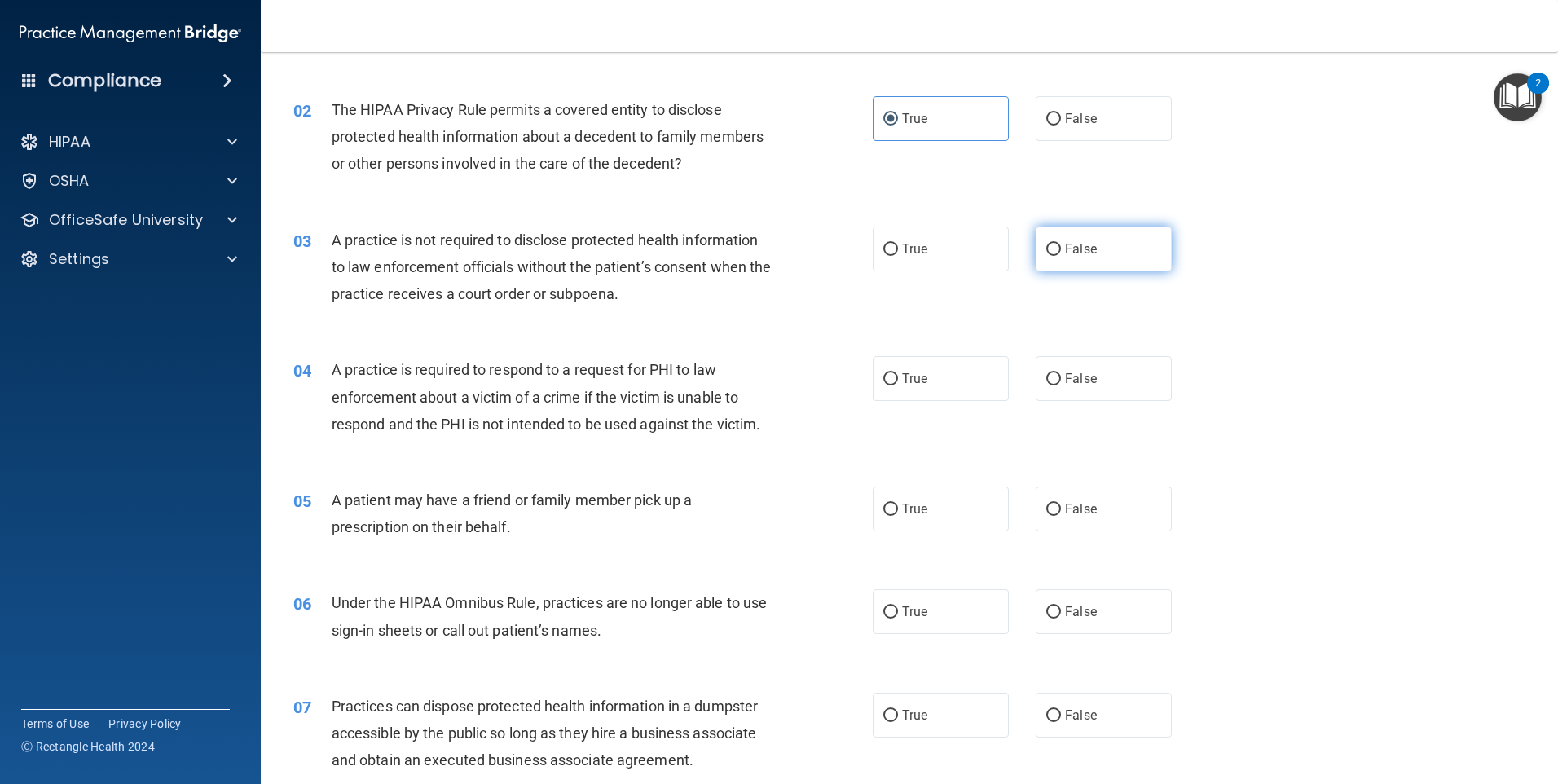
click at [1065, 241] on span "False" at bounding box center [1081, 248] width 32 height 15
click at [1061, 244] on input "False" at bounding box center [1053, 249] width 15 height 12
radio input "true"
drag, startPoint x: 899, startPoint y: 370, endPoint x: 390, endPoint y: 115, distance: 569.3
click at [893, 366] on label "True" at bounding box center [941, 378] width 136 height 44
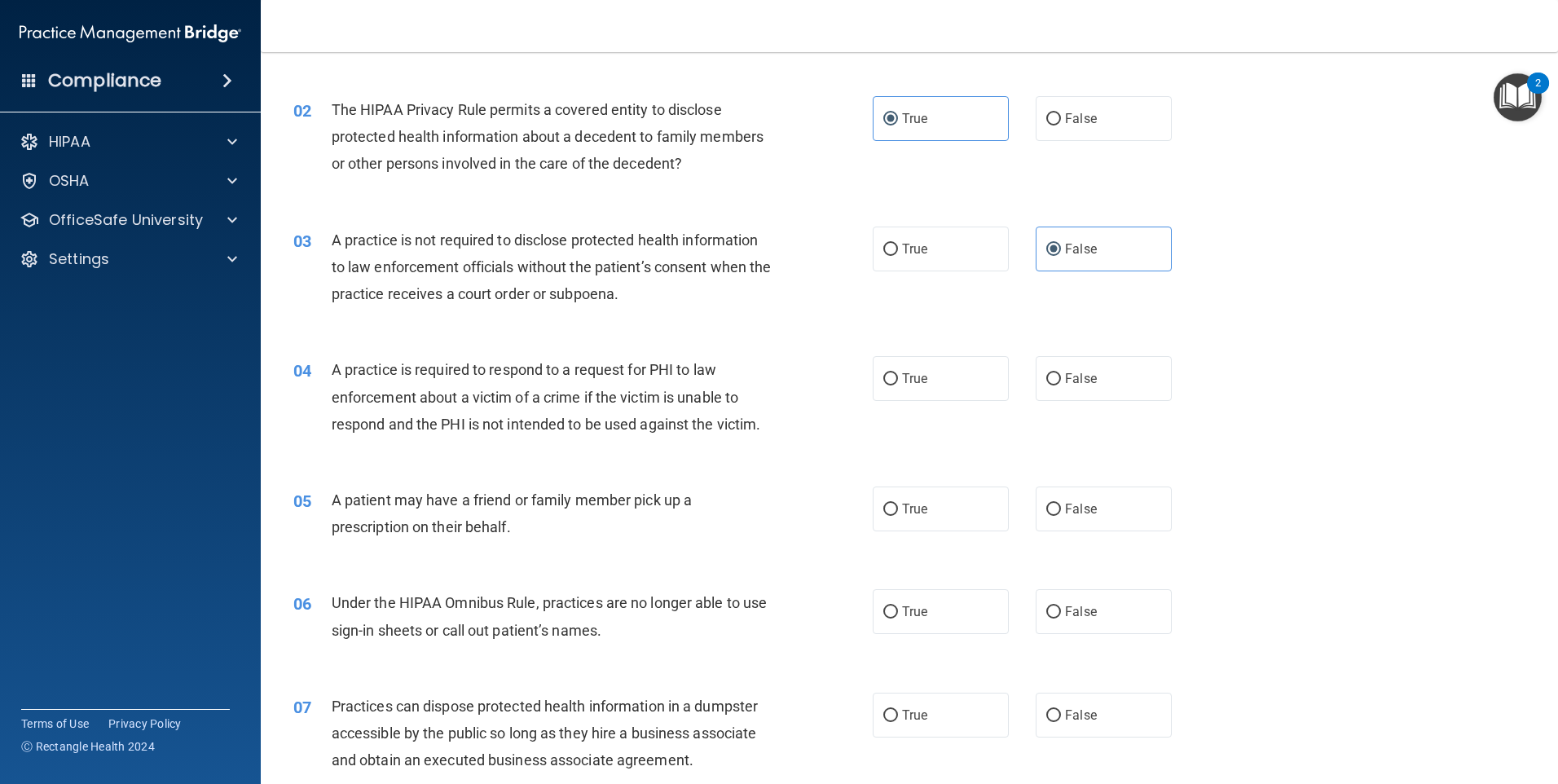
click at [893, 373] on input "True" at bounding box center [891, 379] width 15 height 12
radio input "true"
click at [910, 528] on label "True" at bounding box center [941, 508] width 136 height 44
click at [898, 516] on input "True" at bounding box center [891, 509] width 15 height 12
radio input "true"
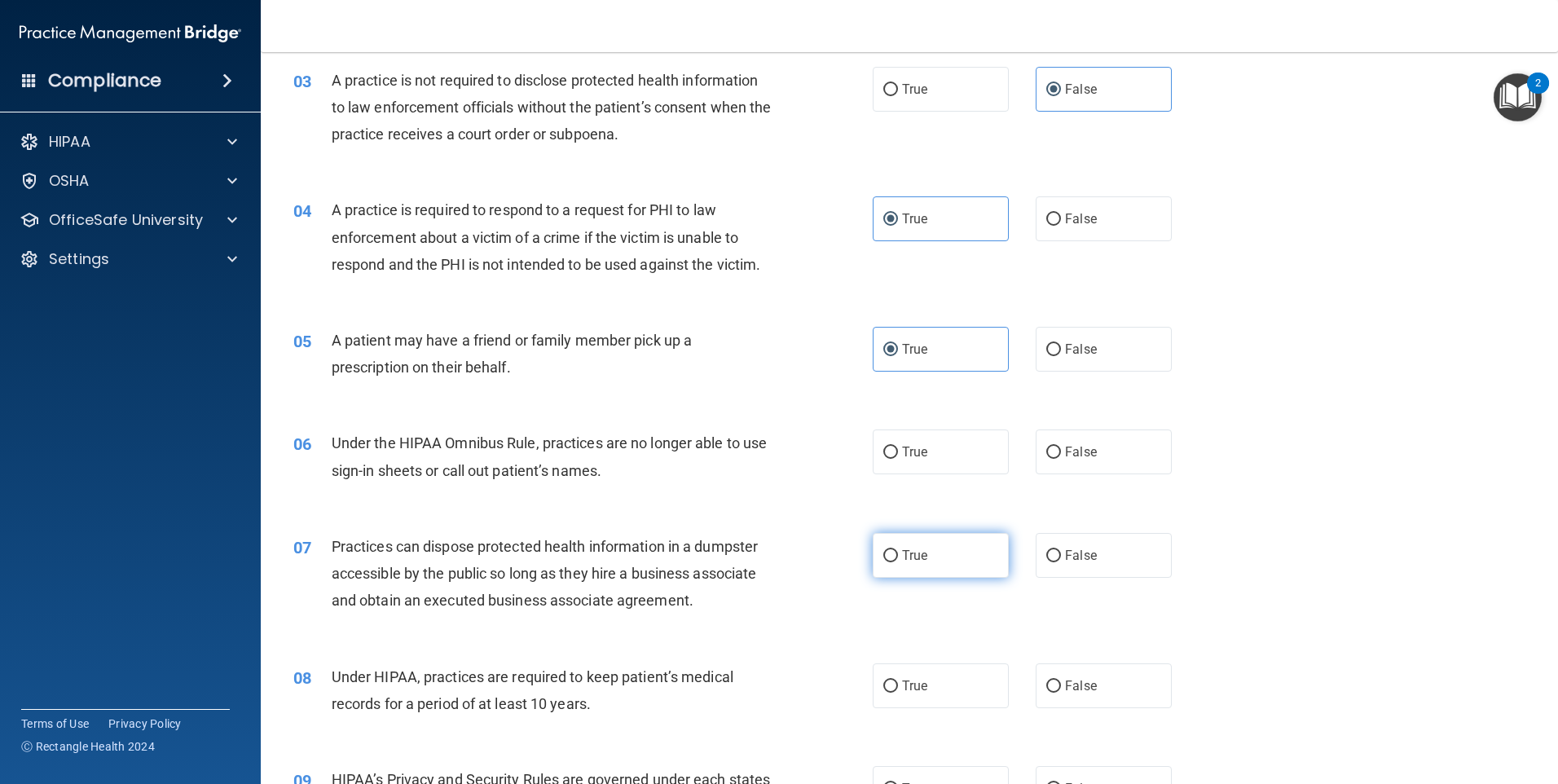
scroll to position [326, 0]
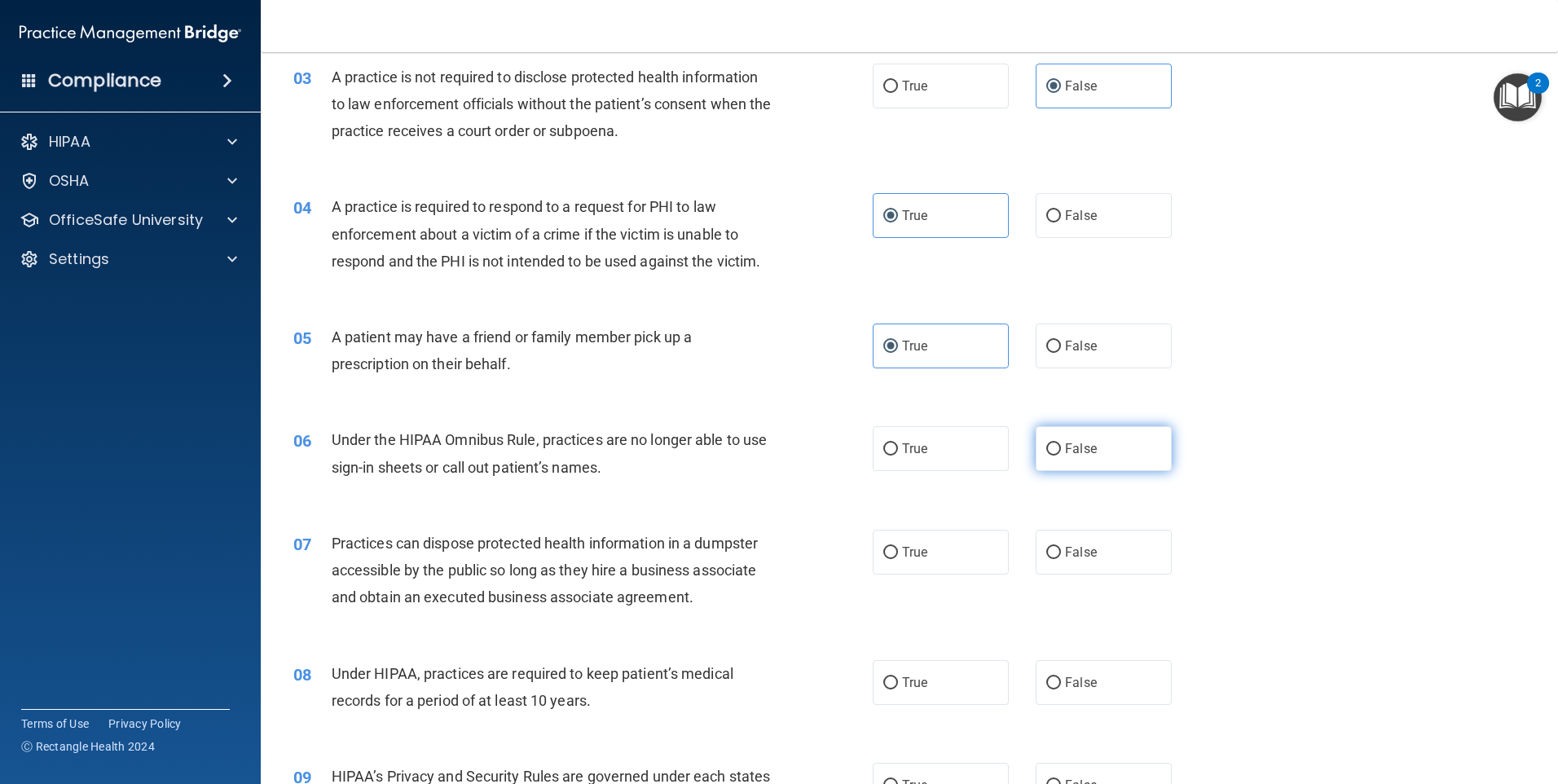
click at [1054, 451] on label "False" at bounding box center [1104, 448] width 136 height 44
click at [1054, 451] on input "False" at bounding box center [1053, 449] width 15 height 12
radio input "true"
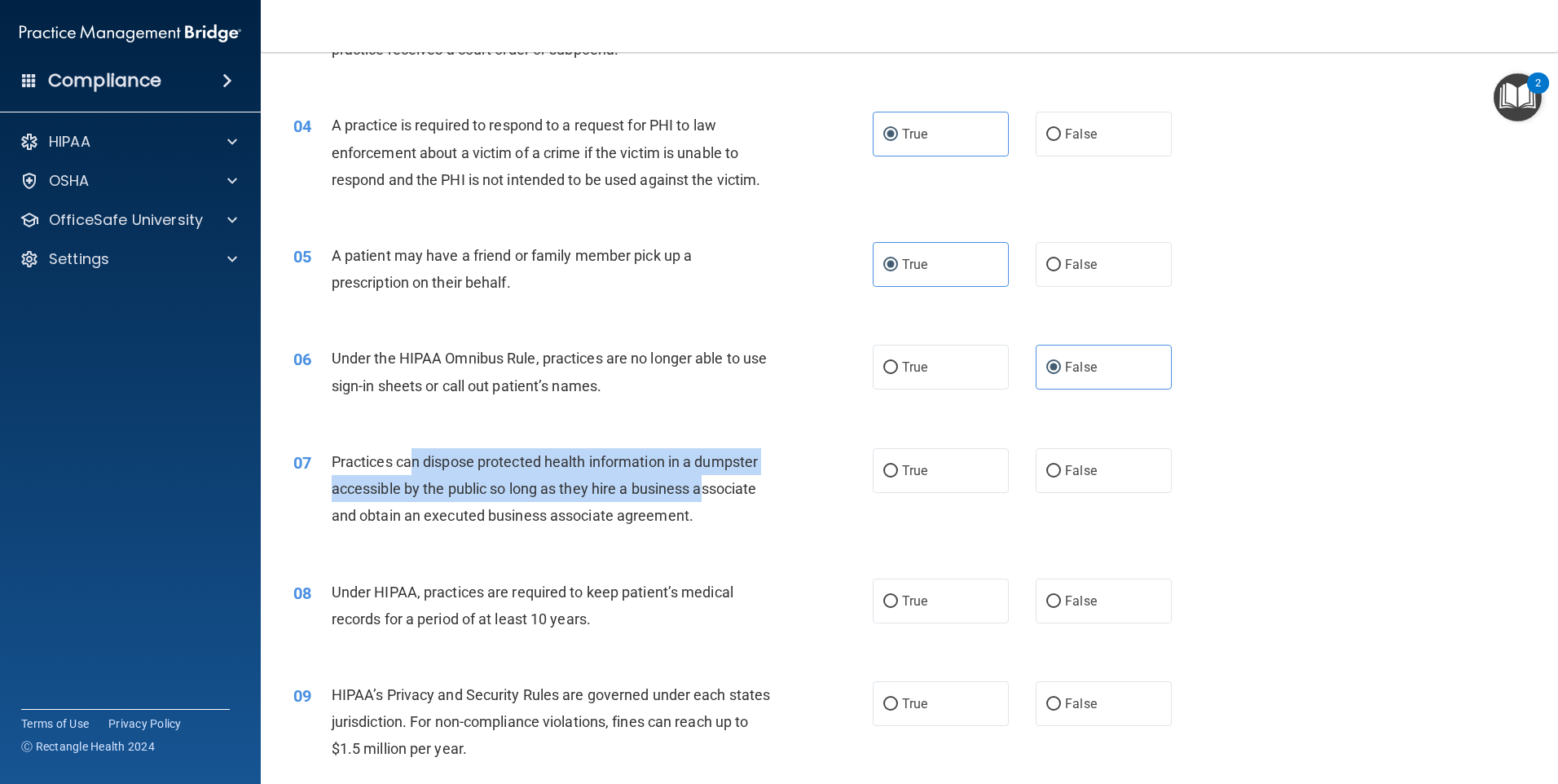
drag, startPoint x: 411, startPoint y: 460, endPoint x: 709, endPoint y: 501, distance: 300.8
click at [709, 501] on div "Practices can dispose protected health information in a dumpster accessible by …" at bounding box center [558, 488] width 454 height 81
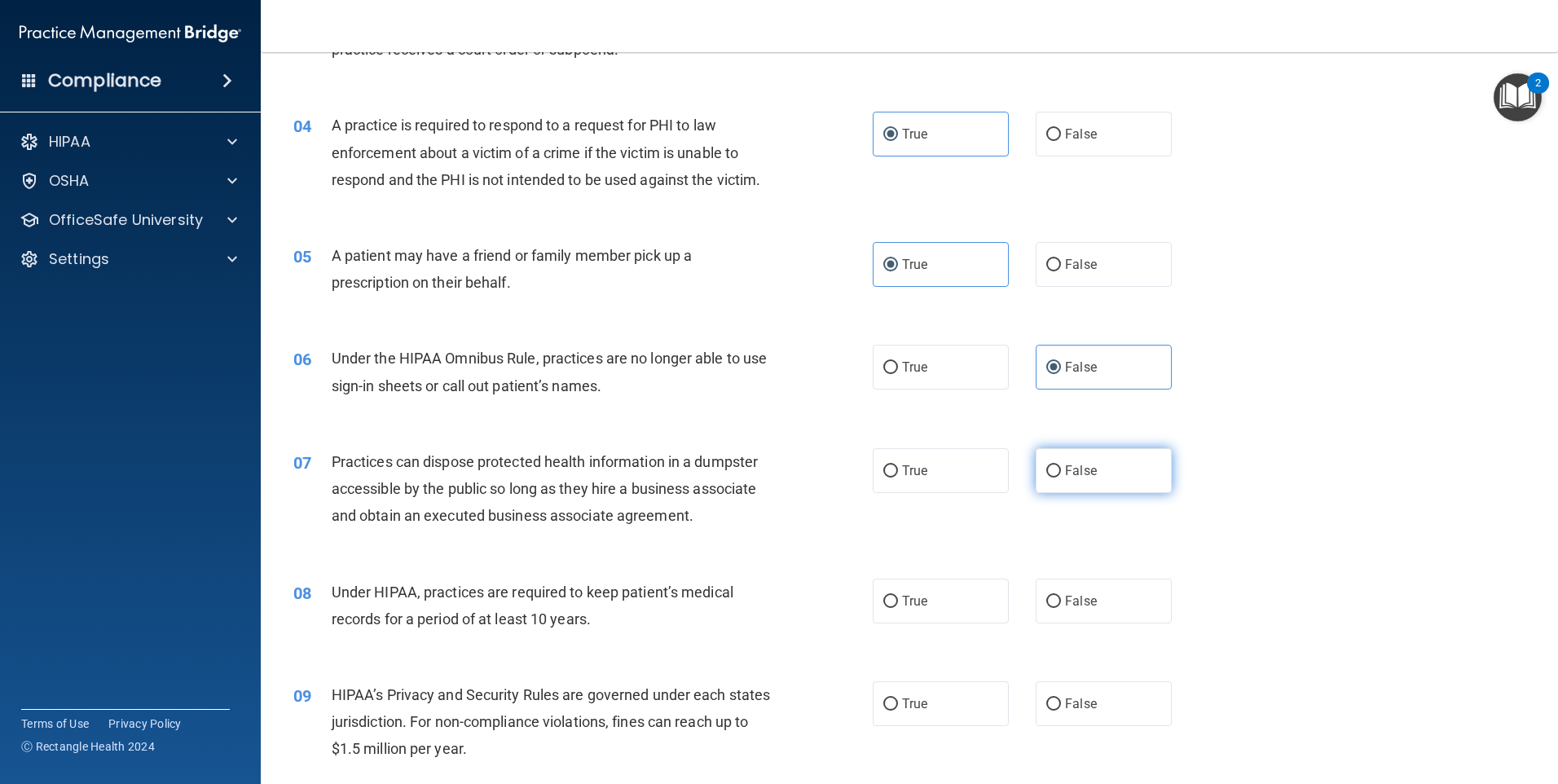
click at [1062, 460] on label "False" at bounding box center [1104, 469] width 136 height 44
click at [1061, 465] on input "False" at bounding box center [1053, 470] width 15 height 12
radio input "true"
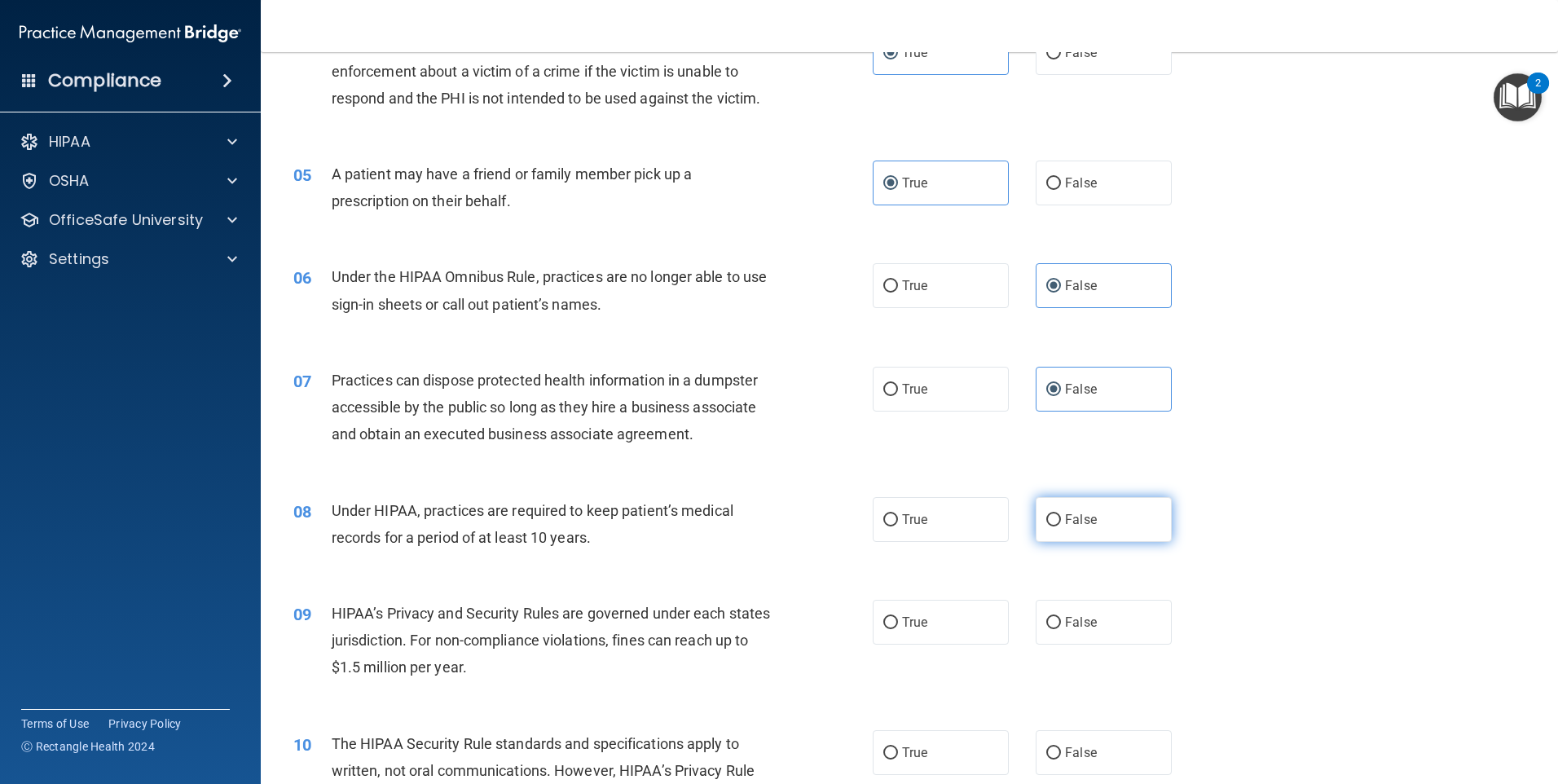
click at [1046, 515] on input "False" at bounding box center [1053, 520] width 15 height 12
radio input "true"
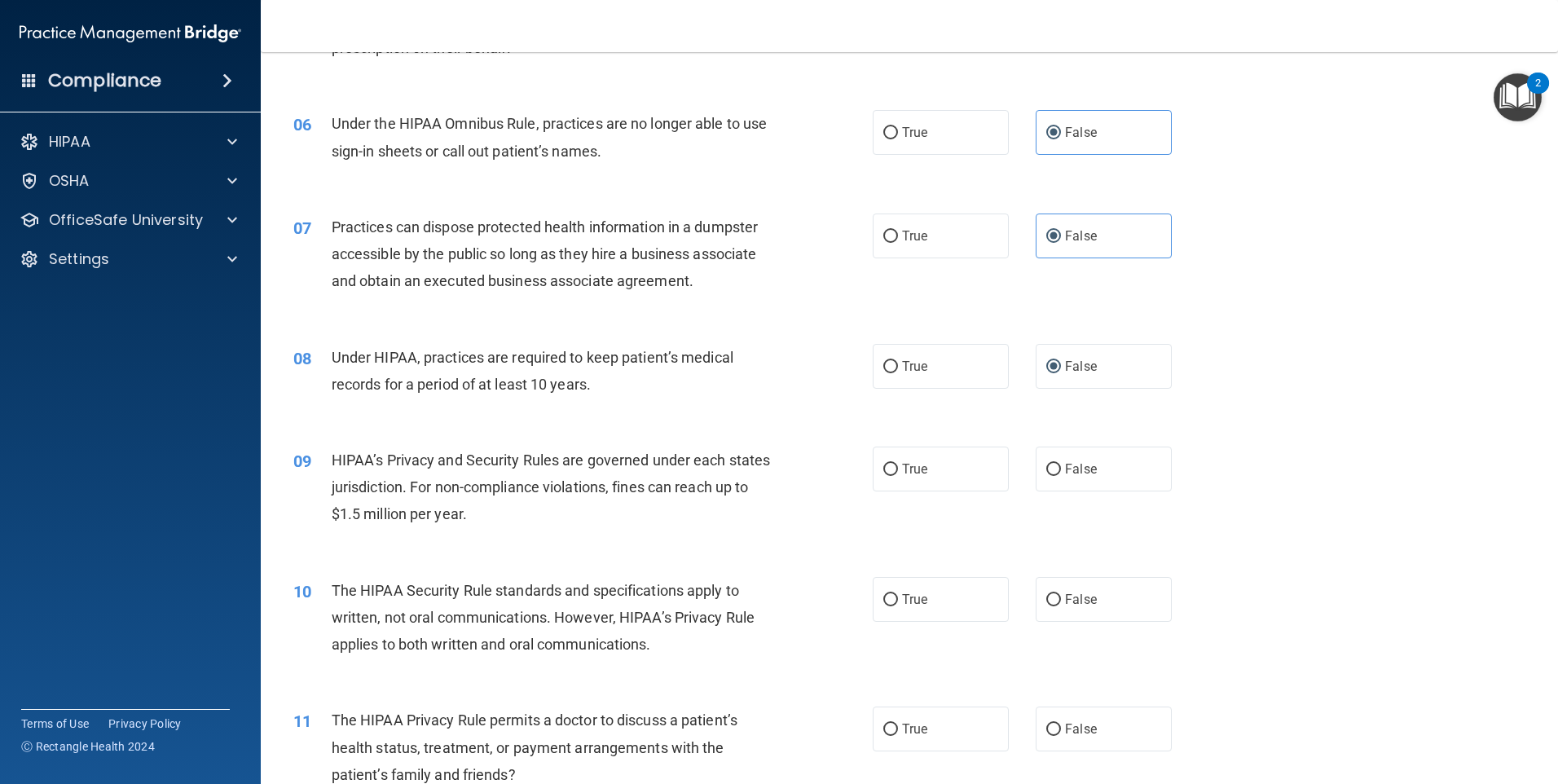
scroll to position [733, 0]
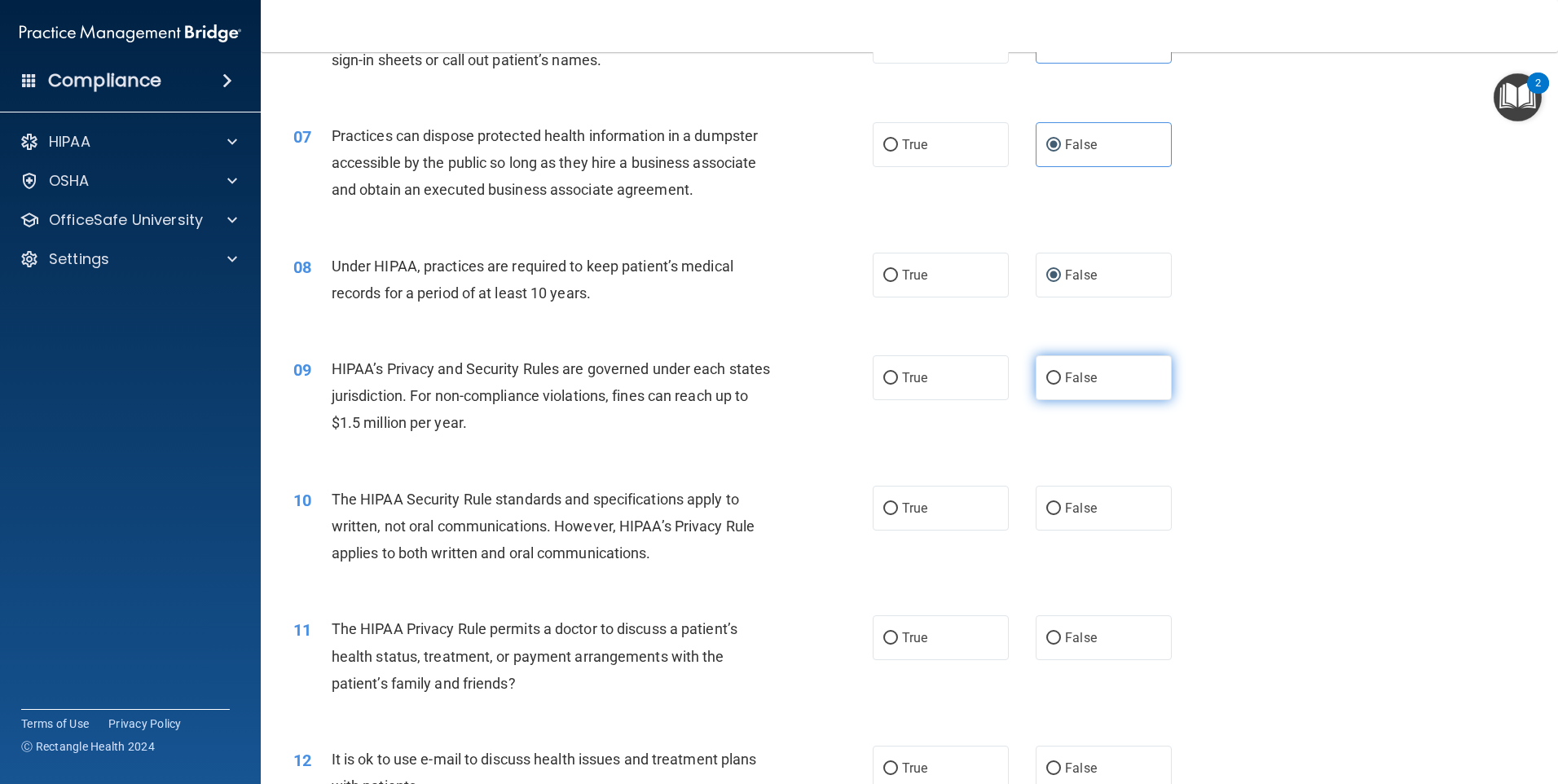
click at [1070, 384] on span "False" at bounding box center [1081, 378] width 32 height 15
click at [1061, 384] on input "False" at bounding box center [1053, 378] width 15 height 12
radio input "true"
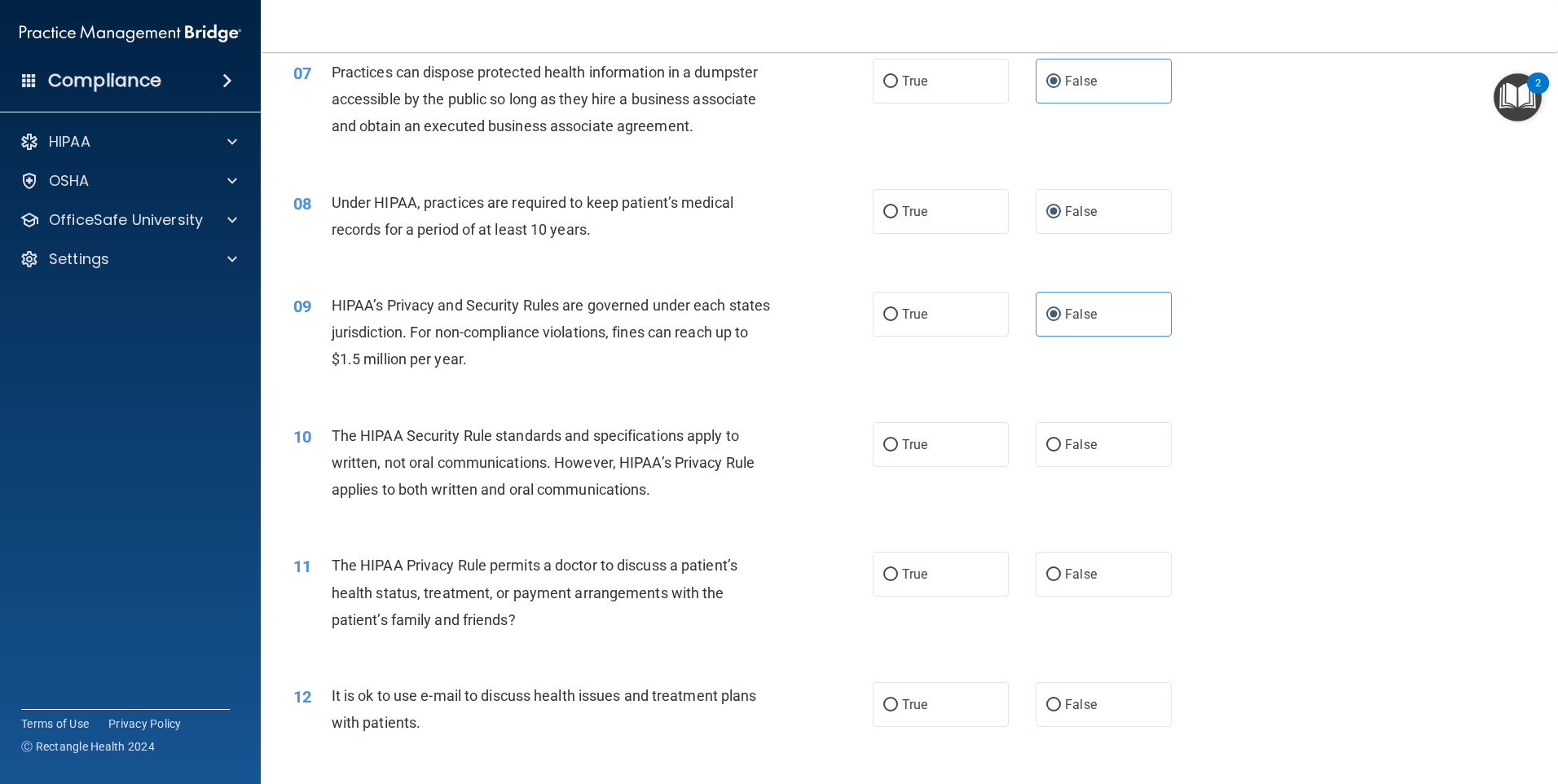
scroll to position [896, 0]
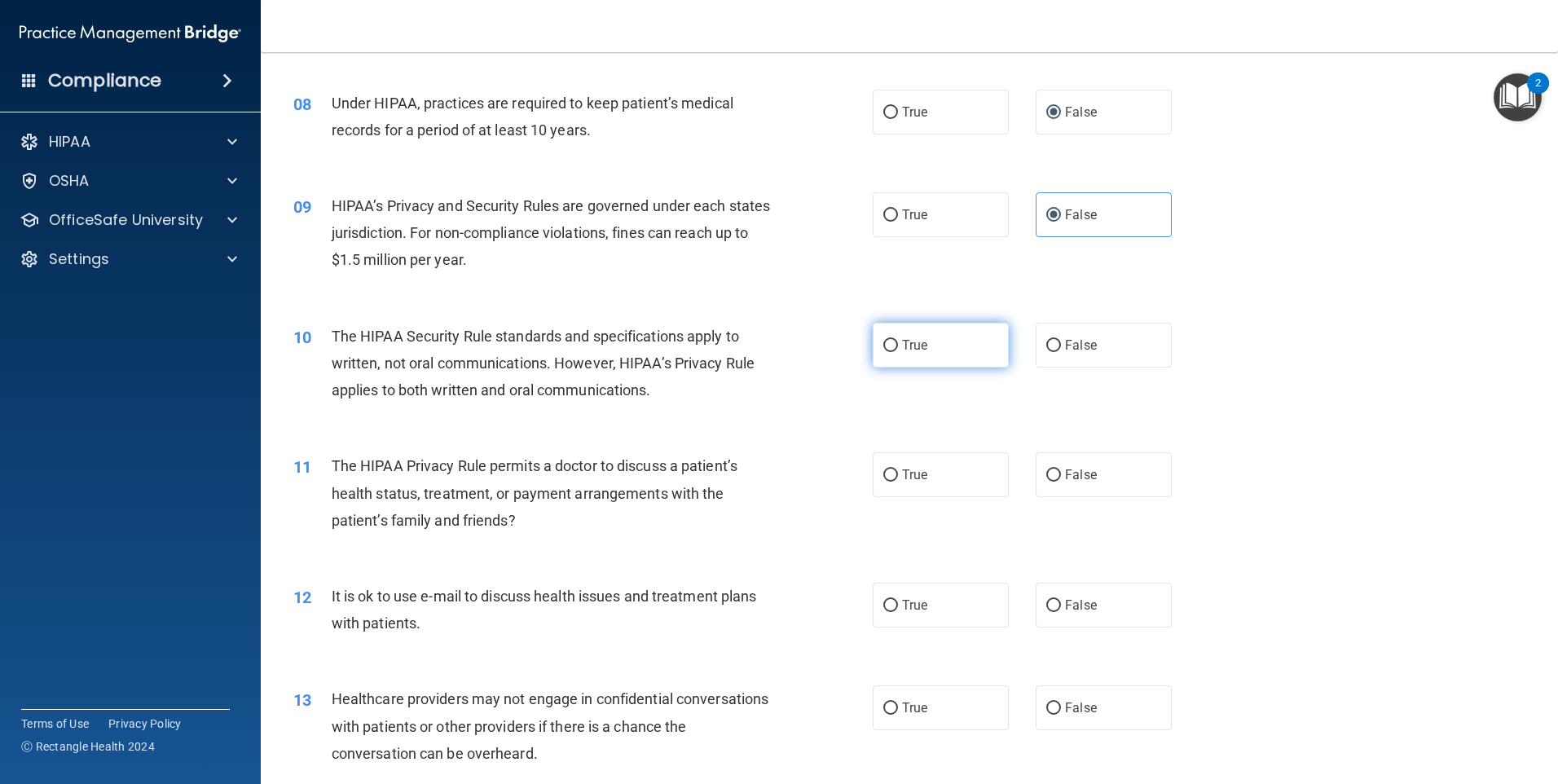
click at [944, 359] on label "True" at bounding box center [941, 345] width 136 height 44
click at [898, 352] on input "True" at bounding box center [891, 346] width 15 height 12
radio input "true"
click at [950, 481] on label "True" at bounding box center [941, 474] width 136 height 44
click at [898, 481] on input "True" at bounding box center [891, 475] width 15 height 12
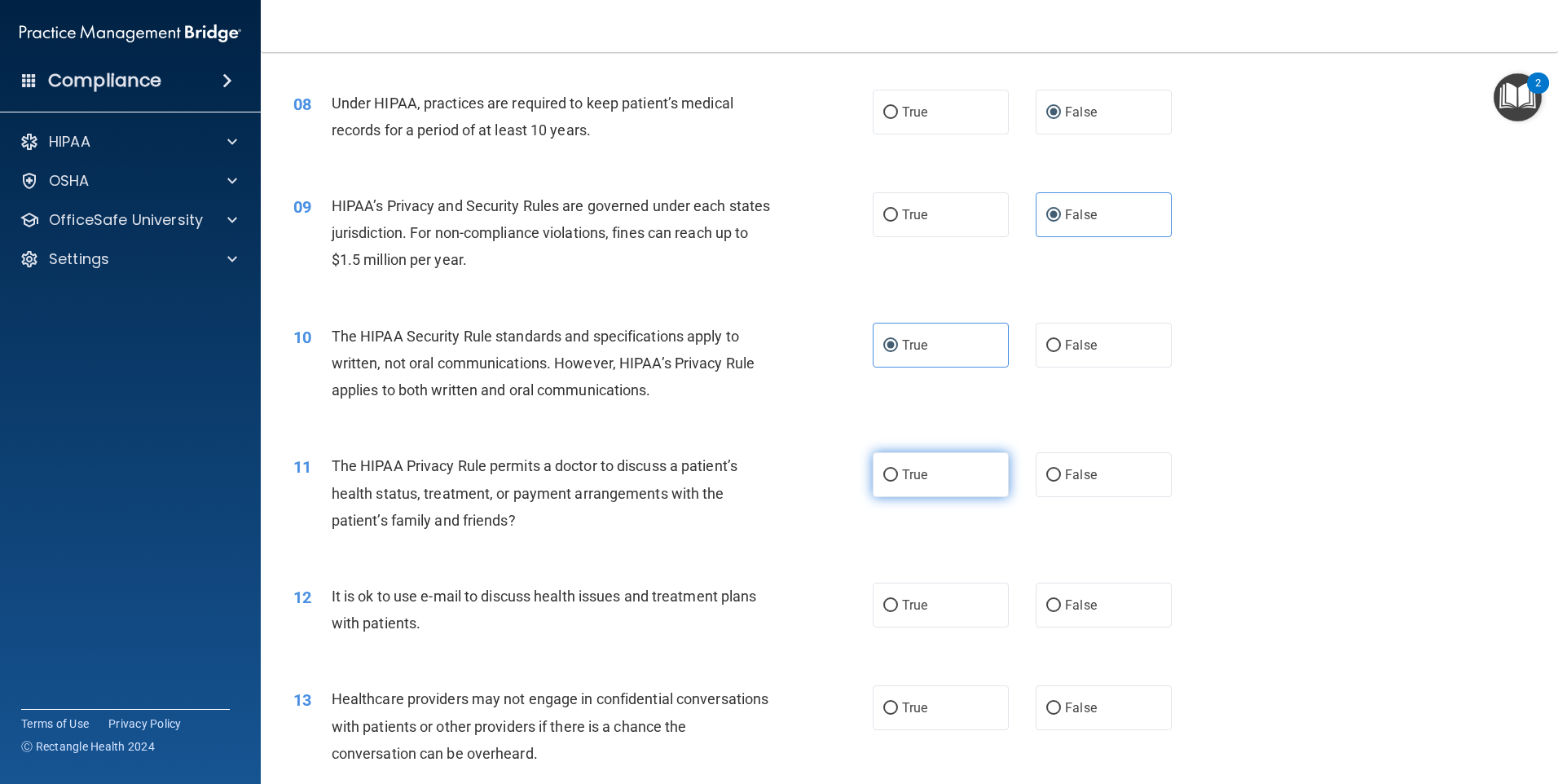
radio input "true"
click at [916, 595] on label "True" at bounding box center [941, 605] width 136 height 44
click at [898, 600] on input "True" at bounding box center [891, 605] width 15 height 12
radio input "true"
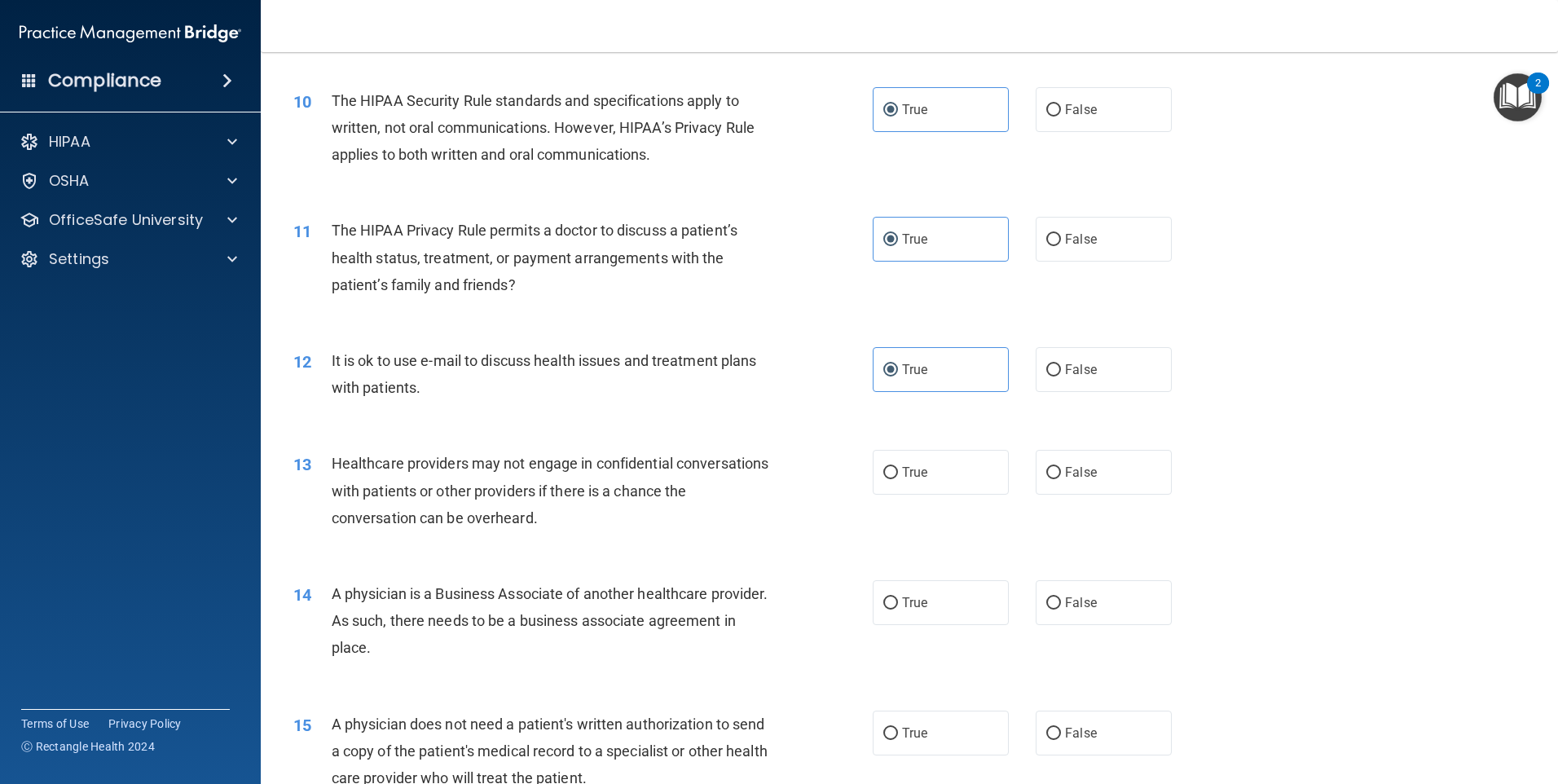
scroll to position [1140, 0]
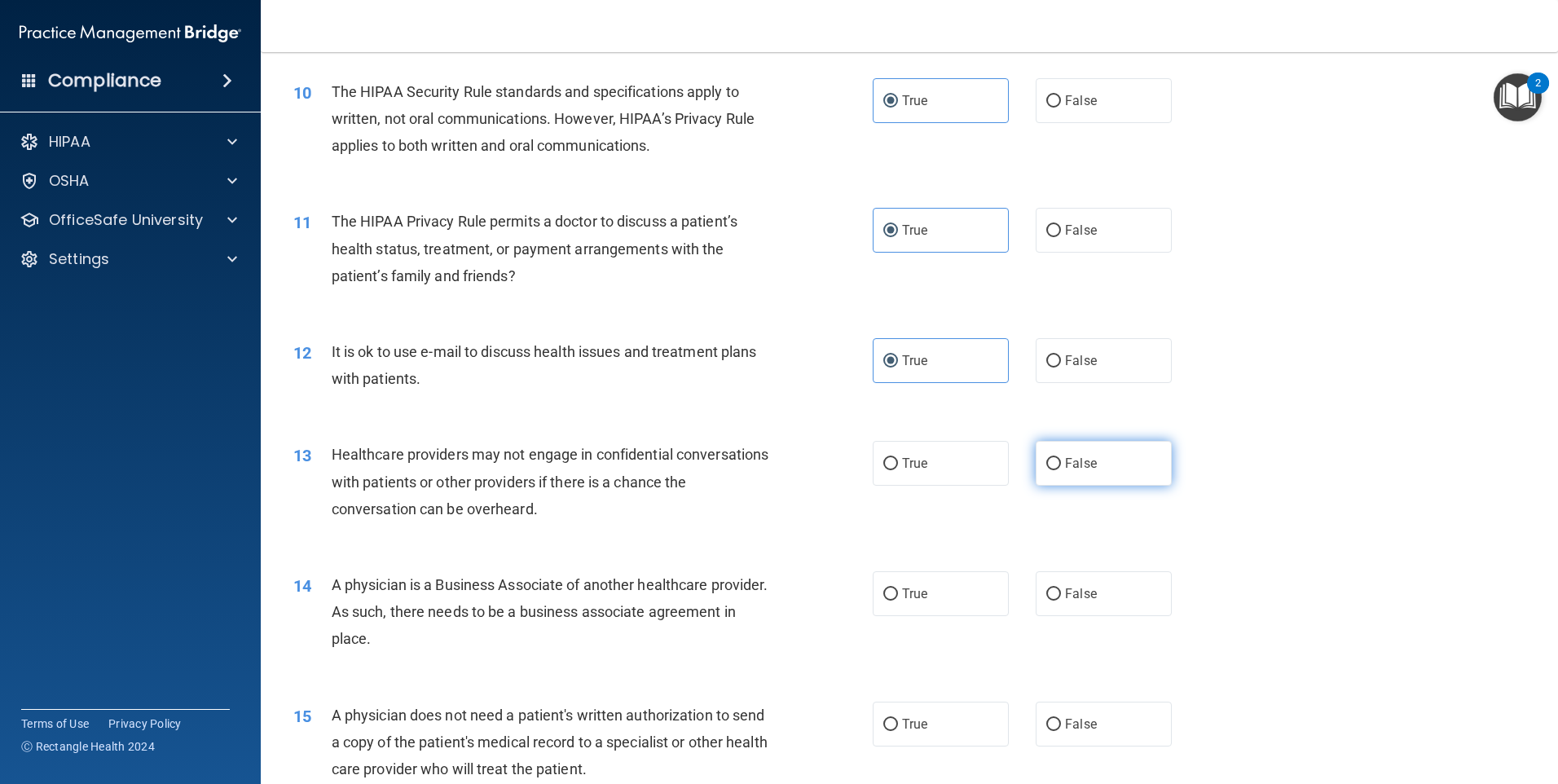
click at [1114, 456] on label "False" at bounding box center [1104, 463] width 136 height 44
click at [1061, 458] on input "False" at bounding box center [1053, 464] width 15 height 12
radio input "true"
click at [1075, 595] on span "False" at bounding box center [1081, 593] width 32 height 15
click at [1061, 595] on input "False" at bounding box center [1053, 594] width 15 height 12
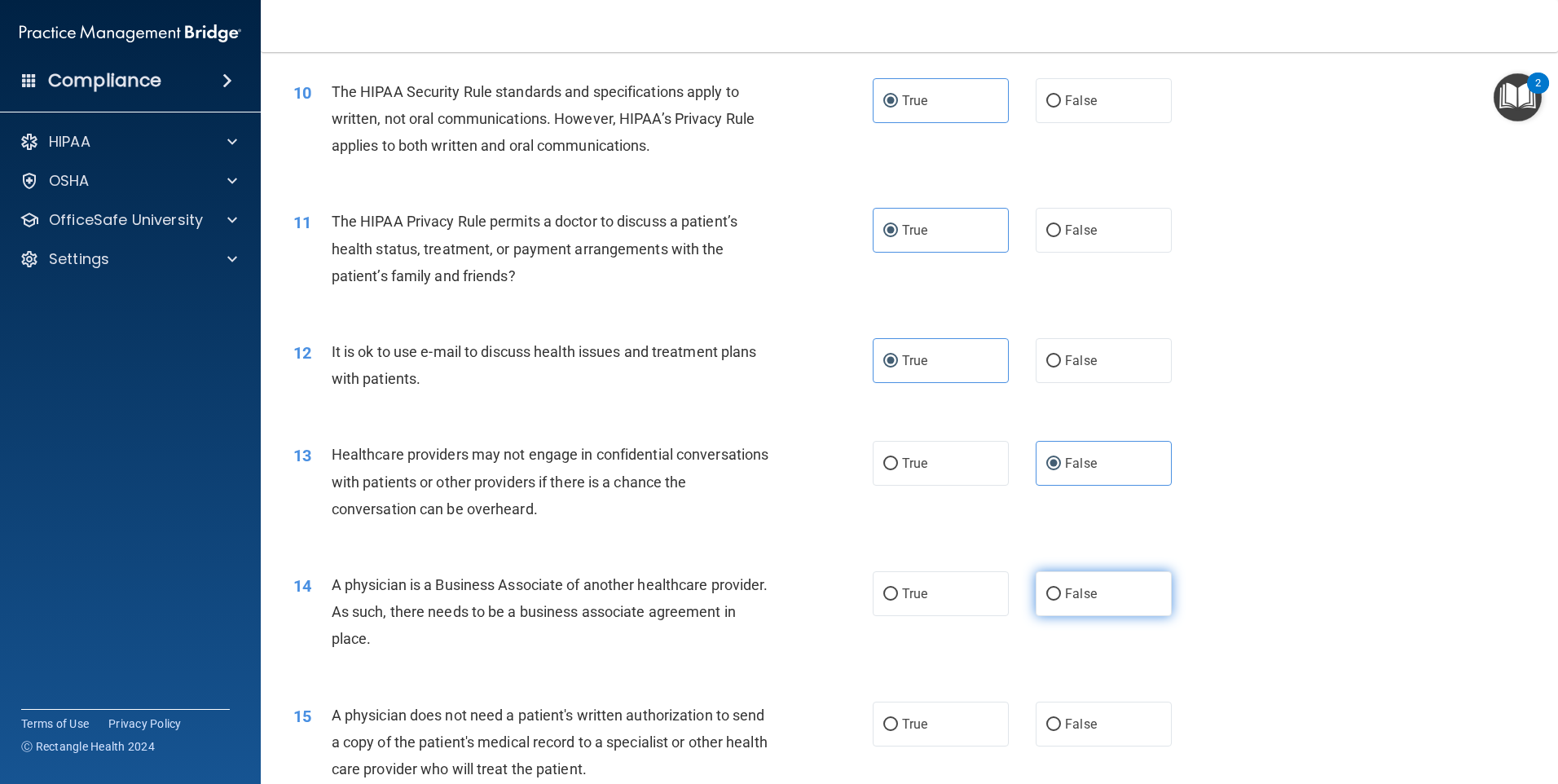
radio input "true"
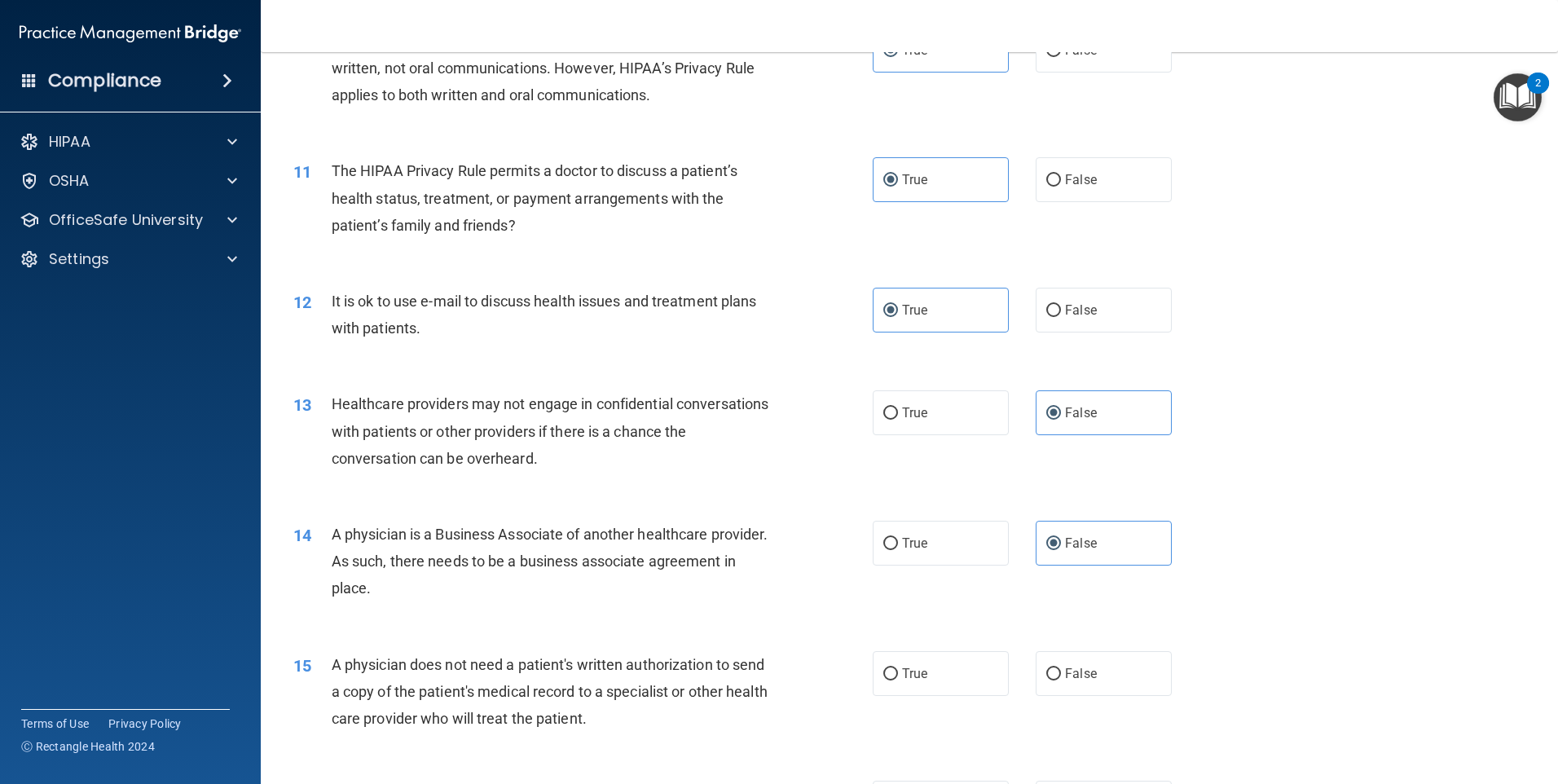
scroll to position [1304, 0]
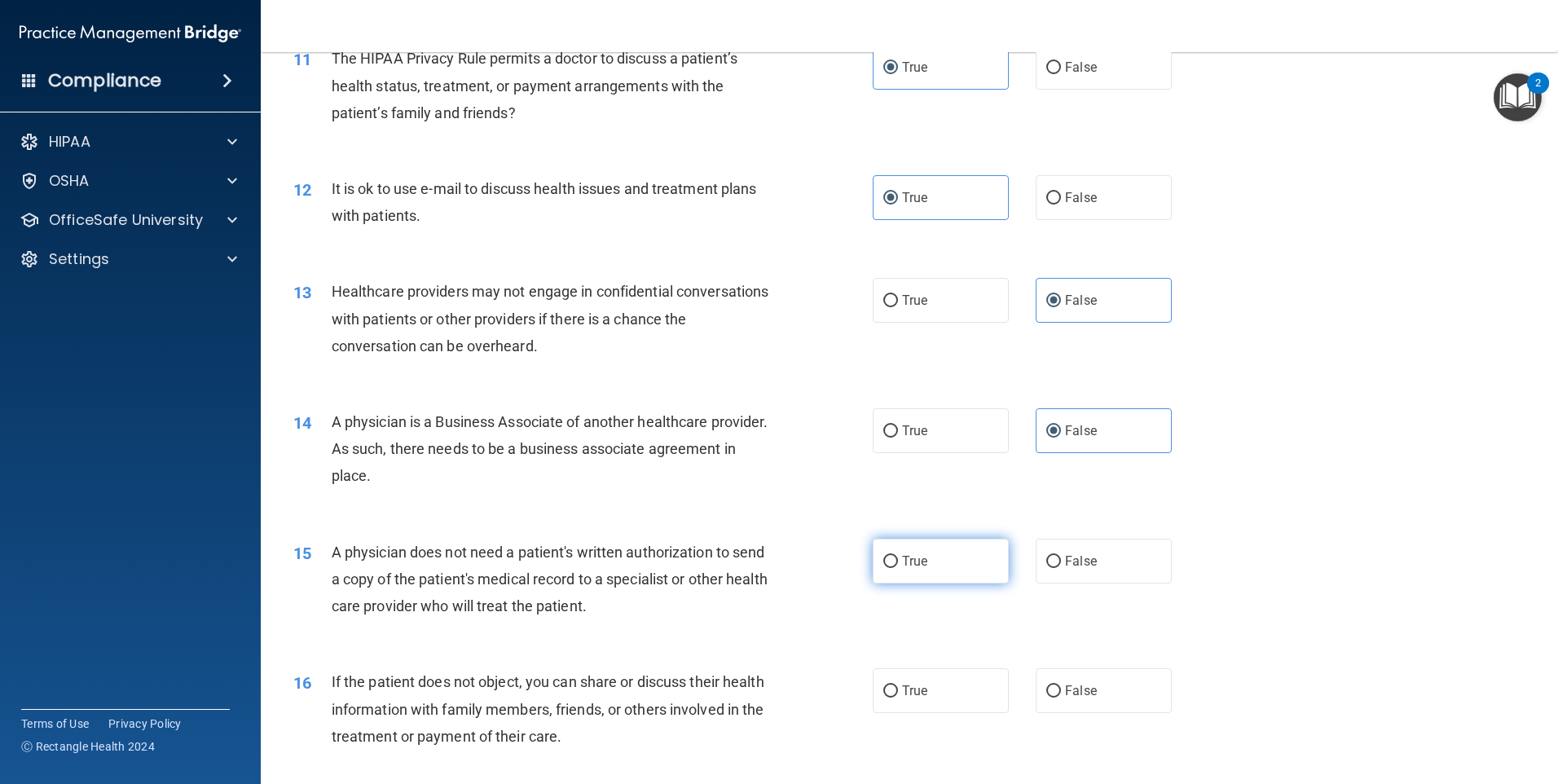
click at [954, 554] on label "True" at bounding box center [941, 560] width 136 height 44
click at [898, 555] on input "True" at bounding box center [891, 561] width 15 height 12
radio input "true"
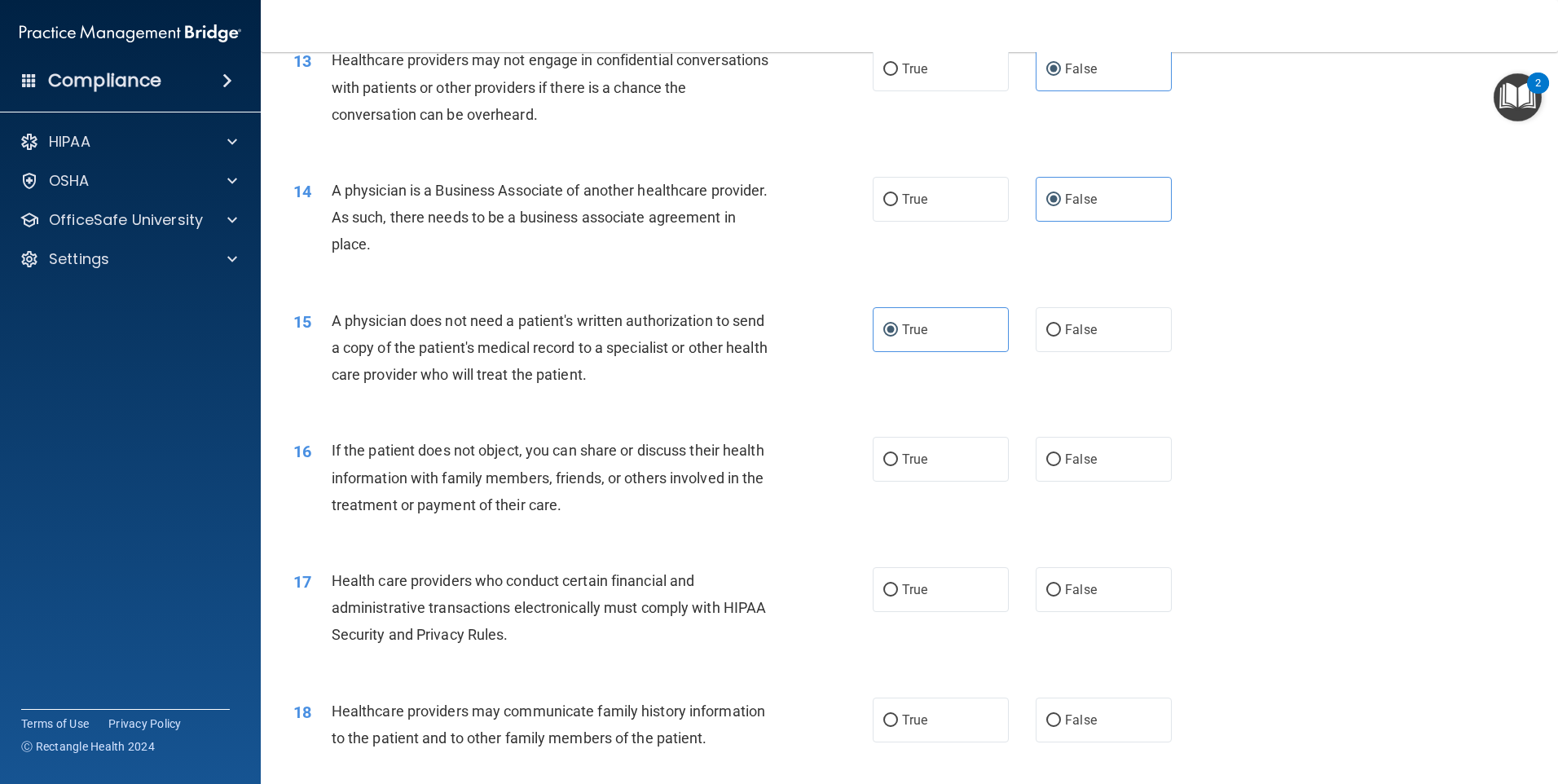
scroll to position [1548, 0]
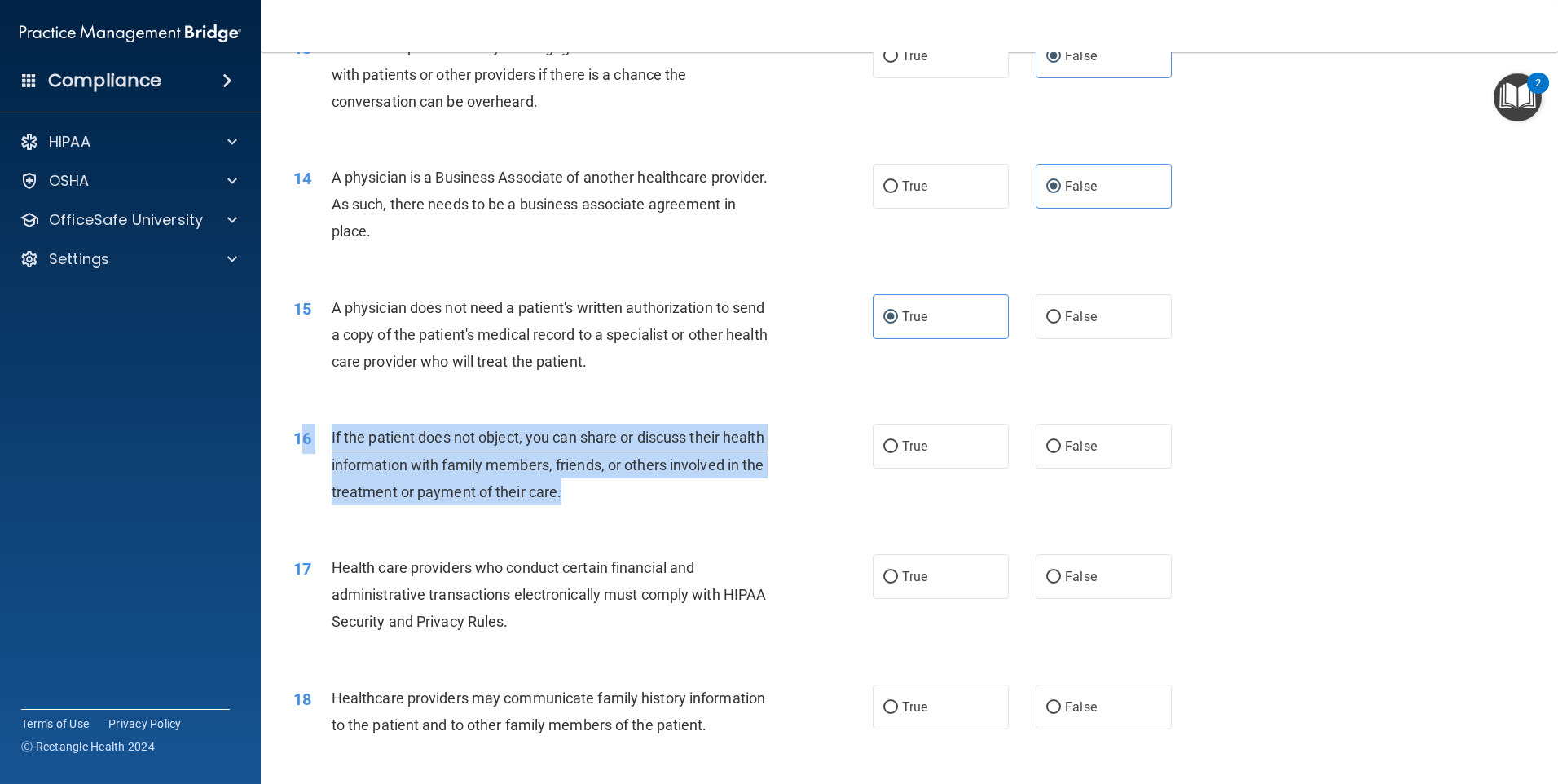
drag, startPoint x: 303, startPoint y: 428, endPoint x: 689, endPoint y: 488, distance: 390.6
click at [689, 488] on div "16 If the patient does not object, you can share or discuss their health inform…" at bounding box center [583, 468] width 628 height 90
click at [655, 452] on div "If the patient does not object, you can share or discuss their health informati…" at bounding box center [558, 464] width 454 height 81
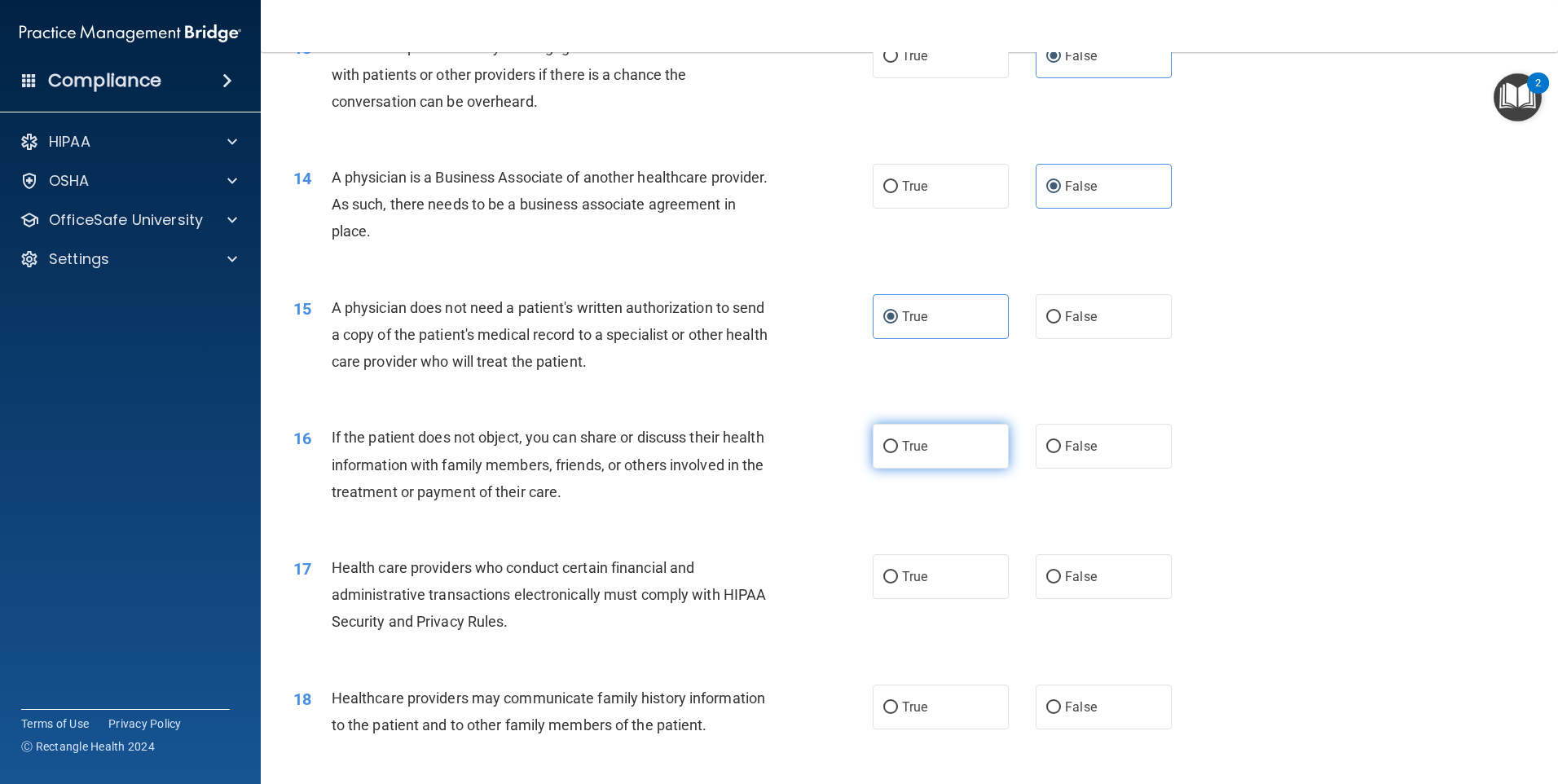
click at [945, 463] on label "True" at bounding box center [941, 445] width 136 height 44
click at [898, 453] on input "True" at bounding box center [891, 447] width 15 height 12
radio input "true"
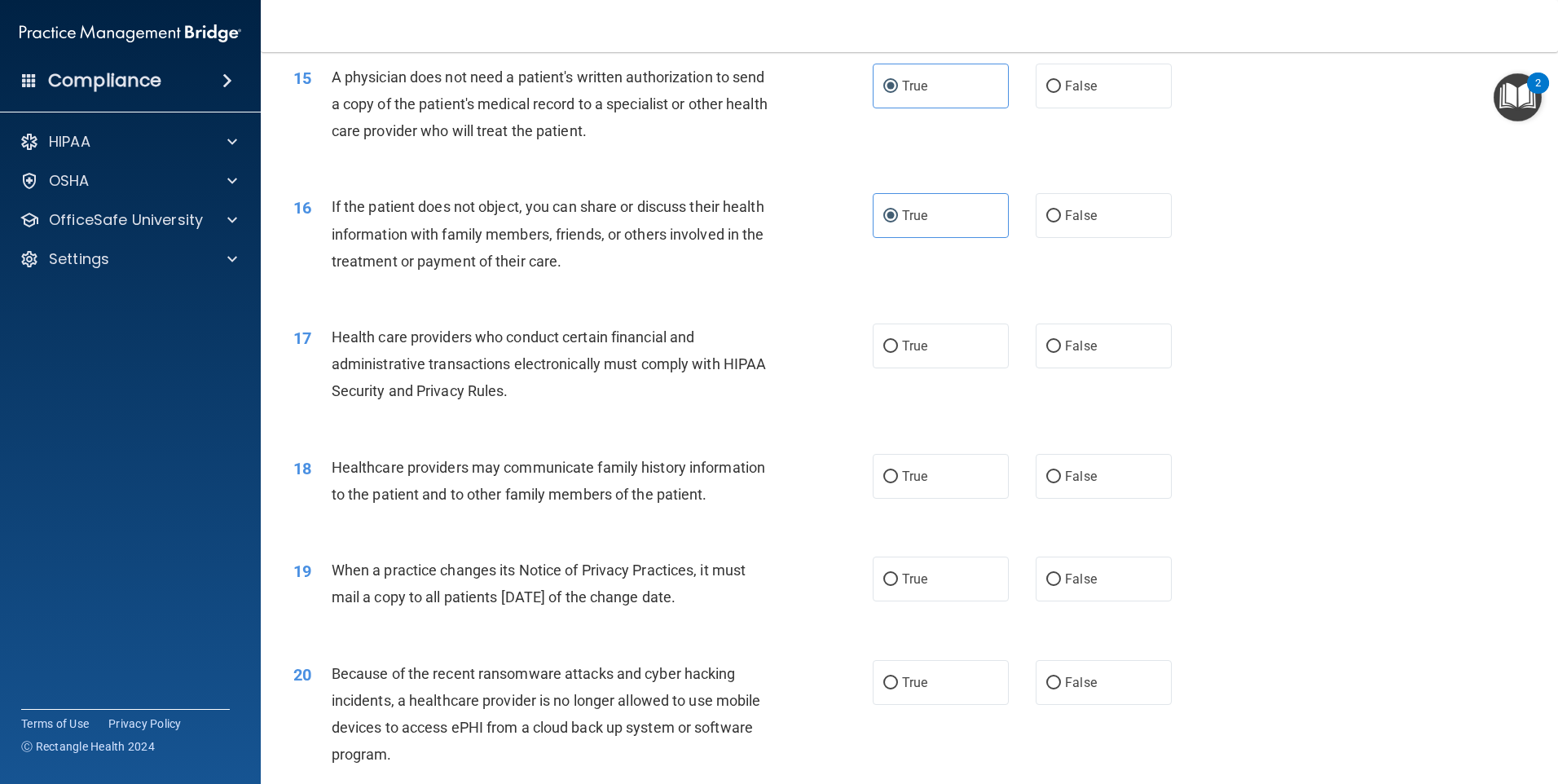
scroll to position [1792, 0]
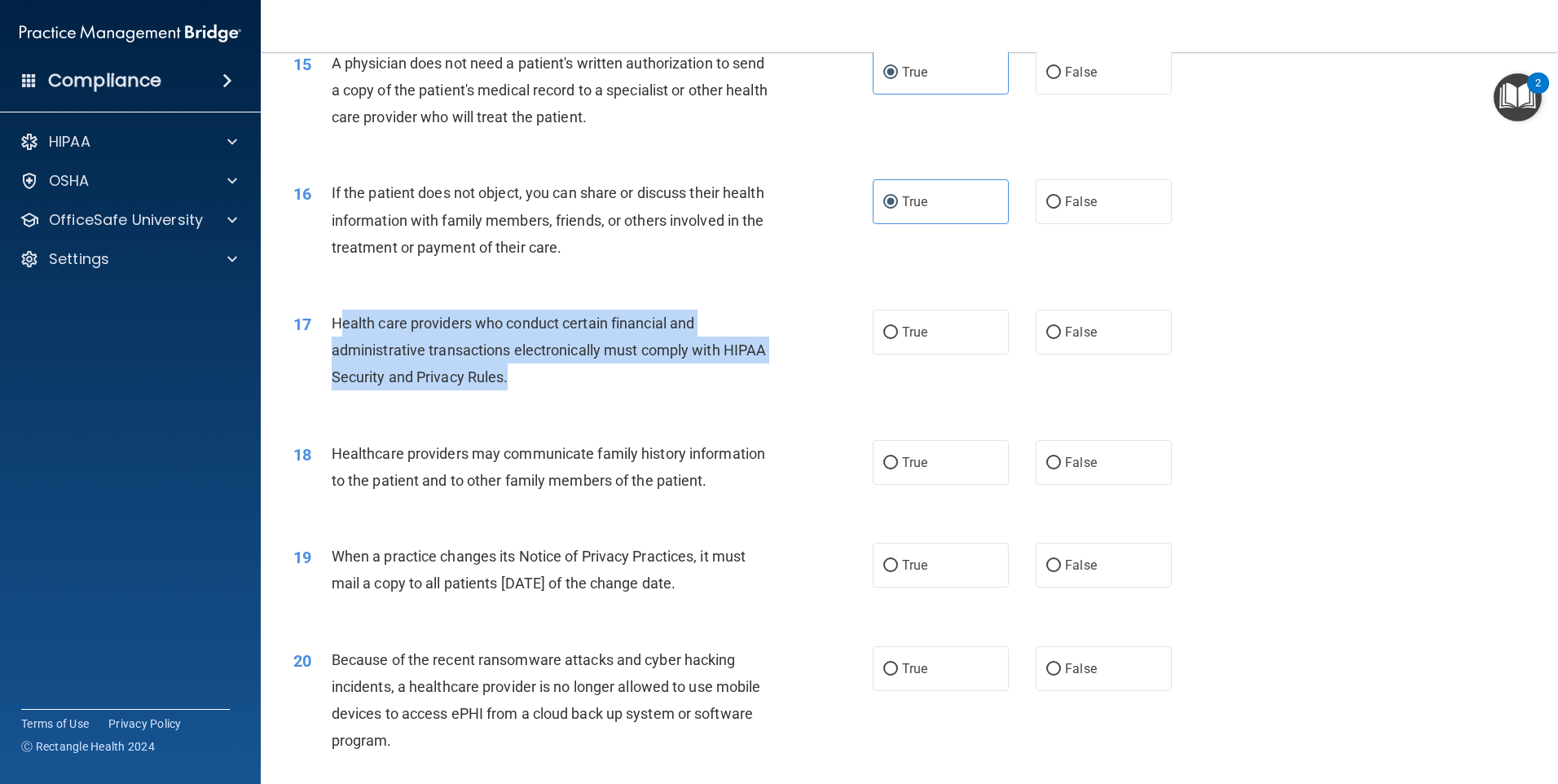
drag, startPoint x: 344, startPoint y: 317, endPoint x: 660, endPoint y: 369, distance: 320.2
click at [660, 369] on div "Health care providers who conduct certain financial and administrative transact…" at bounding box center [558, 350] width 454 height 81
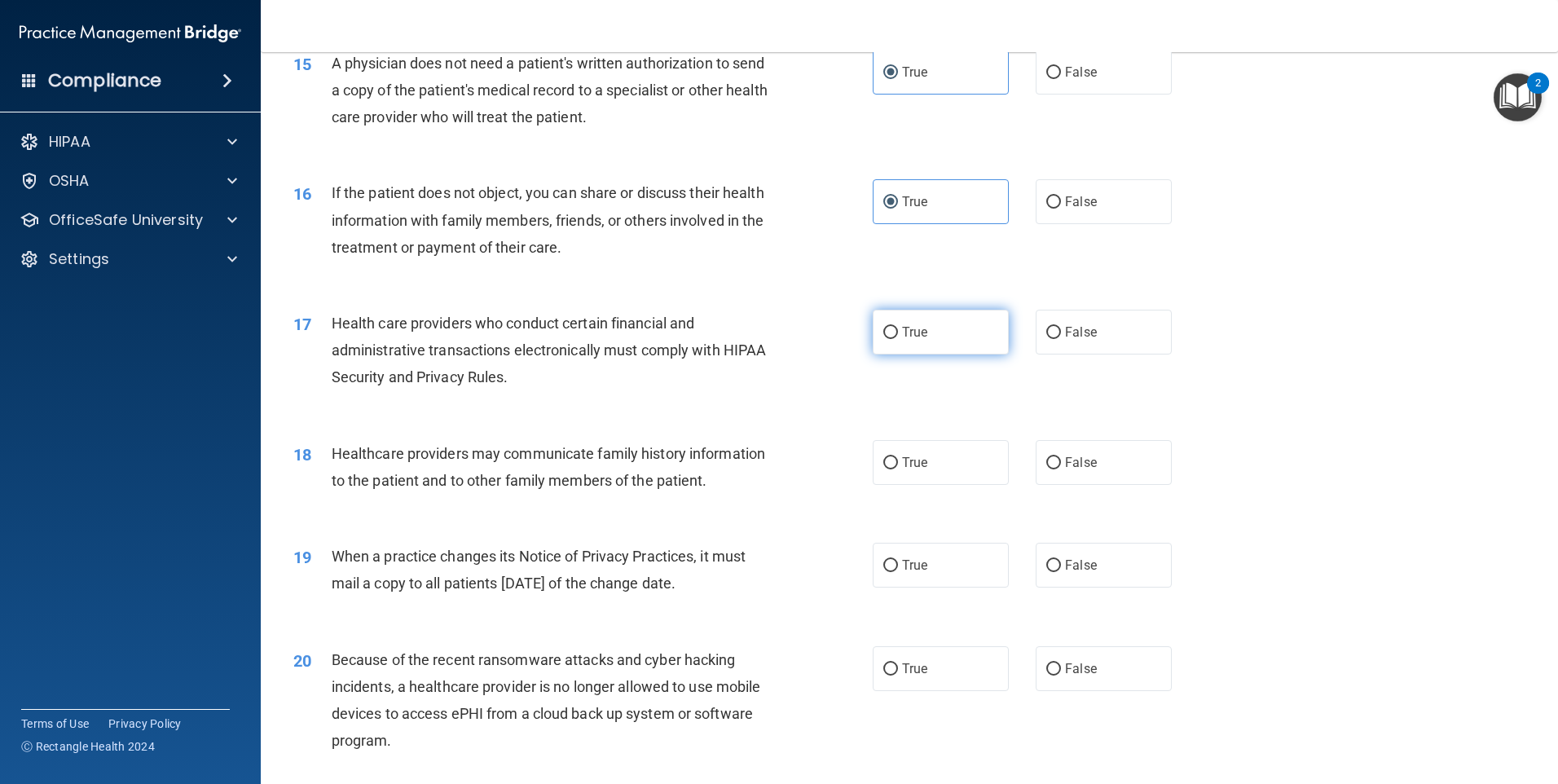
click at [912, 332] on span "True" at bounding box center [915, 332] width 26 height 15
click at [898, 332] on input "True" at bounding box center [891, 332] width 15 height 12
radio input "true"
click at [1072, 460] on span "False" at bounding box center [1081, 462] width 32 height 15
click at [1061, 460] on input "False" at bounding box center [1053, 463] width 15 height 12
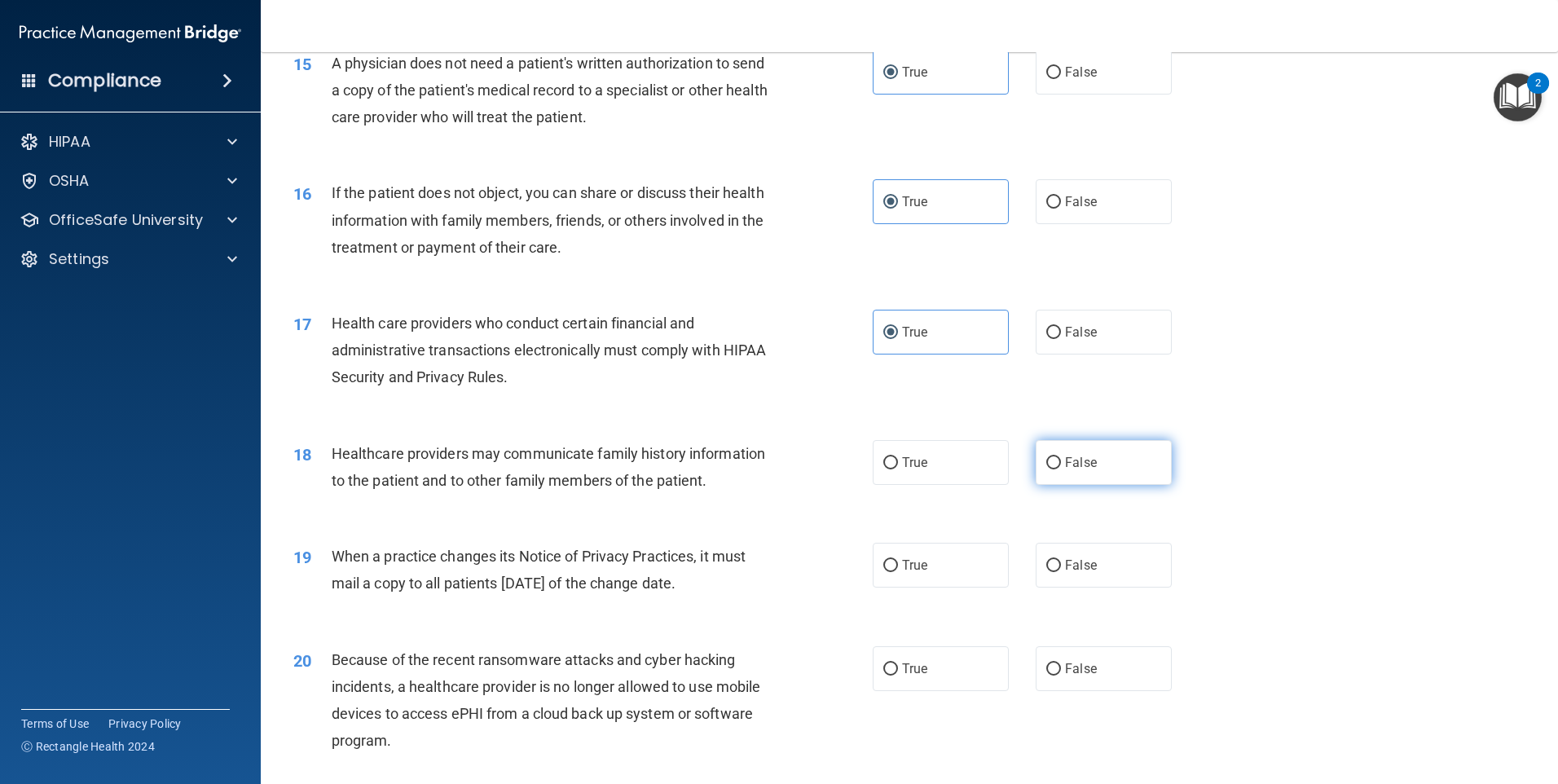
radio input "true"
click at [1065, 564] on span "False" at bounding box center [1081, 565] width 32 height 15
click at [1061, 564] on input "False" at bounding box center [1053, 566] width 15 height 12
radio input "true"
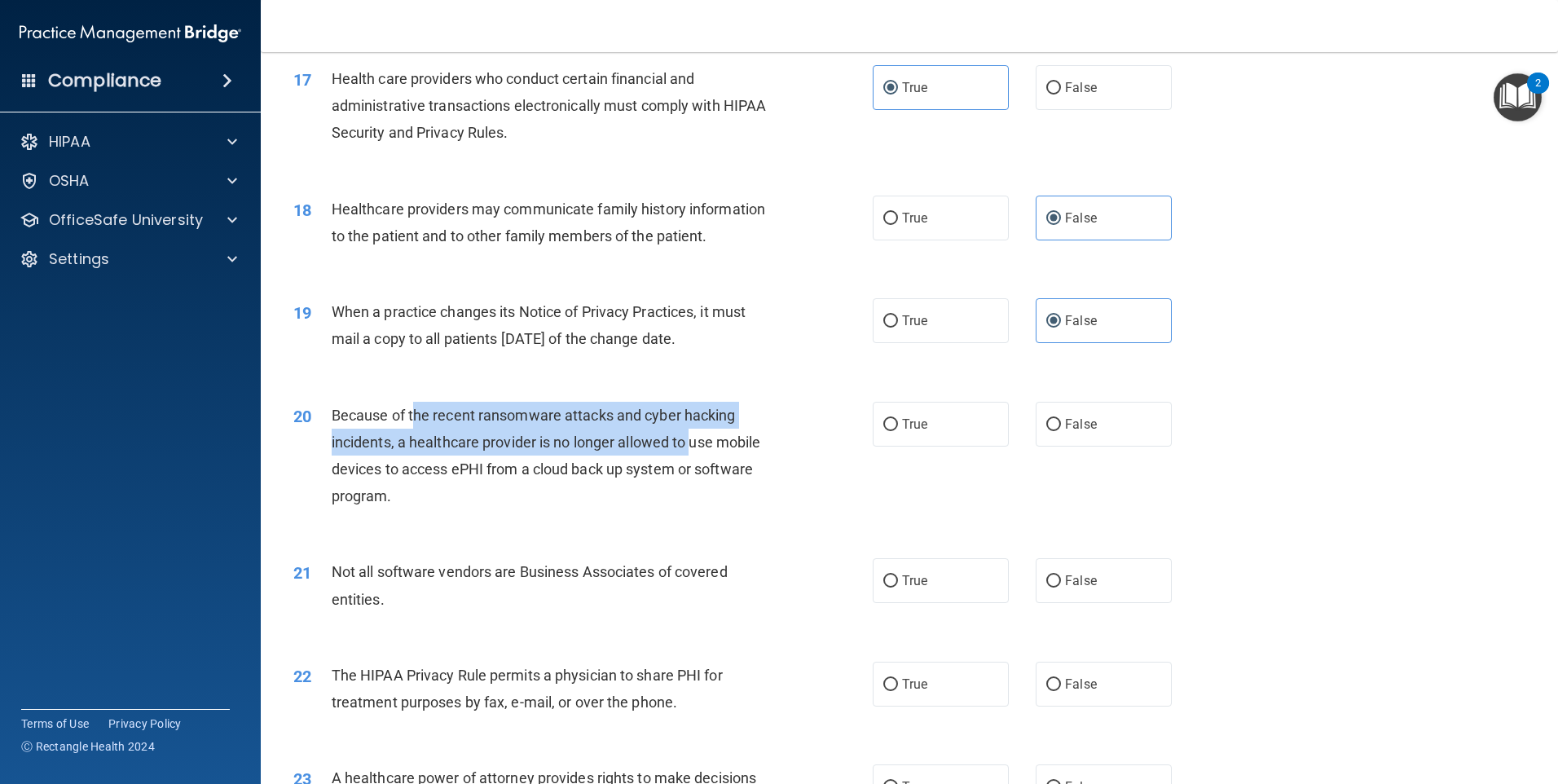
drag, startPoint x: 436, startPoint y: 416, endPoint x: 694, endPoint y: 445, distance: 259.6
click at [694, 445] on span "Because of the recent ransomware attacks and cyber hacking incidents, a healthc…" at bounding box center [546, 455] width 430 height 98
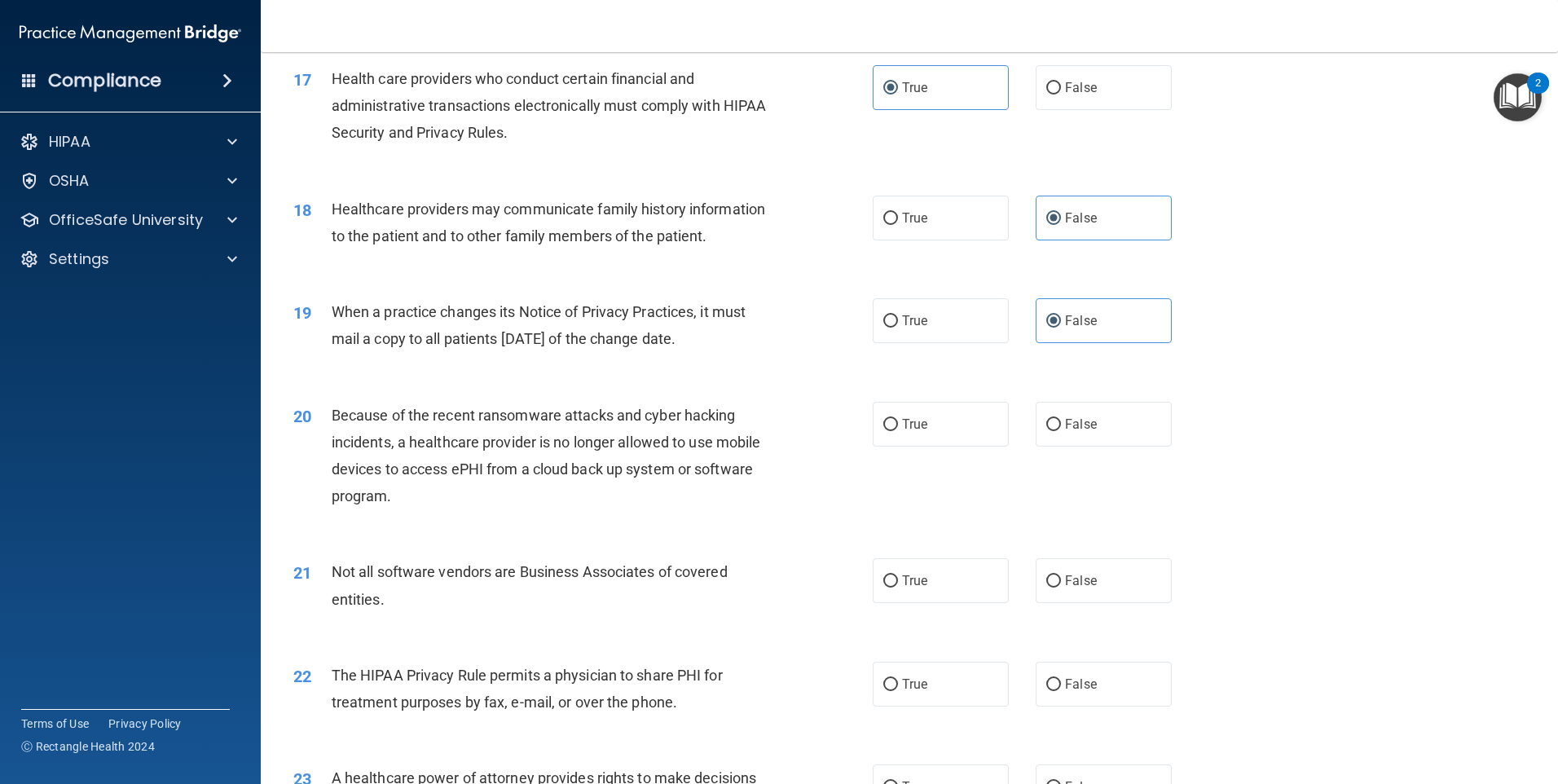
drag, startPoint x: 694, startPoint y: 445, endPoint x: 748, endPoint y: 476, distance: 62.3
click at [748, 476] on span "Because of the recent ransomware attacks and cyber hacking incidents, a healthc…" at bounding box center [546, 455] width 430 height 98
click at [1036, 417] on label "False" at bounding box center [1104, 423] width 136 height 44
click at [1046, 418] on input "False" at bounding box center [1053, 424] width 15 height 12
radio input "true"
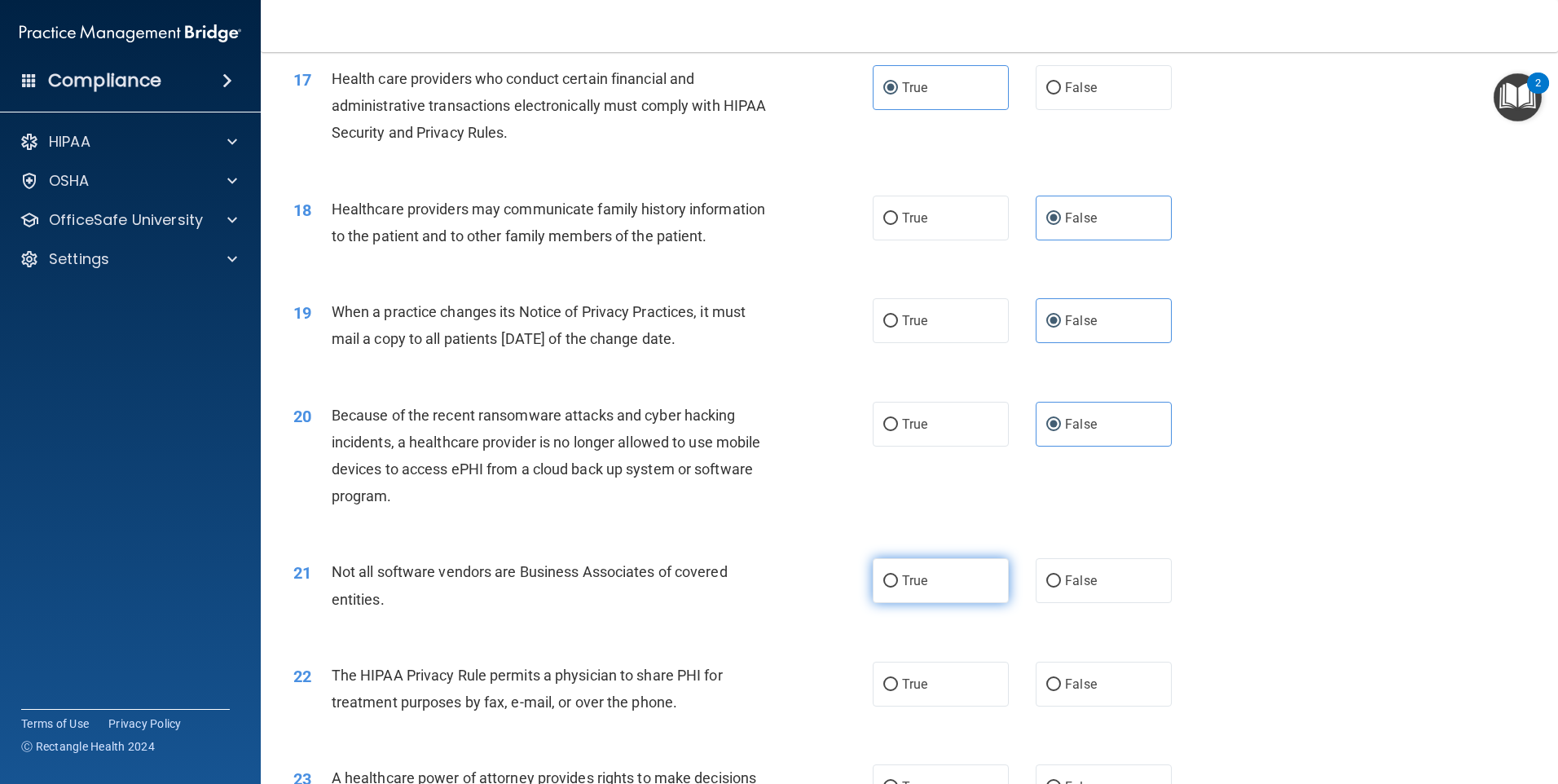
click at [887, 591] on label "True" at bounding box center [941, 580] width 136 height 44
click at [887, 588] on input "True" at bounding box center [891, 581] width 15 height 12
radio input "true"
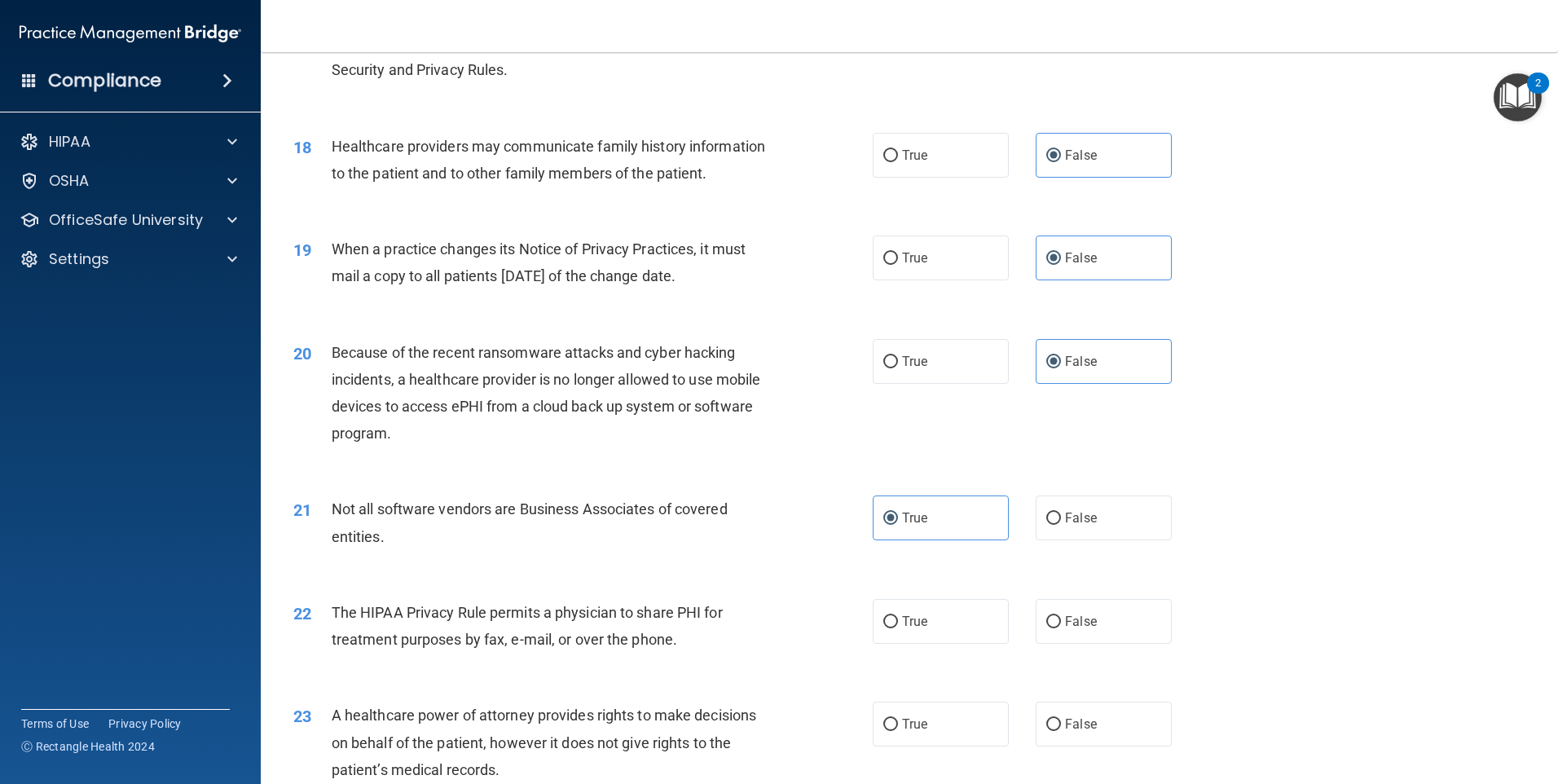
scroll to position [2200, 0]
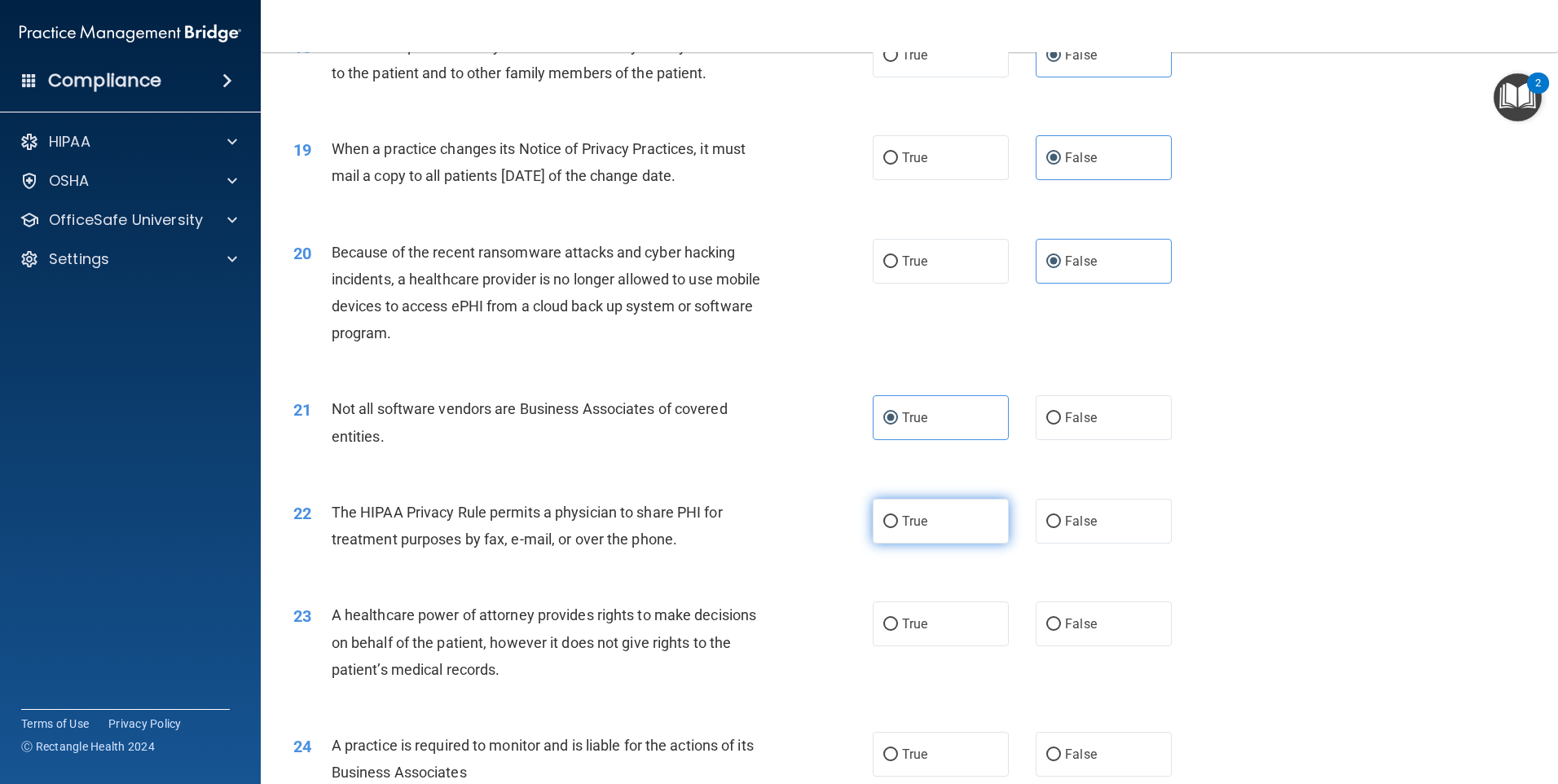
click at [883, 523] on input "True" at bounding box center [891, 521] width 15 height 12
radio input "true"
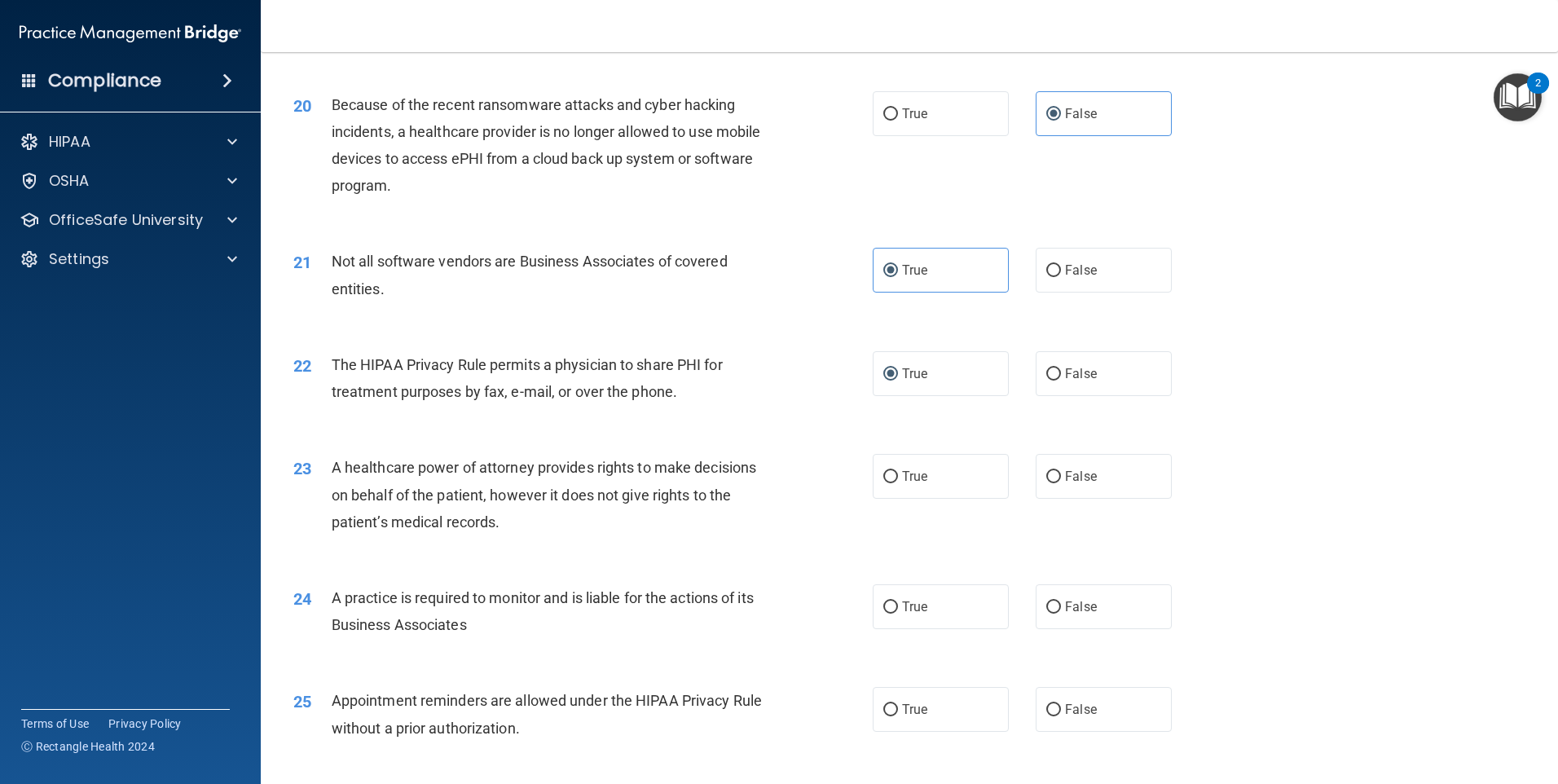
scroll to position [2362, 0]
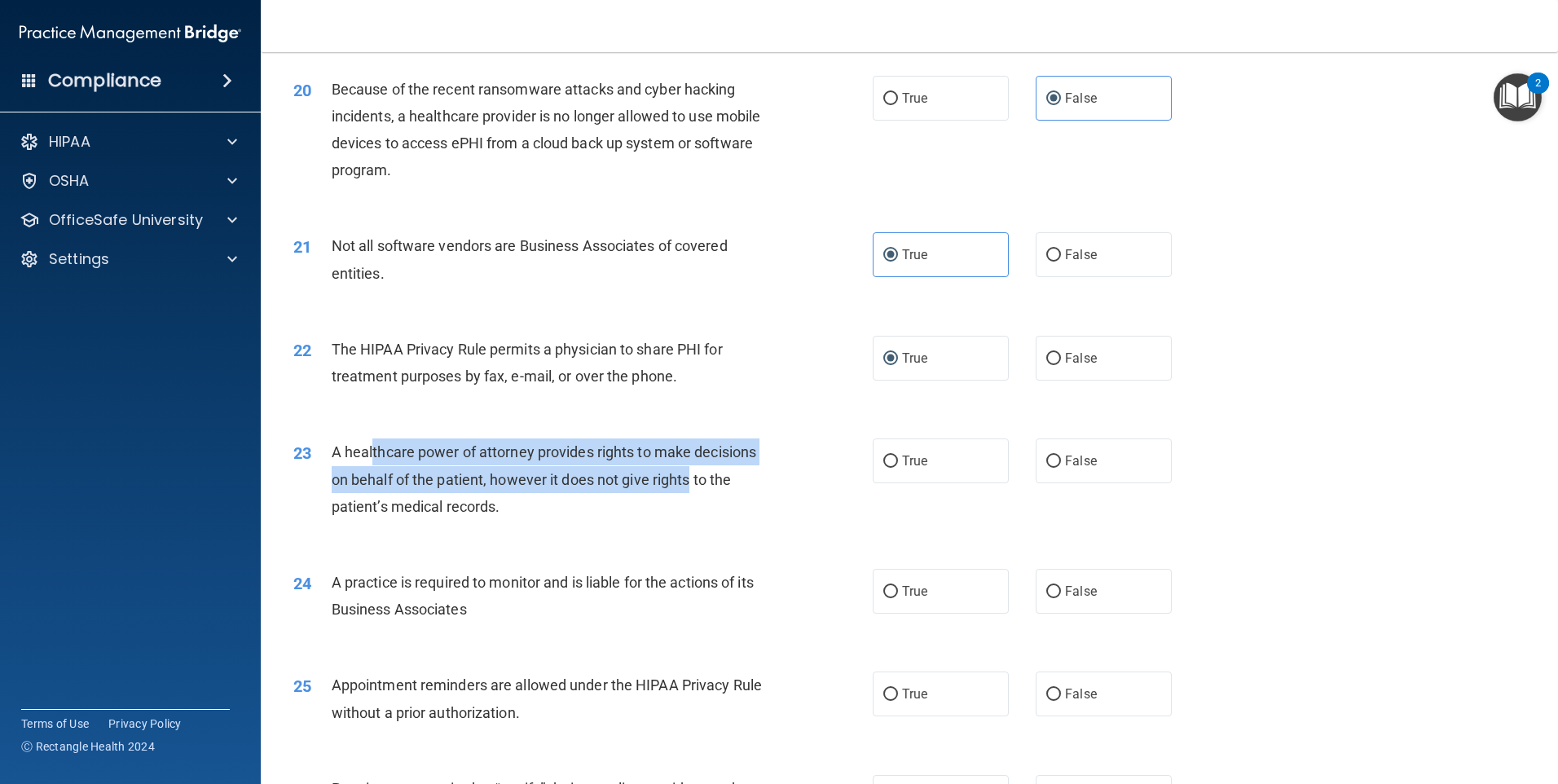
drag, startPoint x: 373, startPoint y: 445, endPoint x: 689, endPoint y: 476, distance: 317.5
click at [689, 476] on span "A healthcare power of attorney provides rights to make decisions on behalf of t…" at bounding box center [543, 478] width 424 height 71
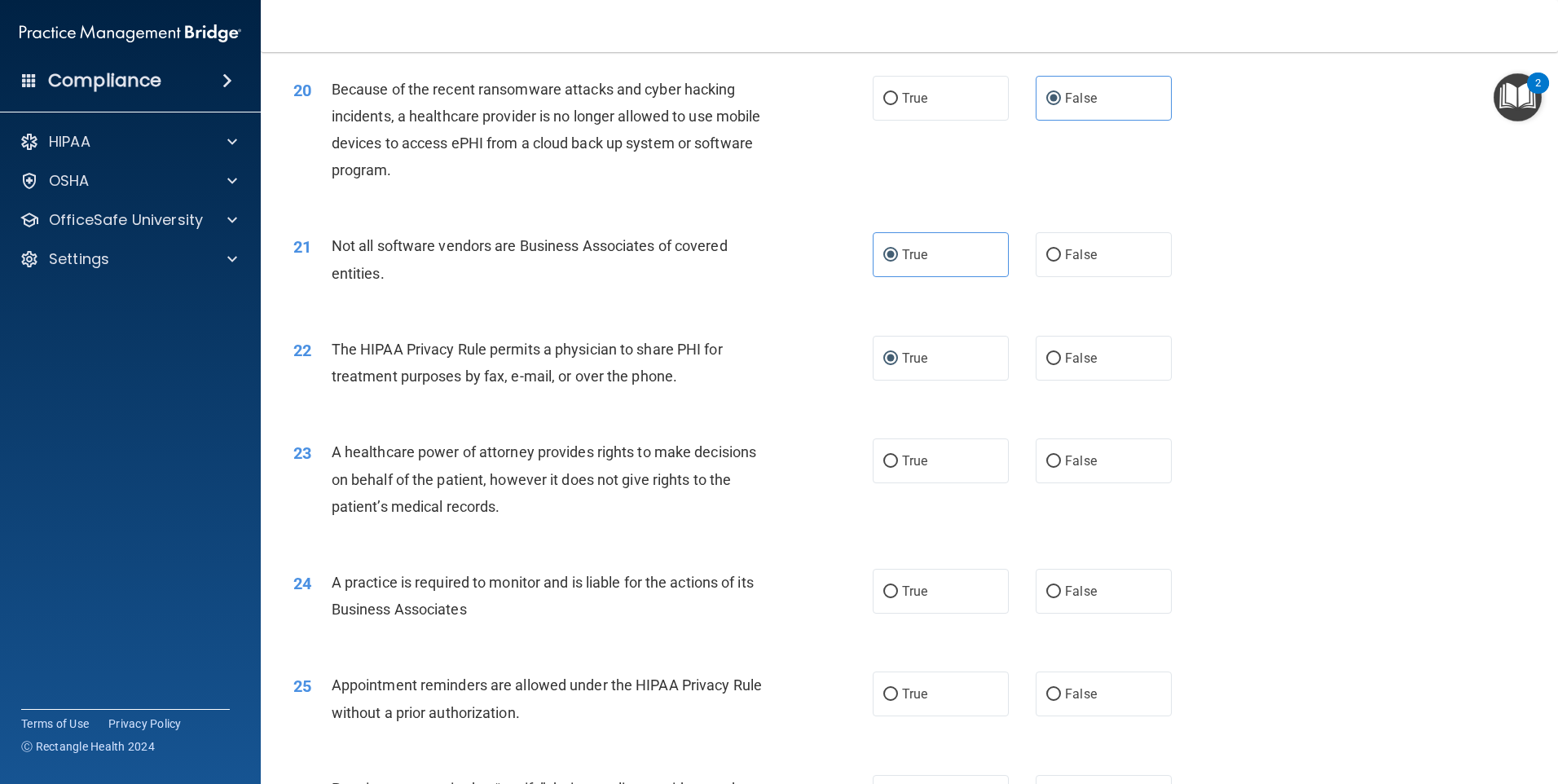
drag, startPoint x: 689, startPoint y: 476, endPoint x: 734, endPoint y: 469, distance: 45.5
click at [734, 469] on div "A healthcare power of attorney provides rights to make decisions on behalf of t…" at bounding box center [558, 479] width 454 height 81
click at [1047, 473] on label "False" at bounding box center [1104, 460] width 136 height 44
click at [1047, 468] on input "False" at bounding box center [1053, 461] width 15 height 12
radio input "true"
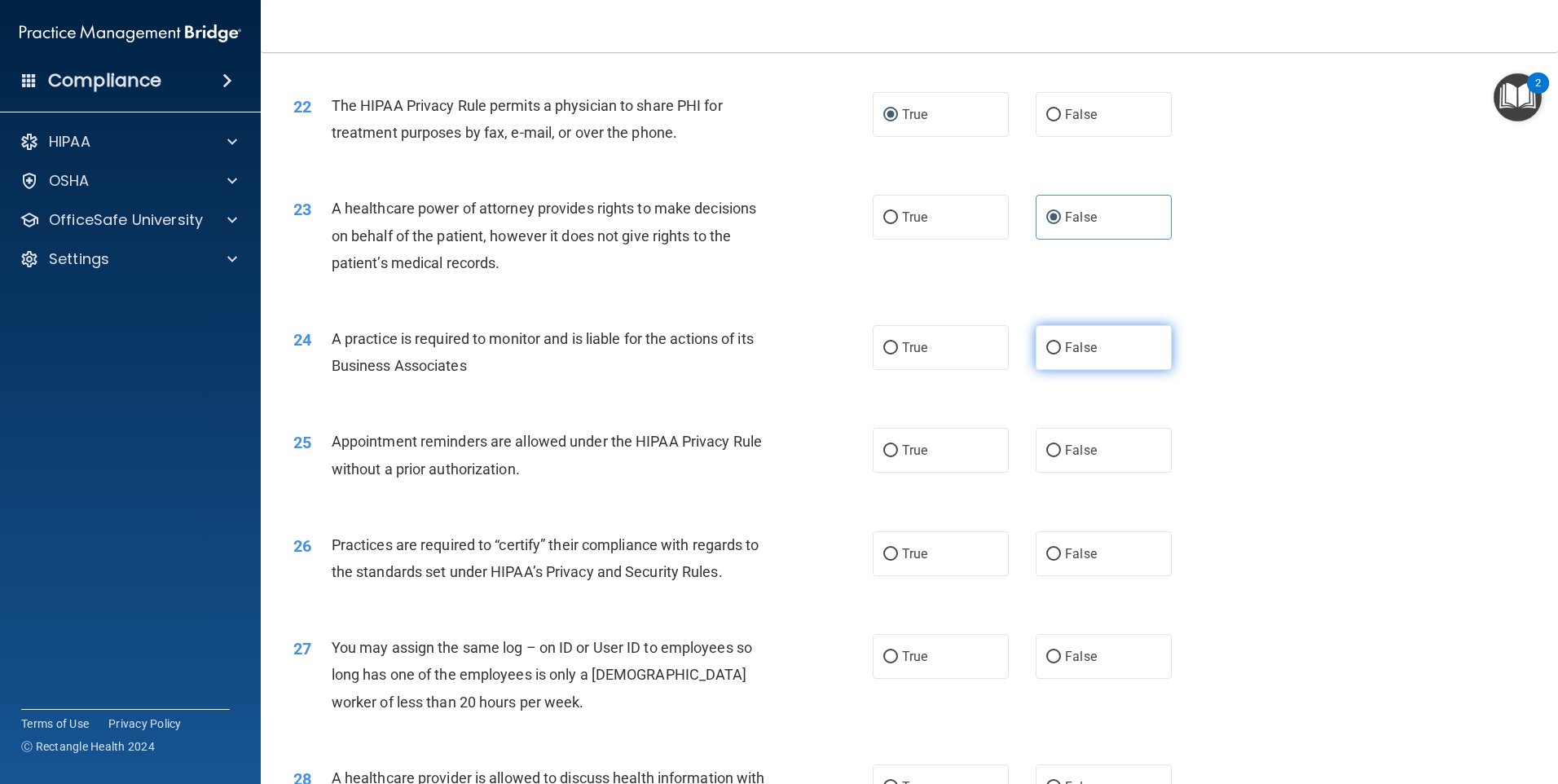
scroll to position [2607, 0]
click at [1069, 334] on label "False" at bounding box center [1104, 346] width 136 height 44
click at [1061, 341] on input "False" at bounding box center [1053, 347] width 15 height 12
radio input "true"
click at [1081, 534] on label "False" at bounding box center [1104, 552] width 136 height 44
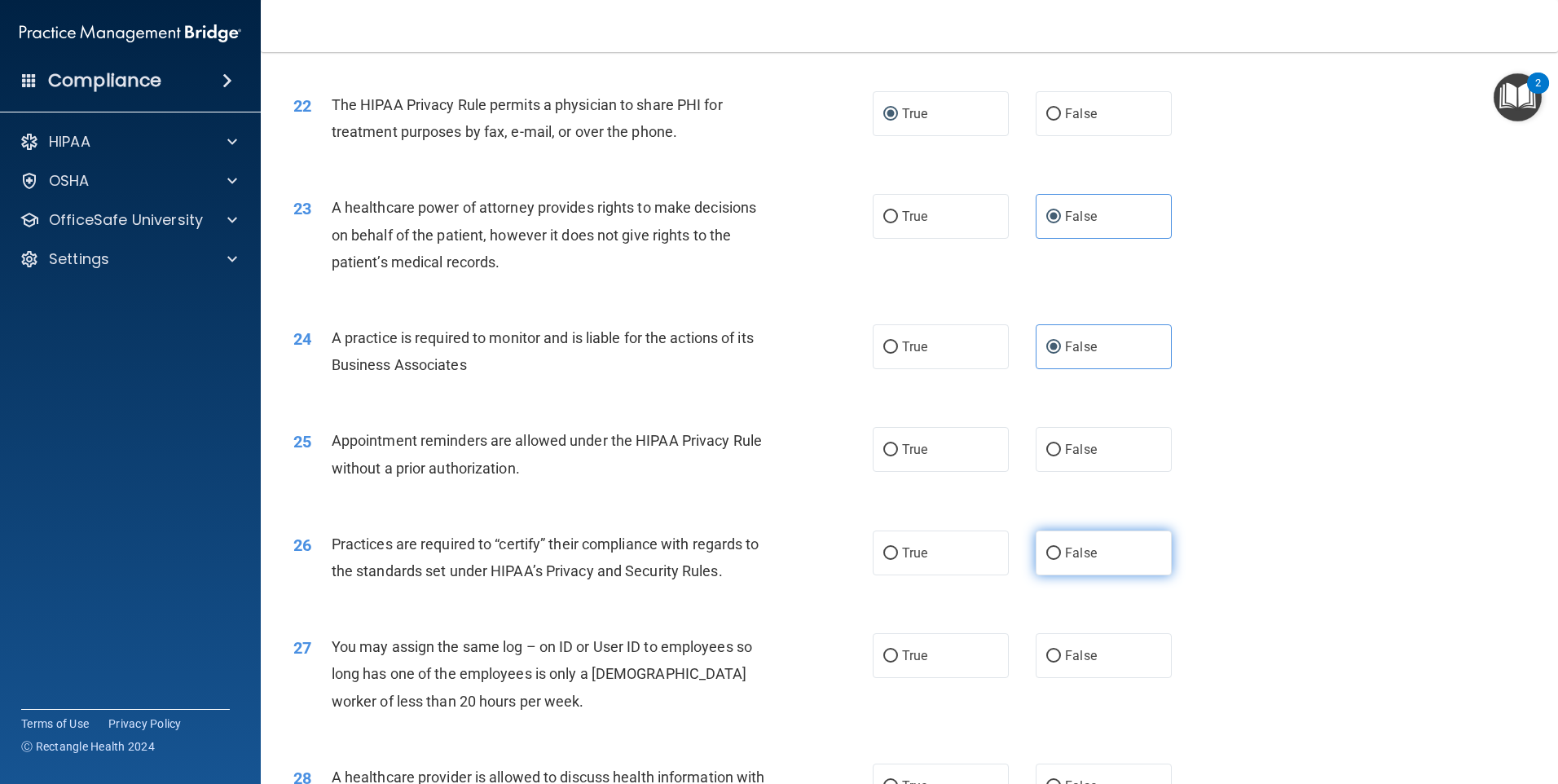
click at [1061, 548] on input "False" at bounding box center [1053, 554] width 15 height 12
radio input "true"
click at [908, 473] on div "25 Appointment reminders are allowed under the HIPAA Privacy Rule without a pri…" at bounding box center [910, 457] width 1257 height 103
click at [908, 467] on label "True" at bounding box center [941, 449] width 136 height 44
click at [898, 456] on input "True" at bounding box center [891, 450] width 15 height 12
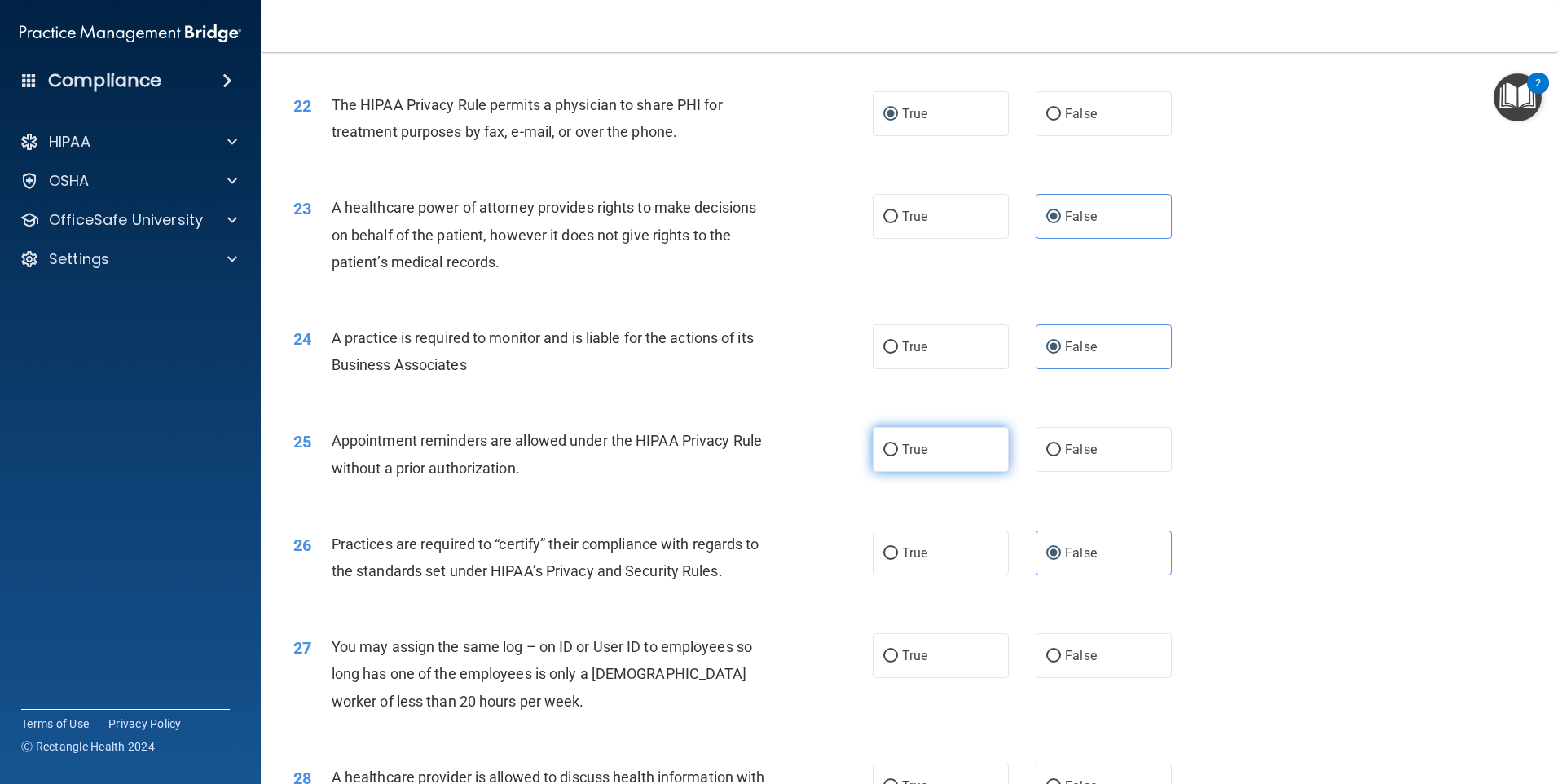
radio input "true"
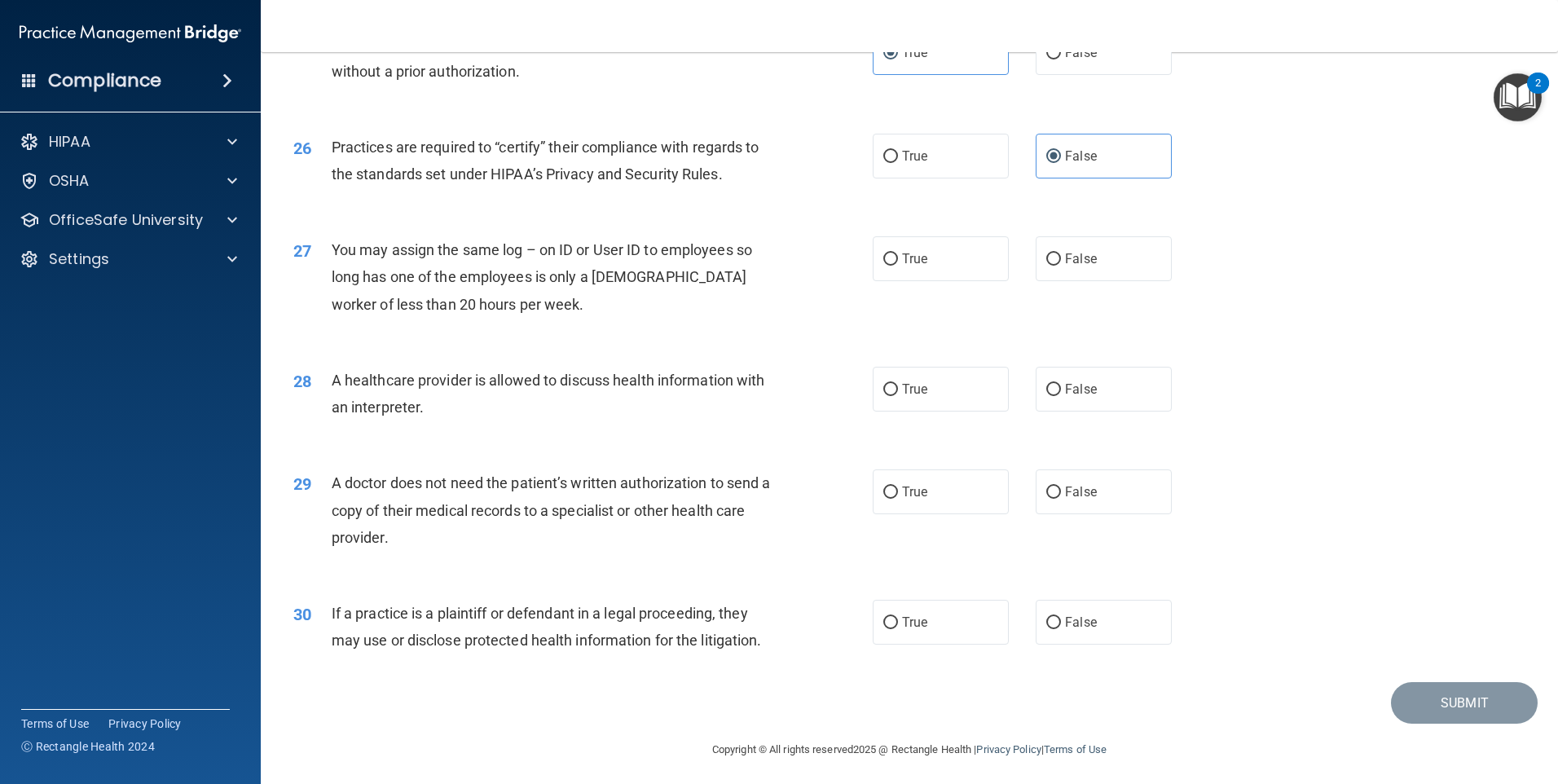
scroll to position [3008, 0]
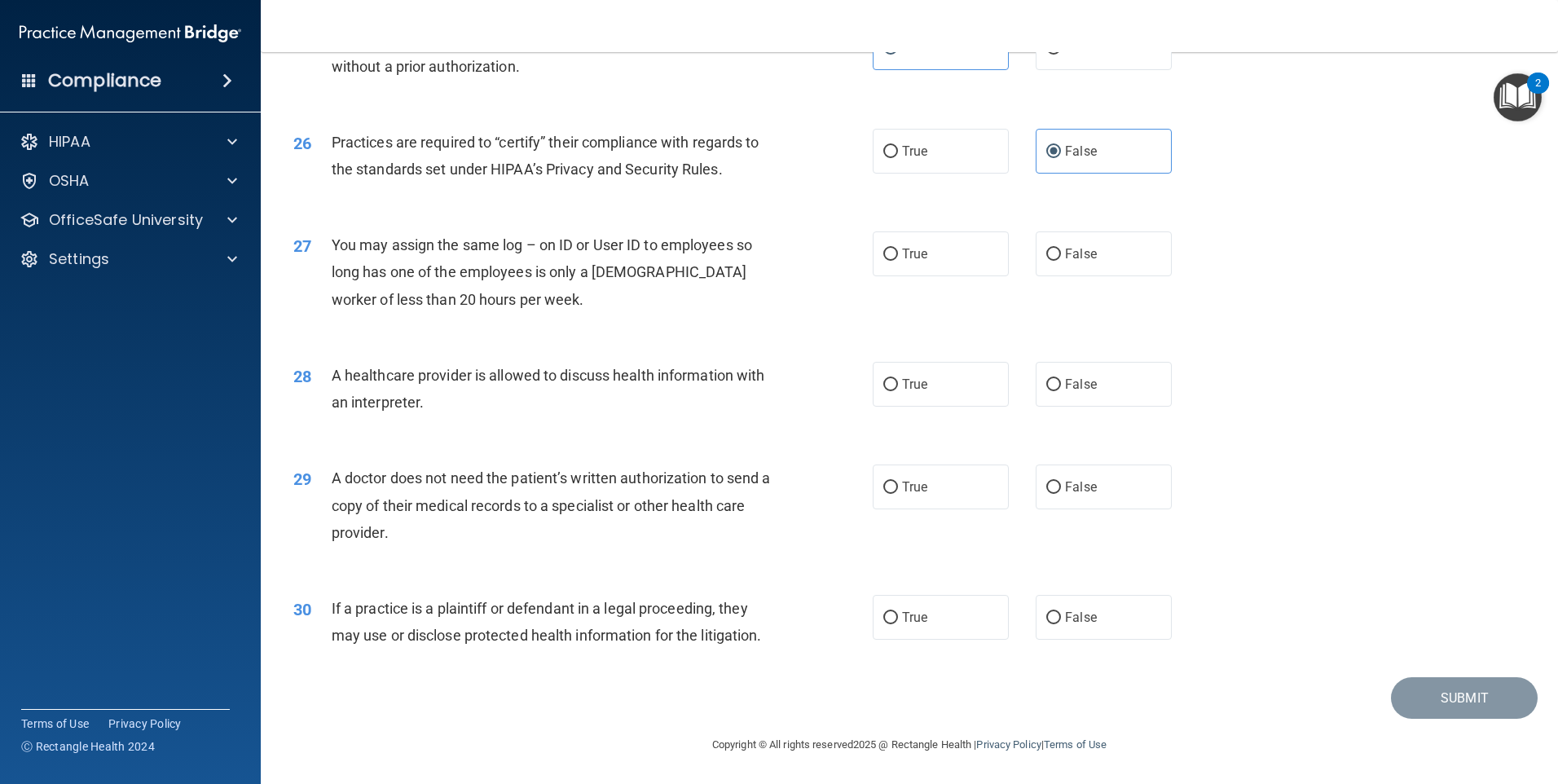
click at [930, 504] on label "True" at bounding box center [941, 486] width 136 height 44
click at [898, 494] on input "True" at bounding box center [891, 487] width 15 height 12
radio input "true"
click at [901, 607] on label "True" at bounding box center [941, 617] width 136 height 44
click at [898, 612] on input "True" at bounding box center [891, 618] width 15 height 12
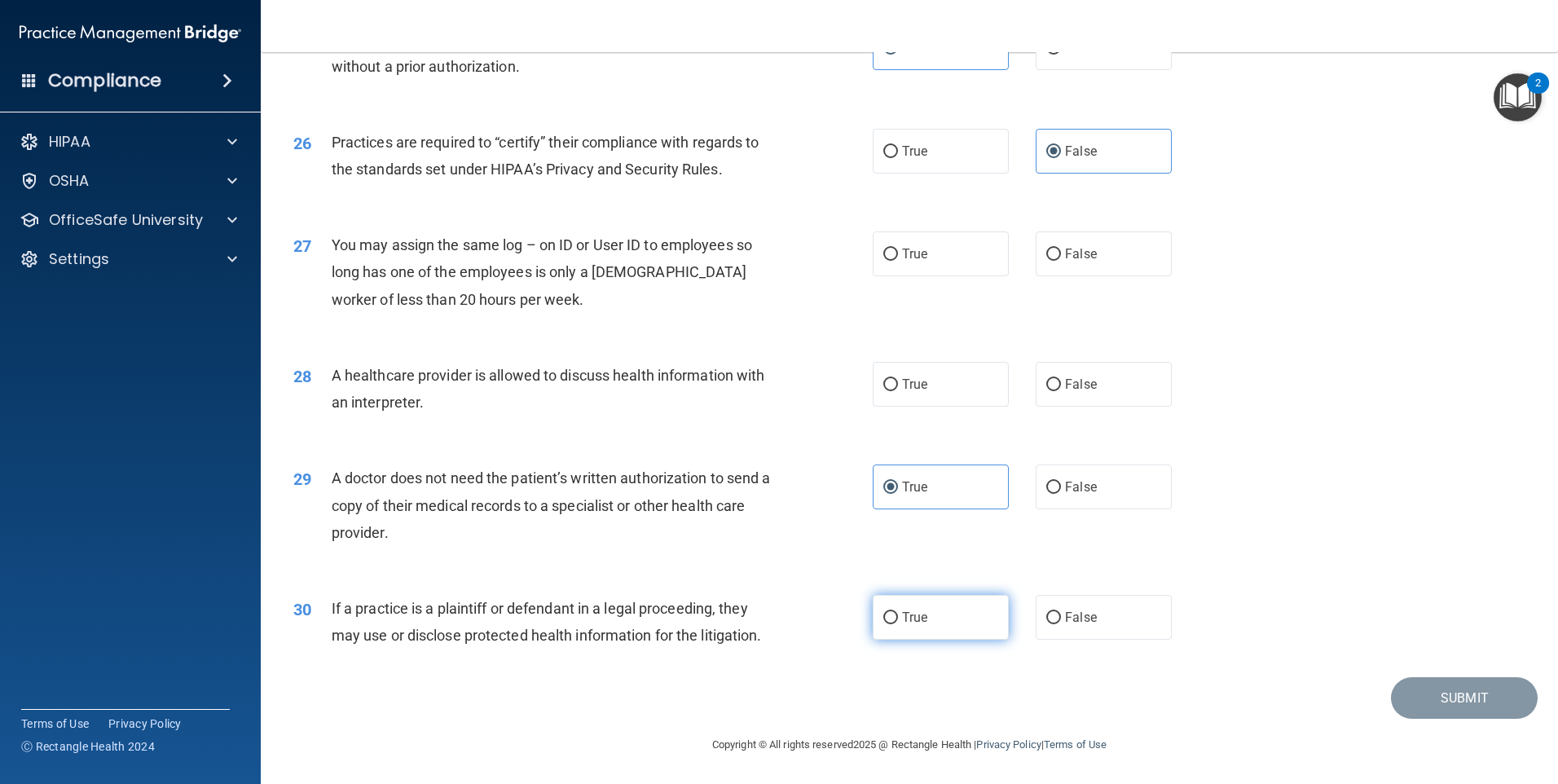
radio input "true"
click at [942, 399] on label "True" at bounding box center [941, 383] width 136 height 44
click at [898, 391] on input "True" at bounding box center [891, 384] width 15 height 12
radio input "true"
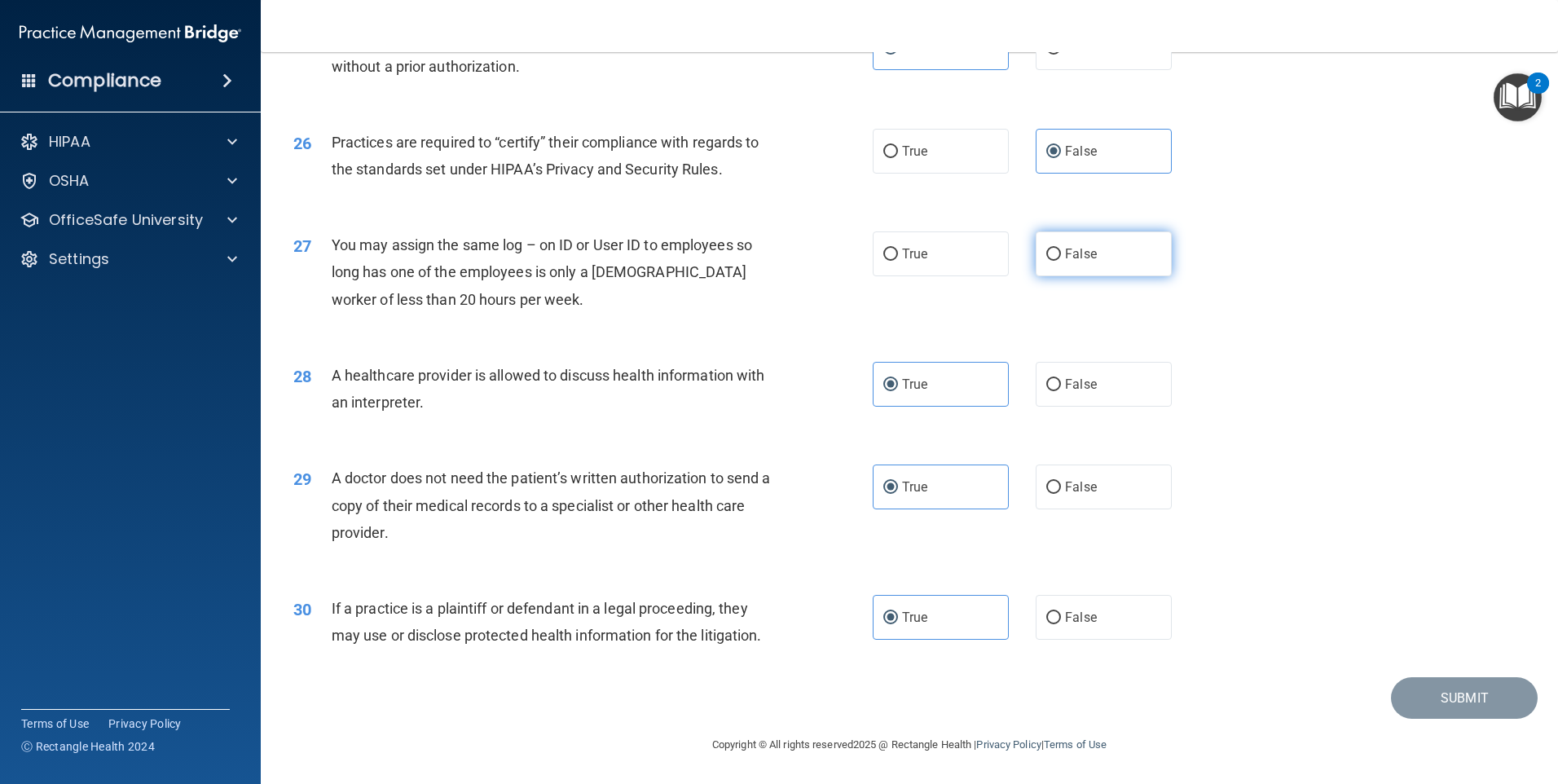
click at [1056, 275] on label "False" at bounding box center [1104, 253] width 136 height 44
click at [1056, 261] on input "False" at bounding box center [1053, 254] width 15 height 12
radio input "true"
click at [1430, 686] on button "Submit" at bounding box center [1464, 698] width 146 height 42
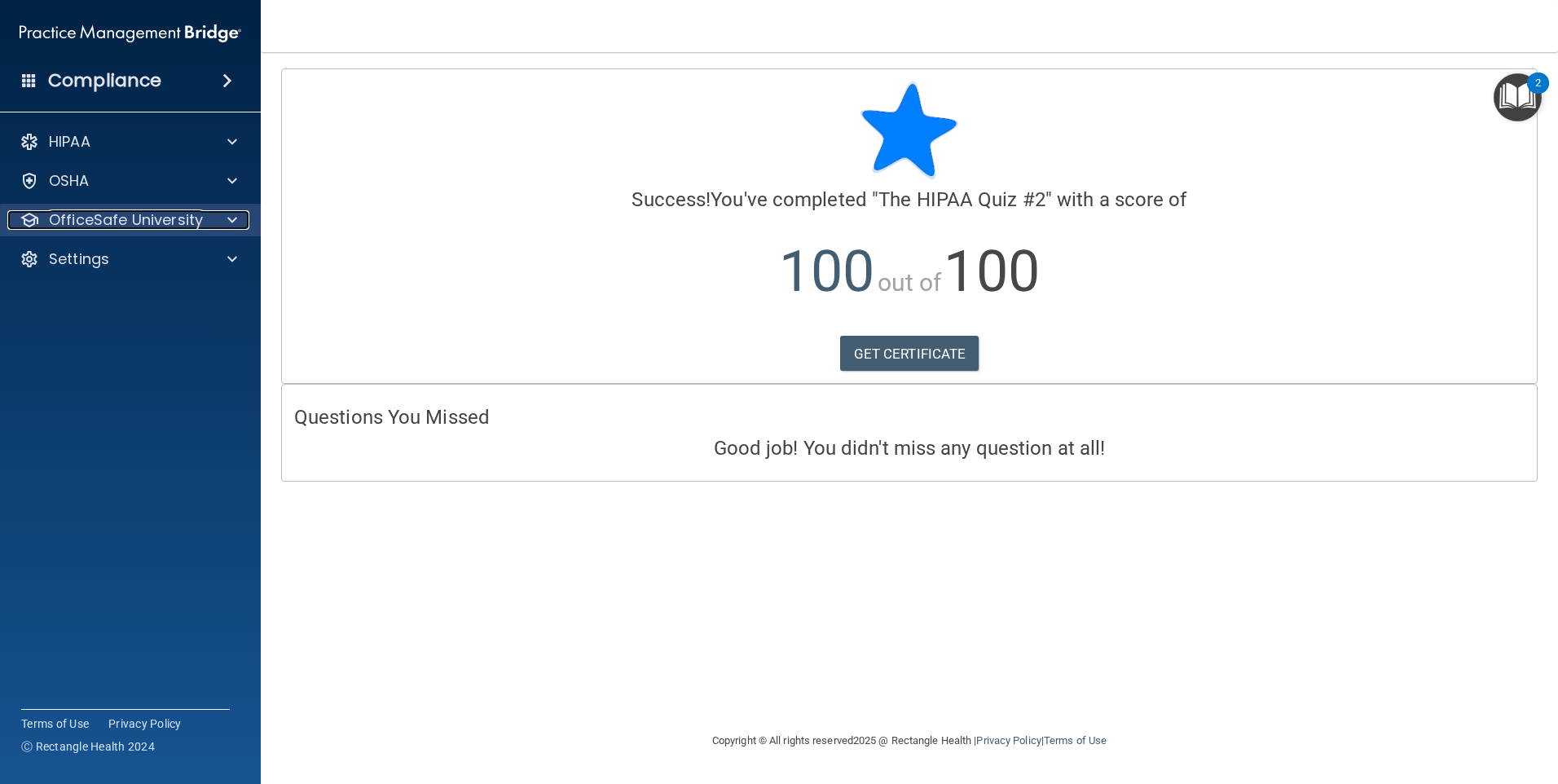
click at [134, 217] on p "OfficeSafe University" at bounding box center [126, 220] width 154 height 20
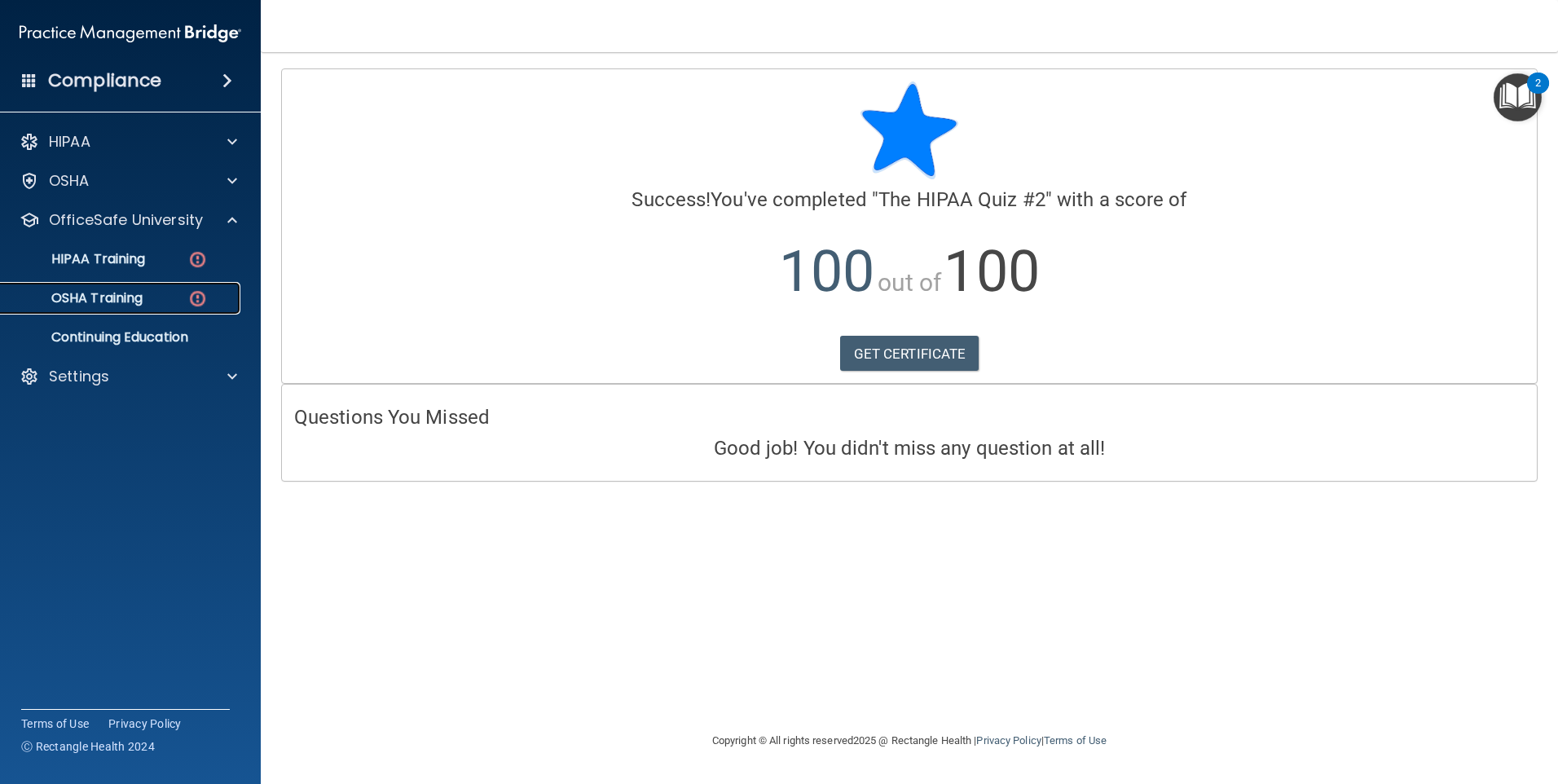
click at [88, 287] on link "OSHA Training" at bounding box center [112, 298] width 257 height 32
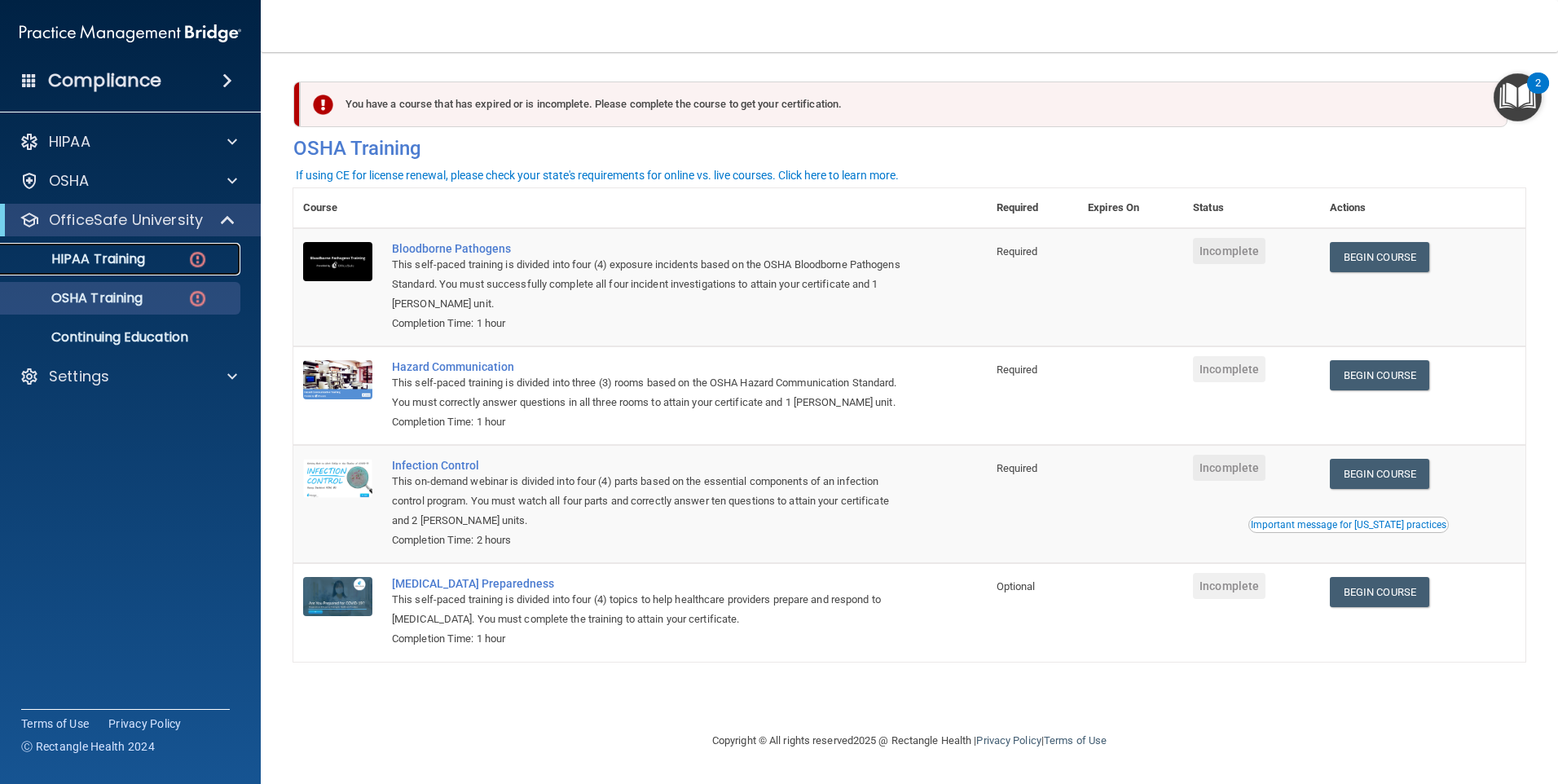
click at [138, 260] on p "HIPAA Training" at bounding box center [77, 259] width 134 height 16
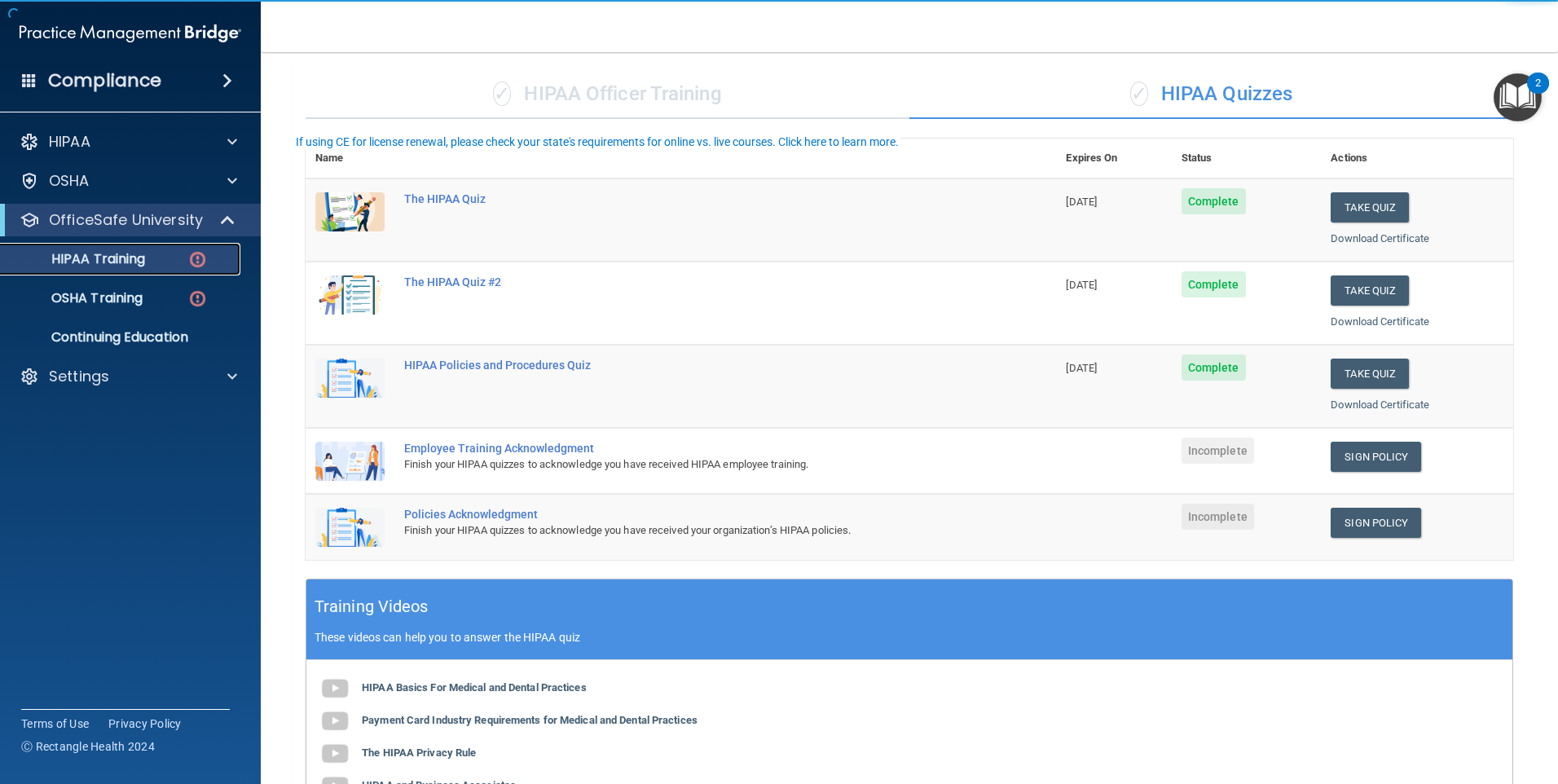
scroll to position [245, 0]
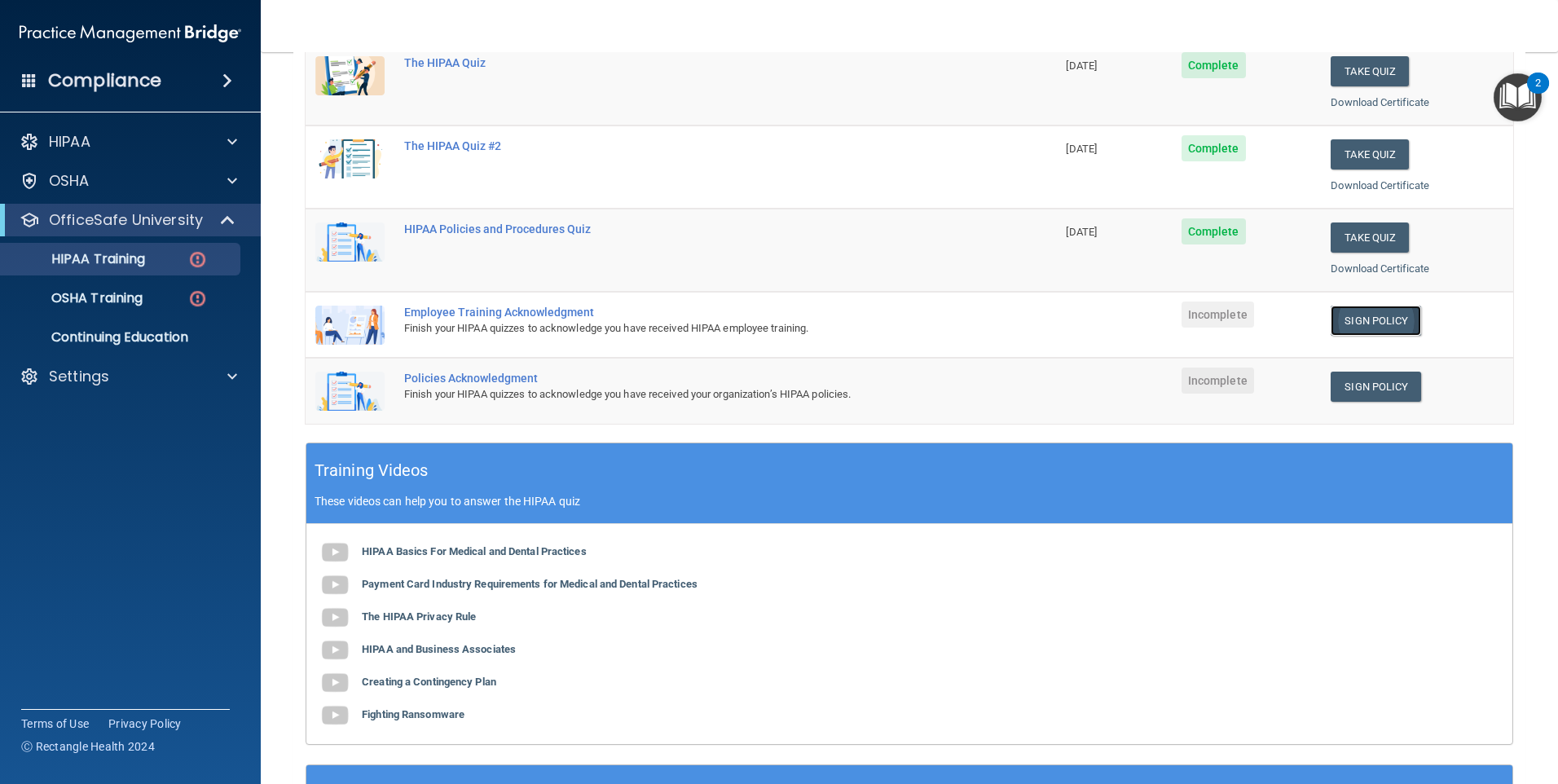
click at [1330, 310] on link "Sign Policy" at bounding box center [1376, 320] width 91 height 30
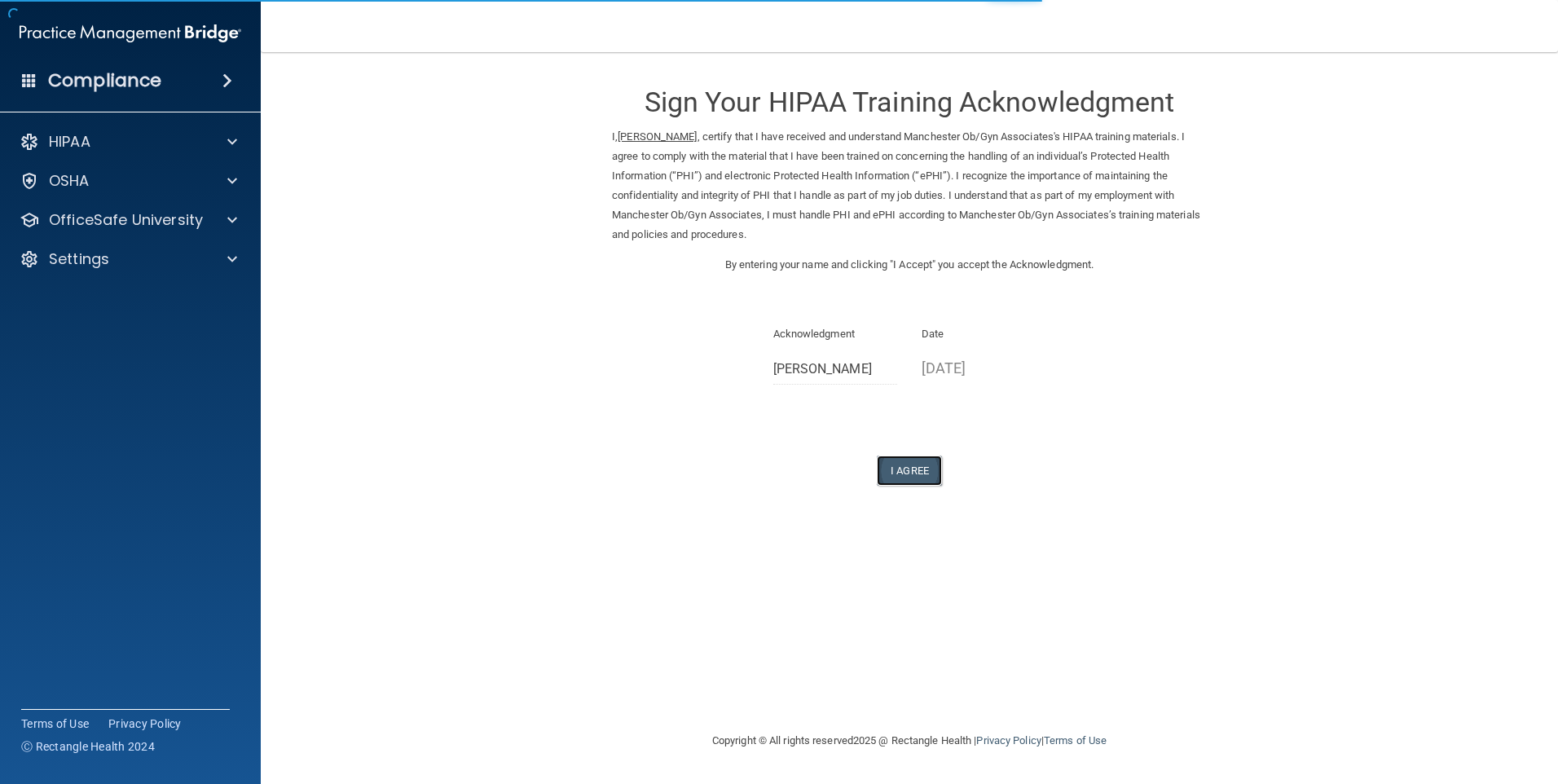
click at [903, 479] on button "I Agree" at bounding box center [909, 470] width 65 height 30
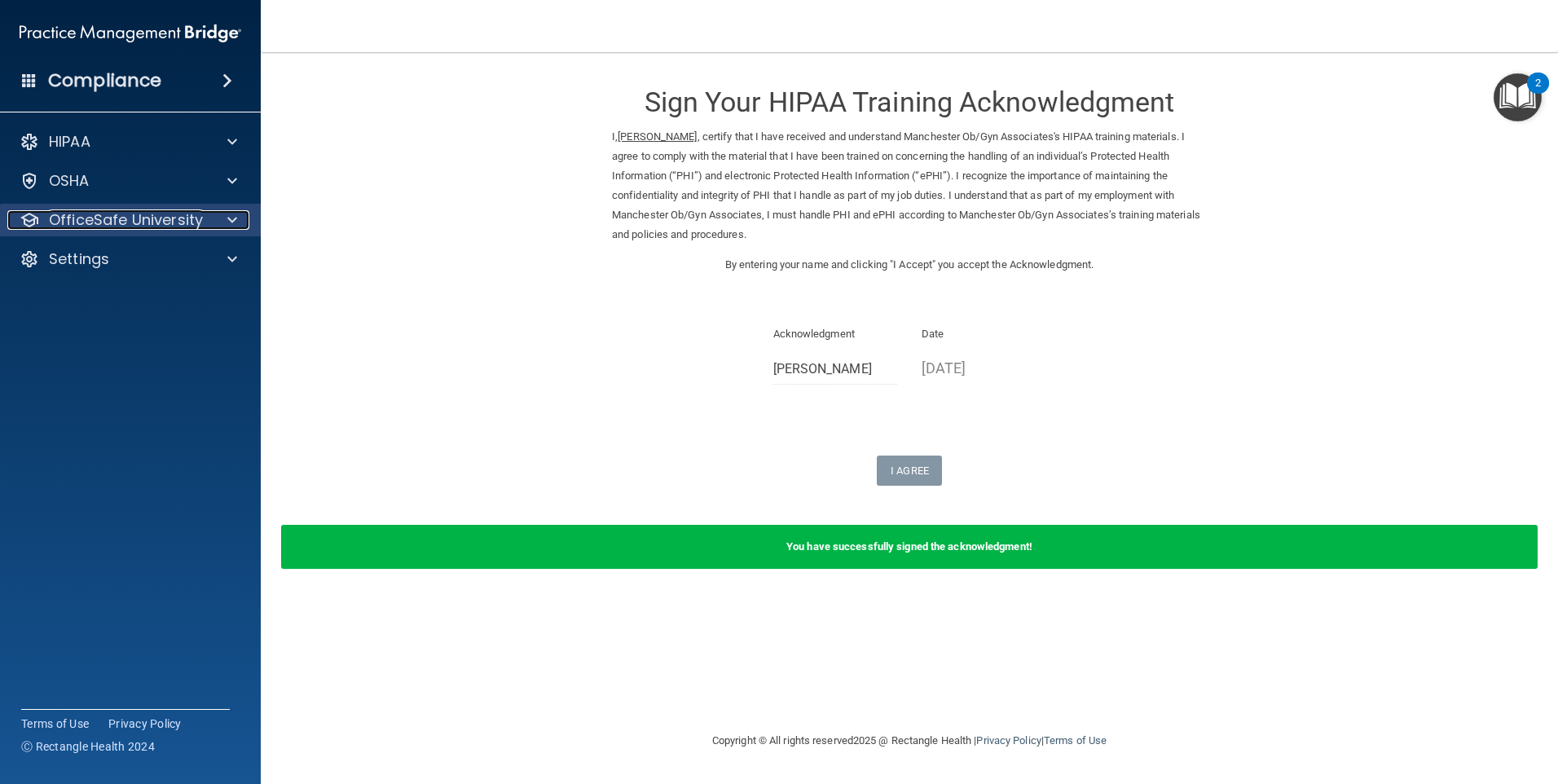
click at [176, 224] on p "OfficeSafe University" at bounding box center [126, 220] width 154 height 20
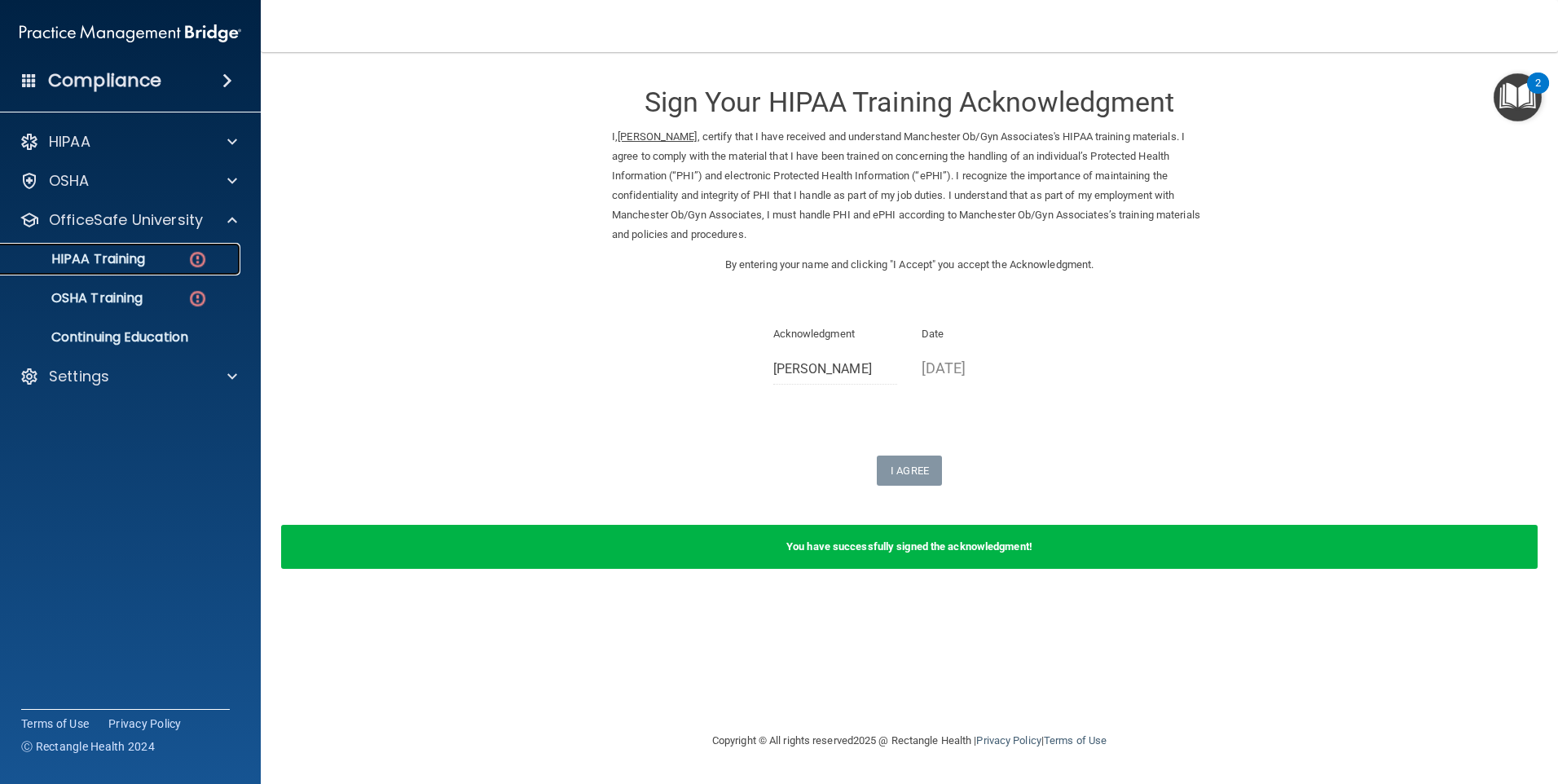
click at [142, 262] on p "HIPAA Training" at bounding box center [77, 259] width 134 height 16
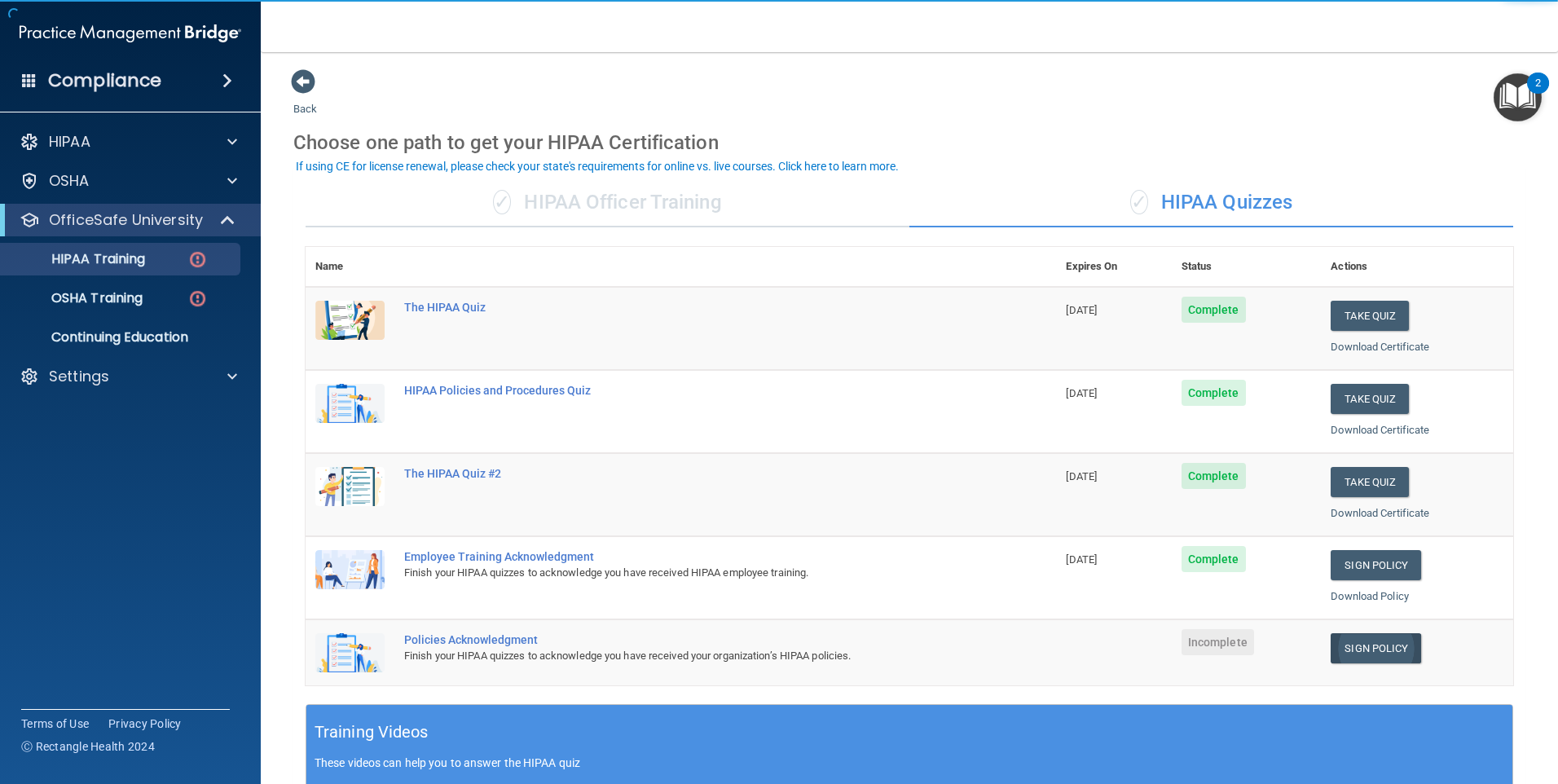
drag, startPoint x: 1383, startPoint y: 623, endPoint x: 1383, endPoint y: 636, distance: 13.0
click at [1383, 633] on td "Sign Policy Sign Policy Download Policy" at bounding box center [1417, 652] width 193 height 66
click at [1382, 638] on link "Sign Policy" at bounding box center [1376, 648] width 91 height 30
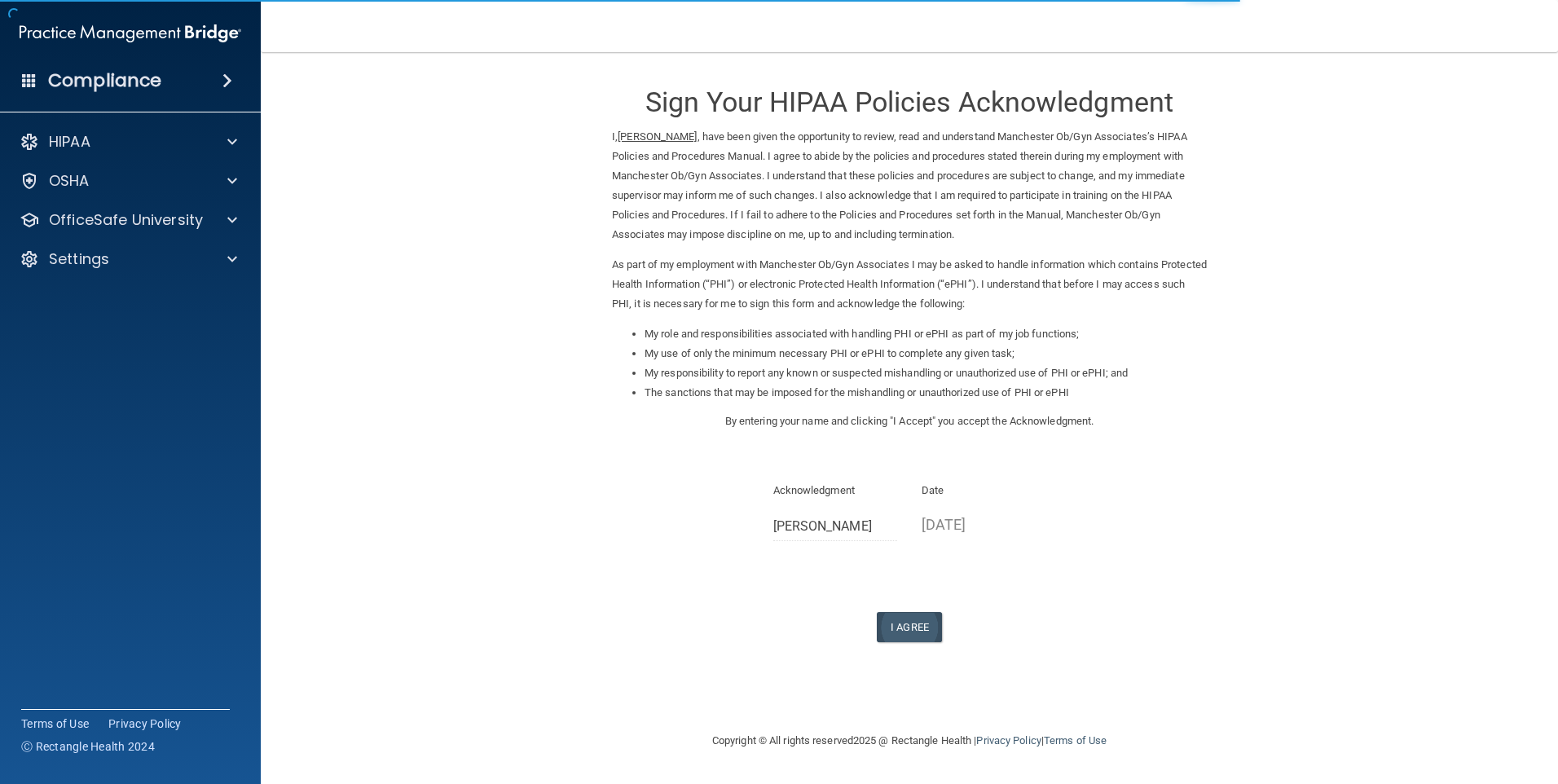
click at [944, 626] on div "I Agree" at bounding box center [910, 627] width 595 height 30
click at [933, 631] on button "I Agree" at bounding box center [909, 627] width 65 height 30
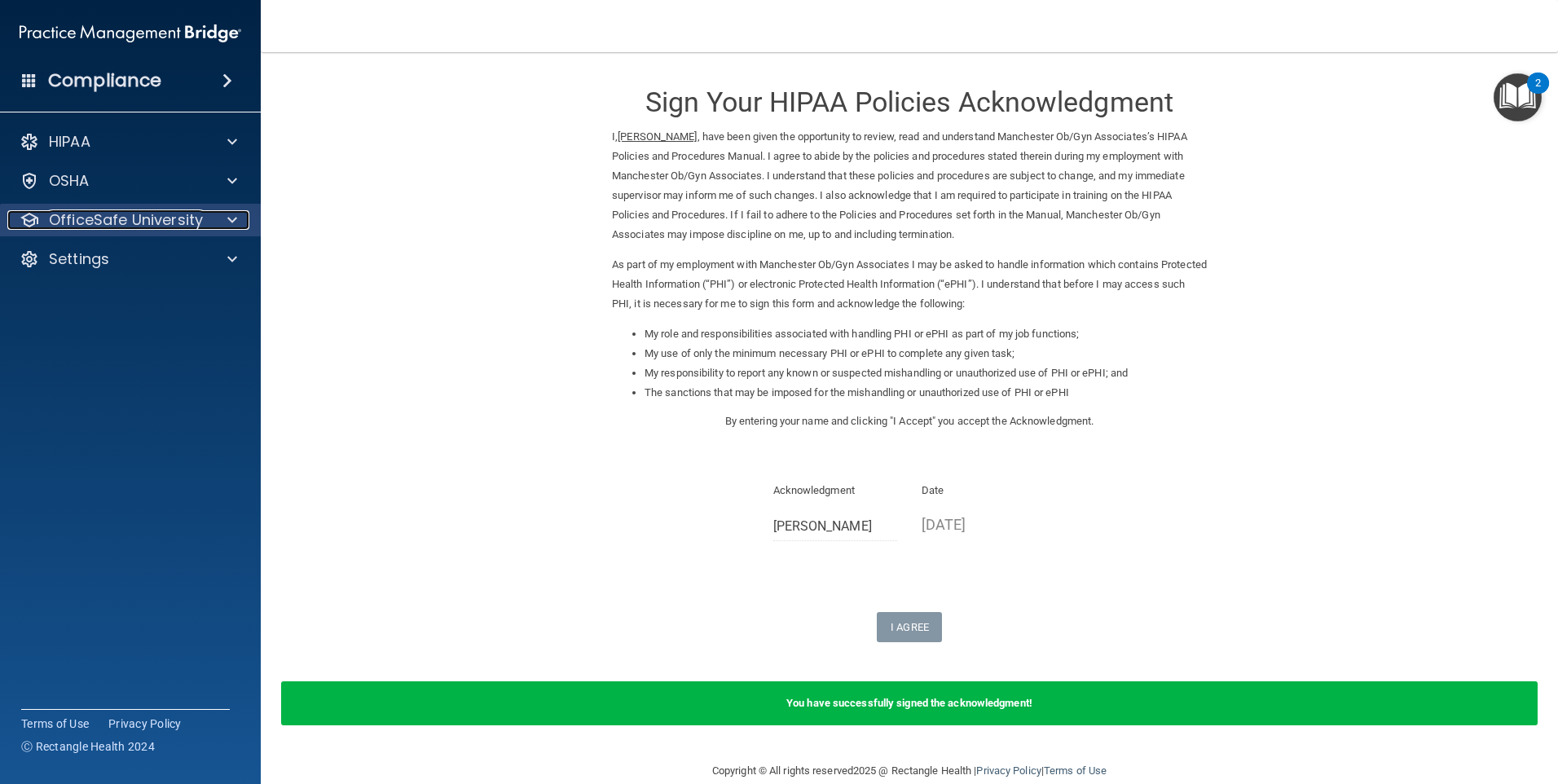
click at [80, 211] on p "OfficeSafe University" at bounding box center [126, 220] width 154 height 20
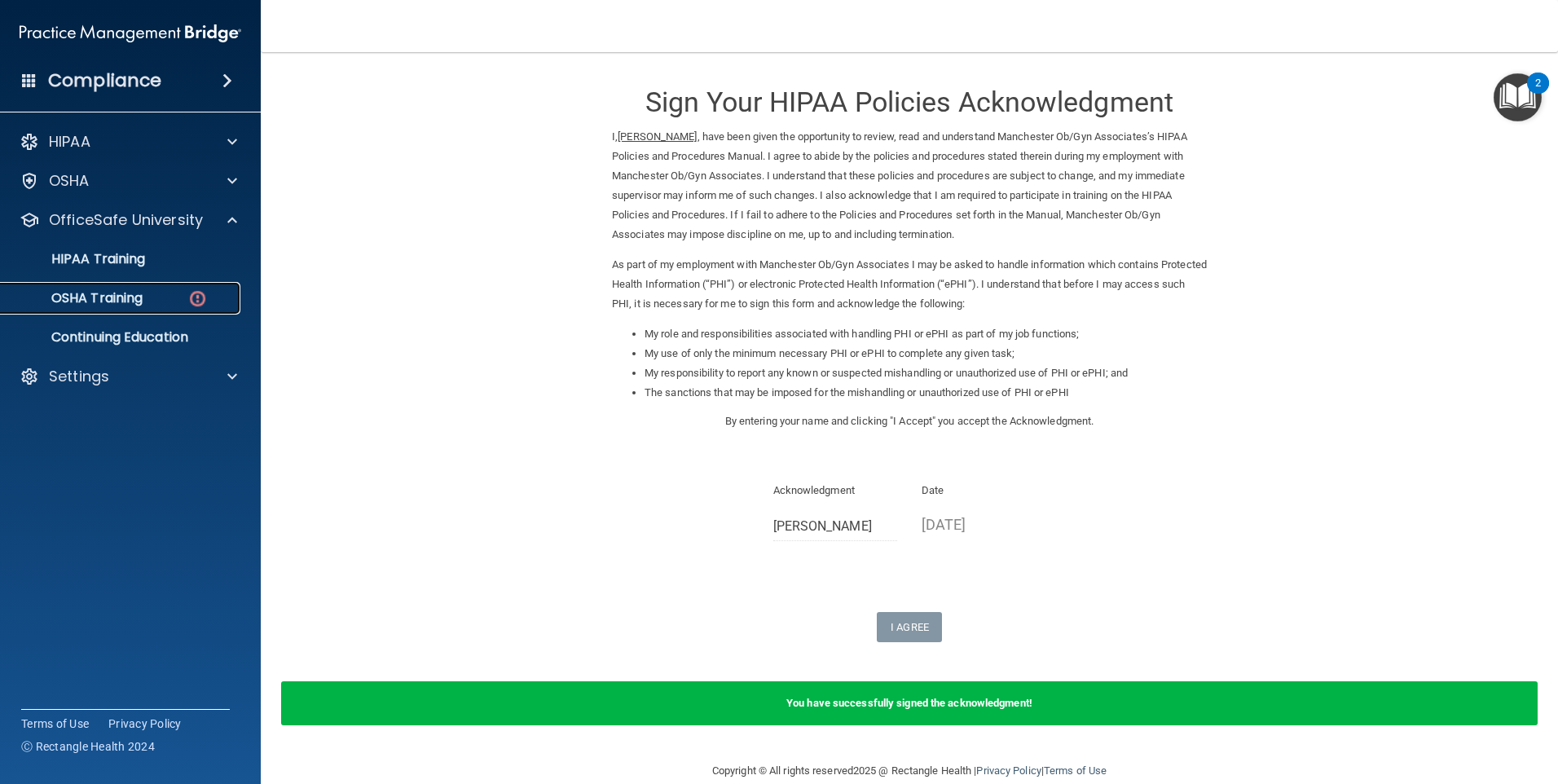
click at [116, 300] on p "OSHA Training" at bounding box center [77, 298] width 132 height 16
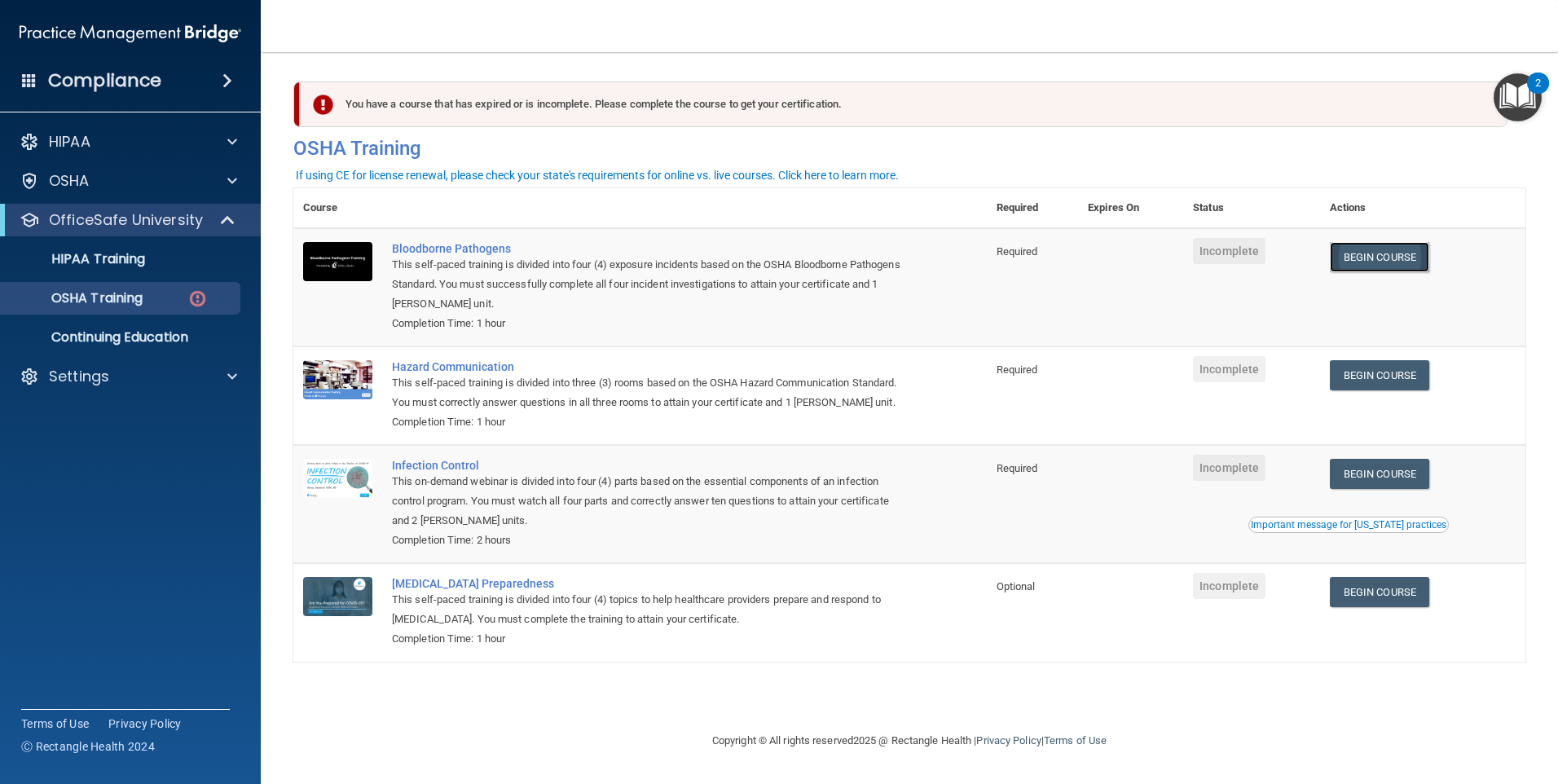
click at [1428, 259] on link "Begin Course" at bounding box center [1379, 257] width 99 height 30
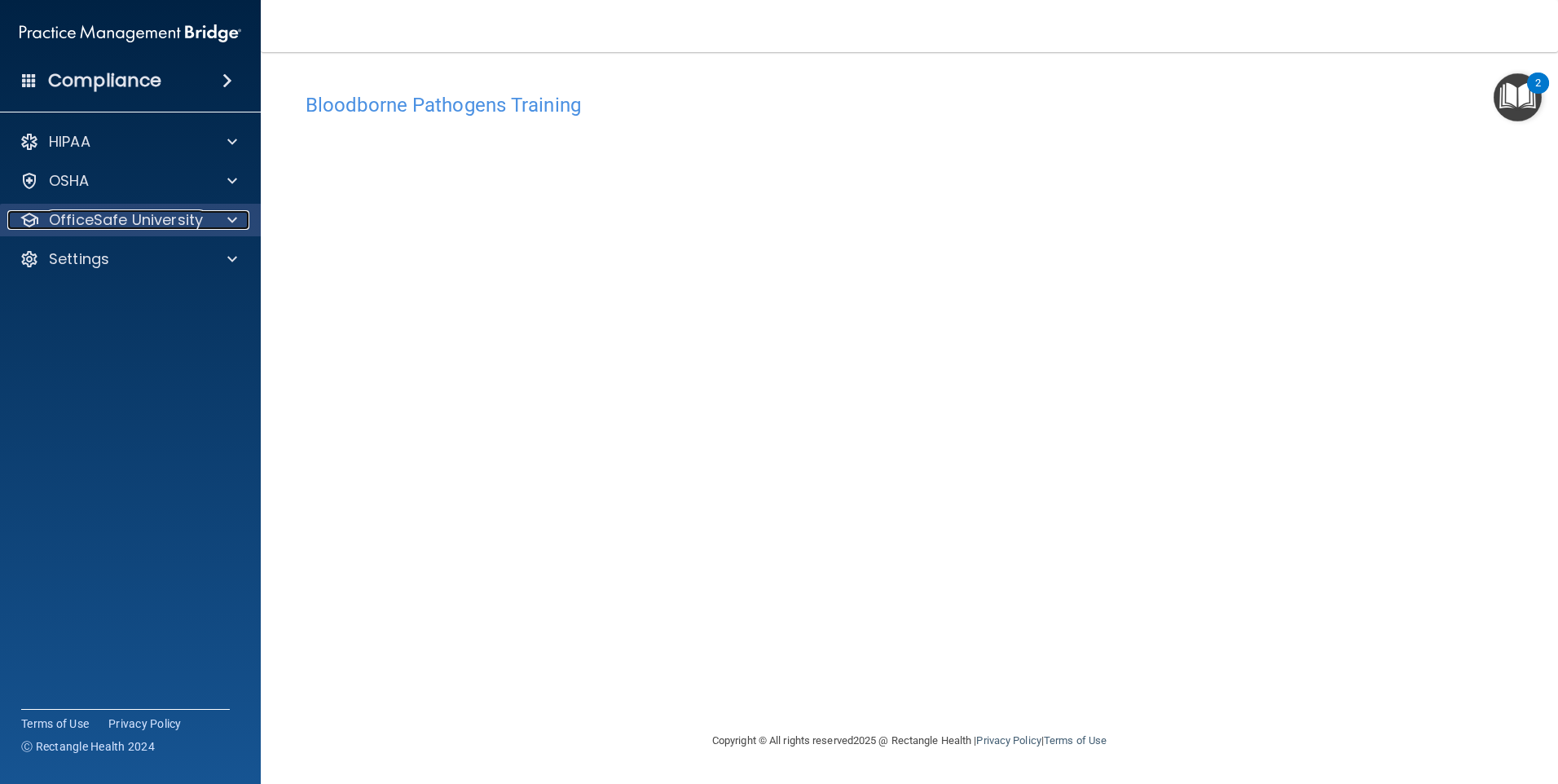
click at [226, 226] on div at bounding box center [230, 220] width 41 height 20
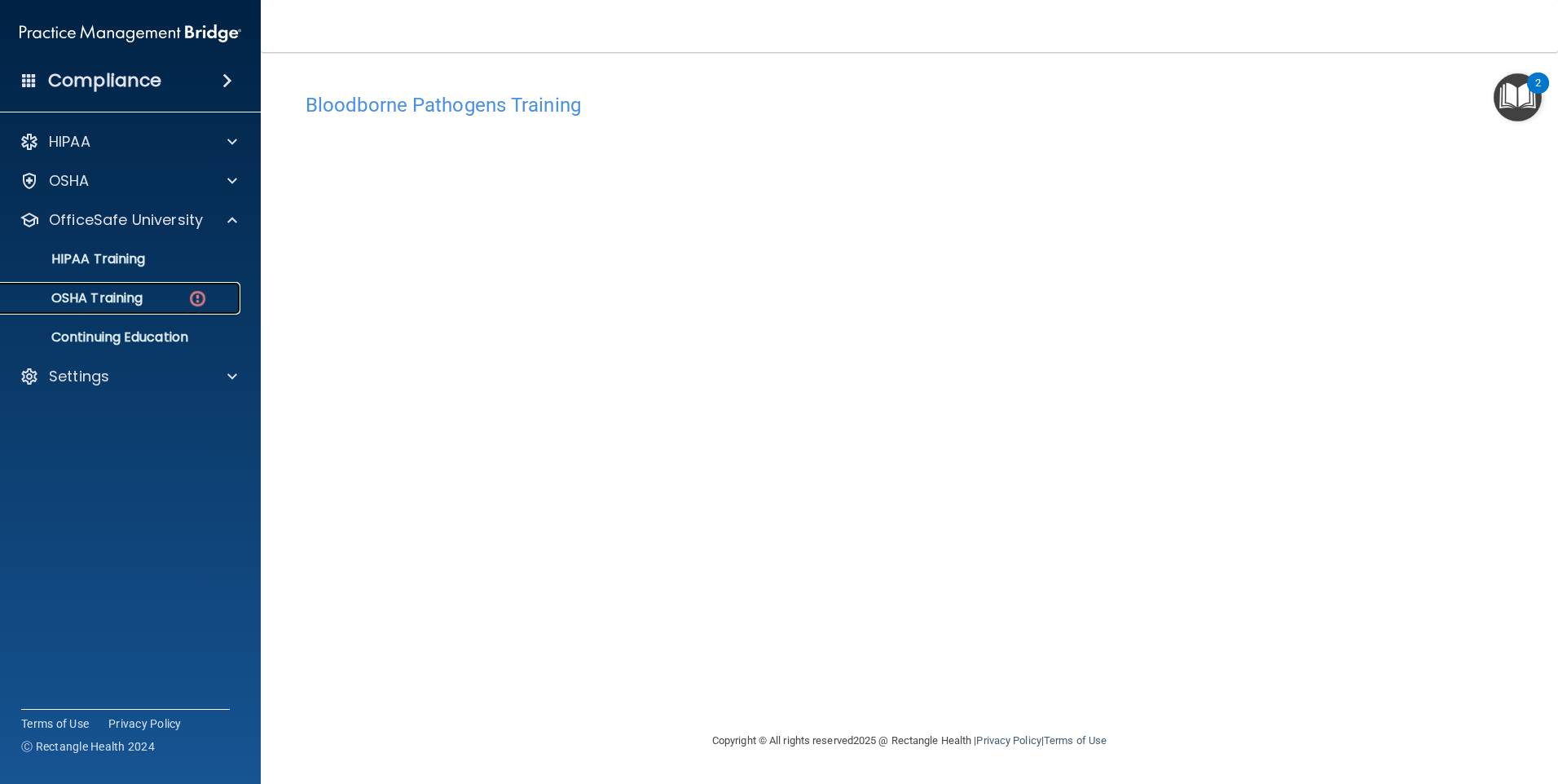
click at [143, 308] on link "OSHA Training" at bounding box center [112, 298] width 257 height 32
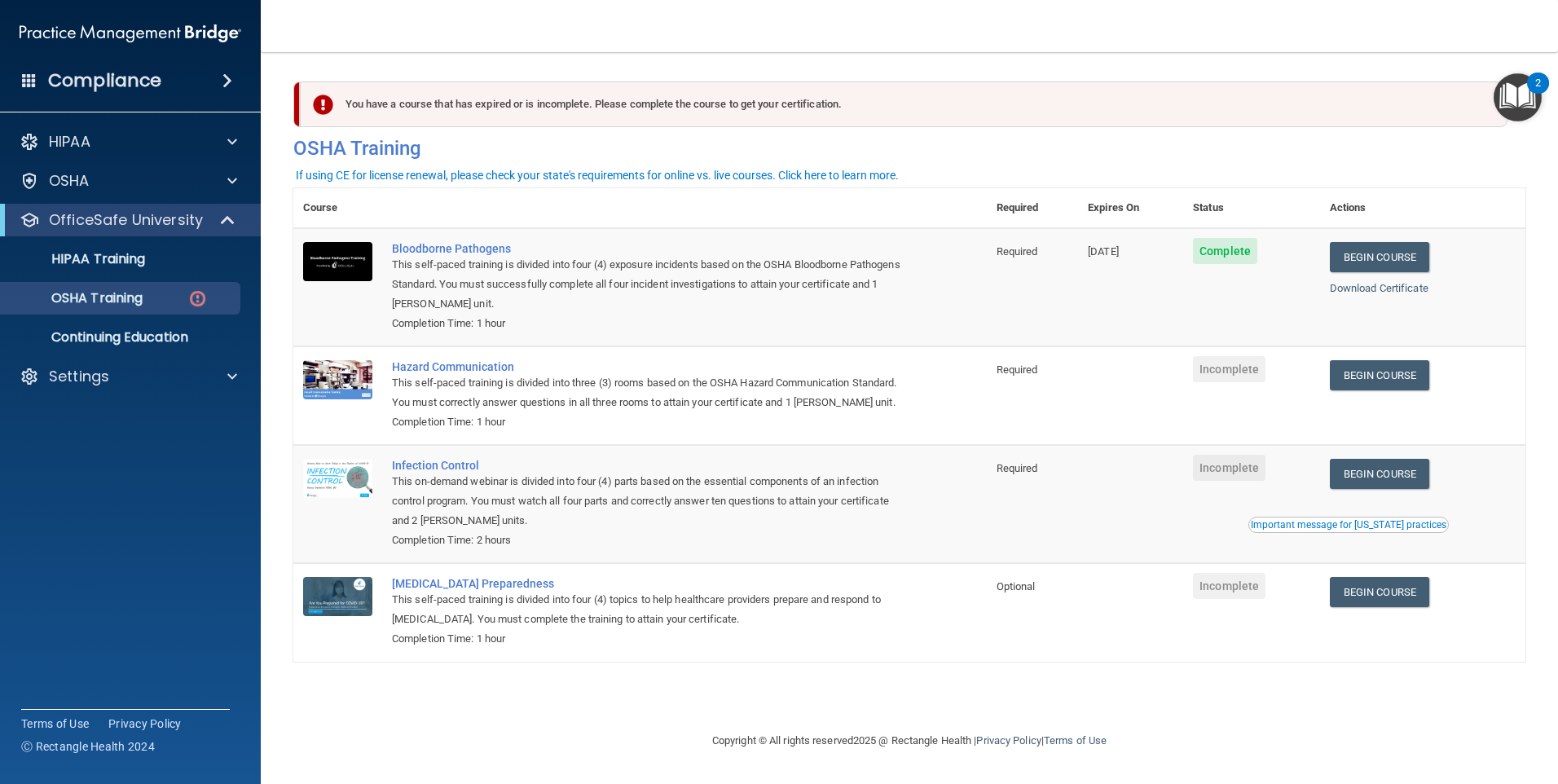
drag, startPoint x: 1481, startPoint y: 375, endPoint x: 1444, endPoint y: 377, distance: 37.1
click at [1456, 376] on div "Begin Course" at bounding box center [1423, 375] width 186 height 30
click at [1377, 390] on link "Begin Course" at bounding box center [1379, 375] width 99 height 30
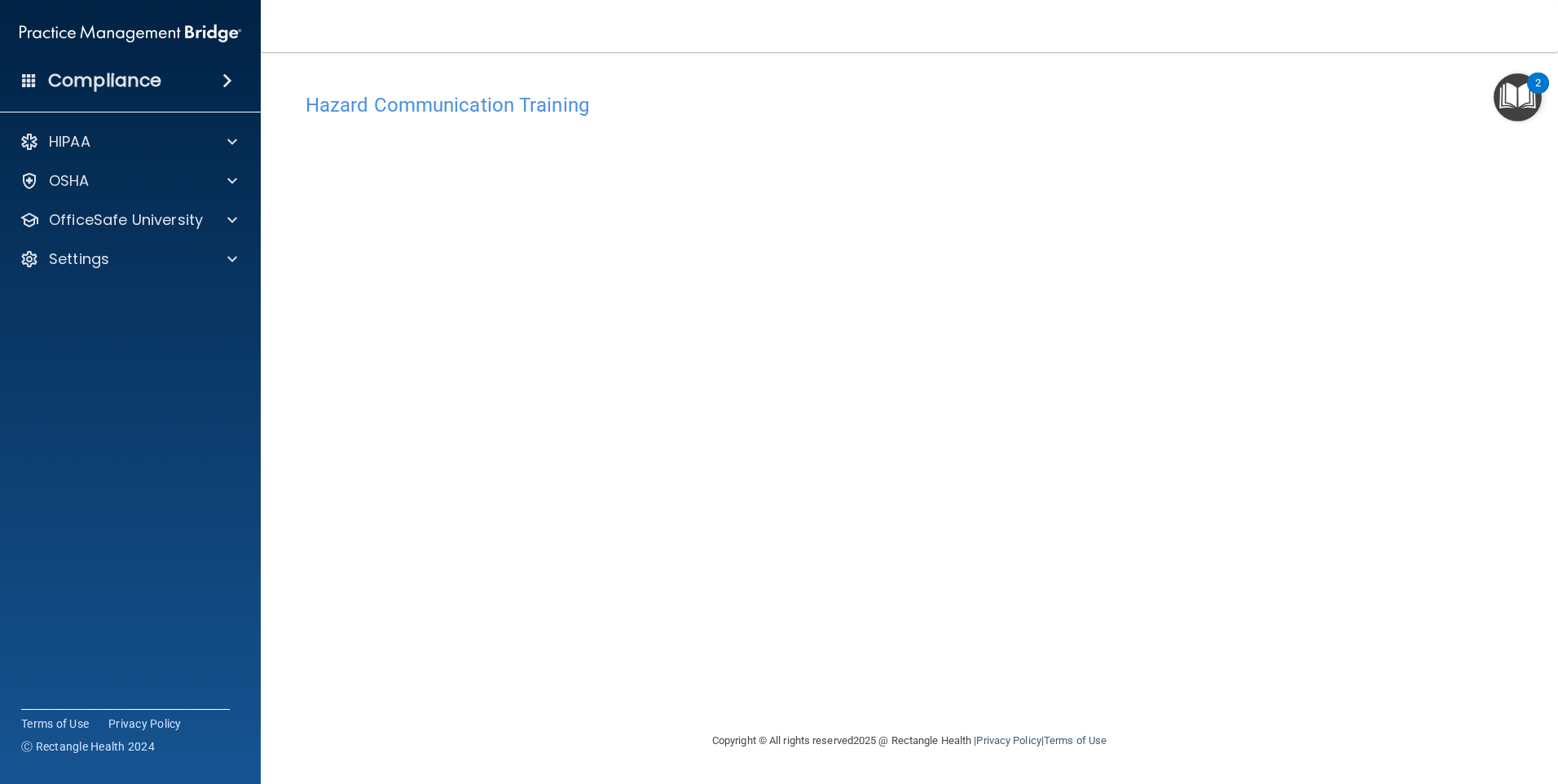
click at [478, 109] on h4 "Hazard Communication Training" at bounding box center [909, 105] width 1207 height 21
click at [151, 181] on div "OSHA" at bounding box center [109, 180] width 202 height 20
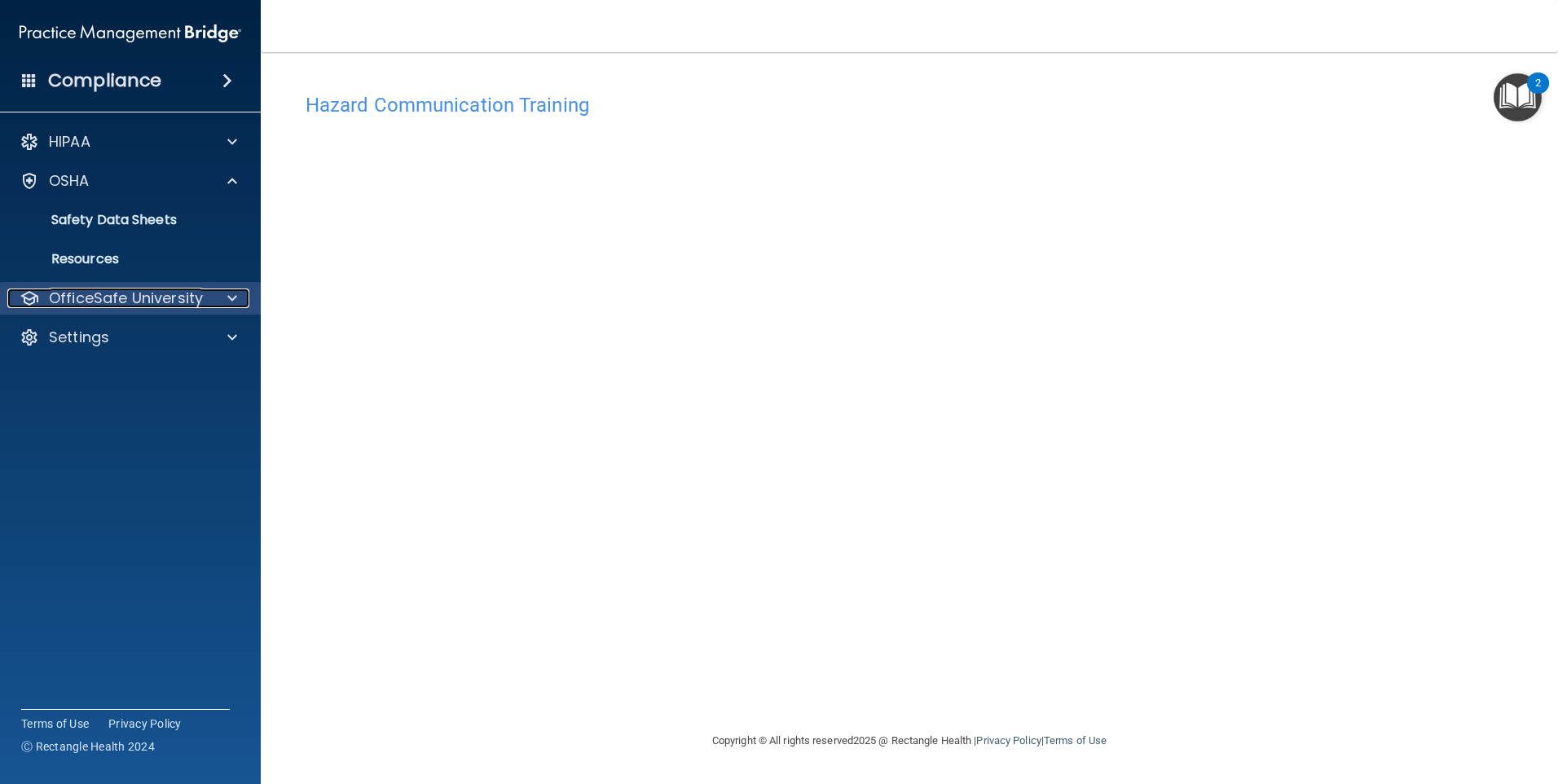
click at [175, 293] on p "OfficeSafe University" at bounding box center [126, 298] width 154 height 20
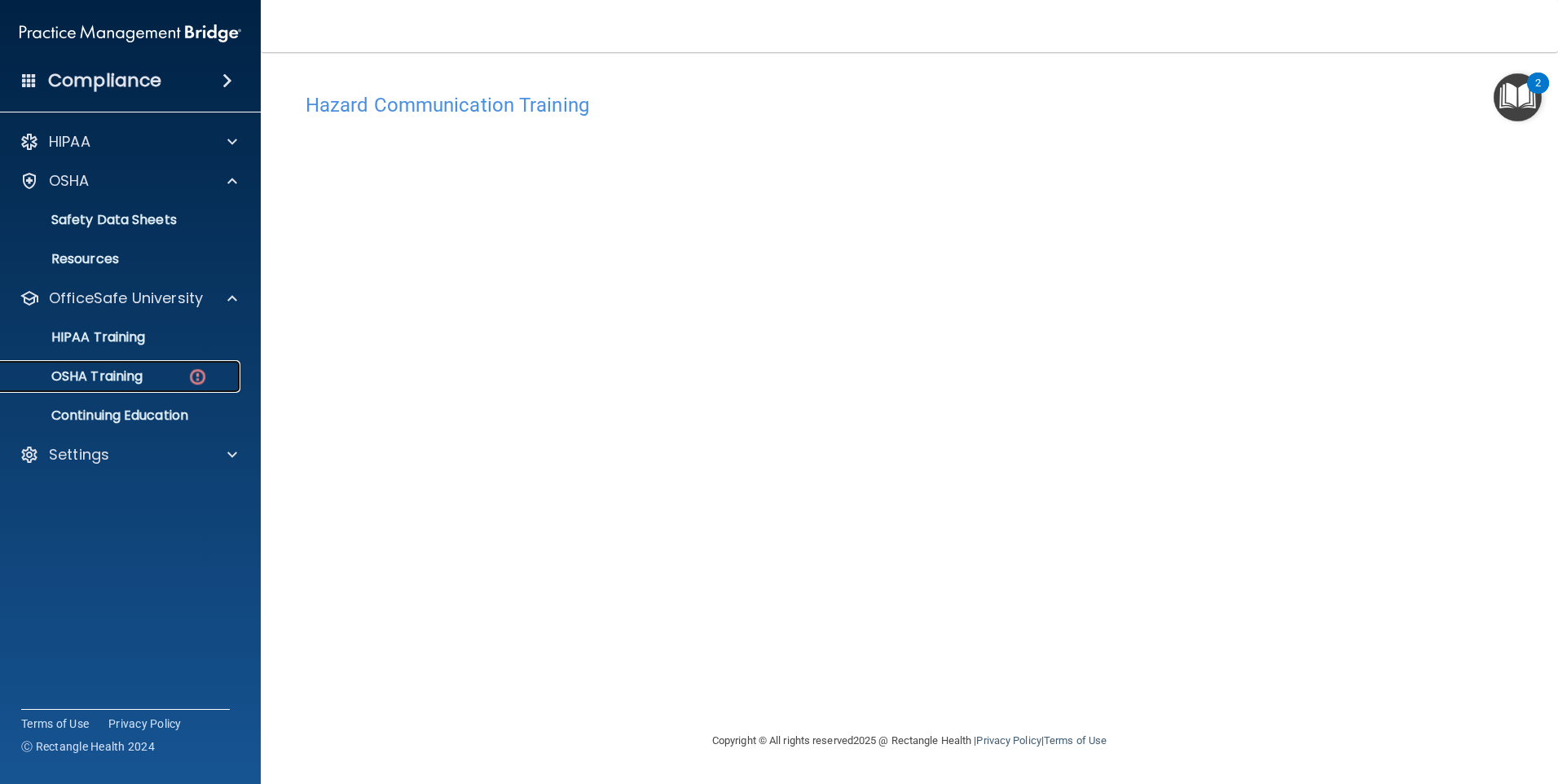
click at [152, 371] on div "OSHA Training" at bounding box center [121, 376] width 222 height 16
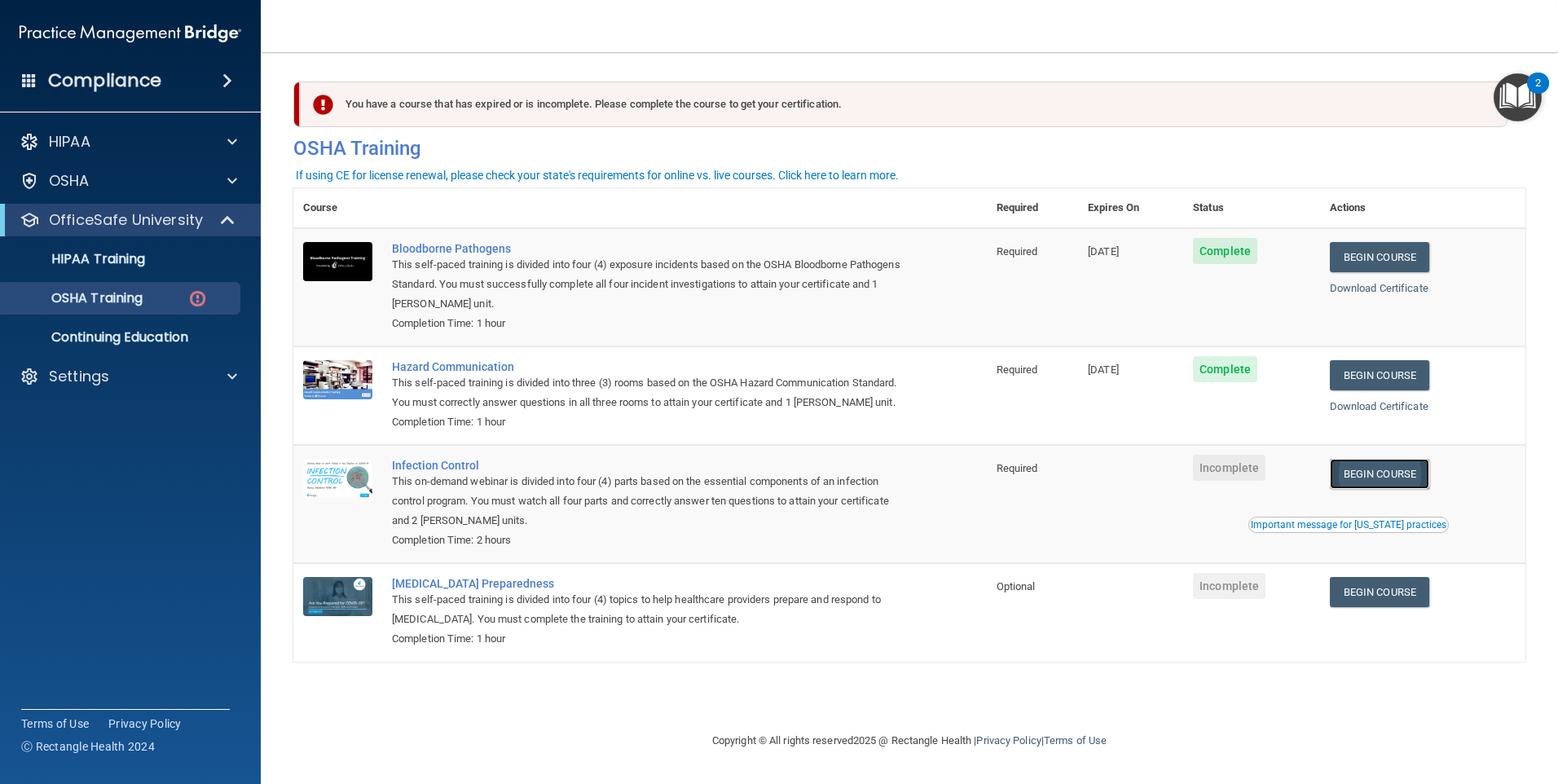
click at [1354, 488] on link "Begin Course" at bounding box center [1379, 474] width 99 height 30
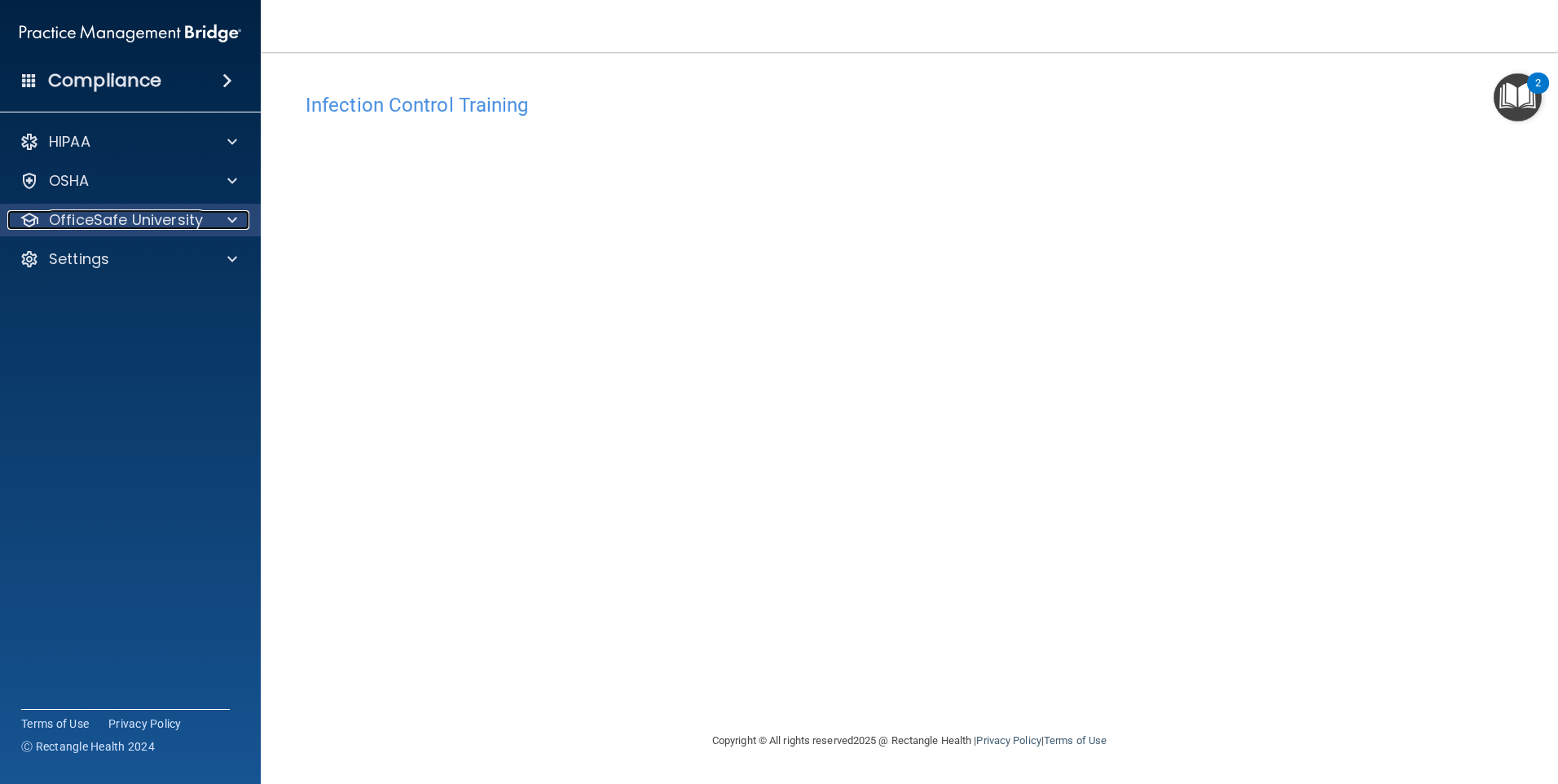
click at [111, 222] on p "OfficeSafe University" at bounding box center [126, 220] width 154 height 20
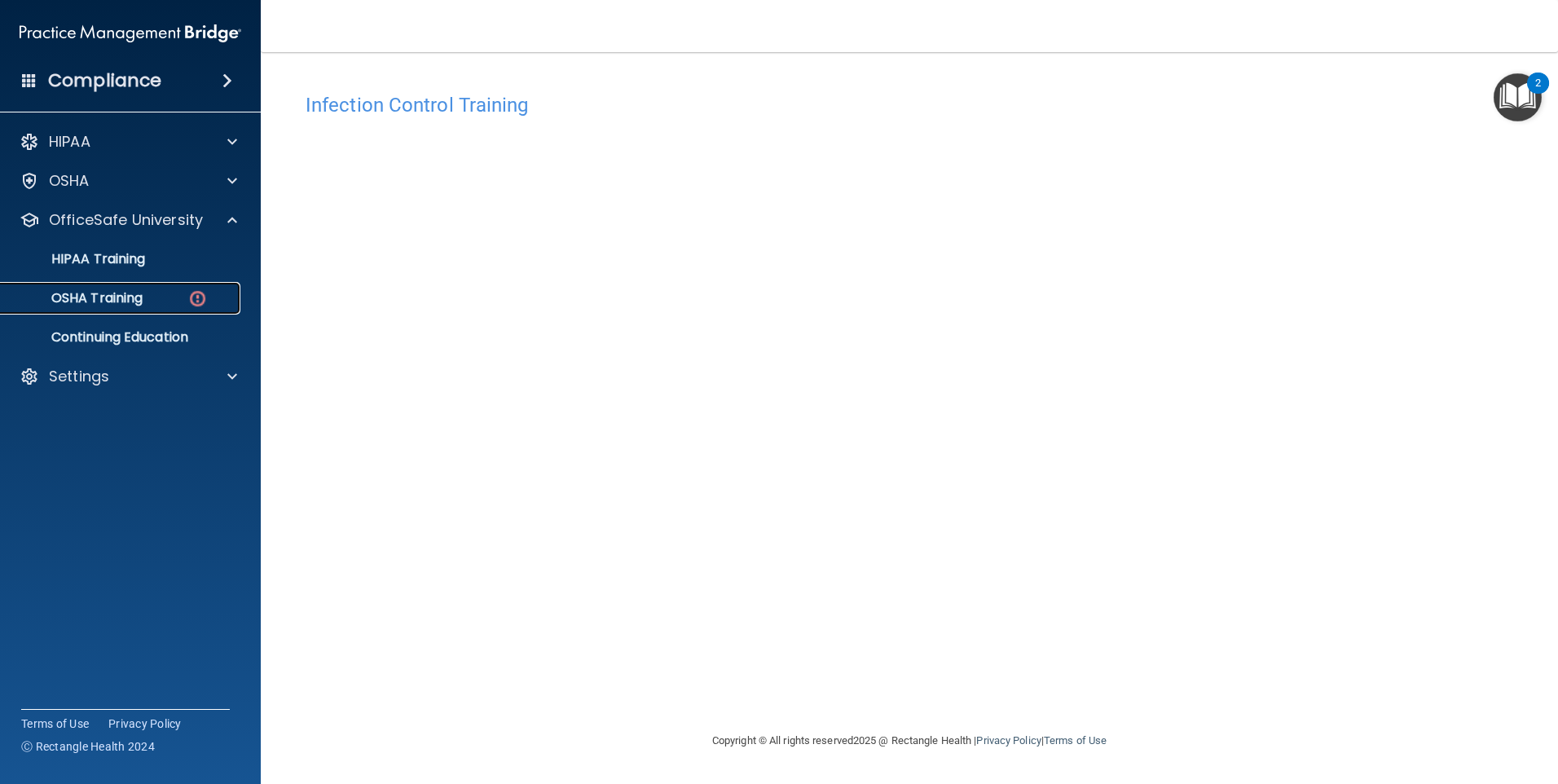
click at [164, 298] on div "OSHA Training" at bounding box center [121, 298] width 222 height 16
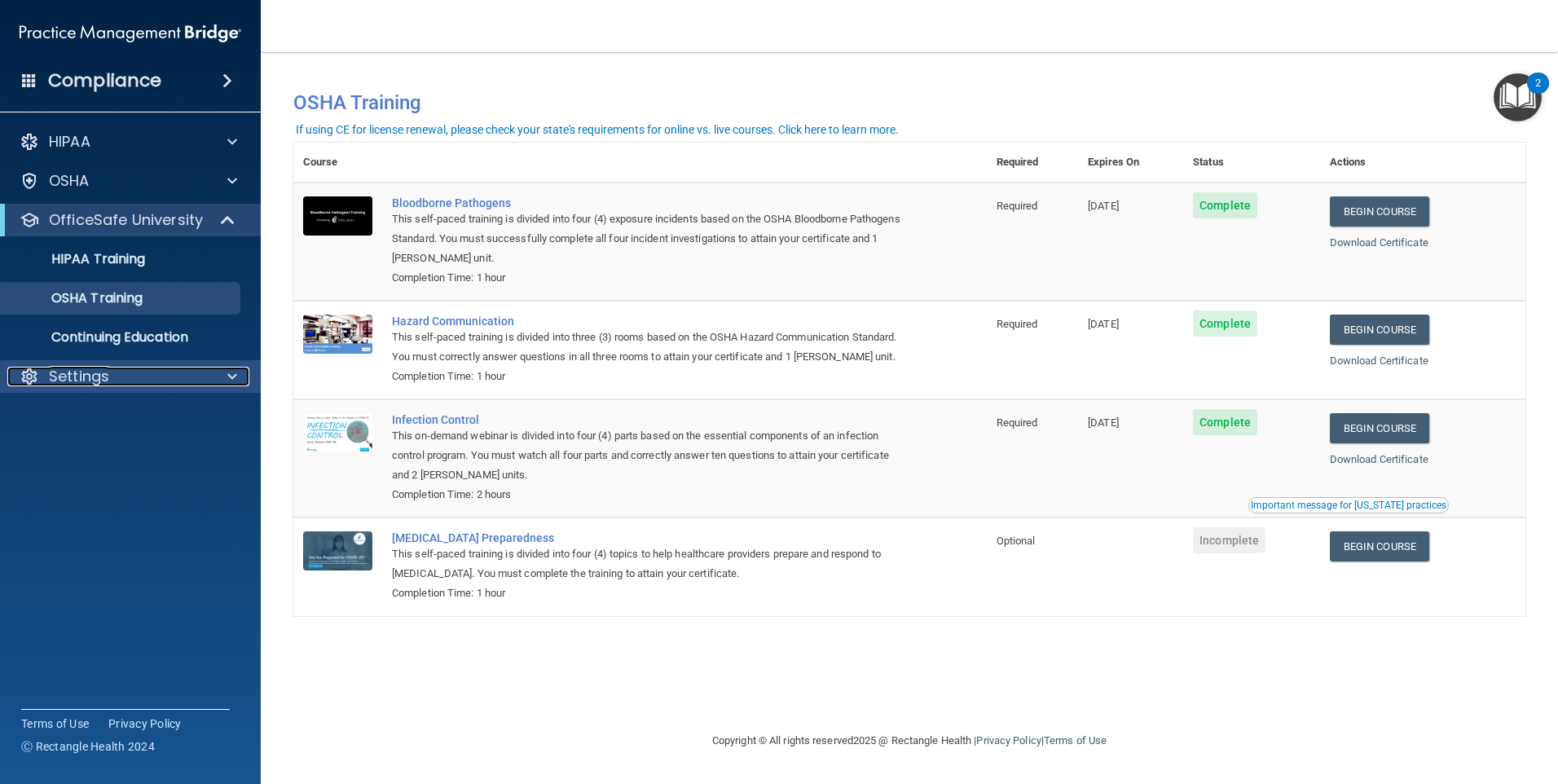
click at [78, 383] on p "Settings" at bounding box center [79, 376] width 60 height 20
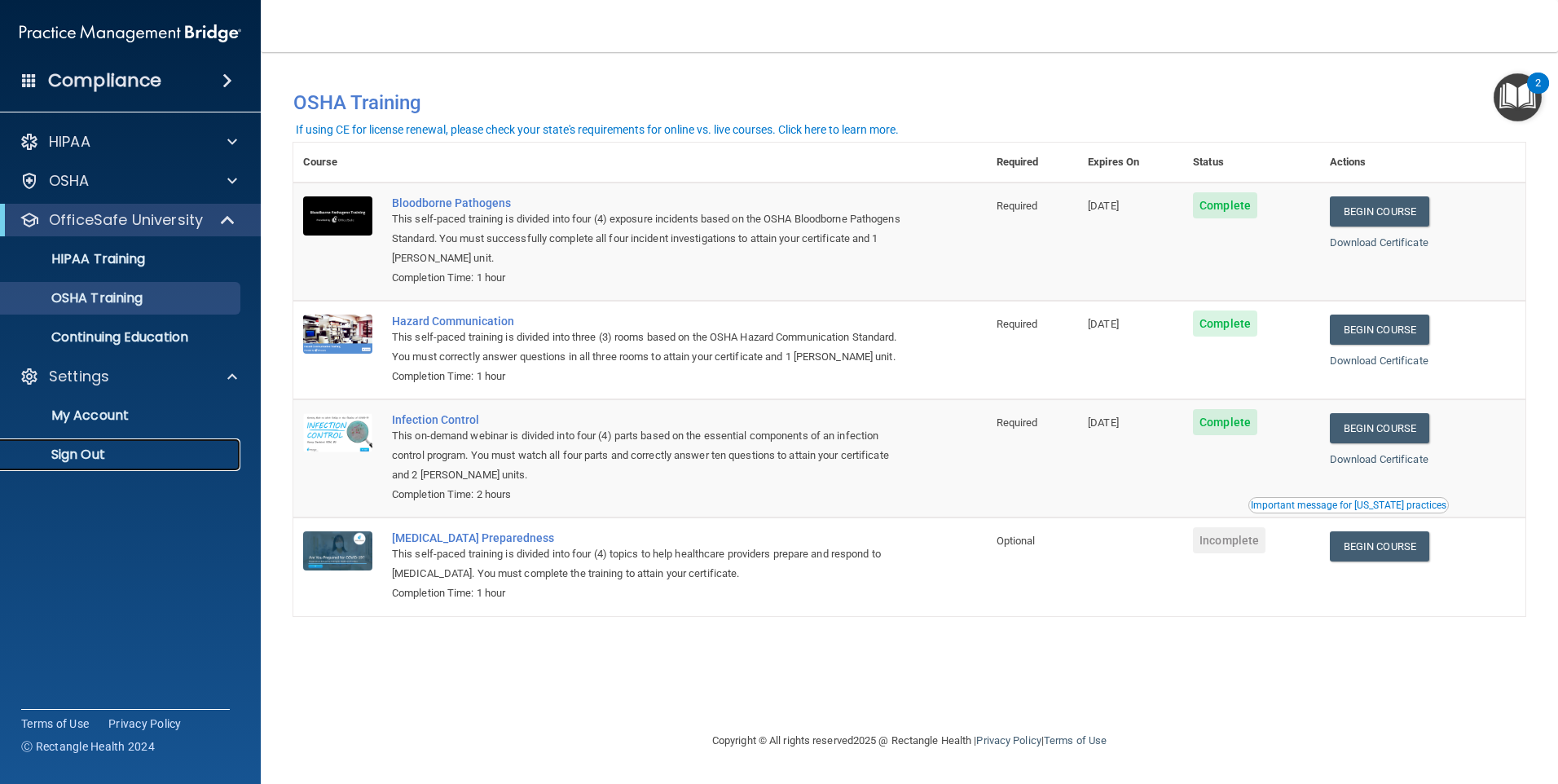
click at [77, 451] on p "Sign Out" at bounding box center [121, 454] width 222 height 16
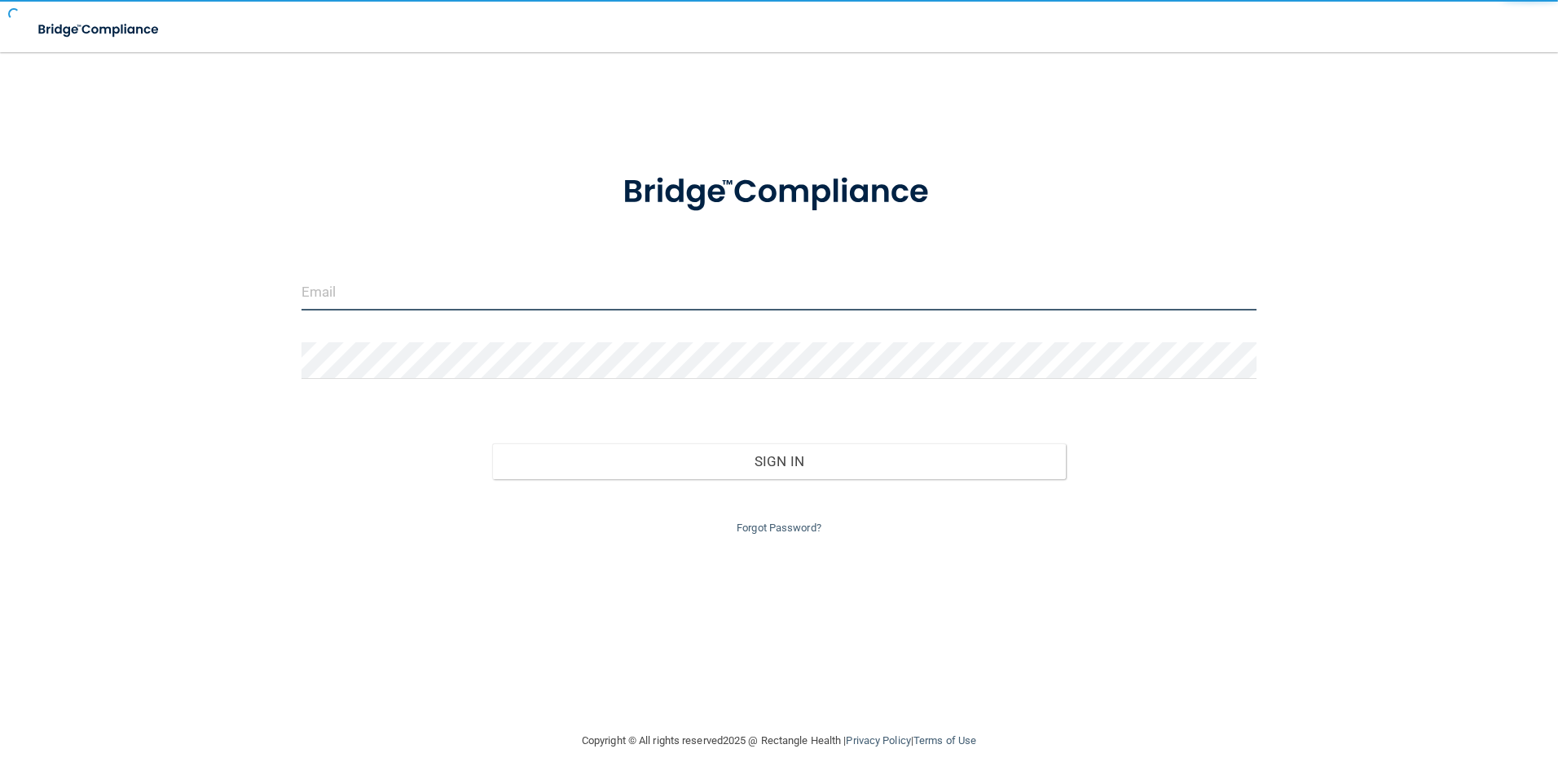
type input "[EMAIL_ADDRESS][DOMAIN_NAME]"
